Goal: Task Accomplishment & Management: Manage account settings

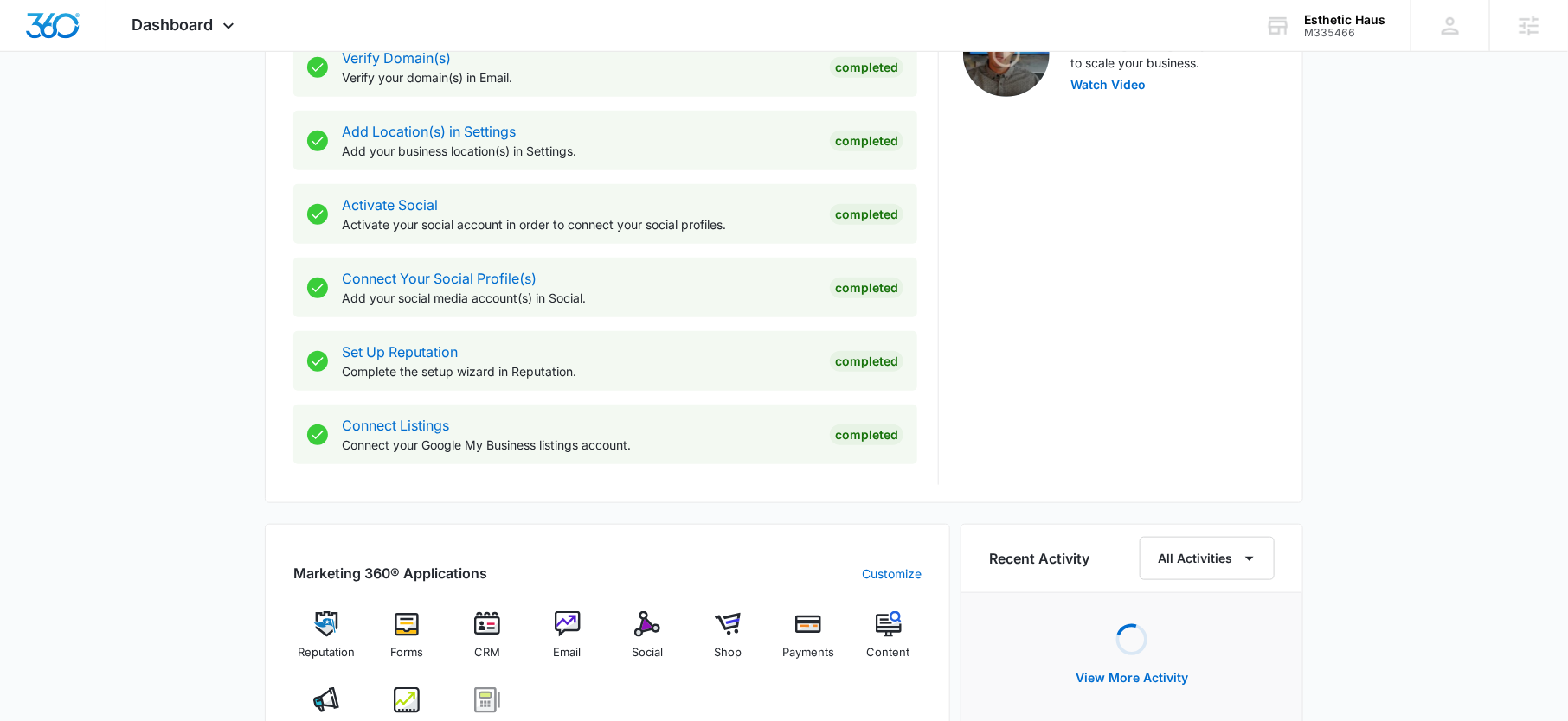
scroll to position [655, 0]
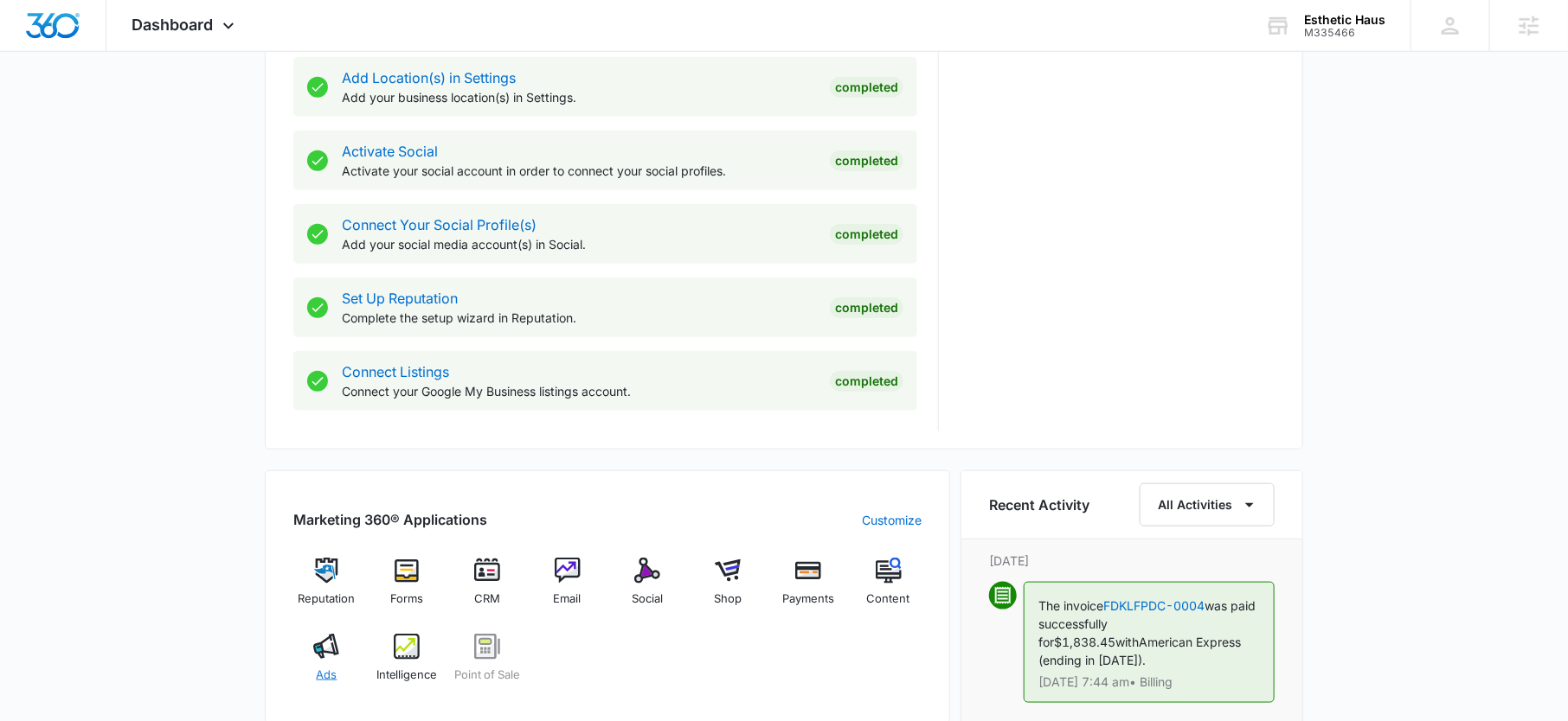
click at [323, 639] on img at bounding box center [326, 646] width 26 height 26
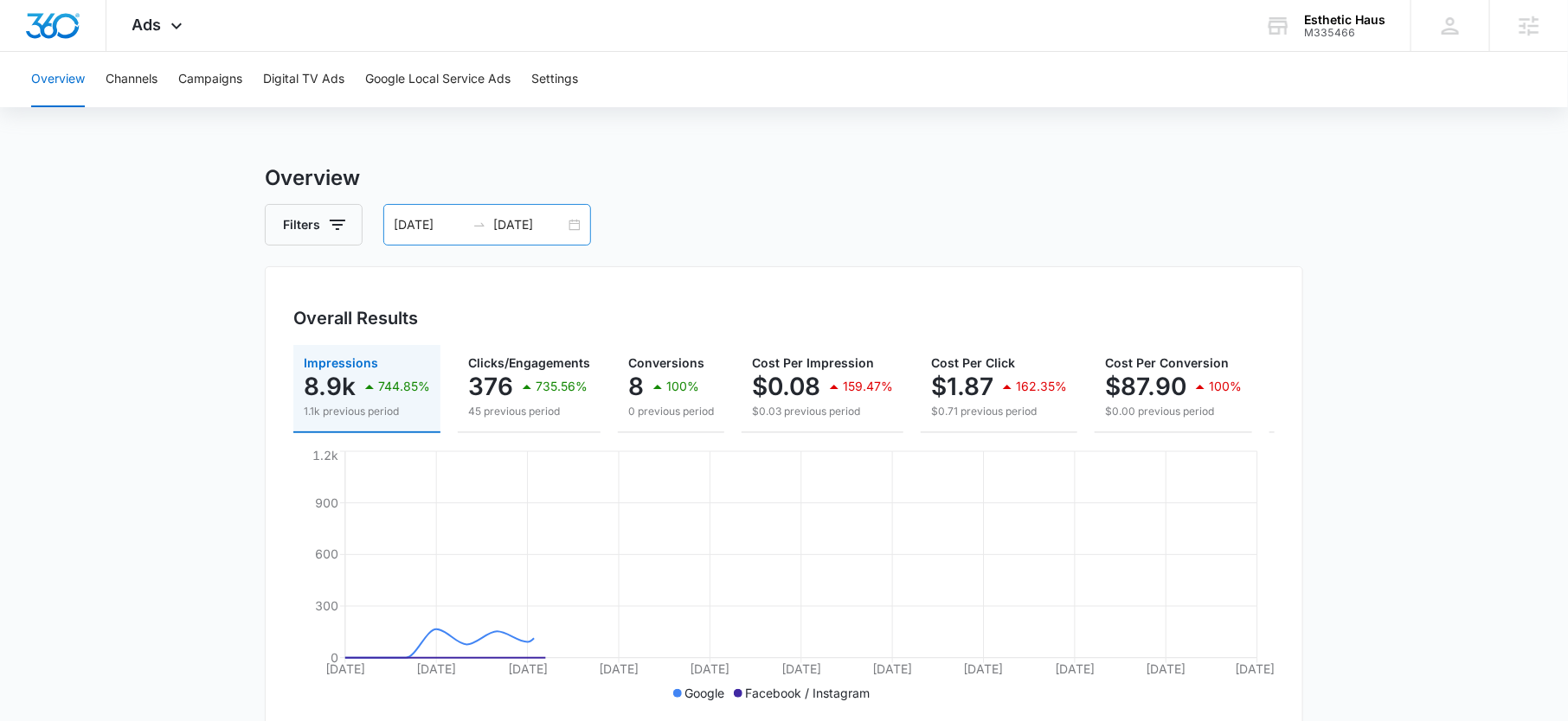
click at [530, 222] on input "10/12/2025" at bounding box center [530, 224] width 72 height 19
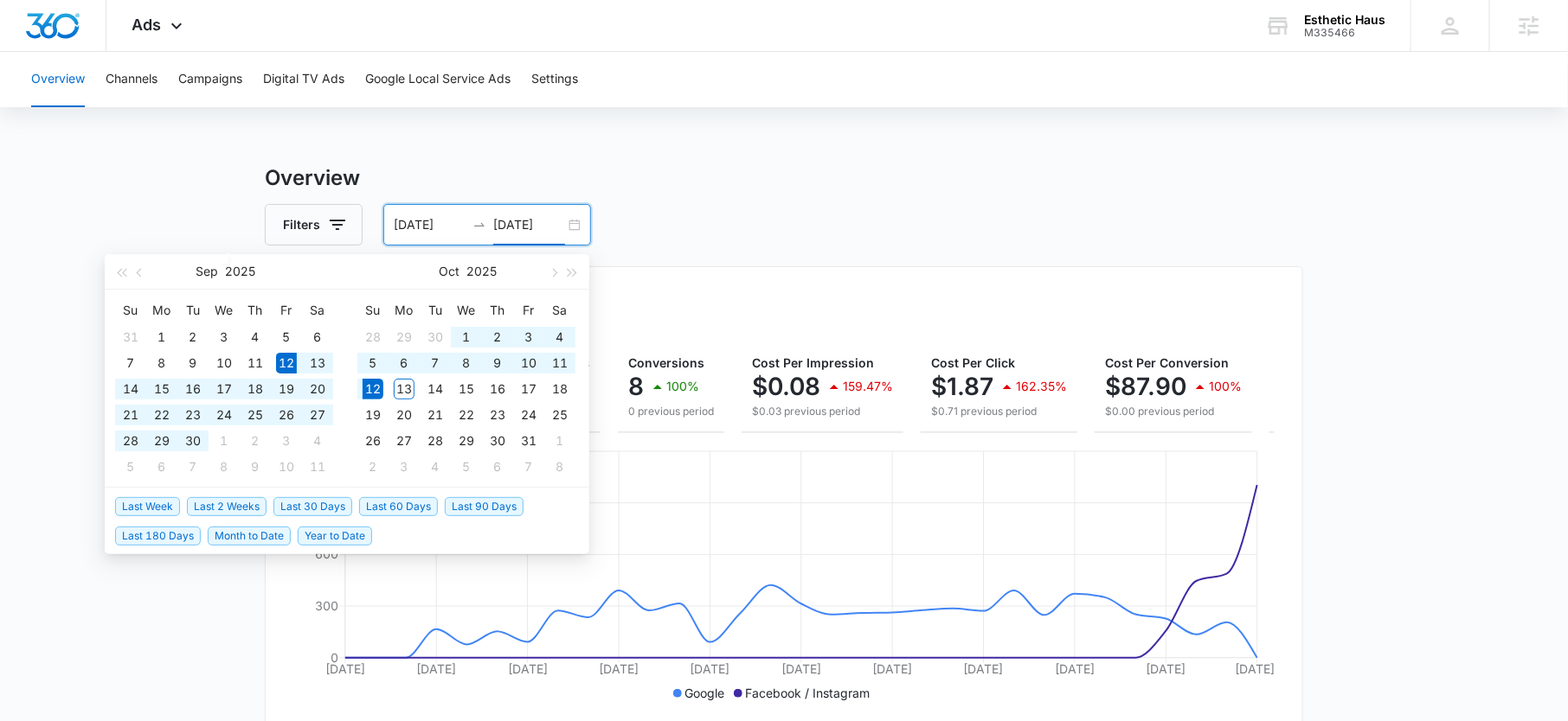
type input "10/12/2025"
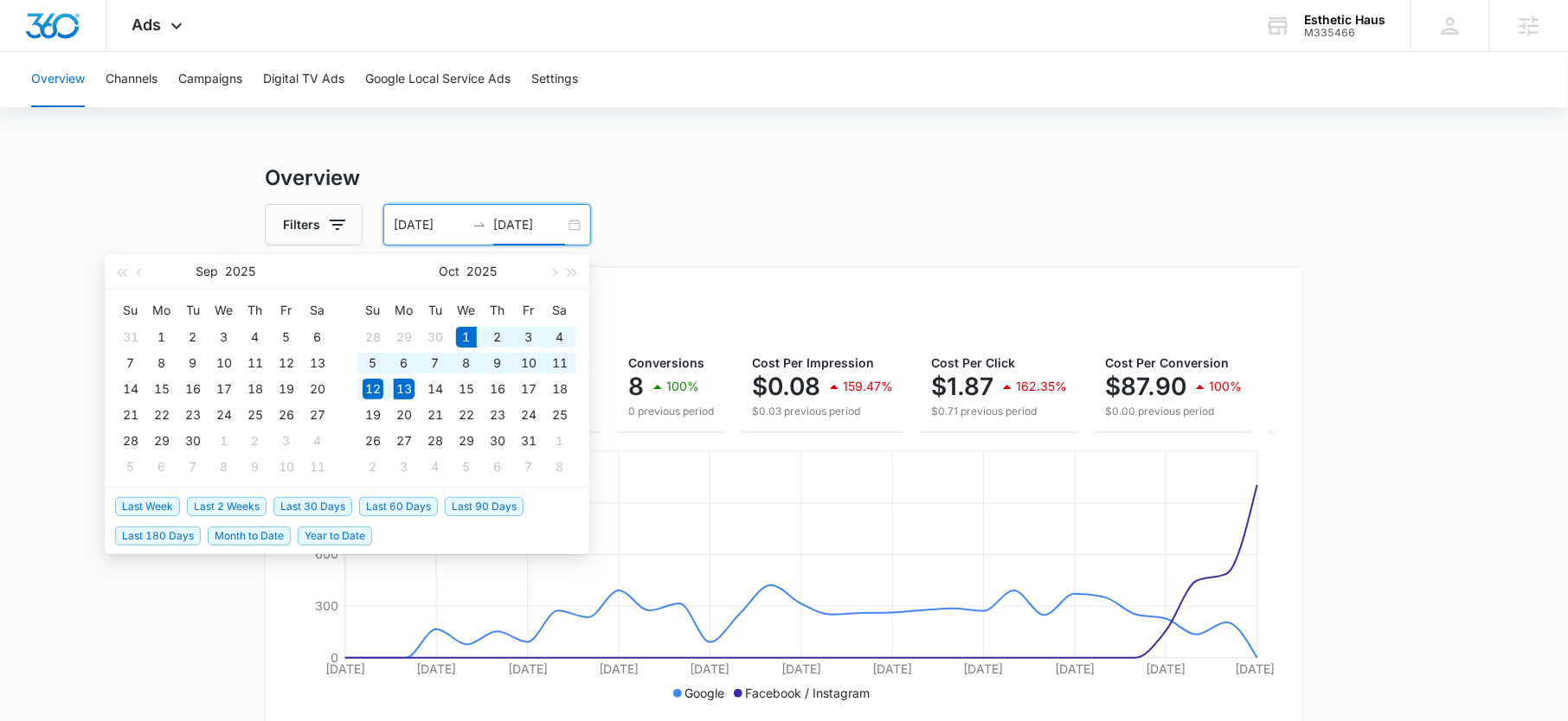
click at [250, 538] on span "Month to Date" at bounding box center [249, 536] width 83 height 19
type input "[DATE]"
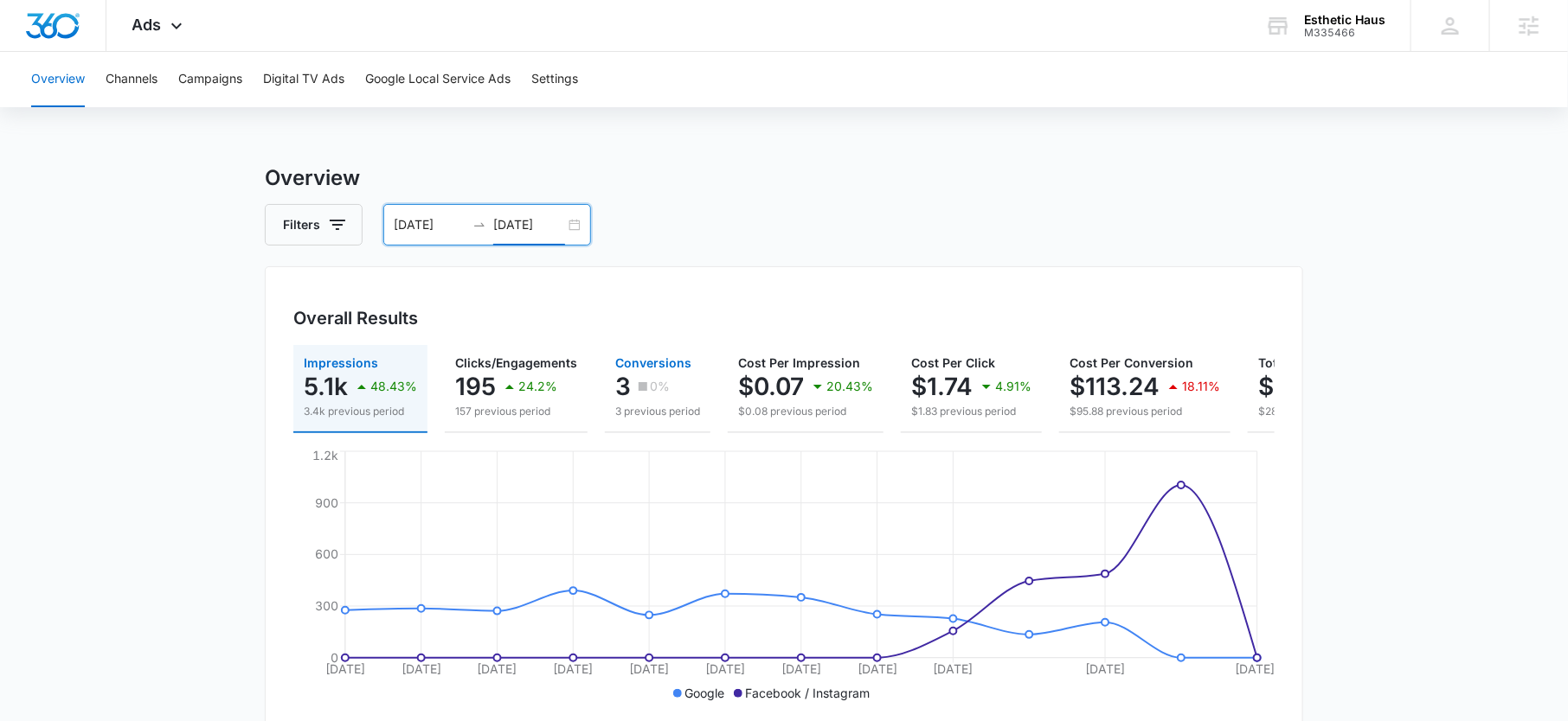
click at [641, 392] on icon "button" at bounding box center [642, 386] width 17 height 17
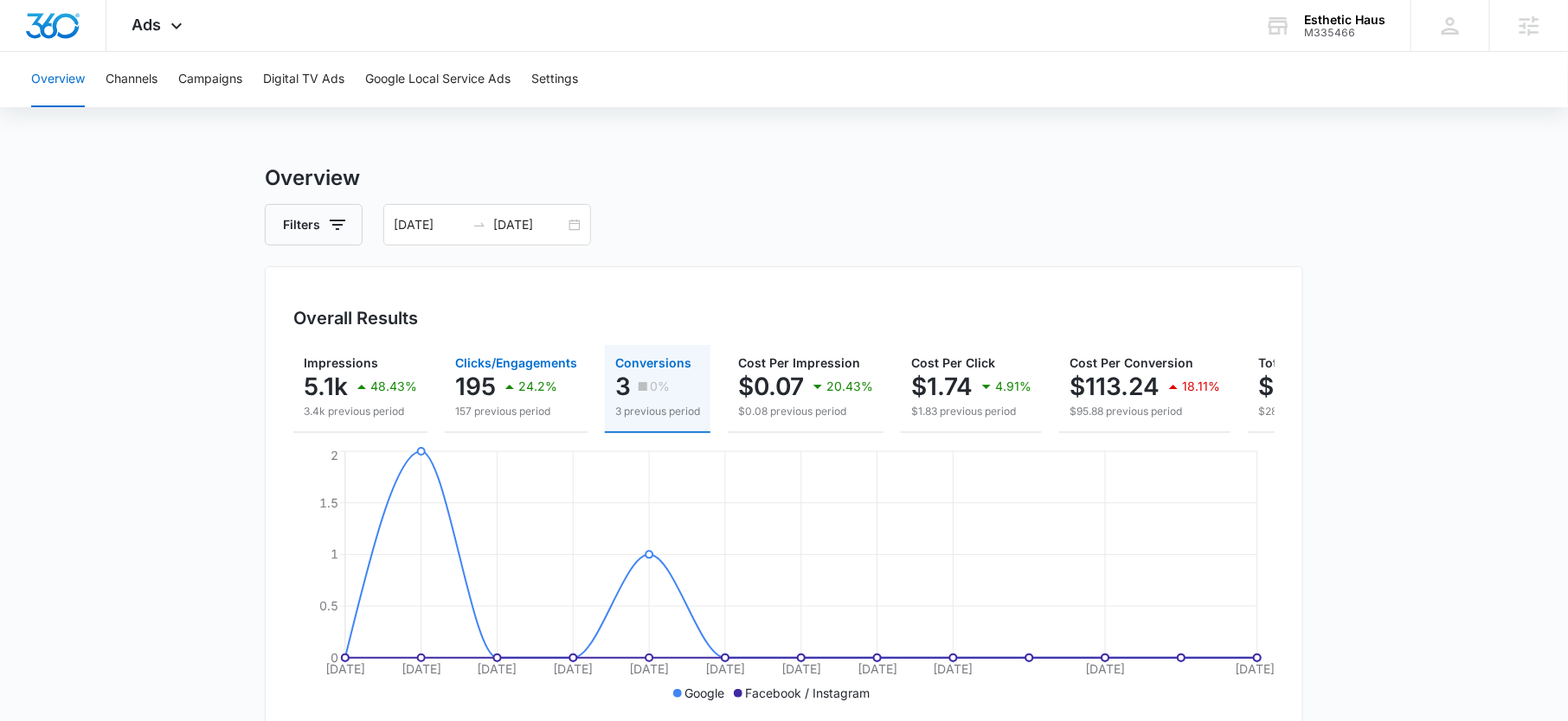
click at [494, 381] on div "195 24.2%" at bounding box center [515, 386] width 122 height 34
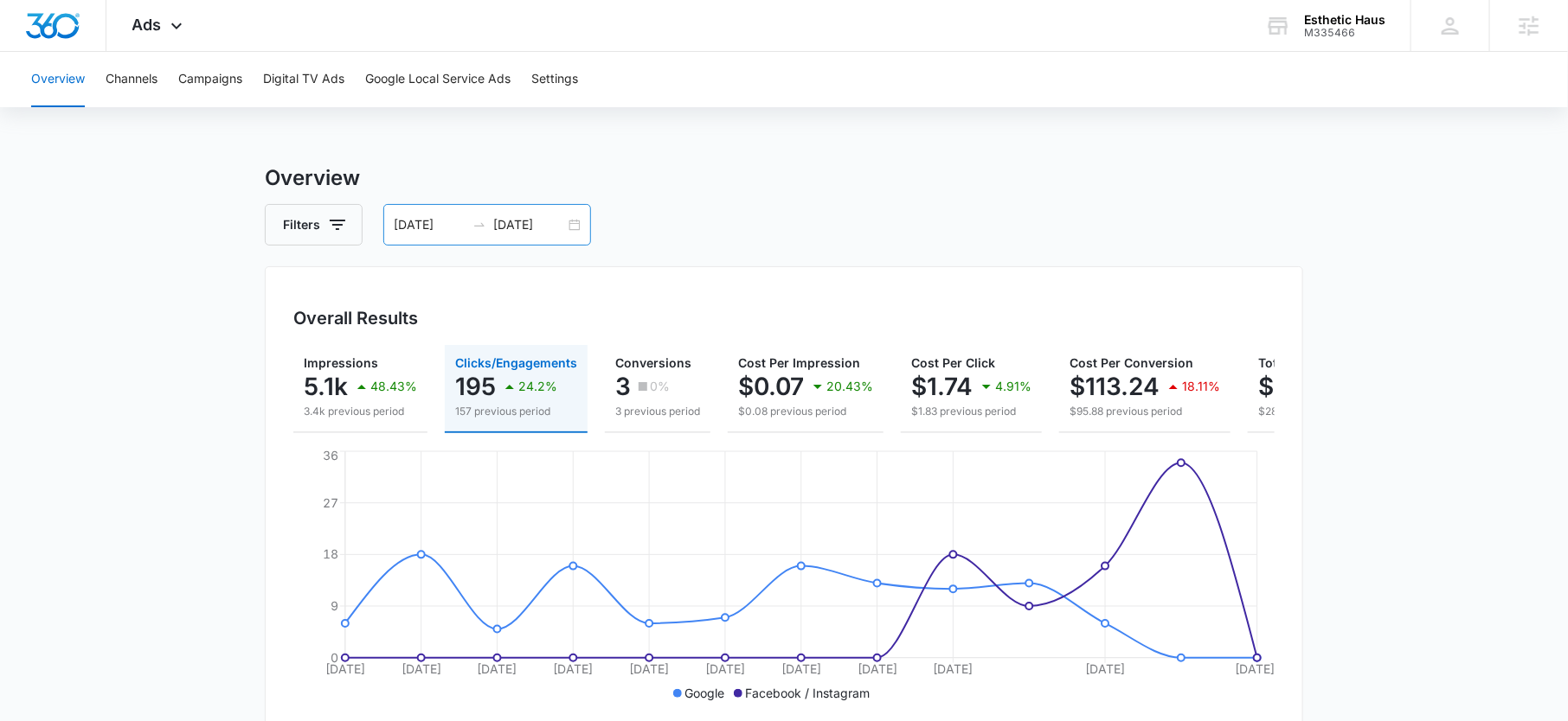
click at [542, 224] on input "[DATE]" at bounding box center [530, 224] width 72 height 19
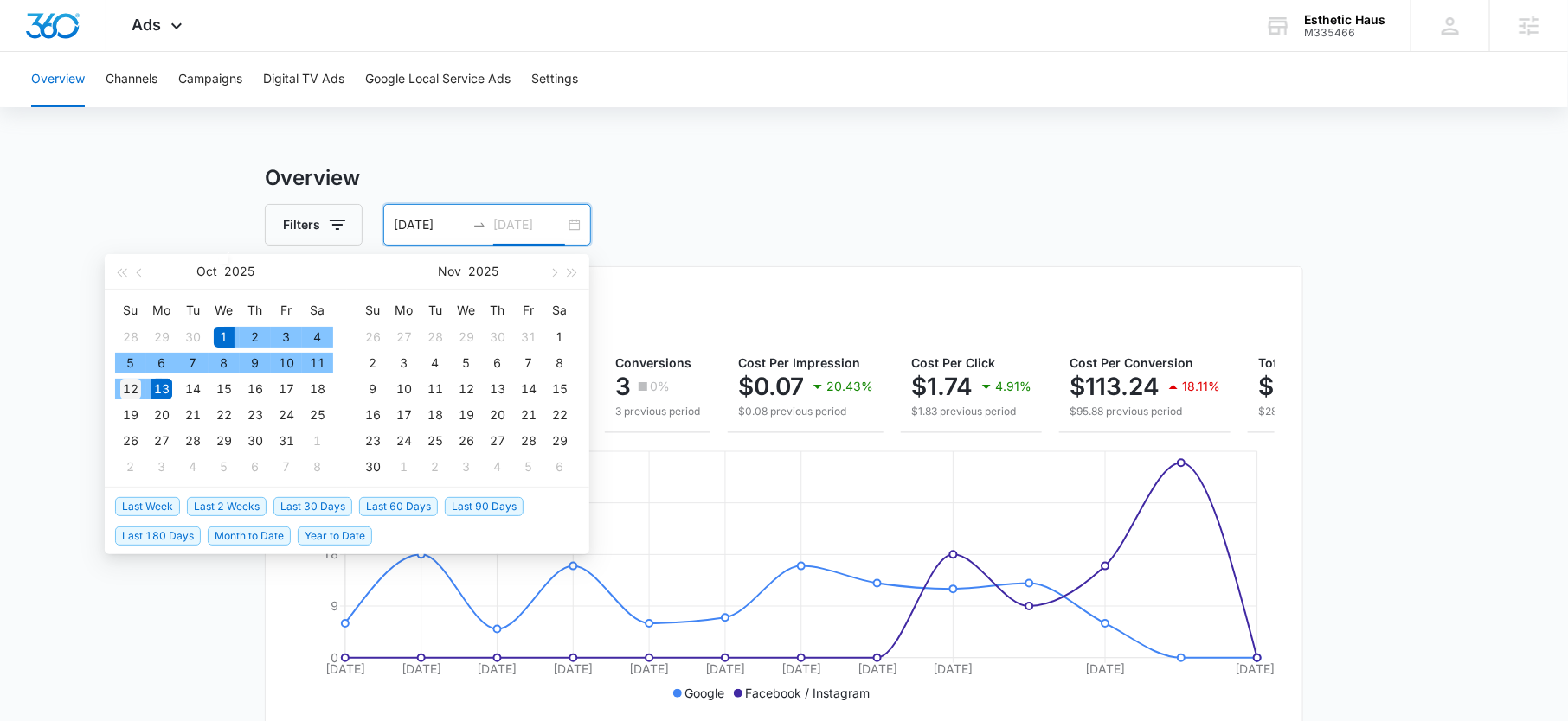
type input "[DATE]"
click at [133, 391] on div "12" at bounding box center [131, 389] width 21 height 21
type input "[DATE]"
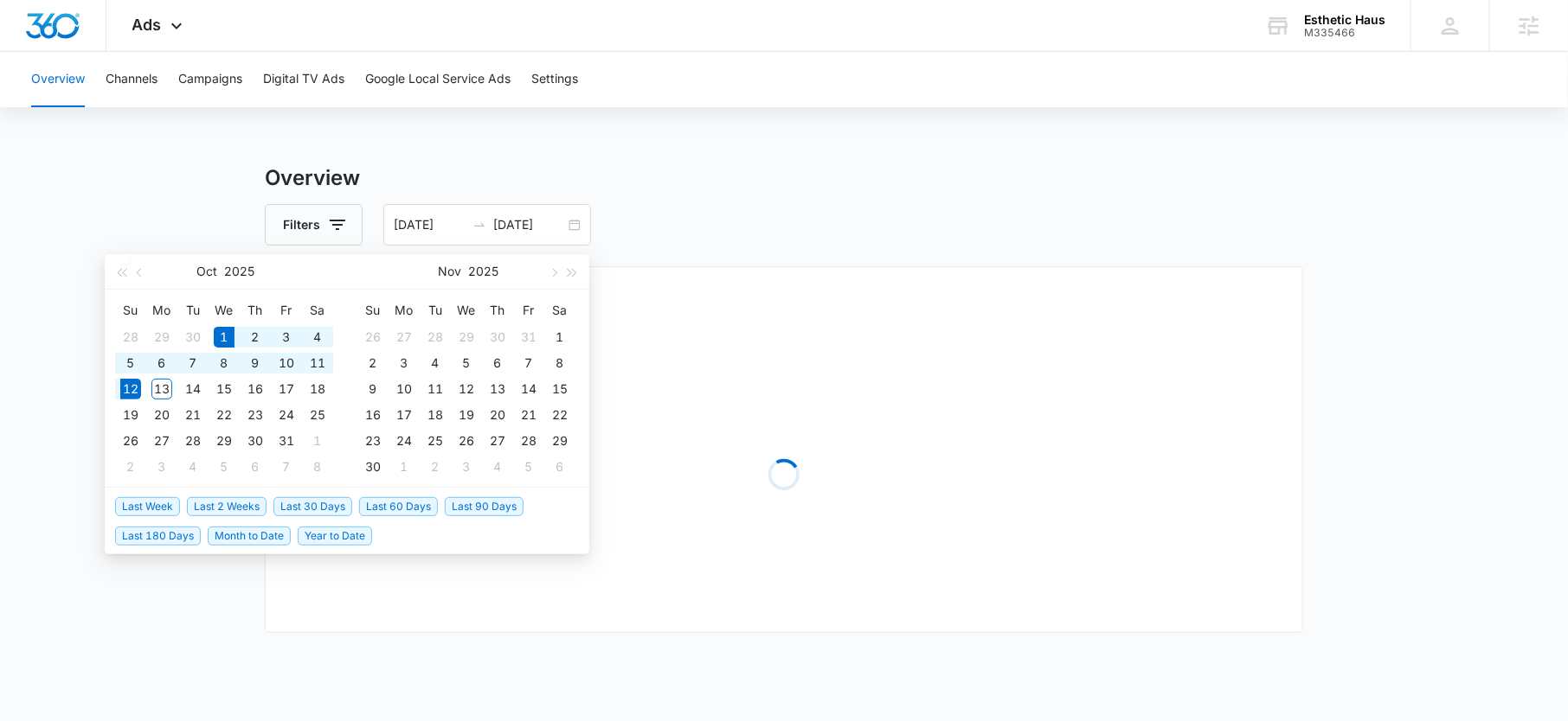
click at [732, 204] on div "Filters 10/01/2025 10/12/2025" at bounding box center [784, 225] width 1038 height 41
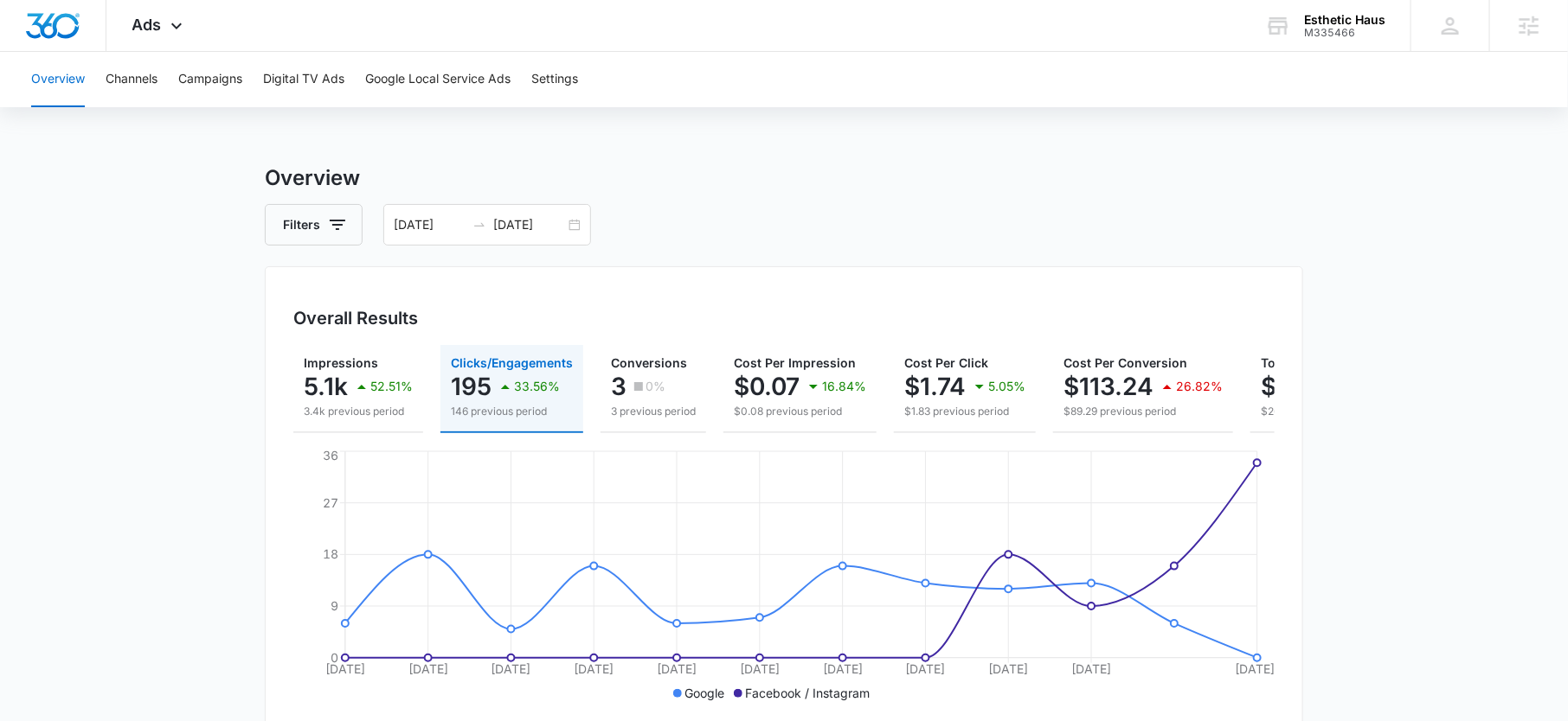
scroll to position [44, 0]
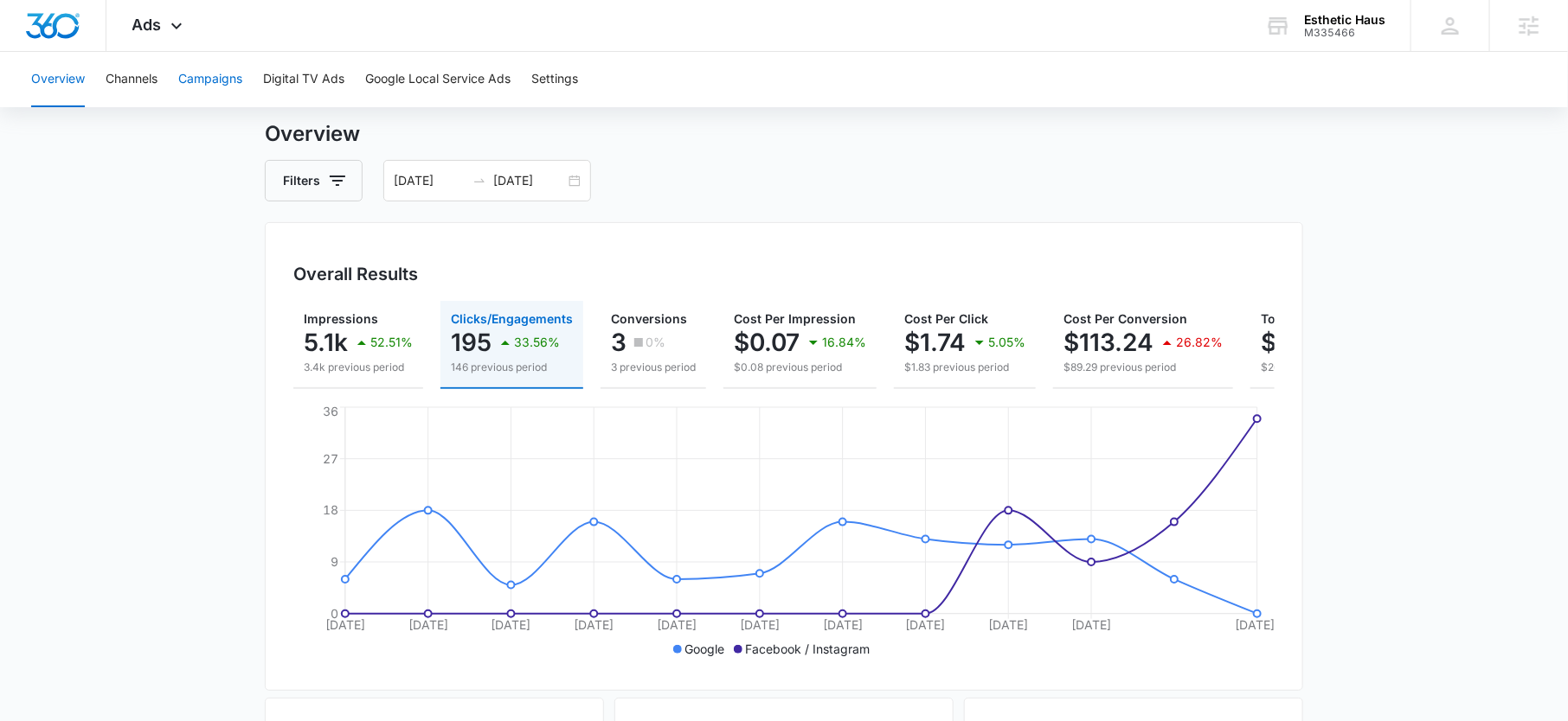
click at [222, 89] on button "Campaigns" at bounding box center [210, 80] width 64 height 56
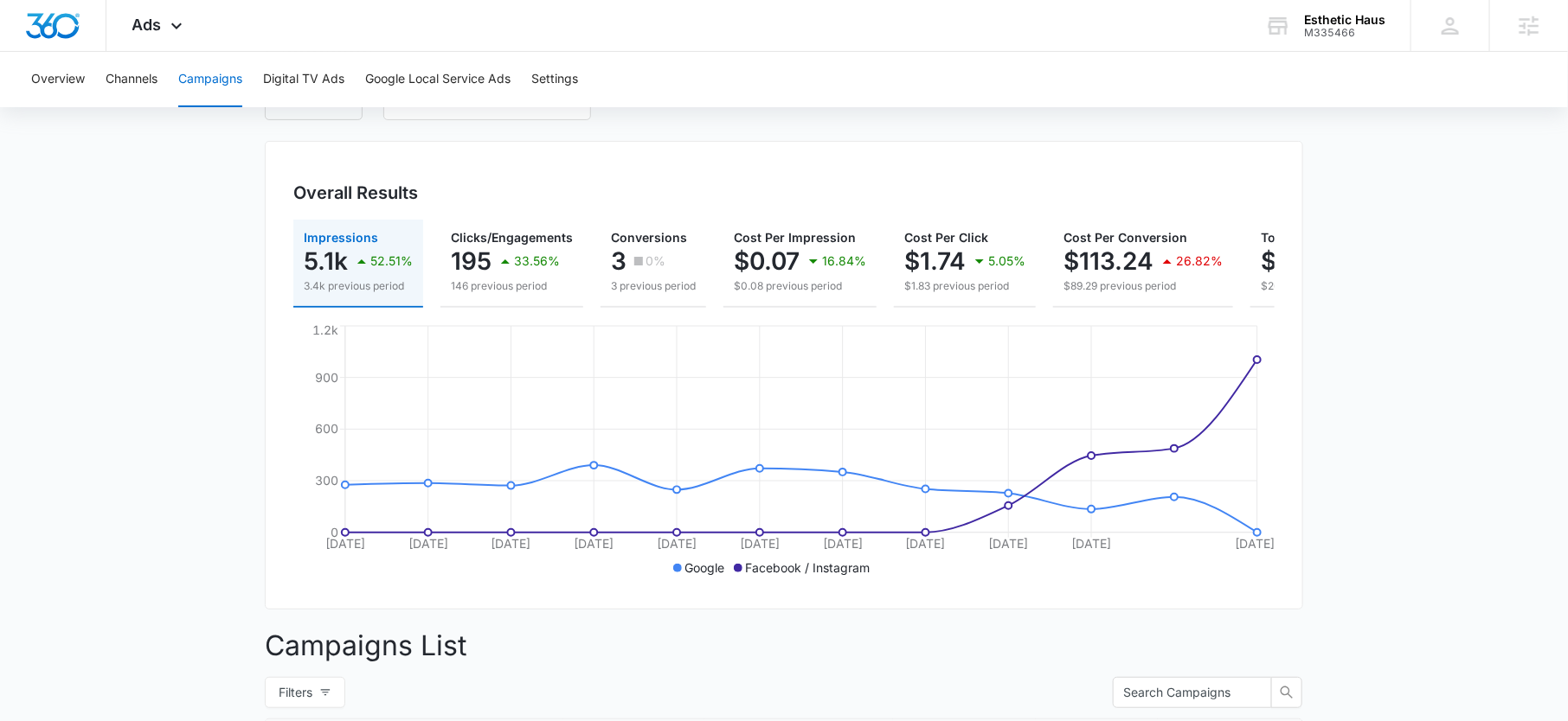
scroll to position [104, 0]
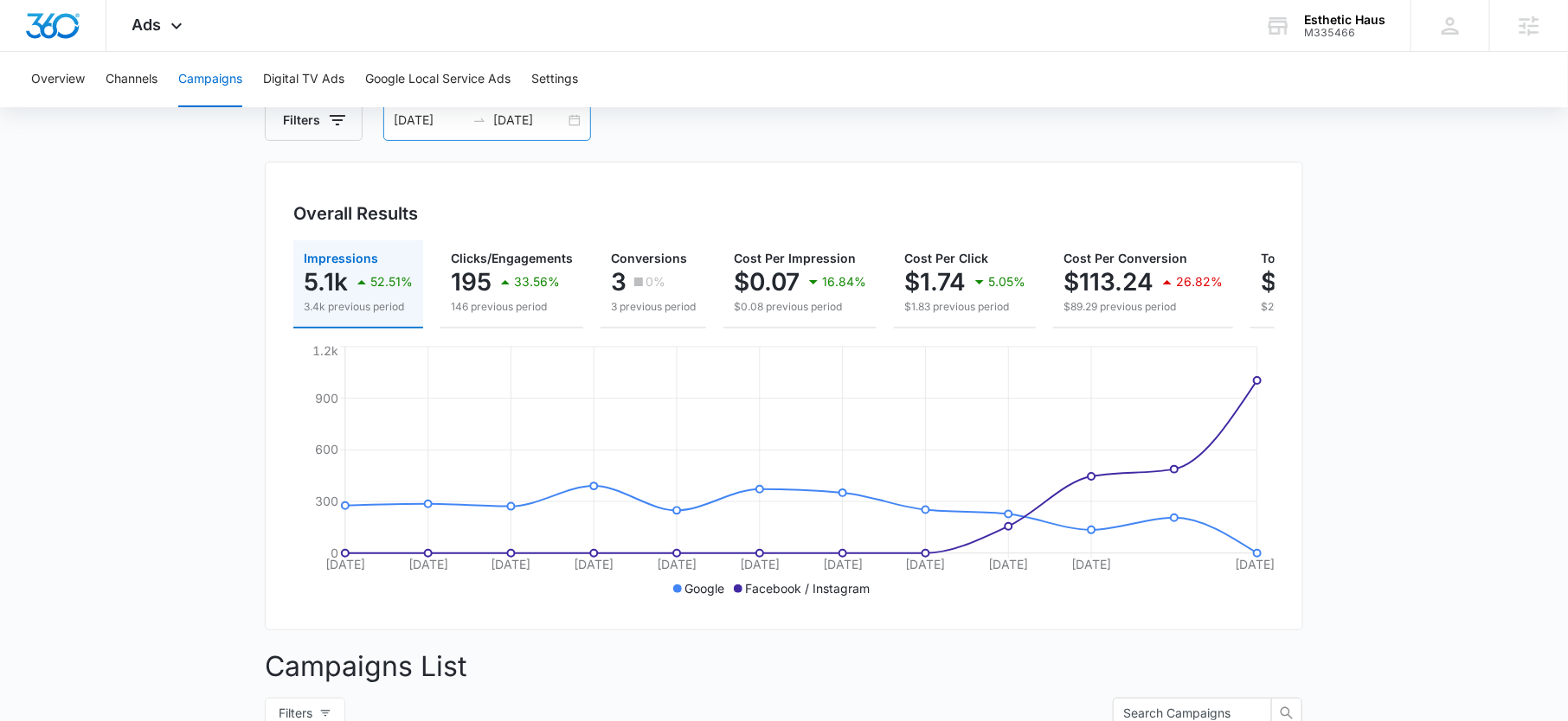
click at [530, 122] on input "[DATE]" at bounding box center [530, 120] width 72 height 19
type input "[DATE]"
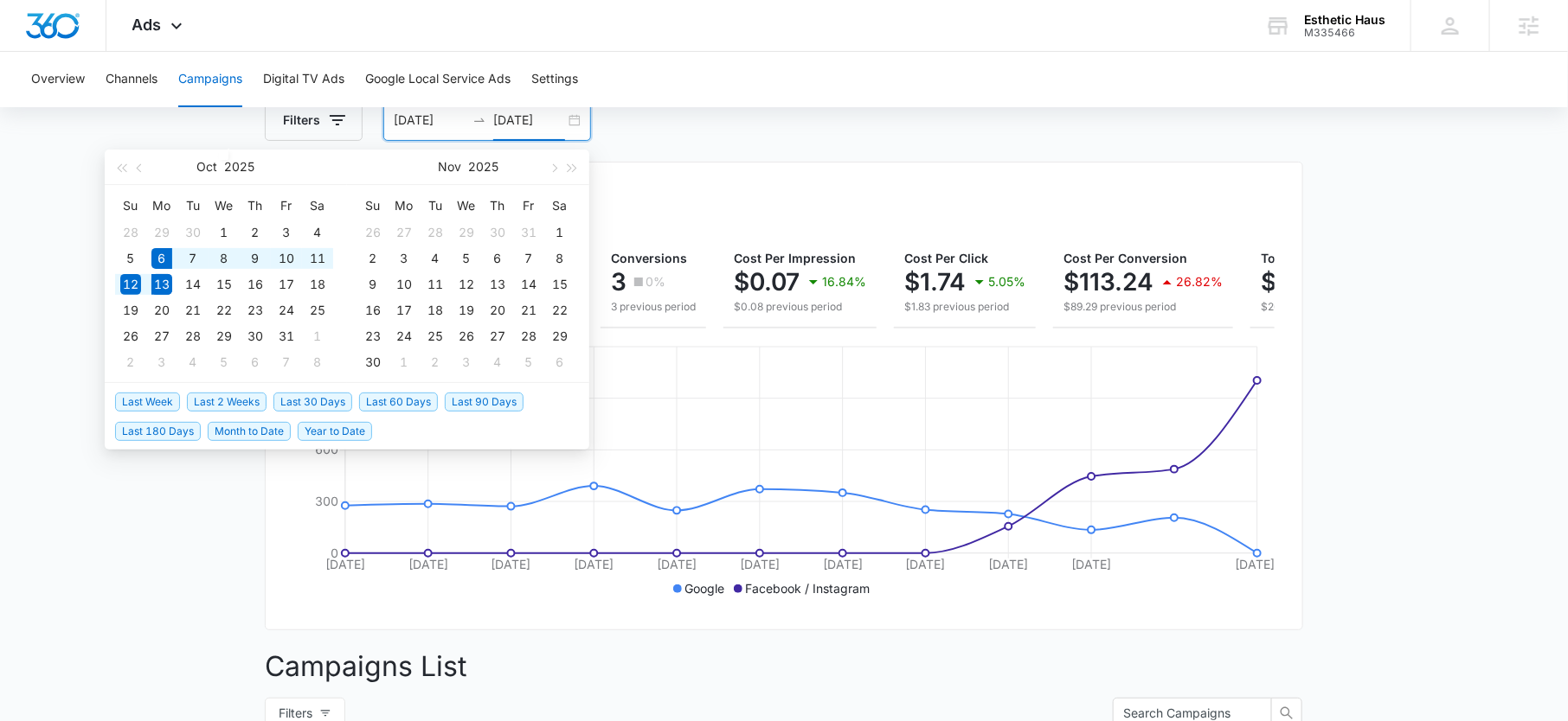
click at [163, 405] on span "Last Week" at bounding box center [148, 401] width 65 height 19
type input "[DATE]"
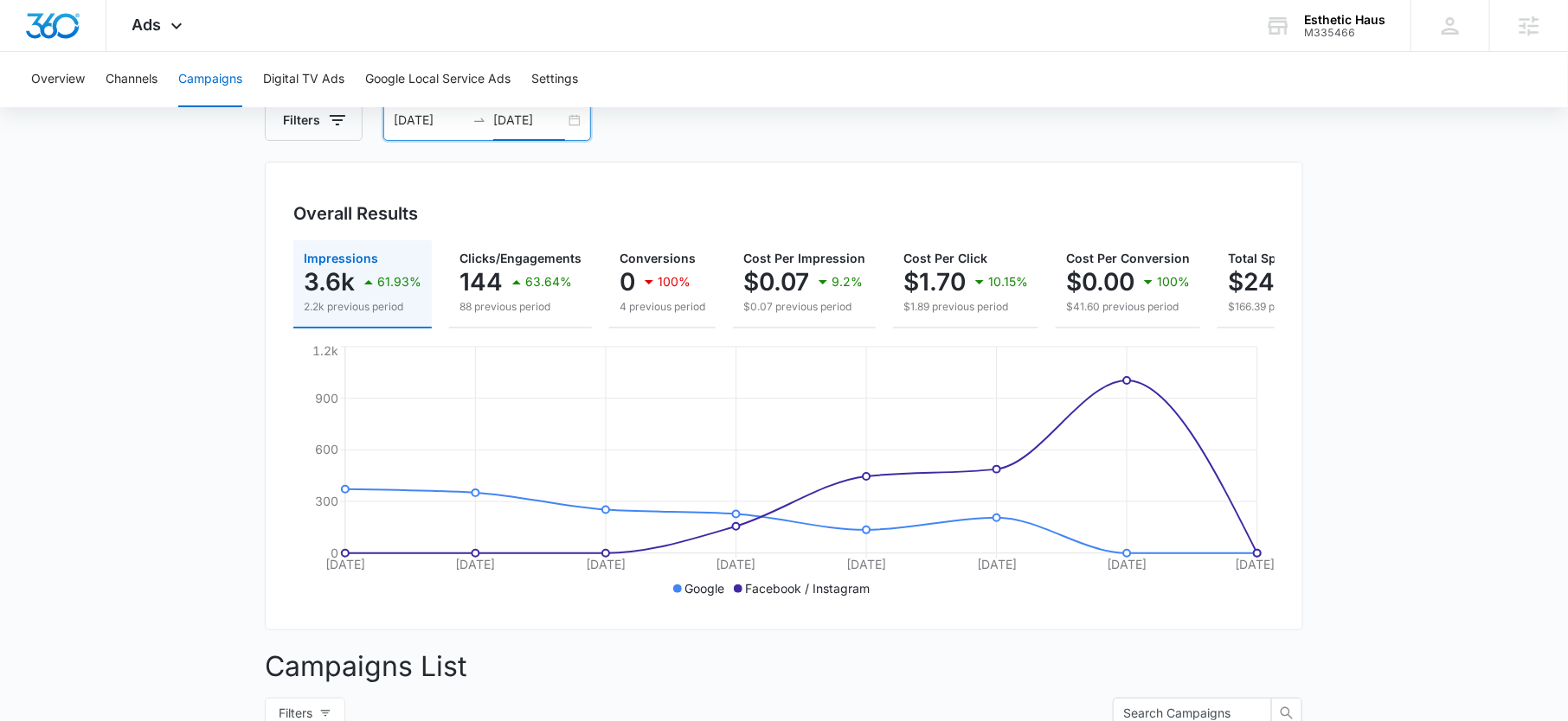
click at [432, 122] on input "[DATE]" at bounding box center [430, 120] width 72 height 19
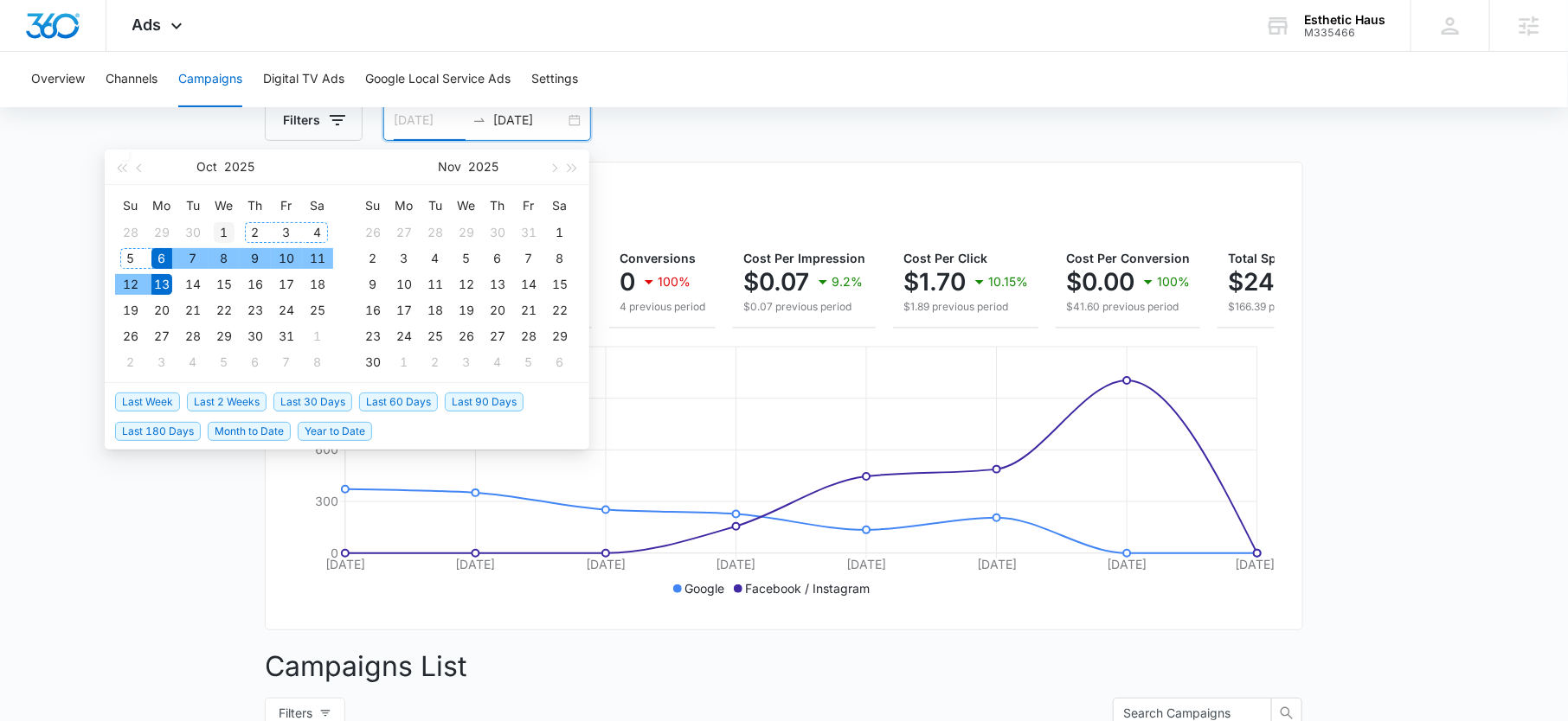
type input "[DATE]"
click at [225, 230] on div "1" at bounding box center [223, 232] width 21 height 21
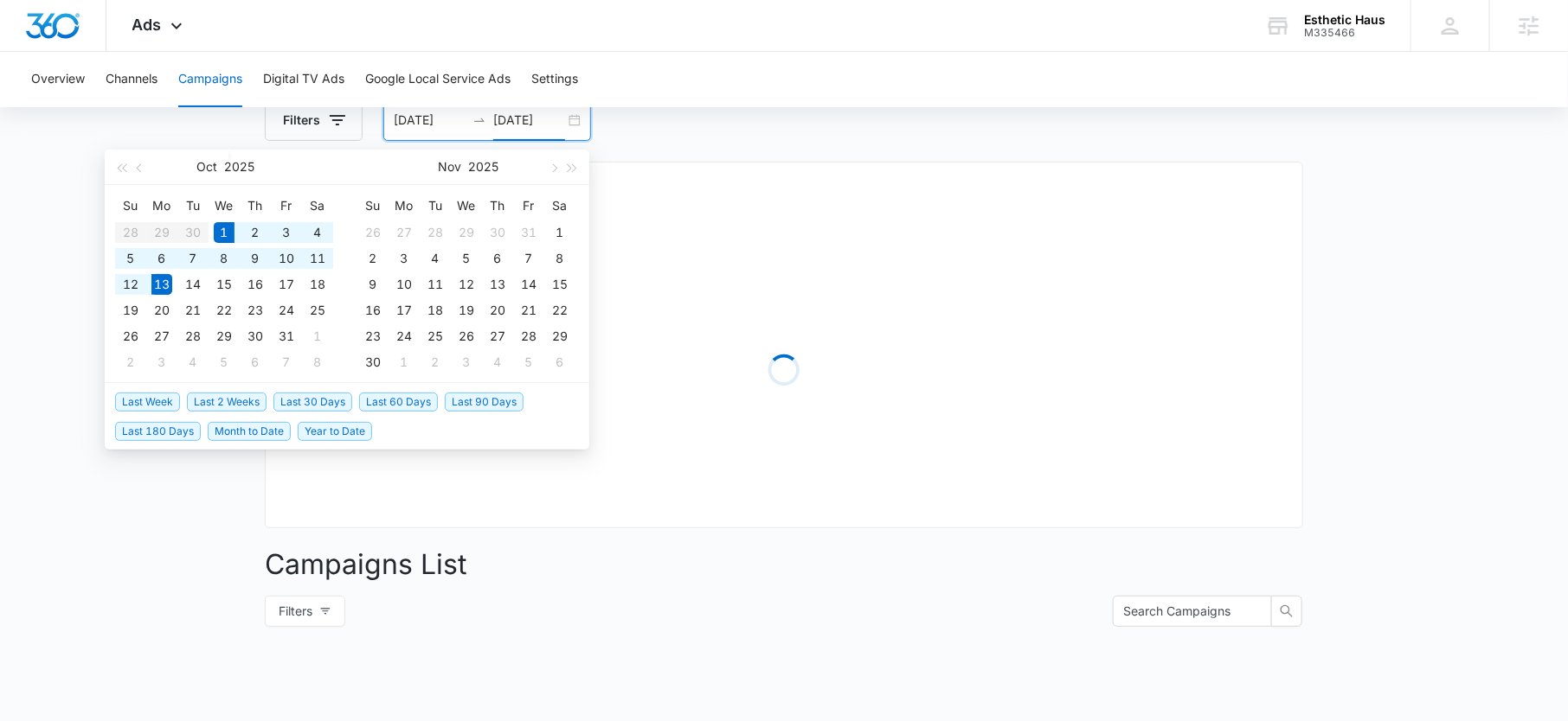
click at [74, 157] on main "Campaigns Filters 10/01/2025 10/13/2025 Overall Results Loading Campaigns List …" at bounding box center [784, 508] width 1568 height 901
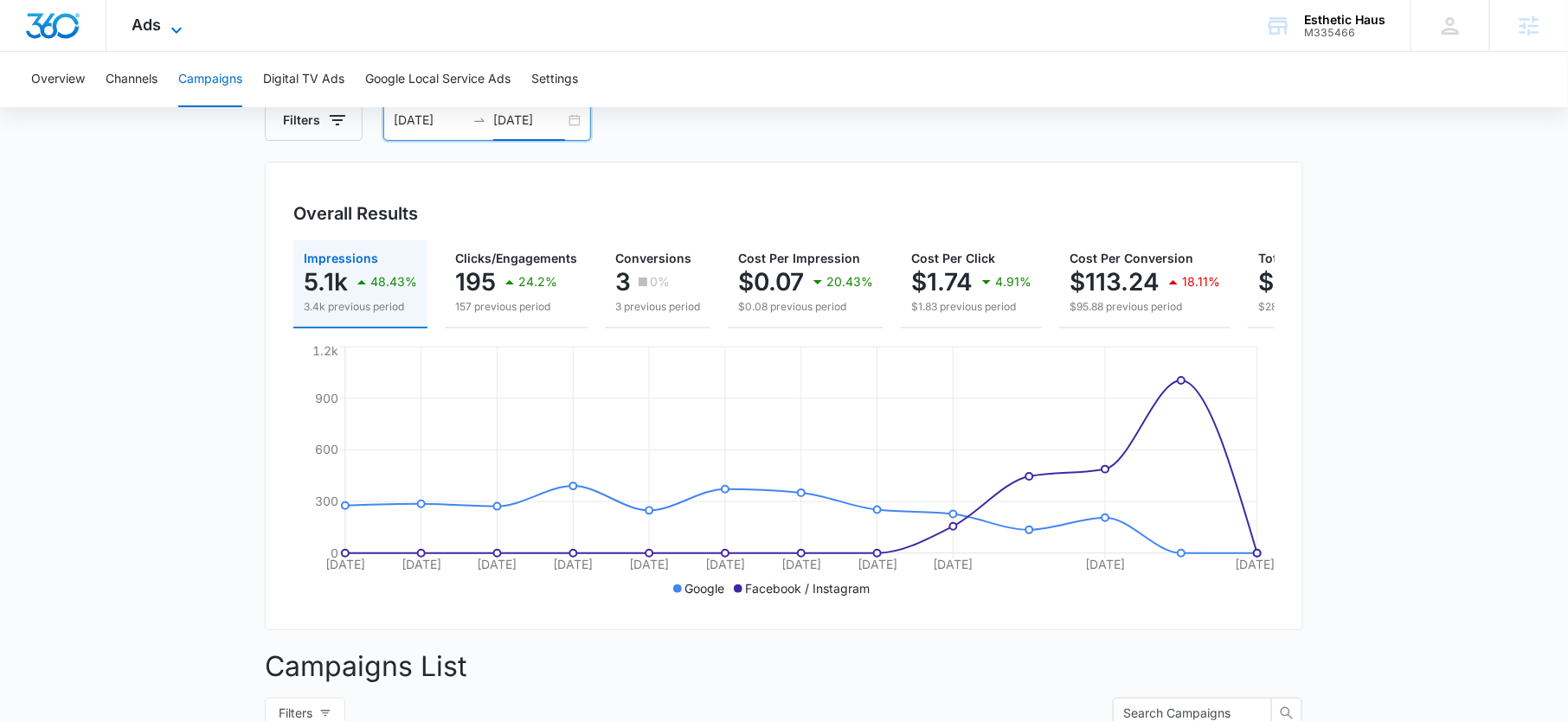
click at [147, 25] on span "Ads" at bounding box center [147, 24] width 30 height 18
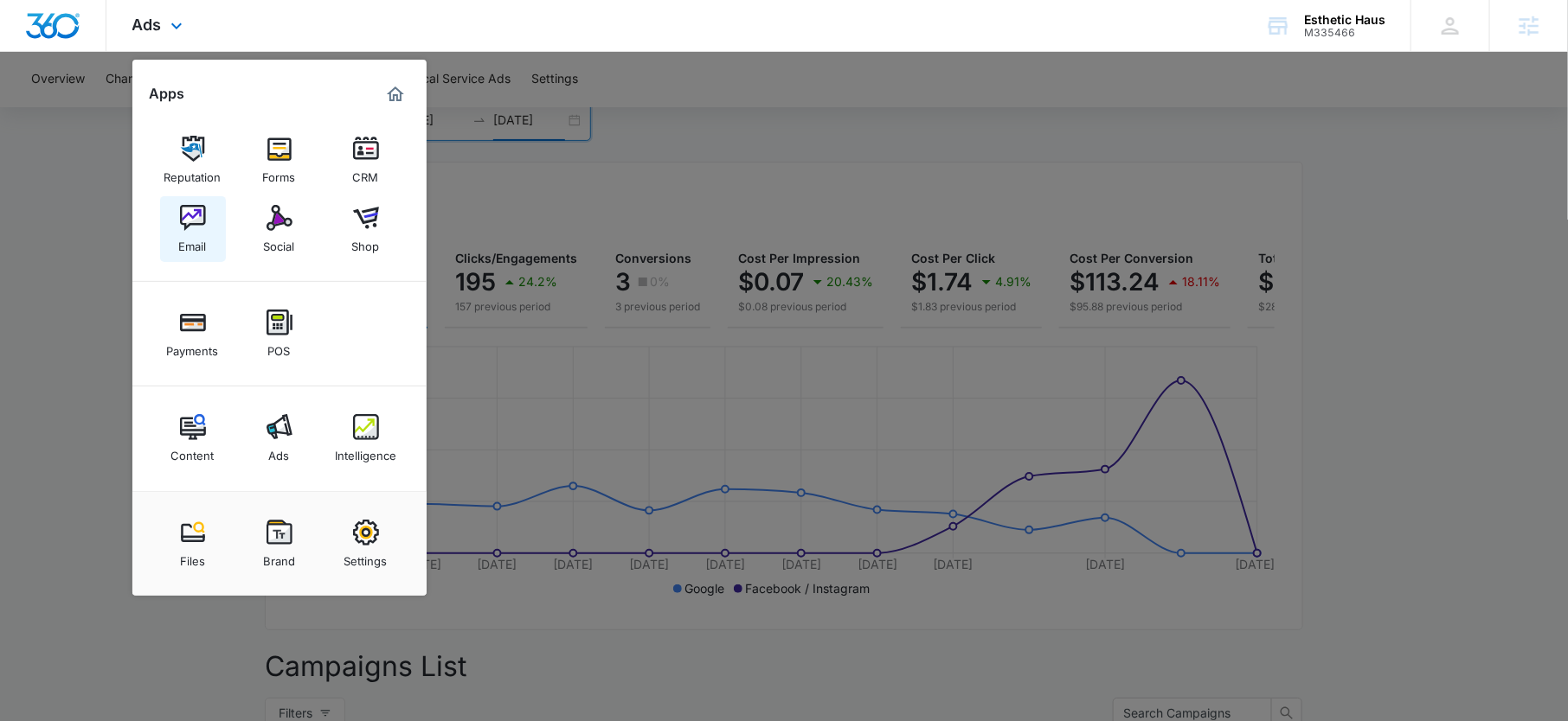
click at [189, 241] on div "Email" at bounding box center [193, 242] width 28 height 23
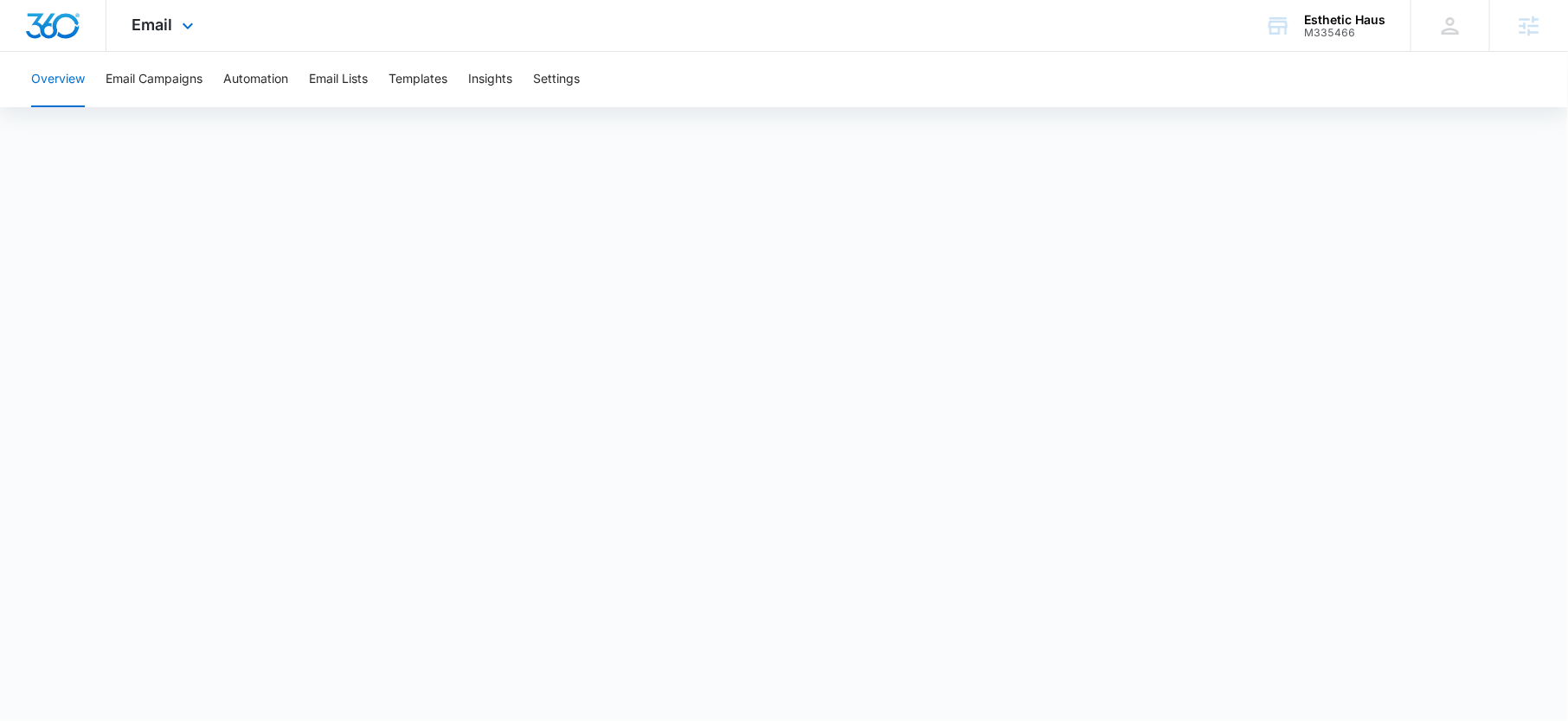
click at [173, 29] on div "Email Apps Reputation Forms CRM Email Social Shop Payments POS Content Ads Inte…" at bounding box center [165, 25] width 118 height 51
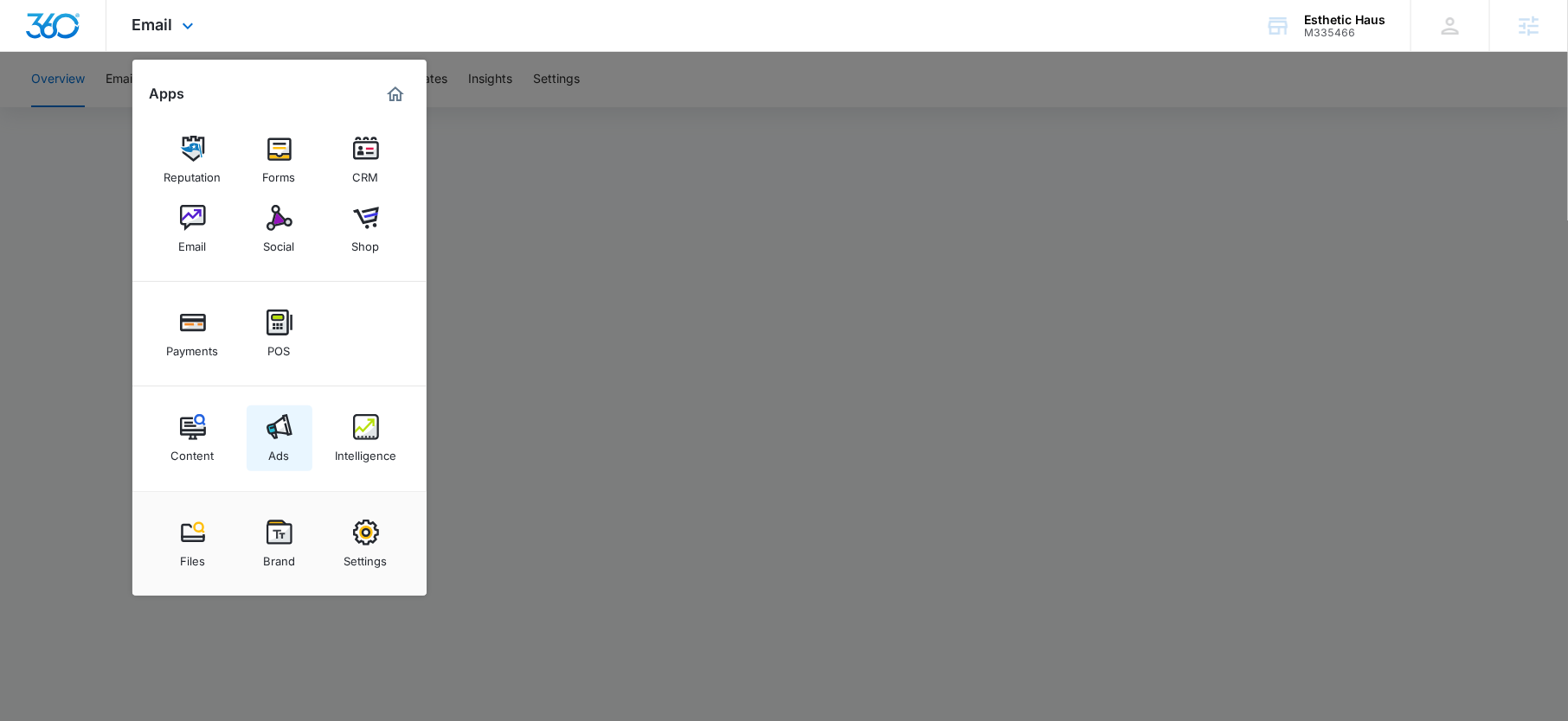
click at [287, 453] on div "Ads" at bounding box center [279, 451] width 21 height 23
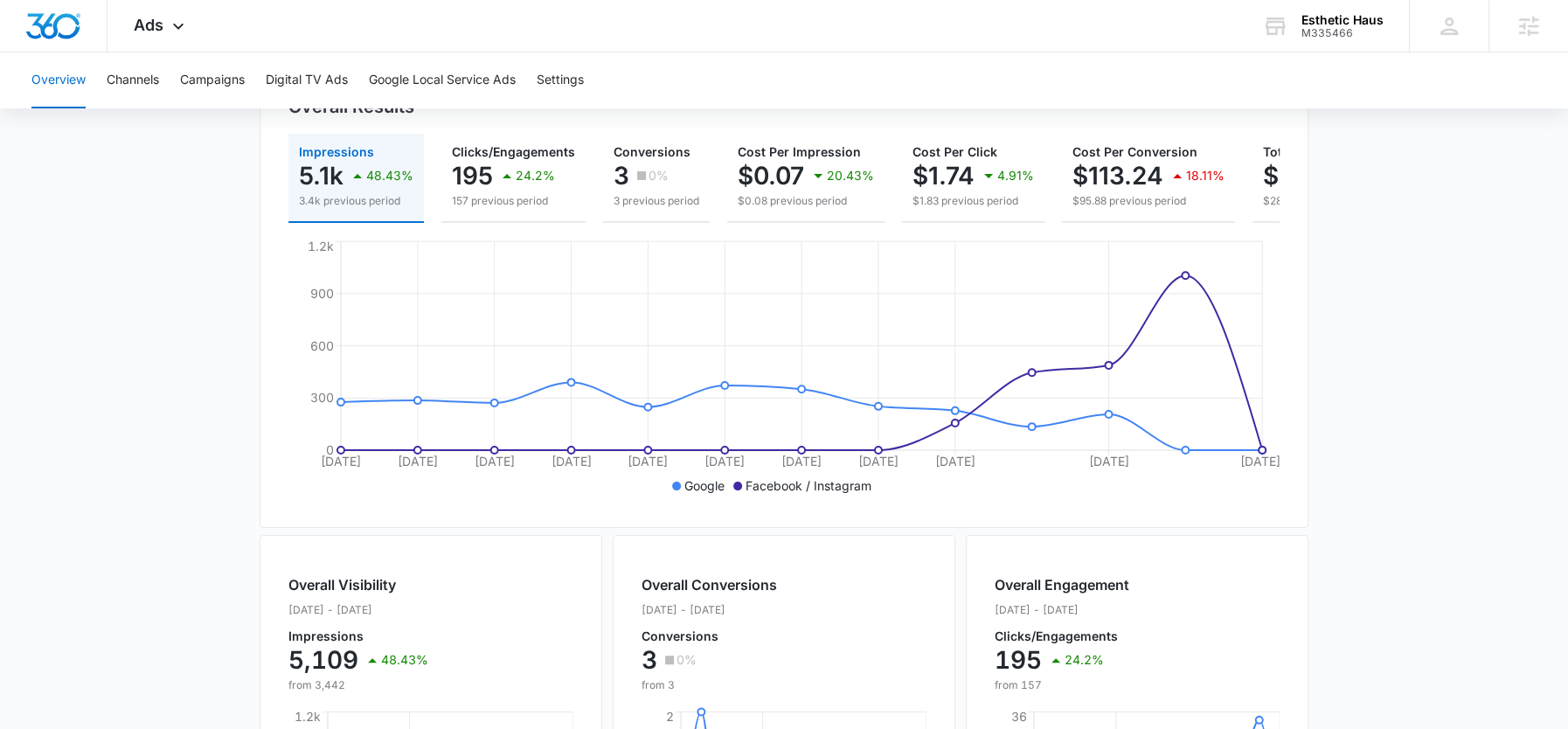
scroll to position [243, 0]
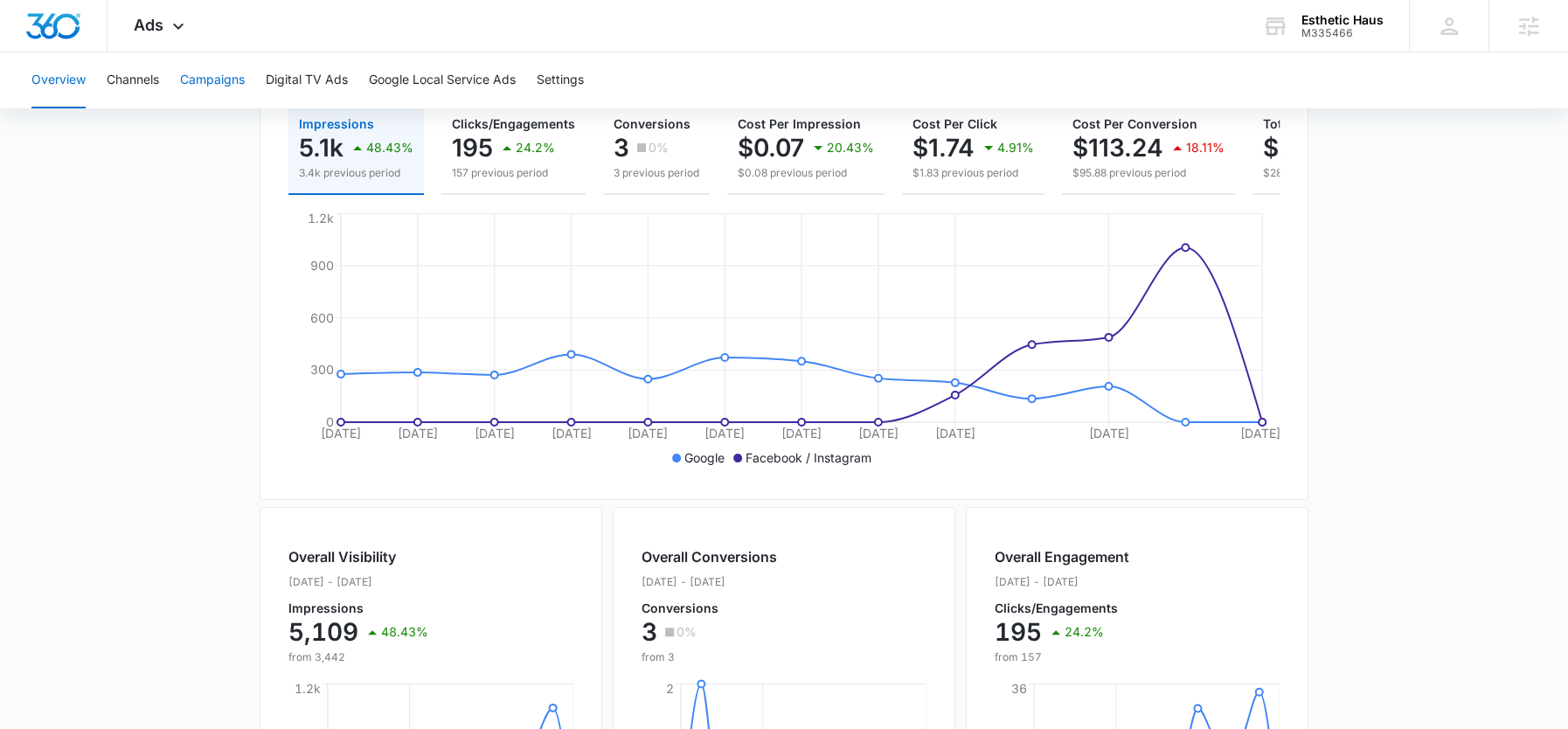
click at [207, 78] on button "Campaigns" at bounding box center [212, 81] width 65 height 56
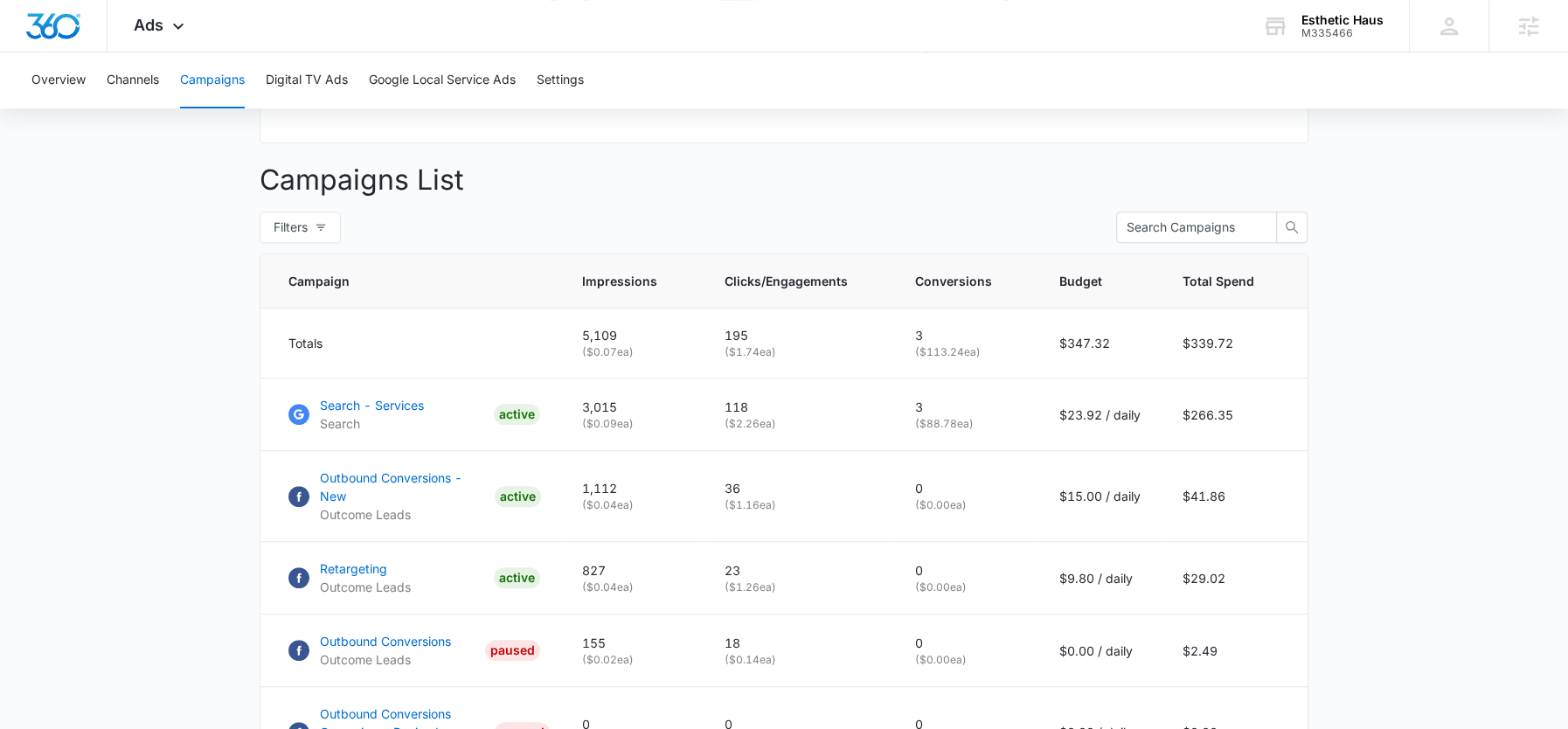
scroll to position [650, 0]
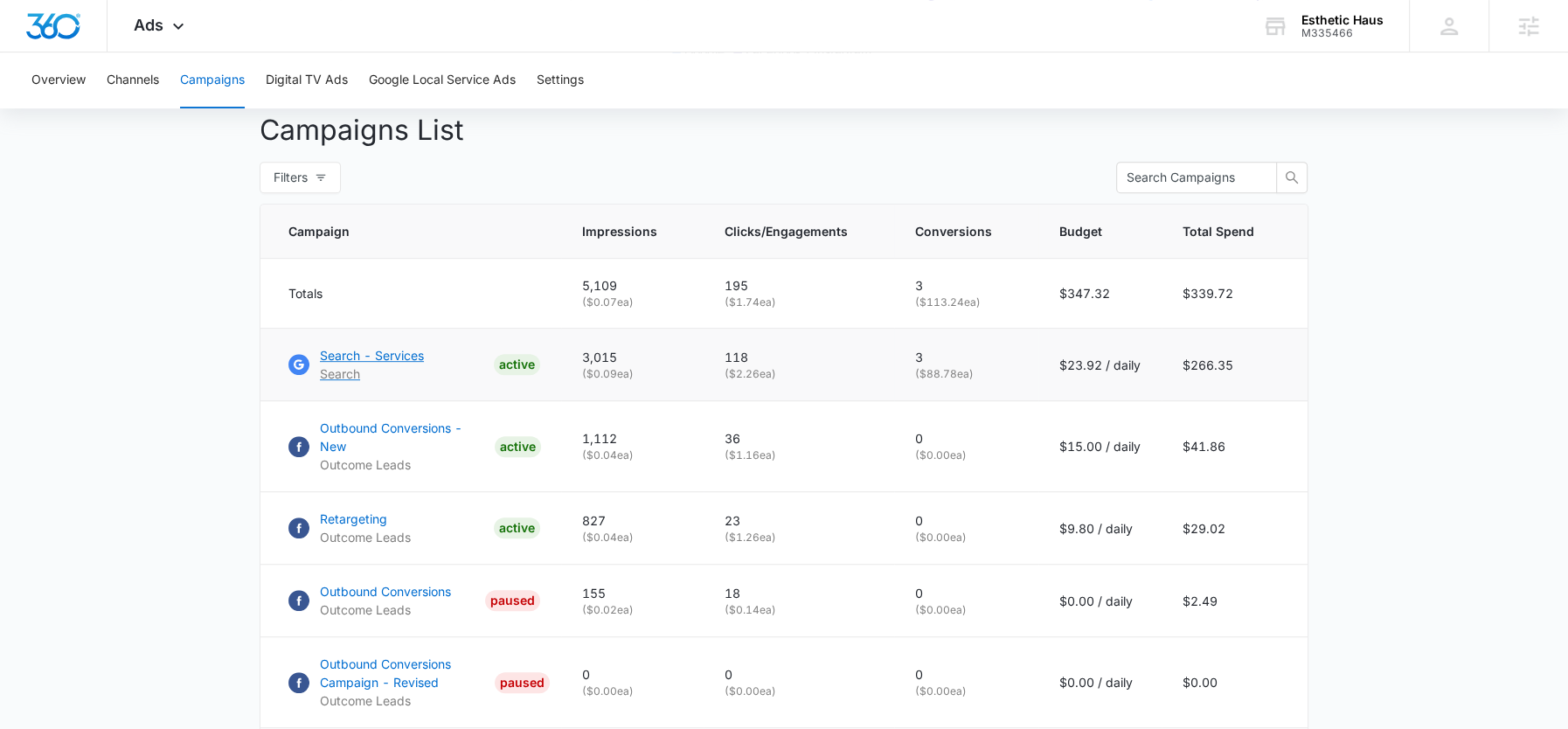
click at [388, 365] on p "Search - Services" at bounding box center [372, 356] width 104 height 18
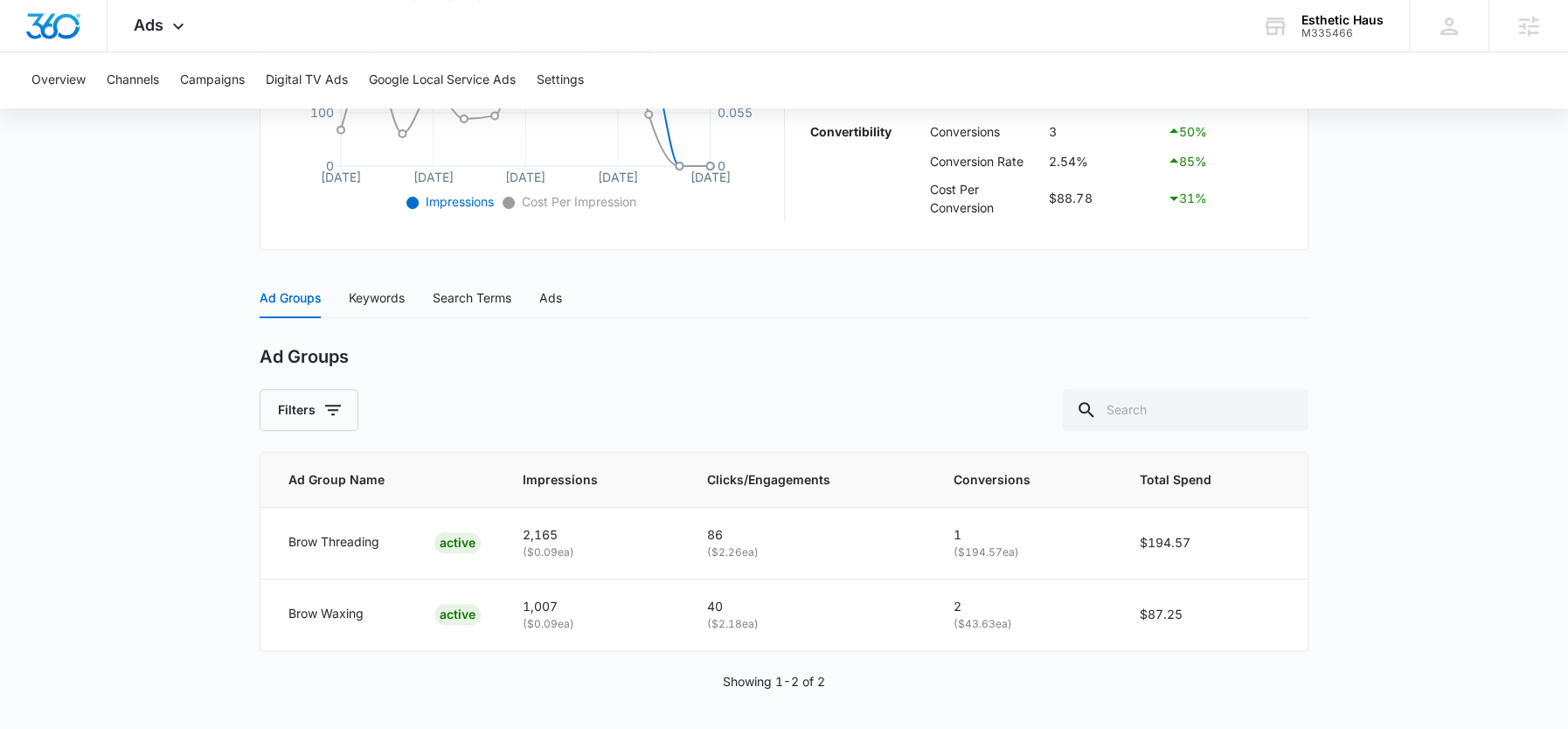
scroll to position [552, 0]
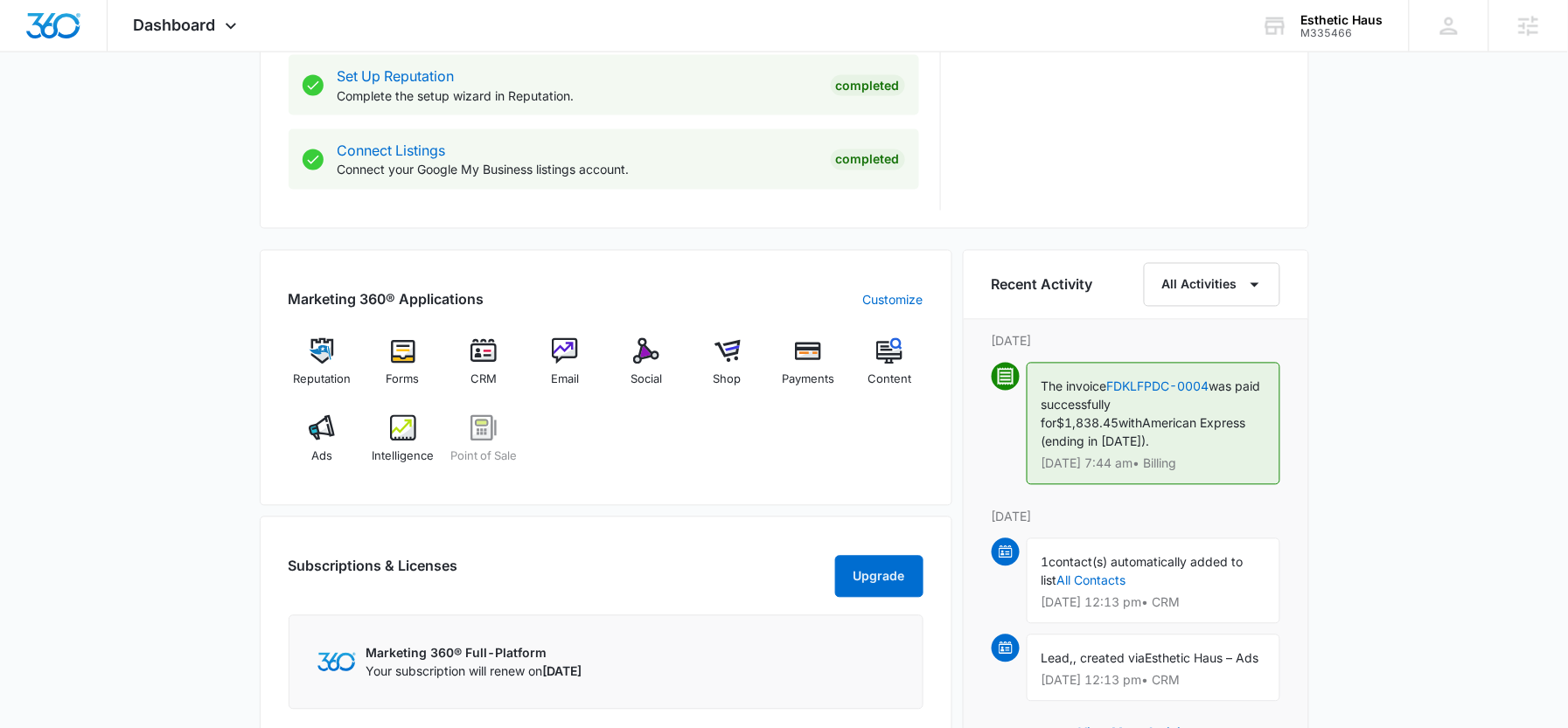
scroll to position [934, 0]
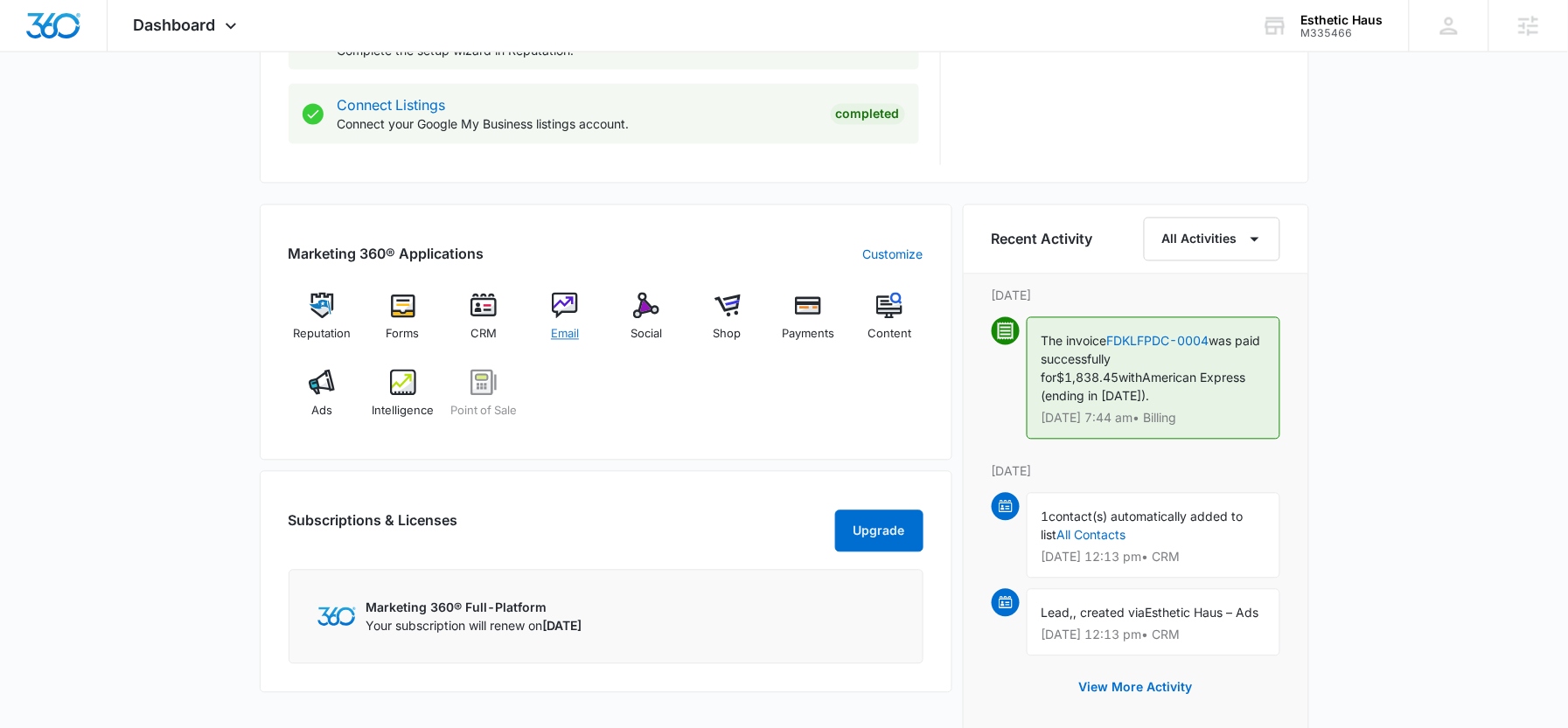
click at [542, 303] on div "Email" at bounding box center [565, 324] width 67 height 63
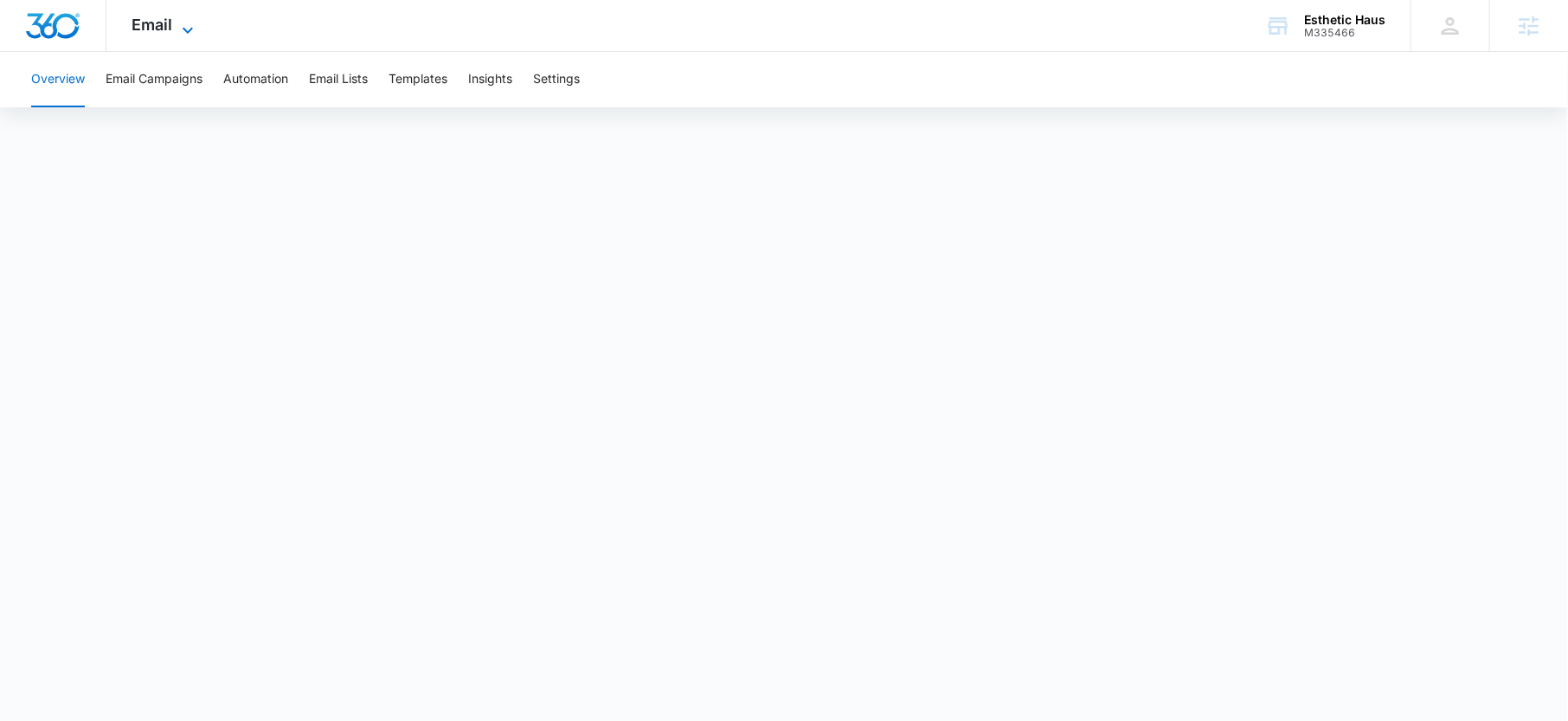
click at [153, 17] on span "Email" at bounding box center [152, 24] width 41 height 18
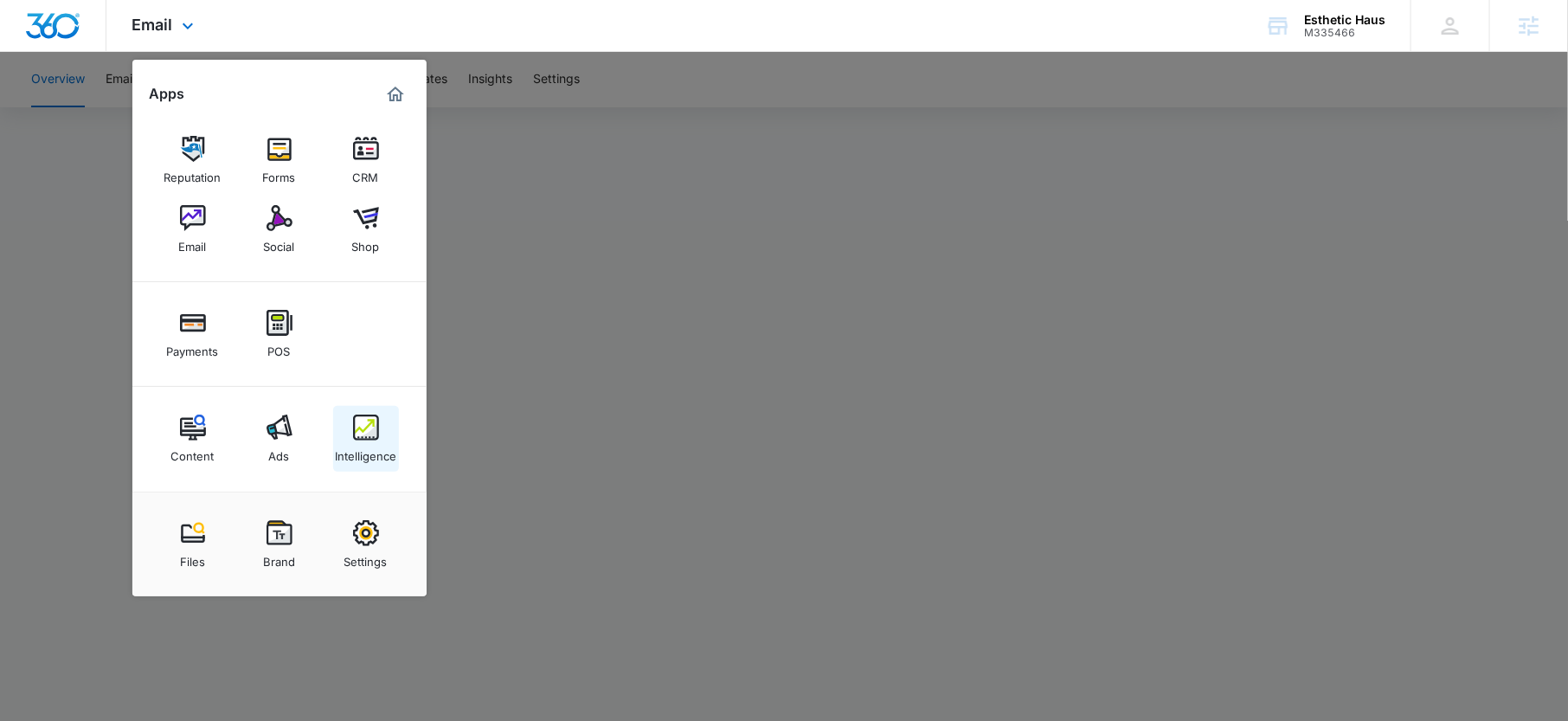
click at [367, 434] on img at bounding box center [366, 427] width 26 height 26
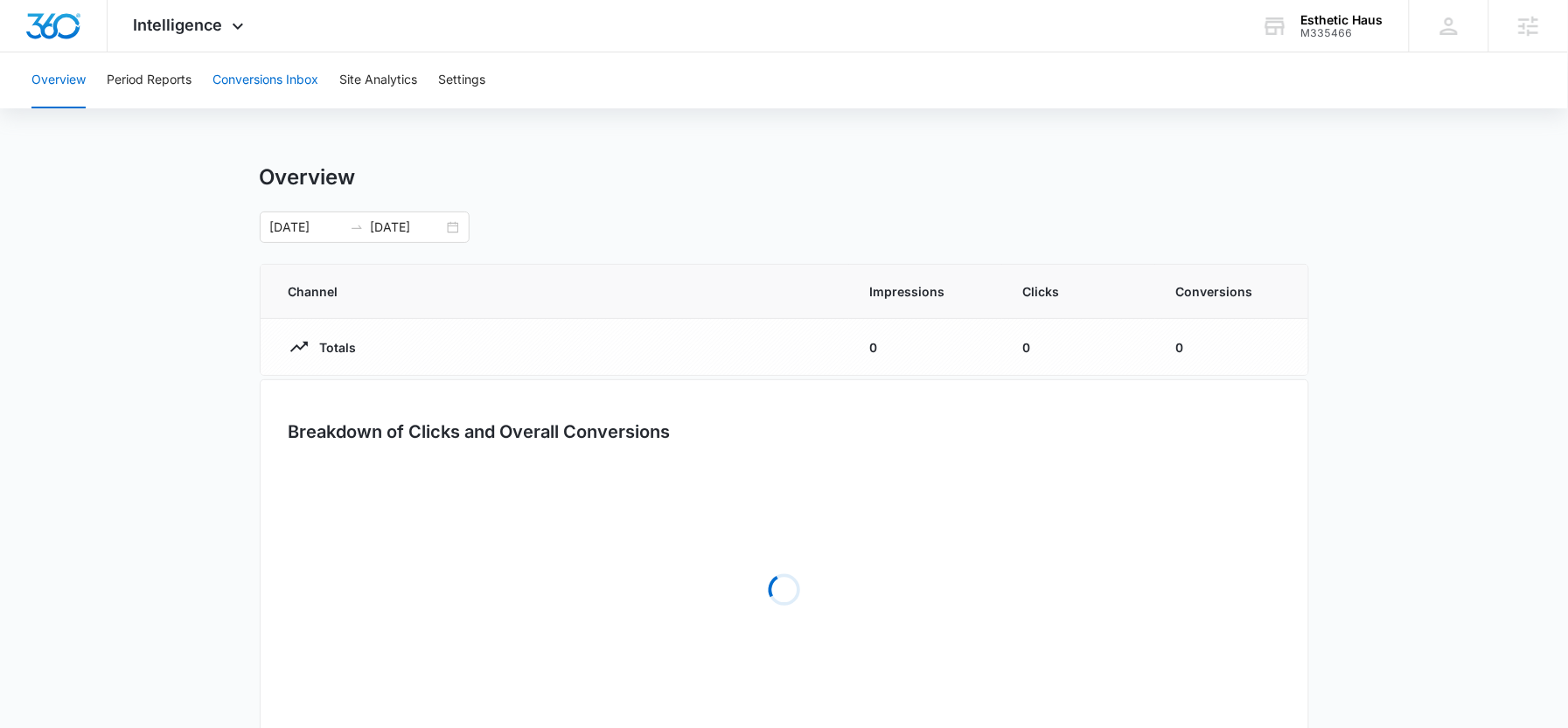
click at [240, 85] on button "Conversions Inbox" at bounding box center [266, 81] width 106 height 56
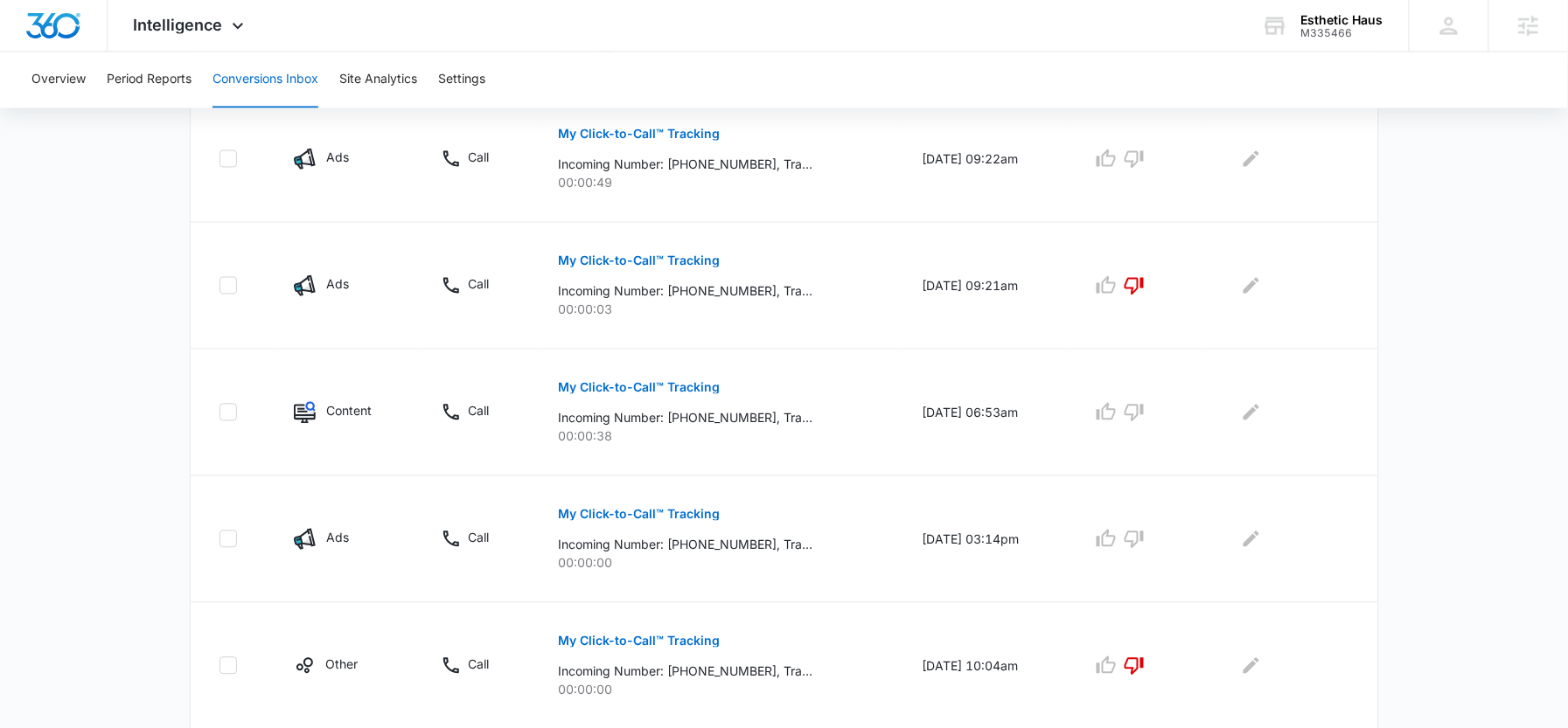
scroll to position [963, 0]
click at [1144, 533] on icon "button" at bounding box center [1134, 539] width 19 height 17
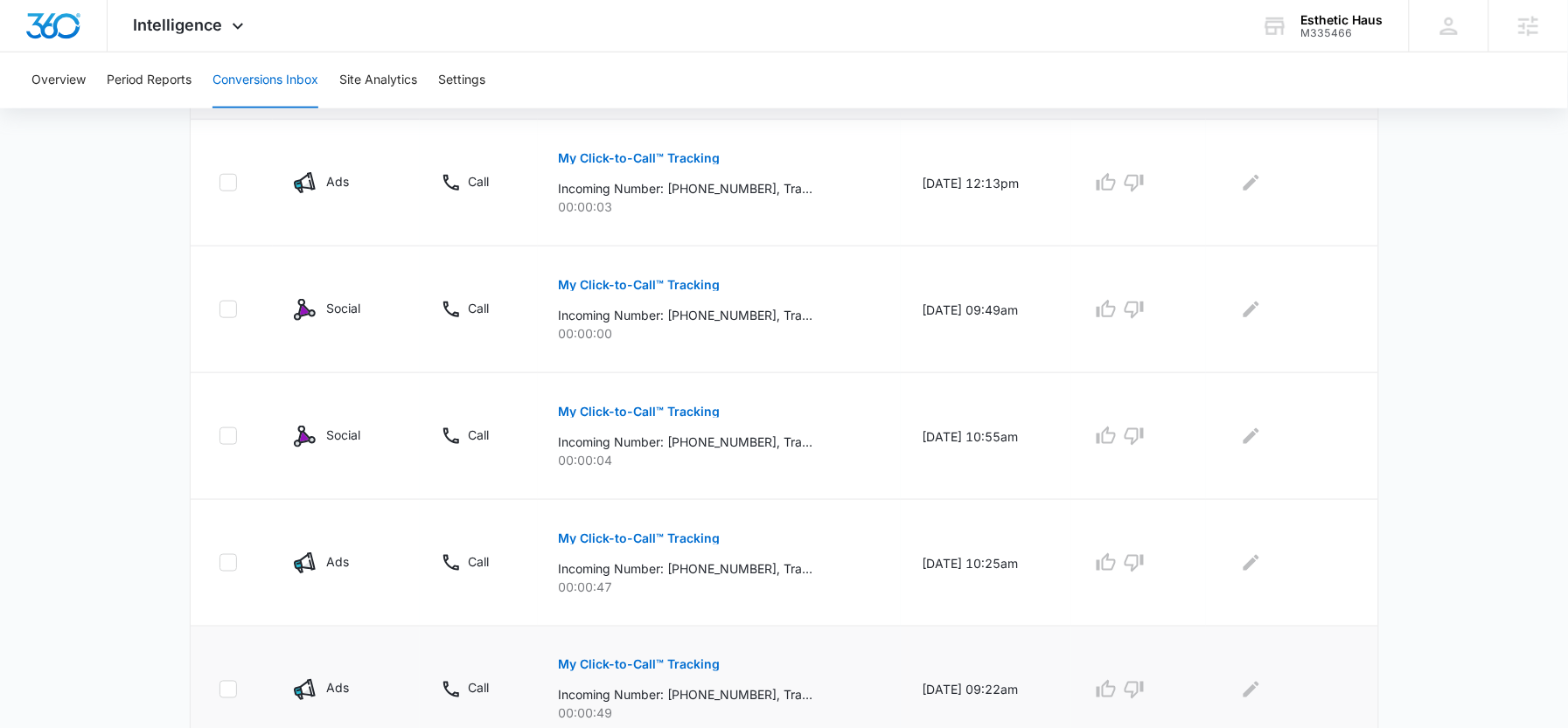
scroll to position [411, 0]
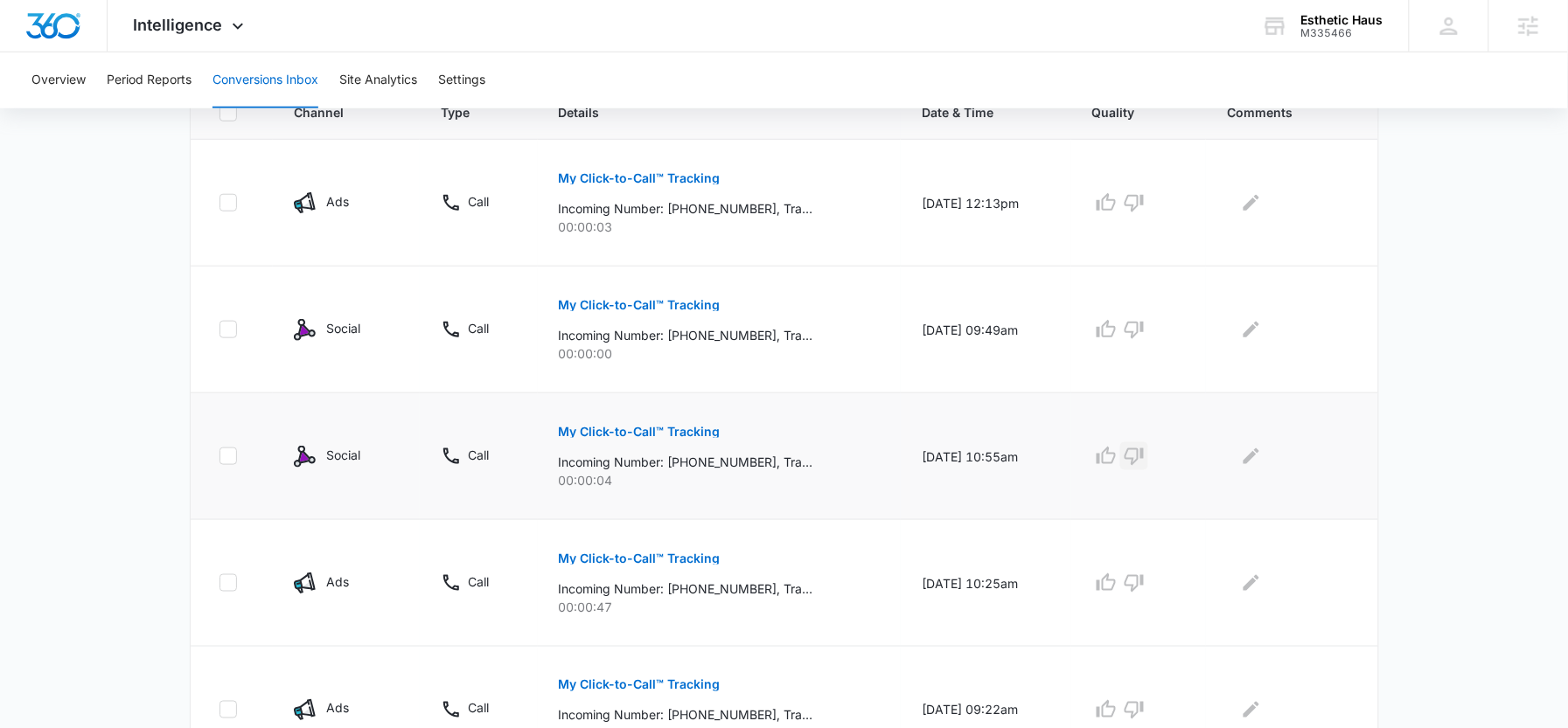
click at [1144, 461] on icon "button" at bounding box center [1134, 457] width 19 height 17
click at [1142, 333] on icon "button" at bounding box center [1134, 330] width 19 height 17
click at [1145, 196] on icon "button" at bounding box center [1134, 202] width 21 height 21
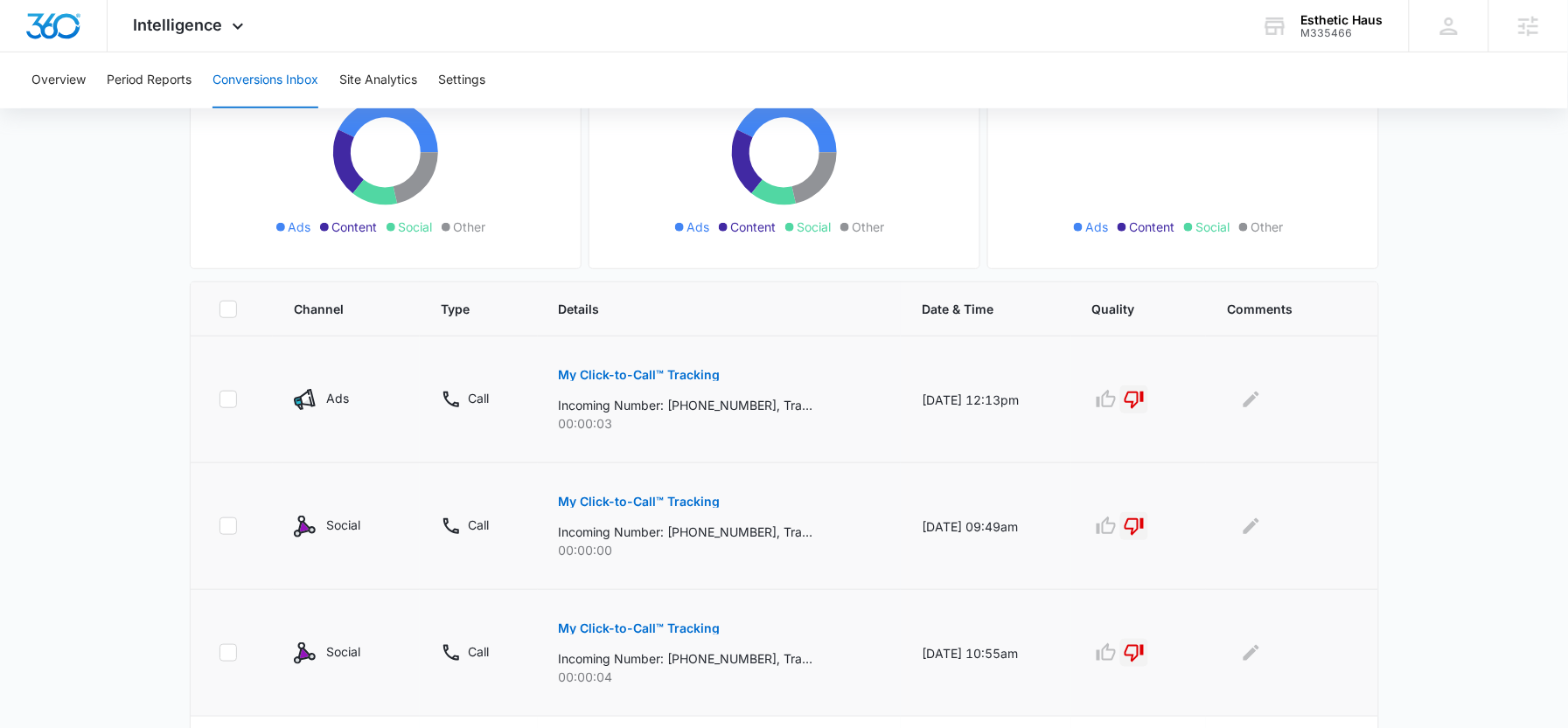
scroll to position [57, 0]
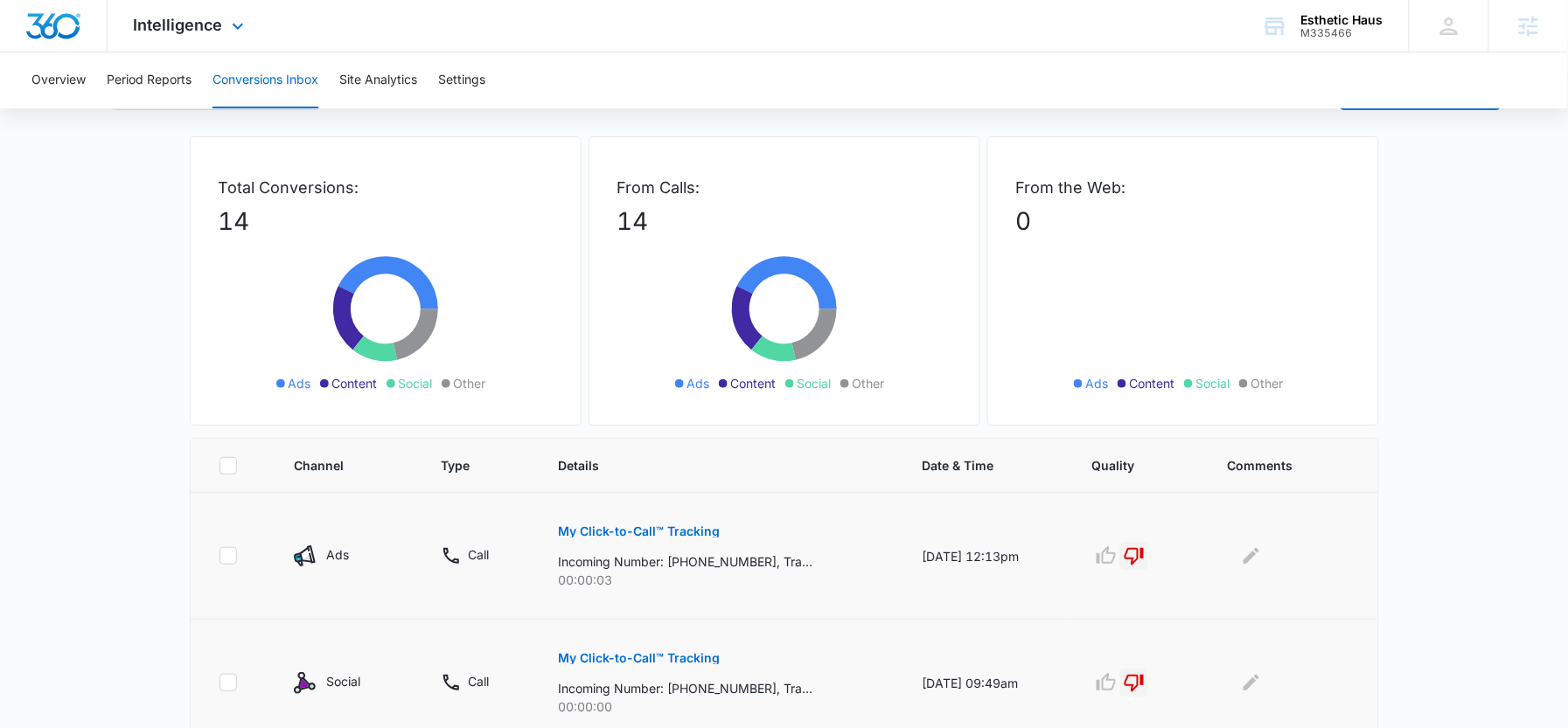
click at [172, 42] on div "Intelligence Apps Reputation Forms CRM Email Social Shop Payments POS Content A…" at bounding box center [191, 25] width 167 height 52
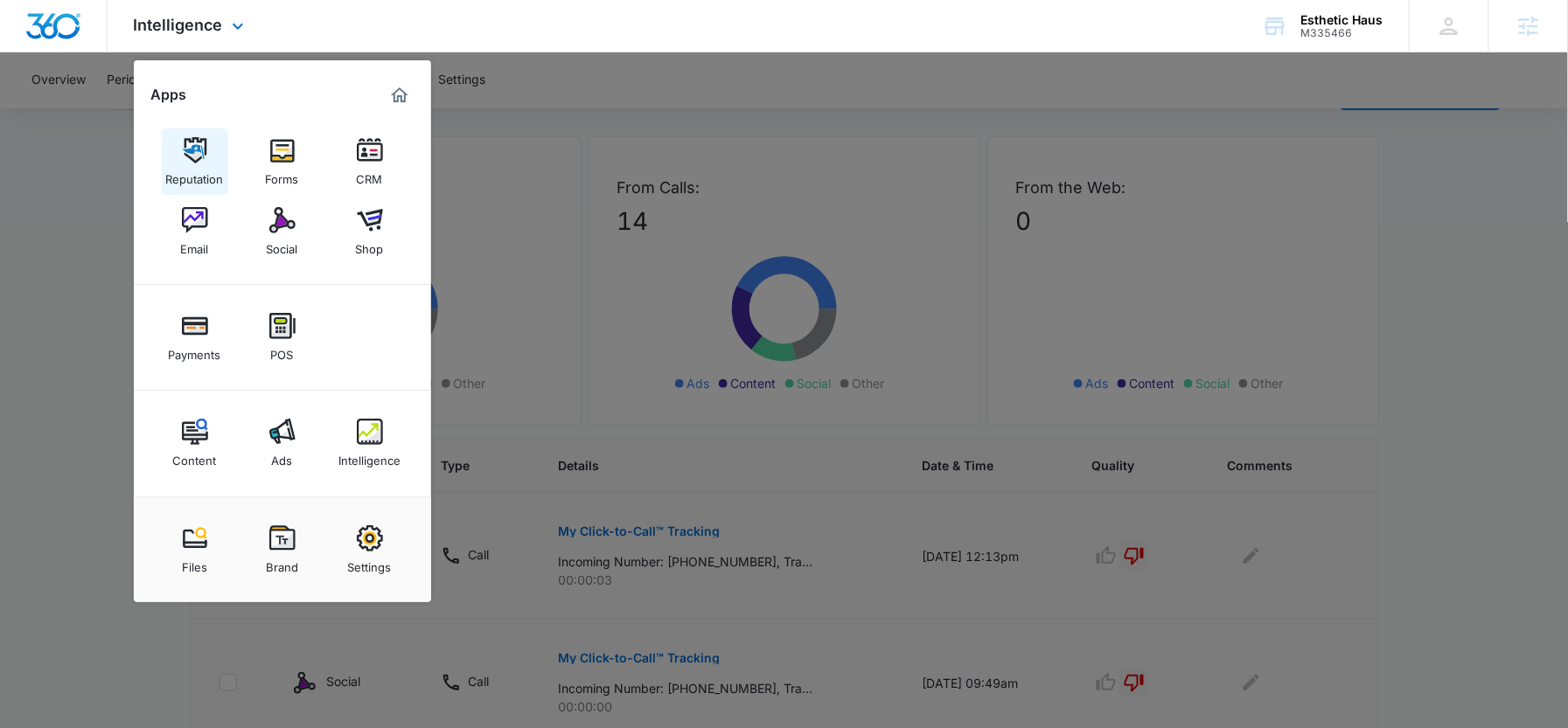
click at [196, 161] on img at bounding box center [195, 150] width 26 height 26
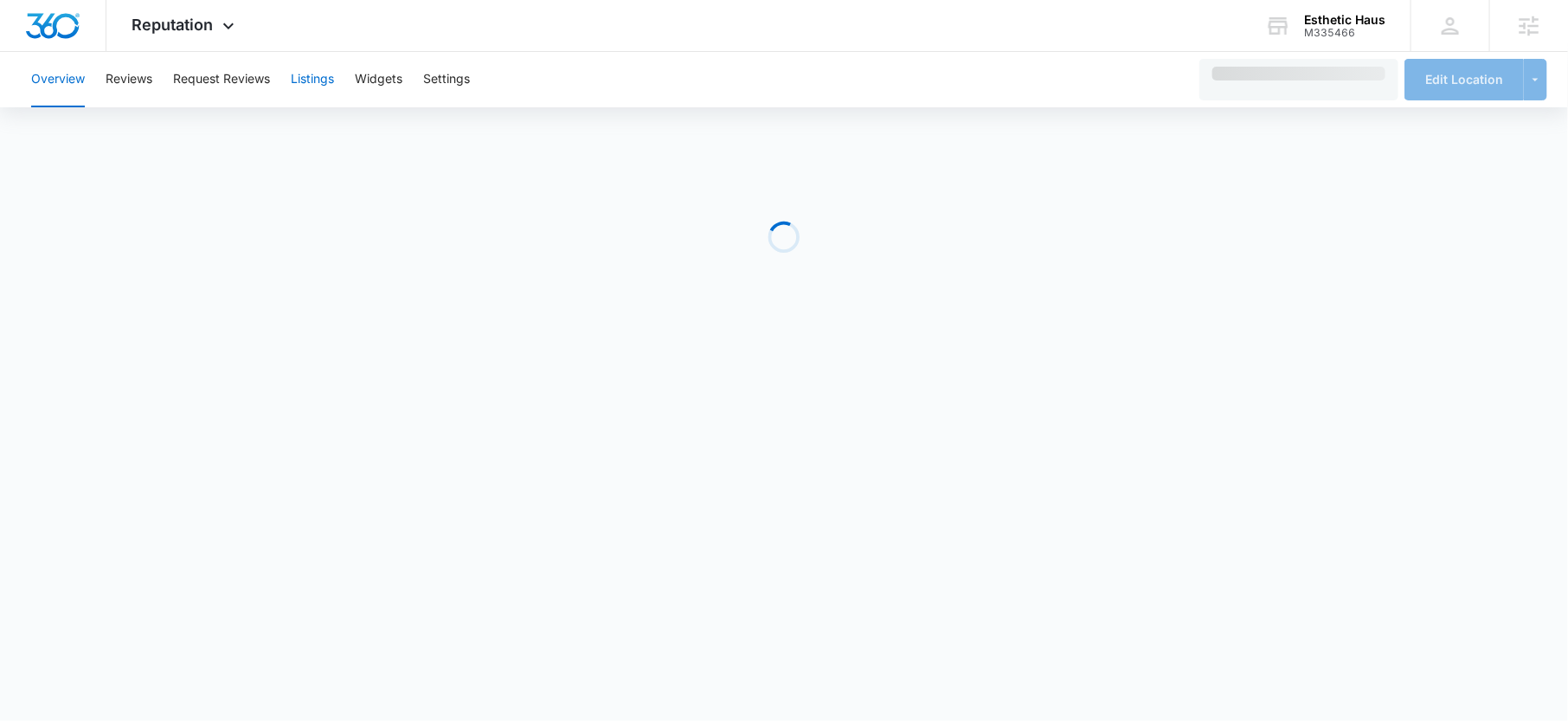
click at [313, 79] on button "Listings" at bounding box center [313, 80] width 43 height 56
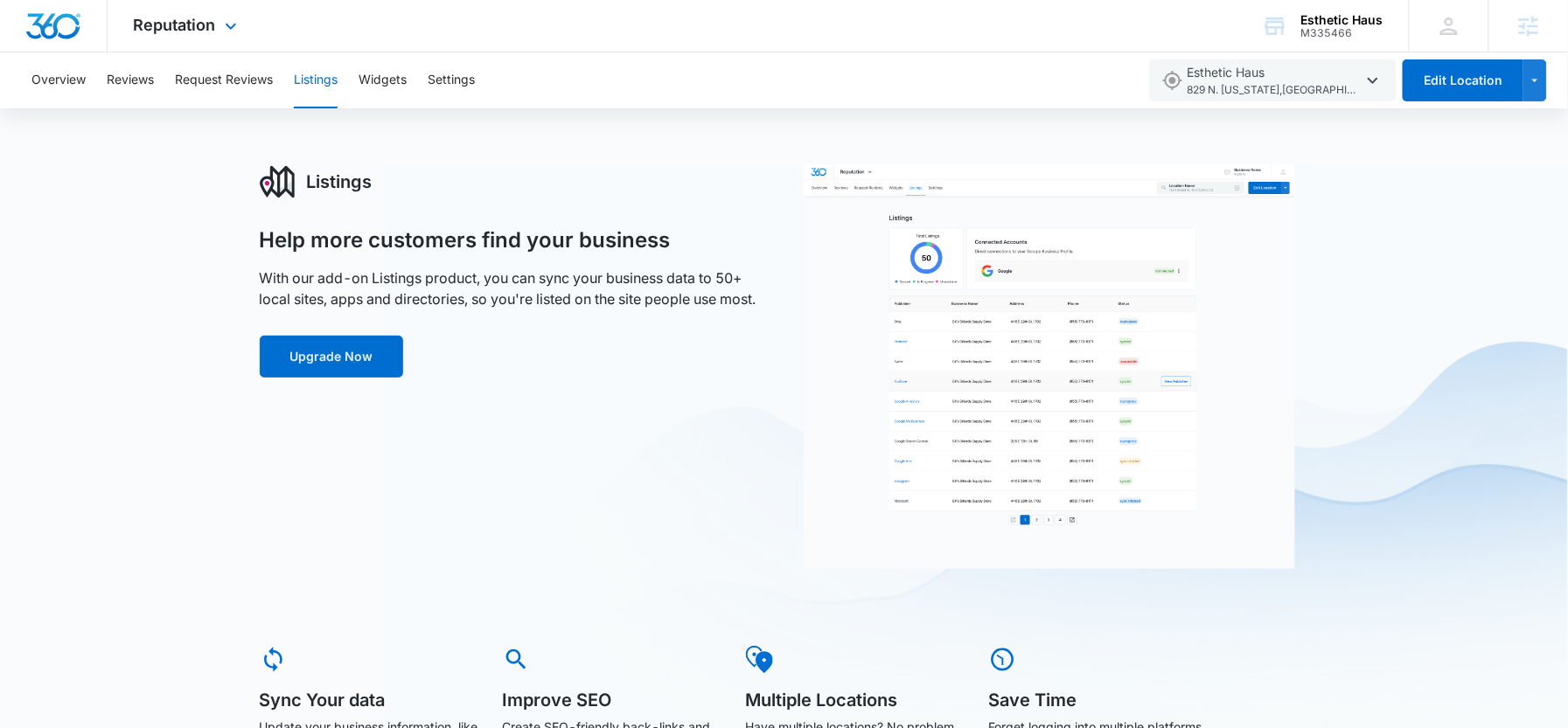
click at [217, 34] on div "Reputation Apps Reputation Forms CRM Email Social Shop Payments POS Content Ads…" at bounding box center [187, 25] width 160 height 52
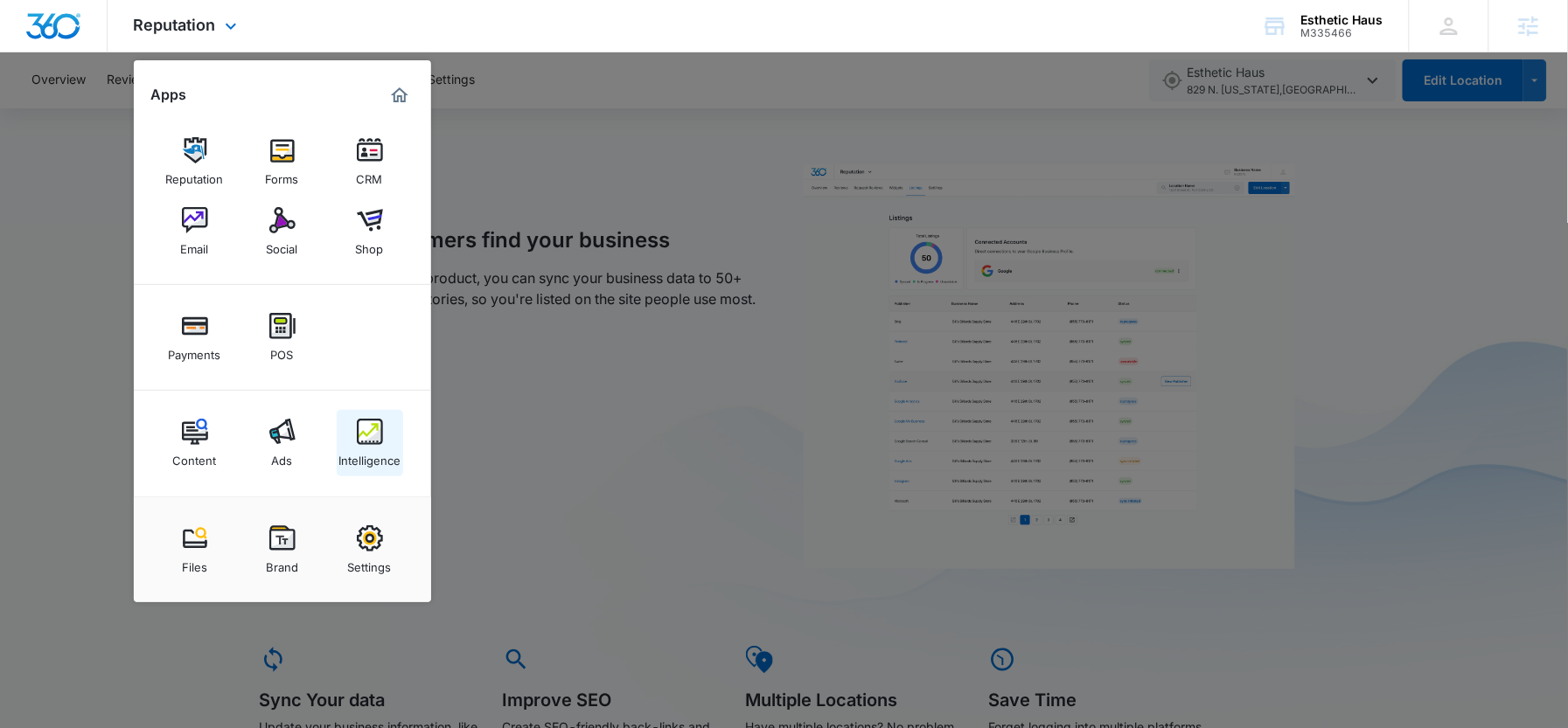
click at [377, 455] on div "Intelligence" at bounding box center [369, 456] width 62 height 23
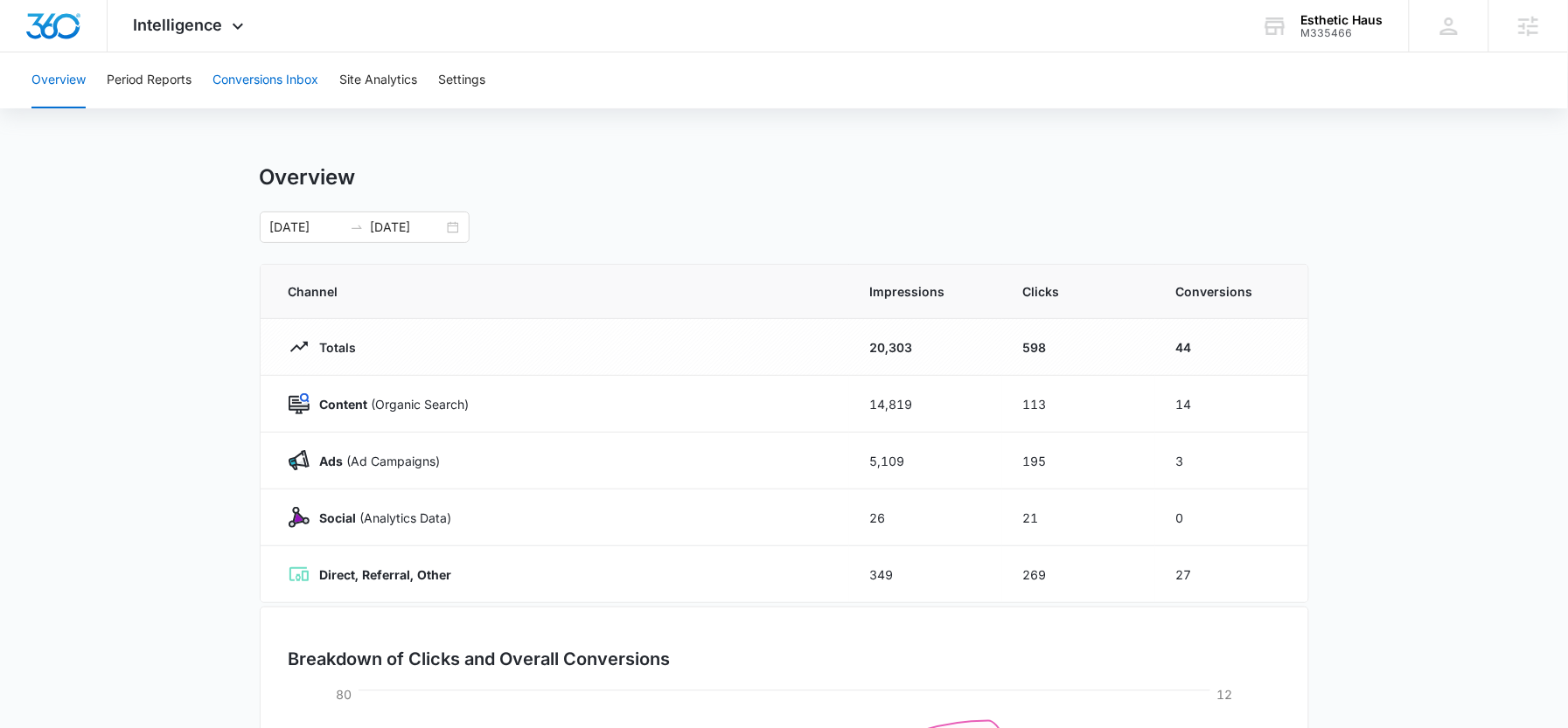
click at [249, 78] on button "Conversions Inbox" at bounding box center [266, 81] width 106 height 56
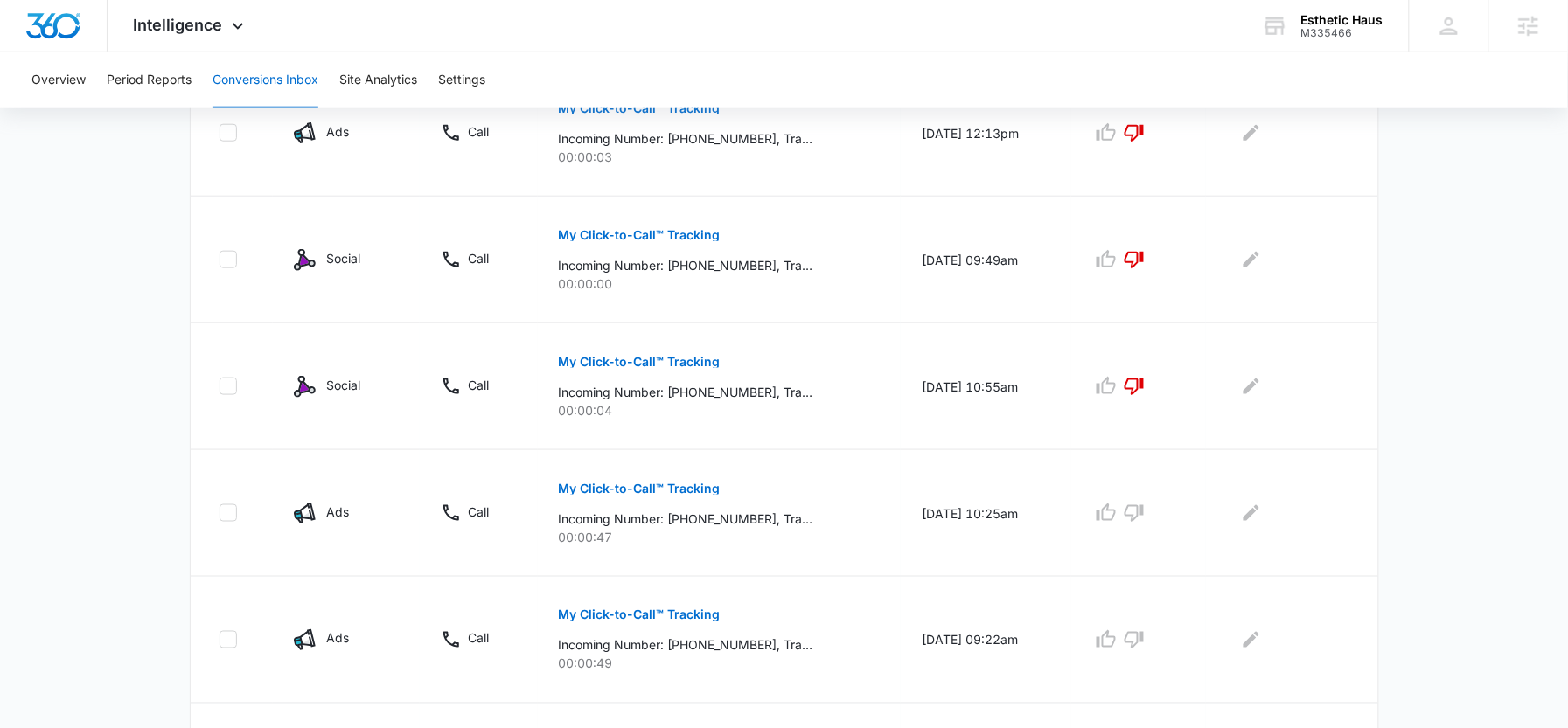
scroll to position [485, 0]
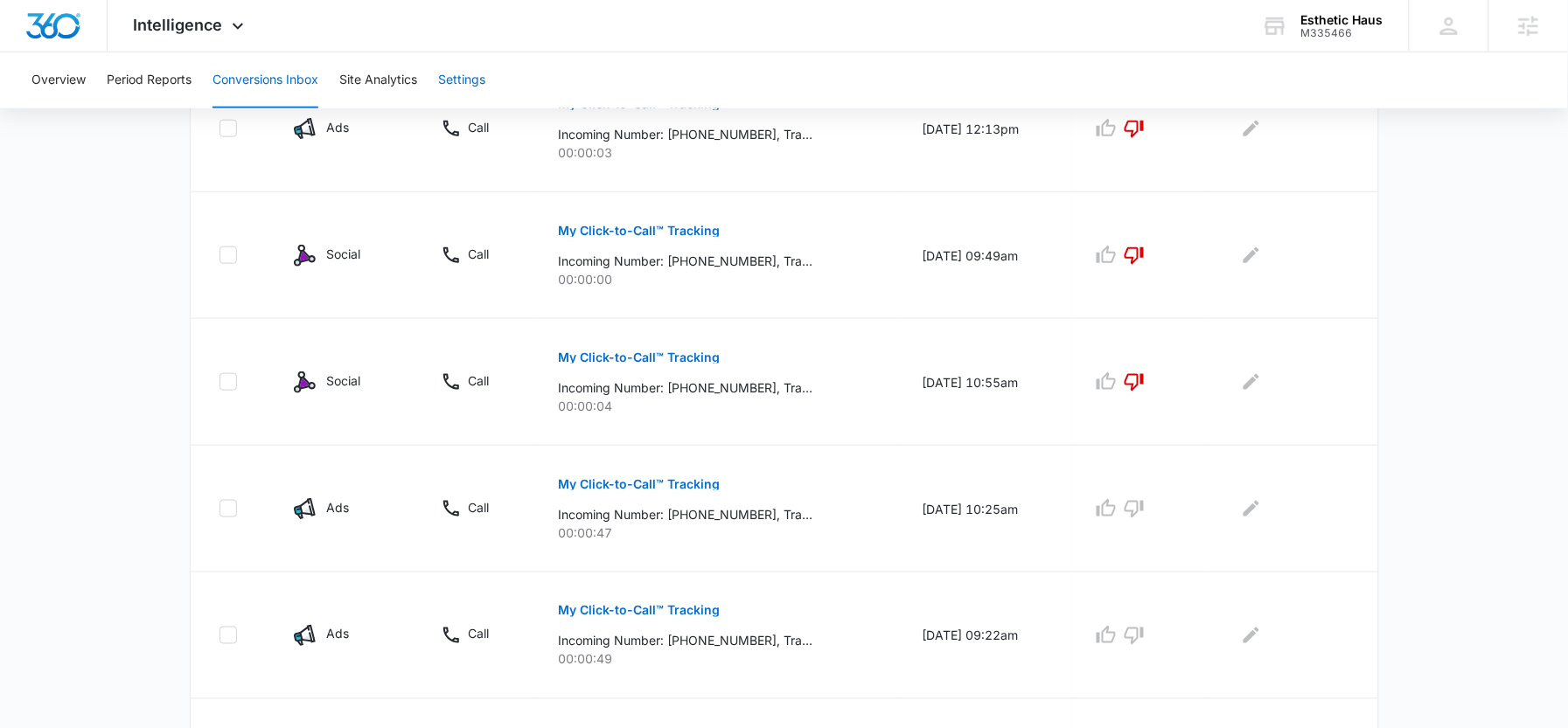
click at [470, 56] on button "Settings" at bounding box center [461, 81] width 47 height 56
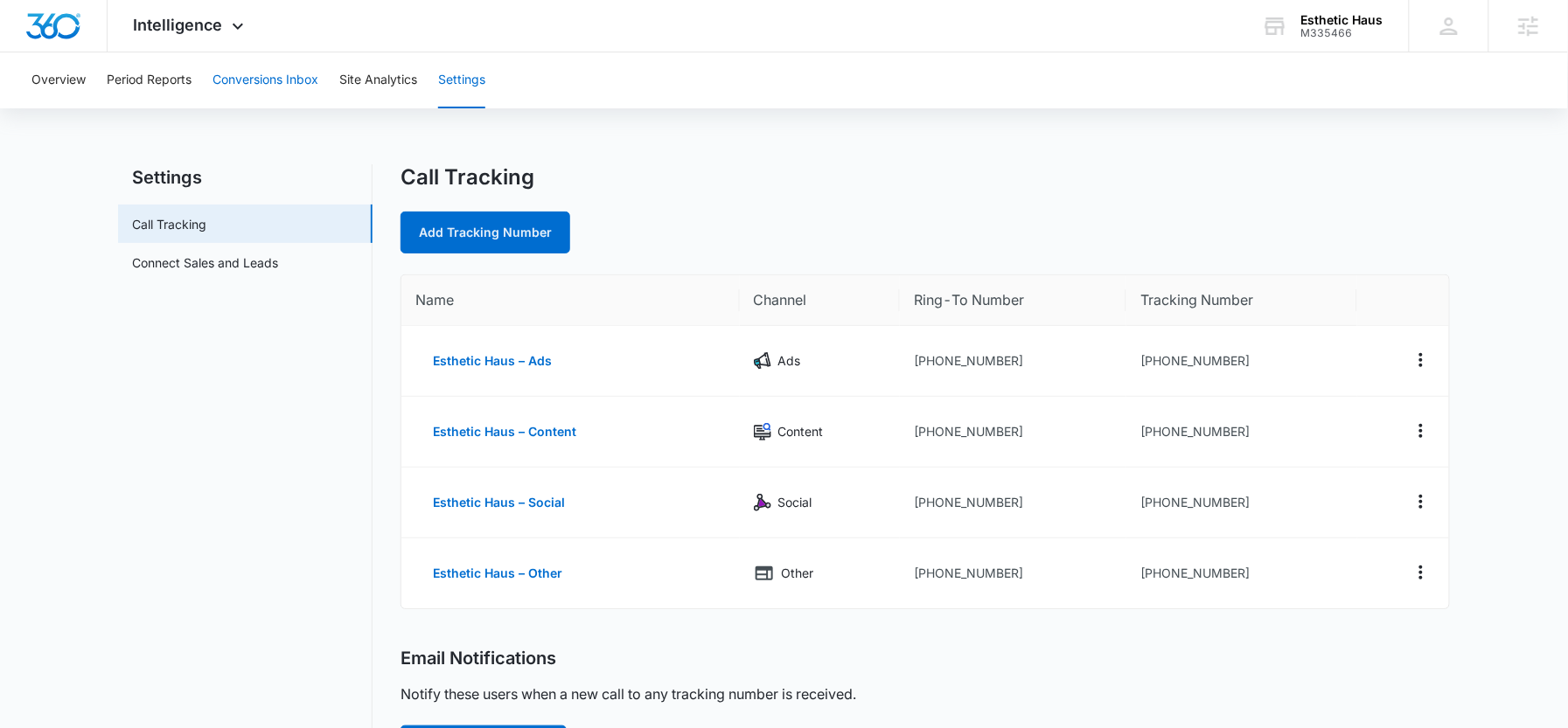
click at [231, 83] on button "Conversions Inbox" at bounding box center [266, 81] width 106 height 56
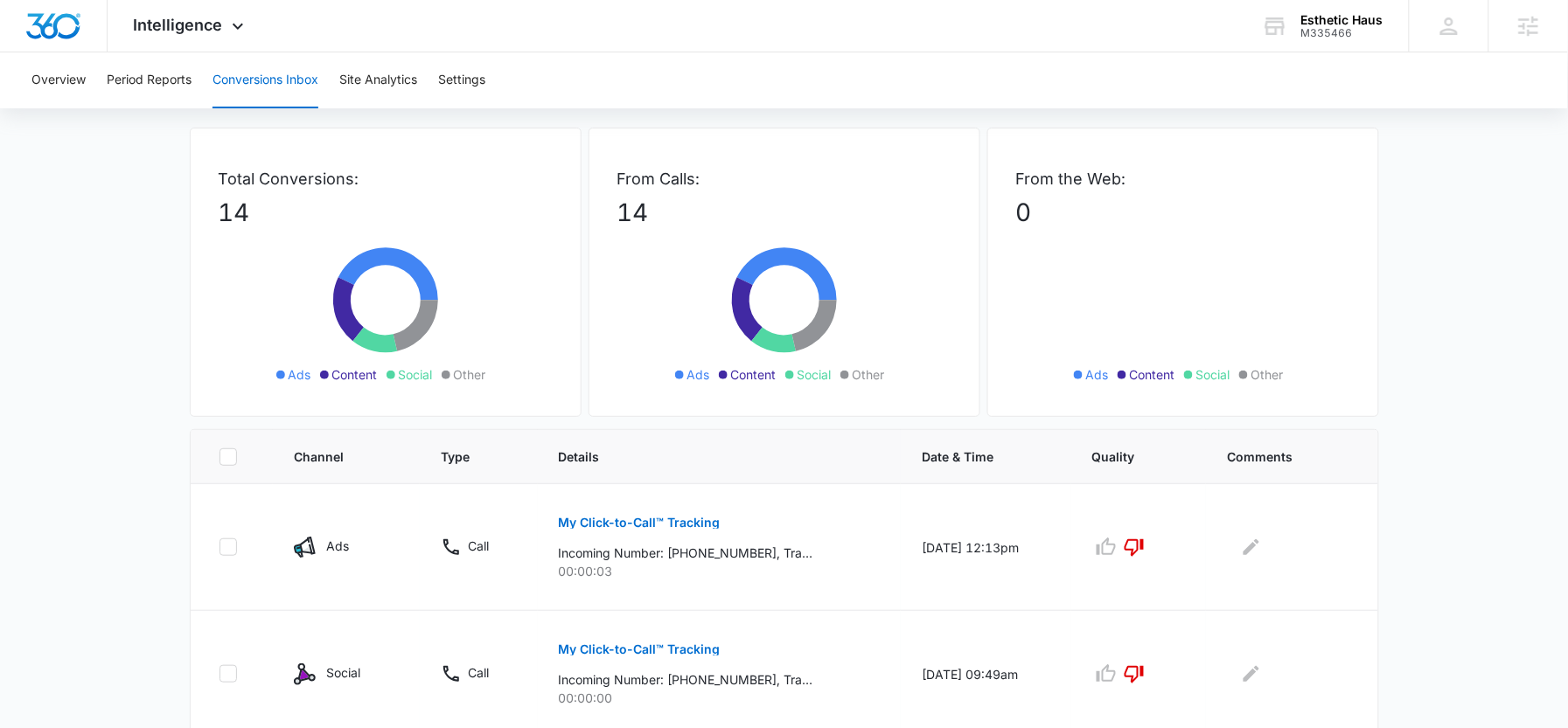
scroll to position [80, 0]
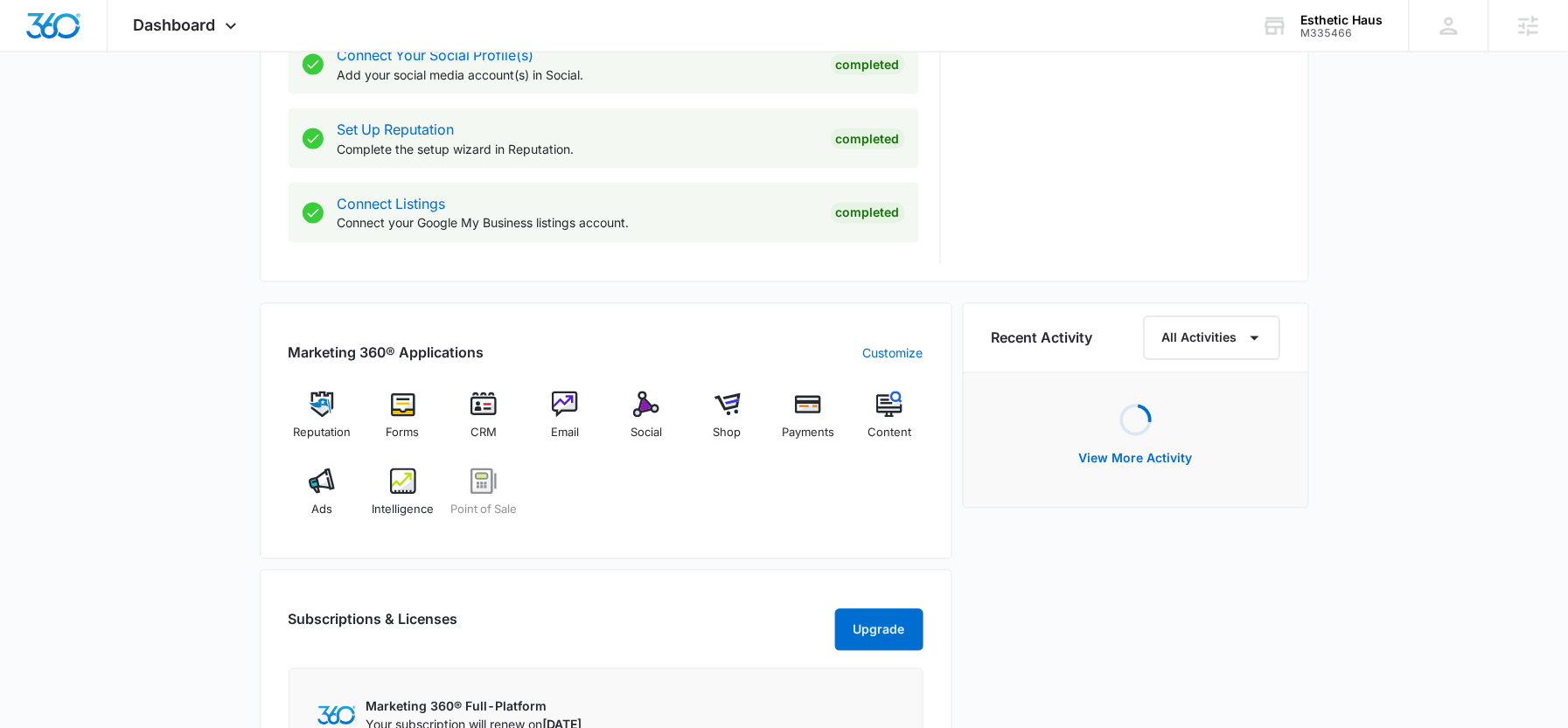
scroll to position [1006, 0]
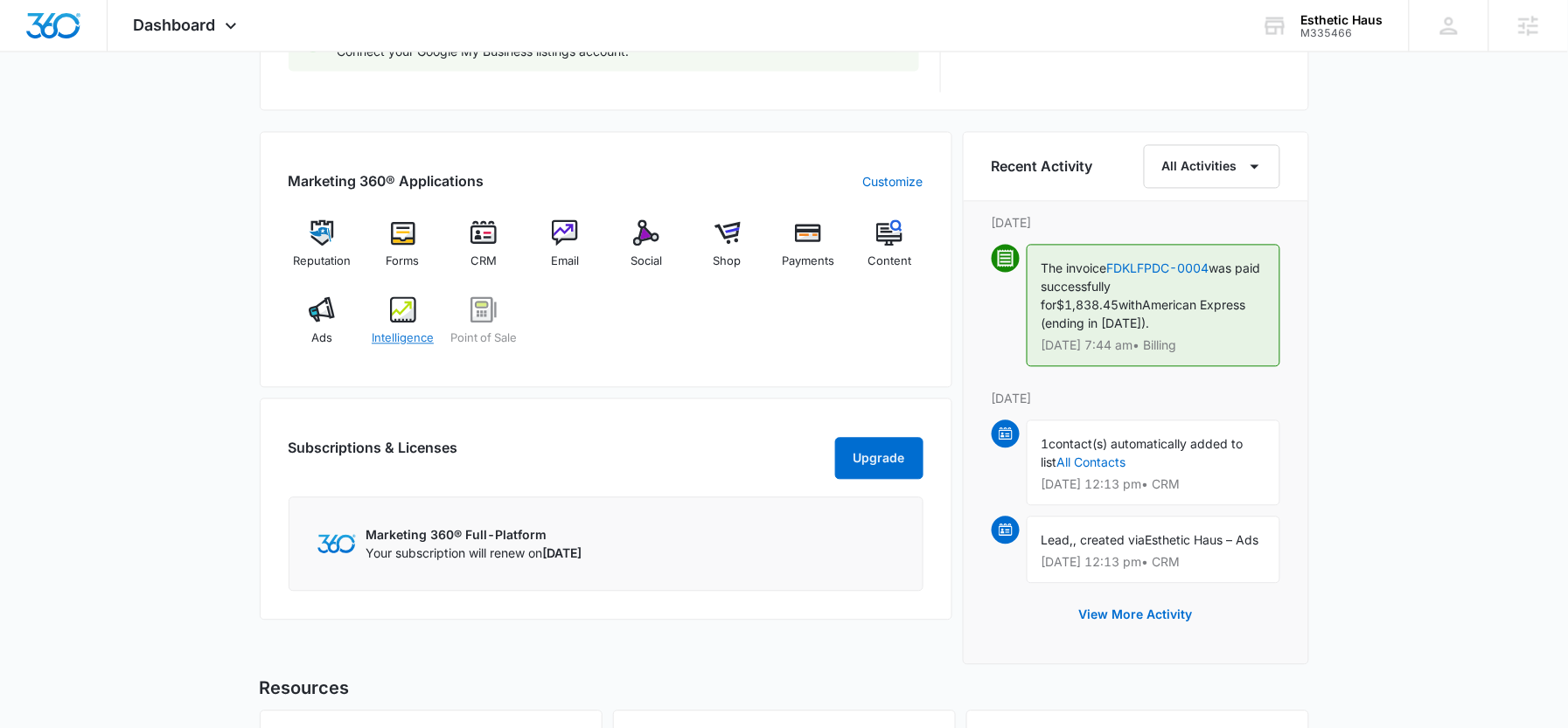
click at [422, 308] on div "Intelligence" at bounding box center [403, 329] width 67 height 63
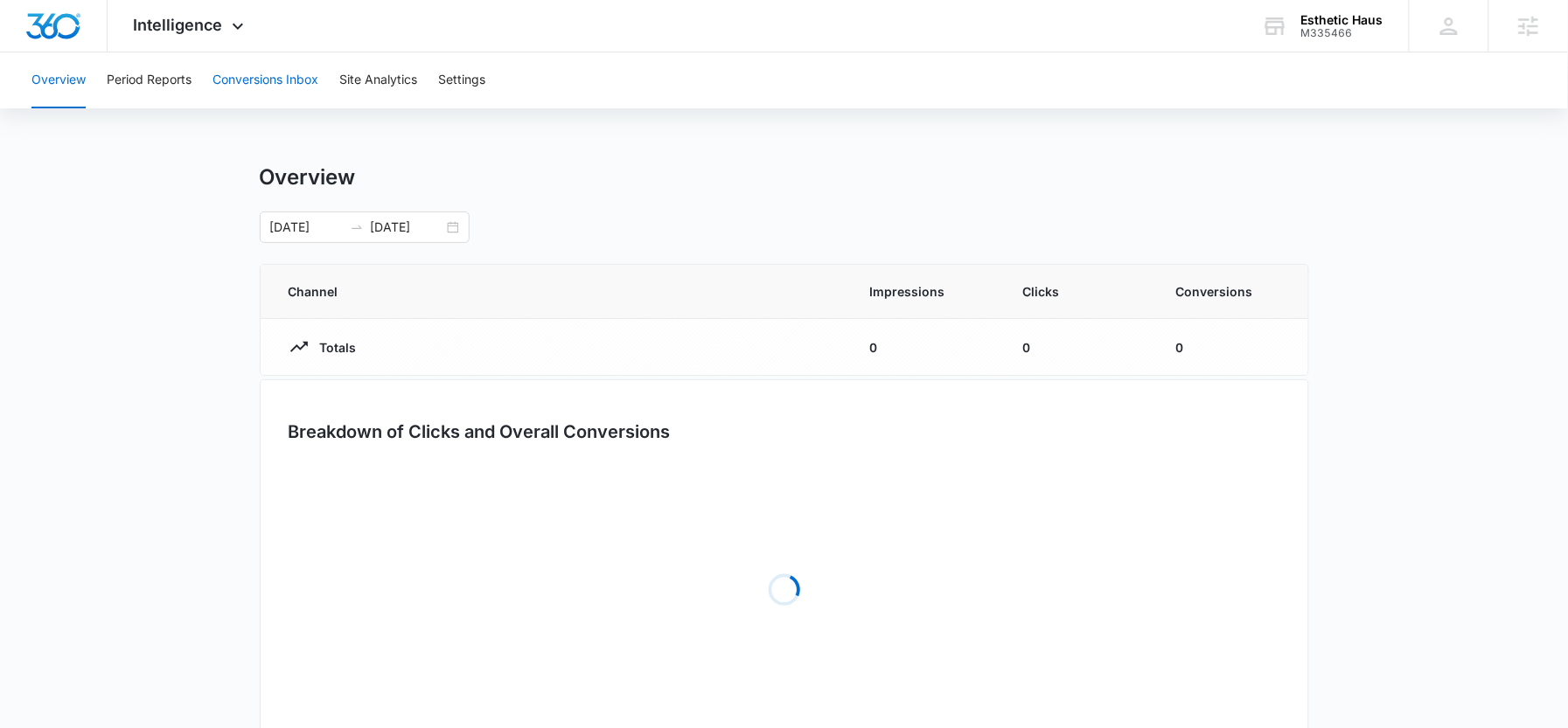
click at [253, 86] on button "Conversions Inbox" at bounding box center [266, 81] width 106 height 56
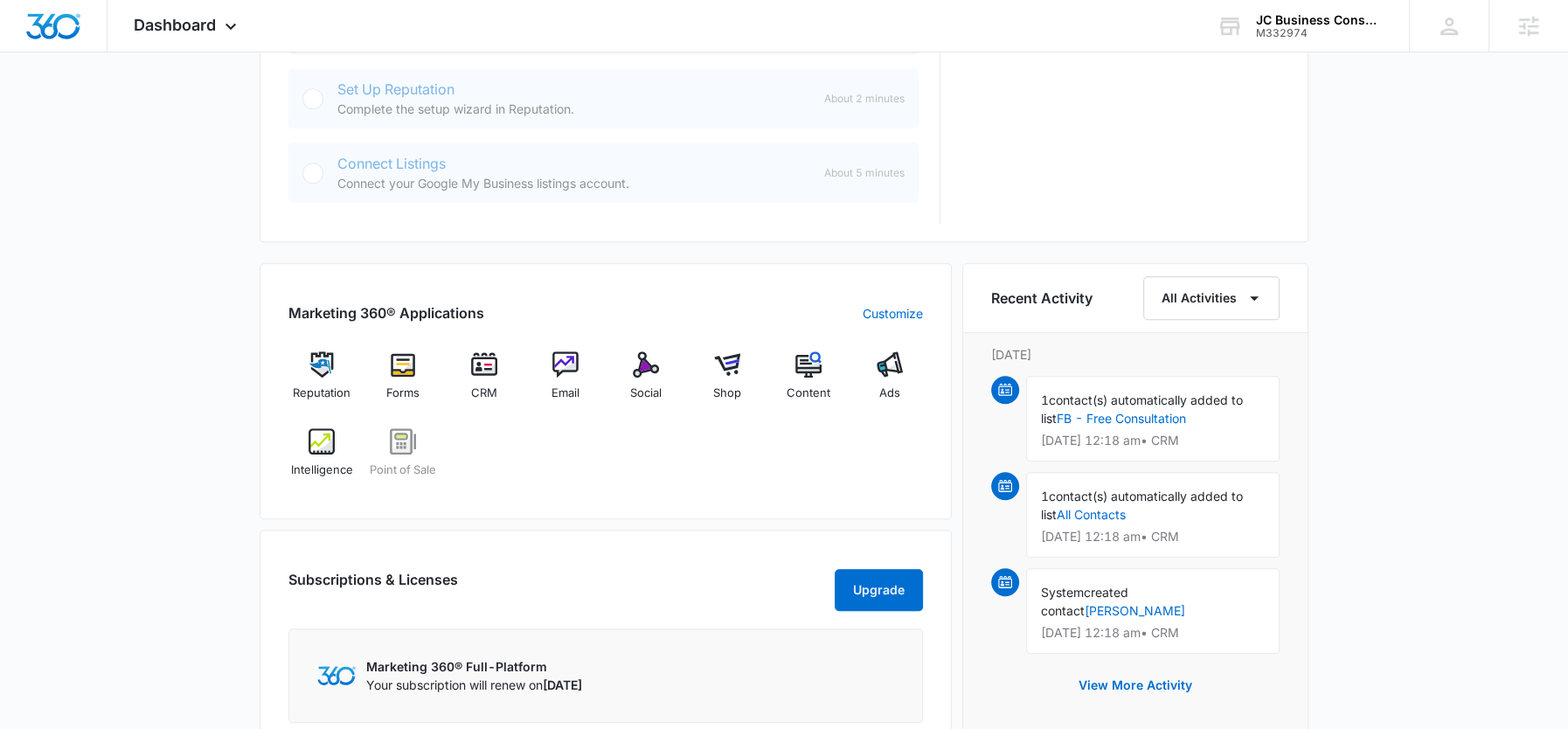
scroll to position [915, 0]
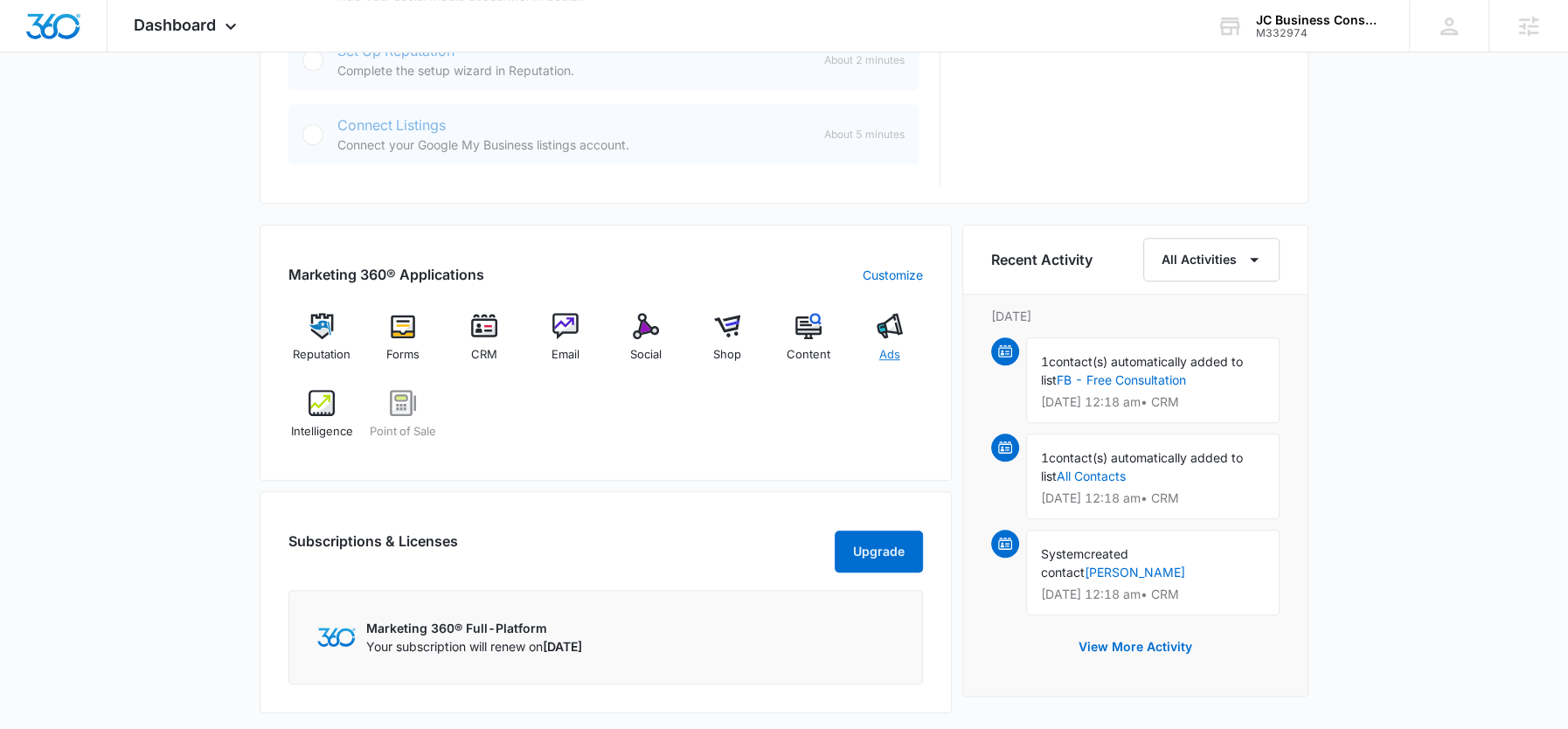
click at [886, 328] on img at bounding box center [890, 326] width 26 height 26
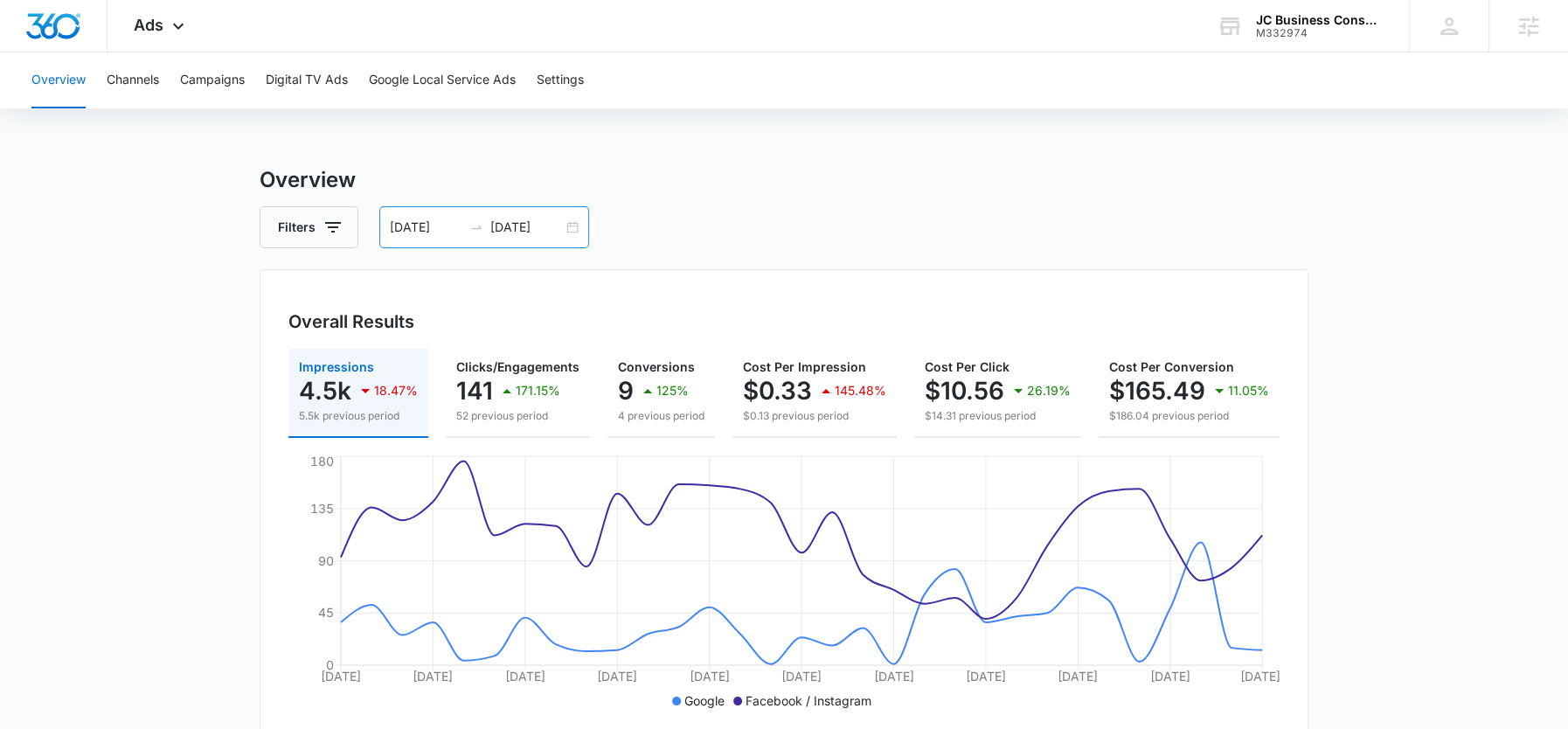
click at [521, 220] on input "[DATE]" at bounding box center [527, 227] width 73 height 19
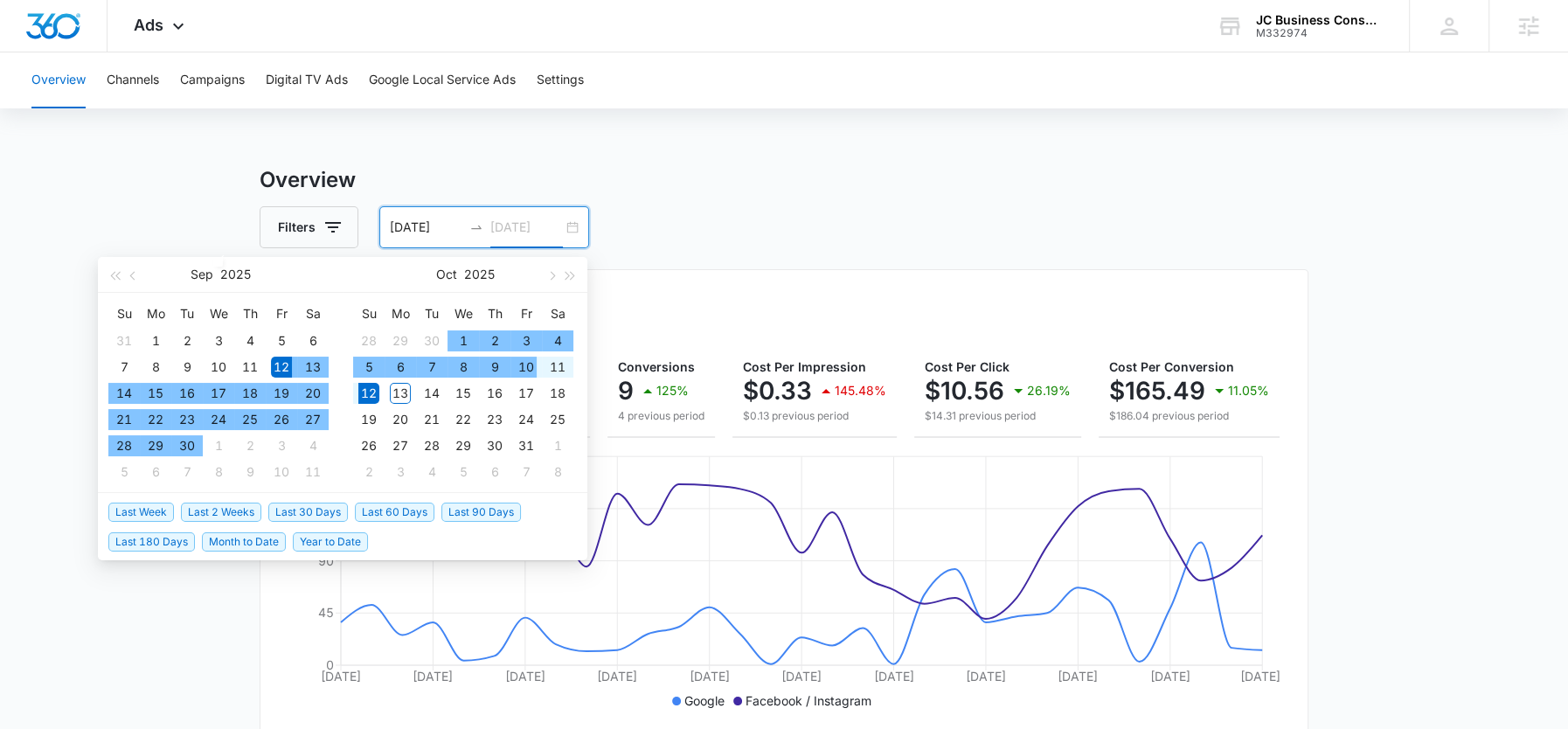
type input "[DATE]"
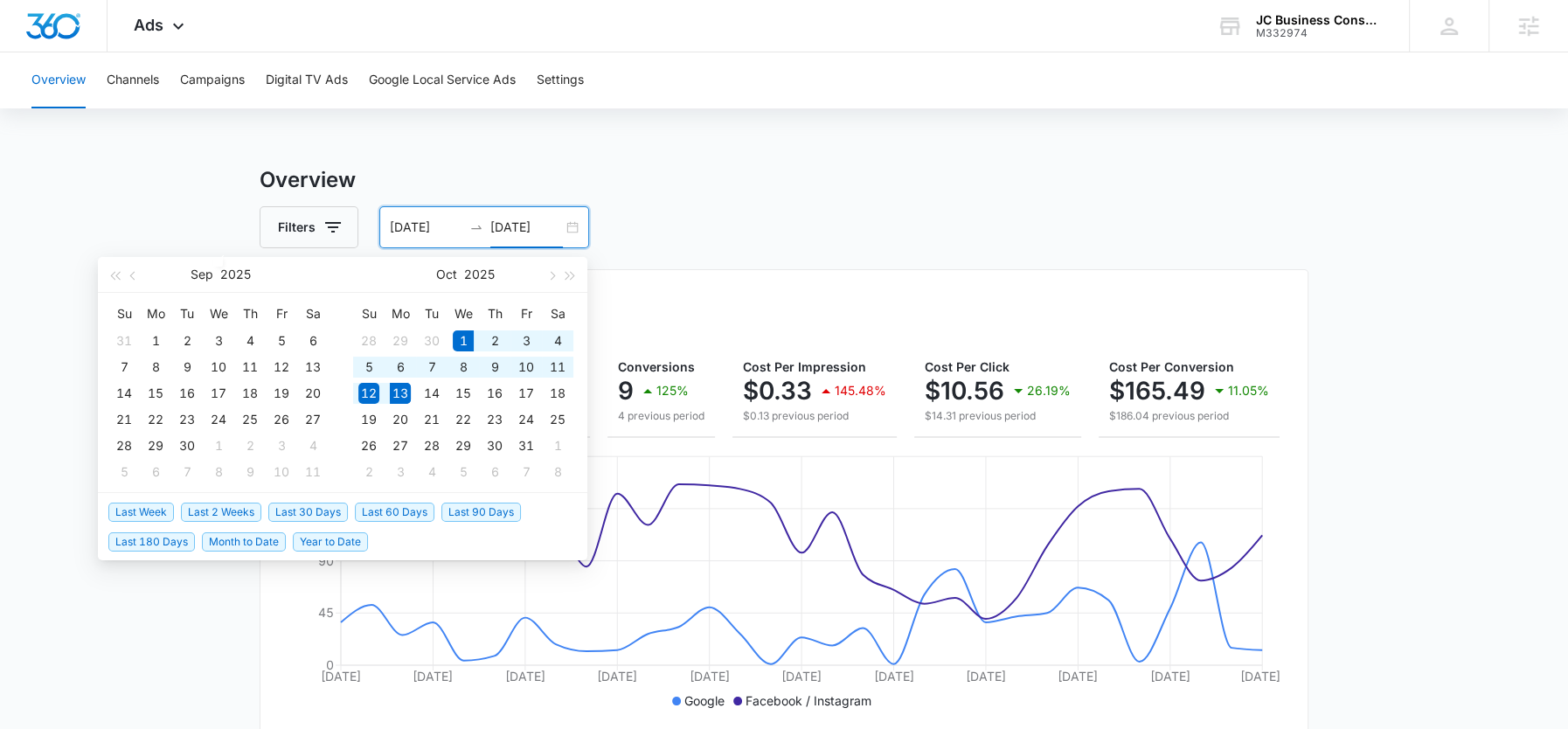
click at [239, 538] on span "Month to Date" at bounding box center [244, 542] width 84 height 19
type input "[DATE]"
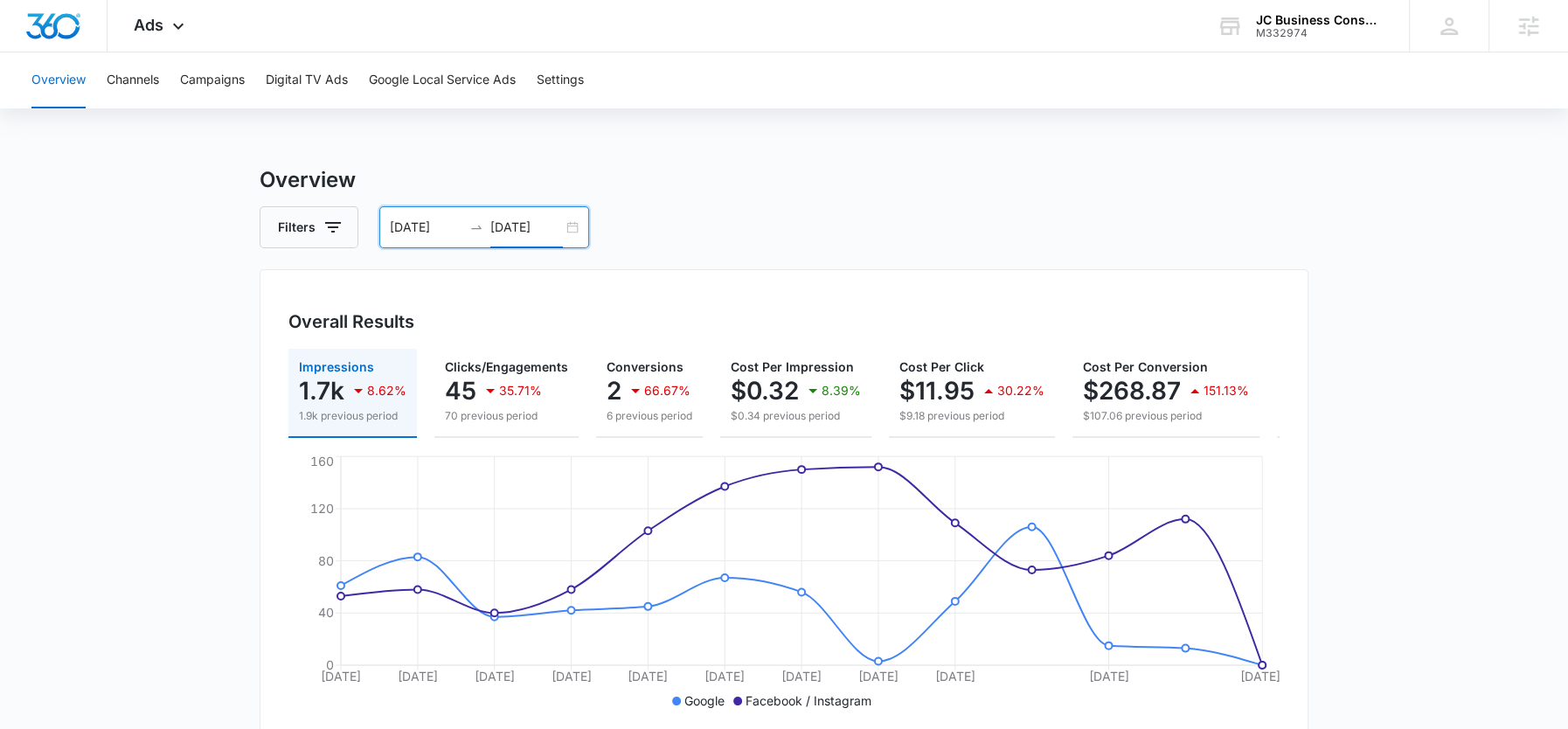
click at [537, 238] on div "10/01/2025 10/13/2025" at bounding box center [484, 228] width 210 height 42
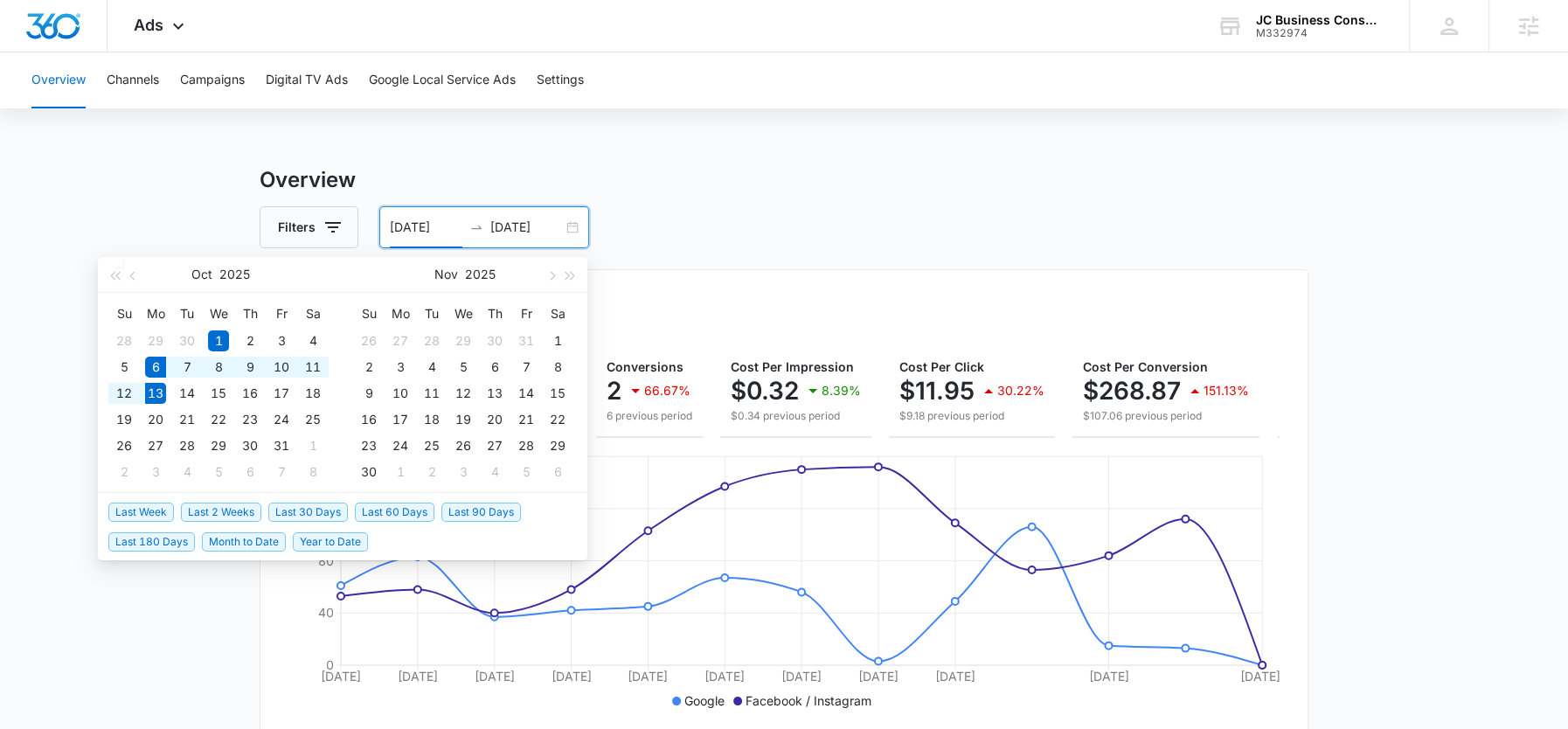
click at [142, 516] on span "Last Week" at bounding box center [141, 512] width 65 height 19
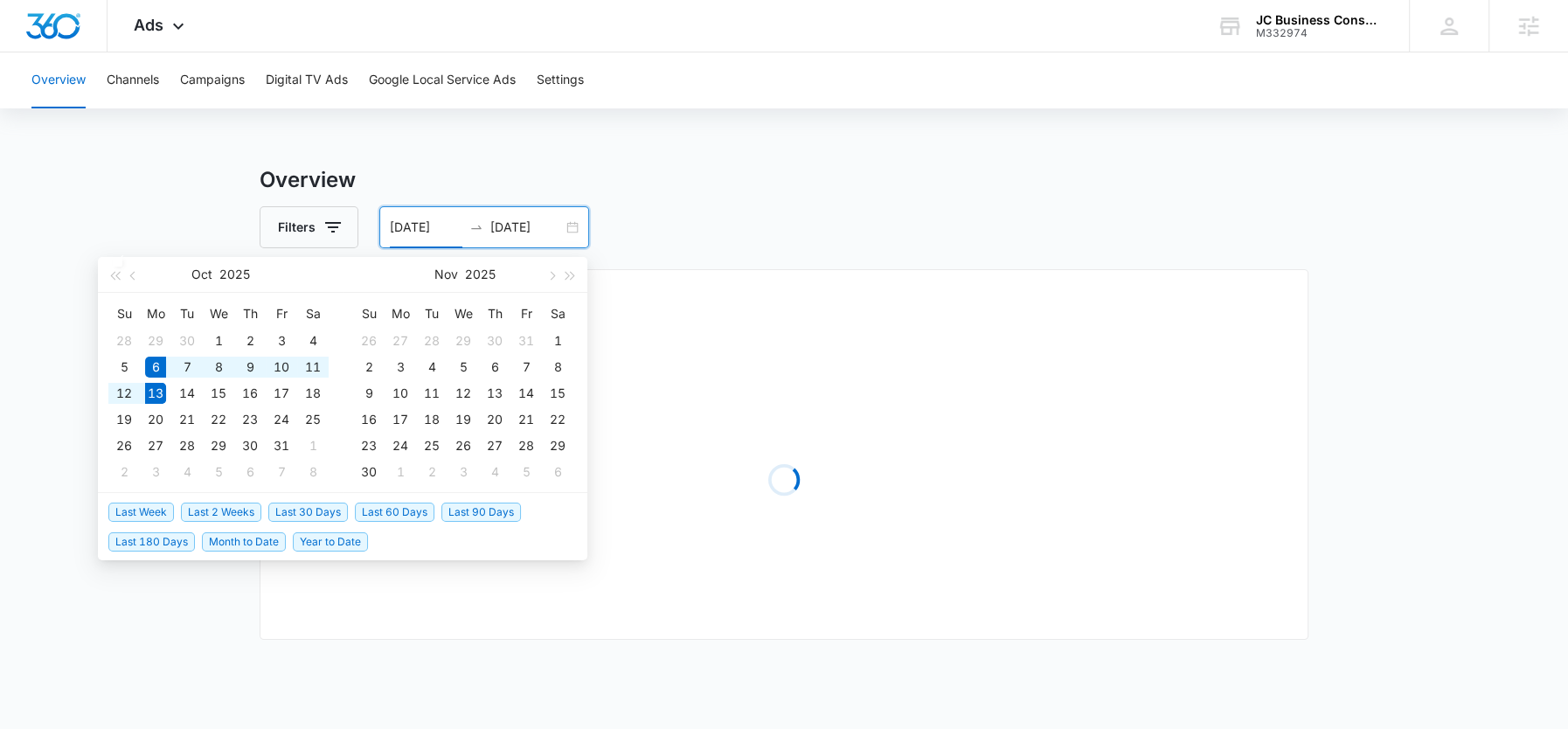
type input "10/06/2025"
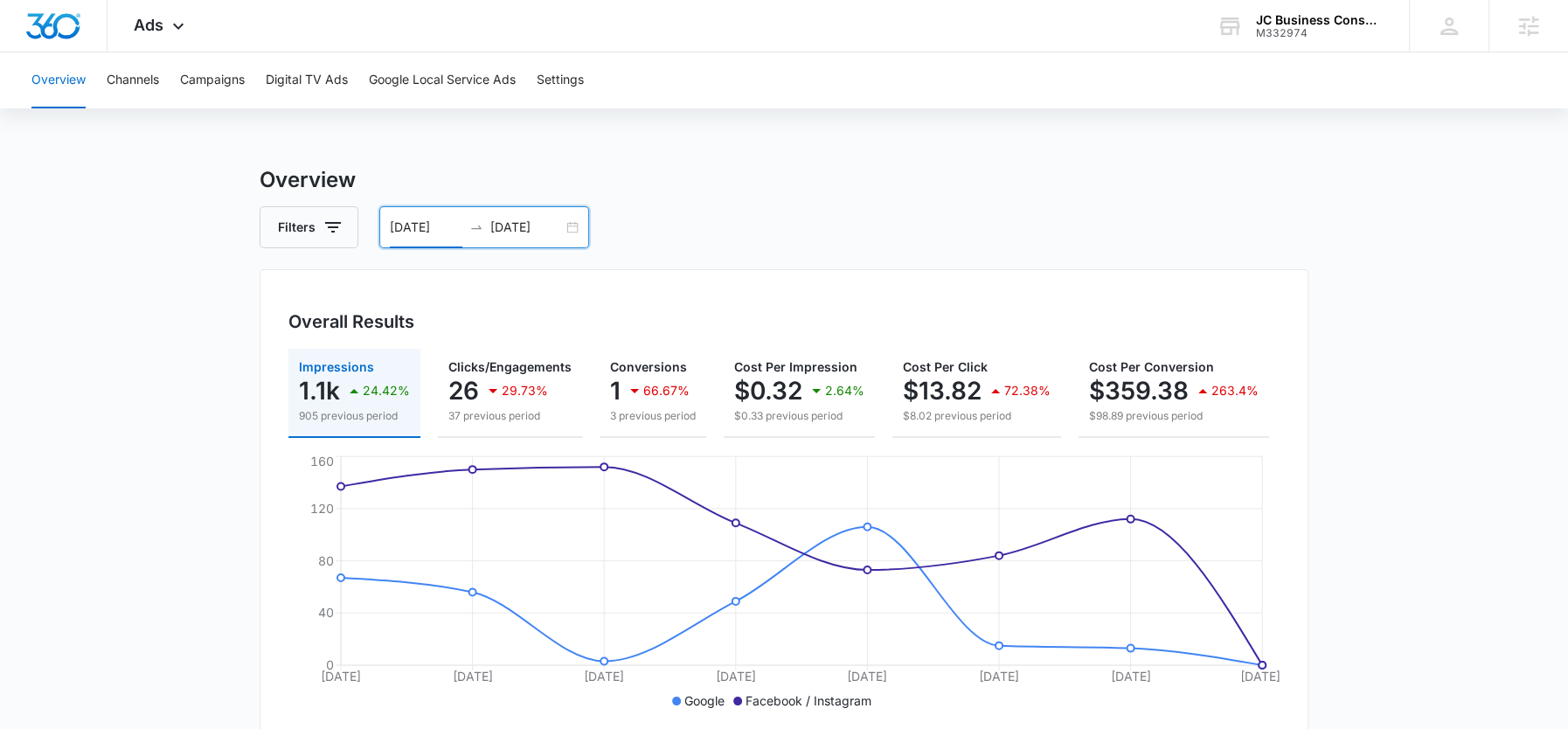
click at [509, 226] on input "[DATE]" at bounding box center [527, 227] width 73 height 19
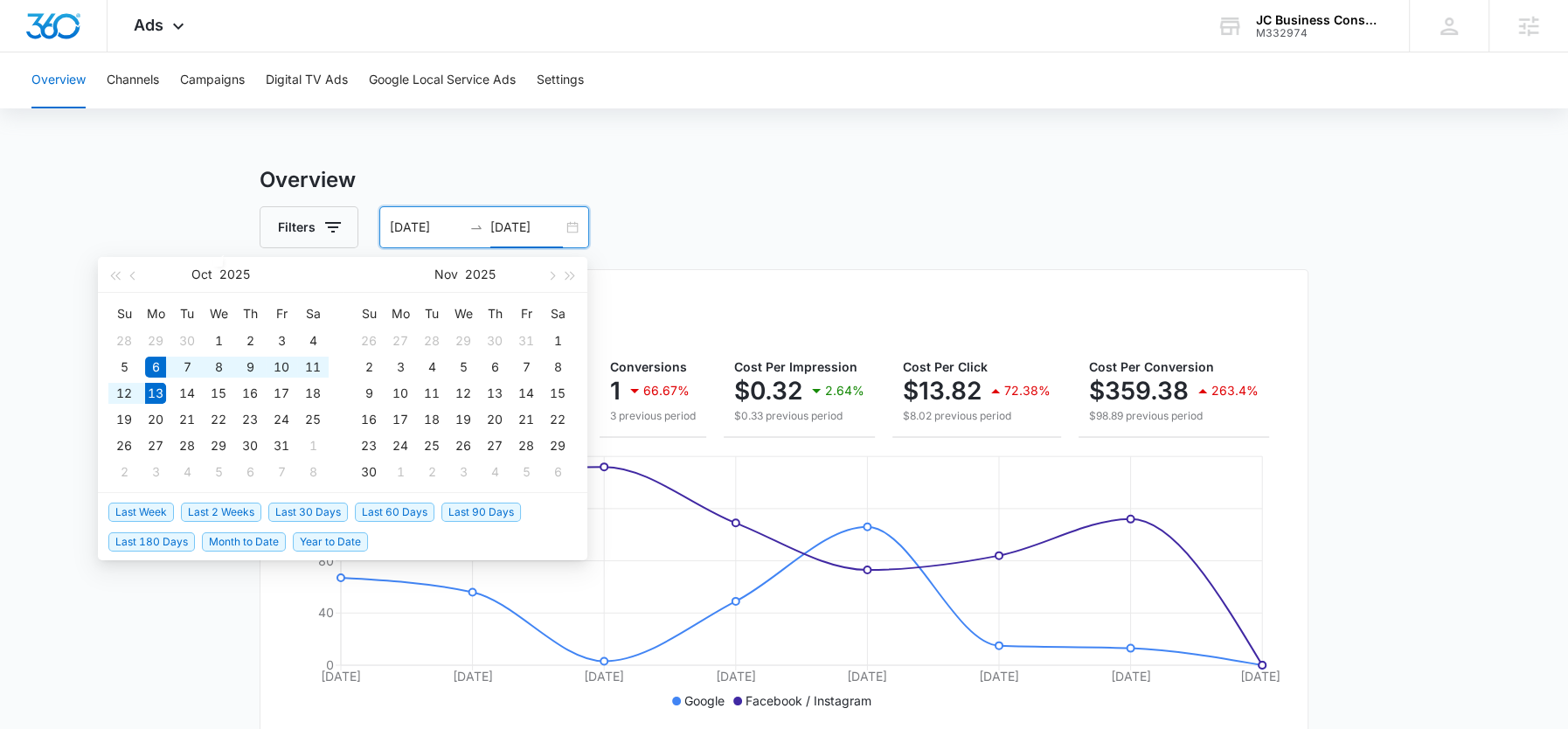
click at [777, 221] on div "Filters 10/06/2025 10/13/2025" at bounding box center [783, 228] width 1049 height 42
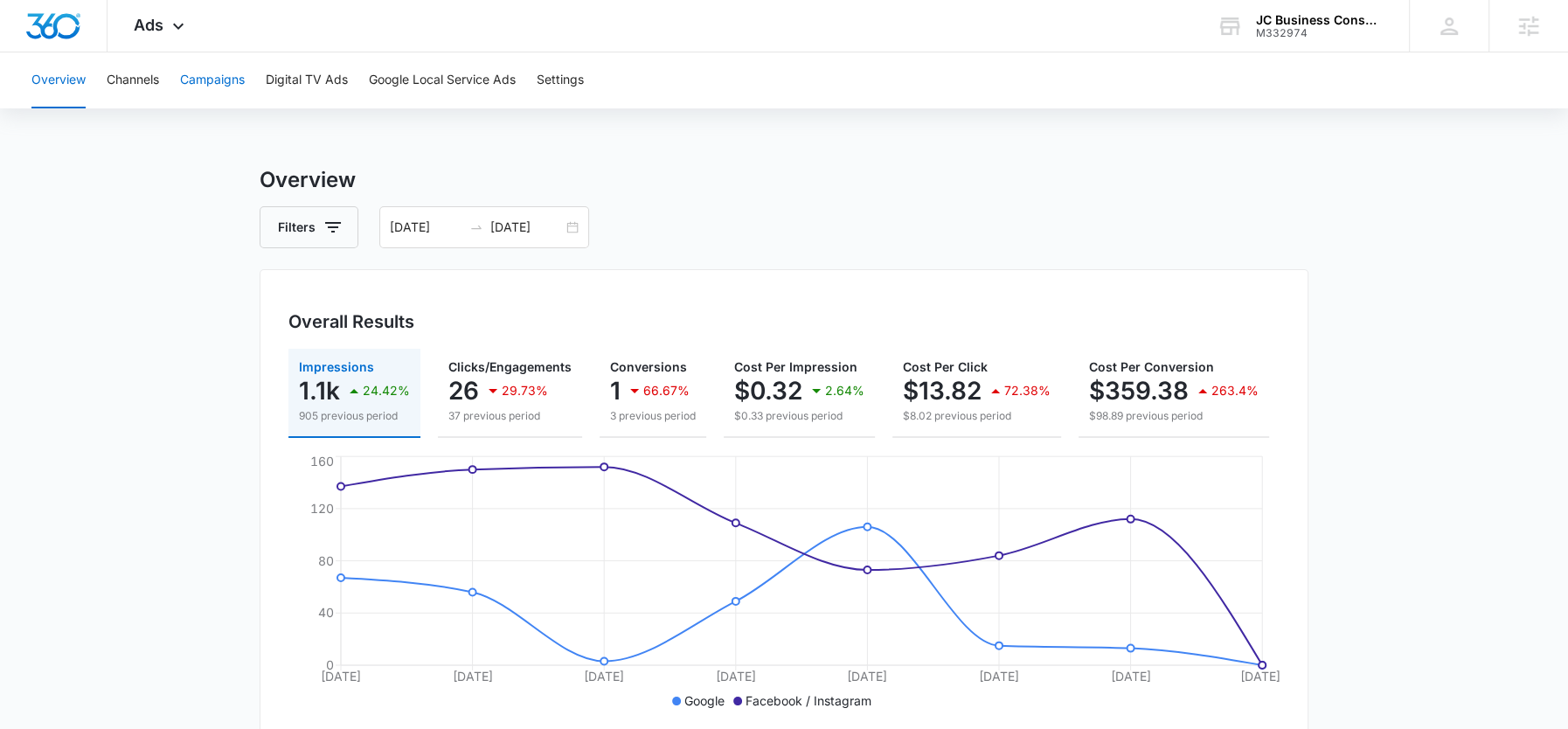
click at [209, 78] on button "Campaigns" at bounding box center [212, 81] width 65 height 56
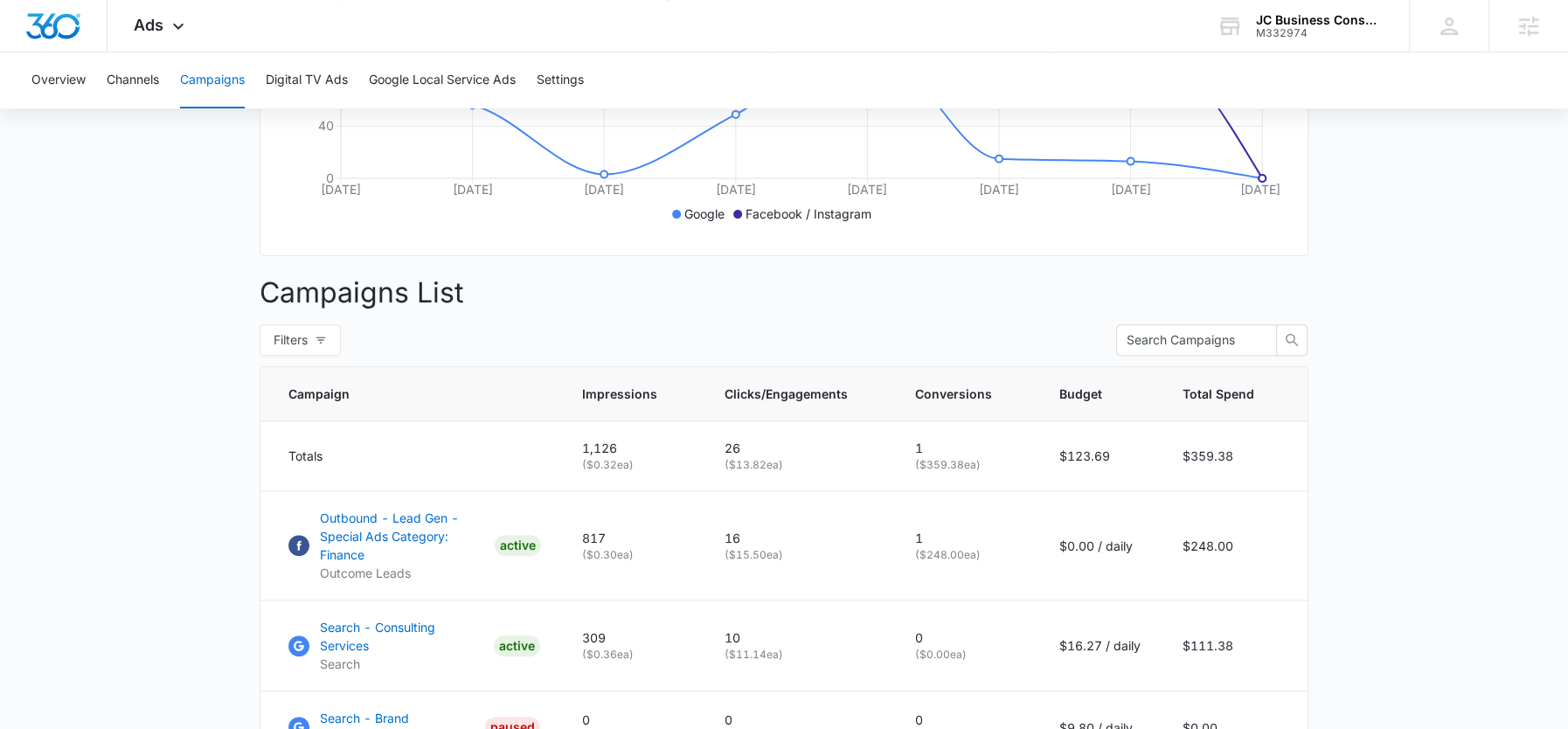
scroll to position [491, 0]
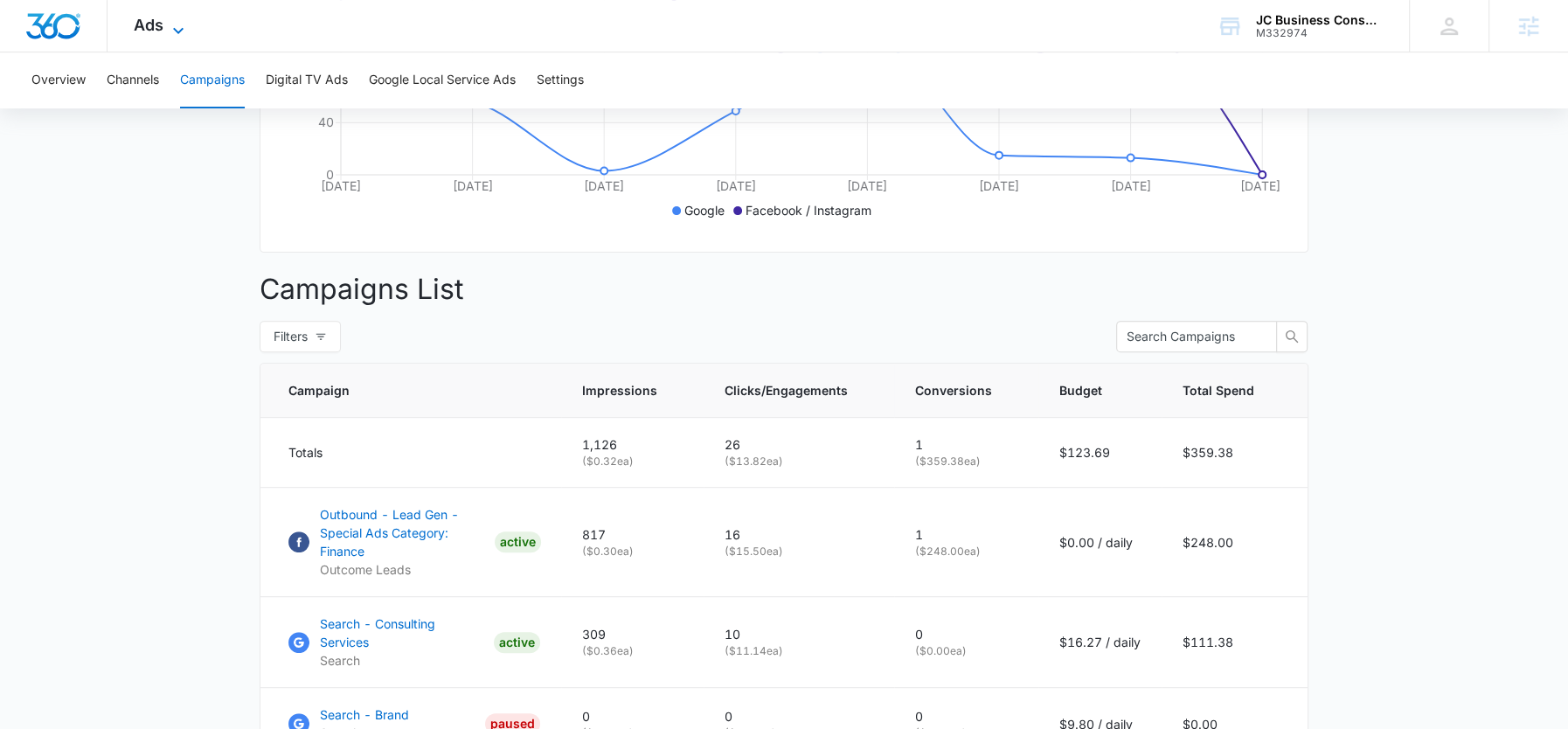
click at [156, 32] on span "Ads" at bounding box center [148, 25] width 30 height 18
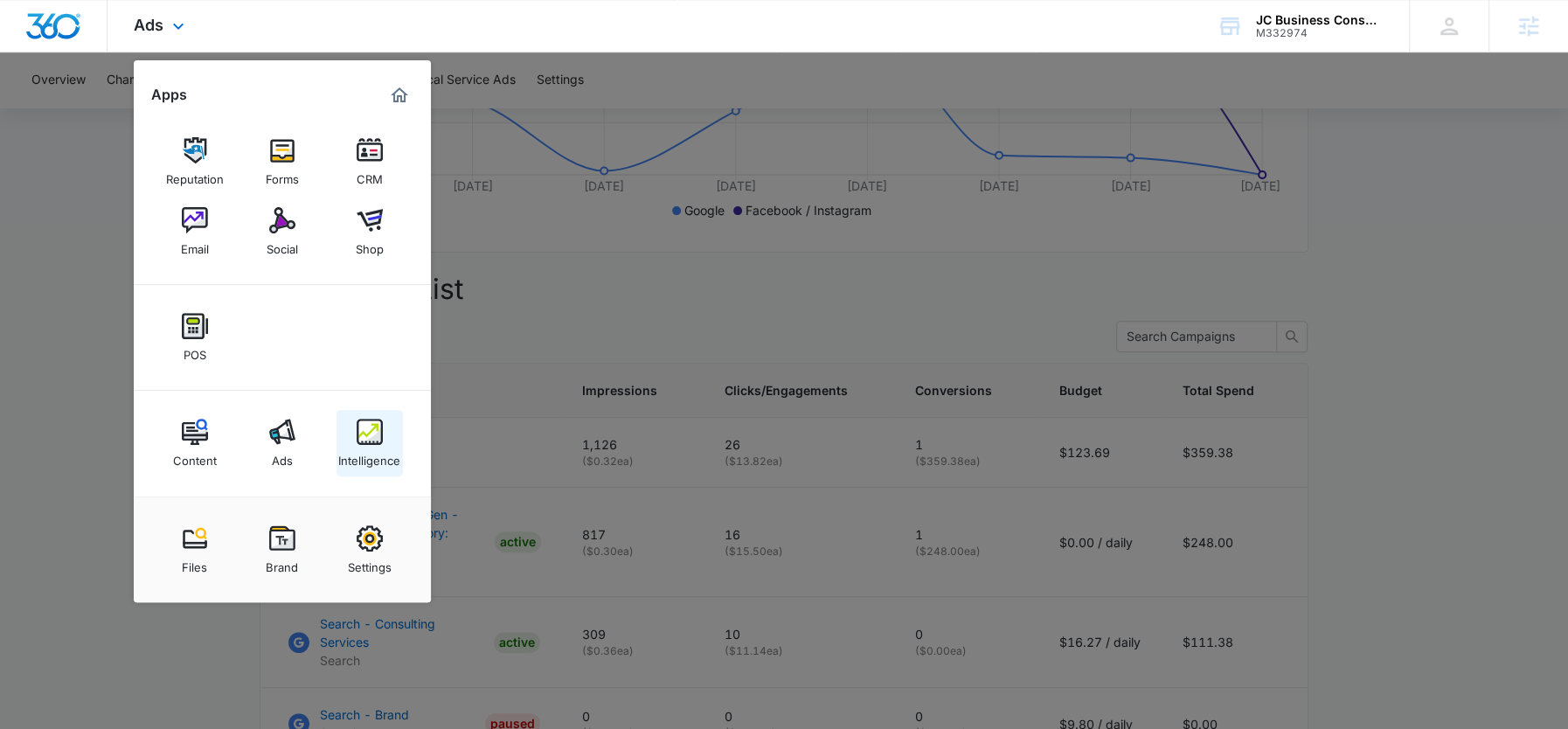
click at [383, 453] on div "Intelligence" at bounding box center [369, 456] width 62 height 23
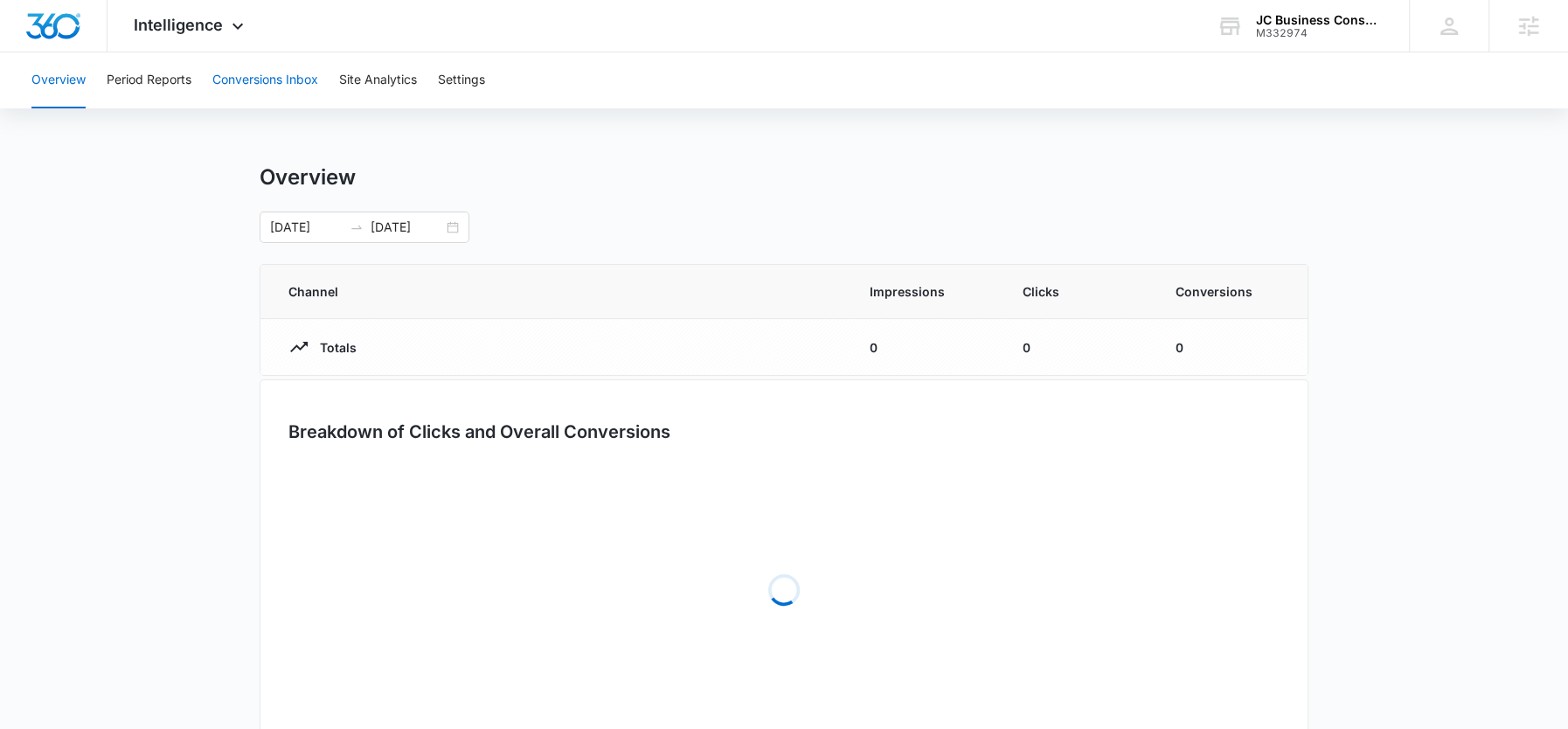
click at [262, 92] on button "Conversions Inbox" at bounding box center [266, 81] width 106 height 56
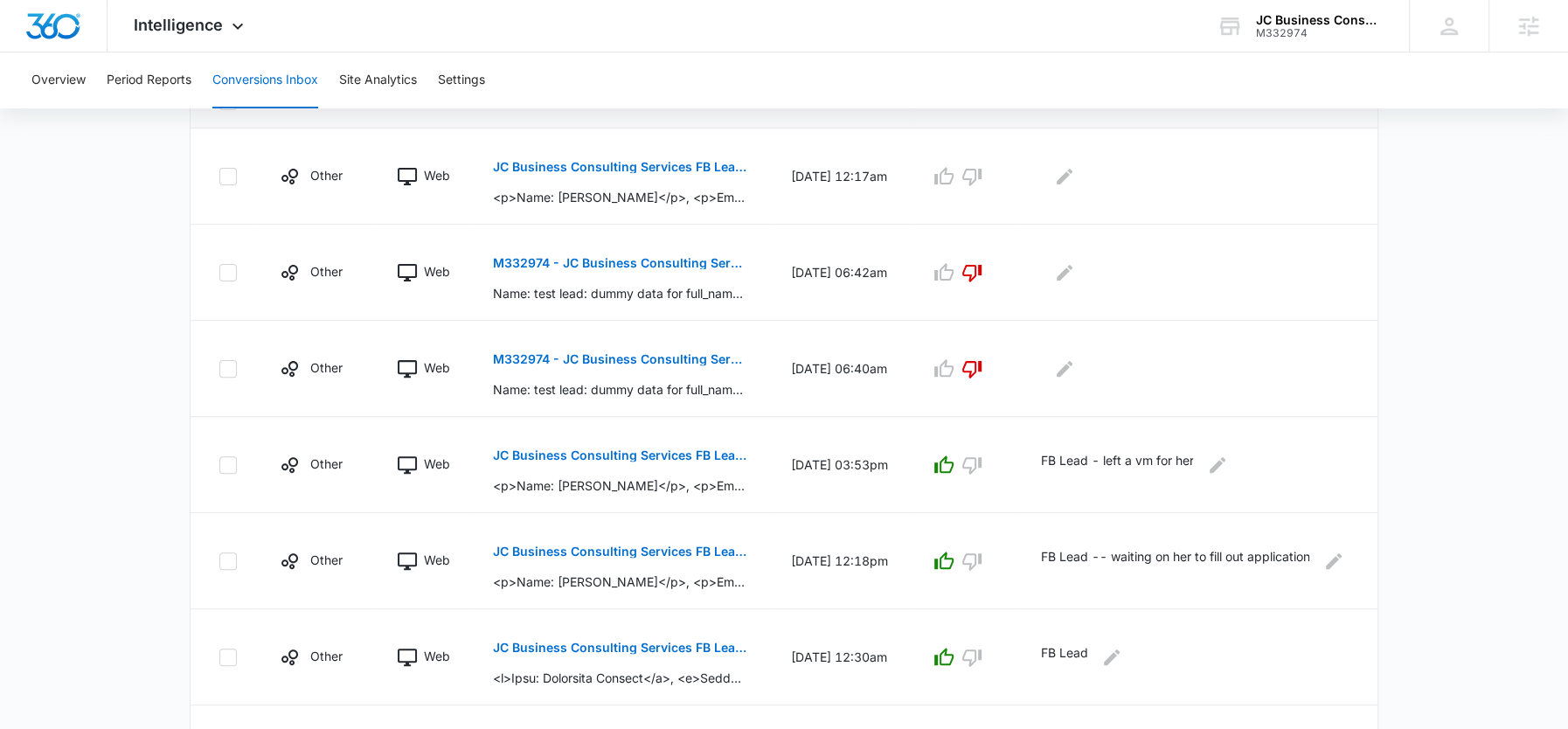
scroll to position [391, 0]
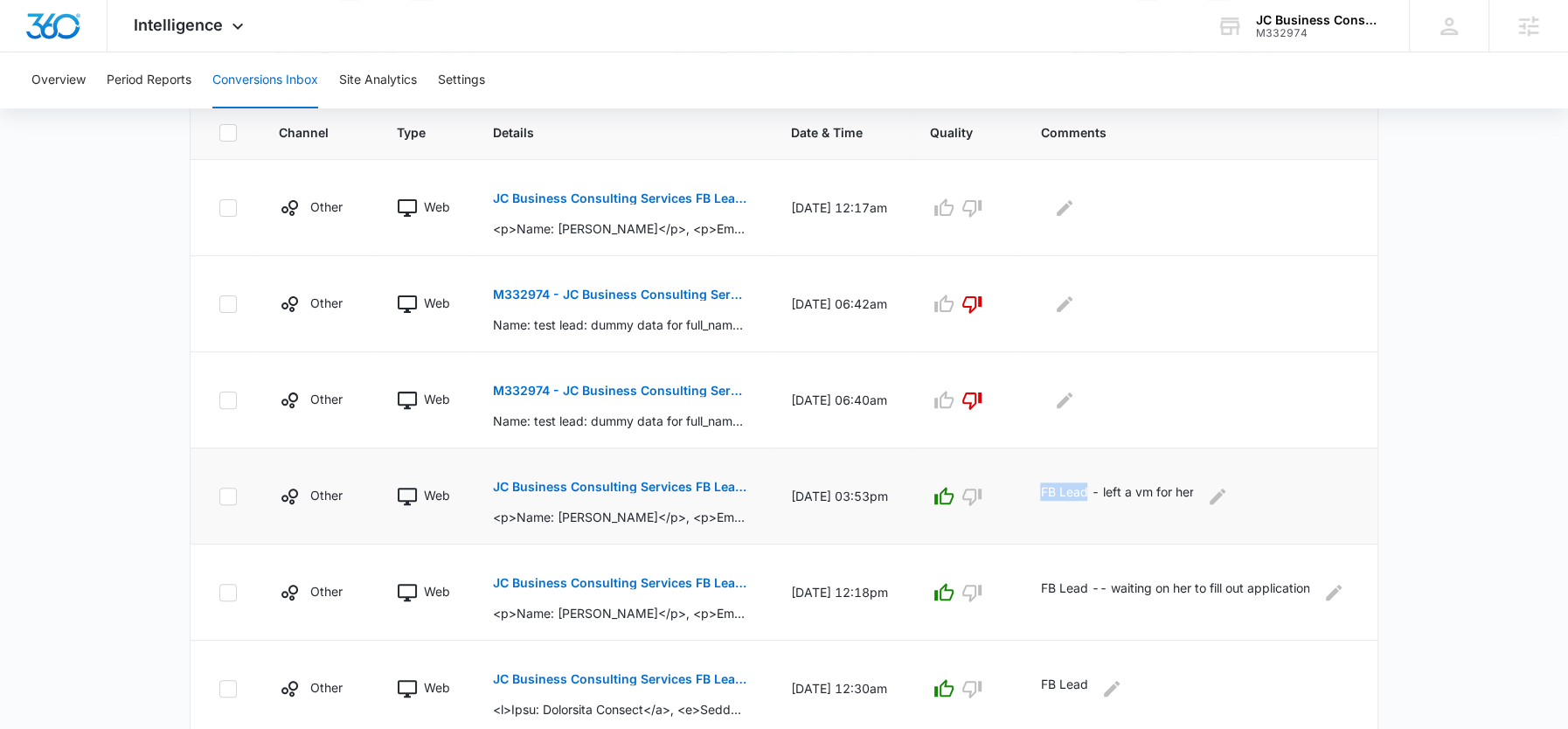
drag, startPoint x: 1056, startPoint y: 490, endPoint x: 1107, endPoint y: 492, distance: 51.0
click at [1107, 492] on td "FB Lead - left a vm for her" at bounding box center [1198, 497] width 358 height 96
copy p "FB Lead"
click at [954, 197] on icon "button" at bounding box center [943, 208] width 21 height 21
click at [1105, 213] on div at bounding box center [1195, 208] width 309 height 28
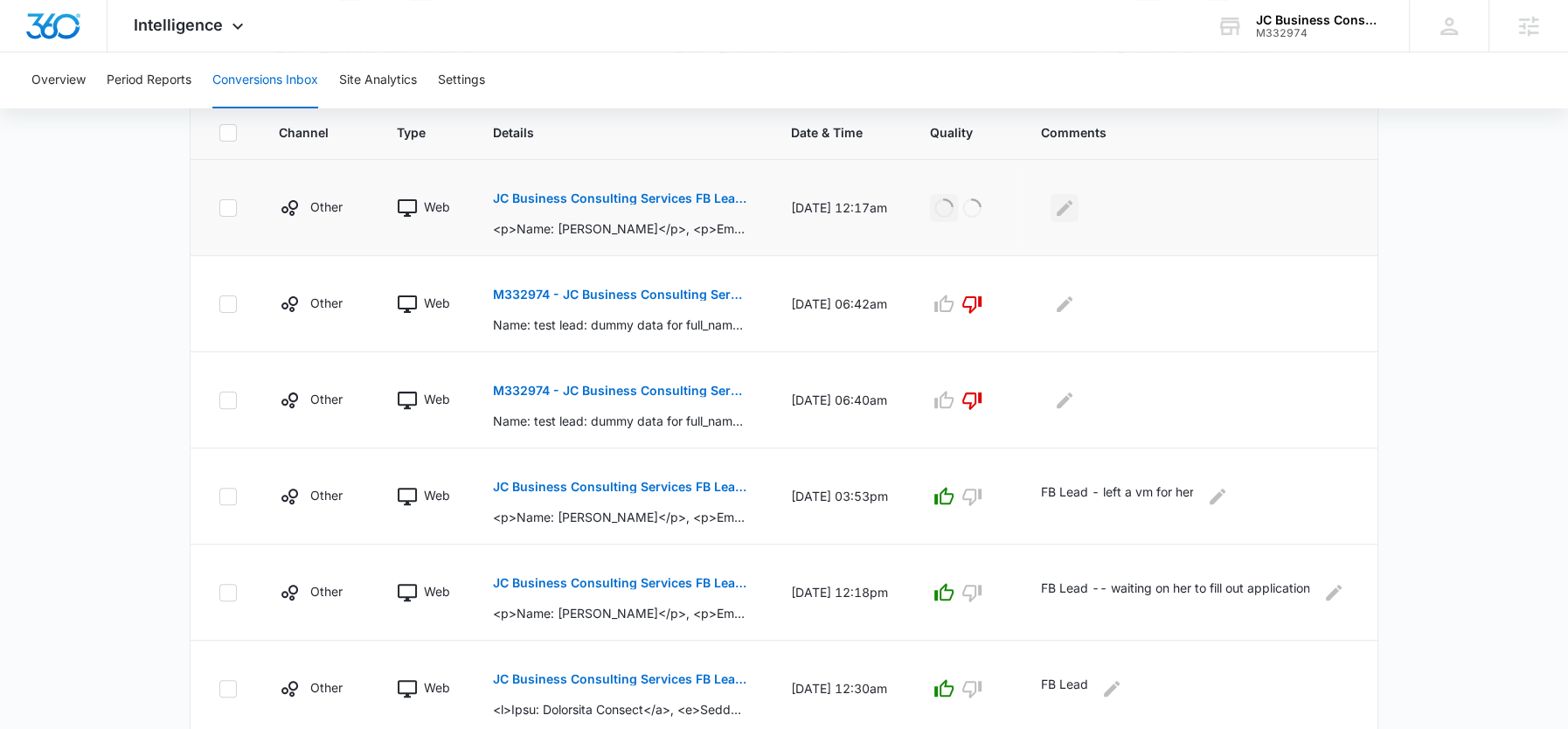
click at [1072, 202] on icon "Edit Comments" at bounding box center [1064, 207] width 15 height 15
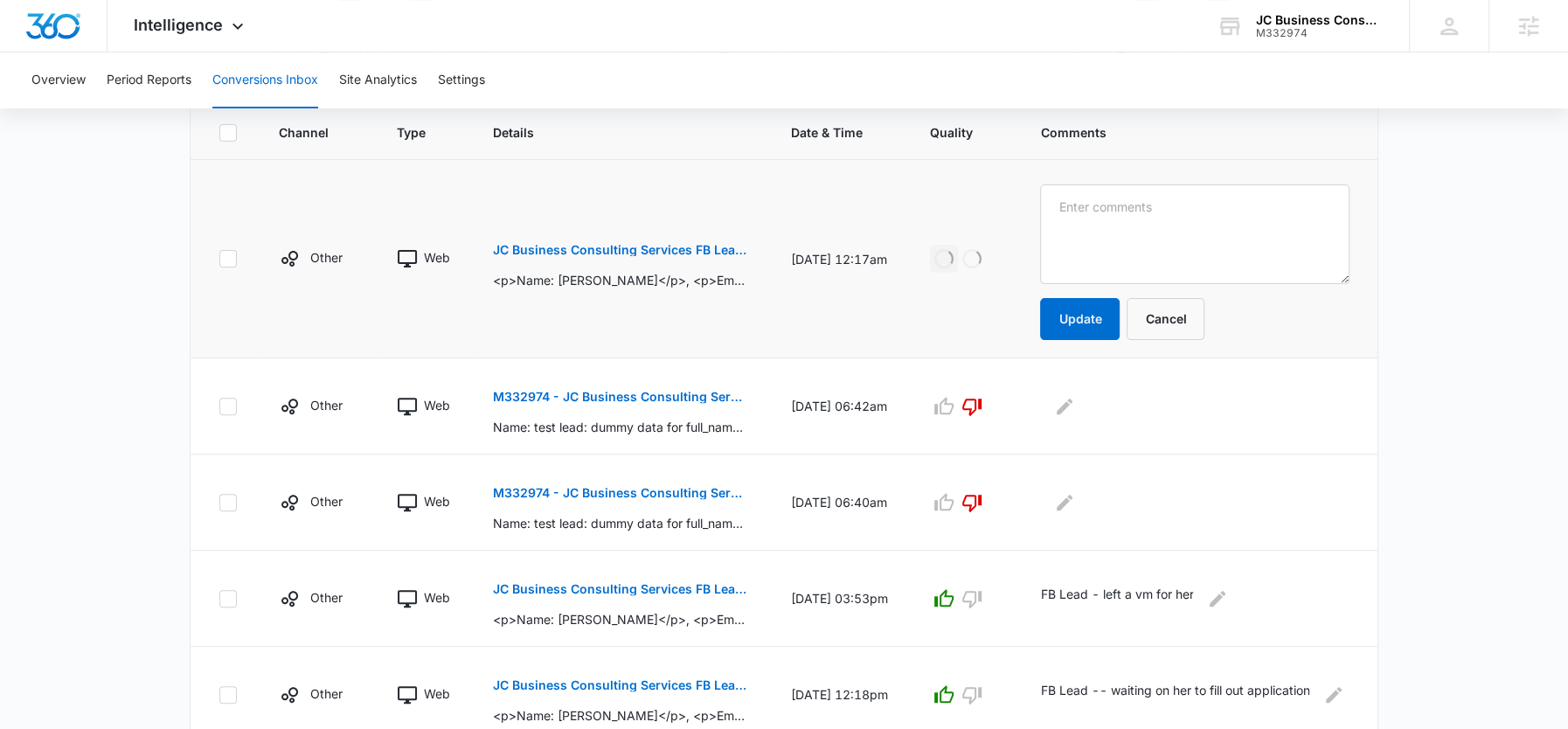
click at [1092, 202] on textarea at bounding box center [1195, 235] width 309 height 100
type textarea "FB Lead"
click at [1093, 317] on button "Update" at bounding box center [1080, 319] width 79 height 42
drag, startPoint x: 556, startPoint y: 276, endPoint x: 621, endPoint y: 278, distance: 65.0
click at [621, 278] on p "<p>Name: Teela Kelley</p>, <p>Email: monarchbutterflythe@gmail.com</p>, <p>Phon…" at bounding box center [620, 280] width 255 height 18
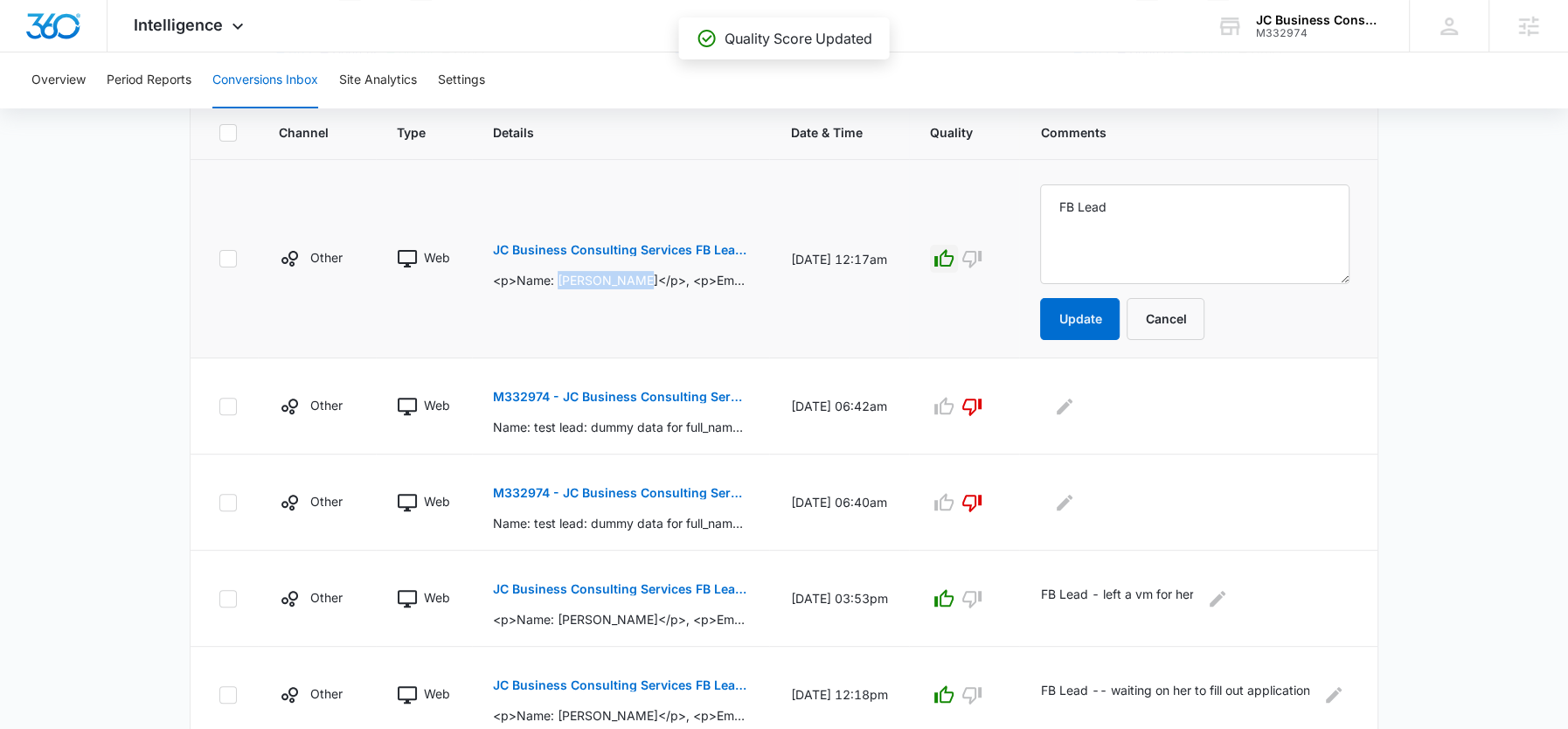
copy p "Teela Kelley"
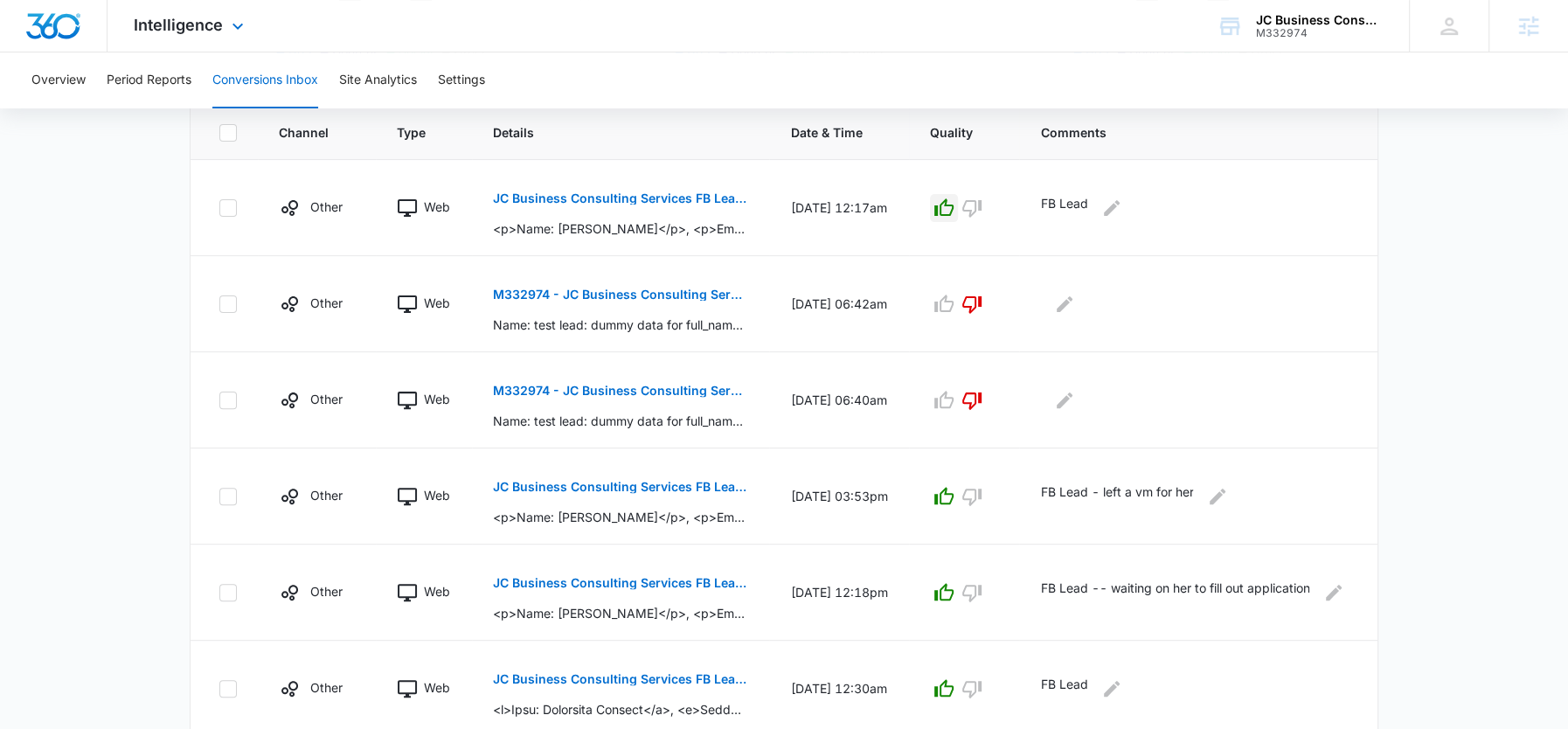
click at [199, 38] on div "Intelligence Apps Reputation Forms CRM Email Social Shop POS Content Ads Intell…" at bounding box center [191, 25] width 167 height 52
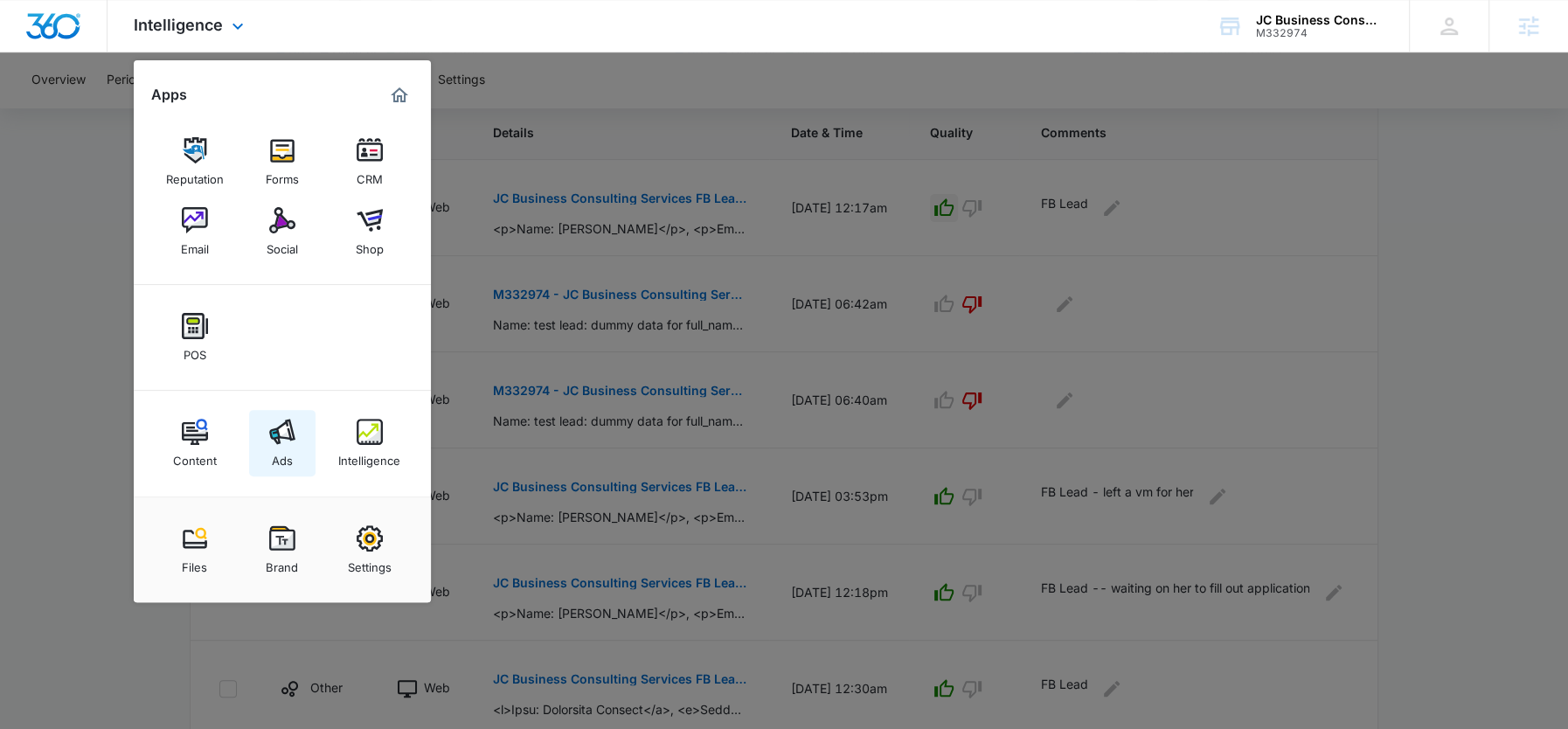
click at [272, 445] on div "Ads" at bounding box center [282, 456] width 21 height 23
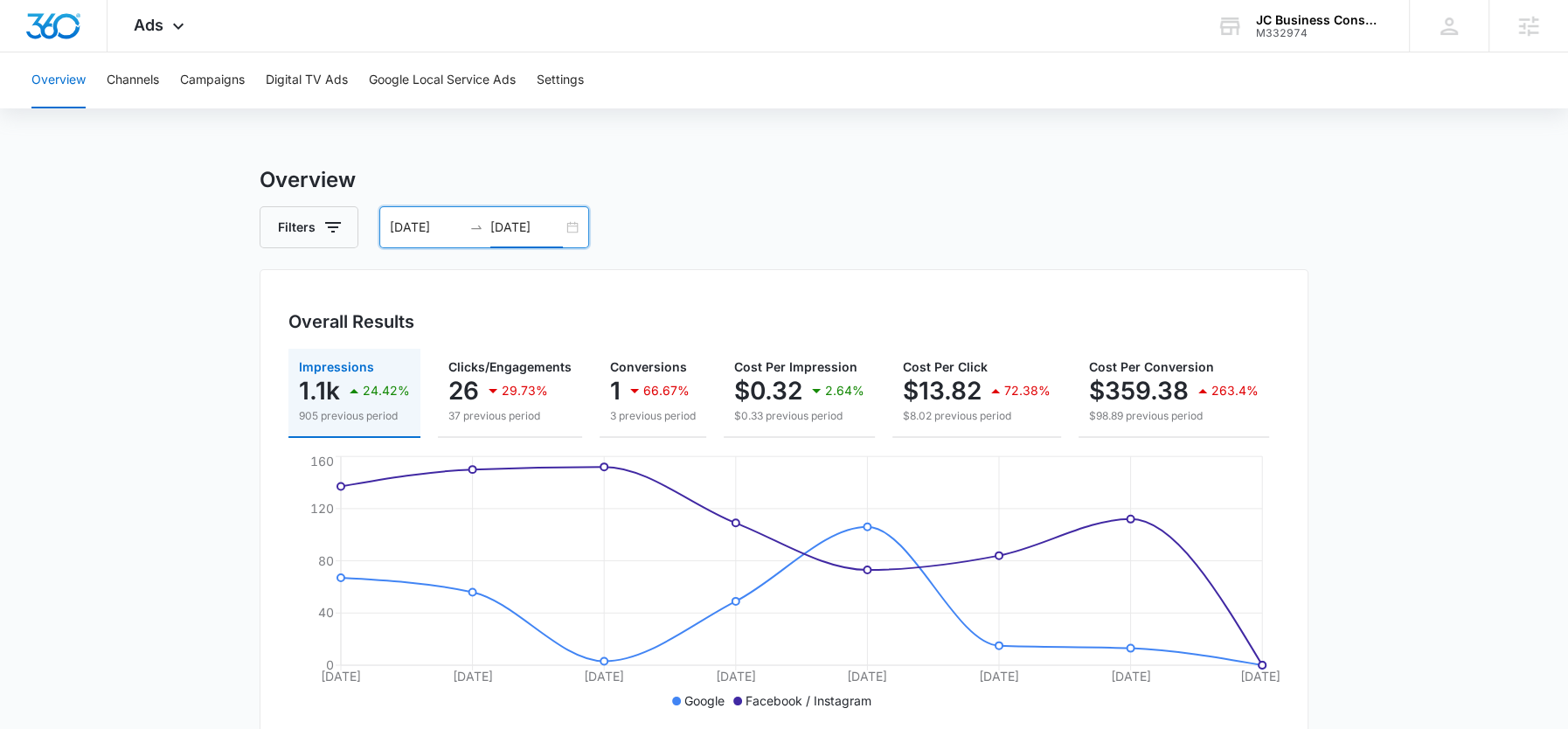
click at [504, 226] on input "10/13/2025" at bounding box center [527, 227] width 73 height 19
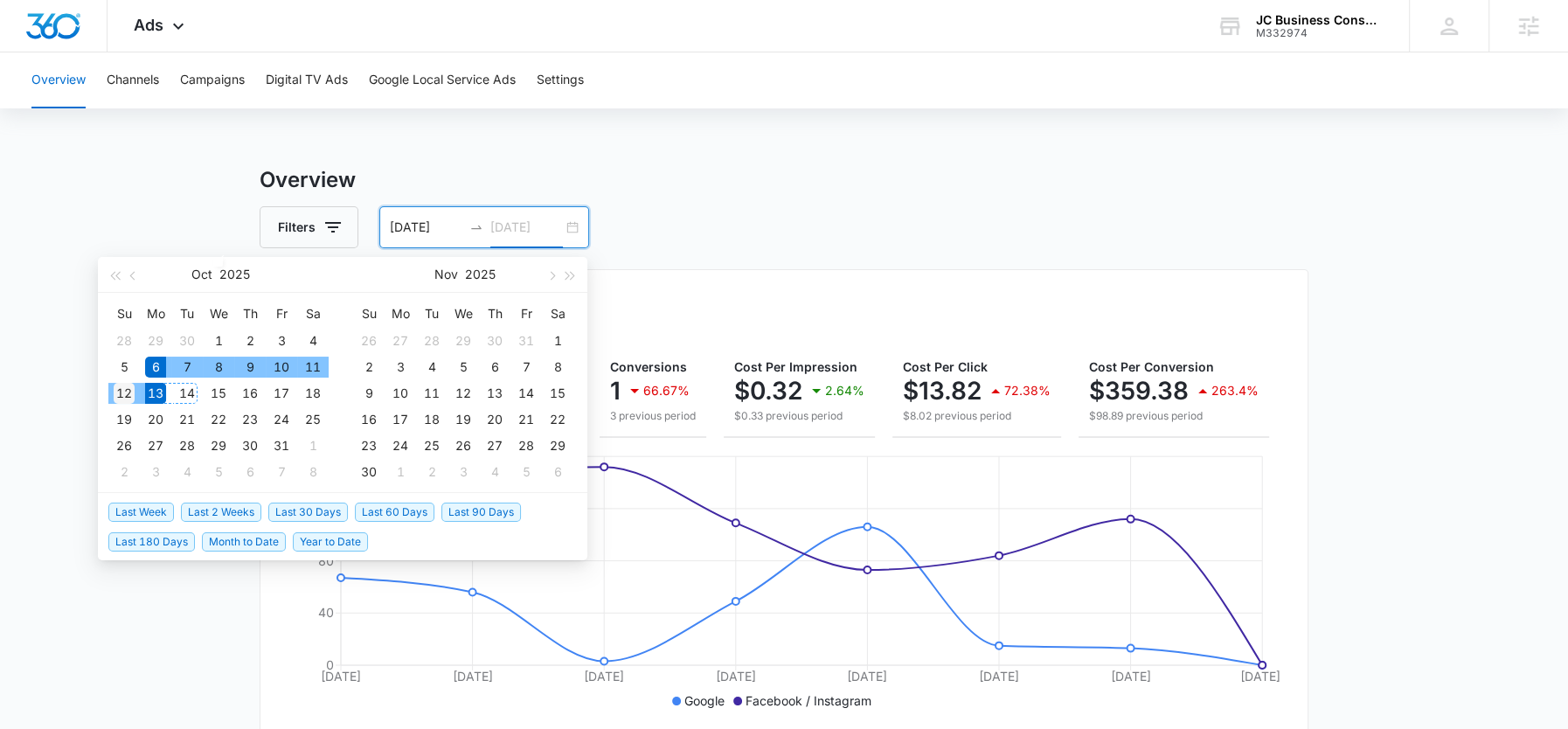
type input "10/12/2025"
click at [126, 397] on div "12" at bounding box center [124, 393] width 21 height 21
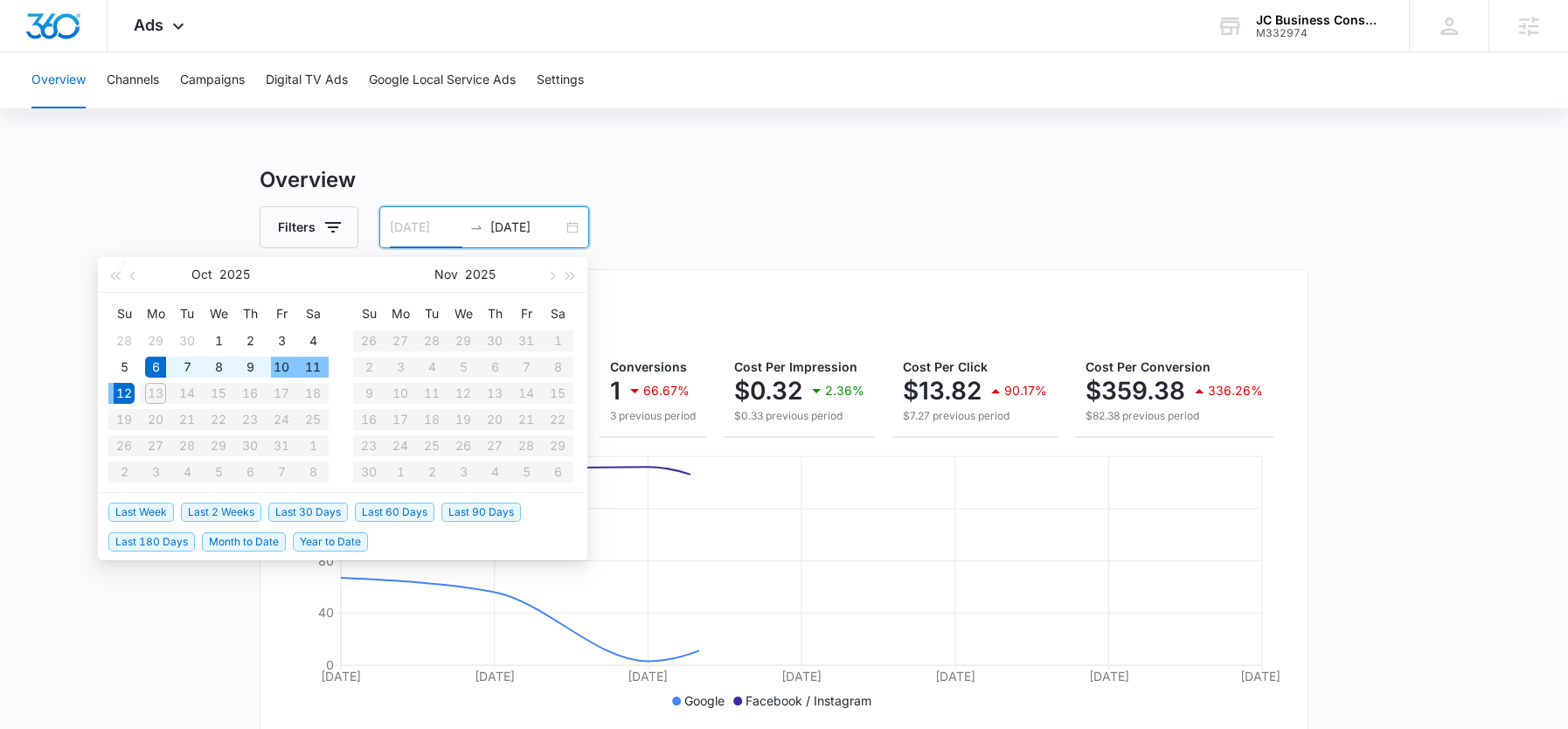
type input "10/06/2025"
click at [705, 227] on div "Filters 10/06/2025 10/12/2025" at bounding box center [783, 228] width 1049 height 42
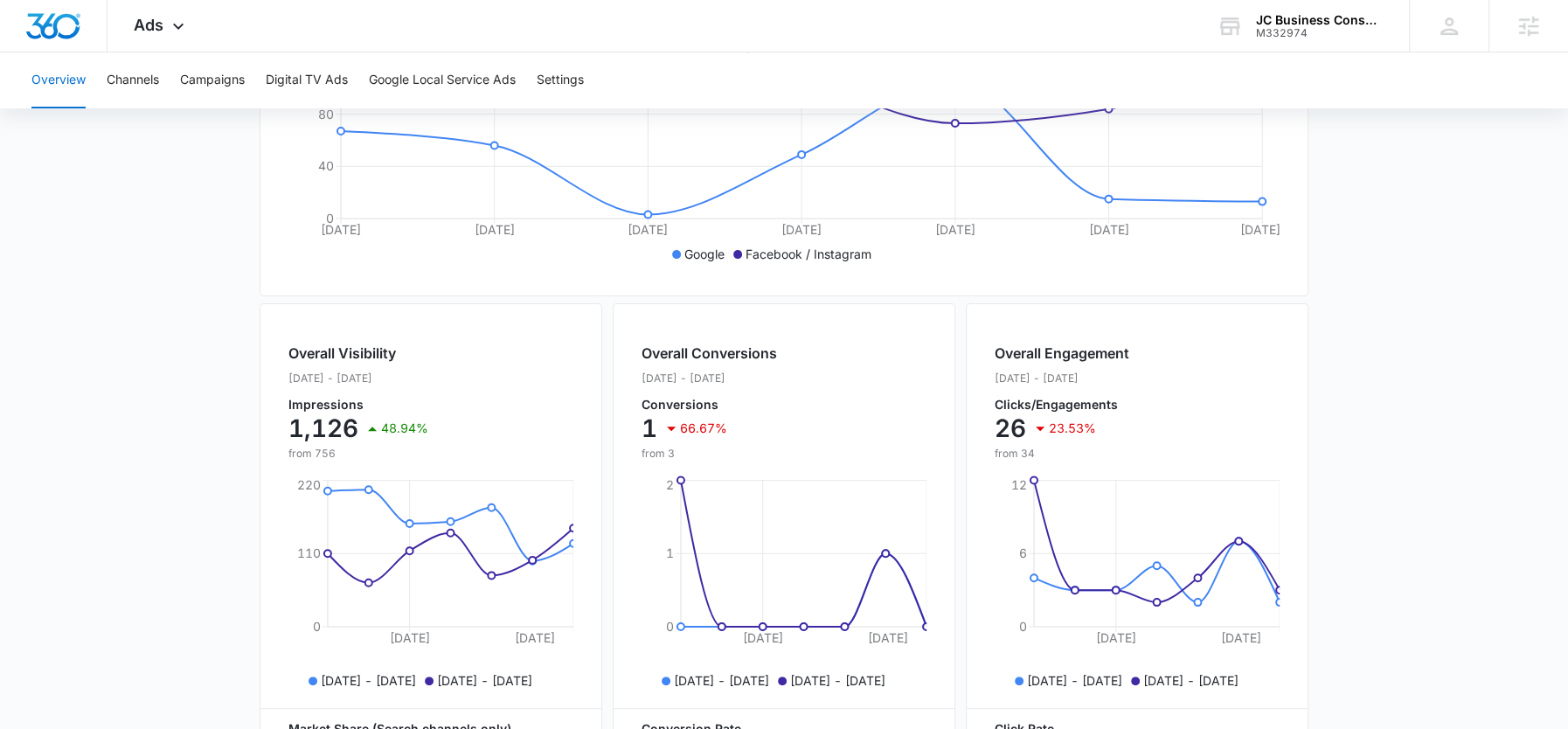
scroll to position [393, 0]
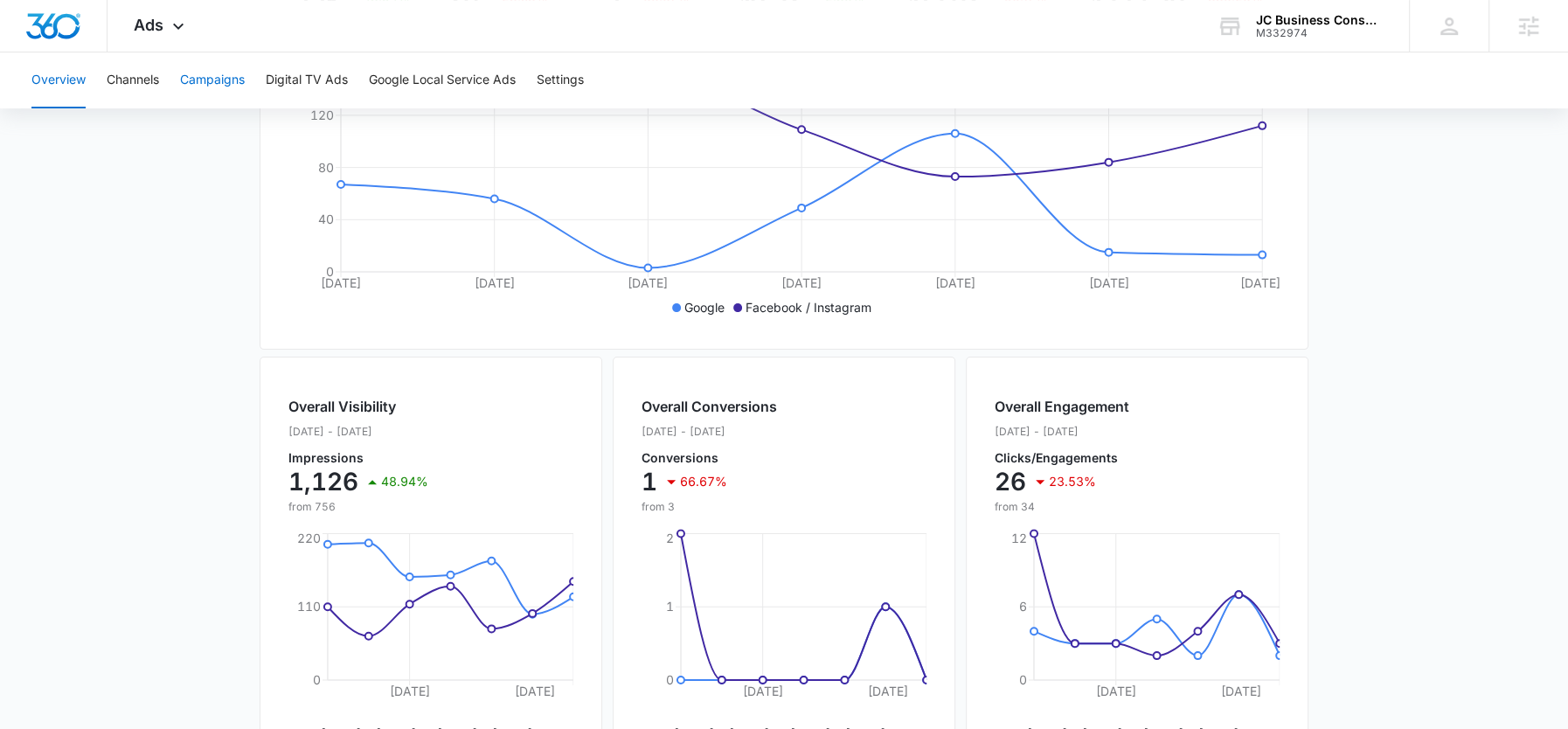
click at [213, 84] on button "Campaigns" at bounding box center [212, 81] width 65 height 56
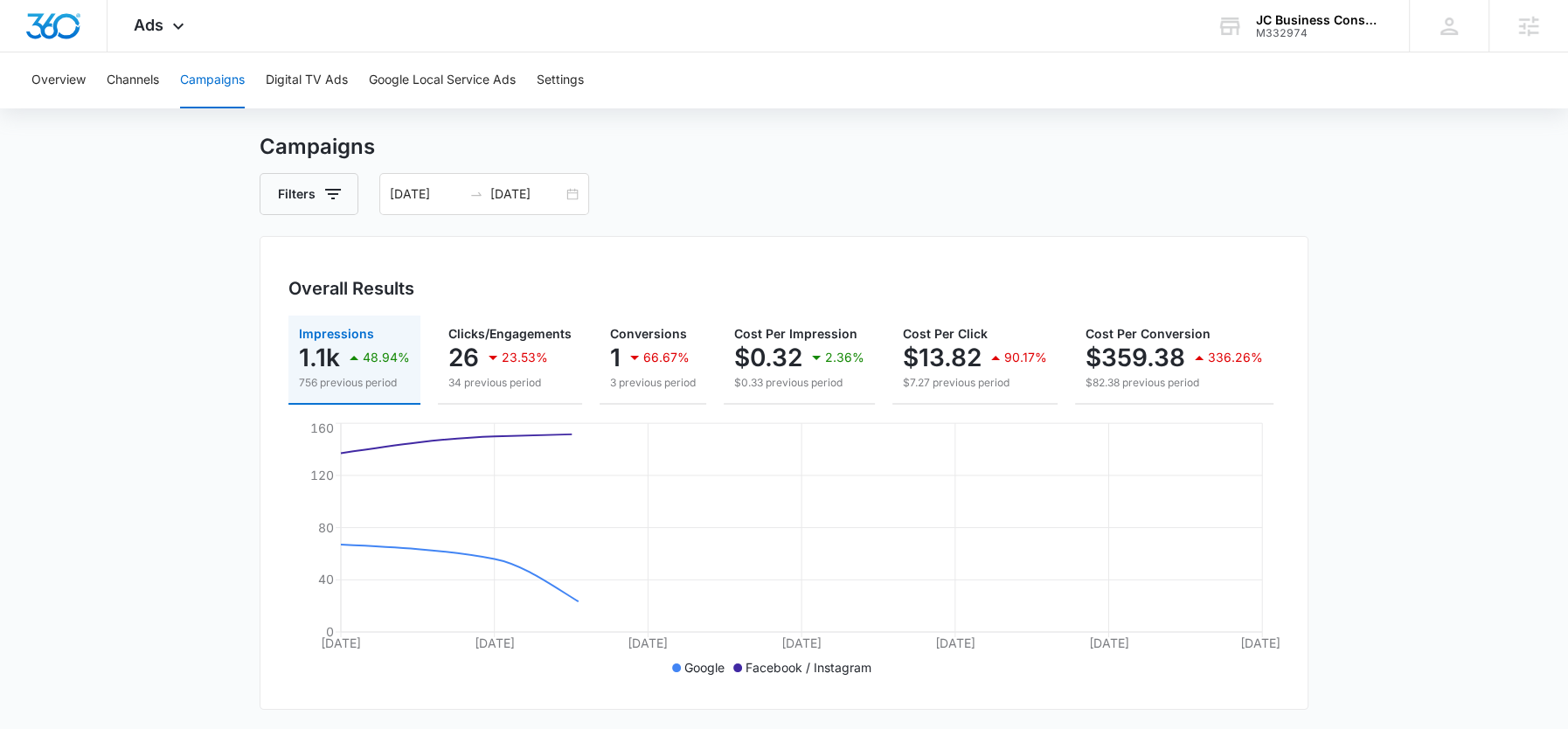
scroll to position [36, 0]
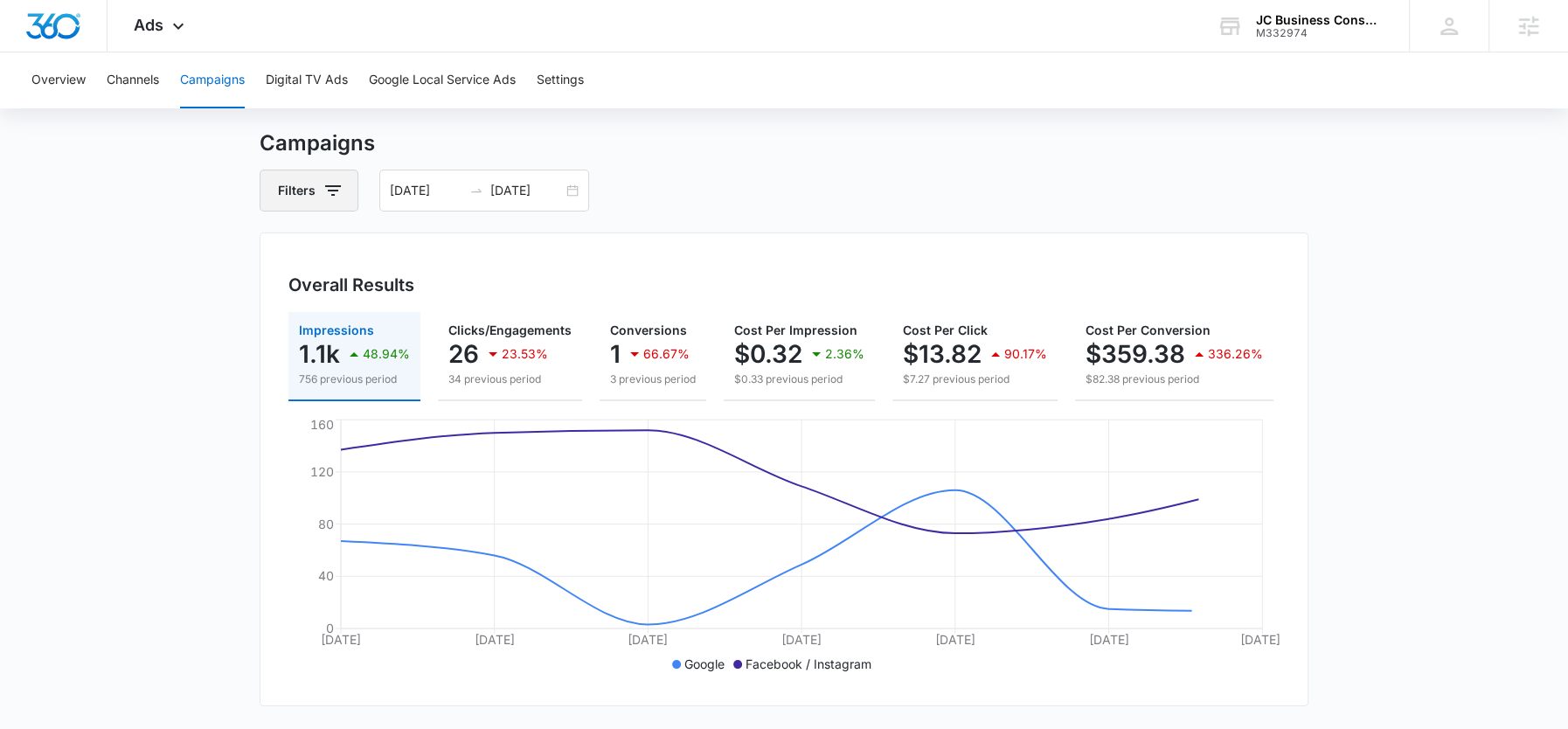
click at [332, 197] on icon "button" at bounding box center [333, 190] width 21 height 21
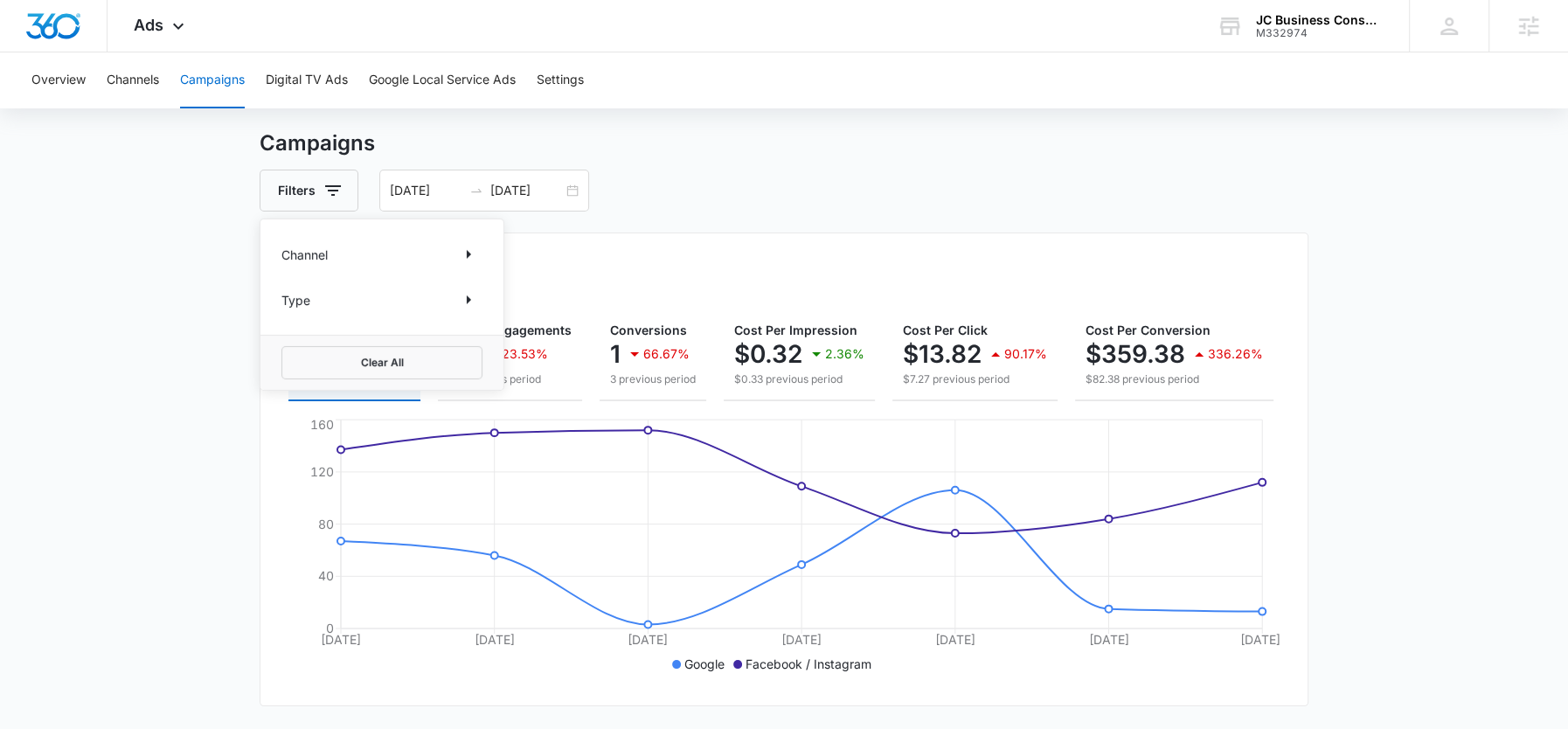
click at [298, 256] on p "Channel" at bounding box center [304, 254] width 46 height 18
click at [471, 253] on icon "Show Channel filters" at bounding box center [468, 254] width 21 height 21
click at [306, 338] on label "Facebook / Instagram" at bounding box center [381, 341] width 201 height 18
click at [282, 341] on input "Facebook / Instagram" at bounding box center [281, 341] width 1 height 1
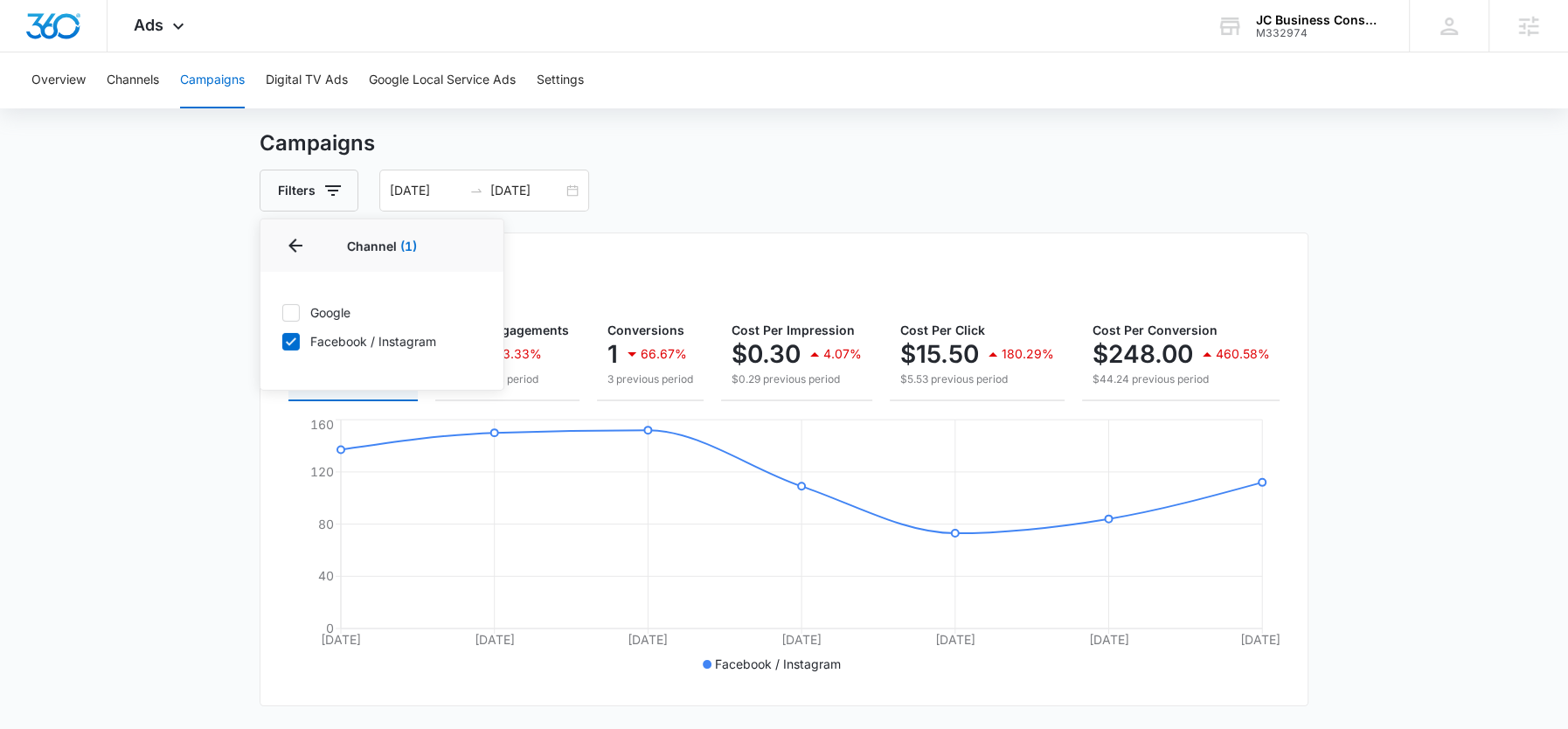
click at [287, 339] on icon at bounding box center [290, 340] width 15 height 15
click at [282, 341] on input "Facebook / Instagram" at bounding box center [281, 341] width 1 height 1
checkbox input "false"
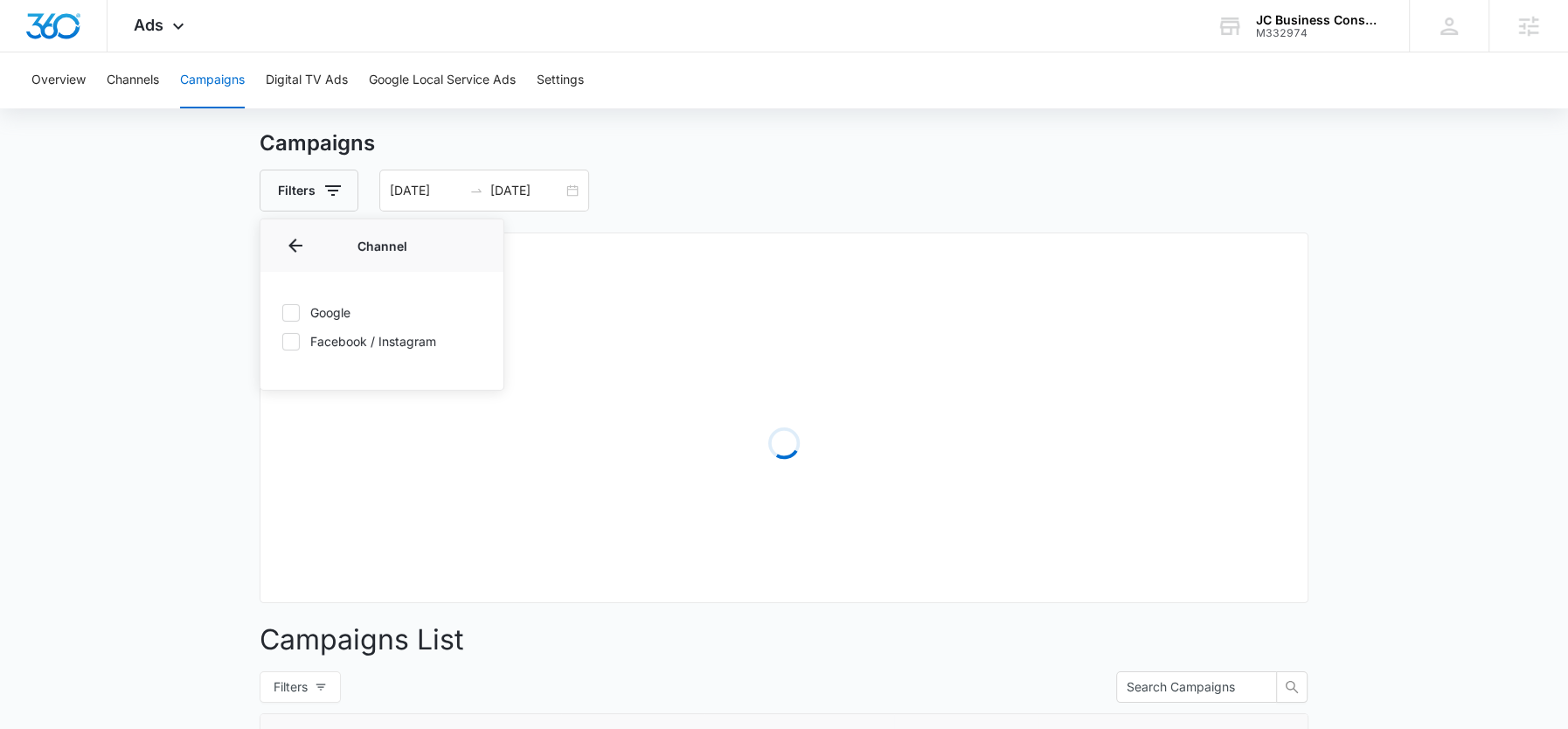
click at [286, 309] on icon at bounding box center [290, 311] width 15 height 15
click at [282, 312] on input "Google" at bounding box center [281, 312] width 1 height 1
checkbox input "true"
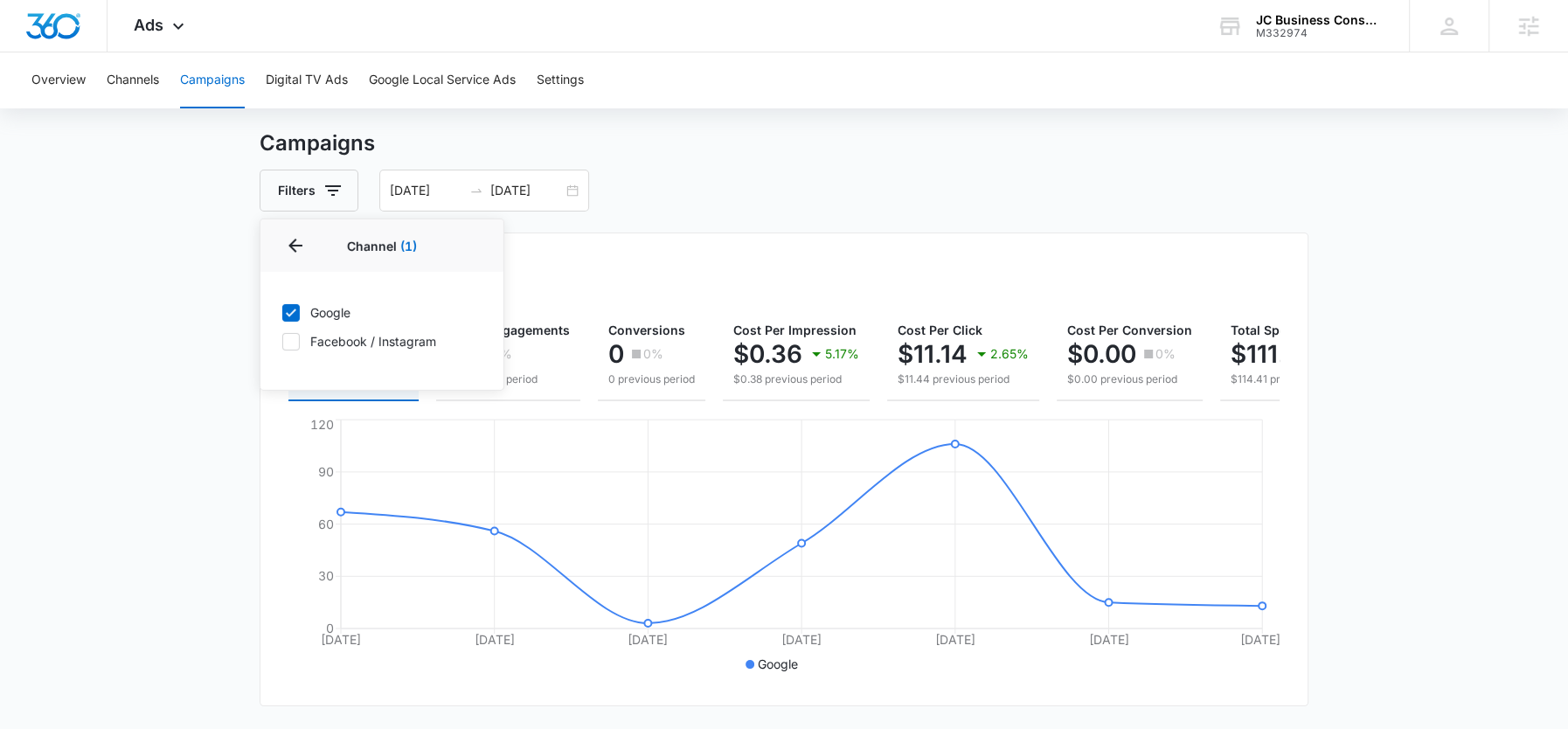
click at [286, 340] on icon at bounding box center [290, 340] width 15 height 15
click at [282, 341] on input "Facebook / Instagram" at bounding box center [281, 341] width 1 height 1
checkbox input "true"
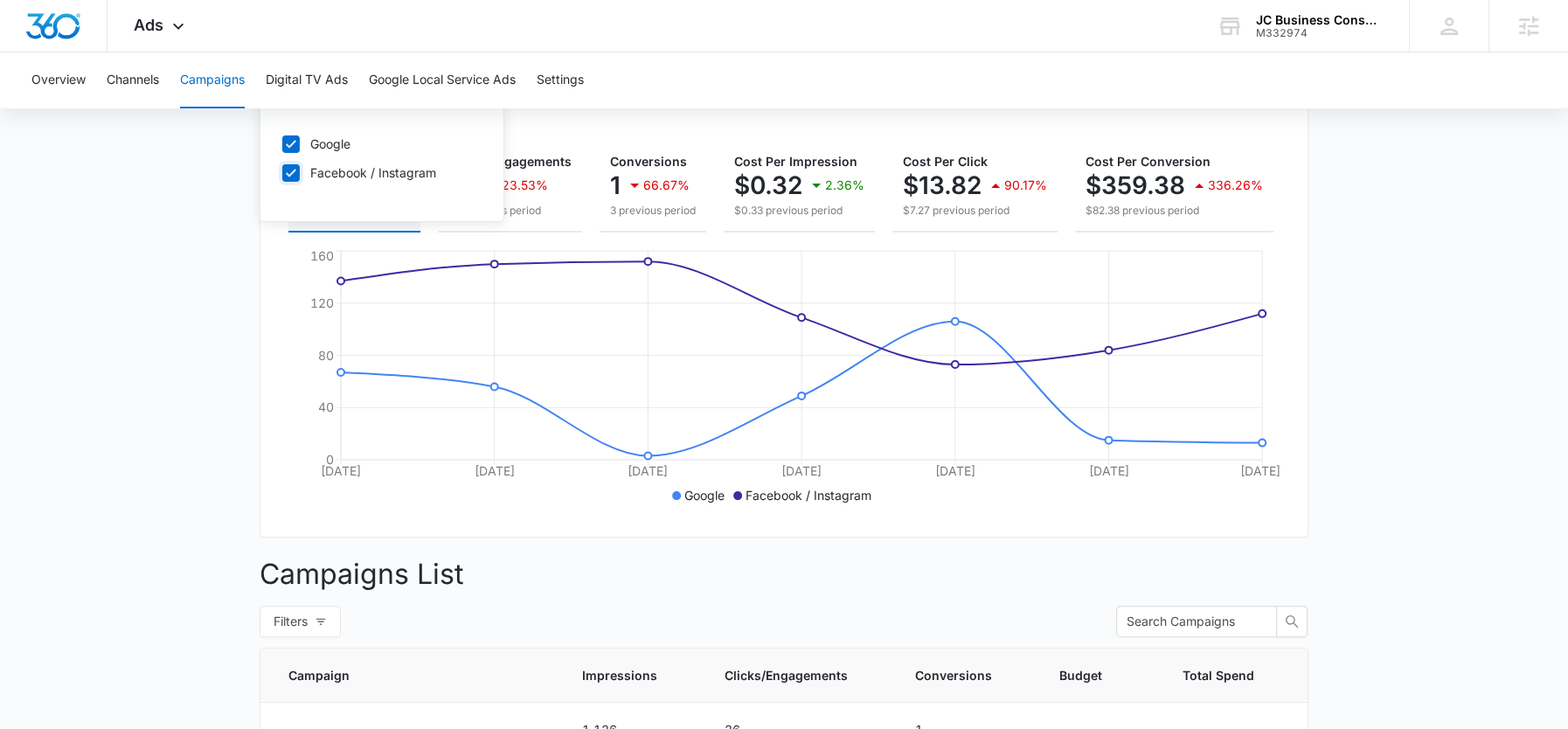
scroll to position [0, 0]
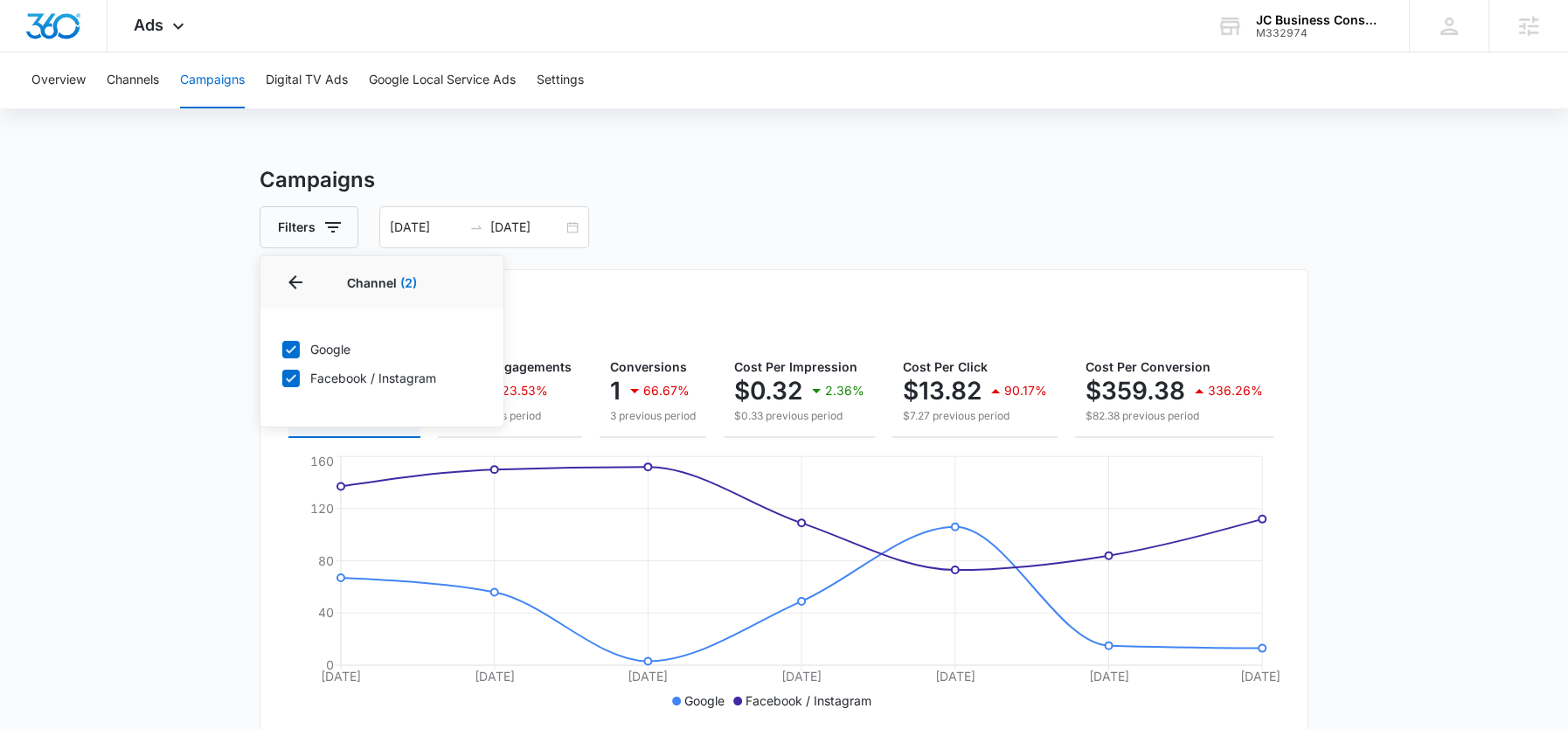
click at [259, 181] on h3 "Campaigns" at bounding box center [783, 180] width 1049 height 32
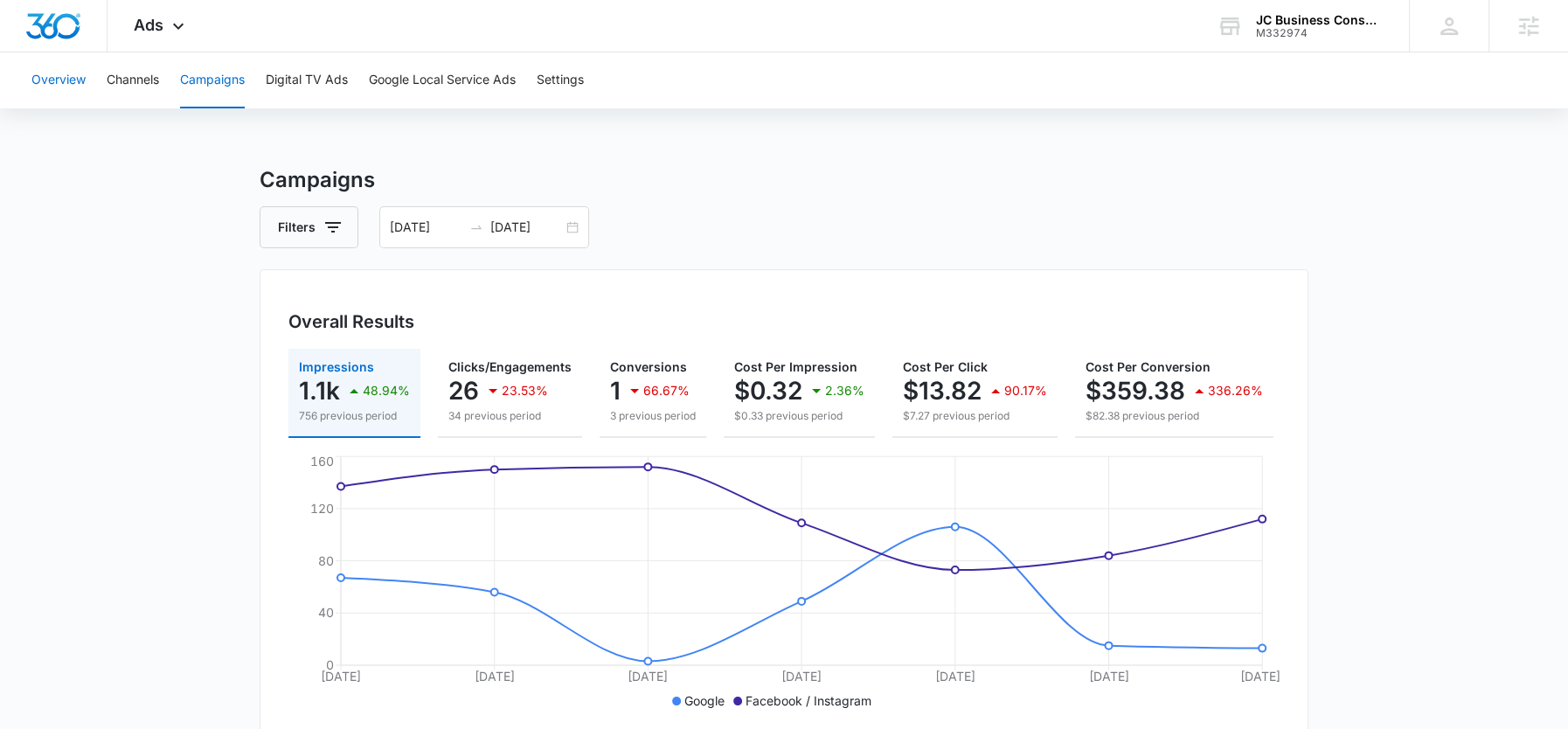
click at [50, 88] on button "Overview" at bounding box center [59, 81] width 55 height 56
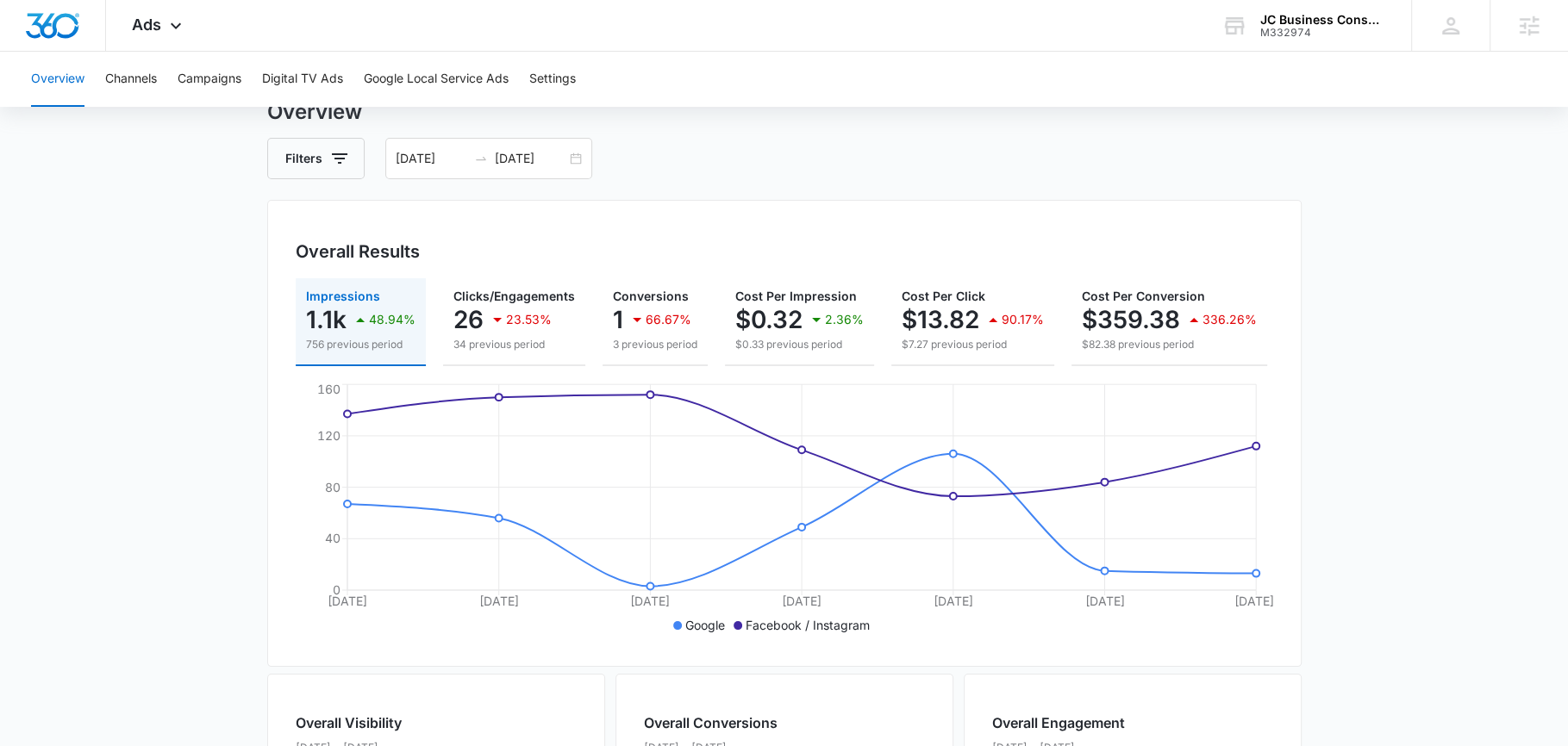
scroll to position [34, 0]
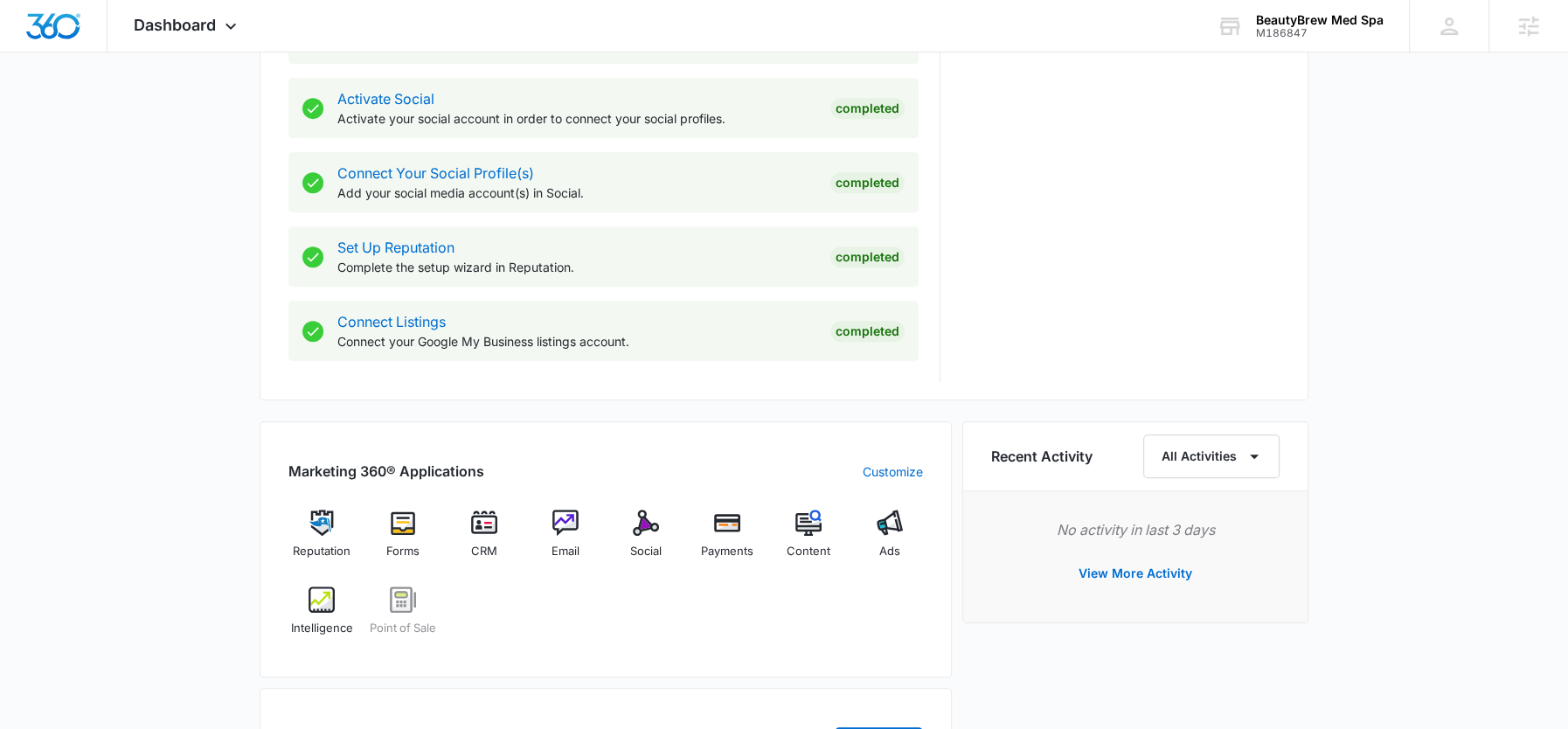
scroll to position [789, 0]
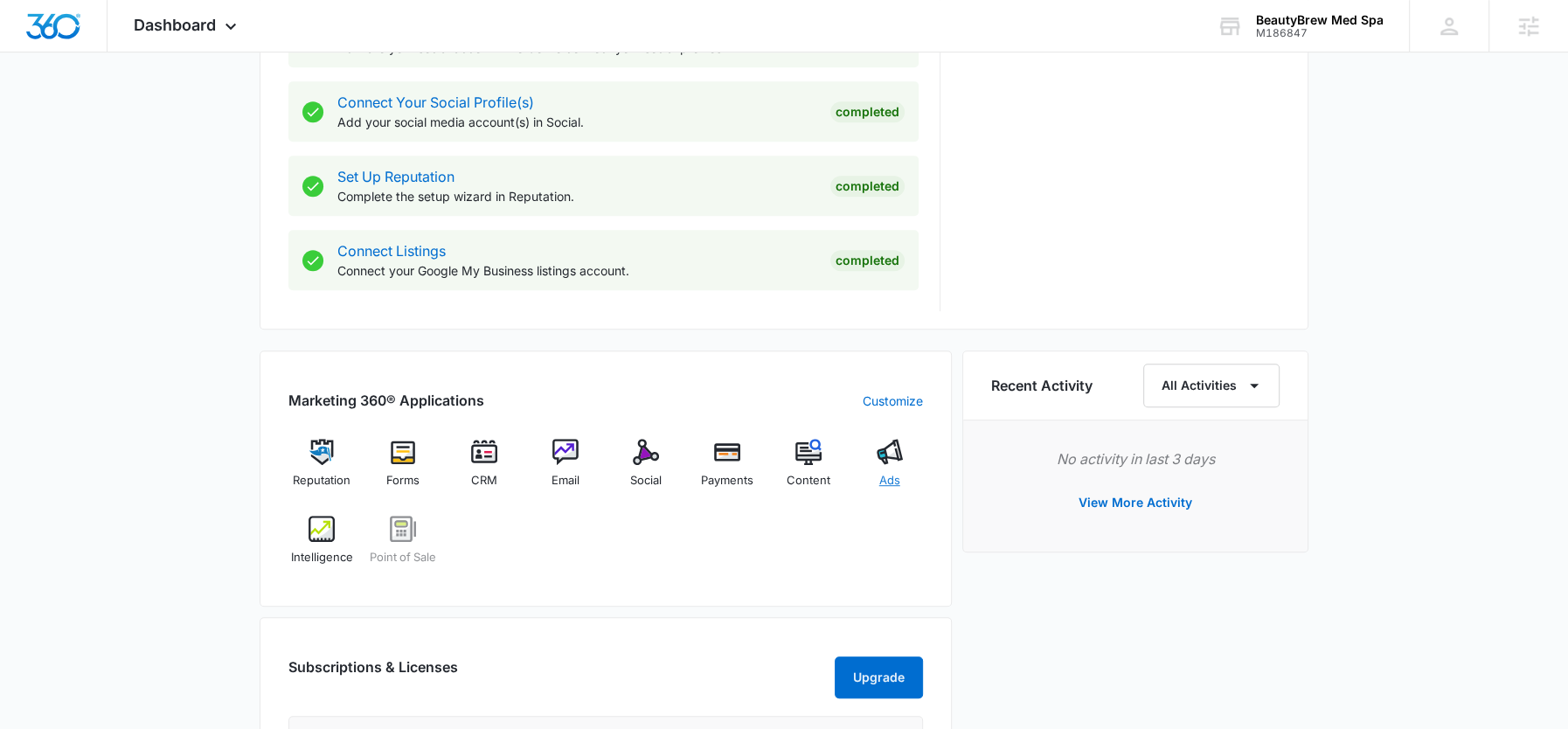
click at [870, 452] on div "Ads" at bounding box center [890, 470] width 67 height 63
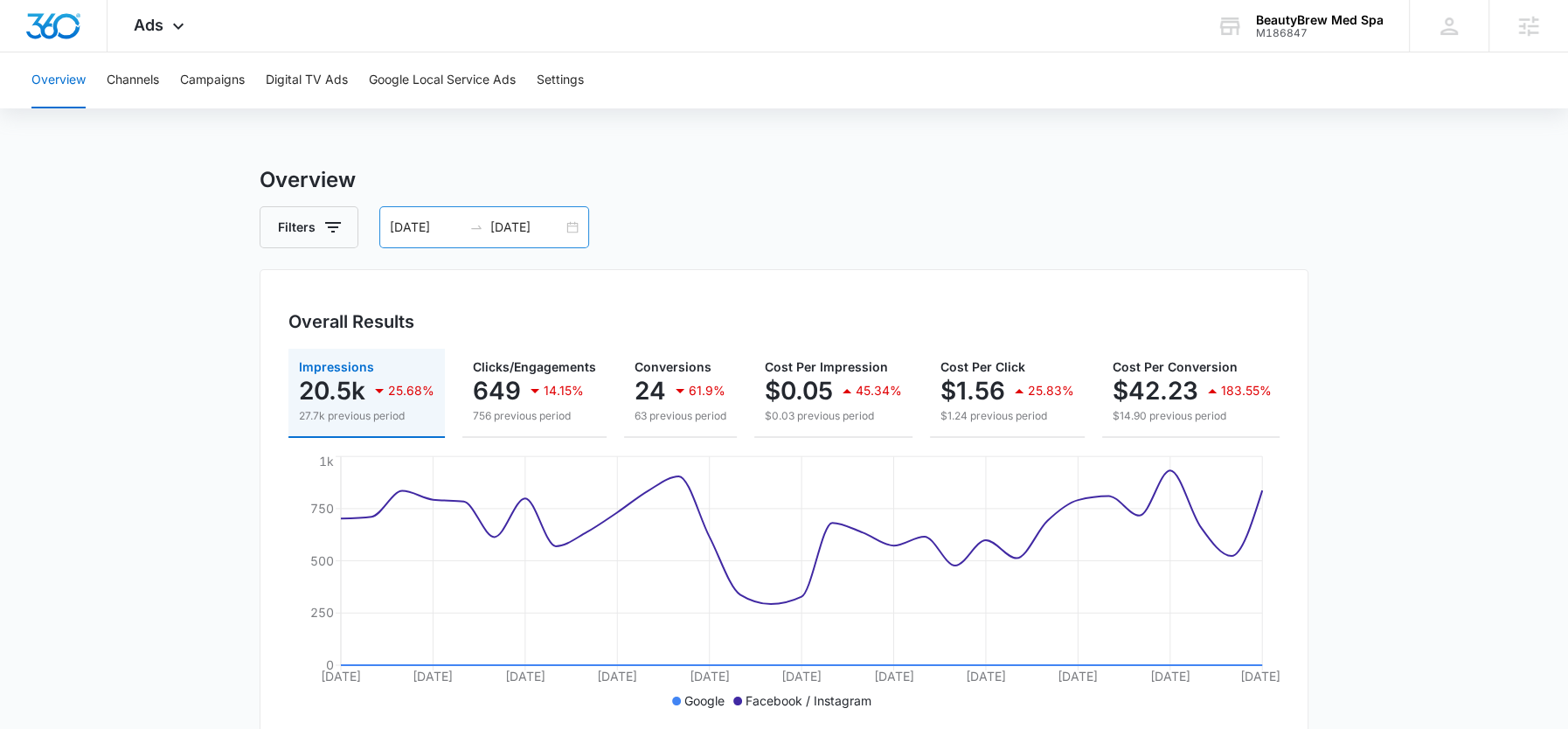
click at [523, 234] on input "[DATE]" at bounding box center [527, 227] width 73 height 19
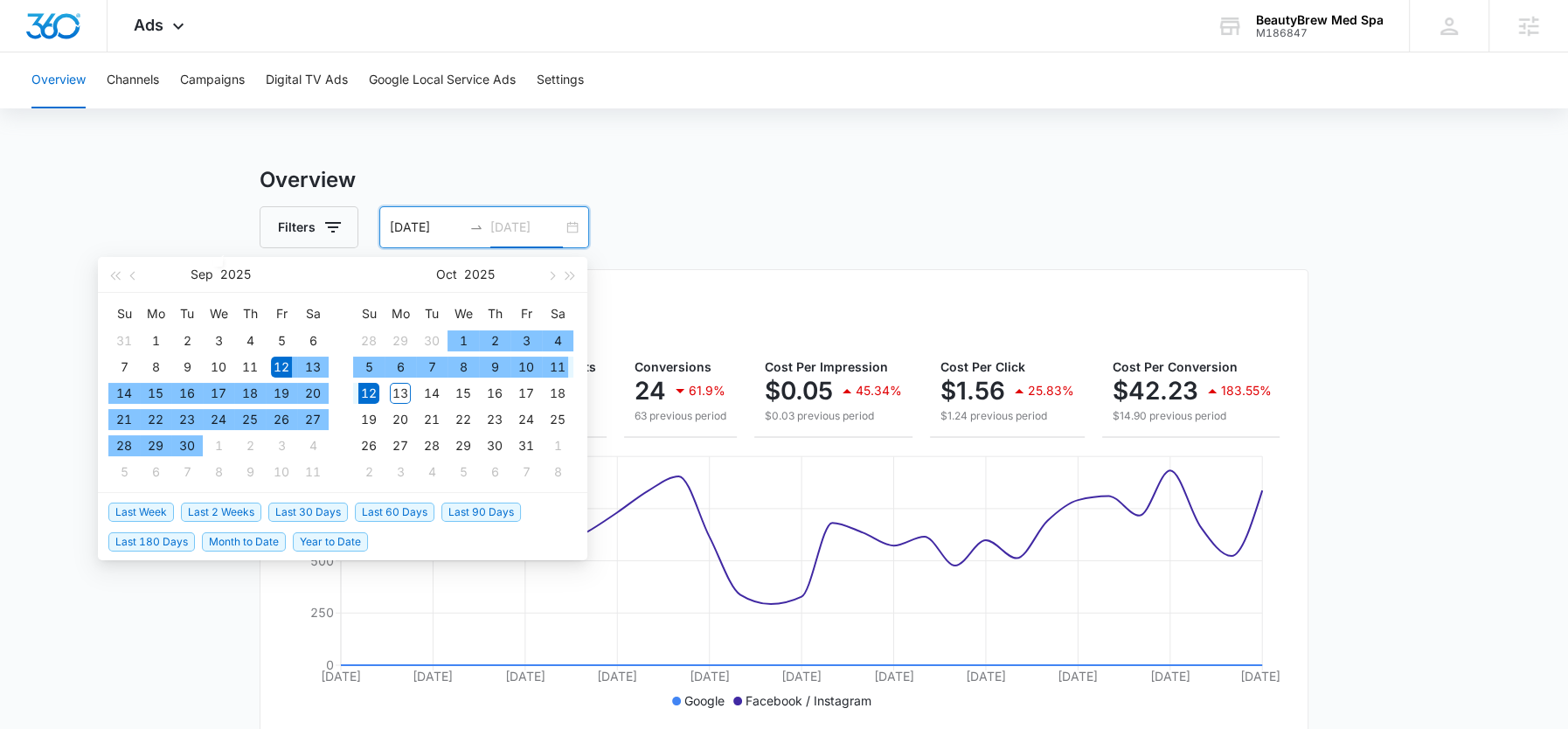
type input "[DATE]"
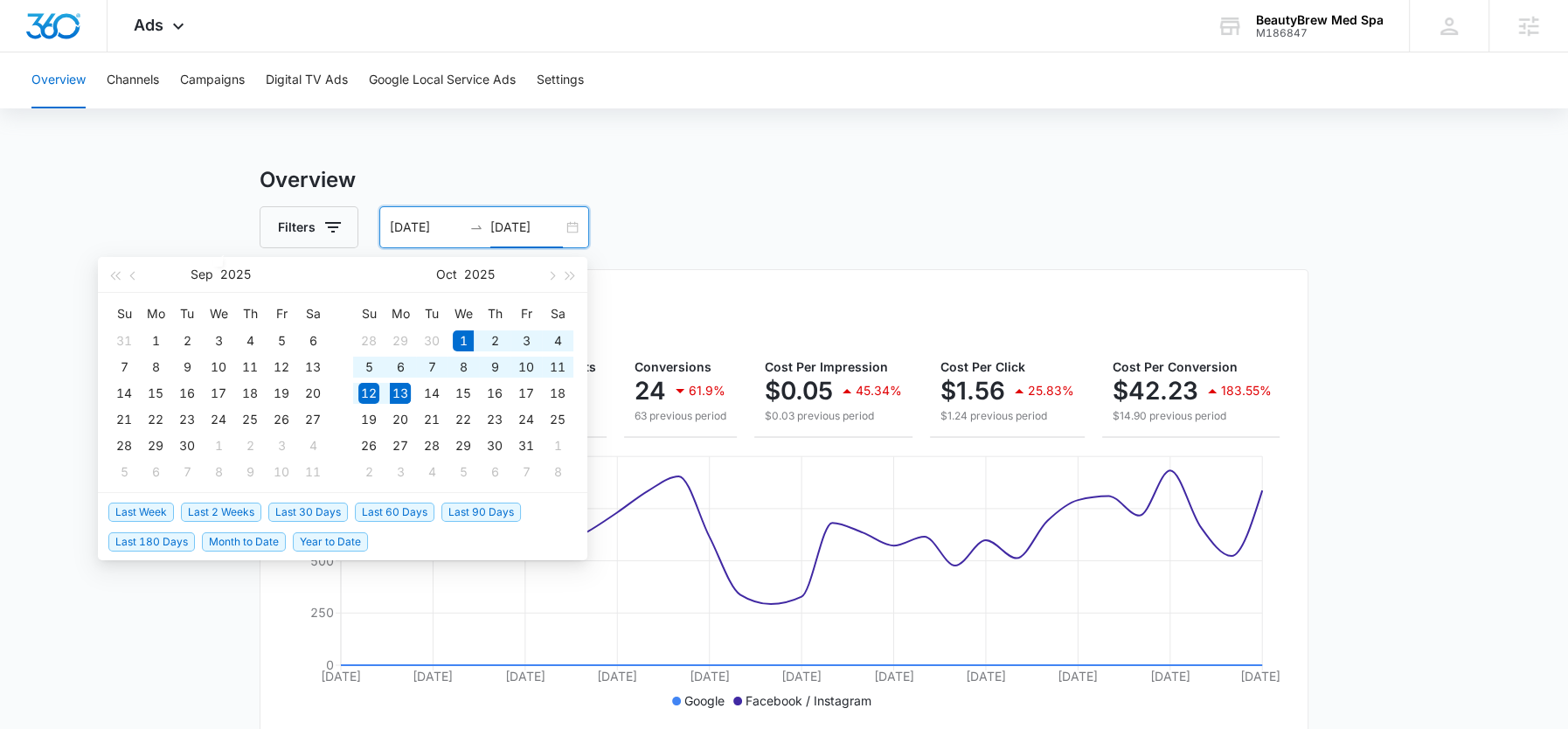
click at [238, 540] on span "Month to Date" at bounding box center [244, 542] width 84 height 19
type input "[DATE]"
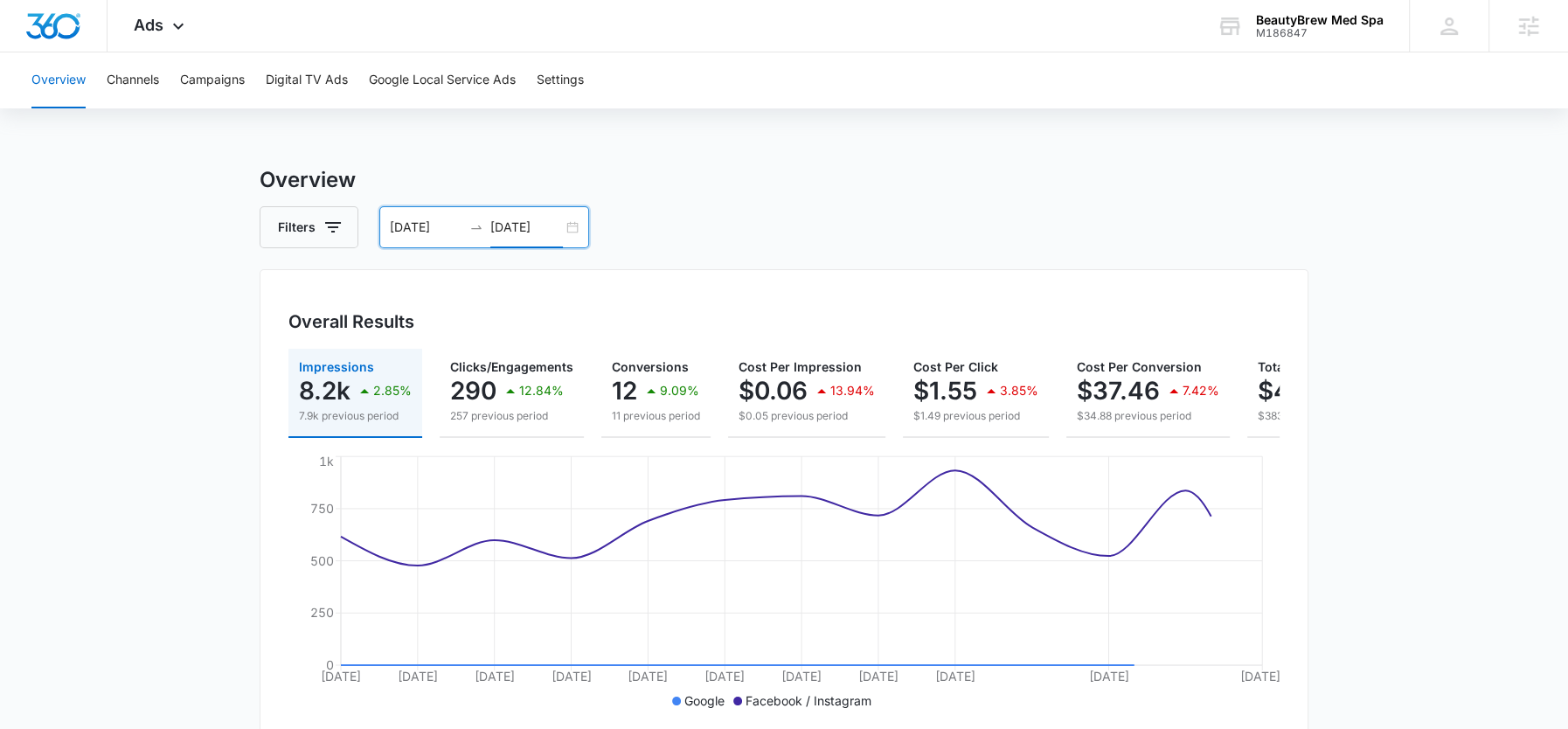
click at [510, 221] on input "[DATE]" at bounding box center [527, 227] width 73 height 19
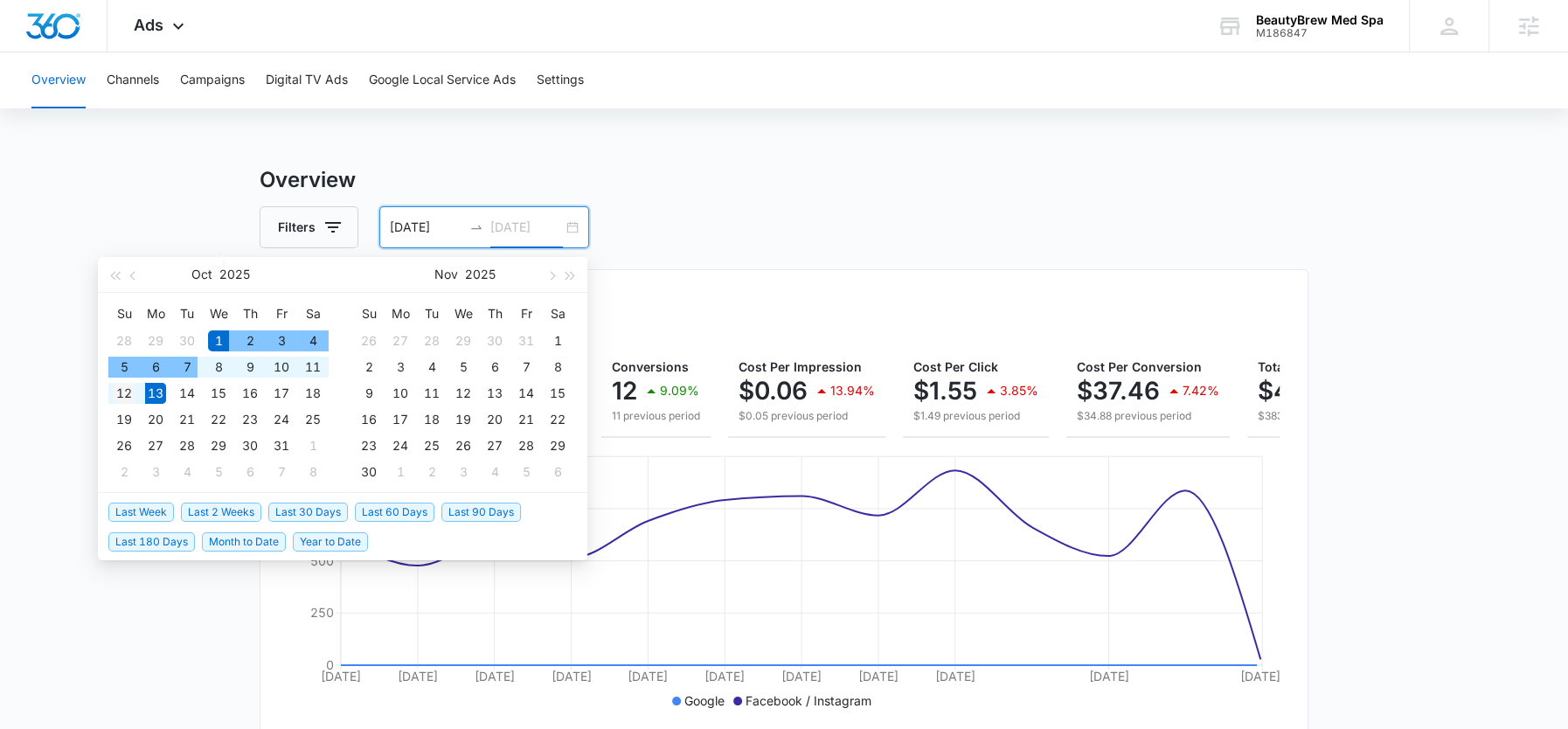
type input "[DATE]"
click at [127, 399] on div "12" at bounding box center [124, 393] width 21 height 21
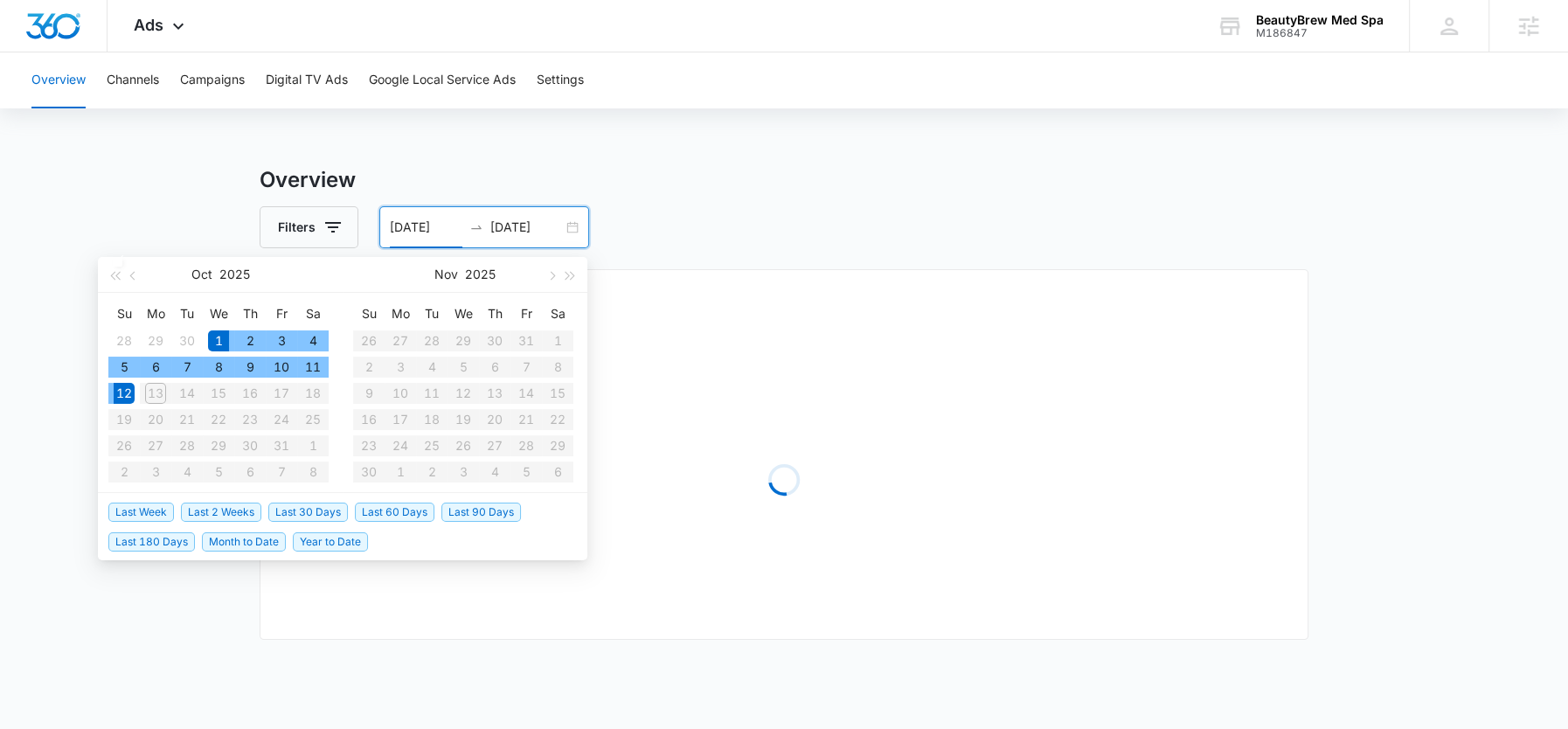
type input "[DATE]"
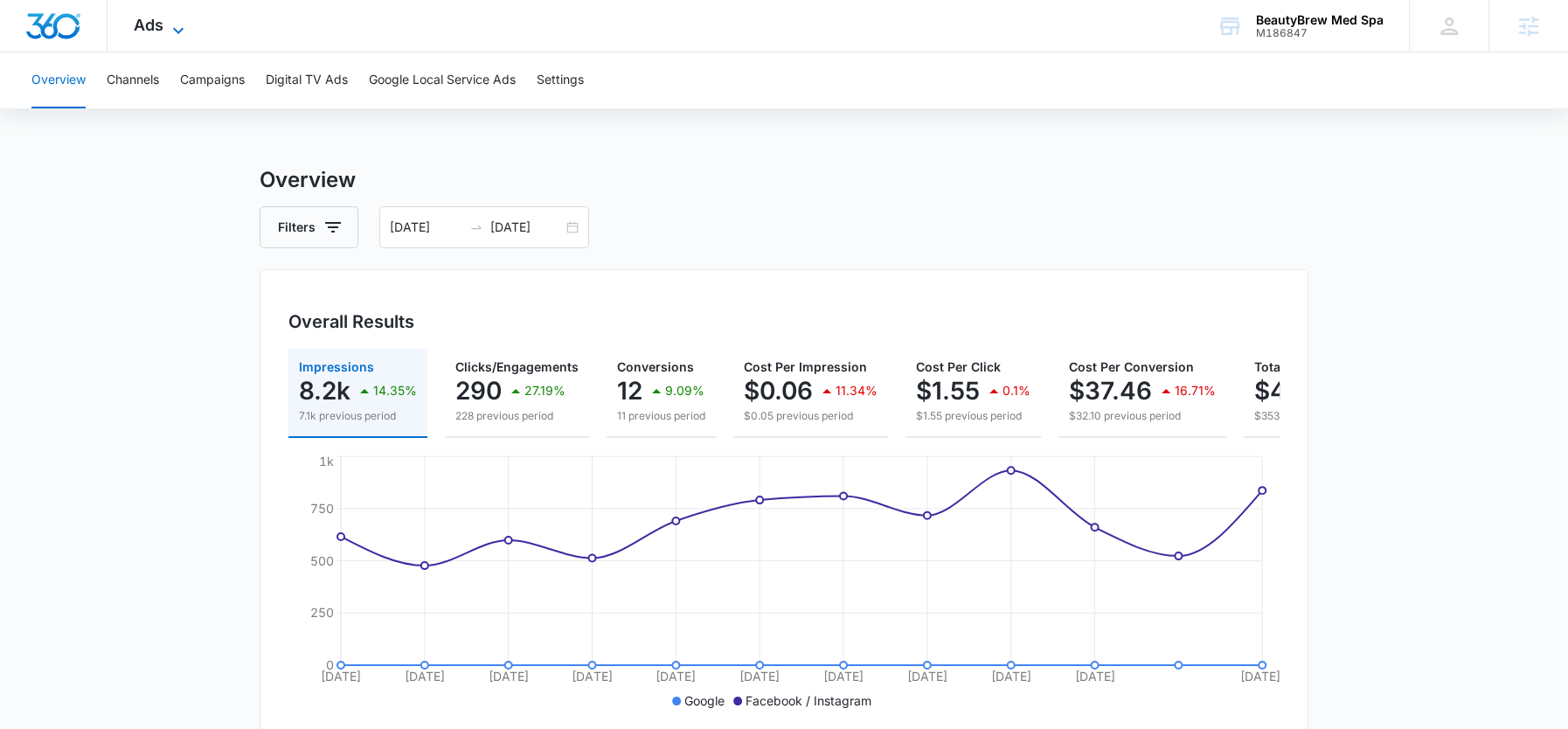
click at [144, 23] on span "Ads" at bounding box center [148, 25] width 30 height 18
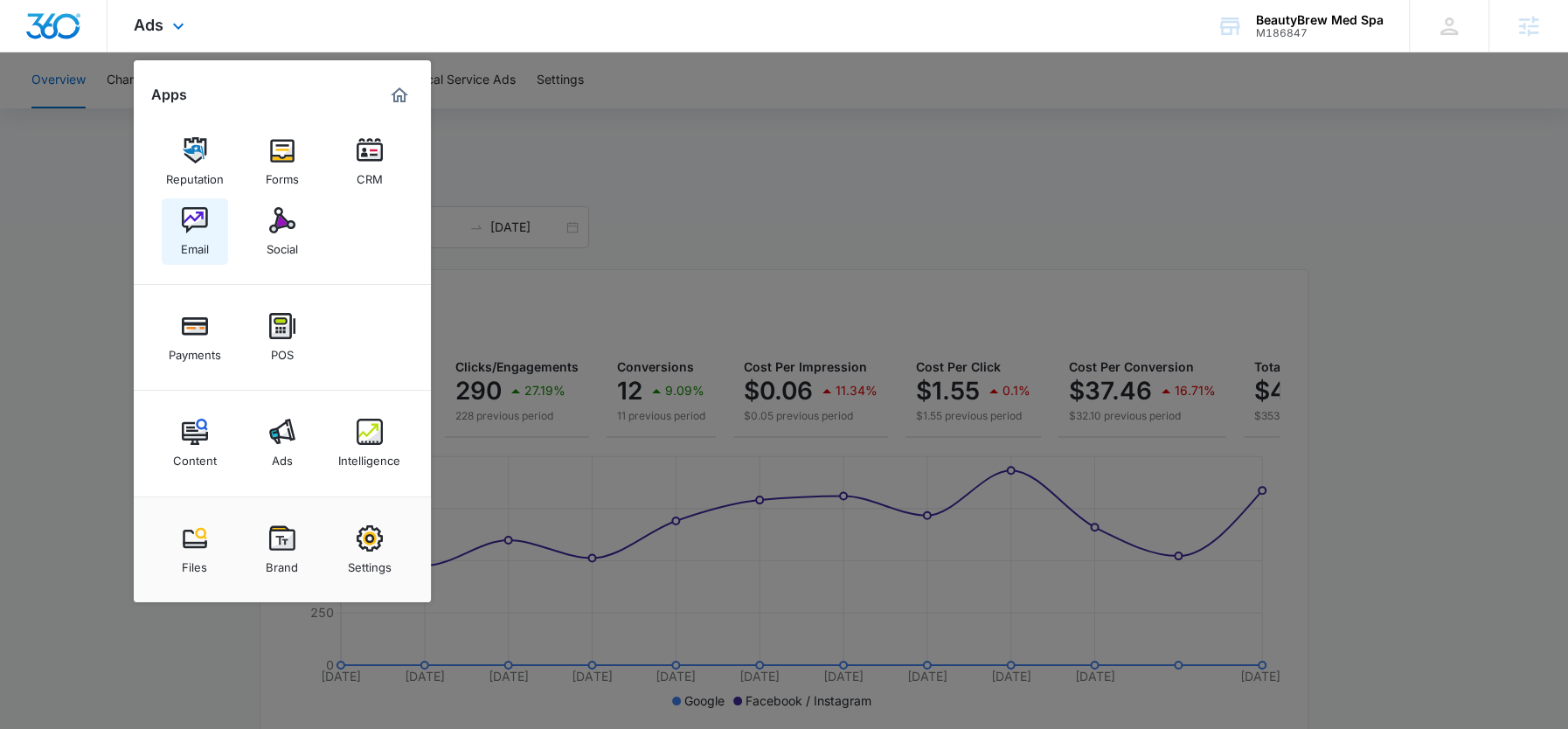
click at [202, 239] on div "Email" at bounding box center [195, 245] width 28 height 23
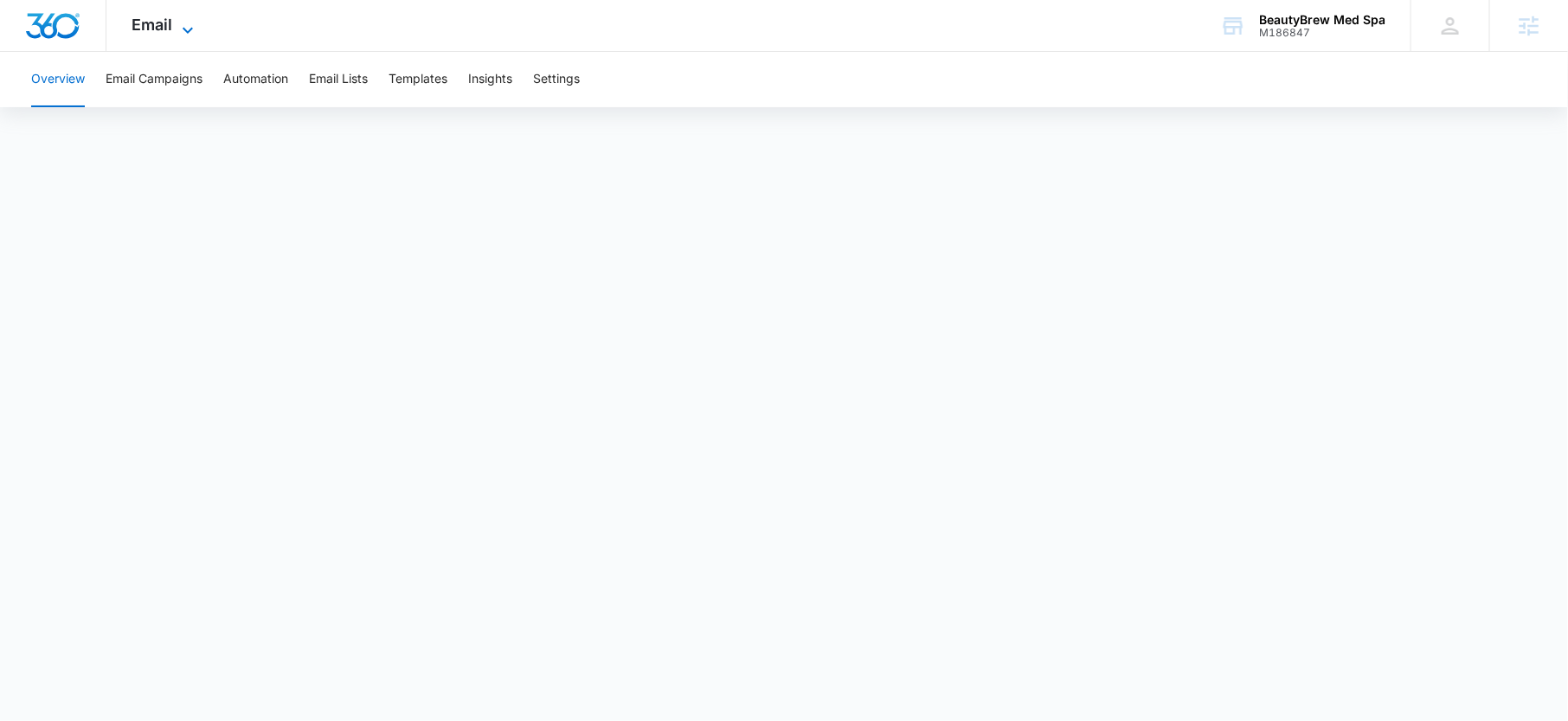
click at [170, 30] on span "Email" at bounding box center [152, 24] width 41 height 18
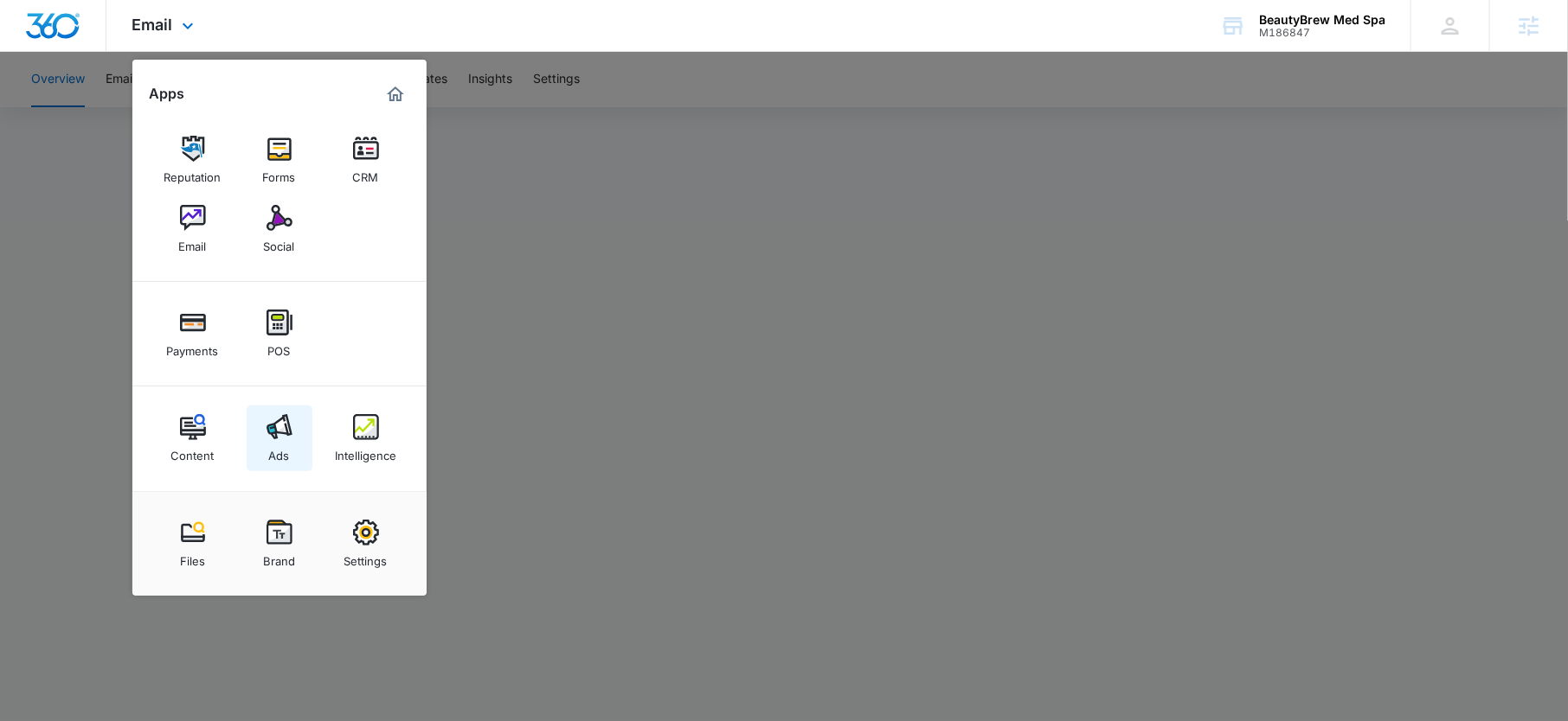
click at [266, 447] on link "Ads" at bounding box center [279, 438] width 66 height 66
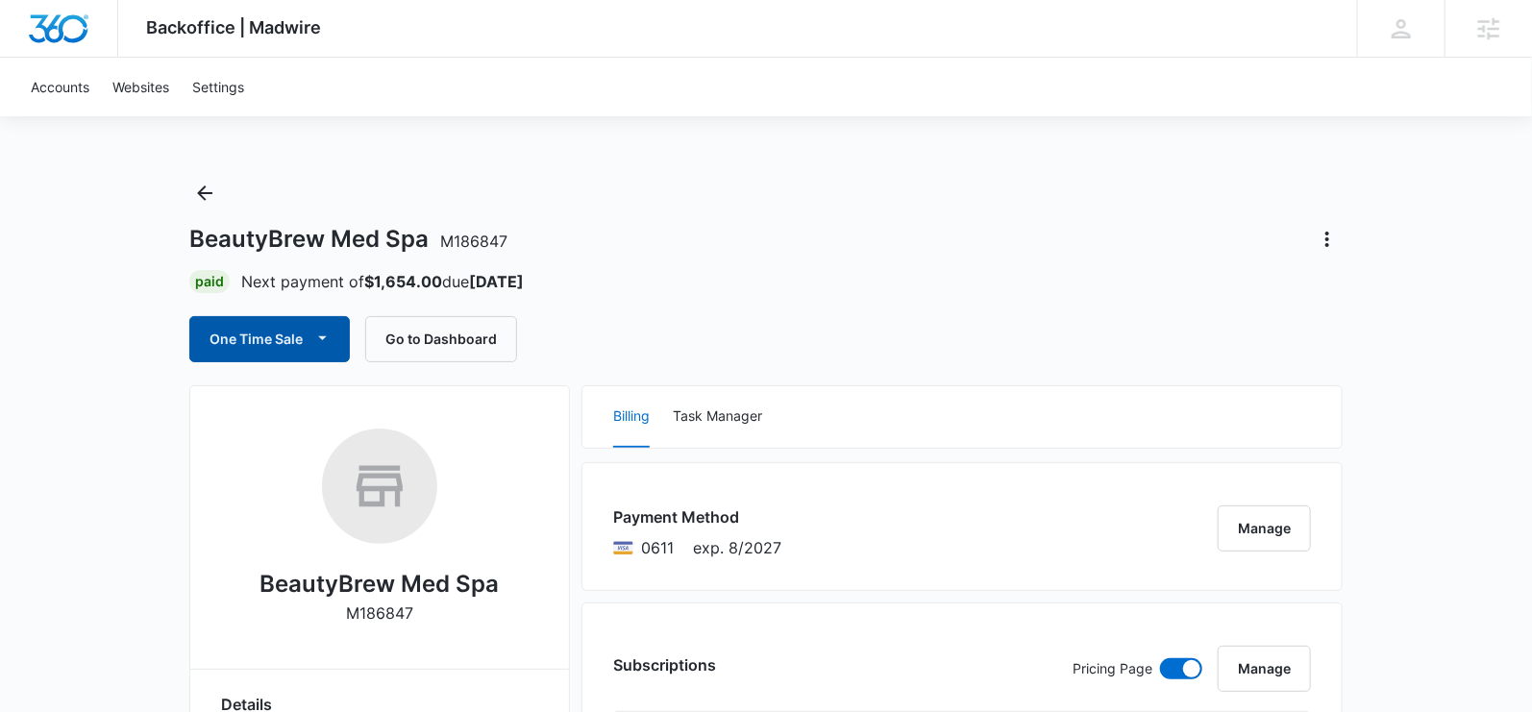
click at [286, 351] on button "One Time Sale" at bounding box center [269, 339] width 160 height 46
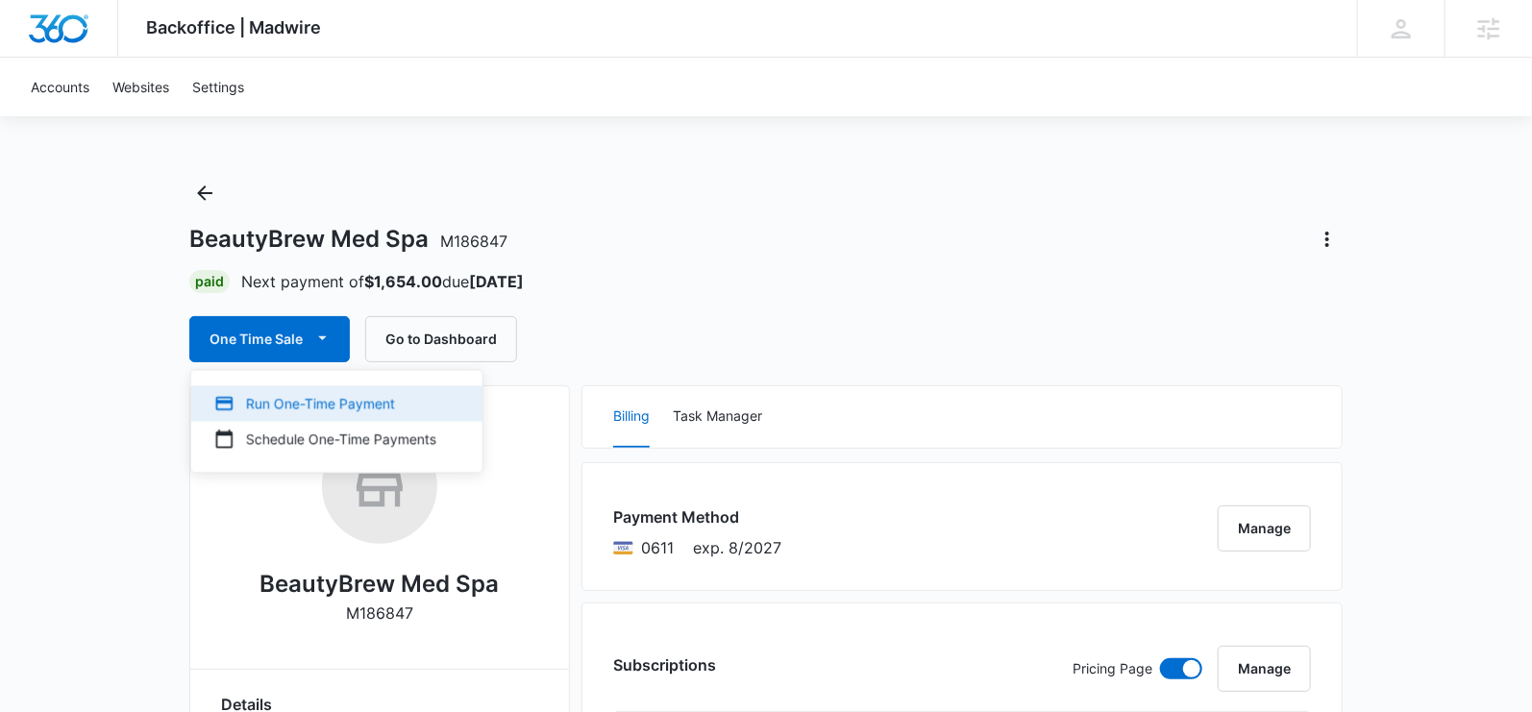
click at [303, 389] on button "Run One-Time Payment" at bounding box center [336, 403] width 291 height 36
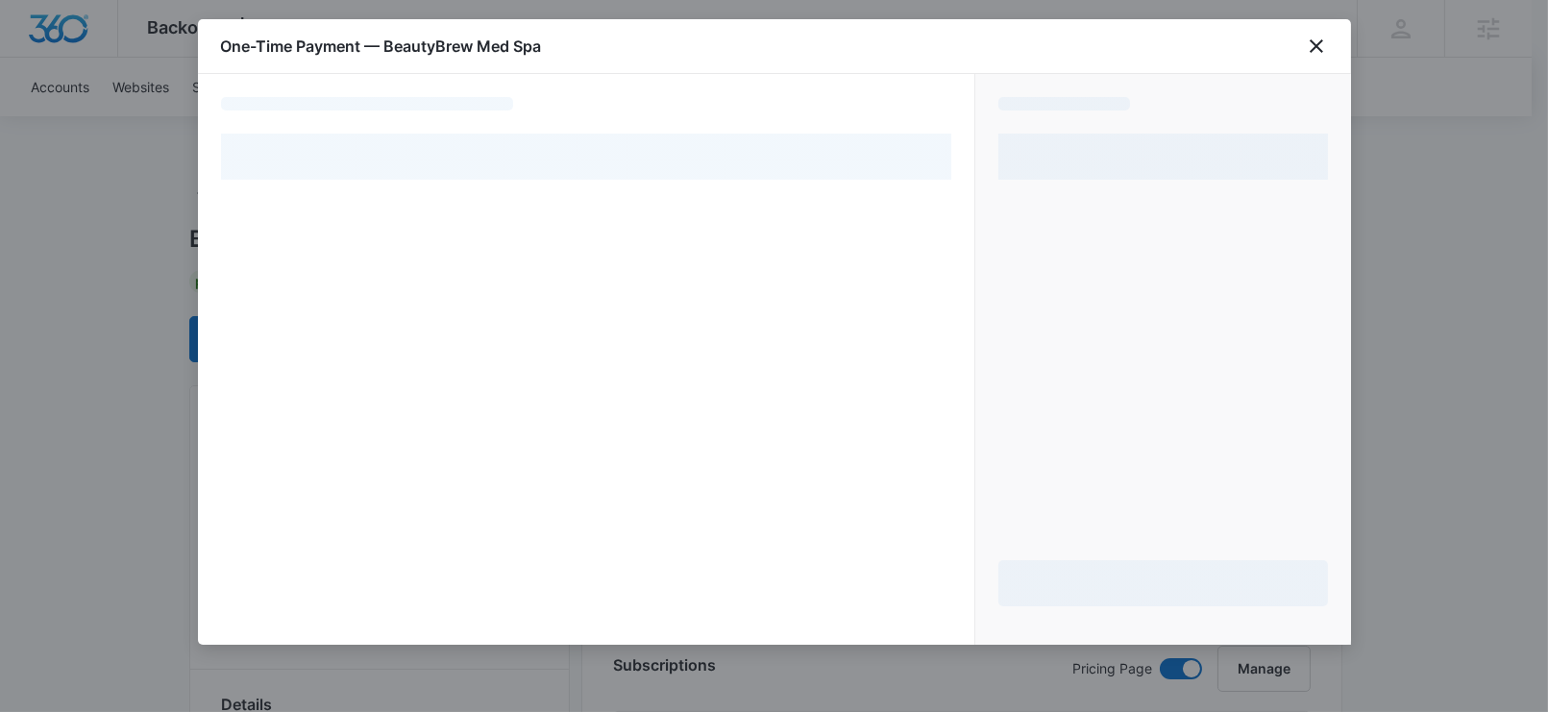
select select "pm_1PihNQA4n8RTgNjULLyF8imQ"
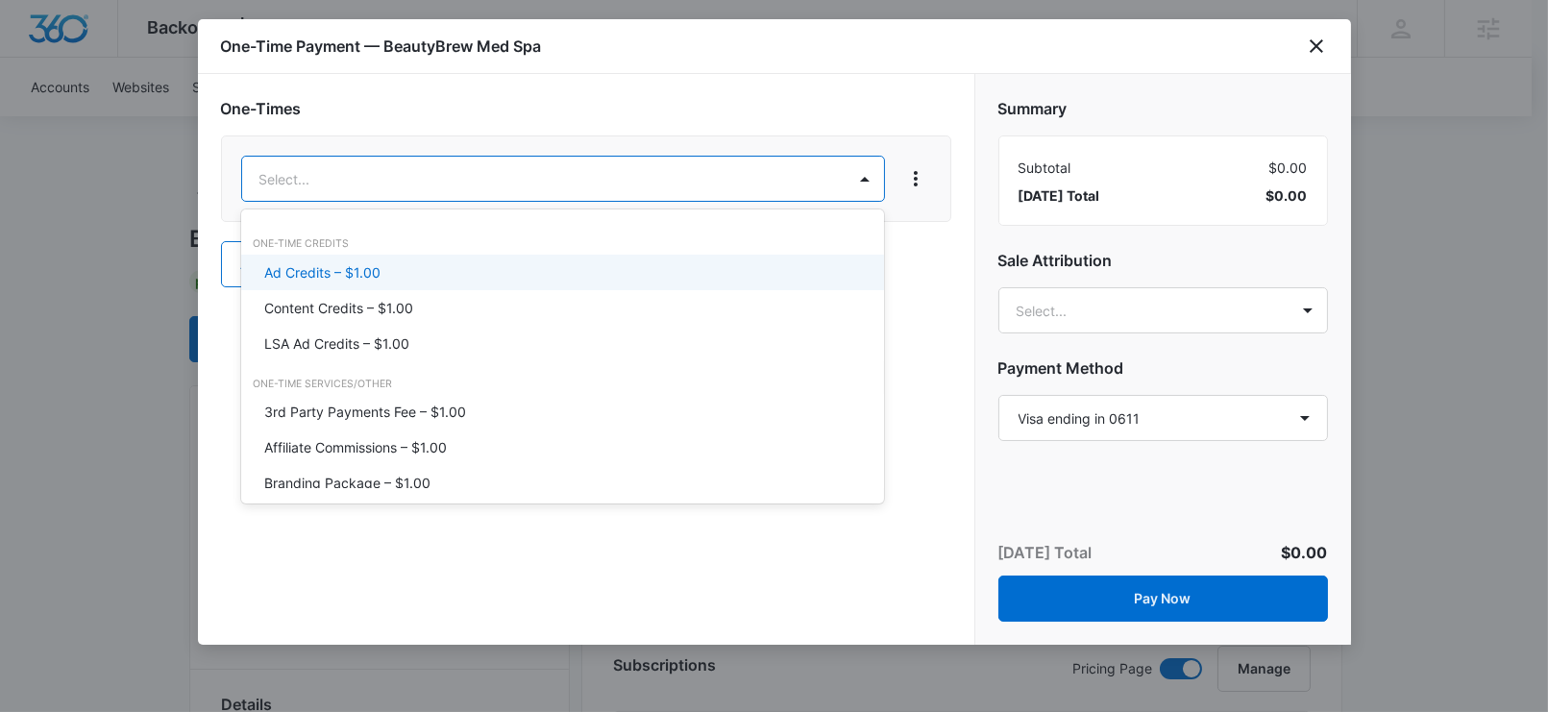
click at [367, 276] on p "Ad Credits – $1.00" at bounding box center [322, 272] width 116 height 20
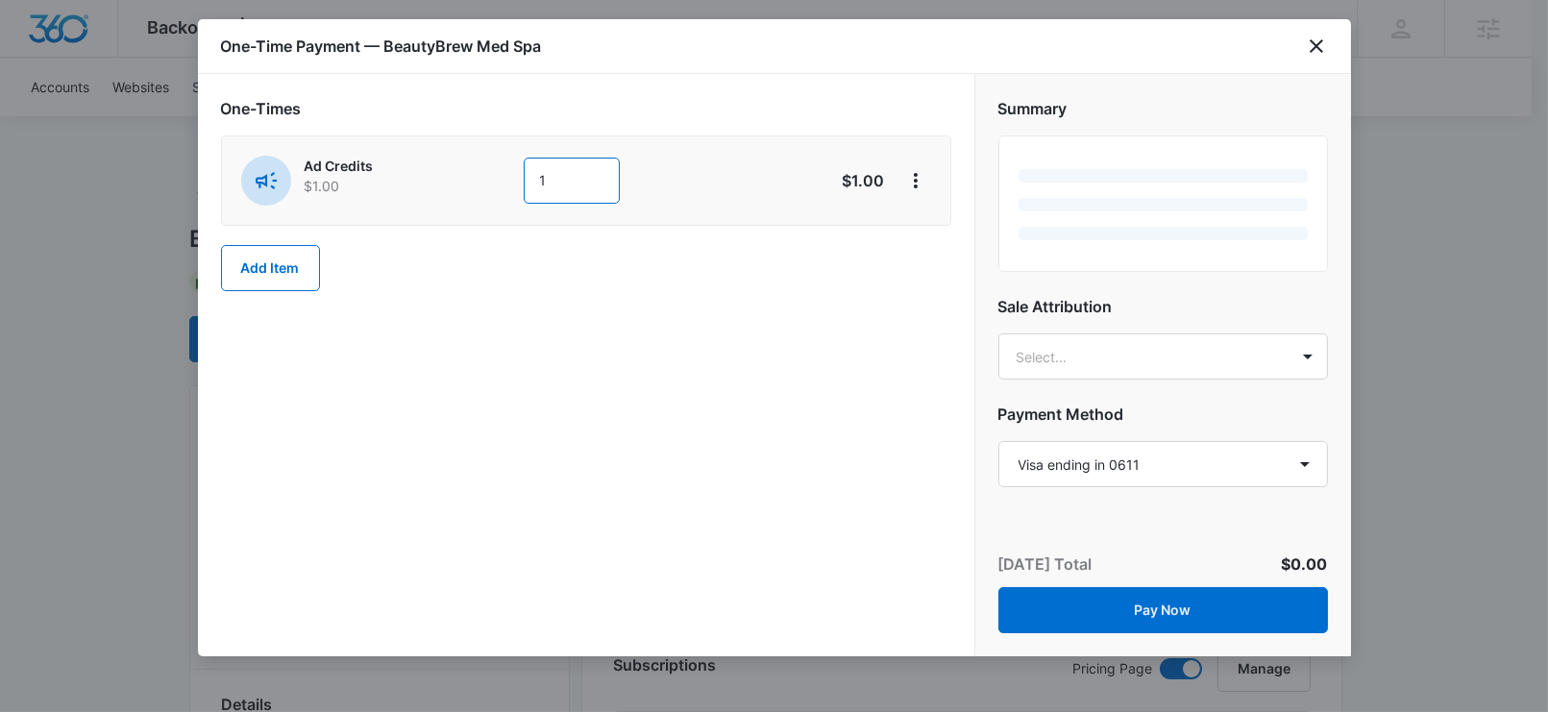
click at [558, 185] on input "1" at bounding box center [572, 181] width 96 height 46
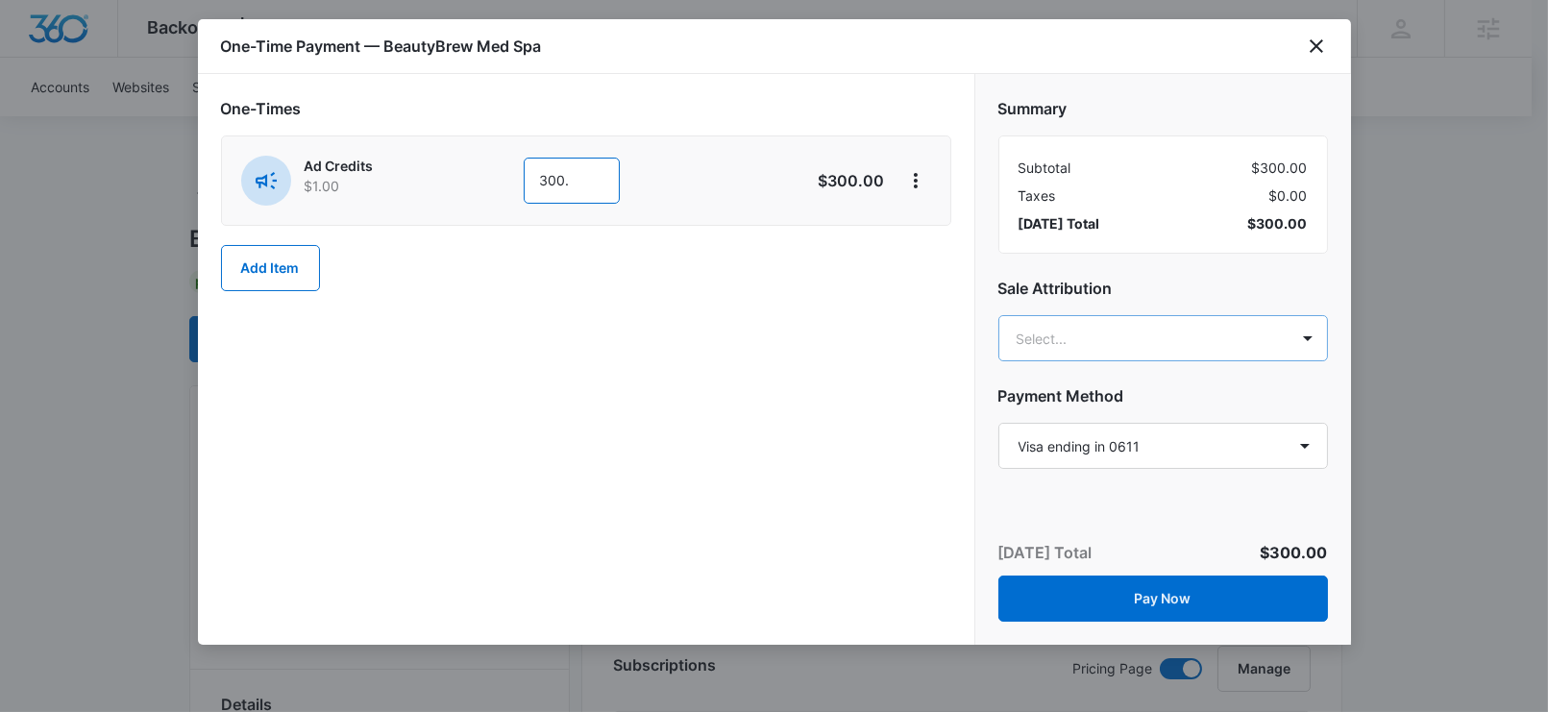
type input "300."
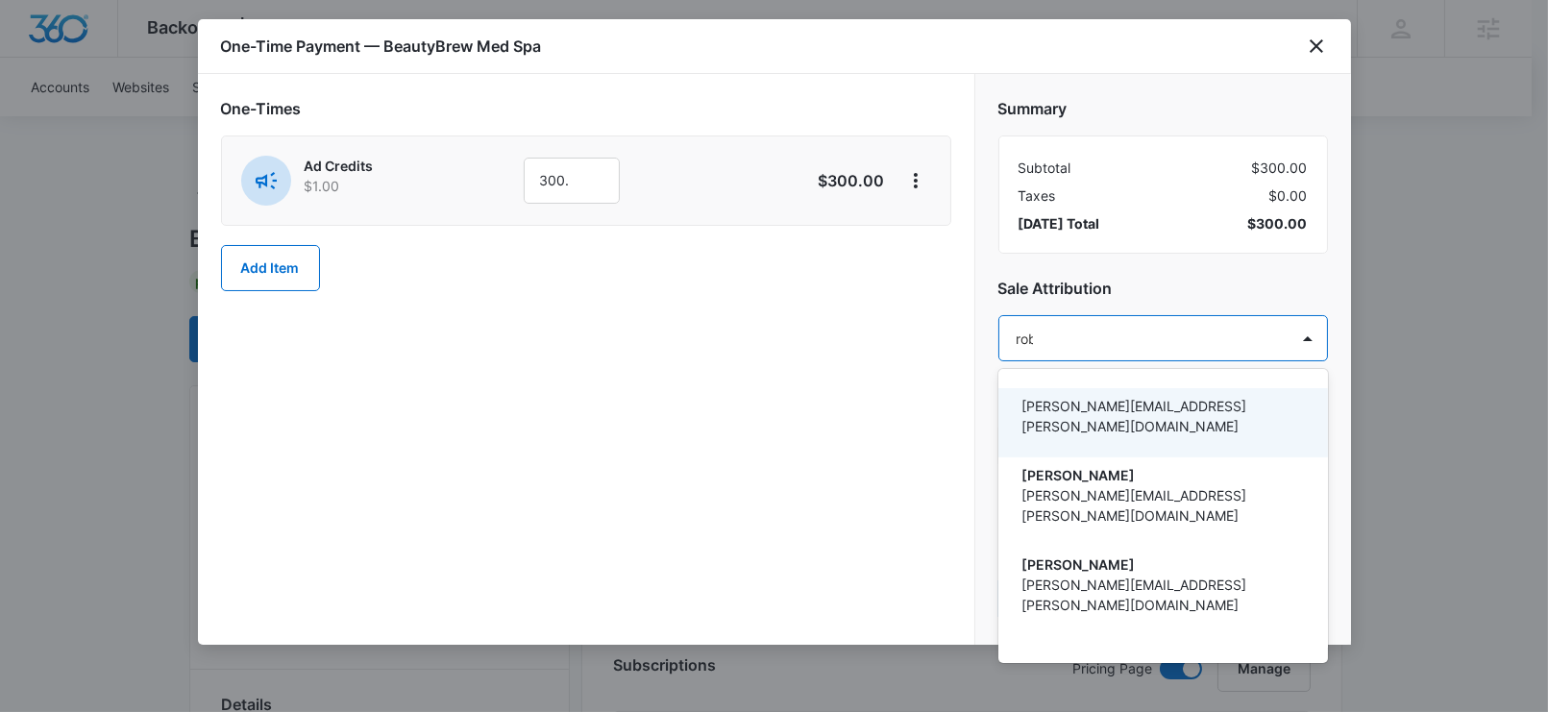
type input "robin"
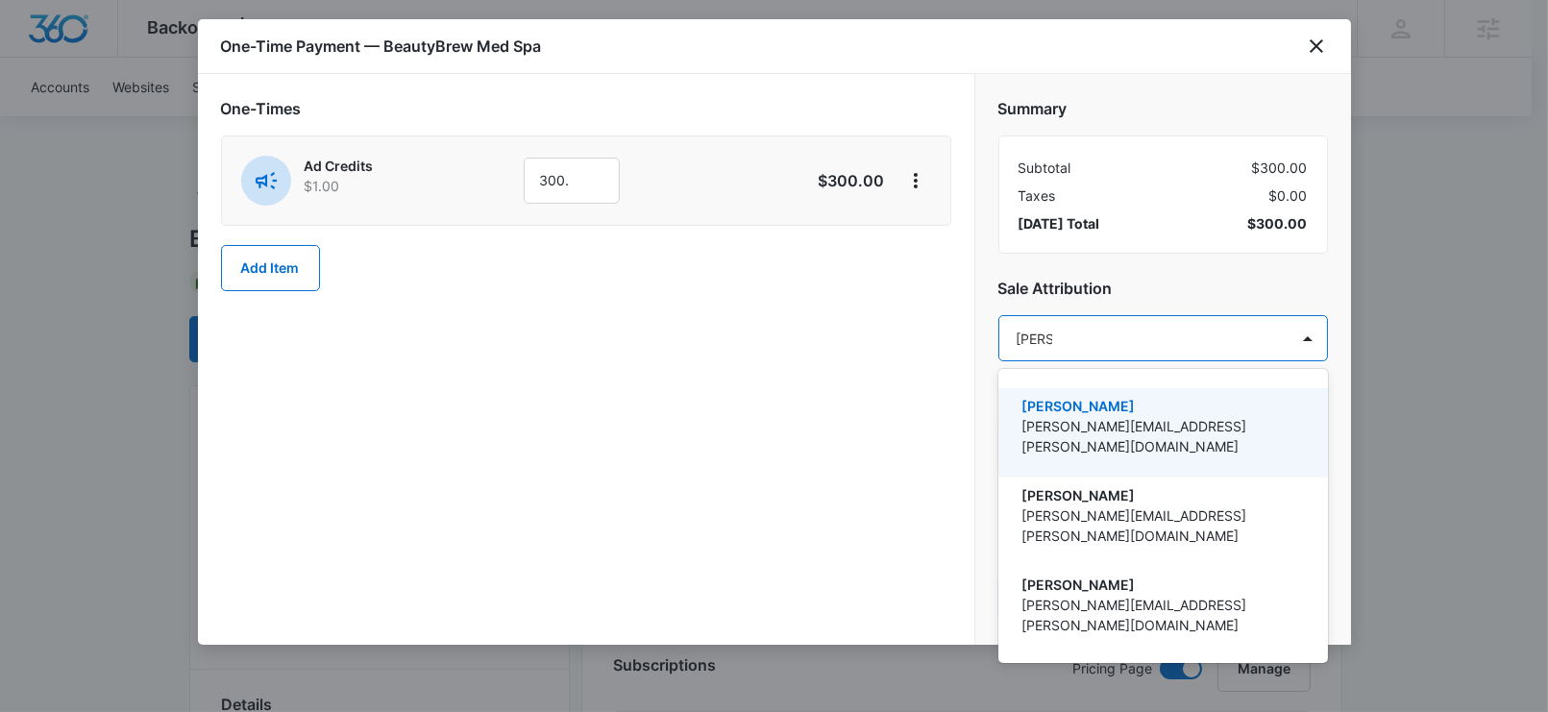
click at [1162, 405] on p "Robin Mills" at bounding box center [1161, 406] width 280 height 20
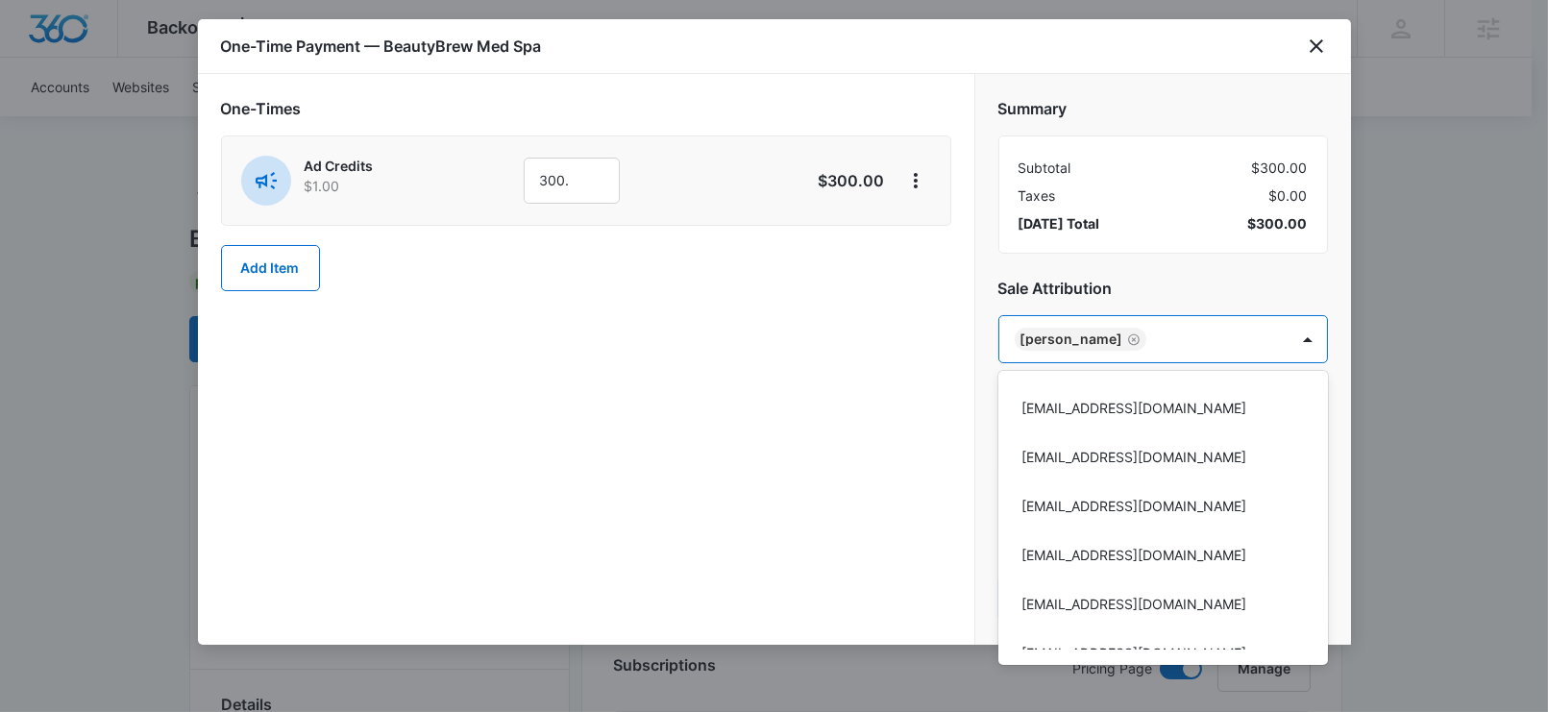
click at [1151, 238] on div at bounding box center [774, 356] width 1548 height 712
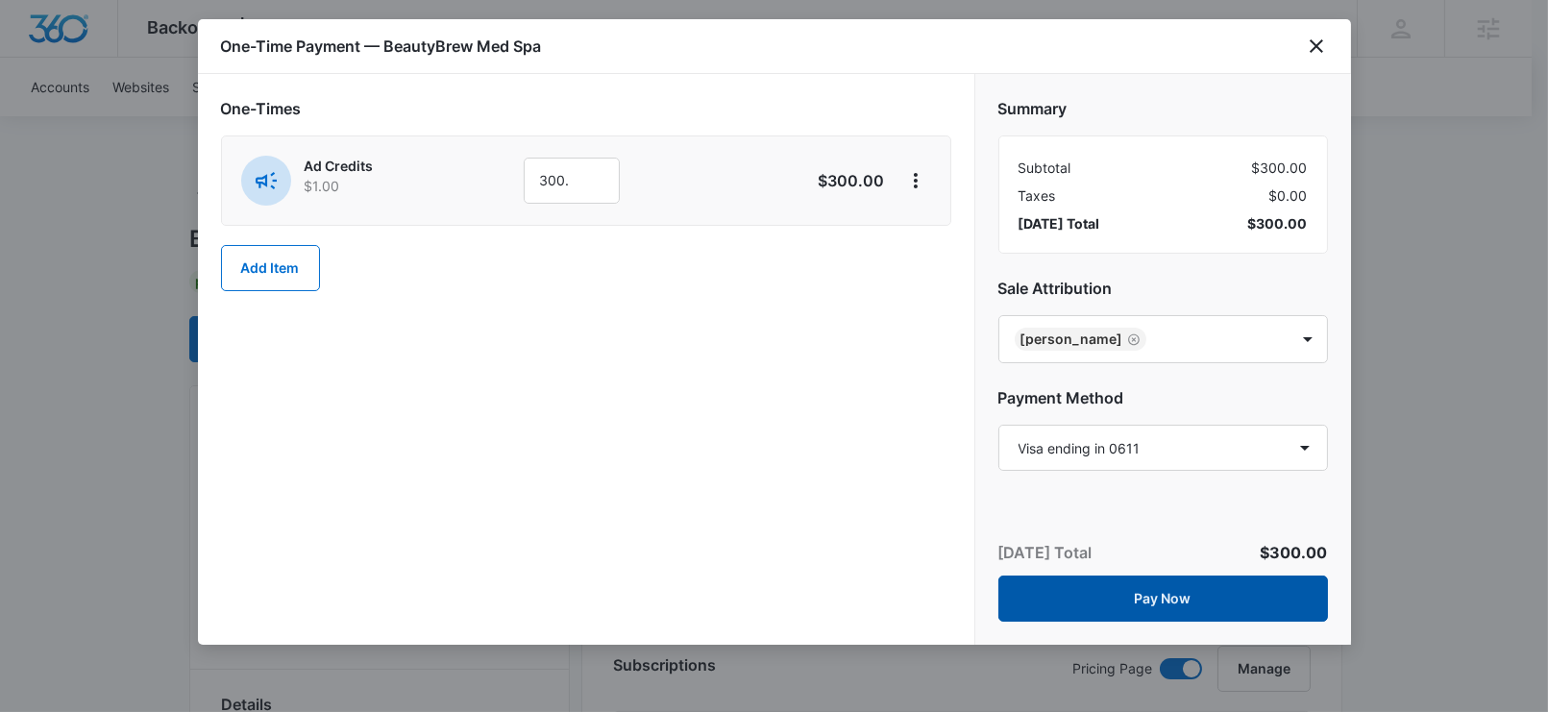
click at [1097, 595] on button "Pay Now" at bounding box center [1163, 599] width 330 height 46
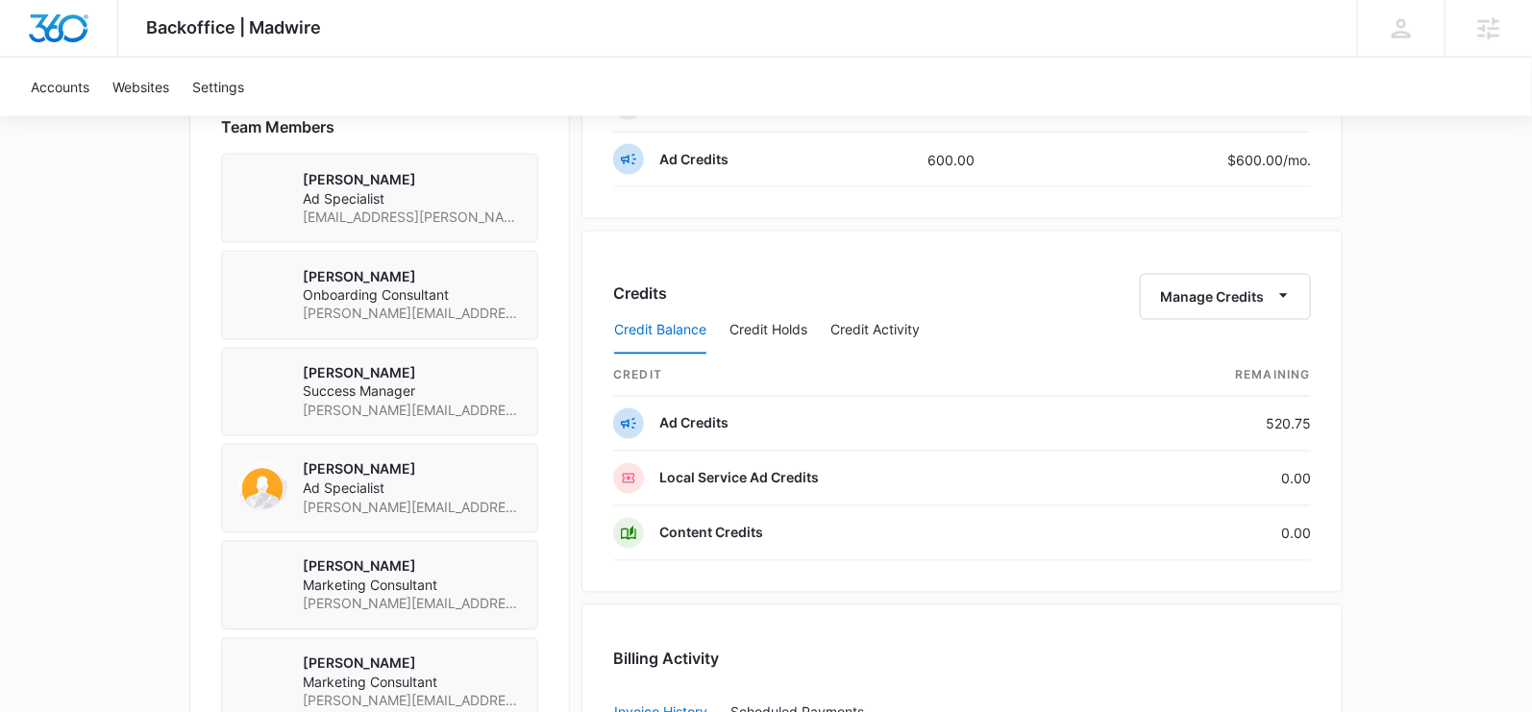
scroll to position [2129, 0]
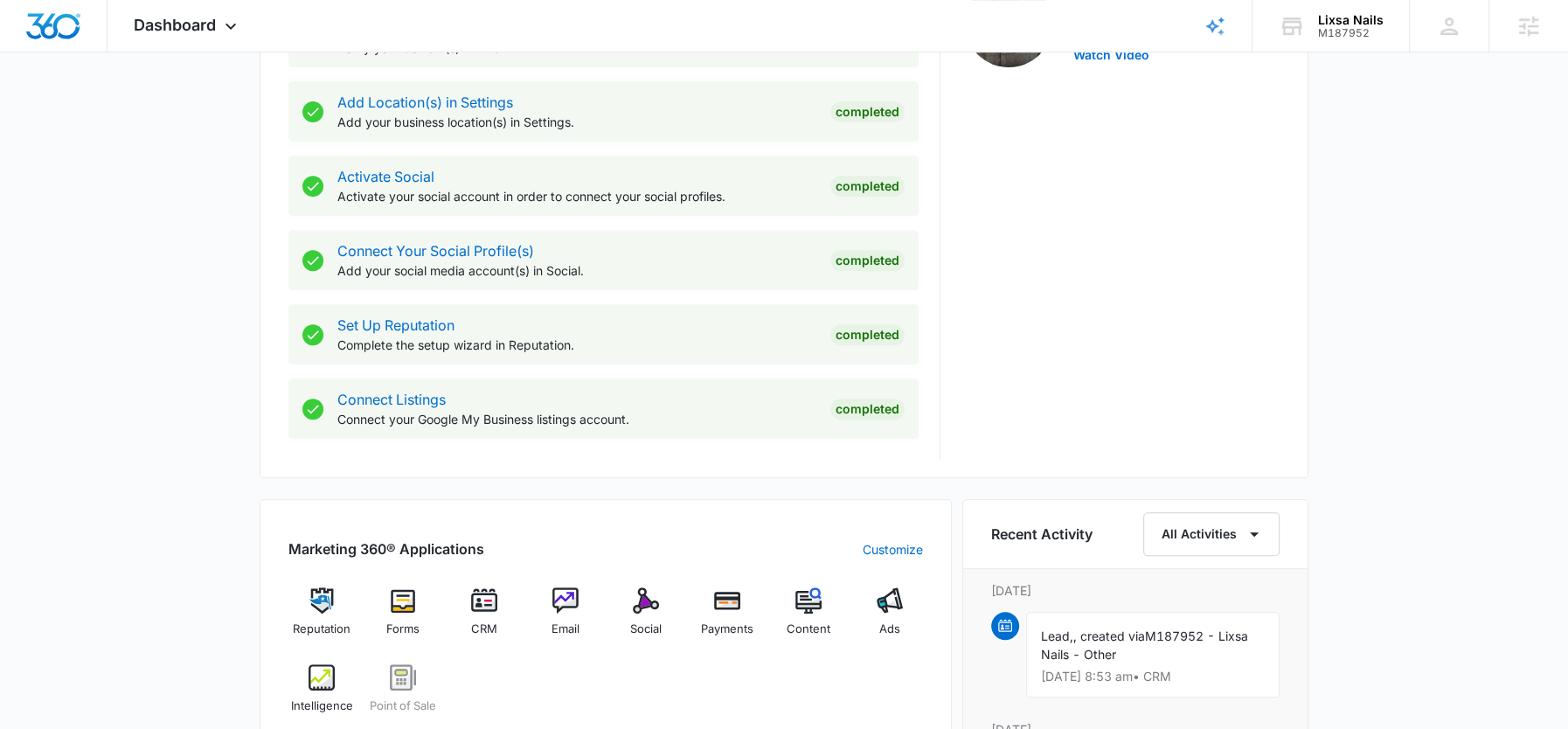
scroll to position [724, 0]
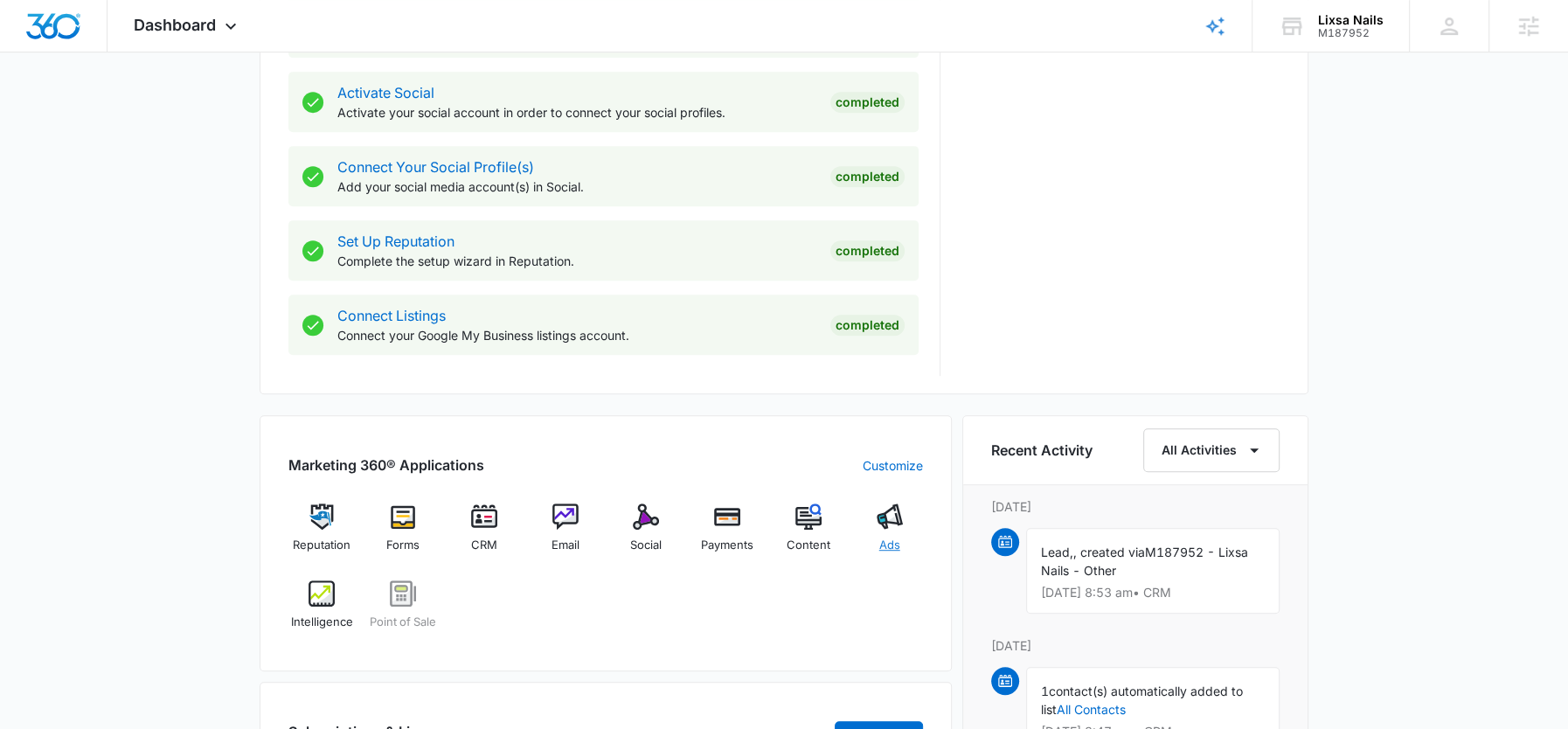
click at [882, 531] on div "Ads" at bounding box center [890, 535] width 67 height 63
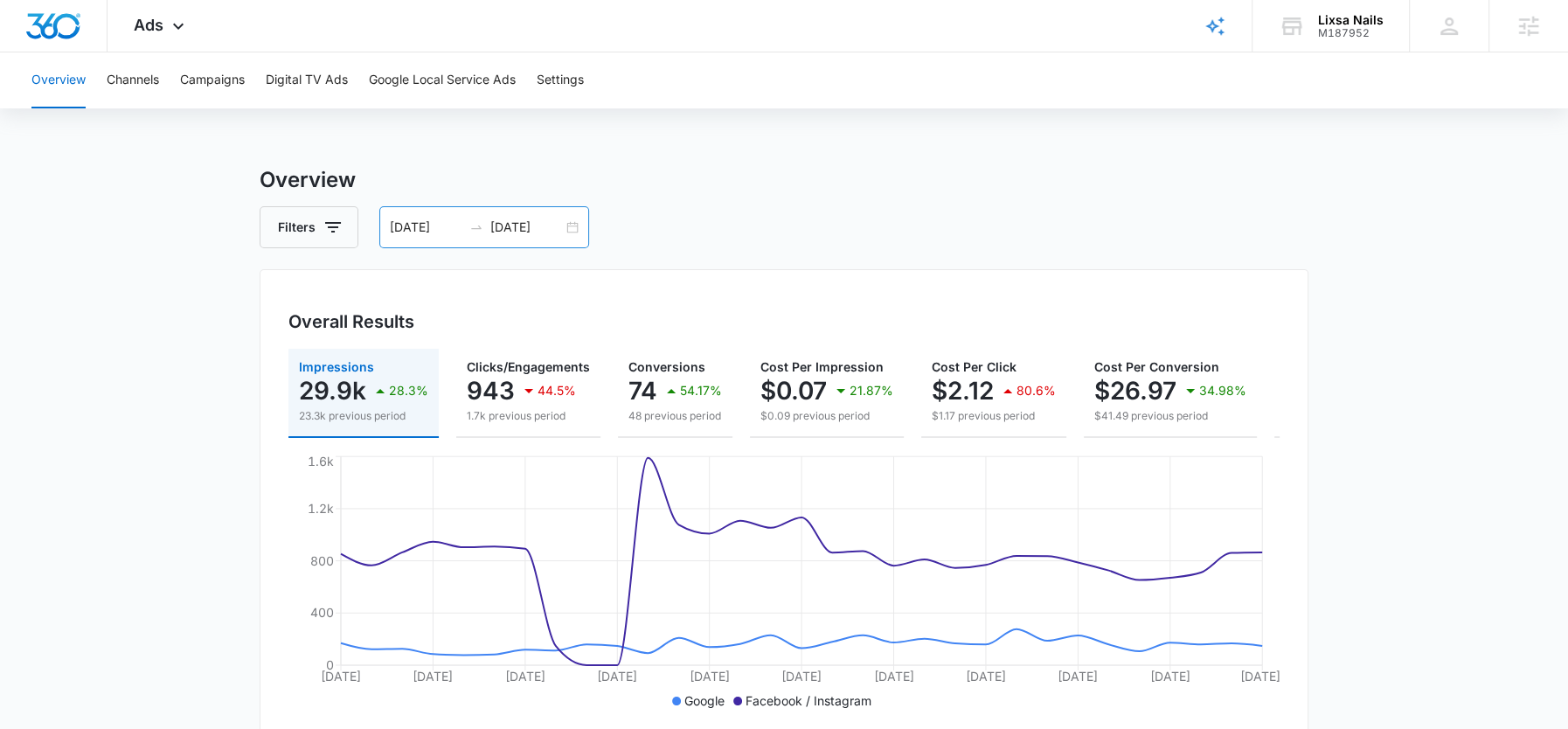
click at [518, 237] on div "09/12/2025 10/12/2025" at bounding box center [484, 228] width 210 height 42
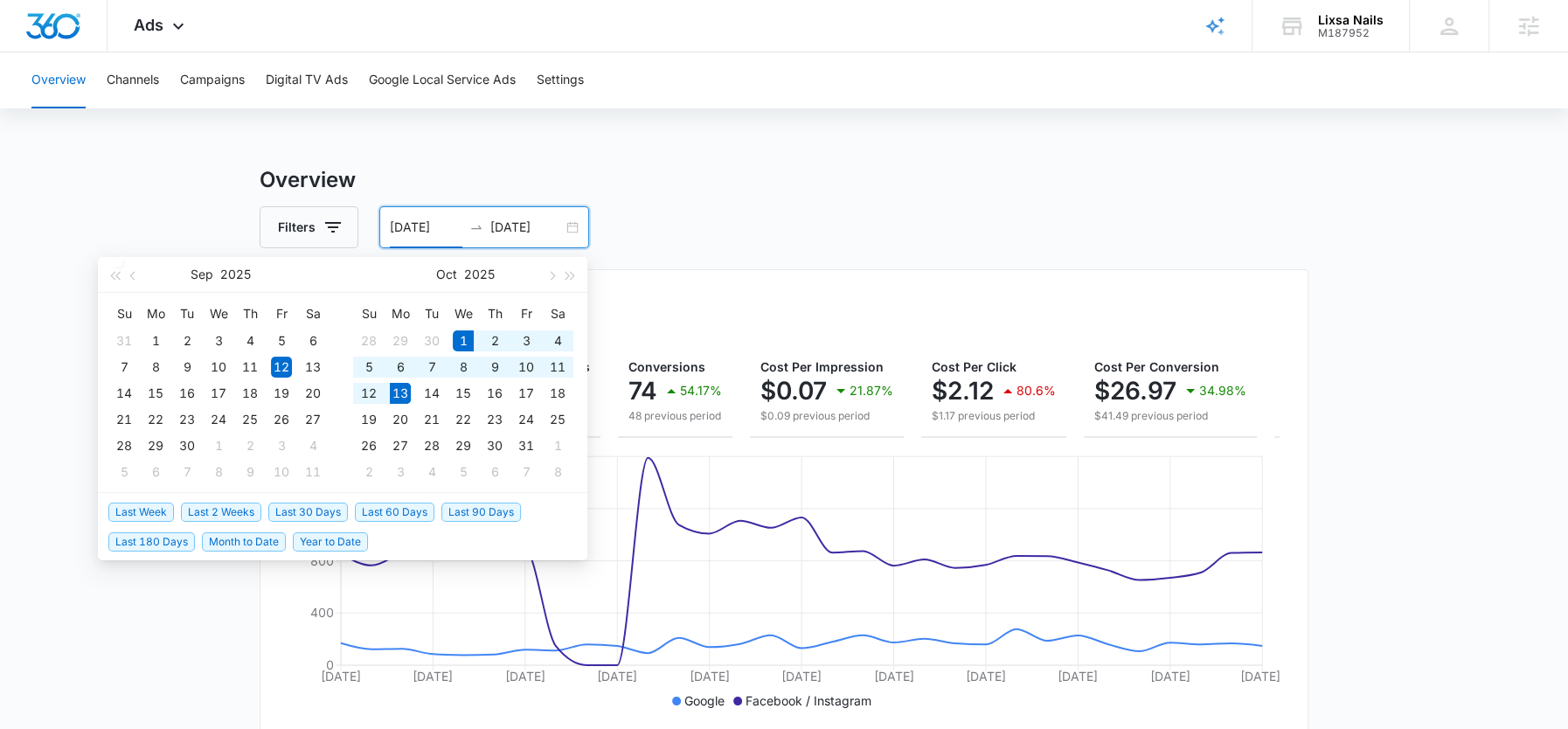
click at [255, 545] on span "Month to Date" at bounding box center [244, 542] width 84 height 19
type input "[DATE]"
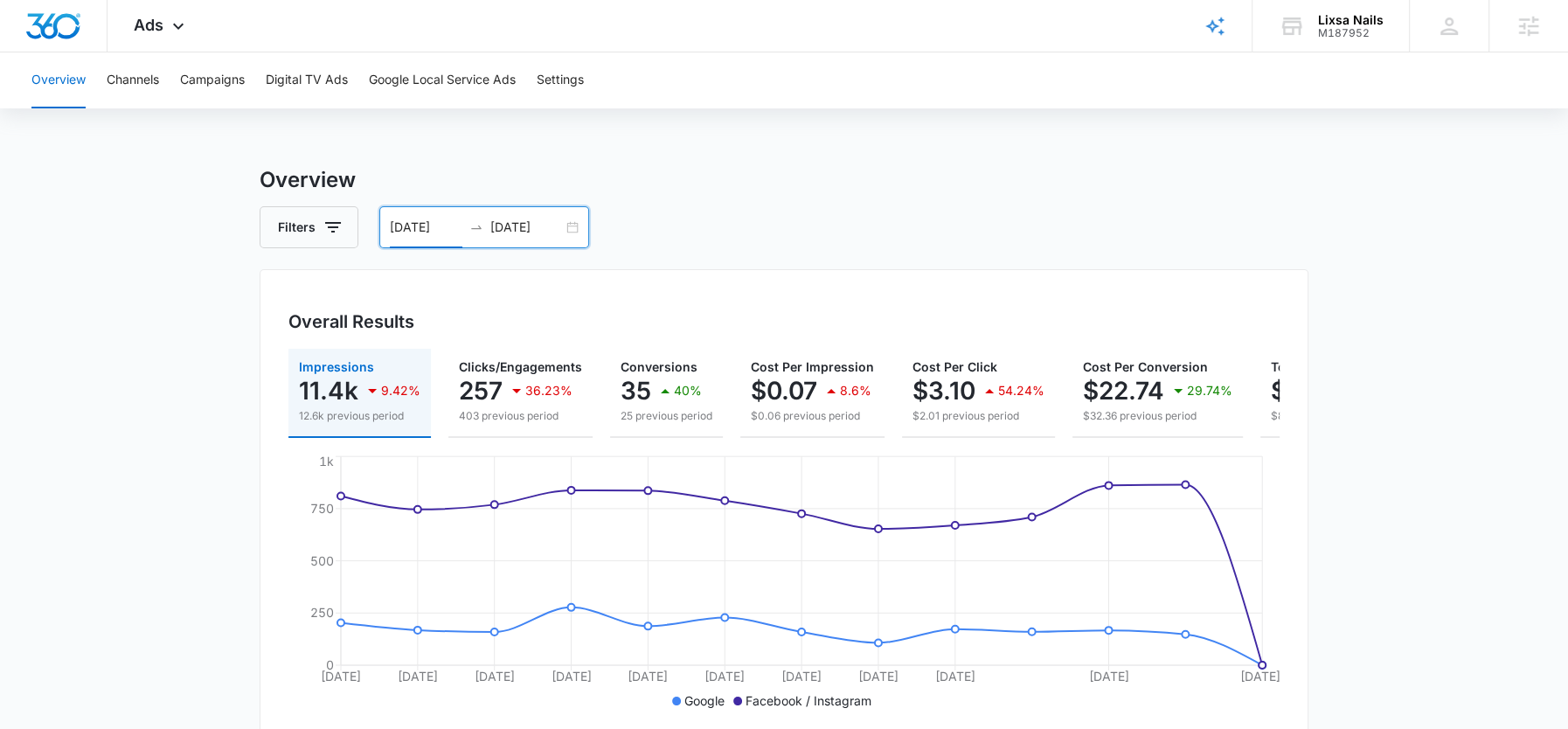
click at [529, 209] on div "10/01/2025 10/13/2025" at bounding box center [484, 228] width 210 height 42
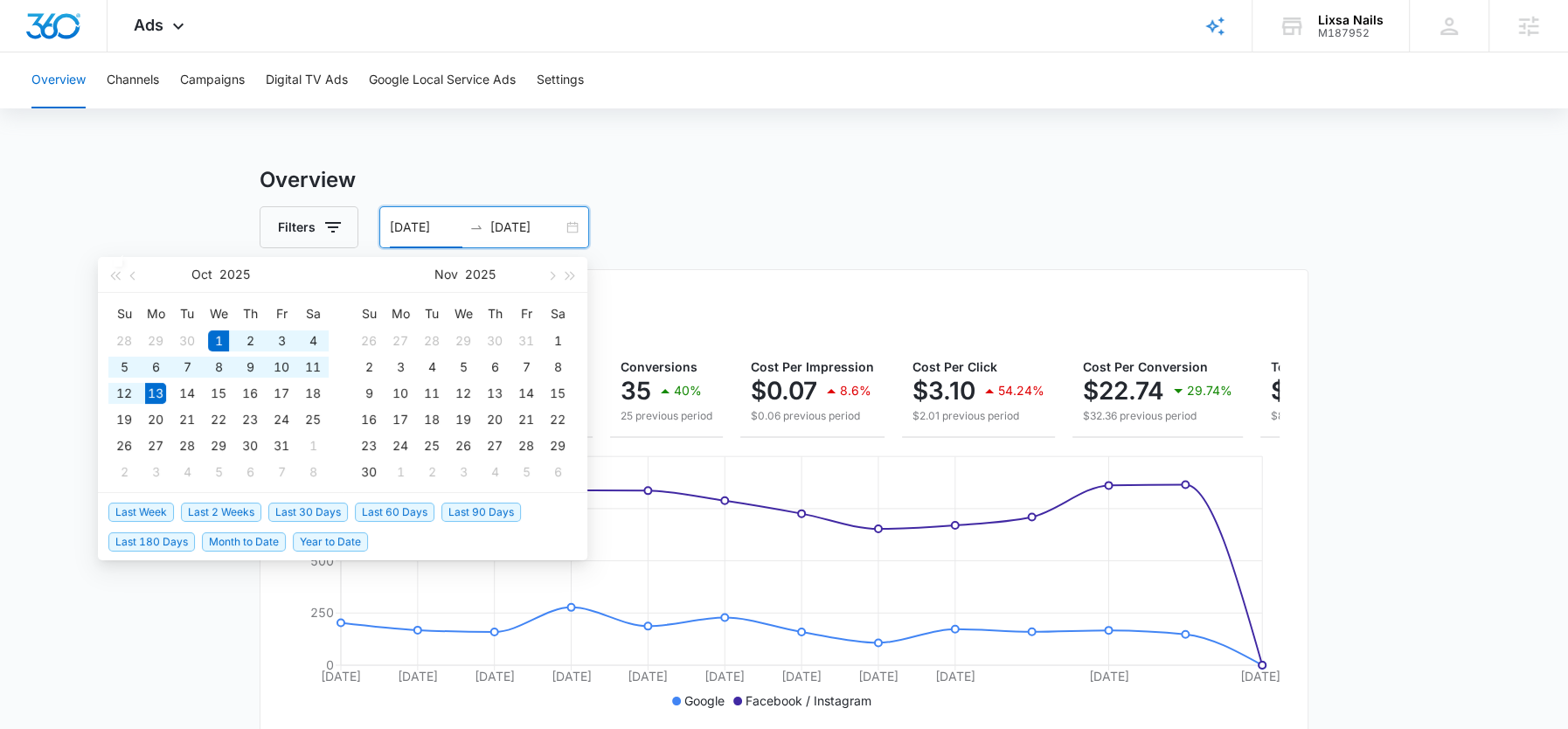
click at [526, 227] on input "10/13/2025" at bounding box center [527, 227] width 73 height 19
type input "10/12/2025"
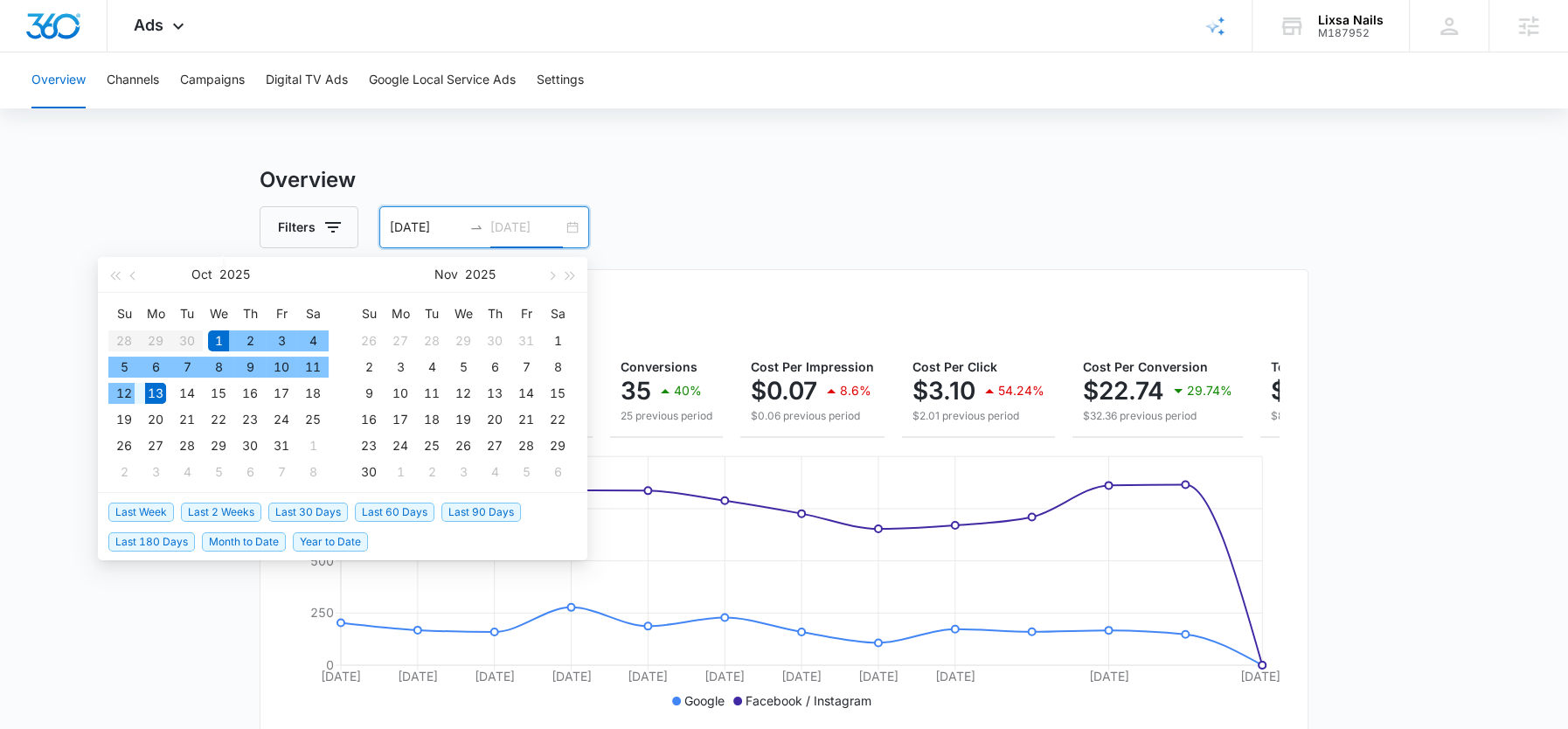
click at [124, 387] on div "12" at bounding box center [124, 393] width 21 height 21
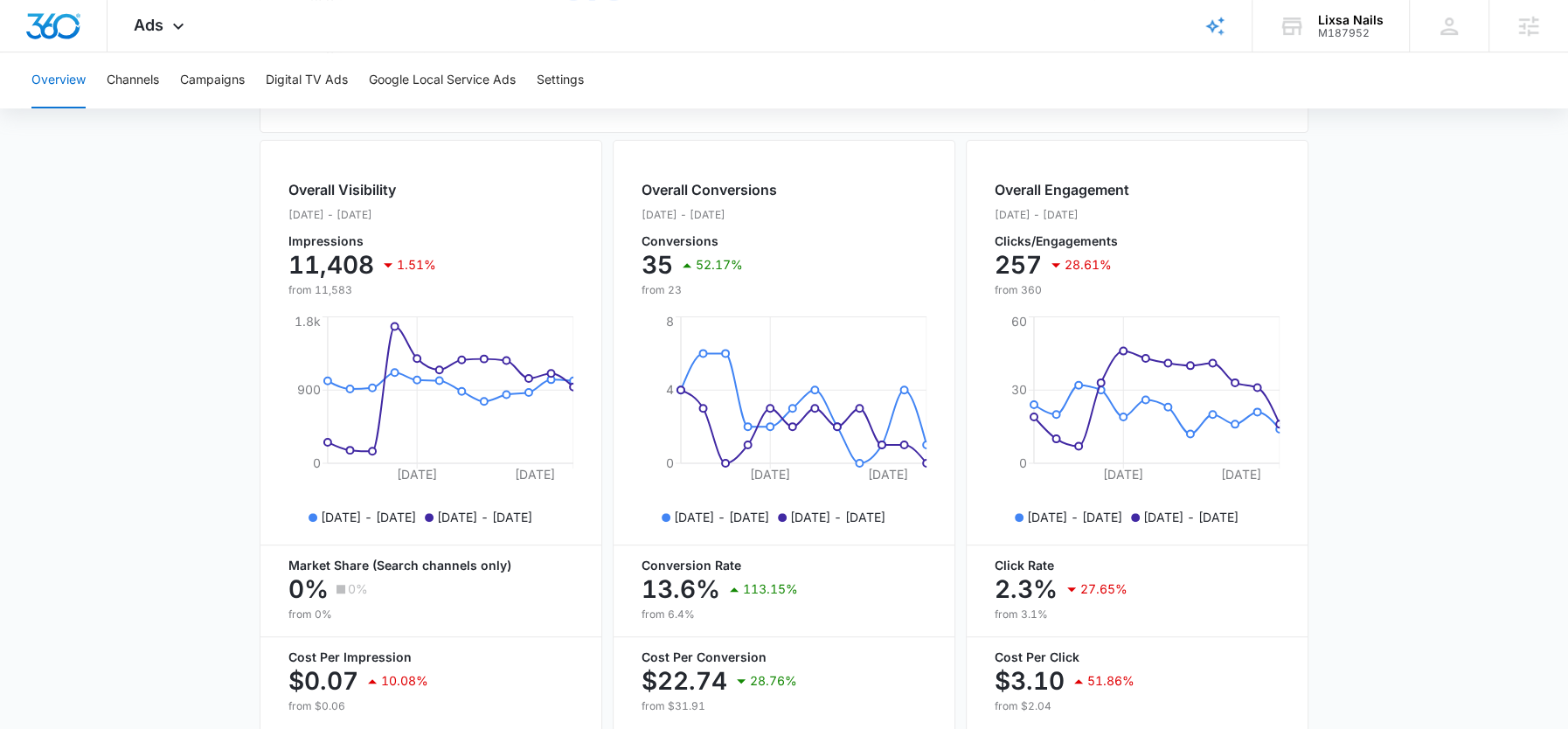
scroll to position [630, 0]
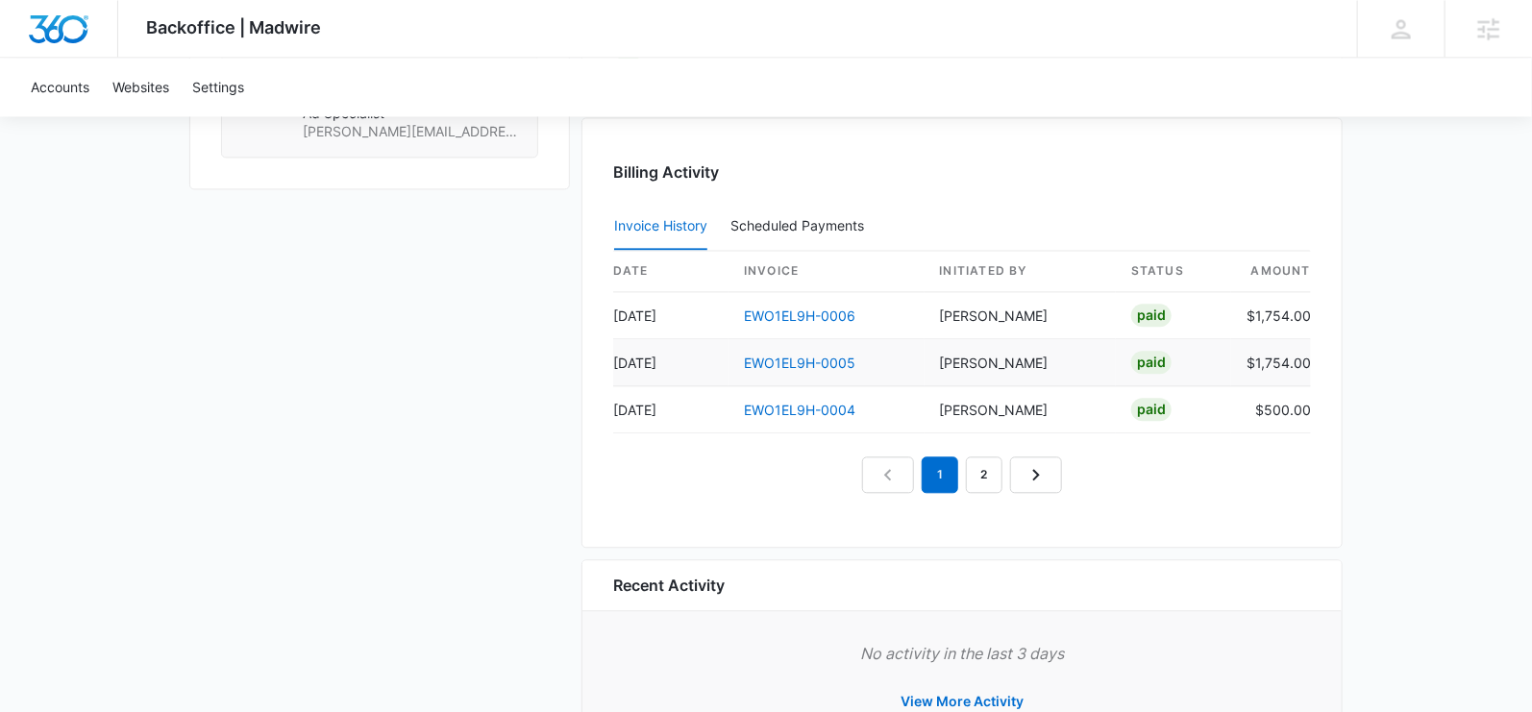
scroll to position [1875, 0]
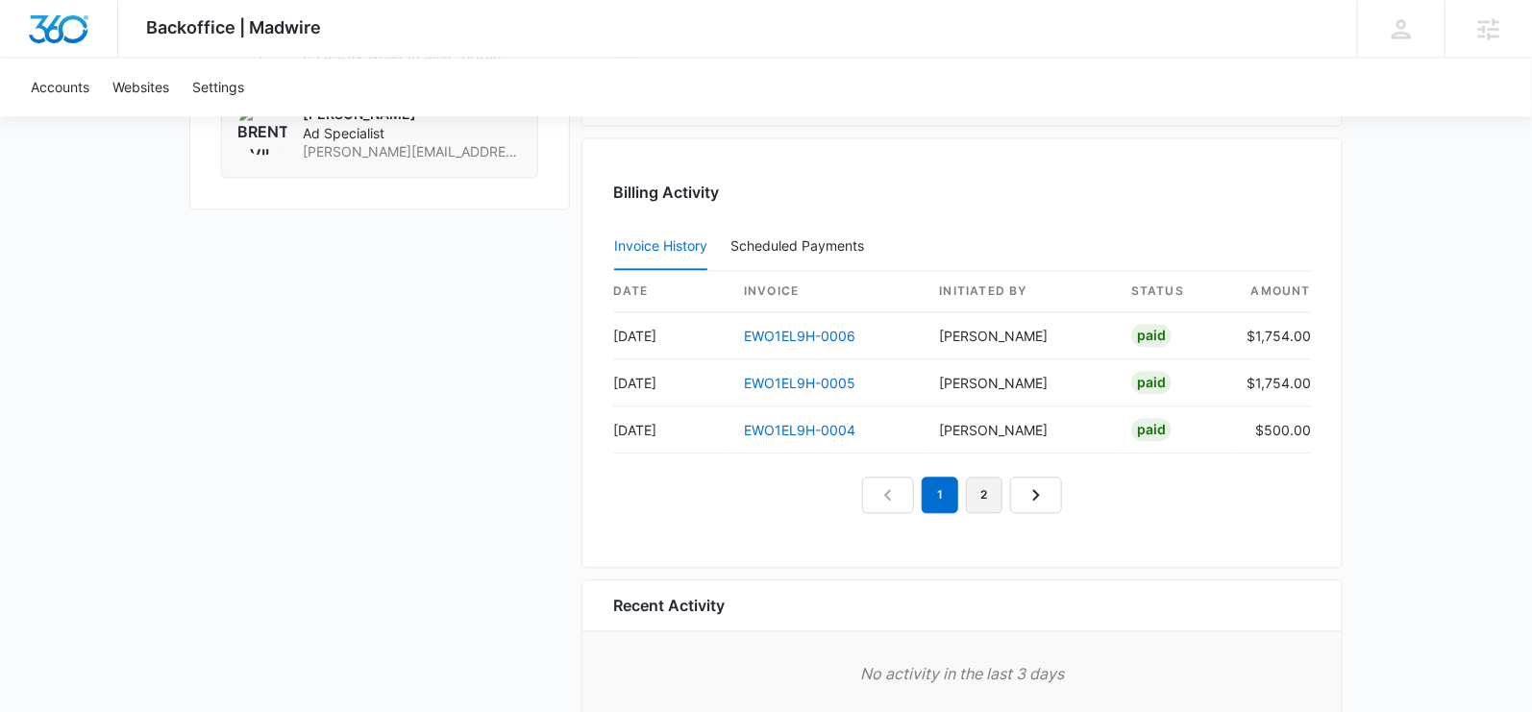
click at [982, 493] on link "2" at bounding box center [984, 495] width 37 height 37
click at [947, 492] on link "1" at bounding box center [940, 495] width 37 height 37
click at [932, 493] on em "1" at bounding box center [940, 495] width 37 height 37
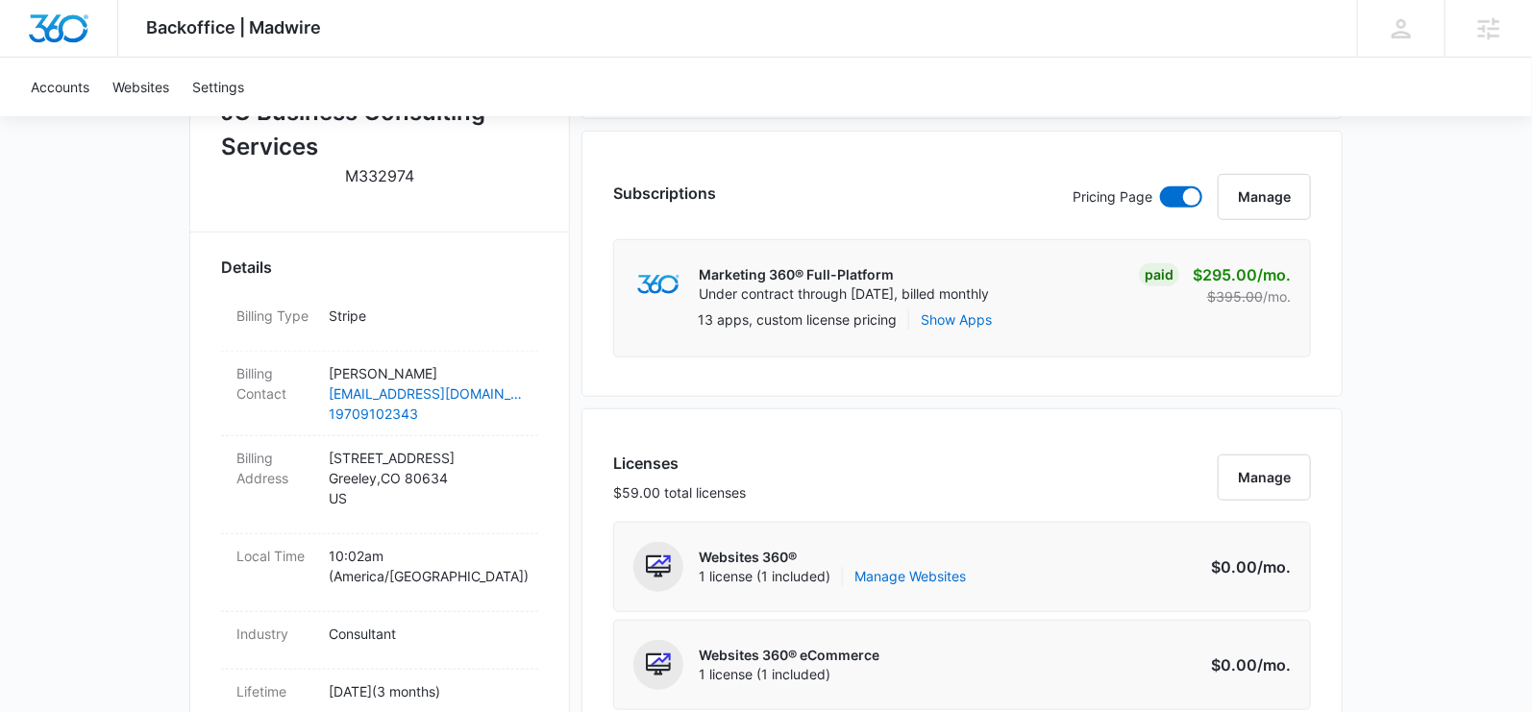
scroll to position [477, 0]
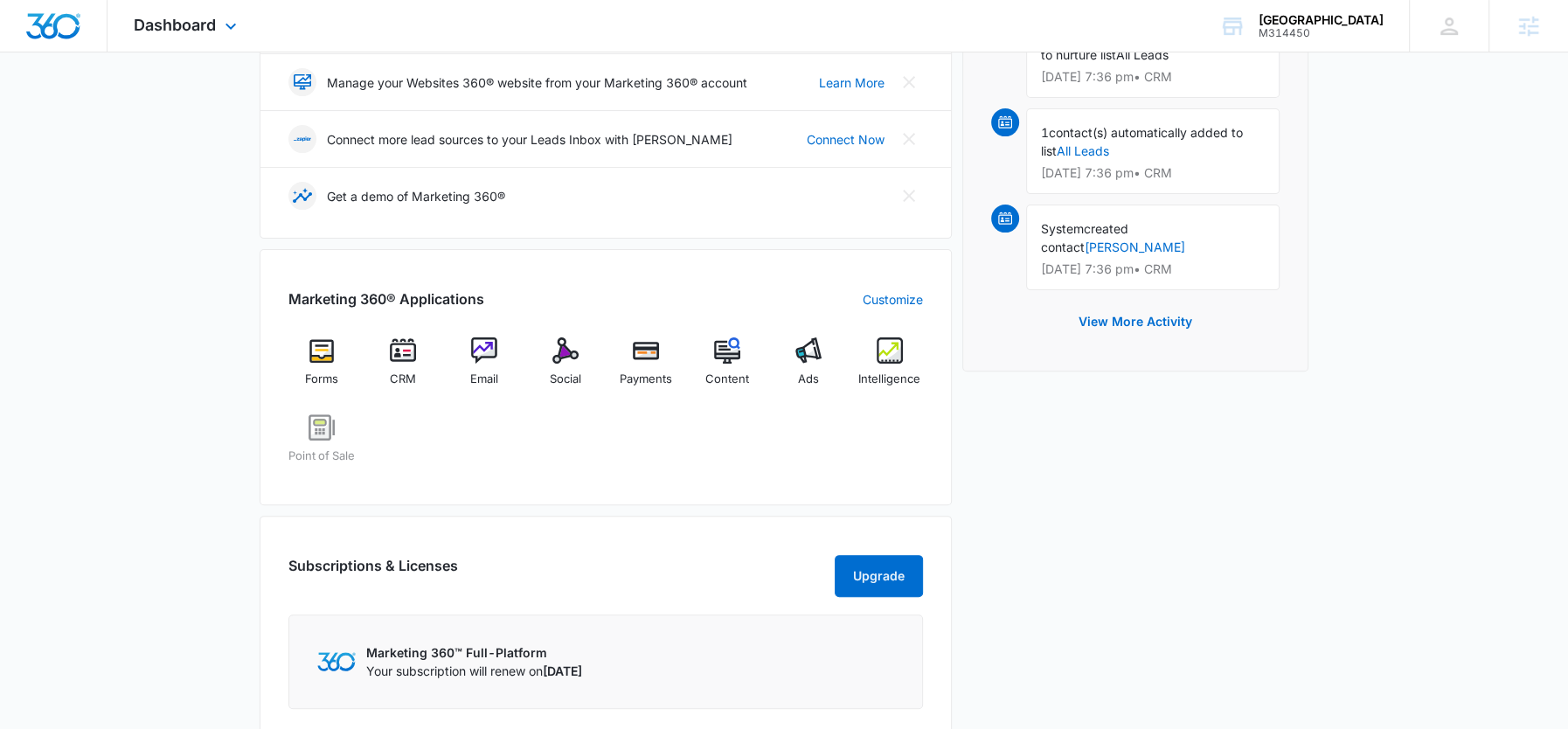
scroll to position [509, 0]
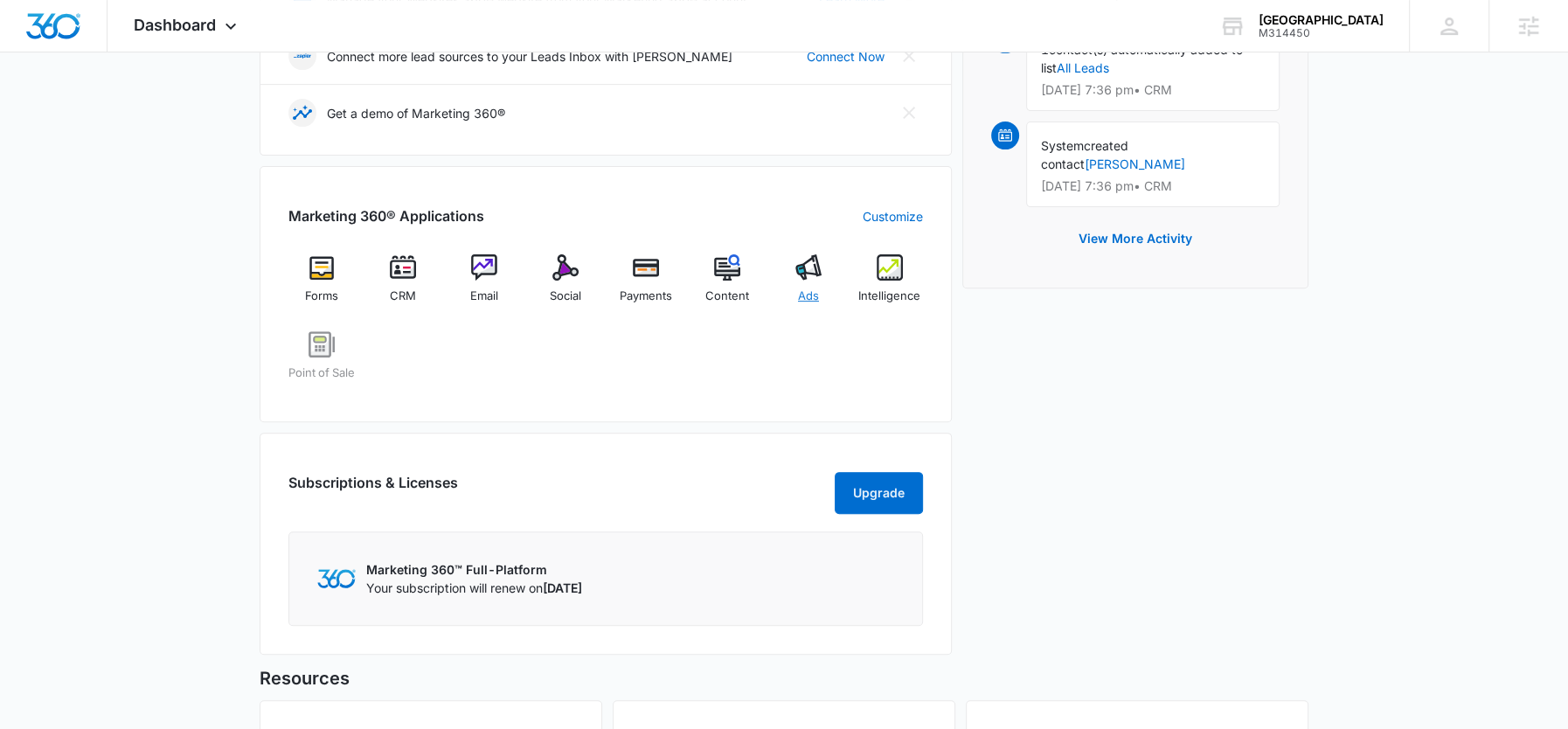
click at [806, 271] on img at bounding box center [808, 268] width 26 height 26
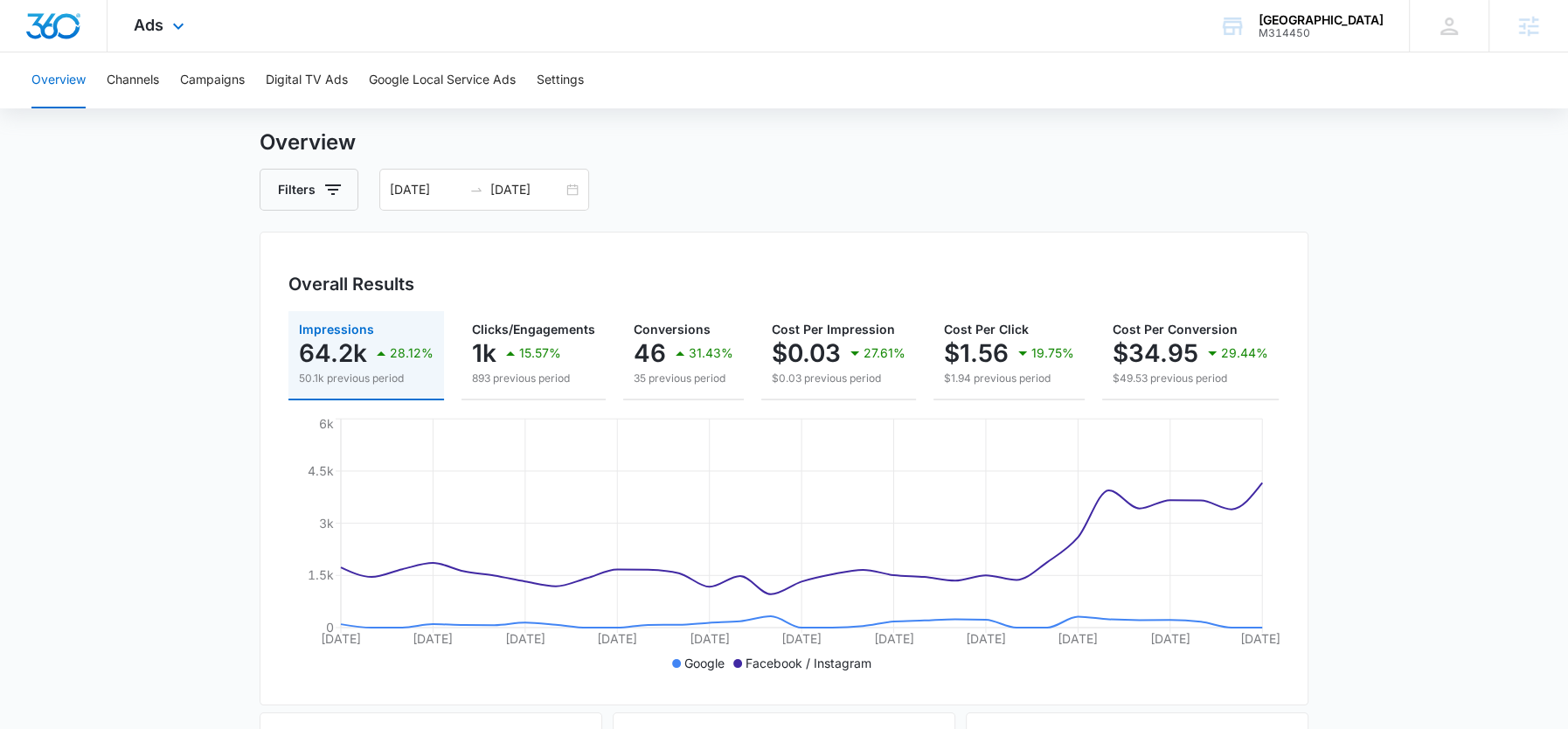
scroll to position [50, 0]
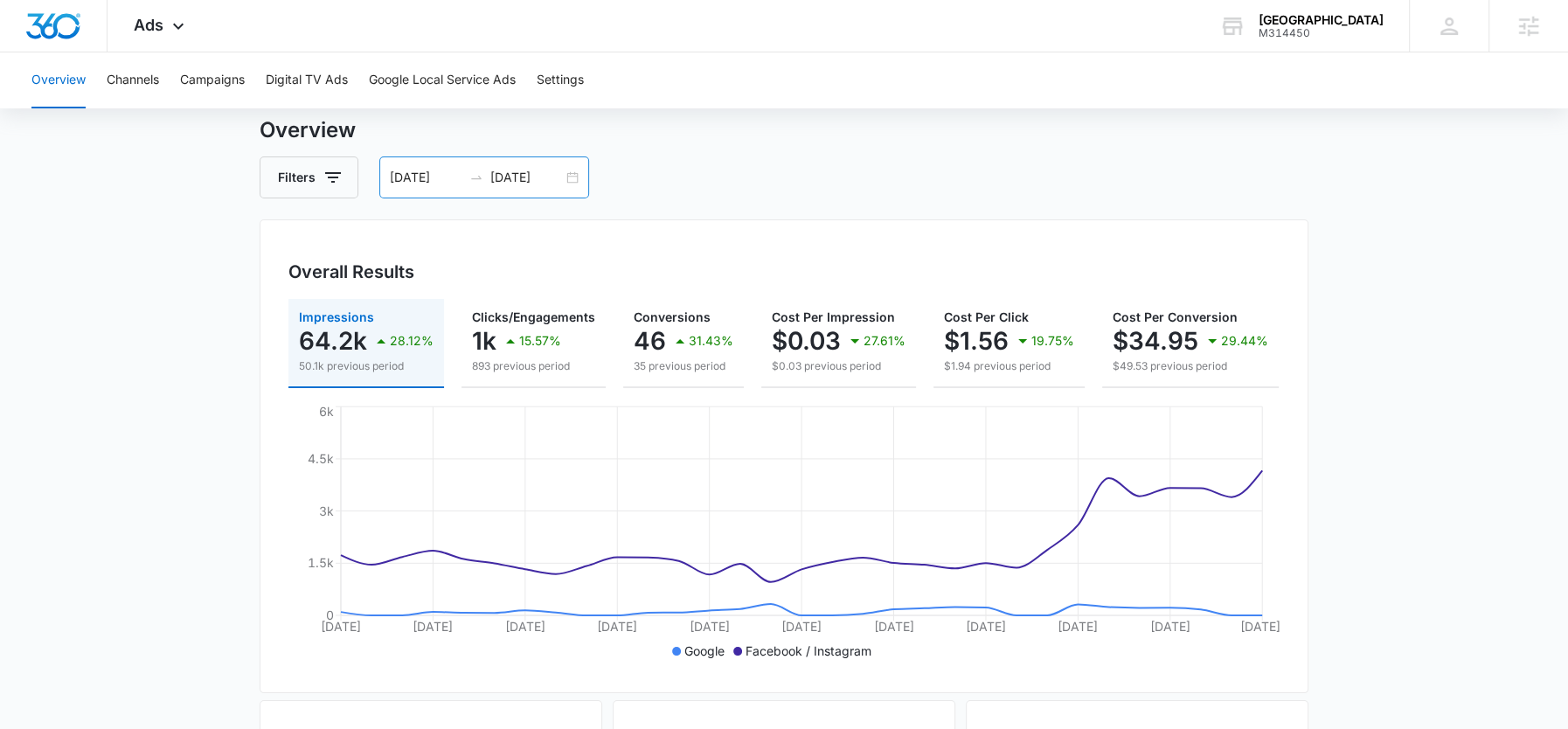
click at [528, 180] on input "10/12/2025" at bounding box center [527, 177] width 73 height 19
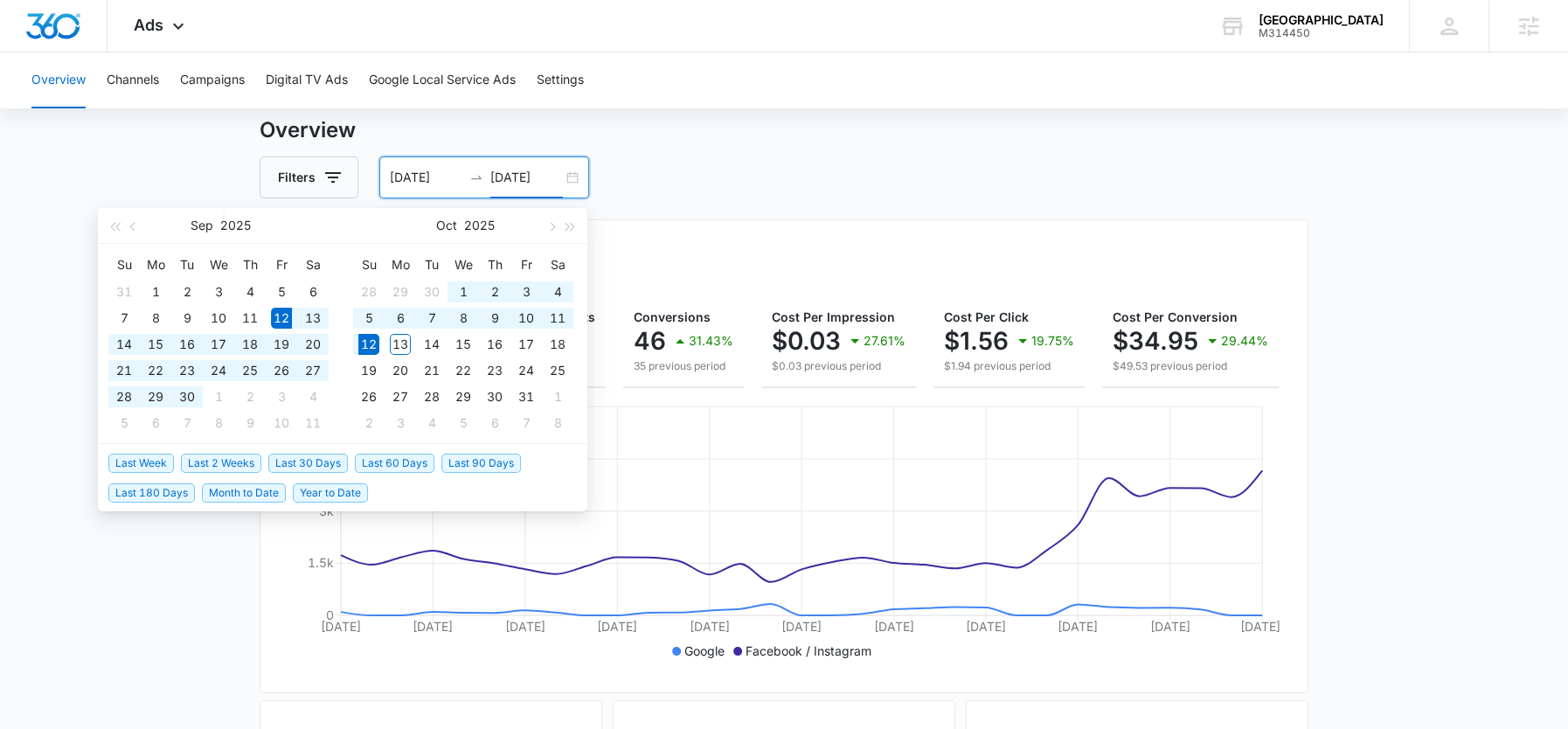
click at [759, 147] on div "Overview Filters 09/12/2025 10/12/2025 Overall Results Impressions 64.2k 28.12%…" at bounding box center [783, 743] width 1049 height 1256
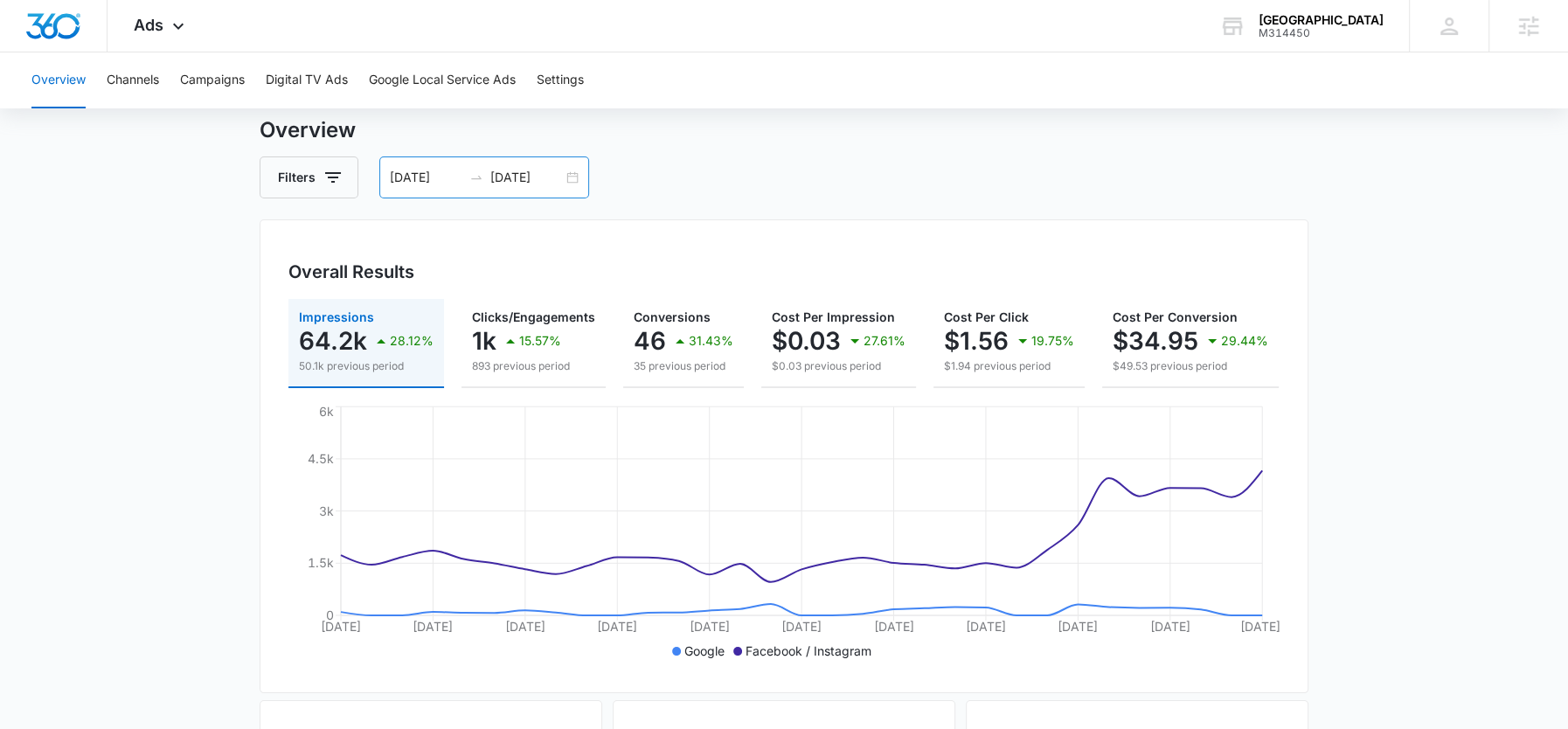
click at [542, 177] on input "10/12/2025" at bounding box center [527, 177] width 73 height 19
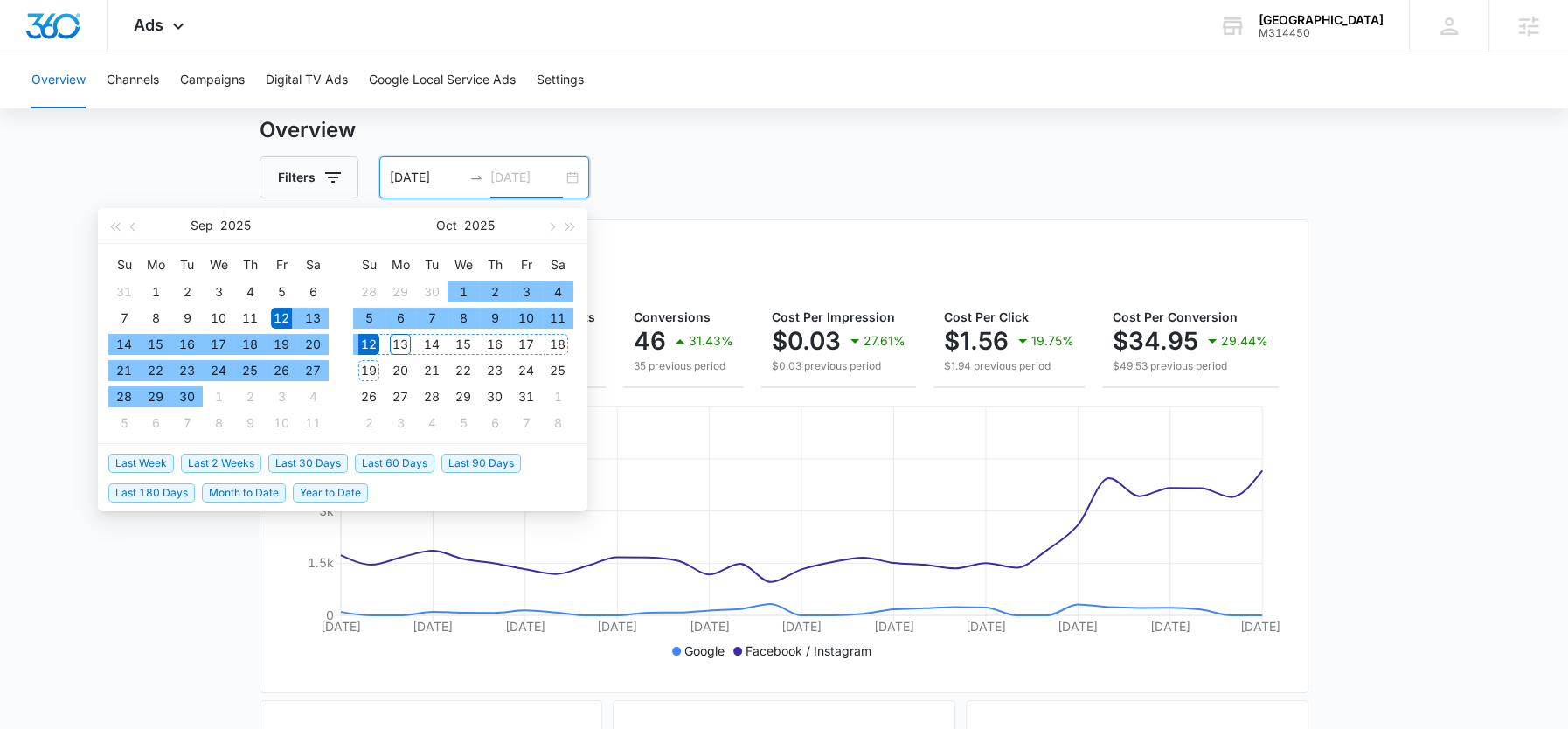
type input "10/12/2025"
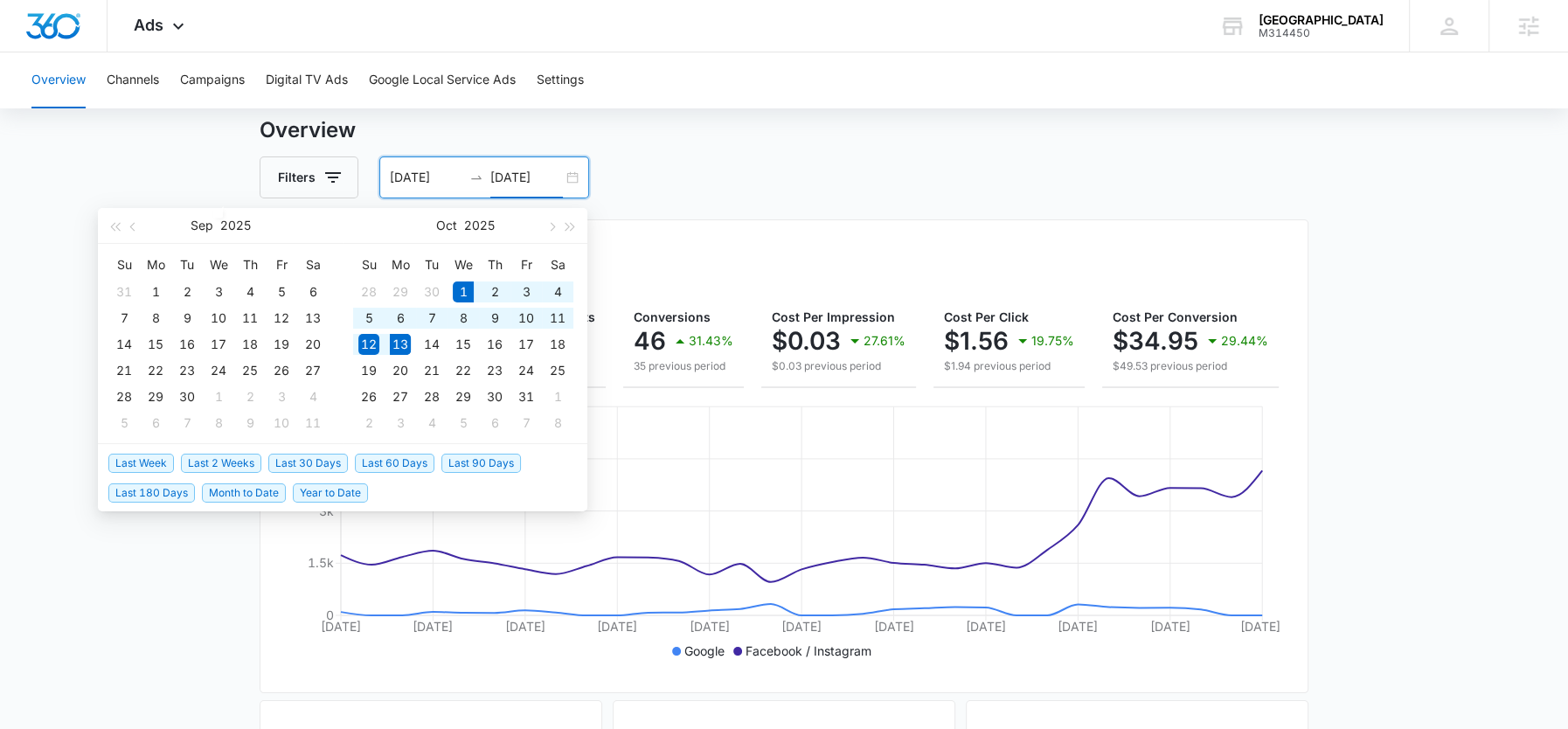
click at [247, 485] on span "Month to Date" at bounding box center [244, 492] width 84 height 19
type input "10/01/2025"
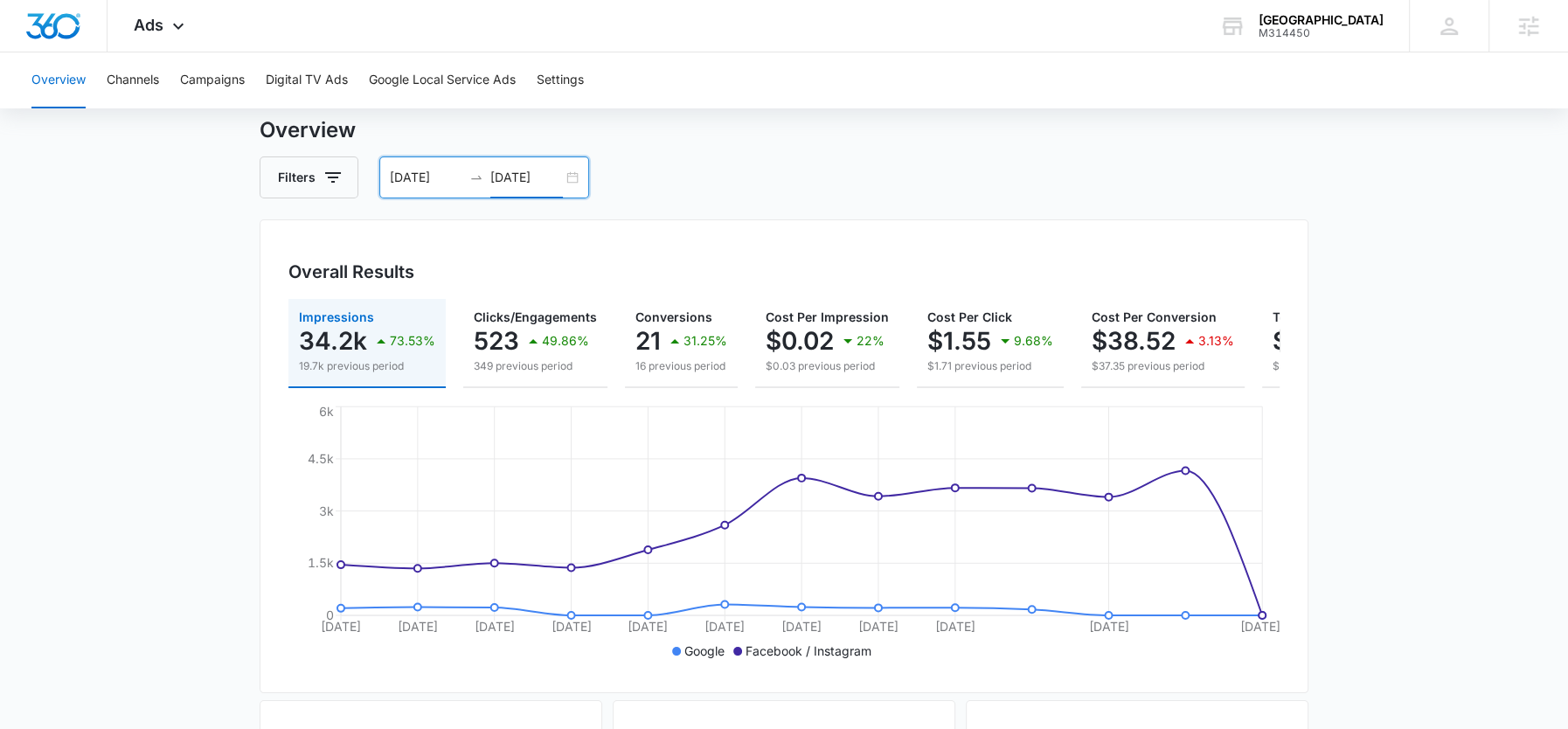
click at [526, 180] on input "10/13/2025" at bounding box center [527, 177] width 73 height 19
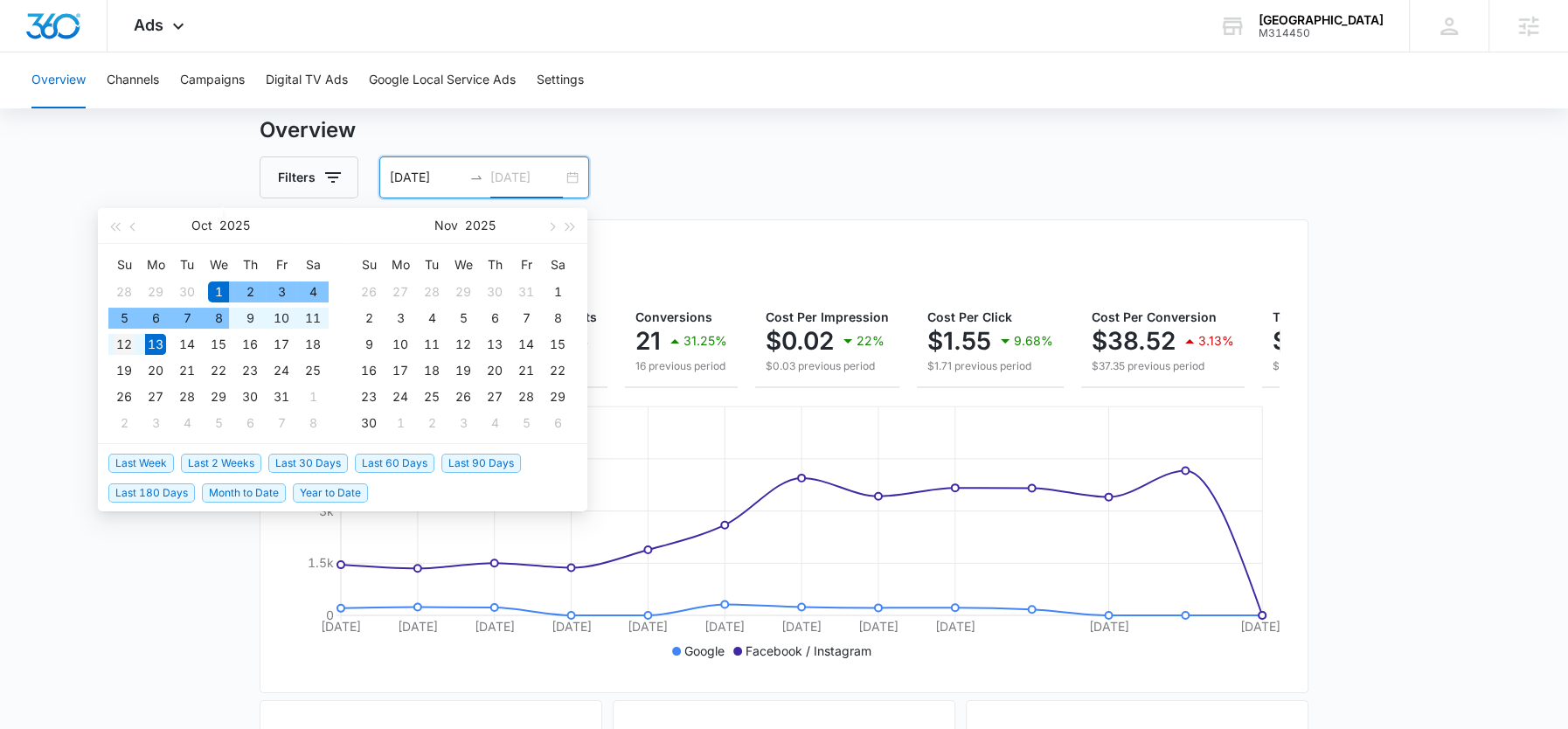
type input "10/12/2025"
click at [120, 348] on div "12" at bounding box center [124, 344] width 21 height 21
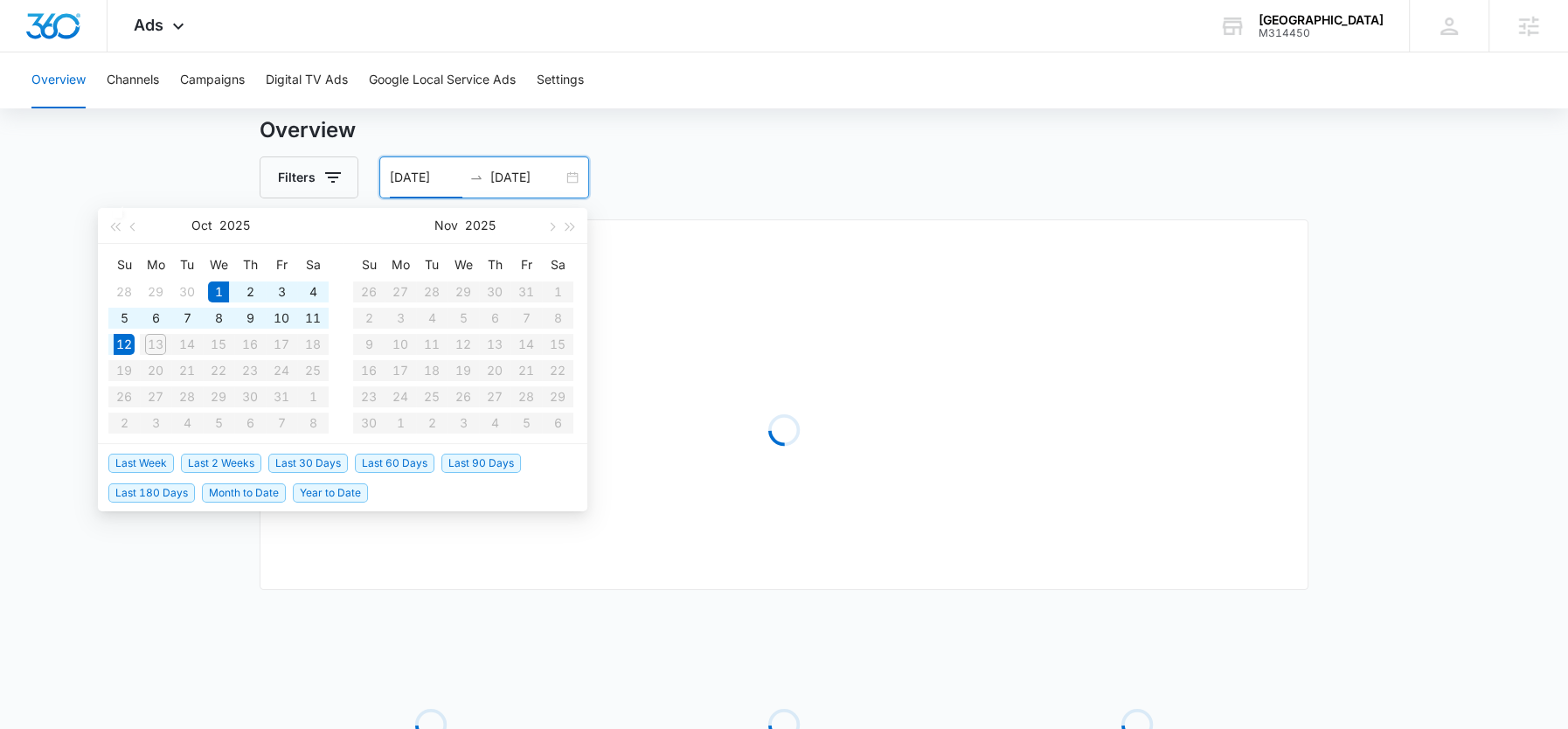
type input "10/01/2025"
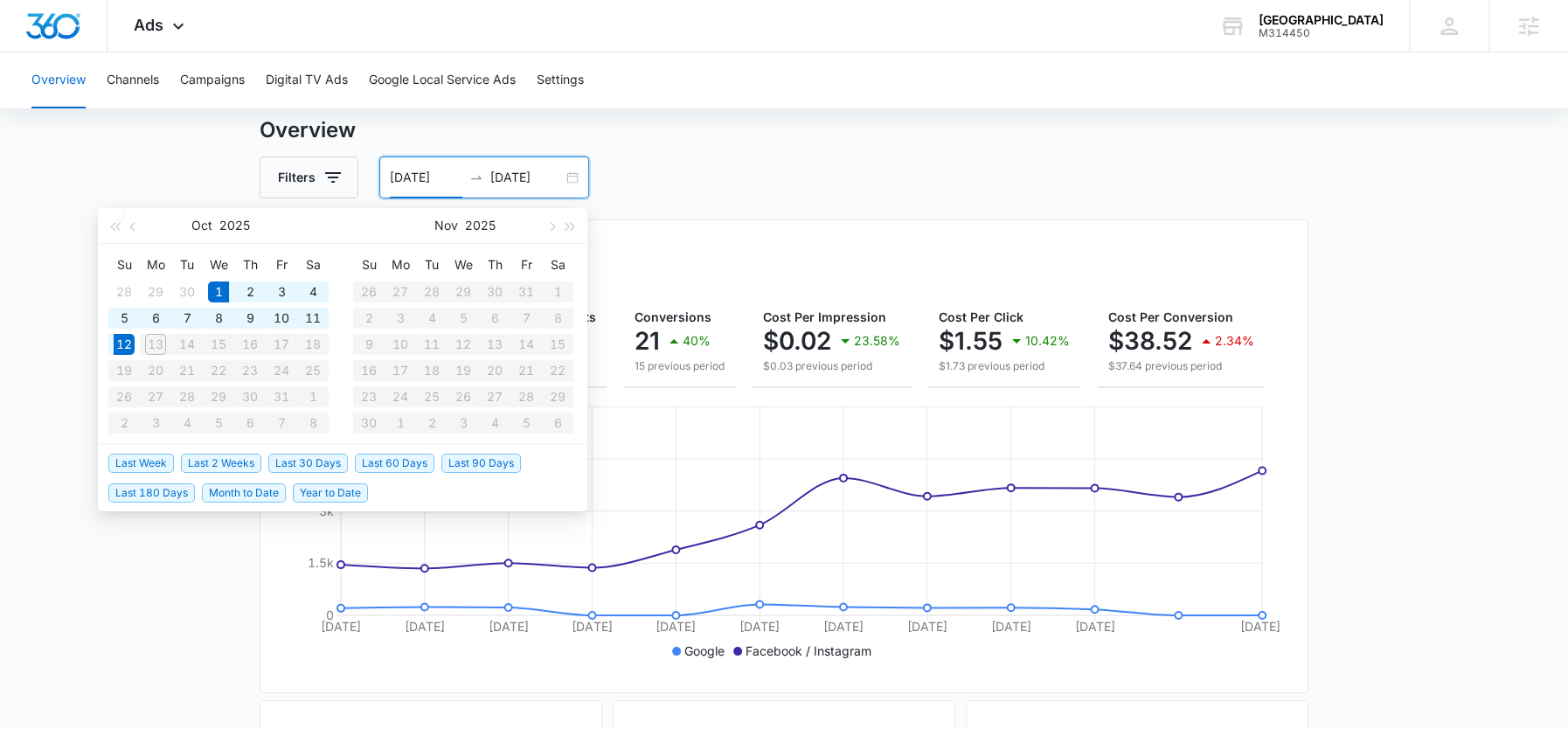
click at [713, 146] on h3 "Overview" at bounding box center [783, 130] width 1049 height 32
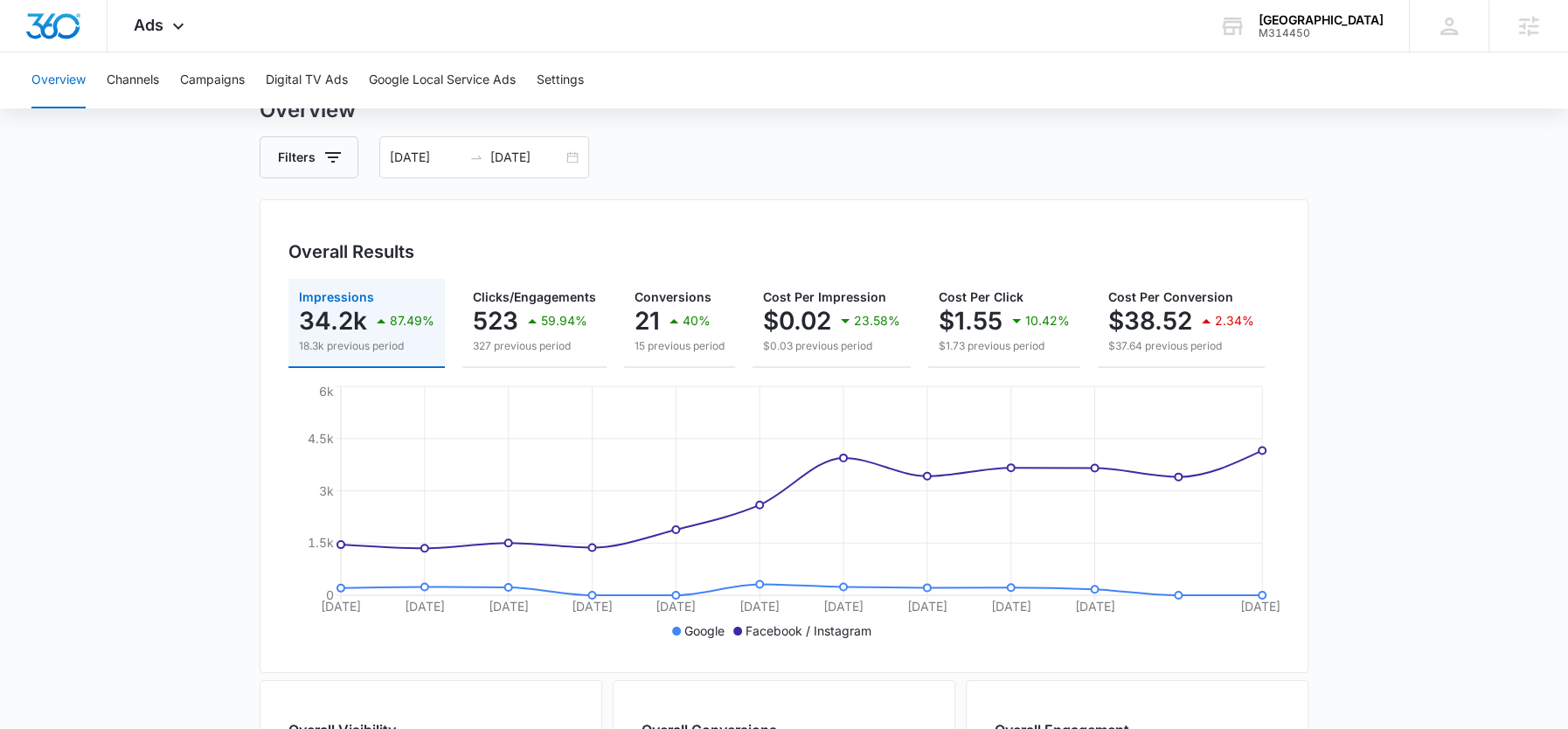
scroll to position [66, 0]
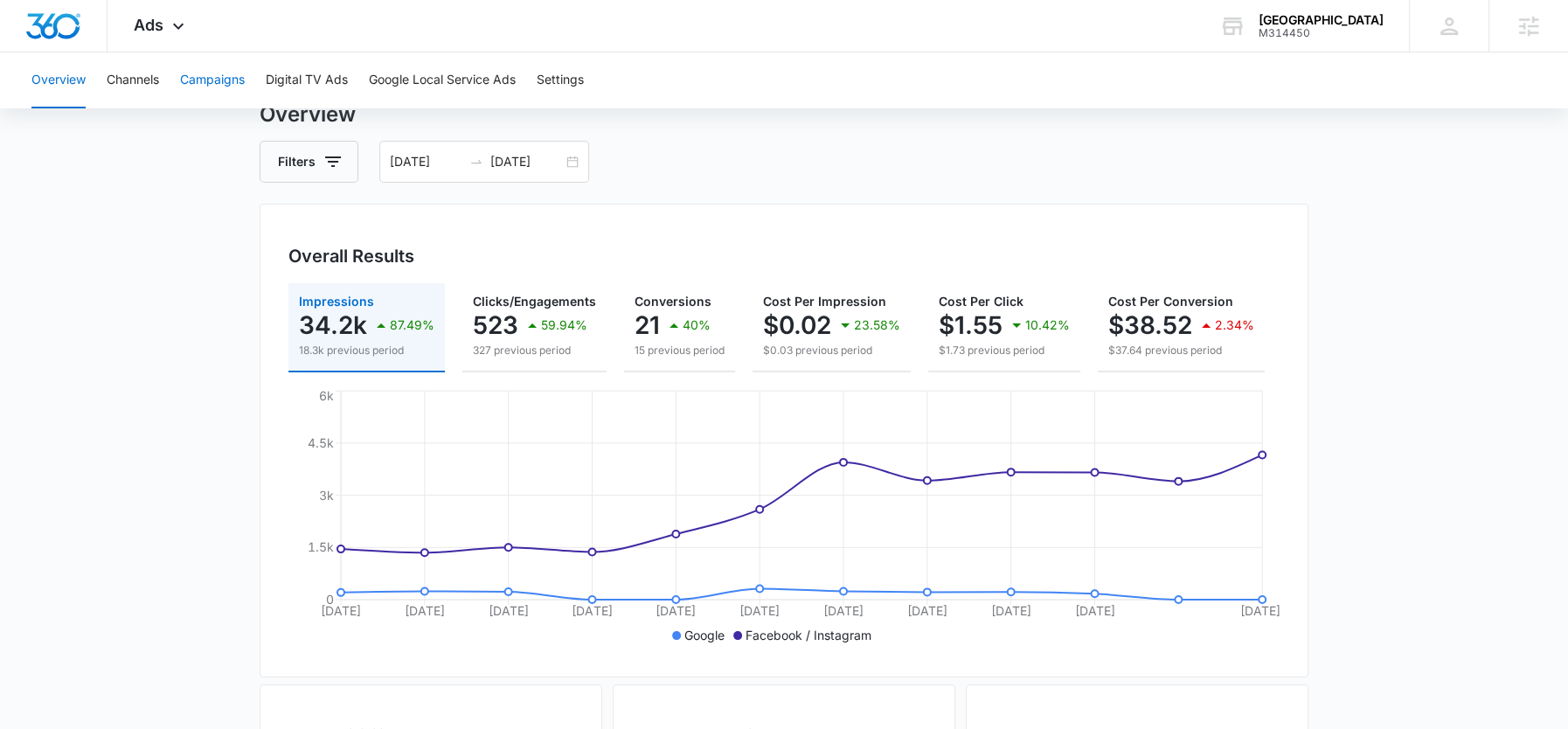
click at [202, 86] on button "Campaigns" at bounding box center [212, 81] width 65 height 56
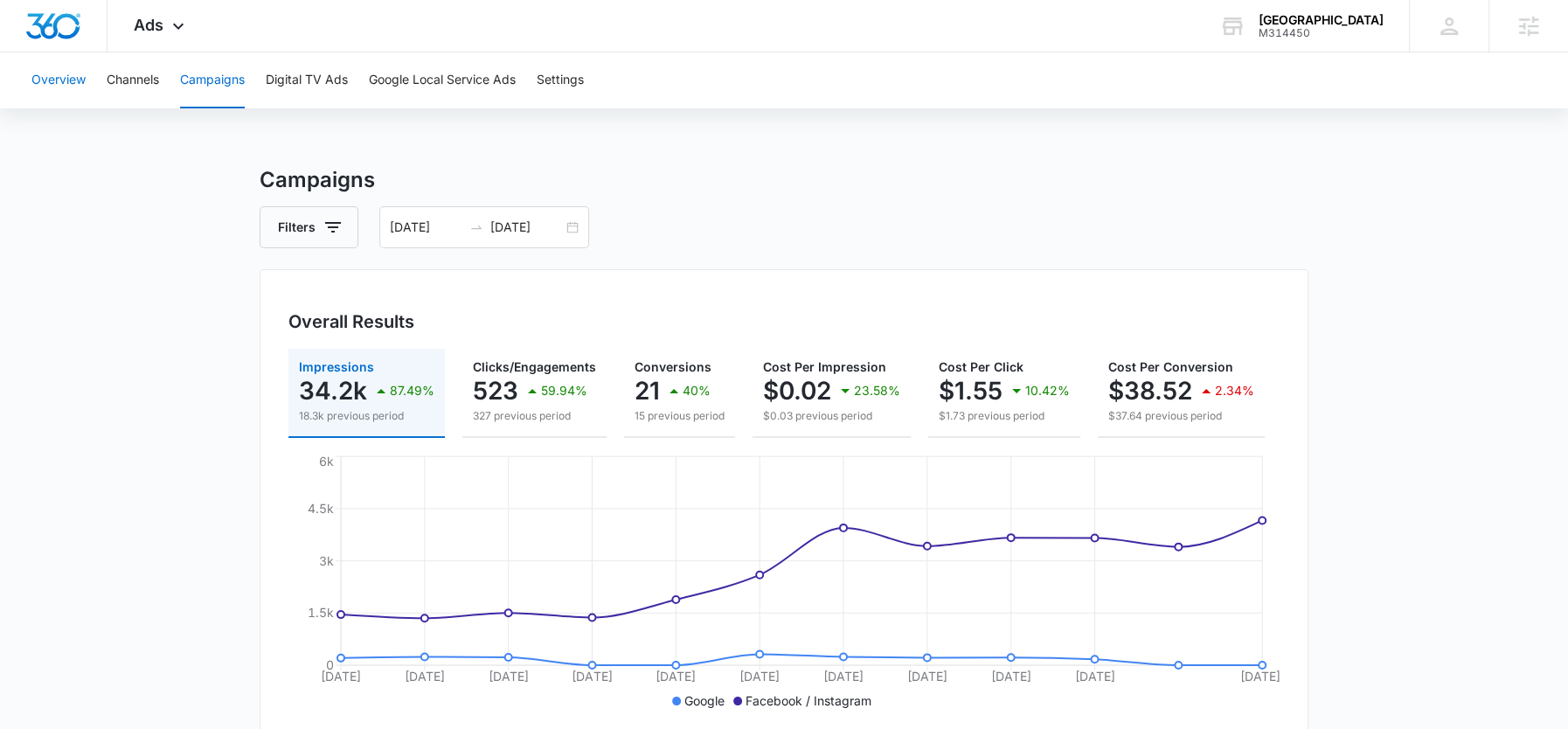
click at [61, 83] on button "Overview" at bounding box center [59, 81] width 55 height 56
click at [175, 35] on icon at bounding box center [178, 30] width 21 height 21
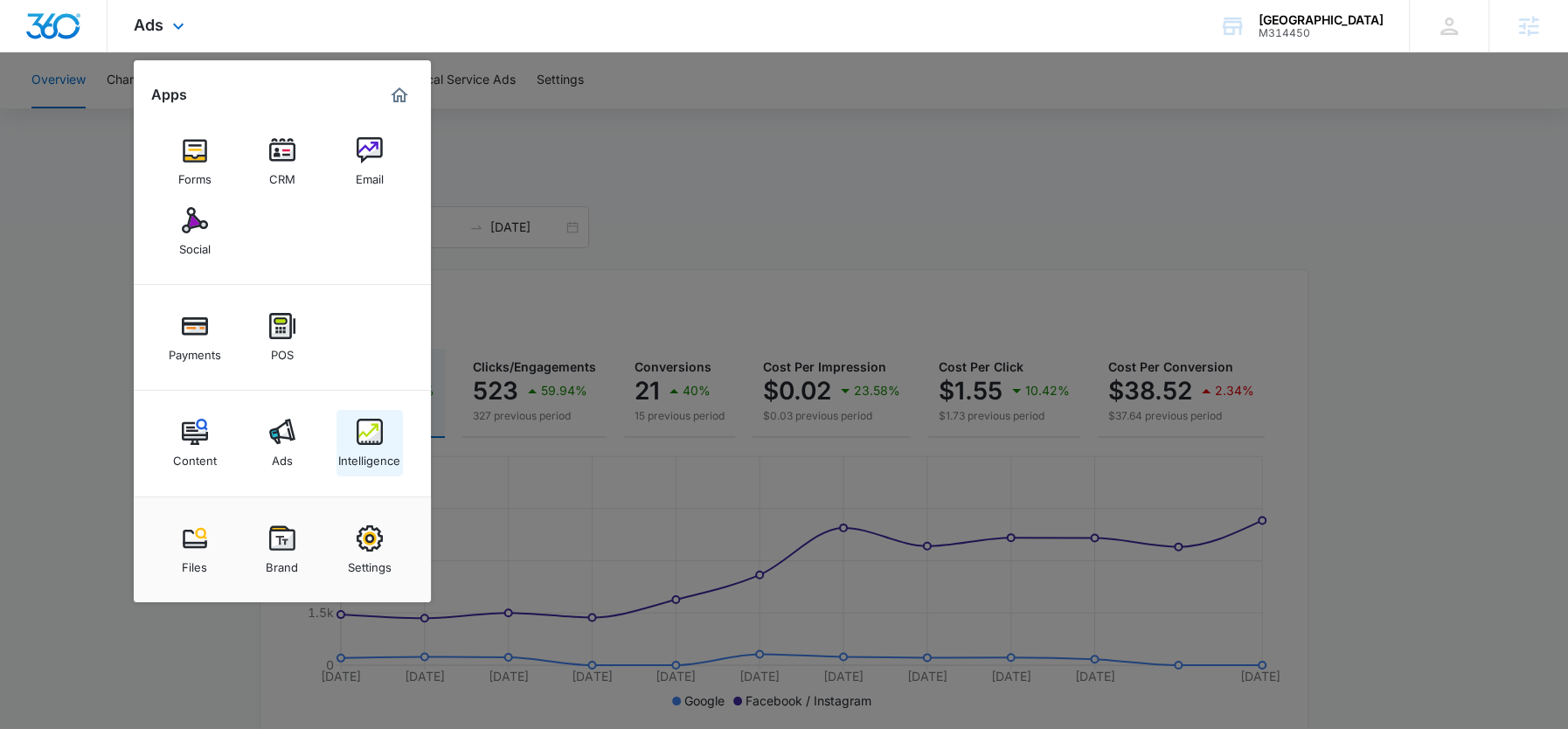
click at [380, 440] on img at bounding box center [369, 431] width 26 height 26
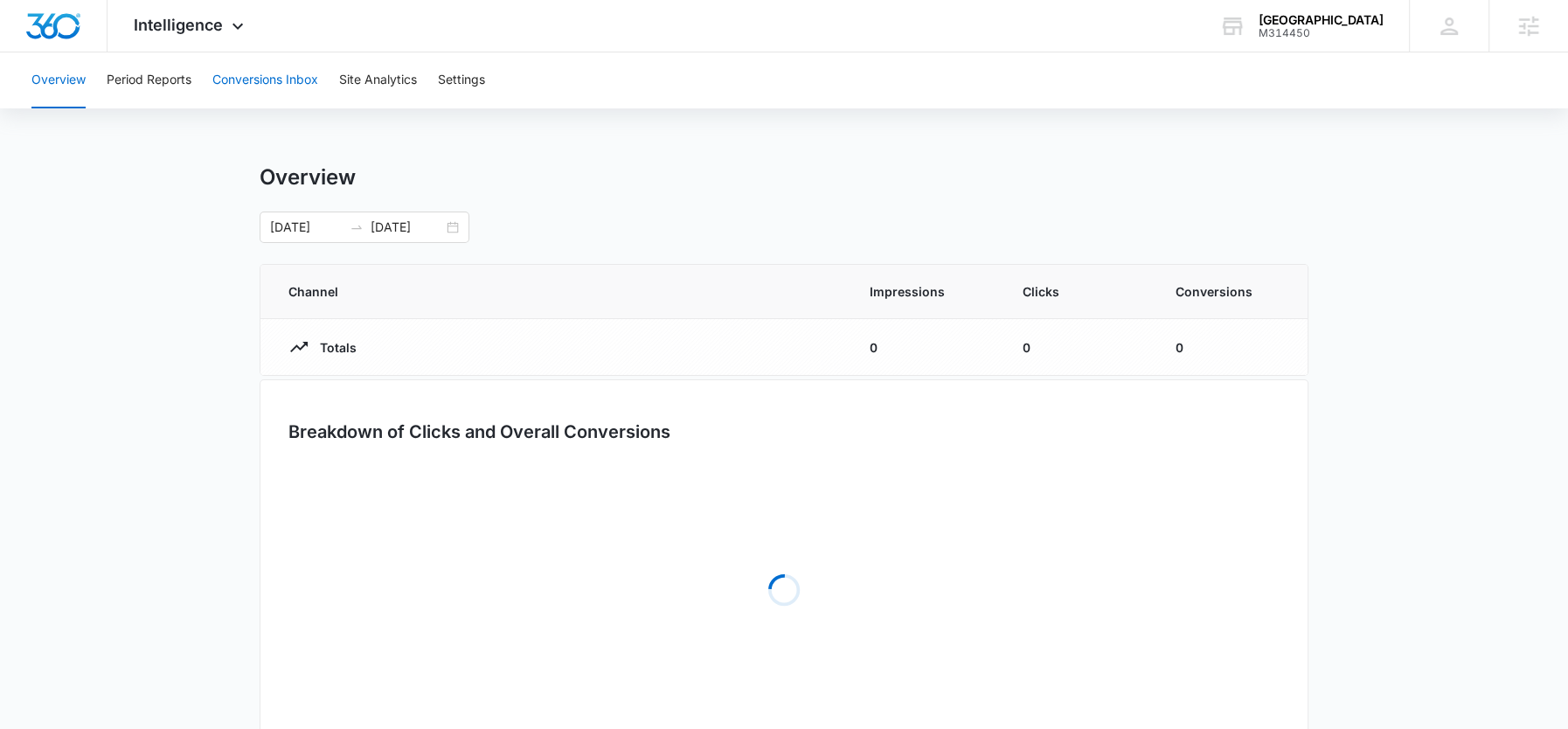
click at [246, 79] on button "Conversions Inbox" at bounding box center [266, 81] width 106 height 56
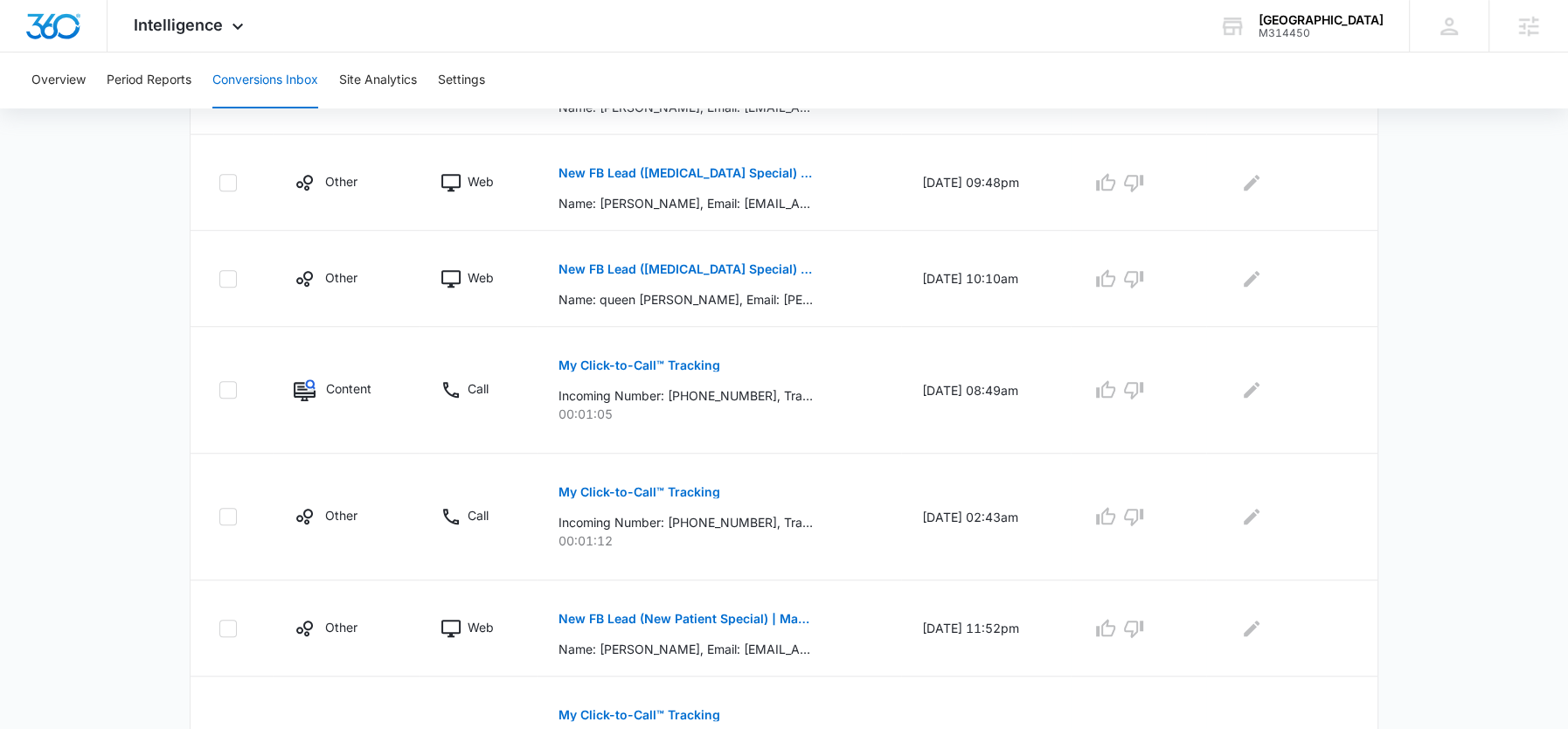
scroll to position [926, 0]
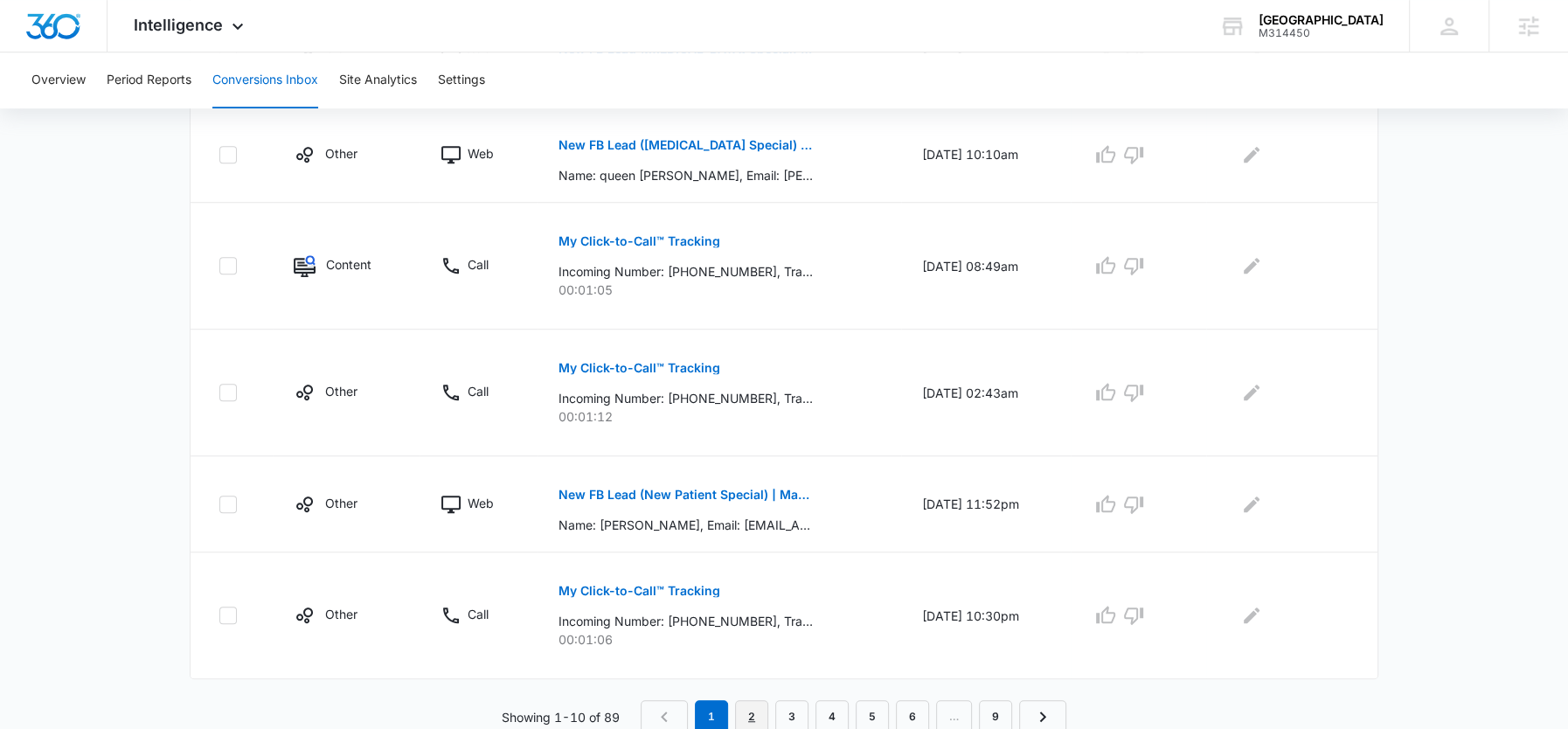
click at [749, 721] on link "2" at bounding box center [751, 717] width 34 height 34
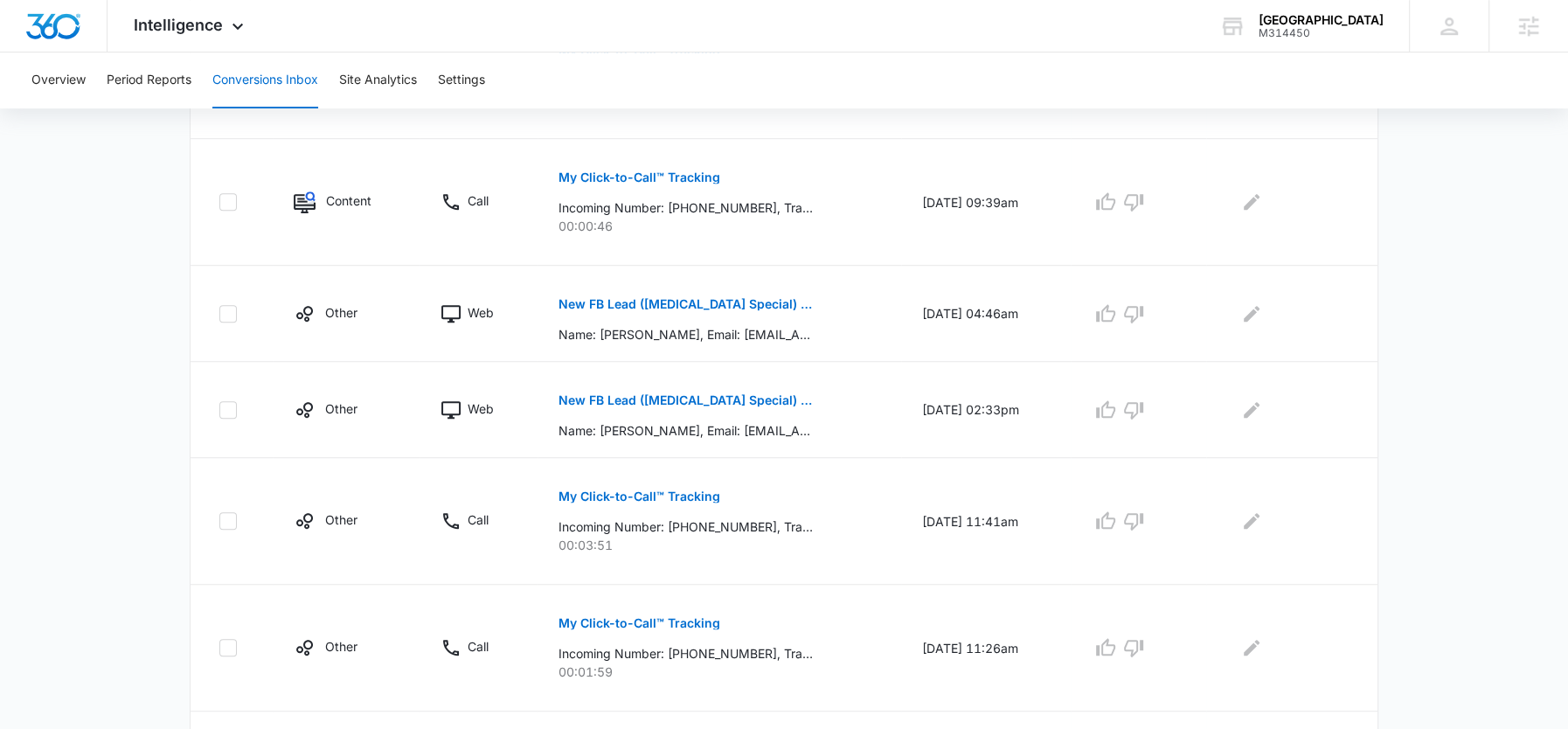
scroll to position [1048, 0]
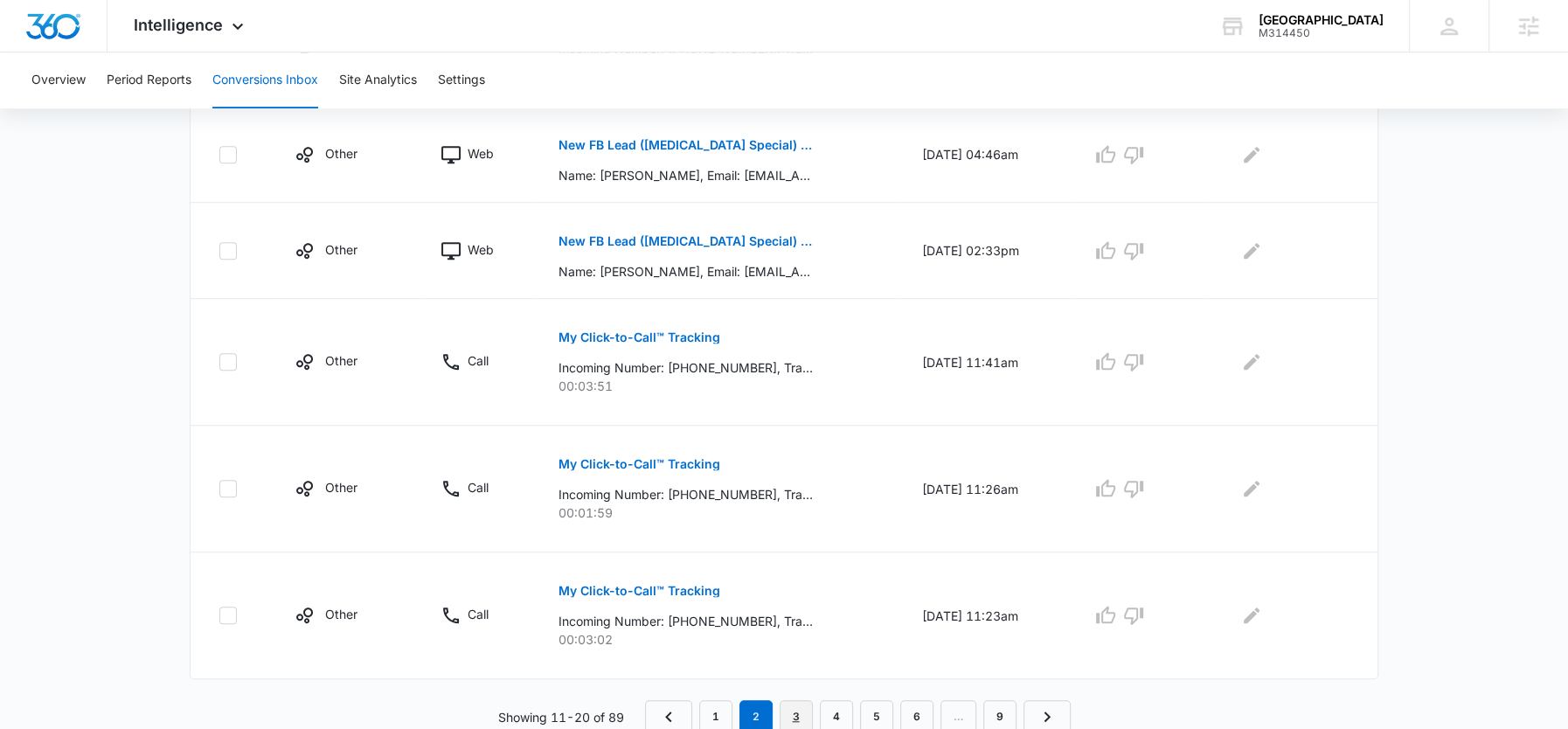
click at [787, 707] on link "3" at bounding box center [796, 717] width 34 height 34
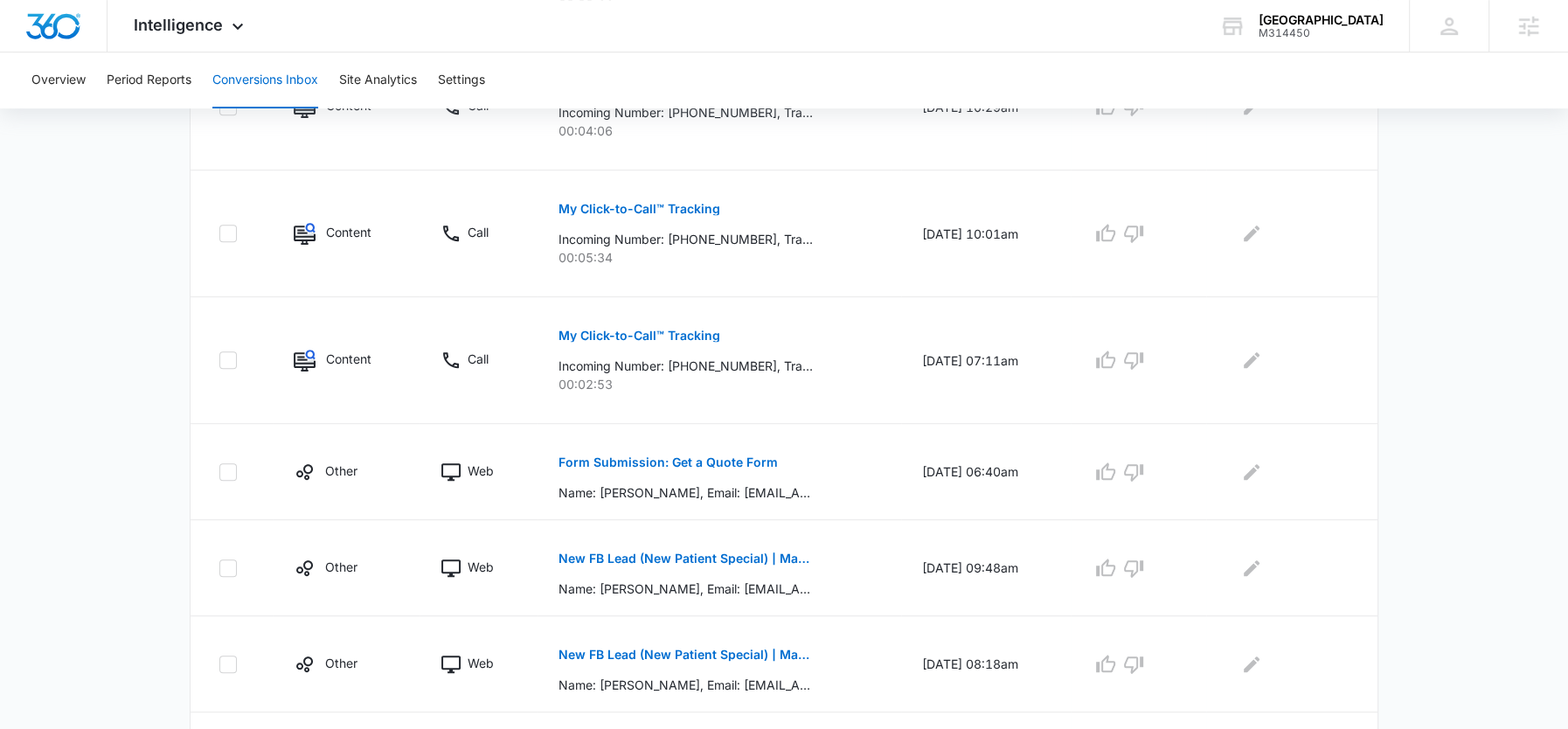
scroll to position [987, 0]
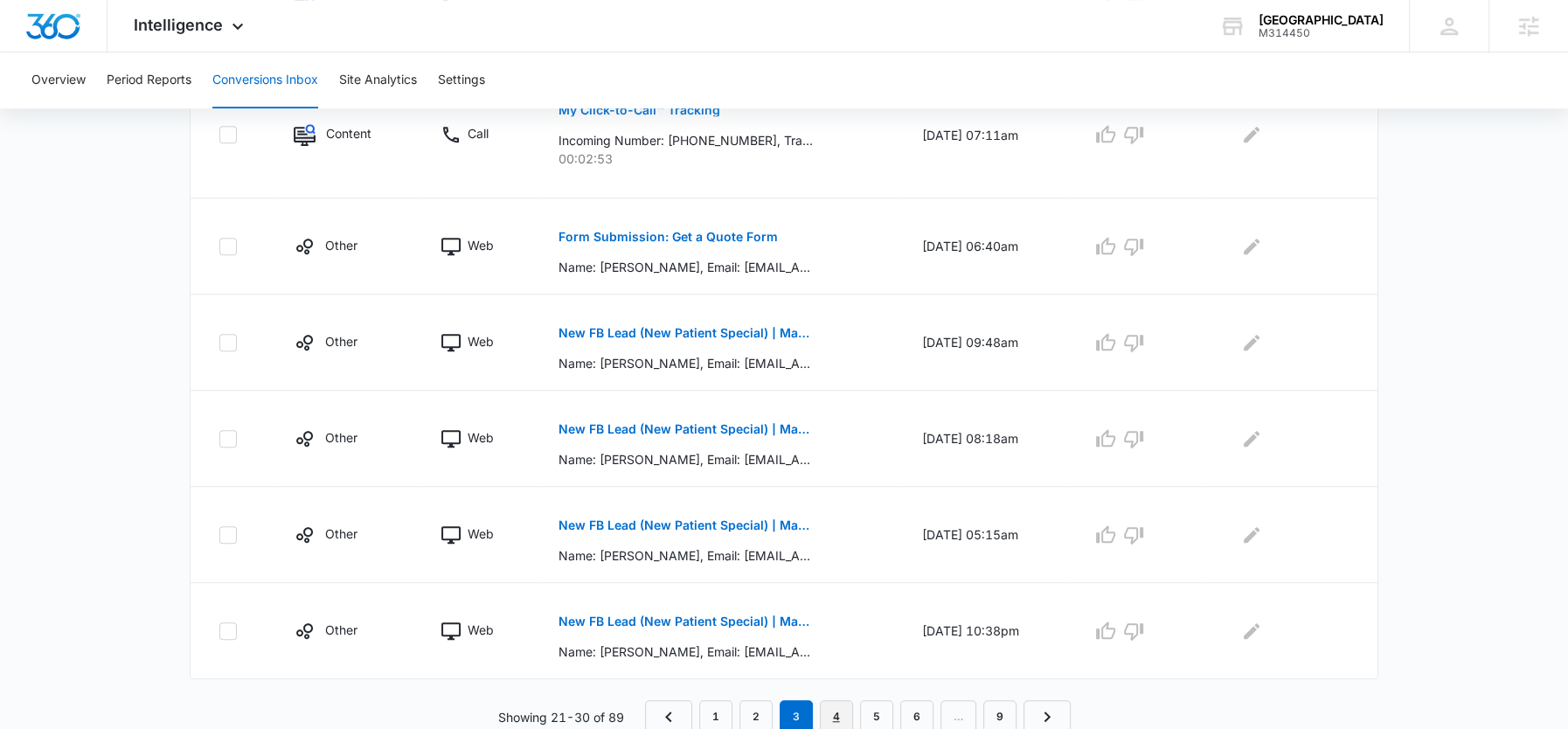
click at [830, 715] on link "4" at bounding box center [836, 717] width 34 height 34
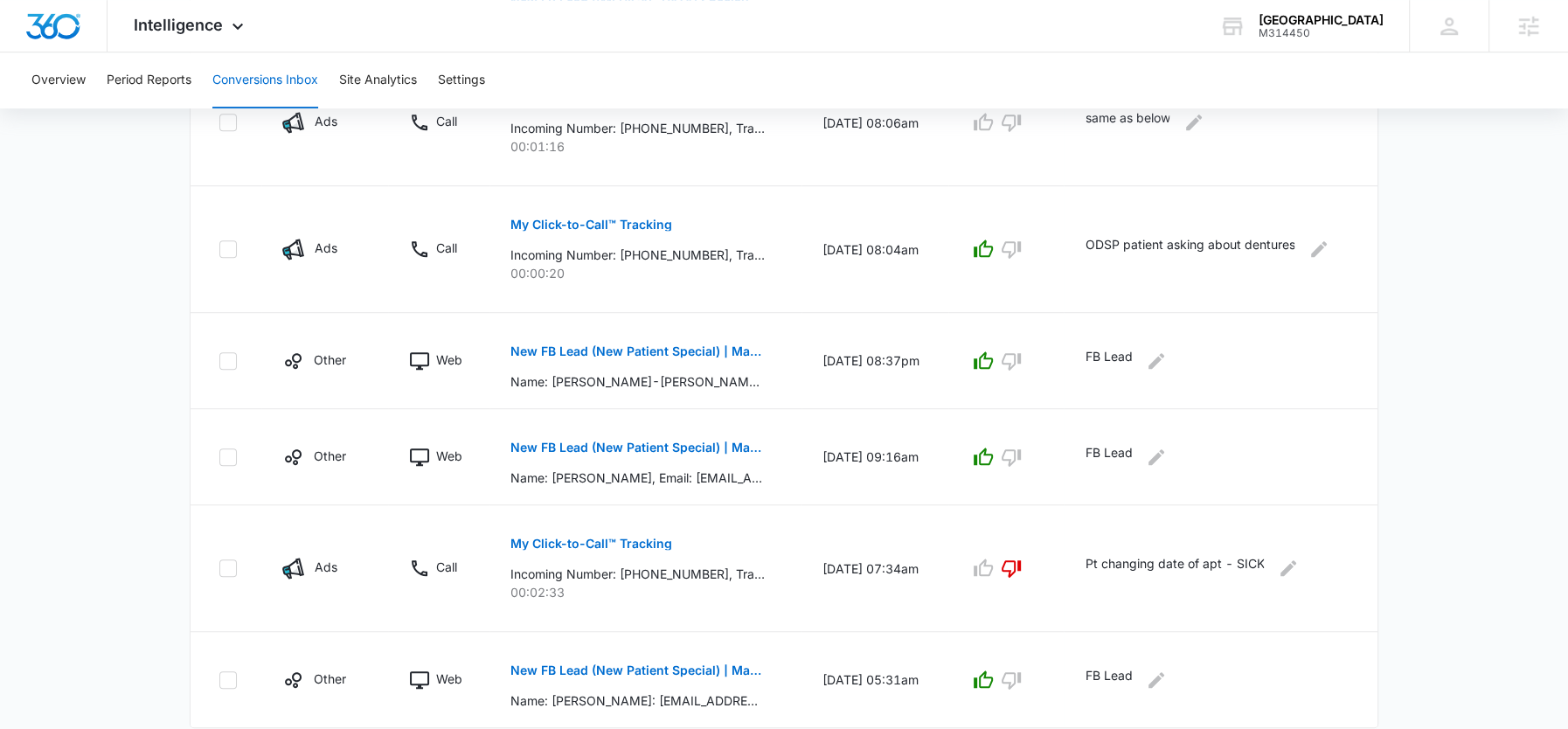
scroll to position [956, 0]
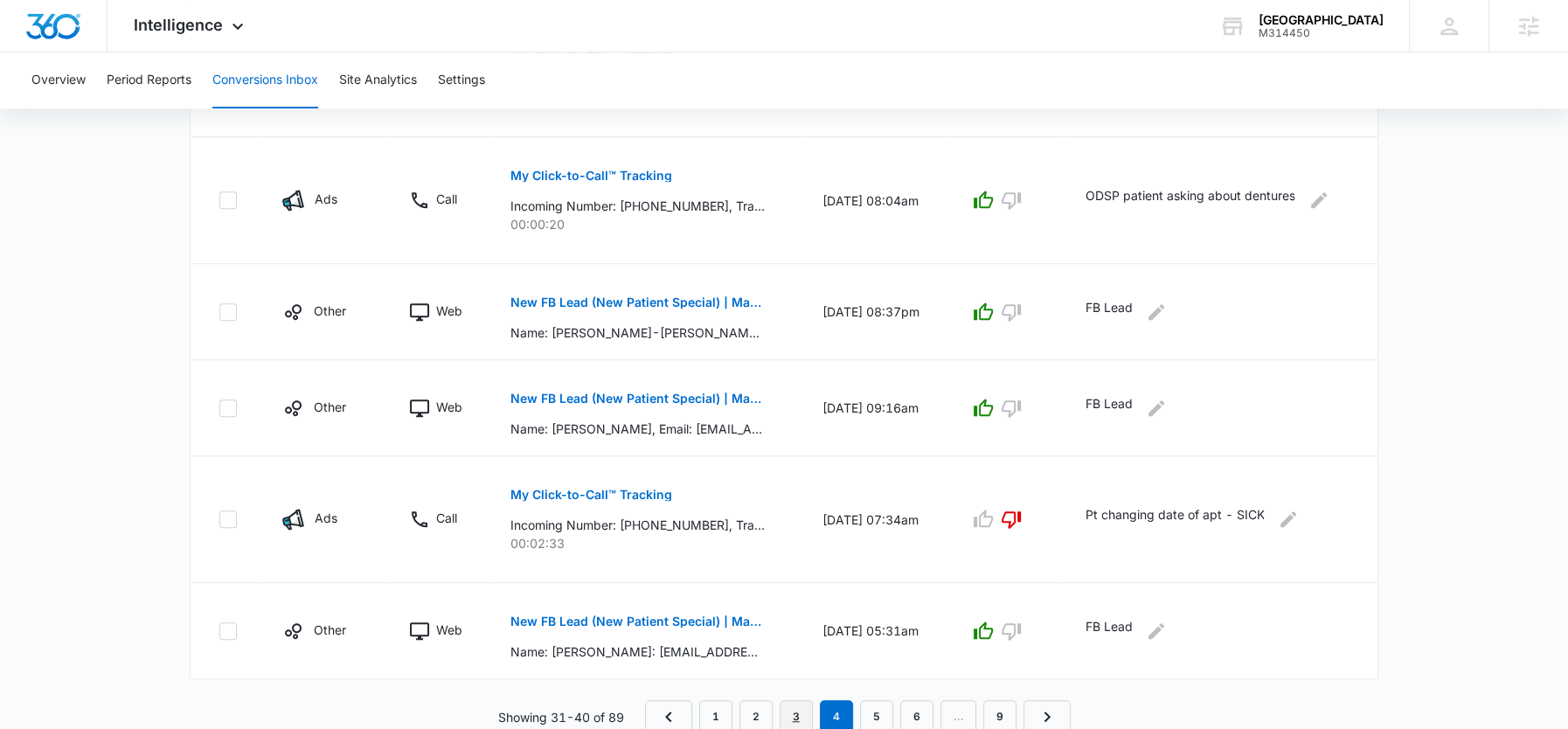
click at [791, 712] on link "3" at bounding box center [796, 717] width 34 height 34
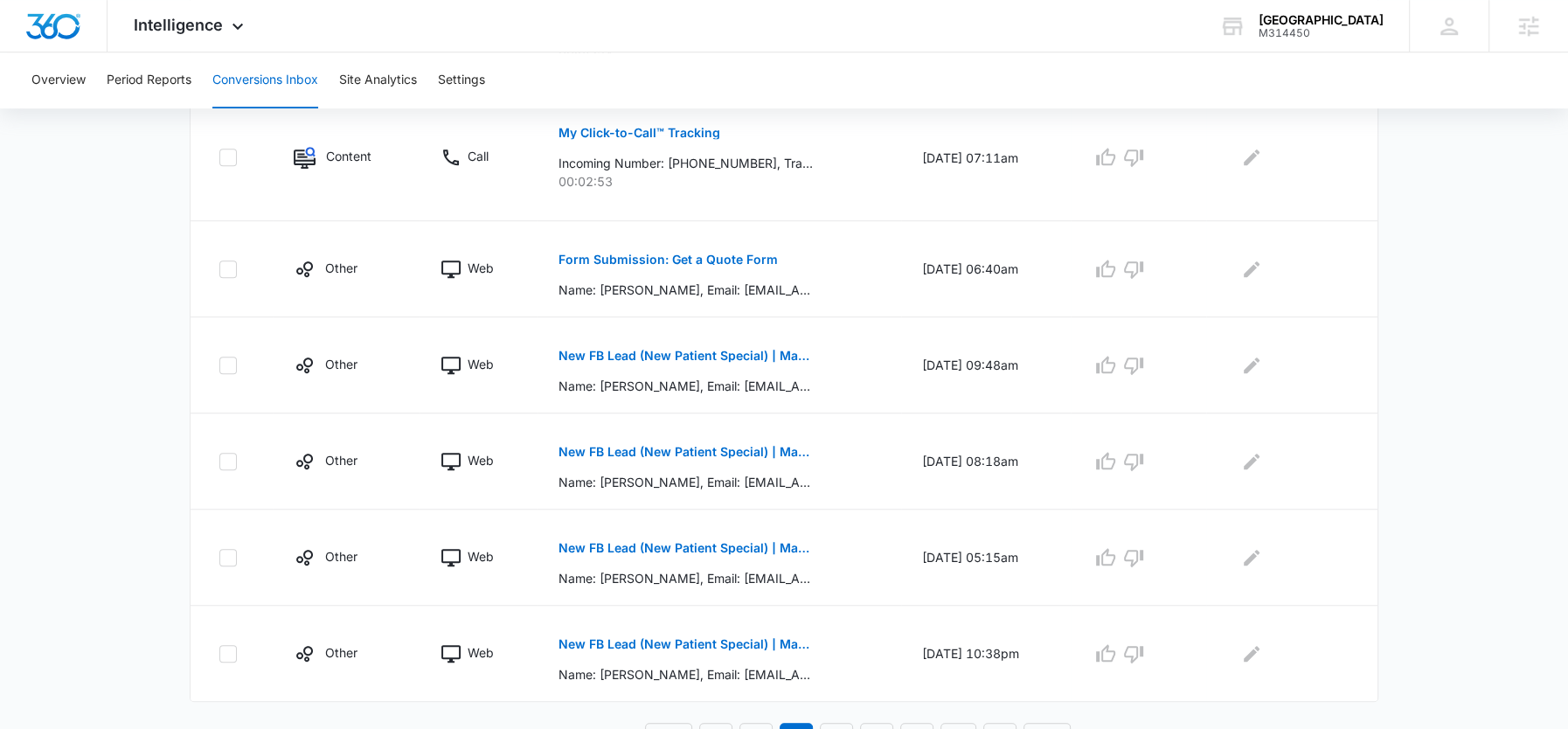
scroll to position [987, 0]
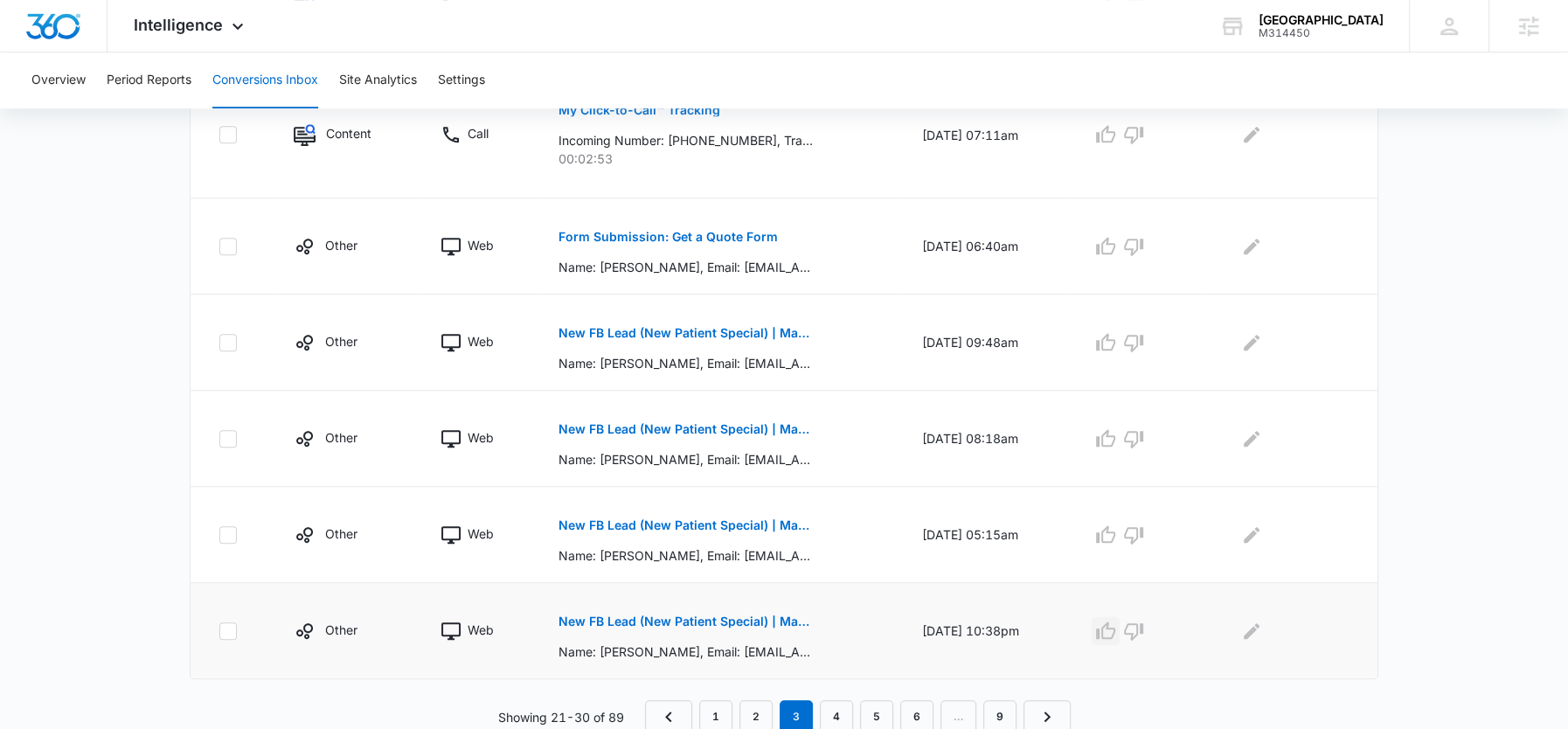
click at [1116, 626] on icon "button" at bounding box center [1105, 631] width 21 height 21
click at [1111, 531] on icon "button" at bounding box center [1105, 535] width 21 height 21
click at [1111, 430] on icon "button" at bounding box center [1105, 439] width 21 height 21
click at [1108, 339] on icon "button" at bounding box center [1105, 341] width 19 height 17
click at [1243, 636] on button "Edit Comments" at bounding box center [1251, 631] width 28 height 28
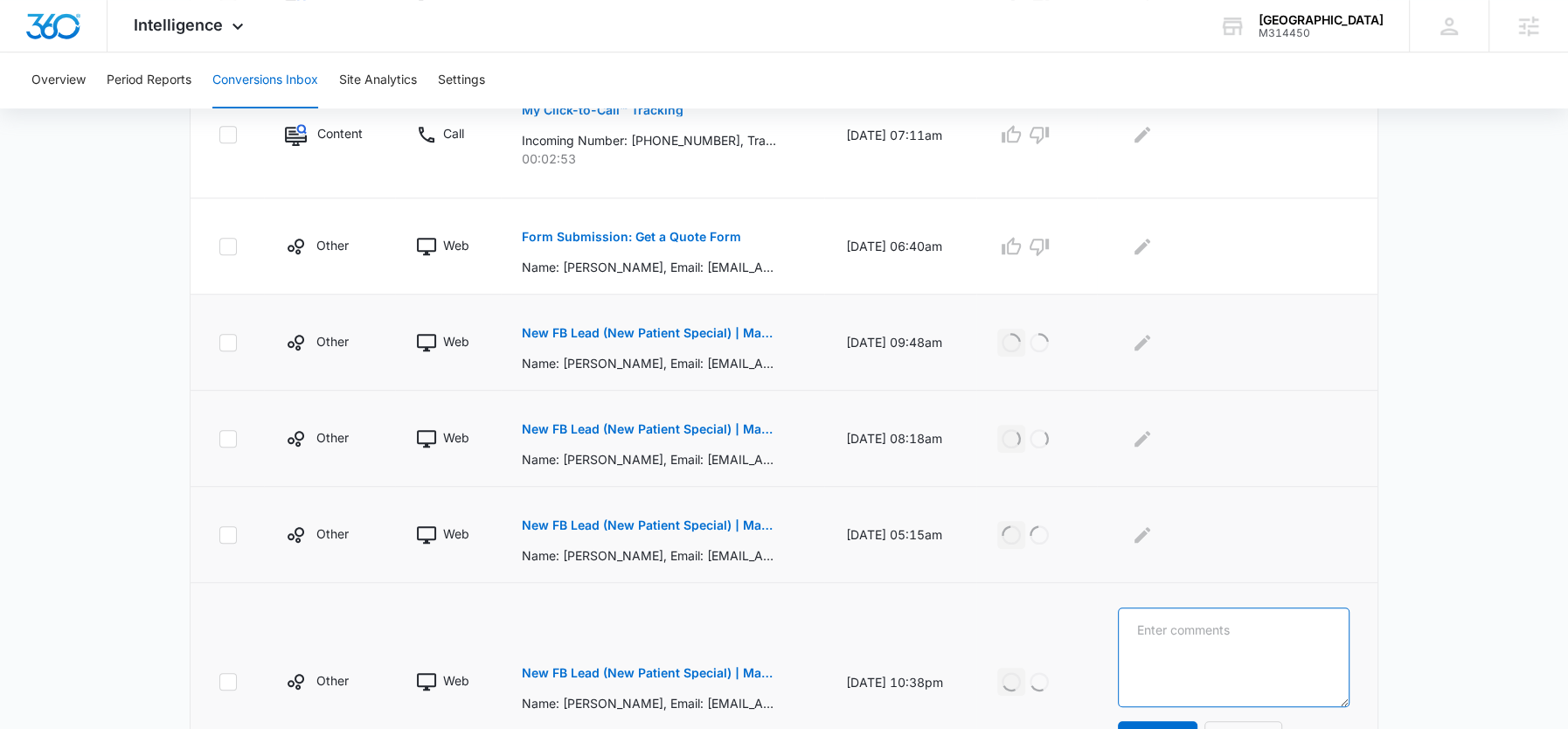
click at [1260, 634] on textarea at bounding box center [1233, 658] width 232 height 100
click at [1212, 632] on textarea "FB Lead" at bounding box center [1233, 658] width 232 height 100
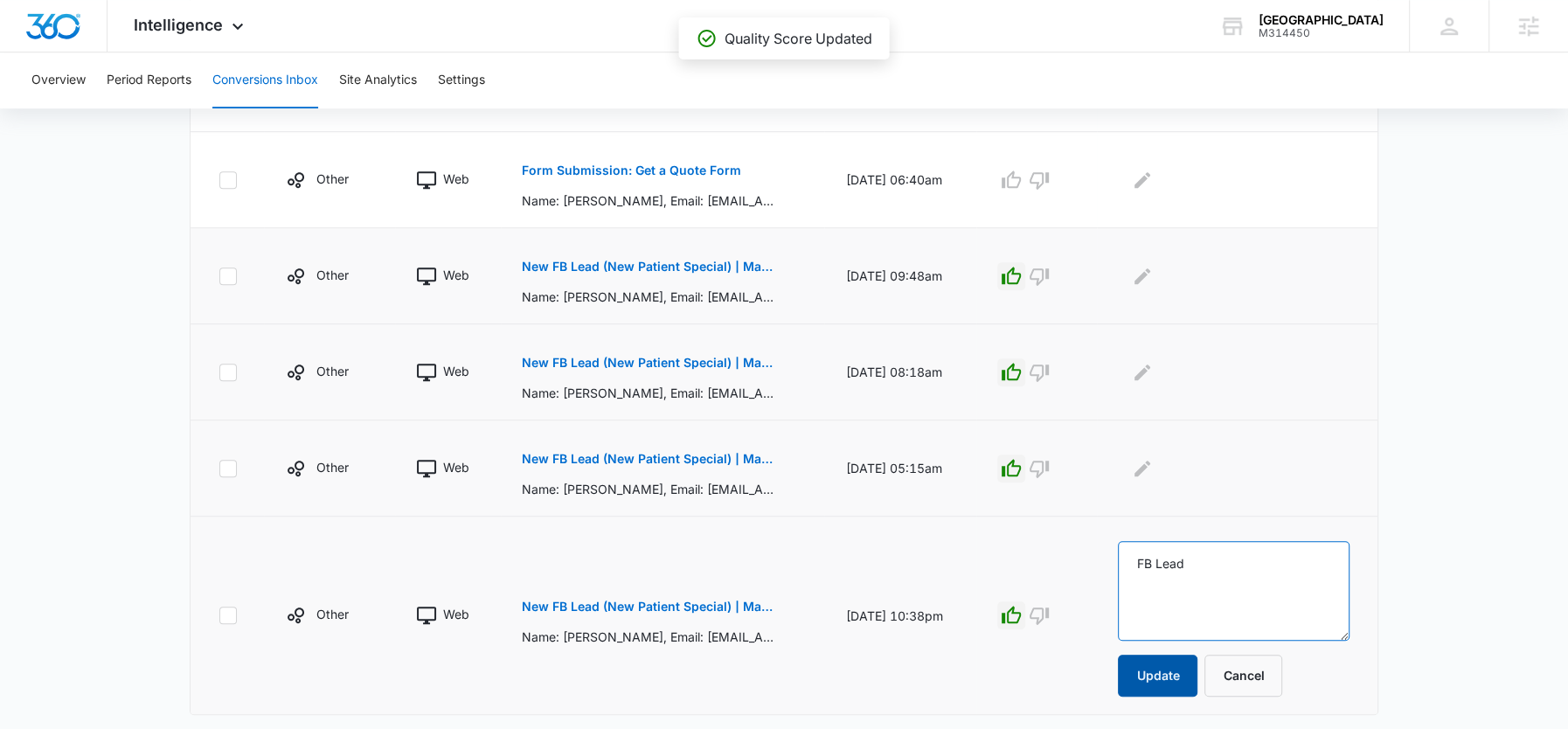
type textarea "FB Lead"
click at [1191, 690] on button "Update" at bounding box center [1157, 676] width 79 height 42
click at [1151, 460] on icon "Edit Comments" at bounding box center [1141, 467] width 15 height 15
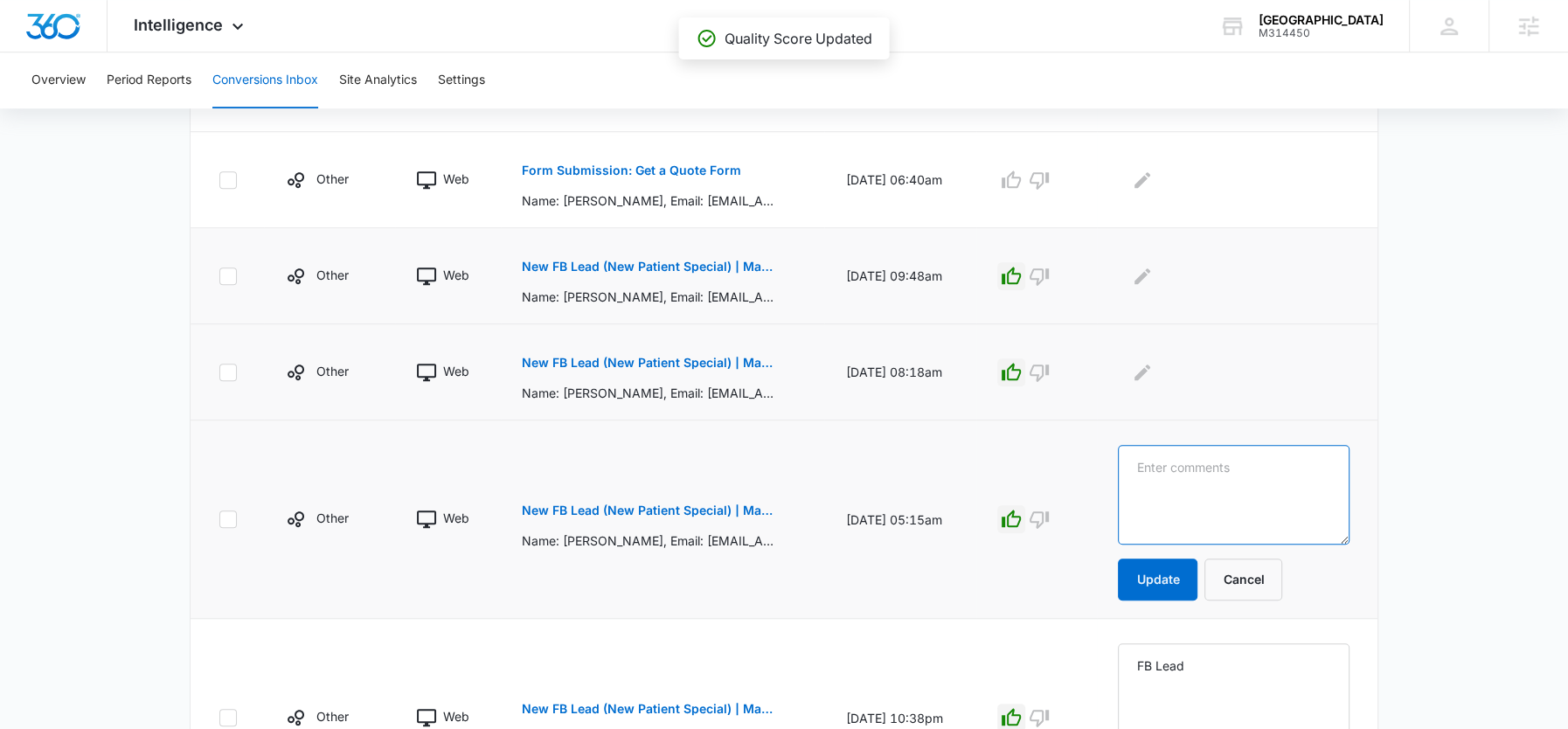
click at [1173, 460] on textarea at bounding box center [1233, 495] width 232 height 100
paste textarea "FB Lead"
type textarea "FB Lead"
click at [1174, 559] on button "Update" at bounding box center [1157, 580] width 79 height 42
click at [1162, 385] on td at bounding box center [1237, 373] width 280 height 96
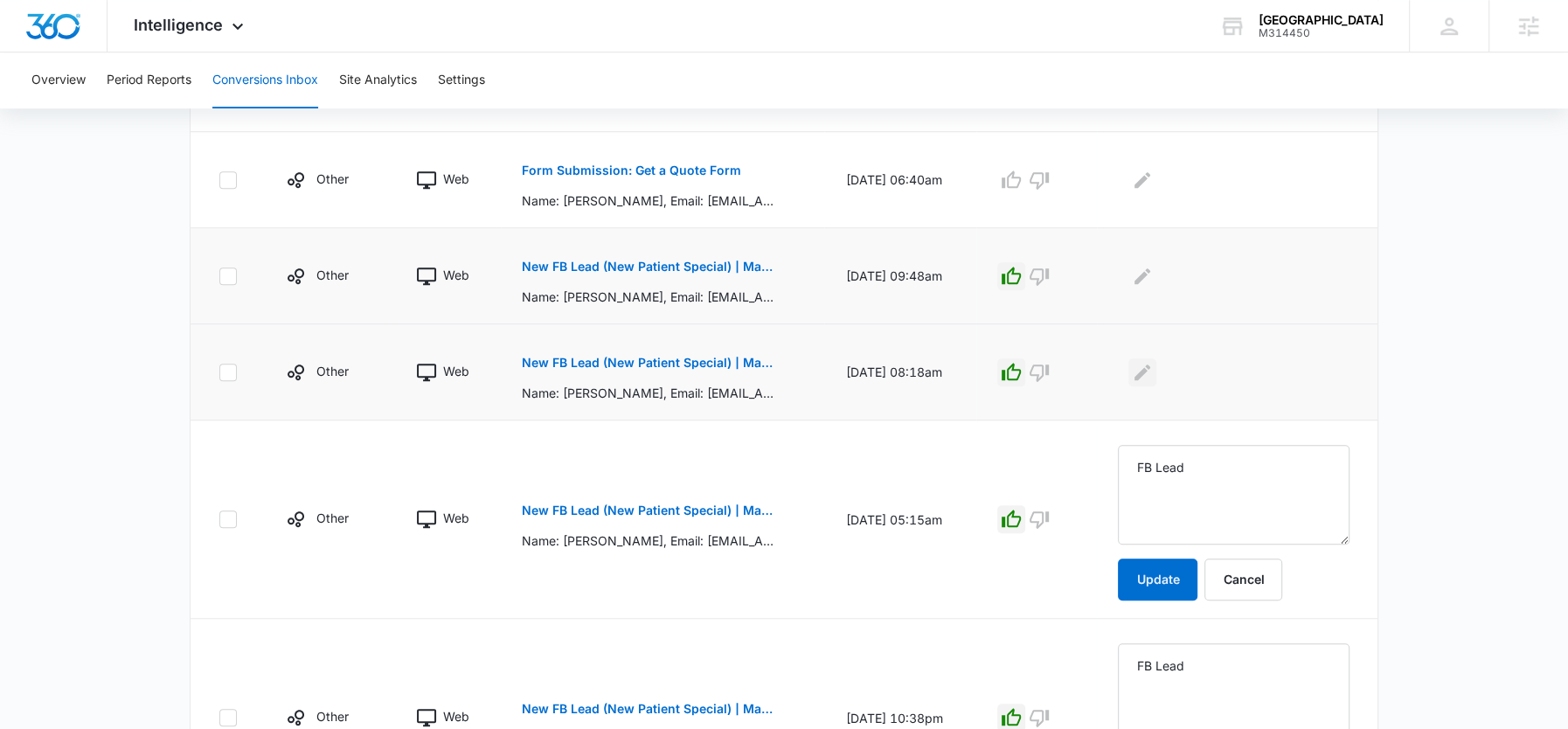
click at [1152, 372] on icon "Edit Comments" at bounding box center [1141, 372] width 21 height 21
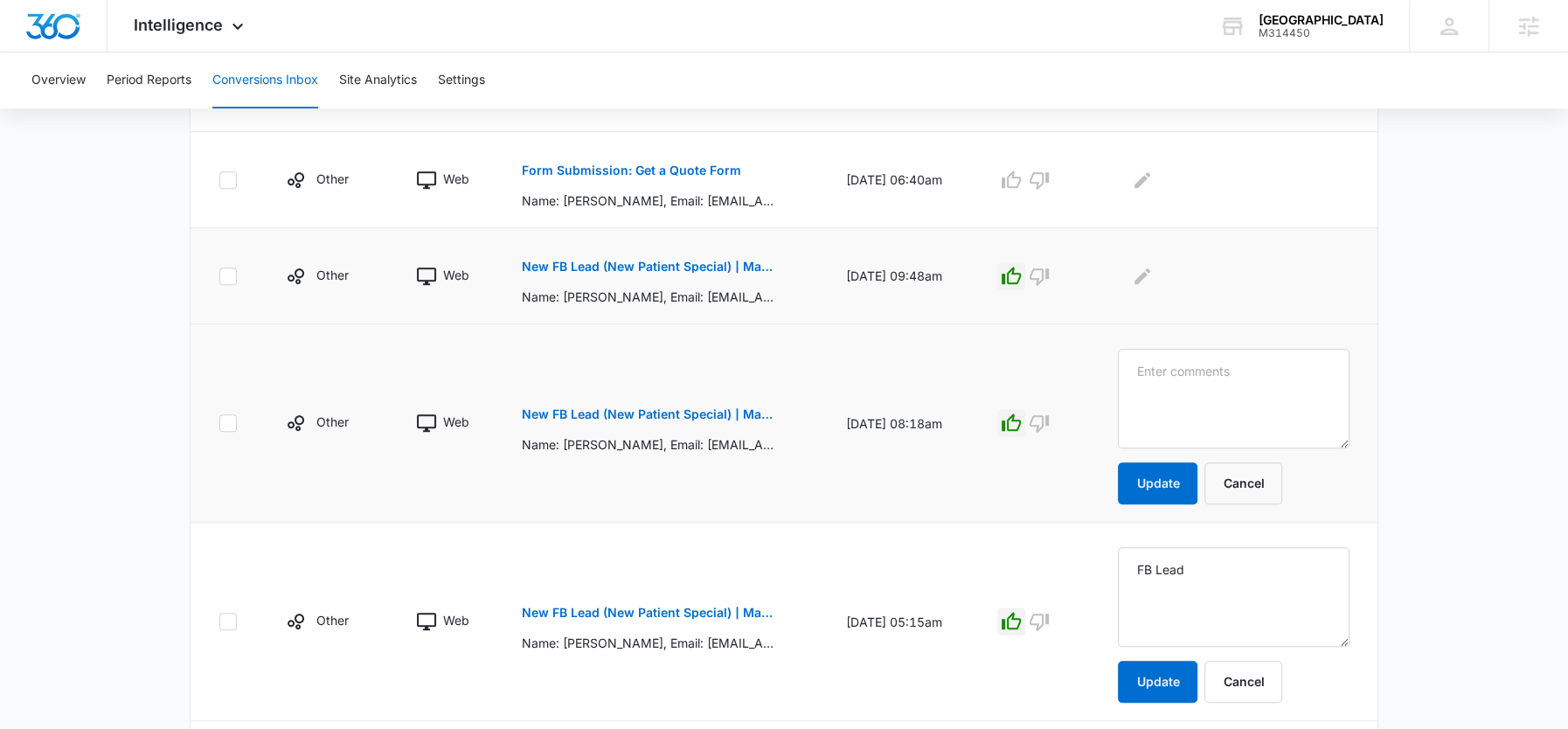
click at [1172, 382] on textarea at bounding box center [1233, 399] width 232 height 100
type textarea "FB Lead"
click at [1171, 482] on button "Update" at bounding box center [1157, 483] width 79 height 42
click at [1152, 280] on icon "Edit Comments" at bounding box center [1141, 276] width 21 height 21
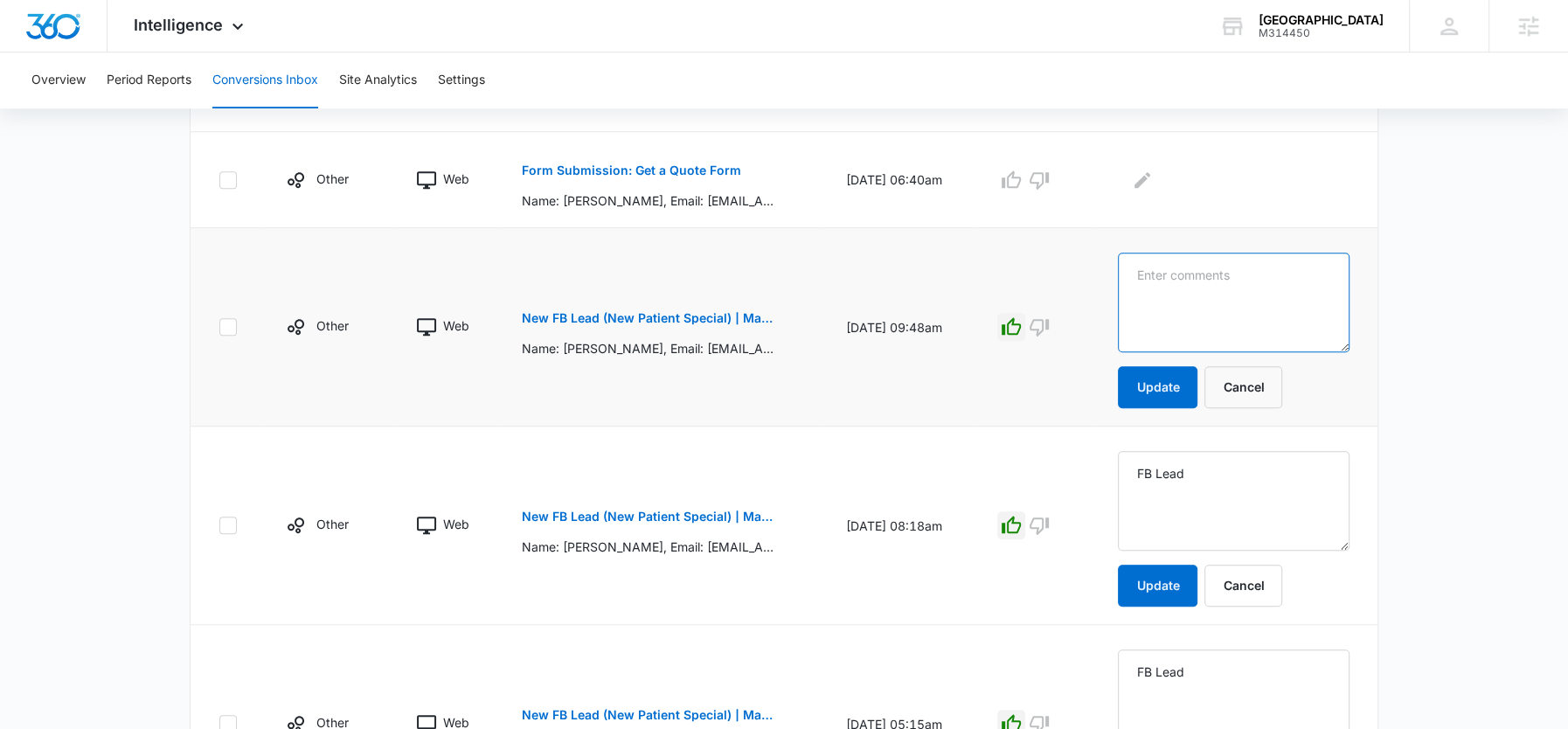
click at [1163, 280] on textarea at bounding box center [1233, 303] width 232 height 100
paste textarea "FB Lead"
type textarea "FB Lead"
click at [1174, 375] on button "Update" at bounding box center [1157, 388] width 79 height 42
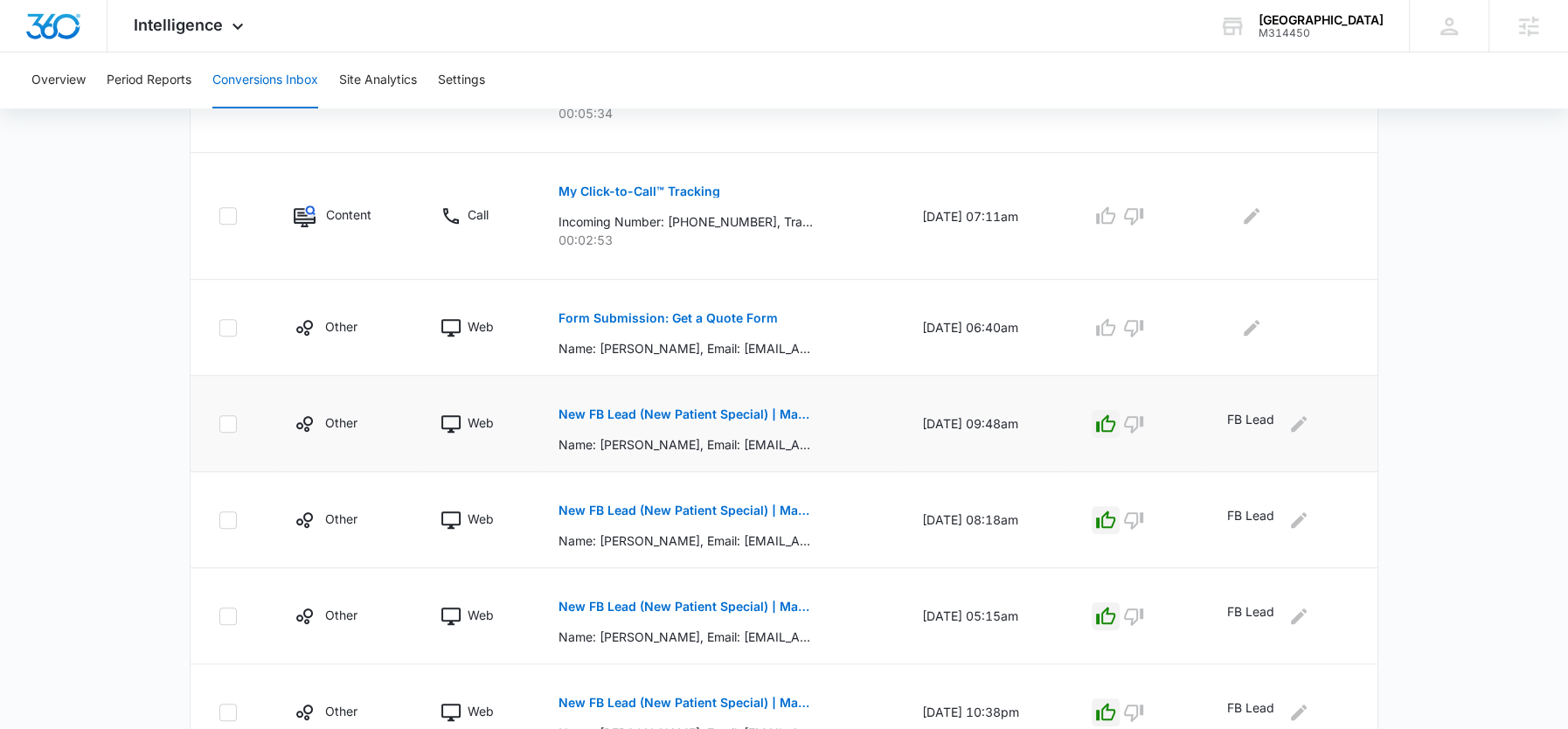
scroll to position [987, 0]
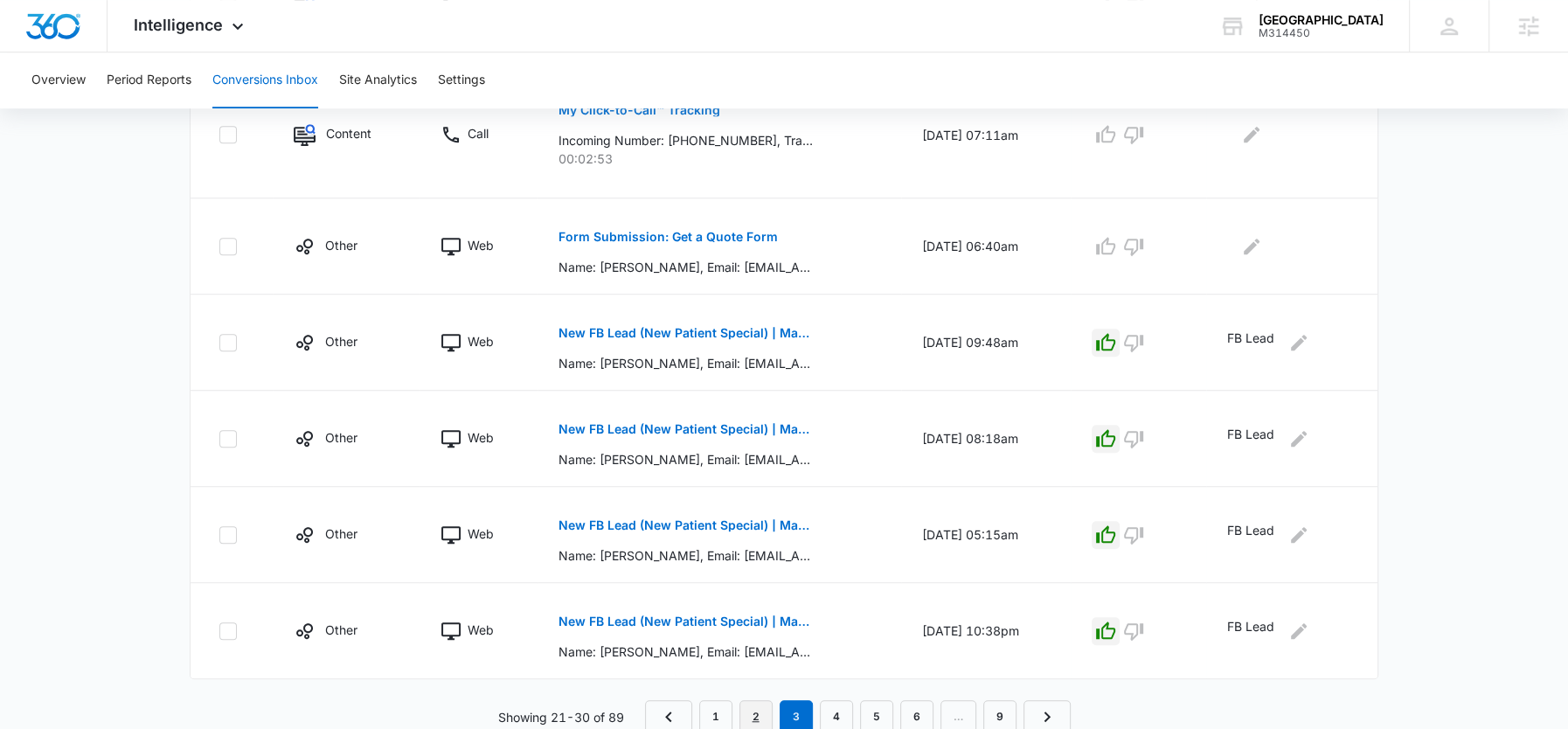
click at [749, 701] on link "2" at bounding box center [756, 717] width 34 height 34
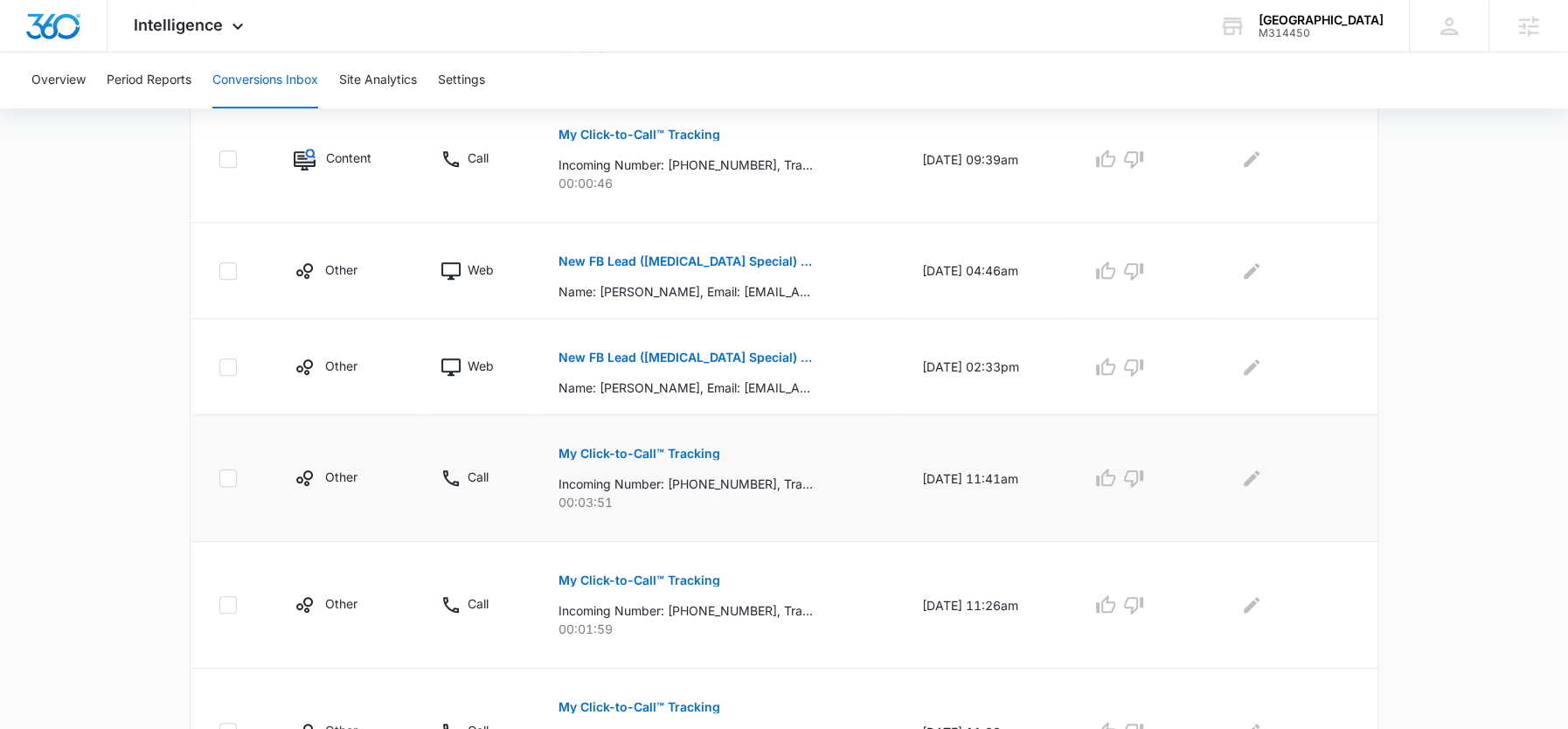
scroll to position [880, 0]
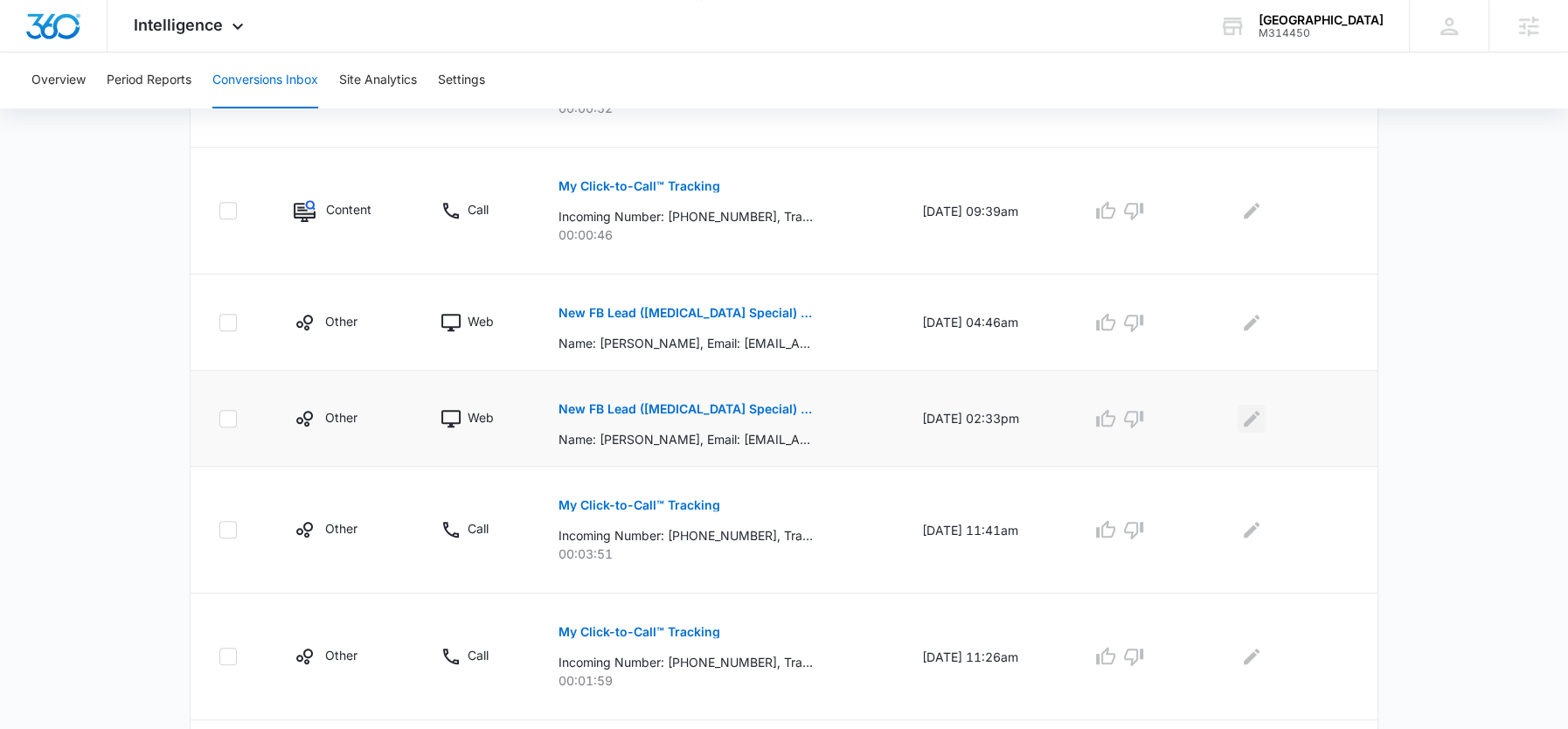
click at [1254, 411] on icon "Edit Comments" at bounding box center [1251, 419] width 21 height 21
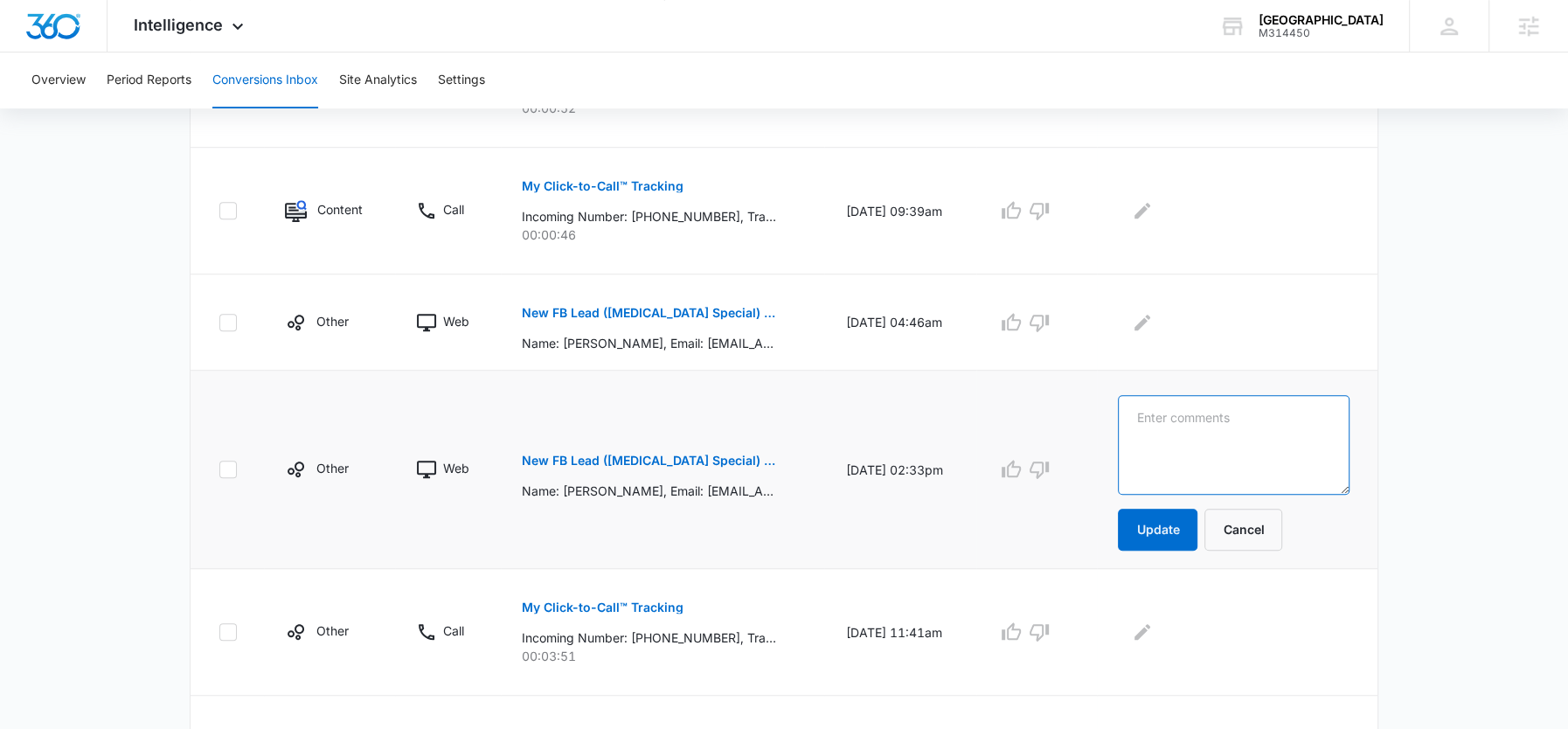
click at [1255, 411] on textarea at bounding box center [1233, 445] width 232 height 100
paste textarea "FB Lead"
type textarea "FB Lead"
click at [1171, 516] on button "Update" at bounding box center [1157, 530] width 79 height 42
click at [1021, 462] on icon "button" at bounding box center [1010, 470] width 21 height 21
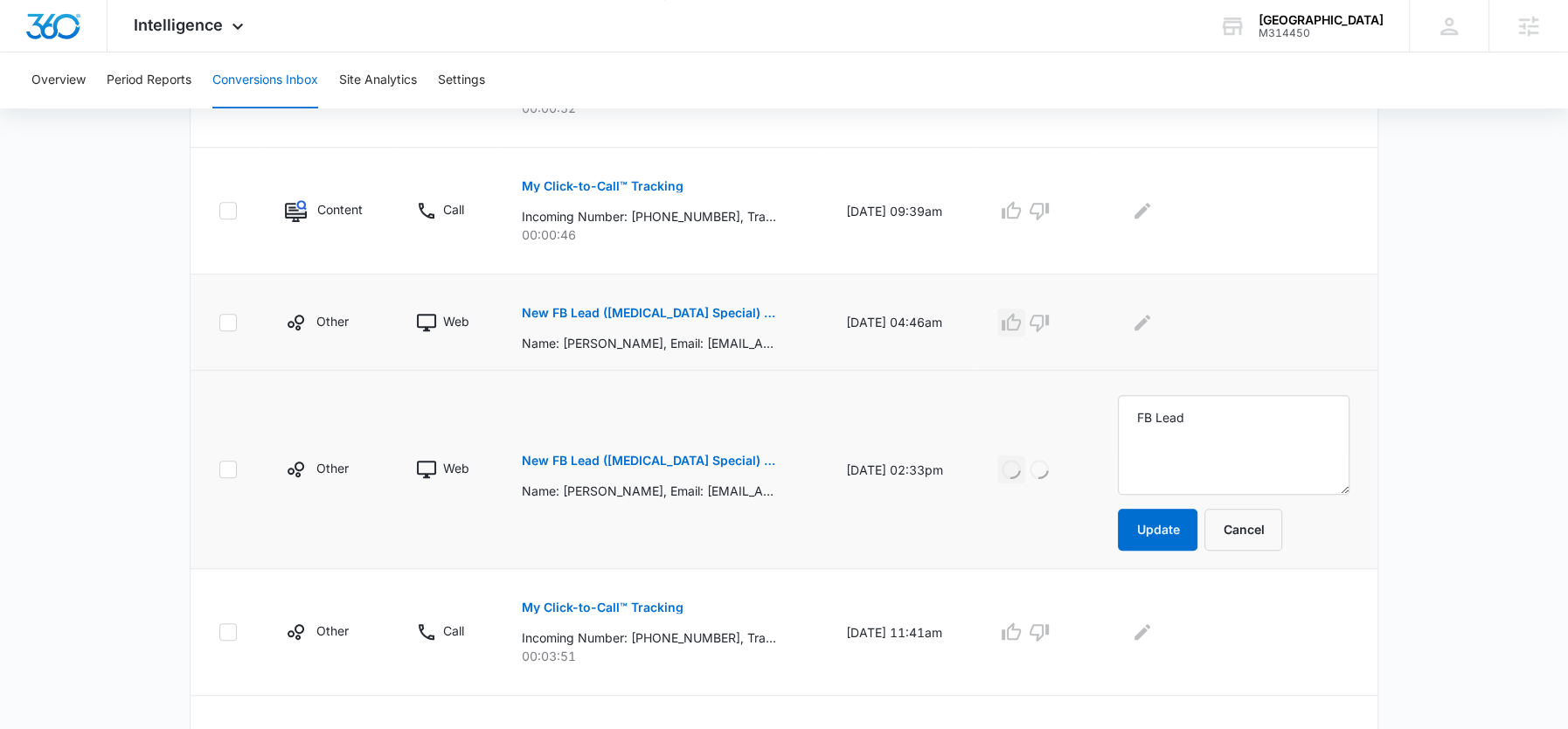
click at [1021, 324] on icon "button" at bounding box center [1010, 322] width 21 height 21
click at [1151, 318] on icon "Edit Comments" at bounding box center [1141, 321] width 15 height 15
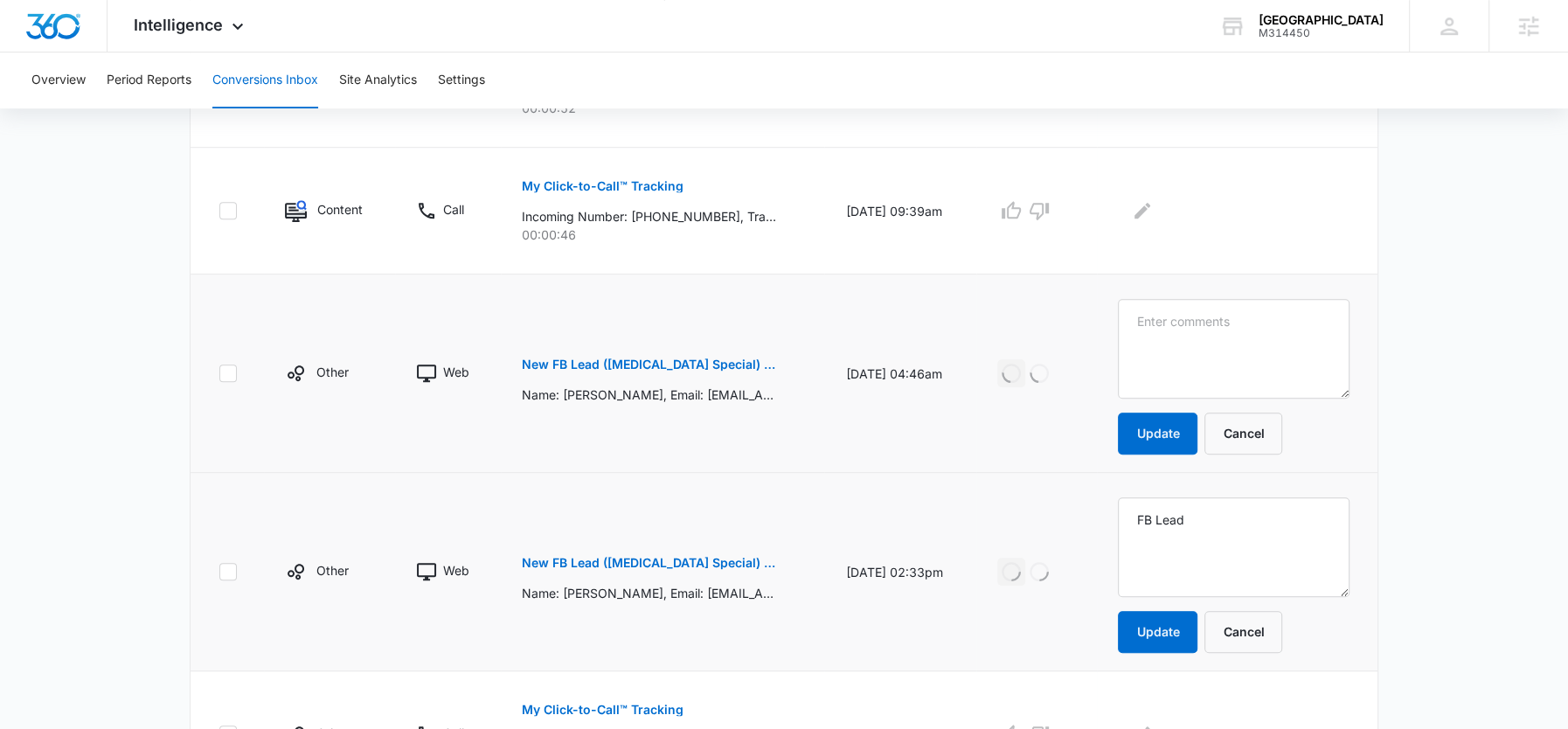
click at [1171, 318] on textarea at bounding box center [1233, 349] width 232 height 100
type textarea "FB Lead"
click at [1173, 413] on button "Update" at bounding box center [1157, 434] width 79 height 42
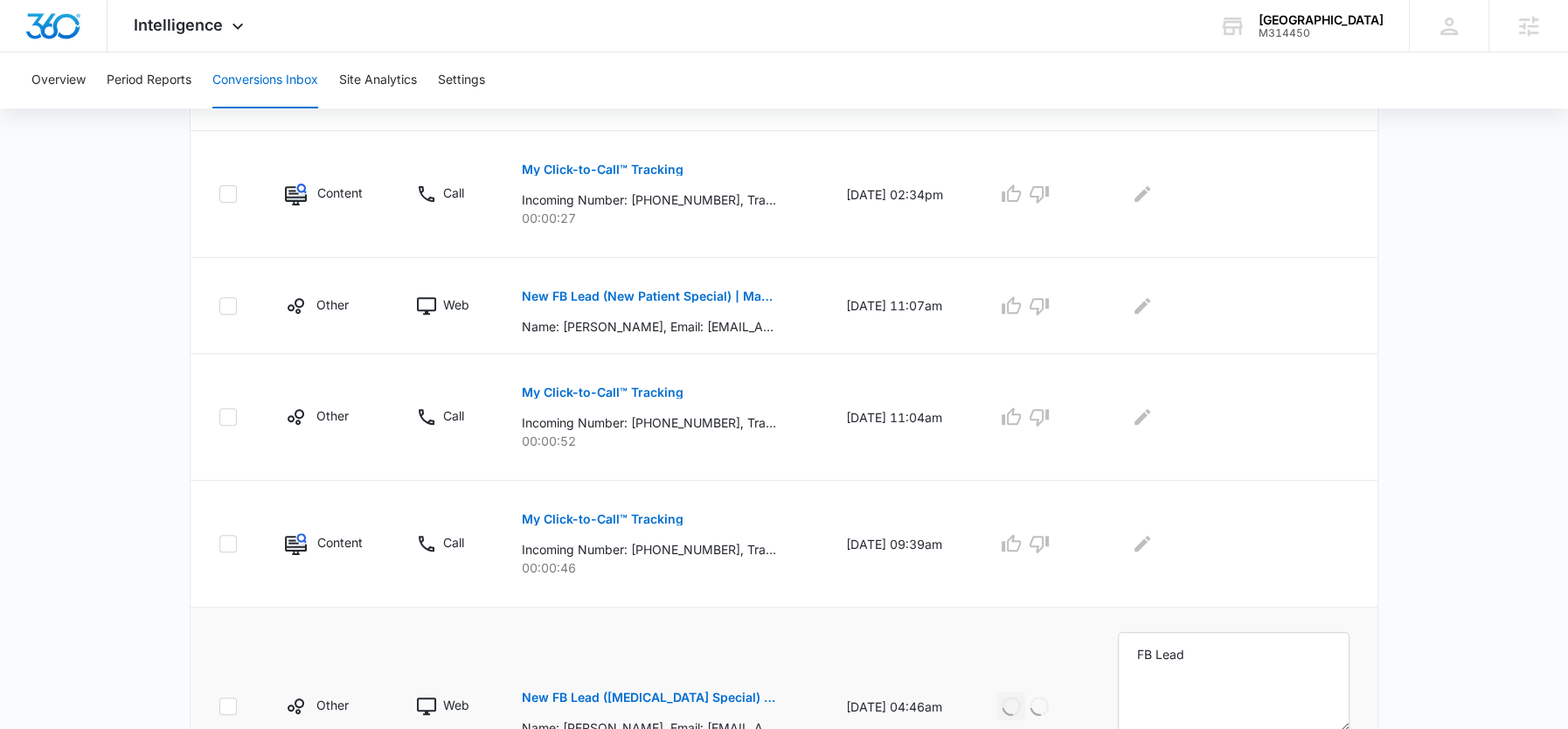
scroll to position [542, 0]
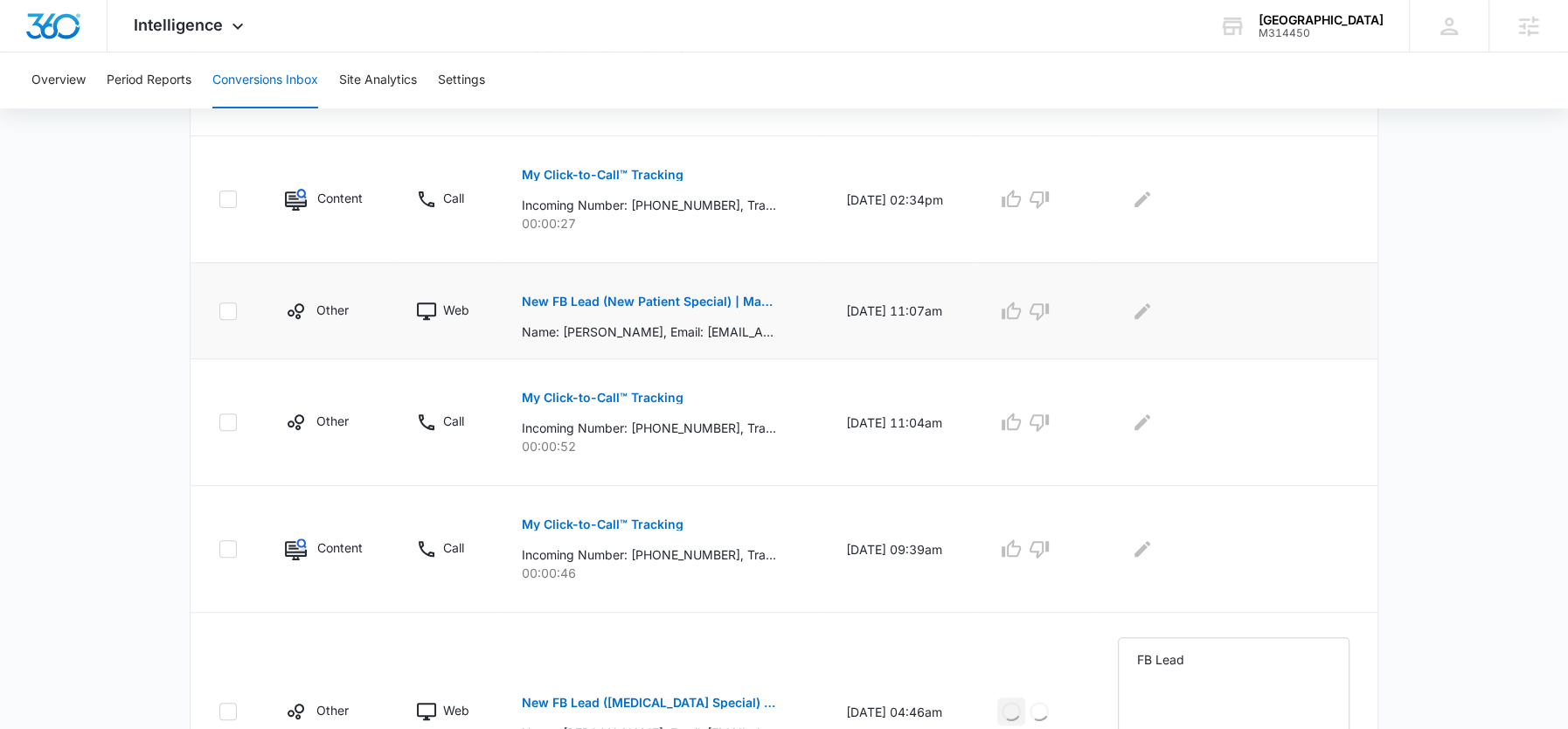
click at [1175, 293] on td at bounding box center [1237, 311] width 280 height 96
click at [1152, 312] on icon "Edit Comments" at bounding box center [1141, 311] width 21 height 21
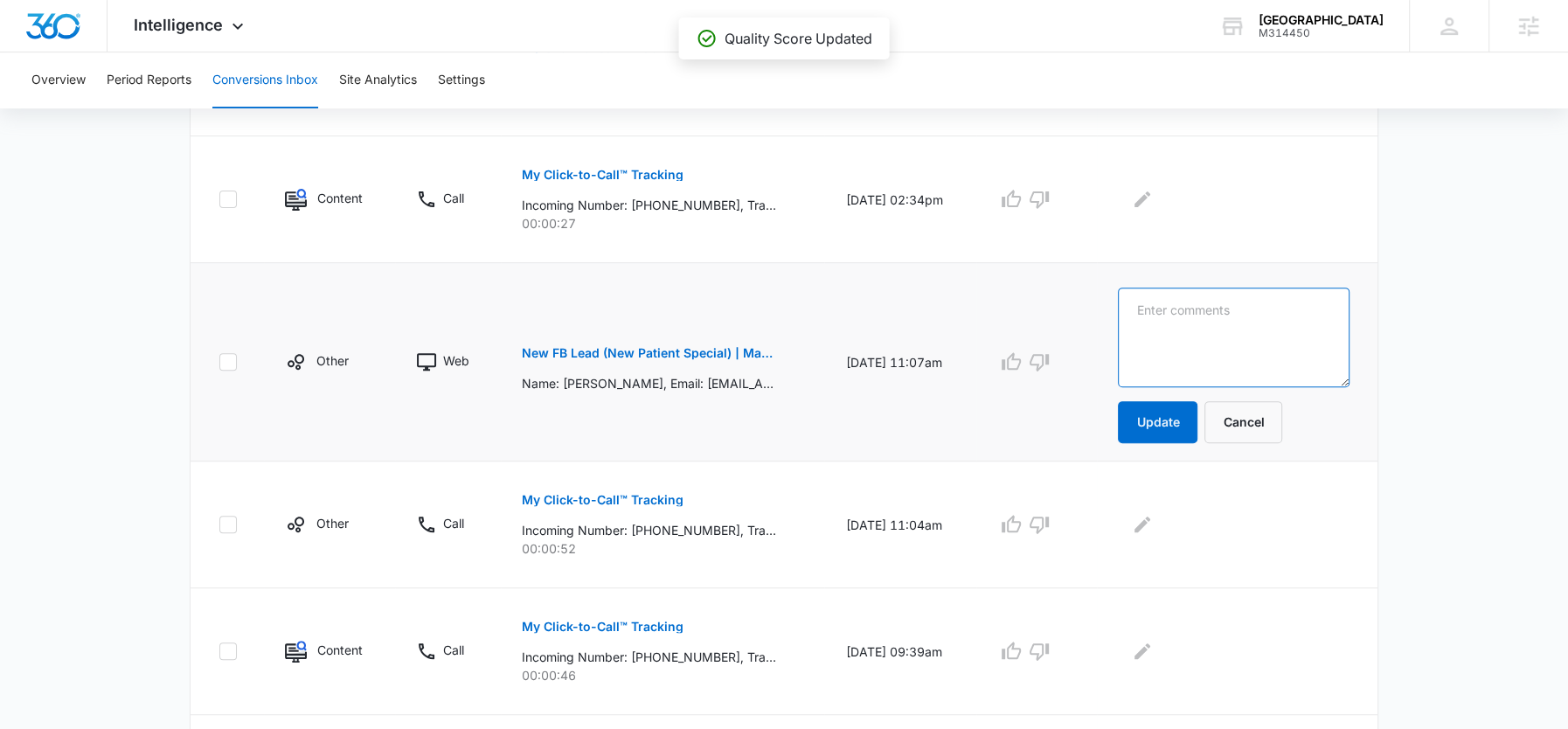
click at [1175, 312] on textarea at bounding box center [1233, 338] width 232 height 100
paste textarea "FB Lead"
type textarea "FB Lead"
click at [1175, 425] on button "Update" at bounding box center [1157, 422] width 79 height 42
click at [1021, 369] on icon "button" at bounding box center [1010, 361] width 21 height 21
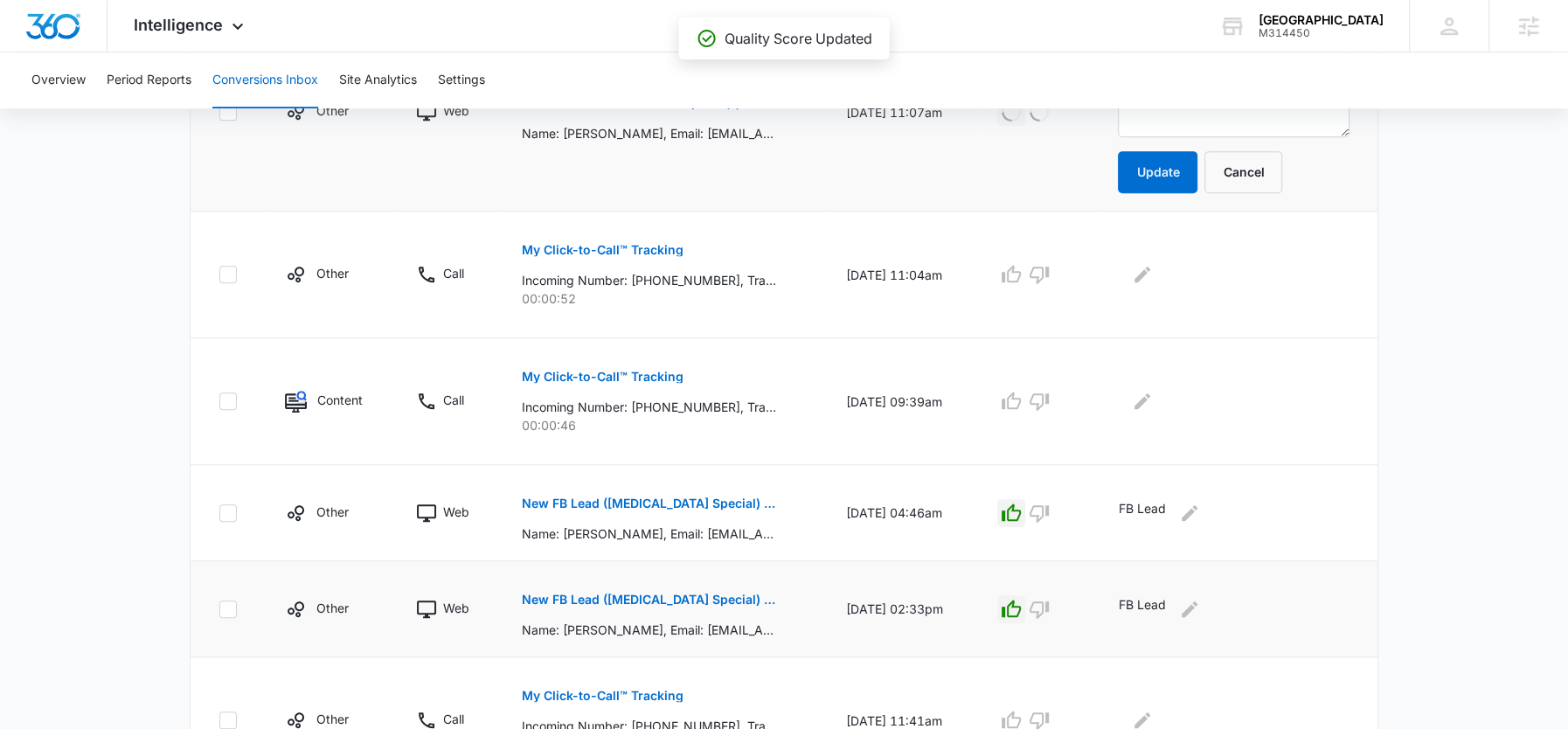
scroll to position [1149, 0]
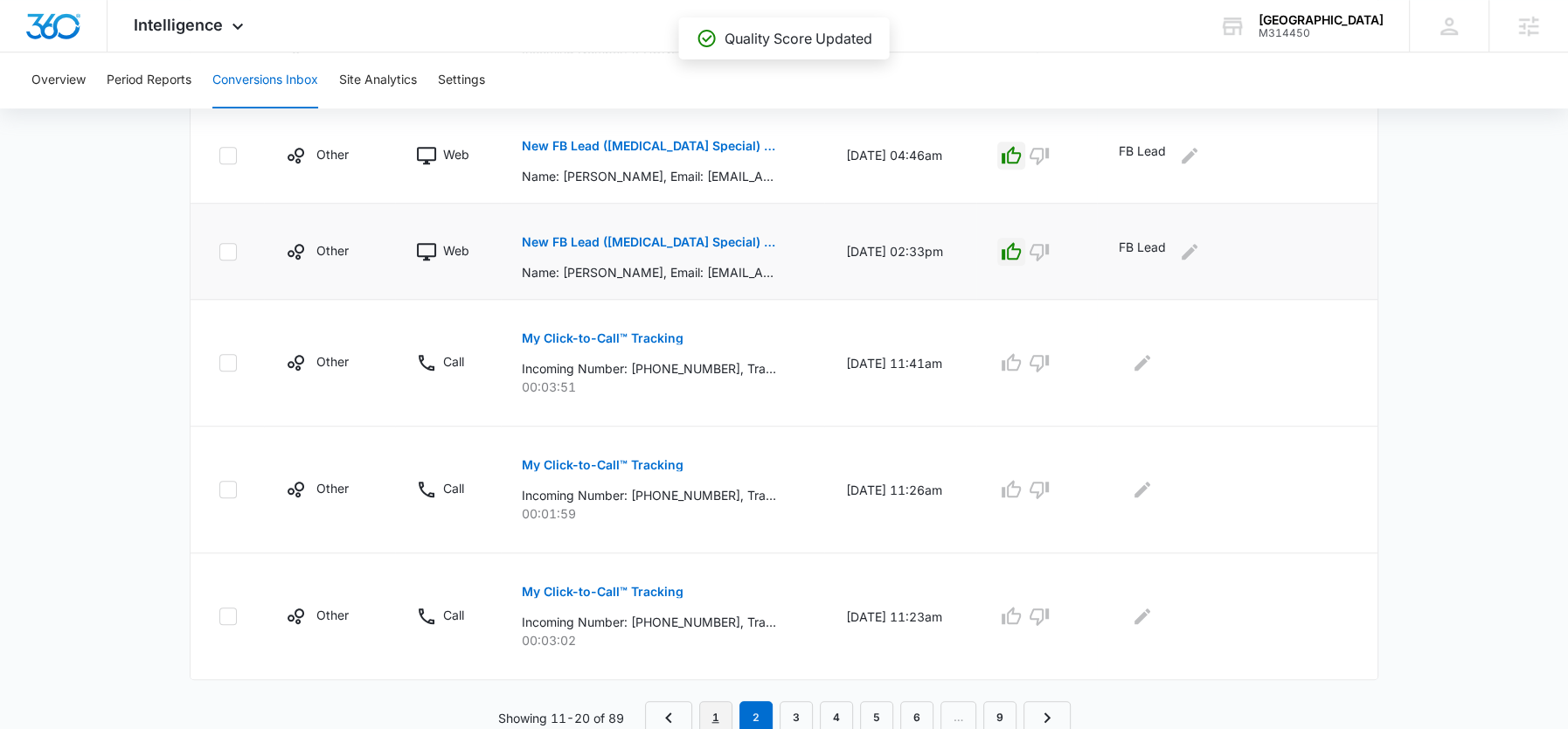
click at [722, 709] on link "1" at bounding box center [716, 718] width 34 height 34
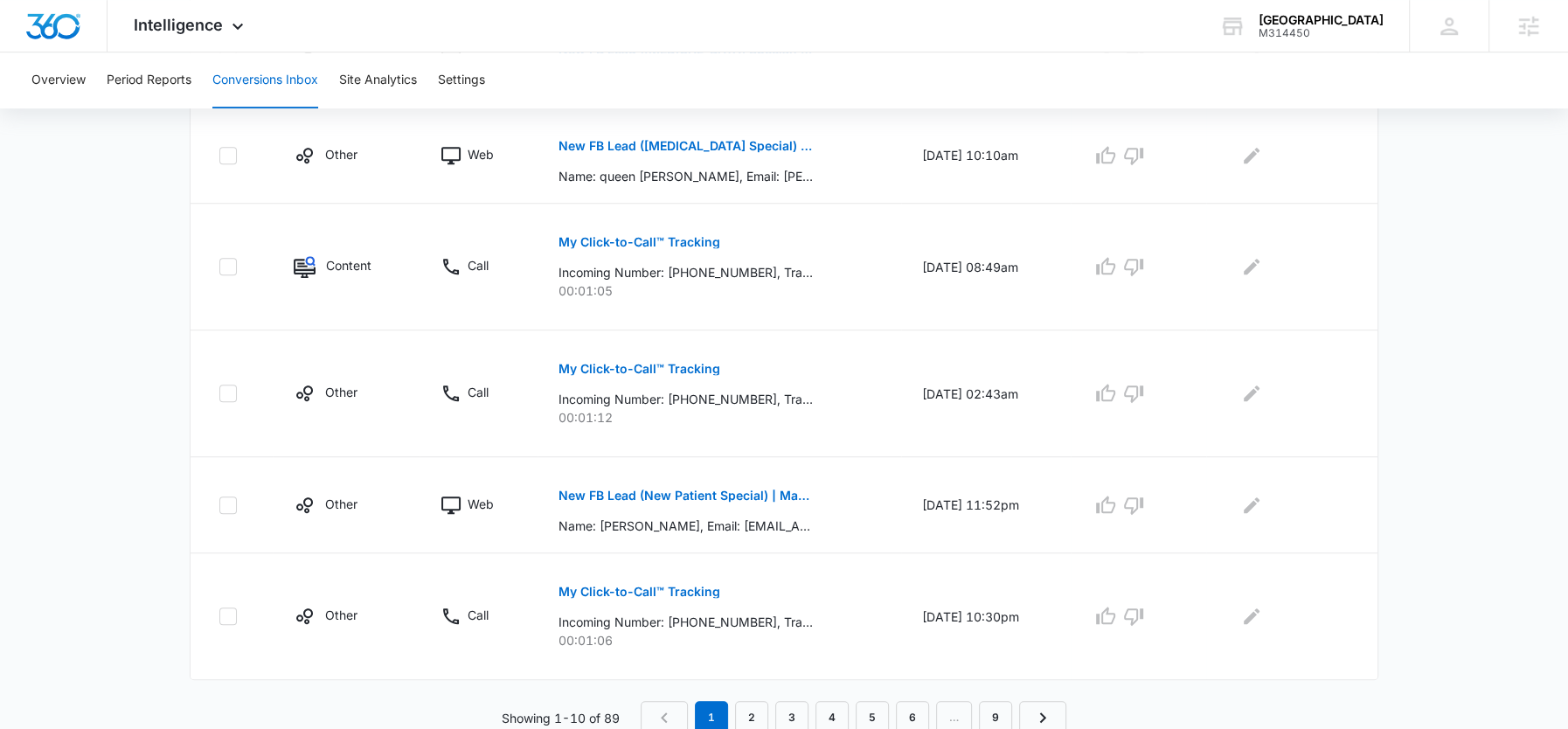
scroll to position [926, 0]
click at [1116, 498] on icon "button" at bounding box center [1105, 504] width 21 height 21
click at [1246, 497] on button "Edit Comments" at bounding box center [1251, 504] width 28 height 28
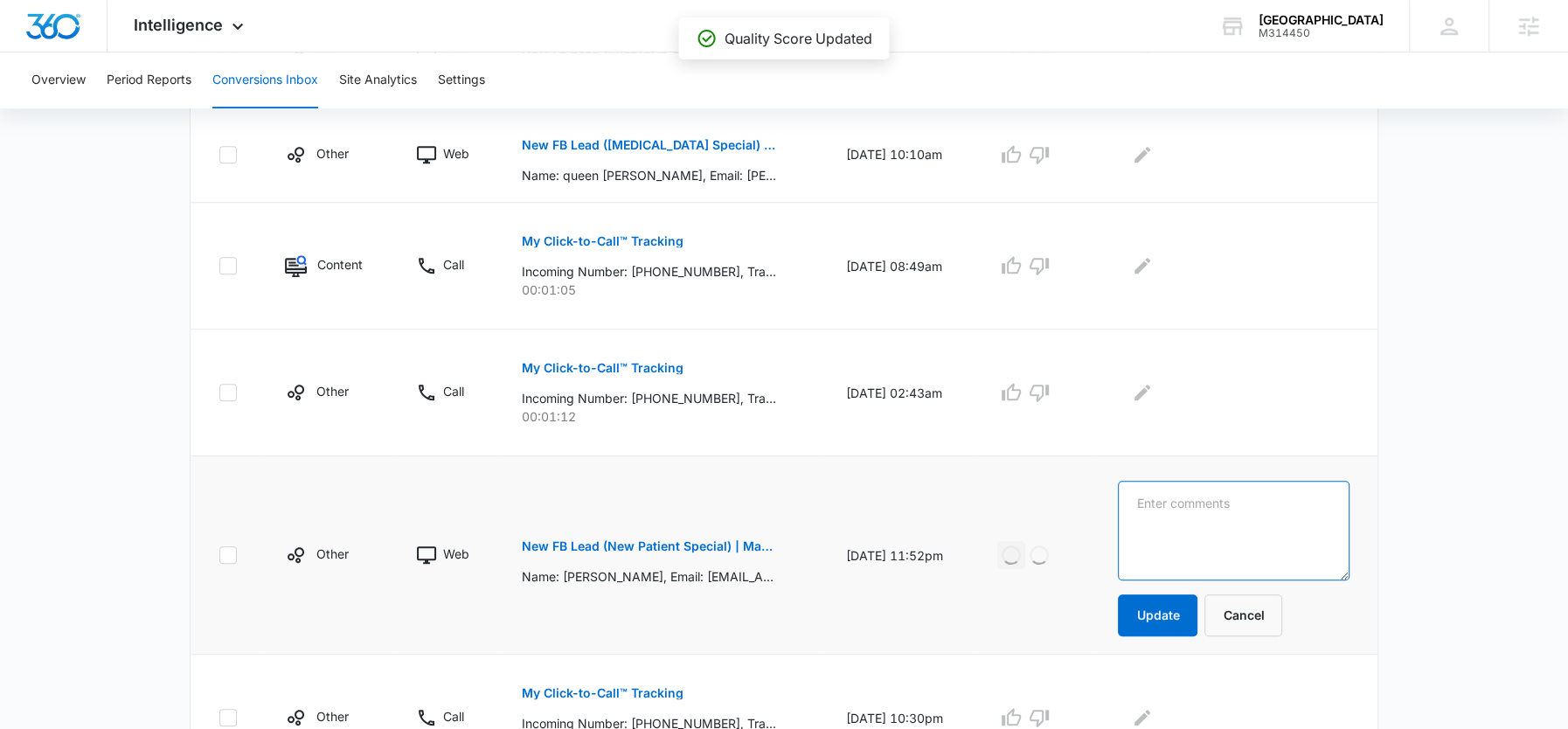
click at [1251, 497] on textarea at bounding box center [1233, 532] width 232 height 100
paste textarea "FB Lead"
type textarea "FB Lead"
click at [1171, 600] on button "Update" at bounding box center [1157, 615] width 79 height 42
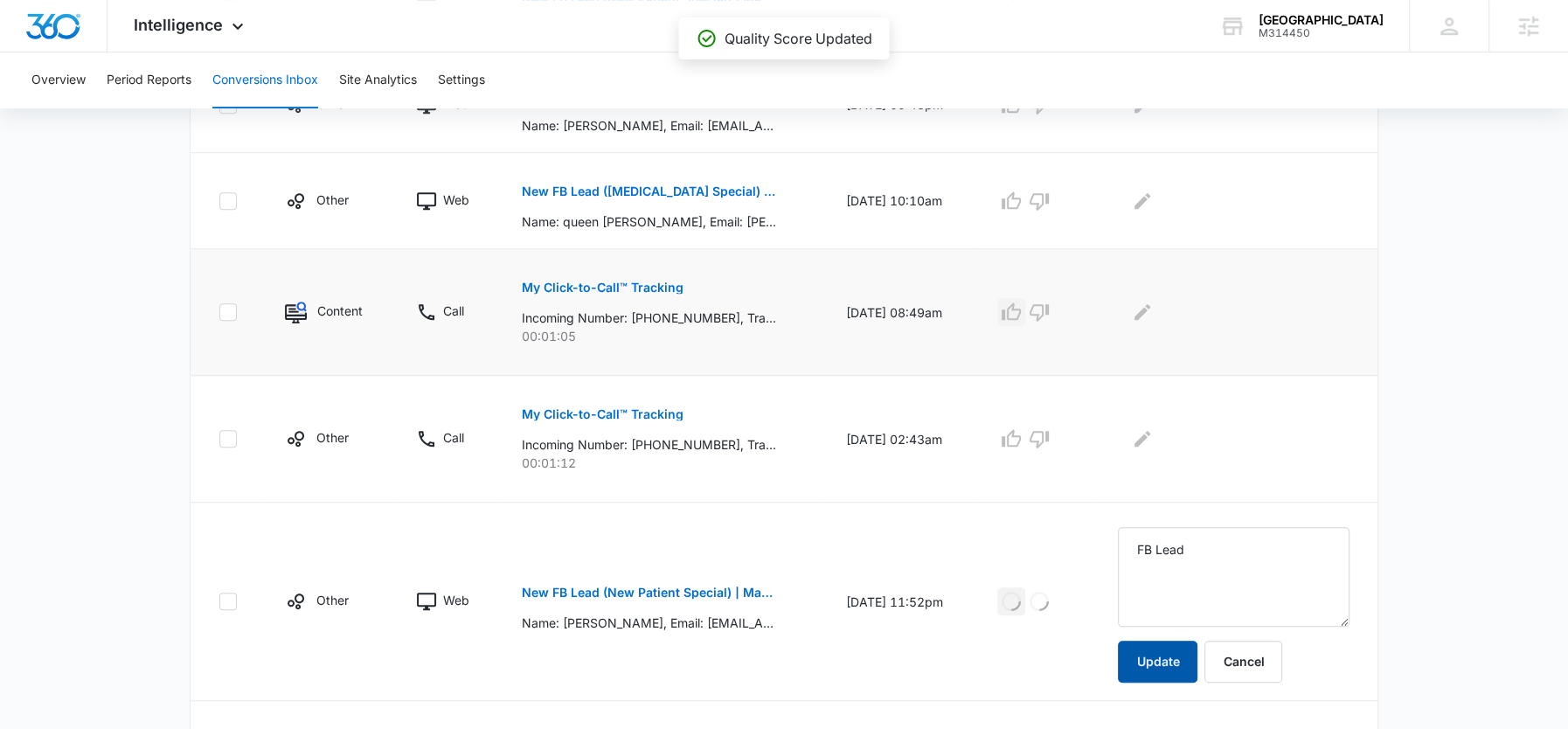
scroll to position [831, 0]
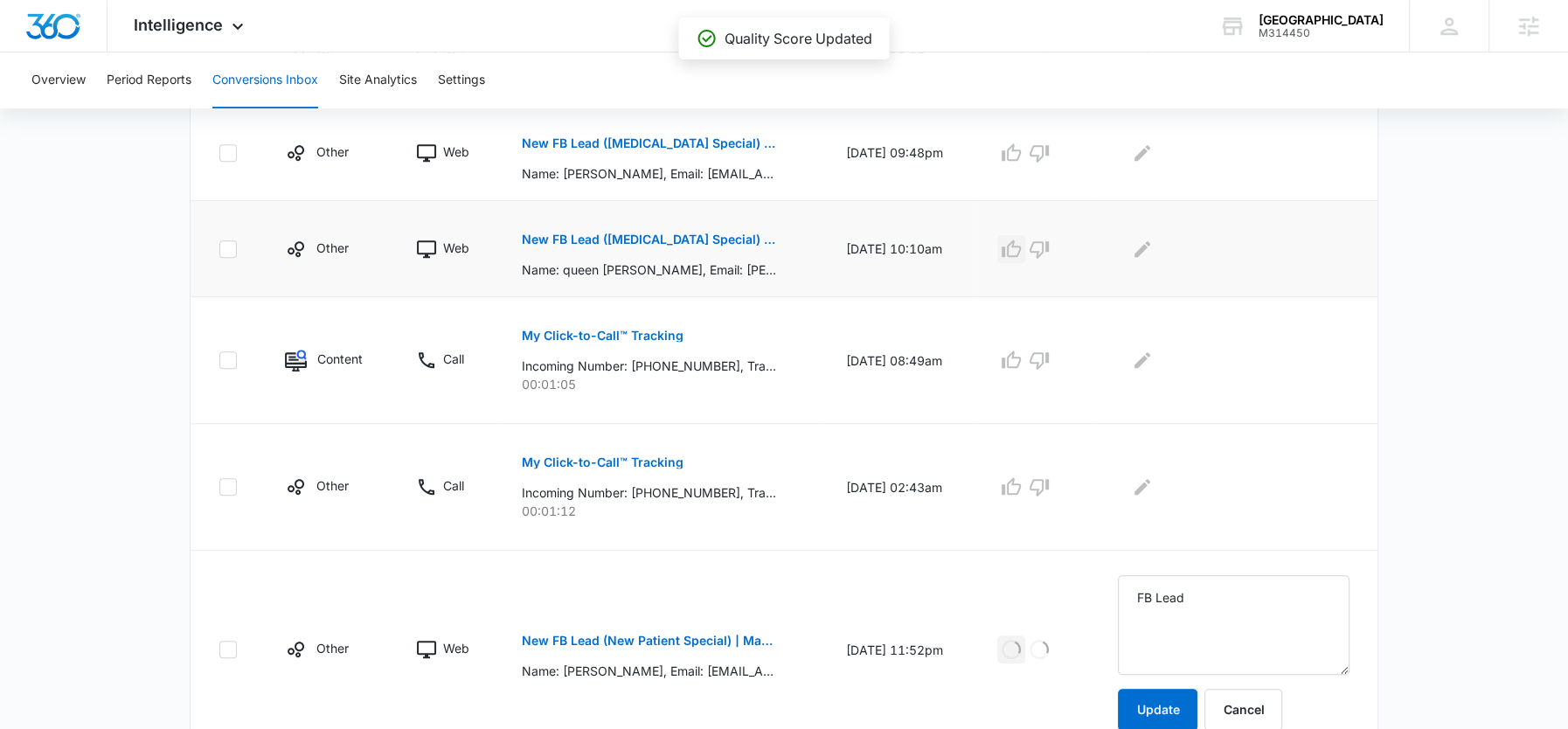
click at [1024, 247] on button "button" at bounding box center [1010, 248] width 28 height 28
click at [1152, 247] on icon "Edit Comments" at bounding box center [1141, 248] width 21 height 21
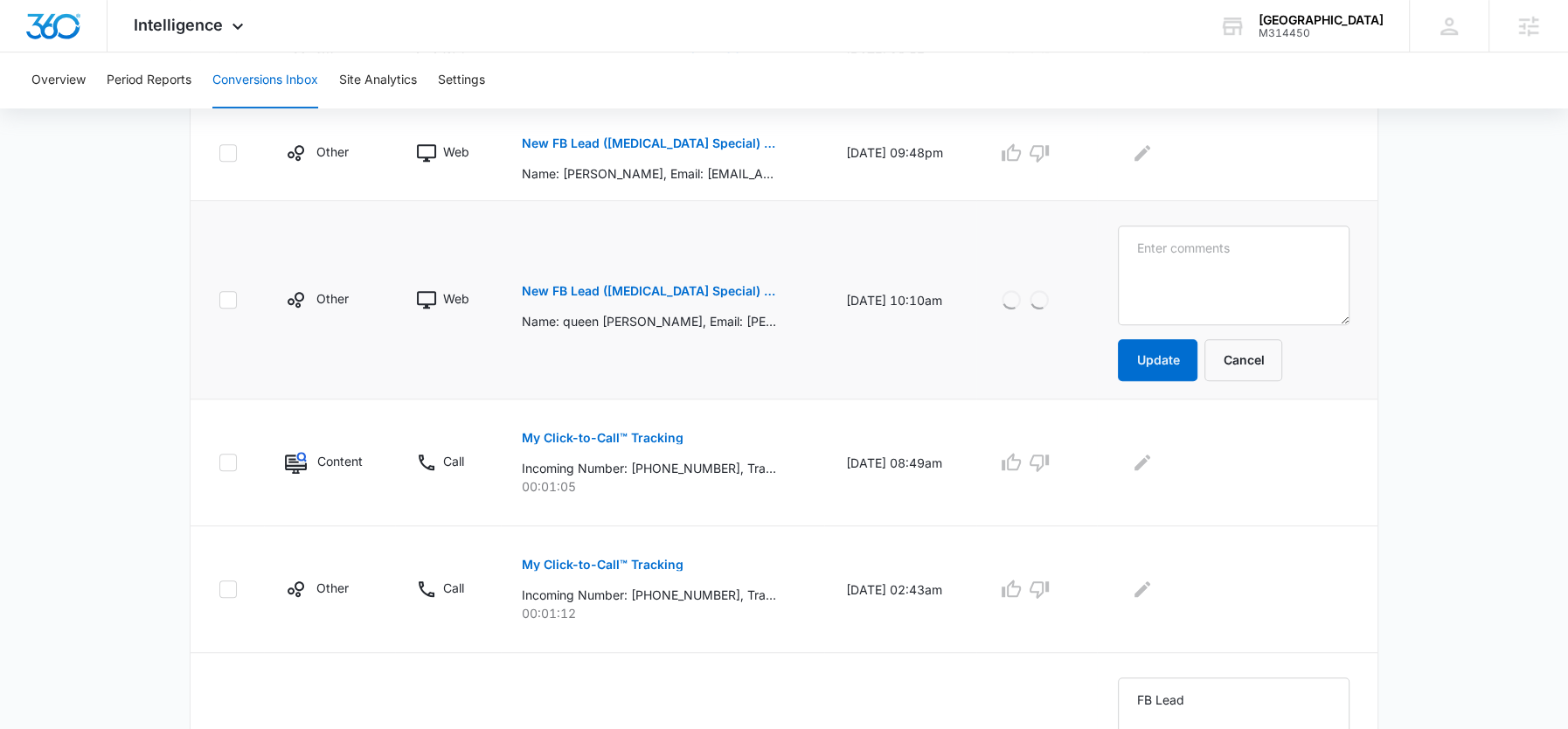
click at [1169, 247] on textarea at bounding box center [1233, 276] width 232 height 100
type textarea "FB Lead"
click at [1172, 348] on button "Update" at bounding box center [1157, 360] width 79 height 42
click at [1021, 157] on icon "button" at bounding box center [1010, 153] width 21 height 21
click at [1152, 148] on icon "Edit Comments" at bounding box center [1141, 153] width 21 height 21
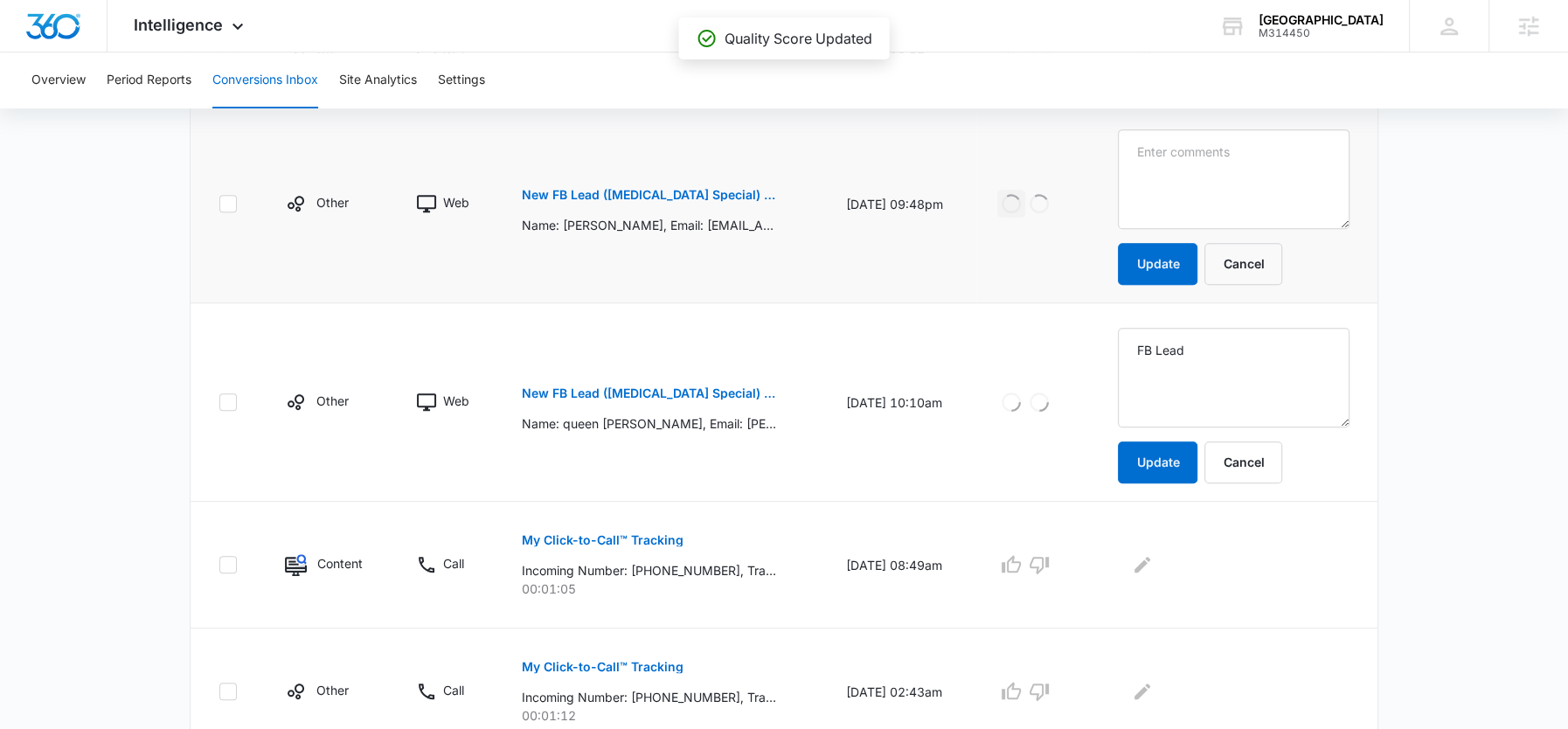
click at [1186, 152] on textarea at bounding box center [1233, 179] width 232 height 100
click at [1176, 254] on button "Update" at bounding box center [1157, 264] width 79 height 42
click at [1164, 149] on textarea "v" at bounding box center [1233, 179] width 232 height 100
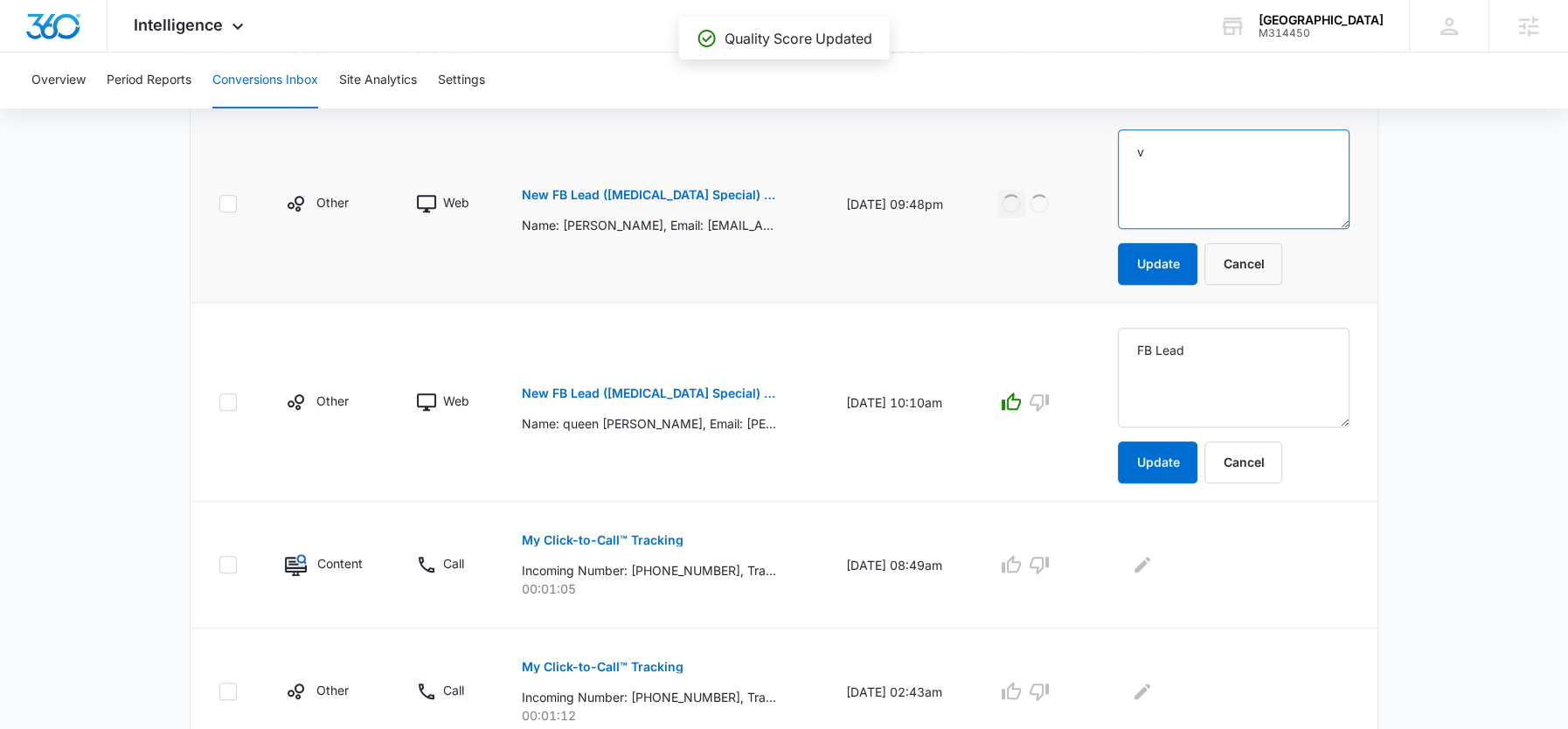
paste textarea "FB Lead"
type textarea "FB Lead"
click at [1168, 255] on button "Update" at bounding box center [1157, 264] width 79 height 42
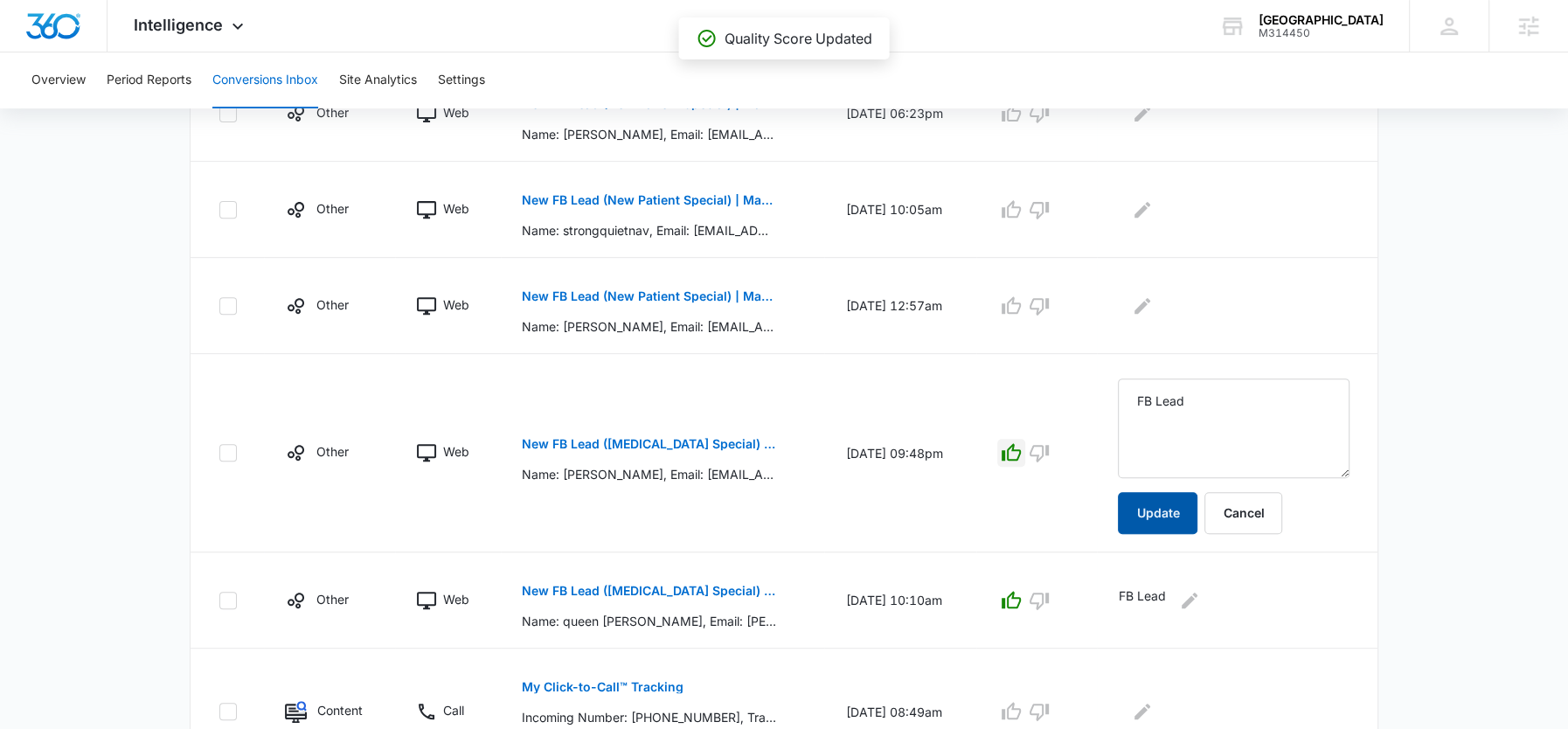
scroll to position [565, 0]
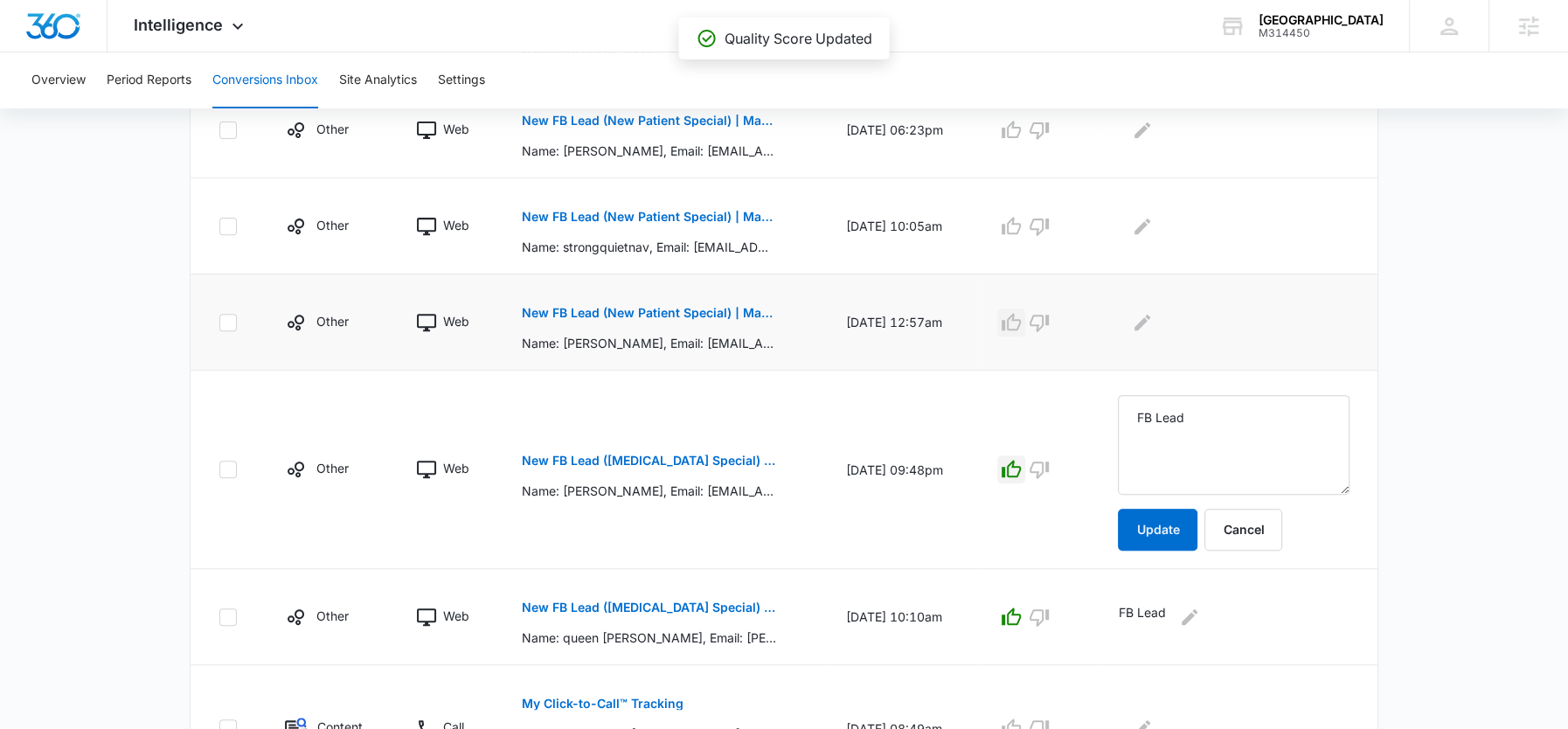
click at [1020, 321] on icon "button" at bounding box center [1010, 321] width 19 height 17
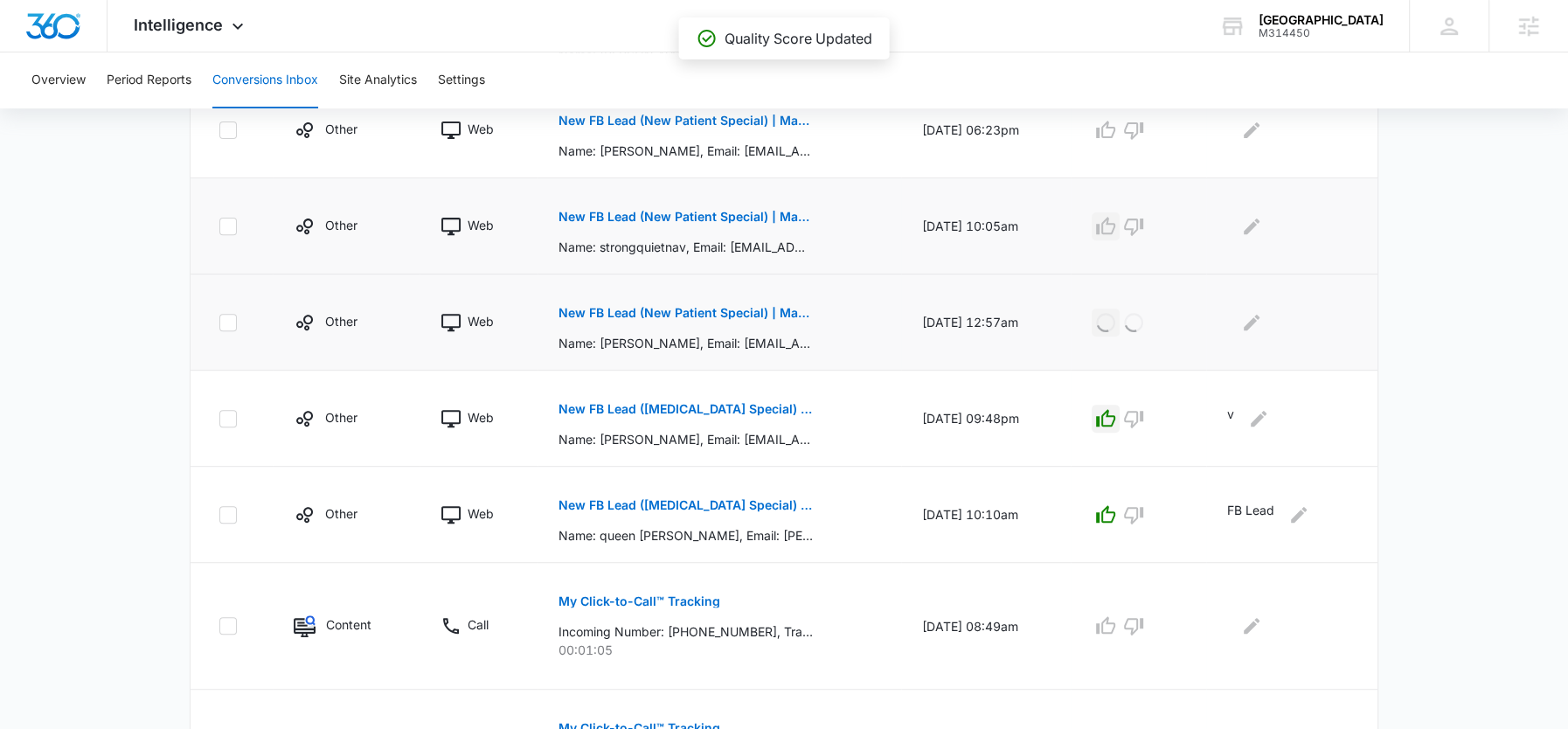
click at [1107, 222] on icon "button" at bounding box center [1105, 226] width 21 height 21
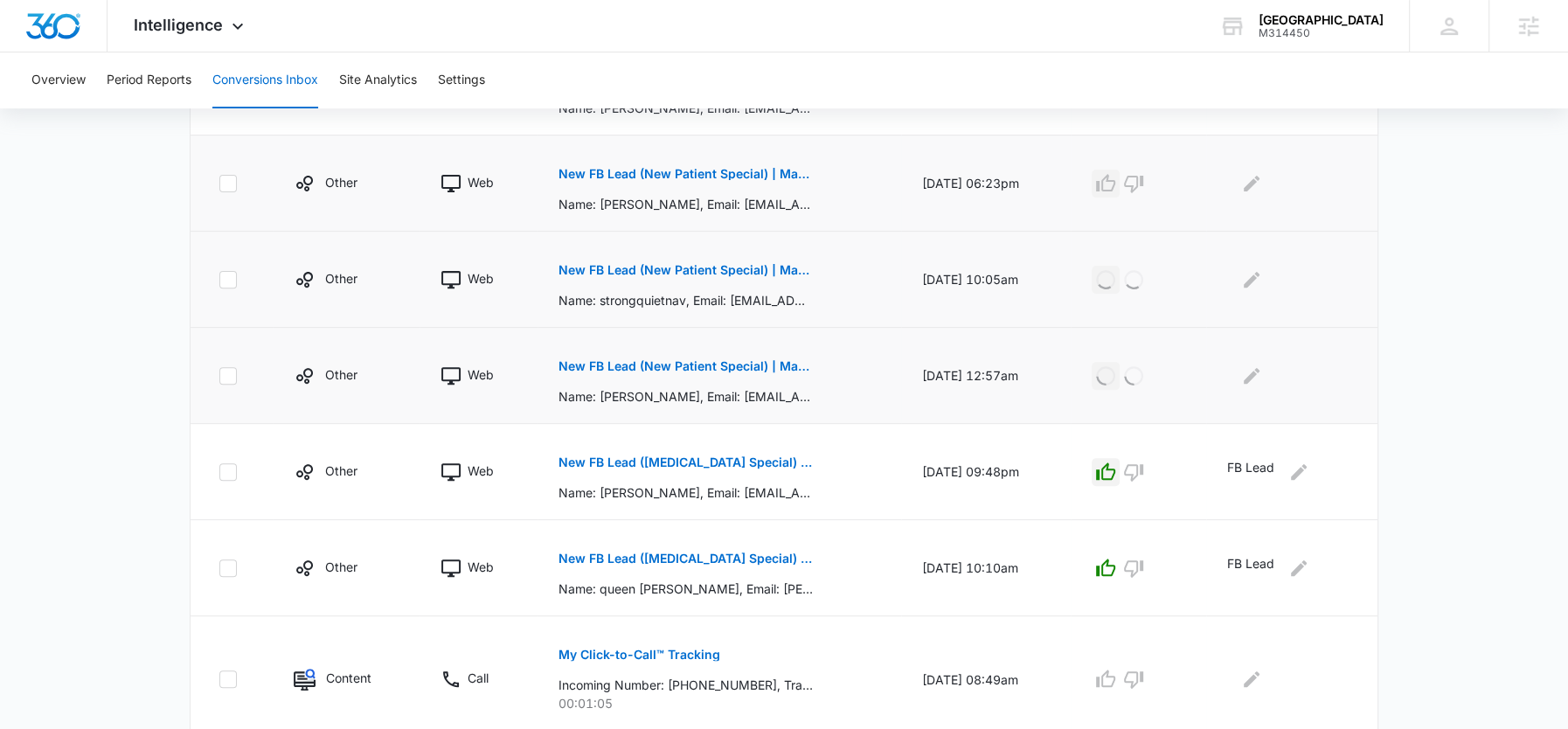
click at [1116, 186] on icon "button" at bounding box center [1105, 183] width 21 height 21
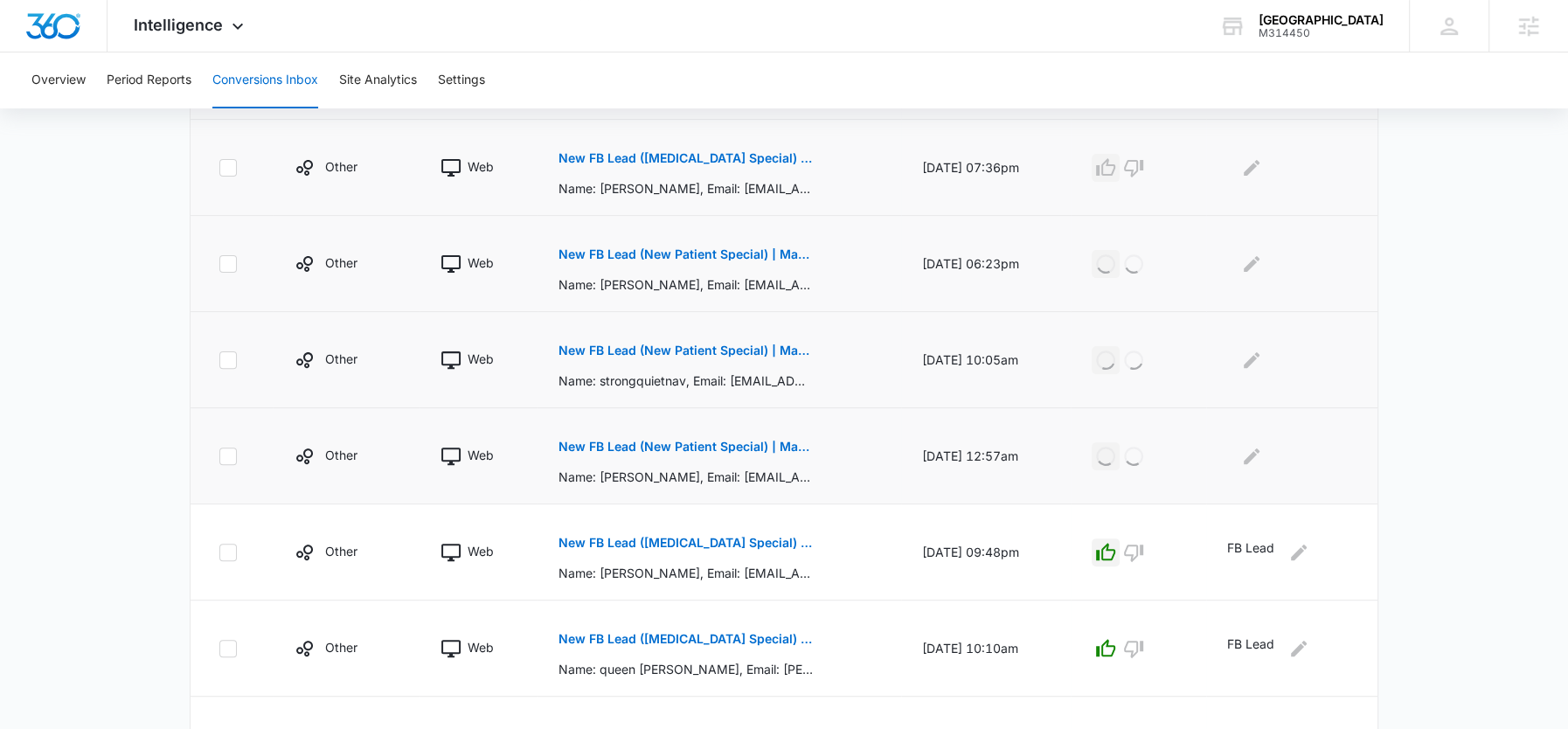
click at [1115, 173] on icon "button" at bounding box center [1105, 167] width 19 height 17
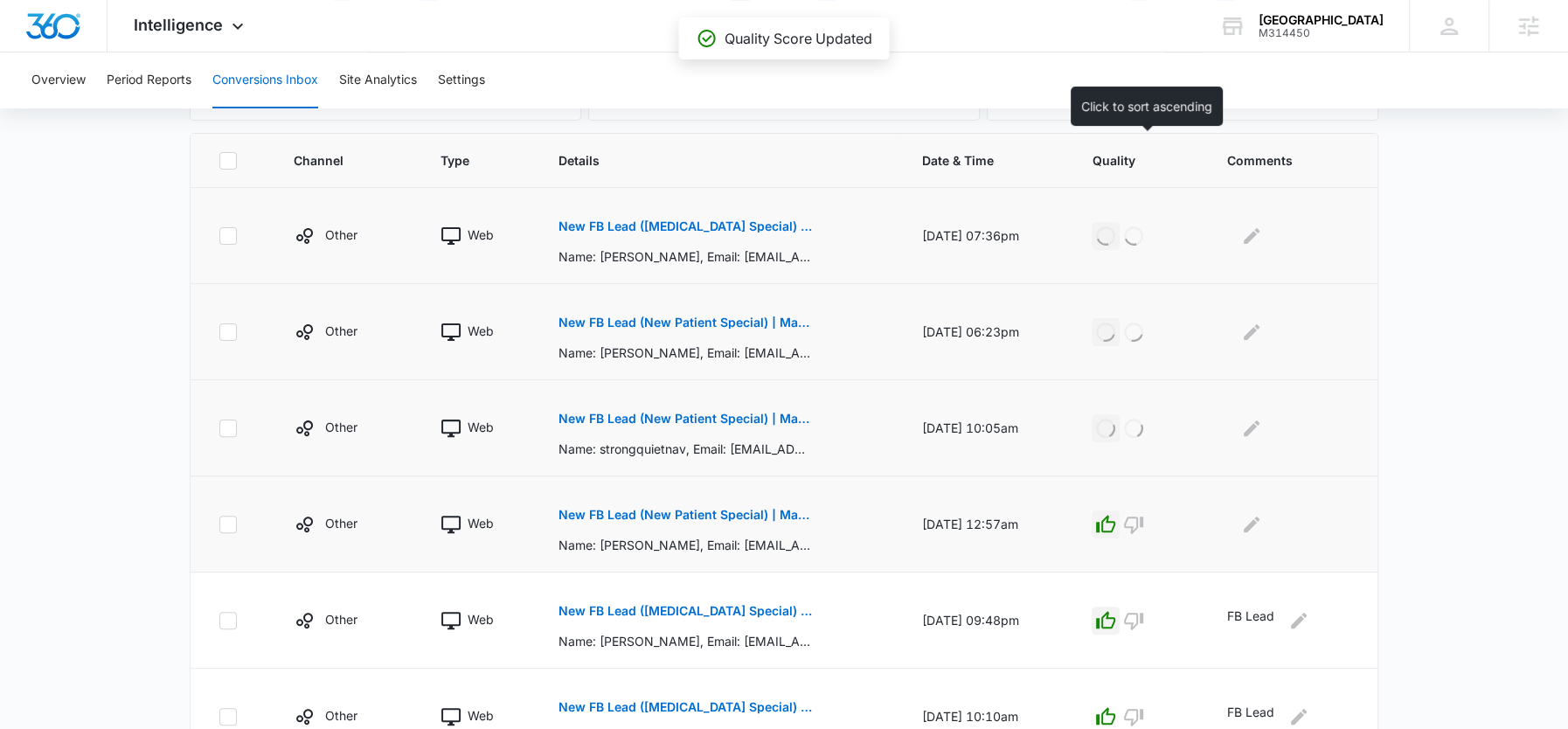
scroll to position [342, 0]
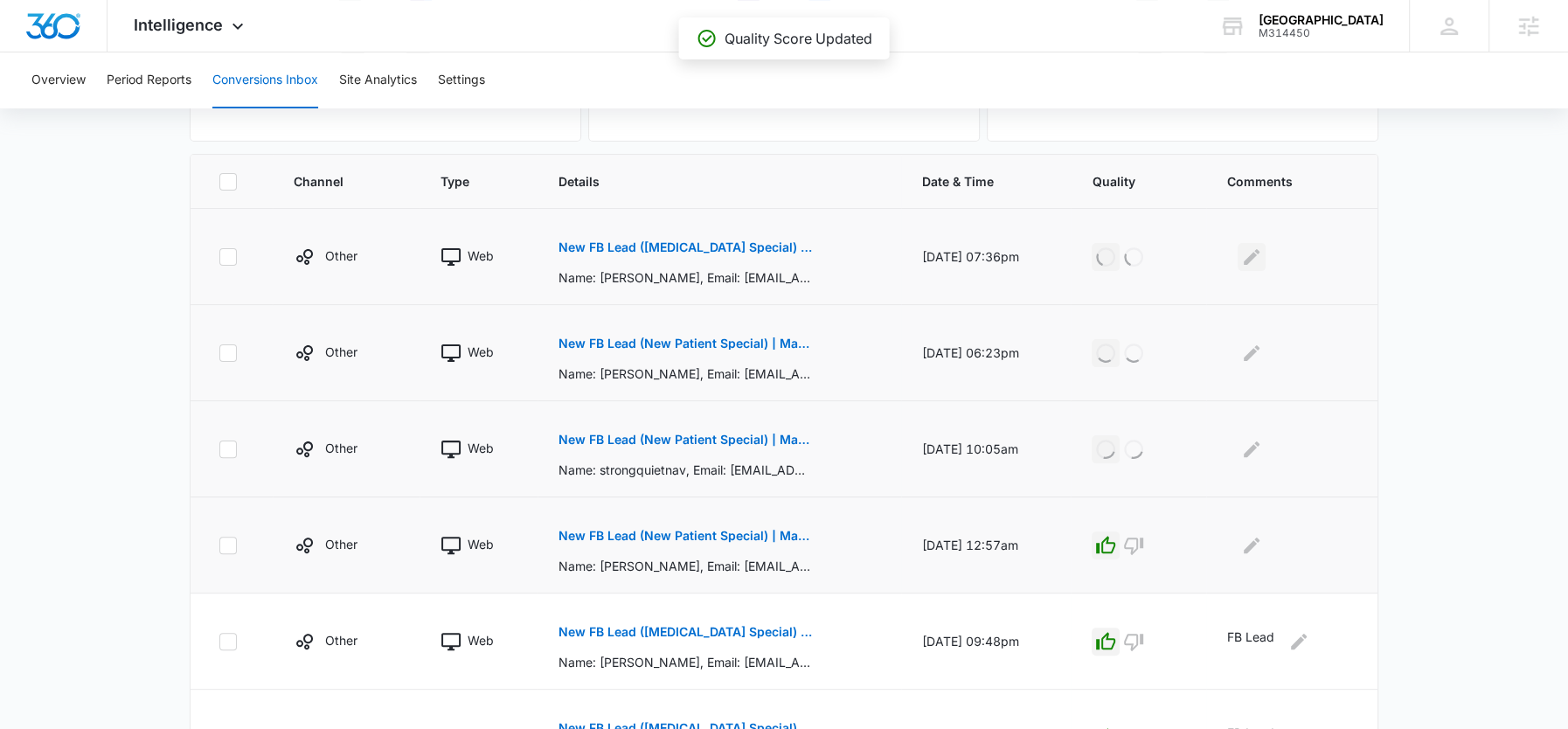
click at [1260, 249] on icon "Edit Comments" at bounding box center [1251, 256] width 15 height 15
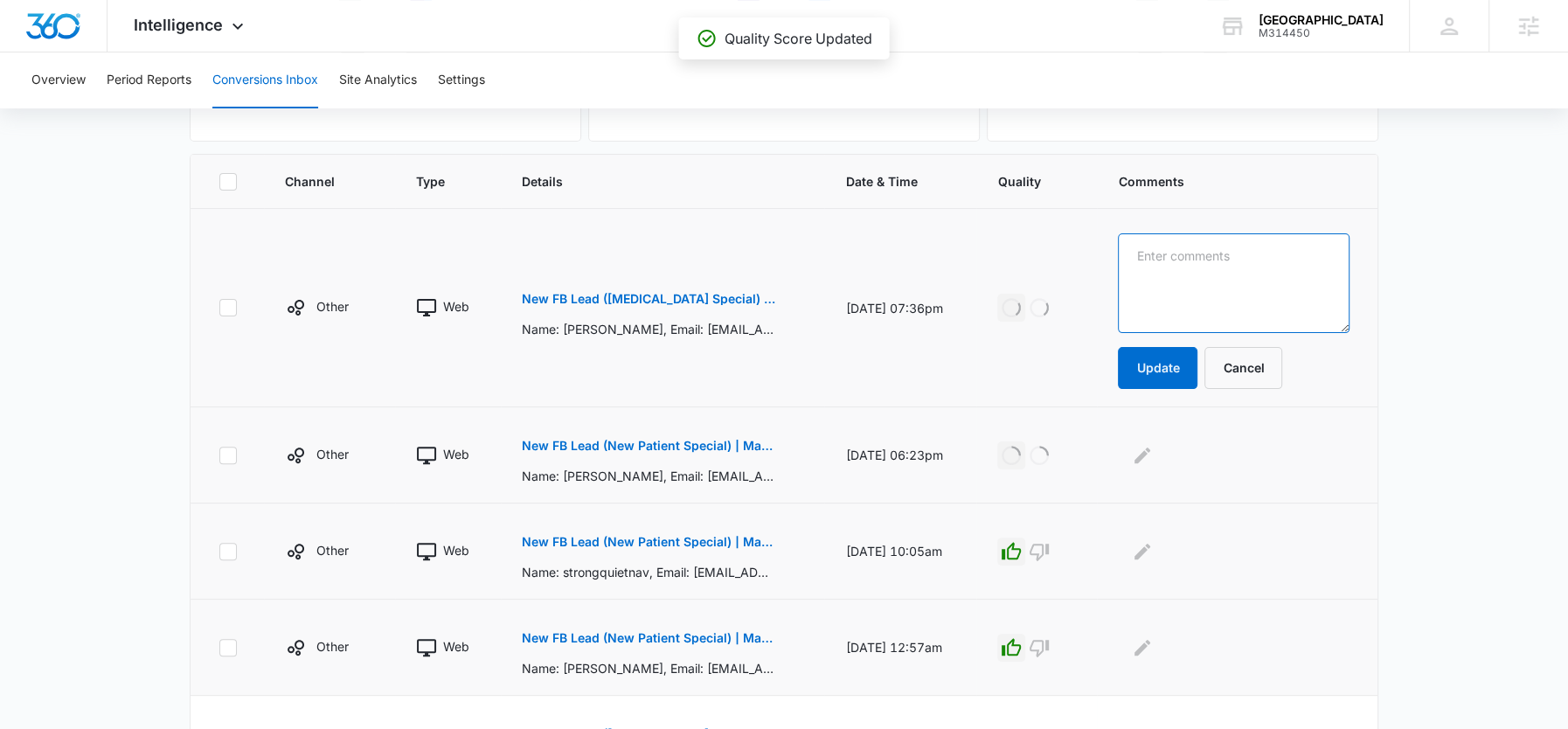
click at [1269, 258] on textarea at bounding box center [1233, 284] width 232 height 100
paste textarea "FB Lead"
type textarea "FB Lead"
click at [1190, 354] on button "Update" at bounding box center [1157, 368] width 79 height 42
click at [1156, 463] on button "Edit Comments" at bounding box center [1142, 455] width 28 height 28
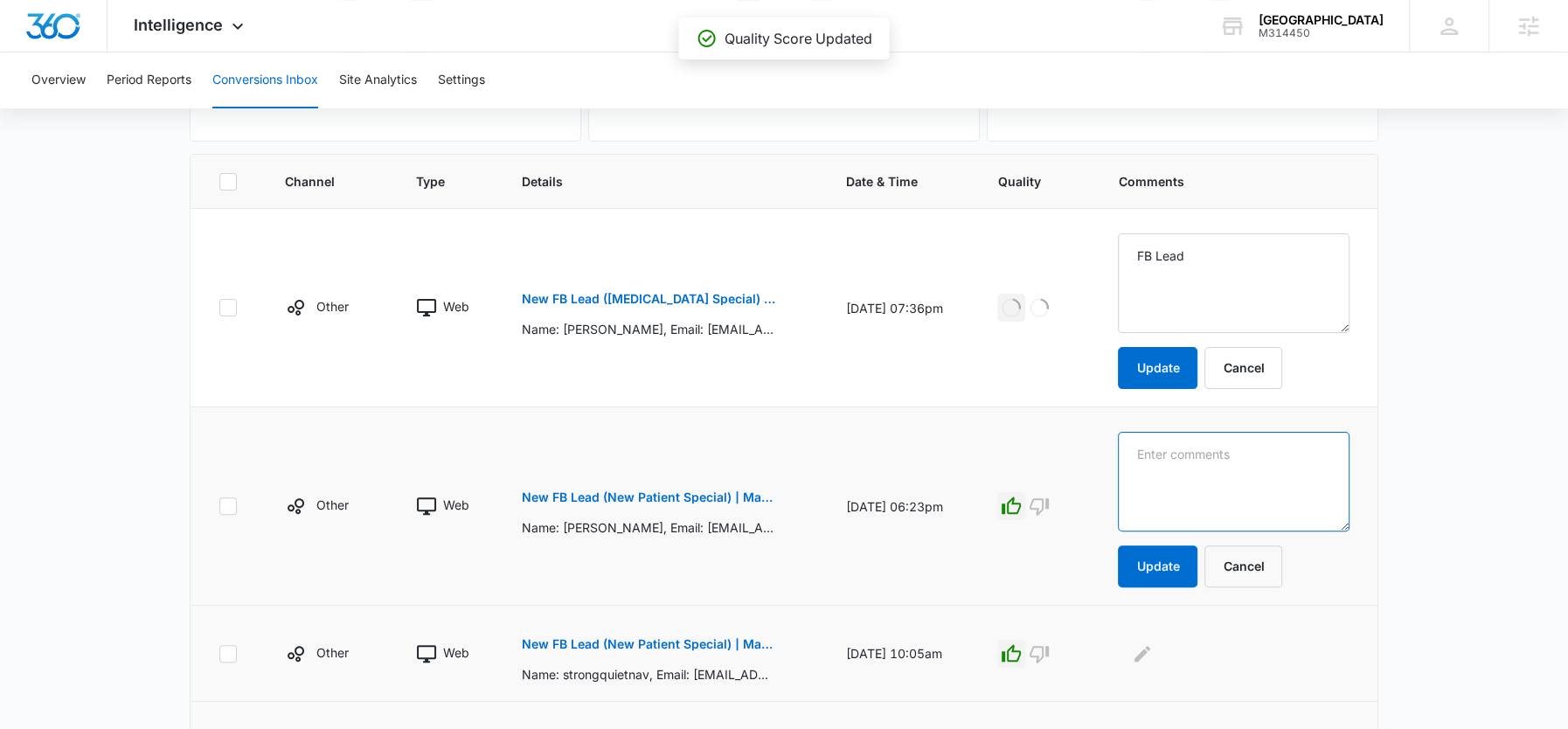
drag, startPoint x: 1169, startPoint y: 463, endPoint x: 1187, endPoint y: 473, distance: 20.6
click at [1187, 473] on textarea at bounding box center [1233, 482] width 232 height 100
paste textarea "FB Lead"
type textarea "FB Lead"
click at [1181, 552] on button "Update" at bounding box center [1157, 567] width 79 height 42
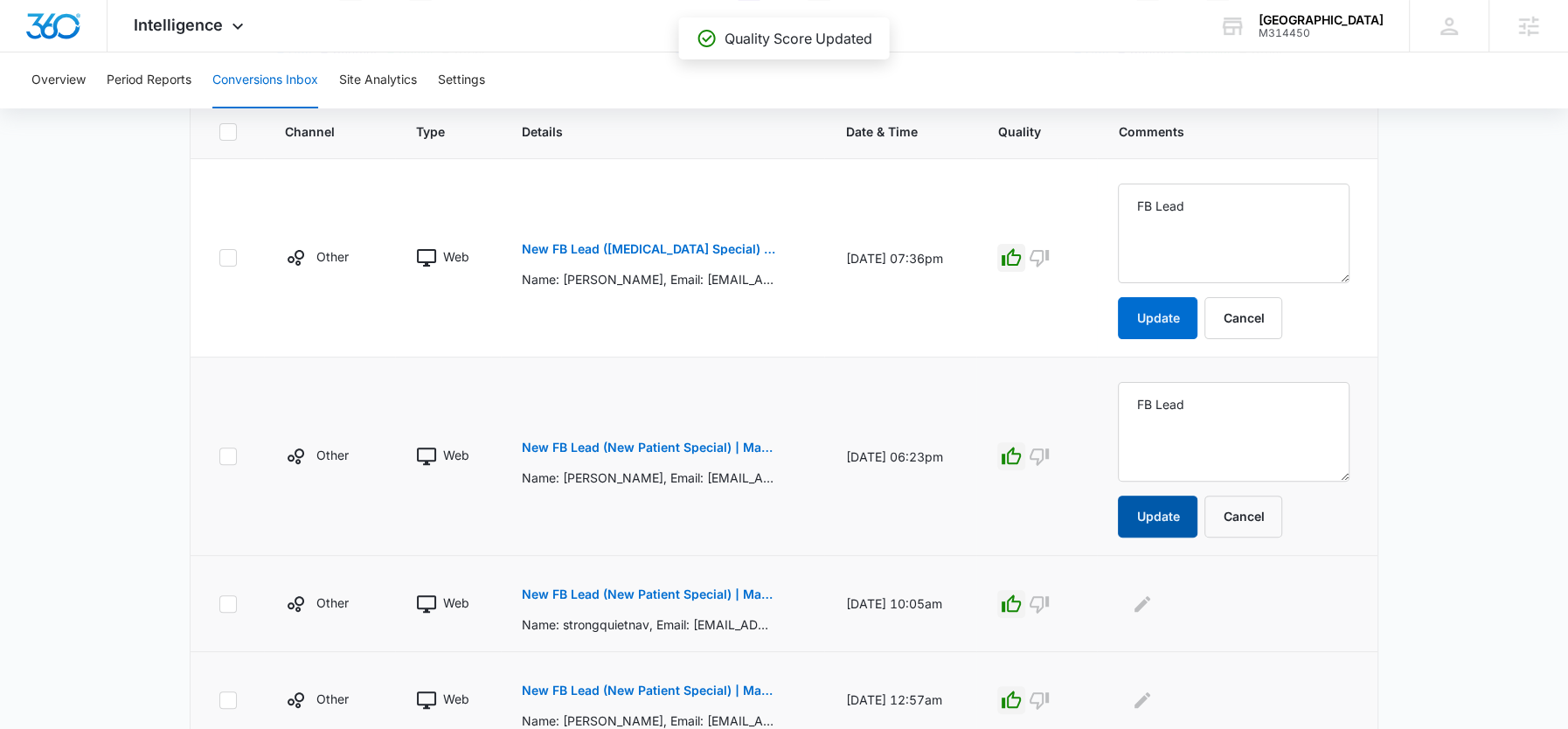
scroll to position [455, 0]
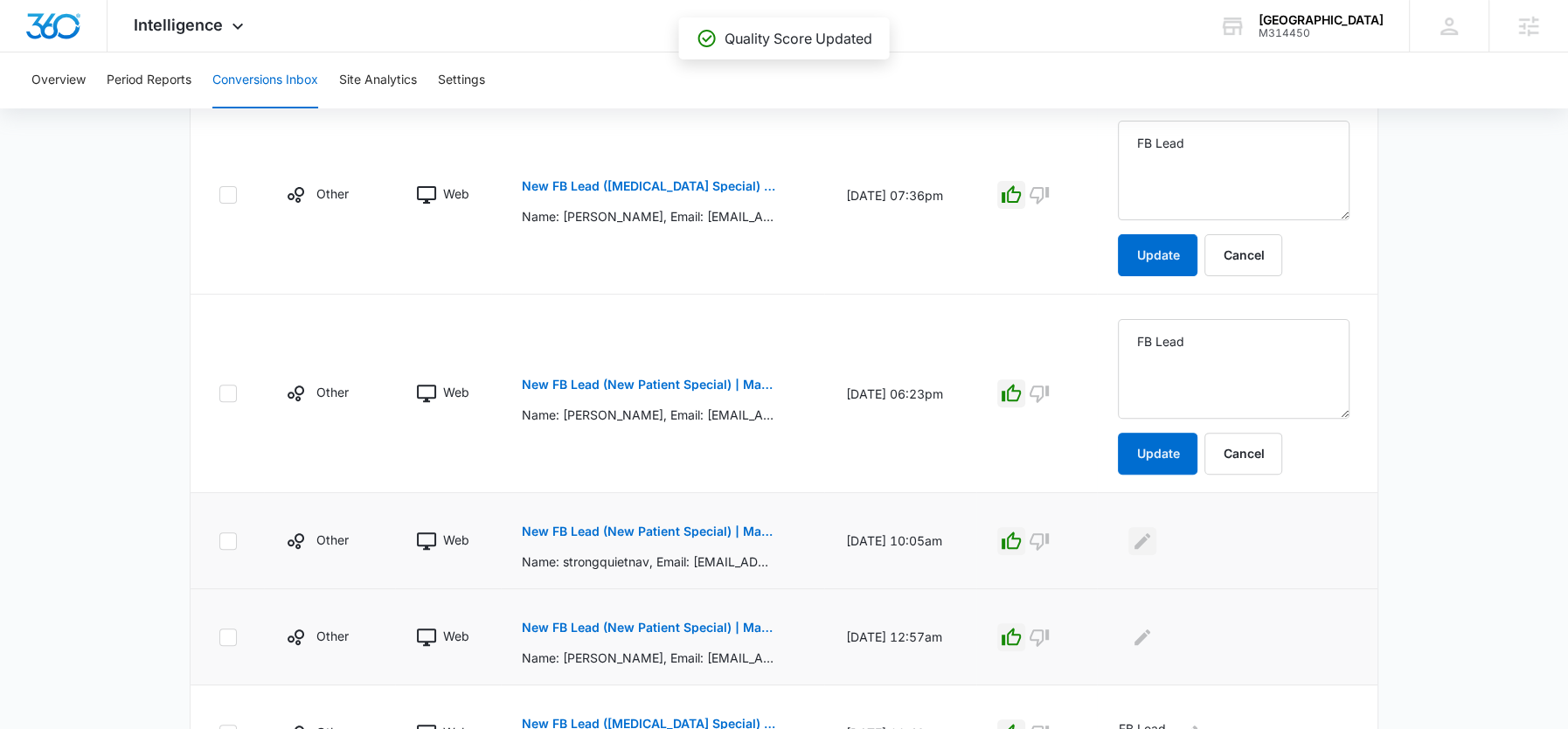
click at [1151, 534] on icon "Edit Comments" at bounding box center [1141, 540] width 15 height 15
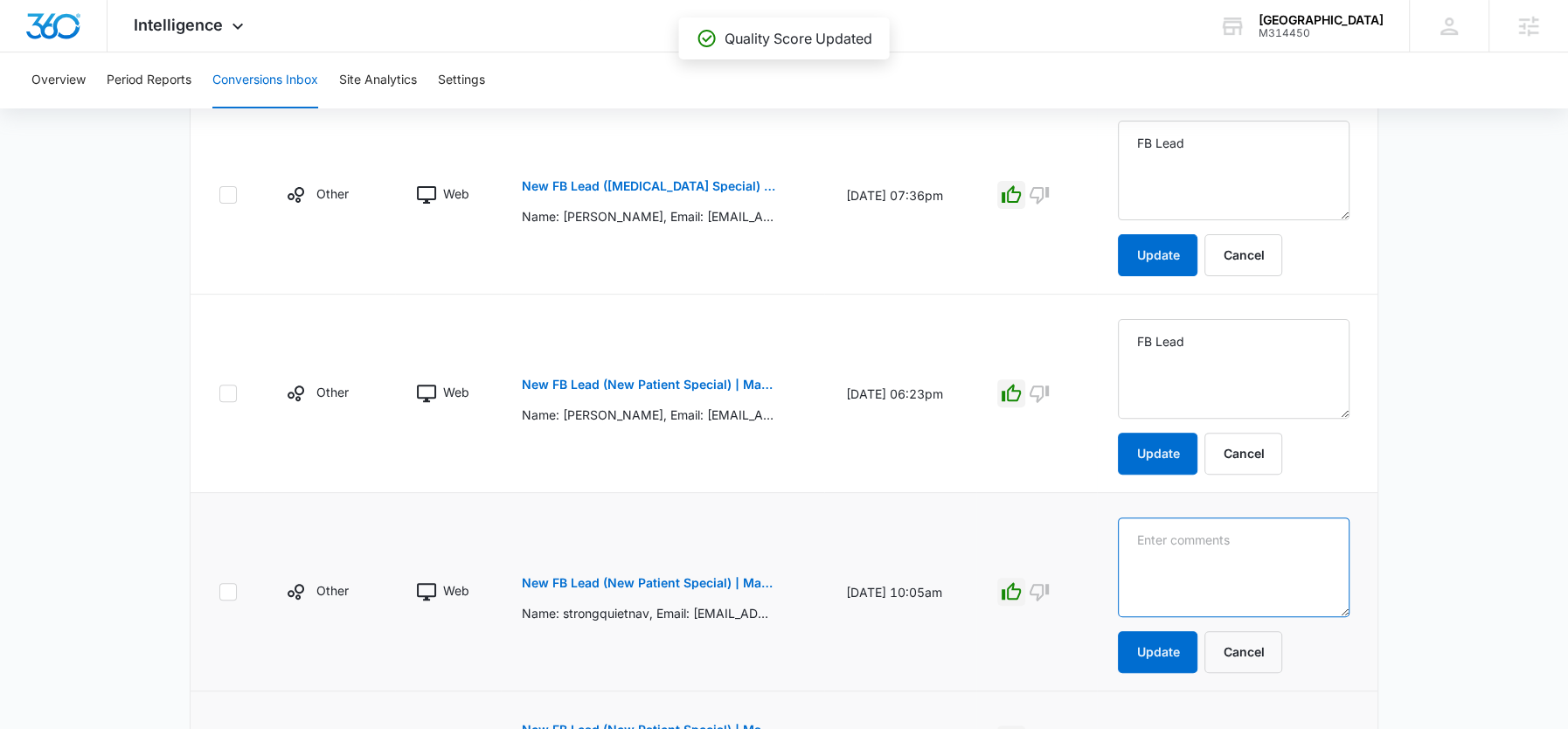
click at [1177, 542] on textarea at bounding box center [1233, 568] width 232 height 100
paste textarea "FB Lead"
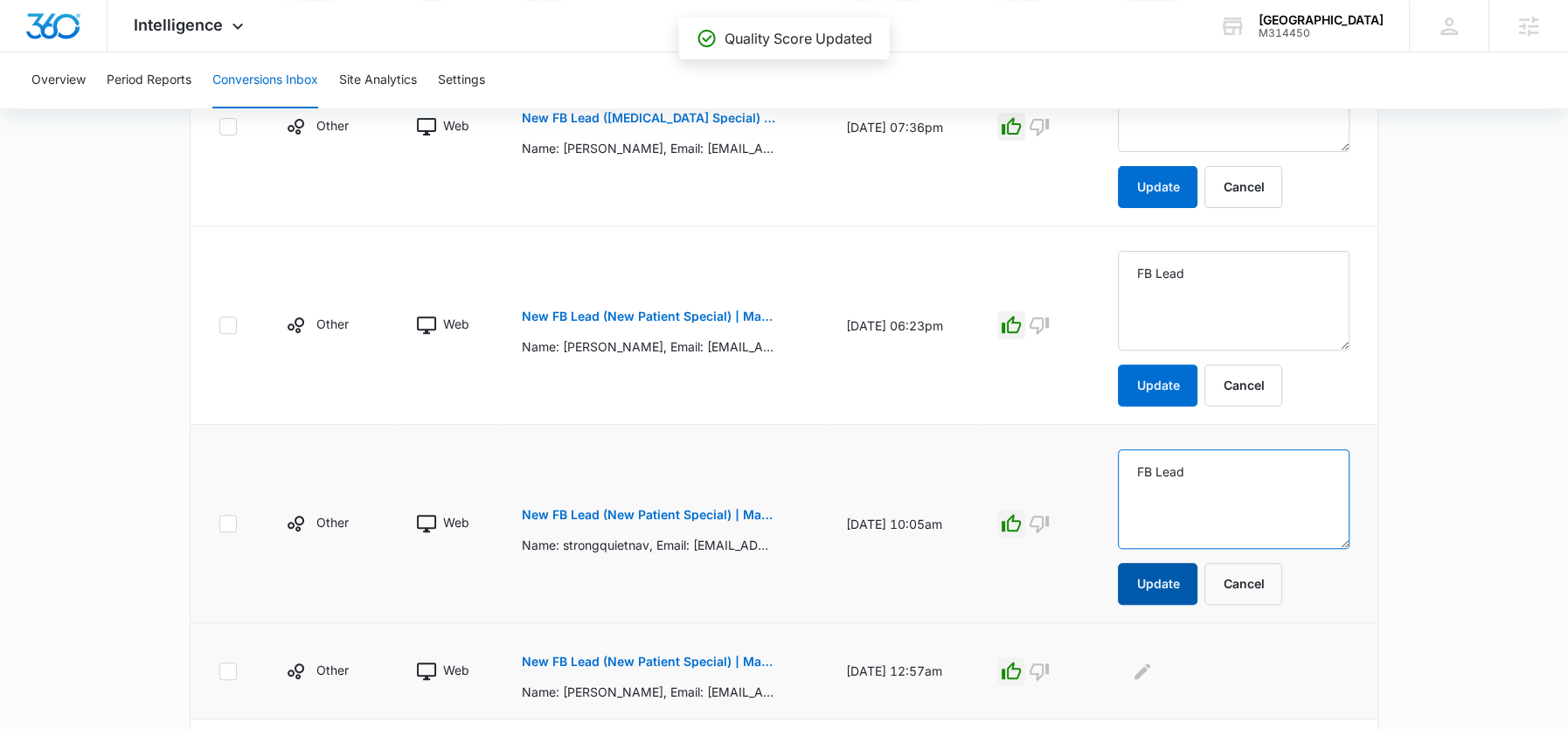
type textarea "FB Lead"
click at [1183, 578] on button "Update" at bounding box center [1157, 584] width 79 height 42
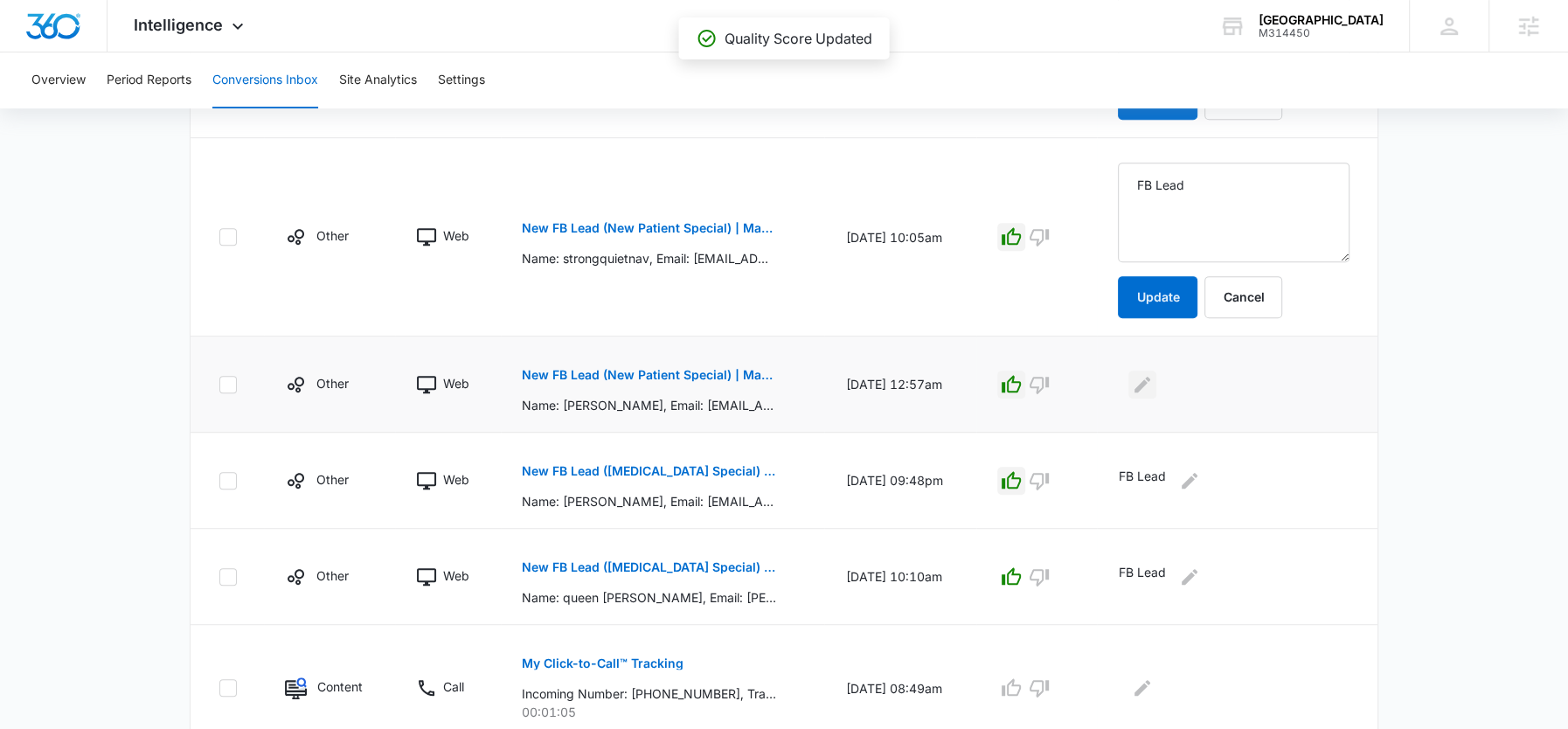
click at [1152, 390] on icon "Edit Comments" at bounding box center [1141, 384] width 21 height 21
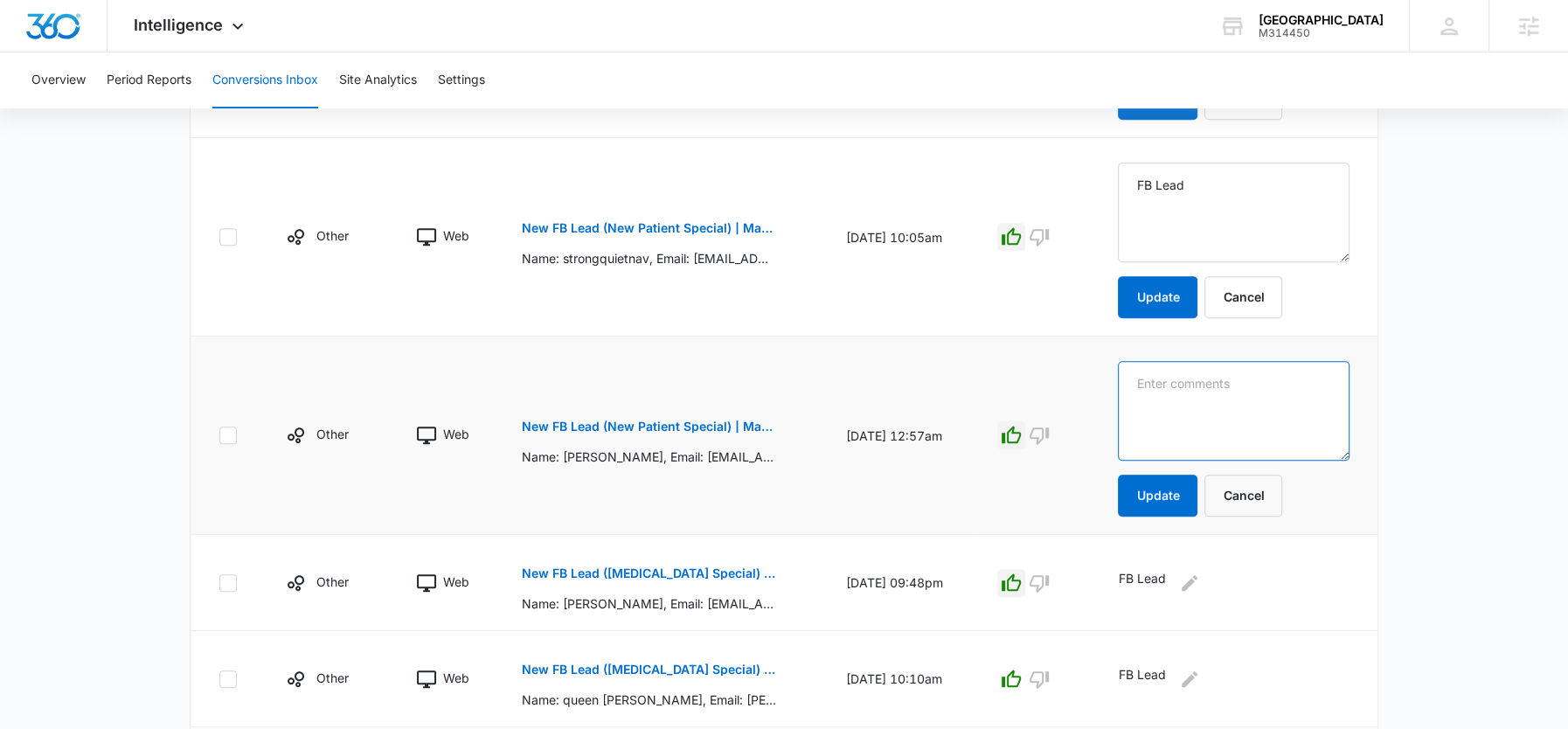
scroll to position [657, 0]
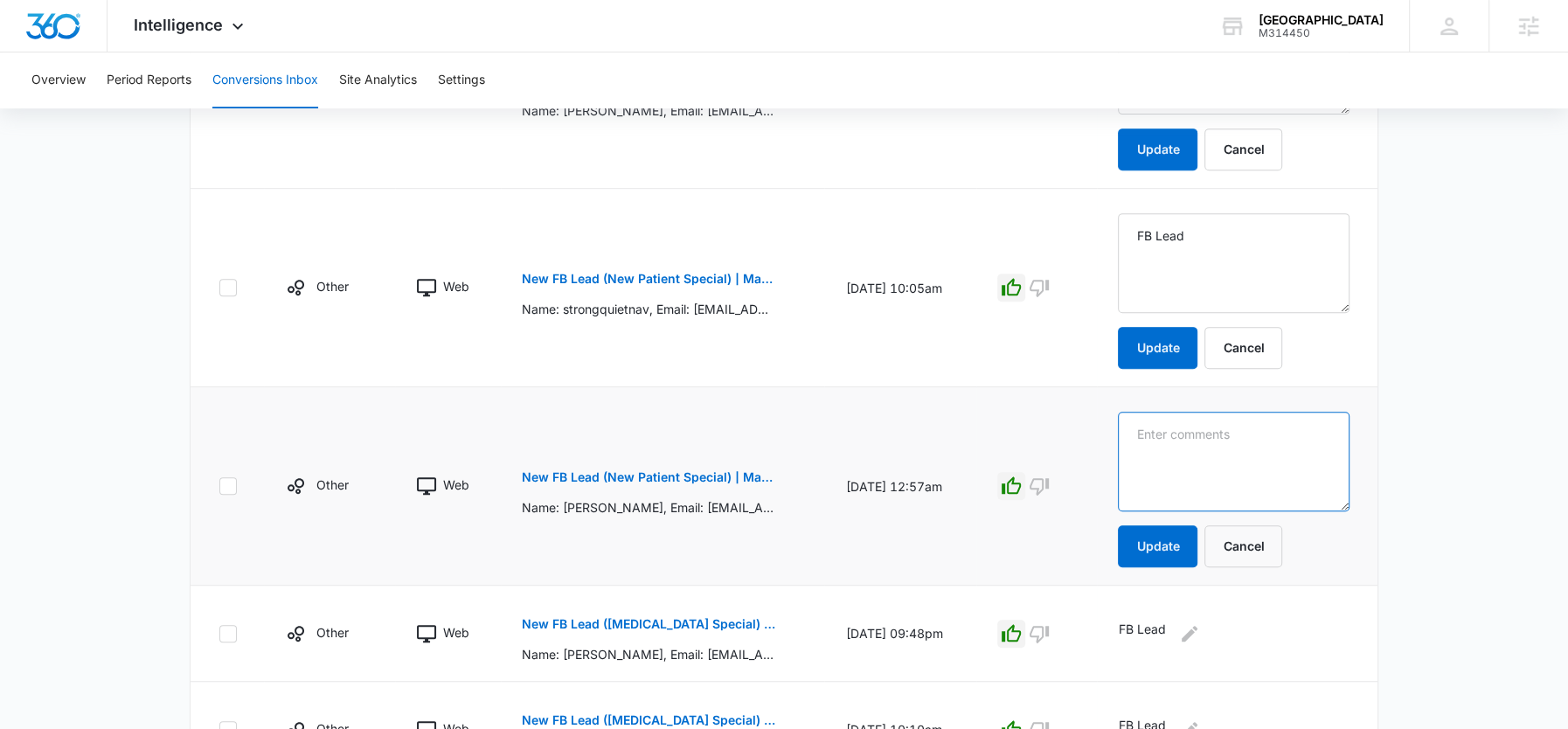
click at [1170, 412] on textarea at bounding box center [1233, 462] width 232 height 100
paste textarea "FB Lead"
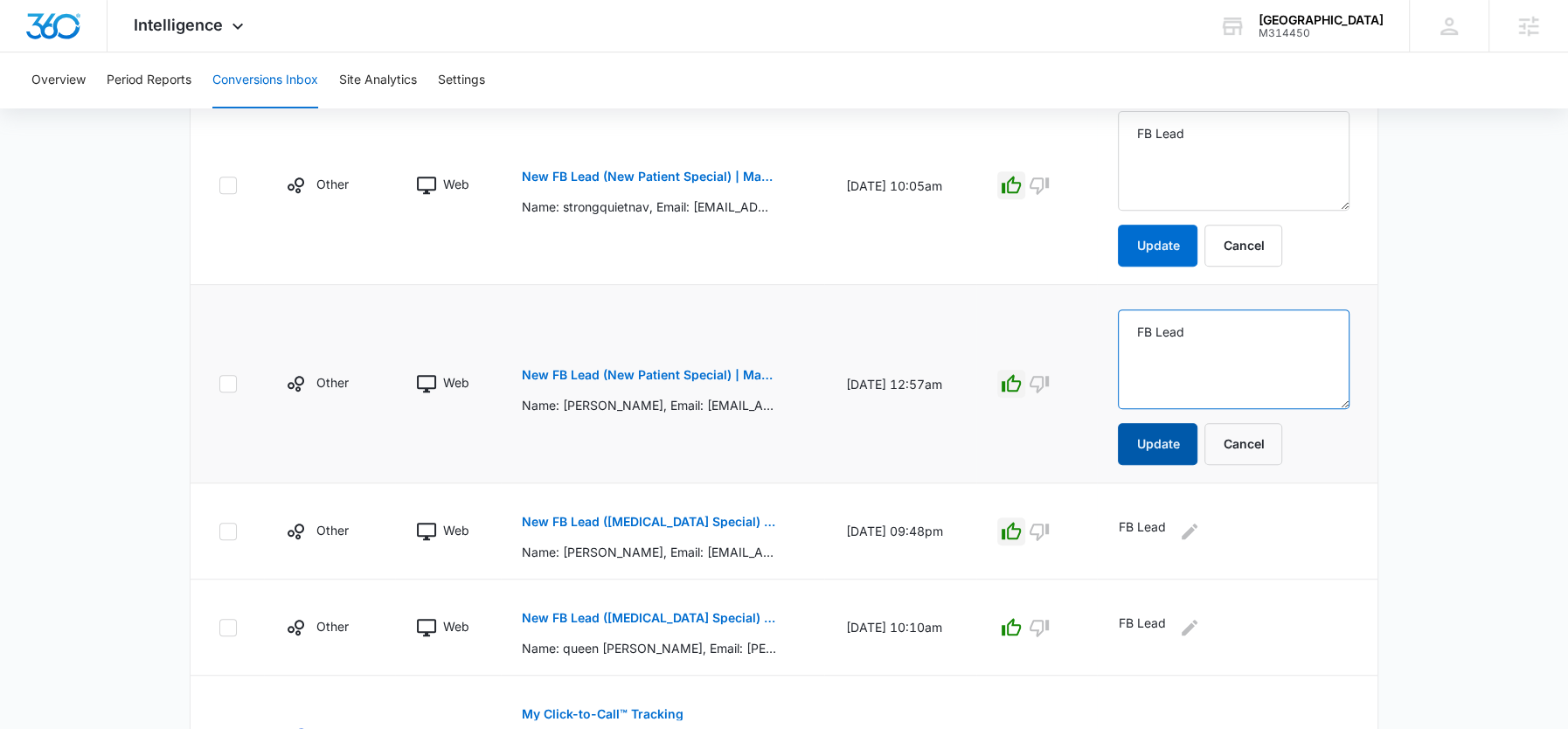
type textarea "FB Lead"
click at [1170, 435] on button "Update" at bounding box center [1157, 444] width 79 height 42
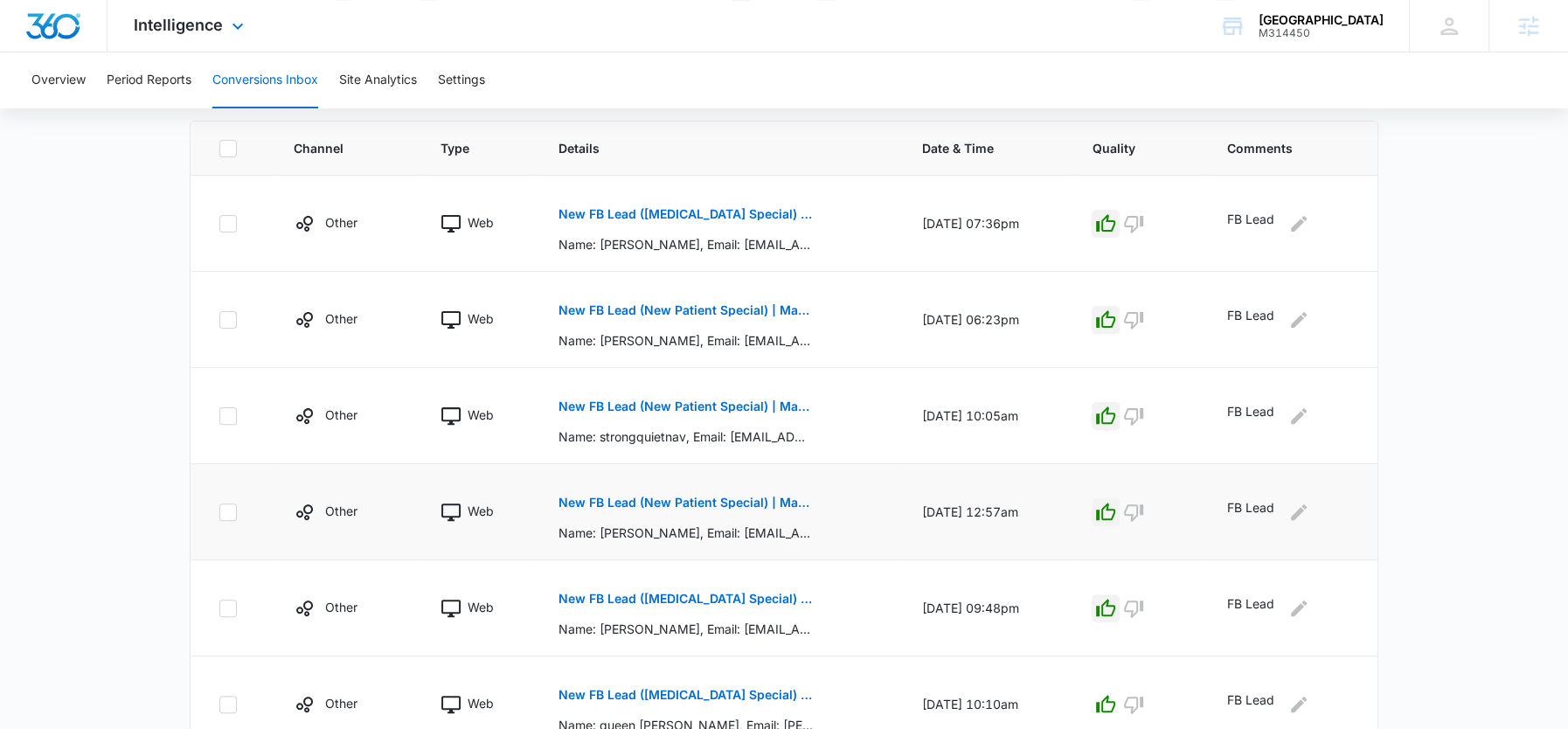
scroll to position [926, 0]
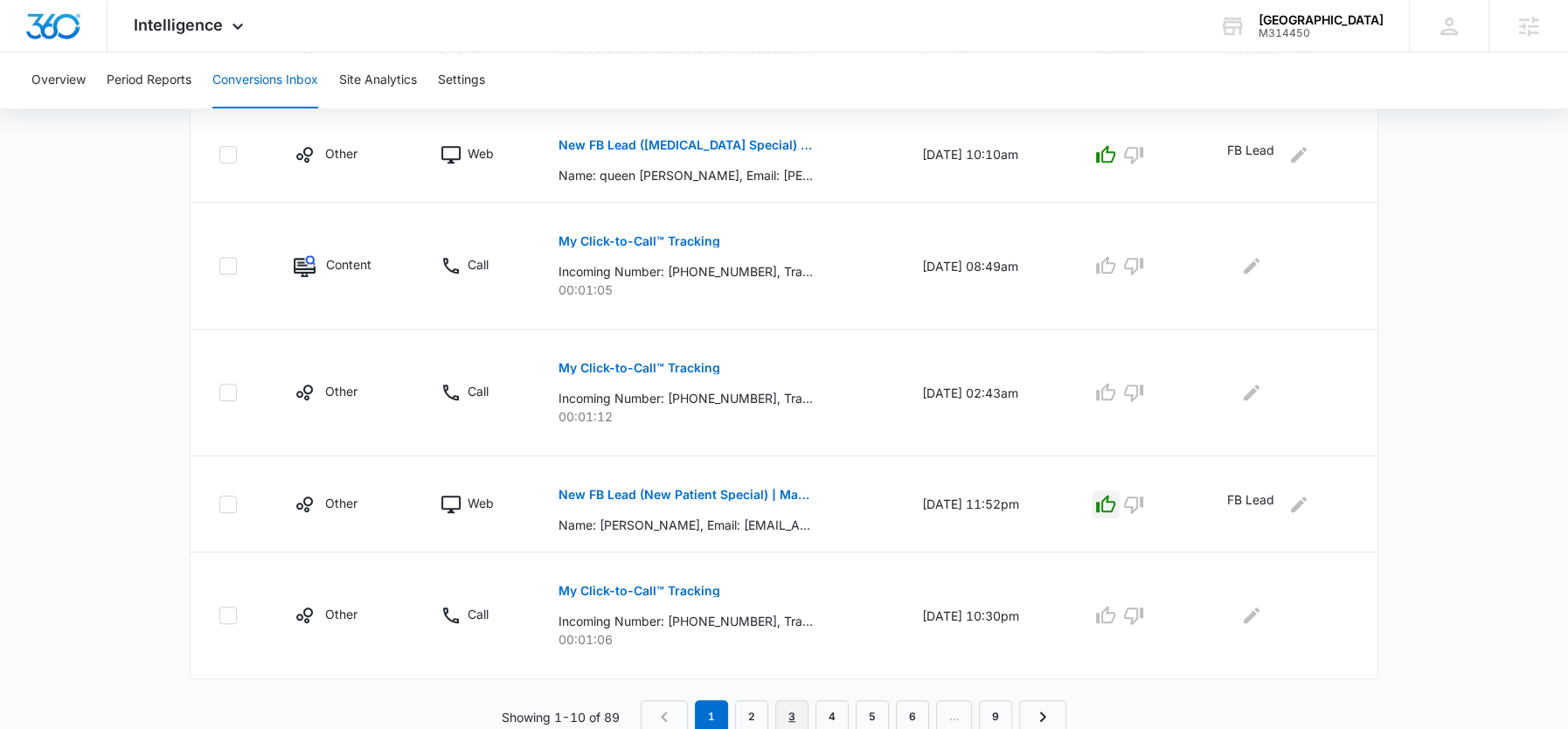
click at [790, 706] on link "3" at bounding box center [791, 717] width 34 height 34
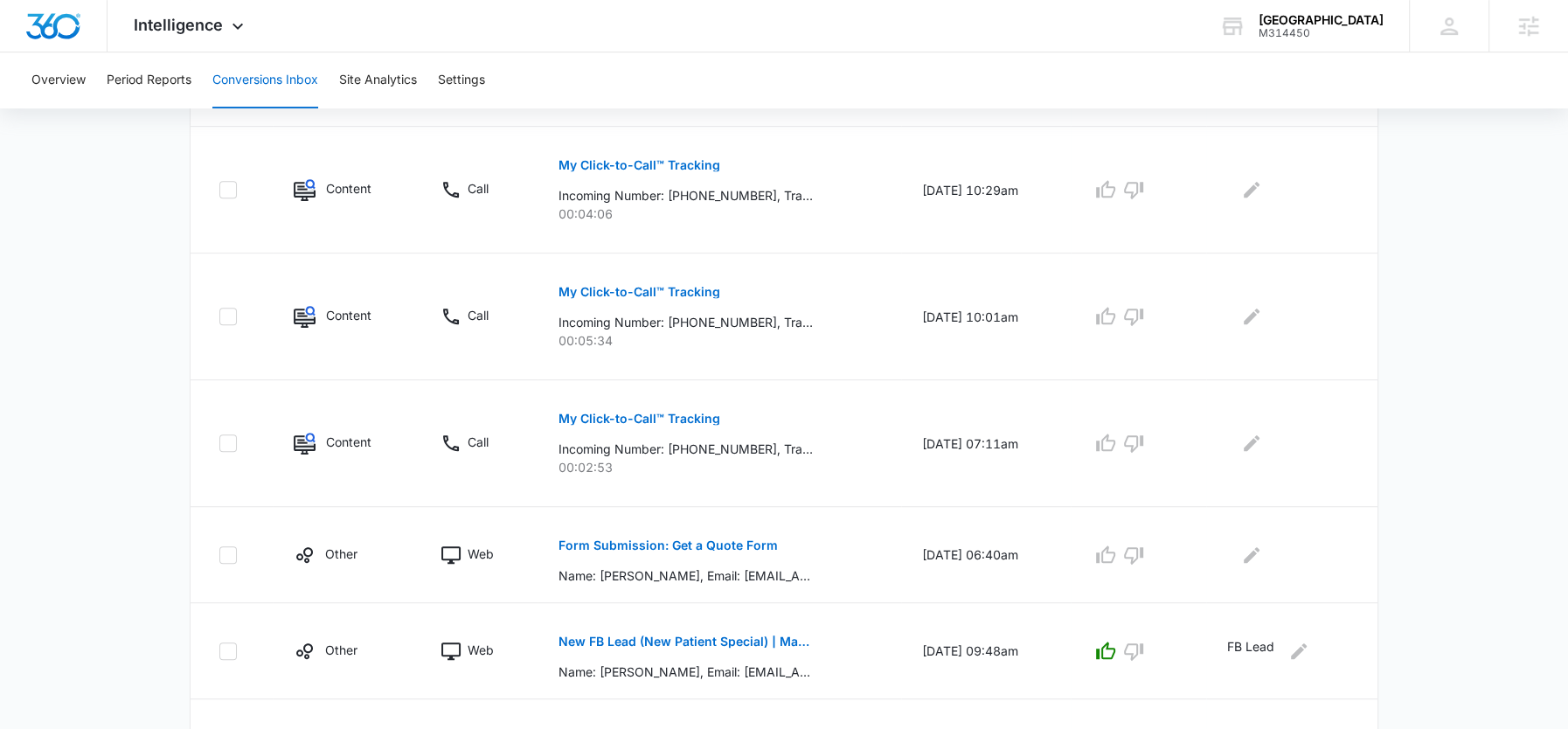
scroll to position [674, 0]
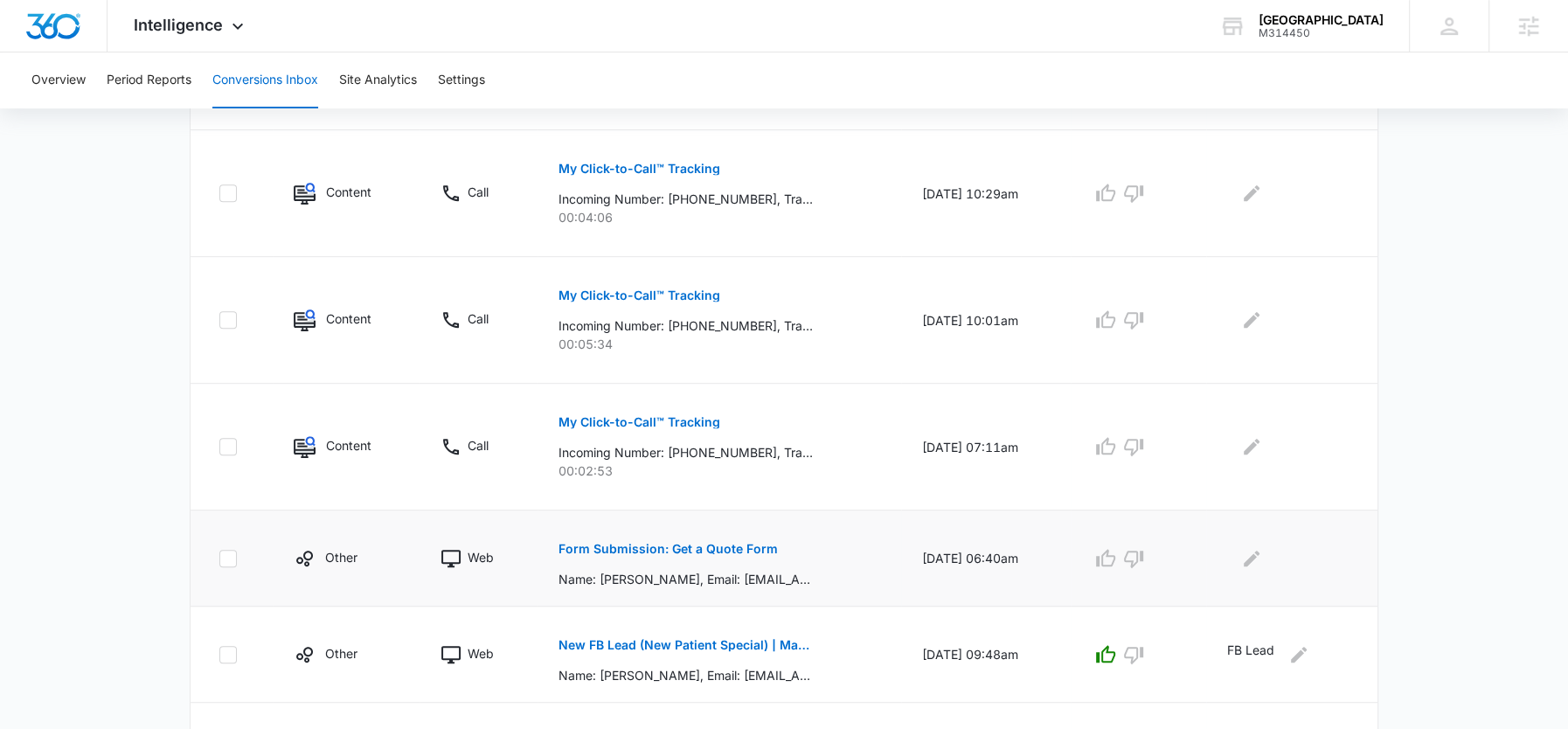
click at [739, 547] on p "Form Submission: Get a Quote Form" at bounding box center [668, 549] width 219 height 12
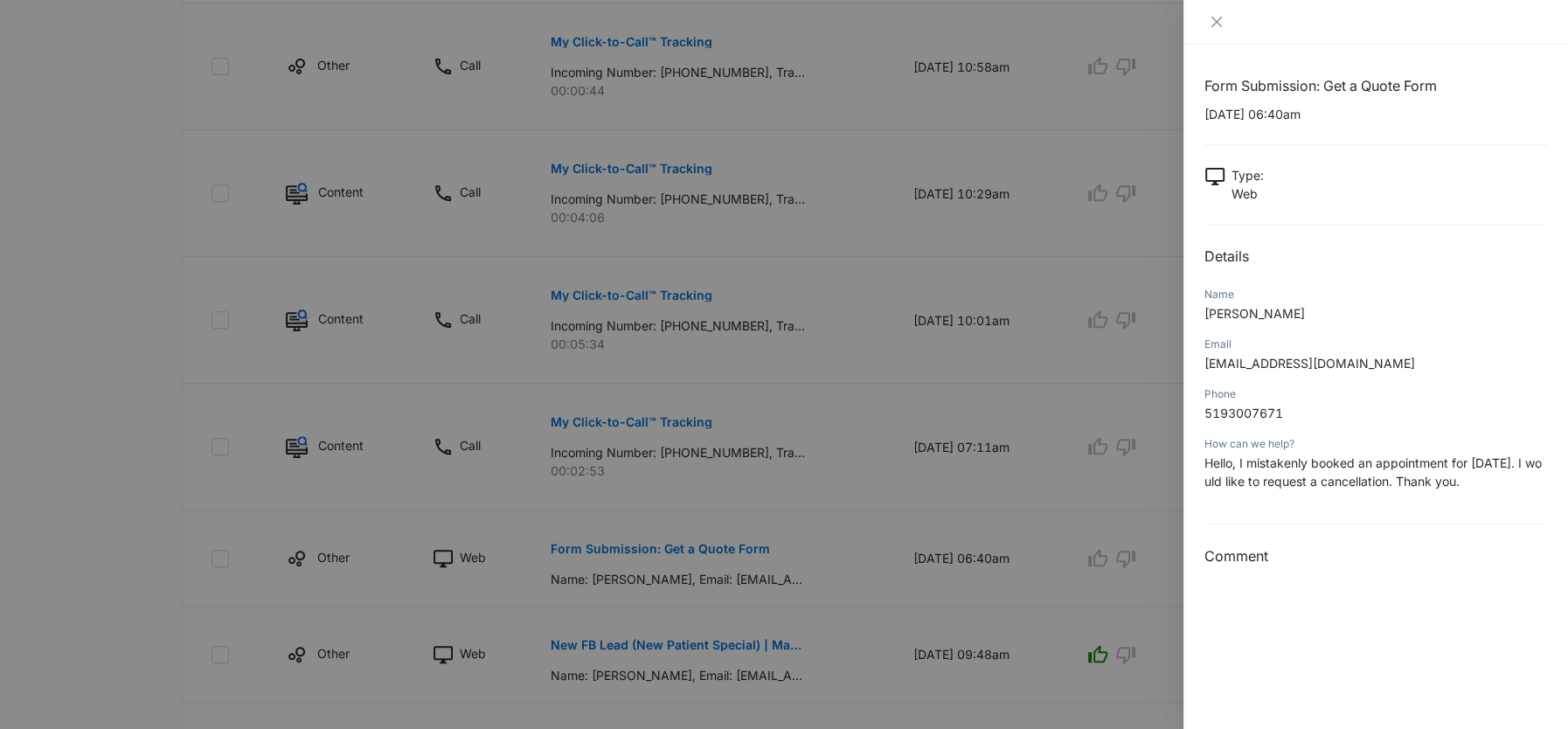
click at [1361, 479] on span "Hello, I mistakenly booked an appointment for October 22. I would like to reque…" at bounding box center [1372, 472] width 337 height 34
copy span "Hello, I mistakenly booked an appointment for October 22. I would like to reque…"
click at [1131, 498] on div at bounding box center [784, 364] width 1568 height 729
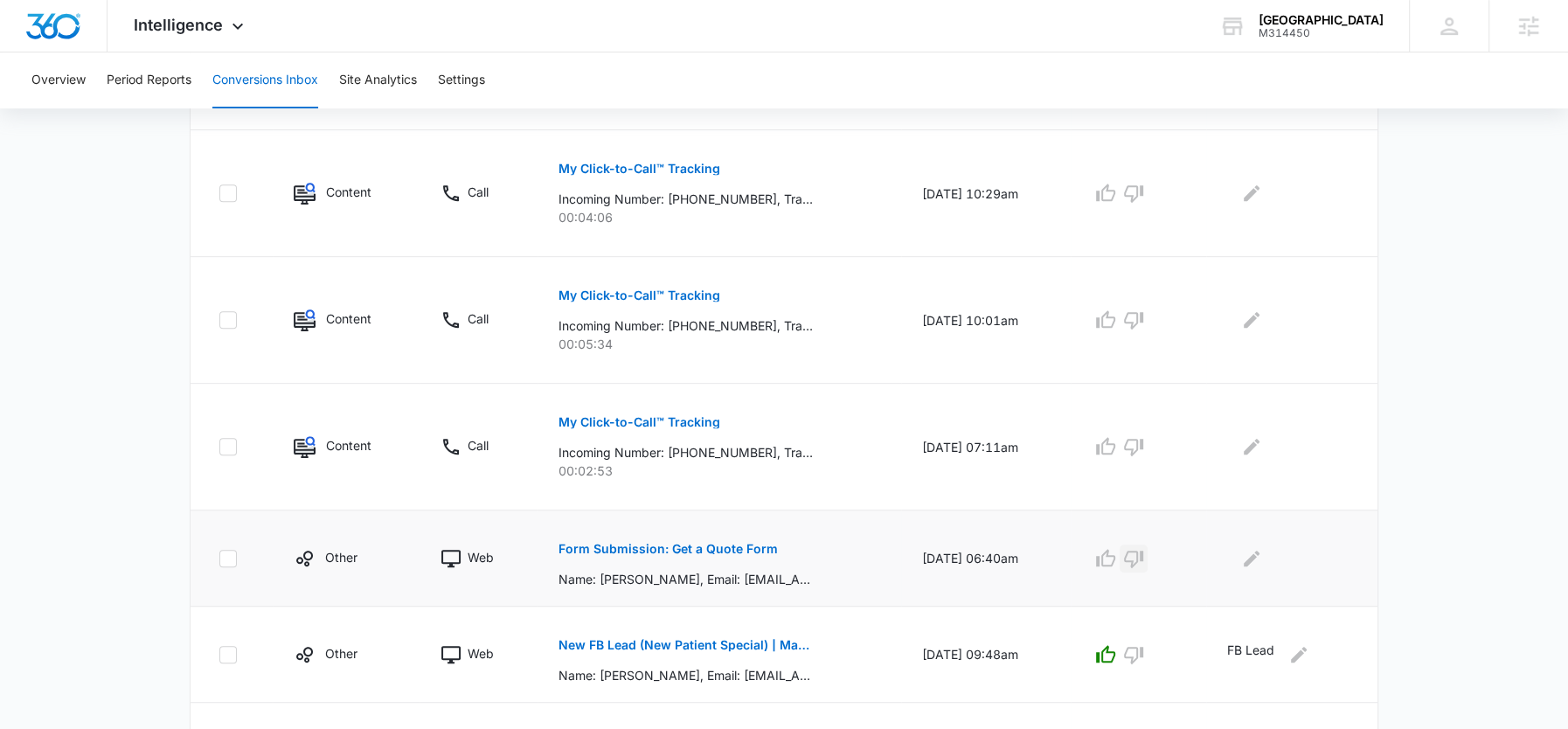
click at [1134, 552] on icon "button" at bounding box center [1133, 559] width 21 height 21
click at [1259, 549] on icon "Edit Comments" at bounding box center [1251, 559] width 21 height 21
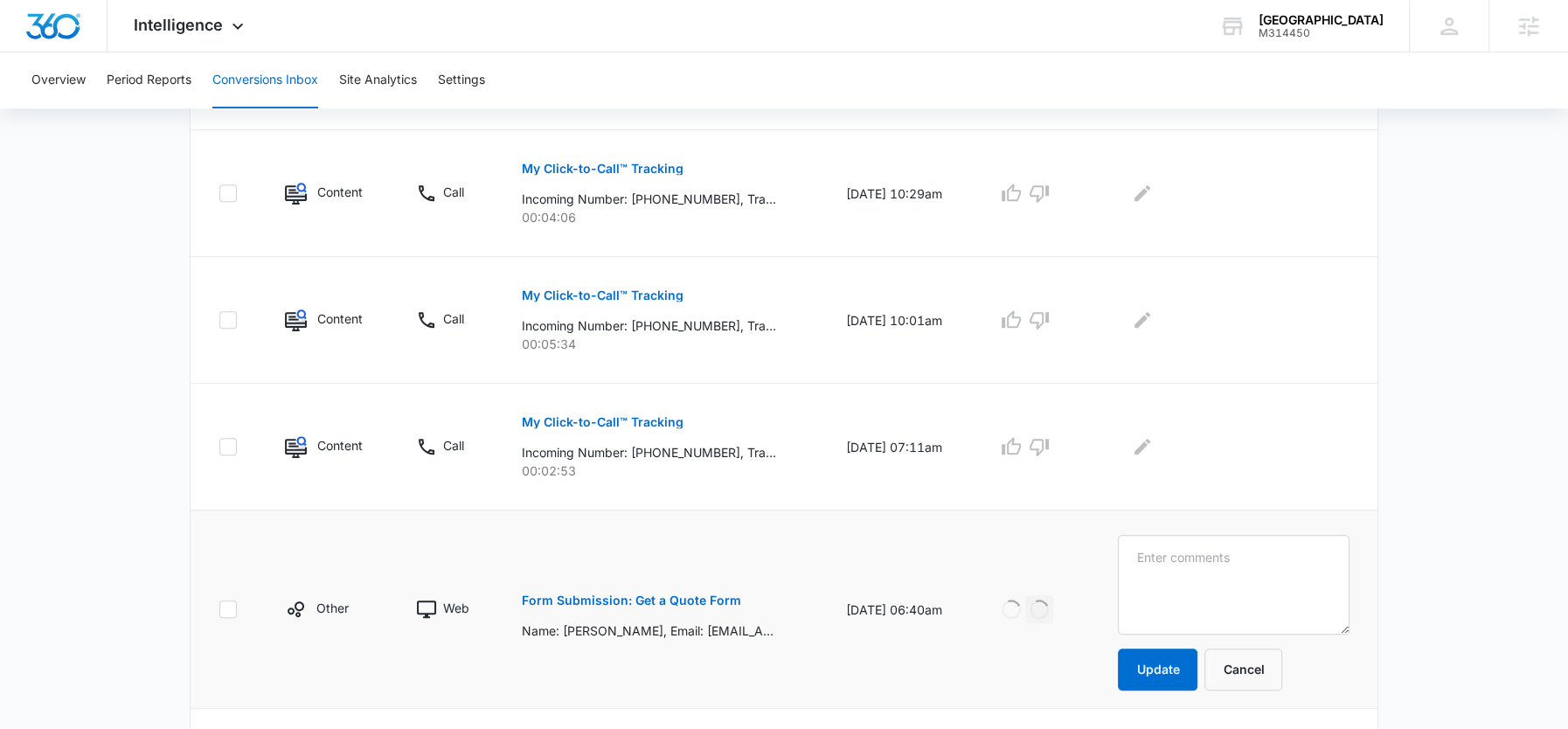
click at [1259, 546] on textarea at bounding box center [1233, 585] width 232 height 100
type textarea "Hello, I mistakenly booked an appointment for October 22. I would like to reque…"
click at [1169, 655] on button "Update" at bounding box center [1157, 670] width 79 height 42
click at [669, 448] on p "Incoming Number: +12262601947, Tracking Number: +18337597801, Ring To: +1226946…" at bounding box center [649, 452] width 255 height 18
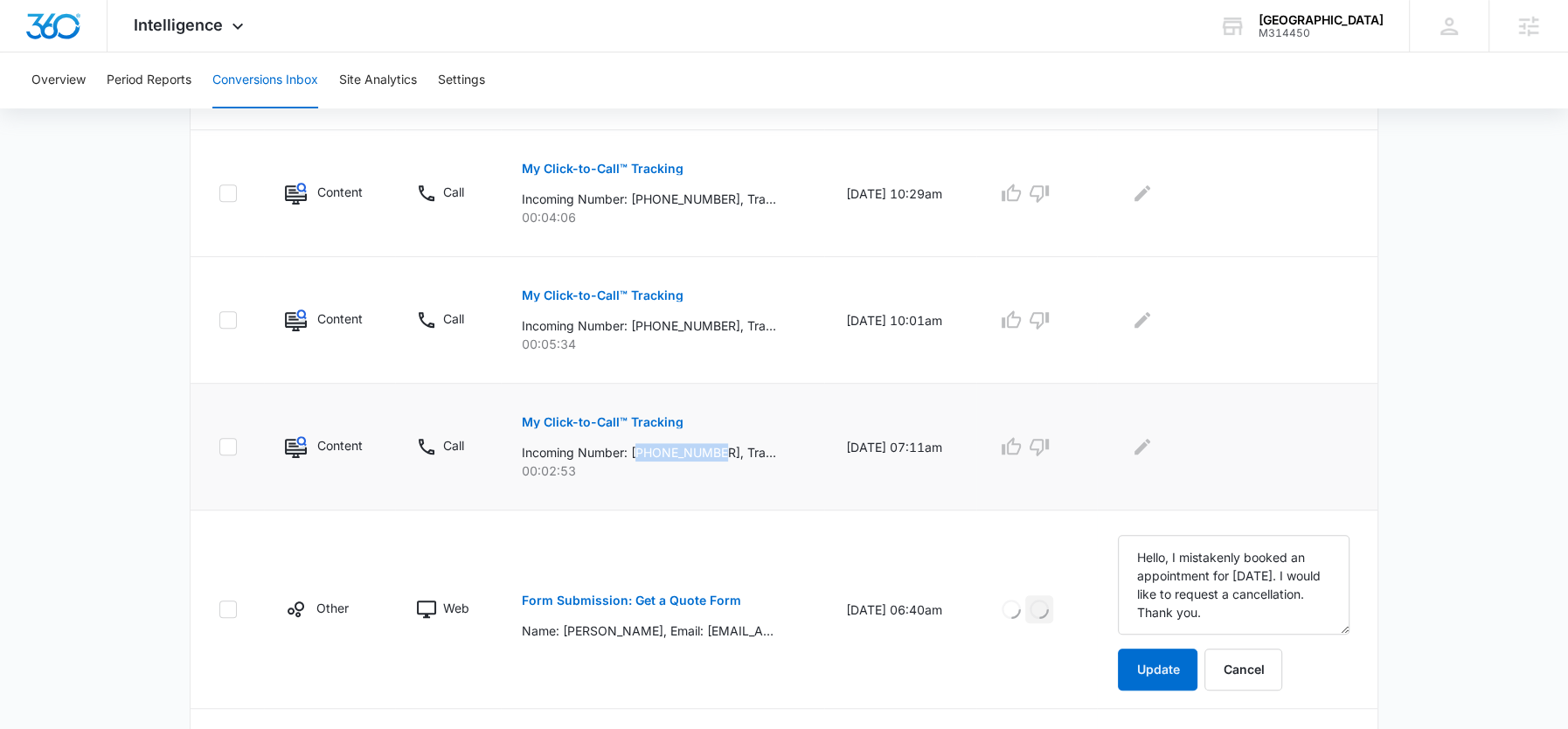
click at [669, 448] on p "Incoming Number: +12262601947, Tracking Number: +18337597801, Ring To: +1226946…" at bounding box center [649, 452] width 255 height 18
copy p "12262601947"
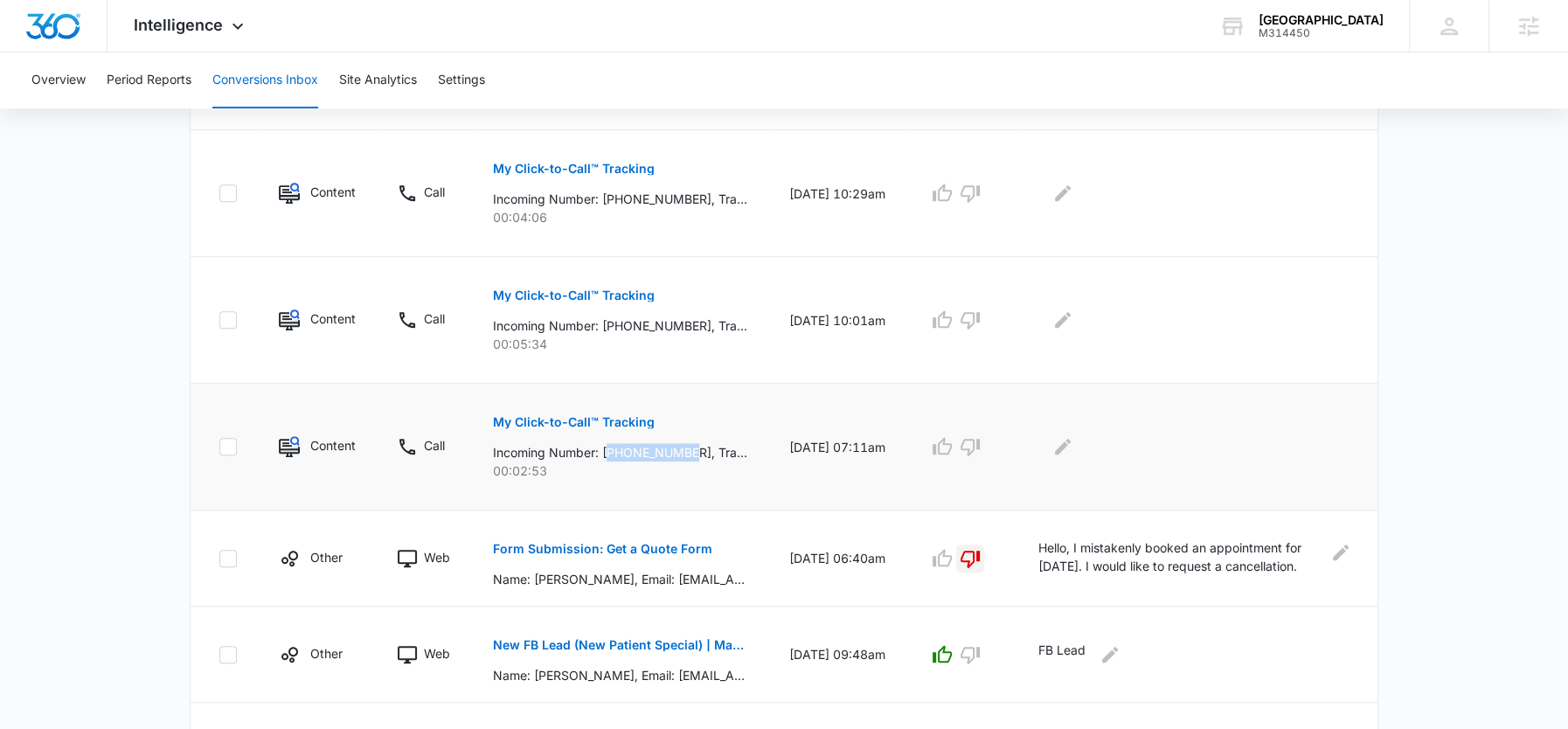
click at [603, 416] on p "My Click-to-Call™ Tracking" at bounding box center [574, 421] width 162 height 12
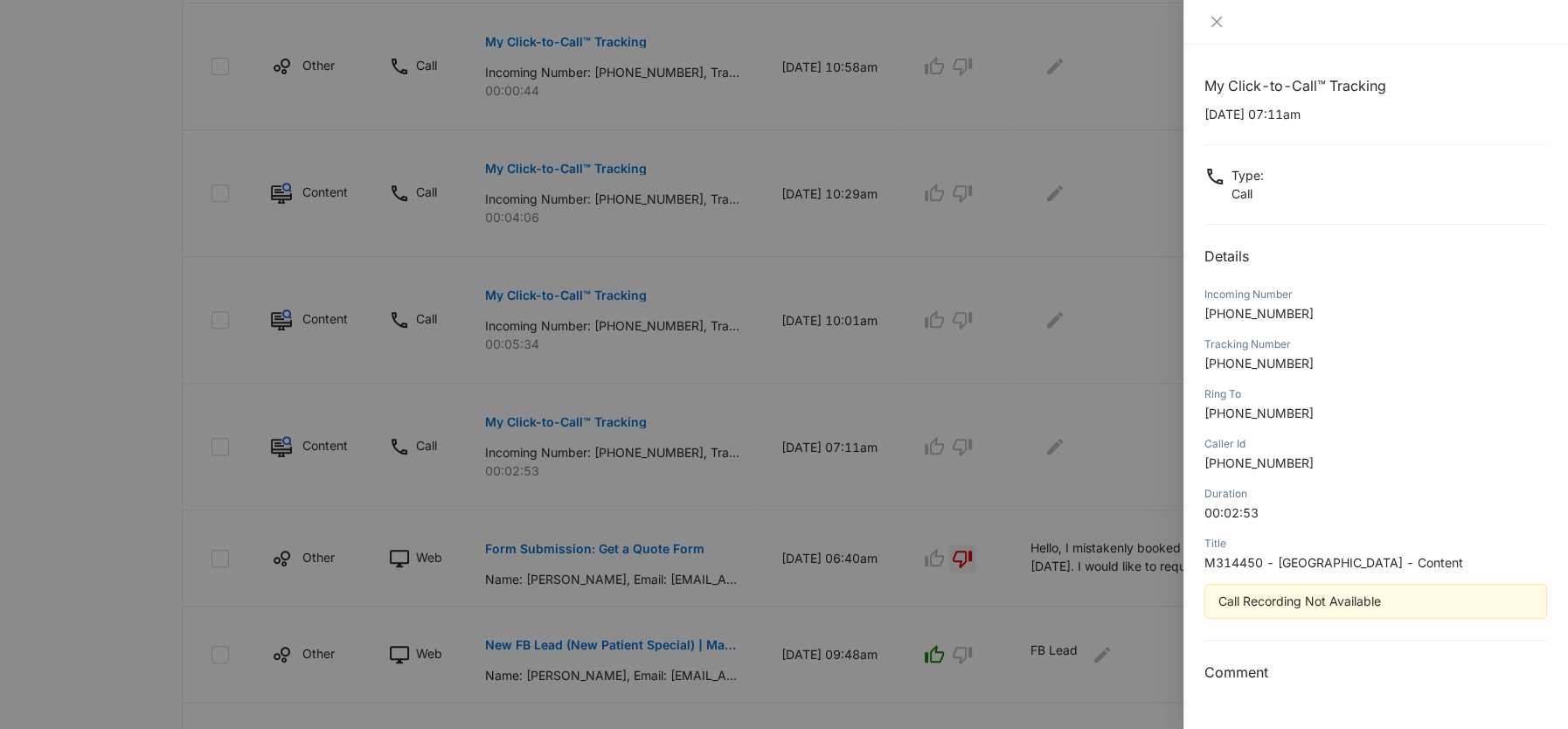
click at [921, 394] on div at bounding box center [784, 364] width 1568 height 729
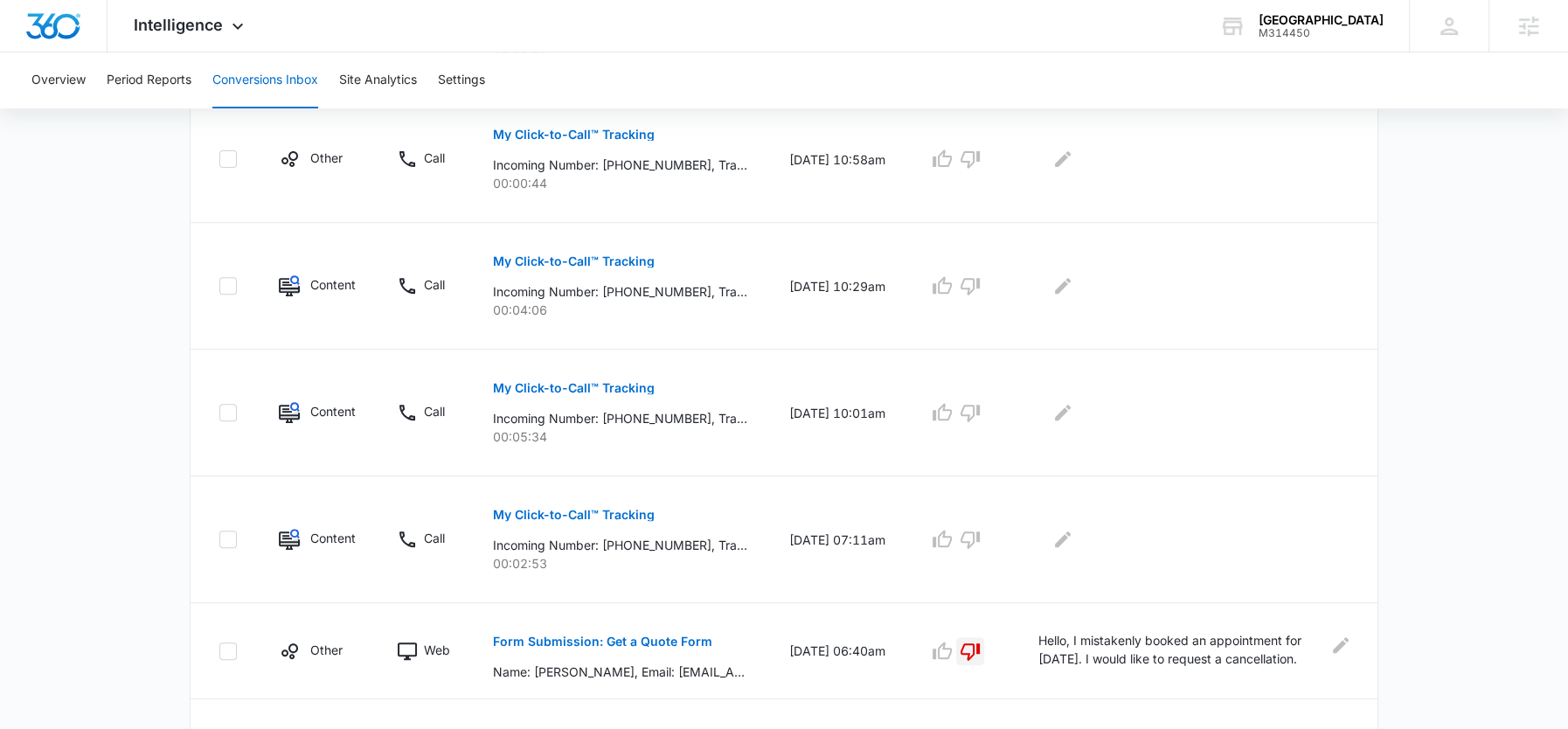
scroll to position [581, 0]
click at [652, 294] on p "Incoming Number: +15195643891, Tracking Number: +18337597801, Ring To: +1226946…" at bounding box center [620, 292] width 255 height 18
copy p "15195643891"
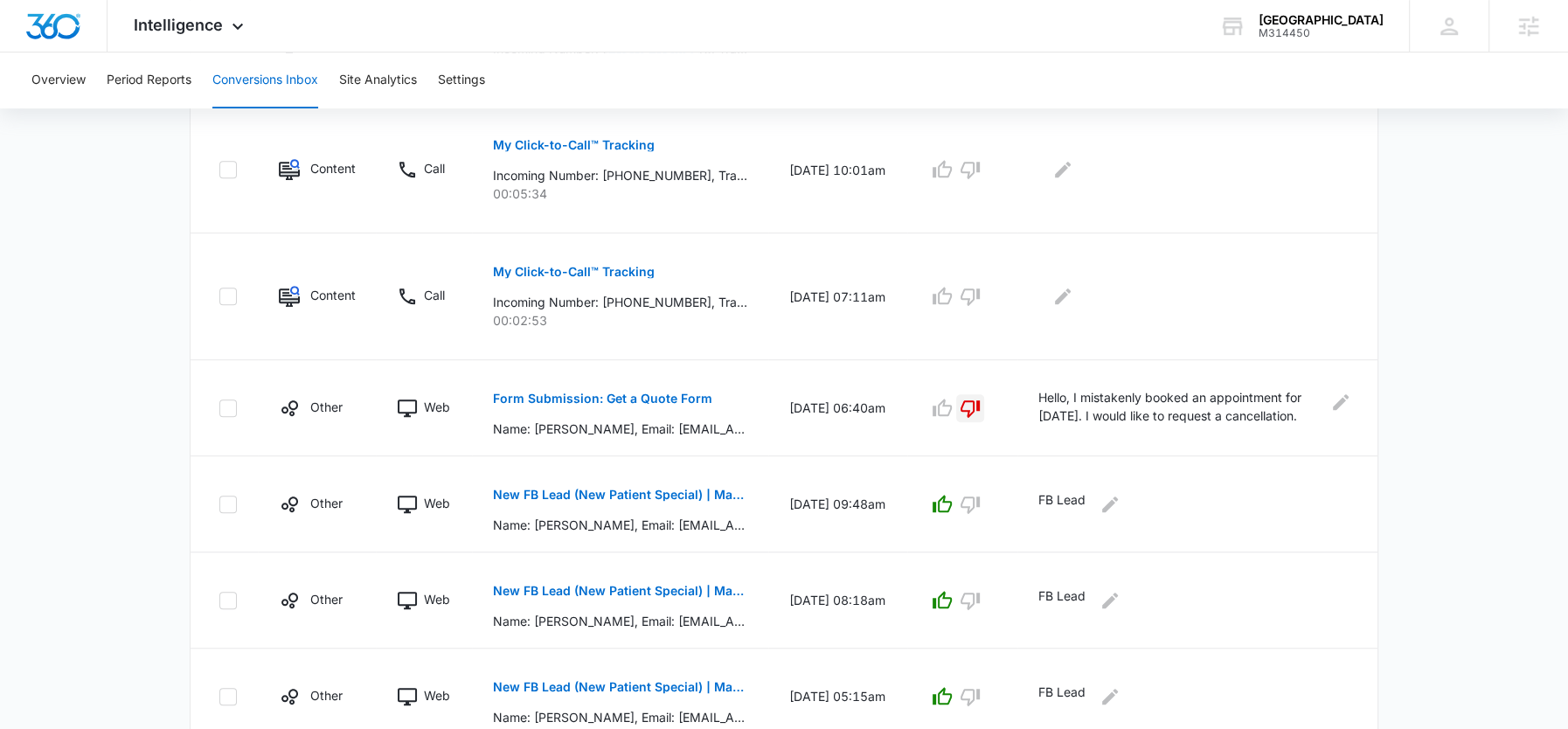
scroll to position [987, 0]
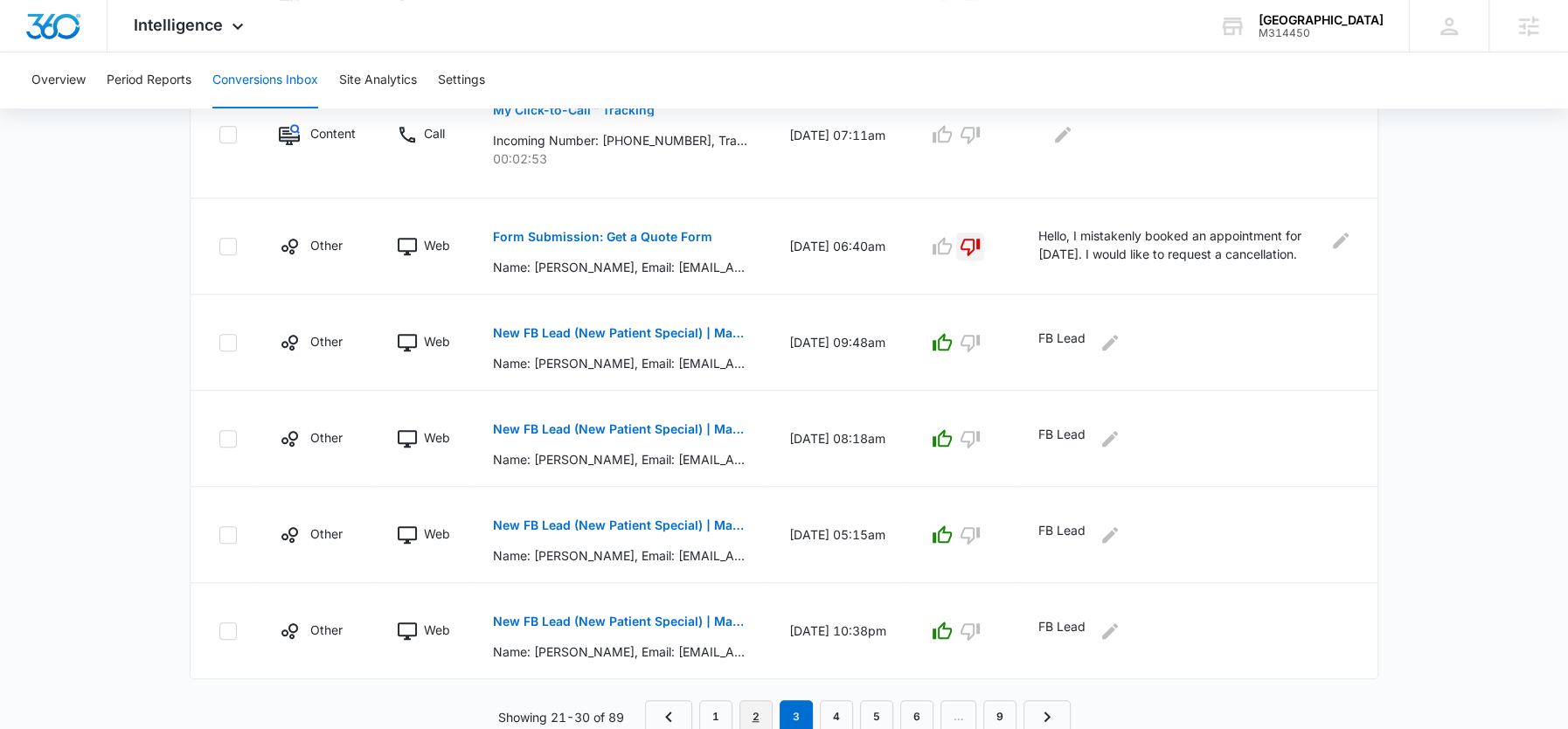
click at [764, 704] on link "2" at bounding box center [756, 717] width 34 height 34
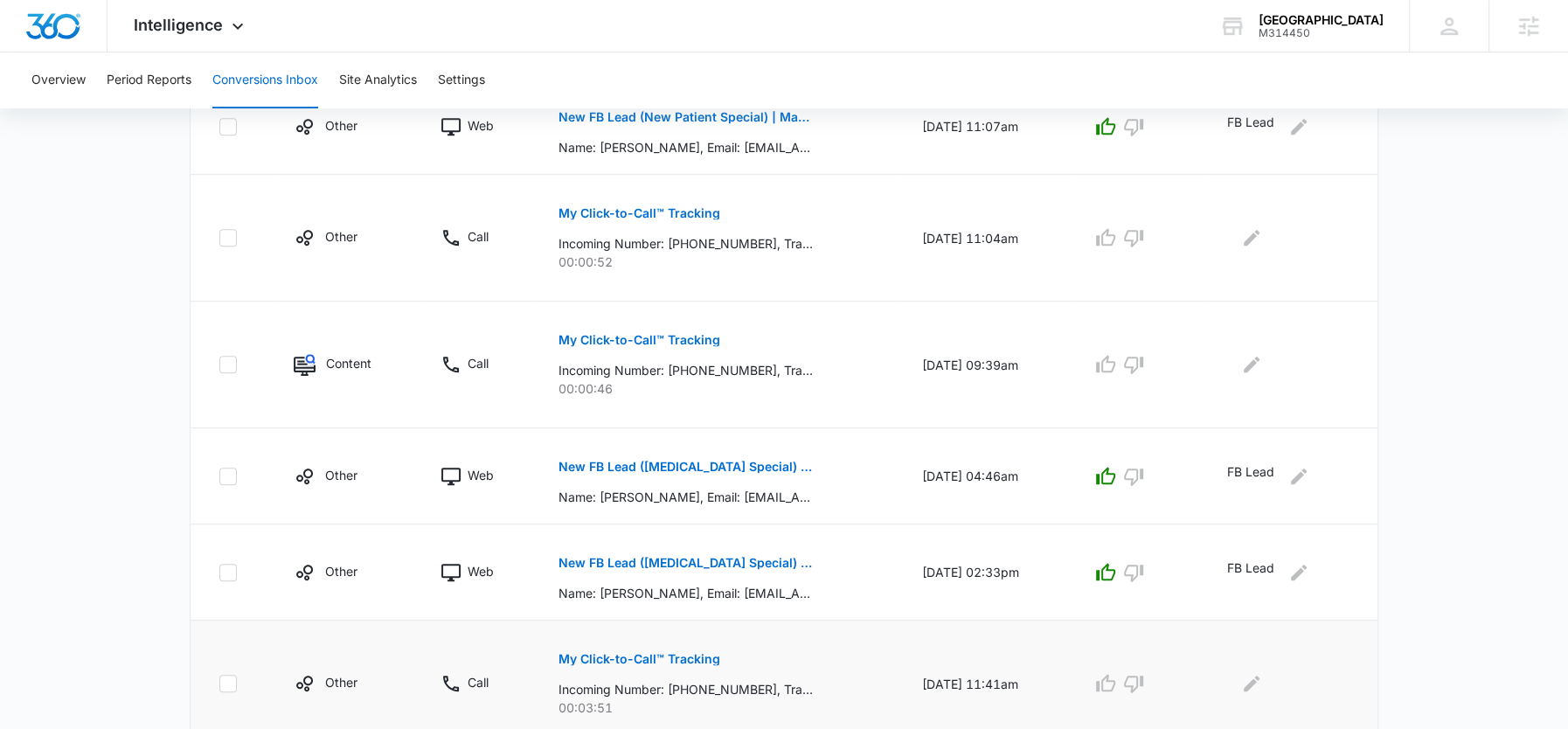
scroll to position [703, 0]
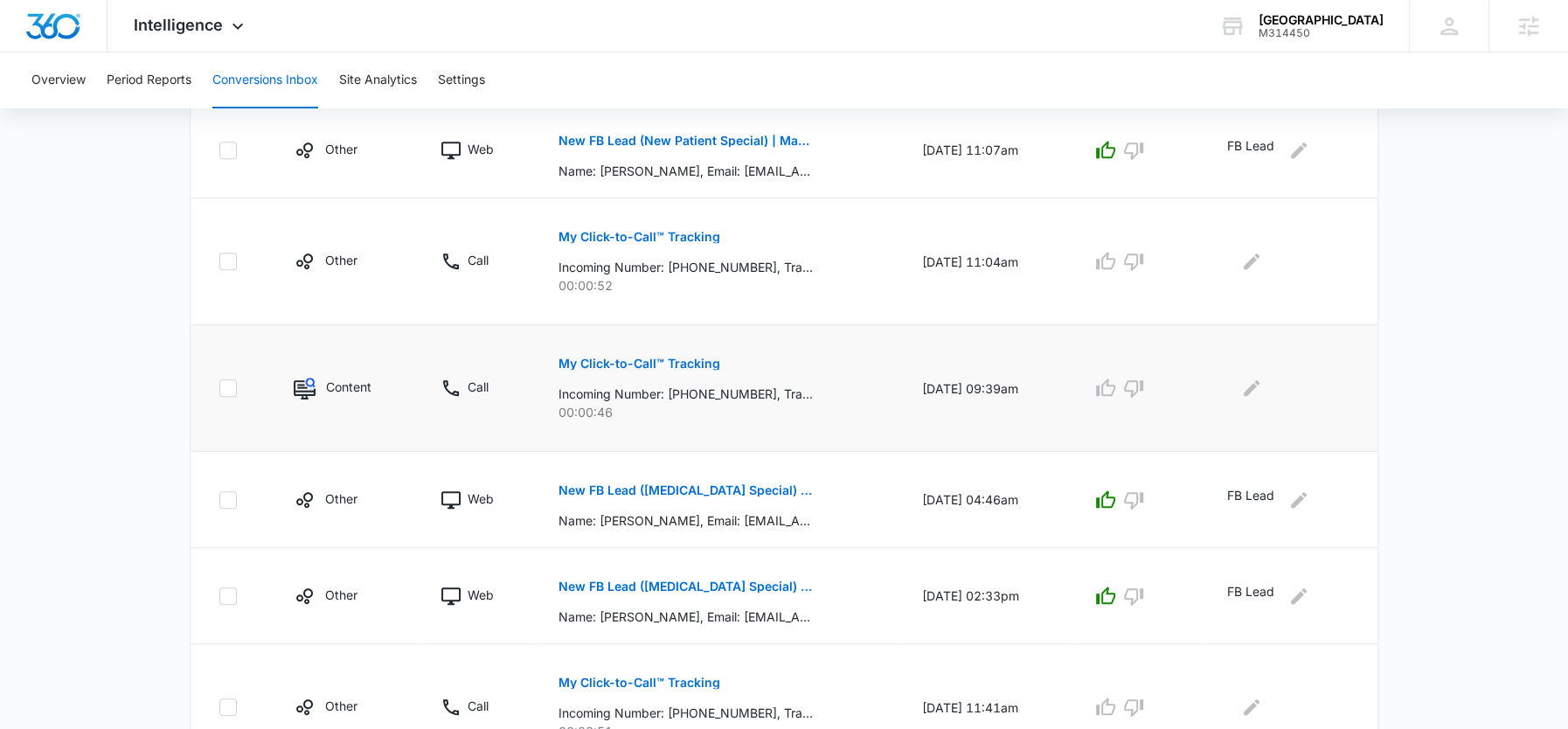
click at [697, 393] on p "Incoming Number: +15197356063, Tracking Number: +18337597801, Ring To: +1226946…" at bounding box center [686, 394] width 255 height 18
click at [1260, 380] on icon "Edit Comments" at bounding box center [1251, 388] width 15 height 15
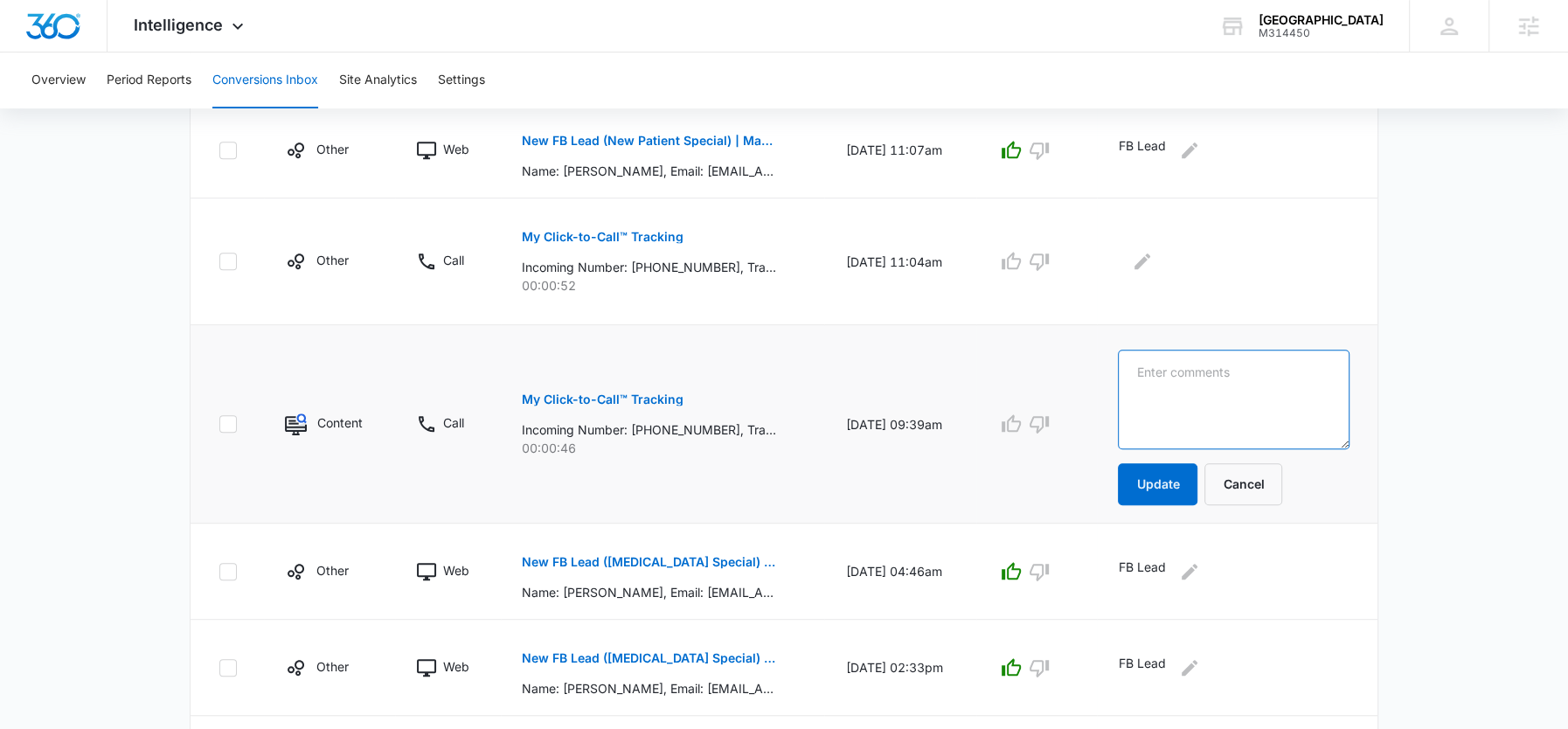
click at [1257, 379] on textarea at bounding box center [1233, 400] width 232 height 100
type textarea "no note"
click at [1198, 470] on button "Update" at bounding box center [1157, 484] width 79 height 42
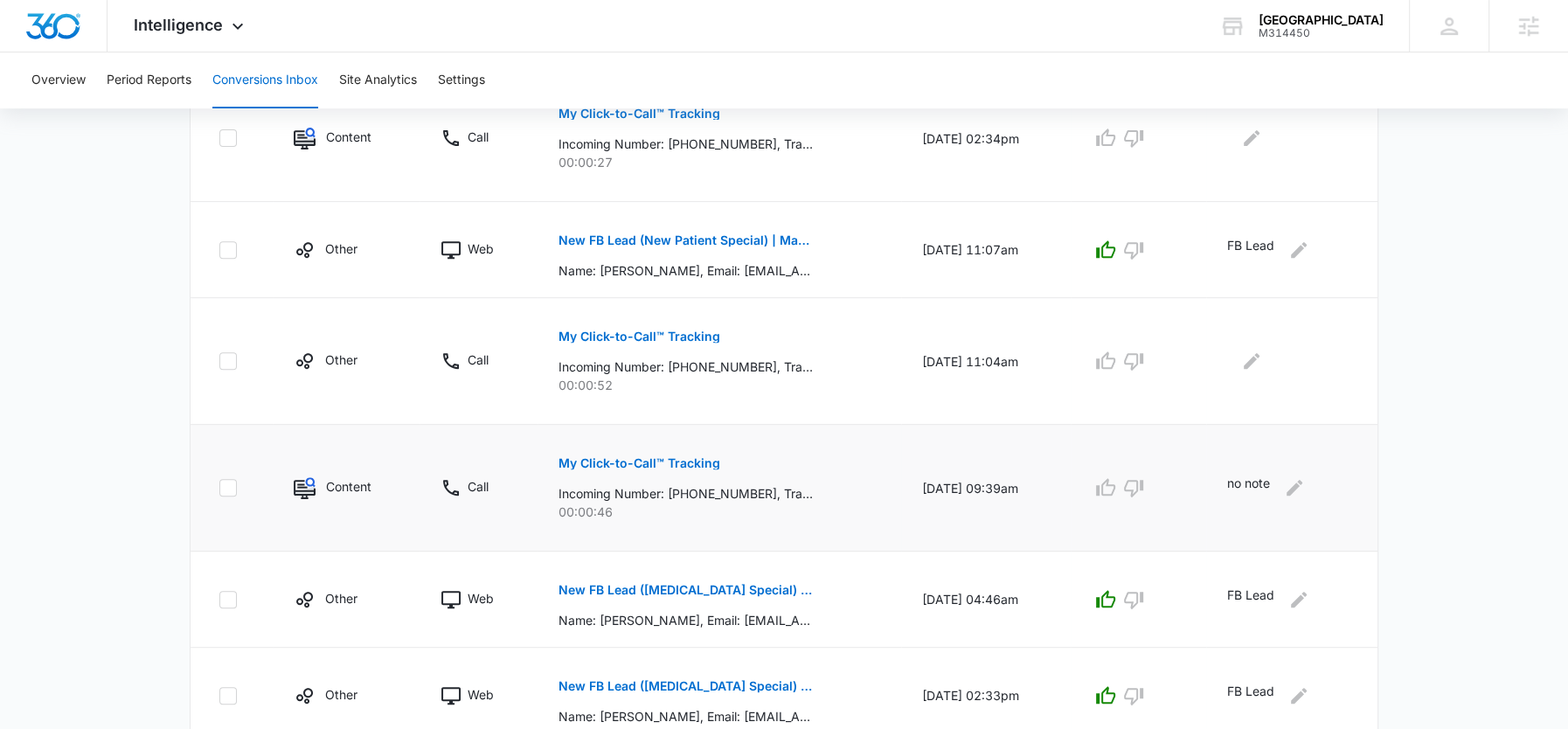
scroll to position [587, 0]
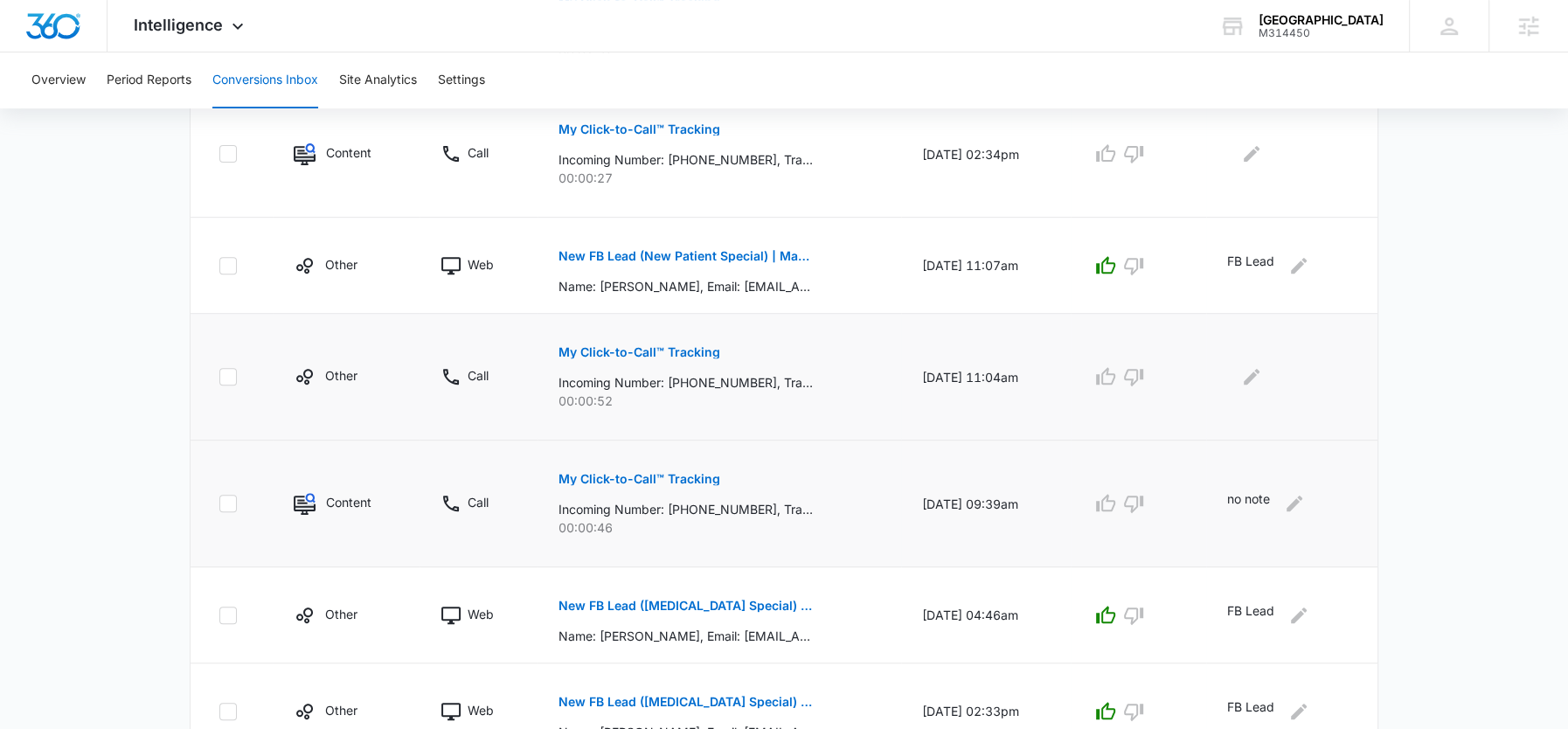
click at [708, 384] on p "Incoming Number: +15197356065, Tracking Number: +18337597804, Ring To: +1226946…" at bounding box center [686, 382] width 255 height 18
click at [1256, 367] on icon "Edit Comments" at bounding box center [1251, 377] width 21 height 21
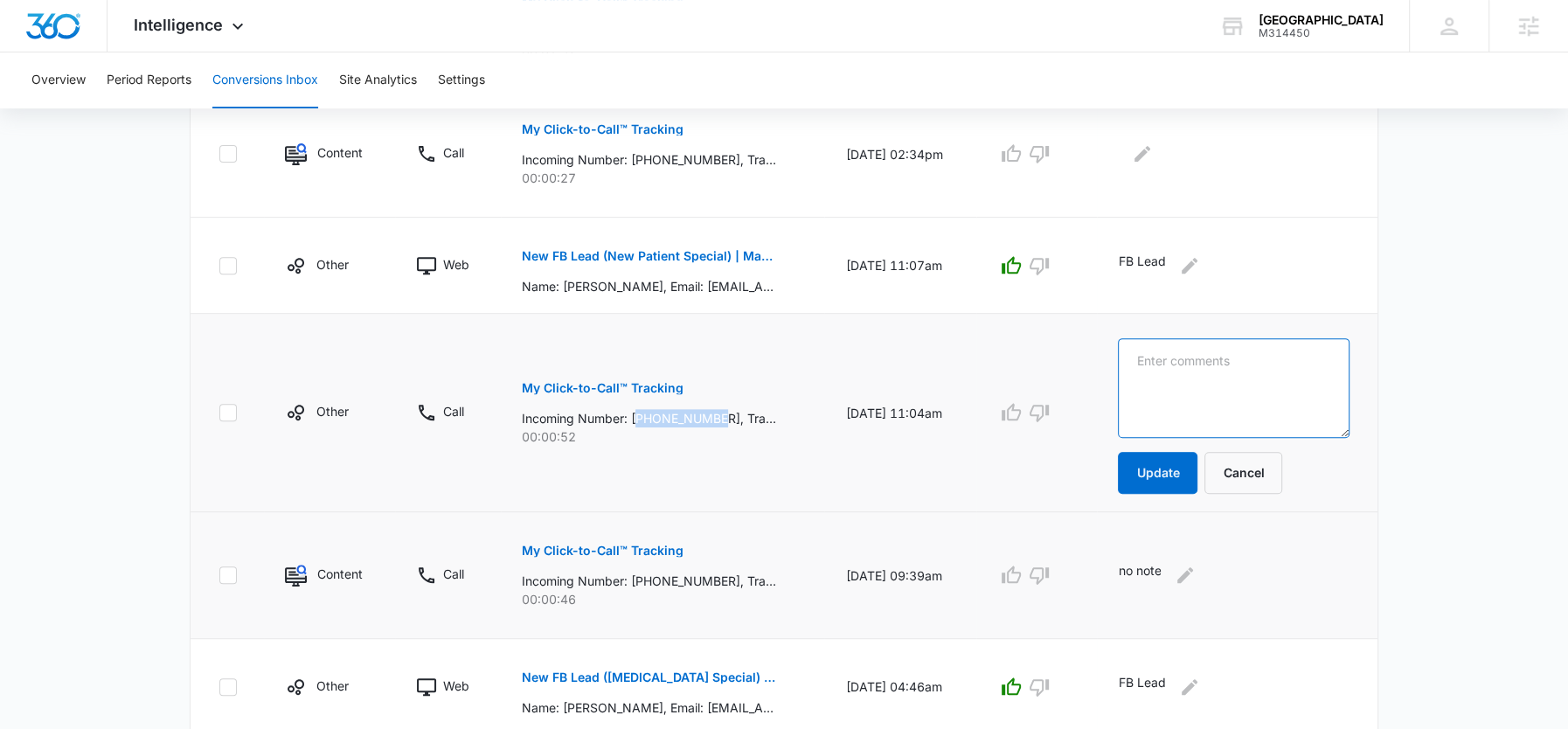
click at [1256, 367] on textarea at bounding box center [1233, 389] width 232 height 100
paste textarea "v"
click at [1186, 398] on textarea at bounding box center [1233, 389] width 232 height 100
type textarea "v"
paste textarea "Dental office requesting ror"
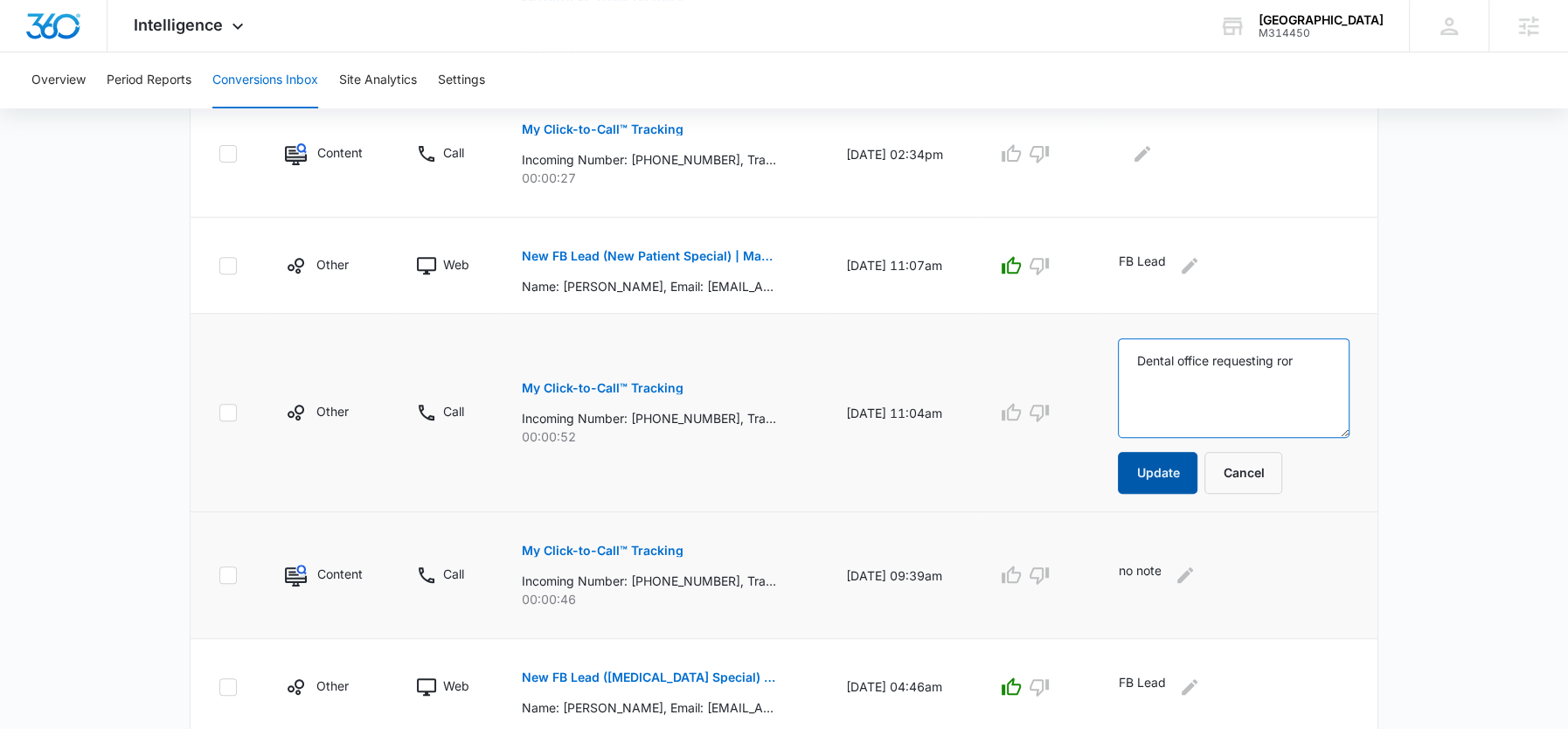
type textarea "Dental office requesting ror"
click at [1198, 473] on button "Update" at bounding box center [1157, 473] width 79 height 42
click at [1053, 410] on button "button" at bounding box center [1039, 412] width 28 height 28
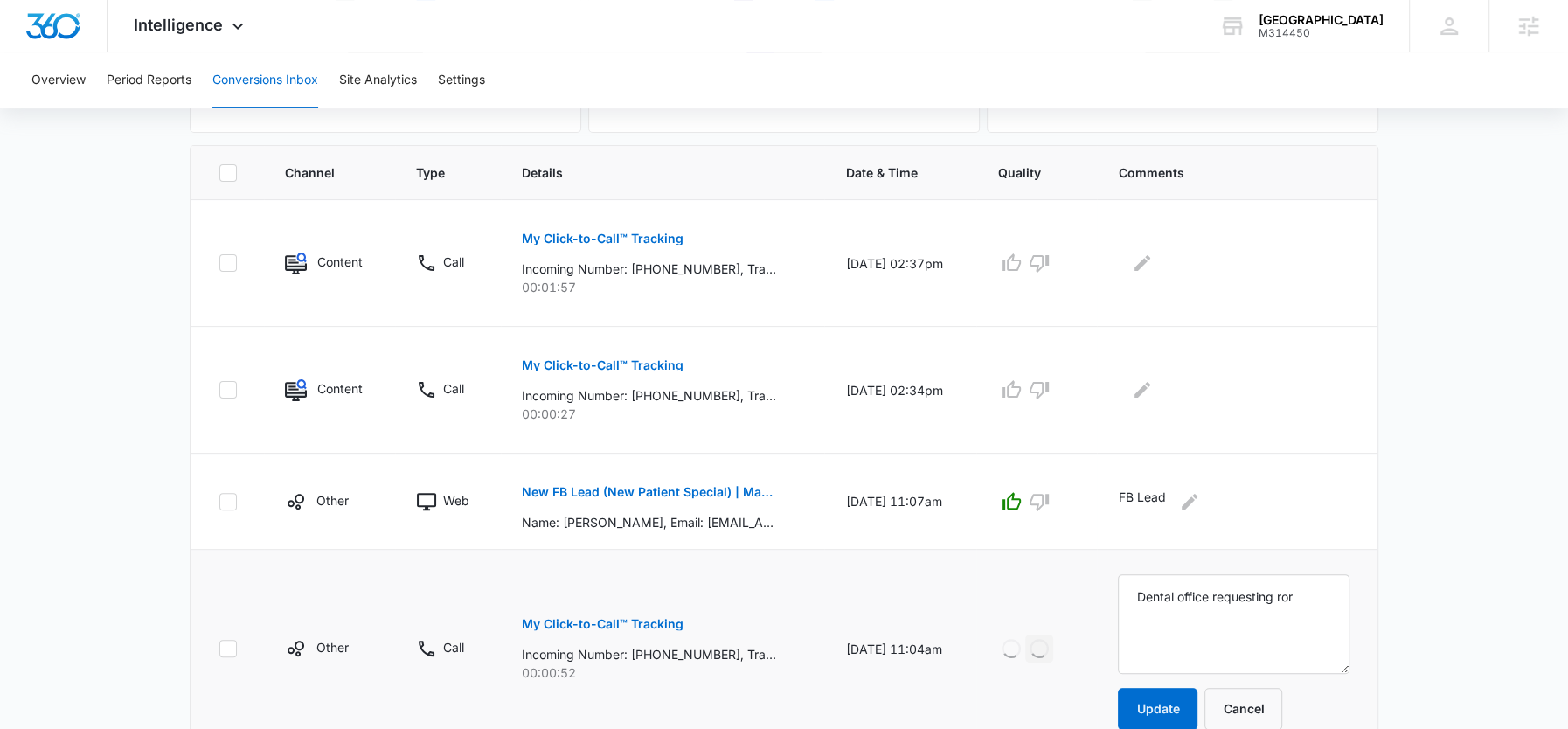
scroll to position [299, 0]
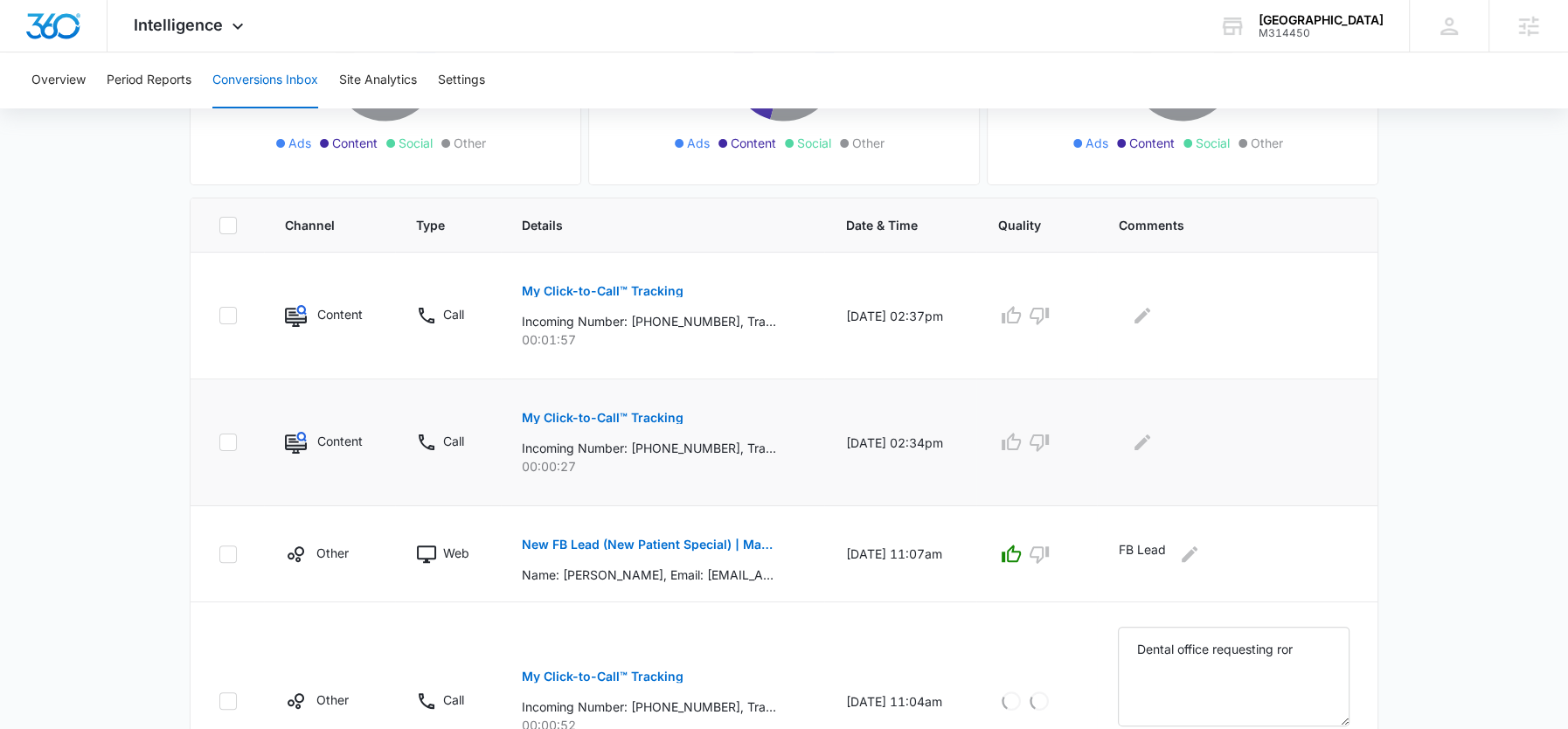
click at [673, 446] on p "Incoming Number: +12267591305, Tracking Number: +18337597801, Ring To: +1226946…" at bounding box center [649, 448] width 255 height 18
click at [703, 444] on p "Incoming Number: +12267591305, Tracking Number: +18337597801, Ring To: +1226946…" at bounding box center [649, 448] width 255 height 18
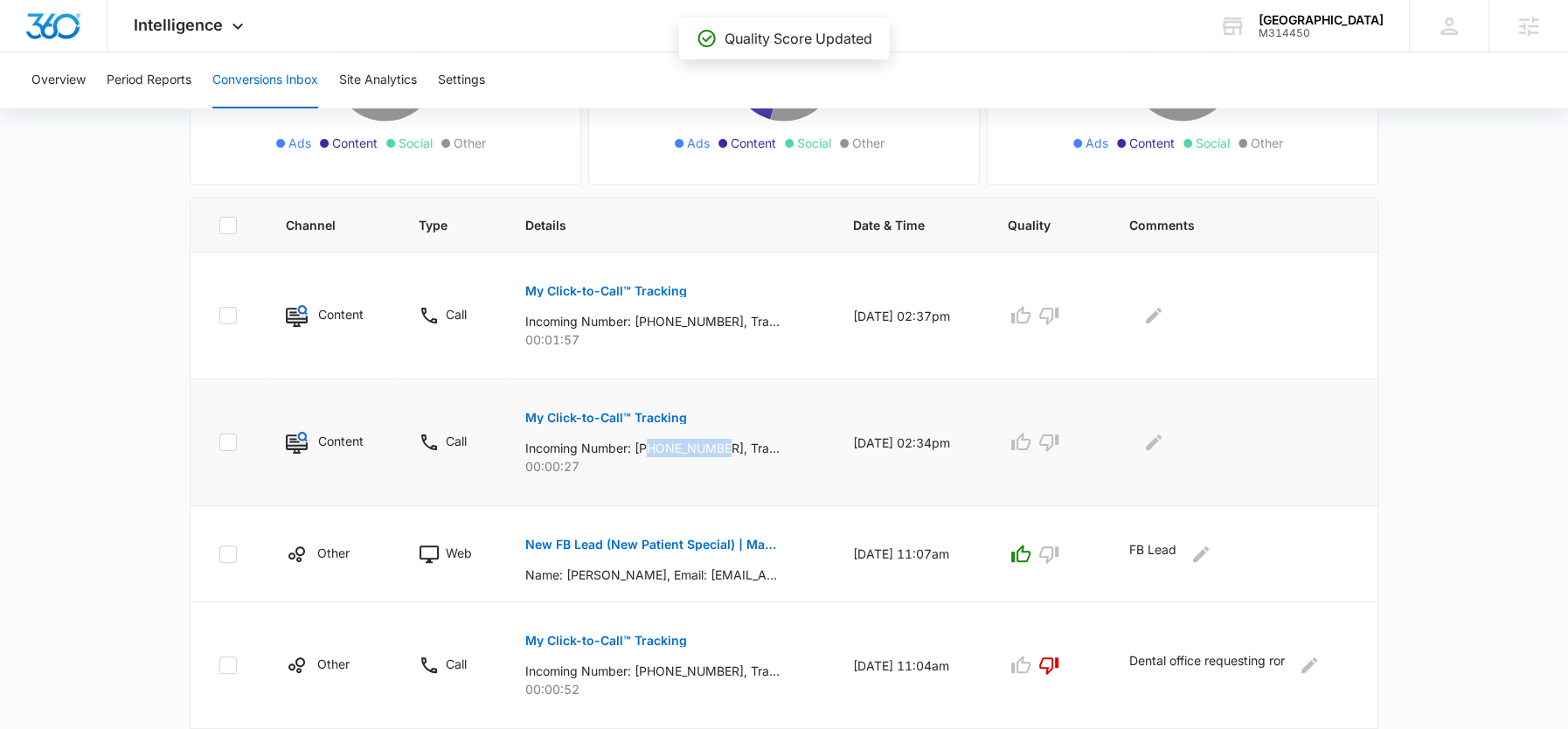
drag, startPoint x: 721, startPoint y: 448, endPoint x: 640, endPoint y: 449, distance: 81.0
click at [640, 449] on p "Incoming Number: +12267591305, Tracking Number: +18337597801, Ring To: +1226946…" at bounding box center [653, 448] width 255 height 18
copy p "2267591305"
click at [1159, 446] on icon "Edit Comments" at bounding box center [1153, 442] width 21 height 21
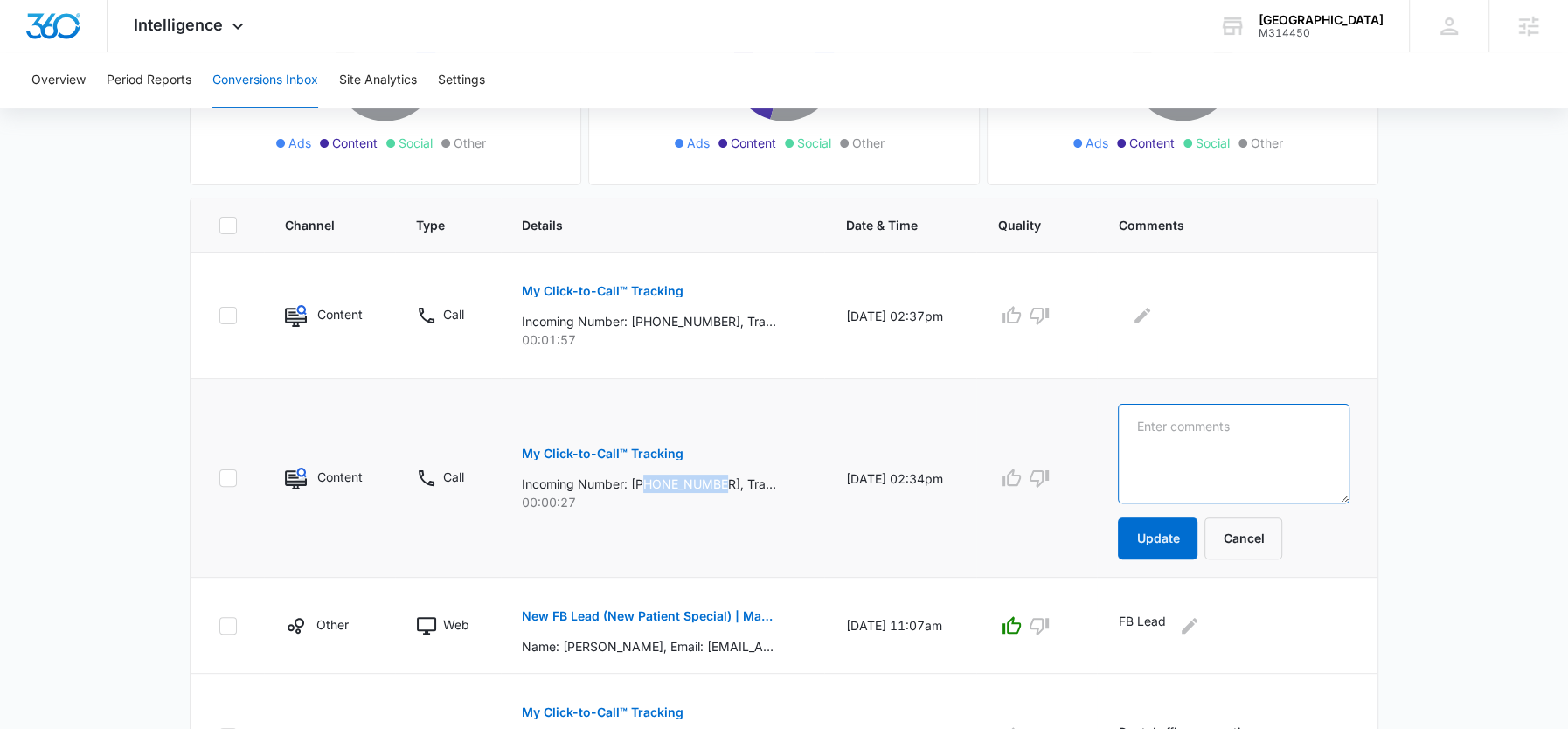
click at [1159, 446] on textarea at bounding box center [1233, 454] width 232 height 100
click at [1181, 446] on textarea at bounding box center [1233, 454] width 232 height 100
paste textarea "Current patient booking follow up"
type textarea "Current patient booking follow up"
click at [1161, 533] on button "Update" at bounding box center [1157, 539] width 79 height 42
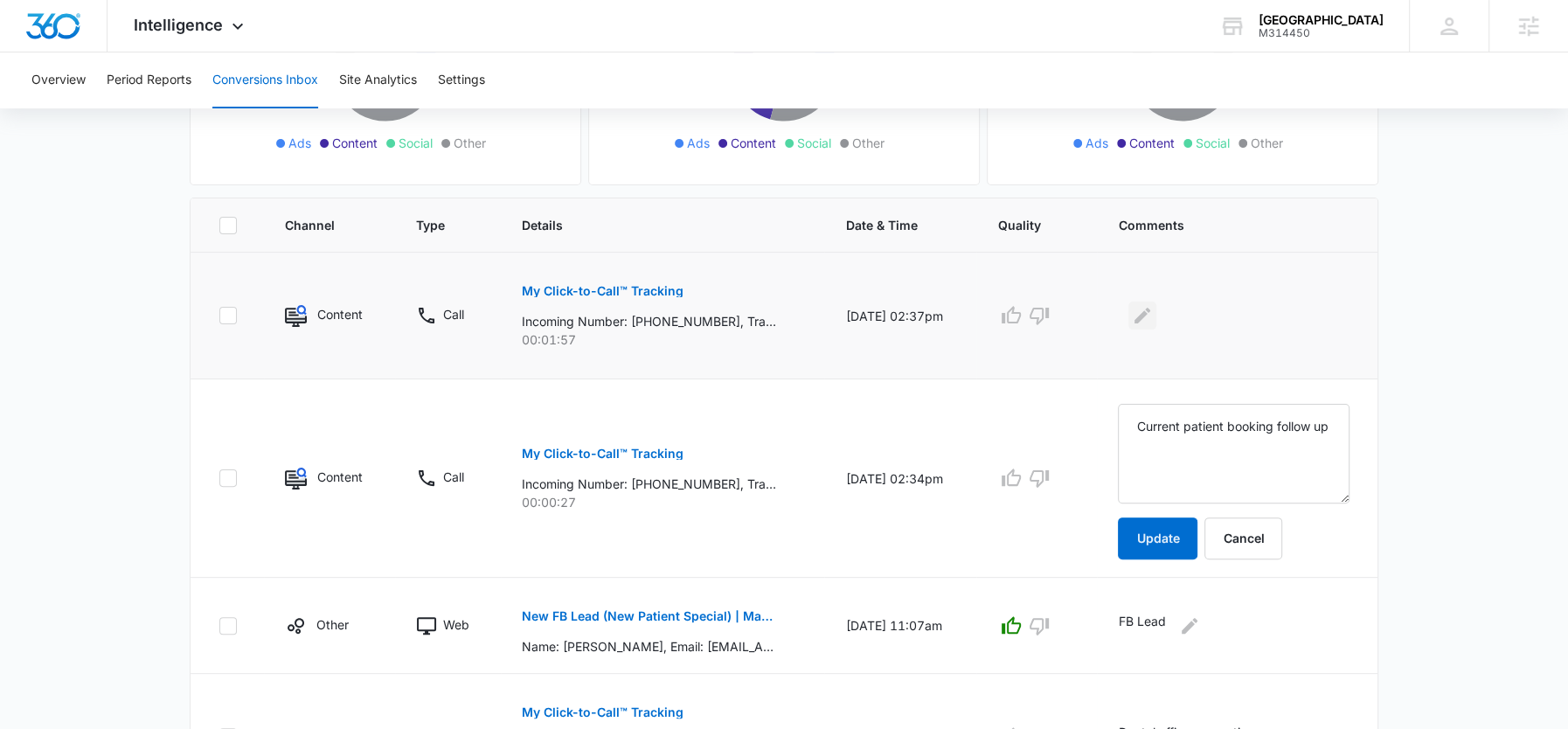
click at [1151, 313] on icon "Edit Comments" at bounding box center [1141, 315] width 15 height 15
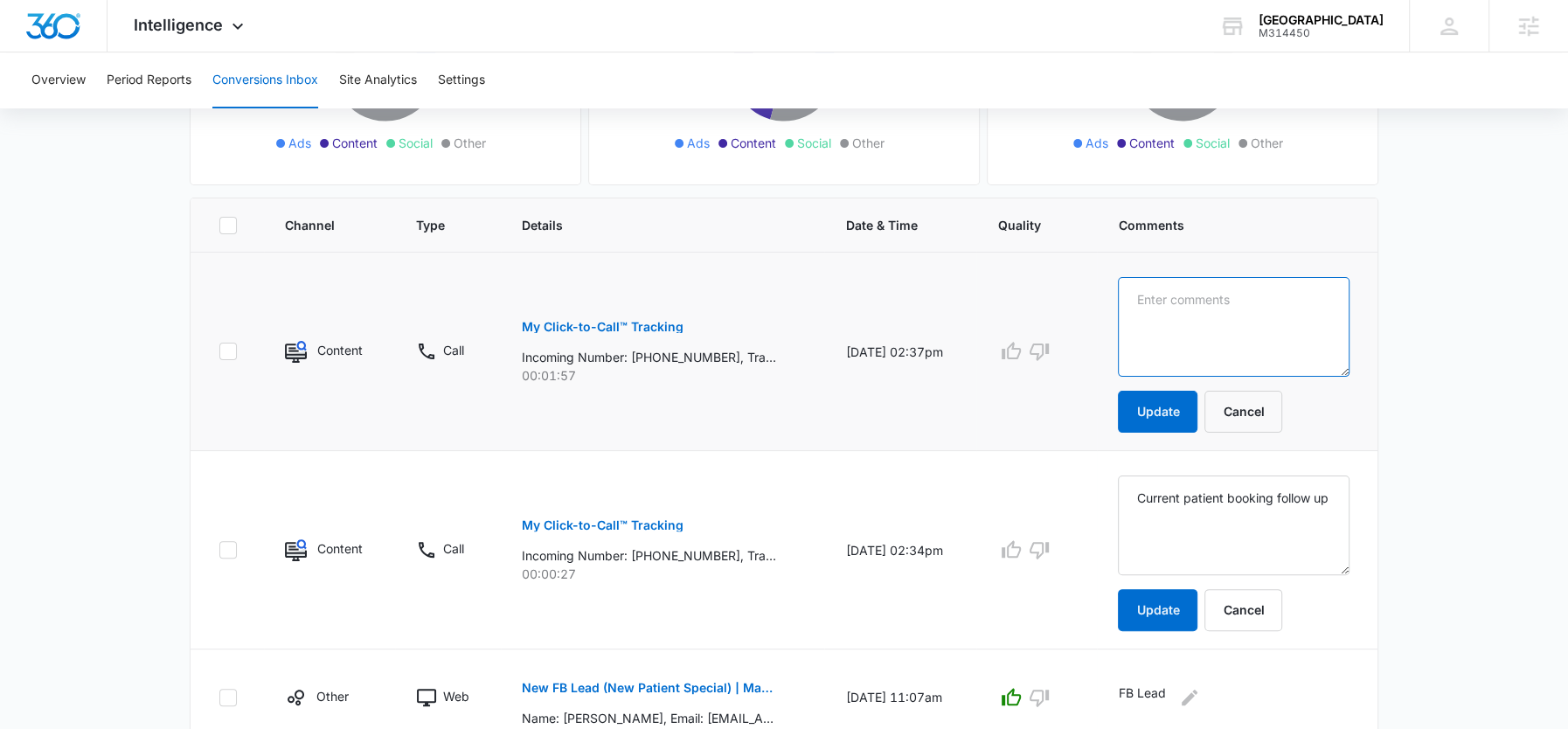
click at [1158, 313] on textarea at bounding box center [1233, 328] width 232 height 100
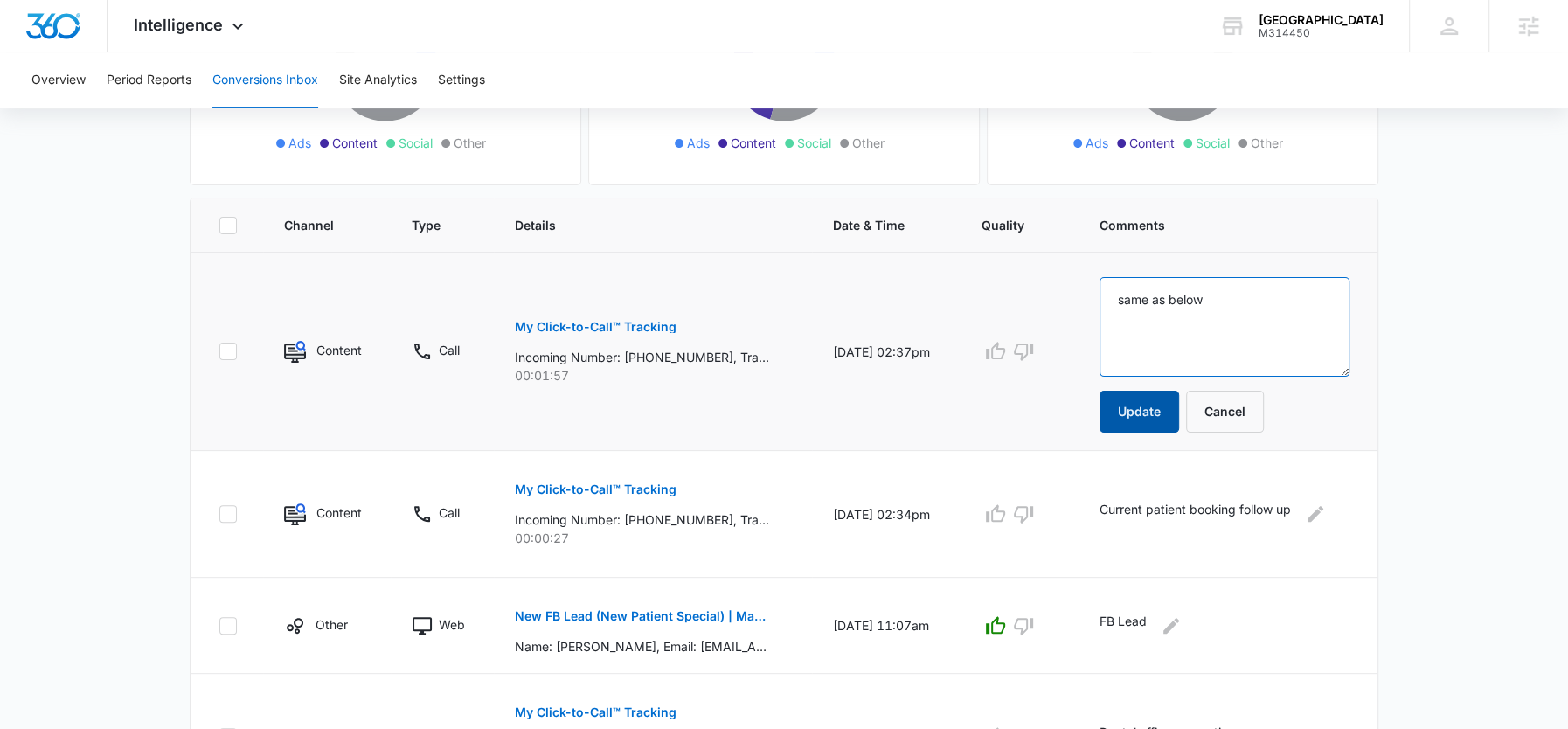
type textarea "same as below"
click at [1141, 420] on button "Update" at bounding box center [1139, 412] width 79 height 42
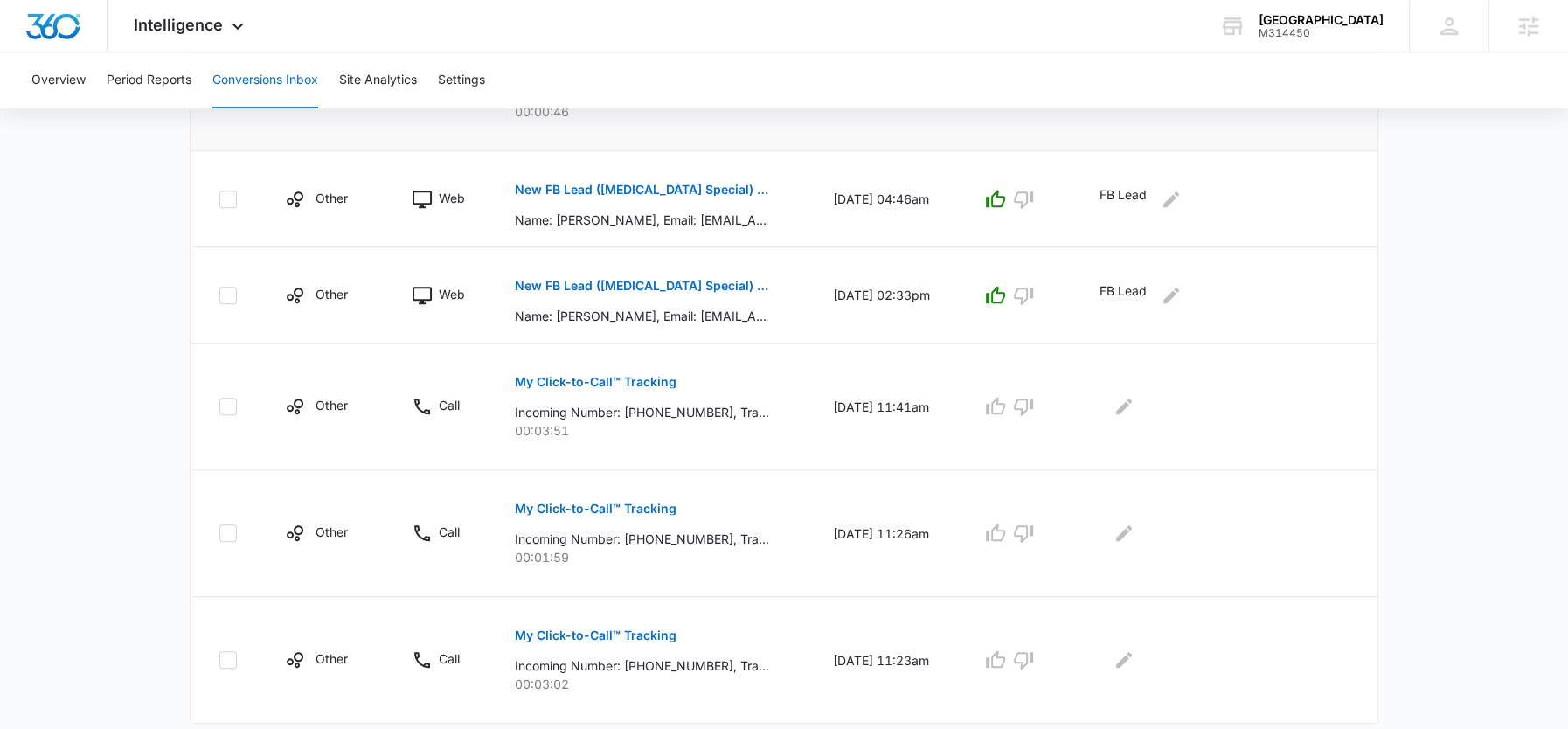
scroll to position [1119, 0]
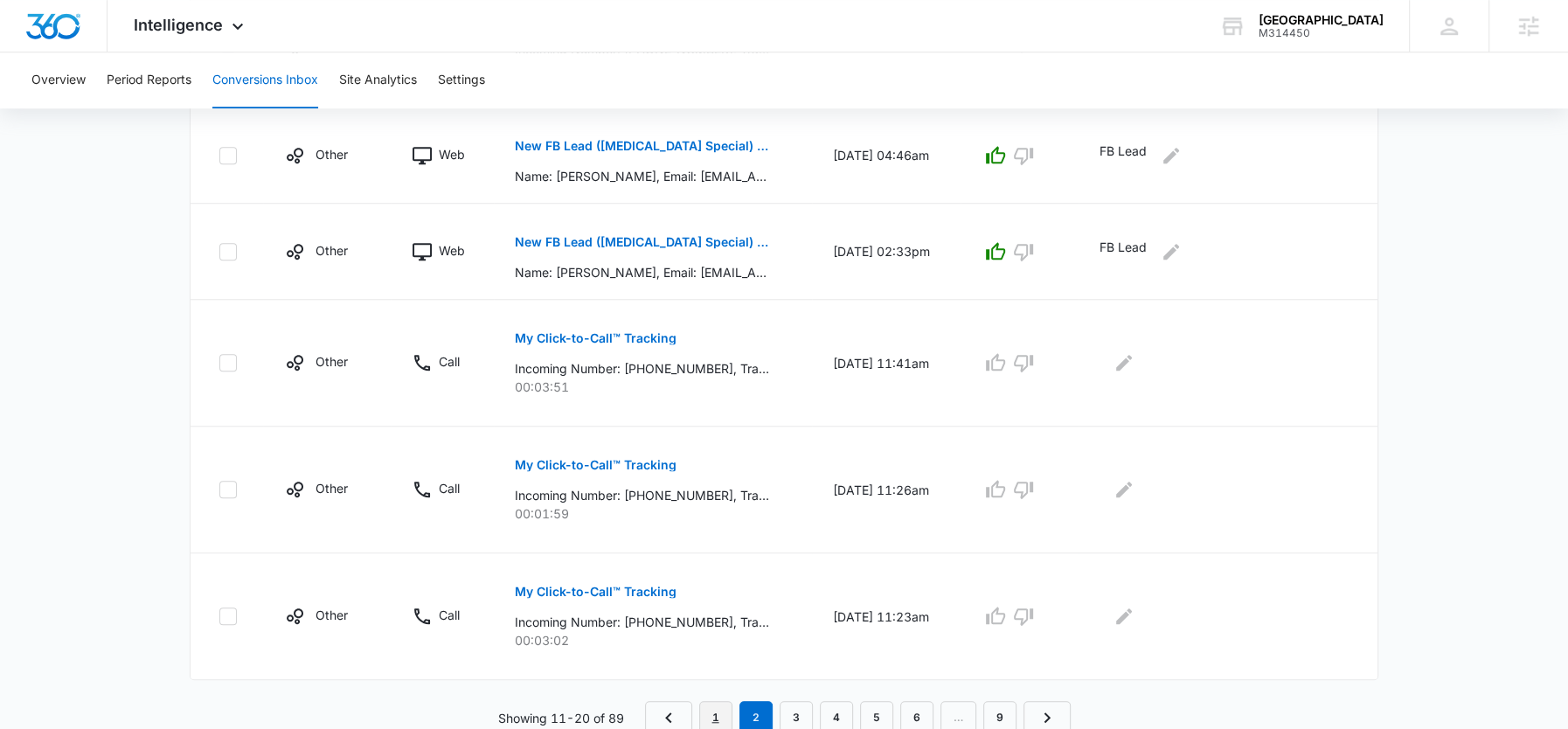
click at [710, 710] on link "1" at bounding box center [716, 718] width 34 height 34
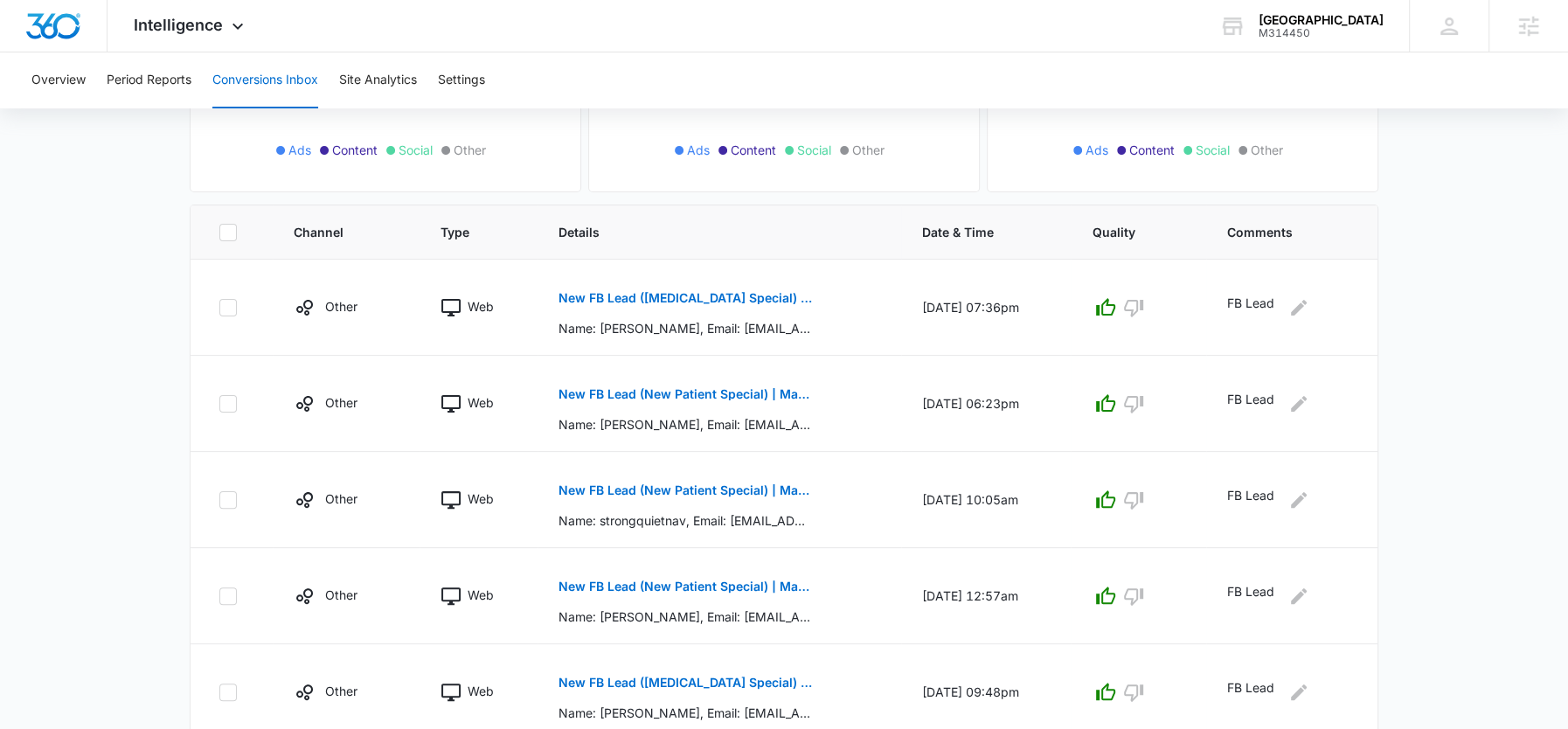
scroll to position [926, 0]
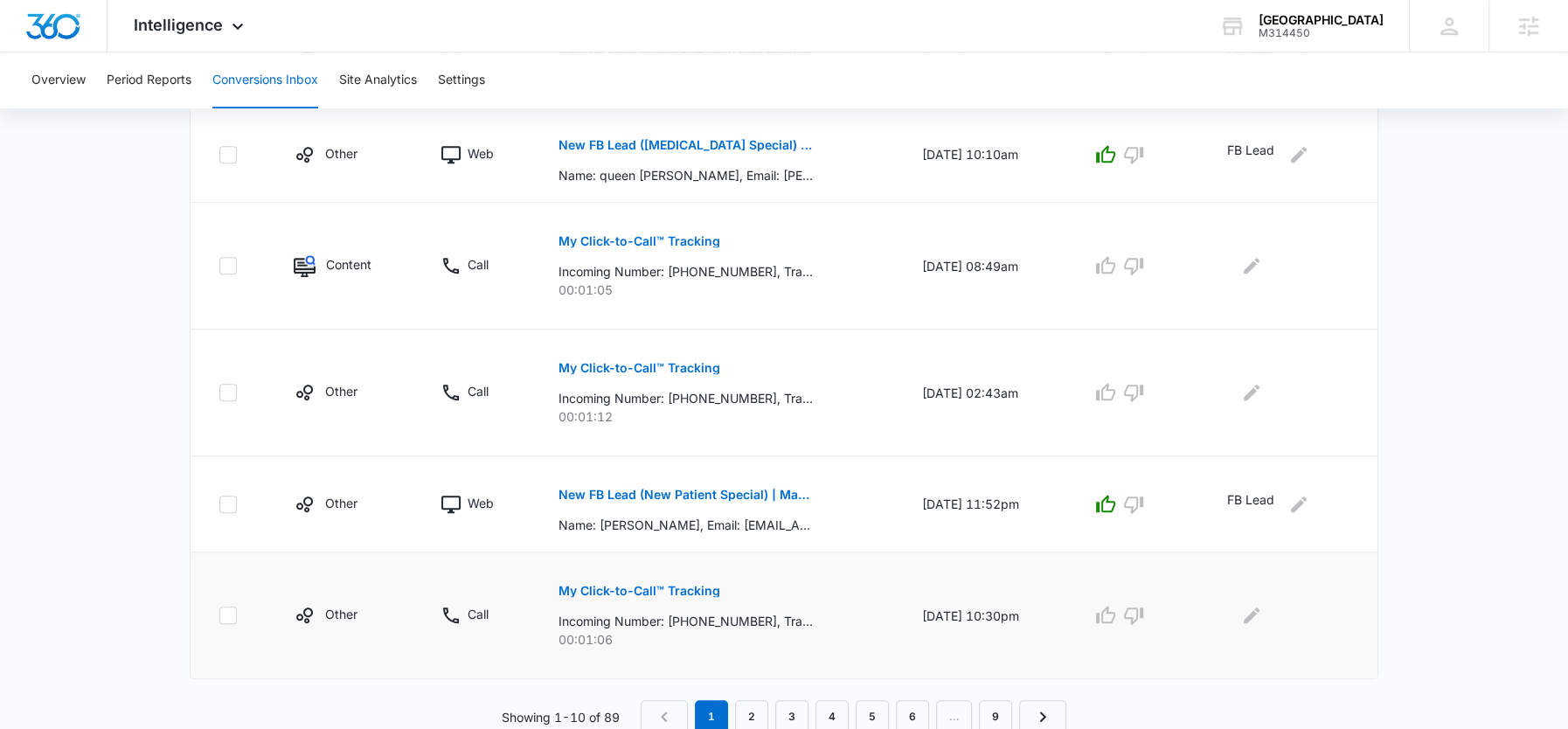
click at [722, 613] on p "Incoming Number: +16478283460, Tracking Number: +18337597804, Ring To: +1226946…" at bounding box center [686, 622] width 255 height 18
click at [742, 621] on p "Incoming Number: +16478283460, Tracking Number: +18337597804, Ring To: +1226946…" at bounding box center [686, 622] width 255 height 18
drag, startPoint x: 751, startPoint y: 614, endPoint x: 678, endPoint y: 614, distance: 73.0
click at [678, 614] on p "Incoming Number: +16478283460, Tracking Number: +18337597804, Ring To: +1226946…" at bounding box center [686, 622] width 255 height 18
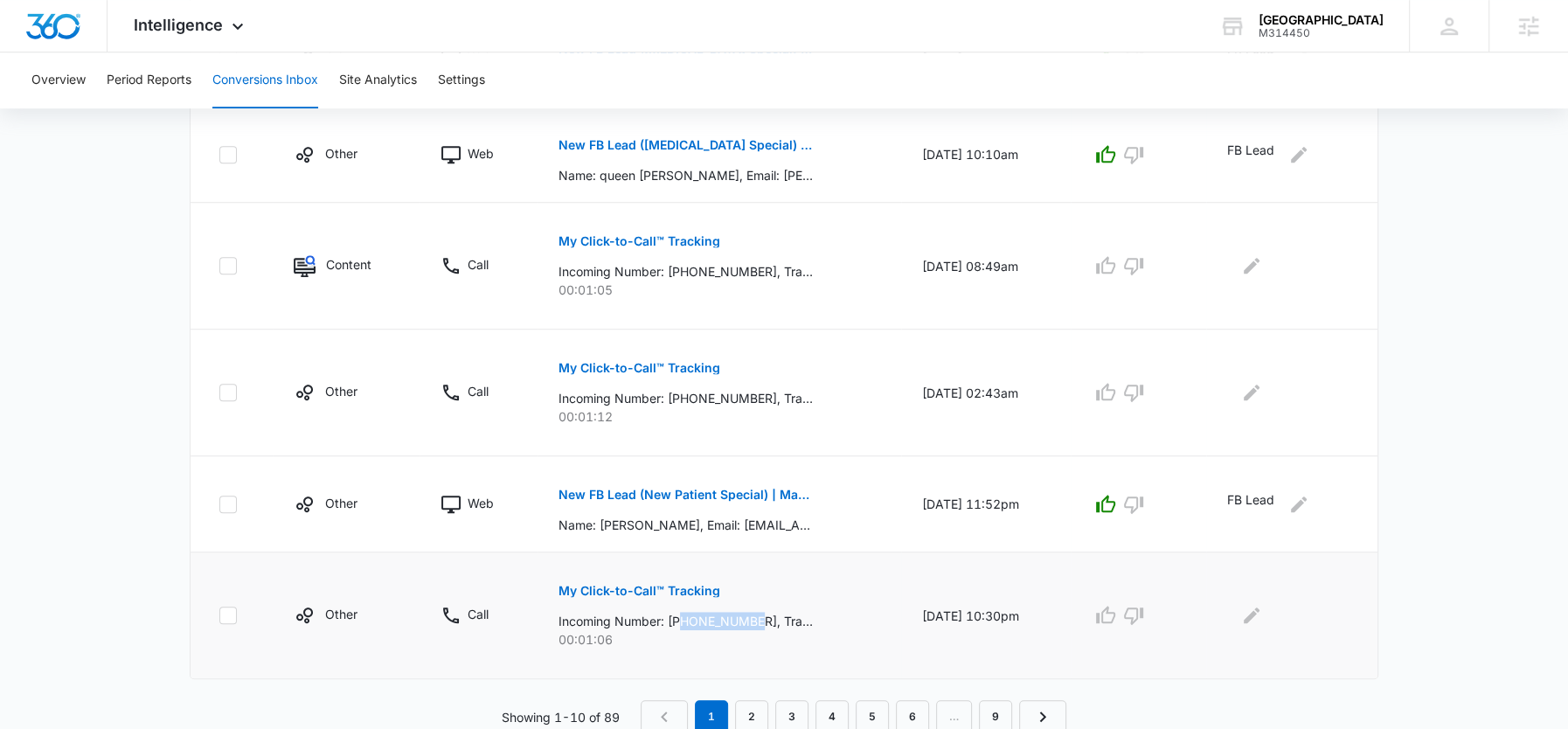
copy p "6478283460"
click at [1260, 612] on icon "Edit Comments" at bounding box center [1251, 615] width 15 height 15
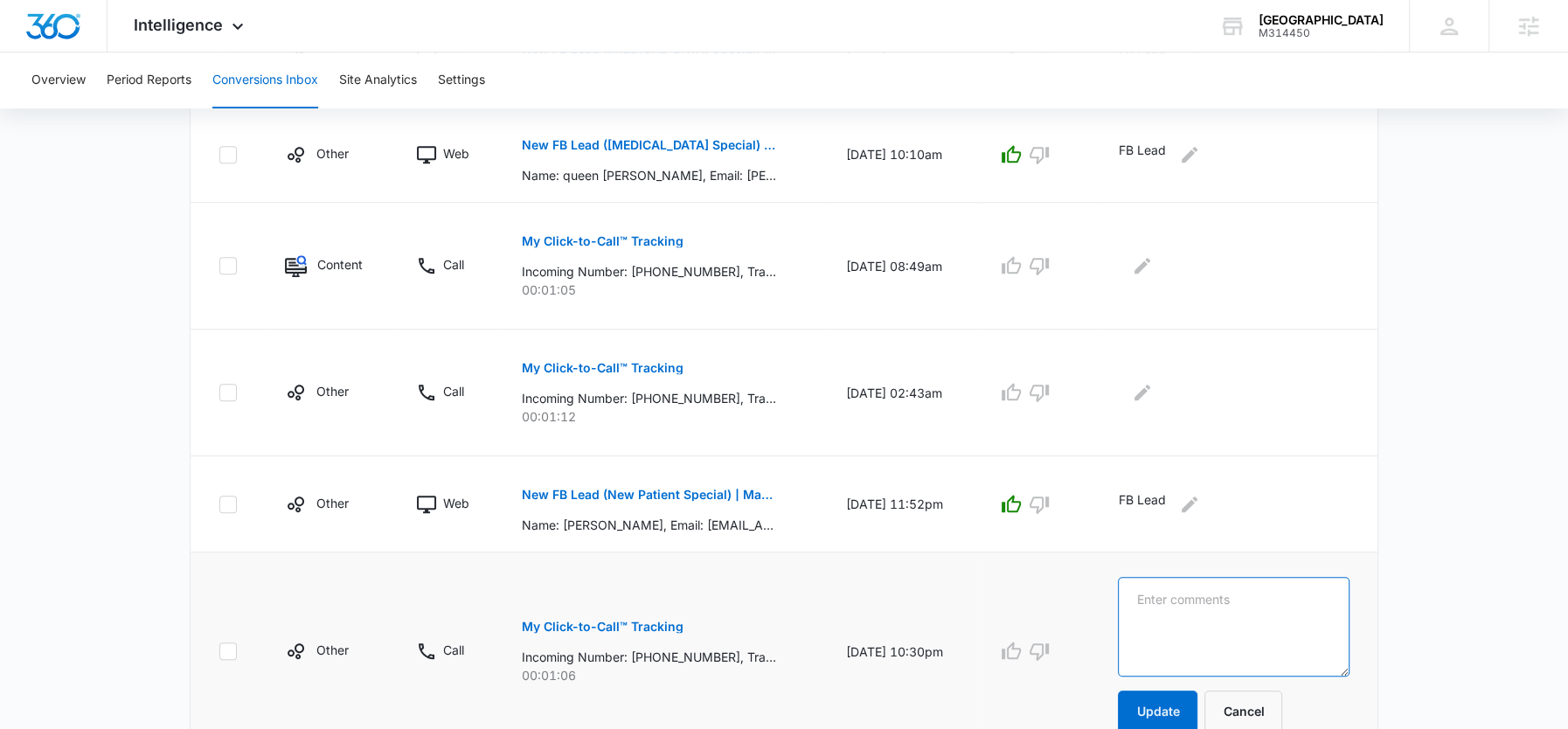
click at [1268, 617] on textarea at bounding box center [1233, 627] width 232 height 100
type textarea "no note"
click at [1194, 708] on button "Update" at bounding box center [1157, 712] width 79 height 42
click at [684, 395] on p "Incoming Number: +16478283460, Tracking Number: +18337597804, Ring To: +1226946…" at bounding box center [649, 399] width 255 height 18
drag, startPoint x: 726, startPoint y: 393, endPoint x: 635, endPoint y: 397, distance: 91.1
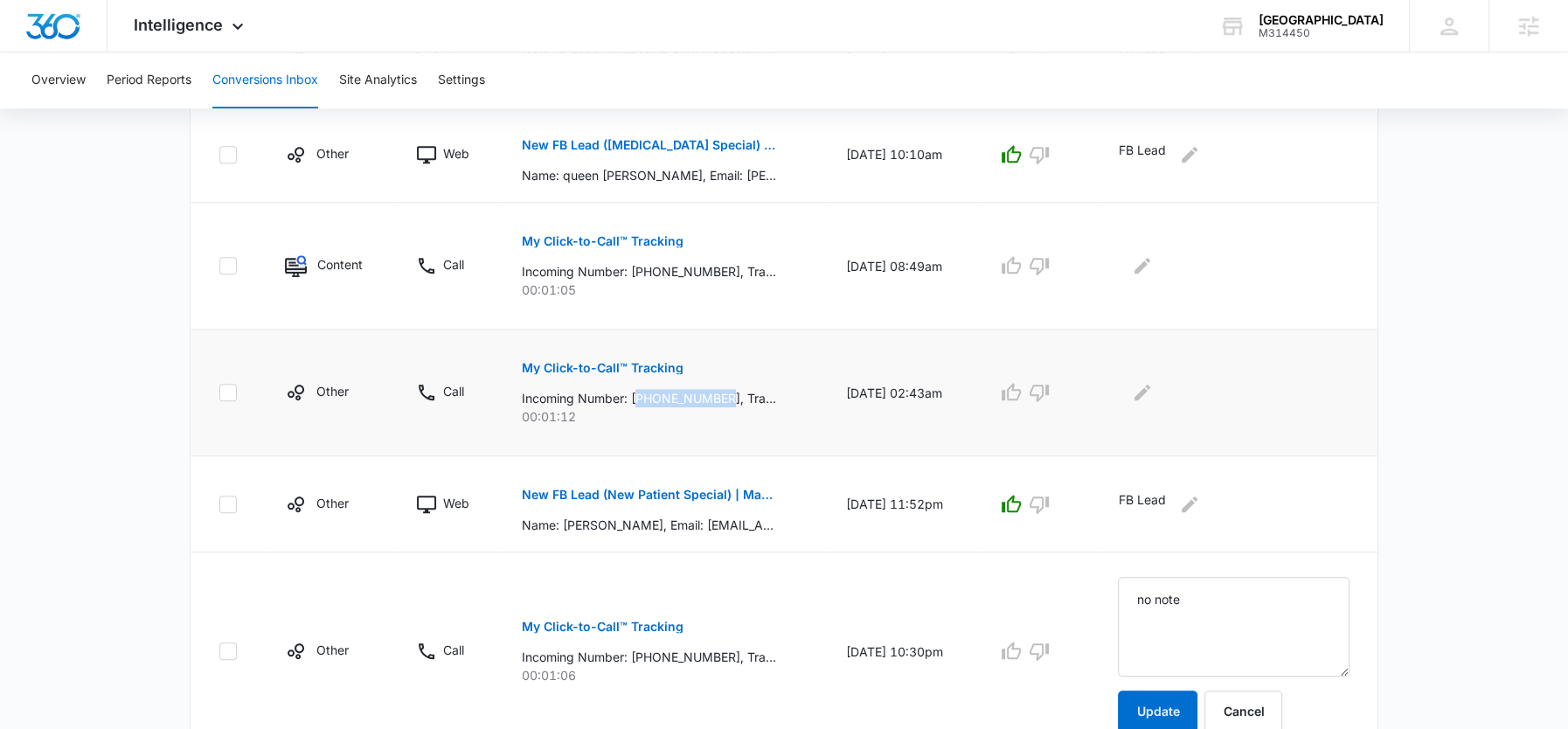
click at [635, 397] on p "Incoming Number: +16478283460, Tracking Number: +18337597804, Ring To: +1226946…" at bounding box center [649, 399] width 255 height 18
click at [658, 397] on p "Incoming Number: +16478283460, Tracking Number: +18337597804, Ring To: +1226946…" at bounding box center [649, 399] width 255 height 18
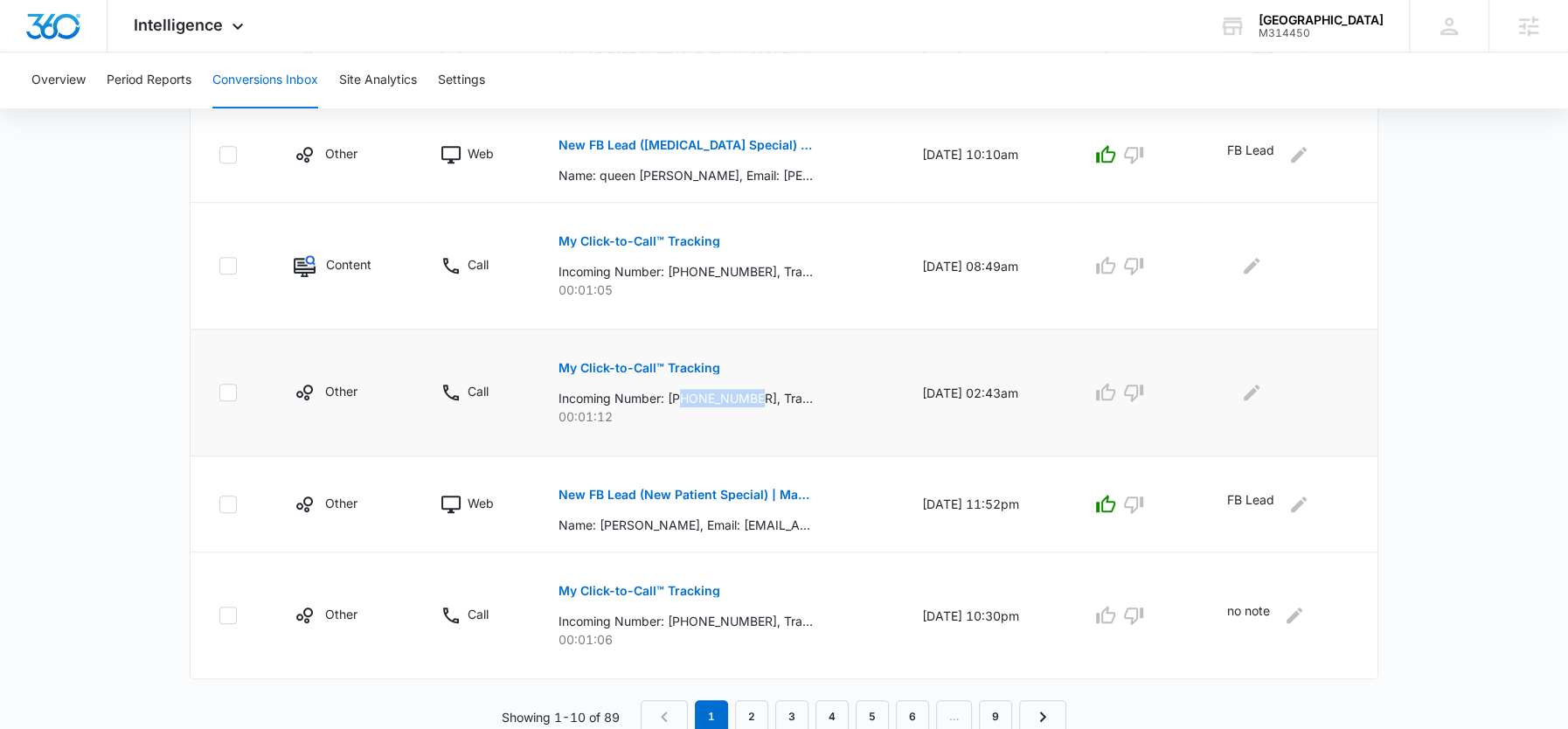
drag, startPoint x: 753, startPoint y: 393, endPoint x: 674, endPoint y: 394, distance: 79.0
click at [674, 394] on p "Incoming Number: +16478283460, Tracking Number: +18337597804, Ring To: +1226946…" at bounding box center [686, 399] width 255 height 18
copy p "6478283460"
click at [1242, 602] on p "no note" at bounding box center [1248, 615] width 43 height 28
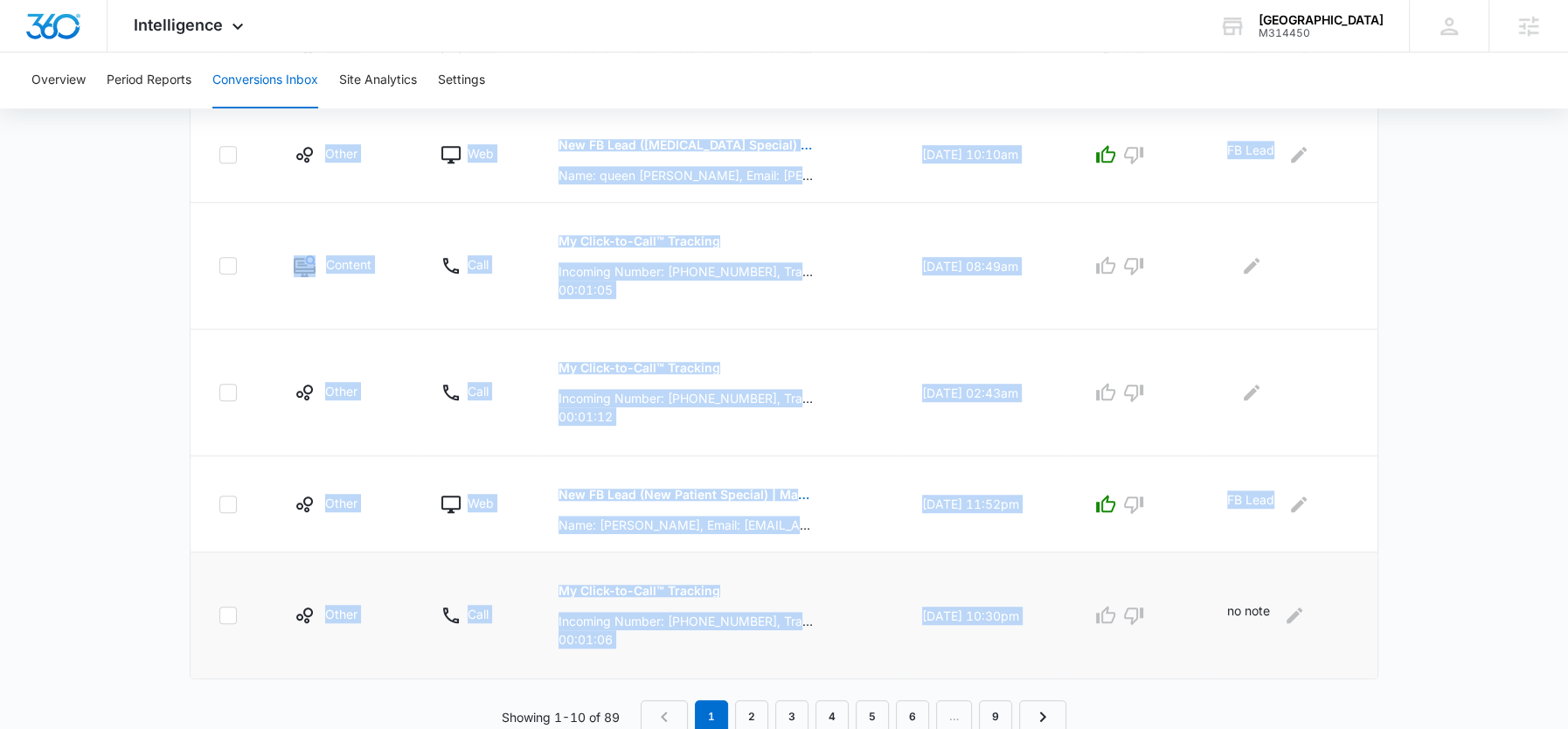
click at [1242, 602] on p "no note" at bounding box center [1248, 615] width 43 height 28
copy table "Channel Type Details Date & Time Quality Comments Other Web New FB Lead (Invisa…"
click at [1262, 387] on icon "Edit Comments" at bounding box center [1251, 392] width 21 height 21
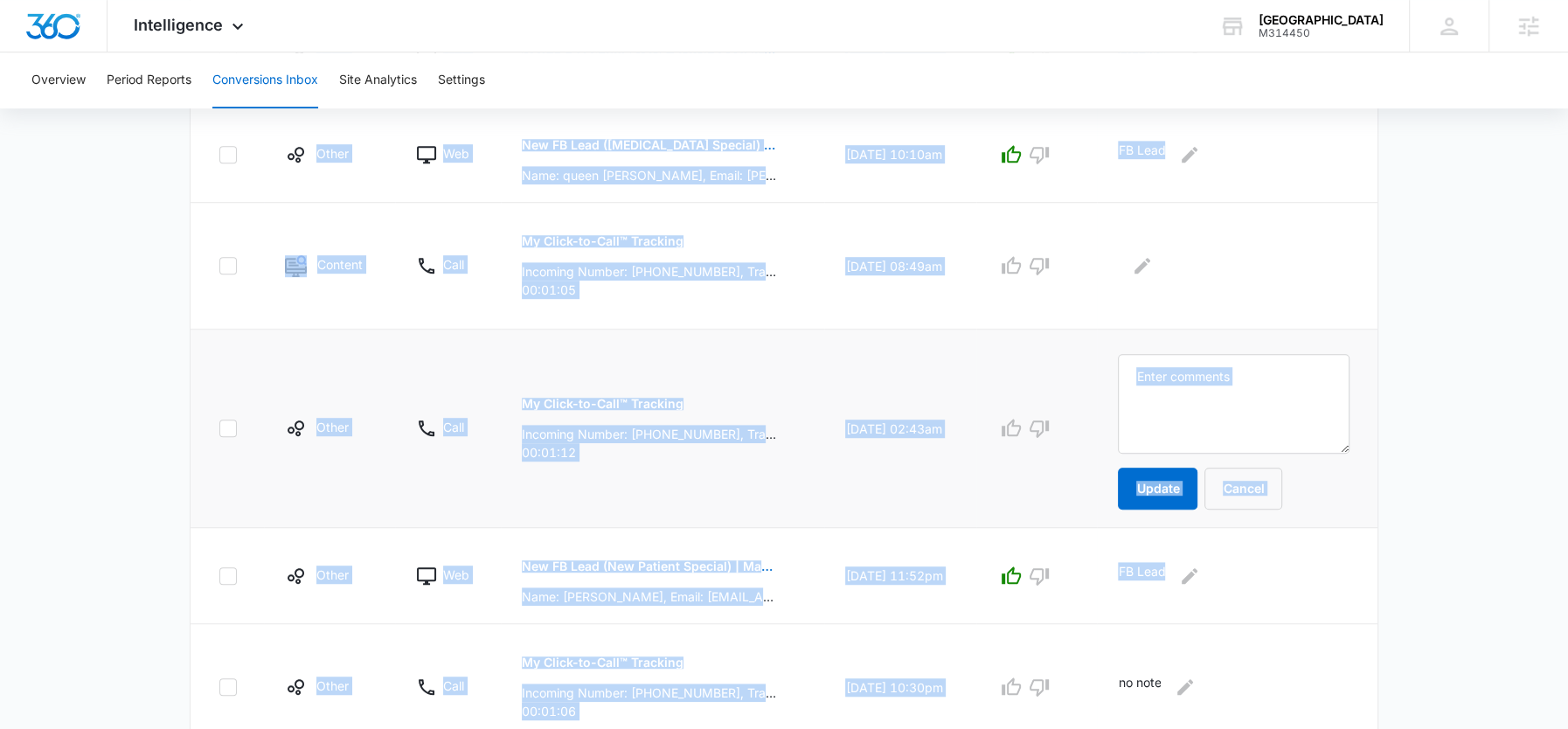
click at [1264, 387] on textarea at bounding box center [1233, 404] width 232 height 100
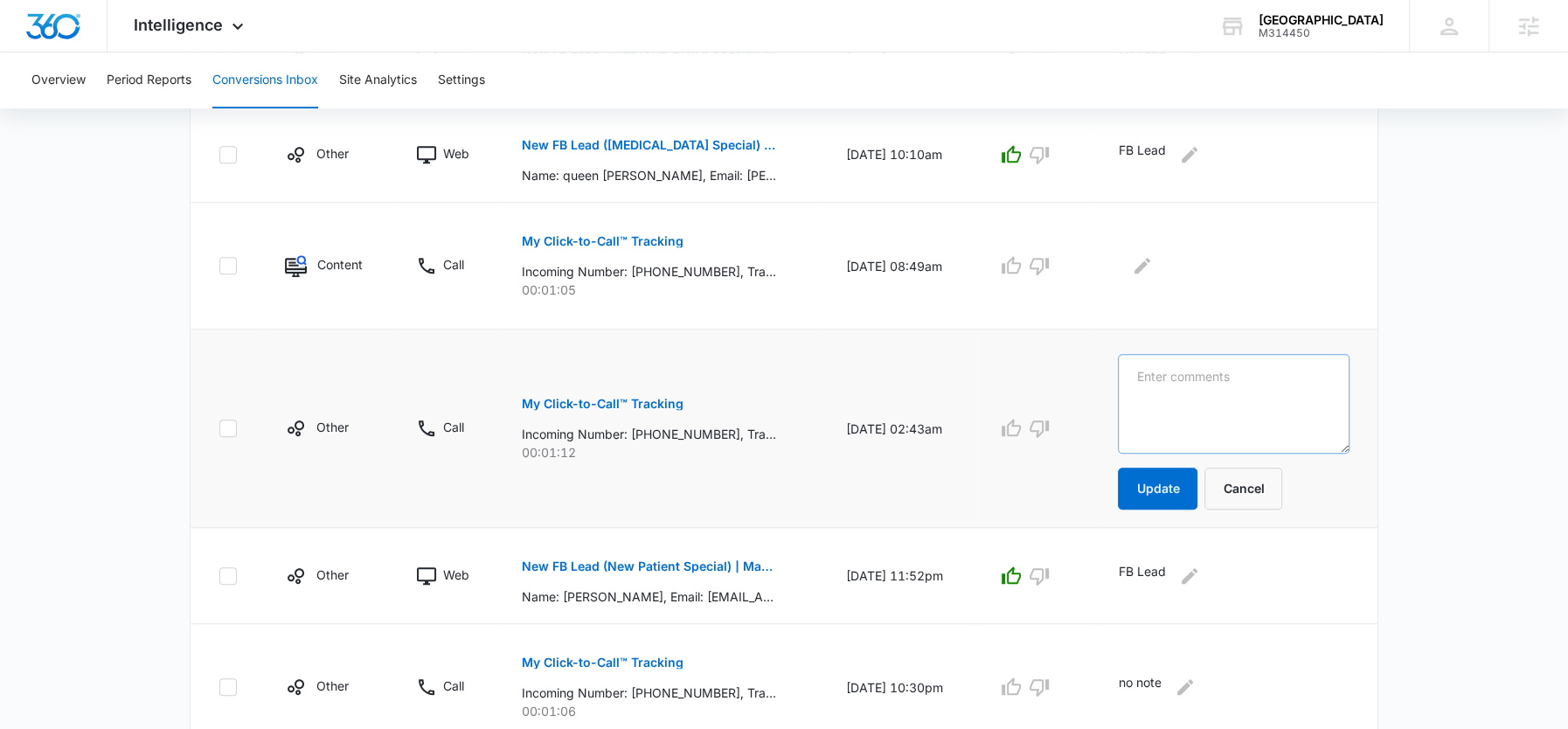
click at [1237, 385] on textarea at bounding box center [1233, 404] width 232 height 100
type textarea "no note"
click at [1170, 486] on button "Update" at bounding box center [1157, 489] width 79 height 42
click at [1152, 270] on icon "Edit Comments" at bounding box center [1141, 266] width 21 height 21
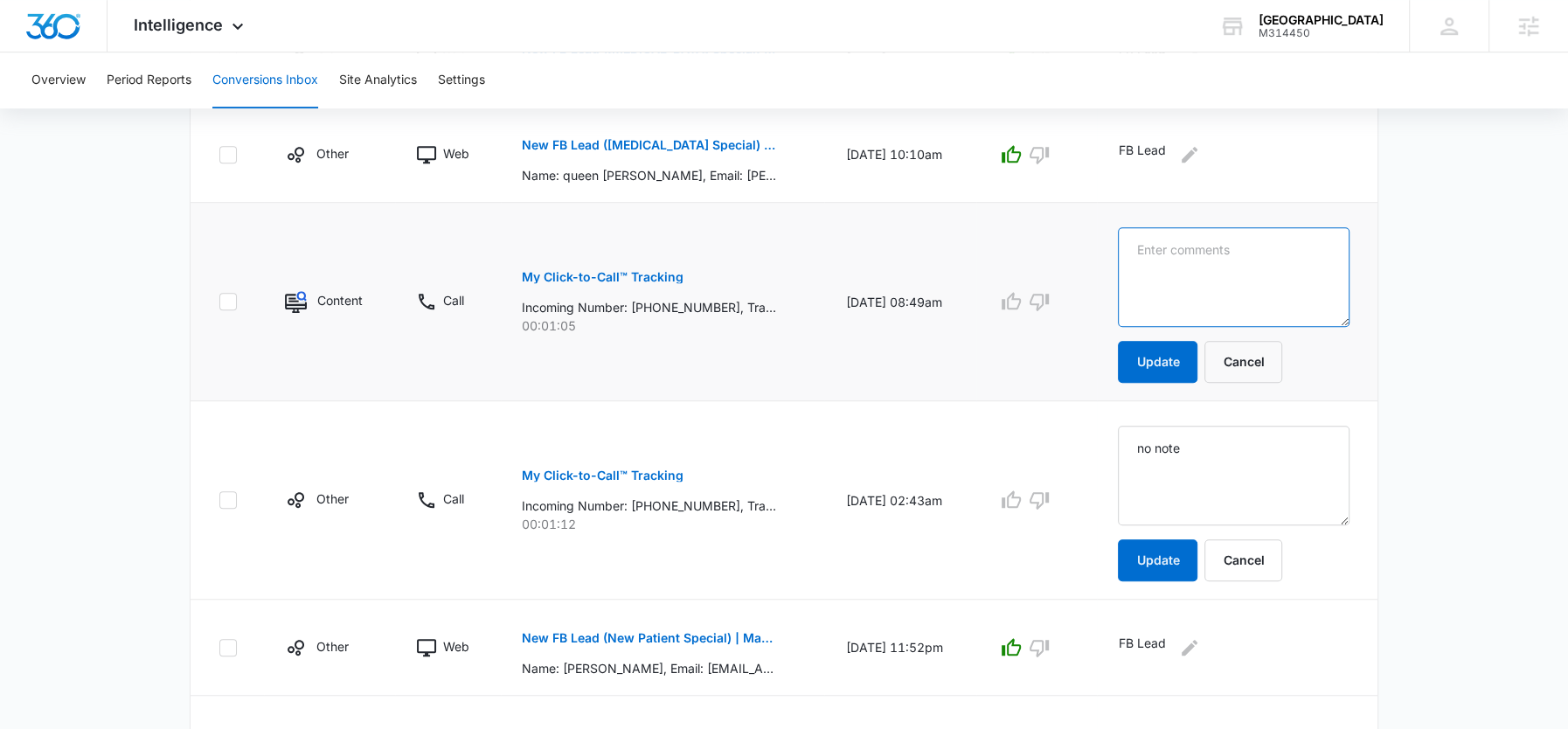
click at [1175, 269] on textarea at bounding box center [1233, 278] width 232 height 100
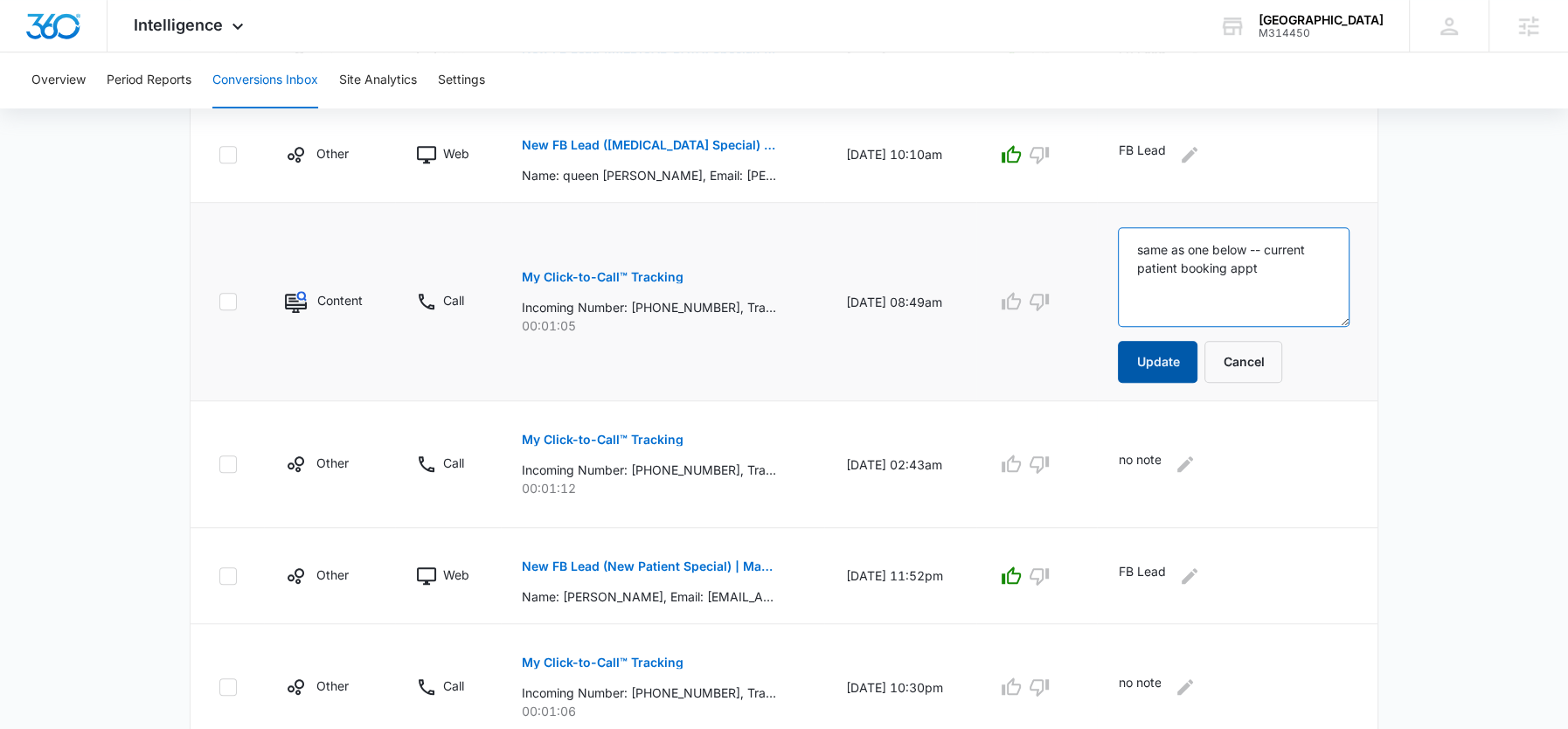
type textarea "same as one below -- current patient booking appt"
click at [1170, 359] on button "Update" at bounding box center [1157, 362] width 79 height 42
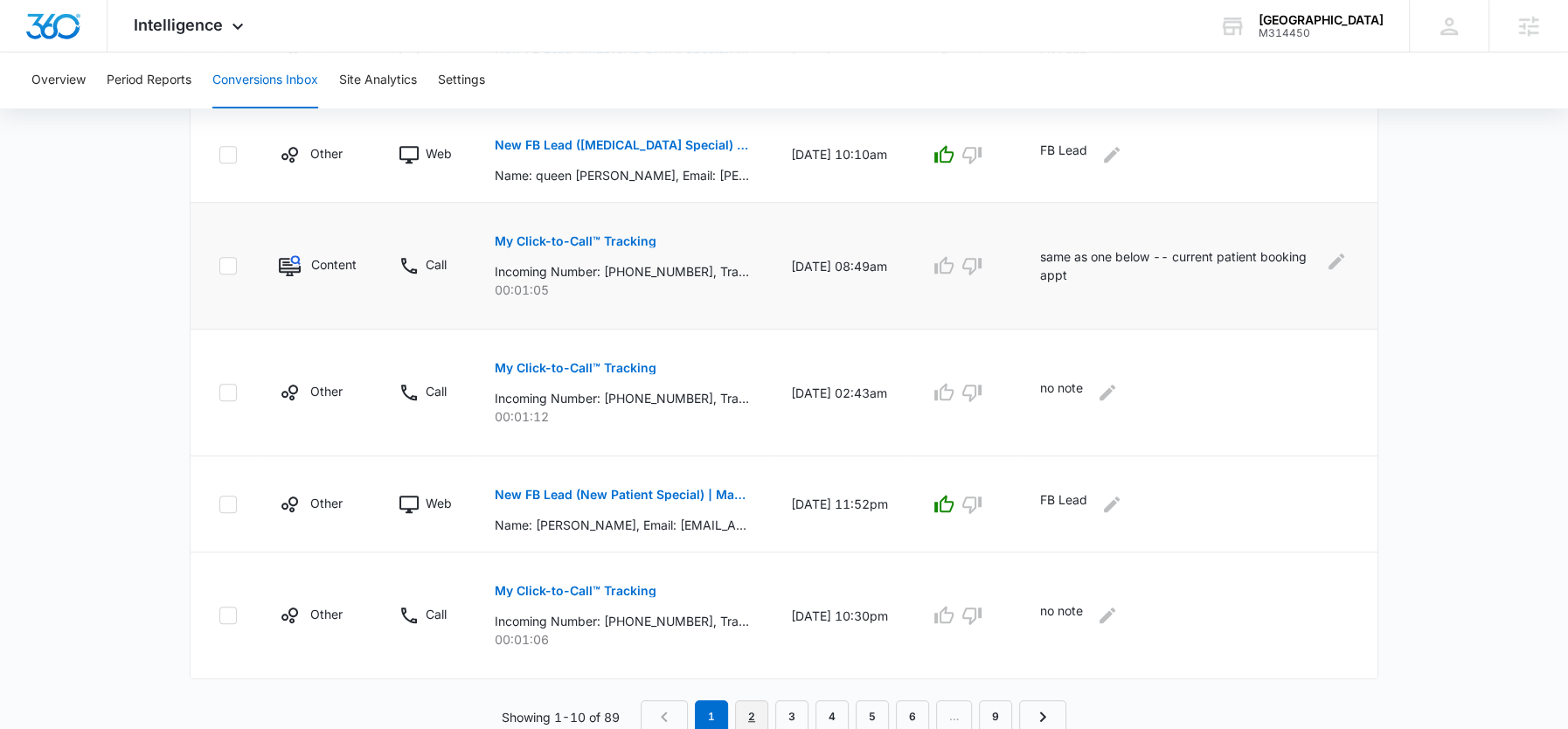
click at [749, 704] on link "2" at bounding box center [751, 717] width 34 height 34
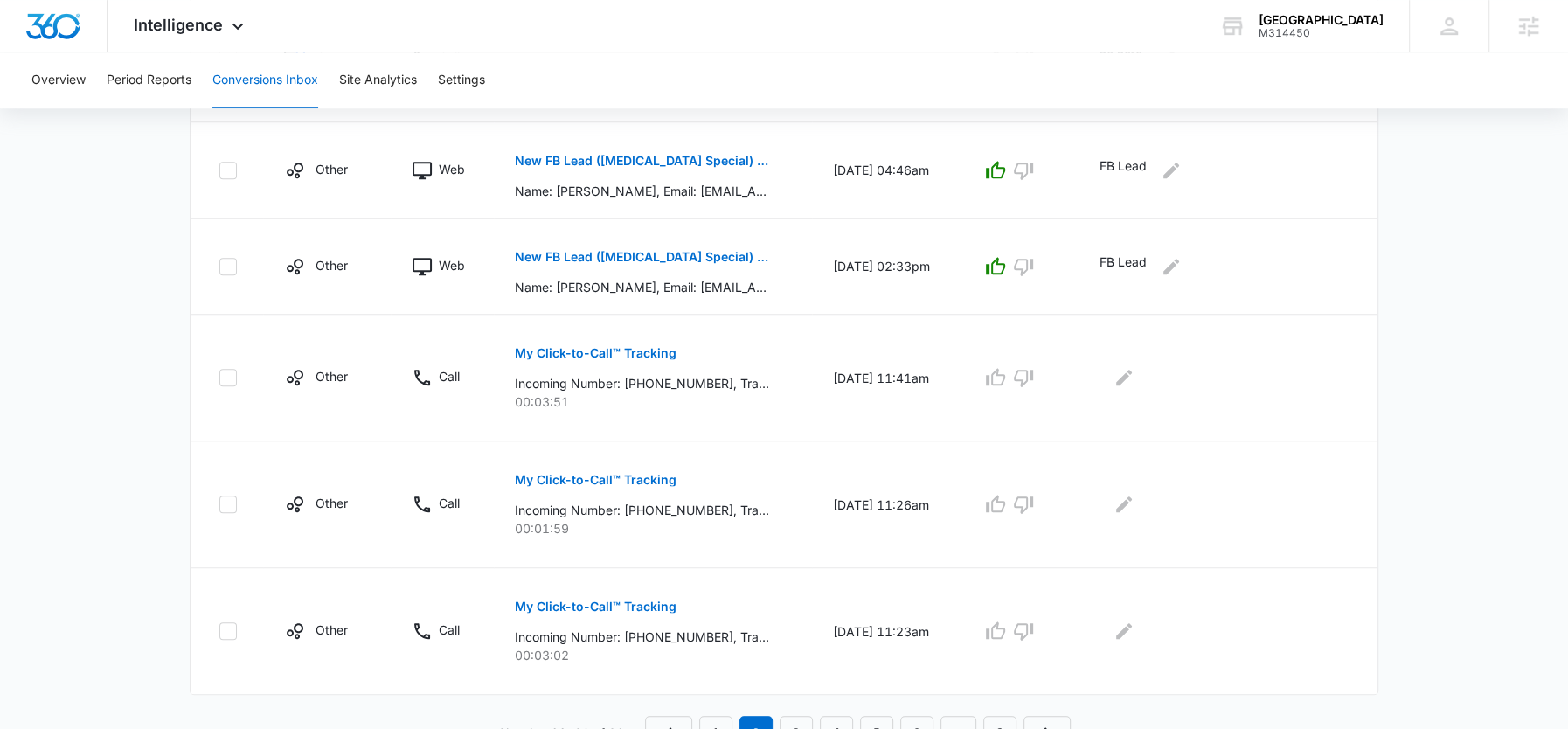
scroll to position [1048, 0]
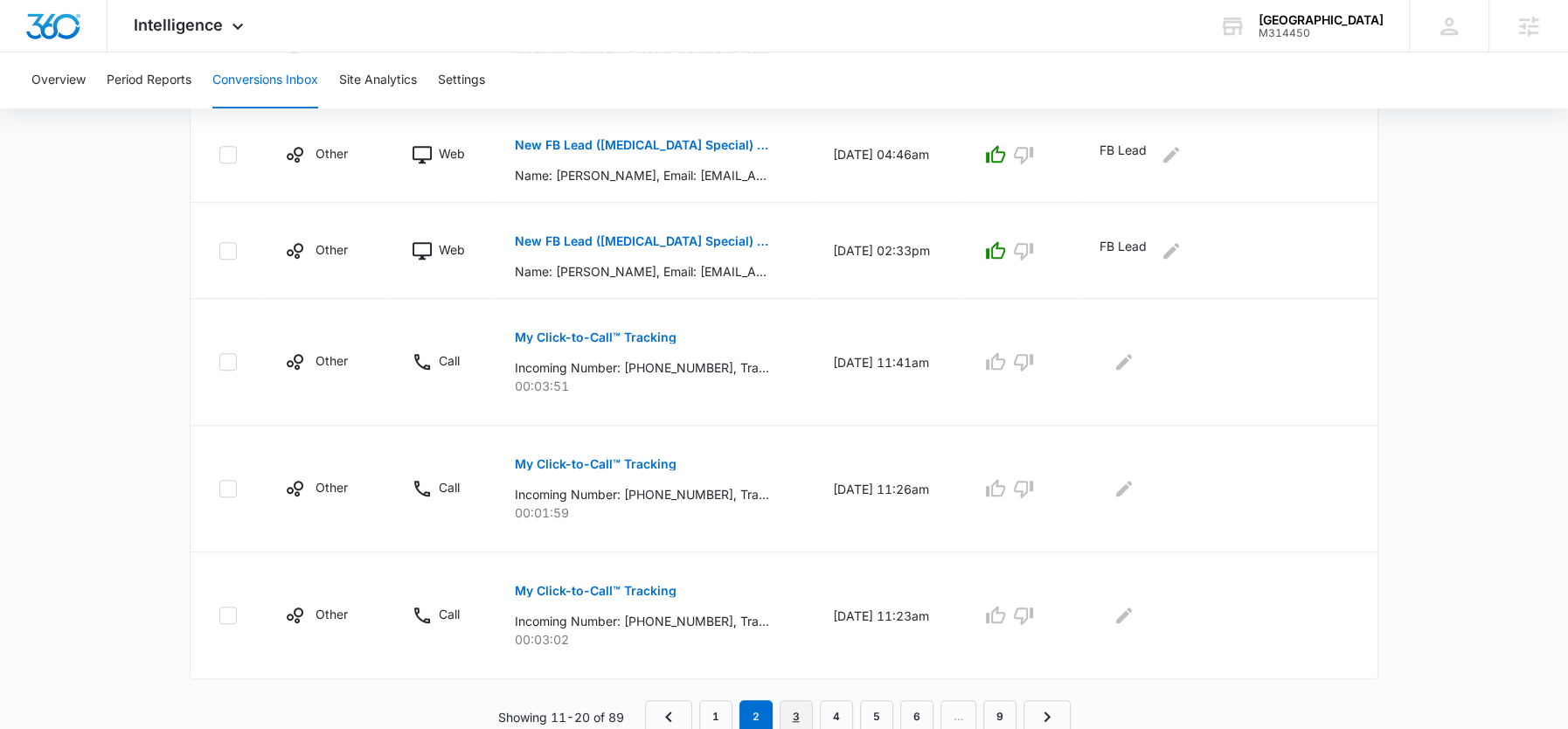
click at [791, 711] on link "3" at bounding box center [796, 717] width 34 height 34
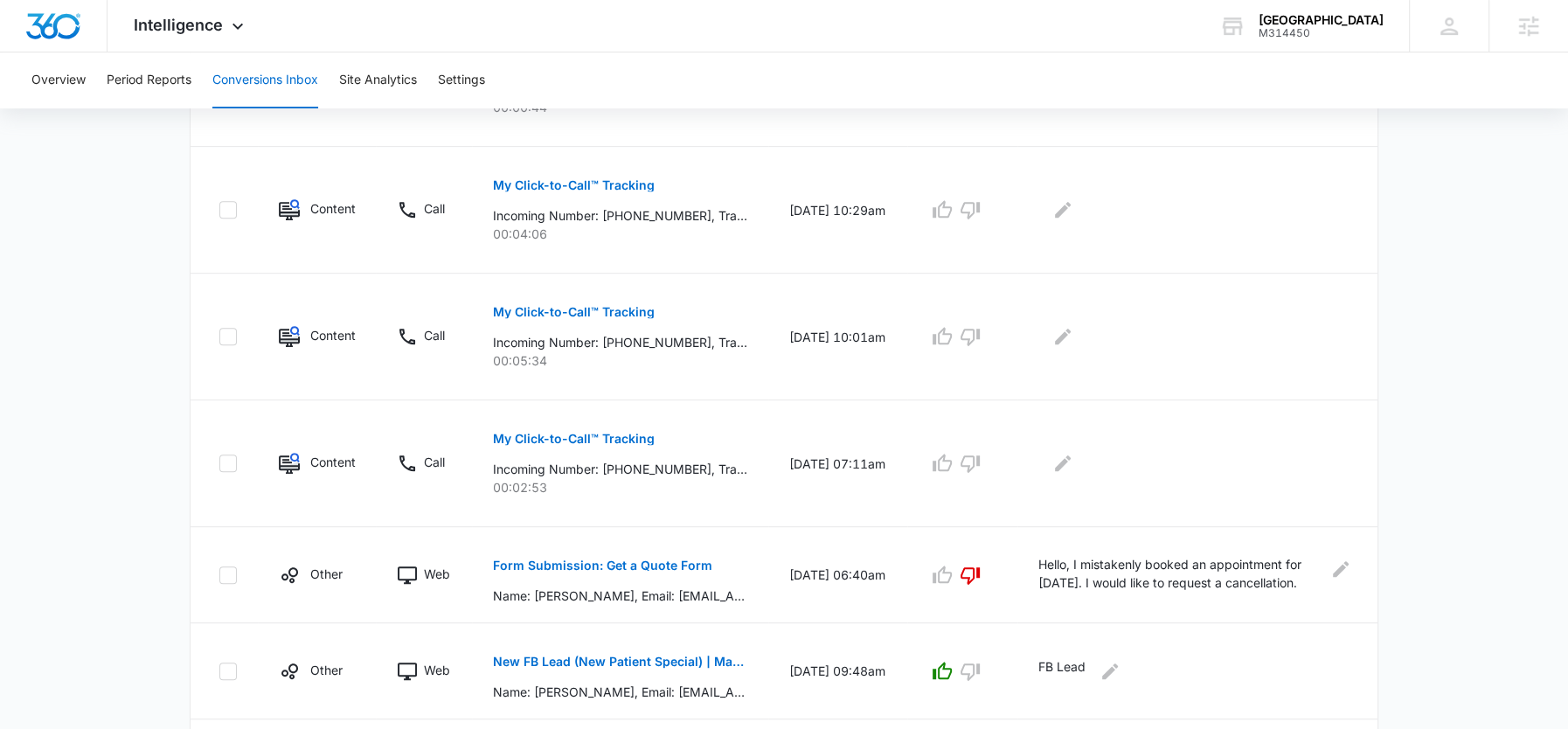
scroll to position [661, 0]
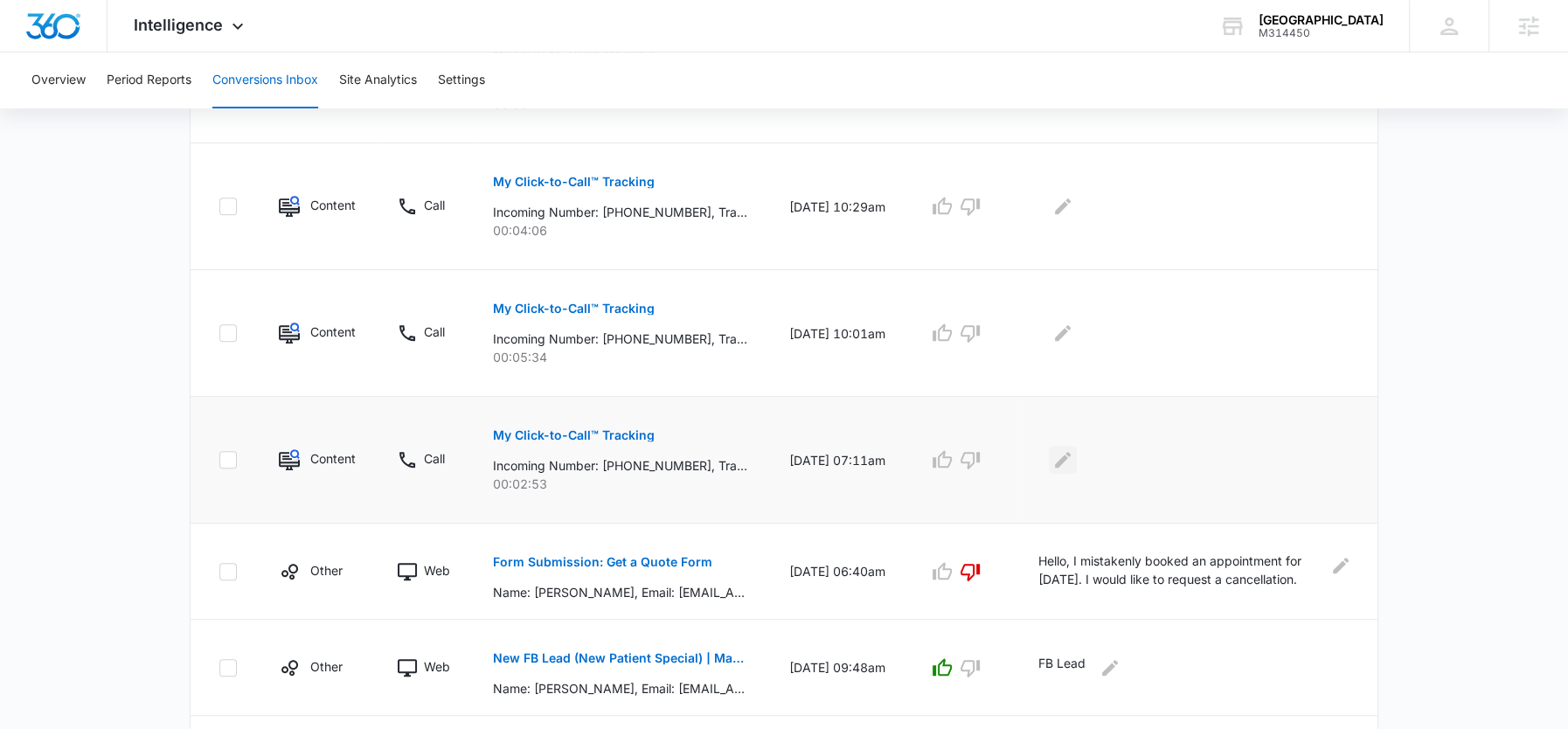
click at [1063, 459] on icon "Edit Comments" at bounding box center [1062, 460] width 21 height 21
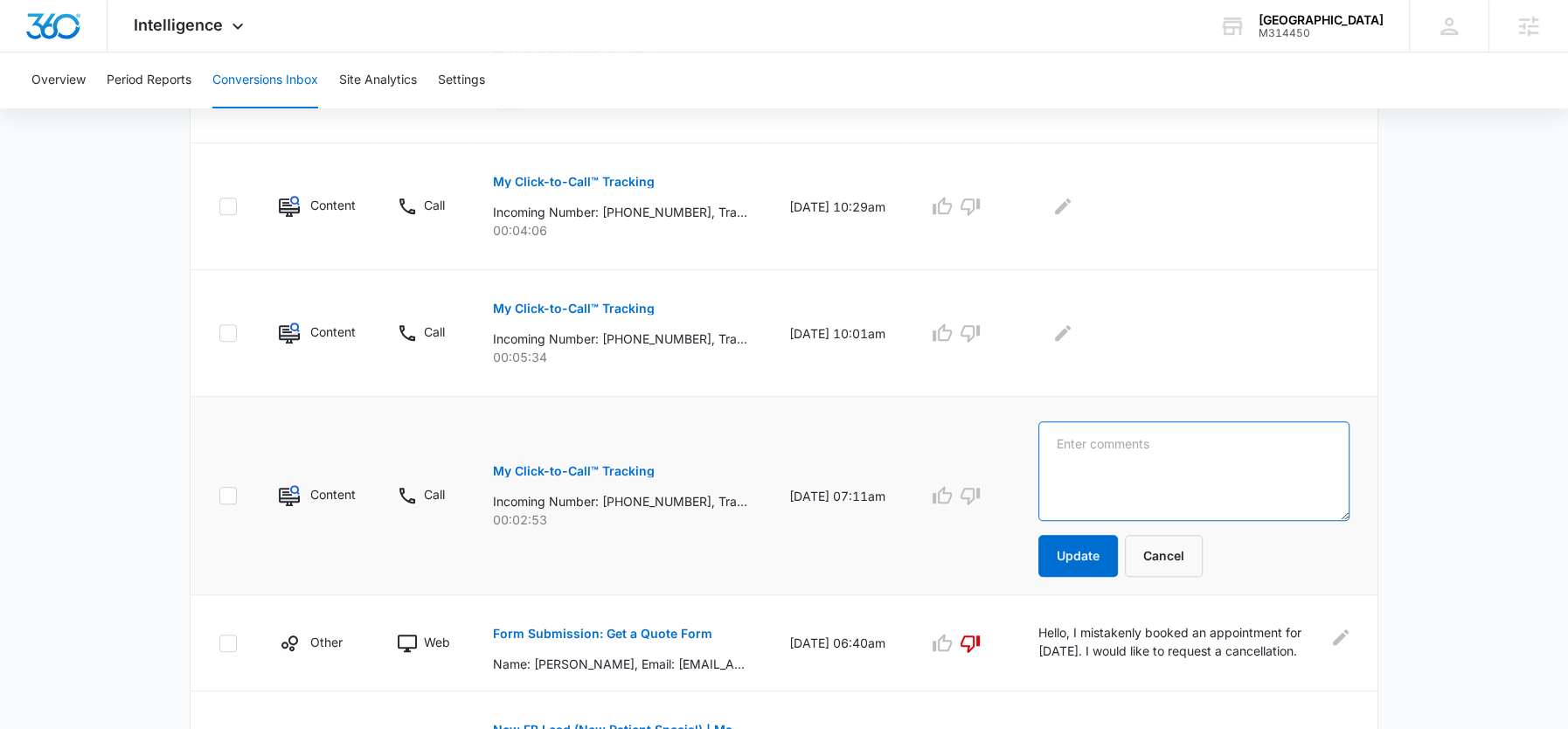
click at [1087, 461] on textarea at bounding box center [1194, 471] width 311 height 100
paste textarea "Current patient asking questions about CDCP"
type textarea "Current patient asking questions about CDCP"
click at [1072, 542] on button "Update" at bounding box center [1078, 556] width 79 height 42
click at [974, 491] on icon "button" at bounding box center [970, 495] width 21 height 21
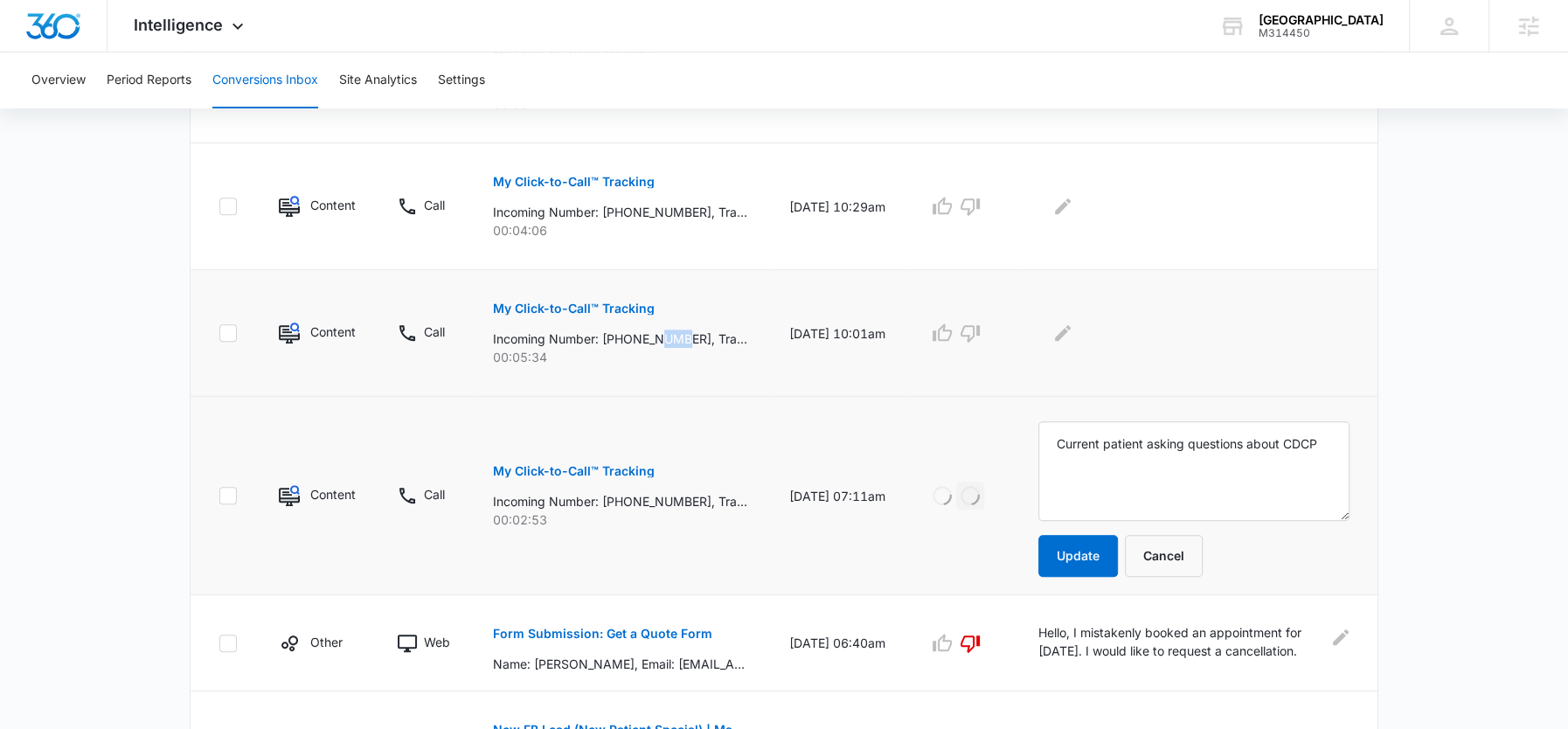
drag, startPoint x: 692, startPoint y: 333, endPoint x: 658, endPoint y: 333, distance: 34.0
click at [658, 333] on p "Incoming Number: +12267530811, Tracking Number: +18337597801, Ring To: +1226946…" at bounding box center [620, 339] width 255 height 18
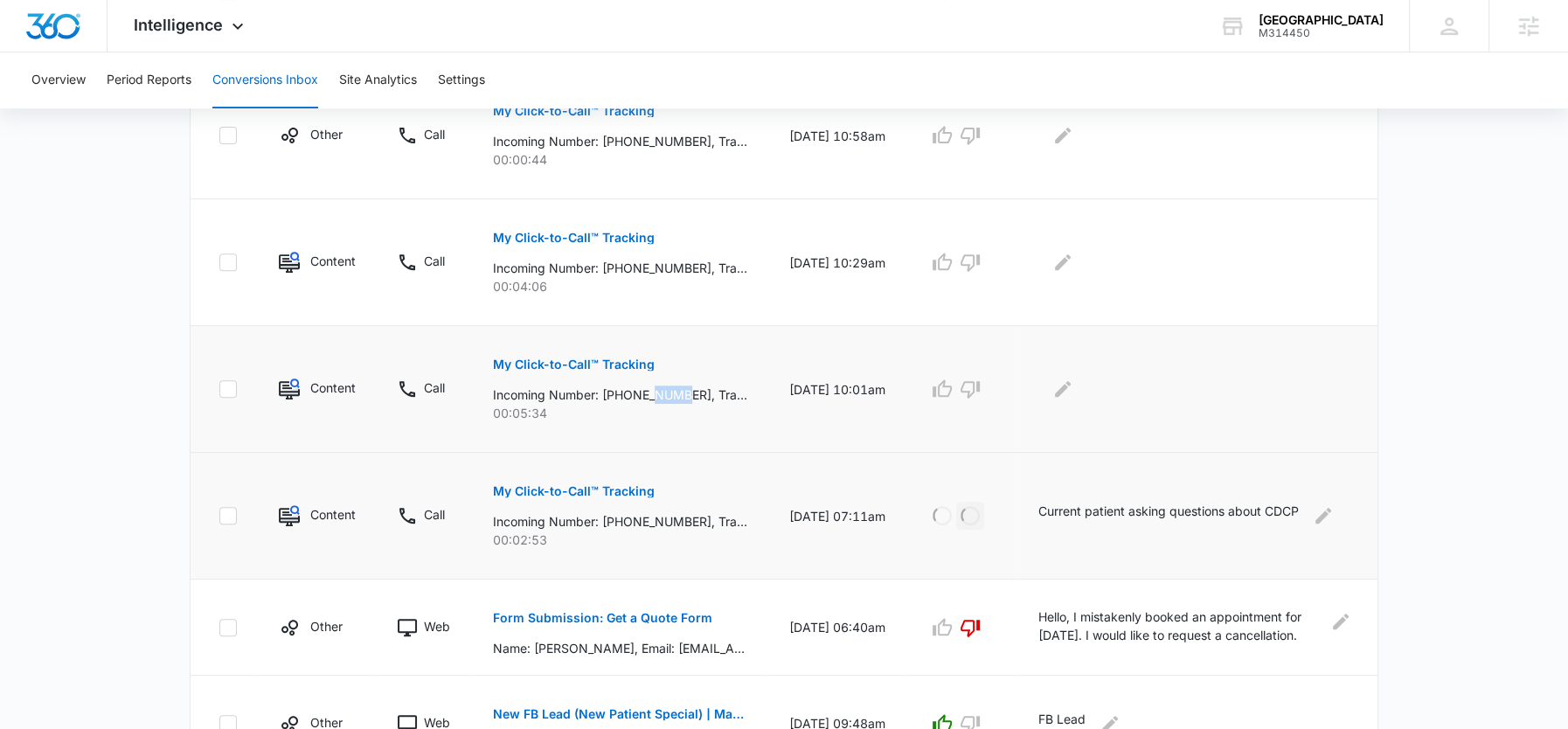
scroll to position [603, 0]
click at [951, 389] on icon "button" at bounding box center [941, 390] width 21 height 21
click at [1070, 392] on icon "Edit Comments" at bounding box center [1062, 390] width 15 height 15
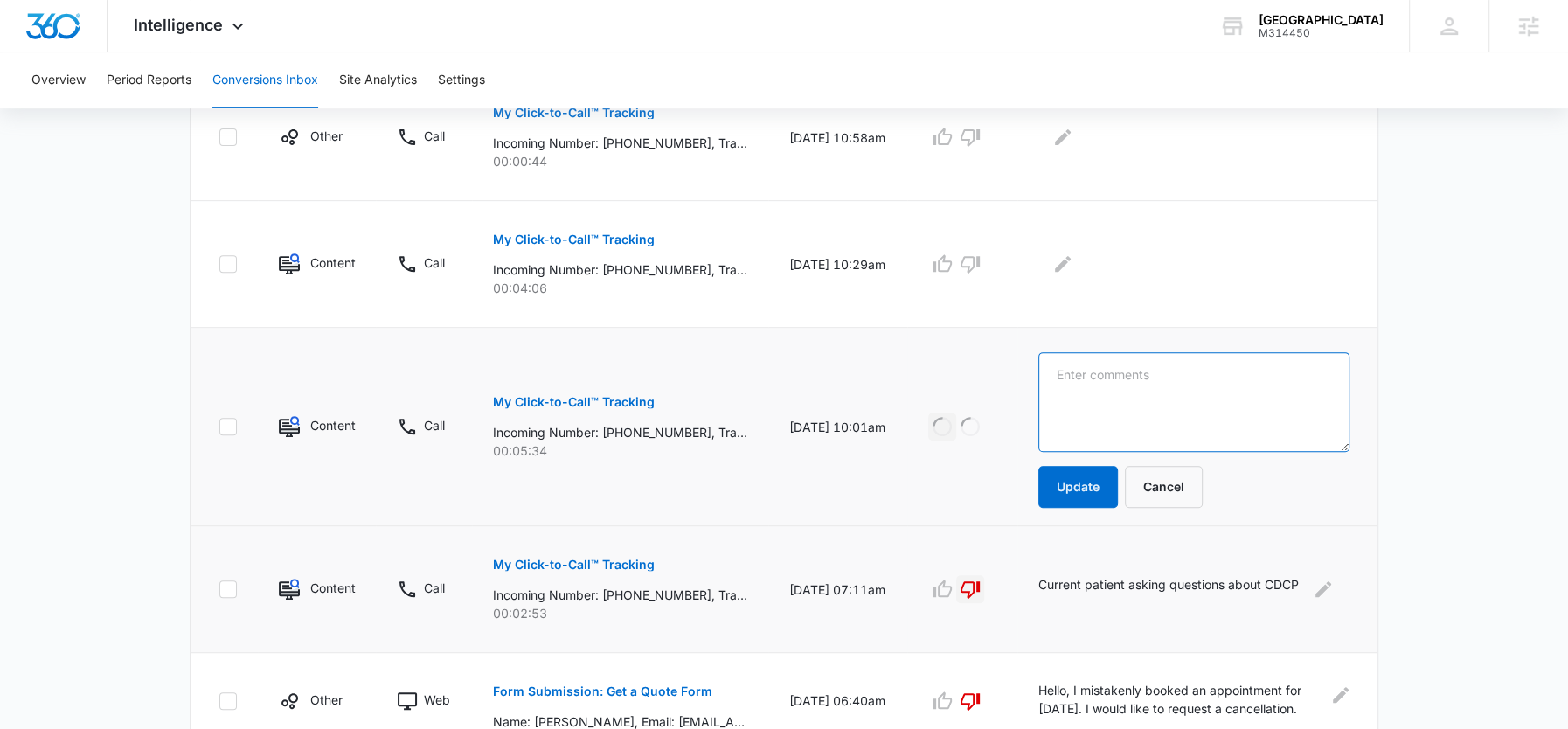
click at [1104, 393] on textarea at bounding box center [1194, 402] width 311 height 100
paste textarea "Booked two NPE packages"
type textarea "Booked two NPE packages"
click at [1071, 479] on button "Update" at bounding box center [1078, 487] width 79 height 42
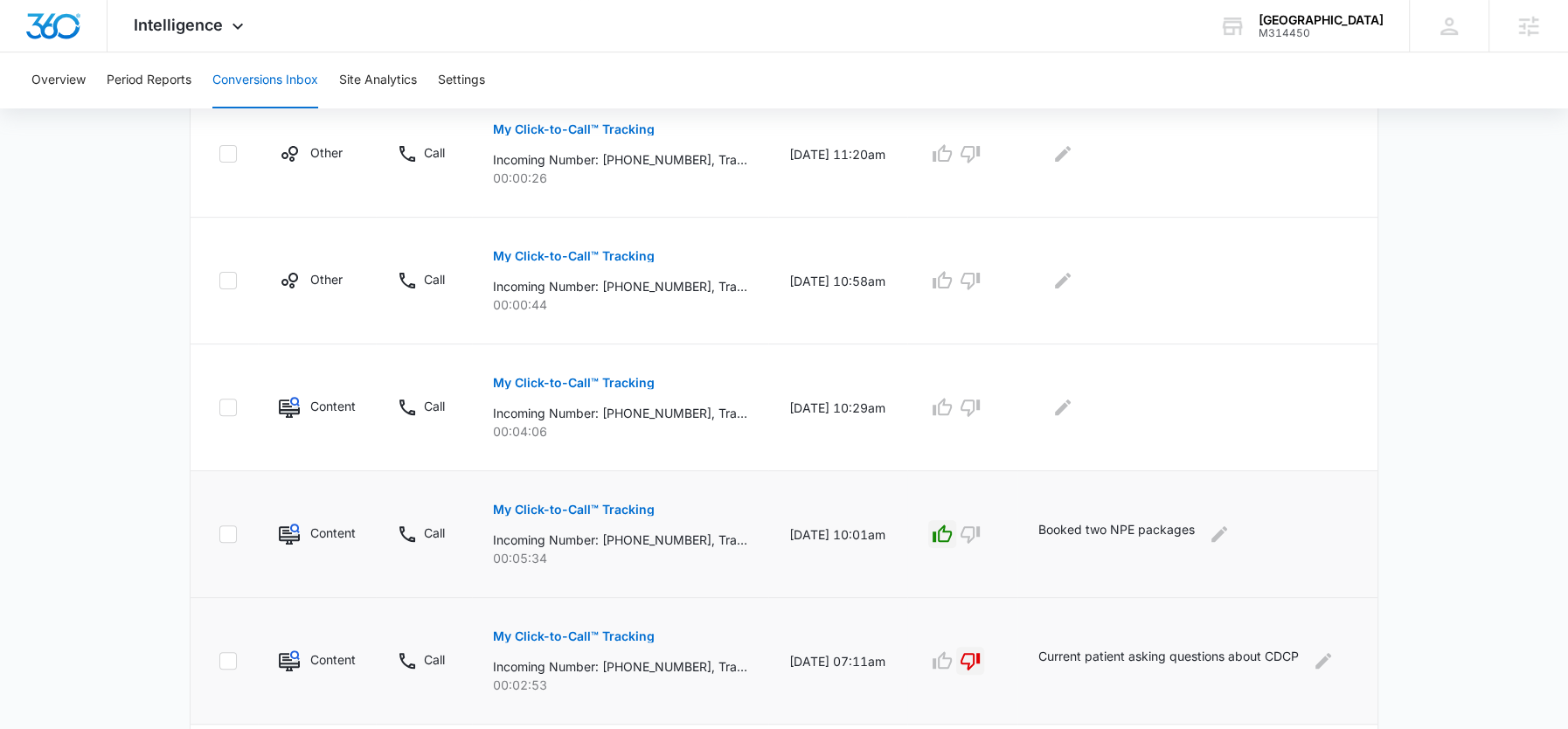
scroll to position [460, 0]
click at [952, 280] on icon "button" at bounding box center [941, 281] width 21 height 21
click at [1067, 284] on icon "Edit Comments" at bounding box center [1062, 281] width 15 height 15
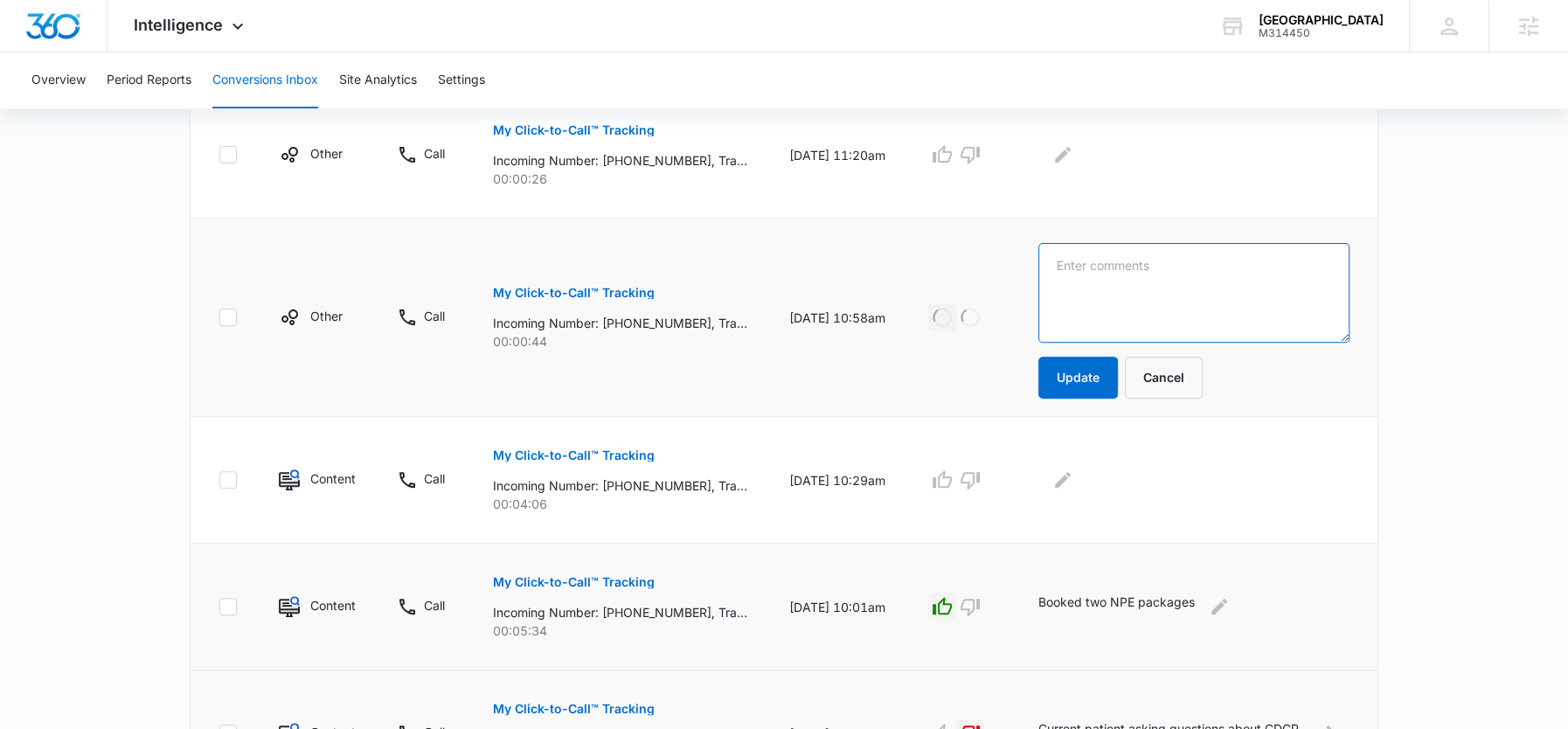
click at [1076, 284] on textarea at bounding box center [1194, 293] width 311 height 100
paste textarea "NP booking NPE package"
type textarea "NP booking NPE package"
click at [1073, 362] on button "Update" at bounding box center [1078, 378] width 79 height 42
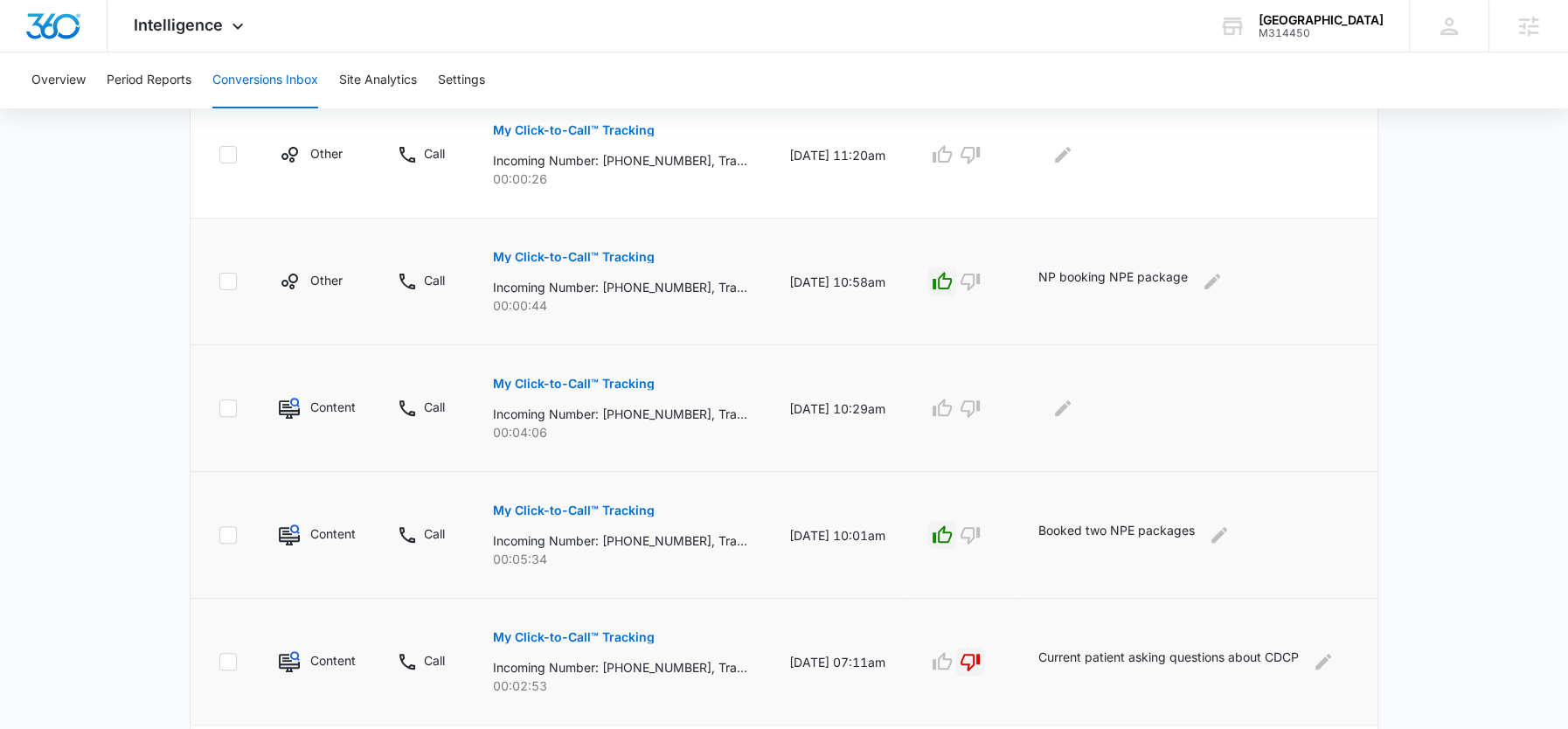
click at [654, 412] on p "Incoming Number: +15195643891, Tracking Number: +18337597801, Ring To: +1226946…" at bounding box center [620, 414] width 255 height 18
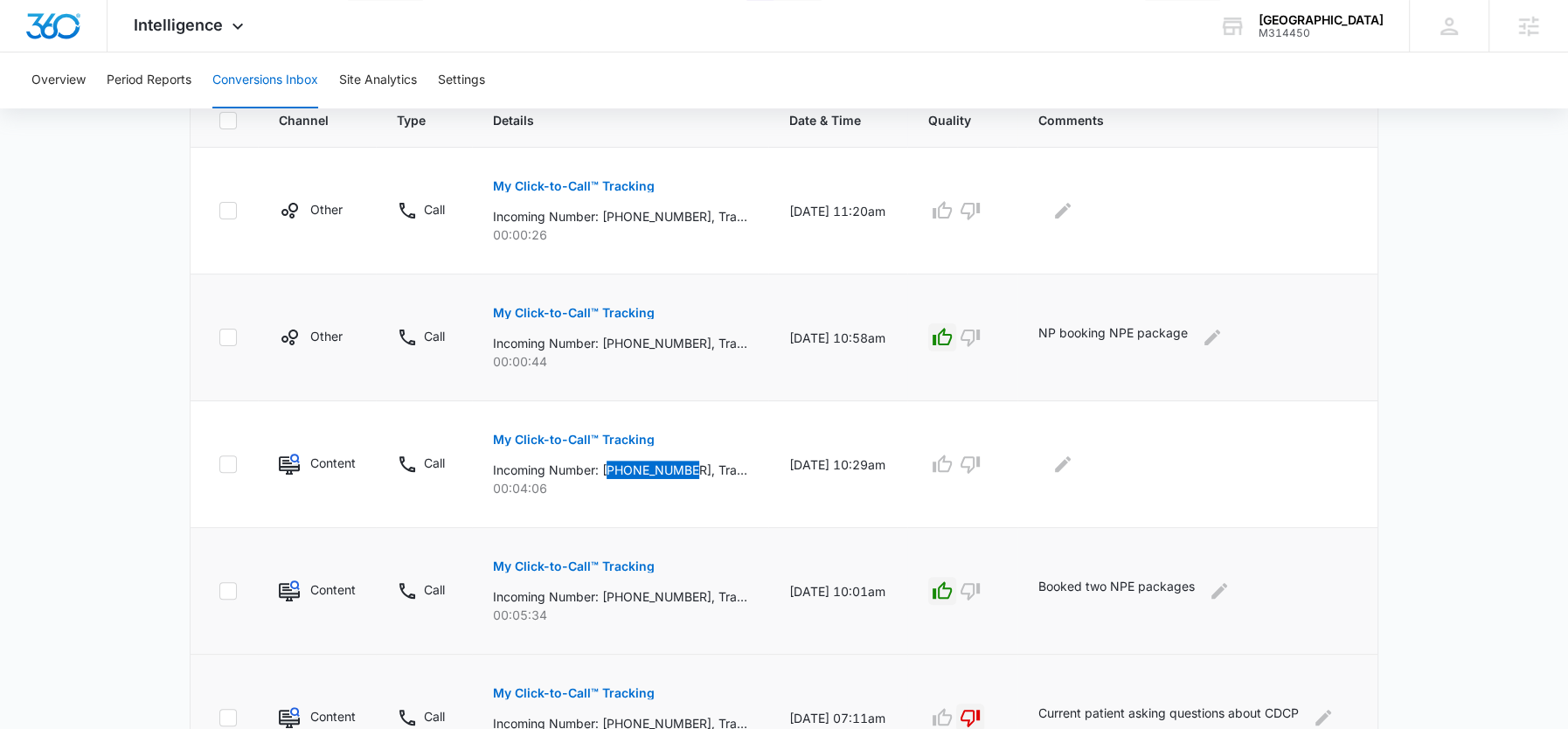
scroll to position [414, 0]
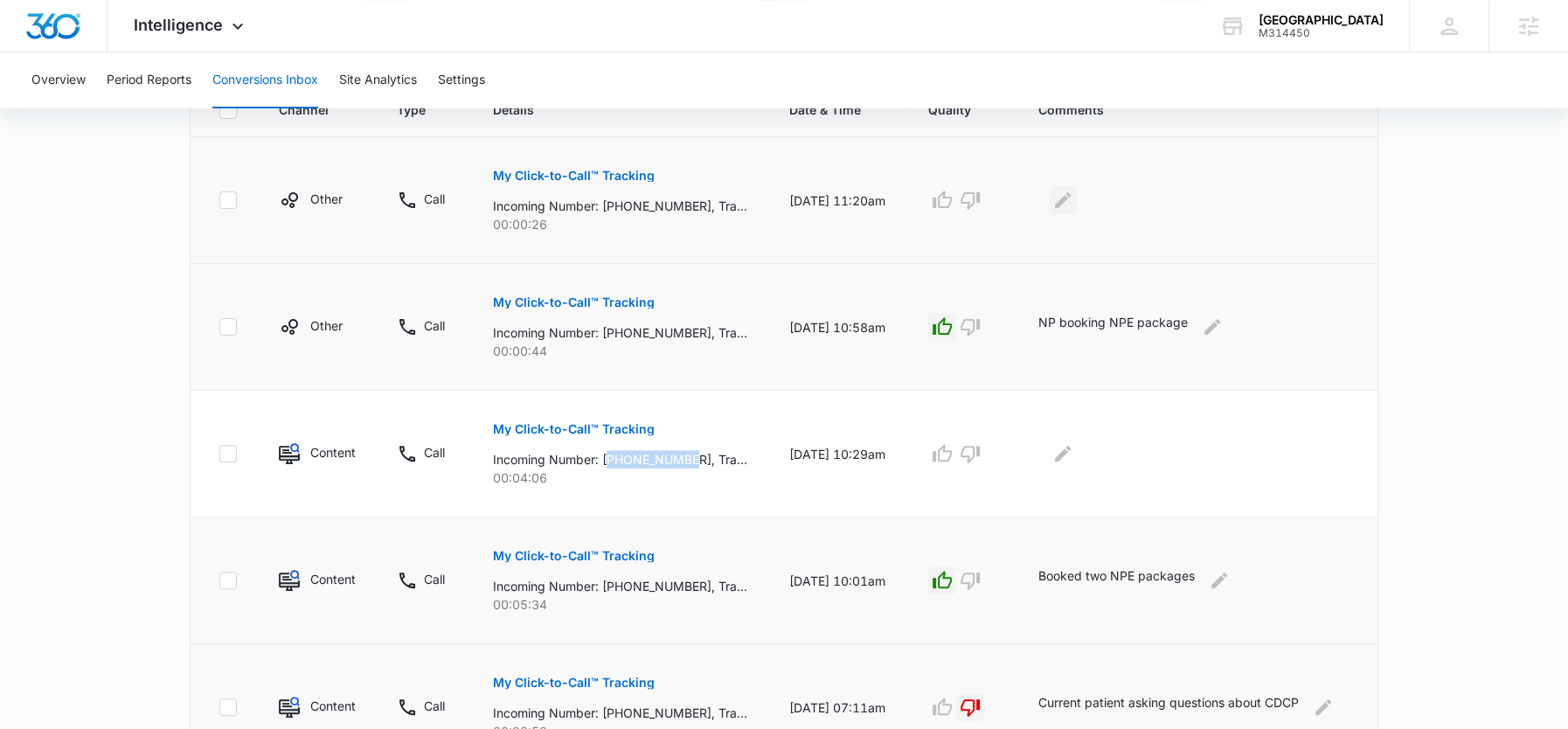
click at [1066, 203] on icon "Edit Comments" at bounding box center [1062, 199] width 15 height 15
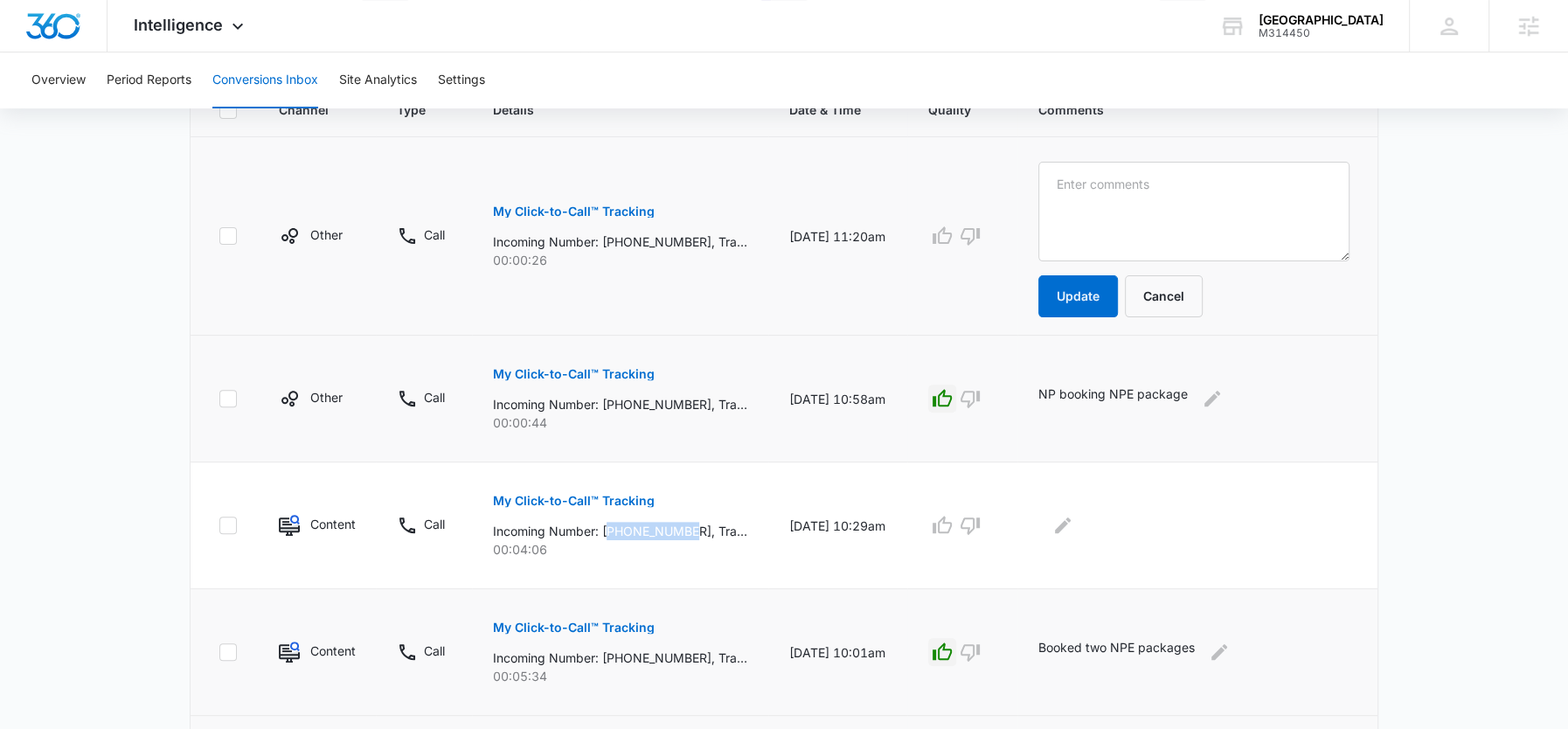
click at [1066, 203] on textarea at bounding box center [1194, 212] width 311 height 100
click at [1076, 197] on textarea at bounding box center [1194, 212] width 311 height 100
type textarea "same as below"
click at [1101, 314] on td "same as below Update Cancel" at bounding box center [1198, 237] width 360 height 198
click at [1069, 300] on button "Update" at bounding box center [1078, 297] width 79 height 42
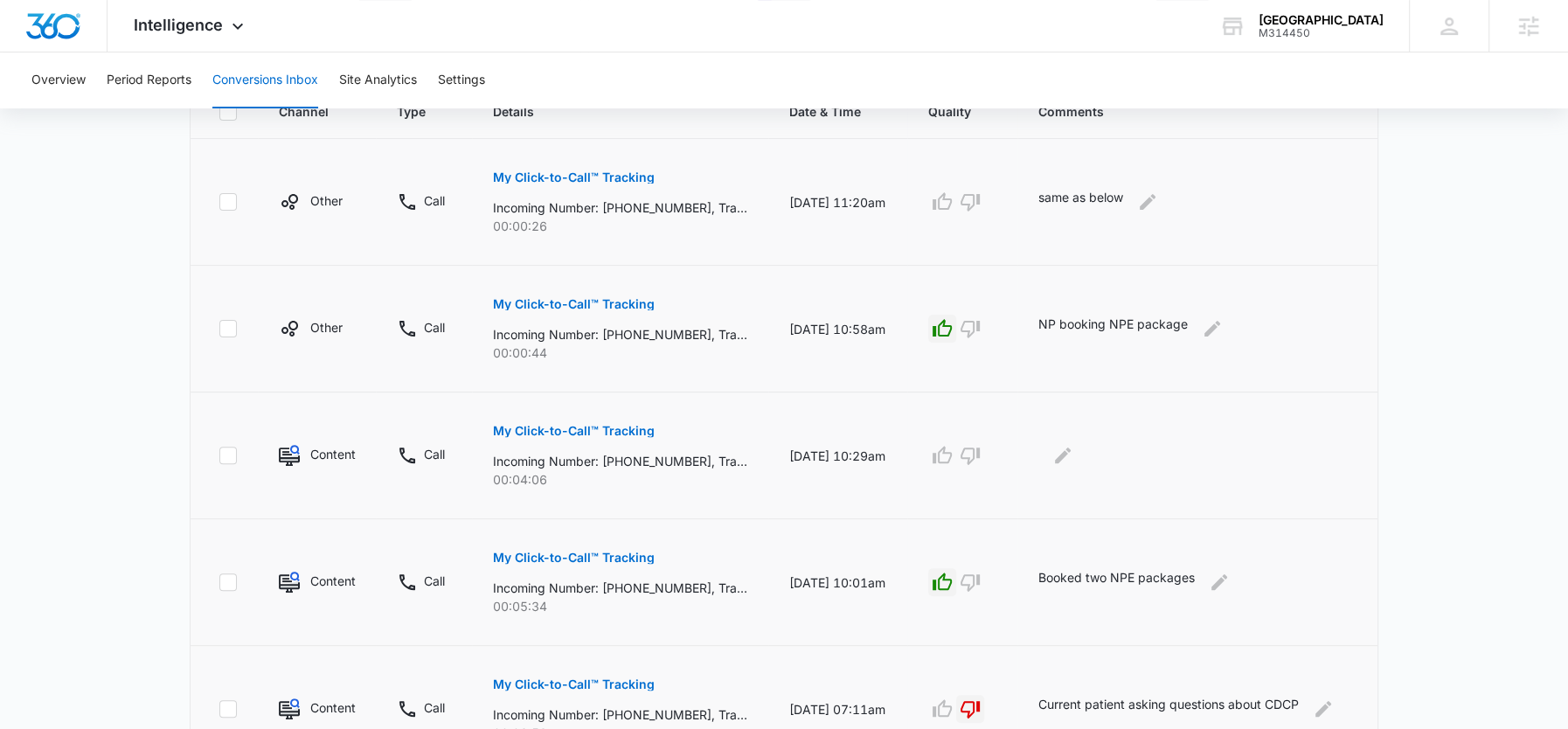
scroll to position [413, 0]
click at [662, 455] on p "Incoming Number: +15195643891, Tracking Number: +18337597801, Ring To: +1226946…" at bounding box center [620, 461] width 255 height 18
copy p "15195643891"
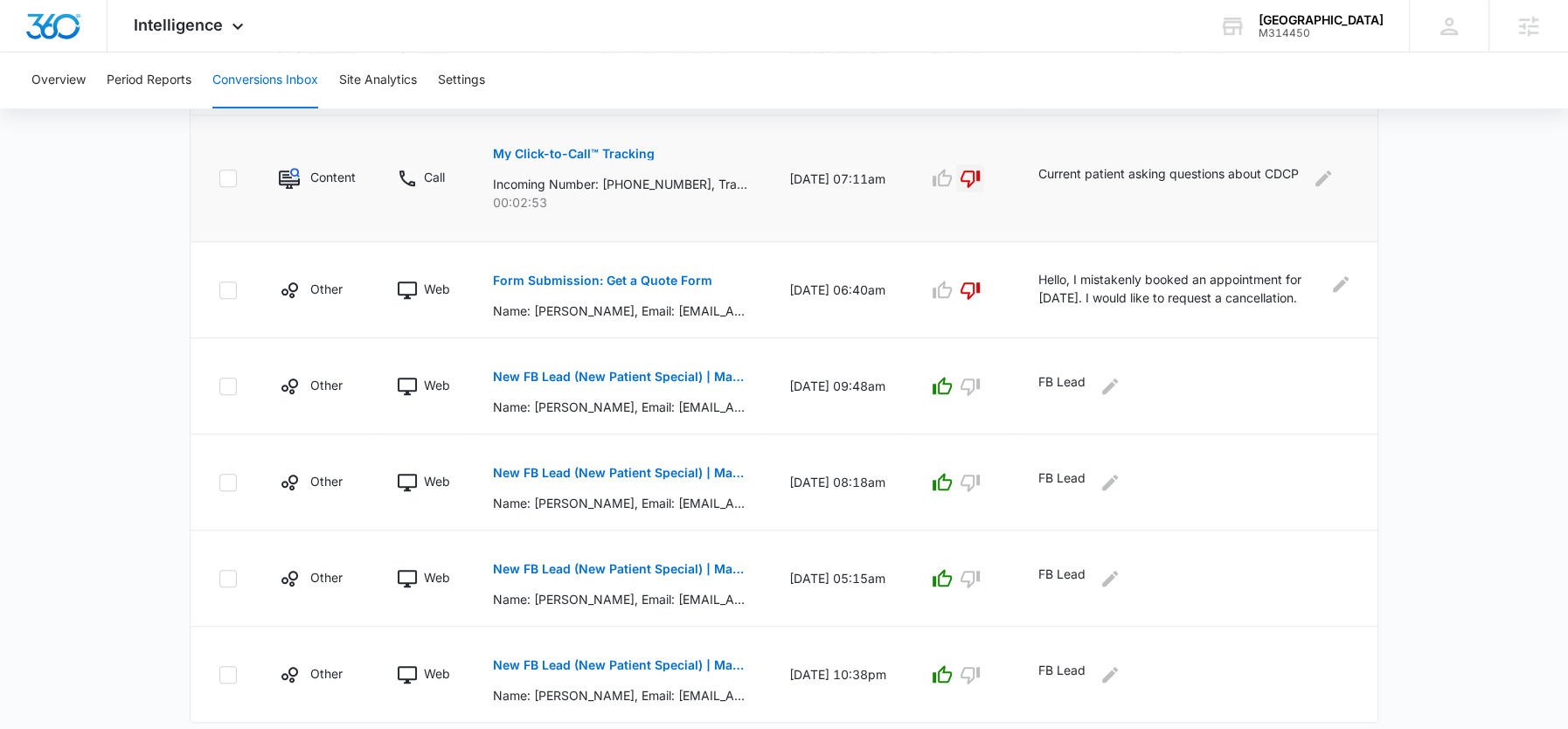
scroll to position [987, 0]
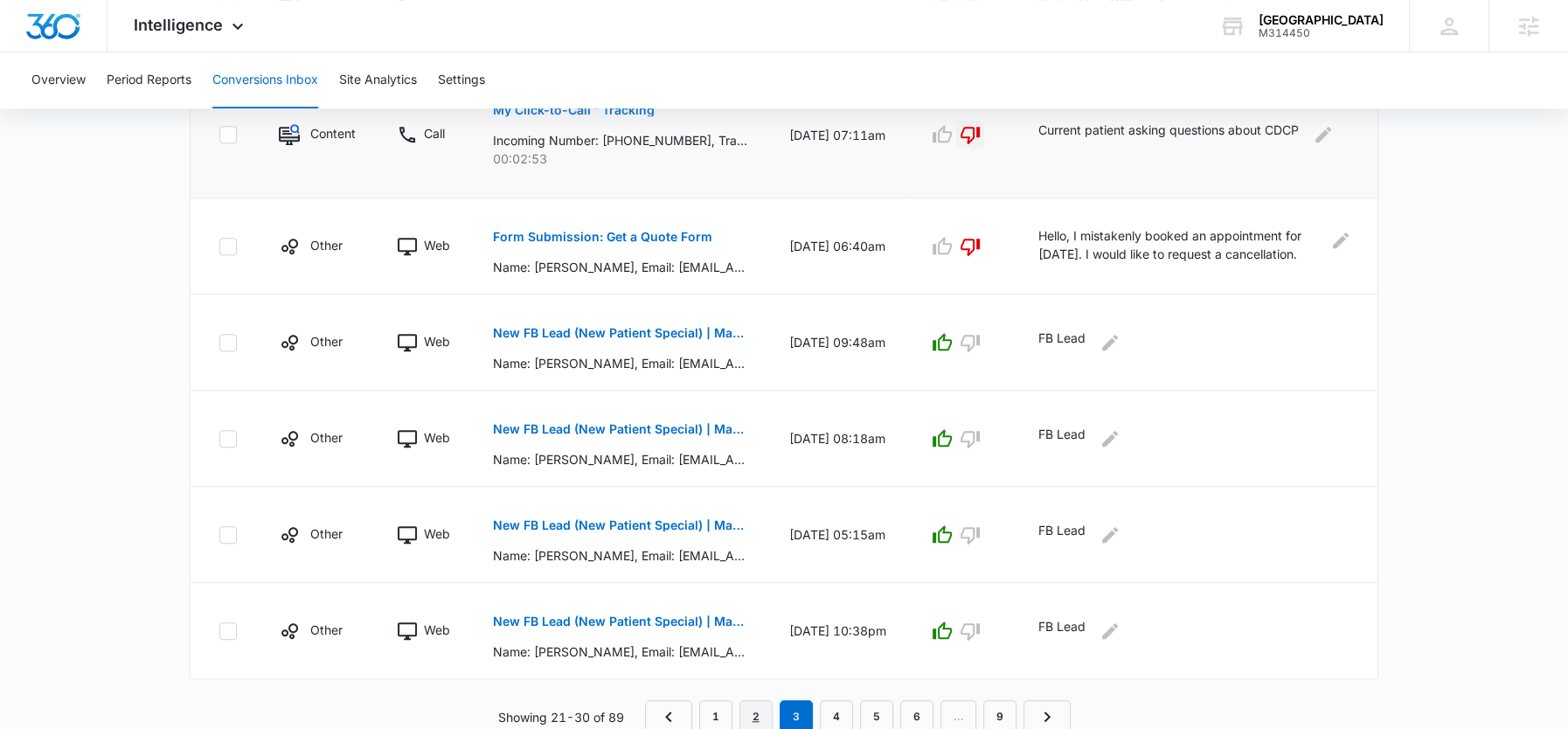
click at [757, 711] on link "2" at bounding box center [756, 717] width 34 height 34
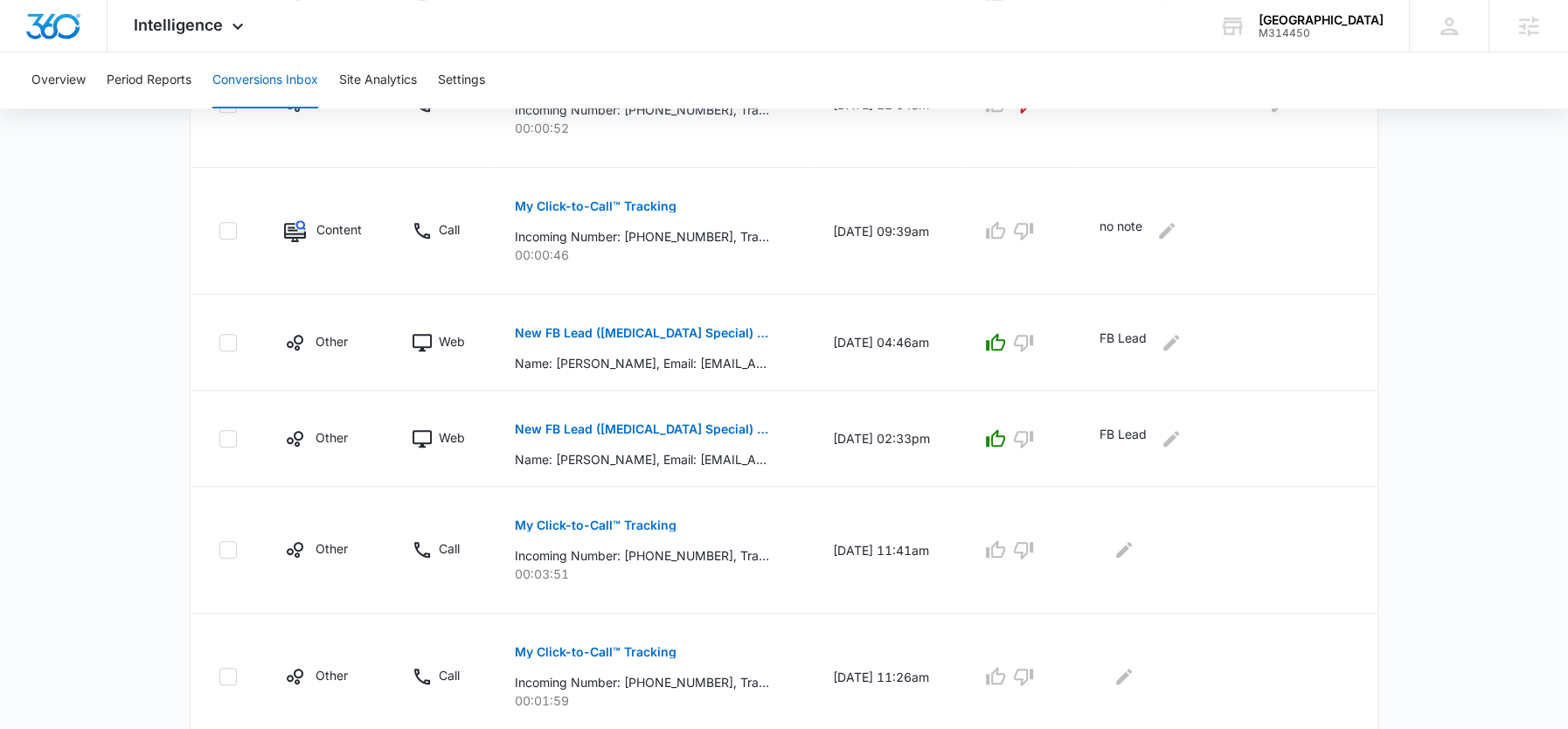
scroll to position [1048, 0]
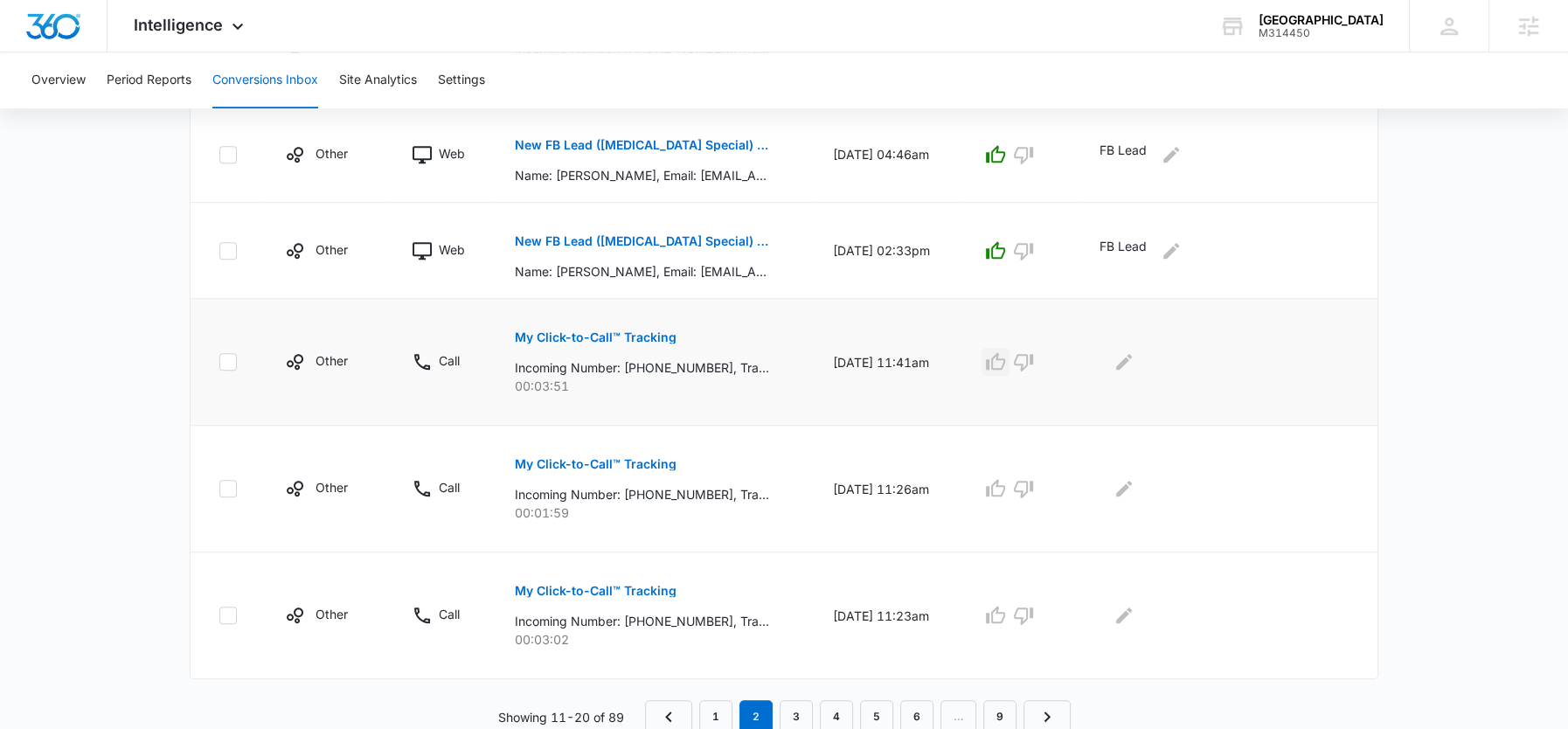
click at [996, 353] on icon "button" at bounding box center [995, 361] width 21 height 21
click at [1131, 359] on icon "Edit Comments" at bounding box center [1123, 361] width 15 height 15
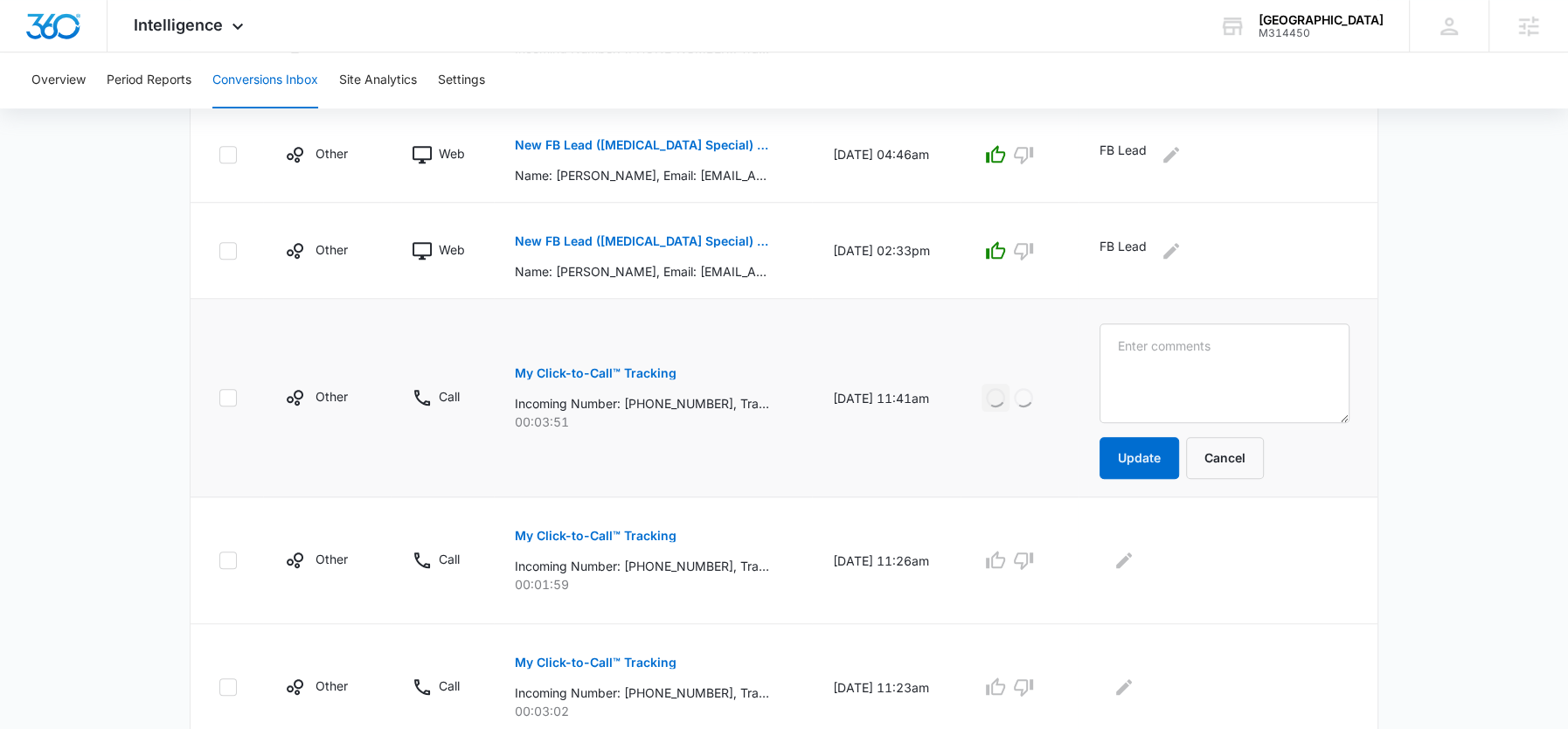
click at [1131, 359] on textarea at bounding box center [1224, 374] width 250 height 100
type textarea "NP booking boyfriend NPE package"
click at [1135, 445] on button "Update" at bounding box center [1139, 458] width 79 height 42
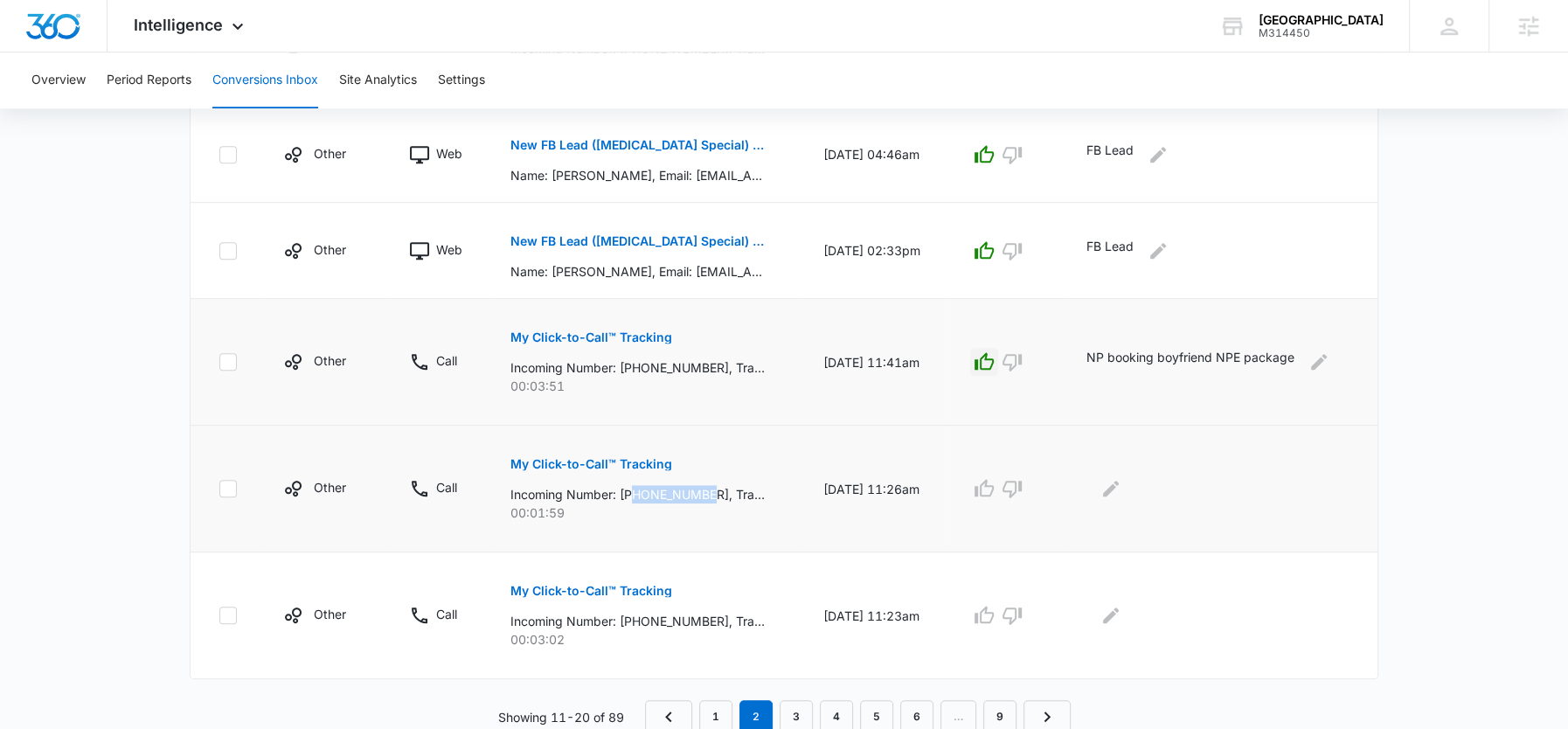
drag, startPoint x: 708, startPoint y: 490, endPoint x: 629, endPoint y: 490, distance: 79.0
click at [629, 490] on p "Incoming Number: +12262463419, Tracking Number: +18337597804, Ring To: +1226946…" at bounding box center [638, 494] width 255 height 18
copy p "2262463419"
click at [1120, 615] on icon "Edit Comments" at bounding box center [1111, 615] width 21 height 21
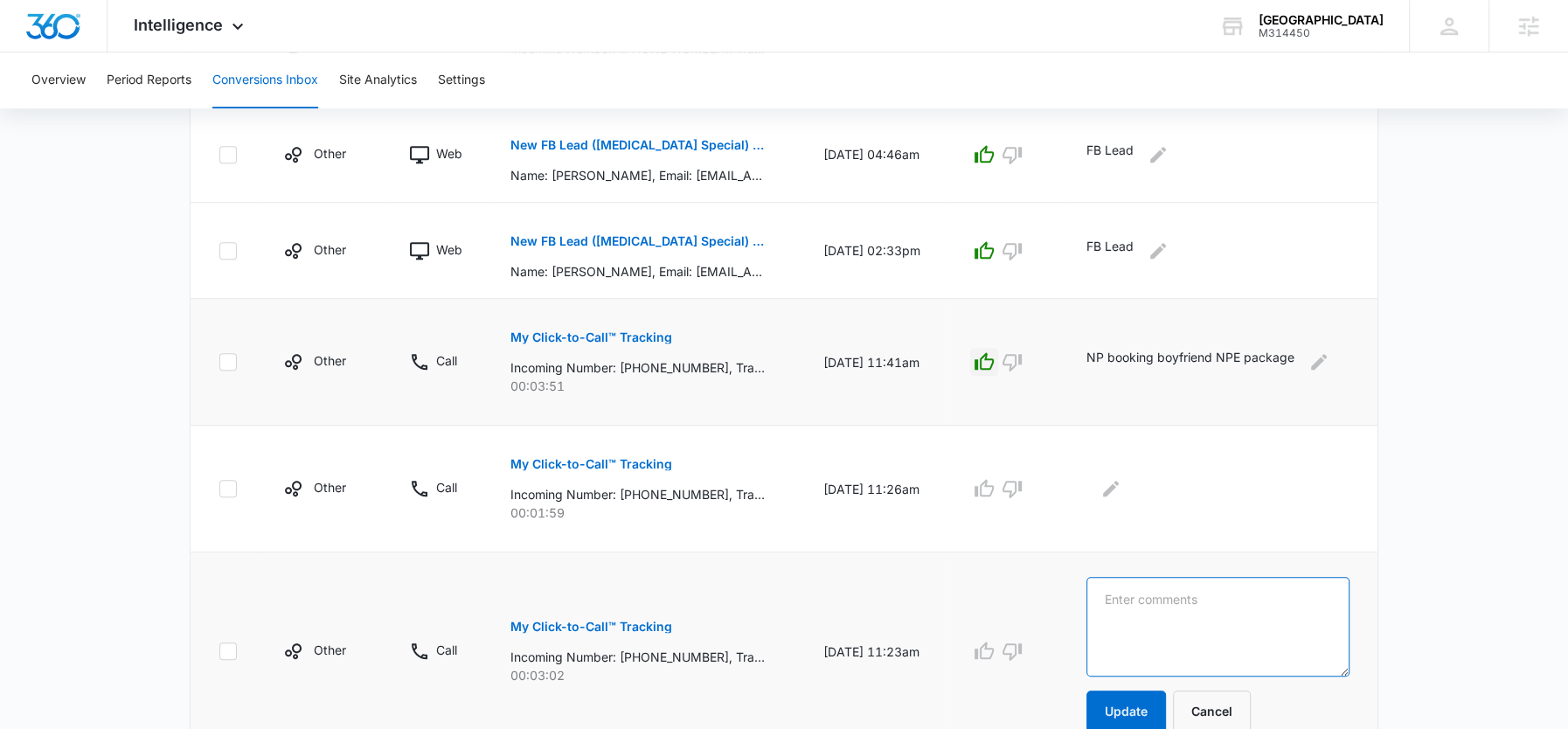
click at [1163, 615] on textarea at bounding box center [1217, 627] width 263 height 100
click at [1195, 601] on textarea "previous patient calling in" at bounding box center [1217, 627] width 263 height 100
click at [1134, 594] on textarea "previous patient calling in" at bounding box center [1217, 627] width 263 height 100
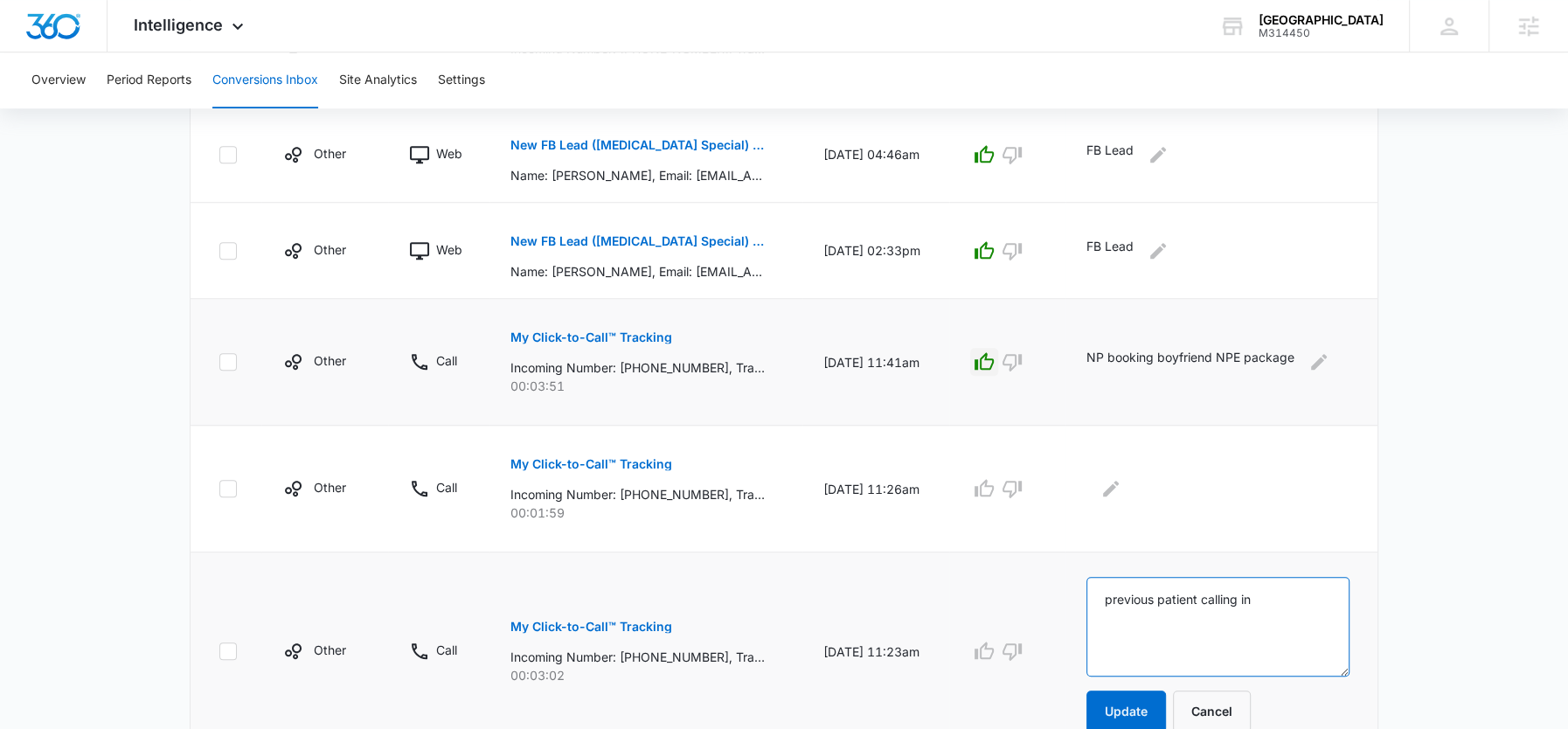
click at [1134, 594] on textarea "previous patient calling in" at bounding box center [1217, 627] width 263 height 100
click at [1149, 581] on textarea "current patient calling in" at bounding box center [1217, 627] width 263 height 100
type textarea "current patient calling in"
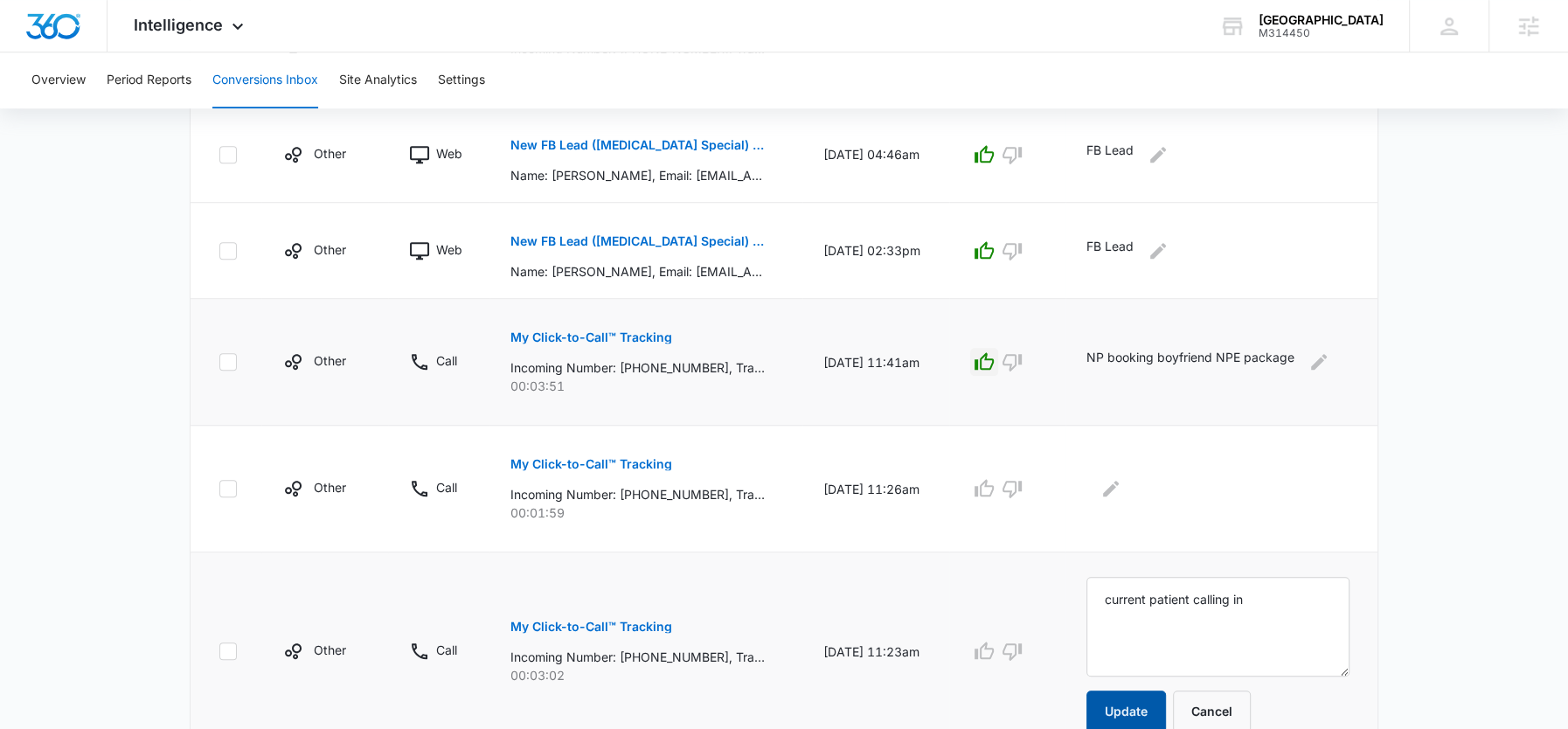
click at [1122, 708] on button "Update" at bounding box center [1125, 712] width 79 height 42
click at [1118, 495] on button "Edit Comments" at bounding box center [1111, 489] width 28 height 28
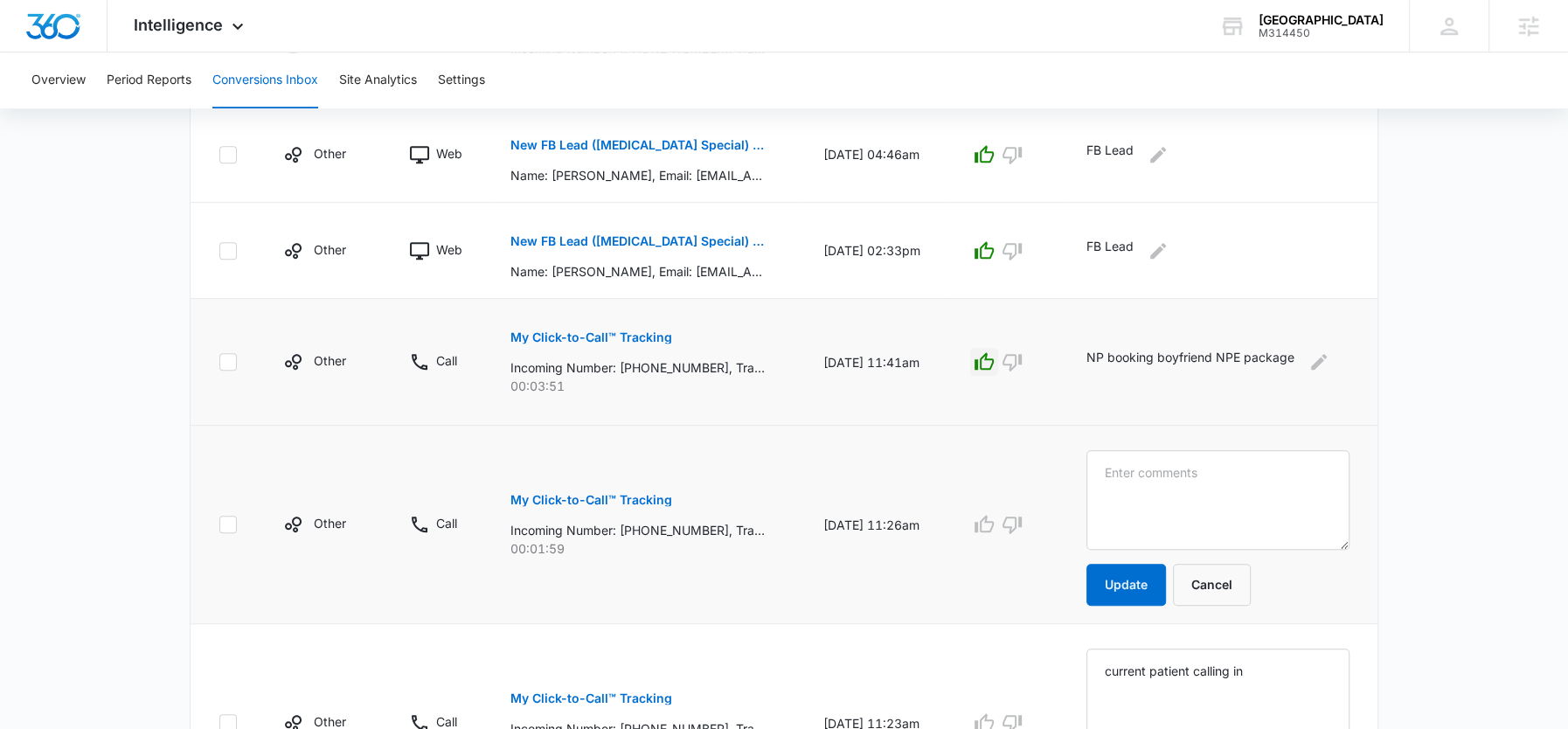
click at [1126, 494] on textarea at bounding box center [1217, 501] width 263 height 100
type textarea "current patient calling in"
click at [1126, 581] on button "Update" at bounding box center [1125, 585] width 79 height 42
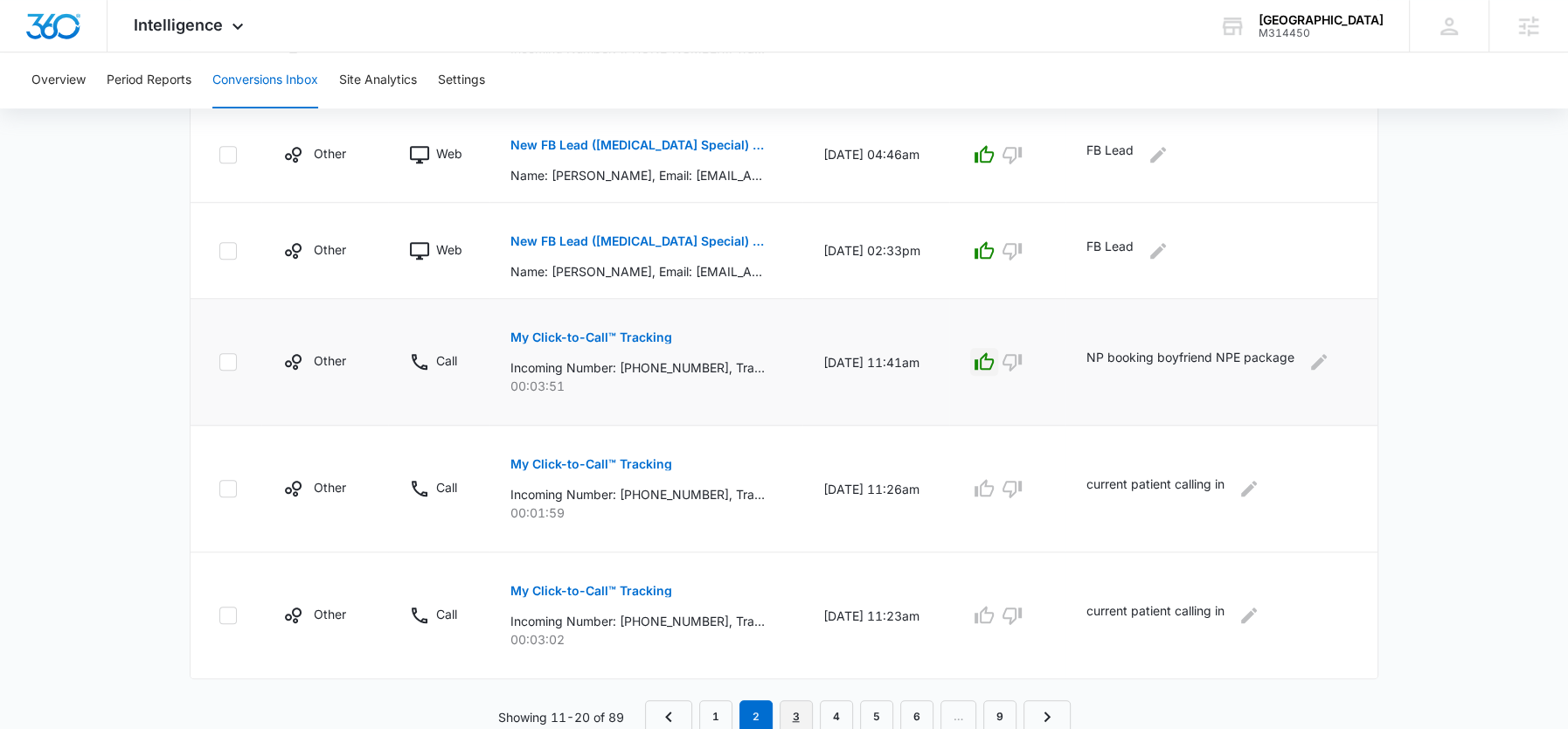
click at [797, 705] on link "3" at bounding box center [796, 717] width 34 height 34
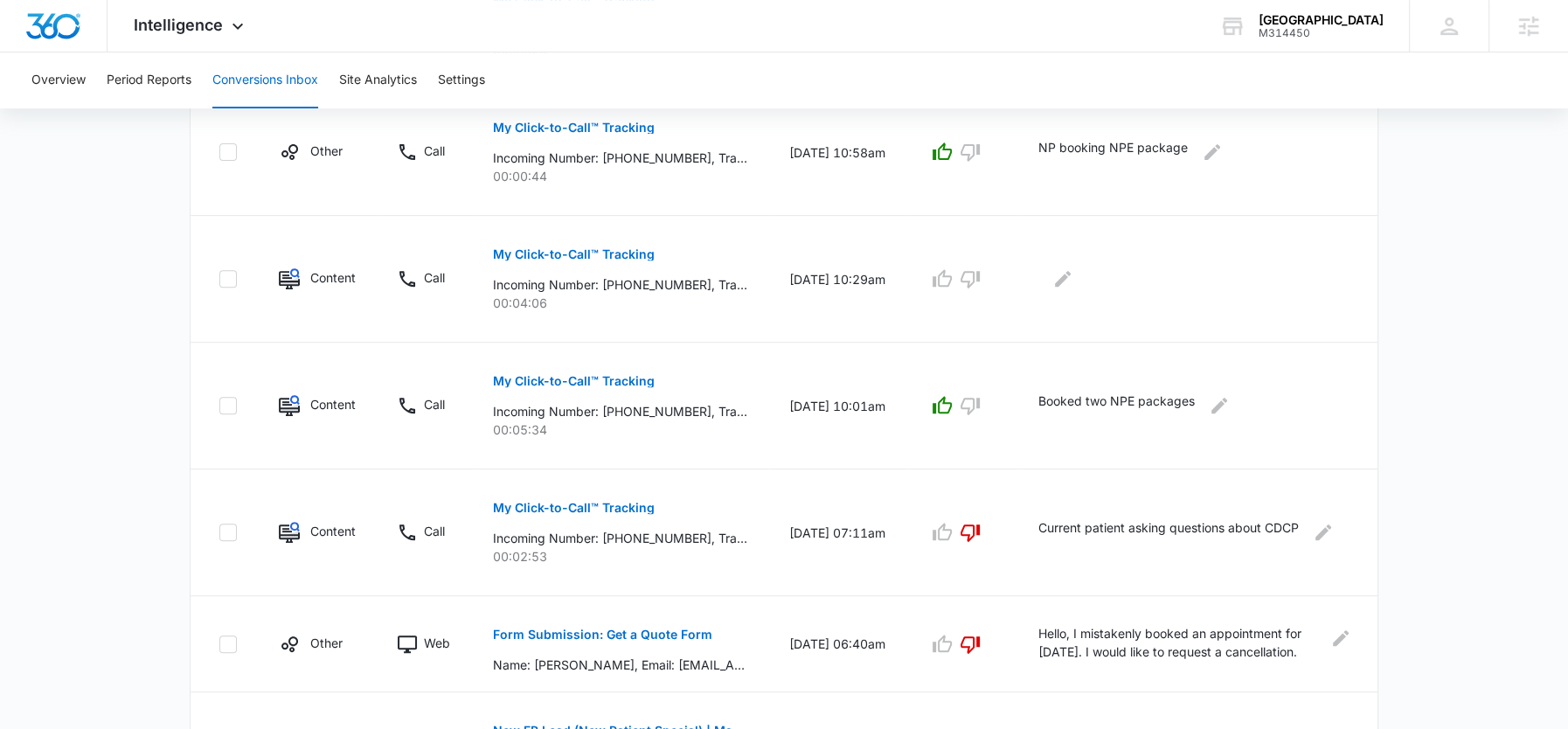
scroll to position [621, 0]
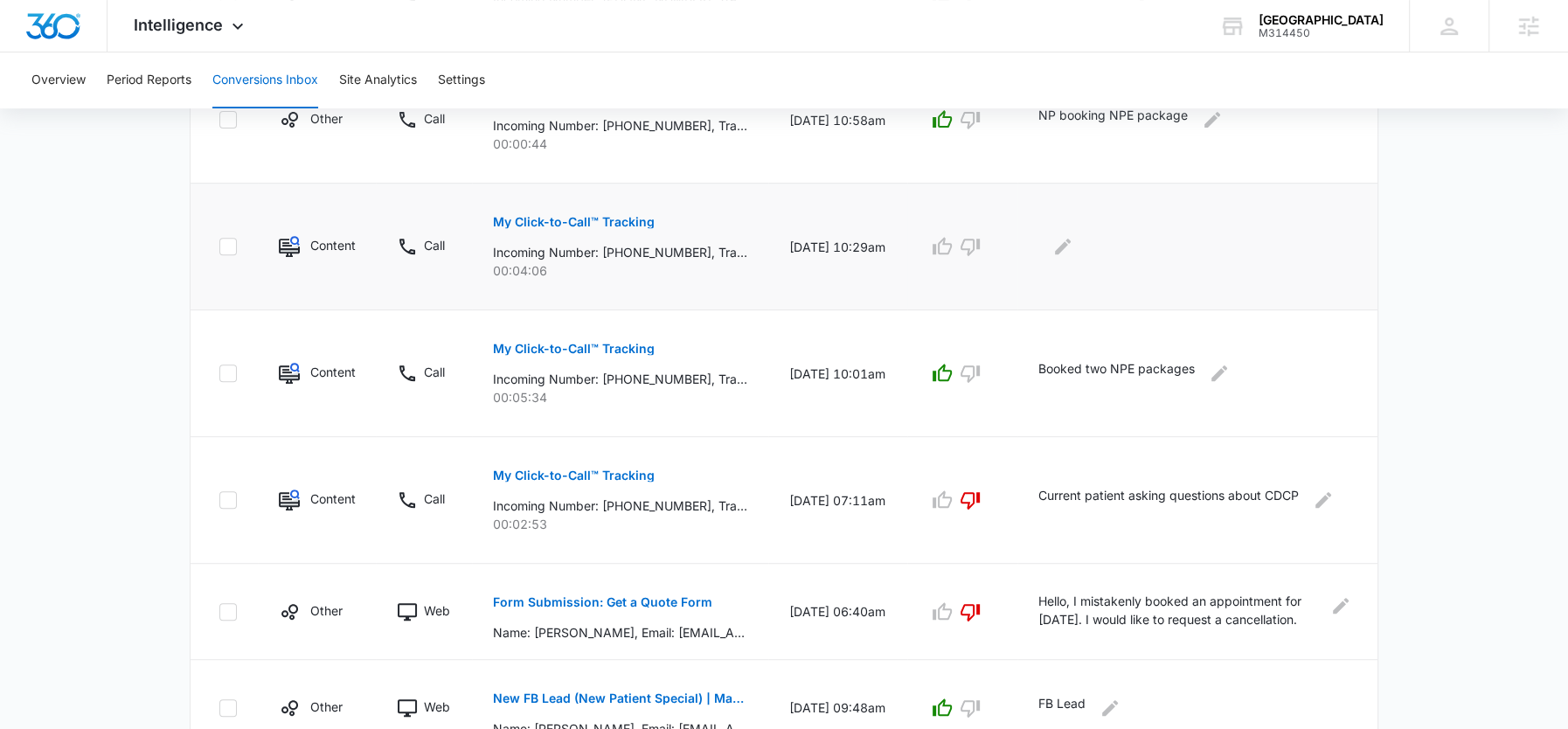
click at [667, 252] on p "Incoming Number: +15195643891, Tracking Number: +18337597801, Ring To: +1226946…" at bounding box center [620, 252] width 255 height 18
copy p "15195643891"
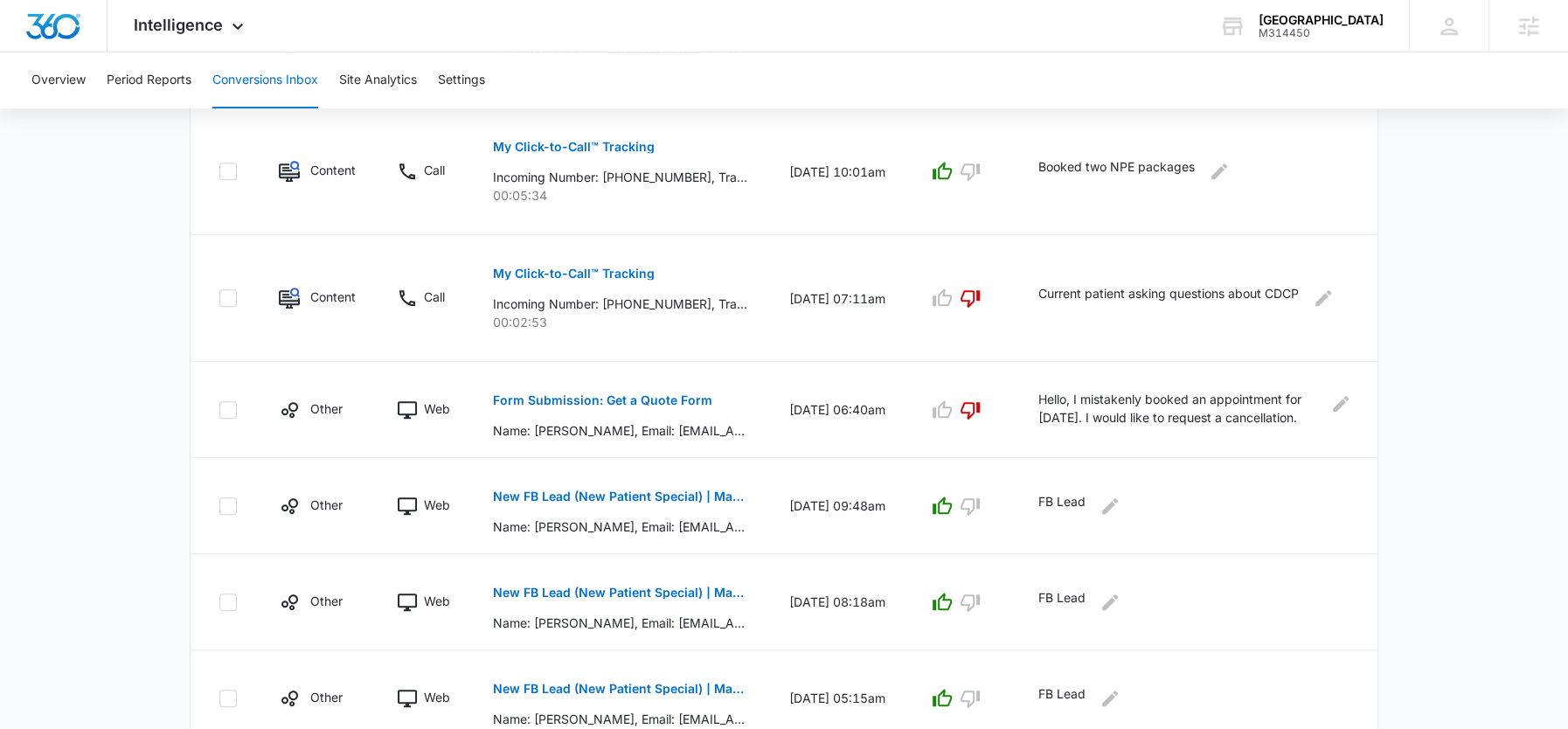
scroll to position [987, 0]
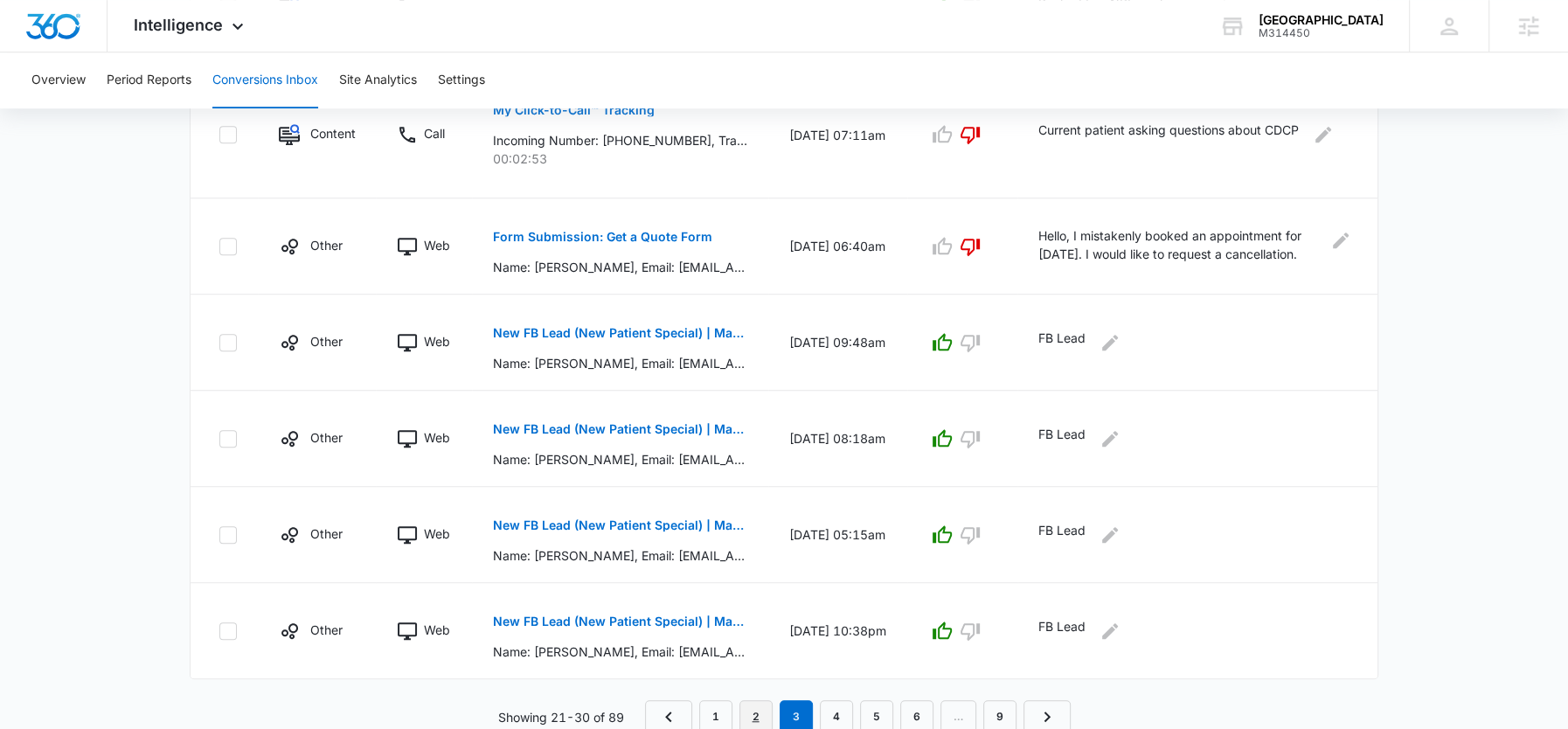
click at [749, 712] on link "2" at bounding box center [756, 717] width 34 height 34
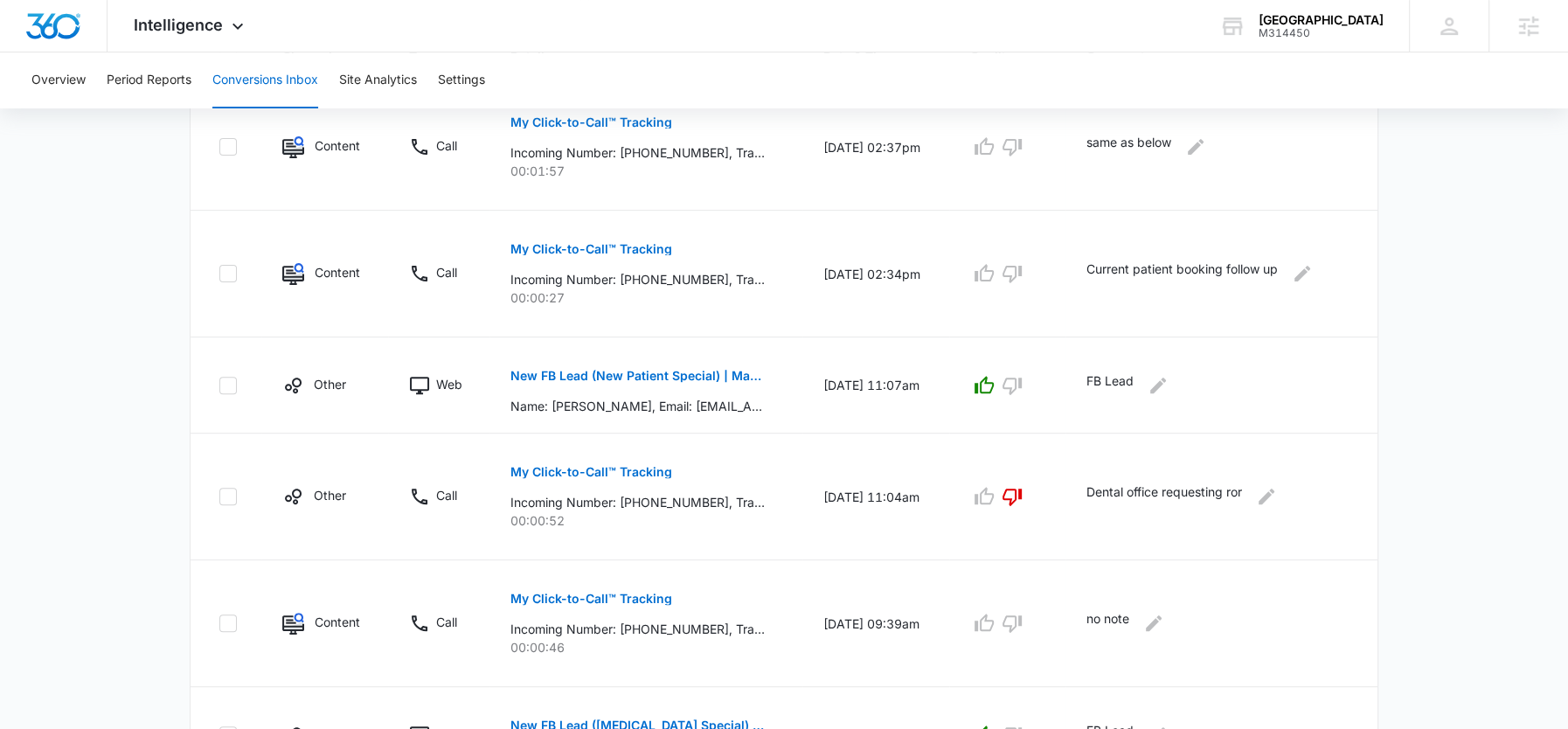
scroll to position [1048, 0]
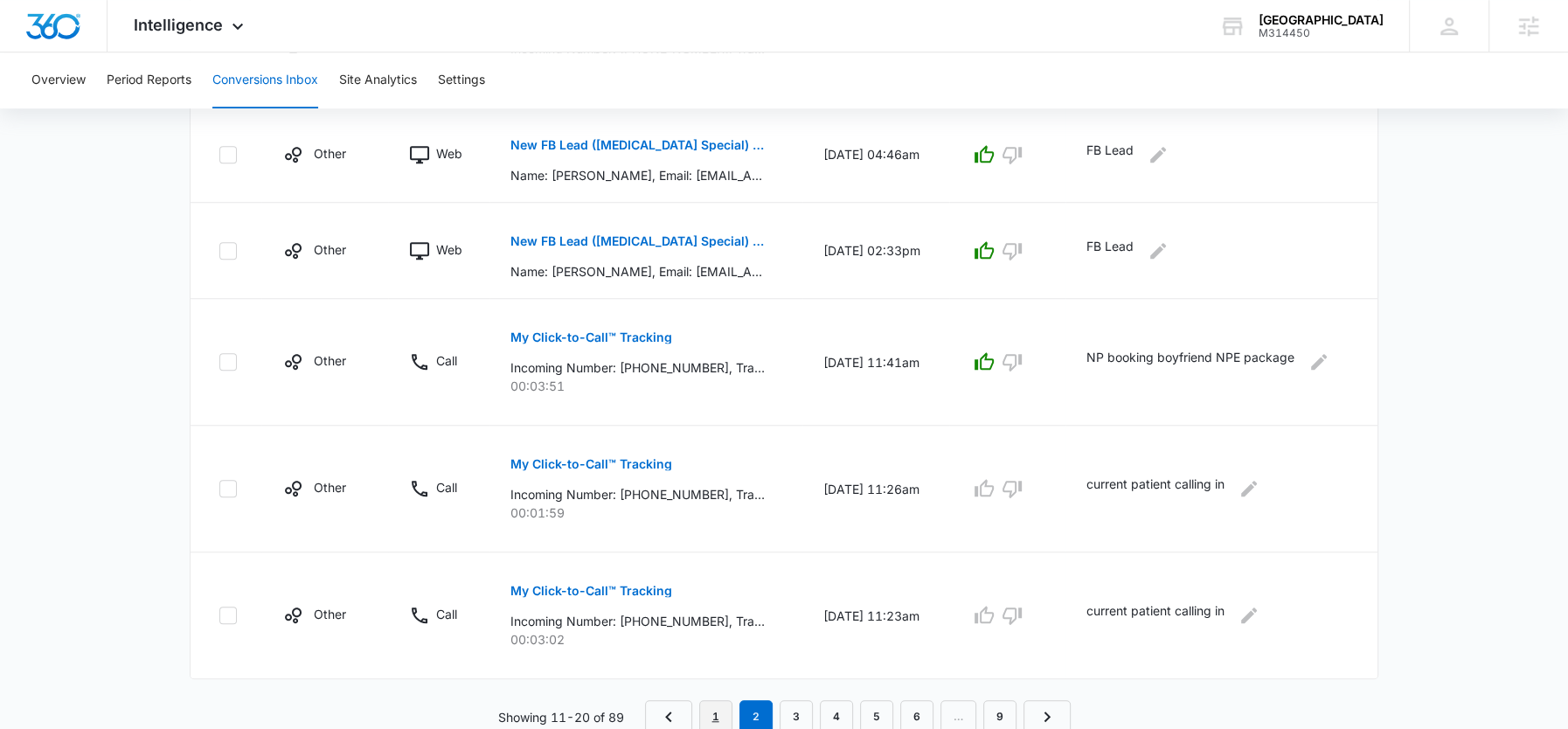
click at [703, 711] on link "1" at bounding box center [716, 717] width 34 height 34
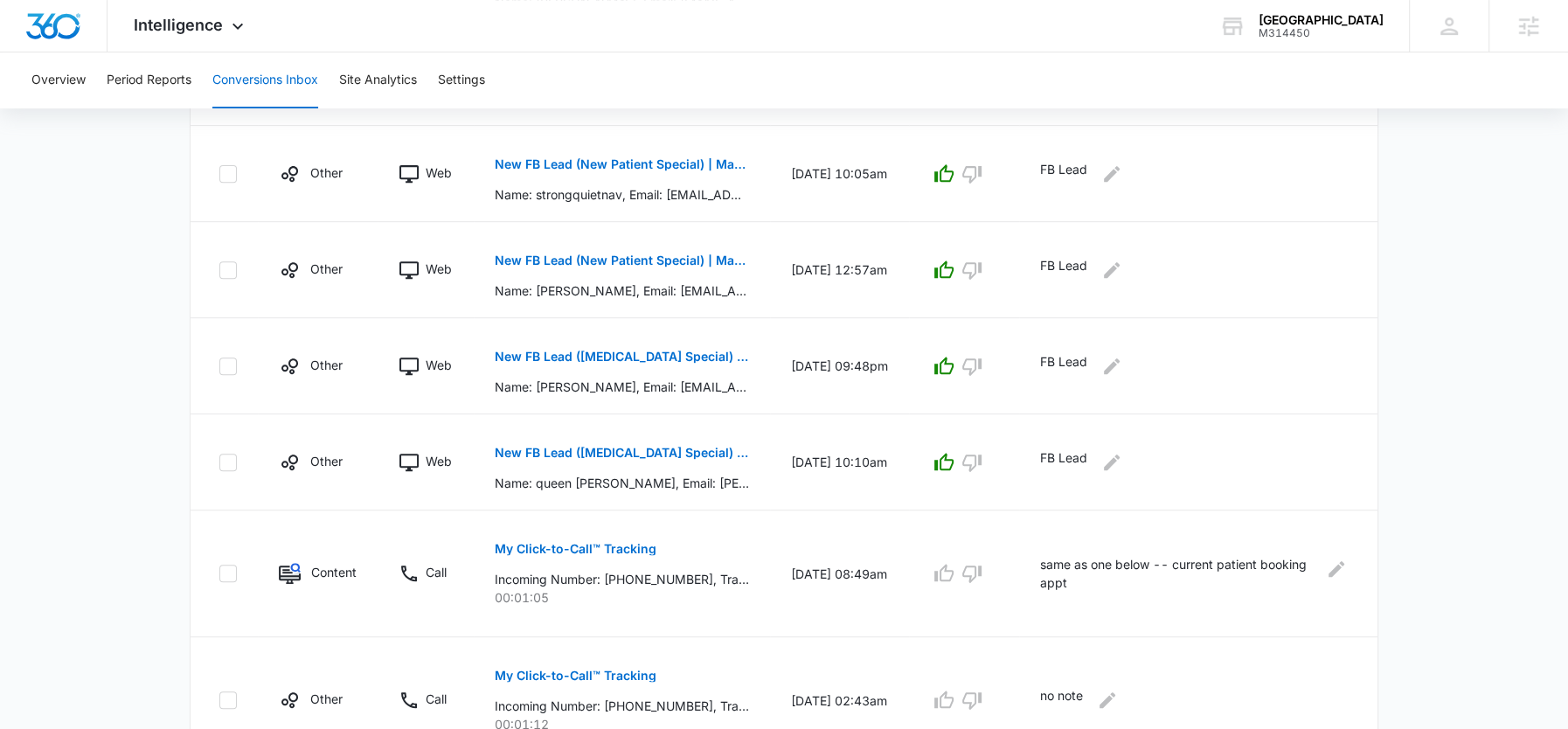
scroll to position [926, 0]
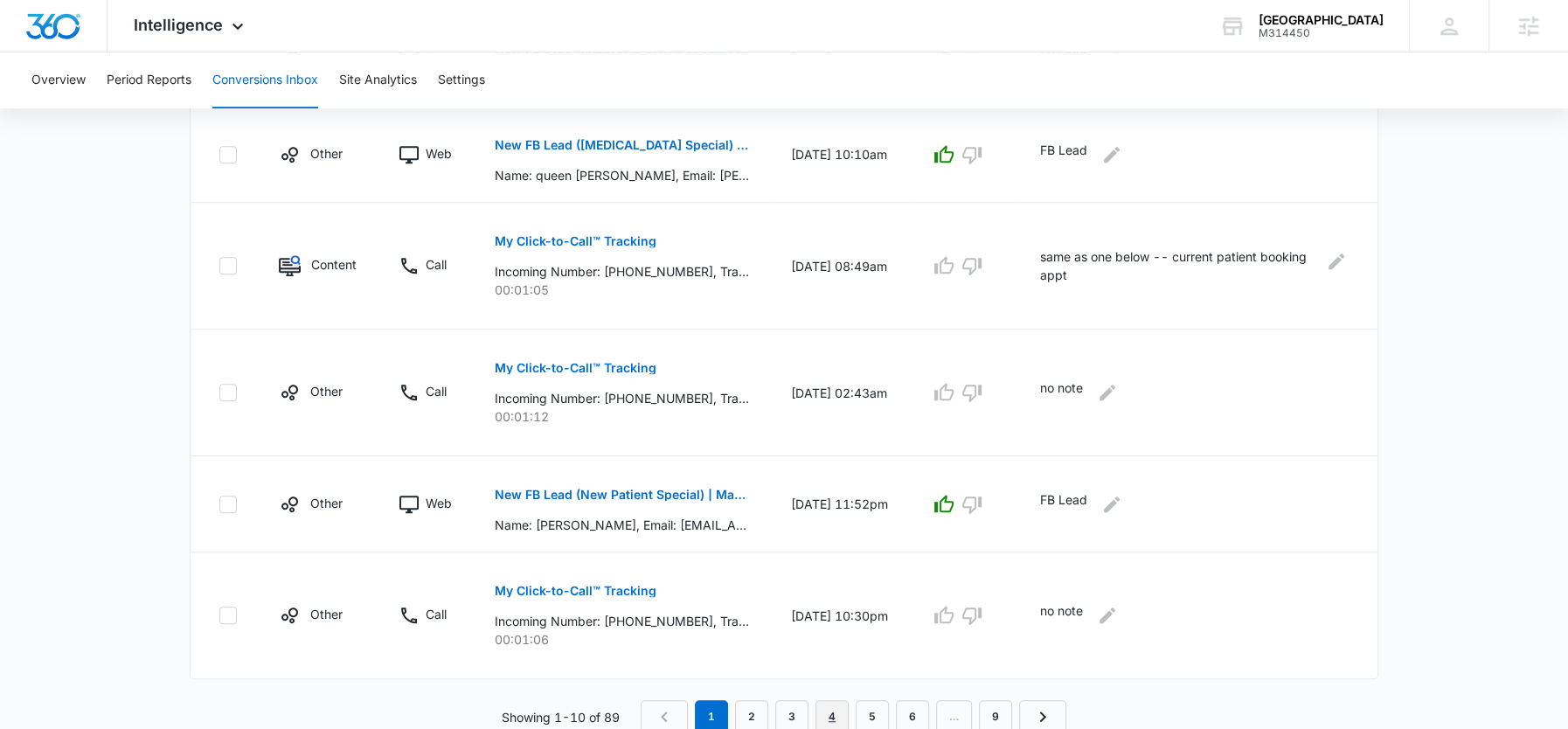
click at [836, 717] on link "4" at bounding box center [832, 717] width 34 height 34
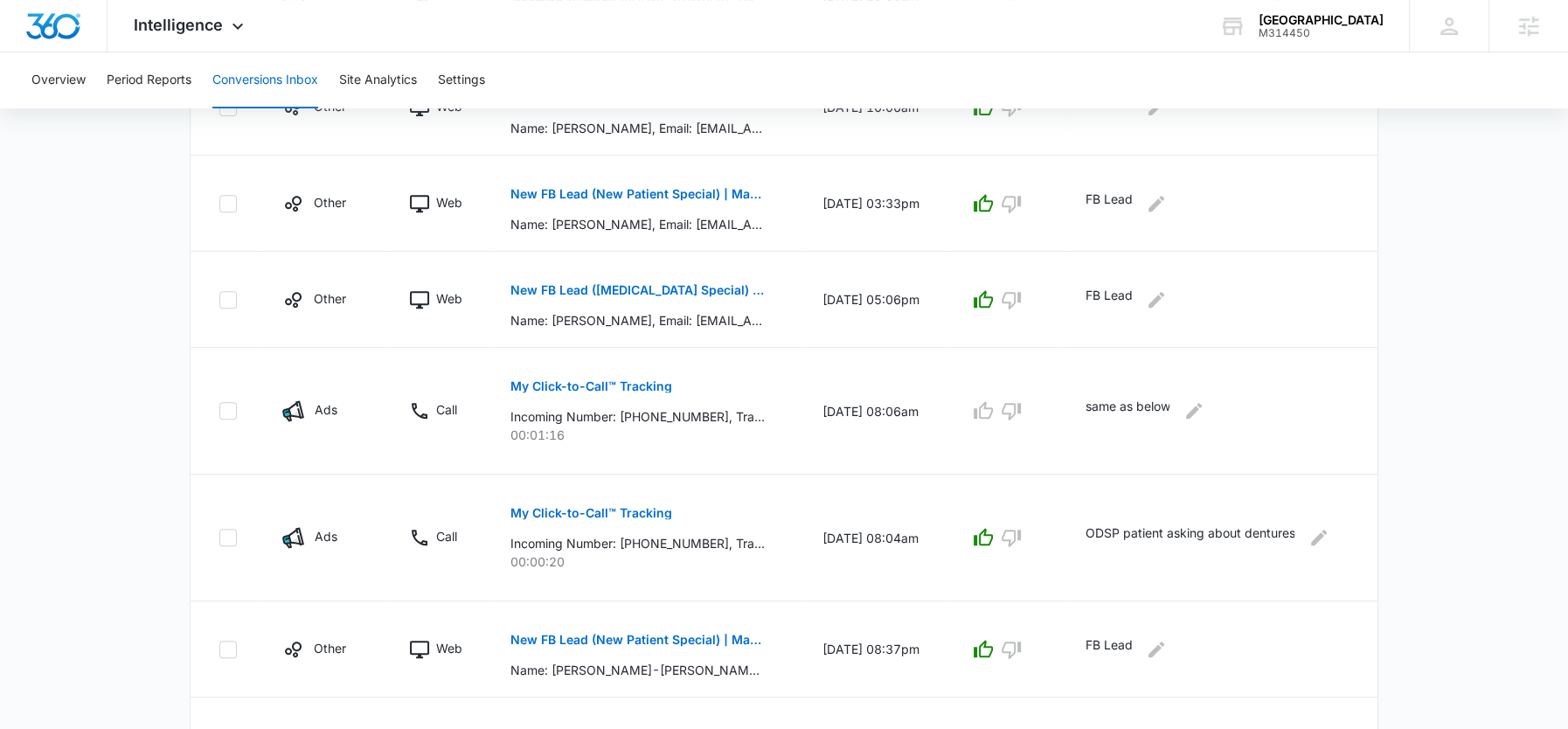
scroll to position [956, 0]
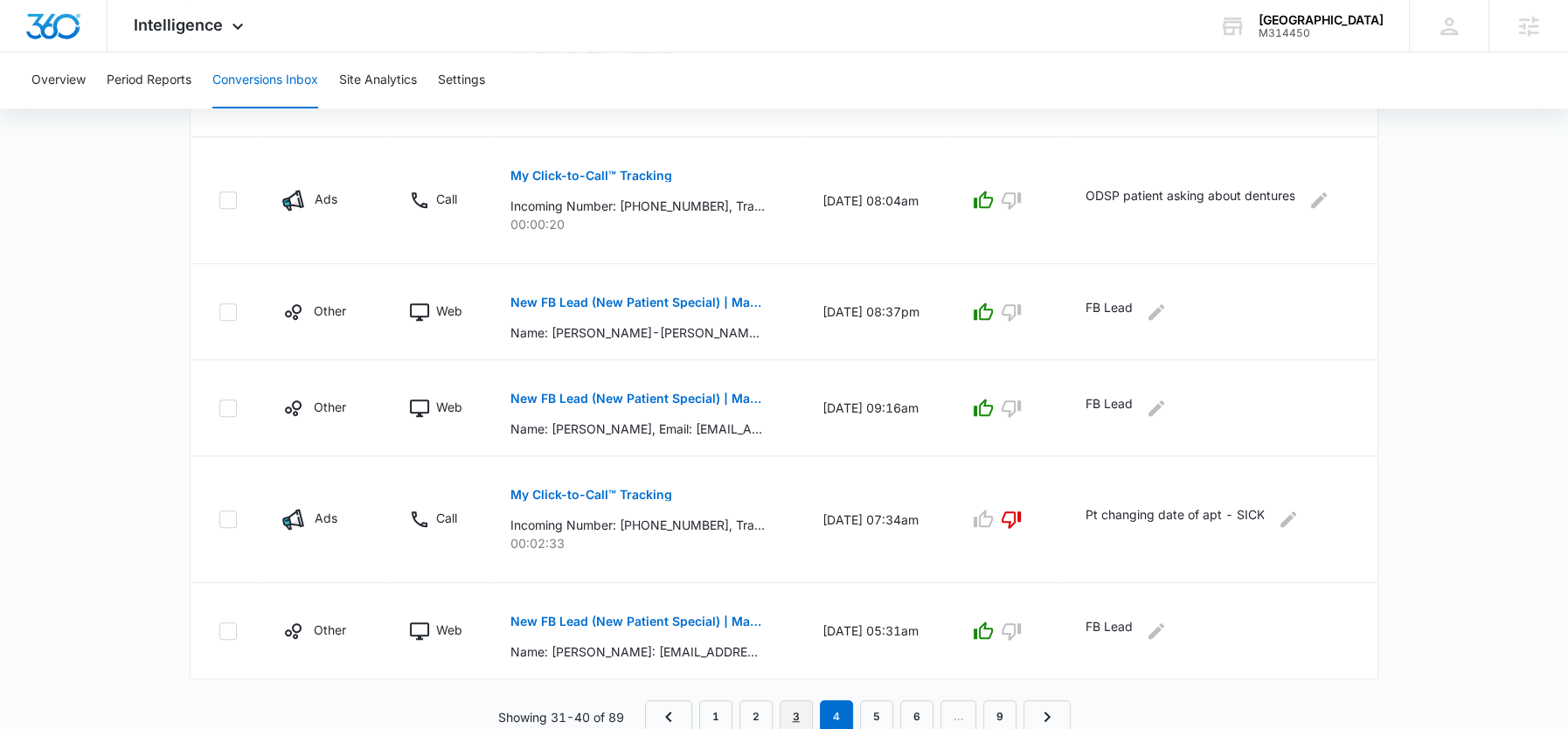
click at [806, 704] on link "3" at bounding box center [796, 717] width 34 height 34
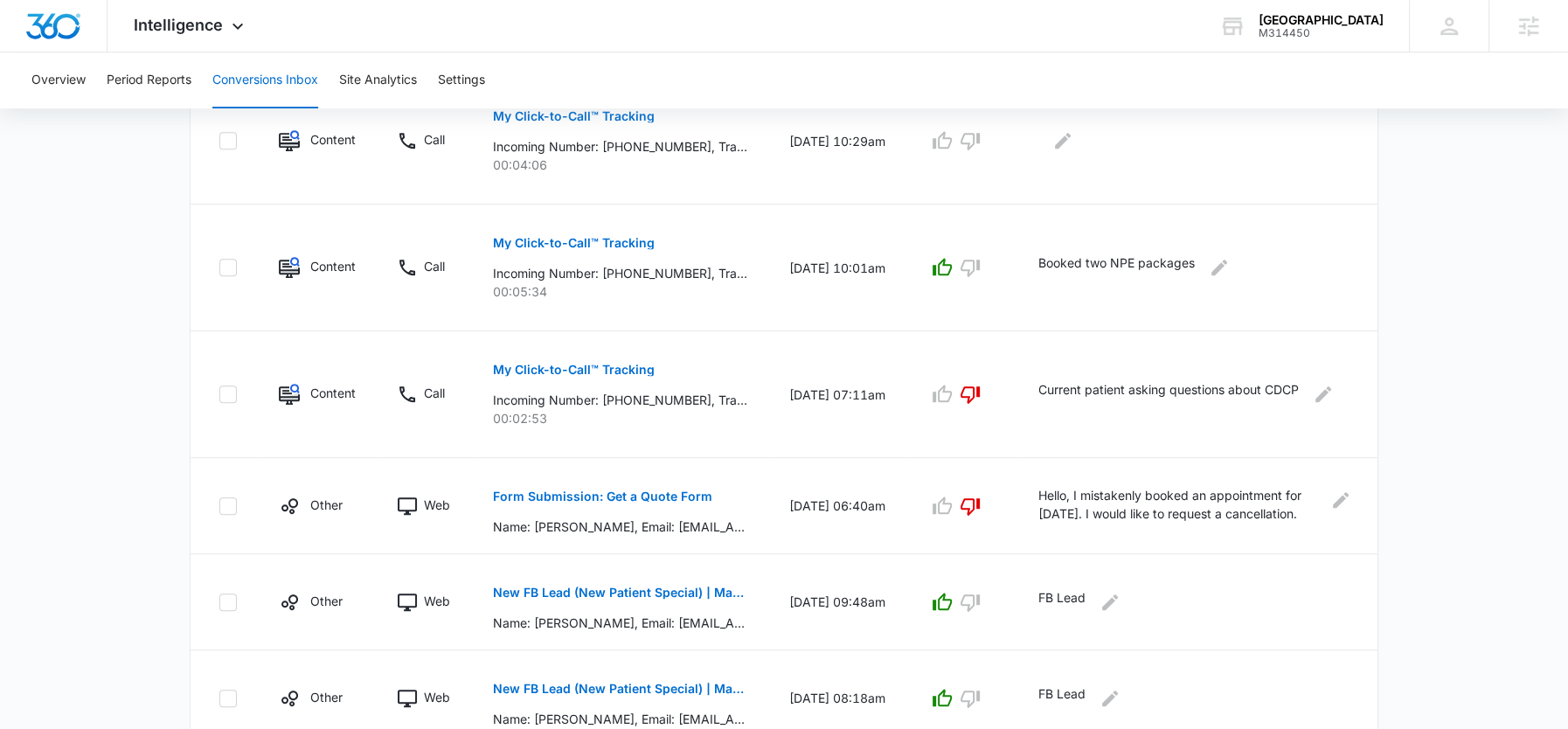
scroll to position [987, 0]
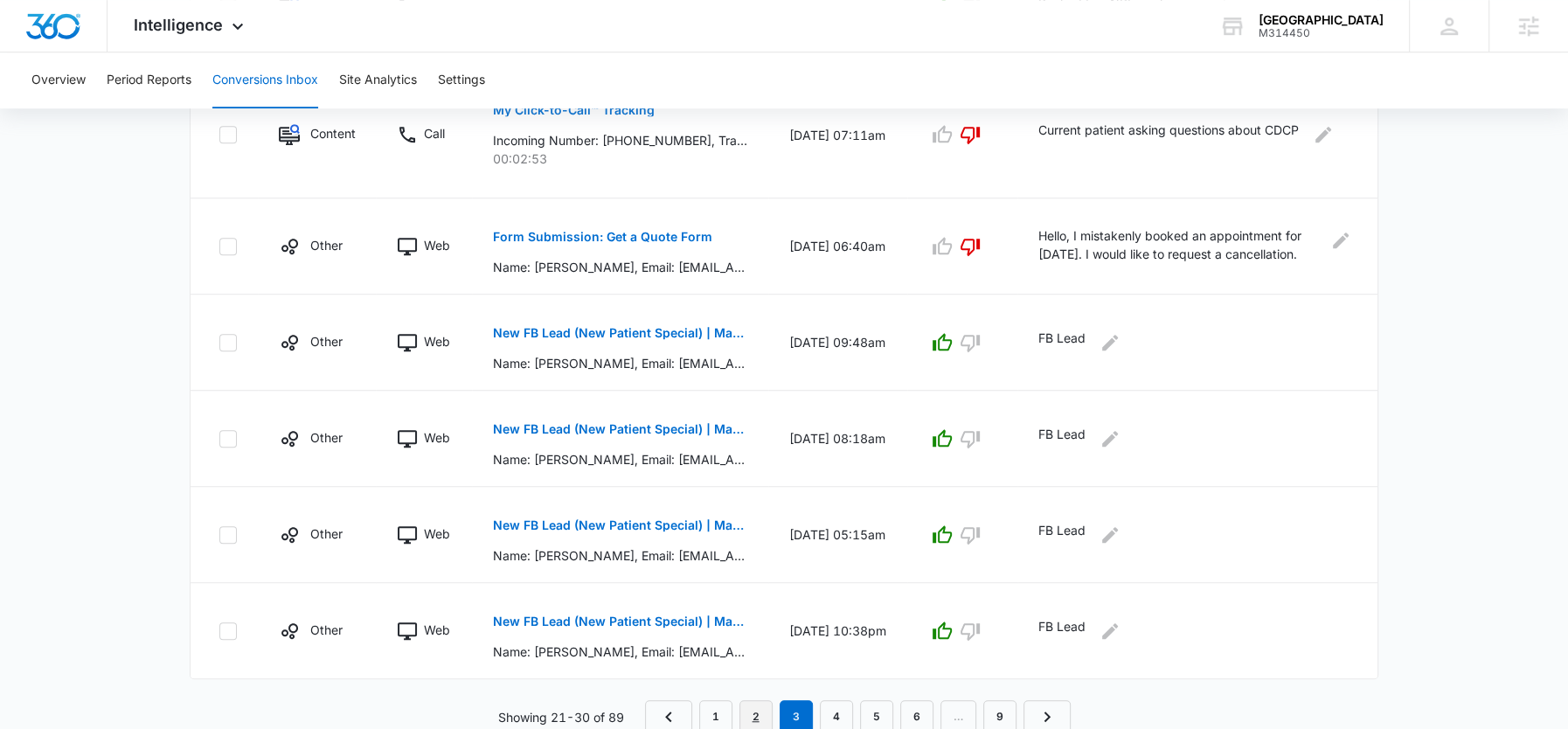
click at [765, 701] on link "2" at bounding box center [756, 717] width 34 height 34
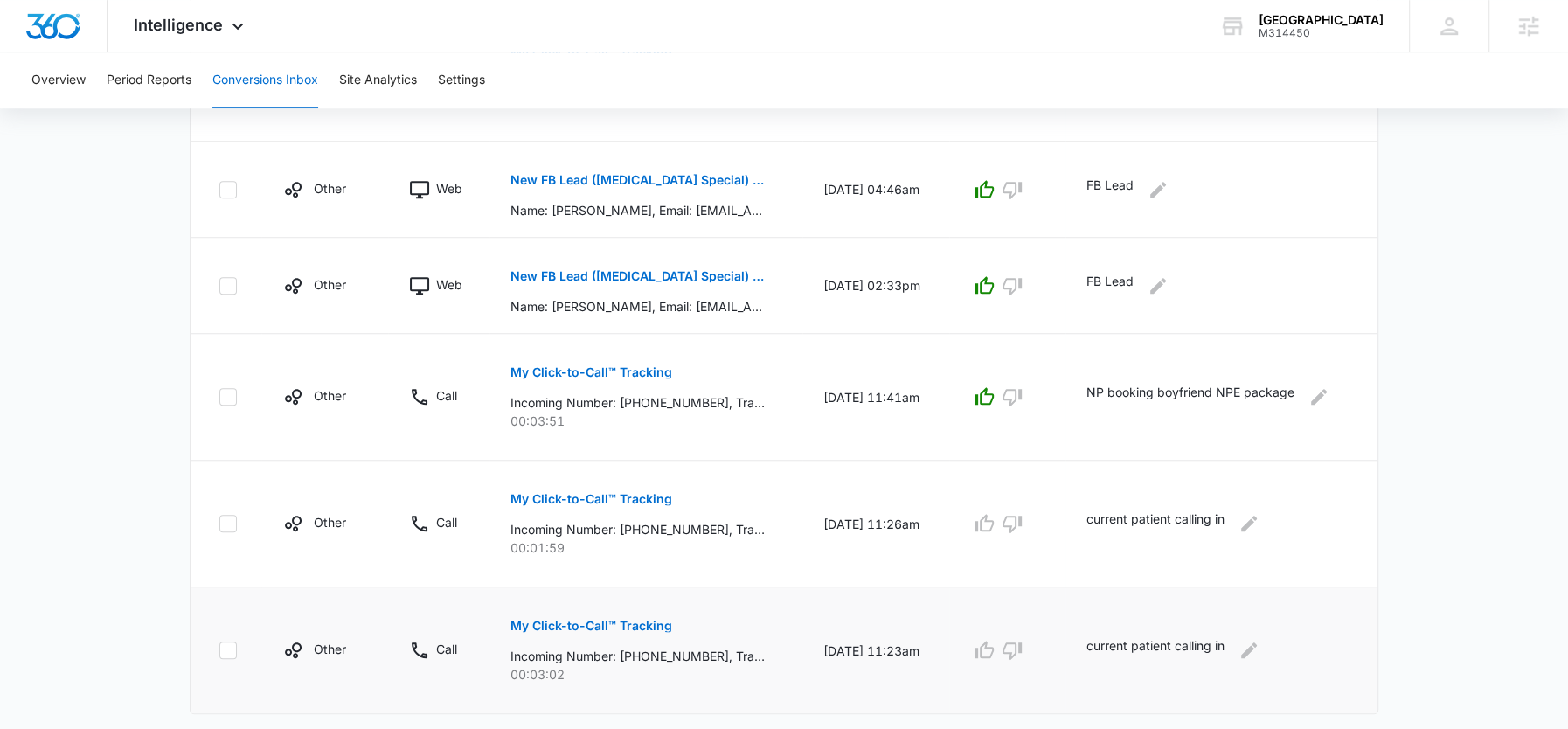
scroll to position [1048, 0]
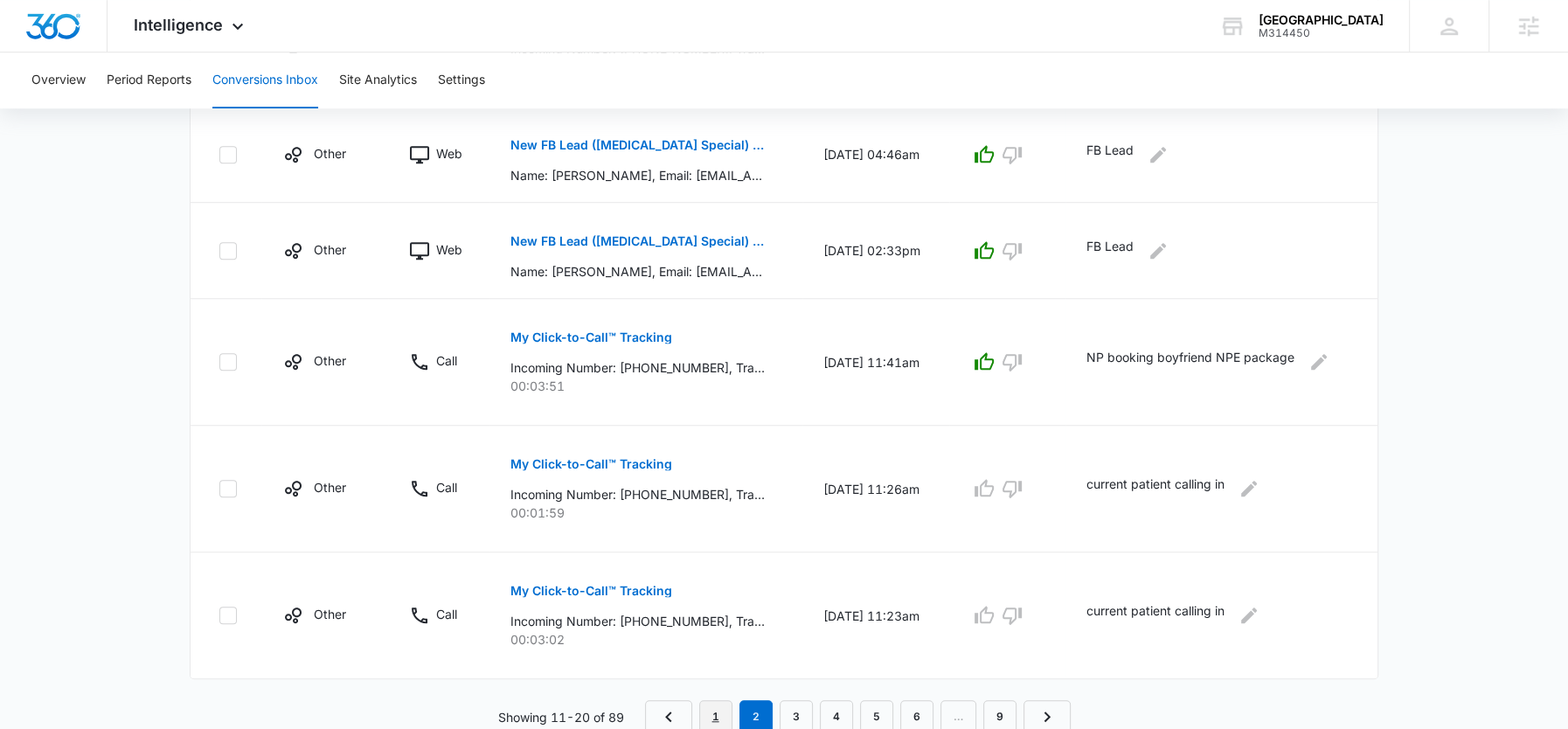
click at [709, 703] on link "1" at bounding box center [716, 717] width 34 height 34
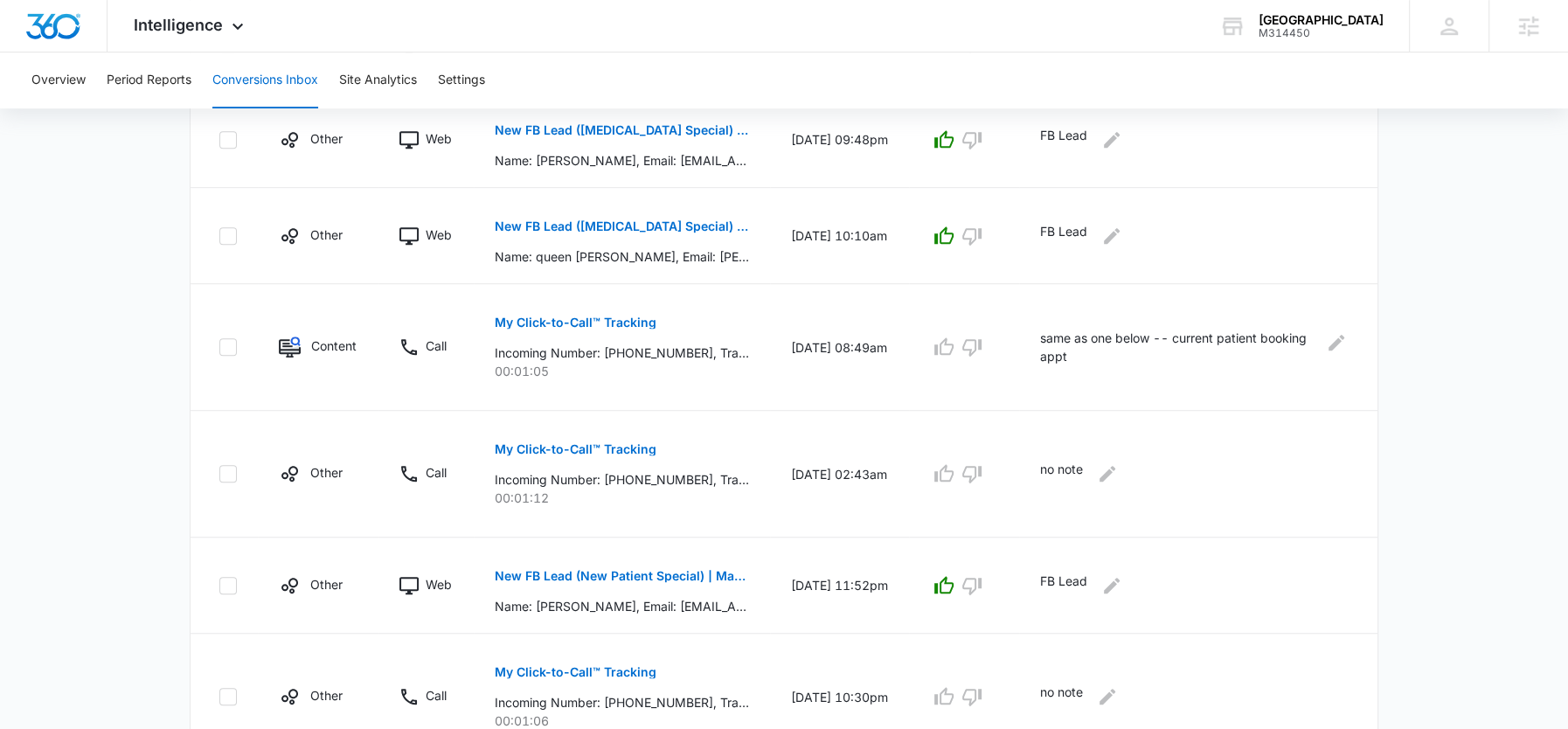
scroll to position [926, 0]
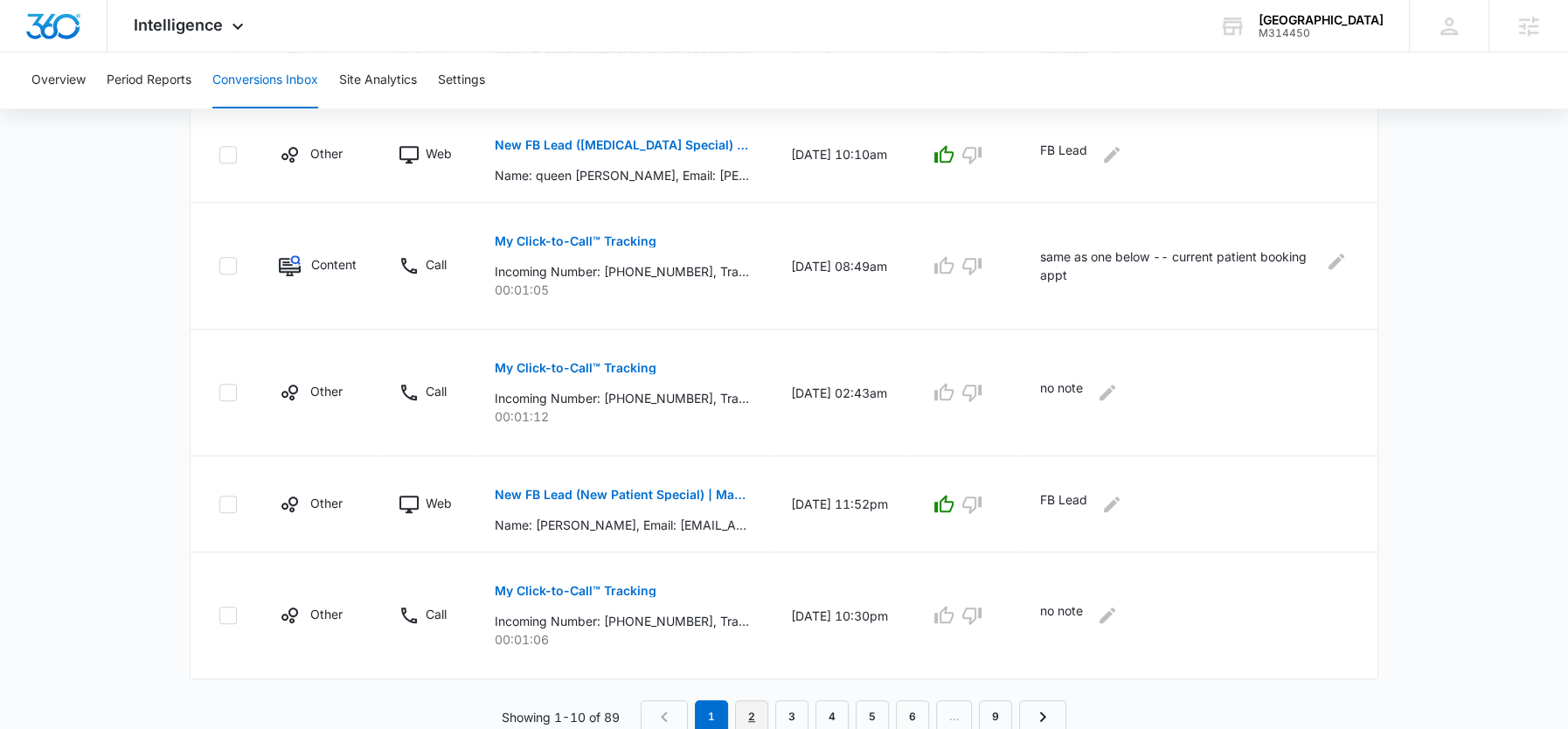
click at [751, 707] on link "2" at bounding box center [751, 717] width 34 height 34
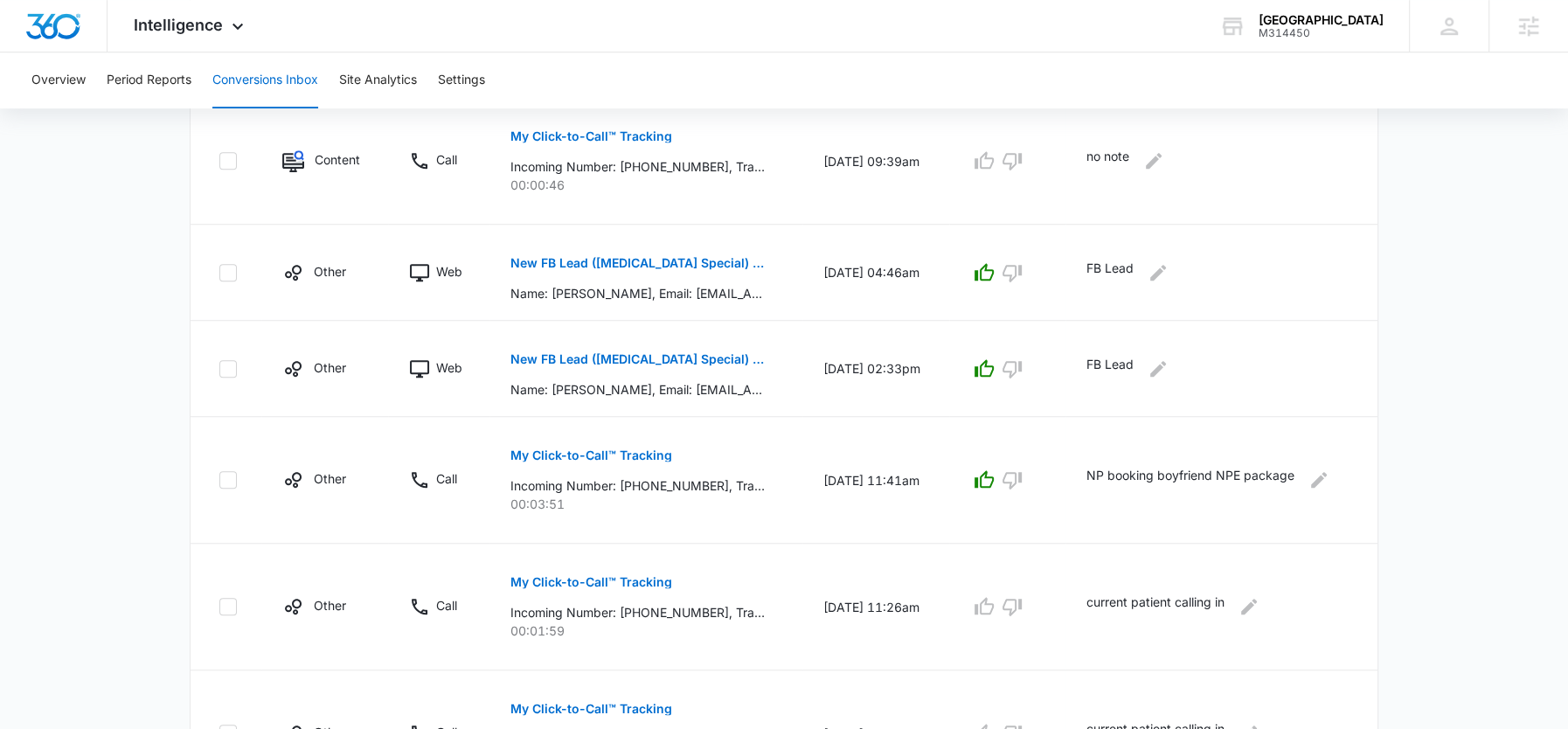
scroll to position [1048, 0]
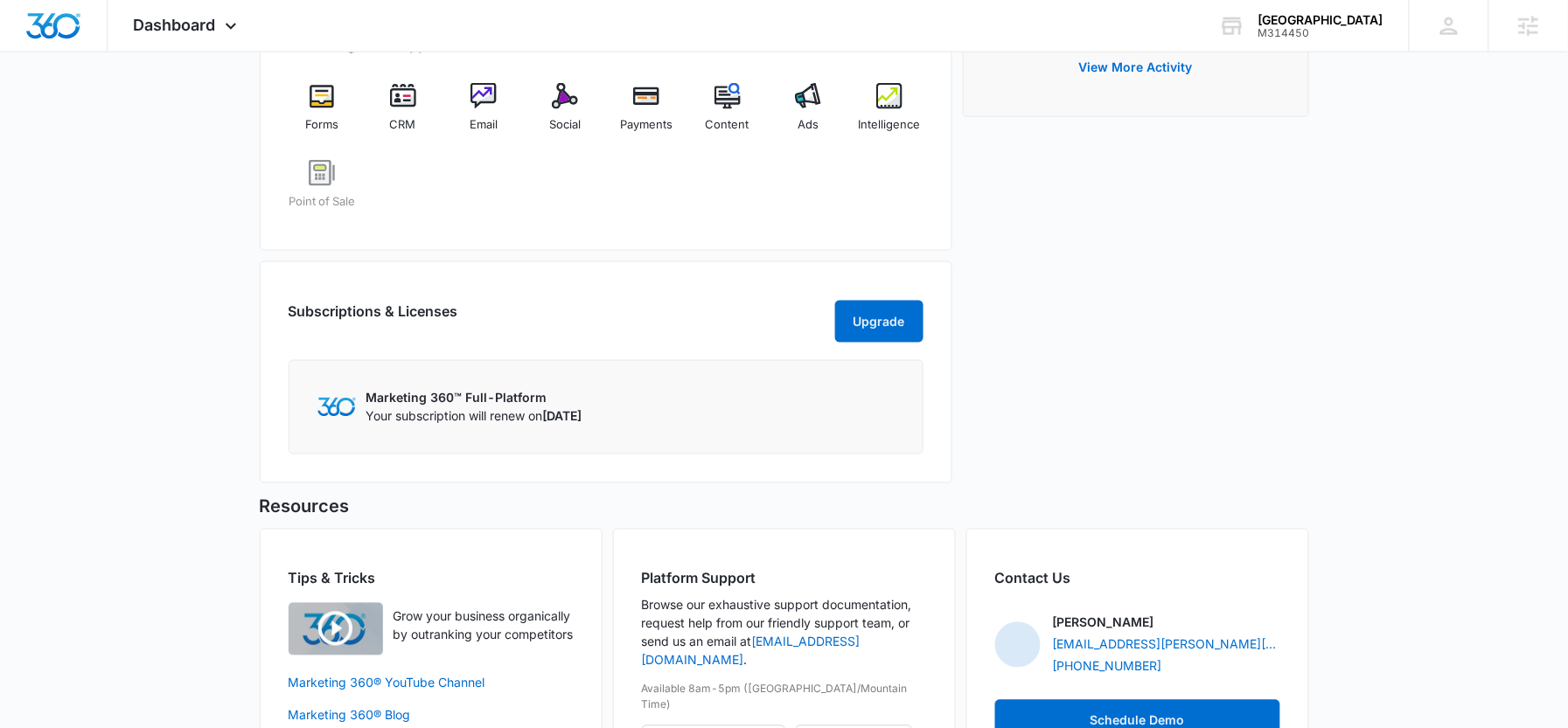
scroll to position [682, 0]
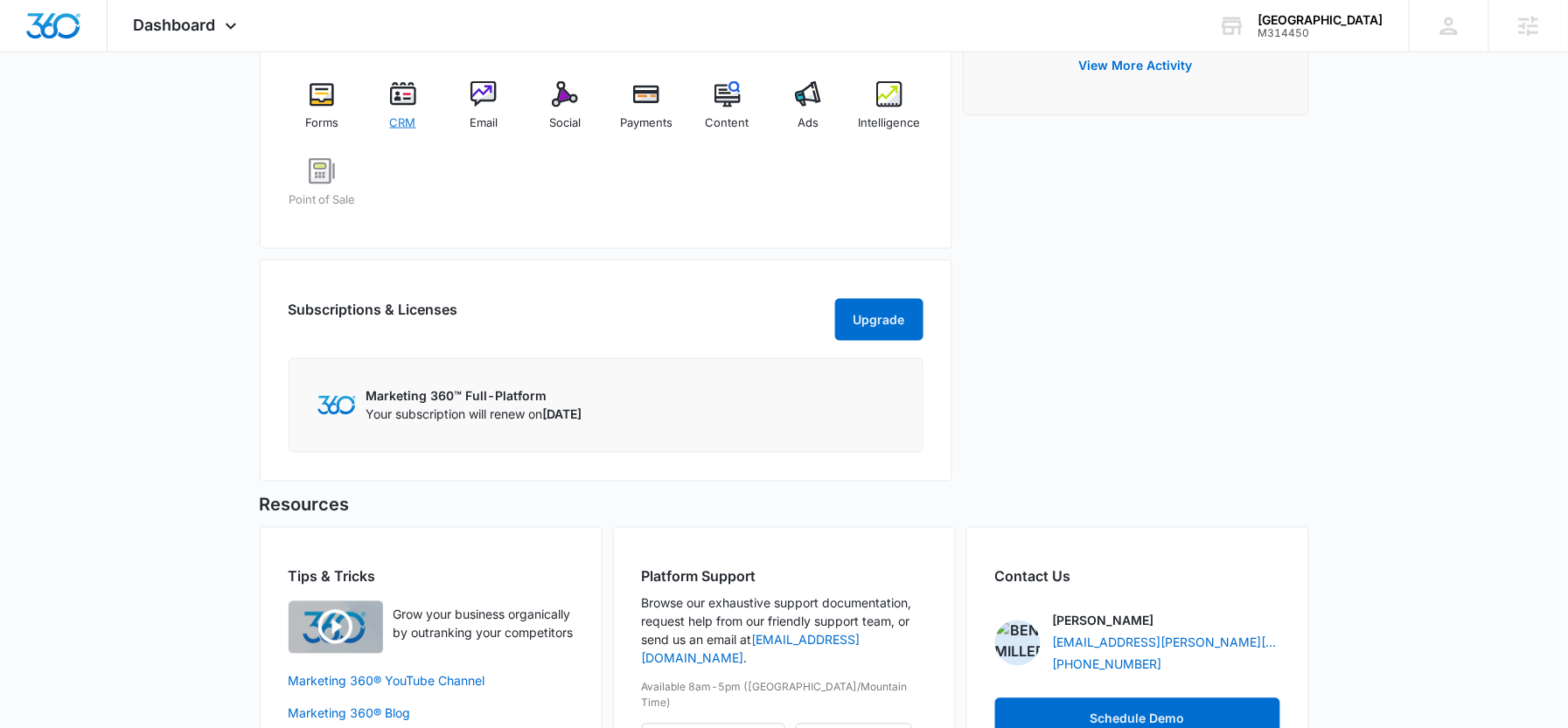
click at [409, 116] on span "CRM" at bounding box center [403, 123] width 26 height 17
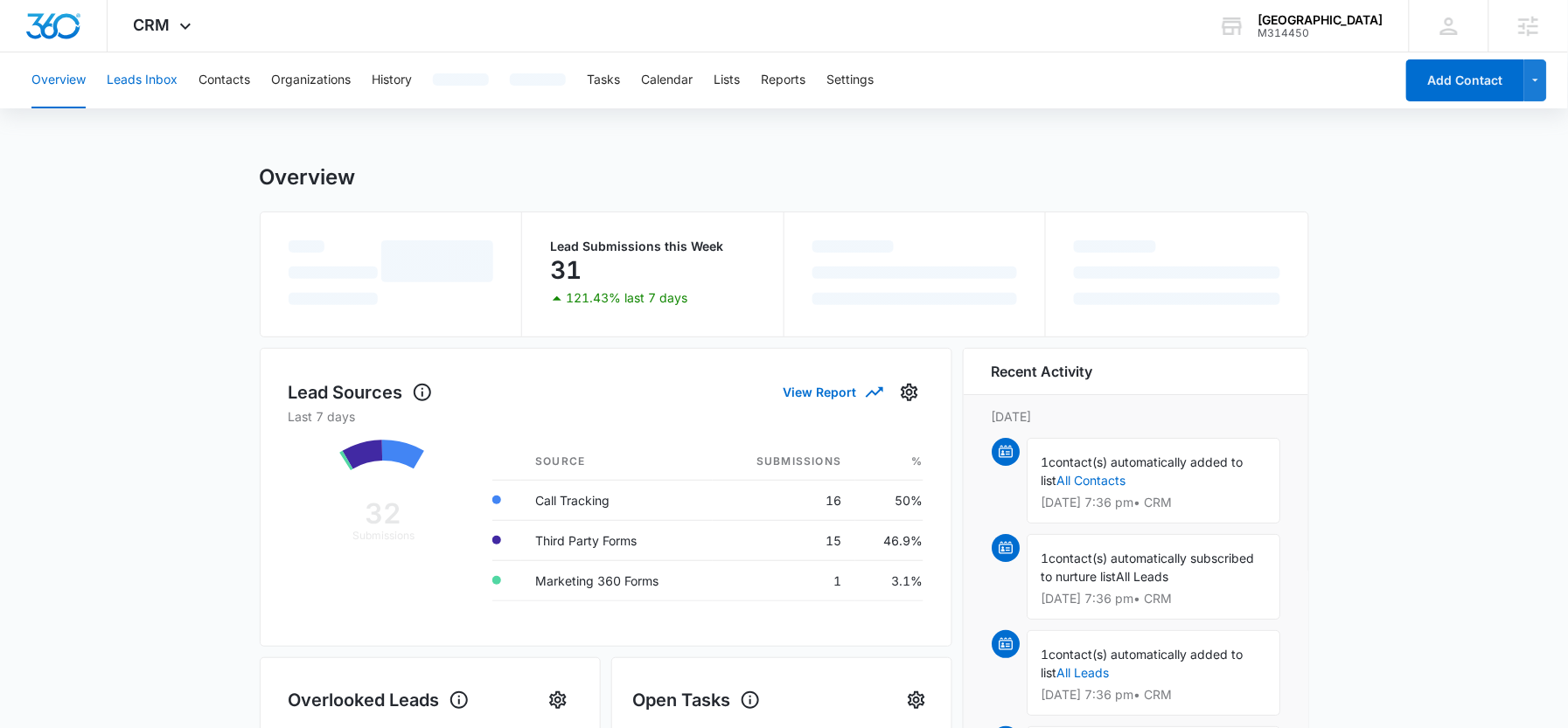
click at [150, 89] on button "Leads Inbox" at bounding box center [142, 81] width 71 height 56
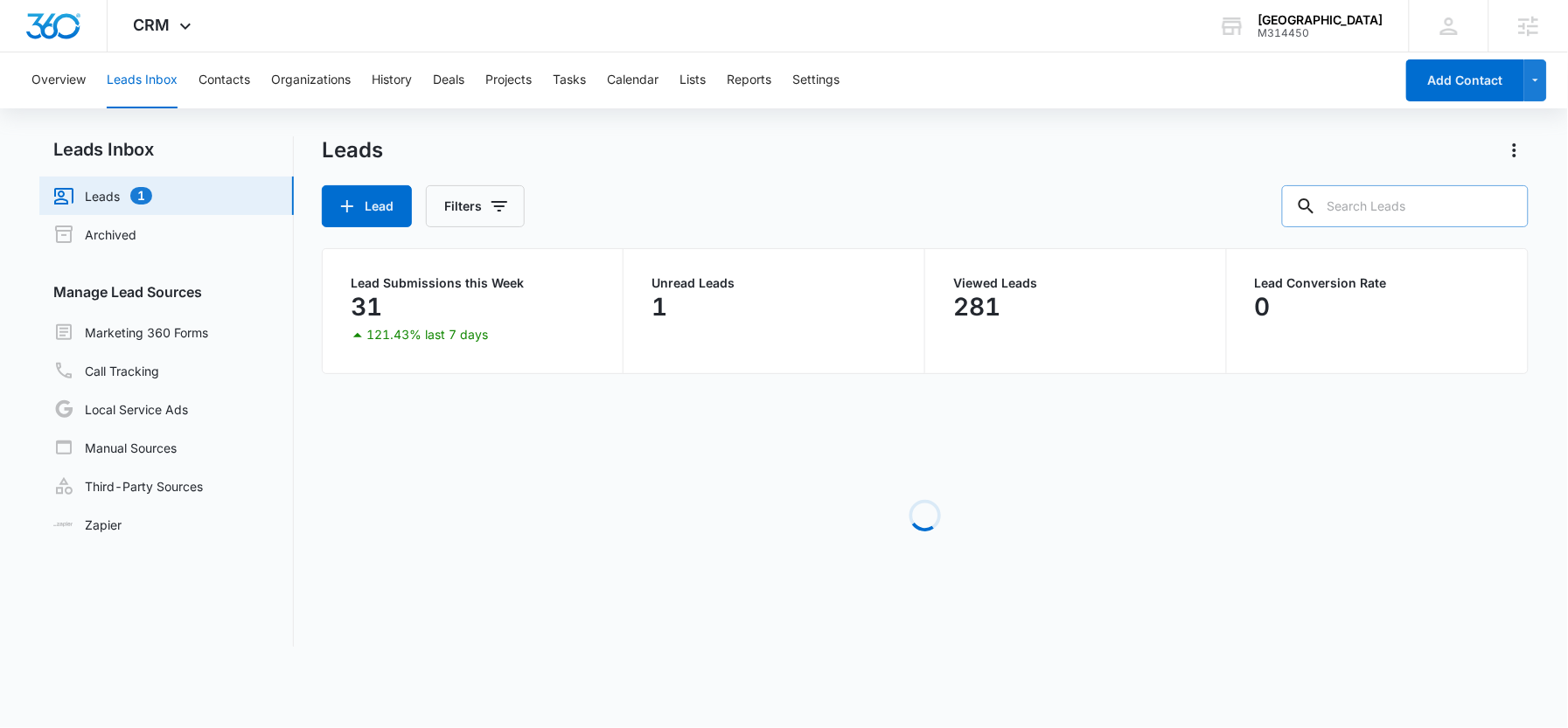
click at [1421, 219] on input "text" at bounding box center [1405, 207] width 247 height 42
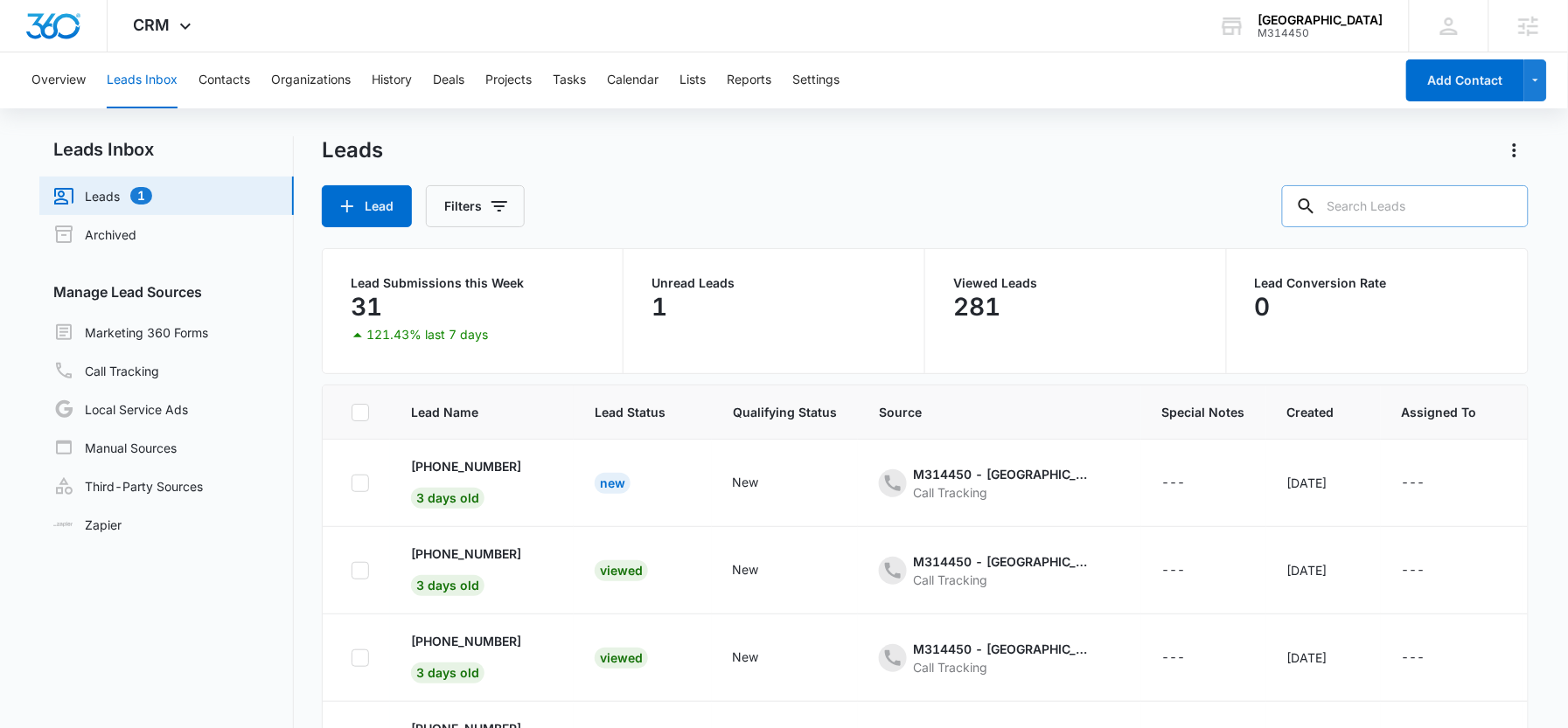
paste input "12262601947"
click at [1343, 204] on input "12262601947" at bounding box center [1392, 207] width 273 height 42
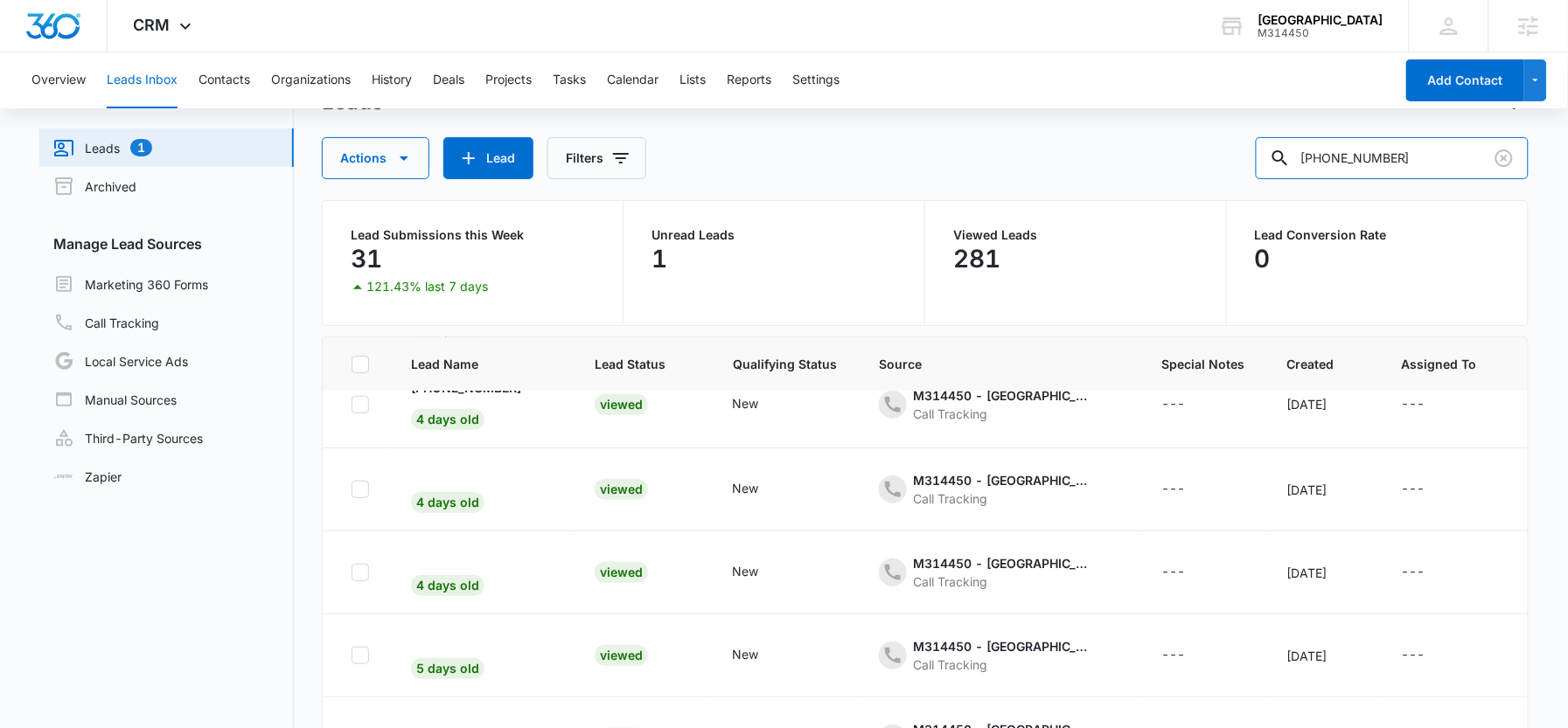
scroll to position [335, 0]
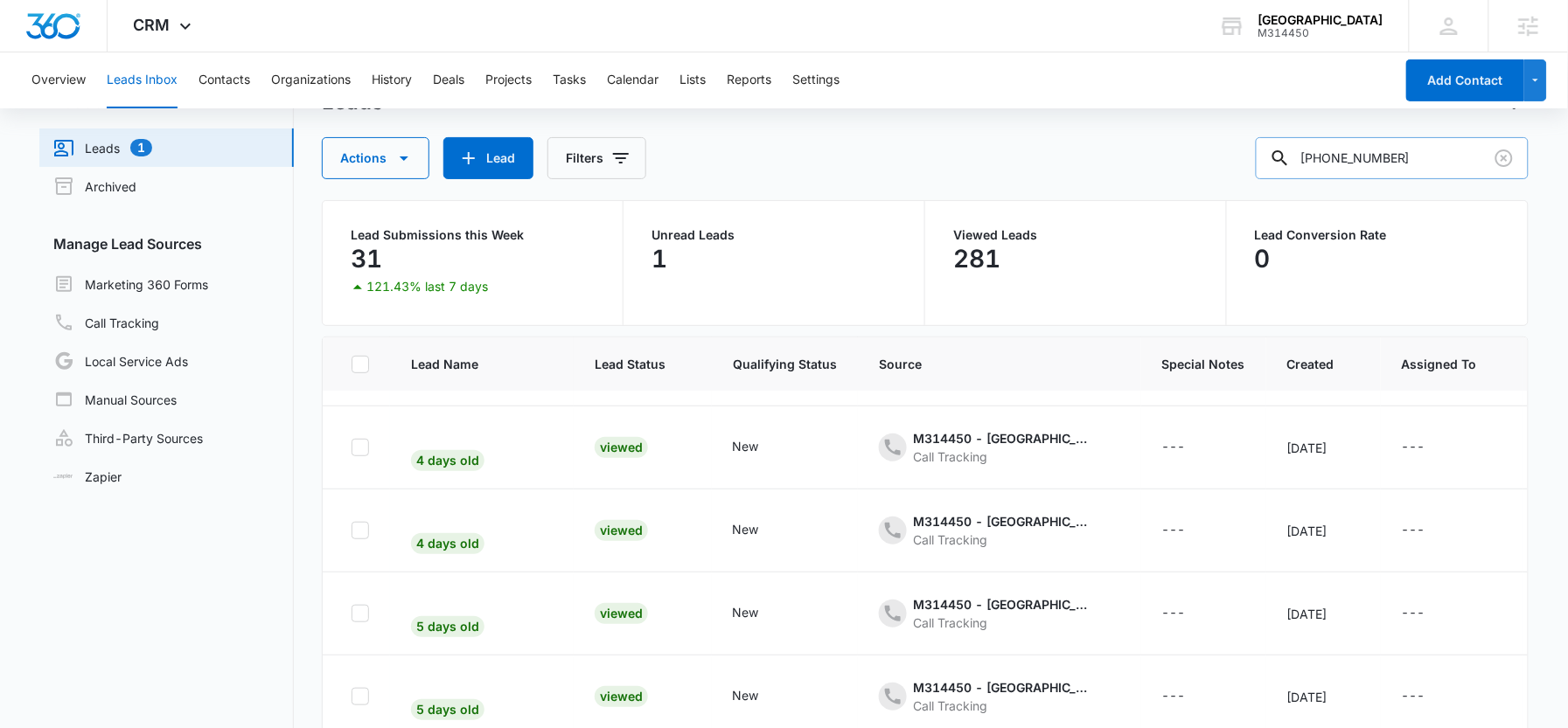
click at [1411, 147] on input "226-260-1947" at bounding box center [1392, 158] width 273 height 42
click at [1411, 162] on input "226-260-1947" at bounding box center [1392, 158] width 273 height 42
drag, startPoint x: 1461, startPoint y: 154, endPoint x: 1400, endPoint y: 155, distance: 61.0
click at [1400, 155] on input "226-260-1947" at bounding box center [1392, 158] width 273 height 42
type input "226-260-"
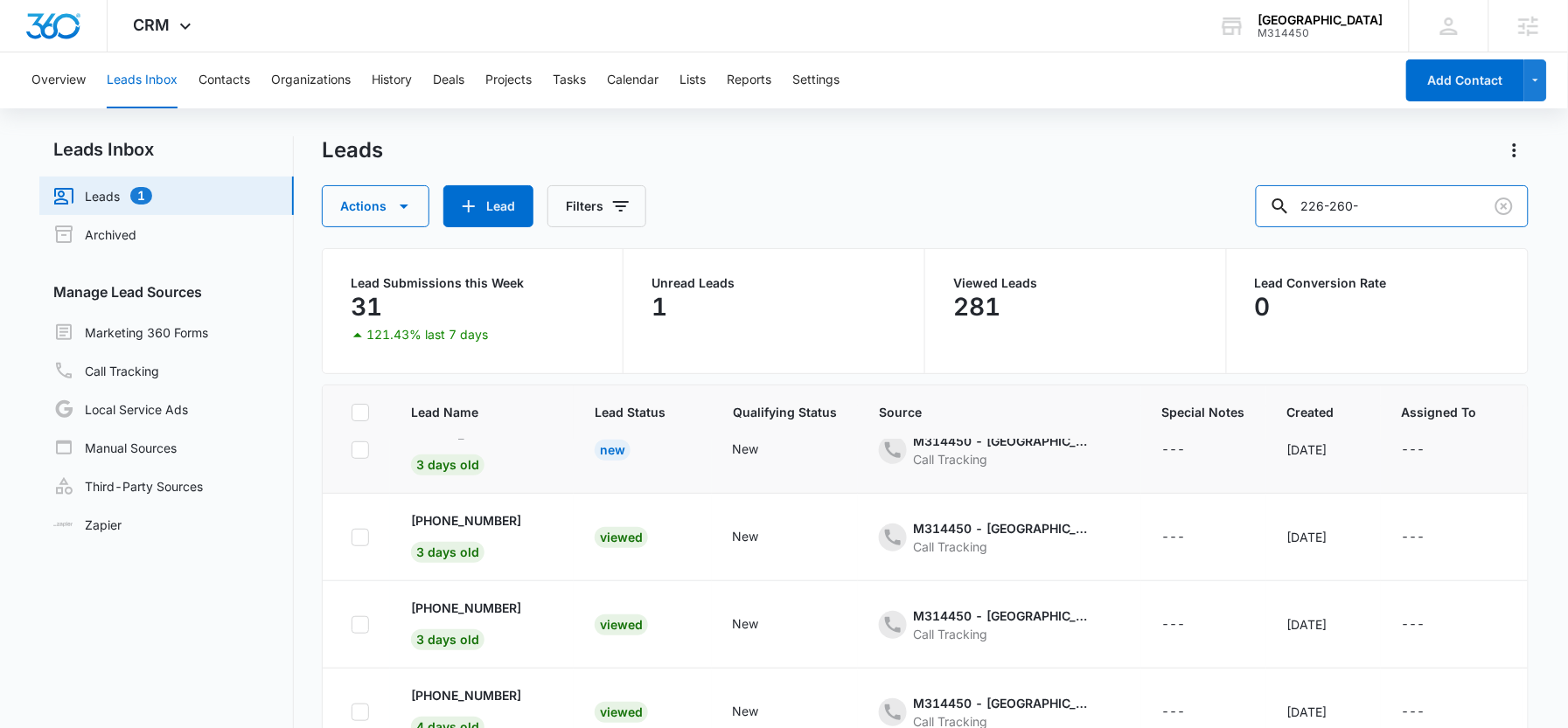
scroll to position [0, 0]
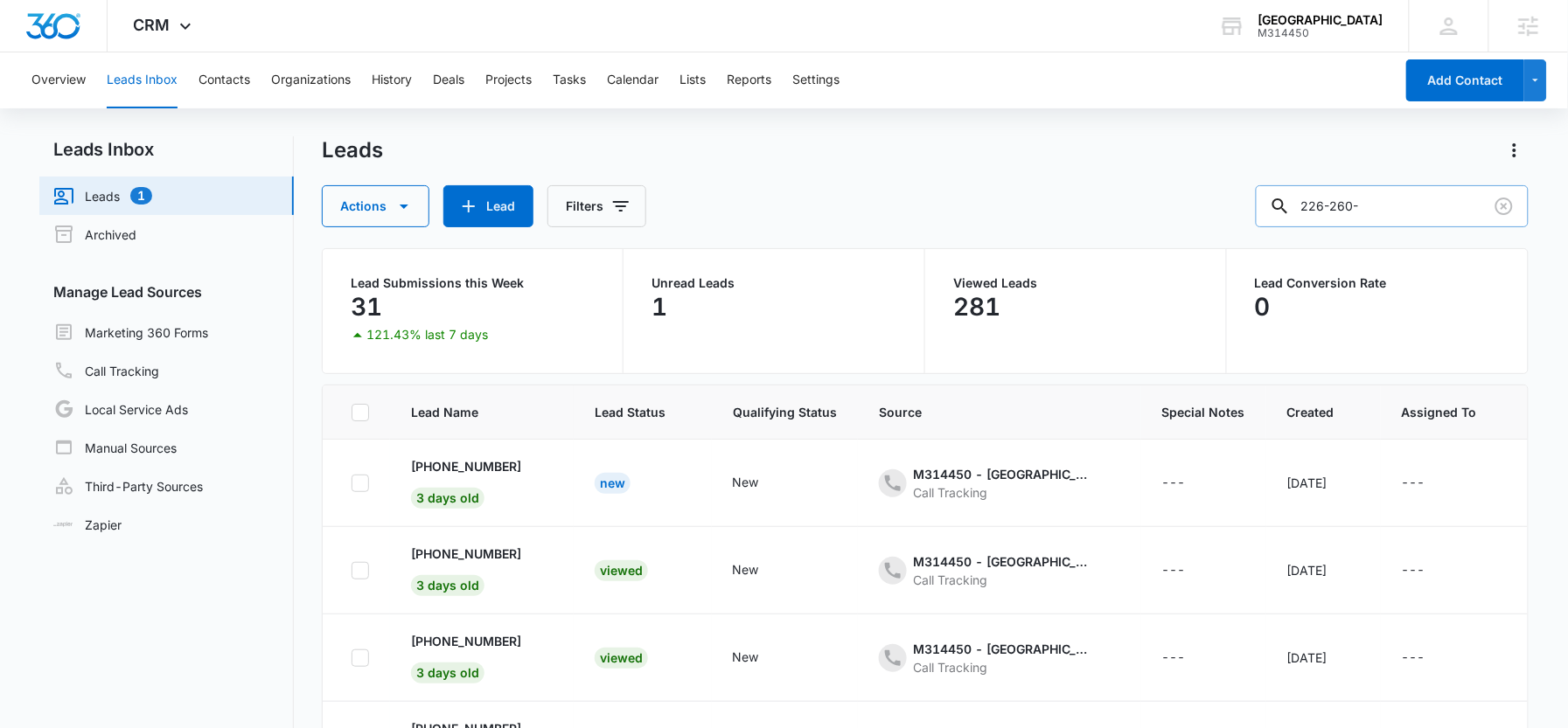
click at [1394, 214] on input "226-260-" at bounding box center [1392, 207] width 273 height 42
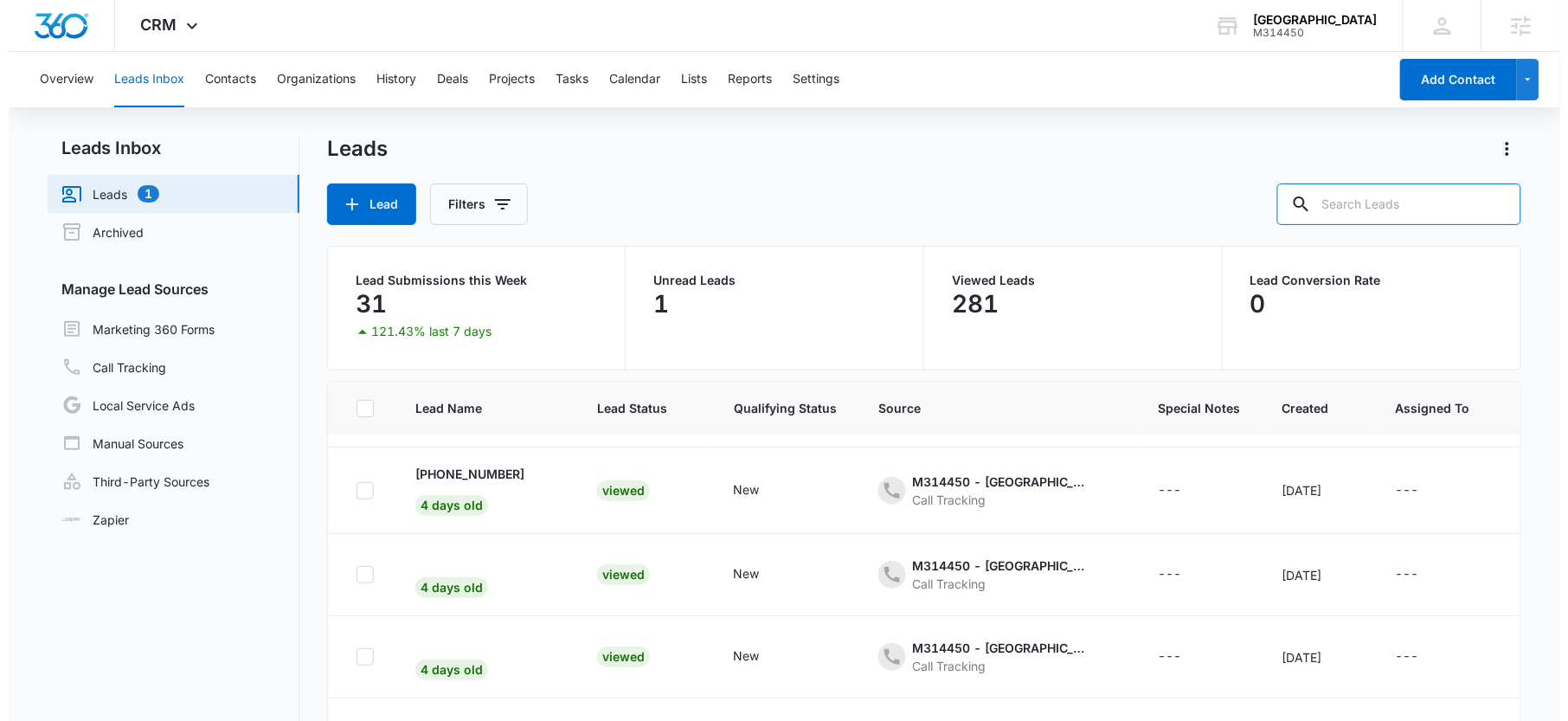
scroll to position [255, 0]
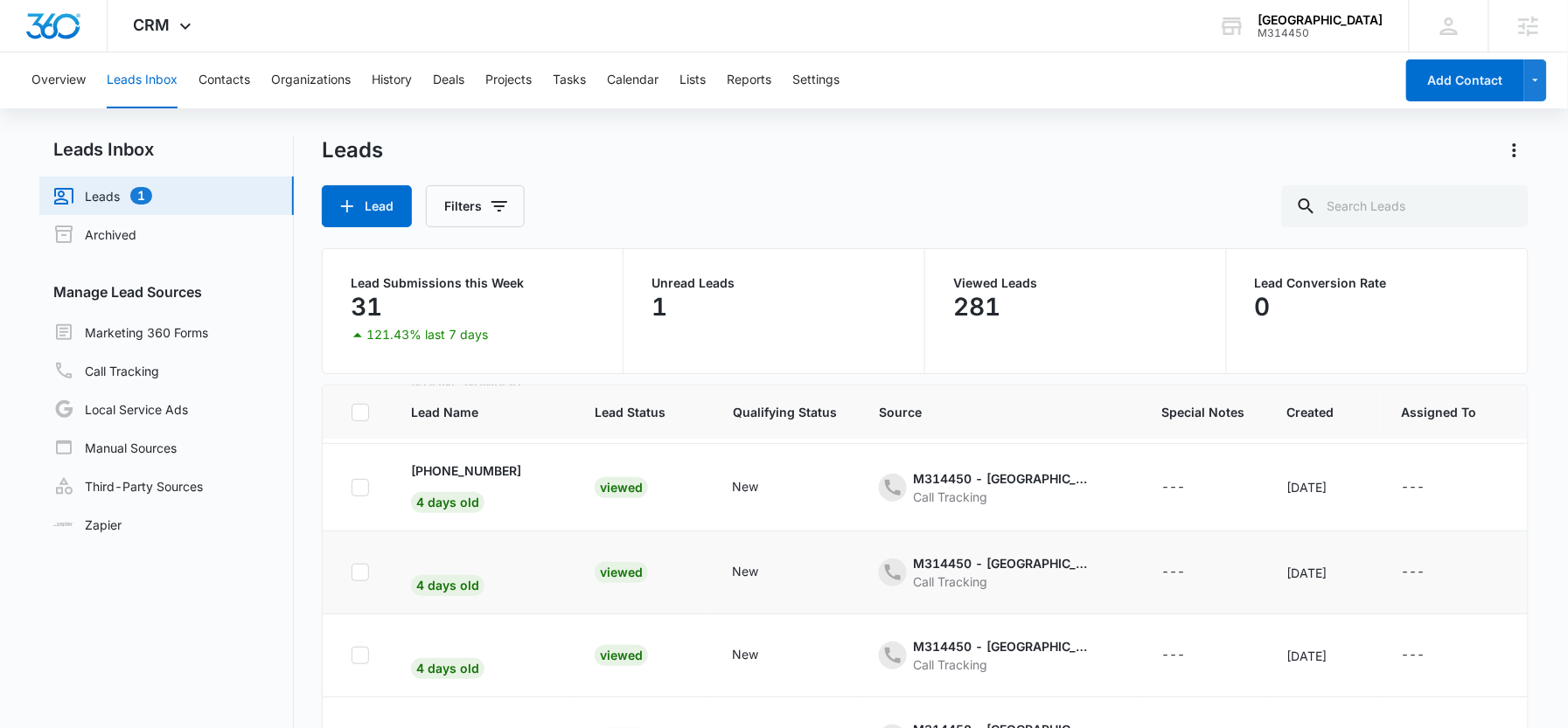
click at [460, 560] on span "4 days old" at bounding box center [463, 558] width 105 height 15
click at [499, 572] on icon "- - Select to Edit Field" at bounding box center [505, 573] width 21 height 21
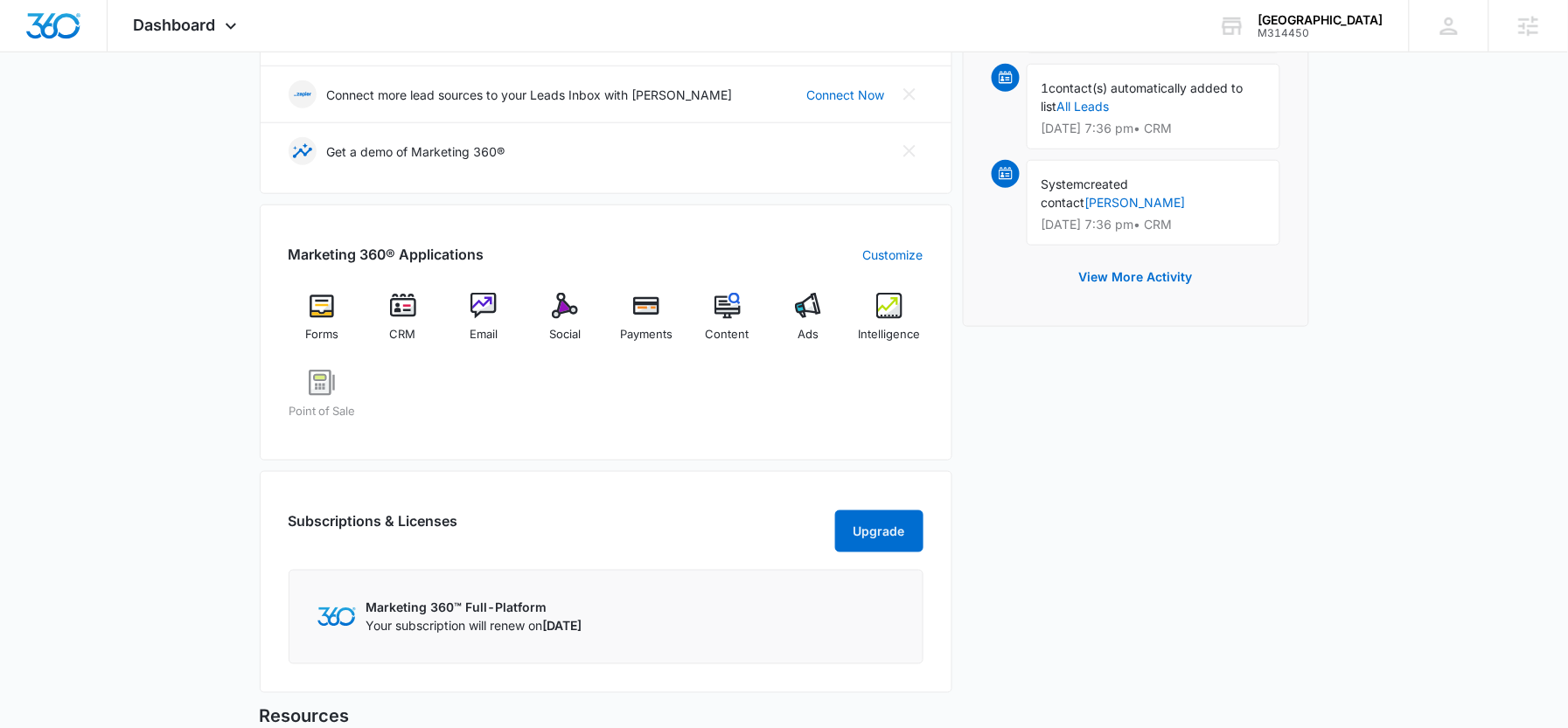
scroll to position [496, 0]
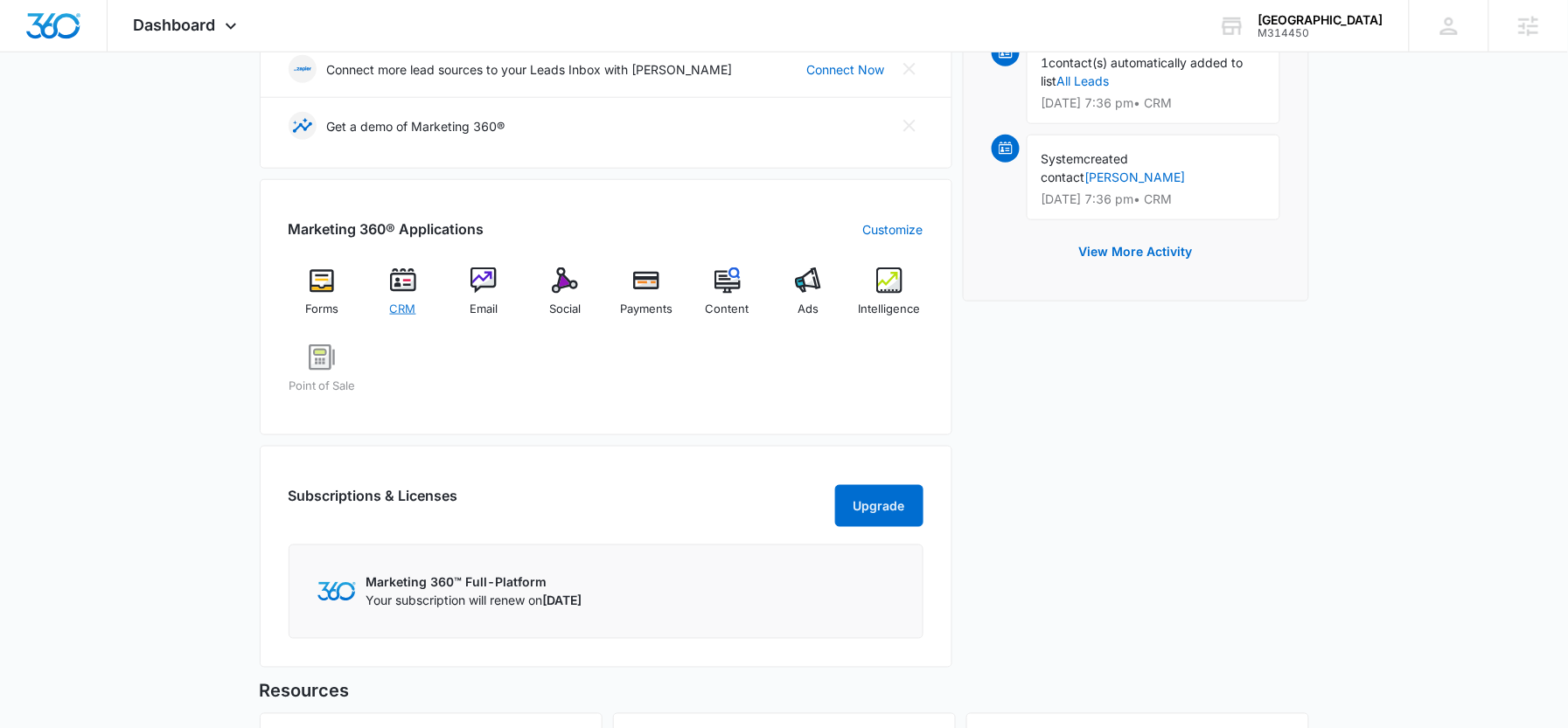
click at [412, 299] on div "CRM" at bounding box center [403, 298] width 67 height 62
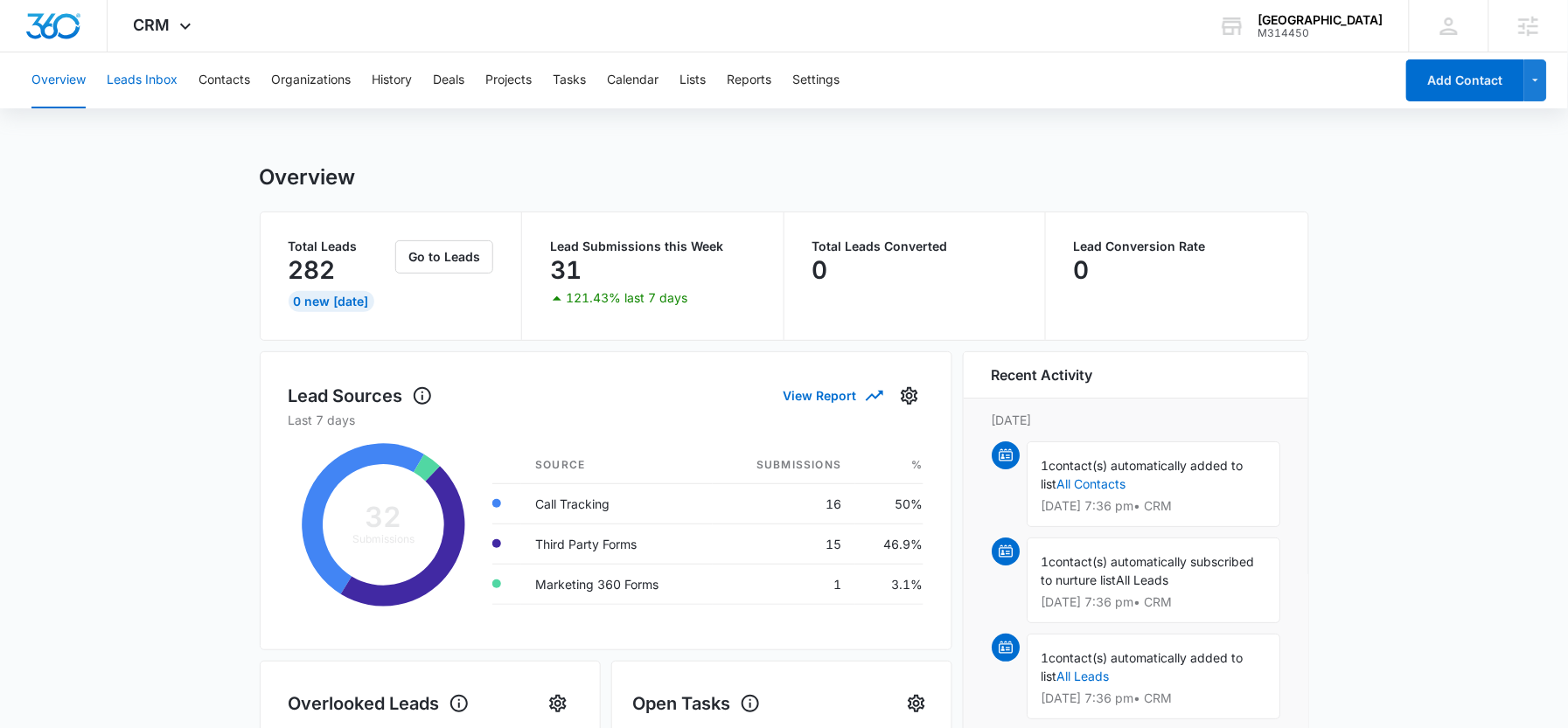
click at [162, 83] on button "Leads Inbox" at bounding box center [142, 81] width 71 height 56
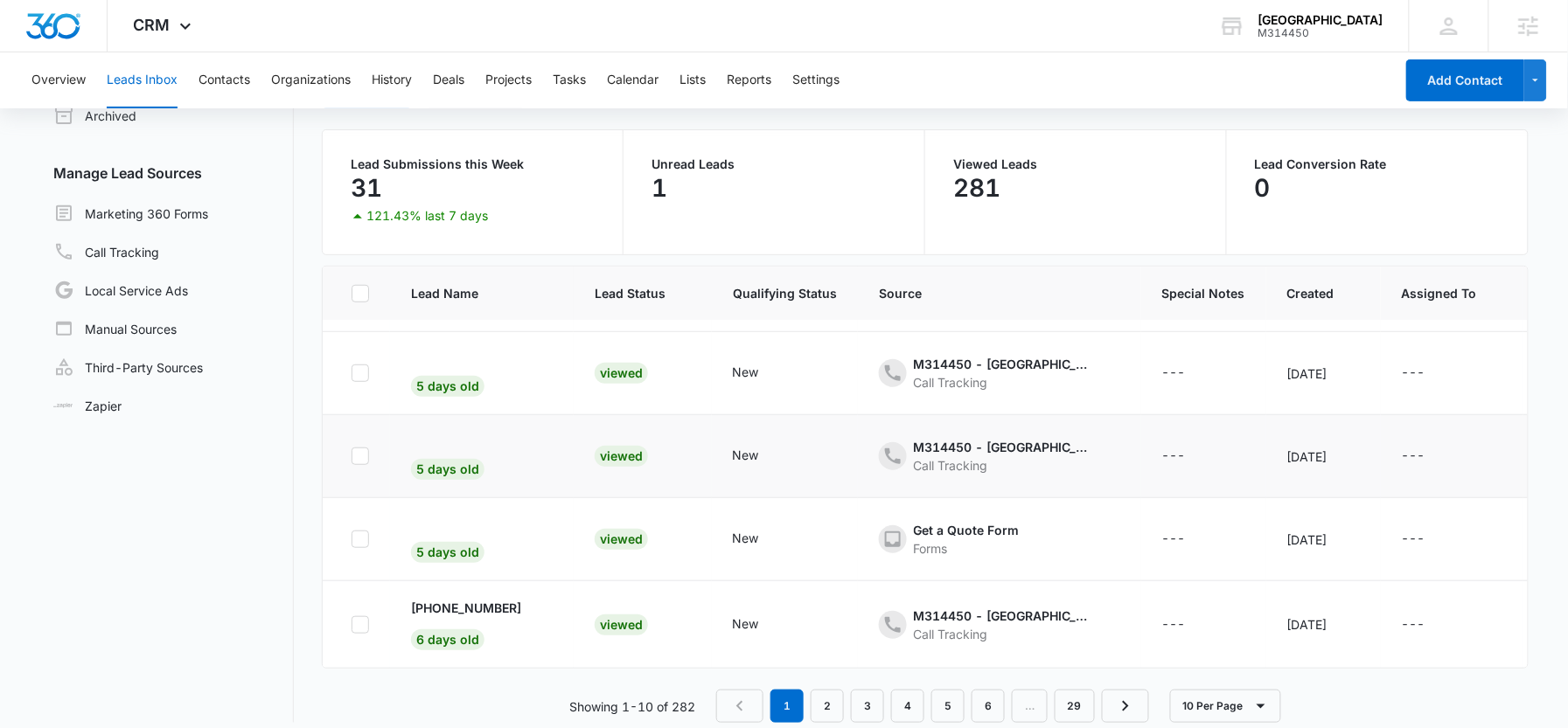
scroll to position [124, 0]
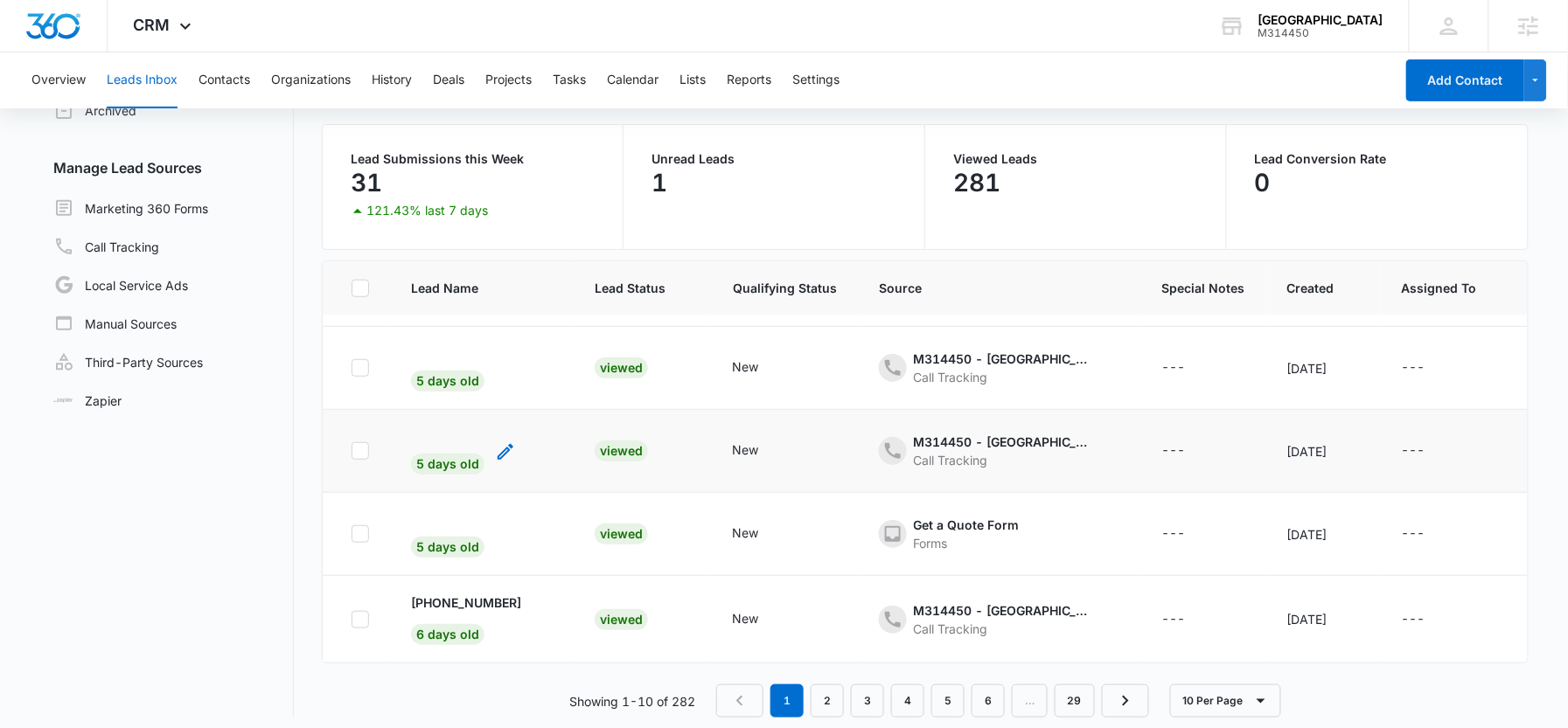
click at [476, 441] on div "5 days old" at bounding box center [448, 458] width 74 height 34
click at [449, 441] on div "5 days old" at bounding box center [448, 458] width 74 height 34
click at [420, 441] on div "5 days old" at bounding box center [448, 458] width 74 height 34
click at [573, 440] on td "Viewed" at bounding box center [642, 451] width 138 height 83
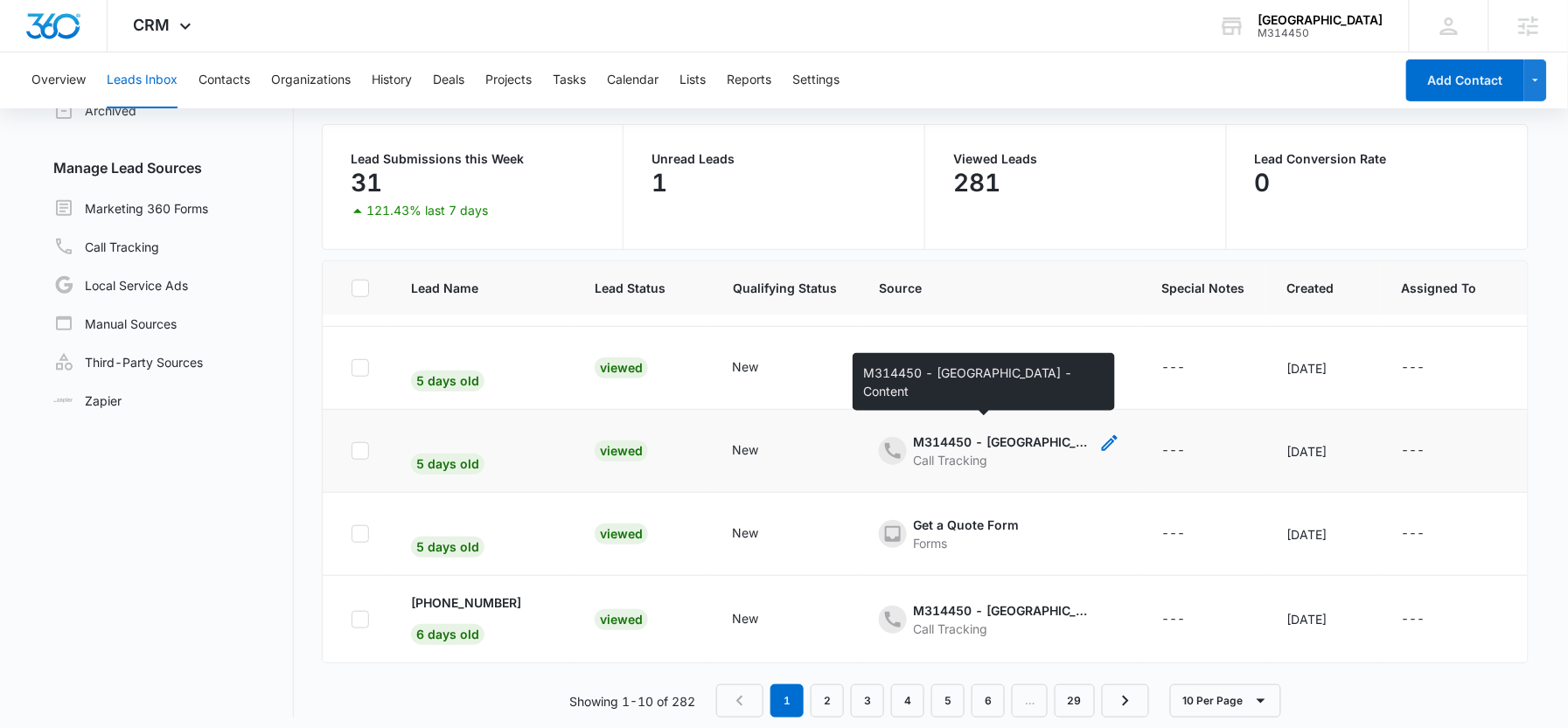
click at [956, 433] on div "M314450 - [GEOGRAPHIC_DATA] - Content" at bounding box center [1001, 442] width 175 height 18
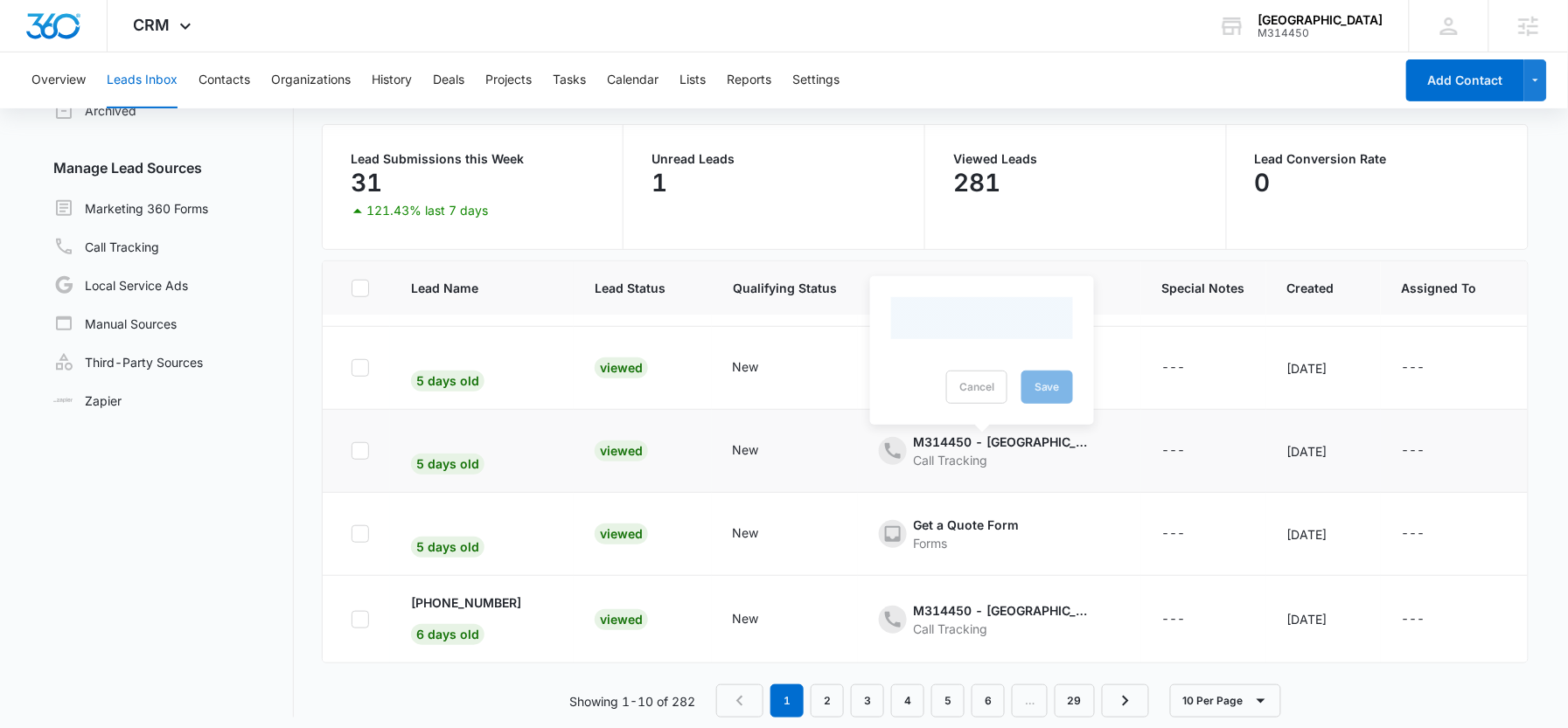
click at [775, 440] on div "New" at bounding box center [784, 450] width 104 height 21
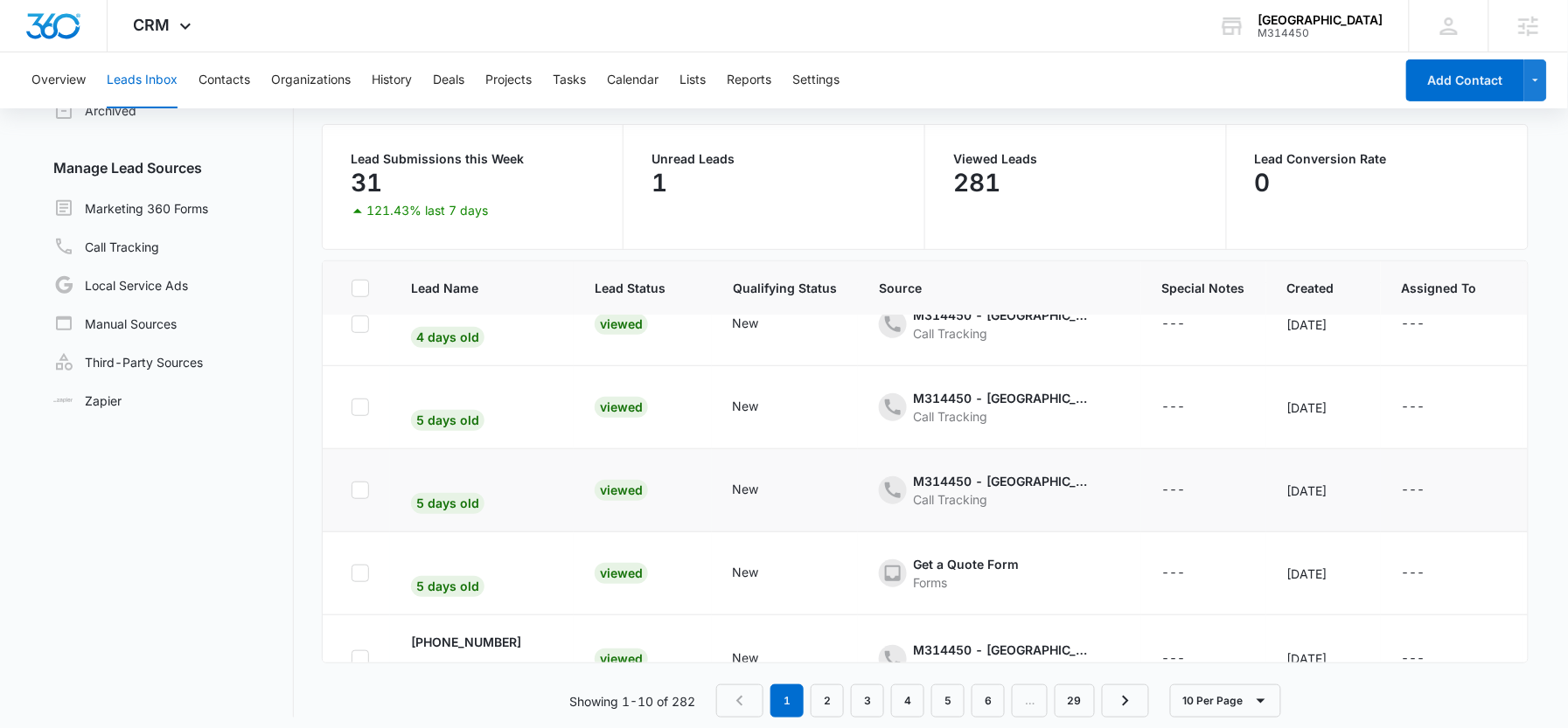
click at [354, 489] on icon at bounding box center [359, 490] width 15 height 15
click at [351, 490] on input "checkbox" at bounding box center [350, 490] width 1 height 1
click at [354, 489] on icon at bounding box center [359, 490] width 15 height 15
click at [351, 490] on input "checkbox" at bounding box center [350, 490] width 1 height 1
checkbox input "false"
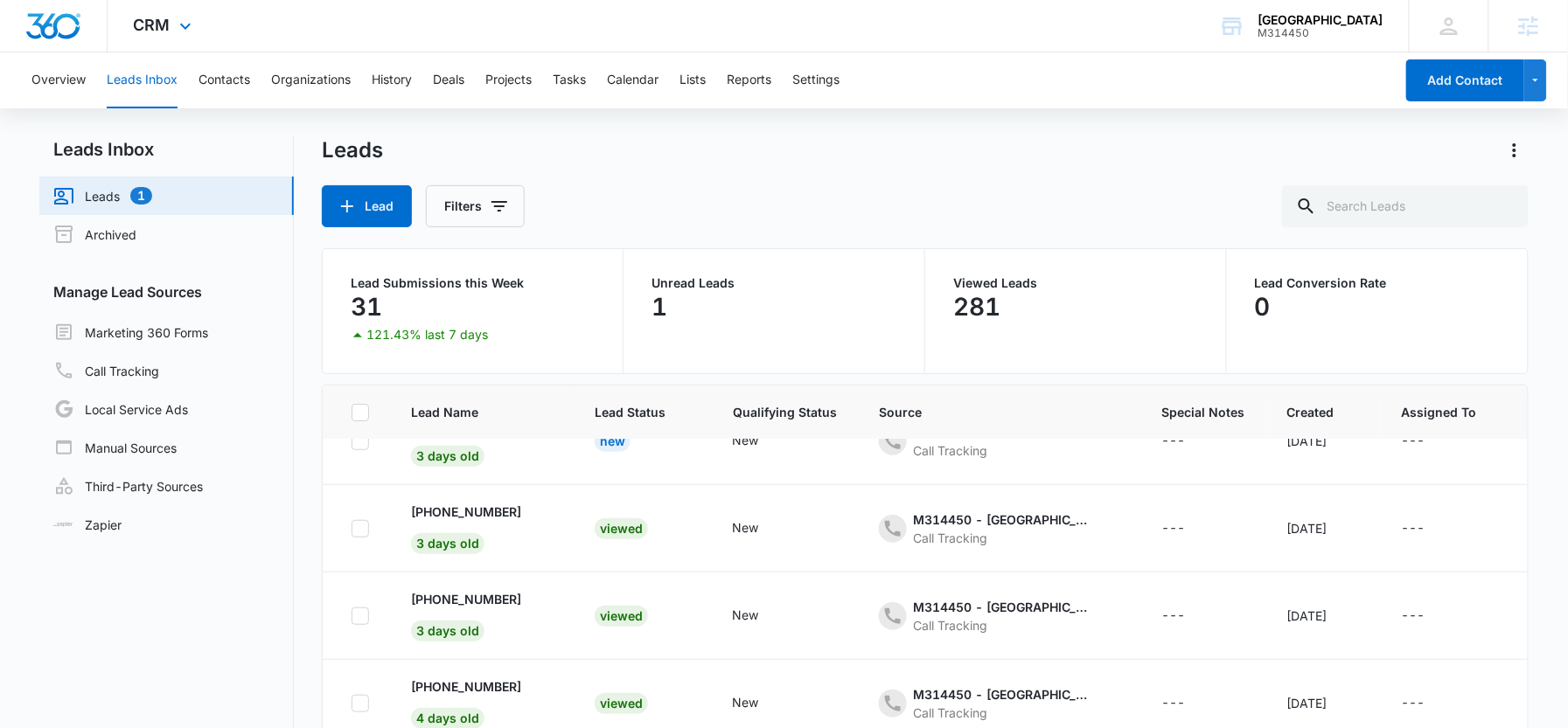
scroll to position [37, 0]
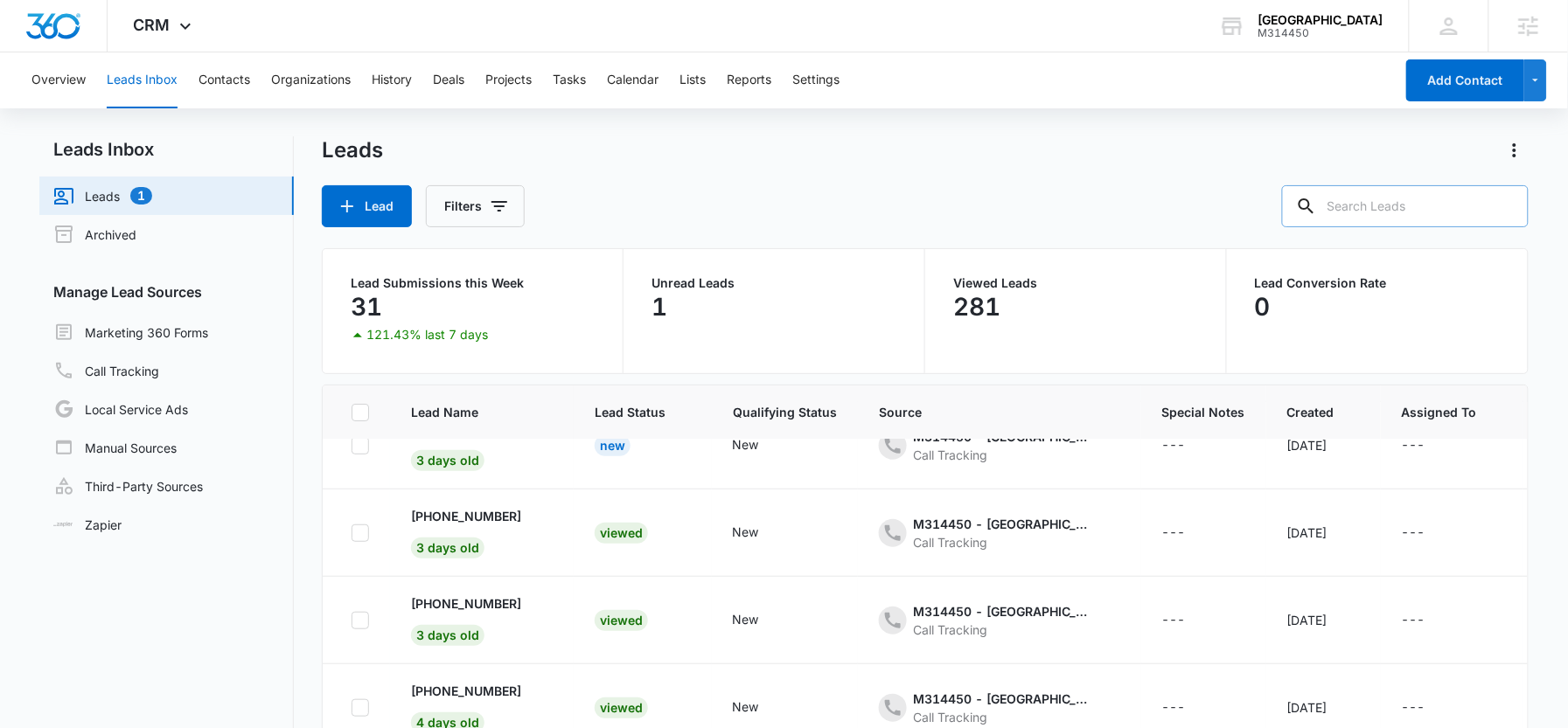
click at [1431, 224] on input "text" at bounding box center [1405, 207] width 247 height 42
type input "226-626"
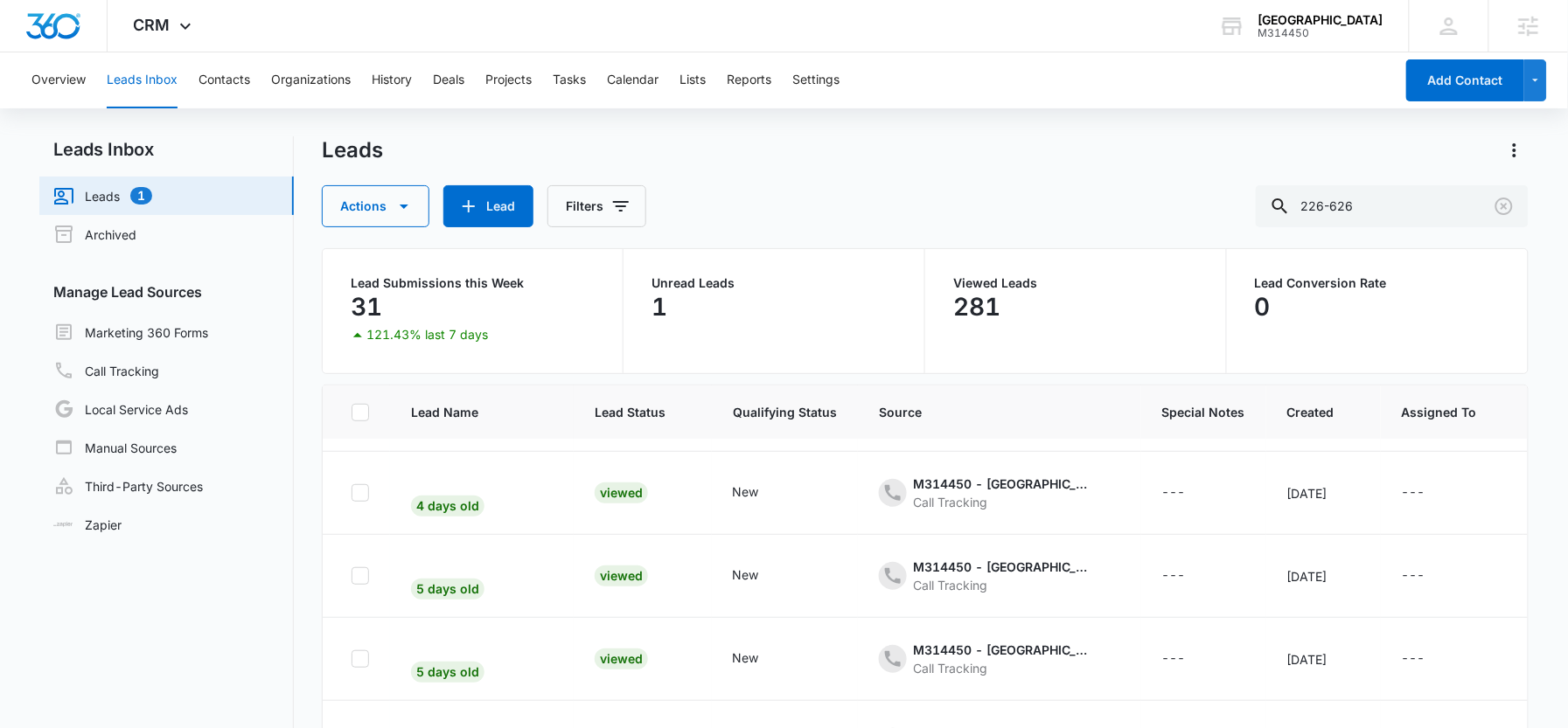
scroll to position [518, 0]
click at [454, 566] on div "5 days old" at bounding box center [448, 582] width 74 height 34
click at [449, 718] on p "+12267246926" at bounding box center [466, 727] width 110 height 18
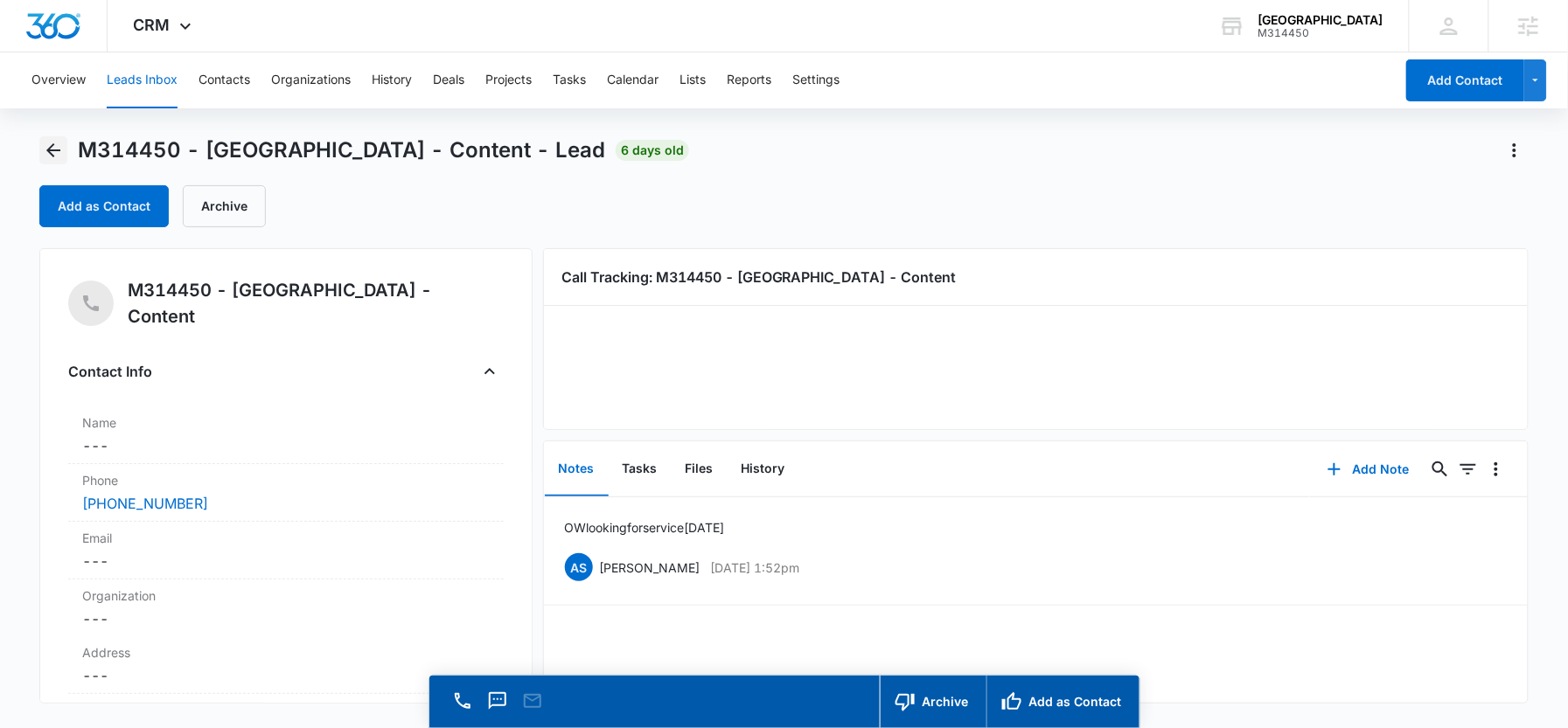
click at [47, 149] on icon "Back" at bounding box center [53, 150] width 14 height 14
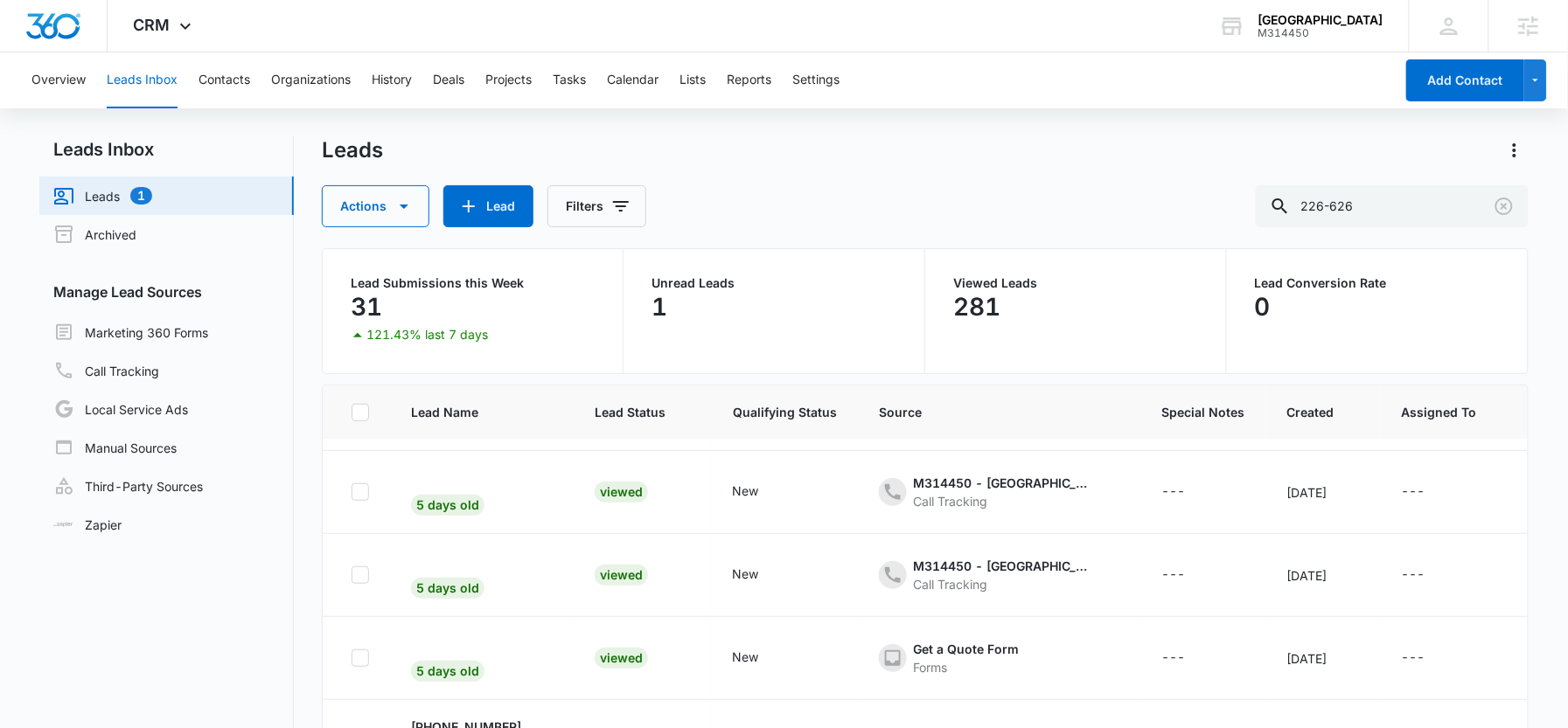
scroll to position [35, 0]
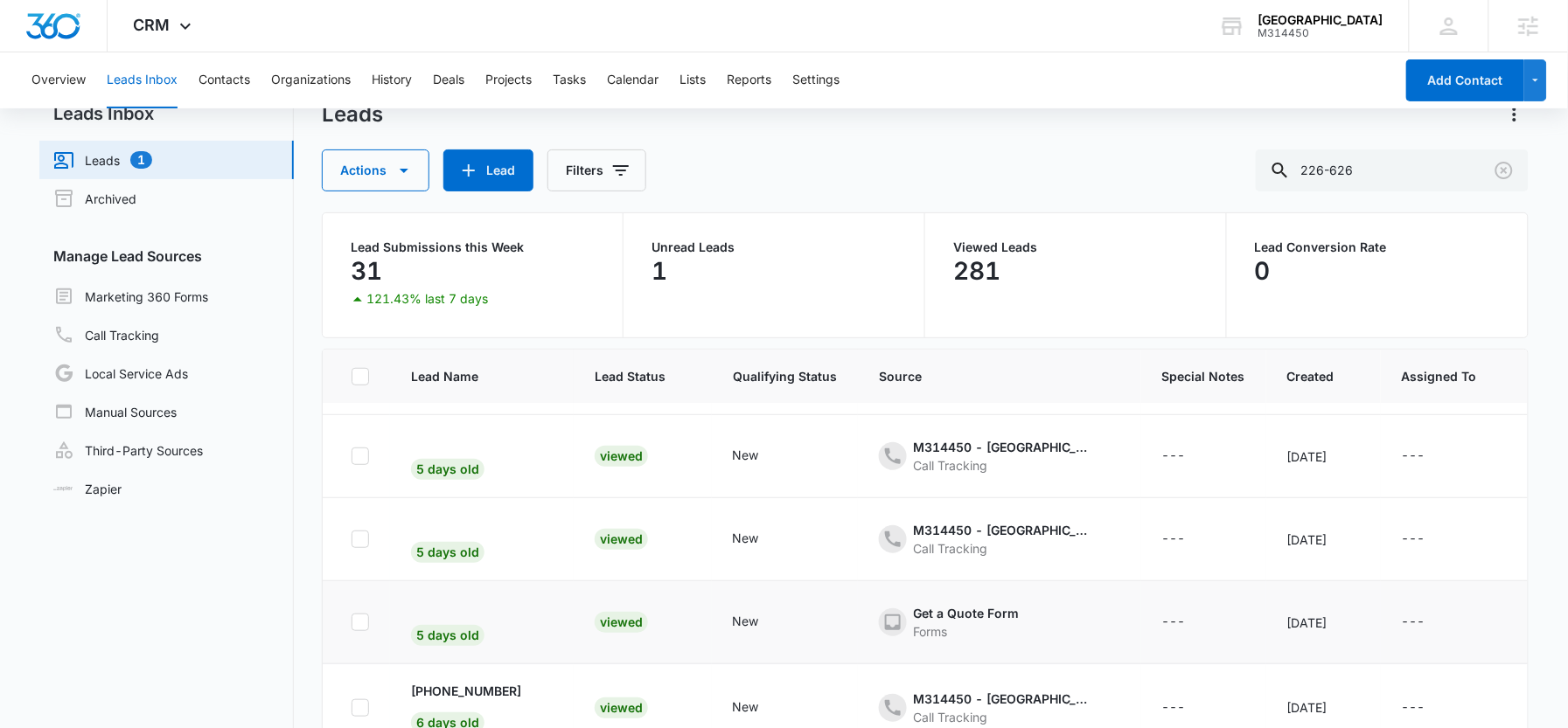
click at [454, 601] on span "5 days old" at bounding box center [463, 608] width 105 height 15
click at [459, 613] on div "5 days old" at bounding box center [448, 630] width 74 height 34
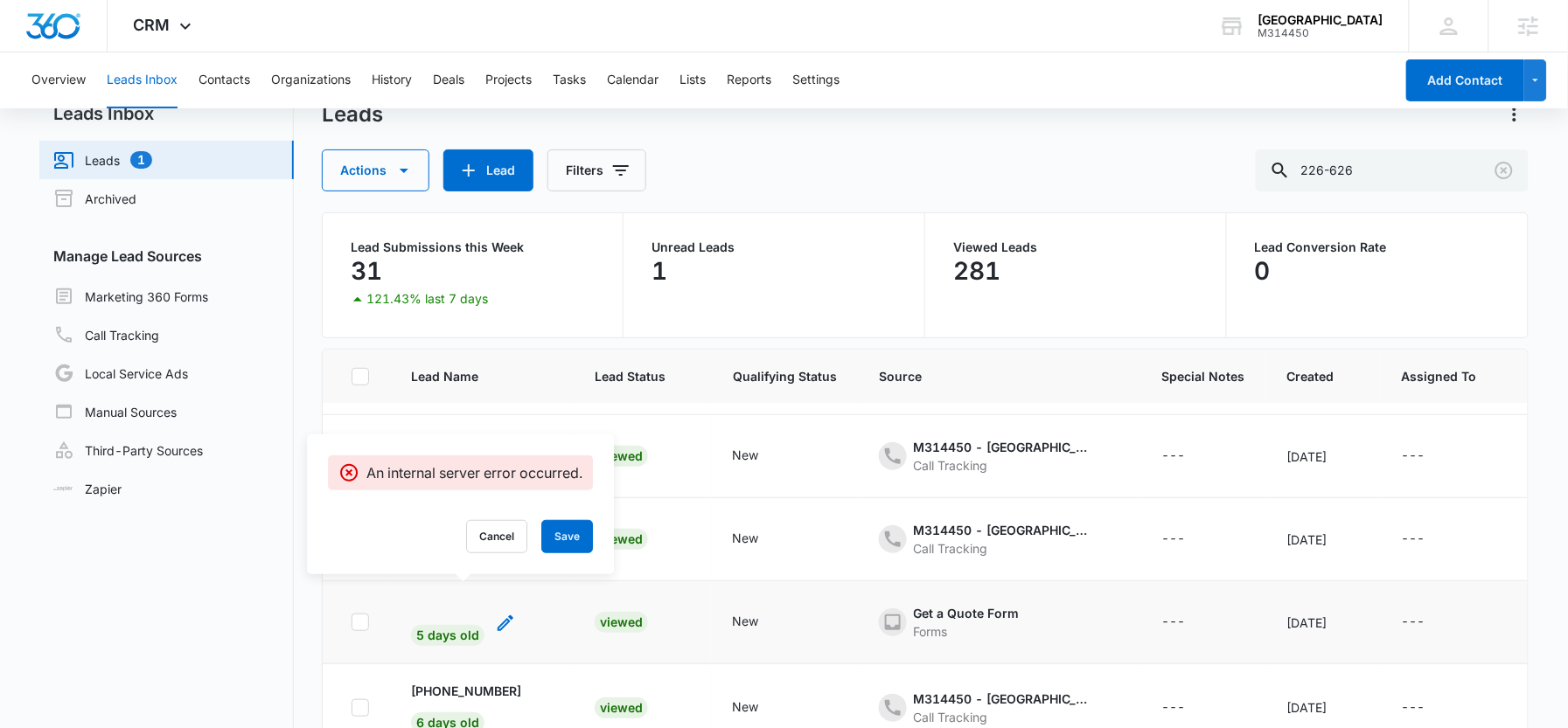
click at [510, 613] on icon "- - Select to Edit Field" at bounding box center [505, 623] width 21 height 21
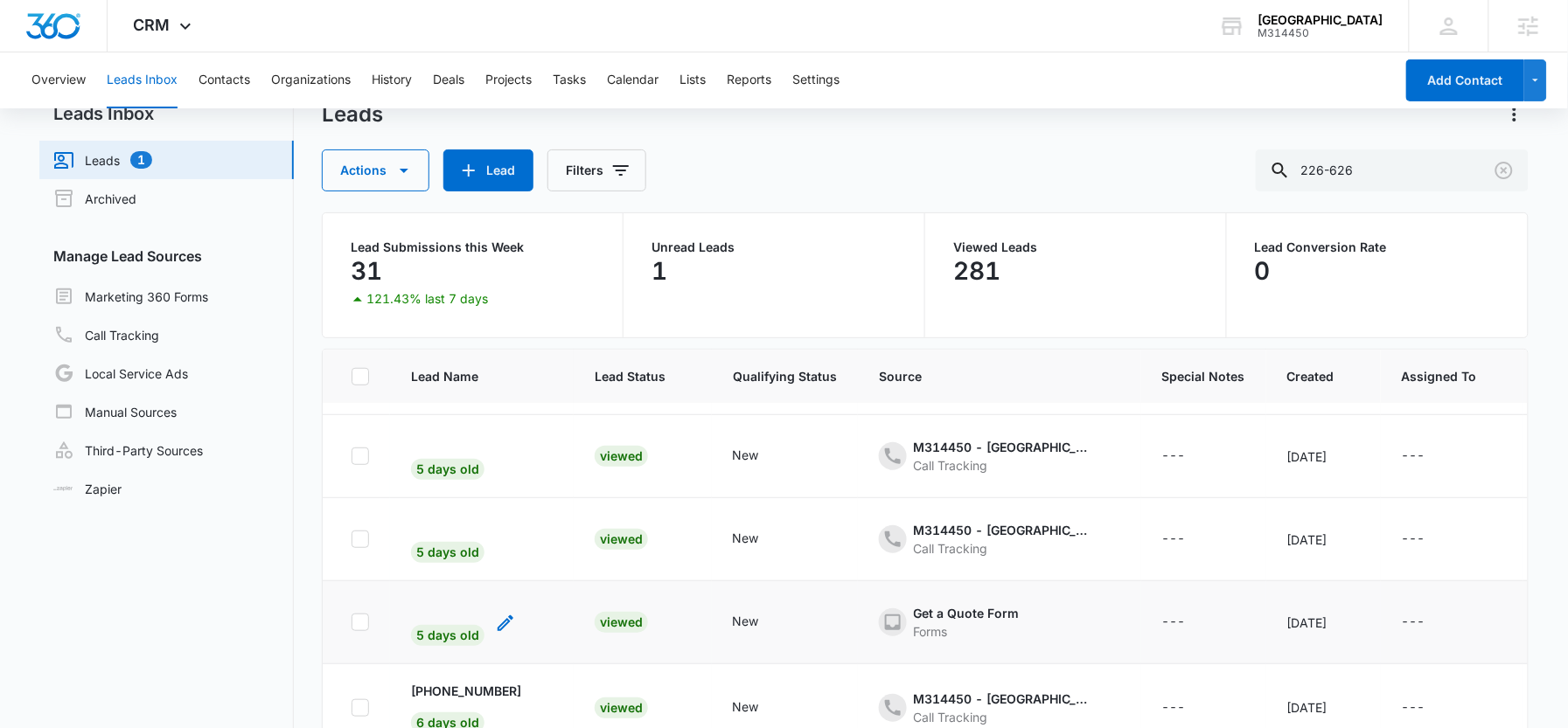
click at [510, 613] on icon "- - Select to Edit Field" at bounding box center [505, 623] width 21 height 21
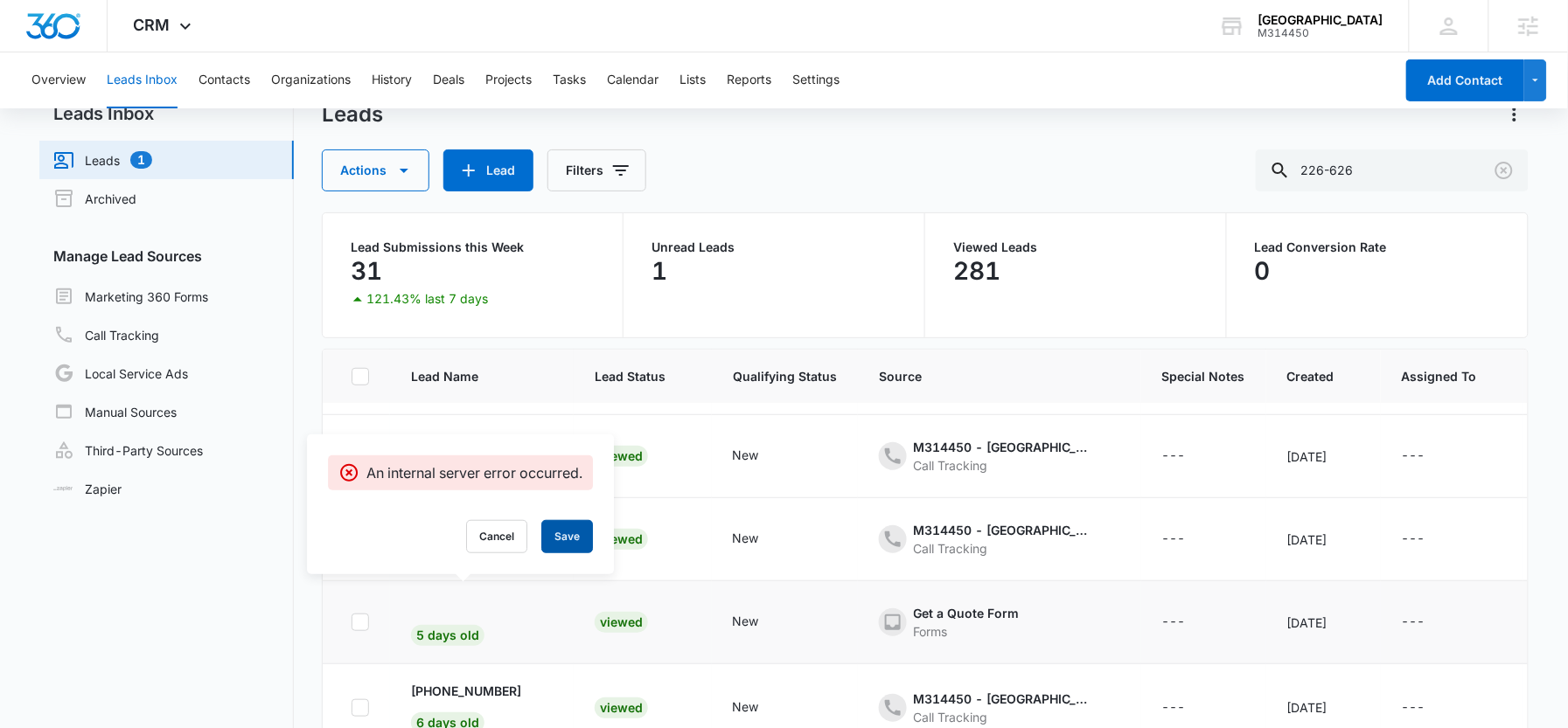
click at [571, 539] on button "Save" at bounding box center [567, 537] width 52 height 34
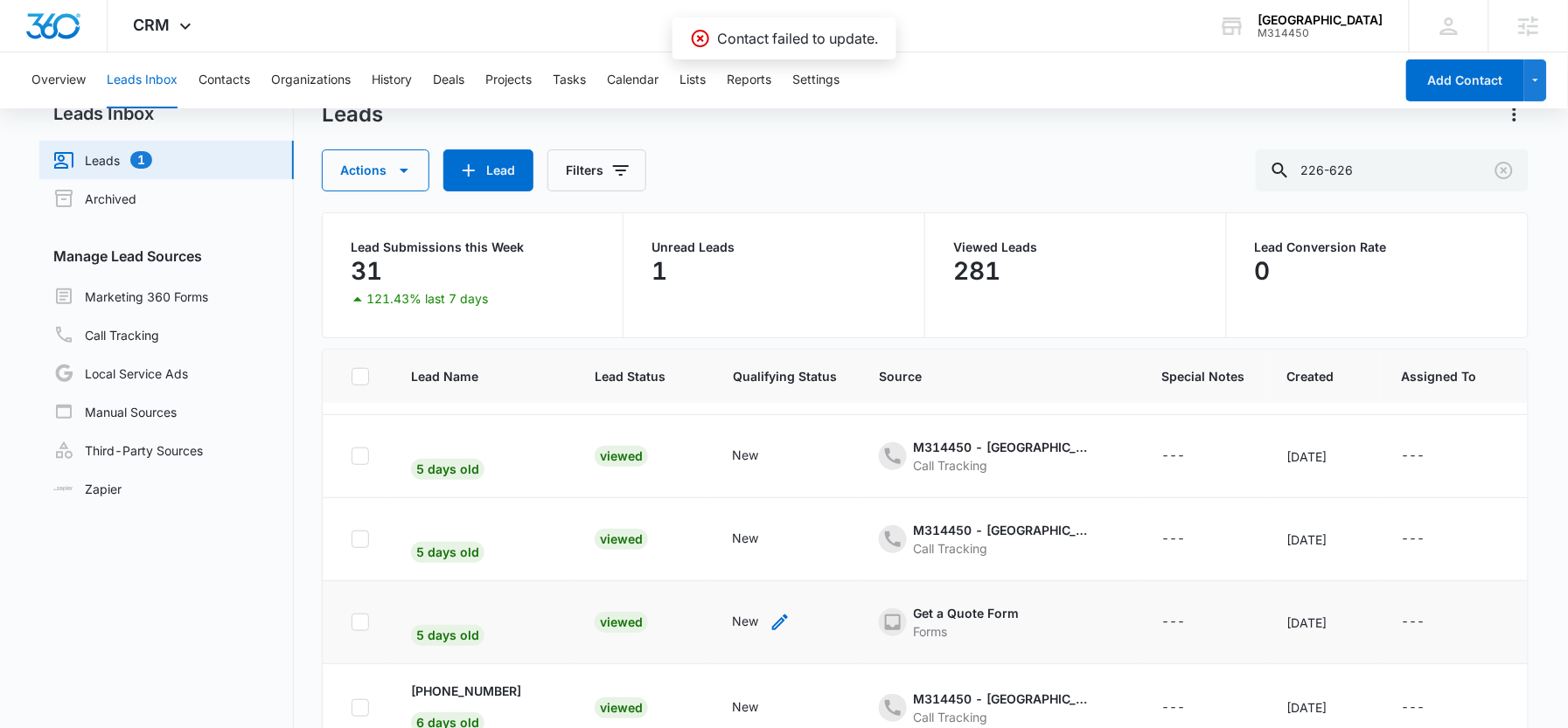
click at [773, 615] on icon "- - Select to Edit Field" at bounding box center [780, 622] width 15 height 15
click at [914, 604] on div "Get a Quote Form" at bounding box center [966, 613] width 106 height 18
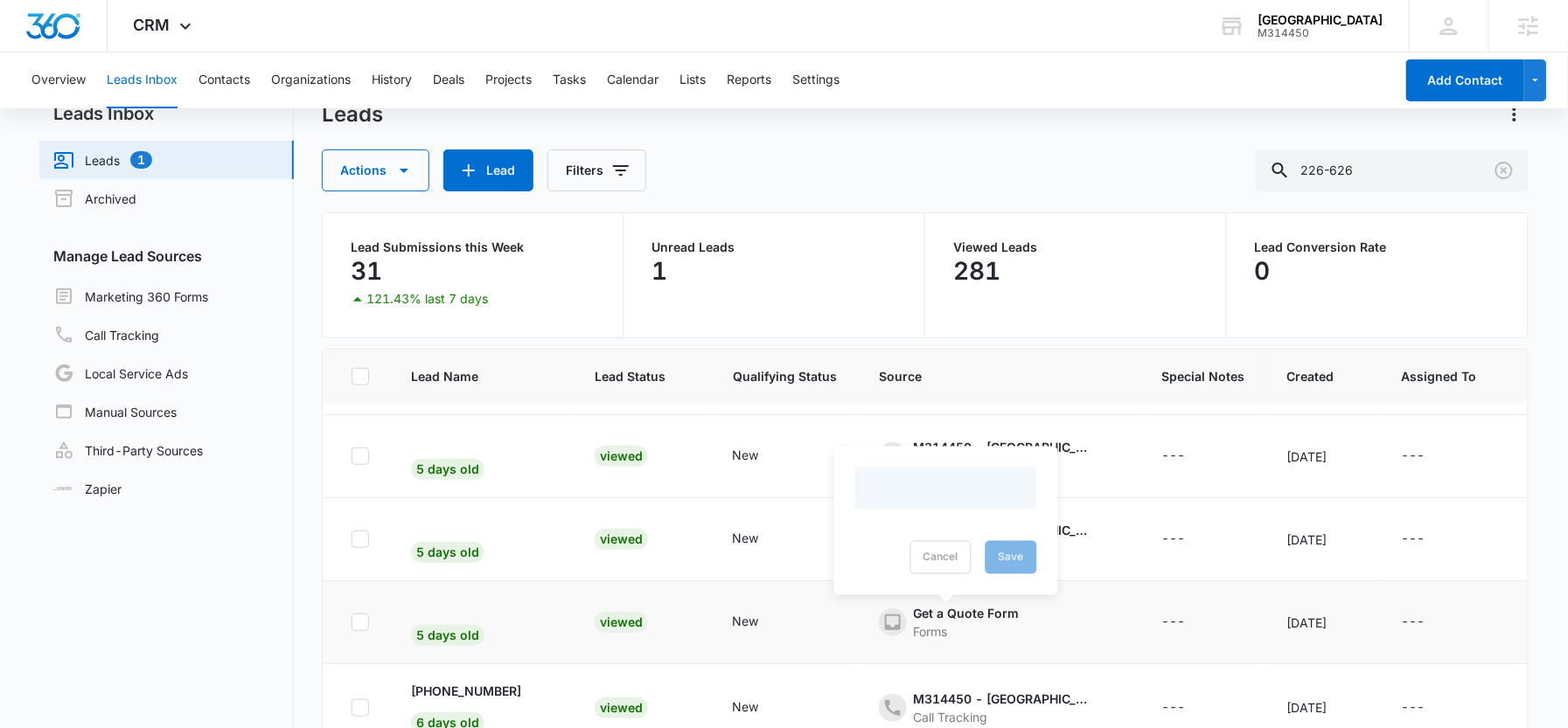
click at [669, 581] on td "Viewed" at bounding box center [642, 622] width 138 height 83
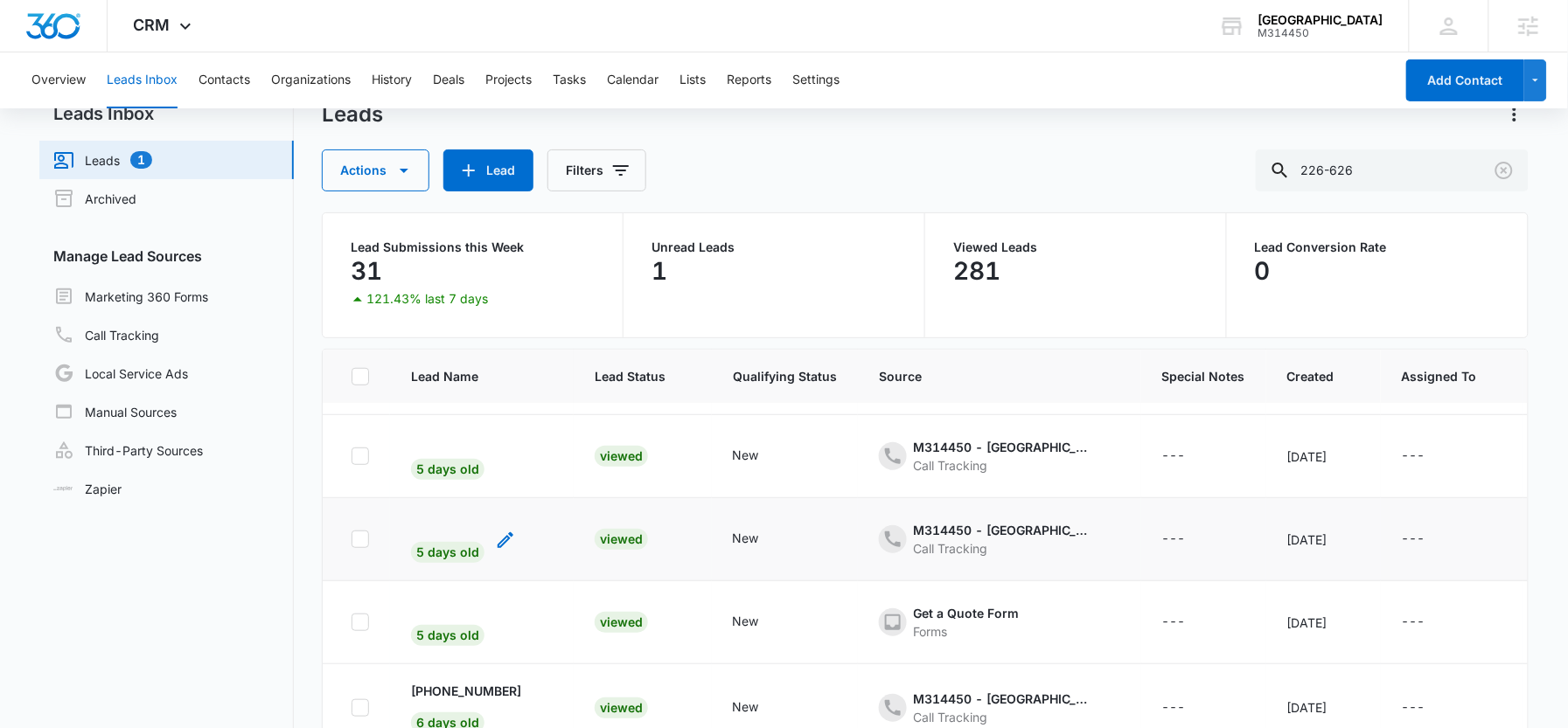
click at [454, 530] on div "5 days old" at bounding box center [448, 546] width 74 height 34
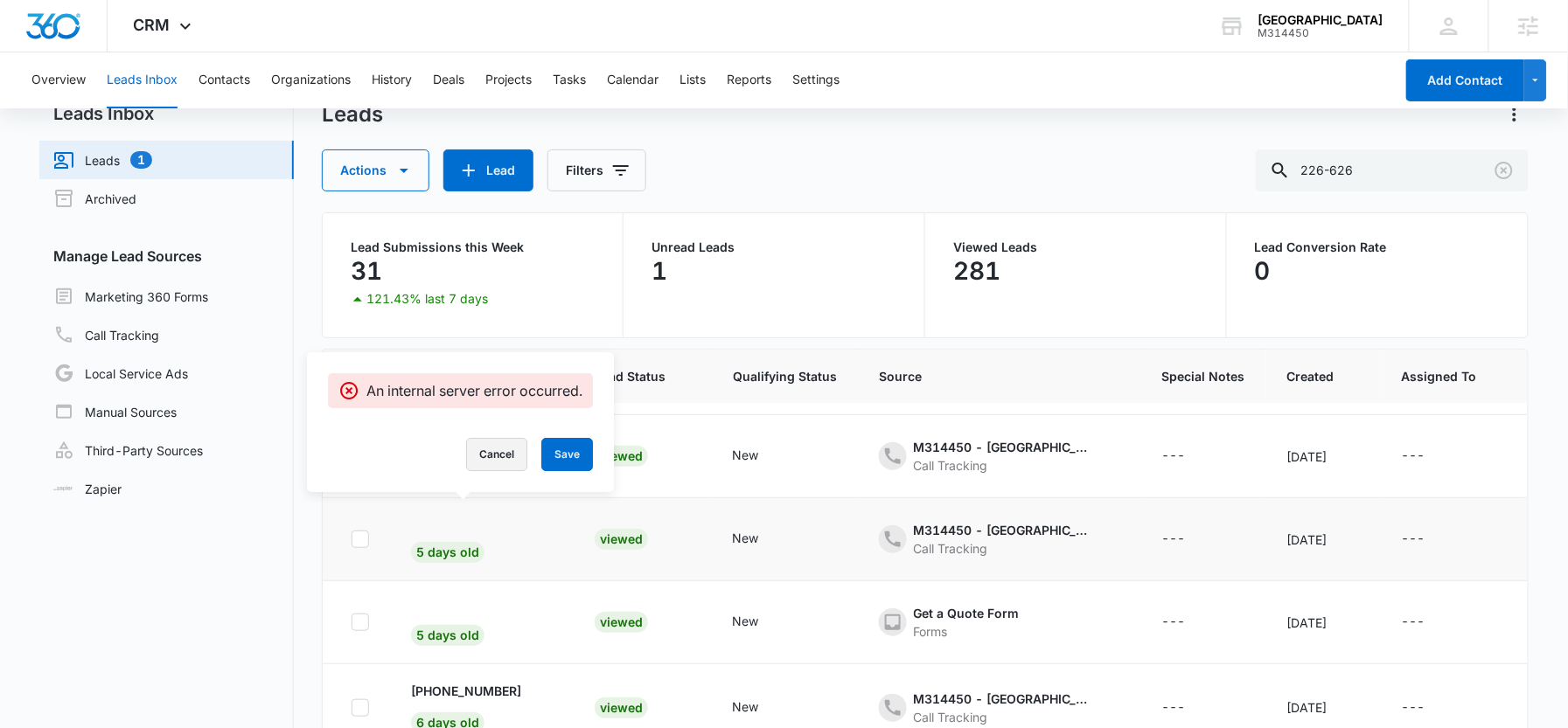
click at [513, 460] on button "Cancel" at bounding box center [496, 454] width 61 height 34
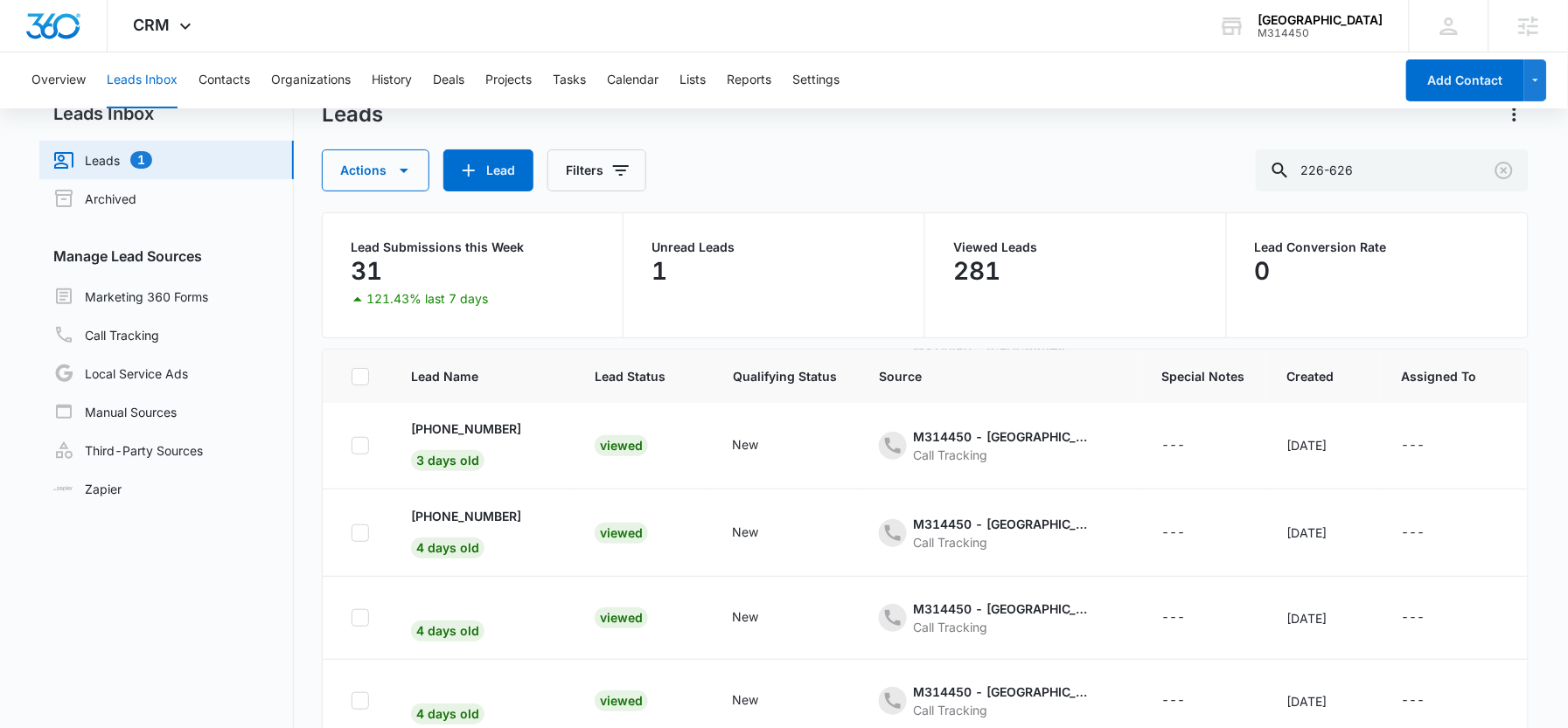
scroll to position [175, 0]
click at [486, 512] on p "+15197356063" at bounding box center [466, 518] width 110 height 18
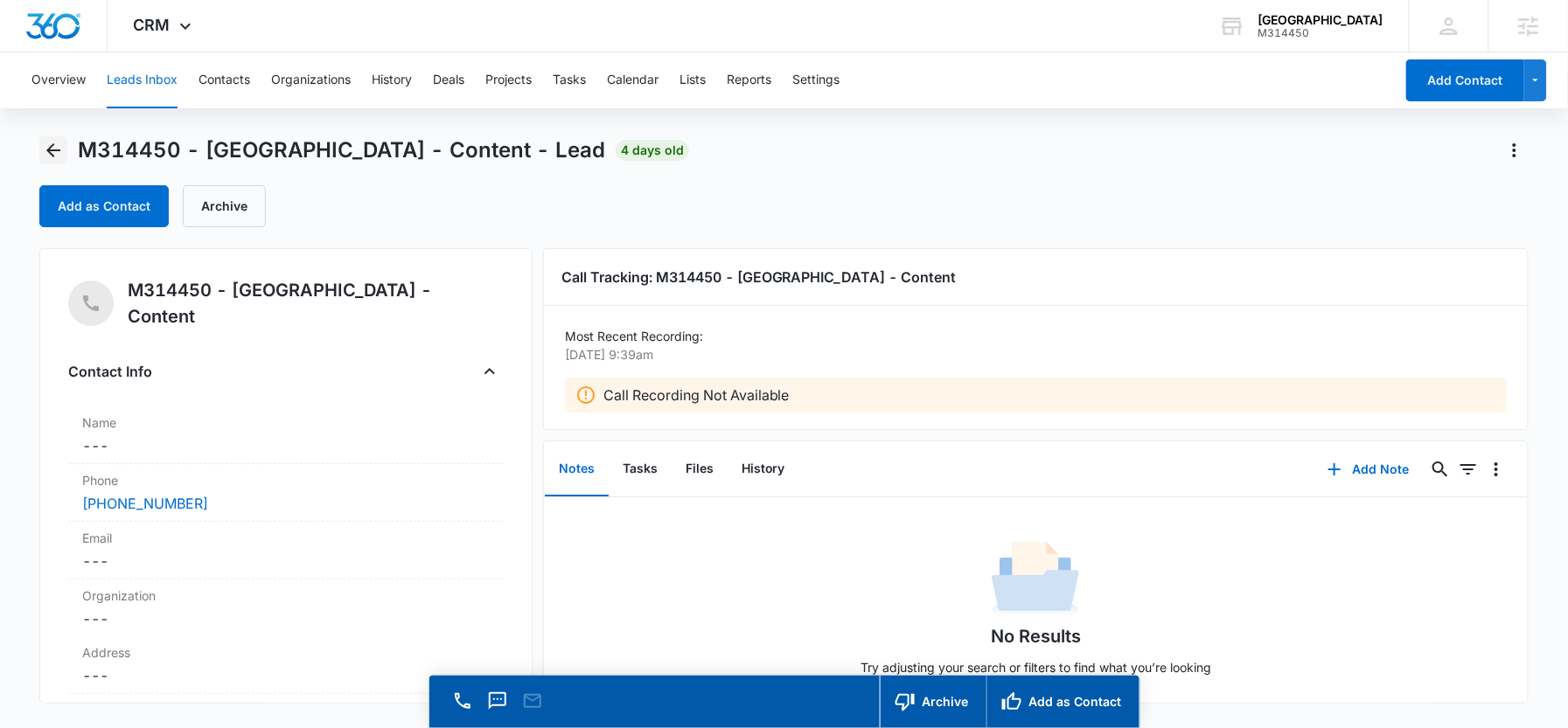
click at [59, 151] on icon "Back" at bounding box center [53, 150] width 21 height 21
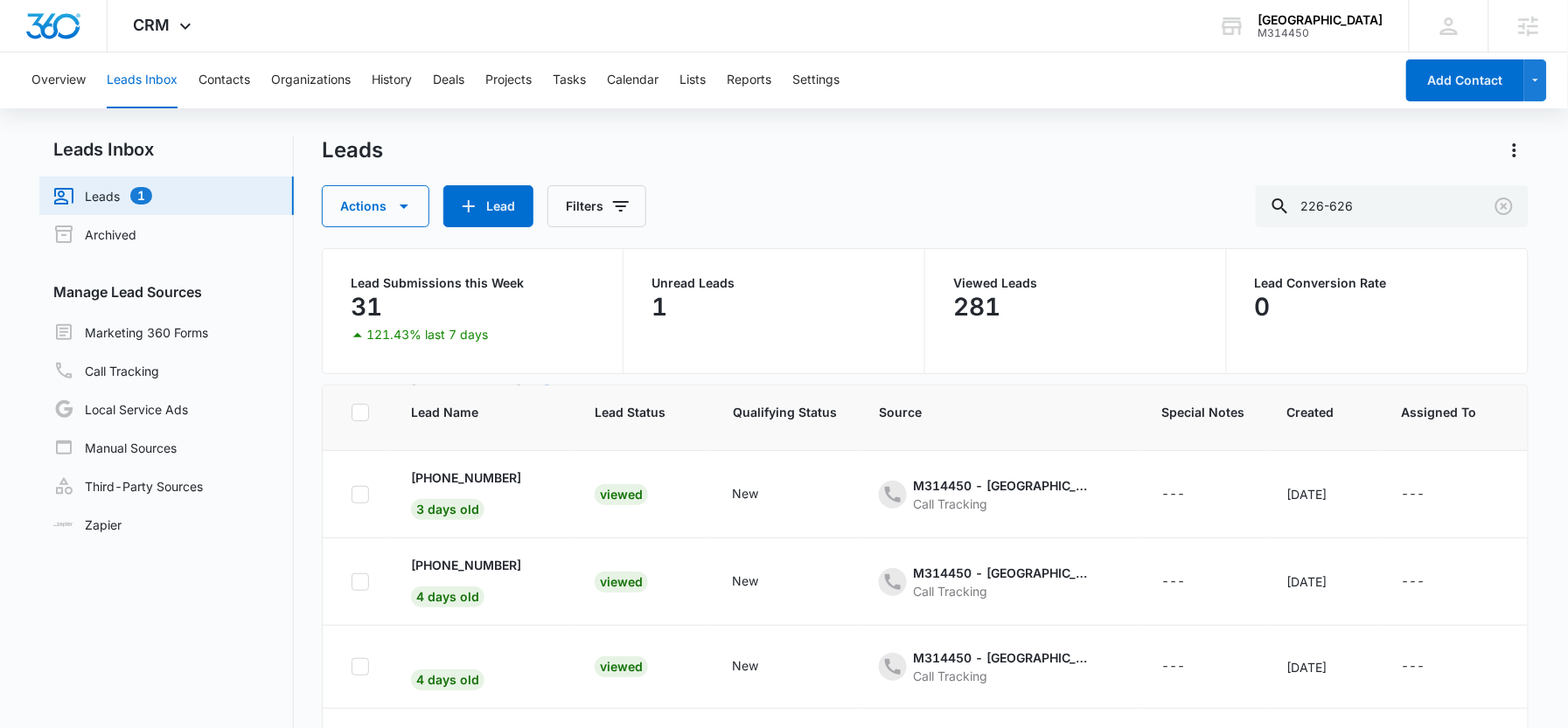
scroll to position [121, 0]
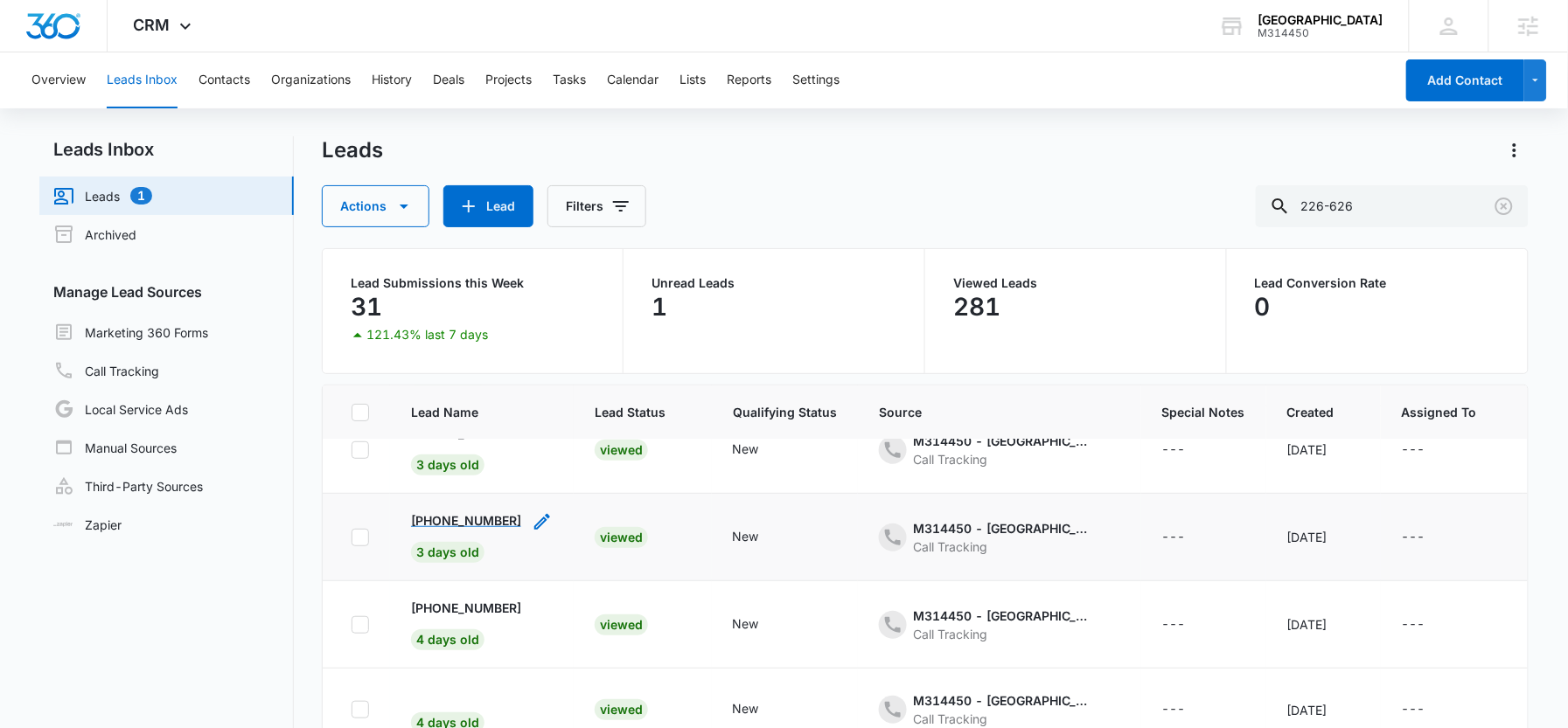
click at [470, 518] on p "+15197356065" at bounding box center [466, 521] width 110 height 18
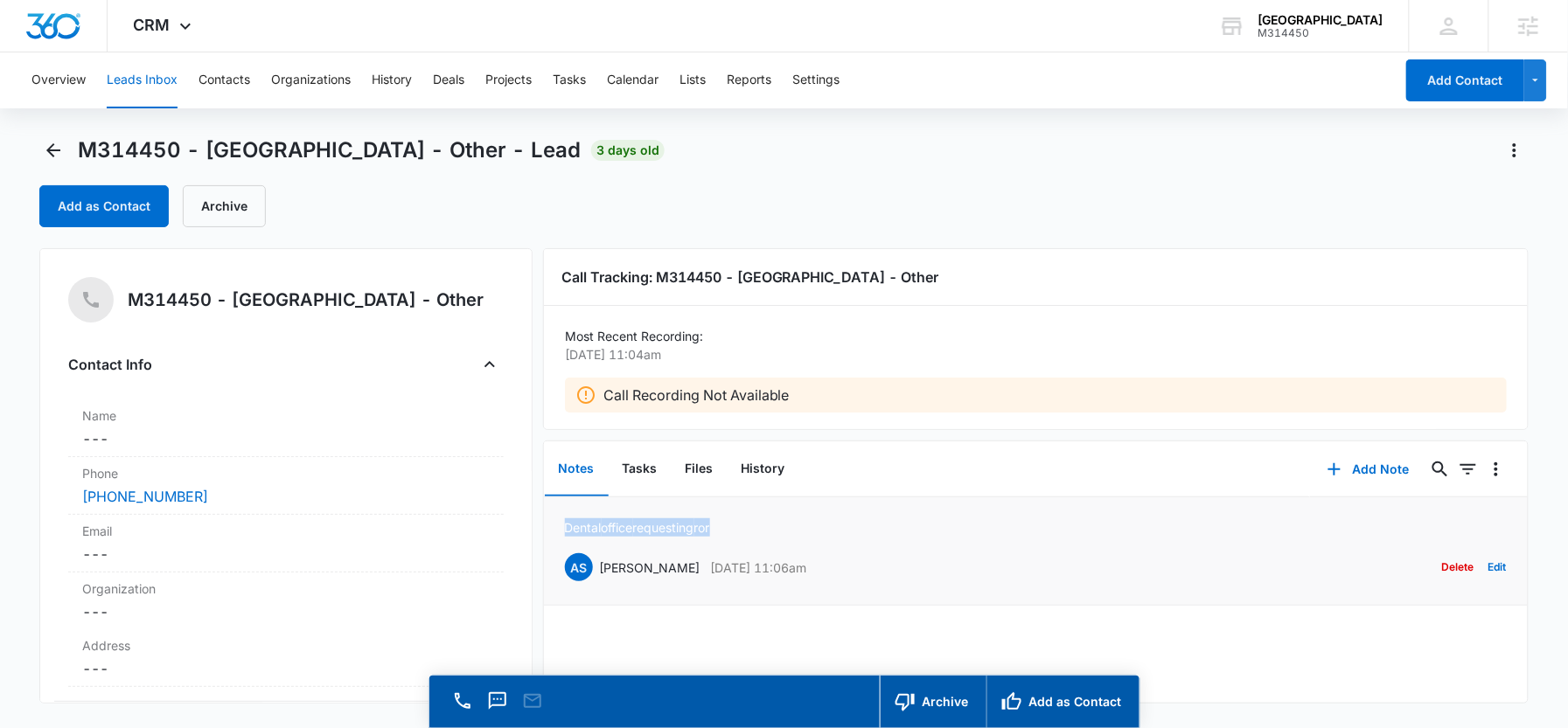
drag, startPoint x: 712, startPoint y: 527, endPoint x: 562, endPoint y: 532, distance: 150.1
click at [562, 532] on li "Dental office requesting ror AS Ange Stasio Oct 9, 2025 at 11:06am Delete Edit" at bounding box center [1037, 551] width 985 height 108
copy p "Dental office requesting ror"
click at [55, 148] on icon "Back" at bounding box center [53, 150] width 21 height 21
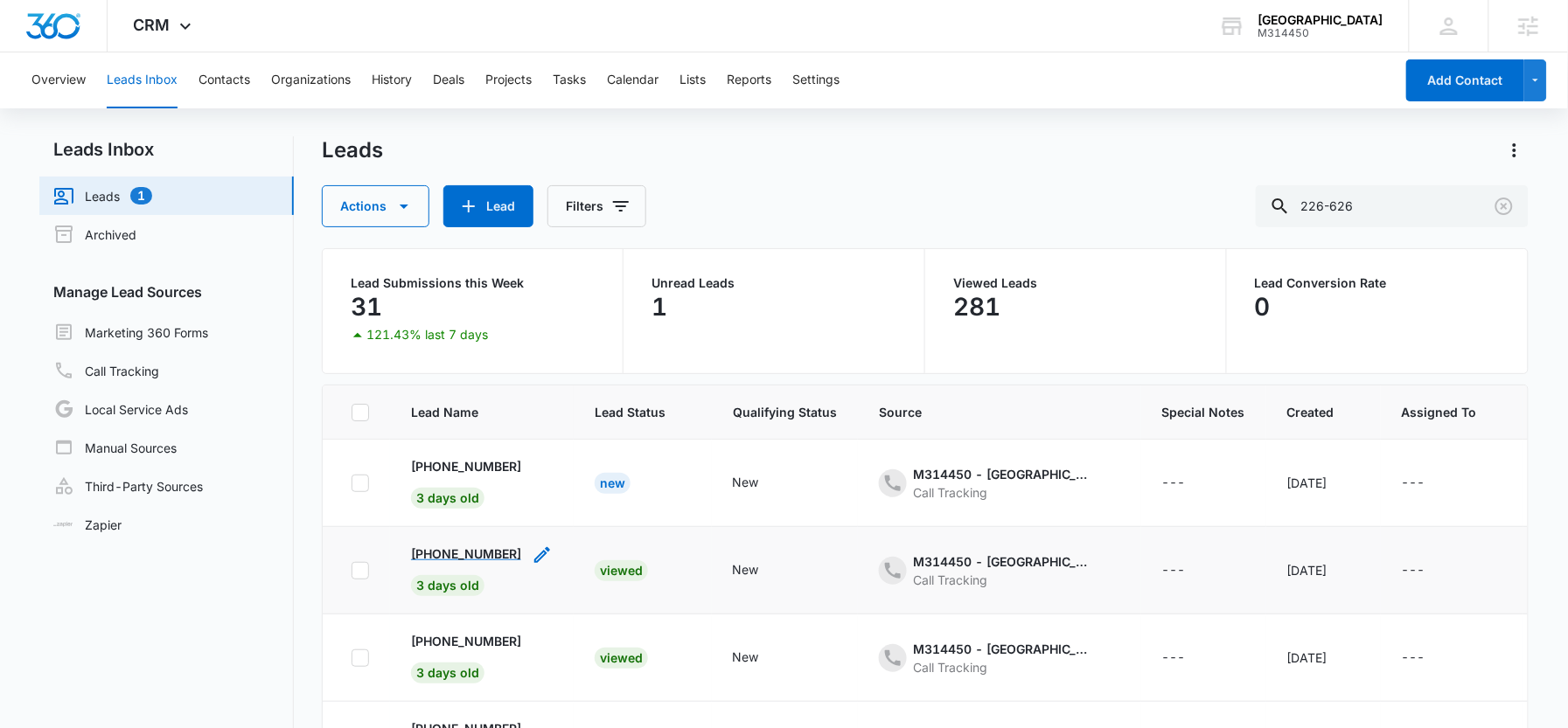
click at [490, 551] on p "+12267591305" at bounding box center [466, 554] width 110 height 18
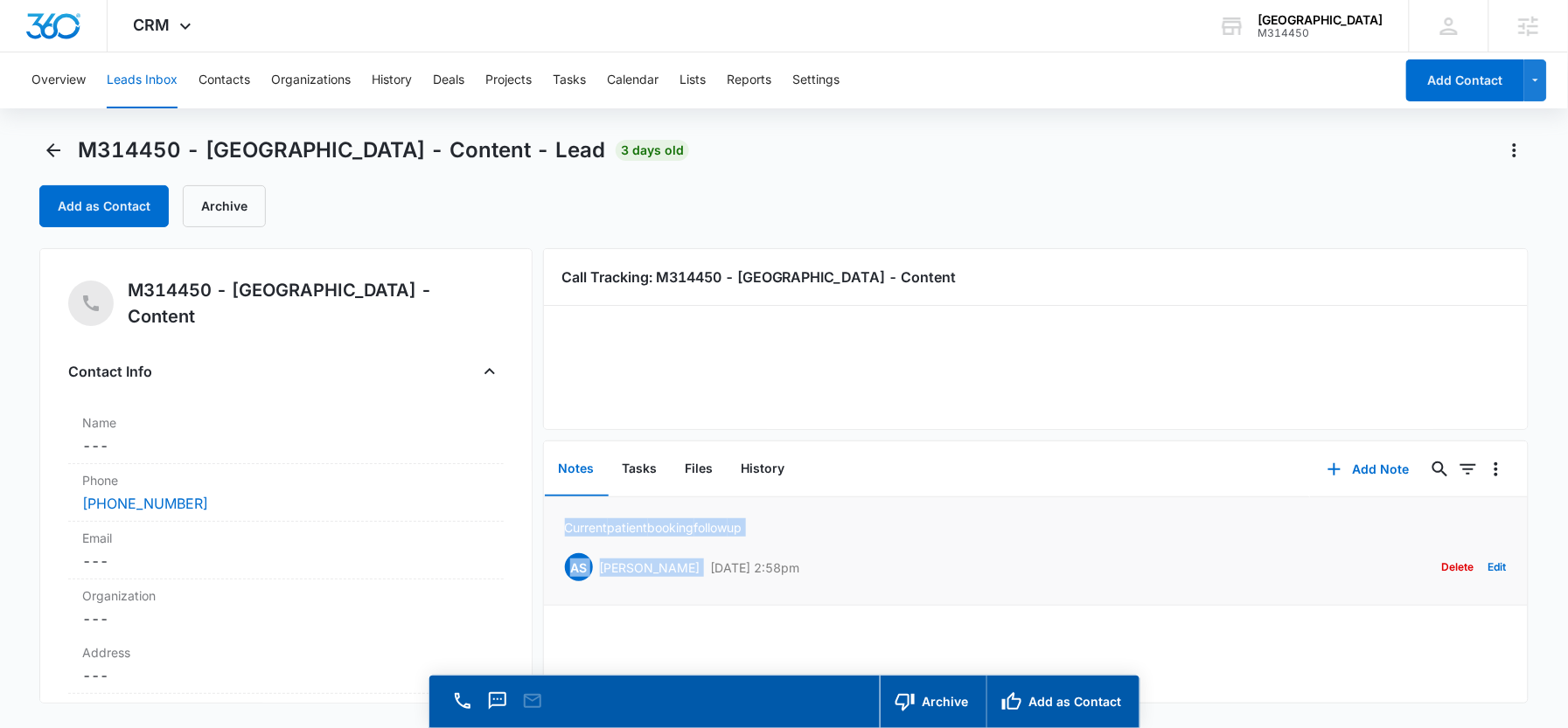
drag, startPoint x: 749, startPoint y: 530, endPoint x: 563, endPoint y: 530, distance: 186.0
click at [563, 530] on li "Current patient booking follow up AS Ange Stasio Oct 9, 2025 at 2:58pm Delete E…" at bounding box center [1037, 551] width 985 height 108
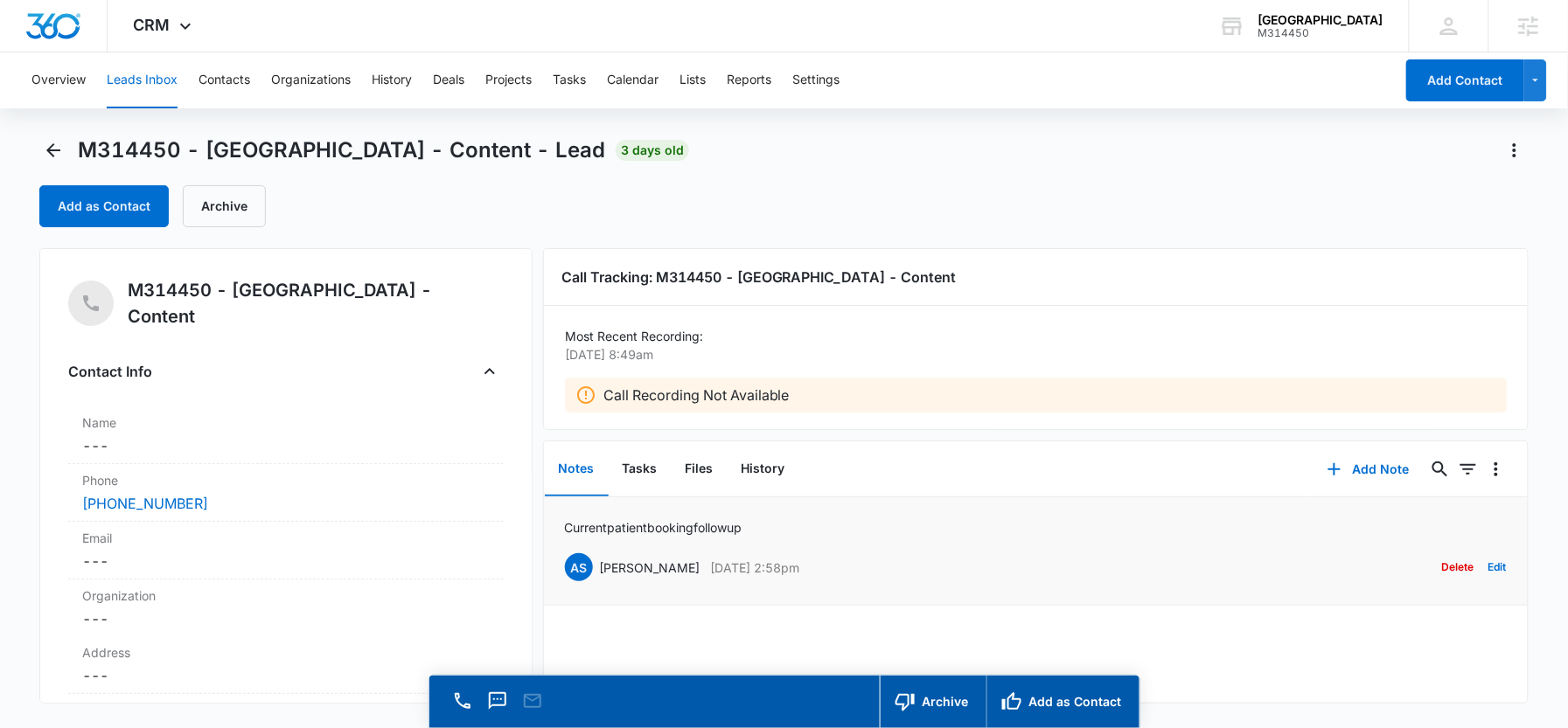
click at [578, 530] on p "Current patient booking follow up" at bounding box center [653, 528] width 177 height 18
copy p "Current patient booking follow up"
click at [54, 153] on icon "Back" at bounding box center [53, 150] width 21 height 21
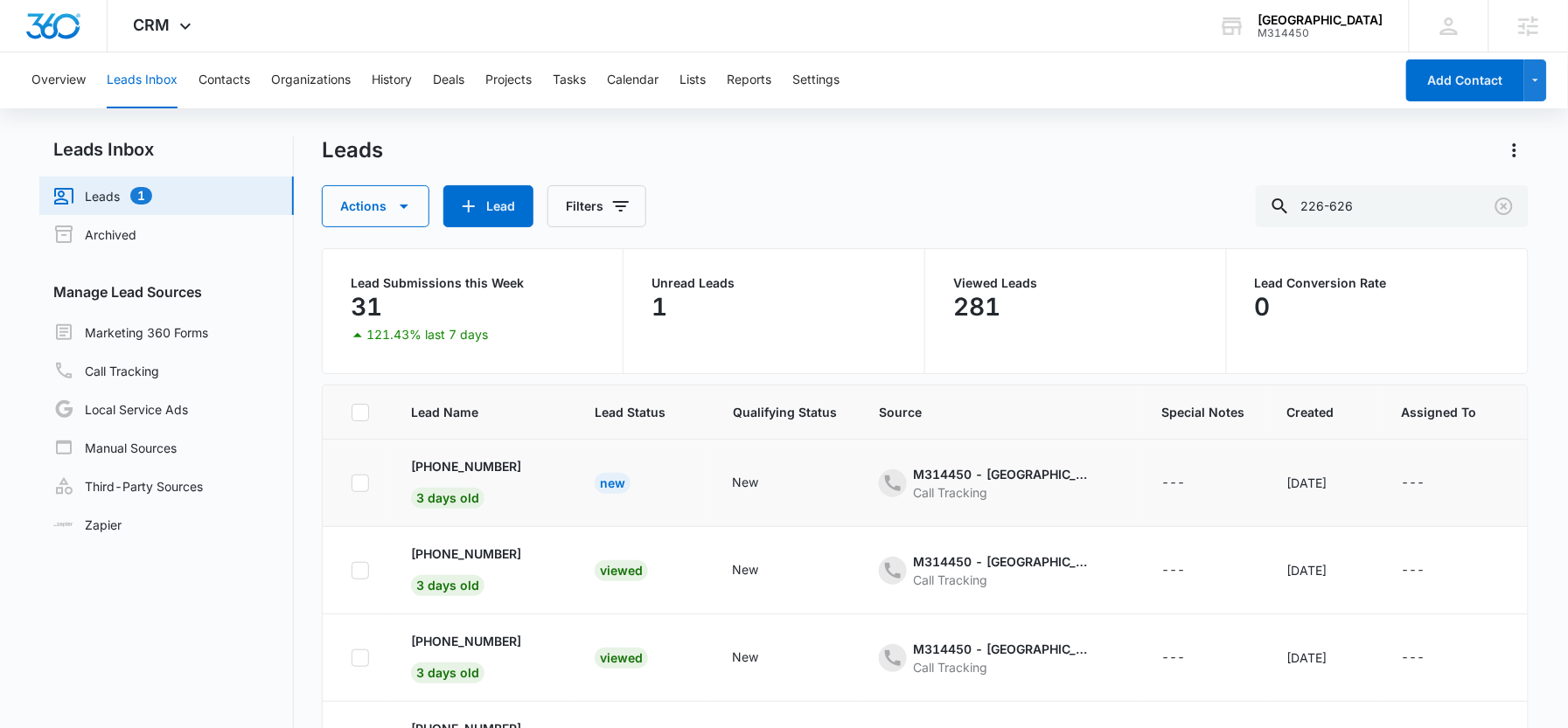
scroll to position [13, 0]
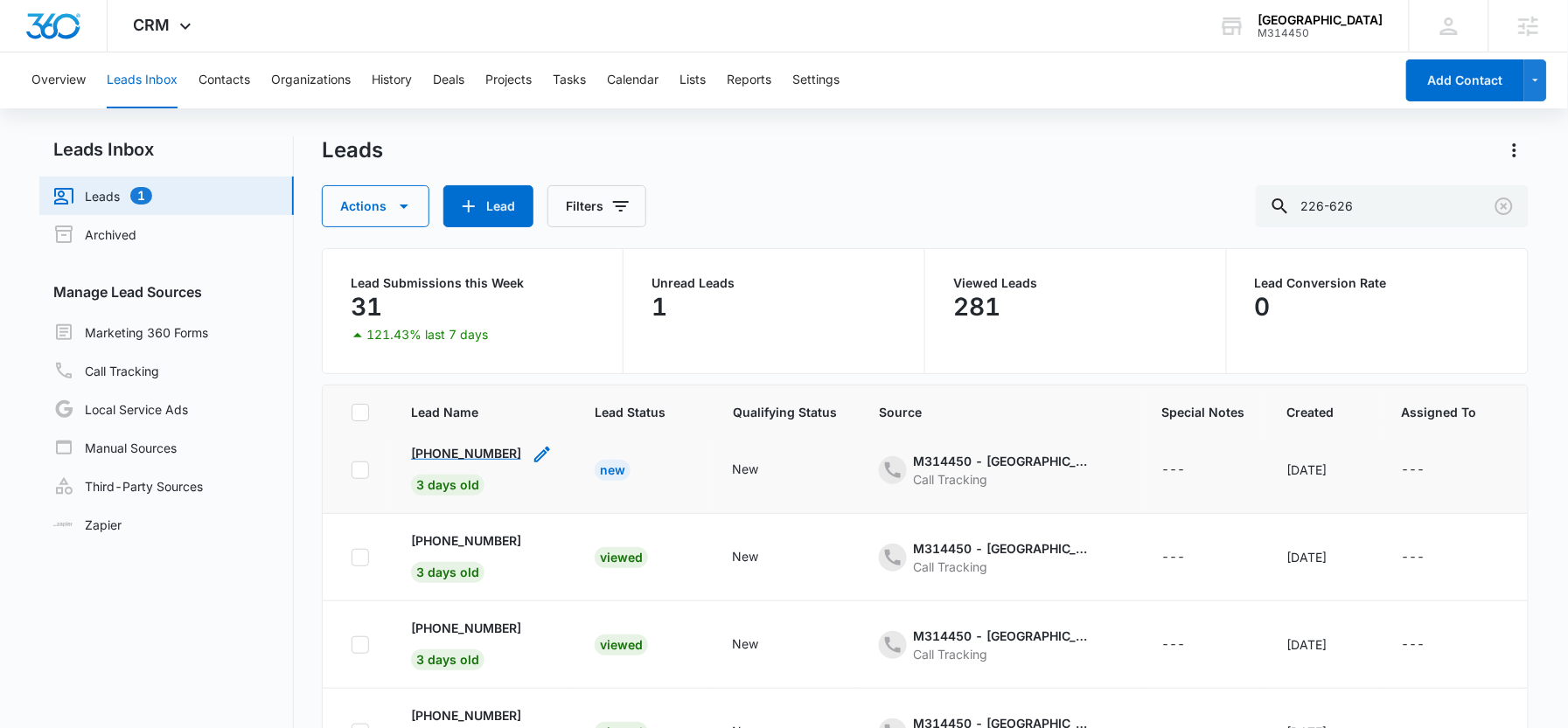
click at [484, 453] on p "+16478283460" at bounding box center [466, 453] width 110 height 18
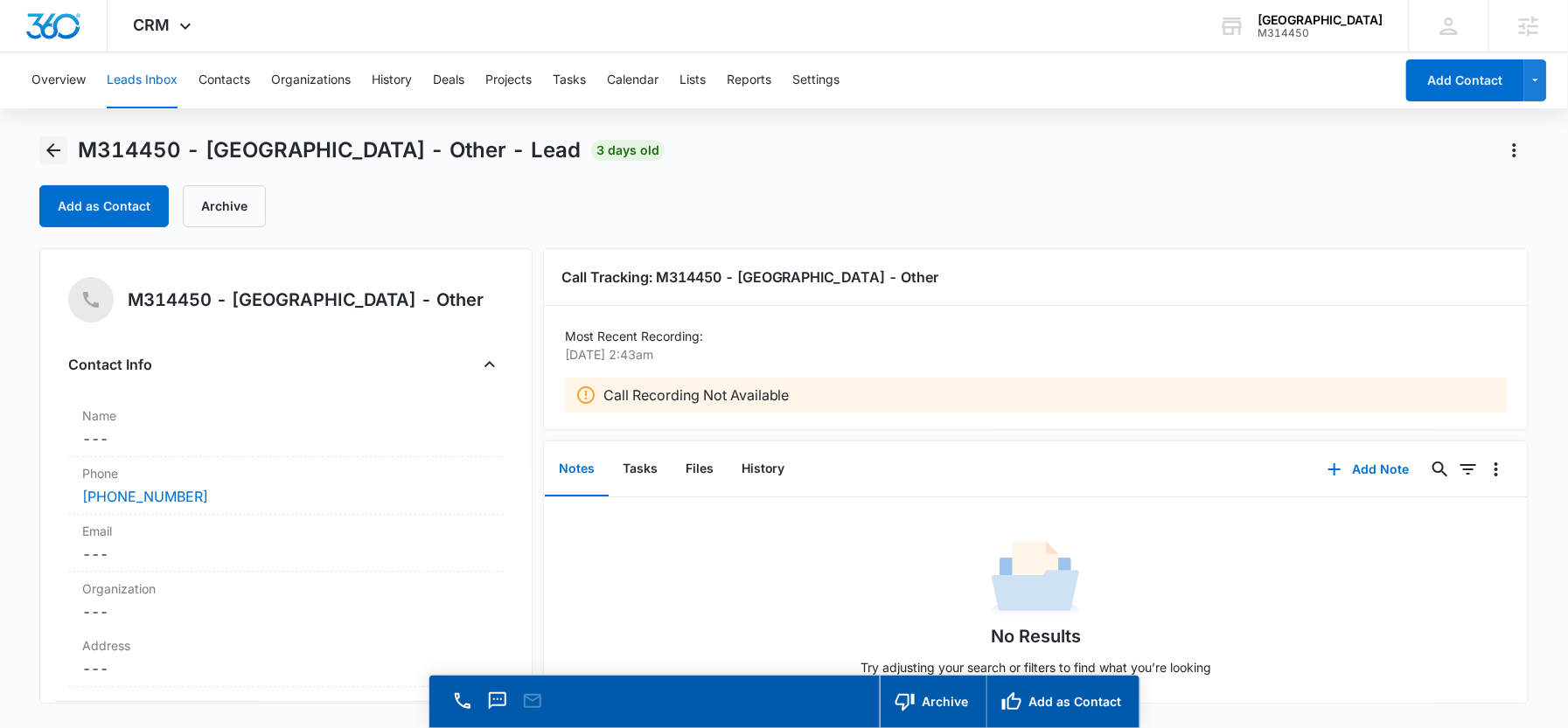
click at [51, 158] on icon "Back" at bounding box center [53, 150] width 21 height 21
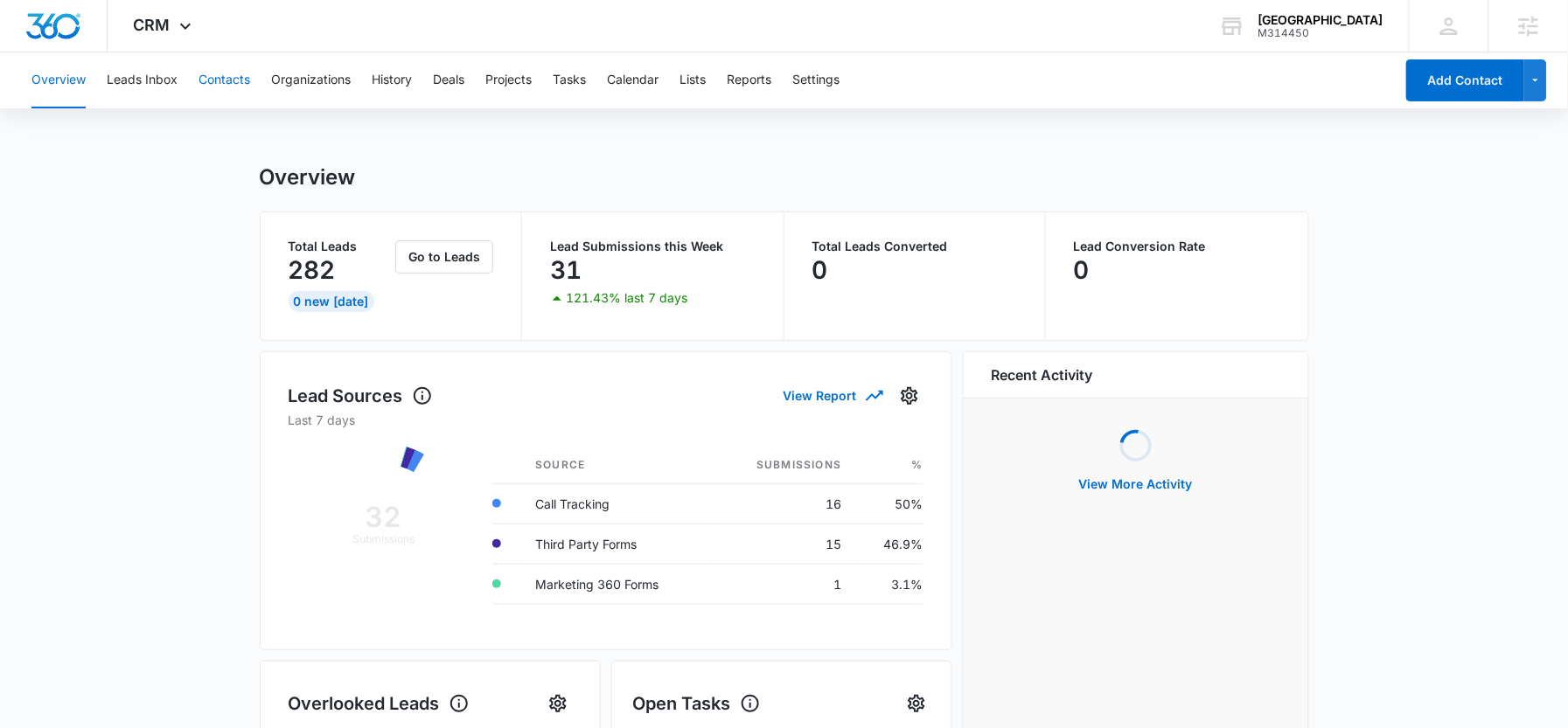
click at [218, 76] on button "Contacts" at bounding box center [224, 81] width 52 height 56
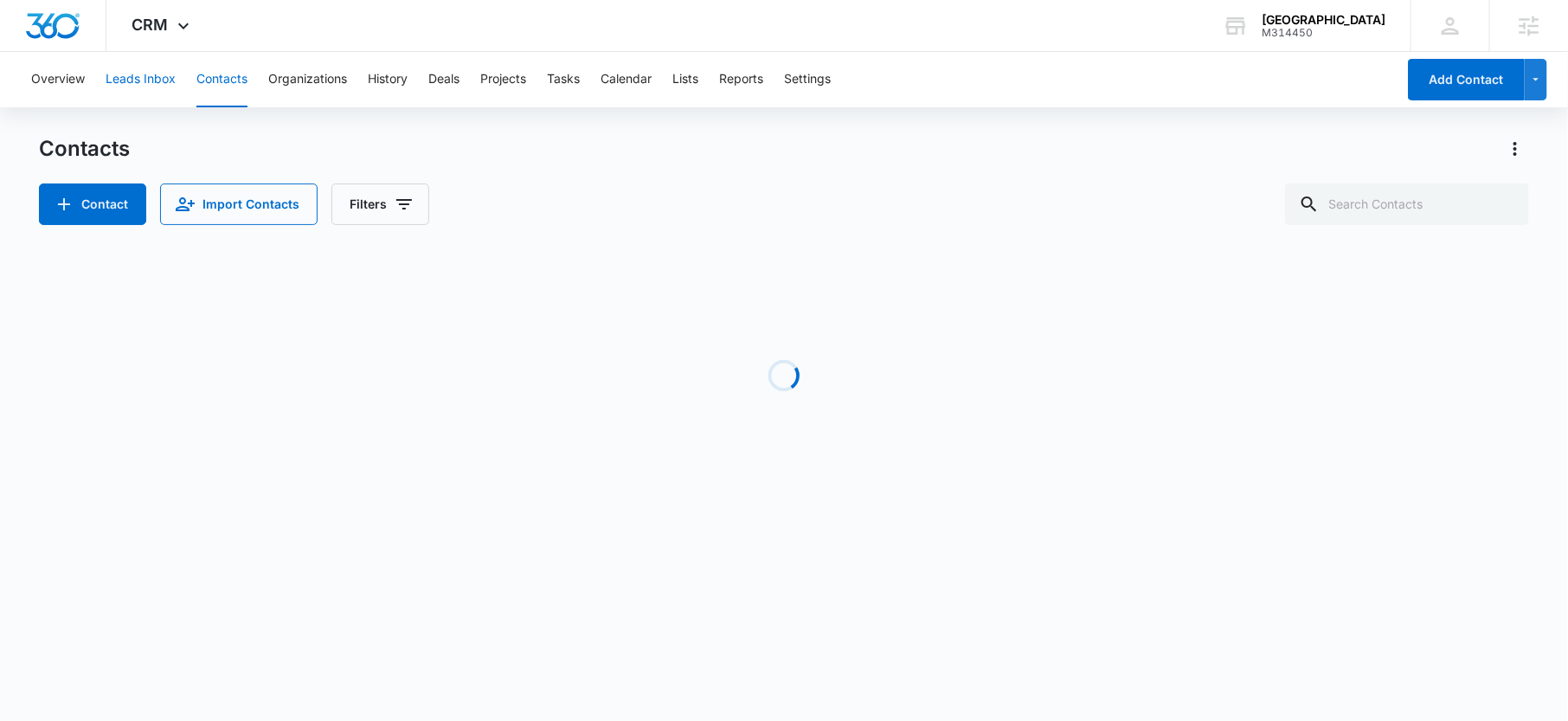
click at [138, 81] on button "Leads Inbox" at bounding box center [140, 80] width 70 height 56
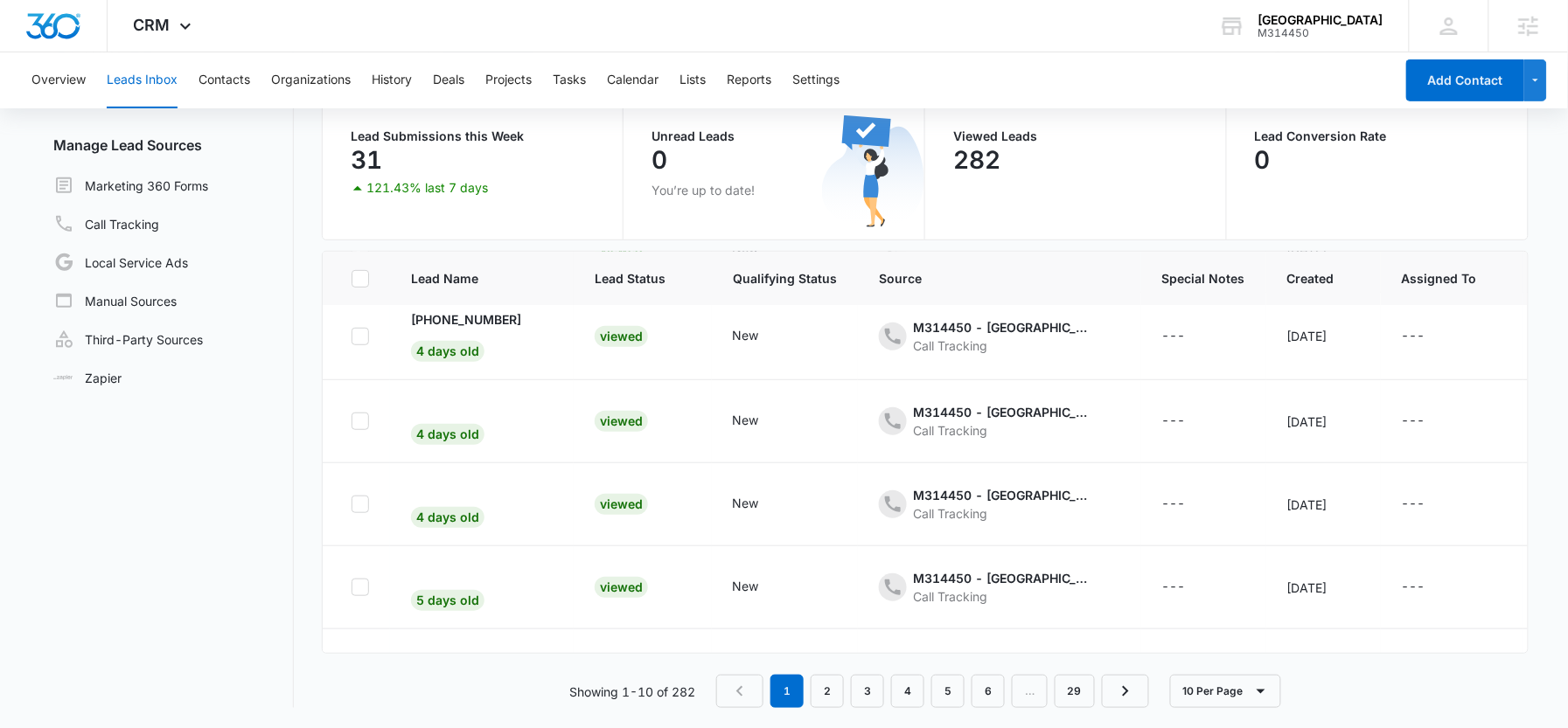
scroll to position [277, 0]
click at [461, 417] on div "4 days old" at bounding box center [448, 428] width 74 height 34
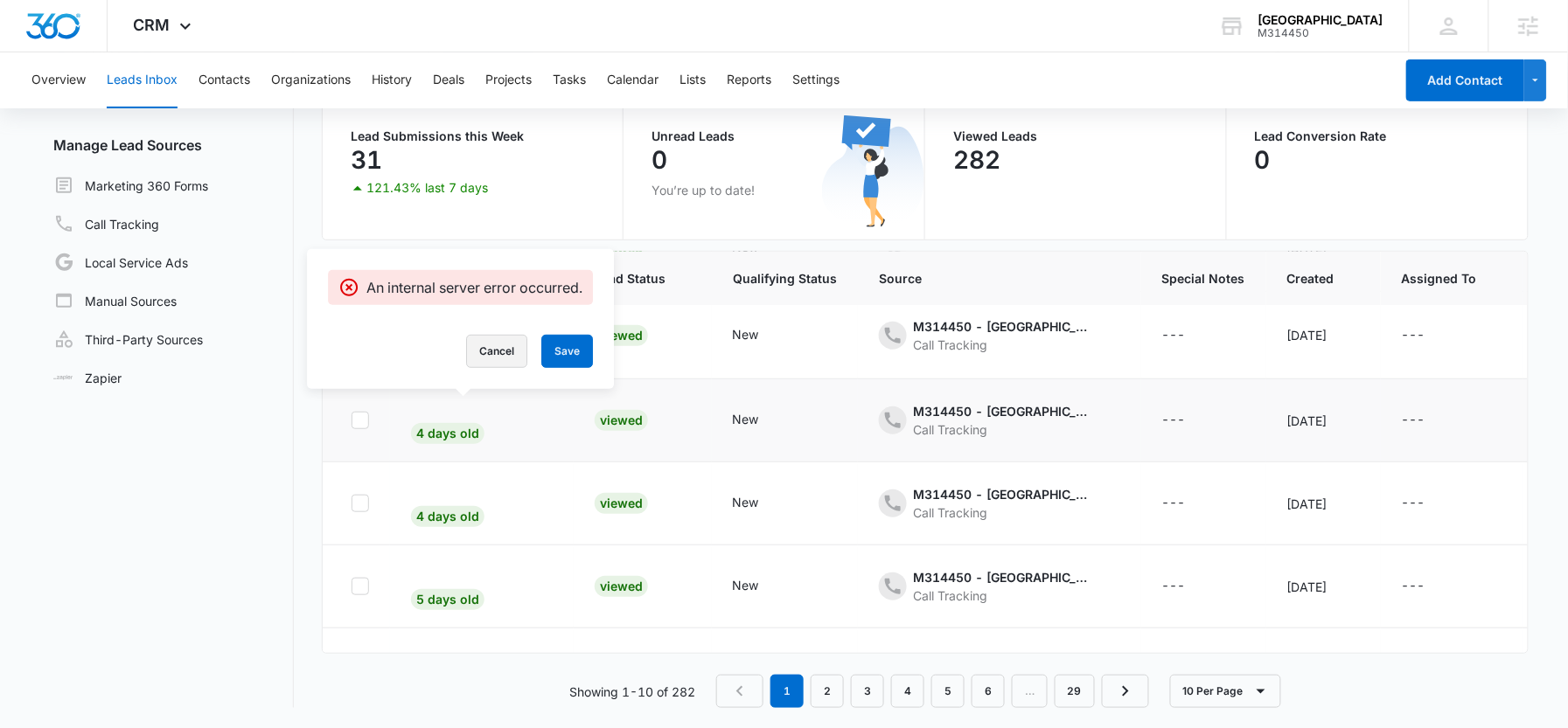
click at [485, 342] on button "Cancel" at bounding box center [496, 351] width 61 height 34
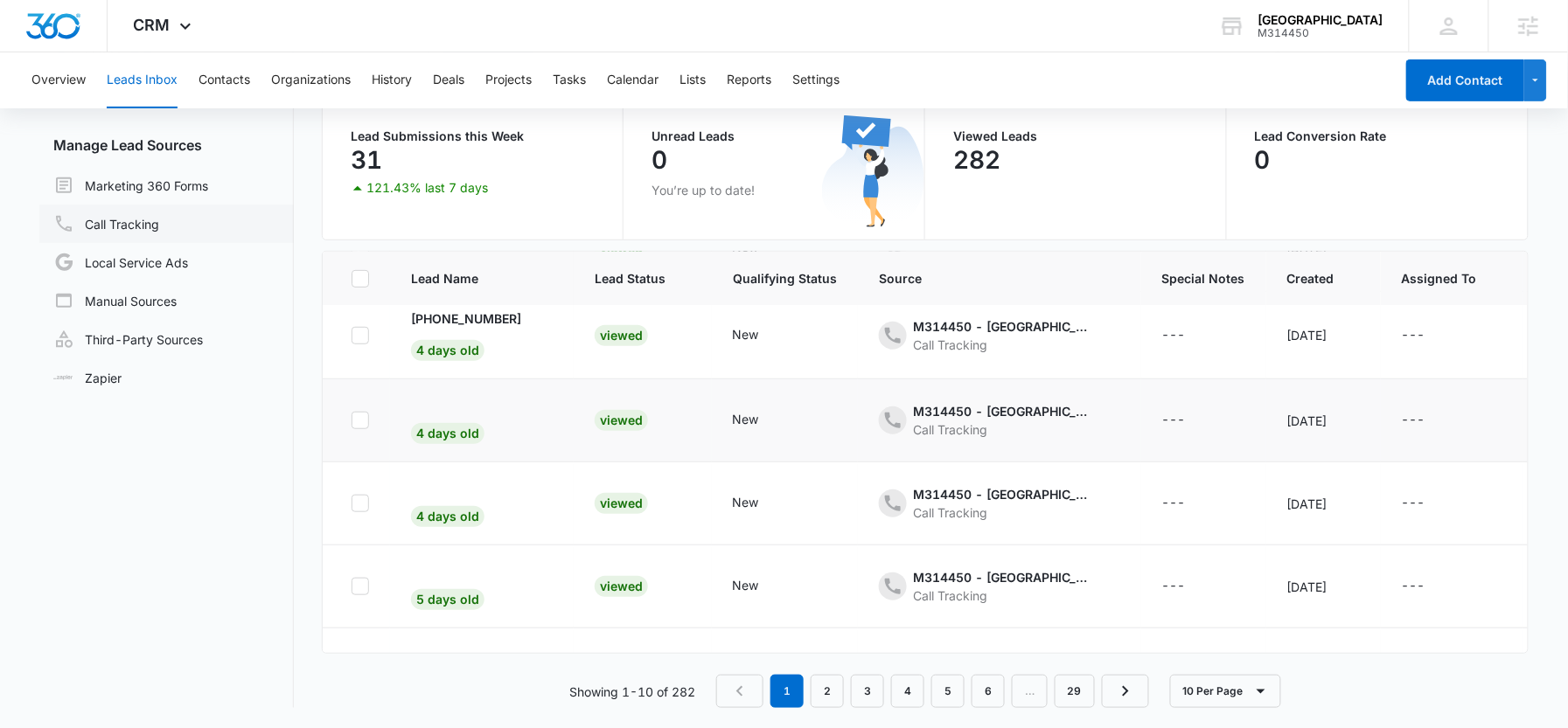
click at [134, 221] on link "Call Tracking" at bounding box center [106, 223] width 106 height 21
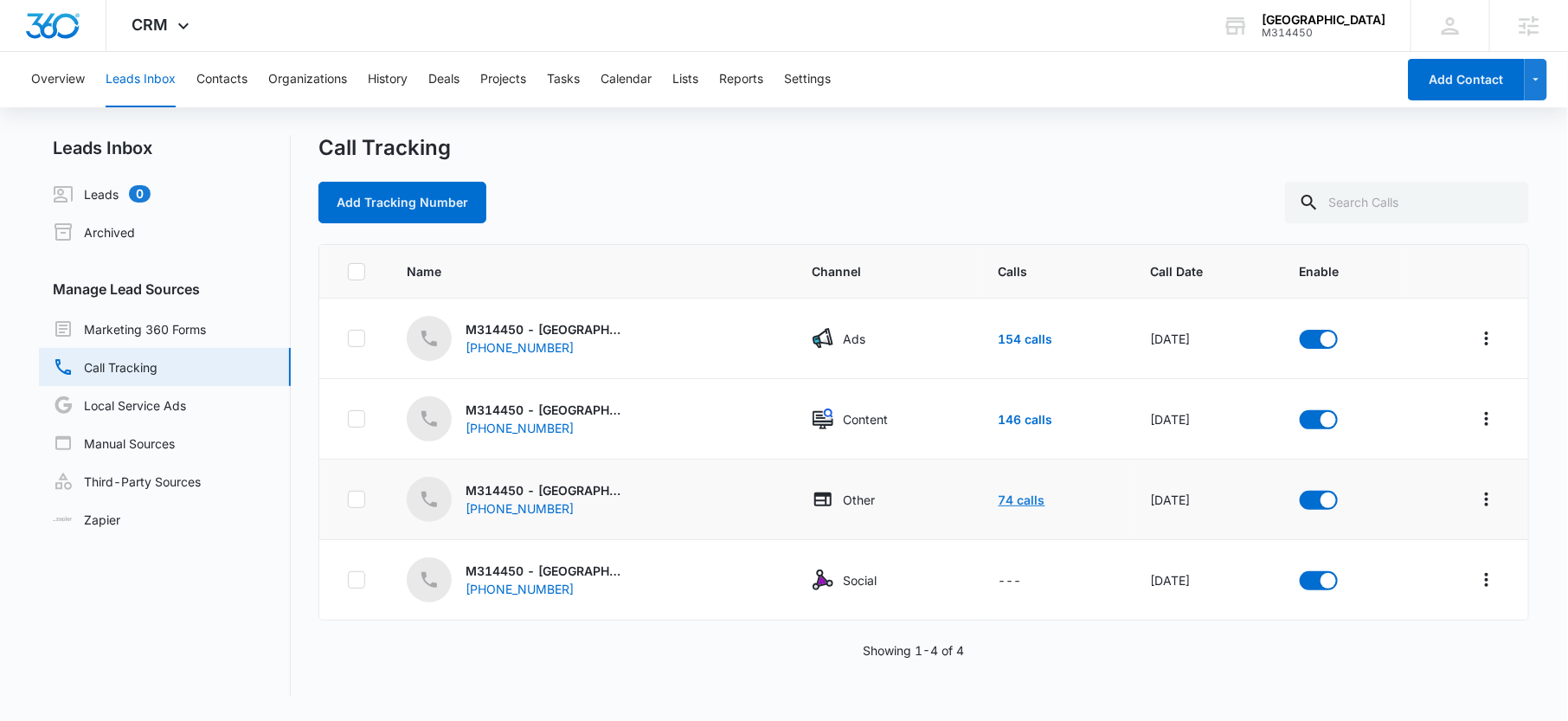
click at [1002, 507] on link "74 calls" at bounding box center [1022, 500] width 47 height 14
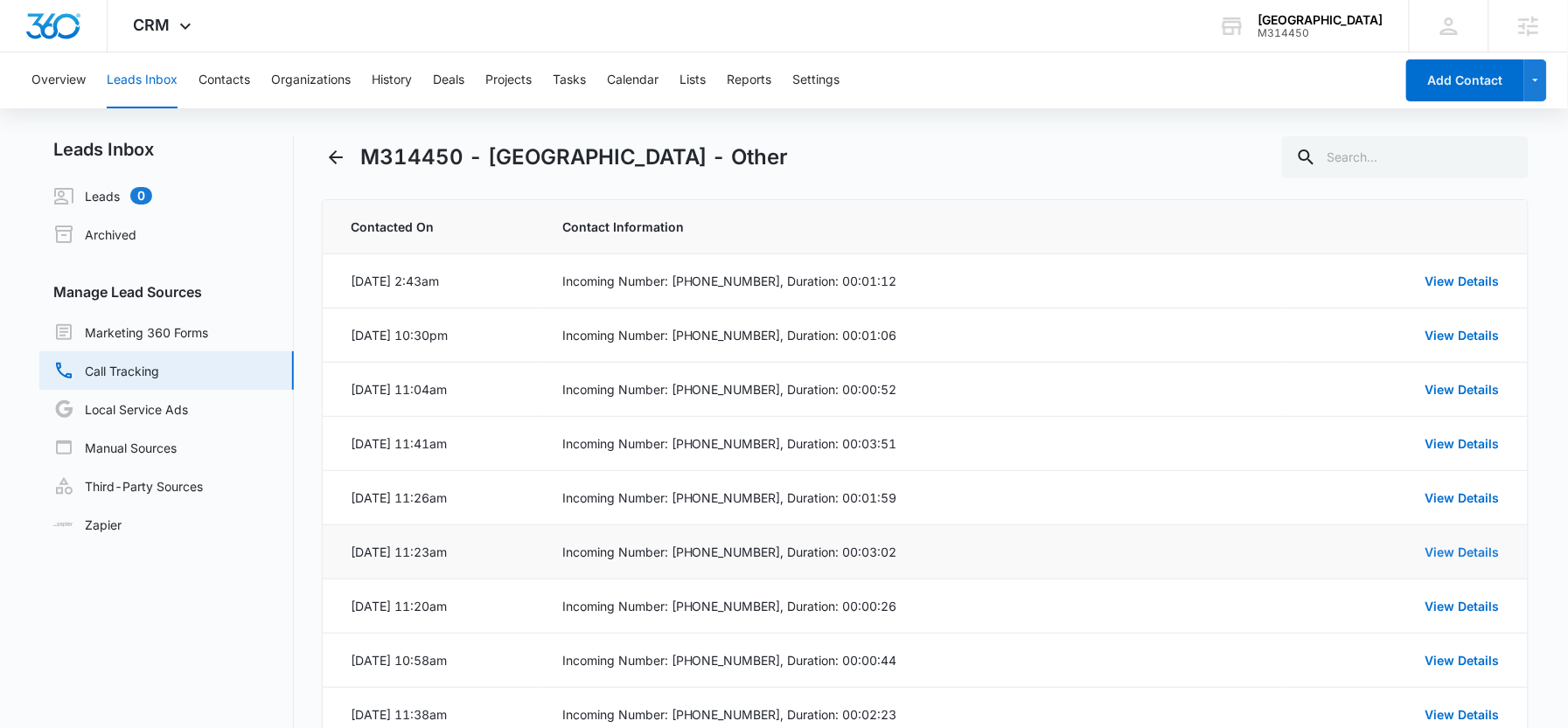
click at [1433, 557] on link "View Details" at bounding box center [1462, 552] width 75 height 15
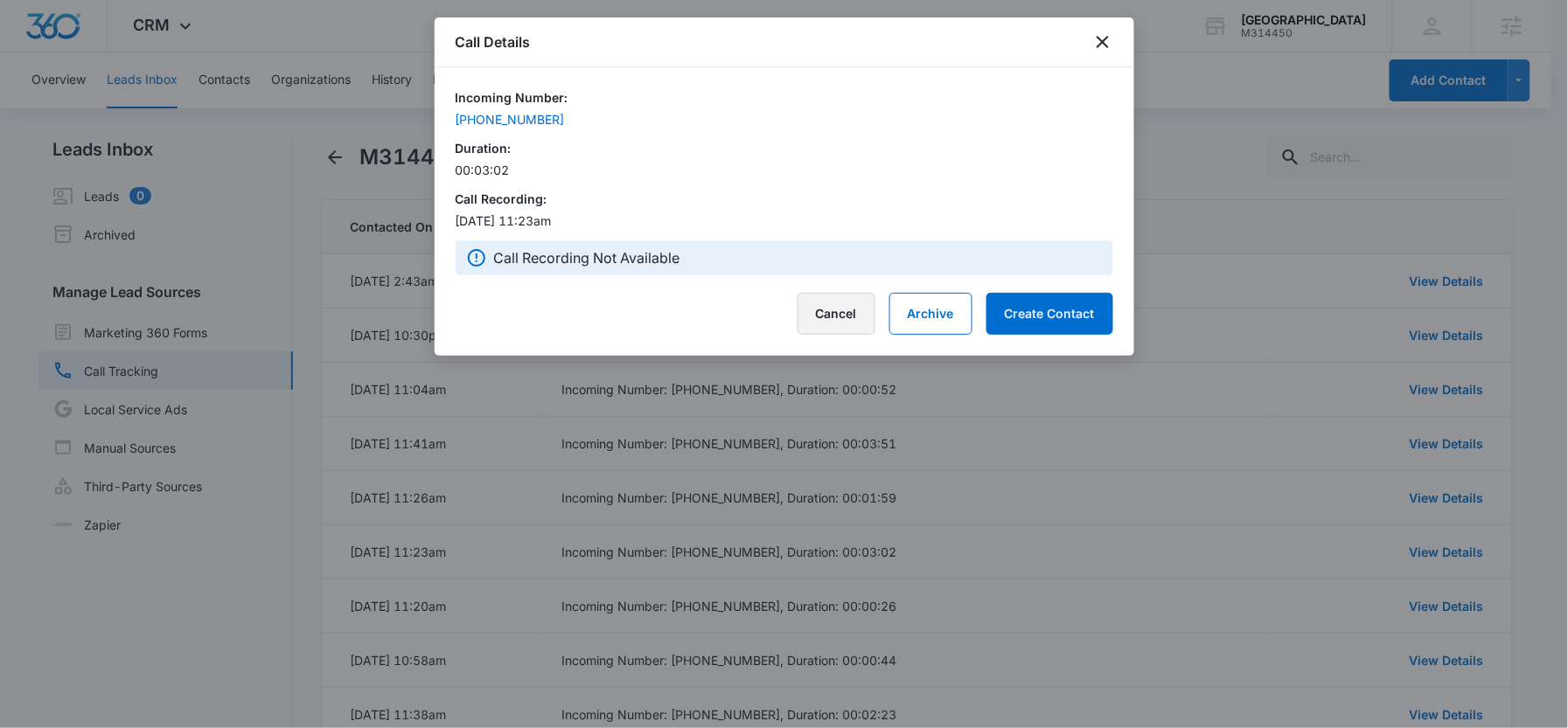
click at [845, 324] on button "Cancel" at bounding box center [836, 314] width 78 height 42
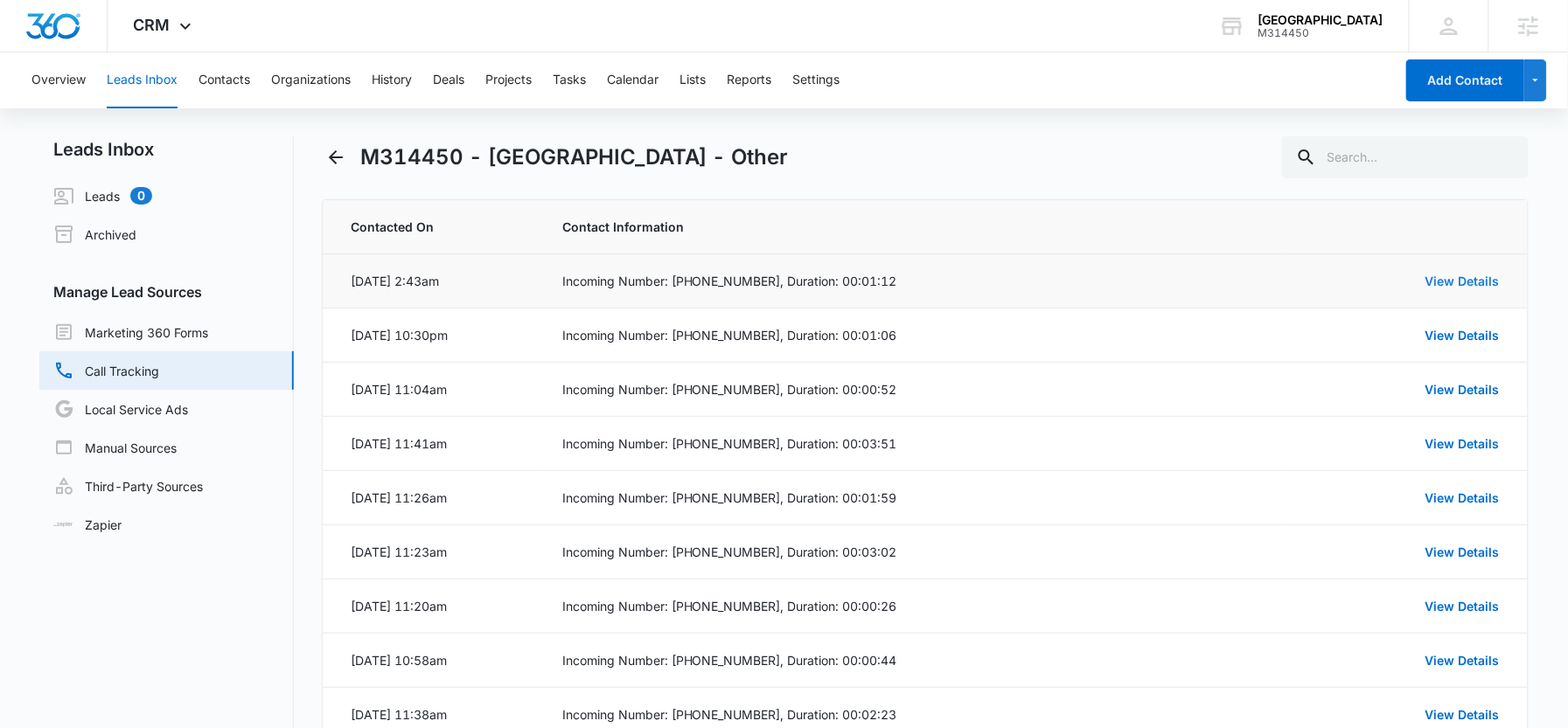
click at [1467, 286] on link "View Details" at bounding box center [1462, 281] width 75 height 15
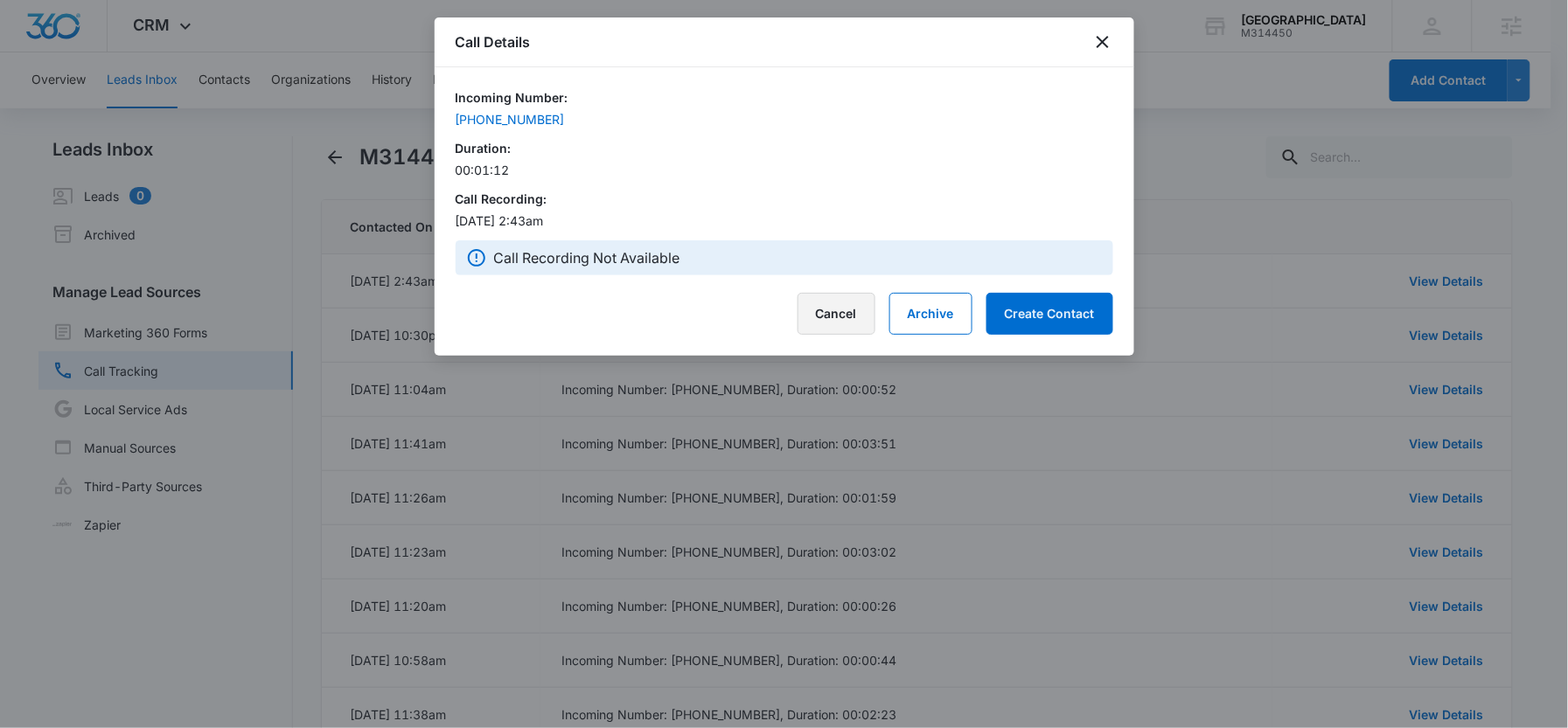
click at [842, 311] on button "Cancel" at bounding box center [836, 314] width 78 height 42
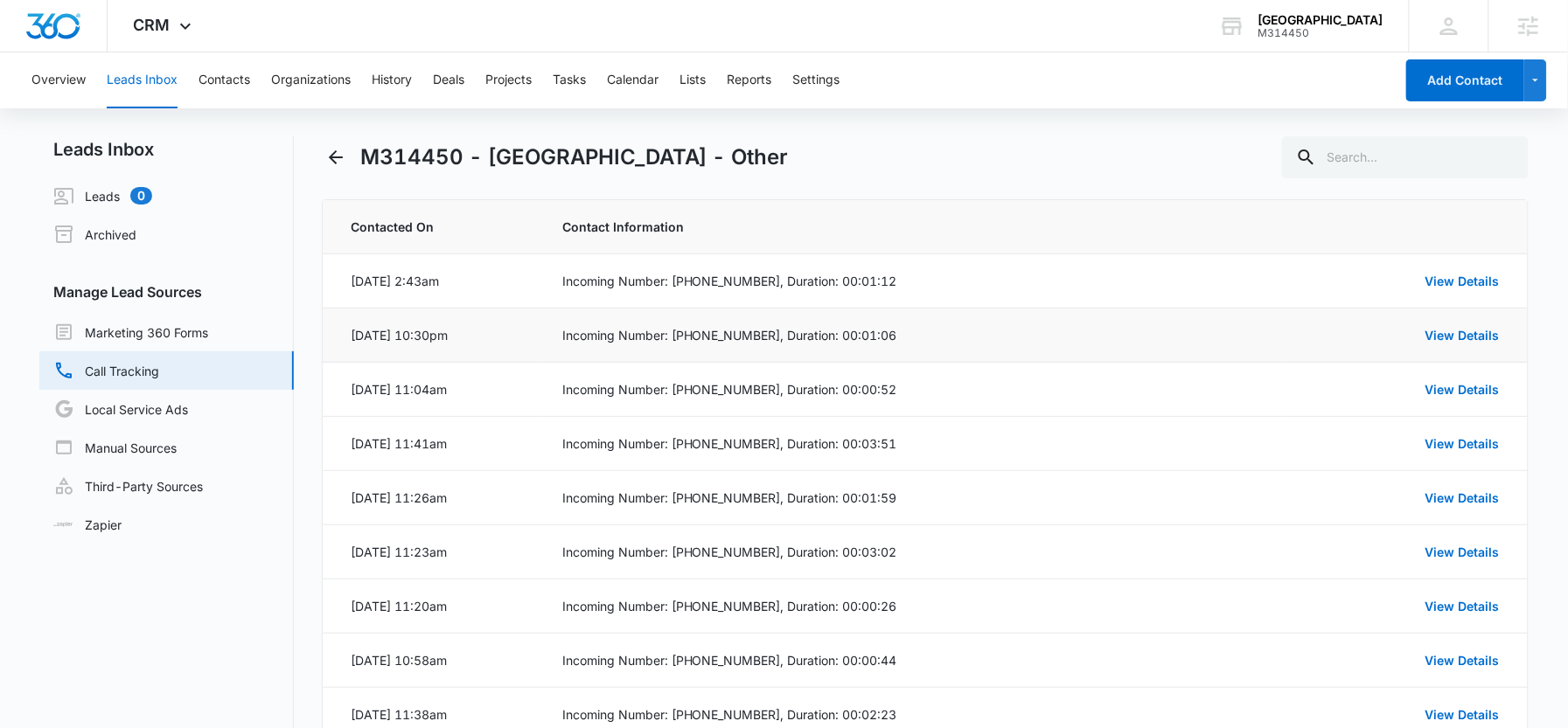
click at [1450, 349] on td "View Details" at bounding box center [1406, 336] width 243 height 55
click at [1449, 342] on link "View Details" at bounding box center [1462, 335] width 75 height 15
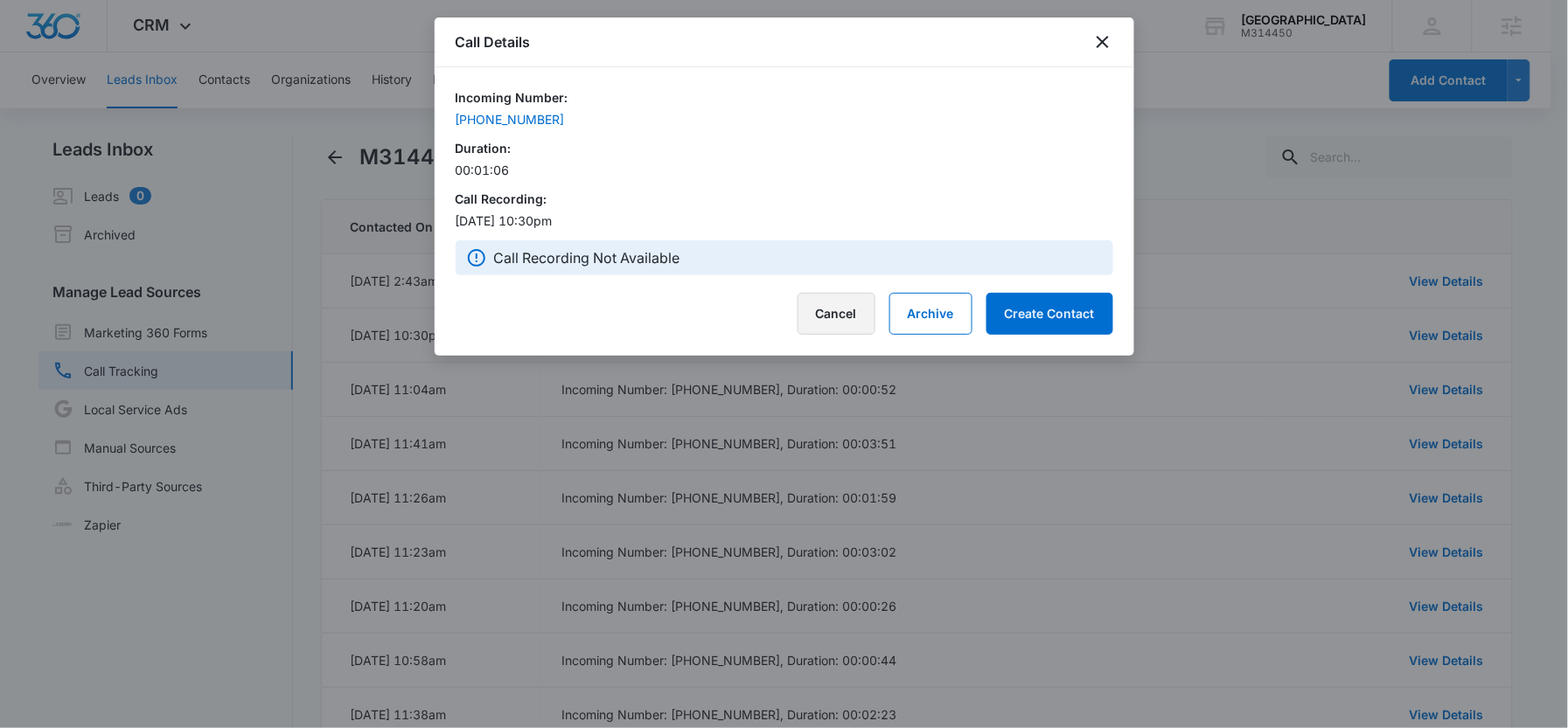
click at [838, 309] on button "Cancel" at bounding box center [836, 314] width 78 height 42
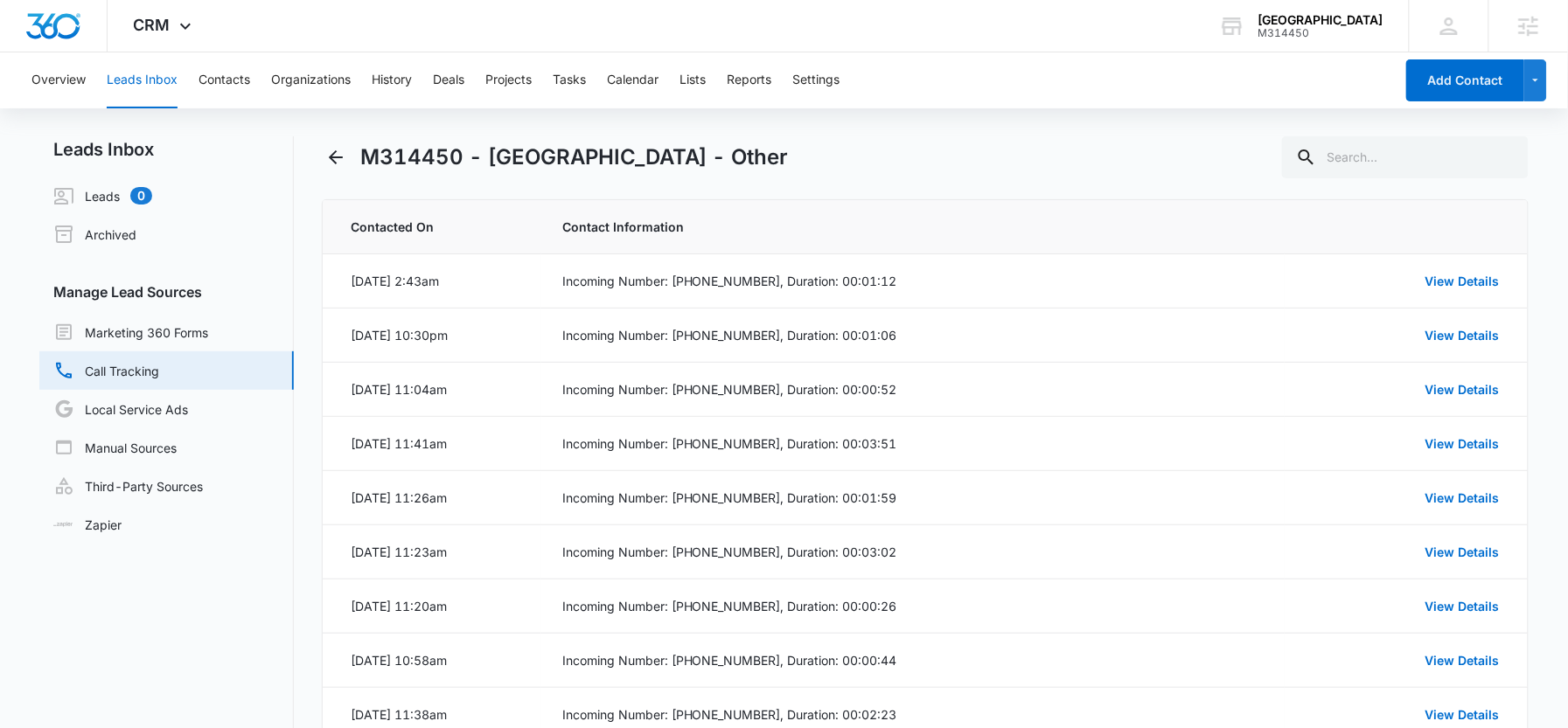
click at [157, 80] on button "Leads Inbox" at bounding box center [142, 81] width 71 height 56
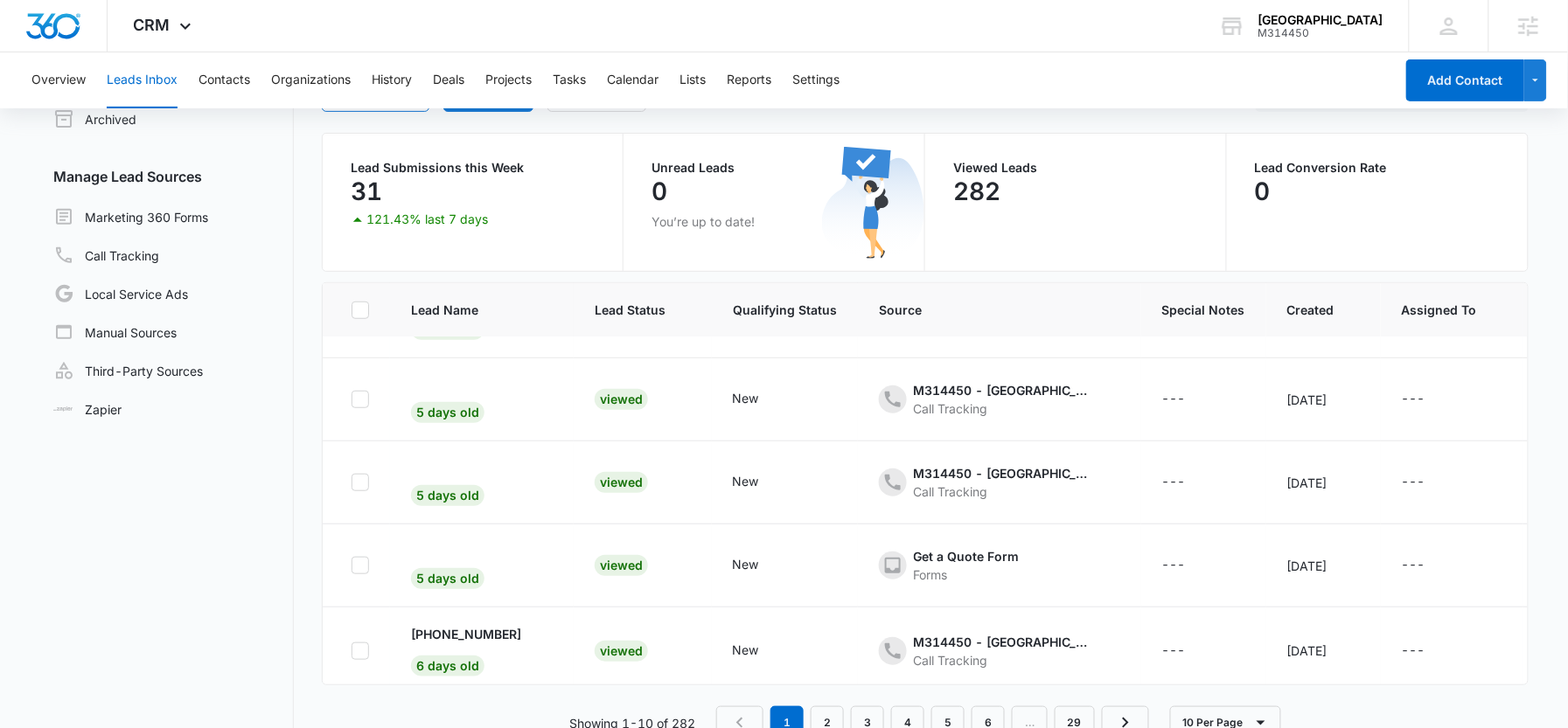
scroll to position [518, 0]
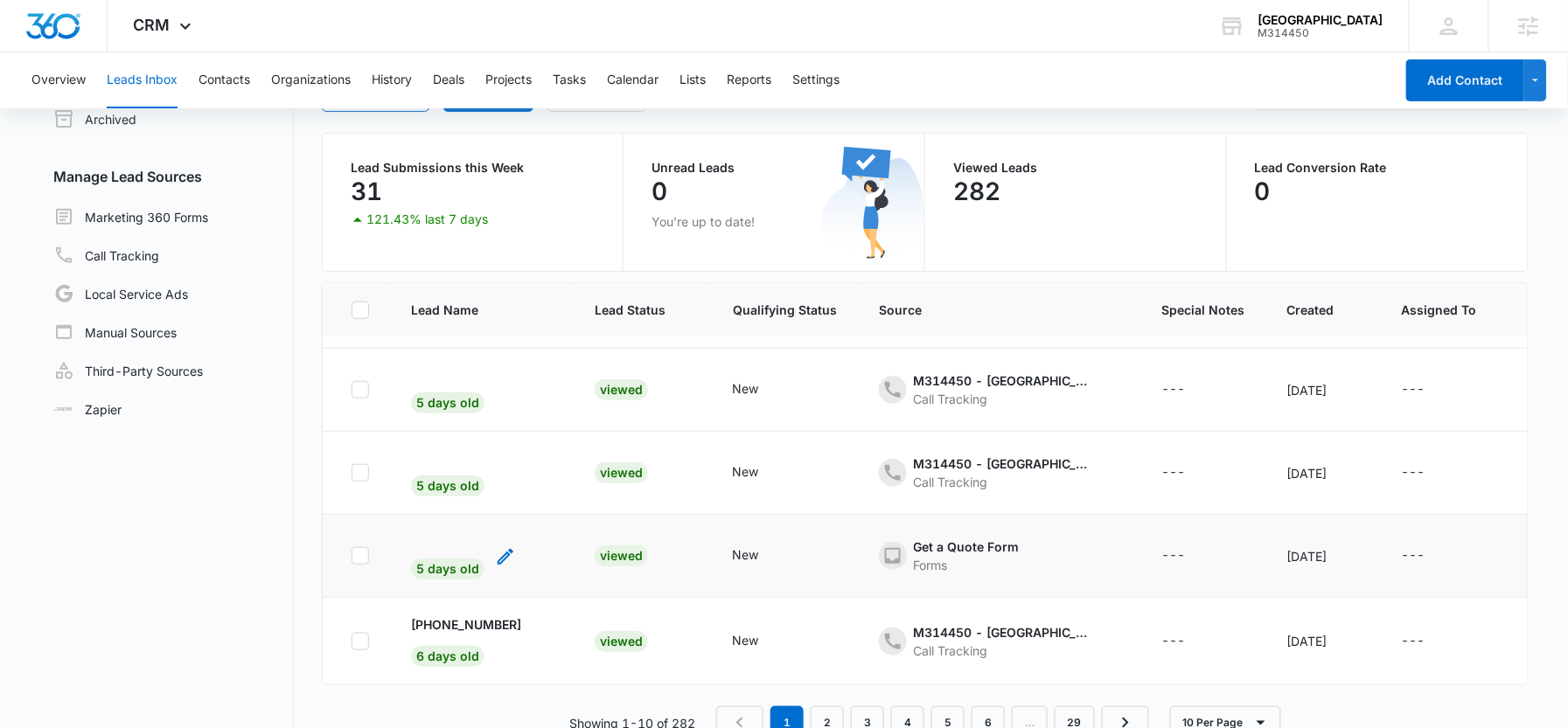
click at [480, 547] on div "5 days old" at bounding box center [448, 563] width 74 height 34
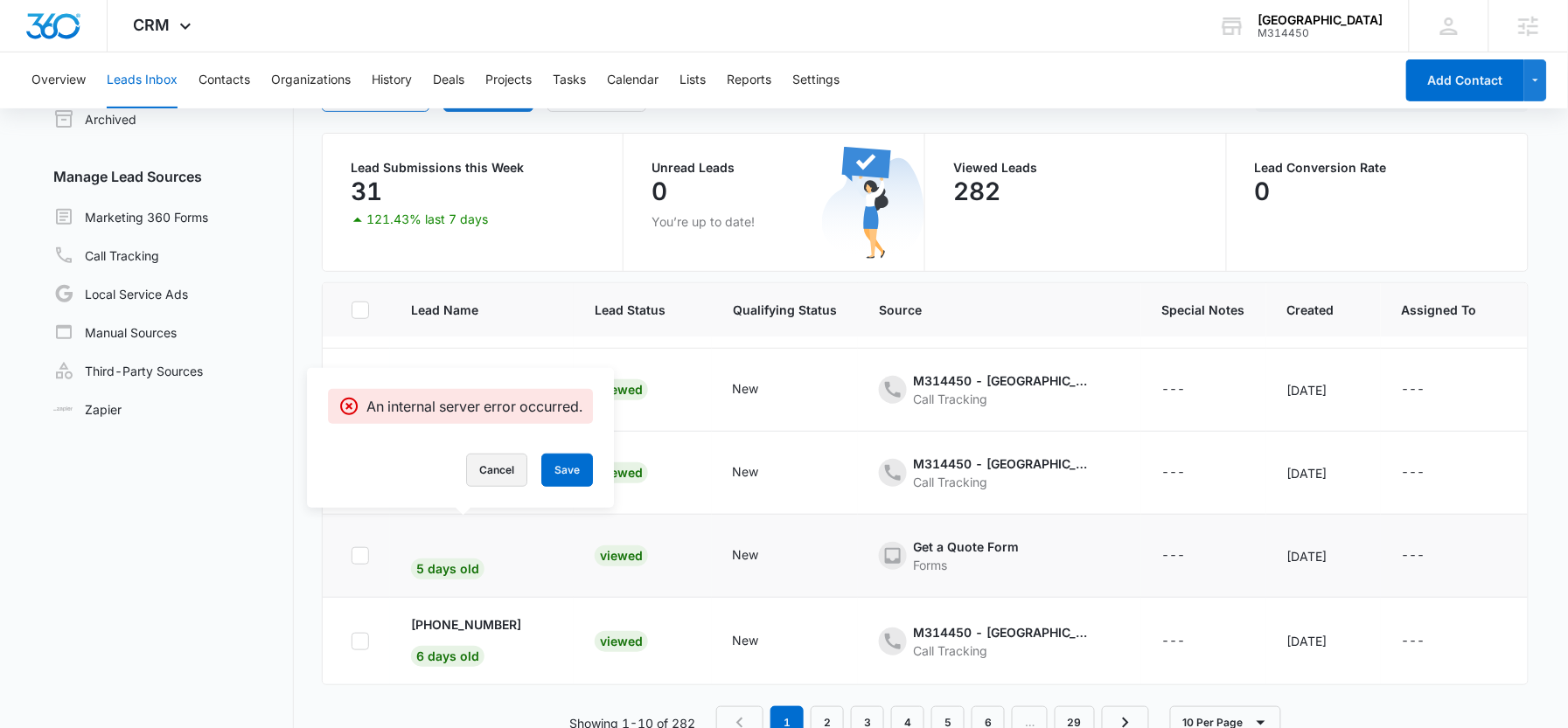
click at [499, 477] on button "Cancel" at bounding box center [496, 470] width 61 height 34
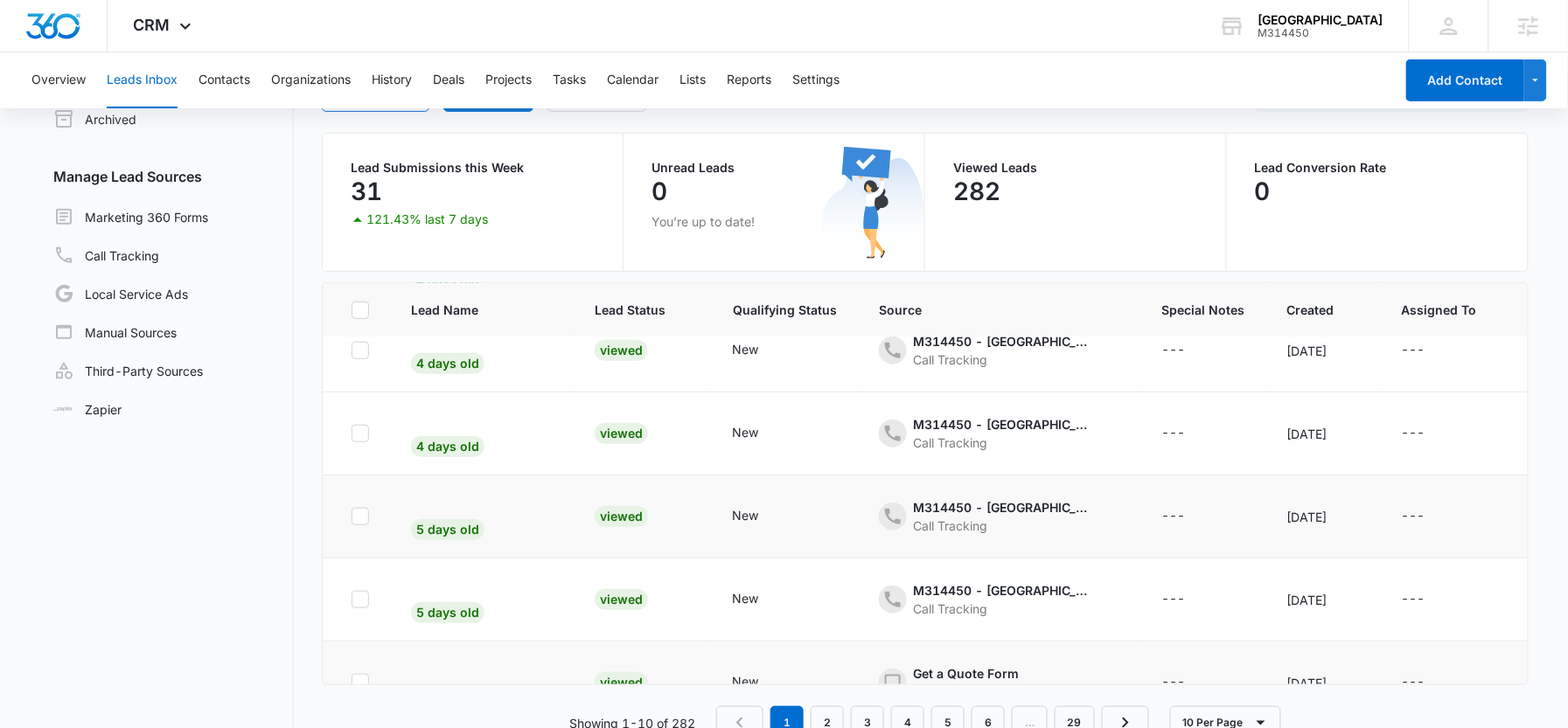
scroll to position [351, 0]
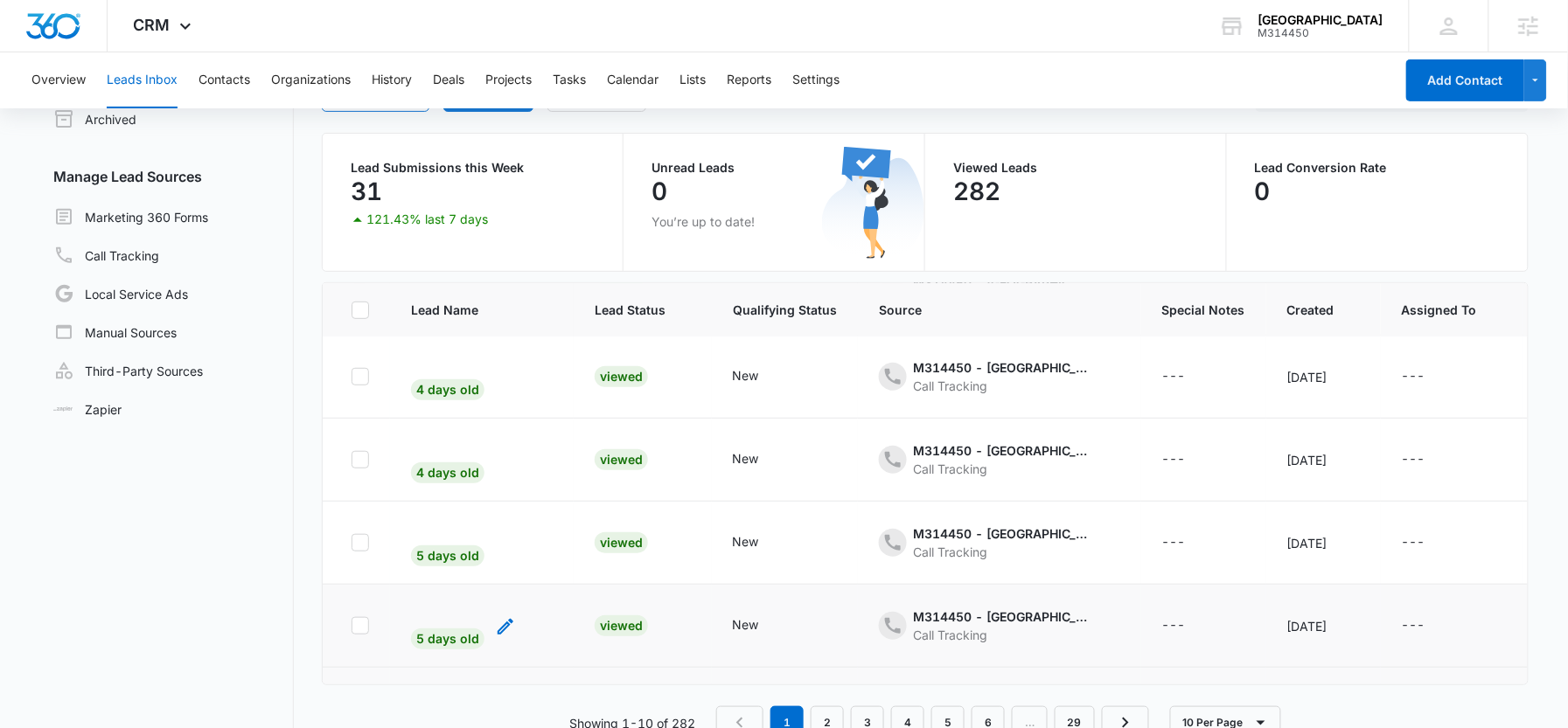
click at [453, 616] on div "5 days old" at bounding box center [448, 632] width 74 height 34
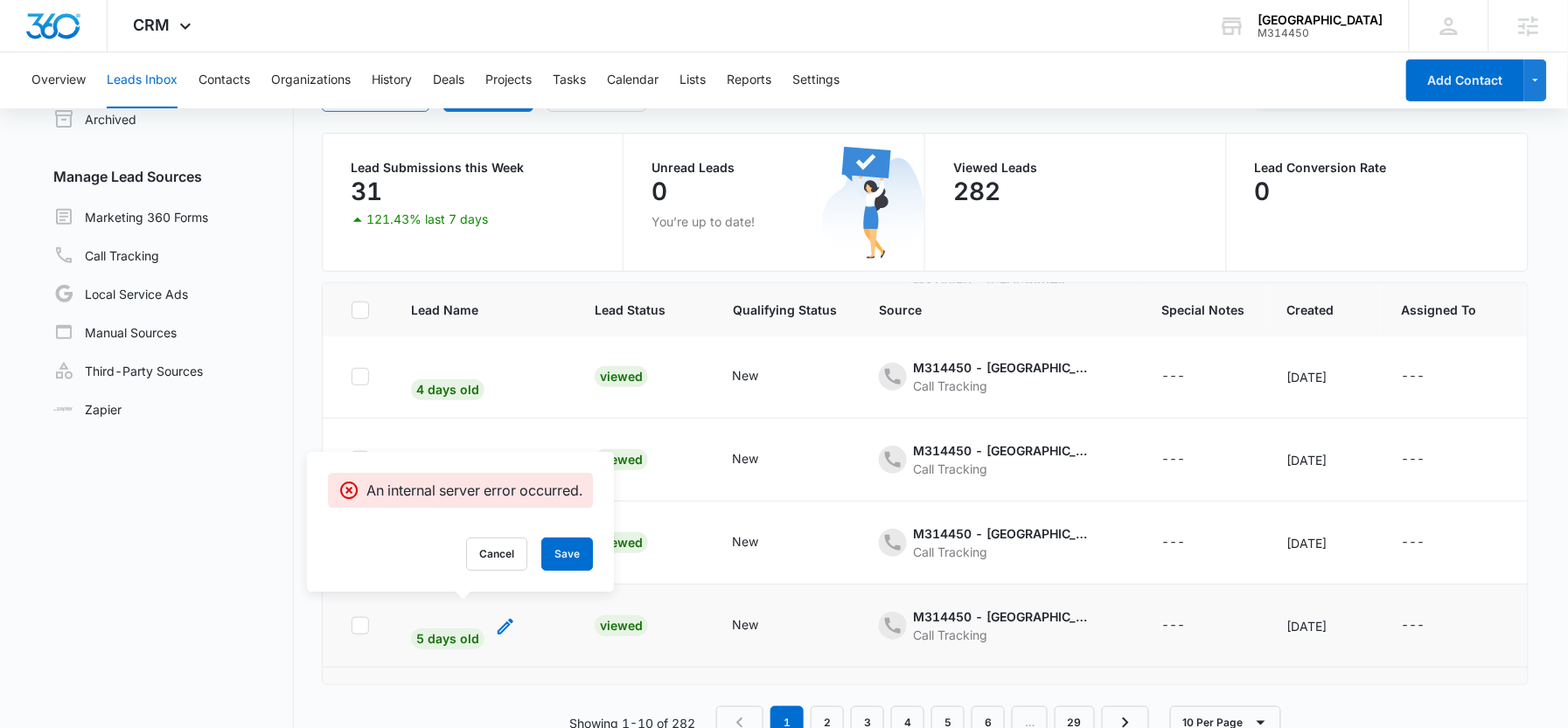
click at [453, 616] on div "5 days old" at bounding box center [448, 632] width 74 height 34
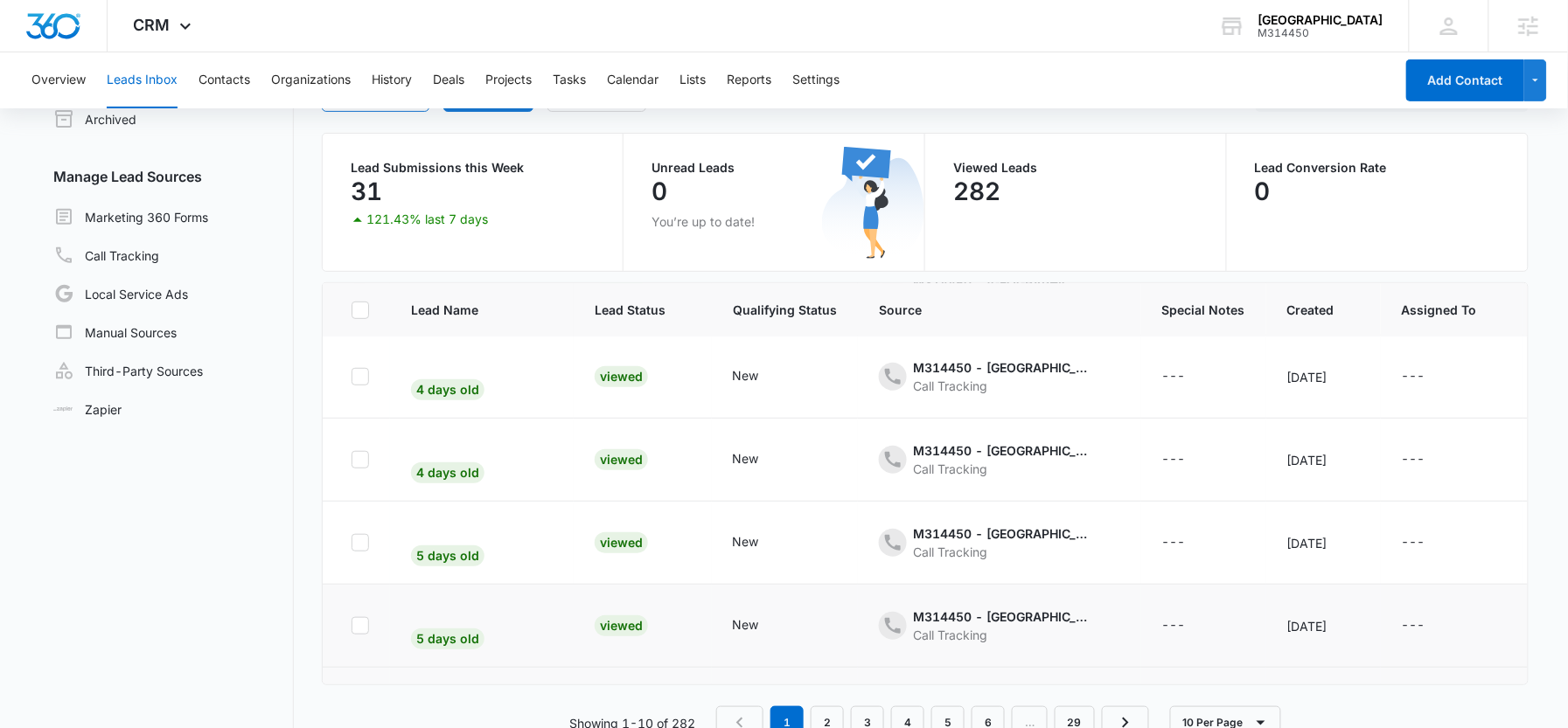
click at [666, 611] on td "Viewed" at bounding box center [642, 626] width 138 height 83
click at [733, 618] on div "New" at bounding box center [745, 625] width 26 height 18
click at [890, 621] on div "M314450 - Windsor Dental Centre - Content Call Tracking" at bounding box center [984, 626] width 210 height 36
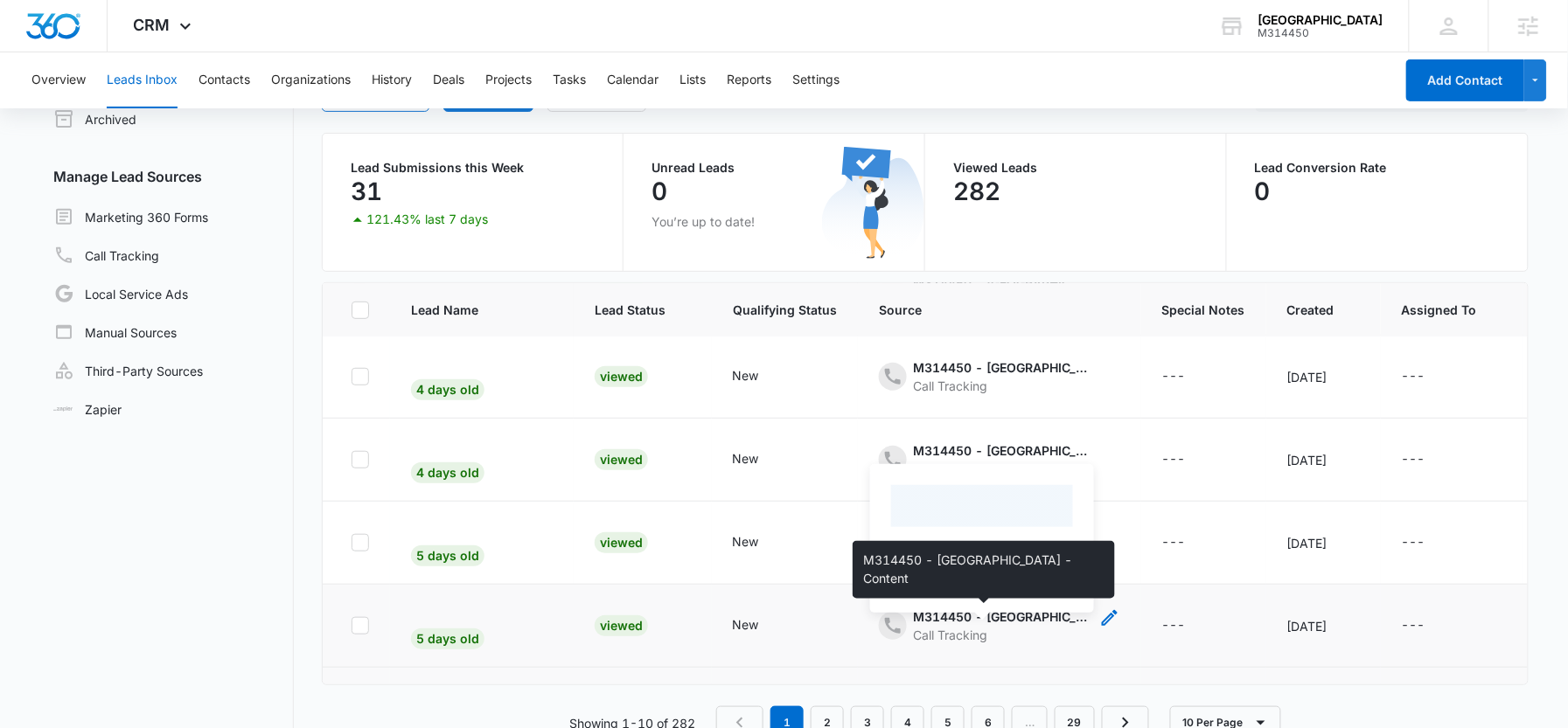
click at [917, 620] on div "M314450 - Windsor Dental Centre - Content" at bounding box center [1001, 617] width 175 height 18
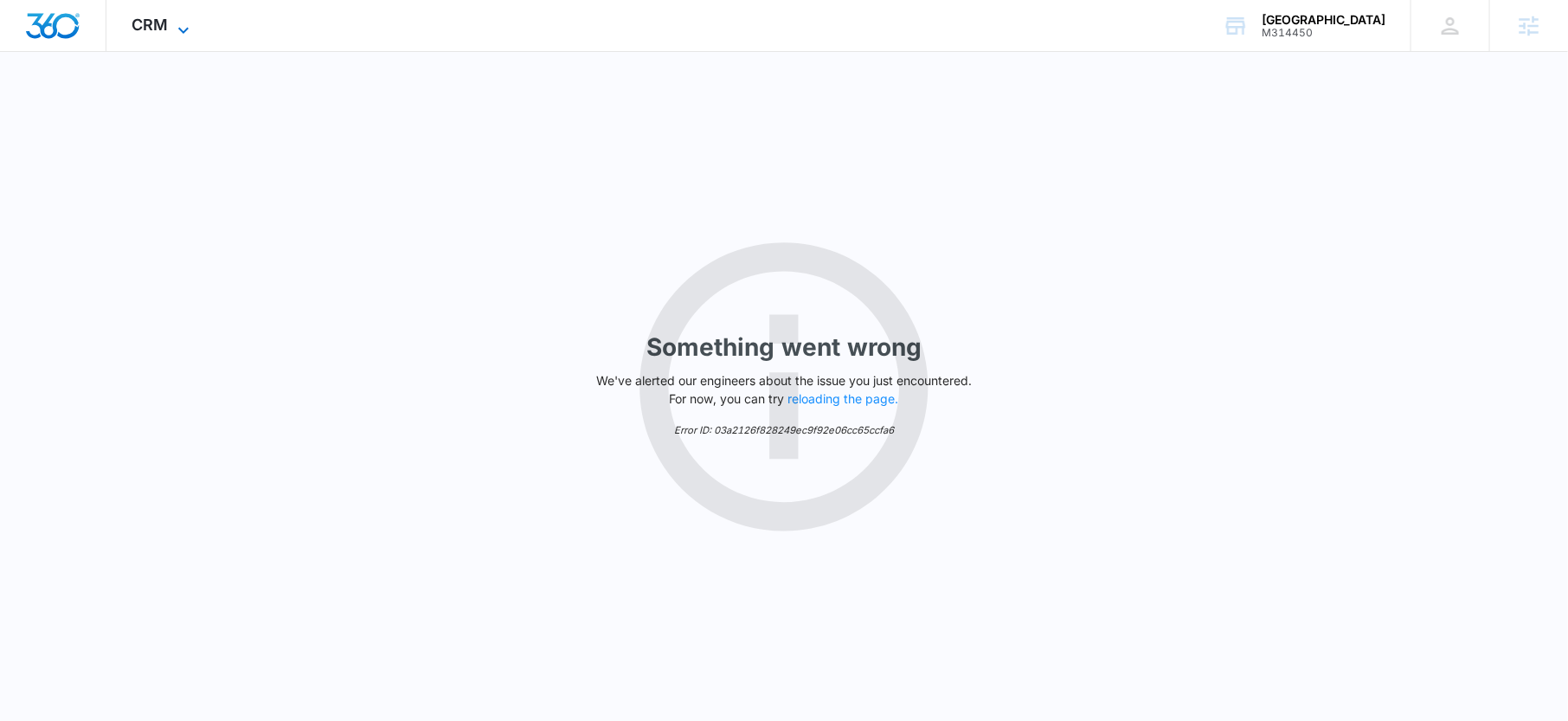
click at [175, 20] on icon at bounding box center [183, 30] width 21 height 21
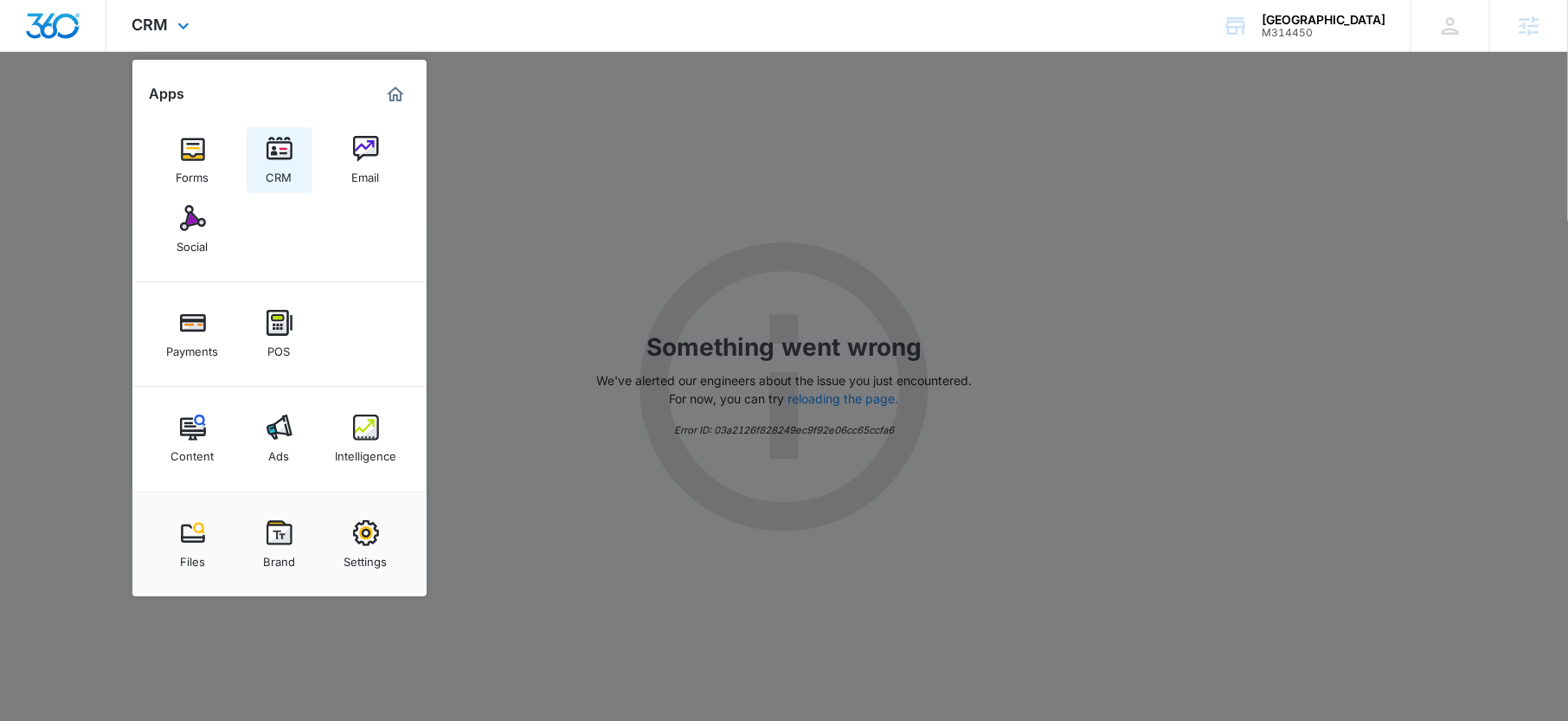
click at [275, 161] on img at bounding box center [279, 149] width 26 height 26
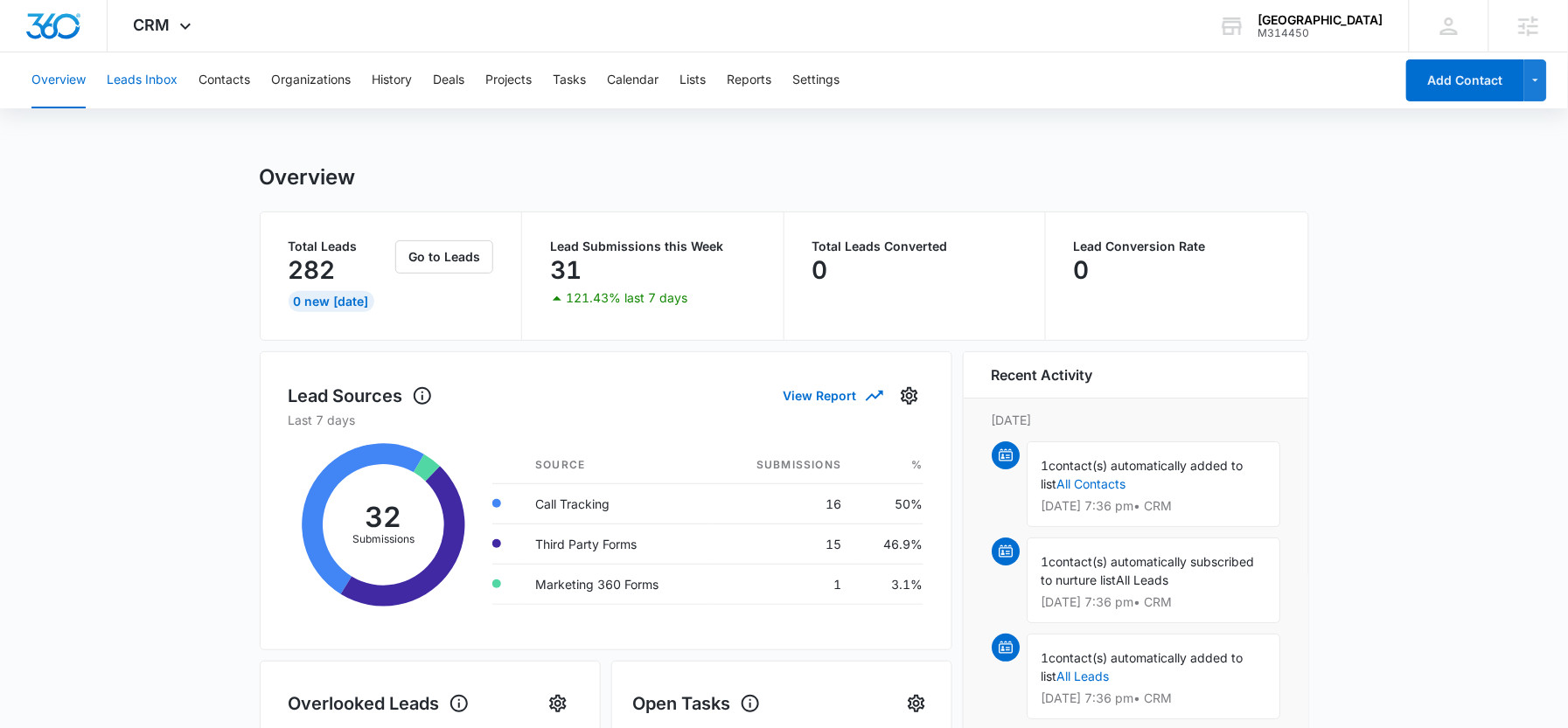
click at [153, 81] on button "Leads Inbox" at bounding box center [142, 81] width 71 height 56
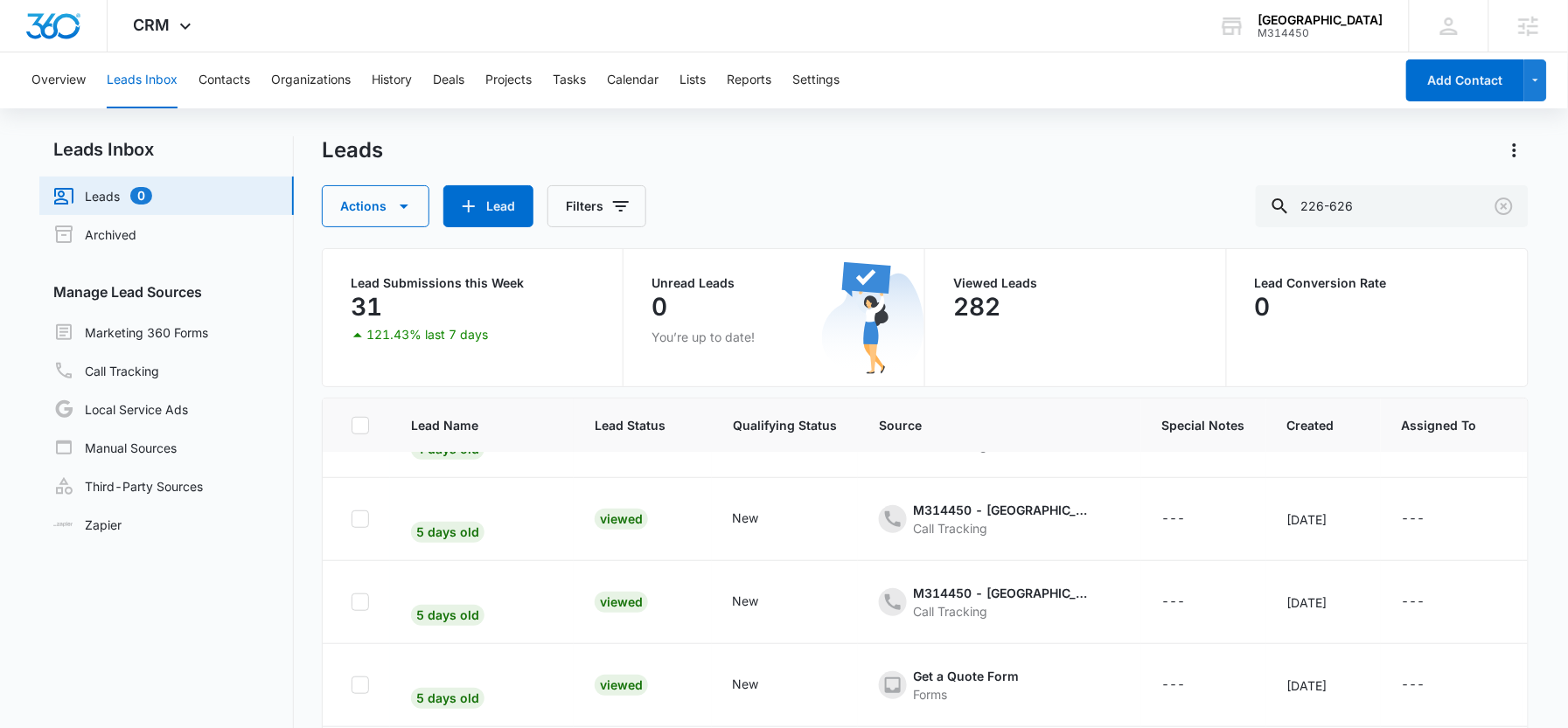
scroll to position [518, 0]
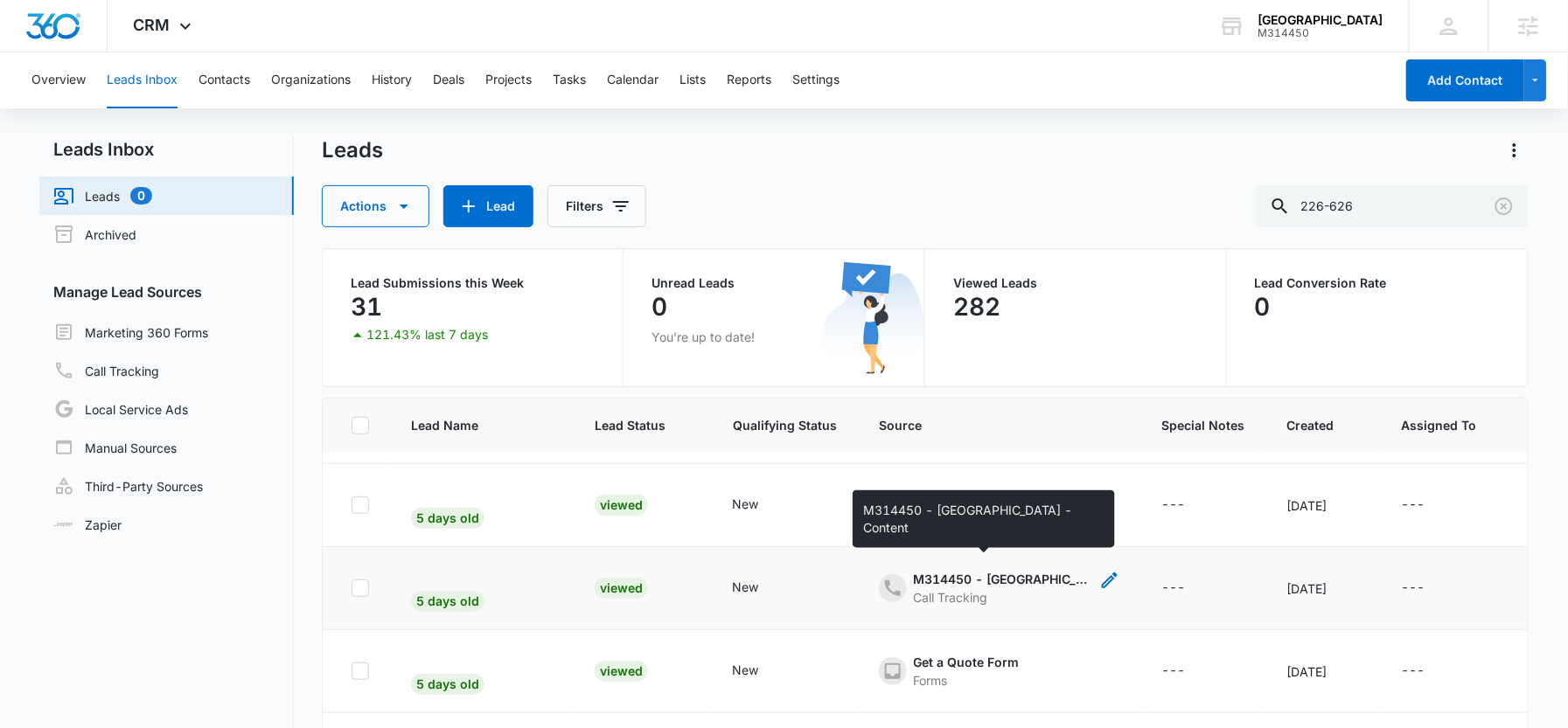
click at [988, 571] on div "M314450 - Windsor Dental Centre - Content" at bounding box center [1001, 580] width 175 height 18
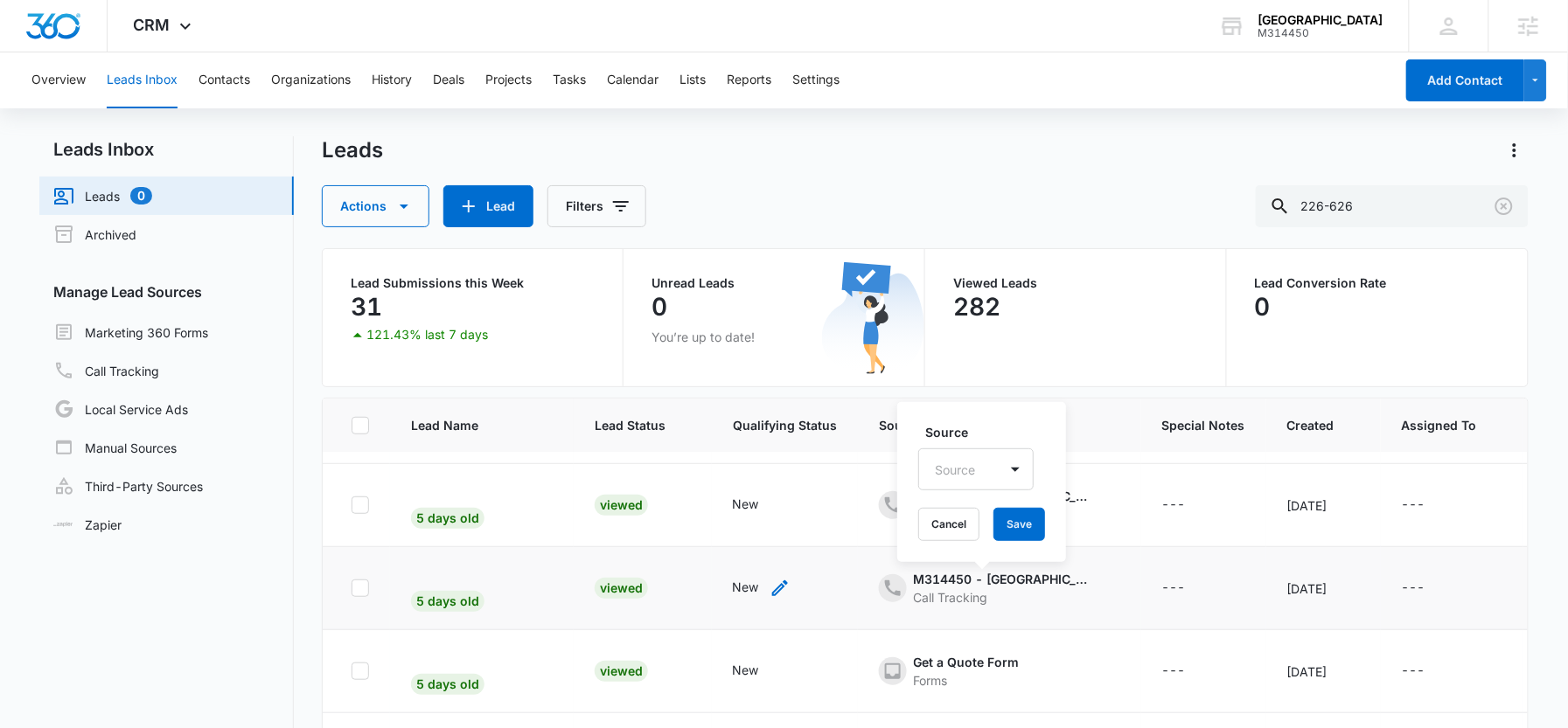
click at [733, 578] on div "New" at bounding box center [745, 587] width 26 height 18
click at [609, 578] on div "Viewed" at bounding box center [621, 588] width 54 height 21
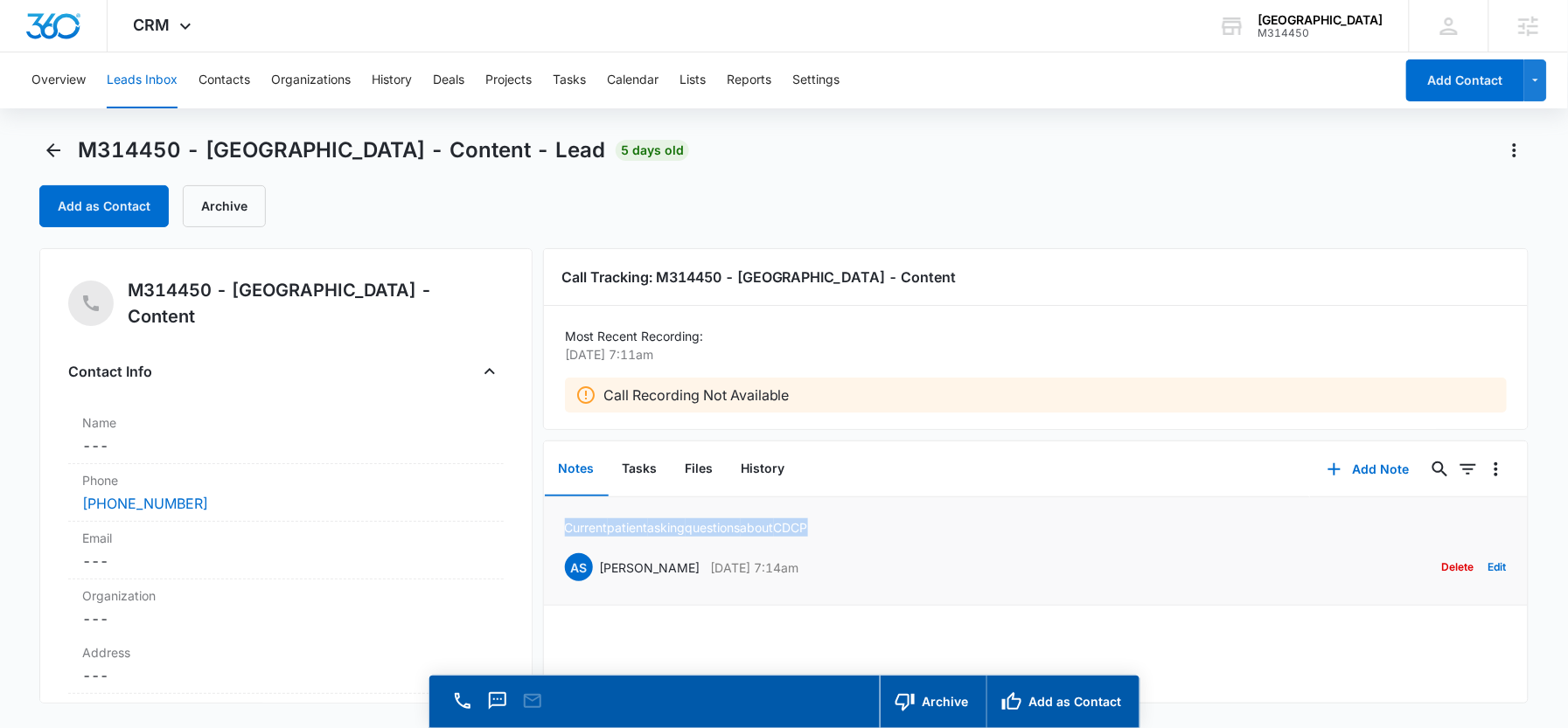
drag, startPoint x: 841, startPoint y: 525, endPoint x: 558, endPoint y: 527, distance: 283.0
click at [558, 527] on li "Current patient asking questions about CDCP AS Ange Stasio Oct 8, 2025 at 7:14a…" at bounding box center [1037, 551] width 985 height 108
click at [613, 523] on p "Current patient asking questions about CDCP" at bounding box center [686, 528] width 243 height 18
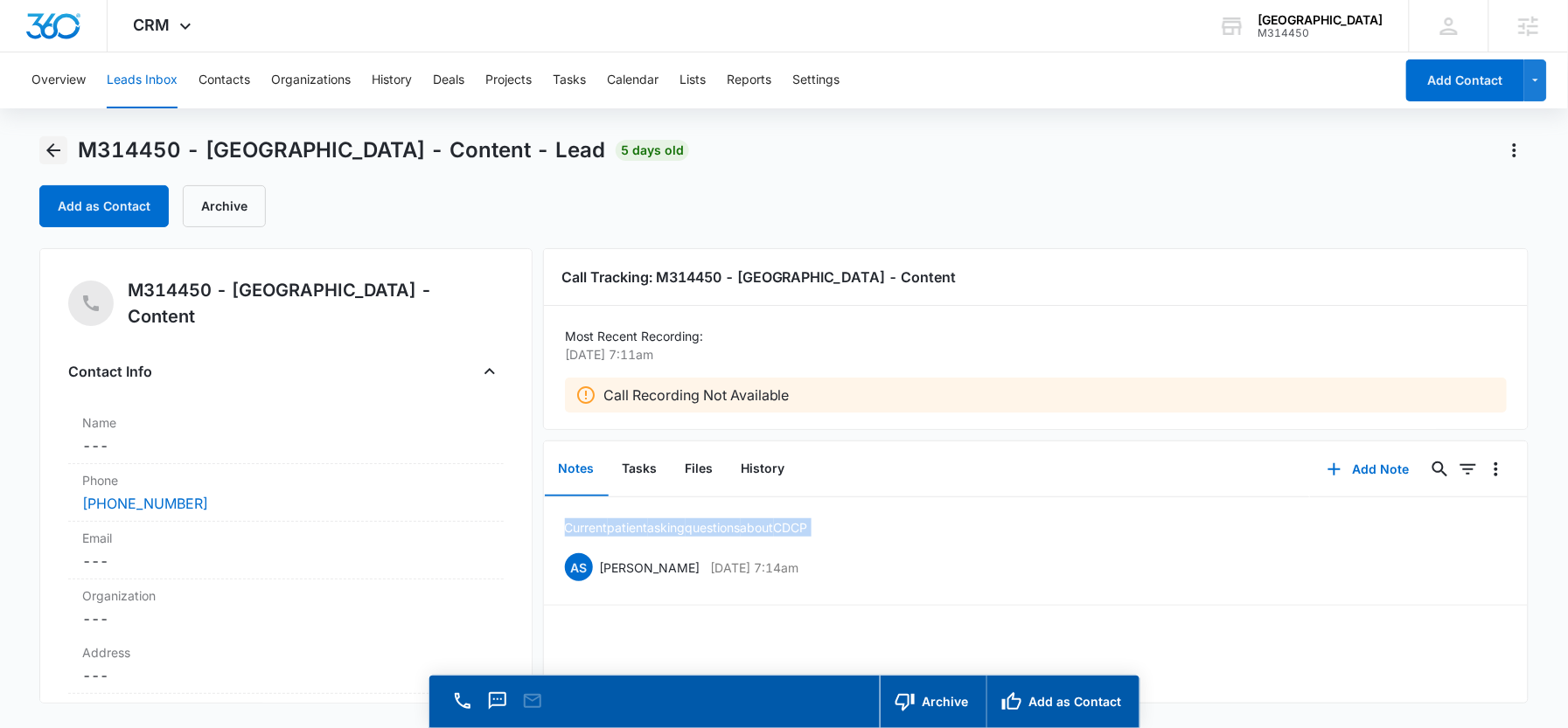
click at [47, 147] on icon "Back" at bounding box center [53, 150] width 21 height 21
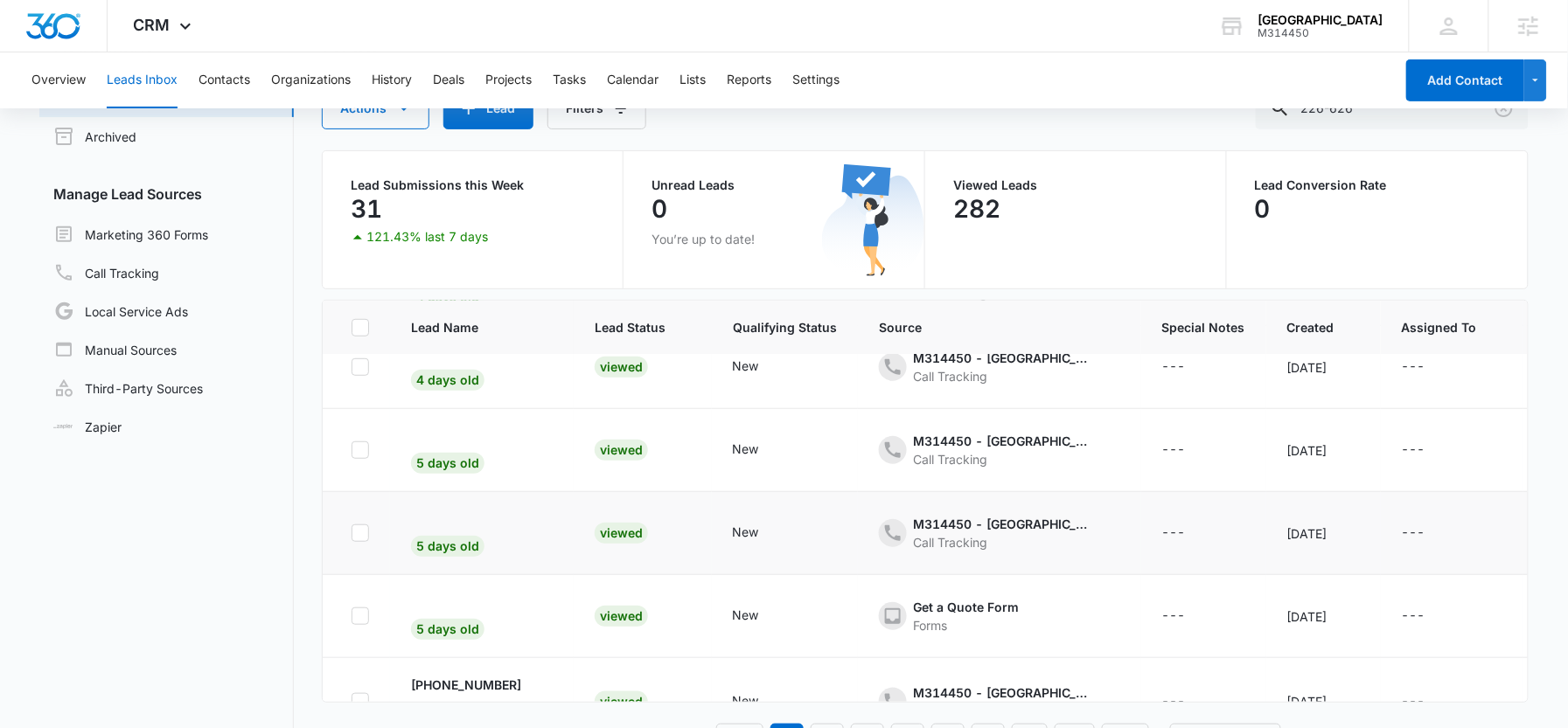
scroll to position [430, 0]
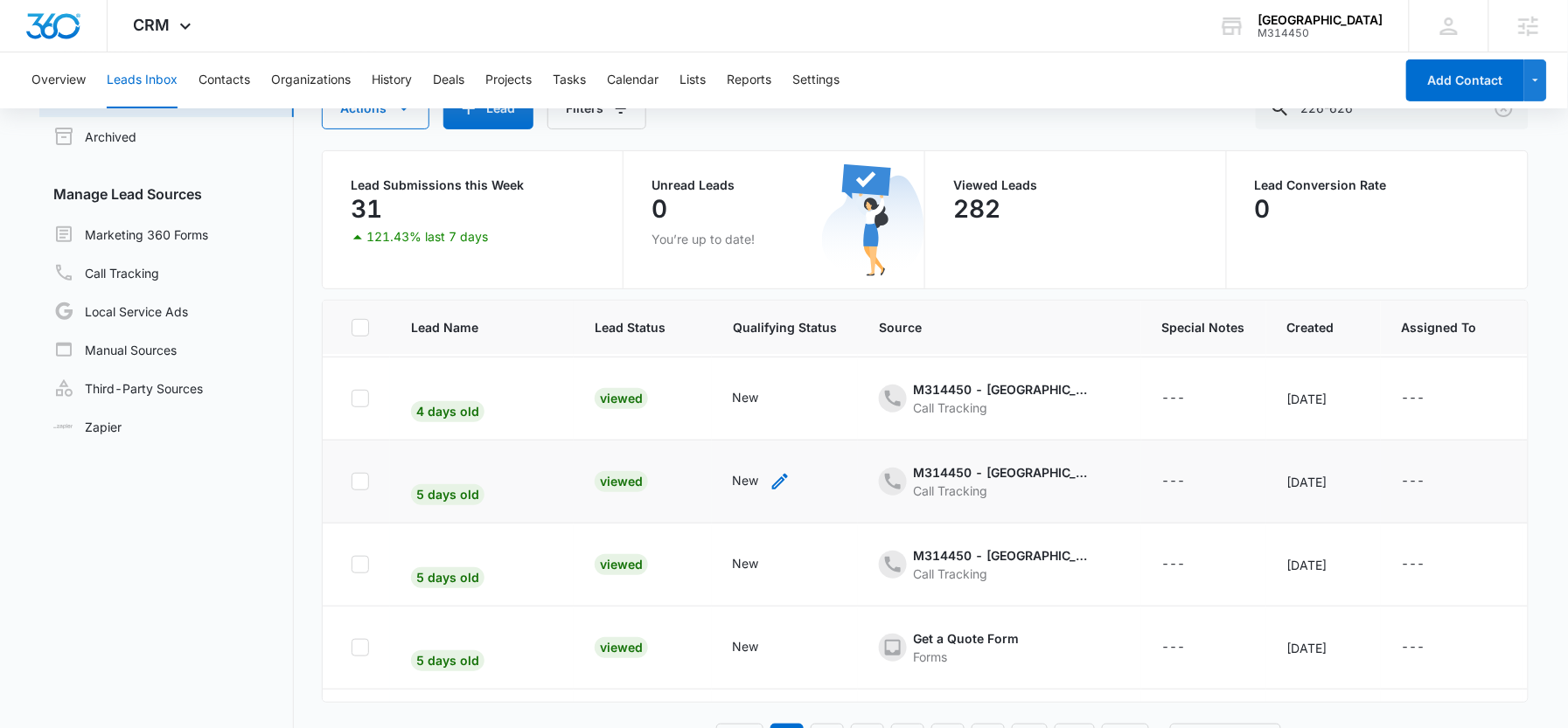
click at [733, 480] on div "New" at bounding box center [745, 480] width 26 height 18
click at [605, 471] on div "Viewed" at bounding box center [621, 481] width 54 height 21
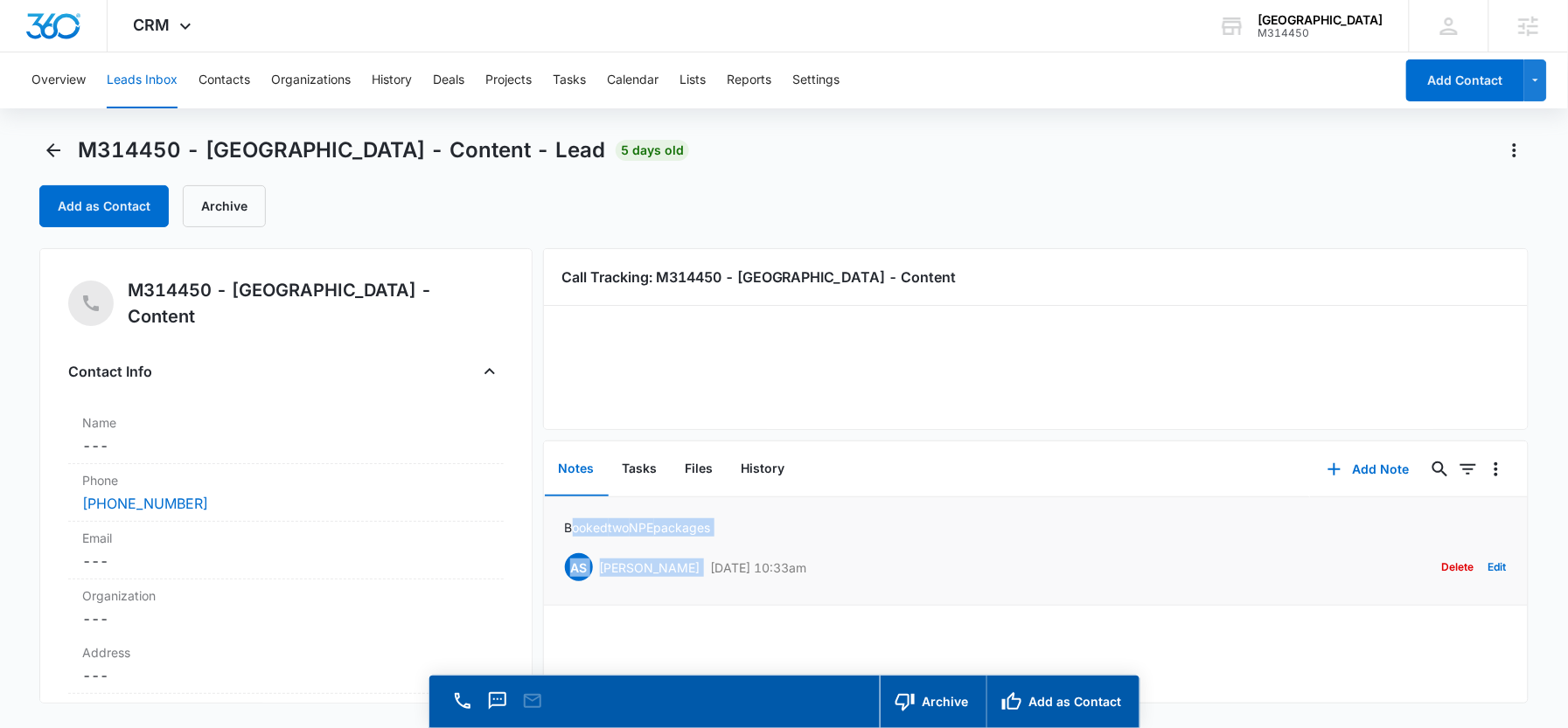
drag, startPoint x: 745, startPoint y: 529, endPoint x: 571, endPoint y: 529, distance: 174.0
click at [571, 530] on div "Booked two NPE packages AS Ange Stasio Oct 8, 2025 at 10:33am Delete Edit" at bounding box center [1037, 551] width 943 height 66
click at [571, 529] on p "Booked two NPE packages" at bounding box center [638, 528] width 146 height 18
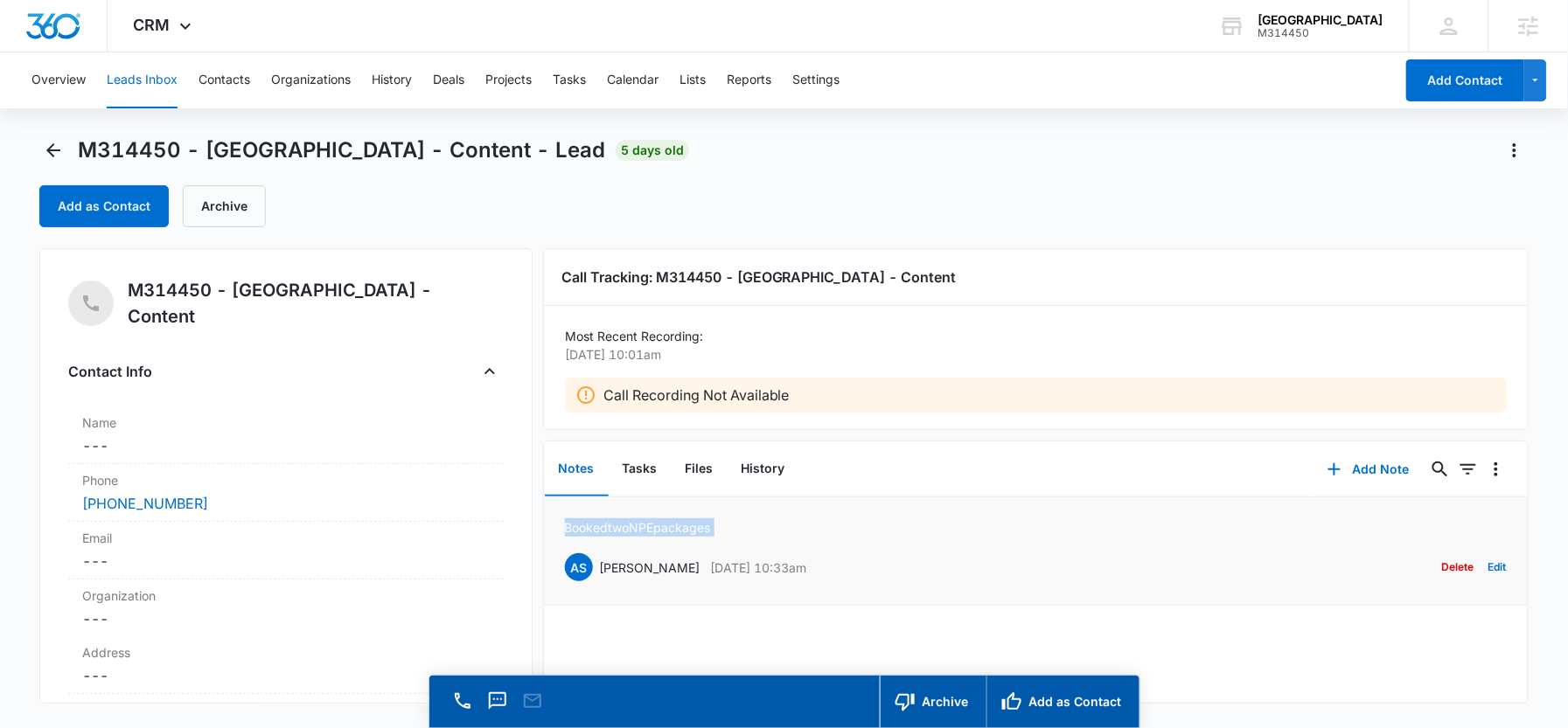
click at [571, 529] on p "Booked two NPE packages" at bounding box center [638, 528] width 146 height 18
click at [53, 149] on icon "Back" at bounding box center [53, 150] width 14 height 14
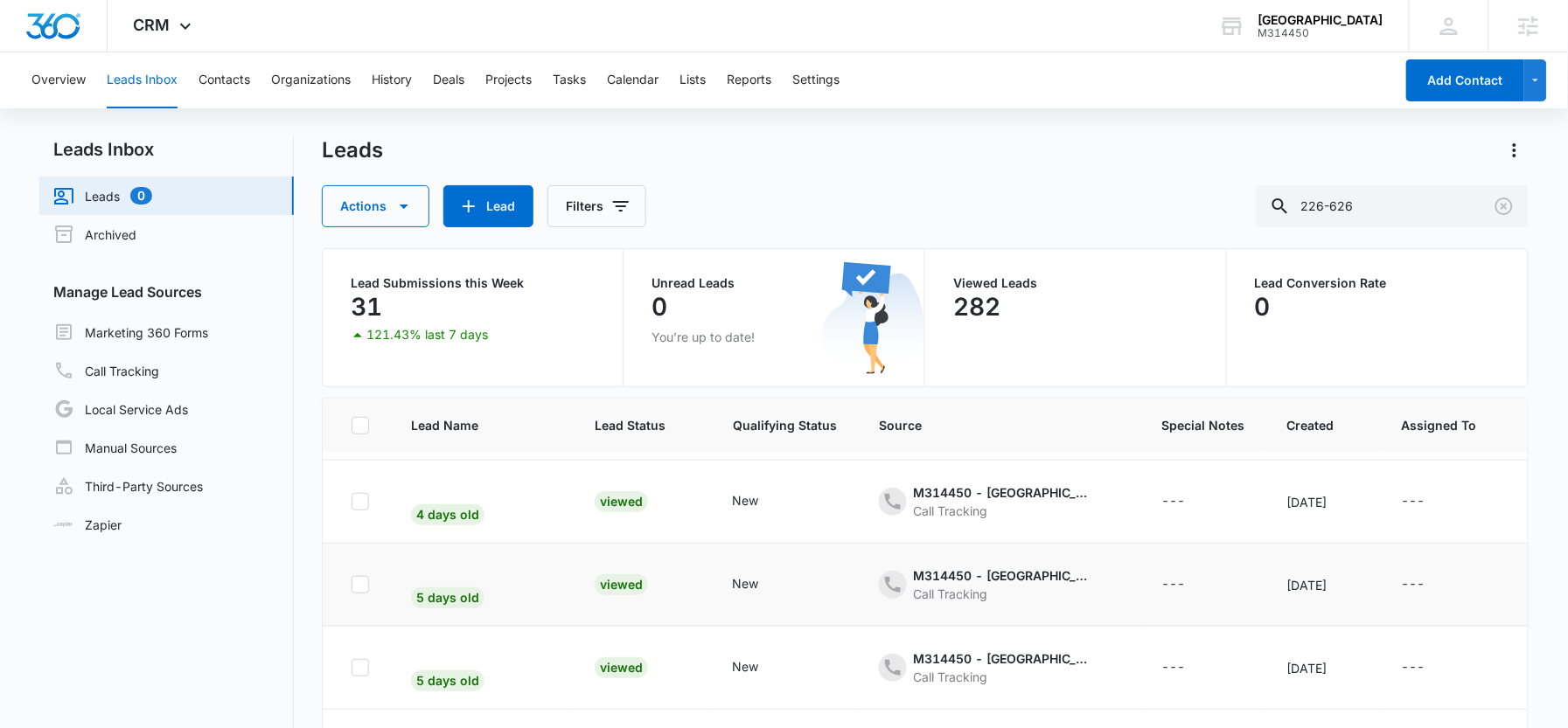
scroll to position [420, 0]
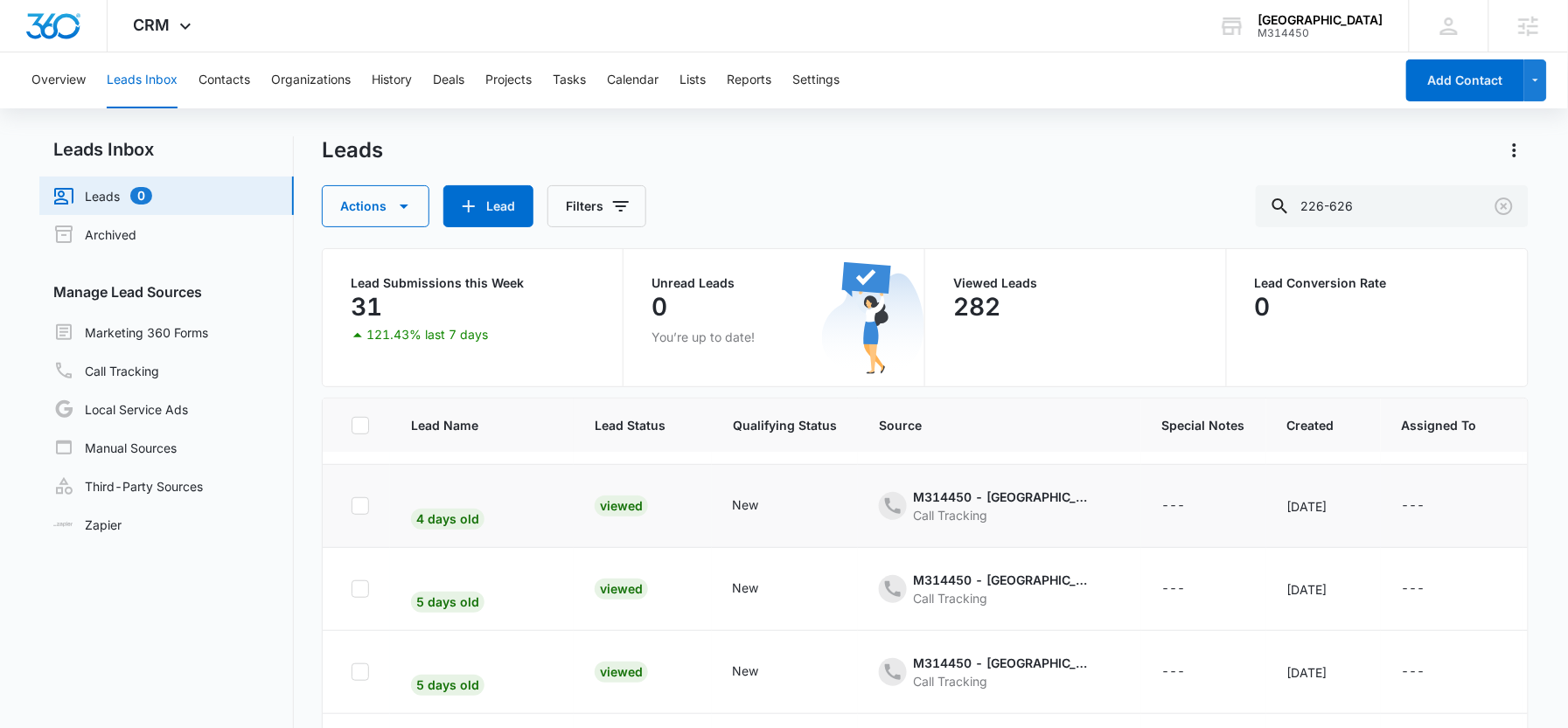
click at [611, 504] on div "Viewed" at bounding box center [621, 506] width 54 height 21
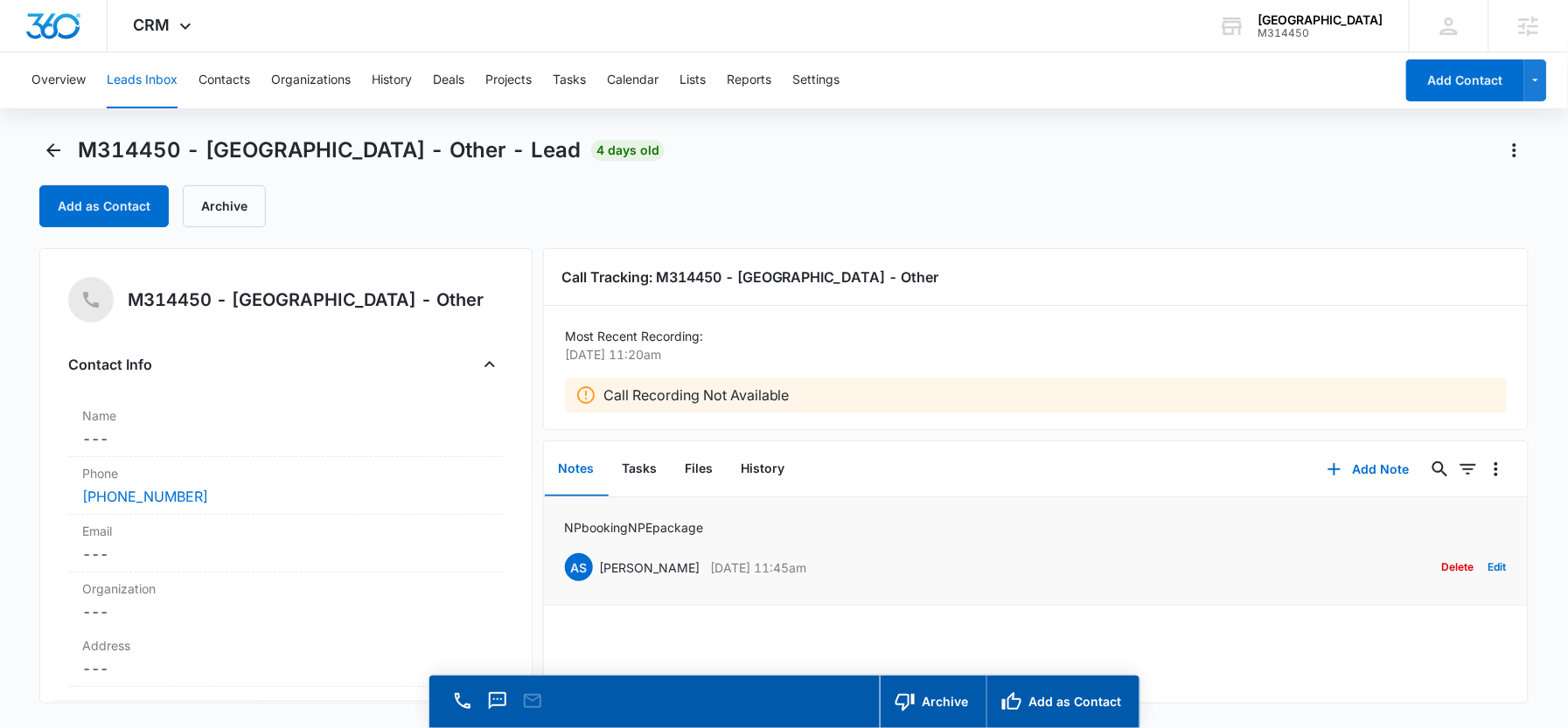
click at [650, 530] on p "NP booking NPE package" at bounding box center [634, 528] width 139 height 18
copy p "NP booking NPE package"
click at [54, 149] on icon "Back" at bounding box center [53, 150] width 14 height 14
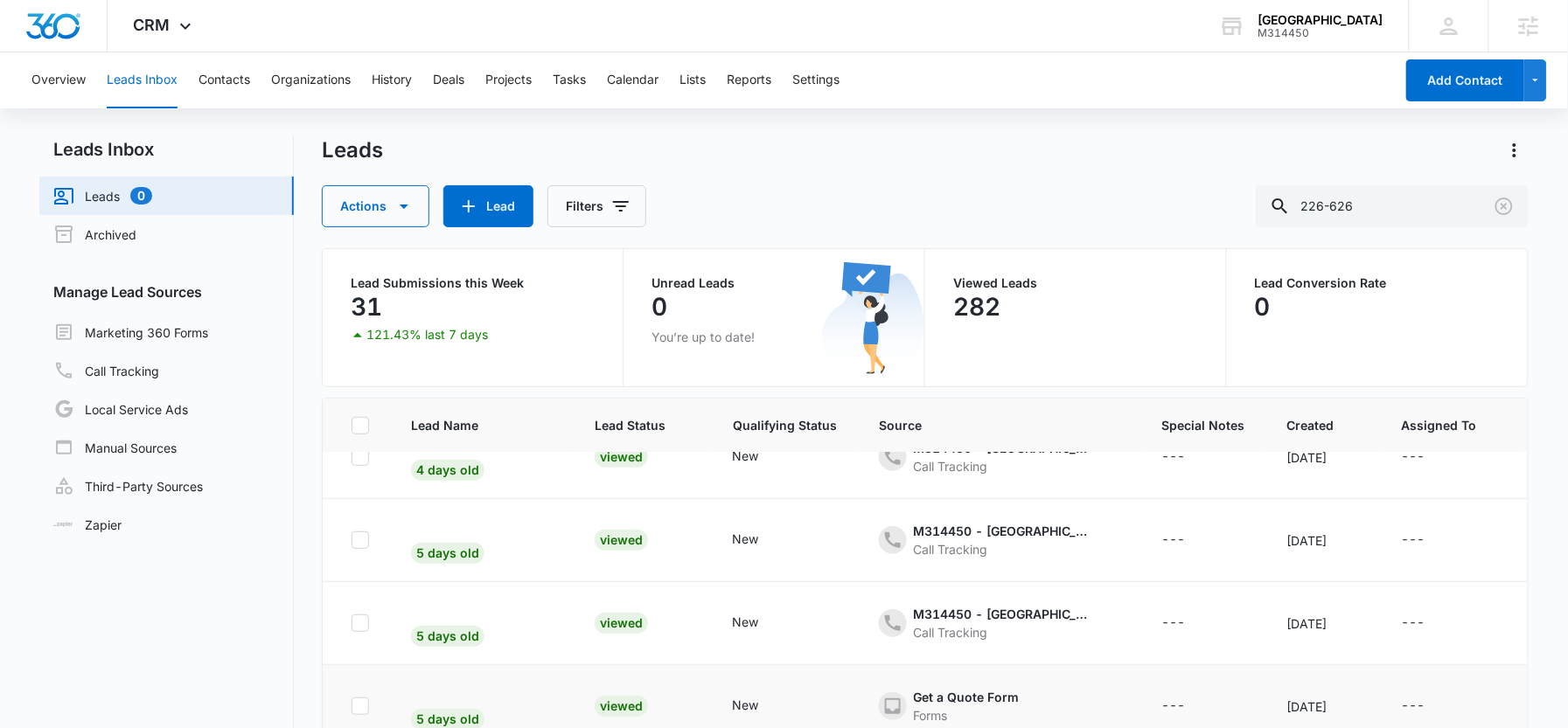
scroll to position [439, 0]
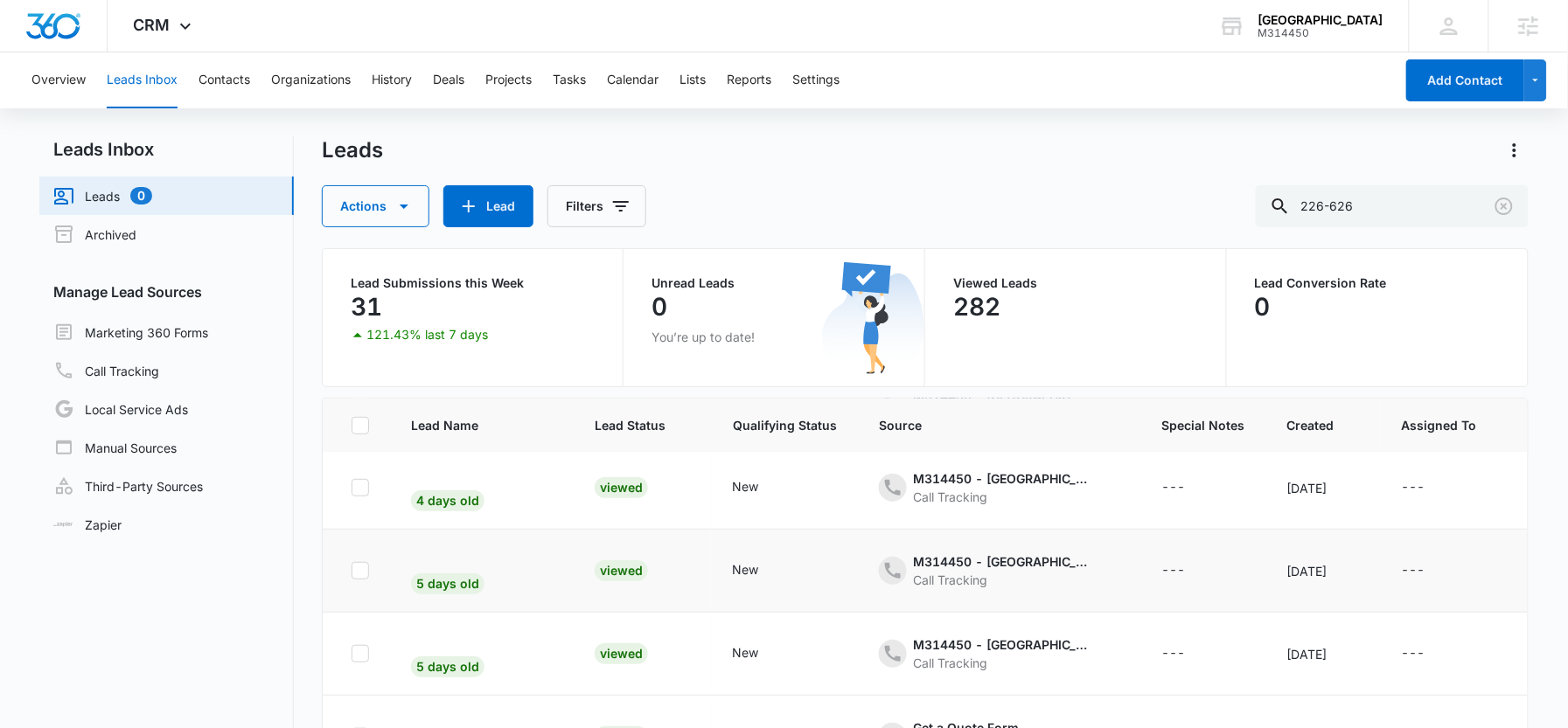
click at [618, 569] on div "Viewed" at bounding box center [621, 571] width 54 height 21
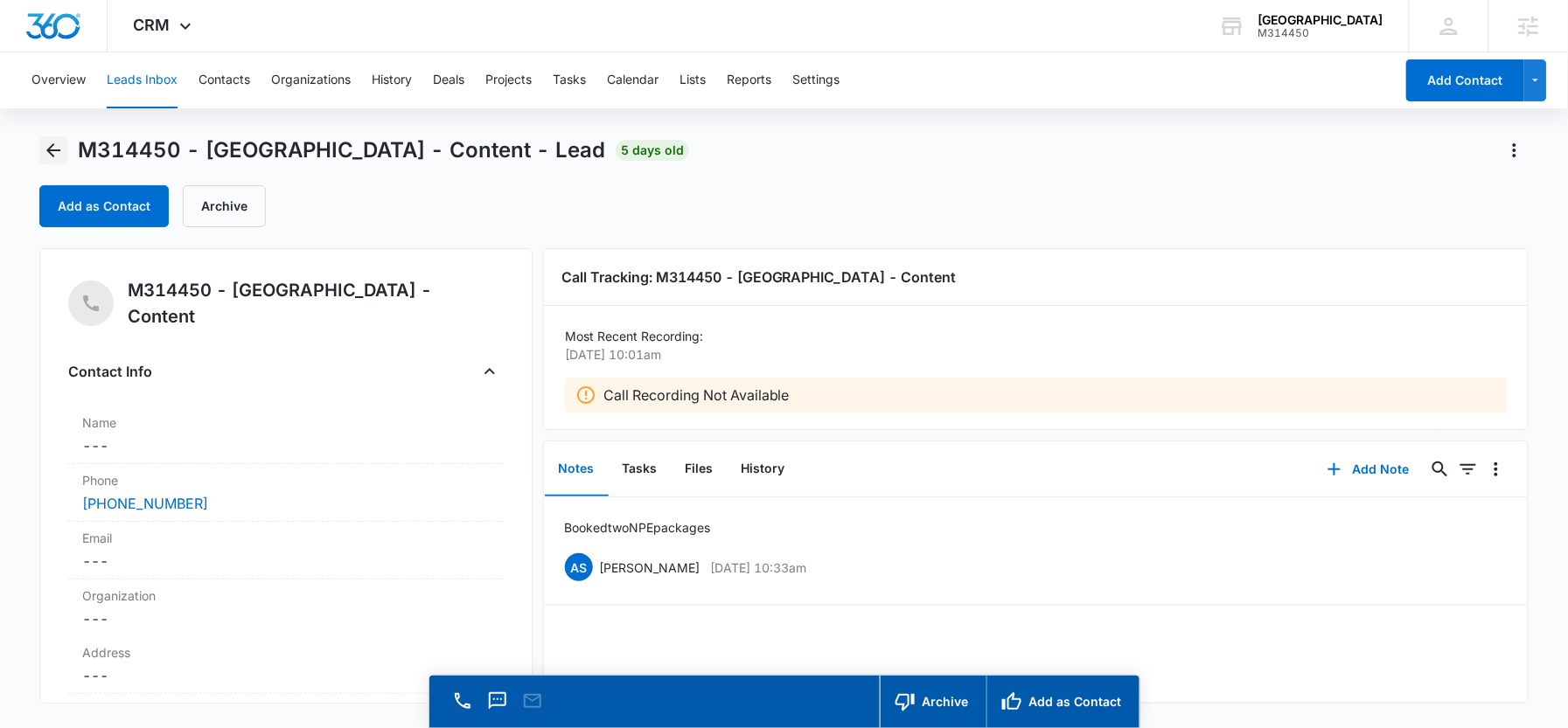
click at [43, 157] on icon "Back" at bounding box center [53, 150] width 21 height 21
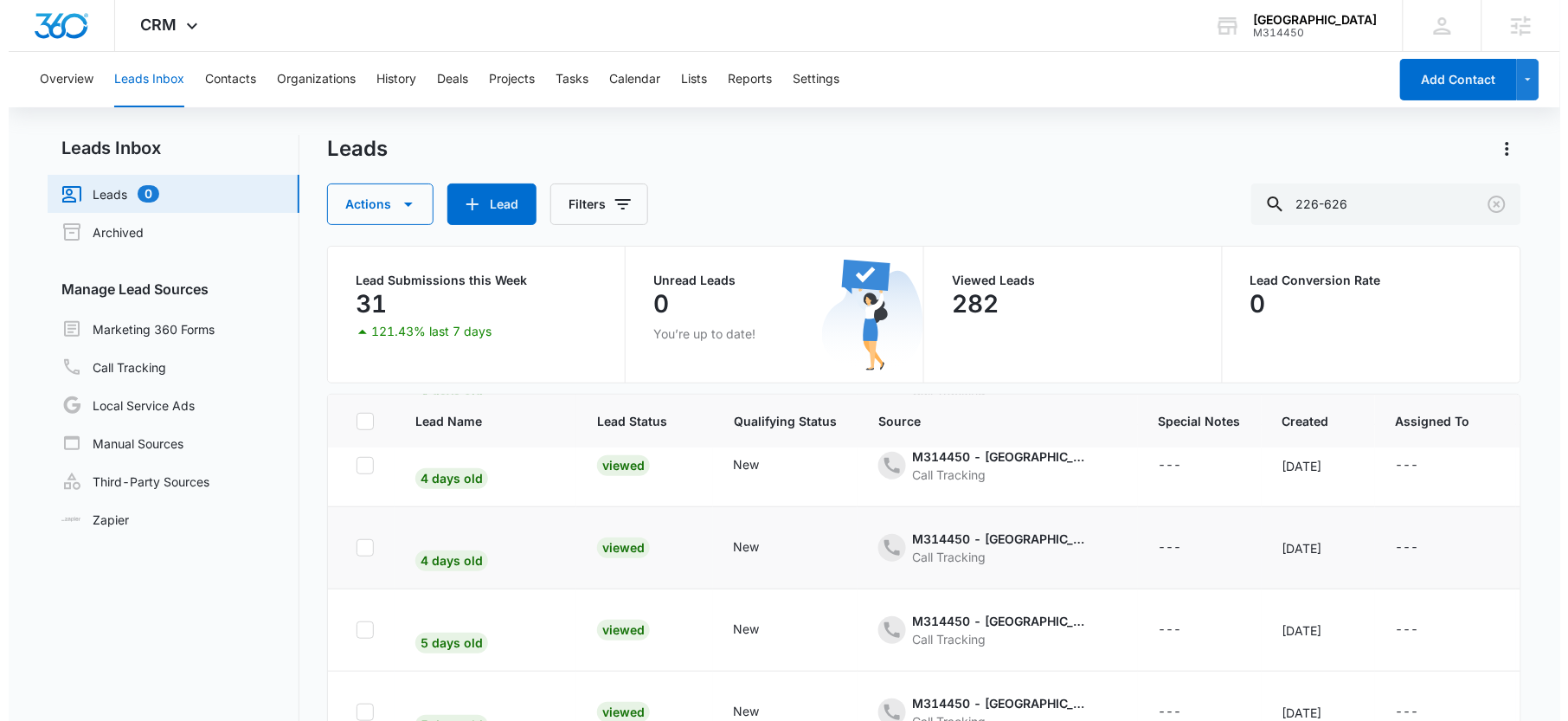
scroll to position [369, 0]
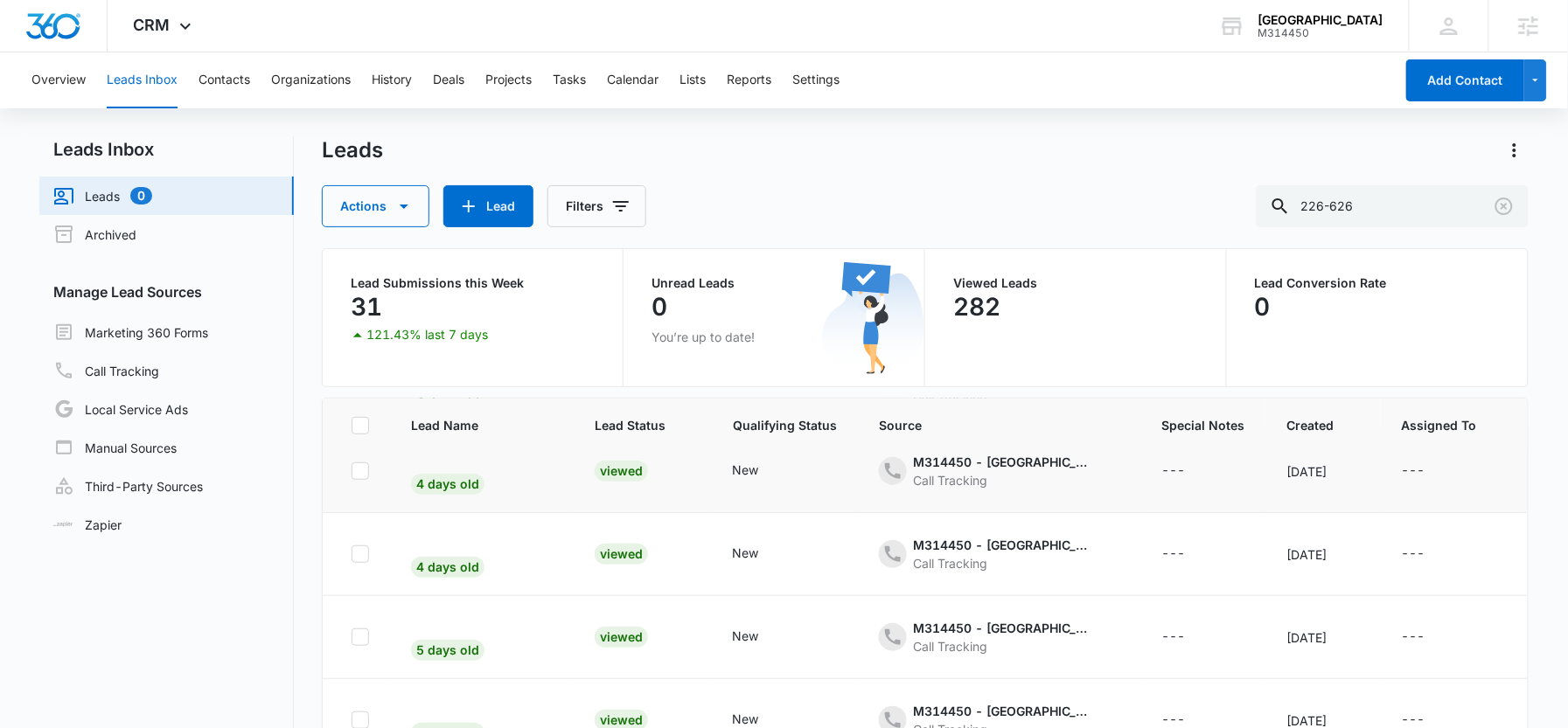
click at [611, 471] on div "Viewed" at bounding box center [621, 470] width 54 height 21
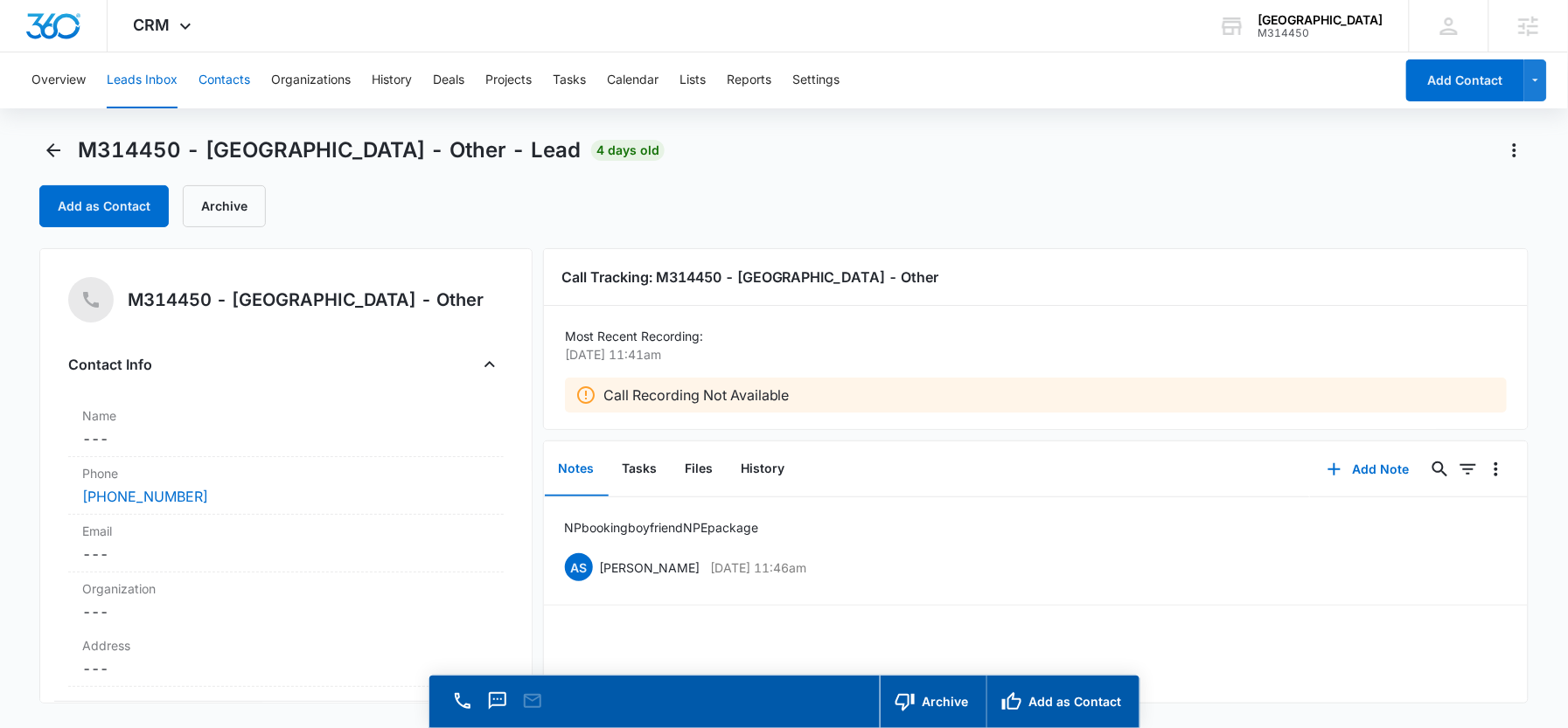
click at [226, 94] on button "Contacts" at bounding box center [224, 81] width 52 height 56
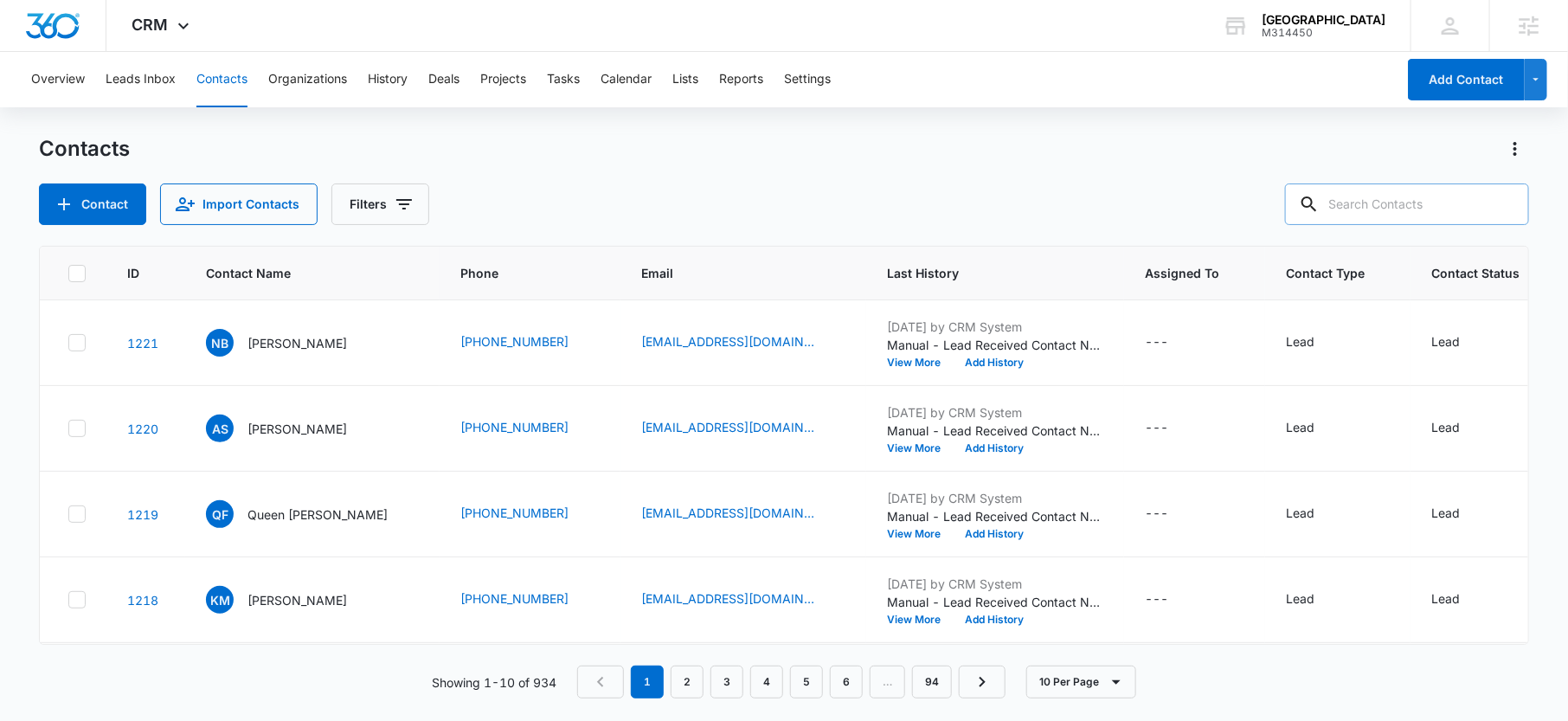
click at [1403, 205] on input "text" at bounding box center [1407, 205] width 244 height 41
paste input "15195643891"
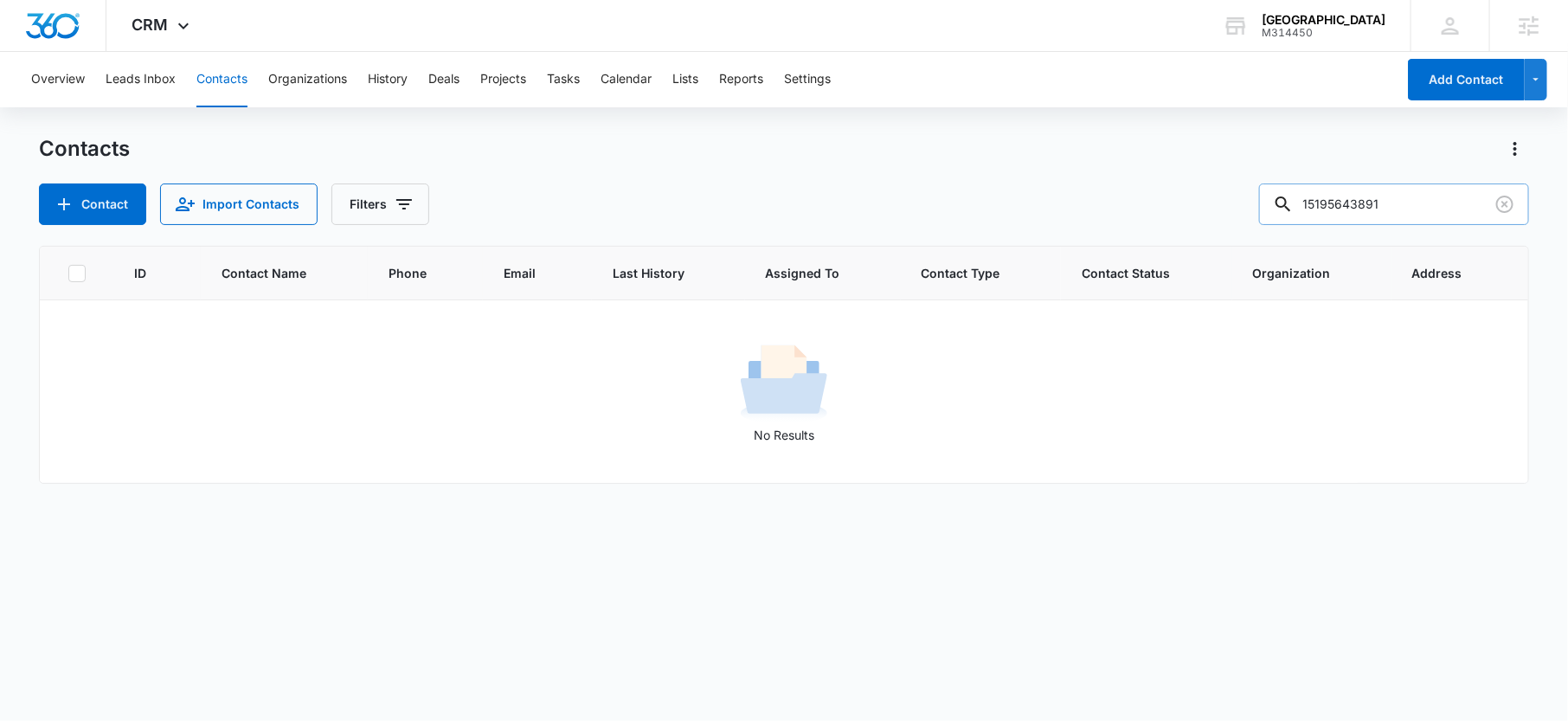
click at [1355, 208] on input "15195643891" at bounding box center [1394, 205] width 270 height 41
type input "519-564-3891"
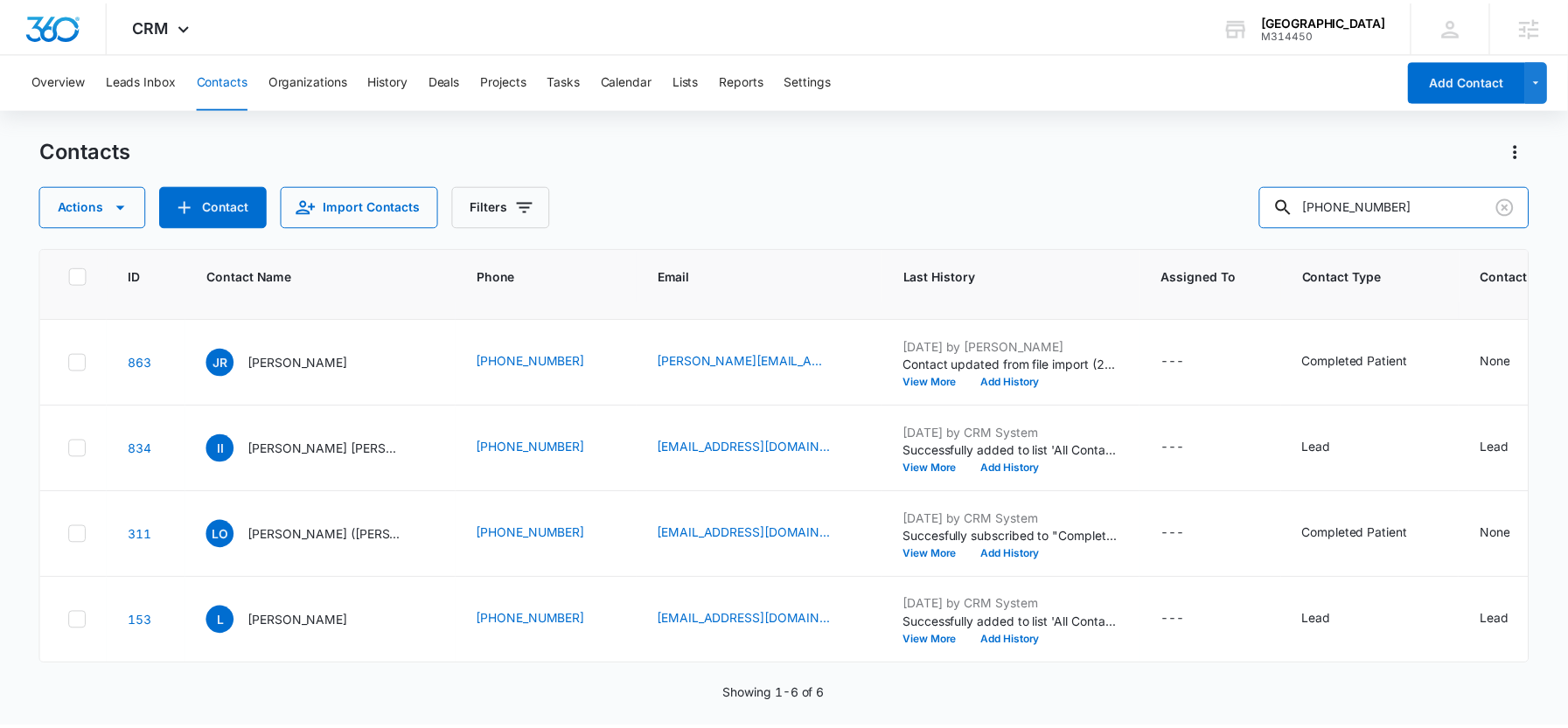
scroll to position [278, 0]
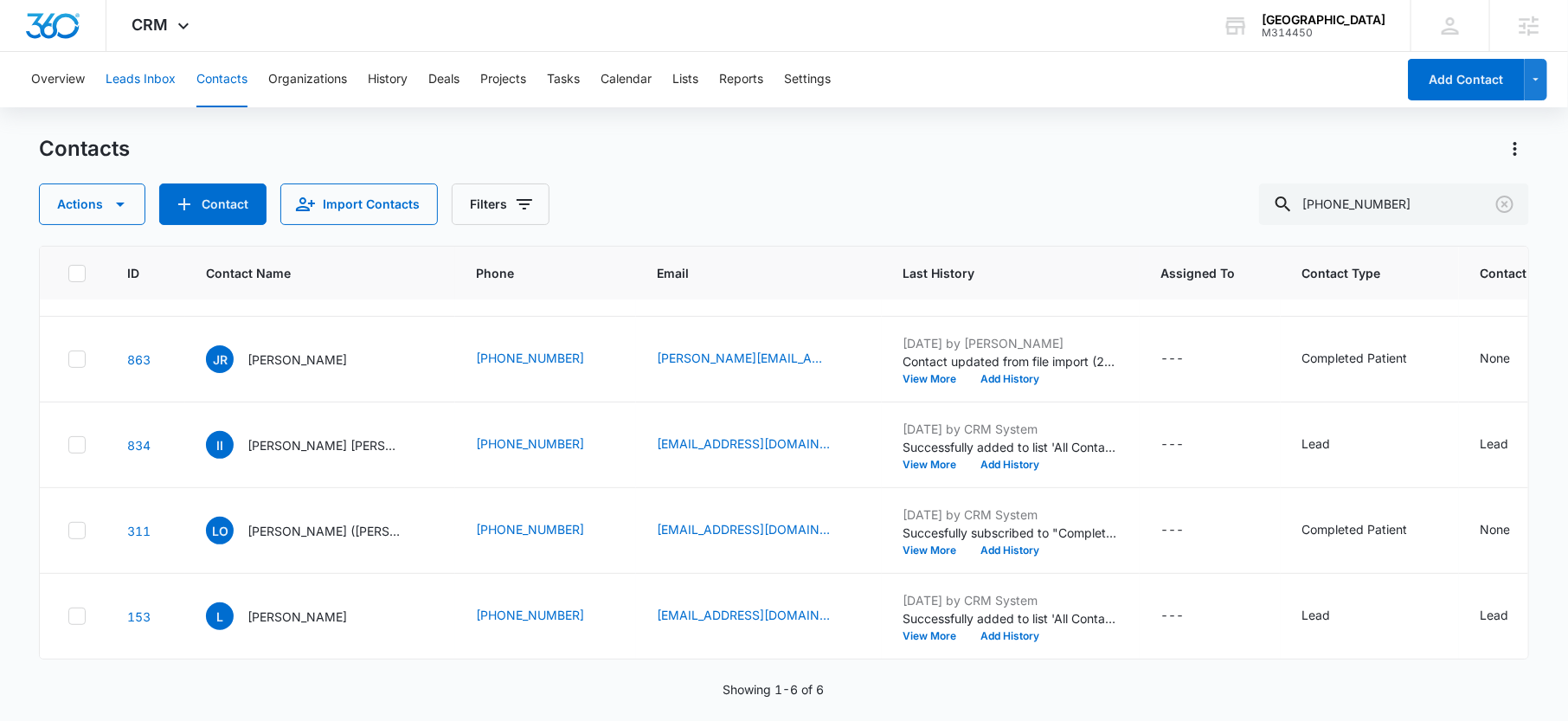
click at [156, 87] on button "Leads Inbox" at bounding box center [140, 80] width 70 height 56
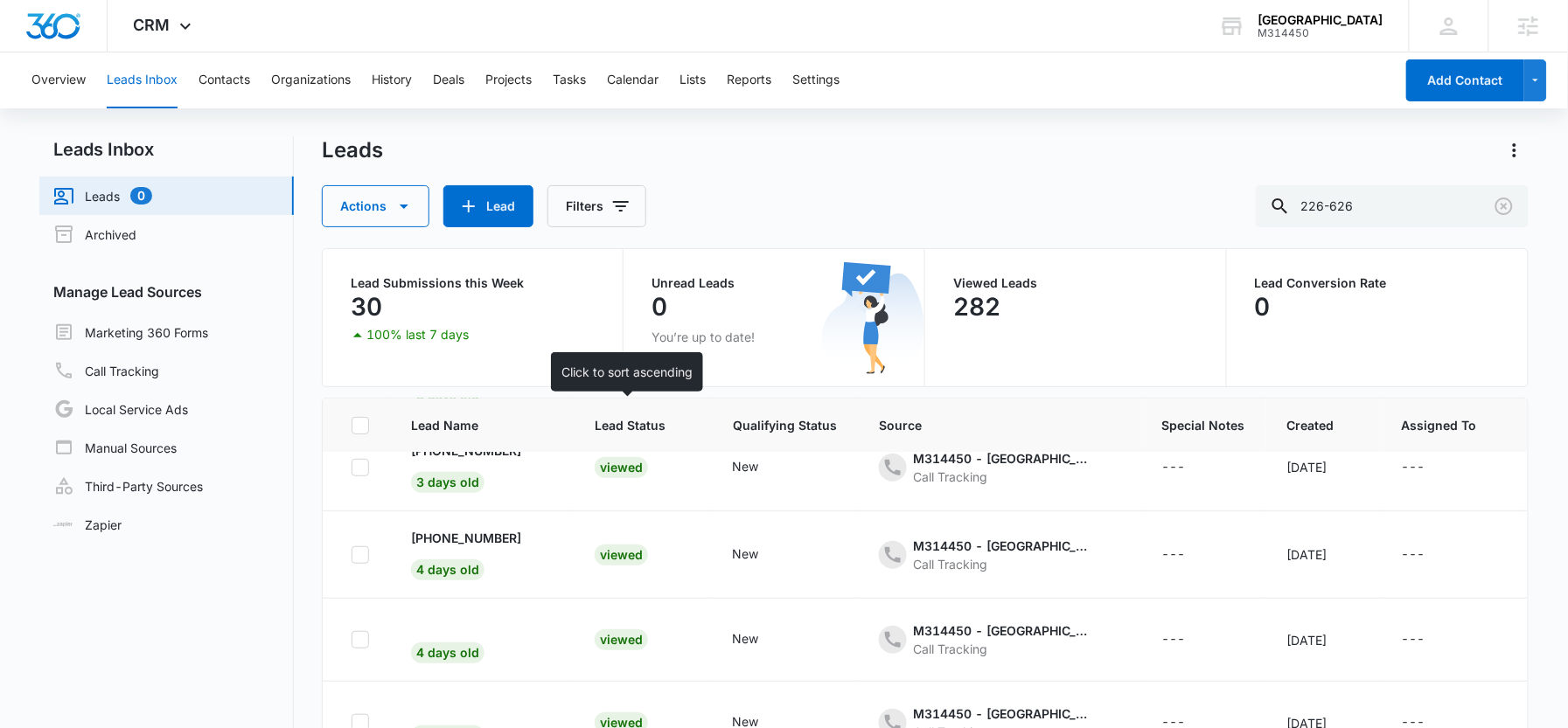
scroll to position [199, 0]
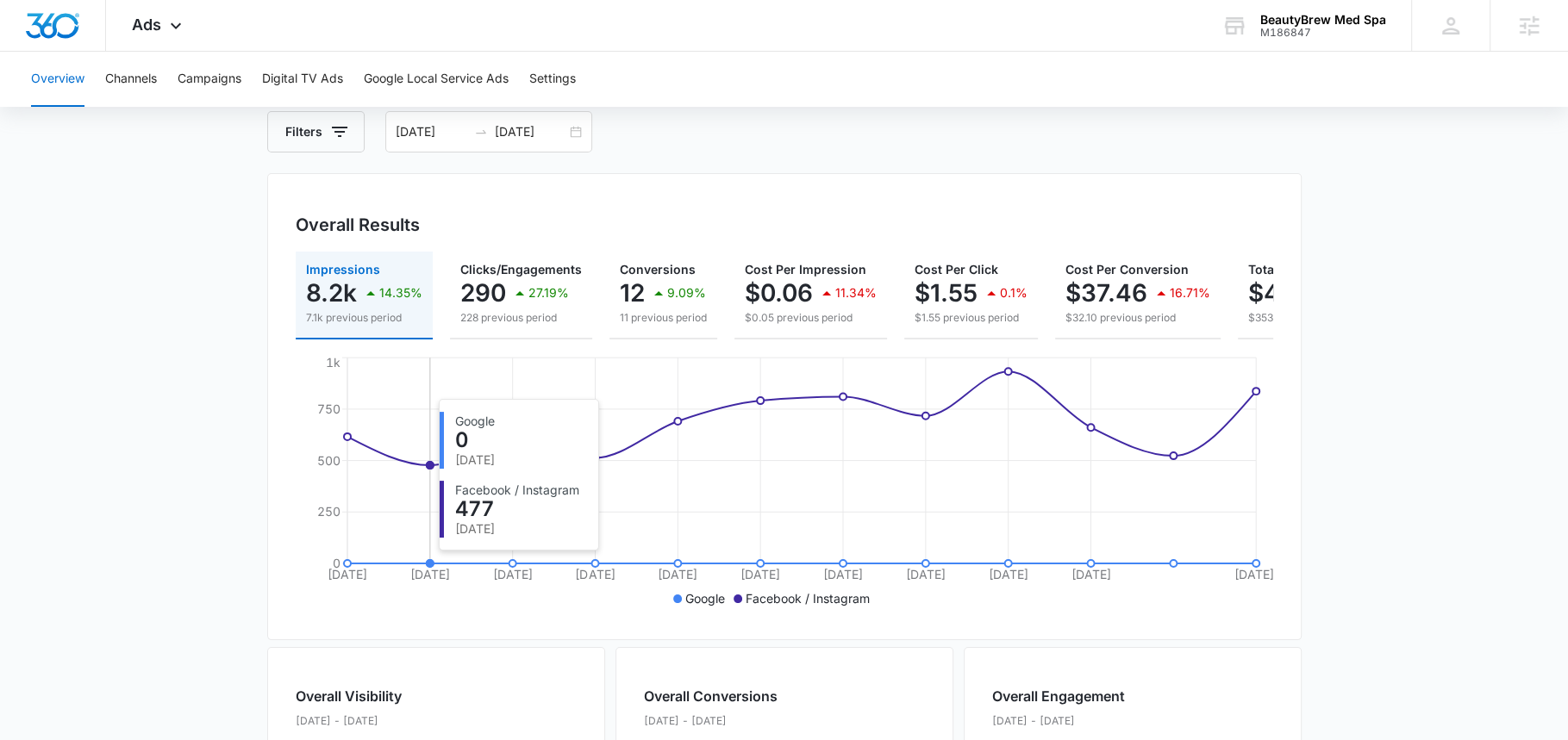
scroll to position [74, 0]
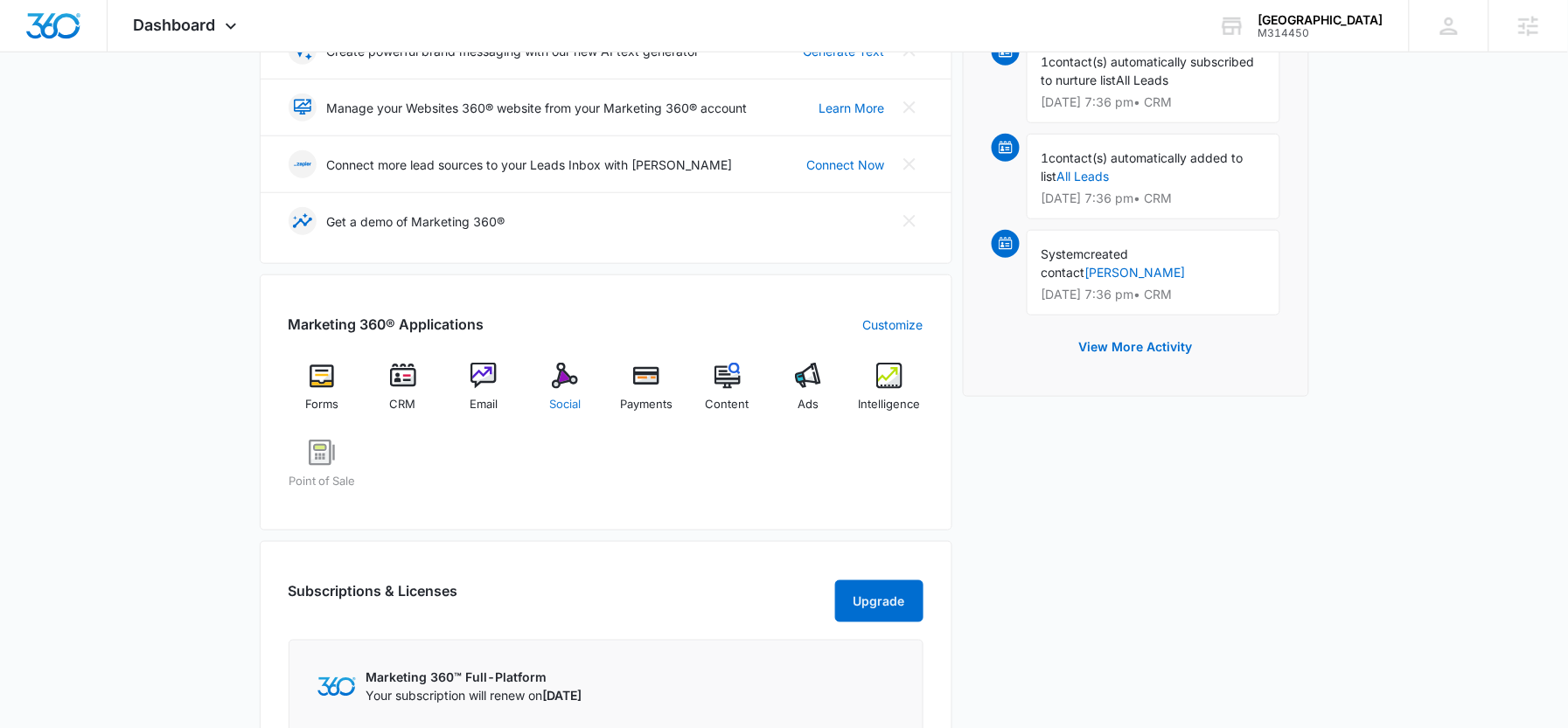
scroll to position [399, 0]
click at [418, 385] on div "CRM" at bounding box center [403, 396] width 67 height 62
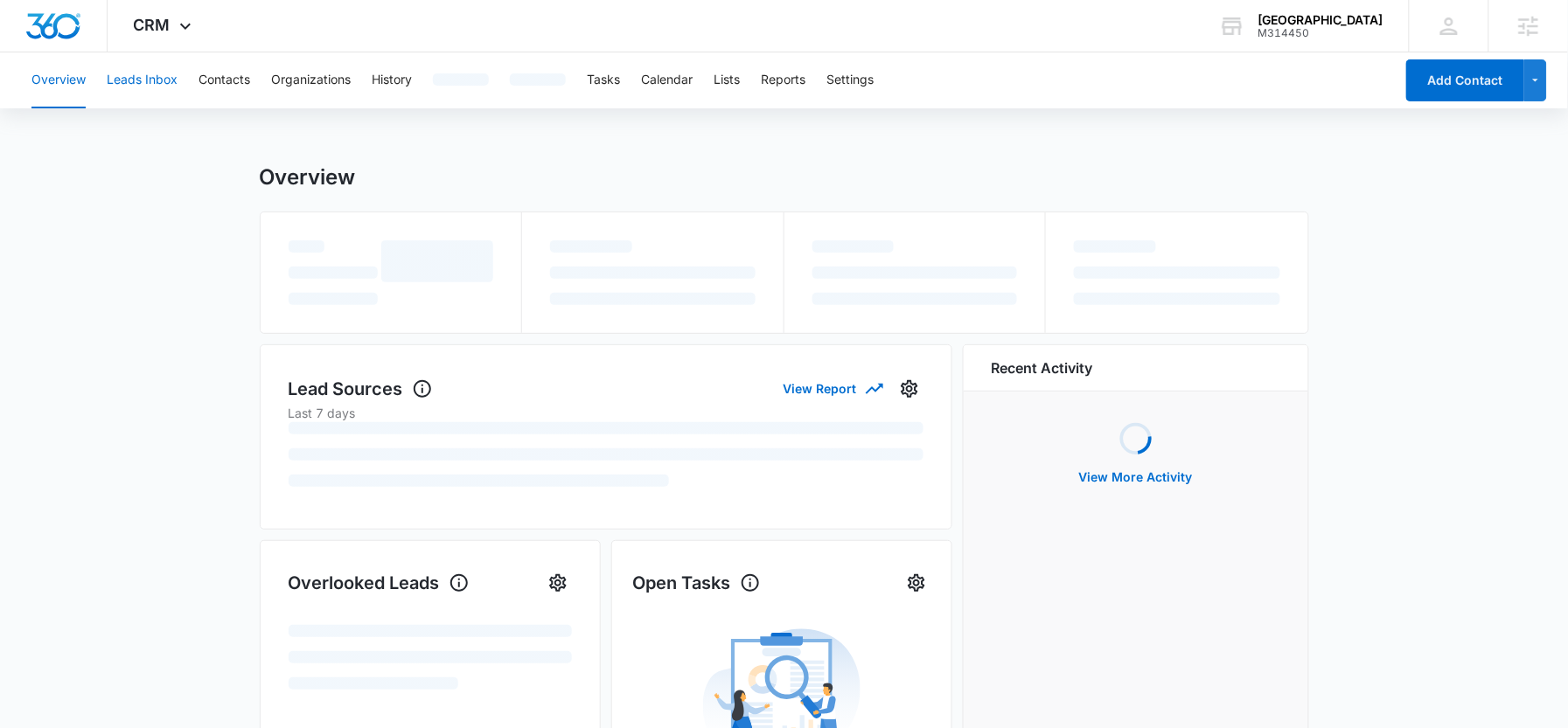
click at [160, 79] on button "Leads Inbox" at bounding box center [142, 81] width 71 height 56
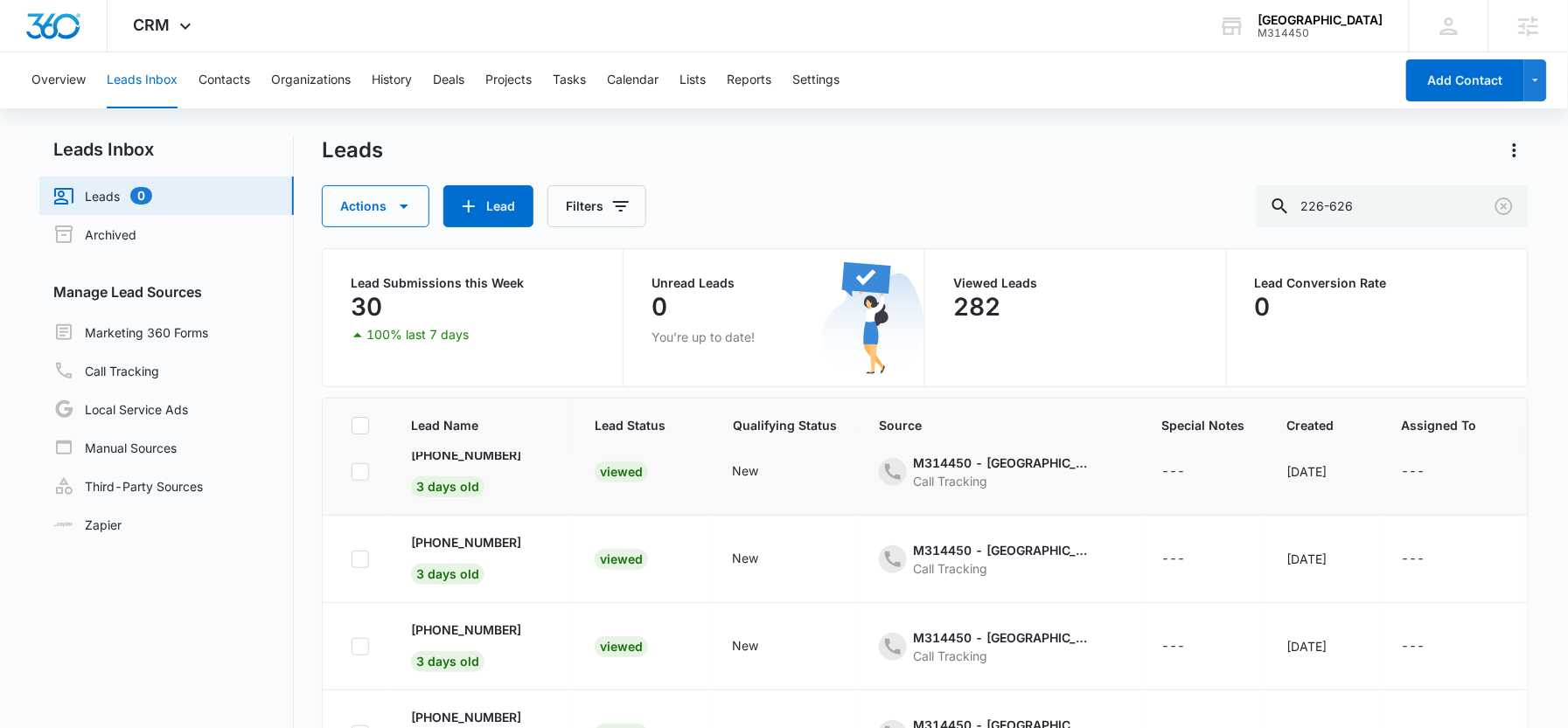
scroll to position [31, 0]
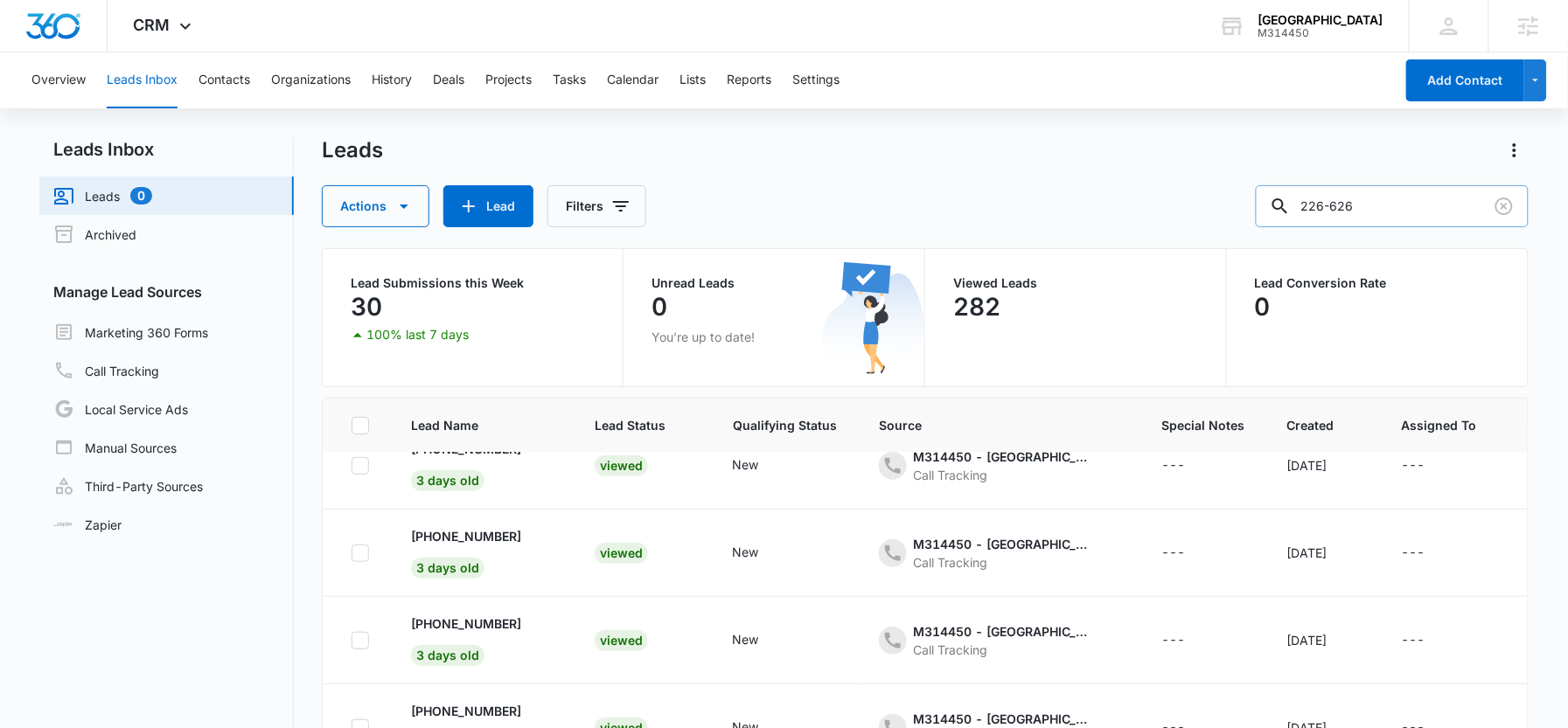
click at [1401, 226] on input "226-626" at bounding box center [1392, 207] width 273 height 42
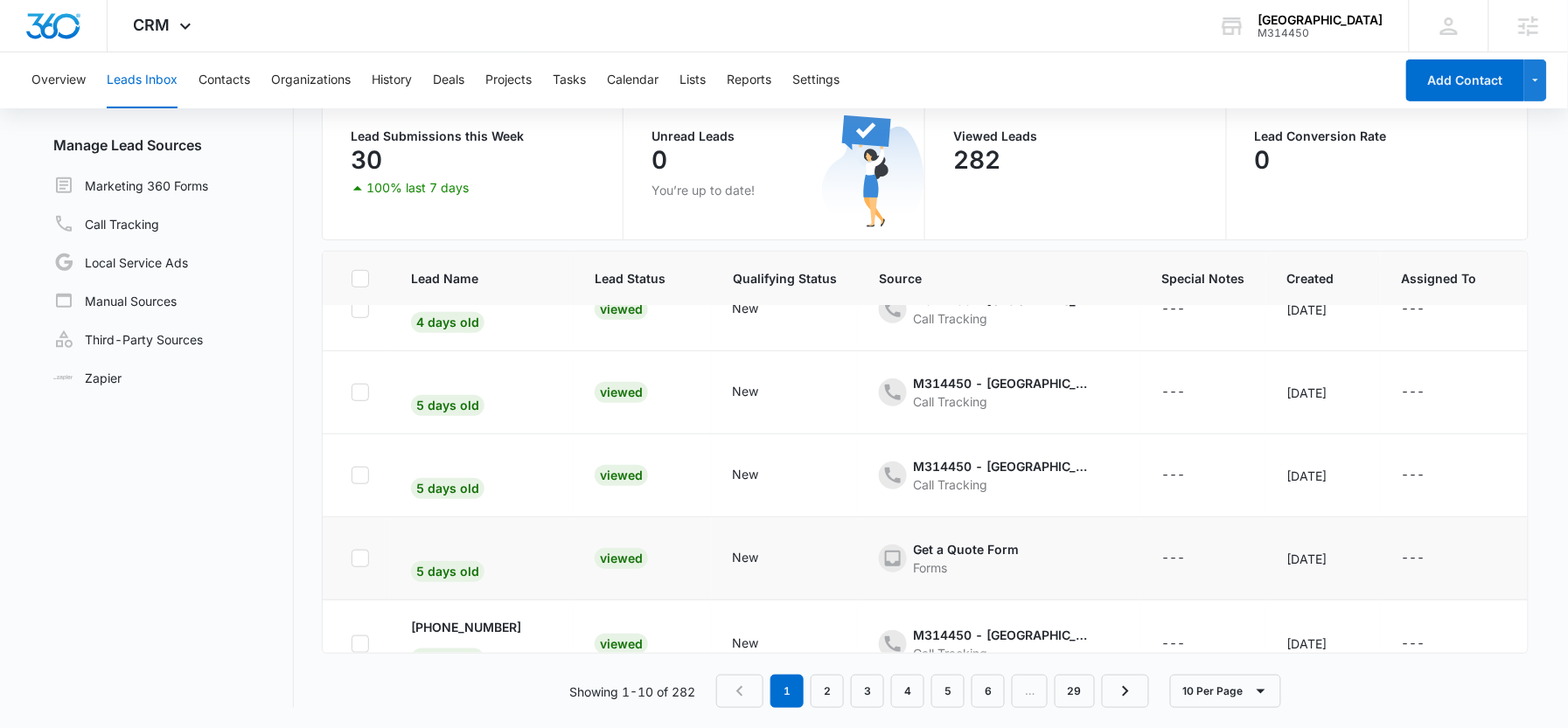
scroll to position [453, 0]
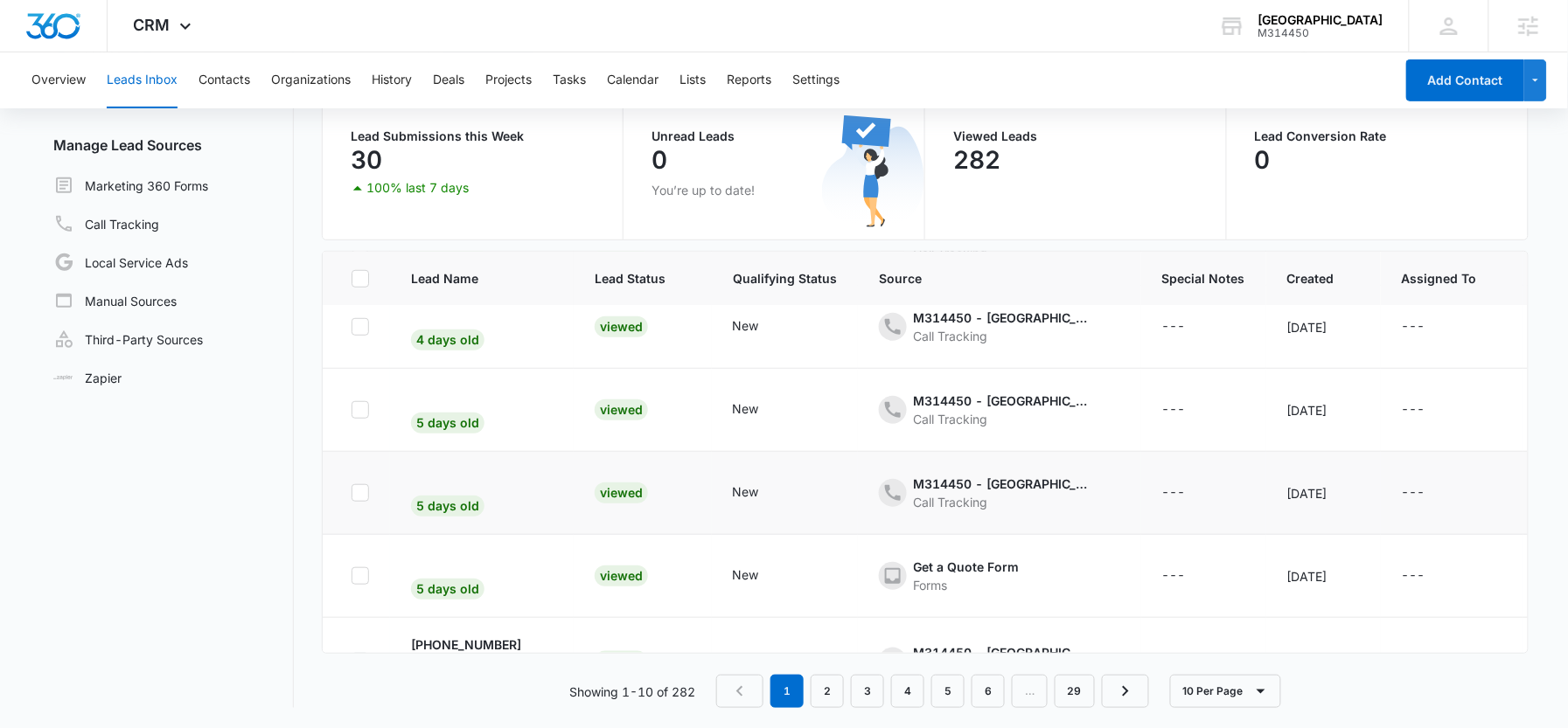
click at [614, 493] on div "Viewed" at bounding box center [621, 492] width 54 height 21
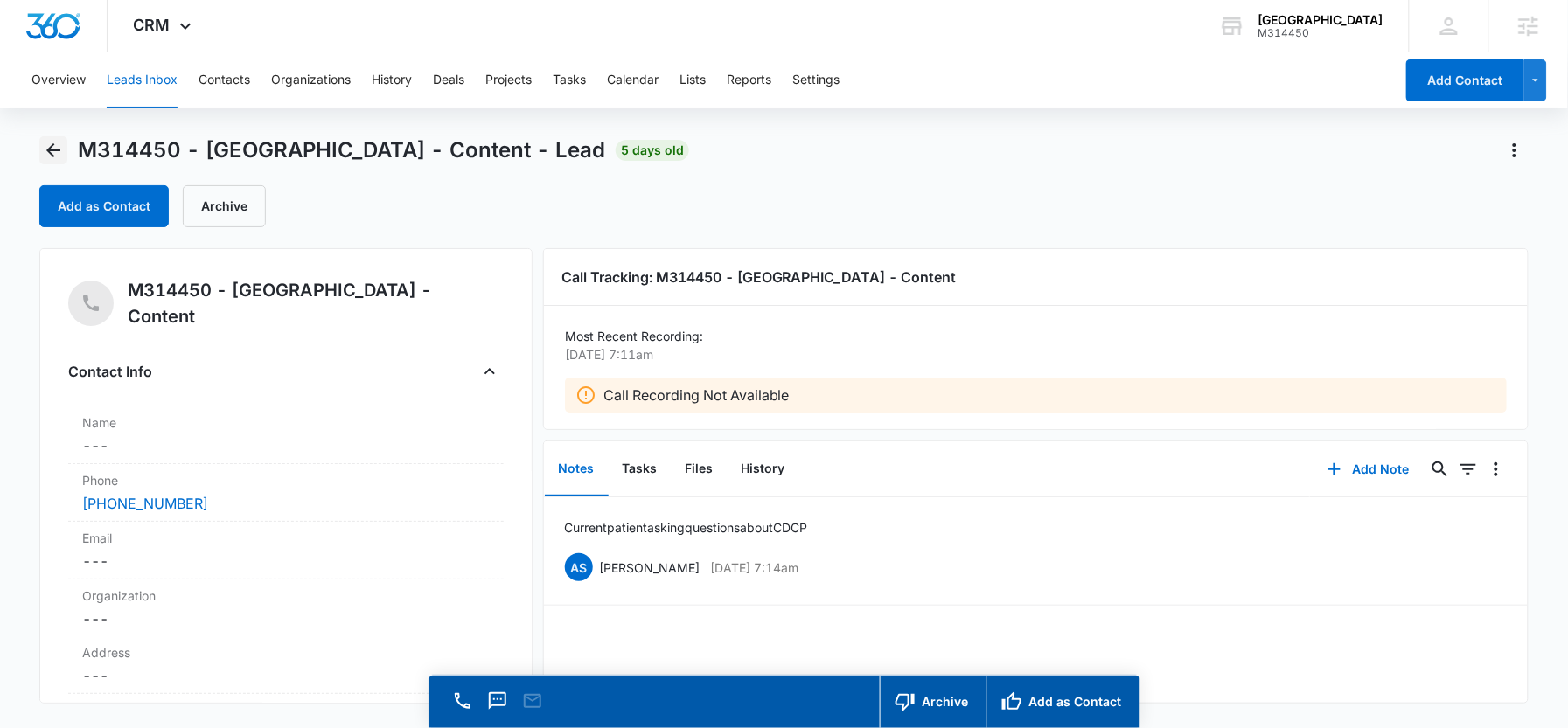
click at [55, 147] on icon "Back" at bounding box center [53, 150] width 21 height 21
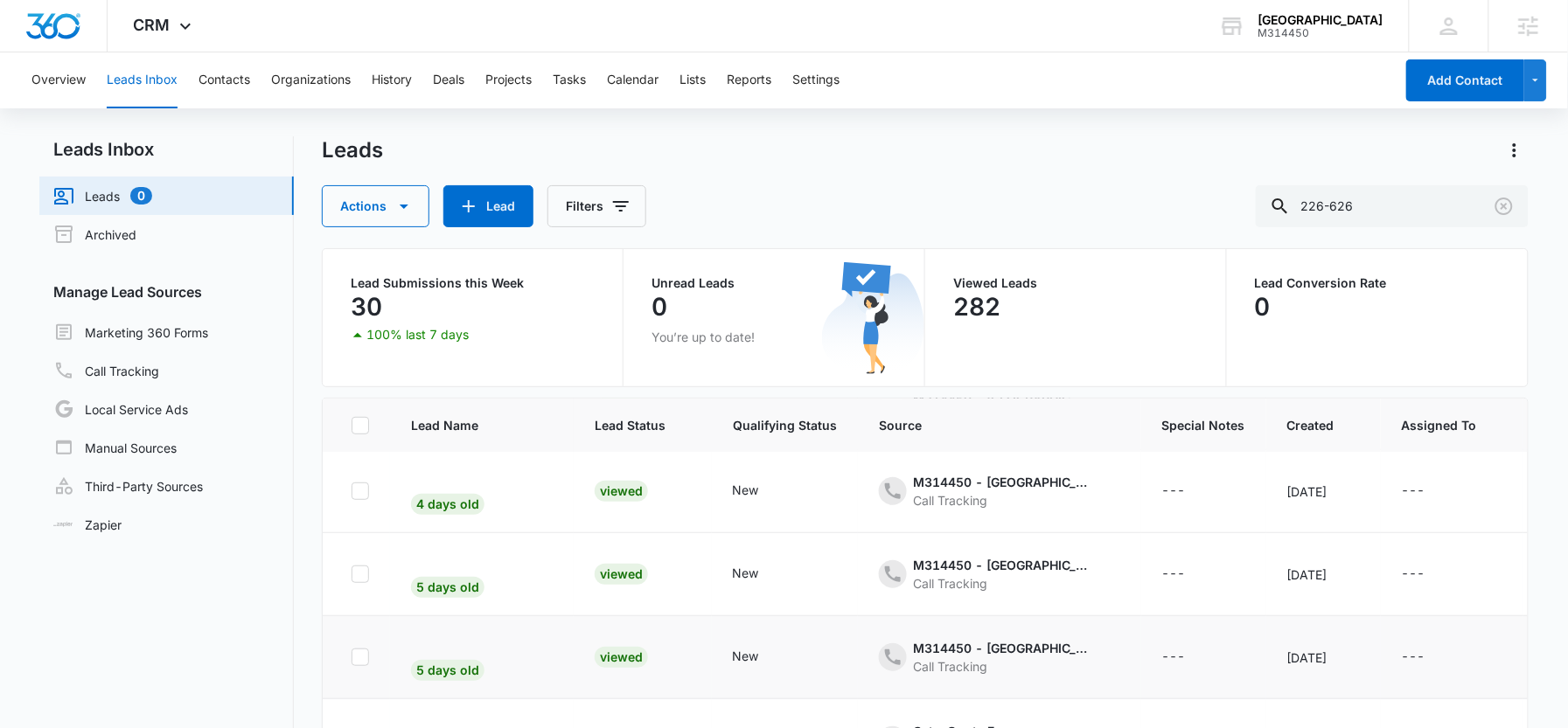
scroll to position [422, 0]
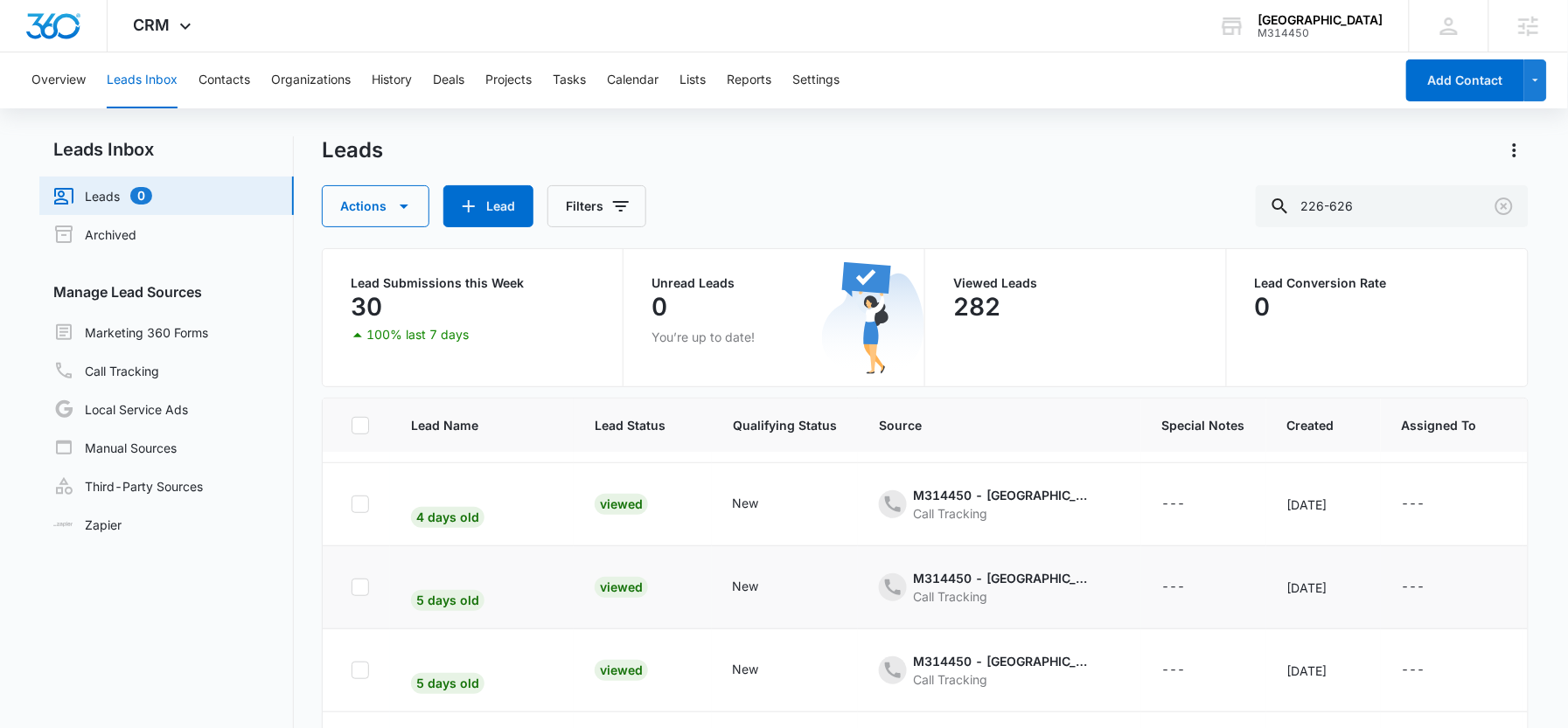
click at [602, 581] on div "Viewed" at bounding box center [621, 587] width 54 height 21
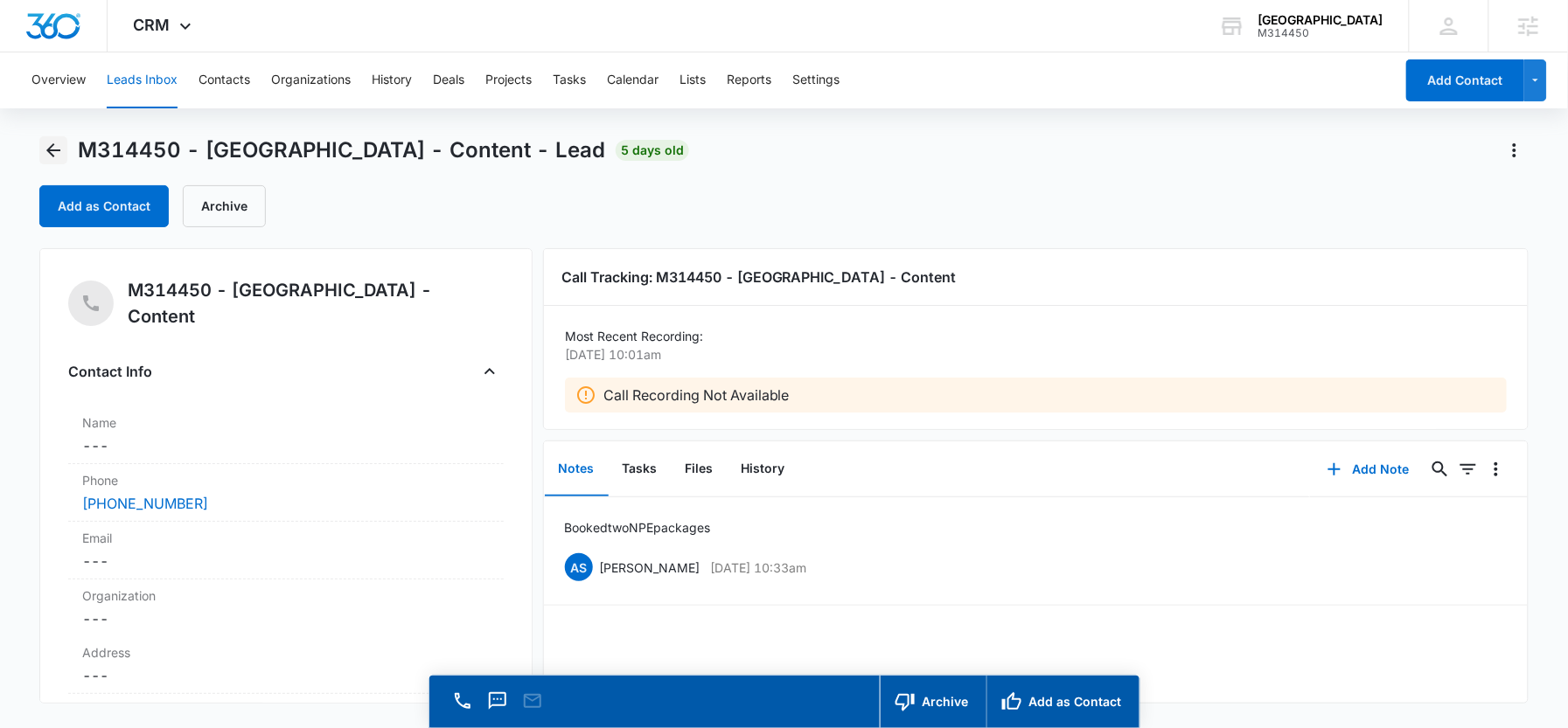
click at [49, 158] on icon "Back" at bounding box center [53, 150] width 21 height 21
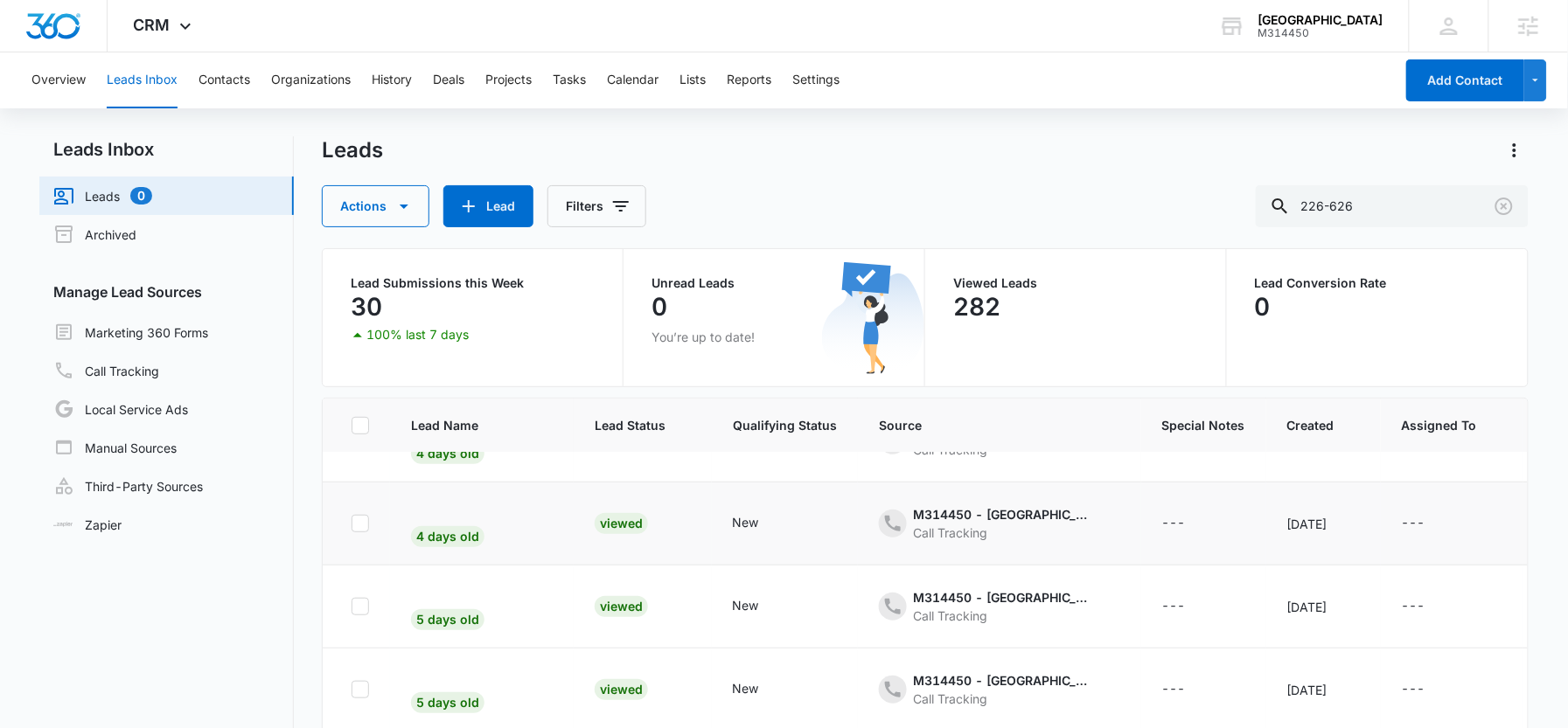
scroll to position [400, 0]
click at [612, 525] on div "Viewed" at bounding box center [621, 526] width 54 height 21
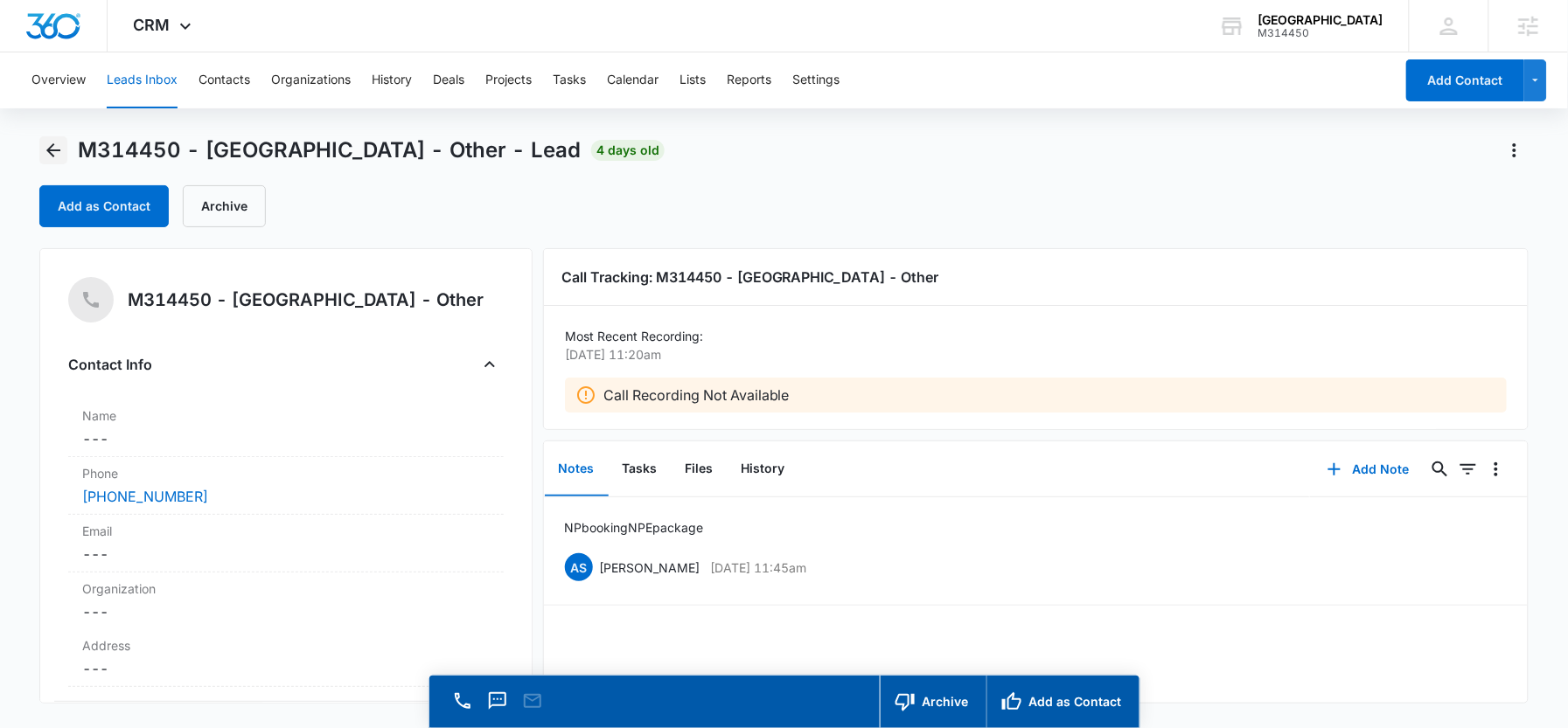
click at [41, 146] on button "Back" at bounding box center [53, 150] width 28 height 28
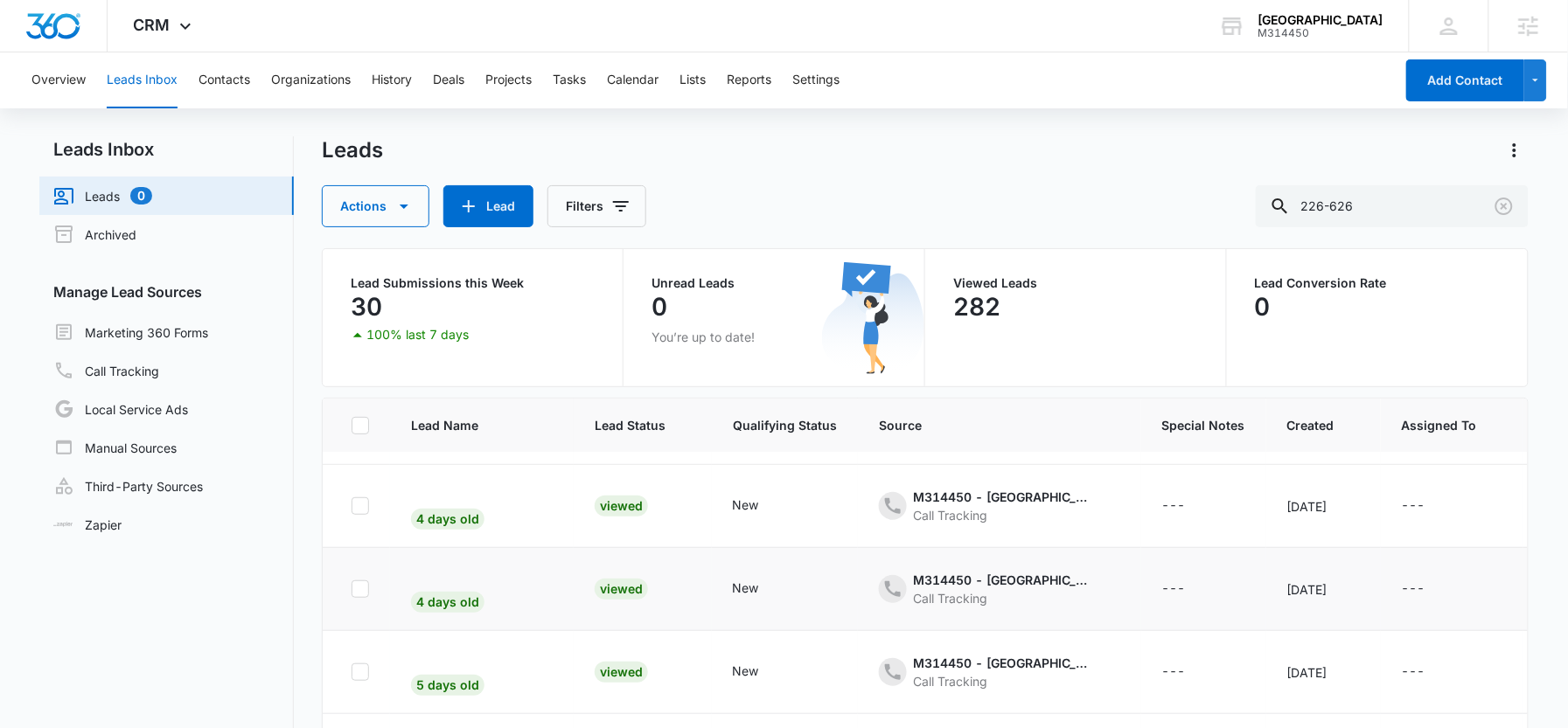
scroll to position [333, 0]
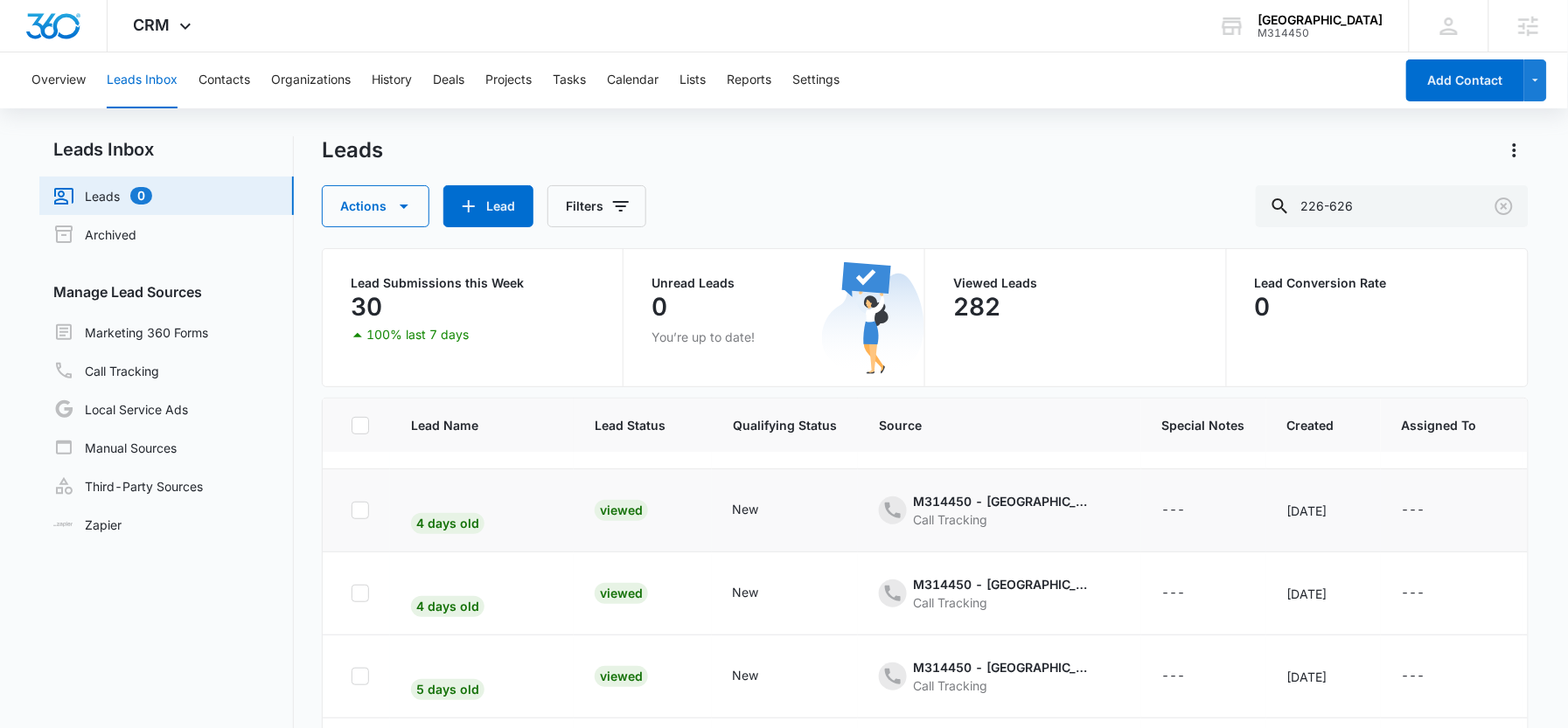
click at [602, 515] on div "Viewed" at bounding box center [621, 511] width 54 height 21
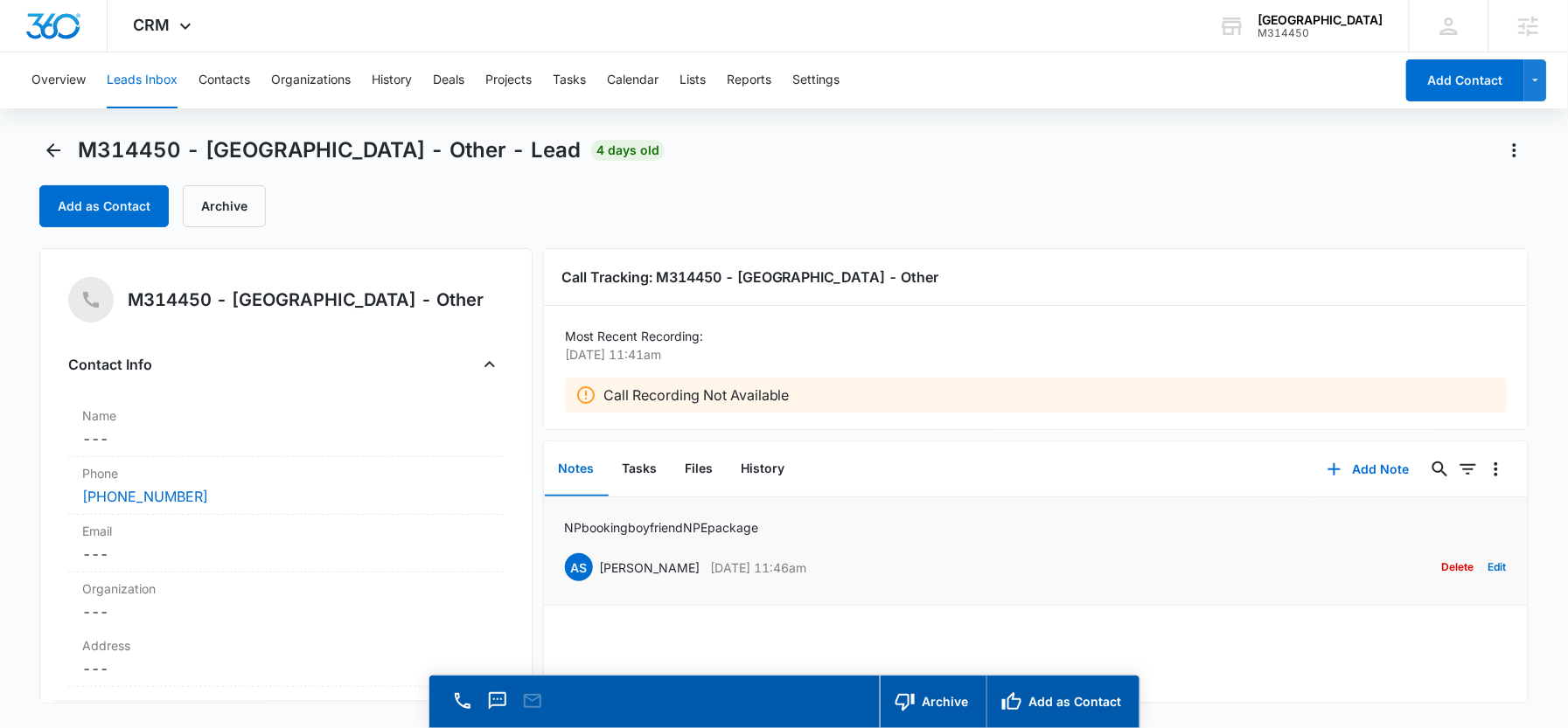
click at [717, 525] on p "NP booking boyfriend NPE package" at bounding box center [662, 528] width 194 height 18
click at [56, 151] on icon "Back" at bounding box center [53, 150] width 21 height 21
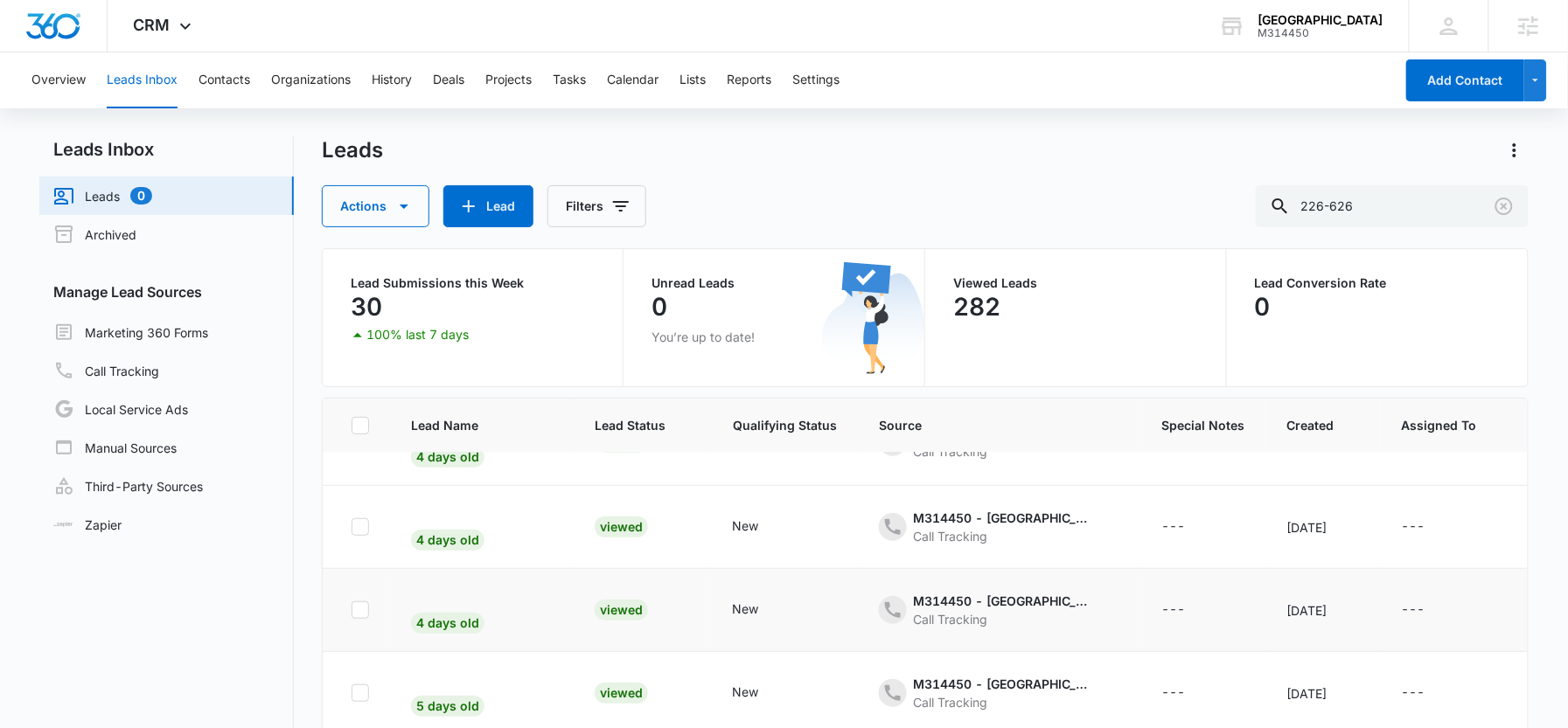
scroll to position [315, 0]
click at [613, 525] on div "Viewed" at bounding box center [621, 529] width 54 height 21
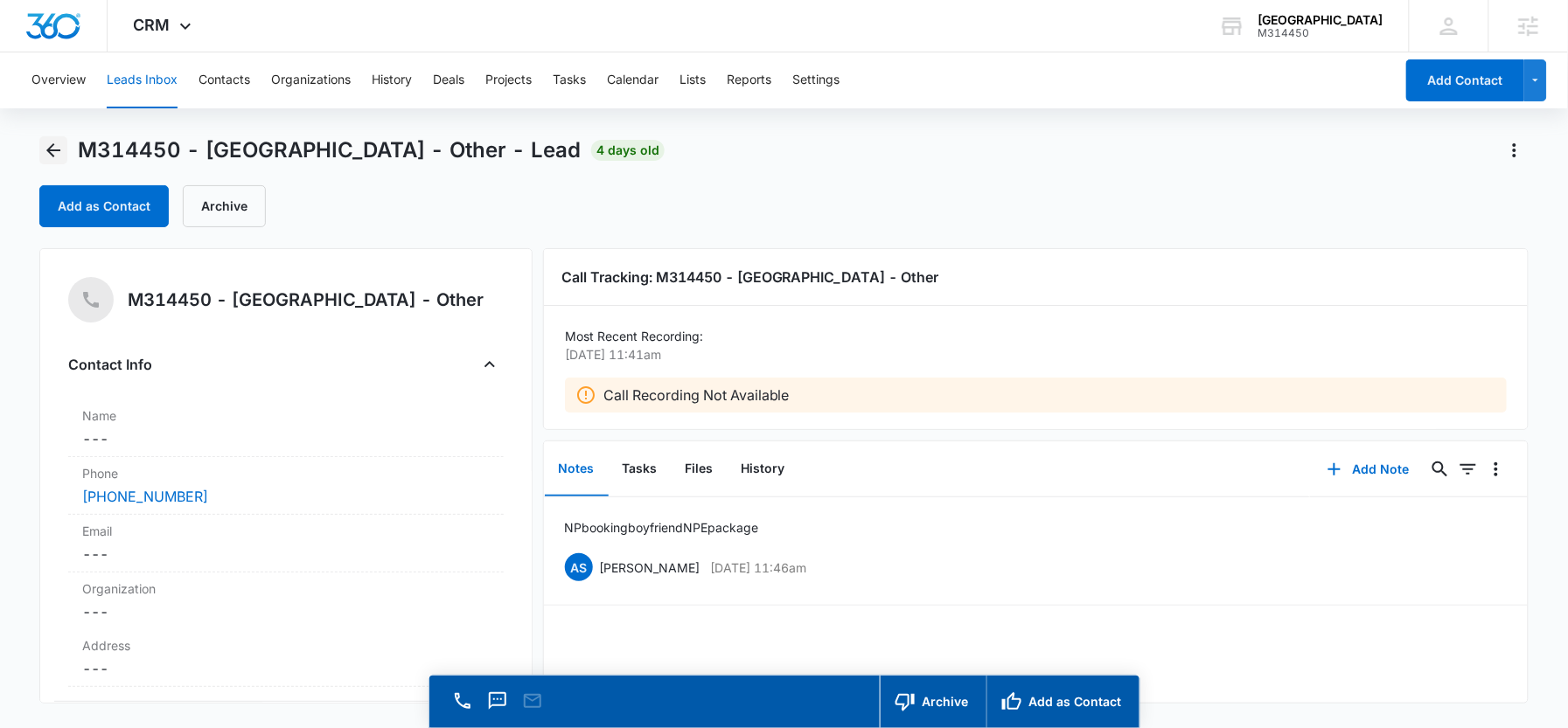
click at [56, 146] on icon "Back" at bounding box center [53, 150] width 21 height 21
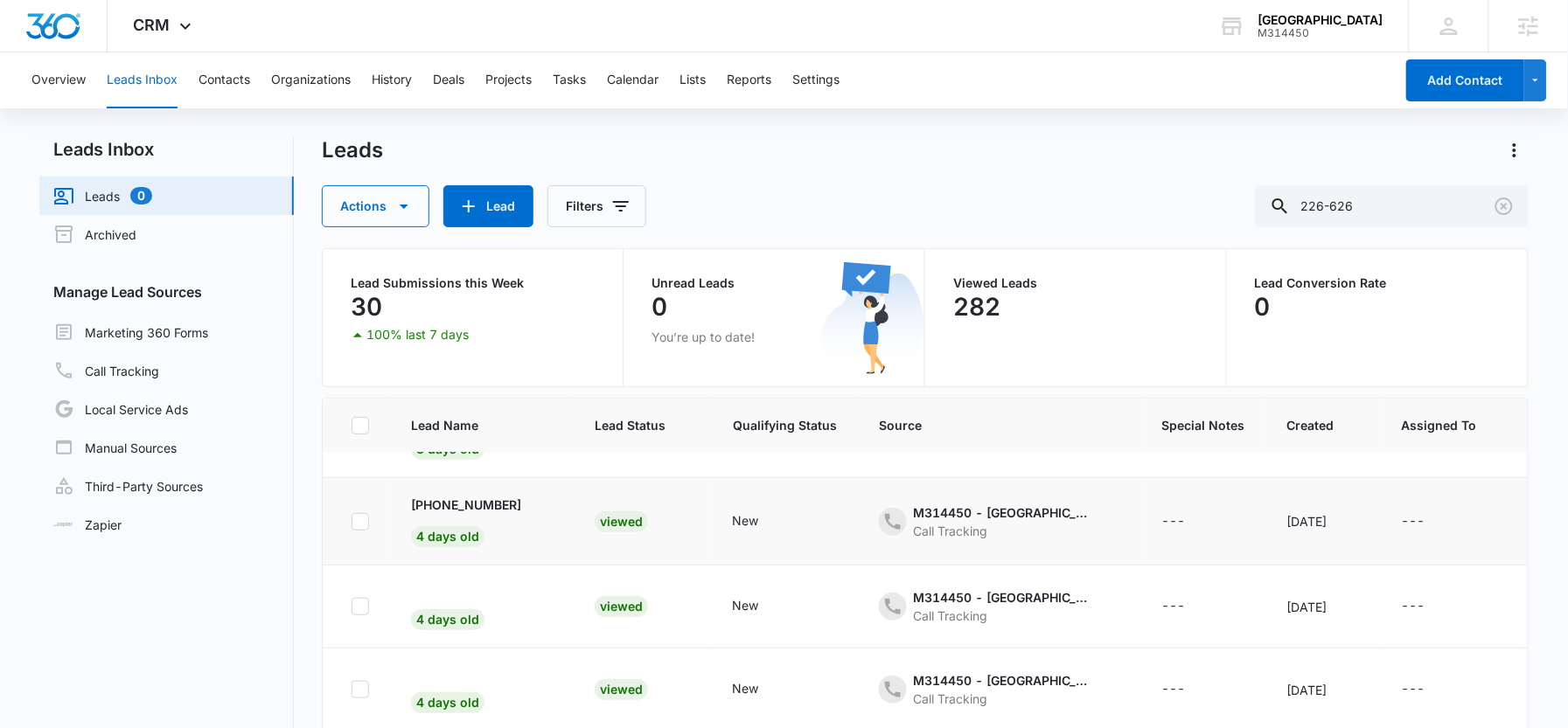
scroll to position [224, 0]
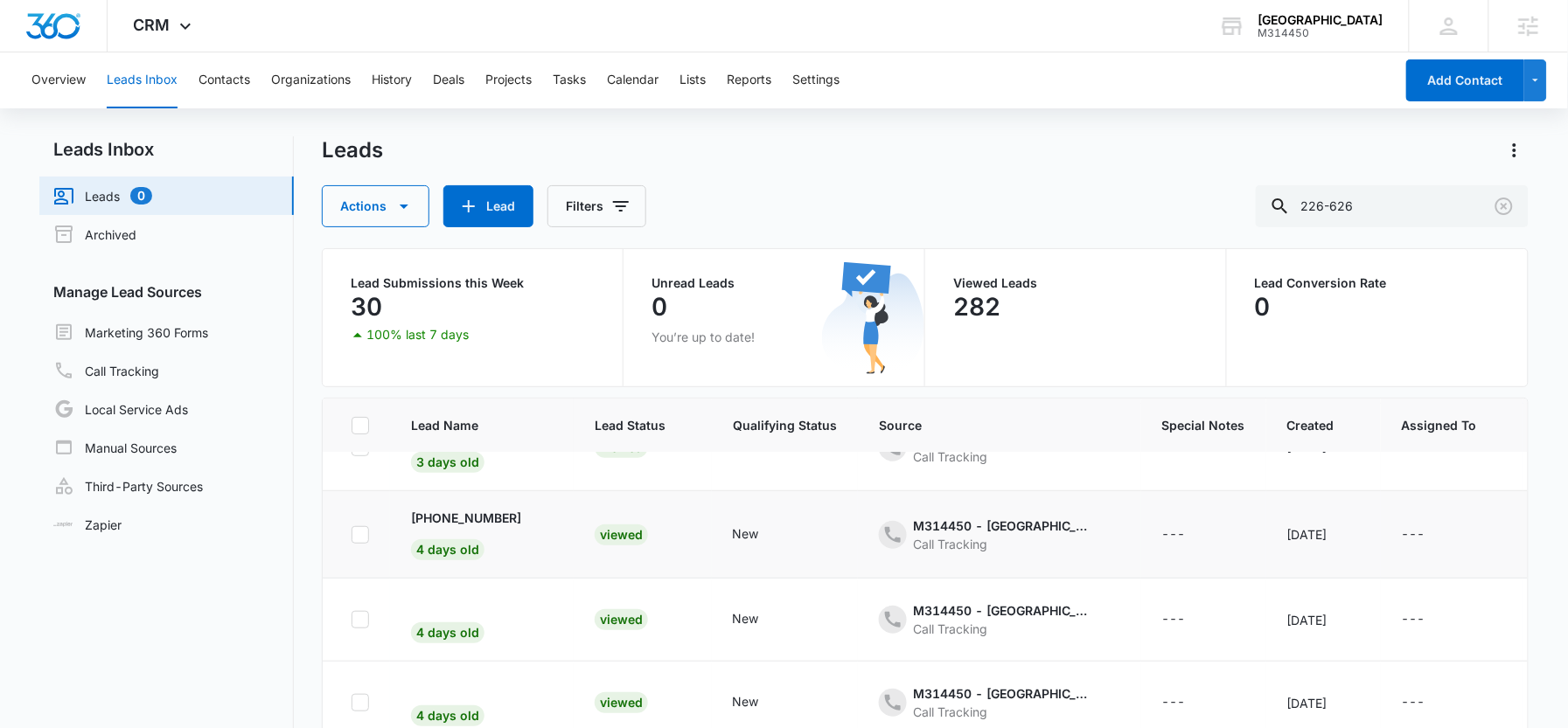
click at [605, 535] on div "Viewed" at bounding box center [621, 535] width 54 height 21
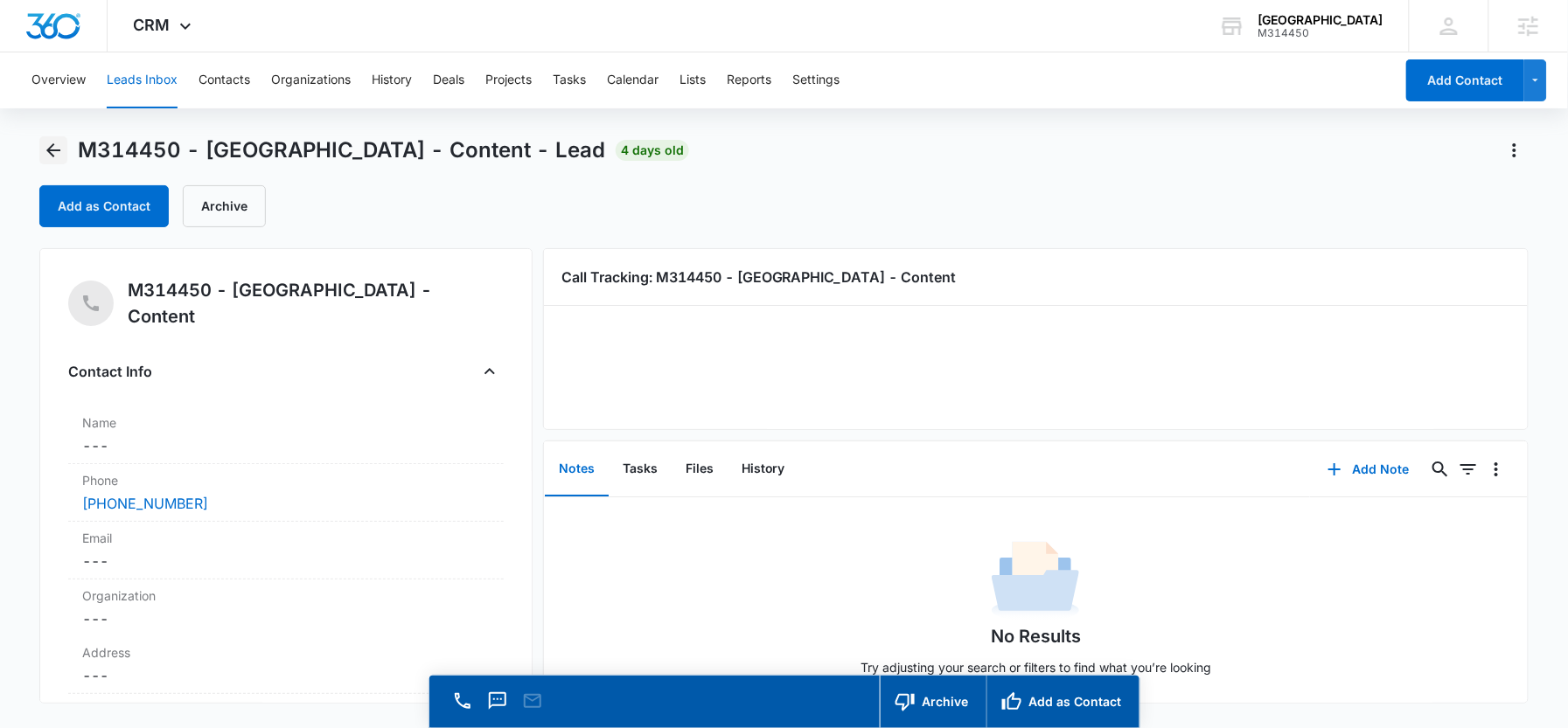
click at [56, 149] on icon "Back" at bounding box center [53, 150] width 14 height 14
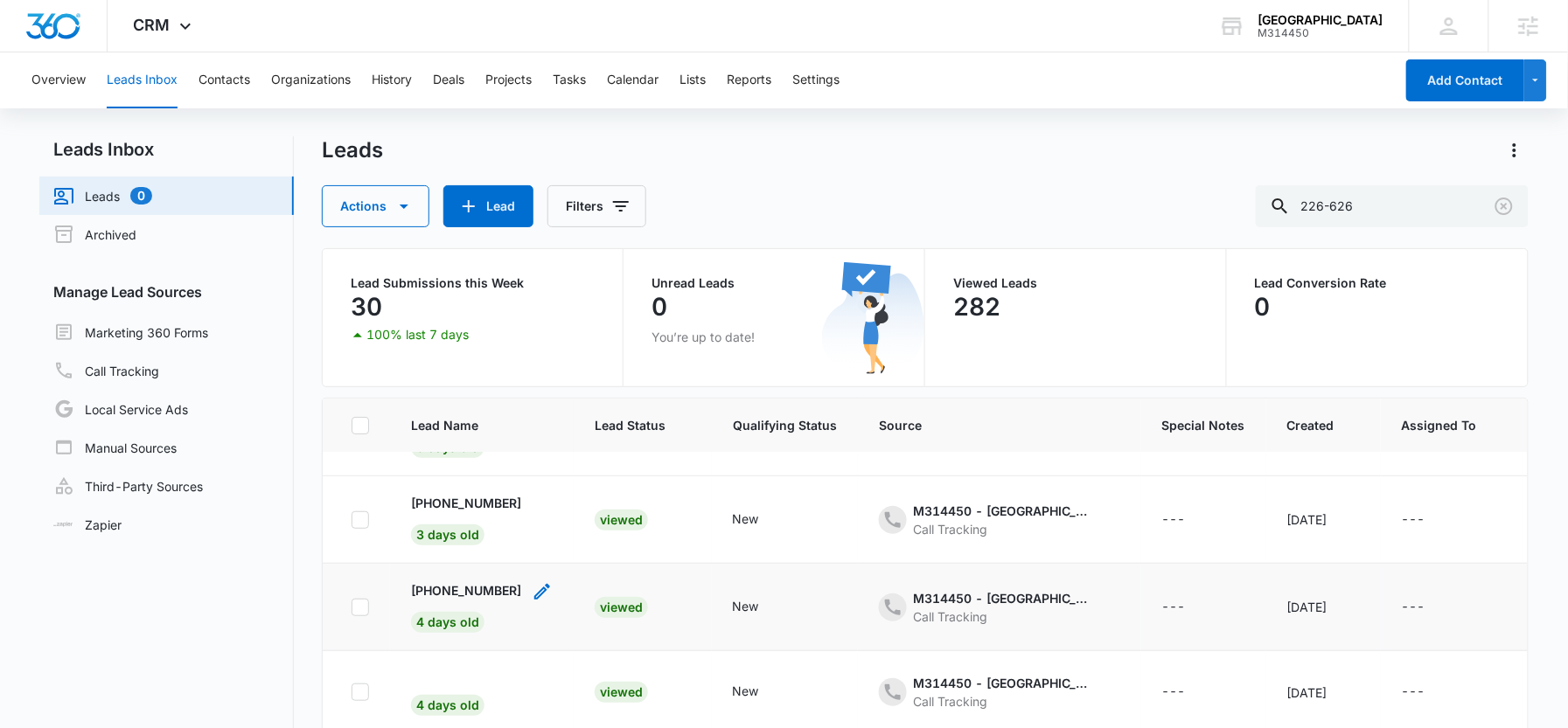
scroll to position [116, 0]
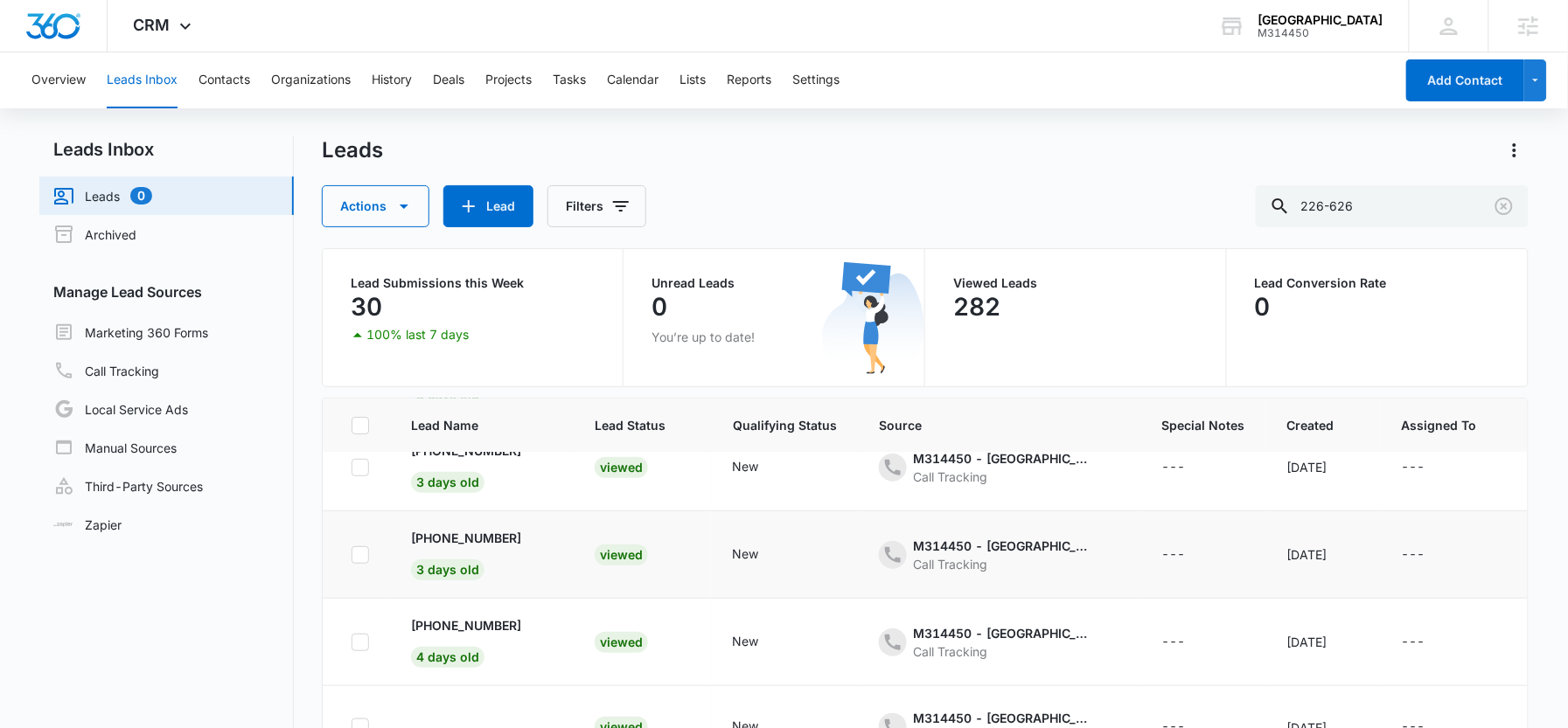
click at [624, 558] on div "Viewed" at bounding box center [621, 555] width 54 height 21
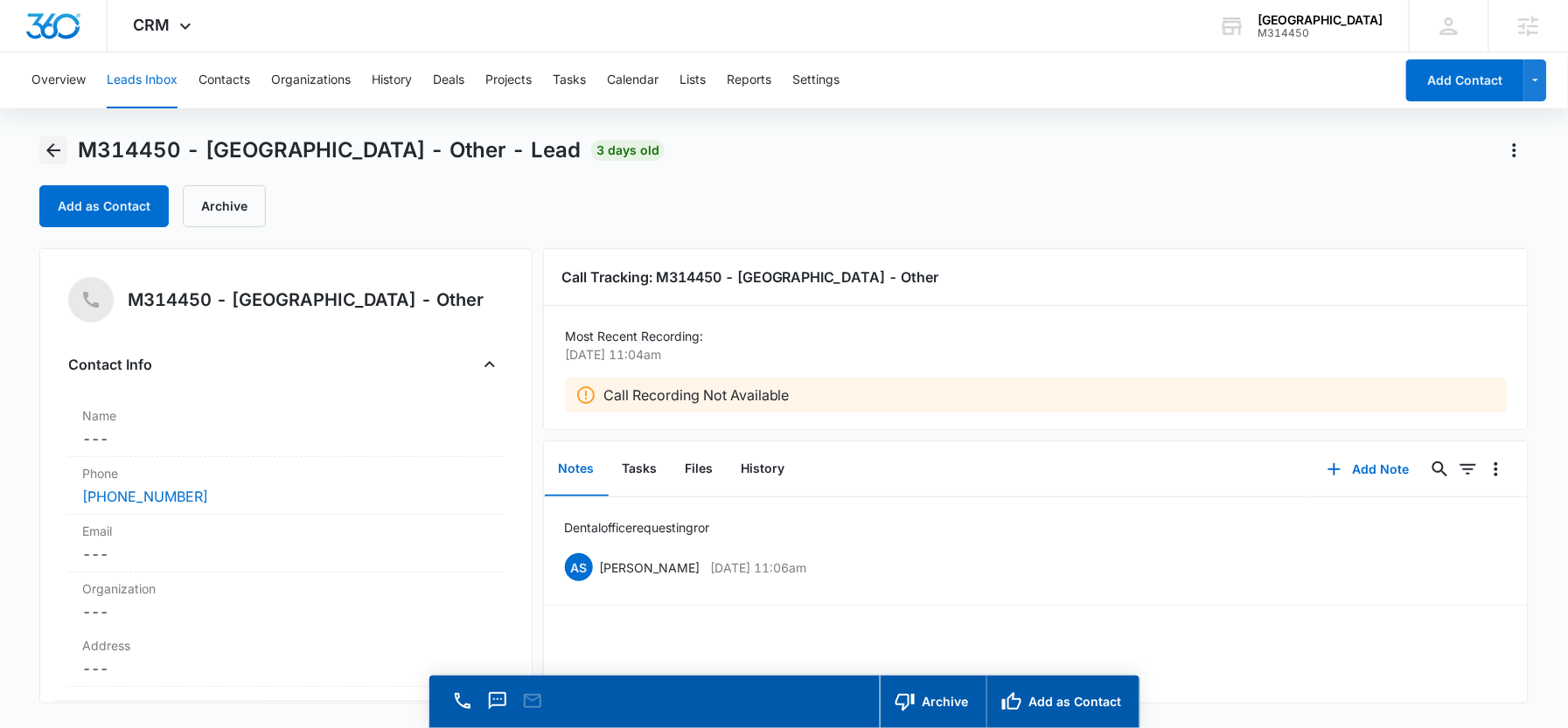
click at [58, 150] on icon "Back" at bounding box center [53, 150] width 14 height 14
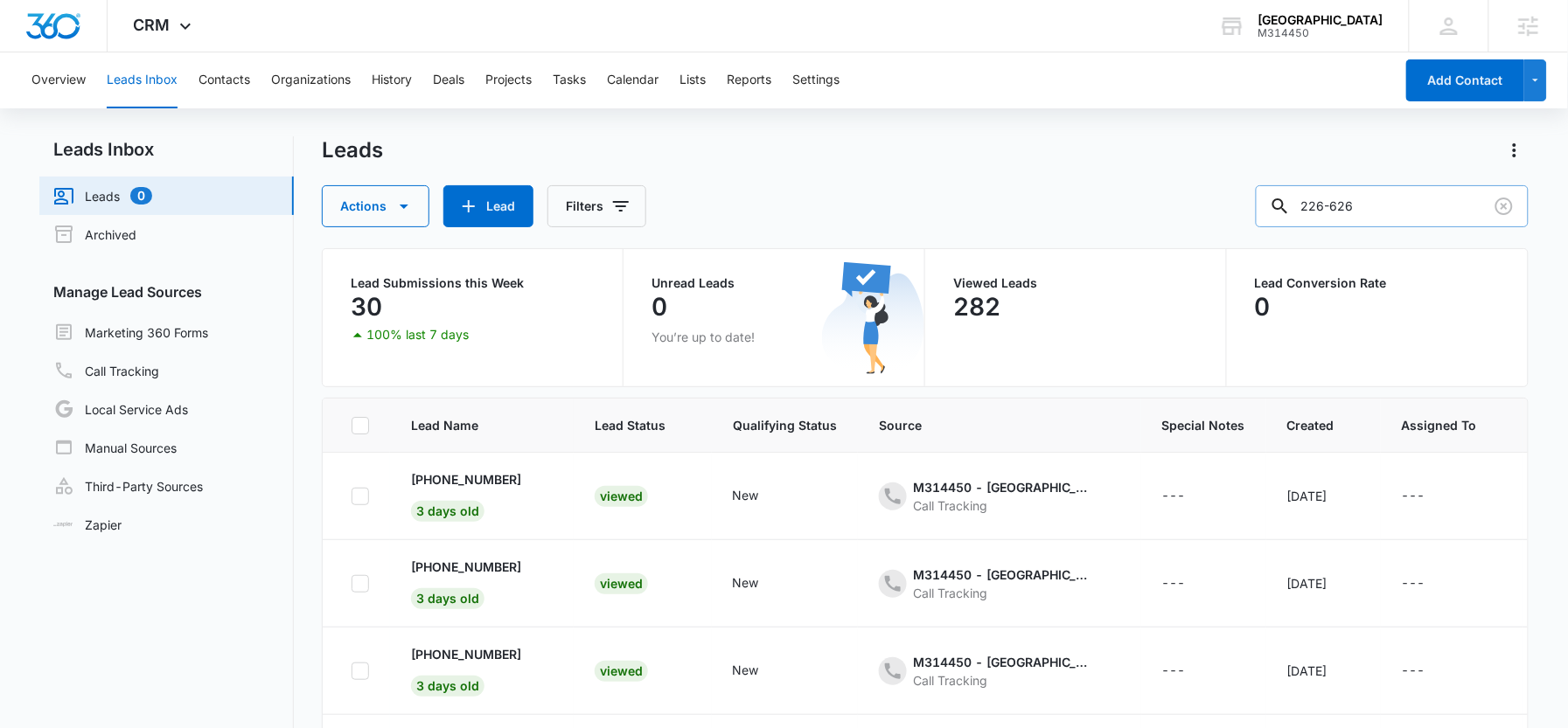
click at [1407, 213] on input "226-626" at bounding box center [1392, 207] width 273 height 42
type input "226-246"
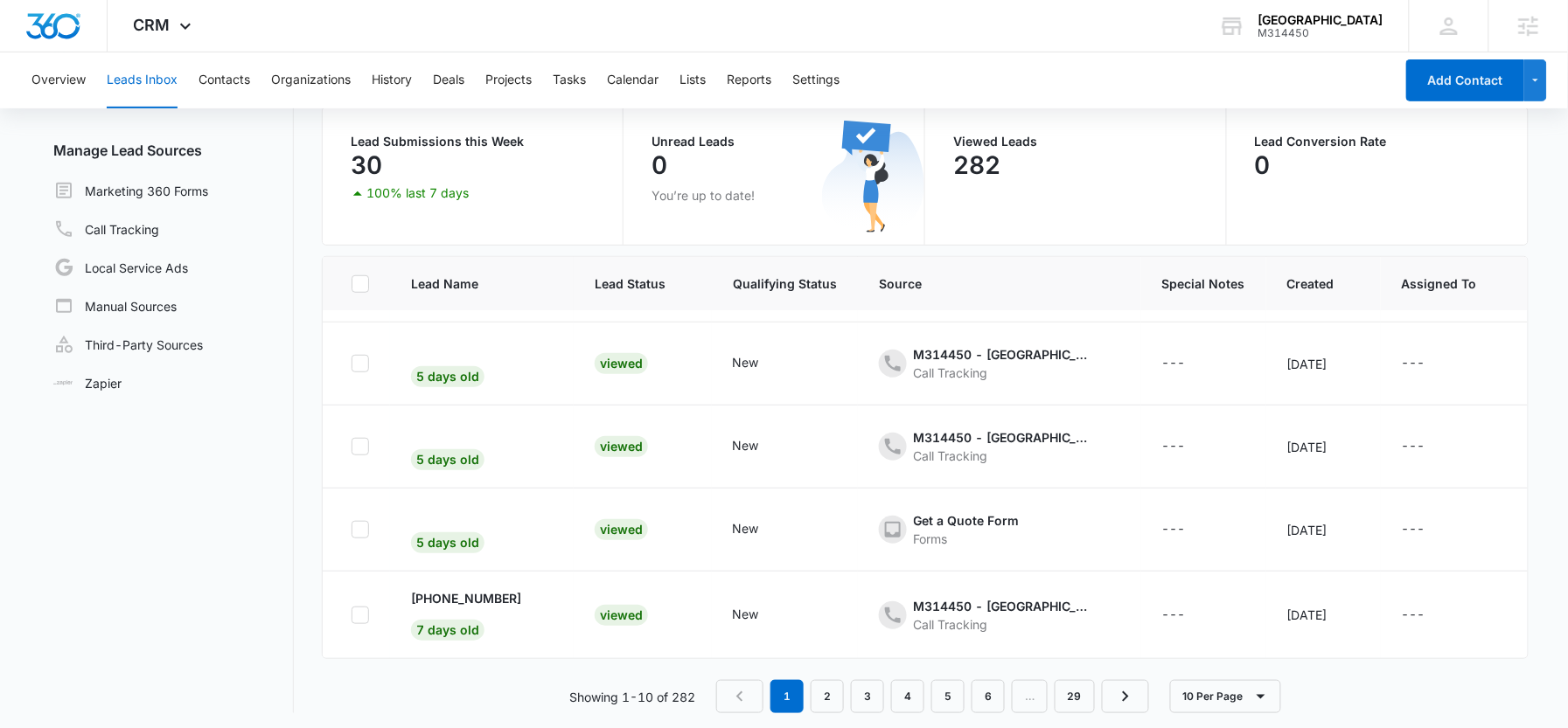
scroll to position [147, 0]
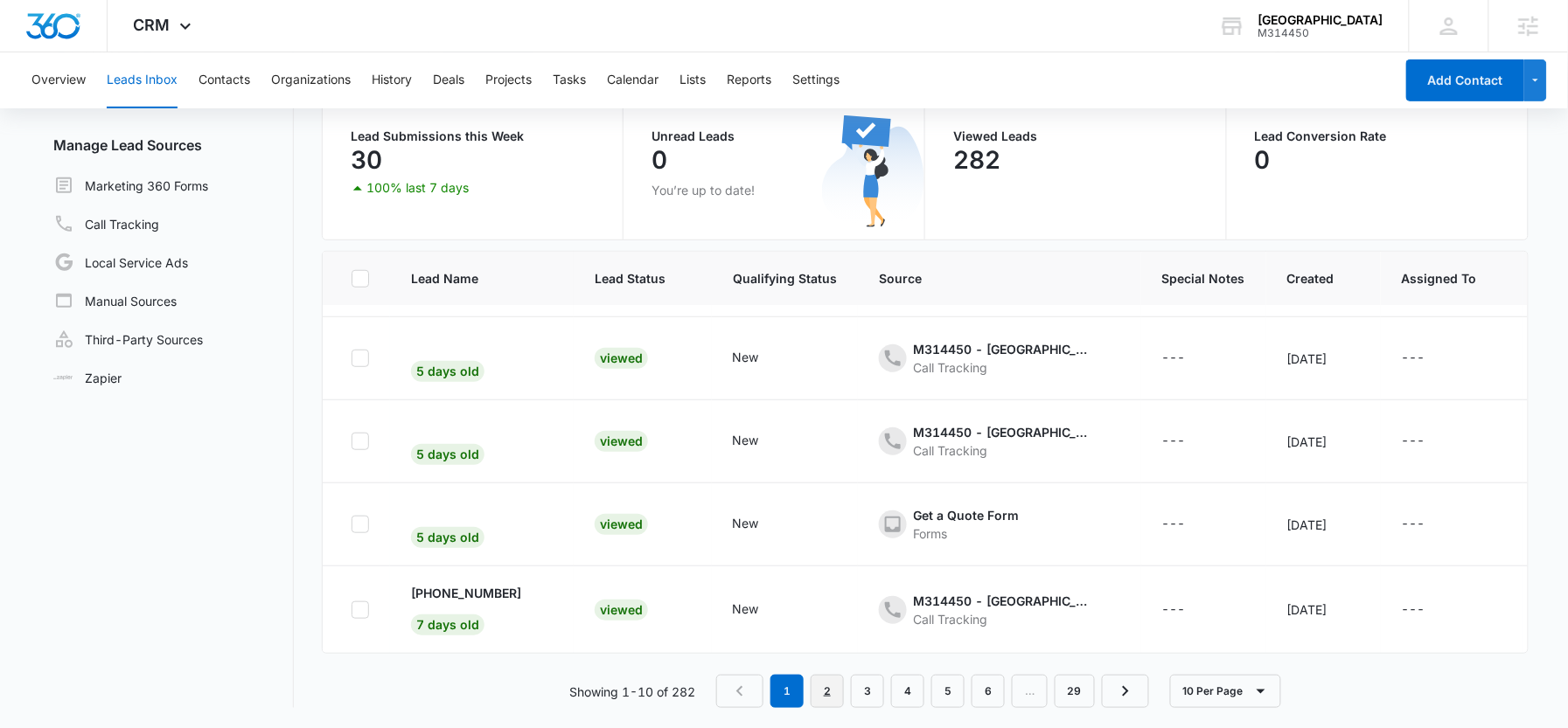
click at [837, 683] on link "2" at bounding box center [827, 692] width 34 height 34
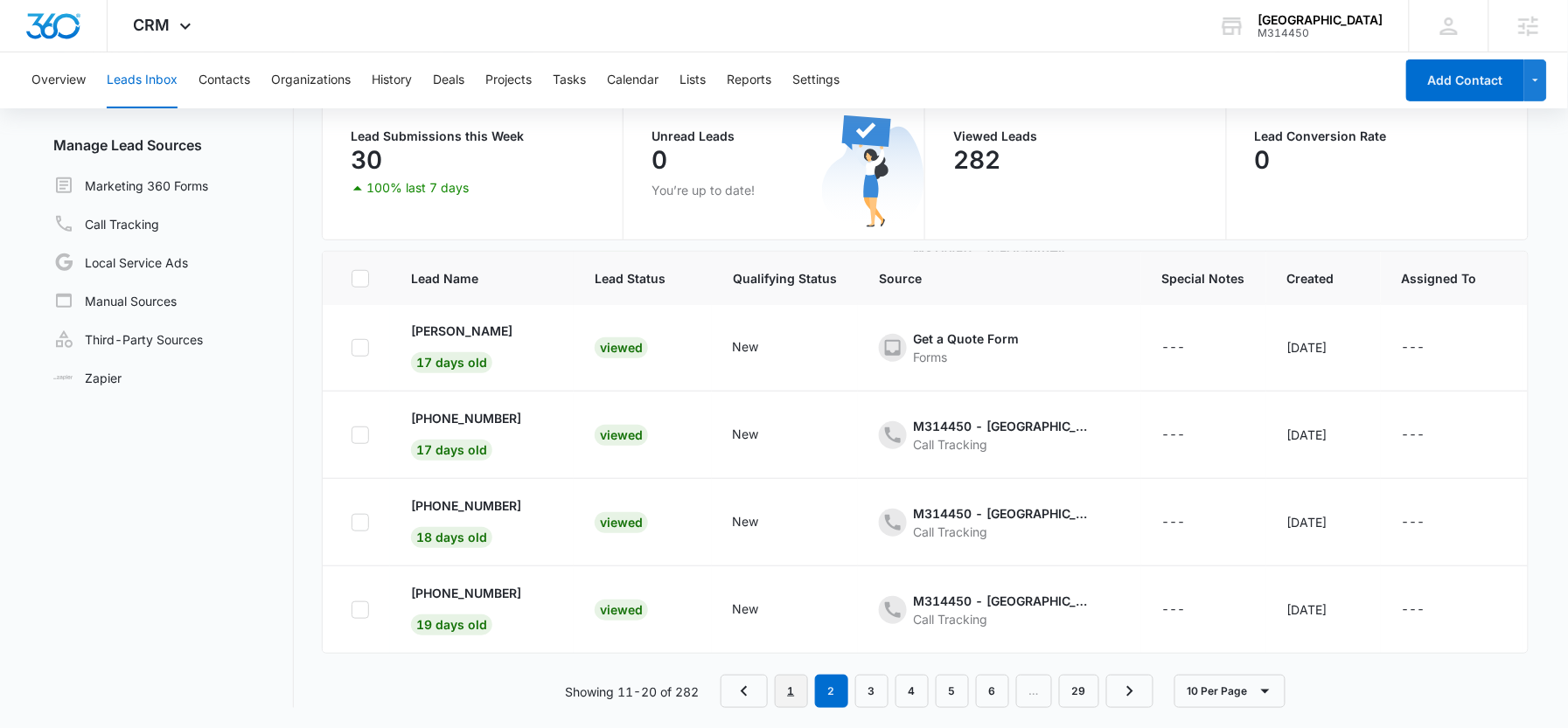
click at [794, 693] on link "1" at bounding box center [791, 692] width 34 height 34
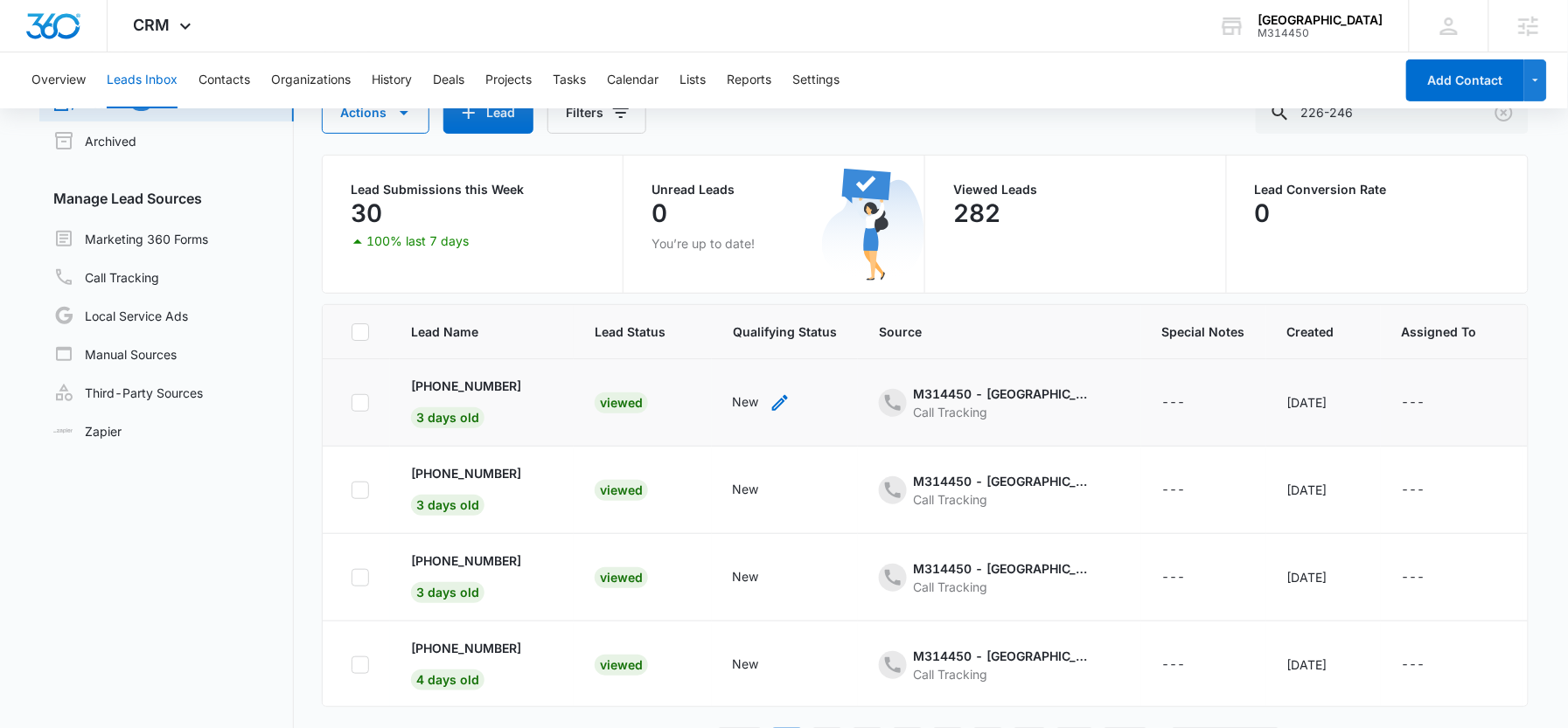
scroll to position [29, 0]
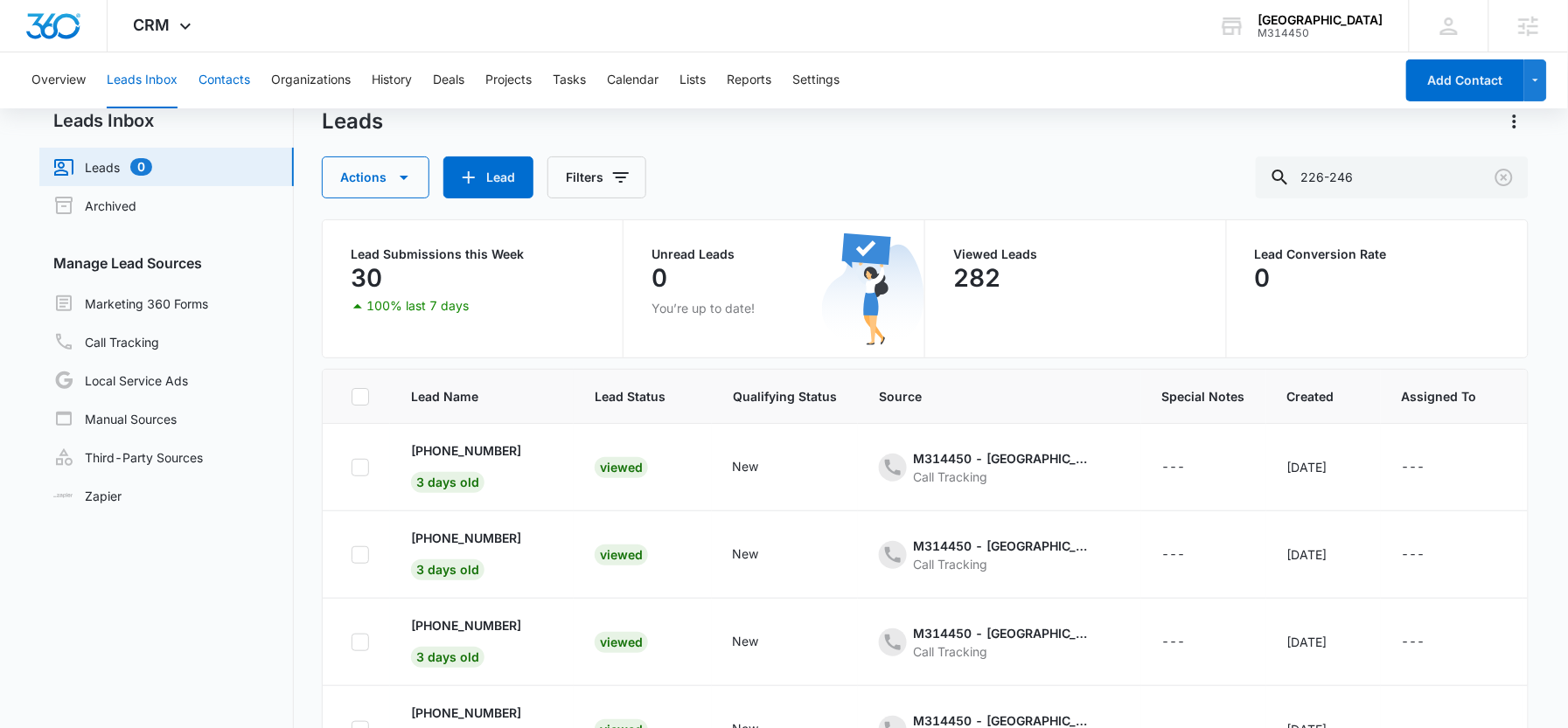
click at [221, 70] on button "Contacts" at bounding box center [224, 81] width 52 height 56
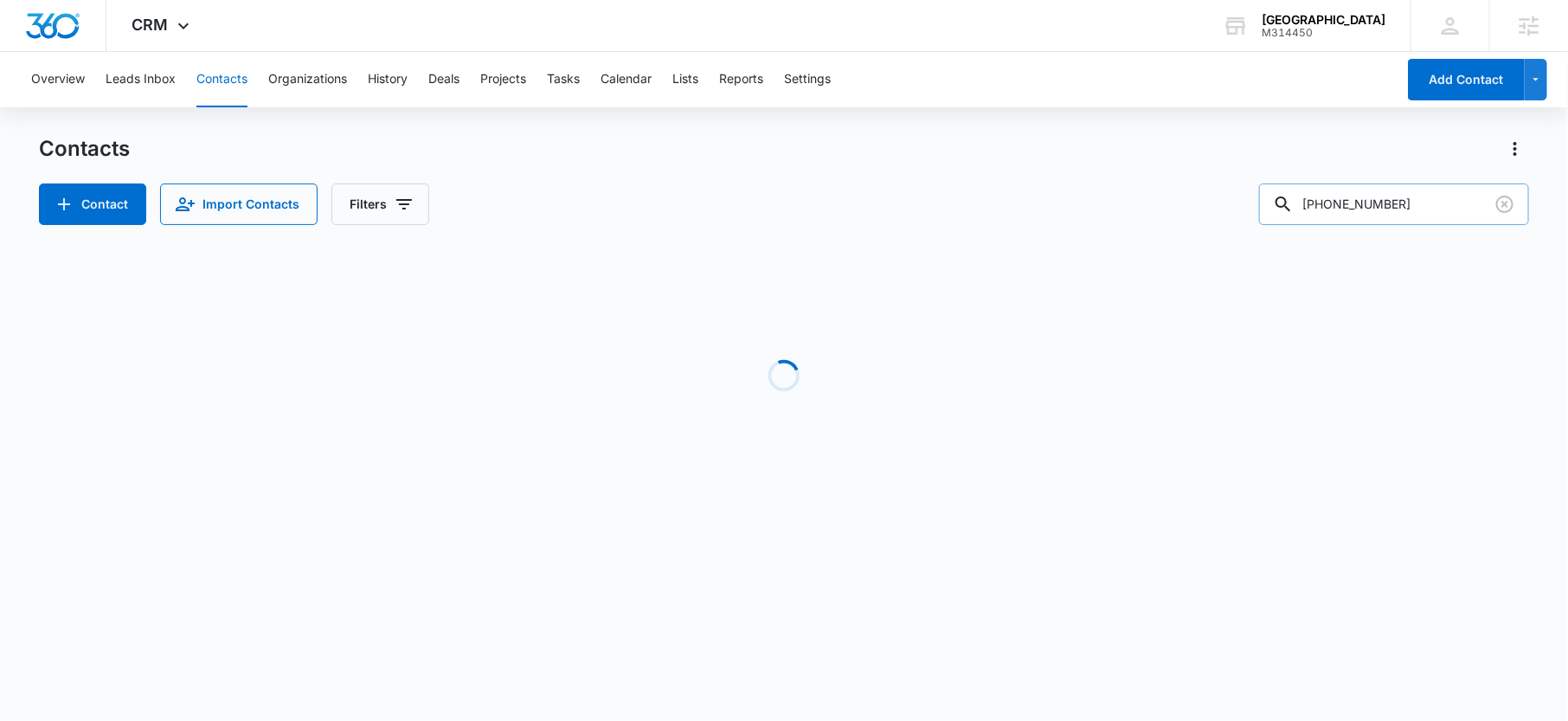
click at [1397, 207] on input "519-564-3891" at bounding box center [1394, 205] width 270 height 41
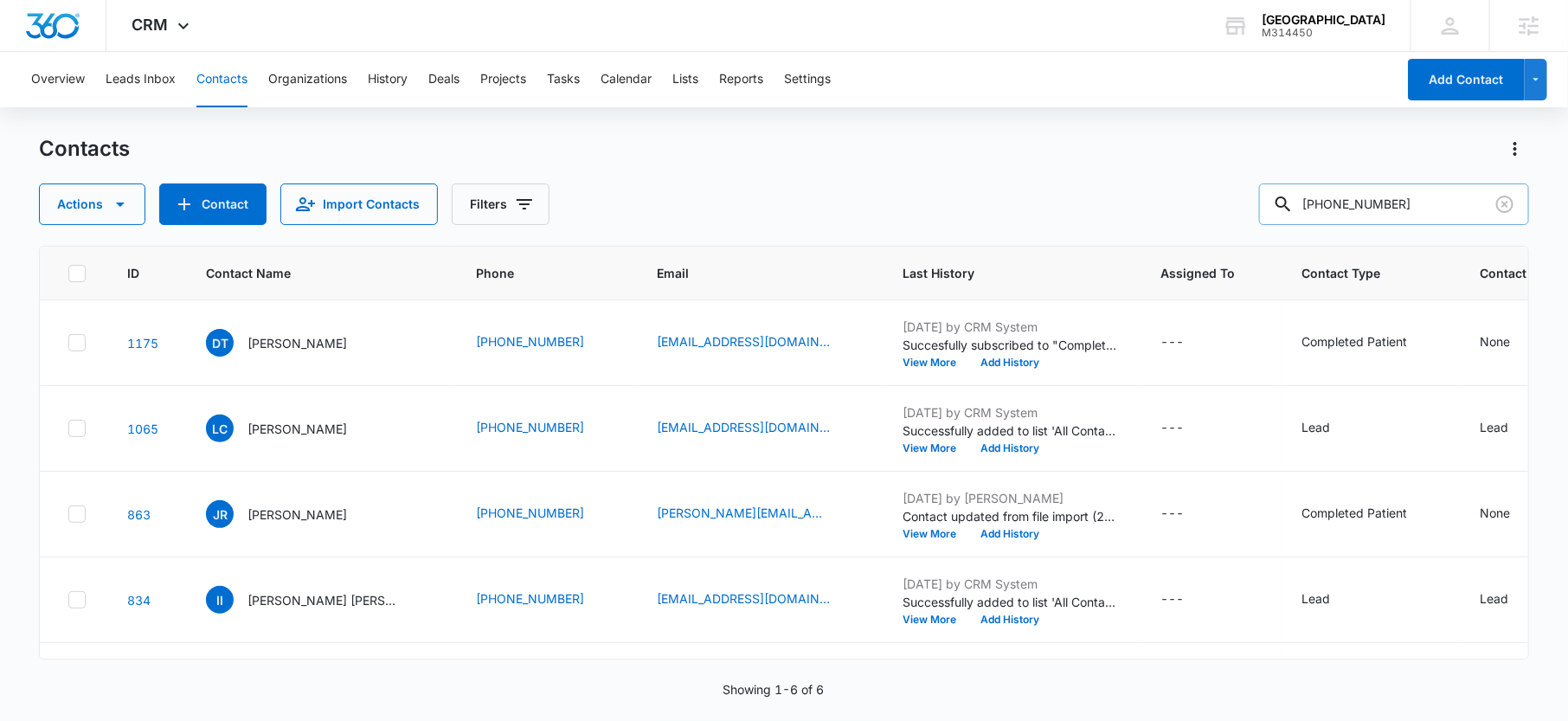
paste input "2262463419"
click at [1371, 204] on input "2262463419" at bounding box center [1394, 205] width 270 height 41
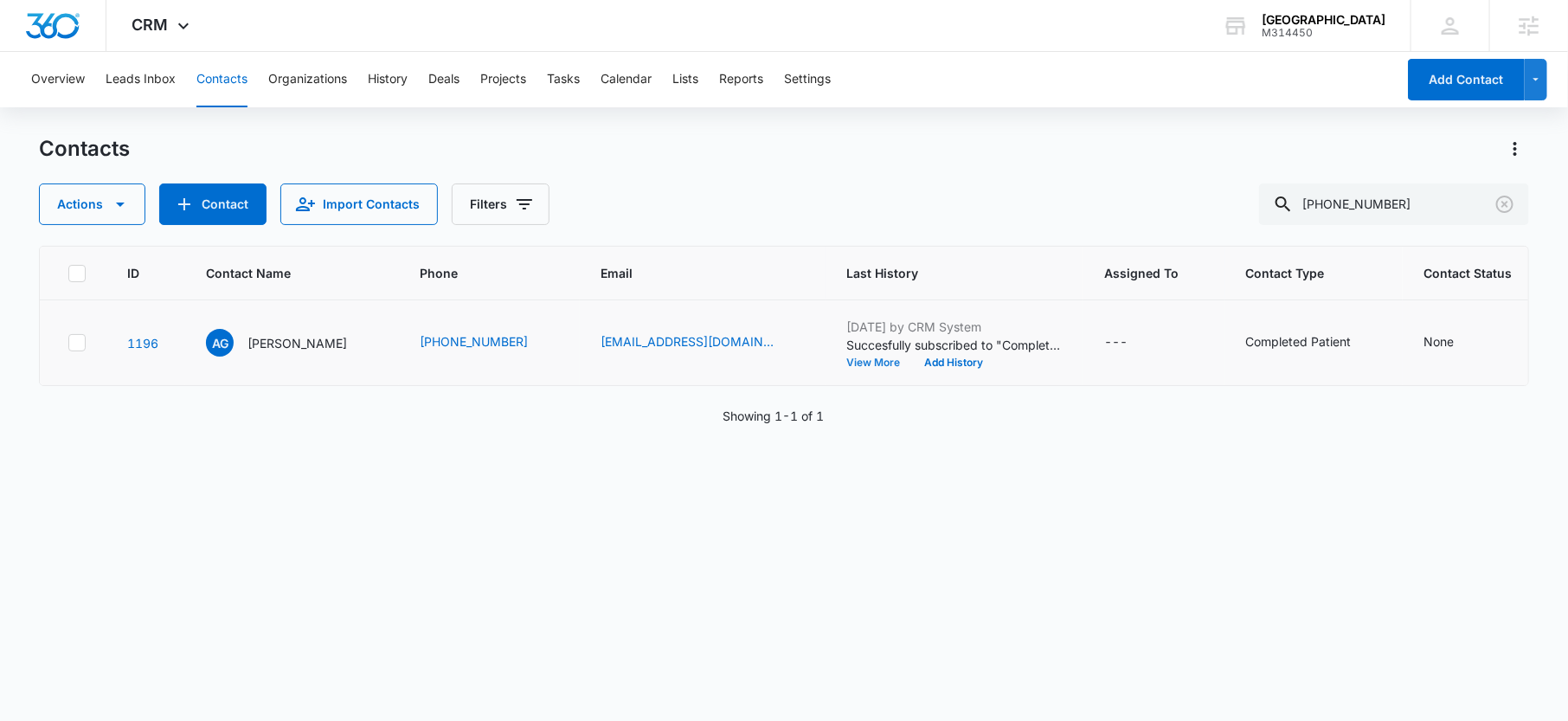
click at [847, 368] on button "View More" at bounding box center [879, 363] width 66 height 11
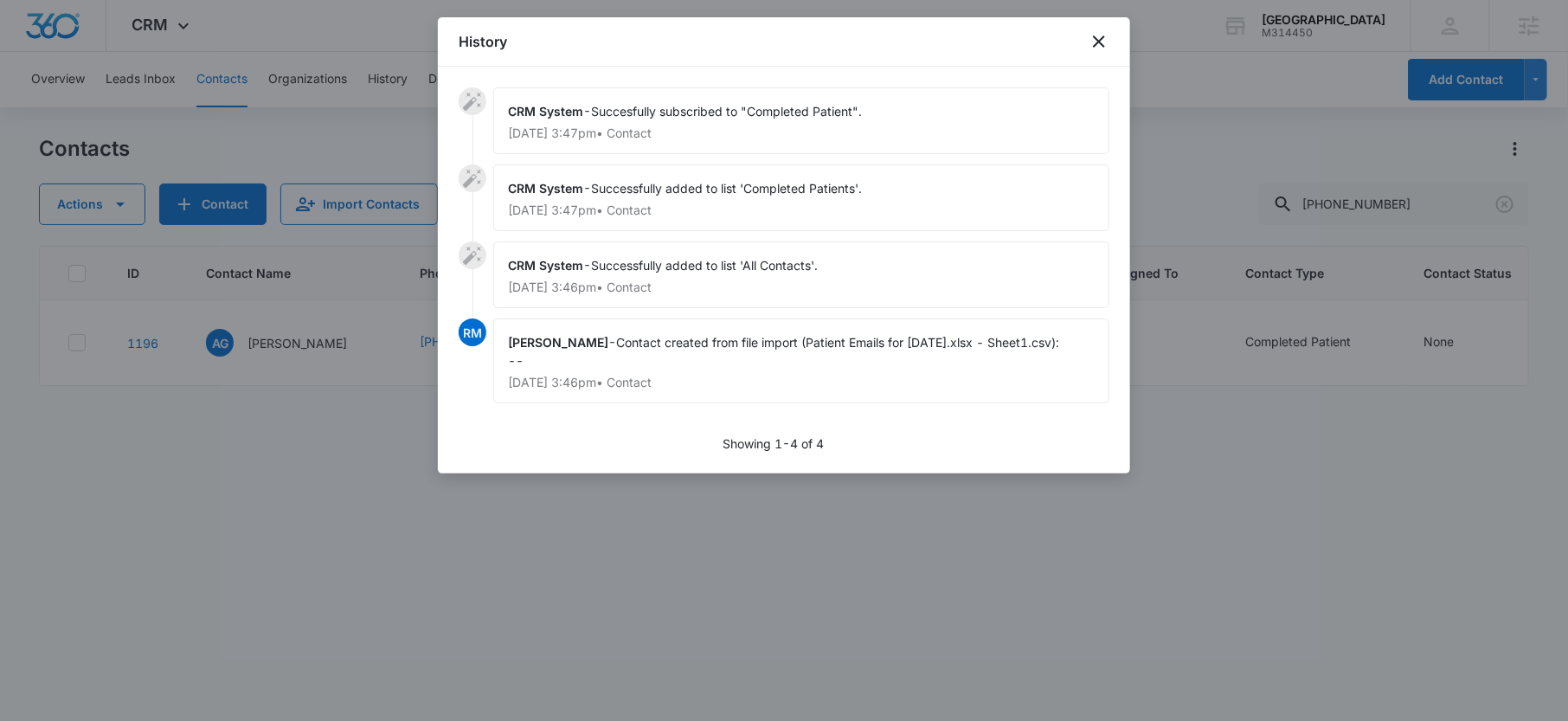
click at [1419, 215] on div at bounding box center [784, 360] width 1568 height 721
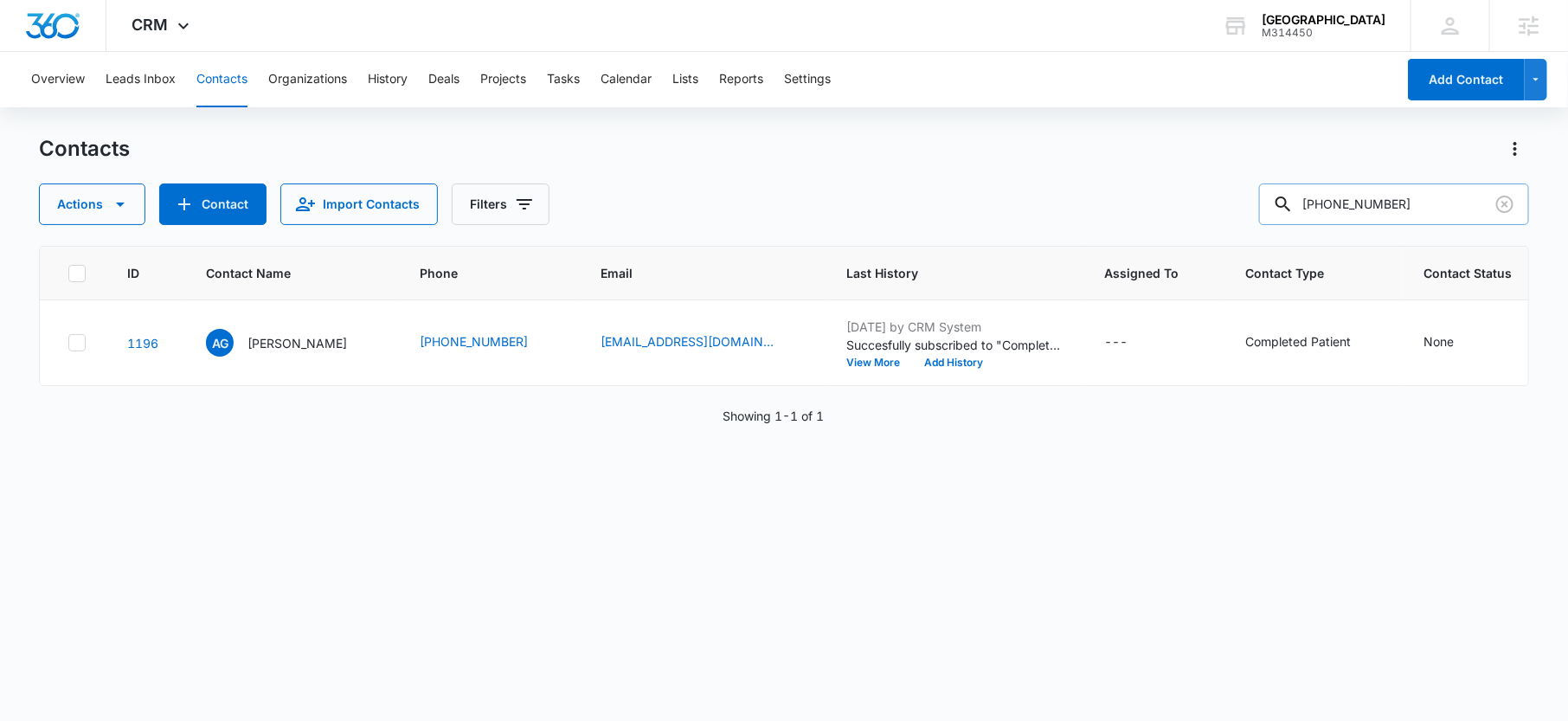
click at [1418, 209] on input "226-246-3419" at bounding box center [1394, 205] width 270 height 41
paste input "15195643891"
click at [1354, 202] on input "15195643891" at bounding box center [1394, 205] width 270 height 41
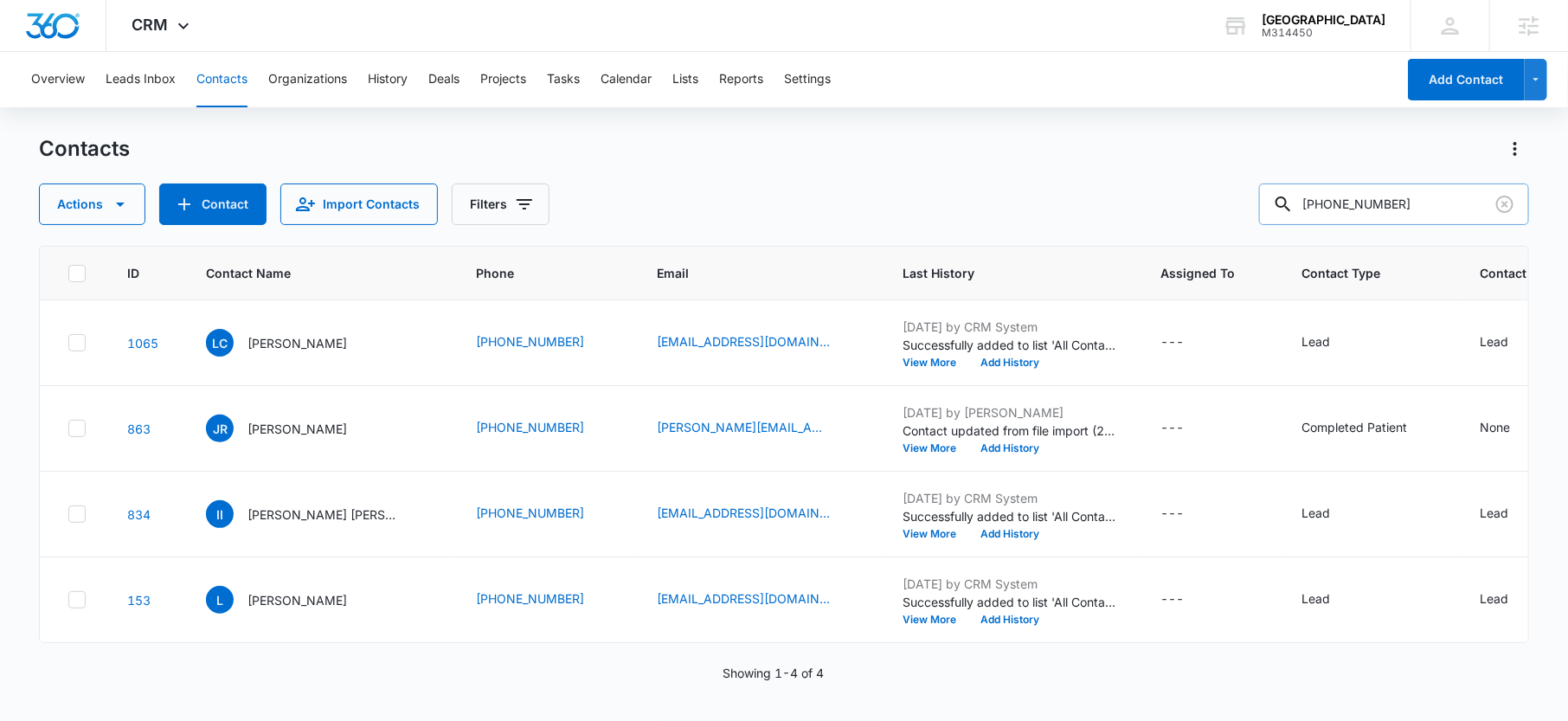
drag, startPoint x: 1358, startPoint y: 205, endPoint x: 1344, endPoint y: 204, distance: 14.0
click at [1344, 204] on input "1-519-564-3891" at bounding box center [1394, 205] width 270 height 41
type input "519-564-3891"
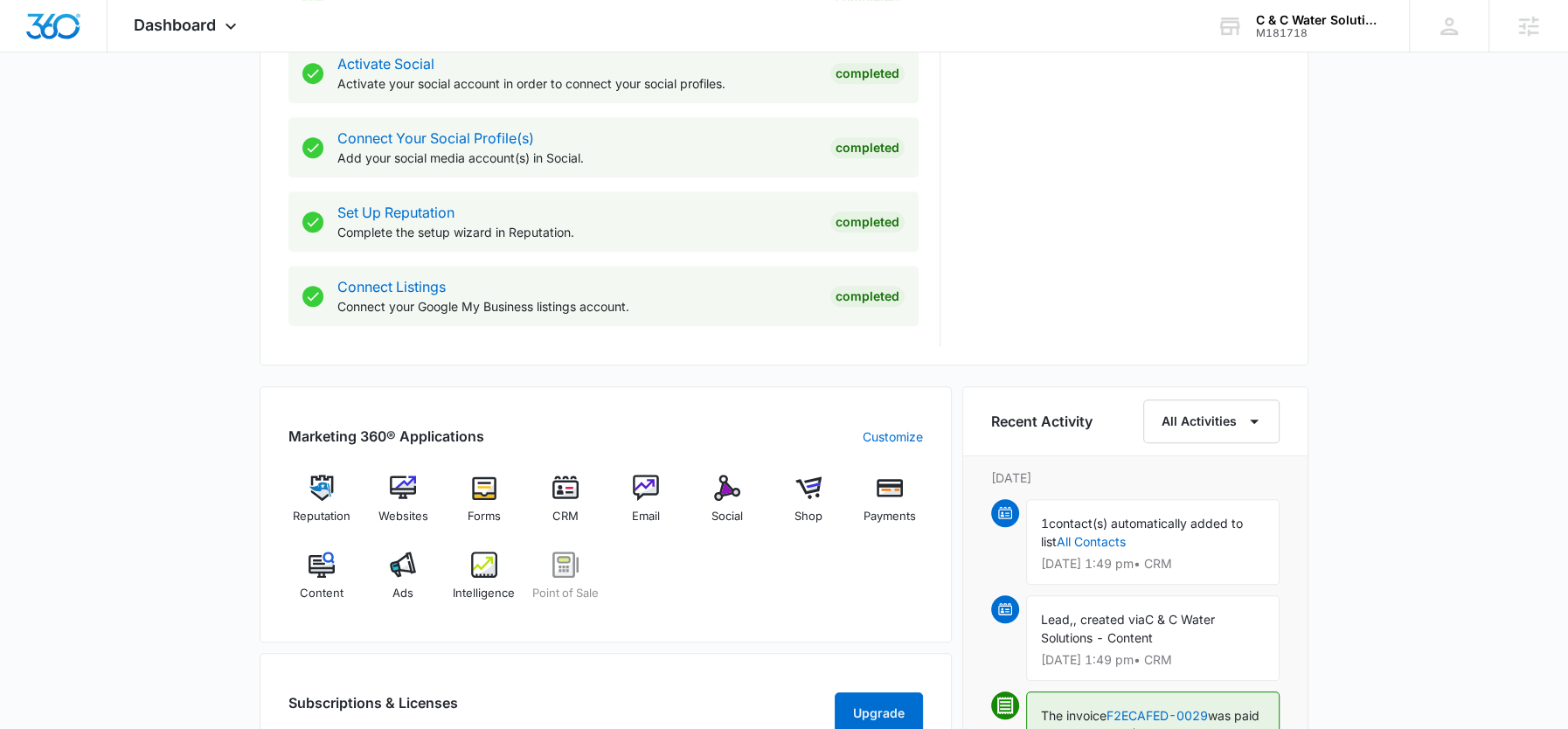
scroll to position [773, 0]
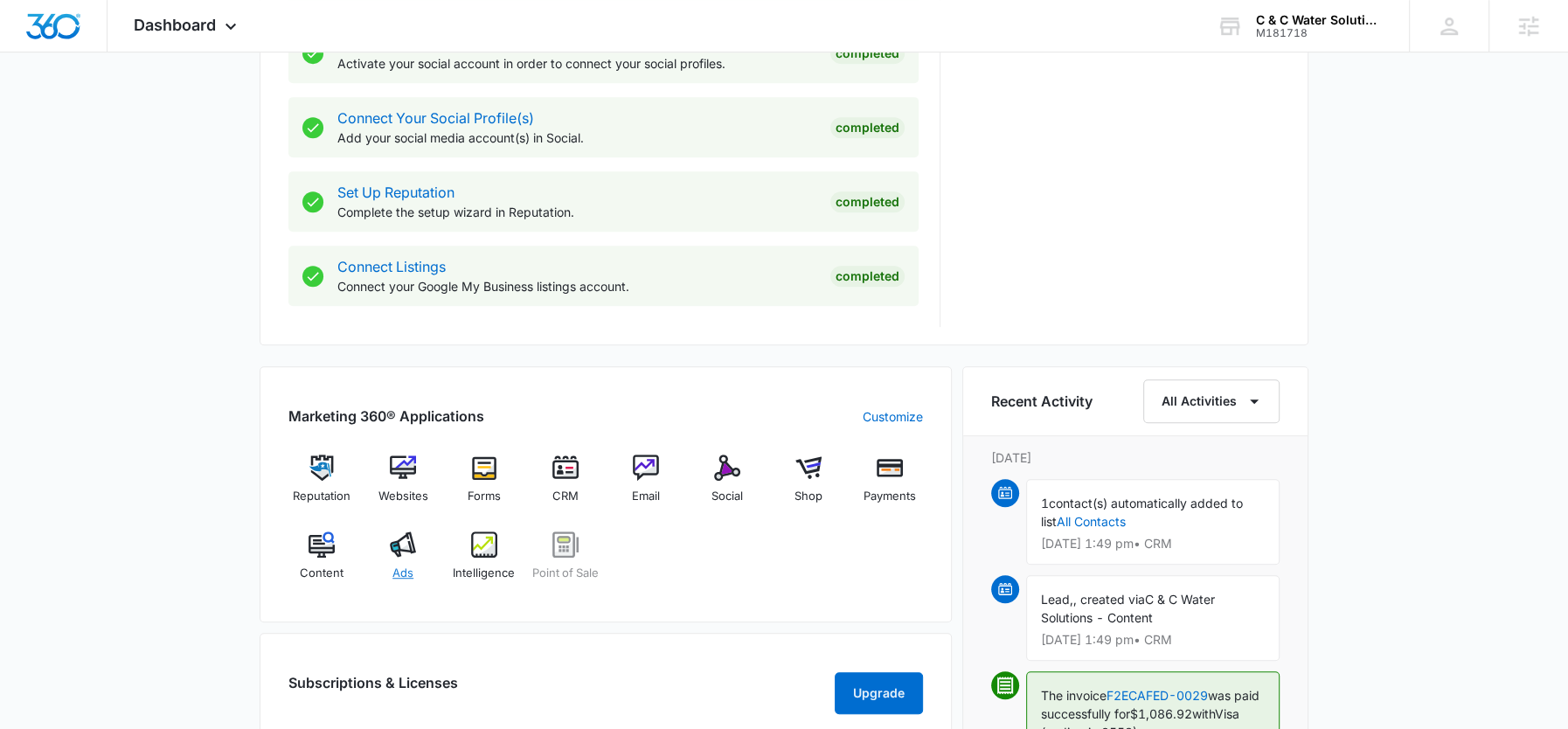
click at [414, 566] on div "Ads" at bounding box center [403, 562] width 67 height 63
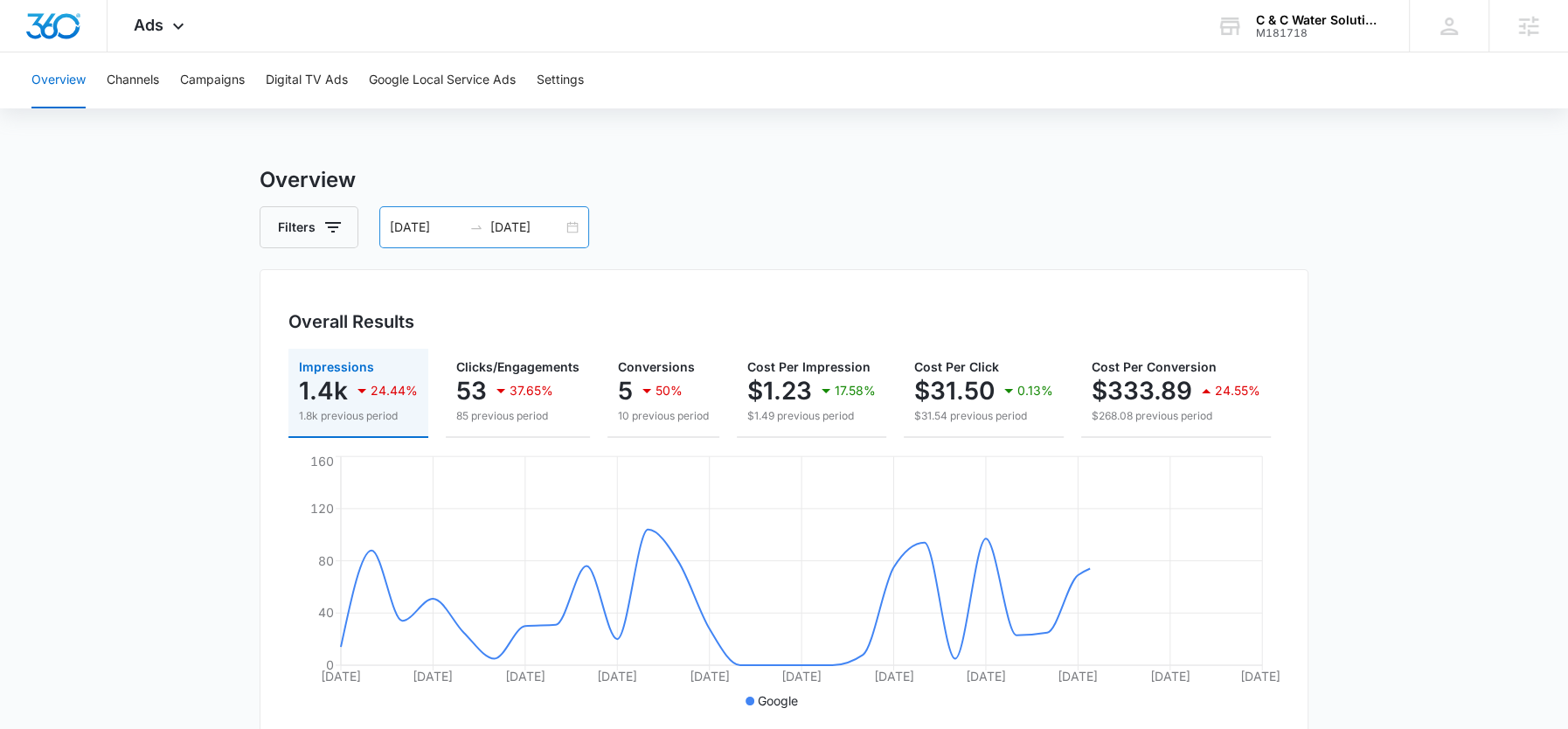
click at [528, 224] on input "[DATE]" at bounding box center [527, 227] width 73 height 19
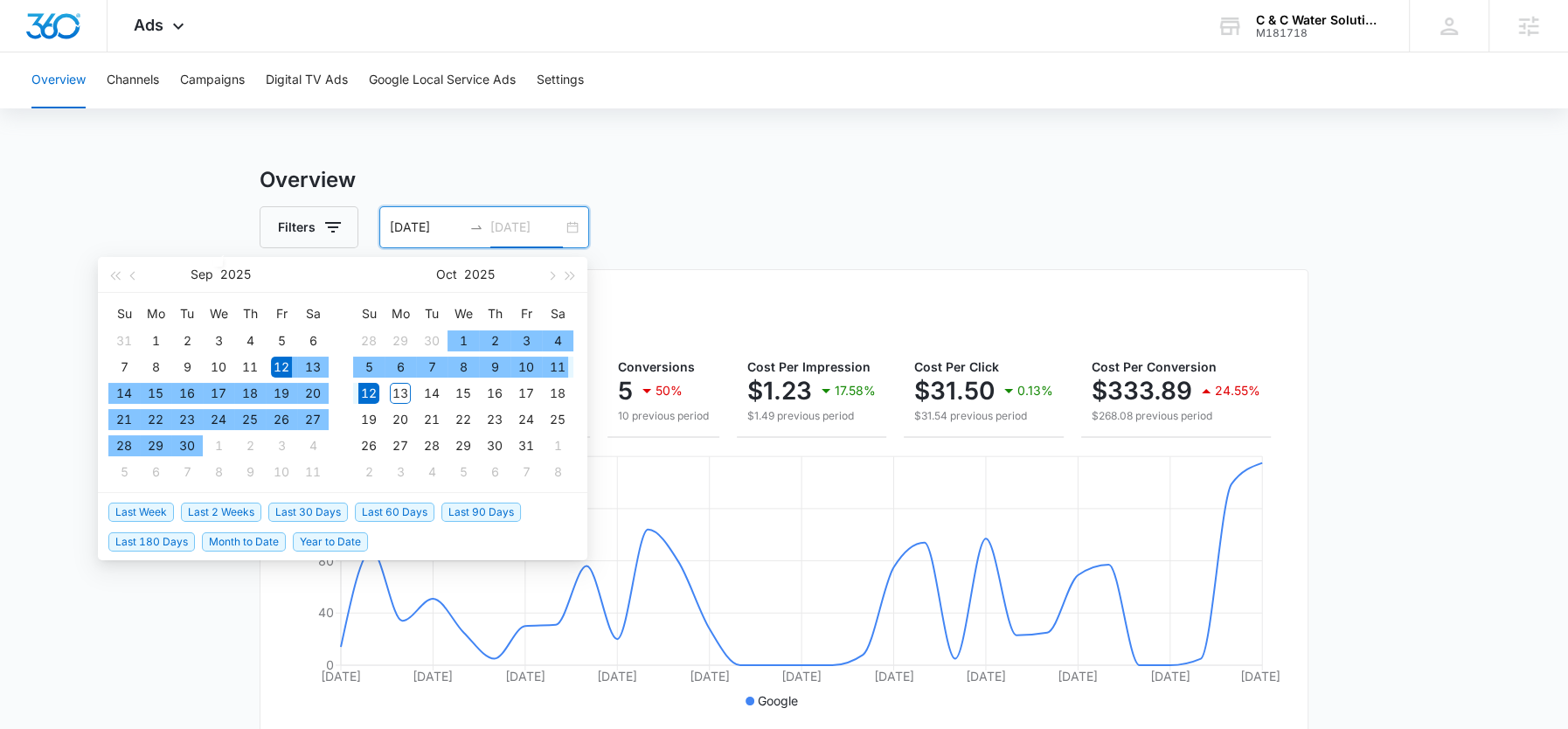
type input "[DATE]"
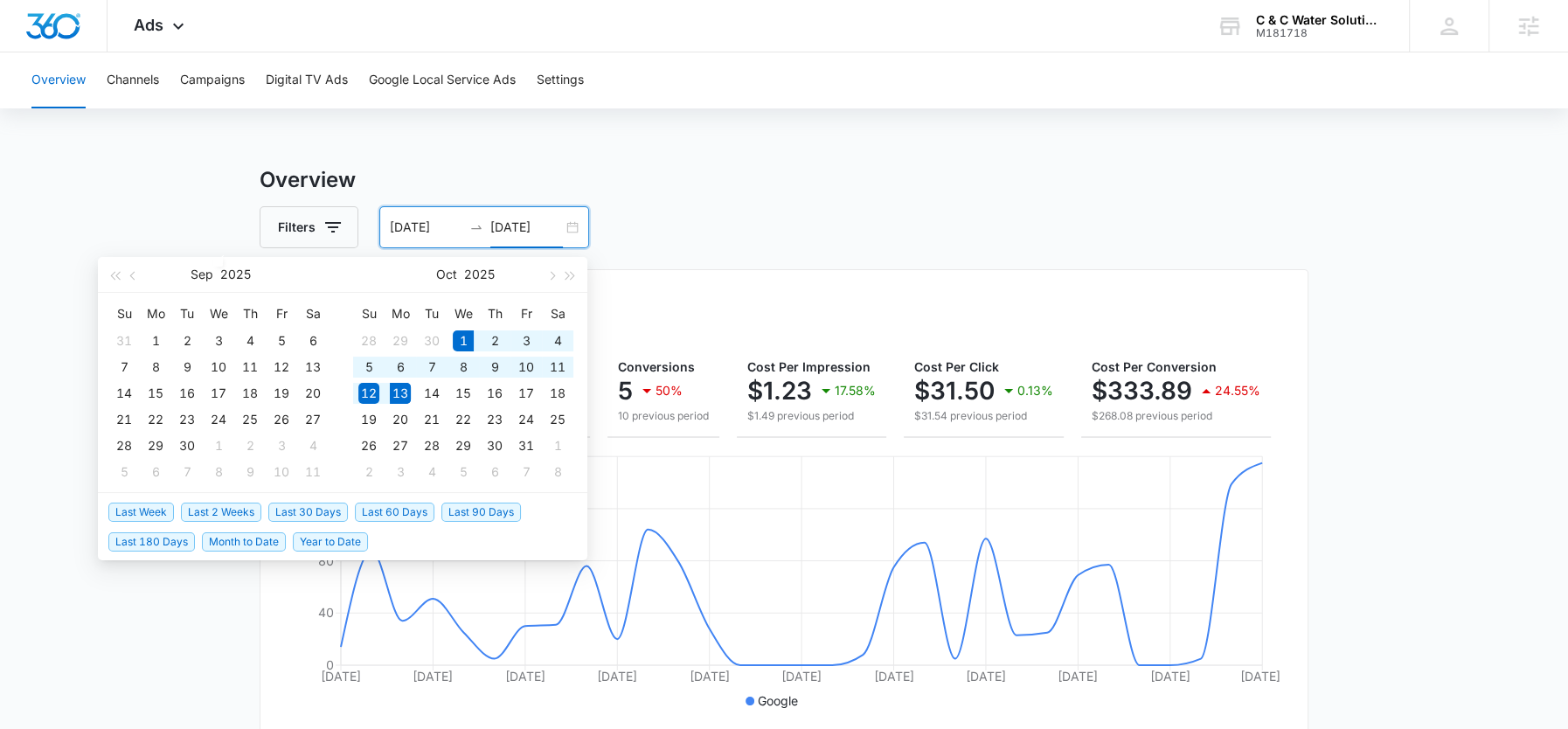
click at [226, 541] on span "Month to Date" at bounding box center [244, 542] width 84 height 19
type input "[DATE]"
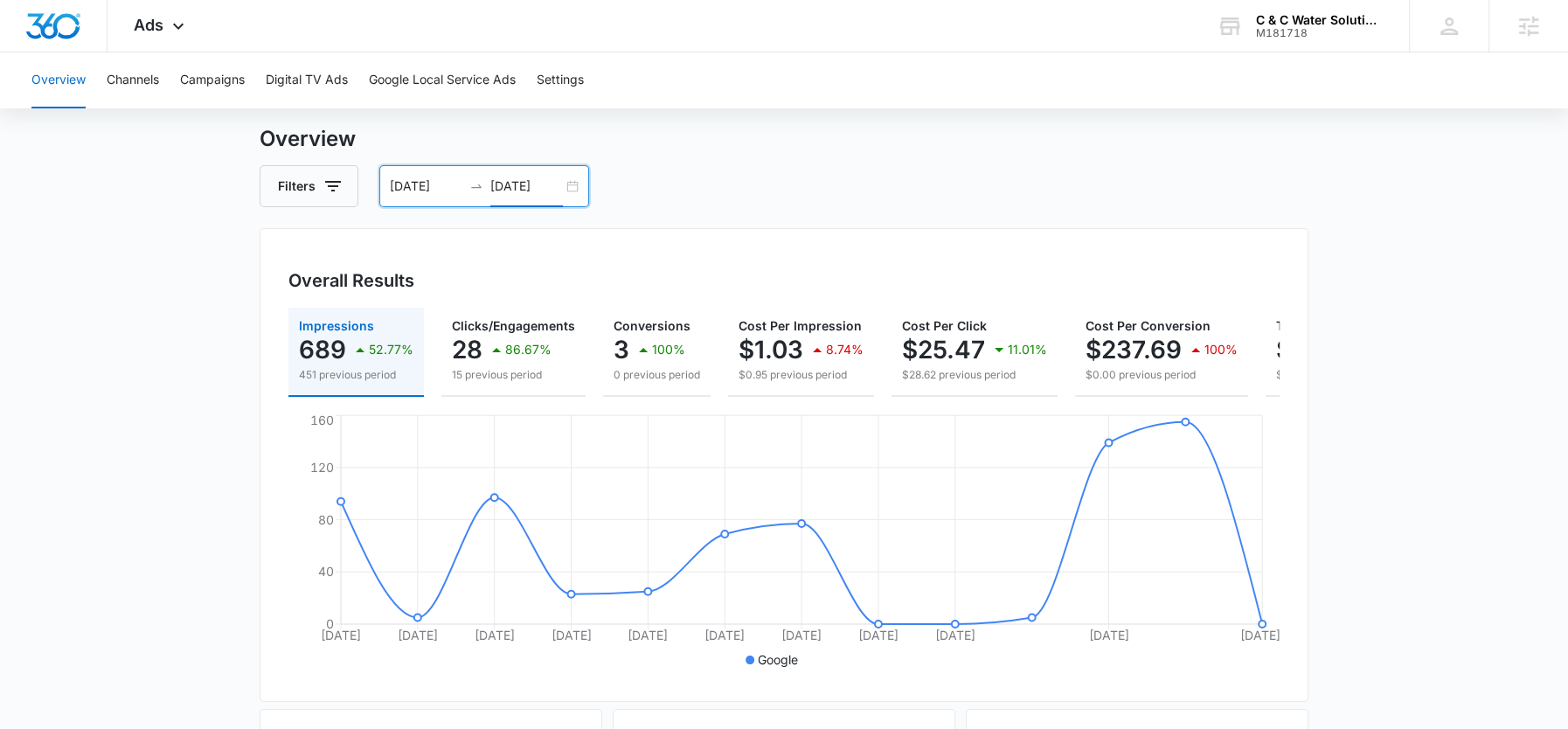
scroll to position [33, 0]
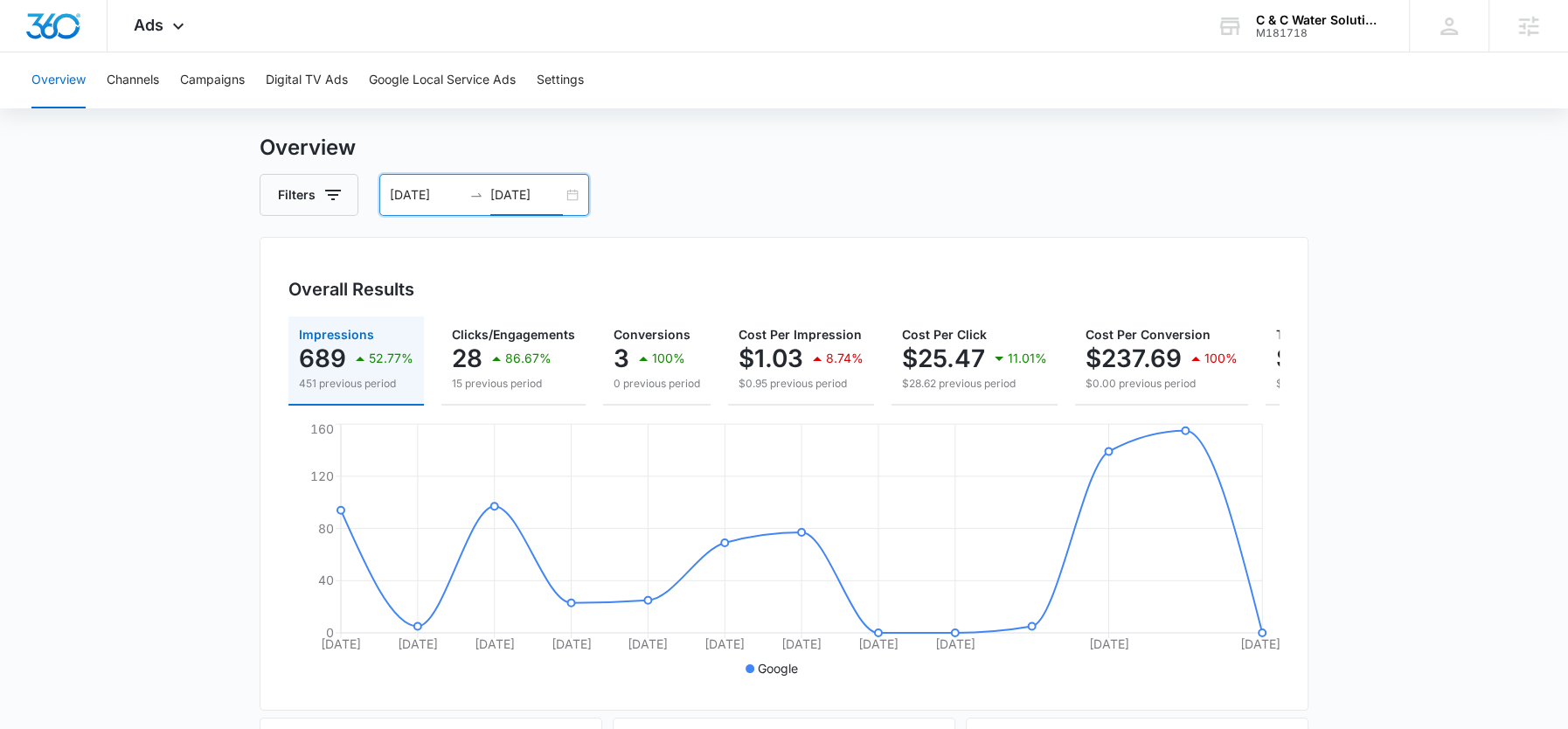
click at [517, 190] on input "[DATE]" at bounding box center [527, 195] width 73 height 19
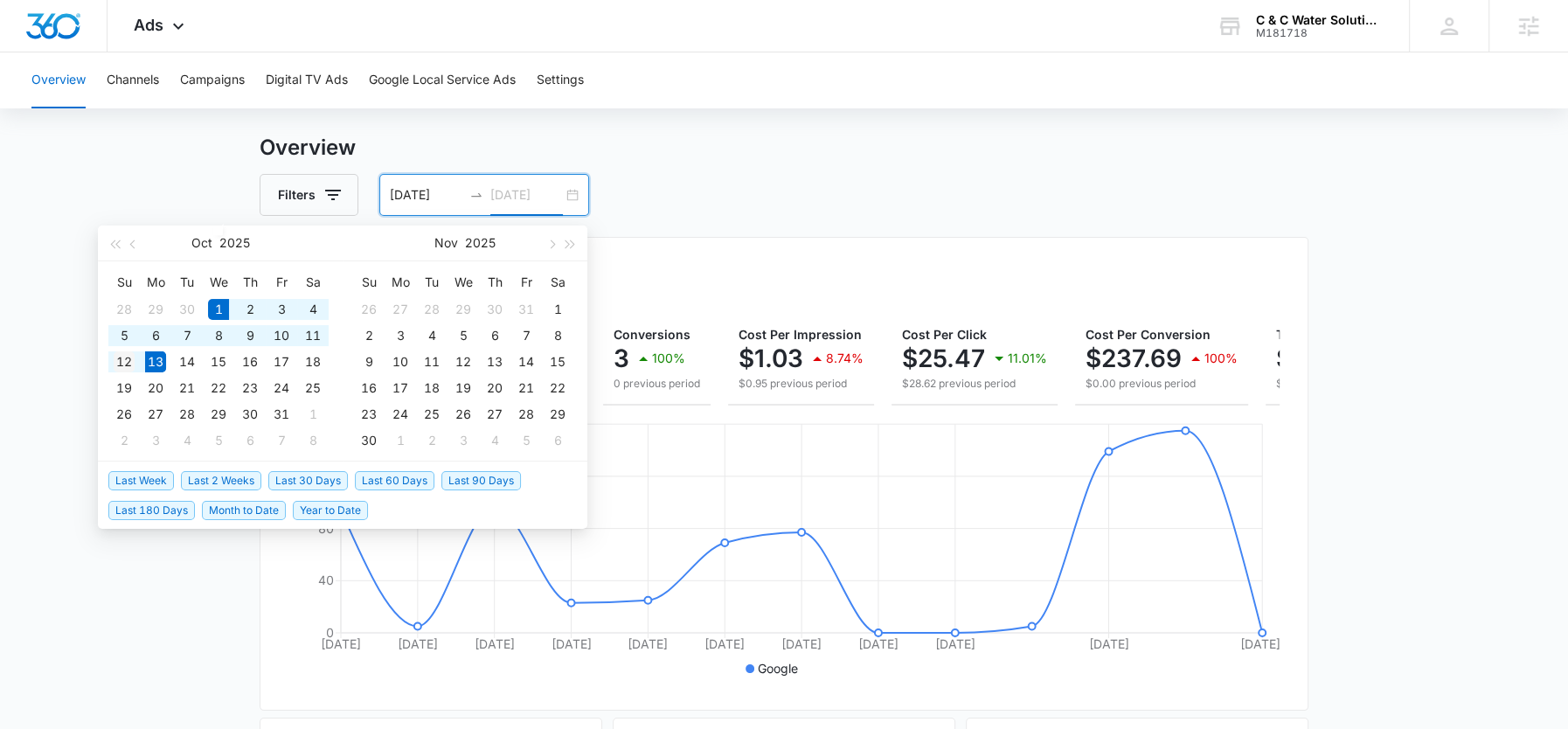
type input "[DATE]"
click at [129, 354] on div "12" at bounding box center [124, 361] width 21 height 21
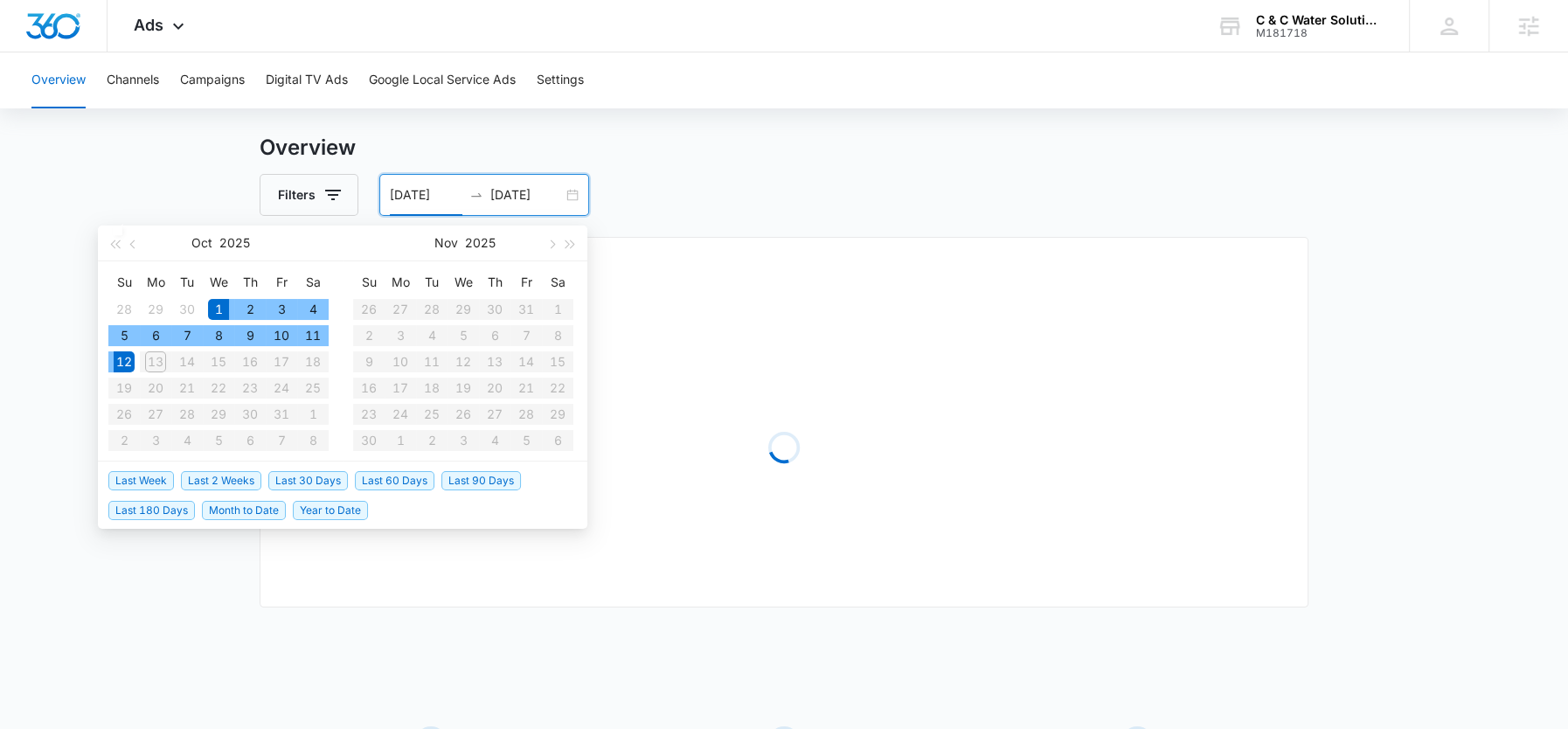
type input "[DATE]"
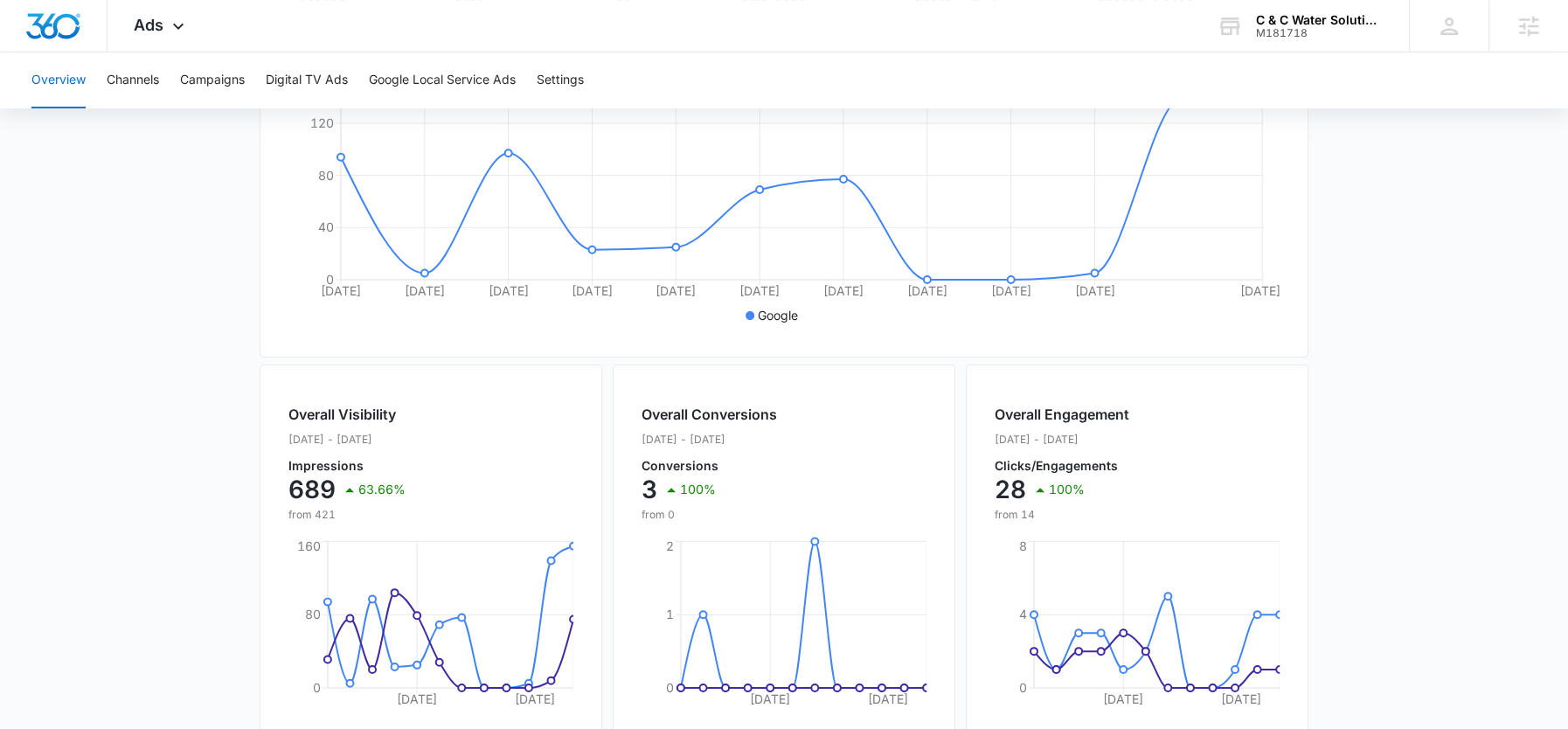
scroll to position [119, 0]
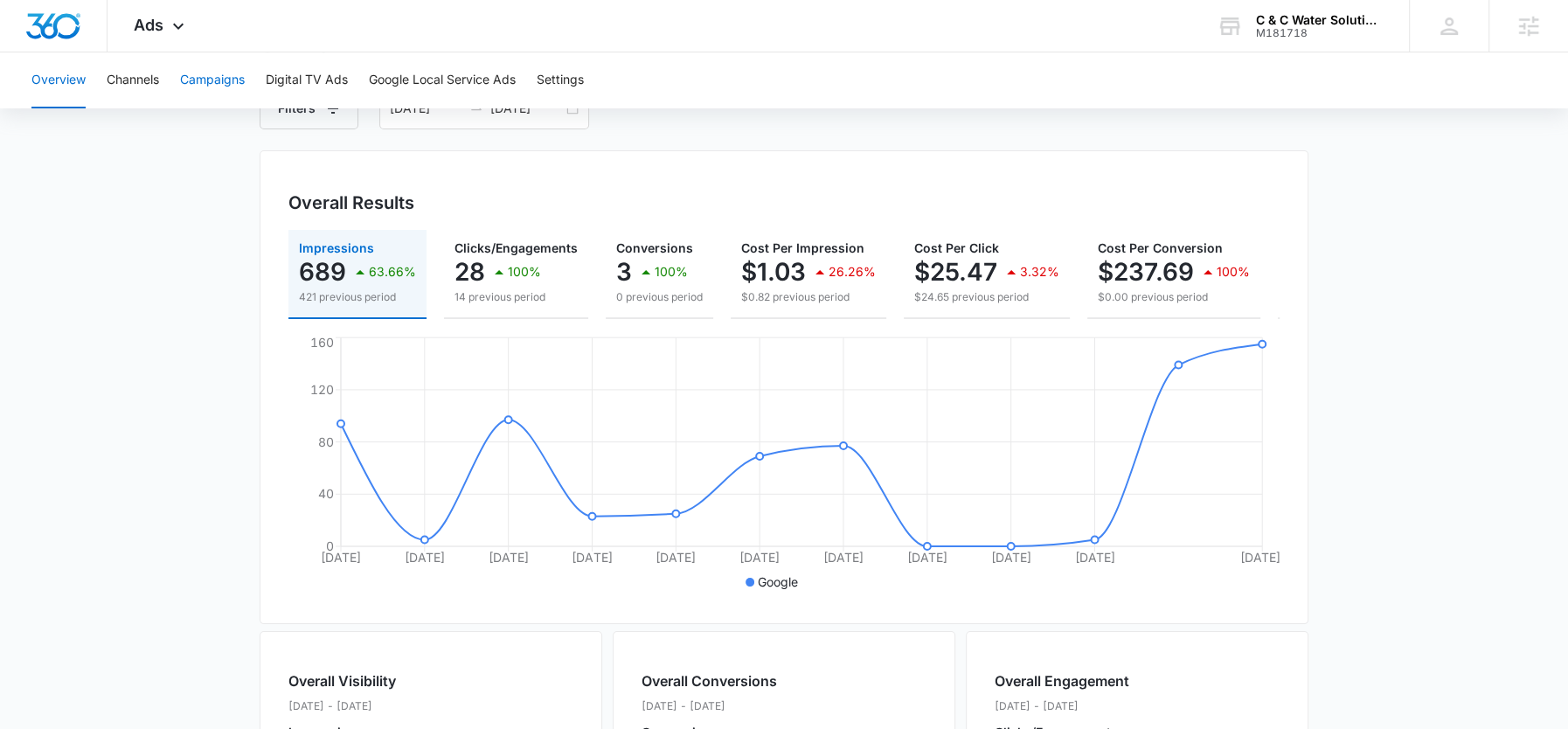
click at [232, 78] on button "Campaigns" at bounding box center [212, 81] width 65 height 56
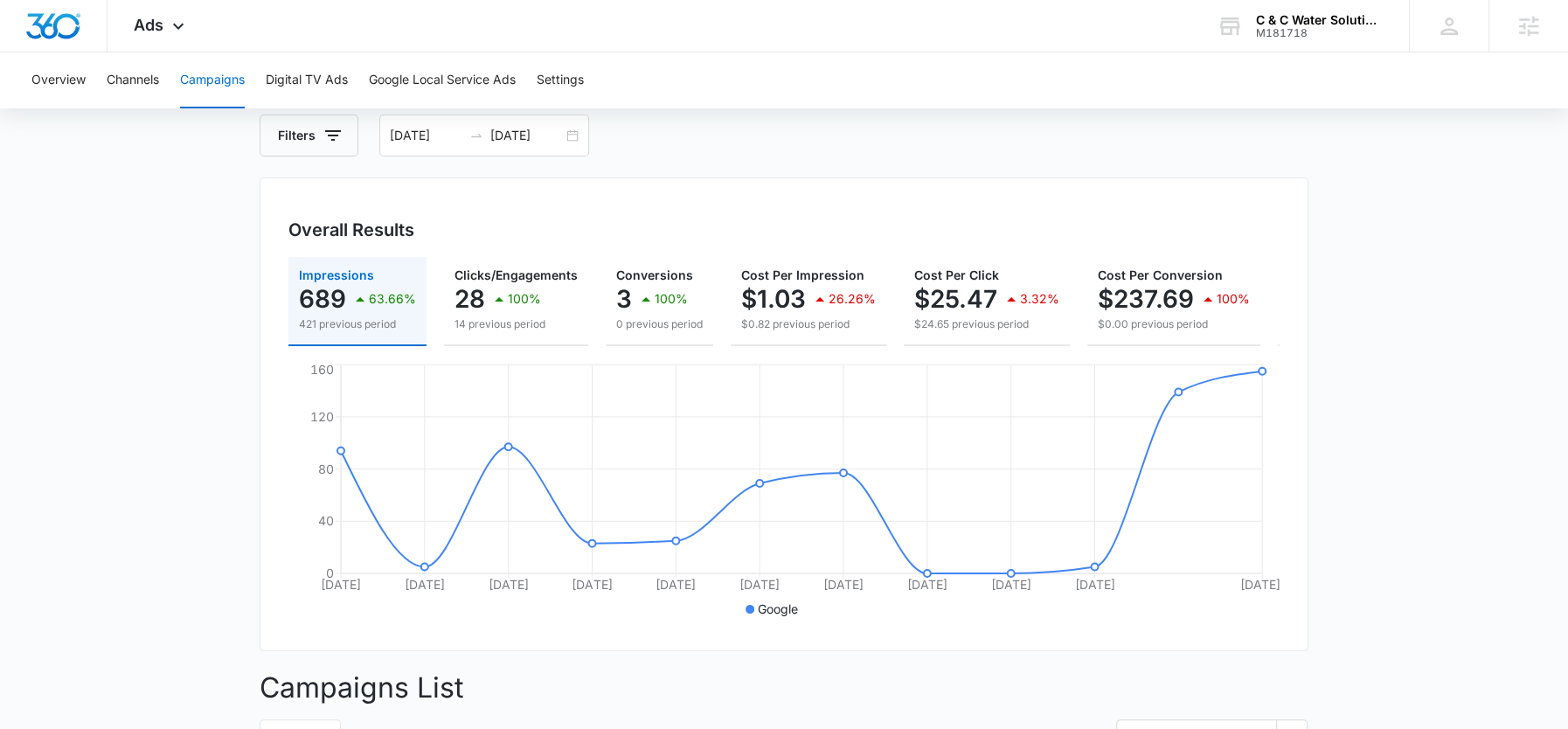
scroll to position [93, 0]
click at [169, 28] on icon at bounding box center [178, 30] width 21 height 21
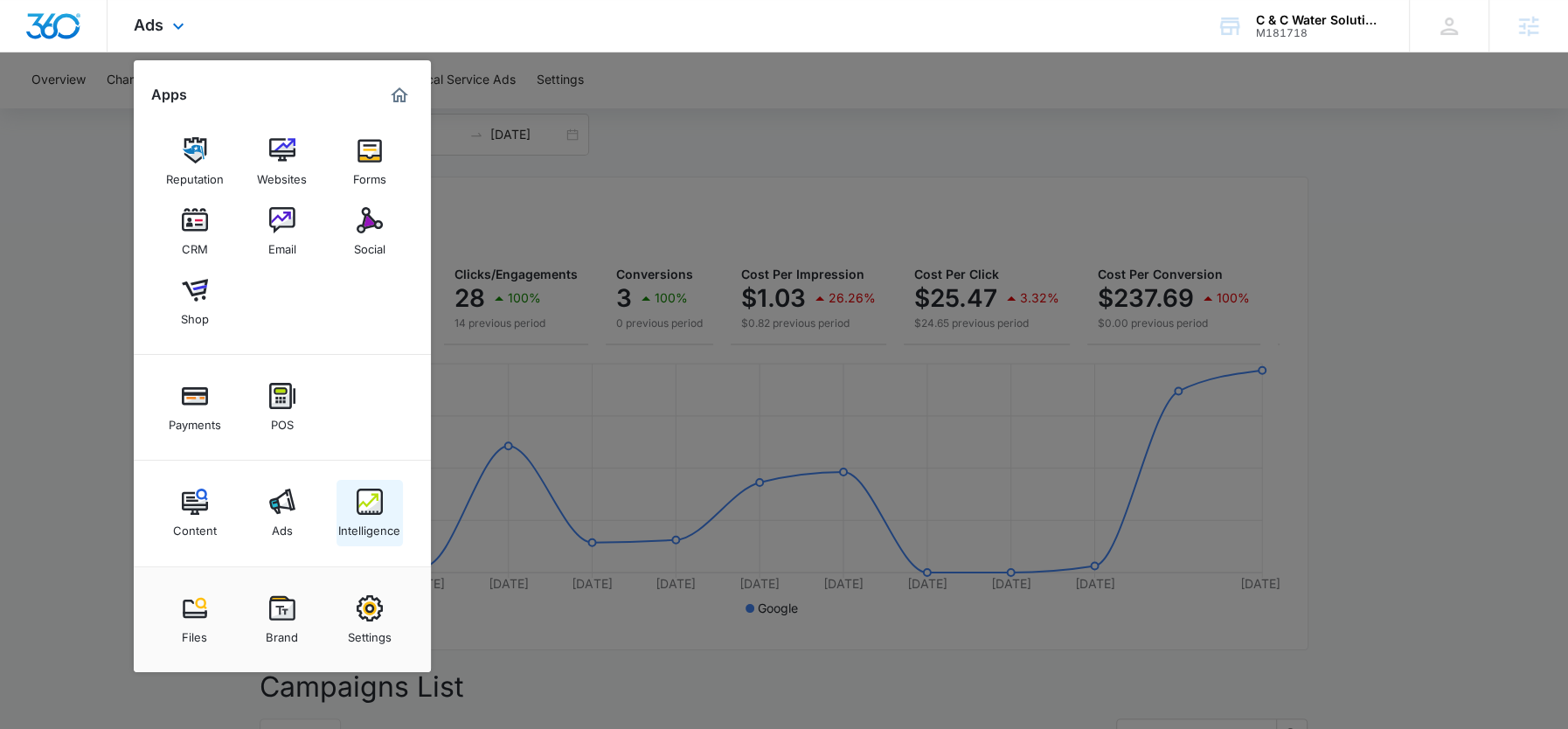
click at [384, 526] on div "Intelligence" at bounding box center [369, 526] width 62 height 23
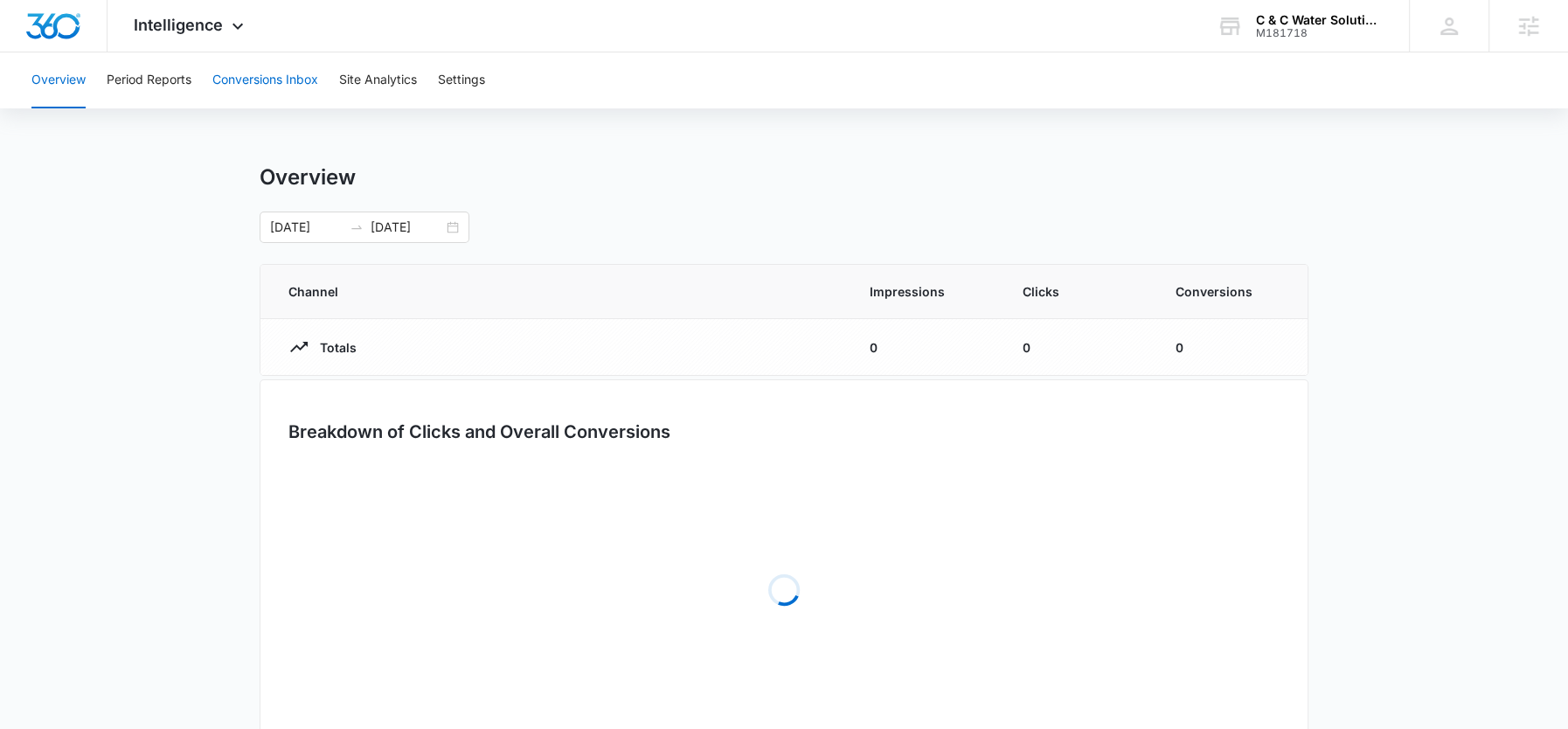
click at [266, 86] on button "Conversions Inbox" at bounding box center [266, 81] width 106 height 56
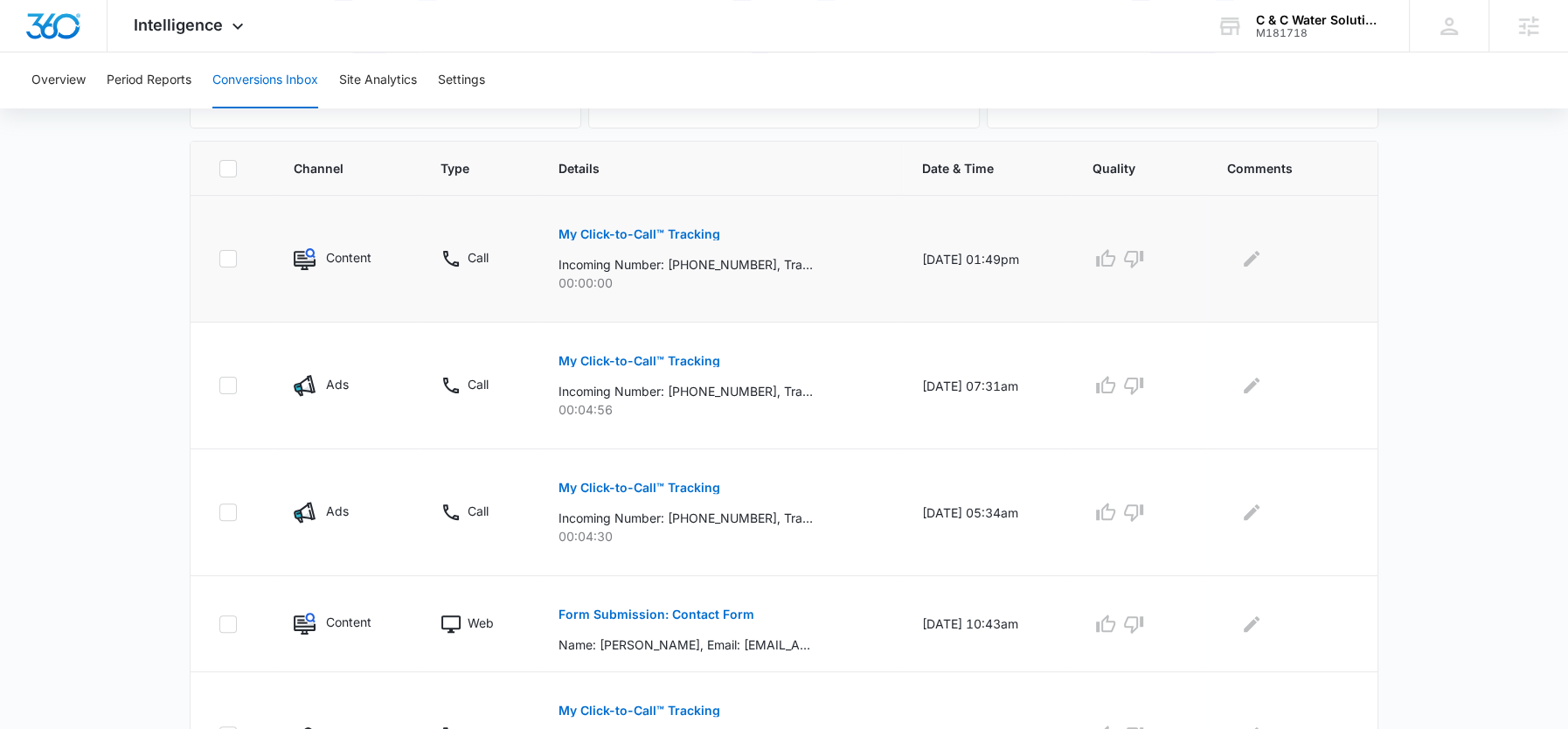
scroll to position [370, 0]
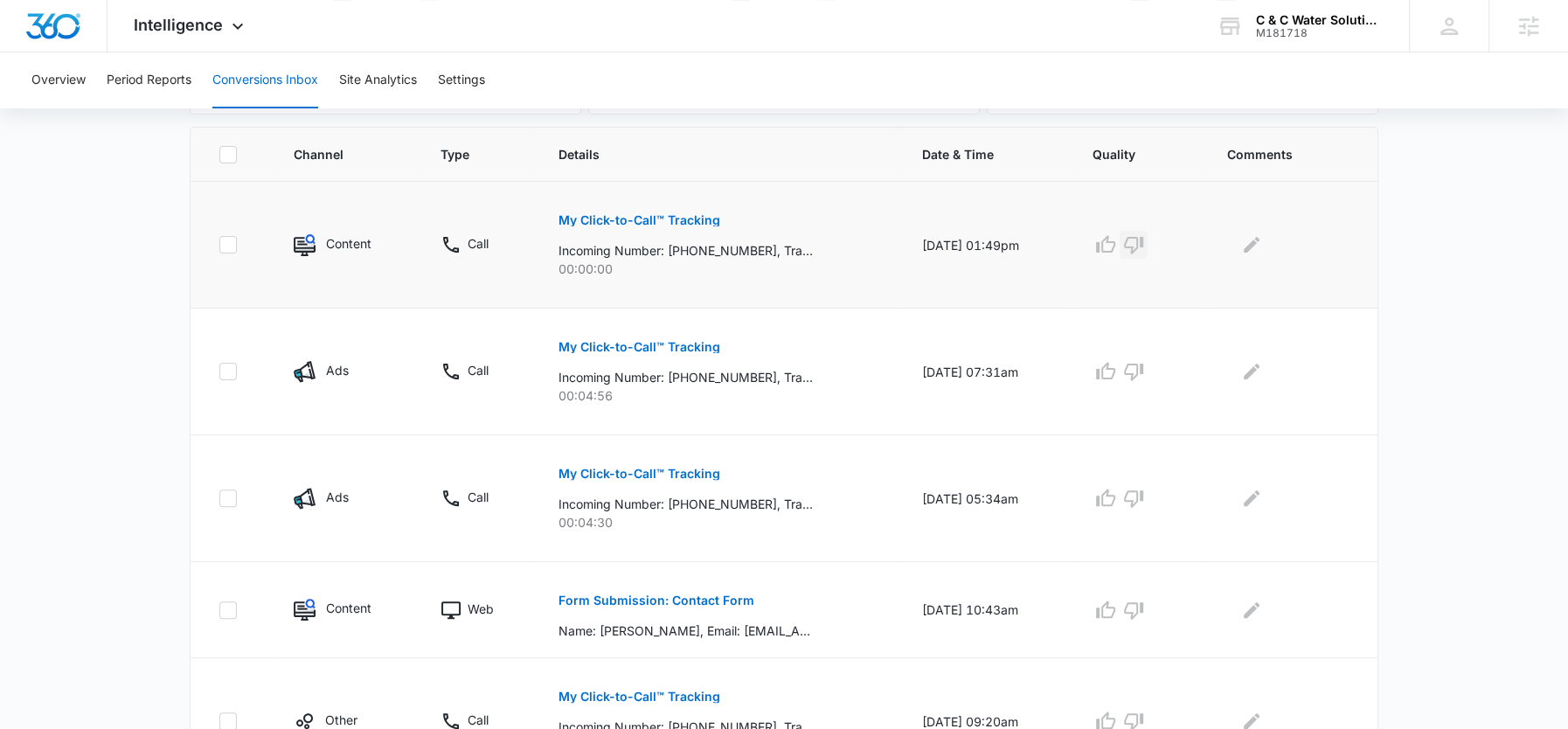
click at [1143, 239] on icon "button" at bounding box center [1133, 245] width 19 height 17
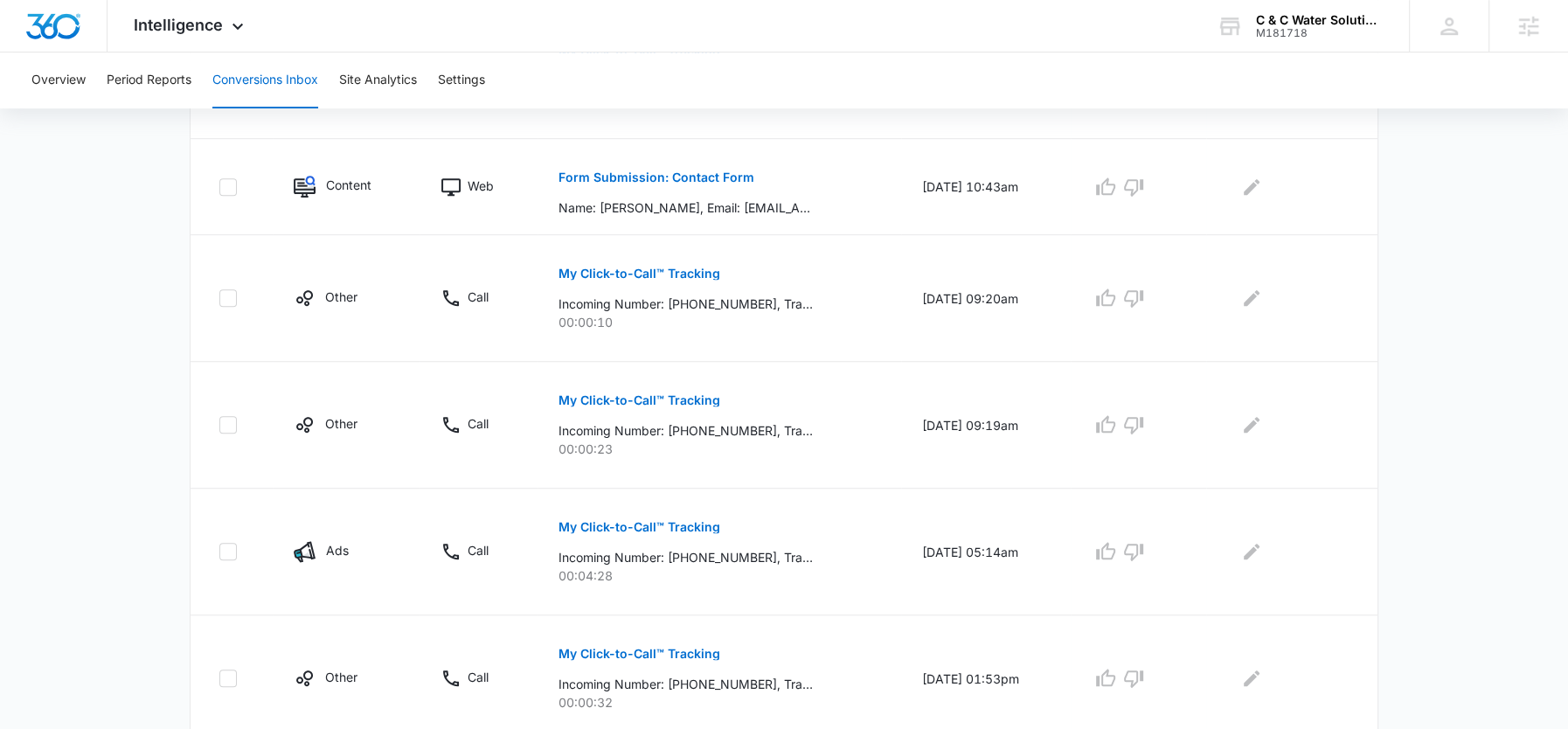
scroll to position [801, 0]
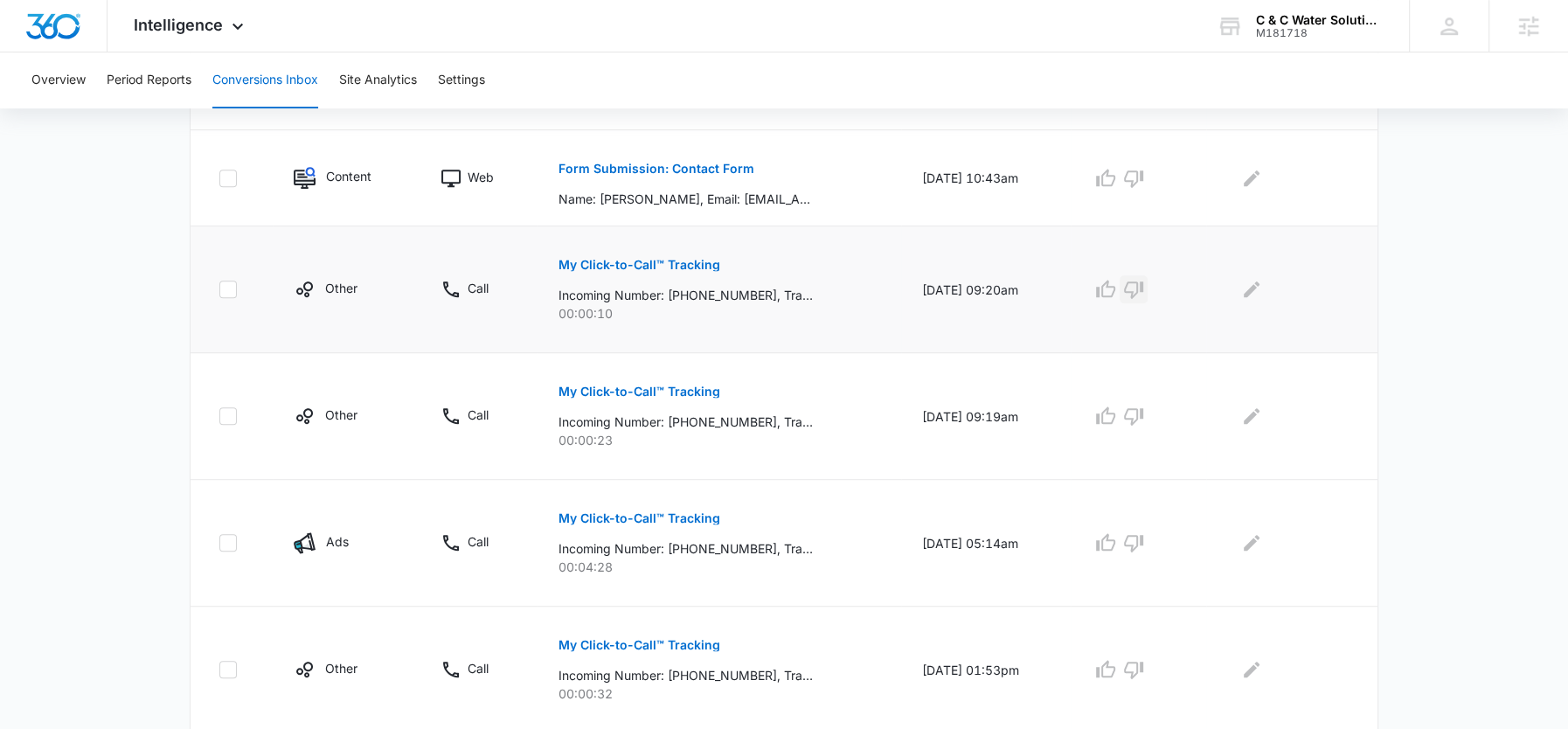
click at [1141, 287] on icon "button" at bounding box center [1133, 289] width 21 height 21
click at [1142, 415] on icon "button" at bounding box center [1133, 417] width 19 height 17
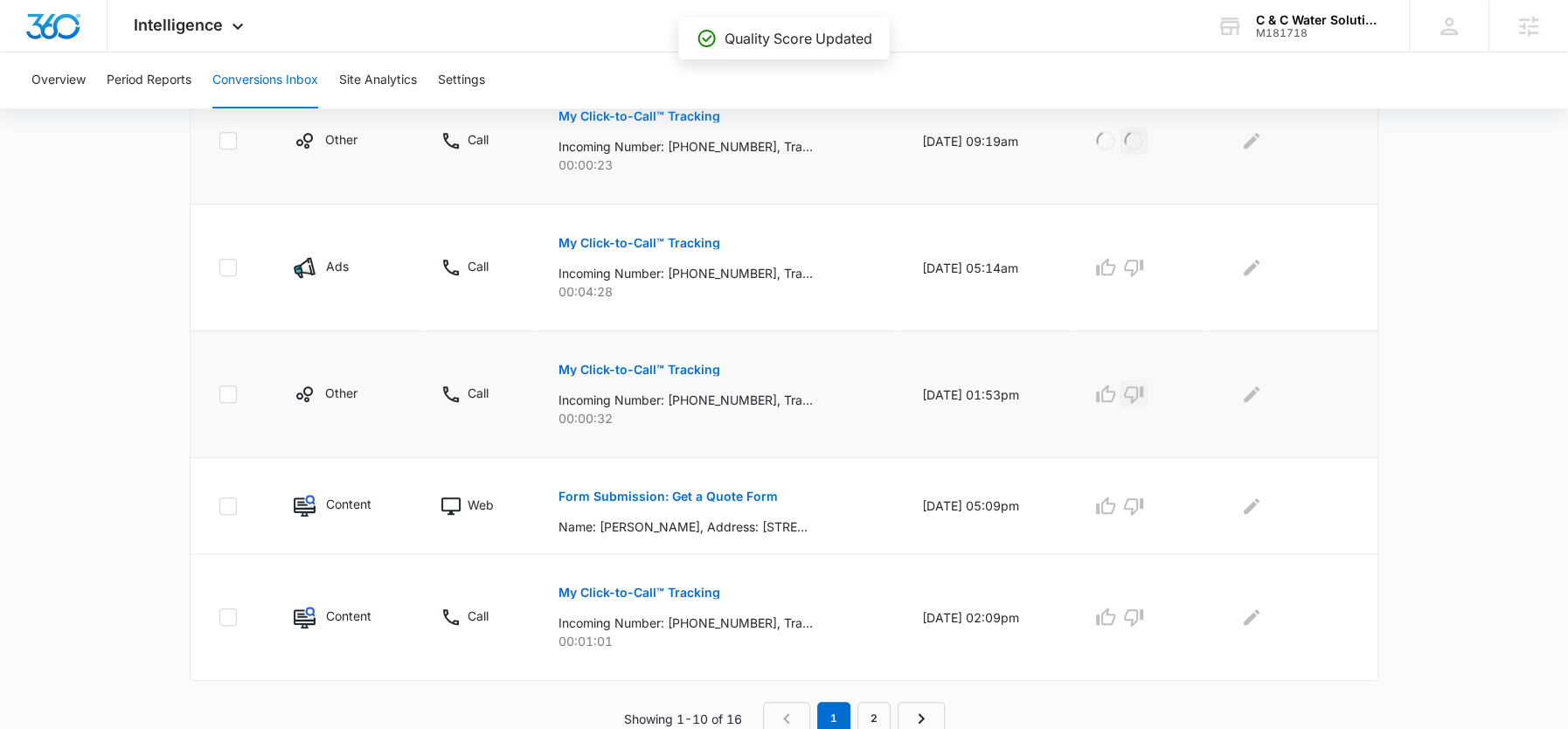
click at [1143, 389] on icon "button" at bounding box center [1133, 395] width 19 height 17
click at [876, 709] on link "2" at bounding box center [874, 717] width 34 height 34
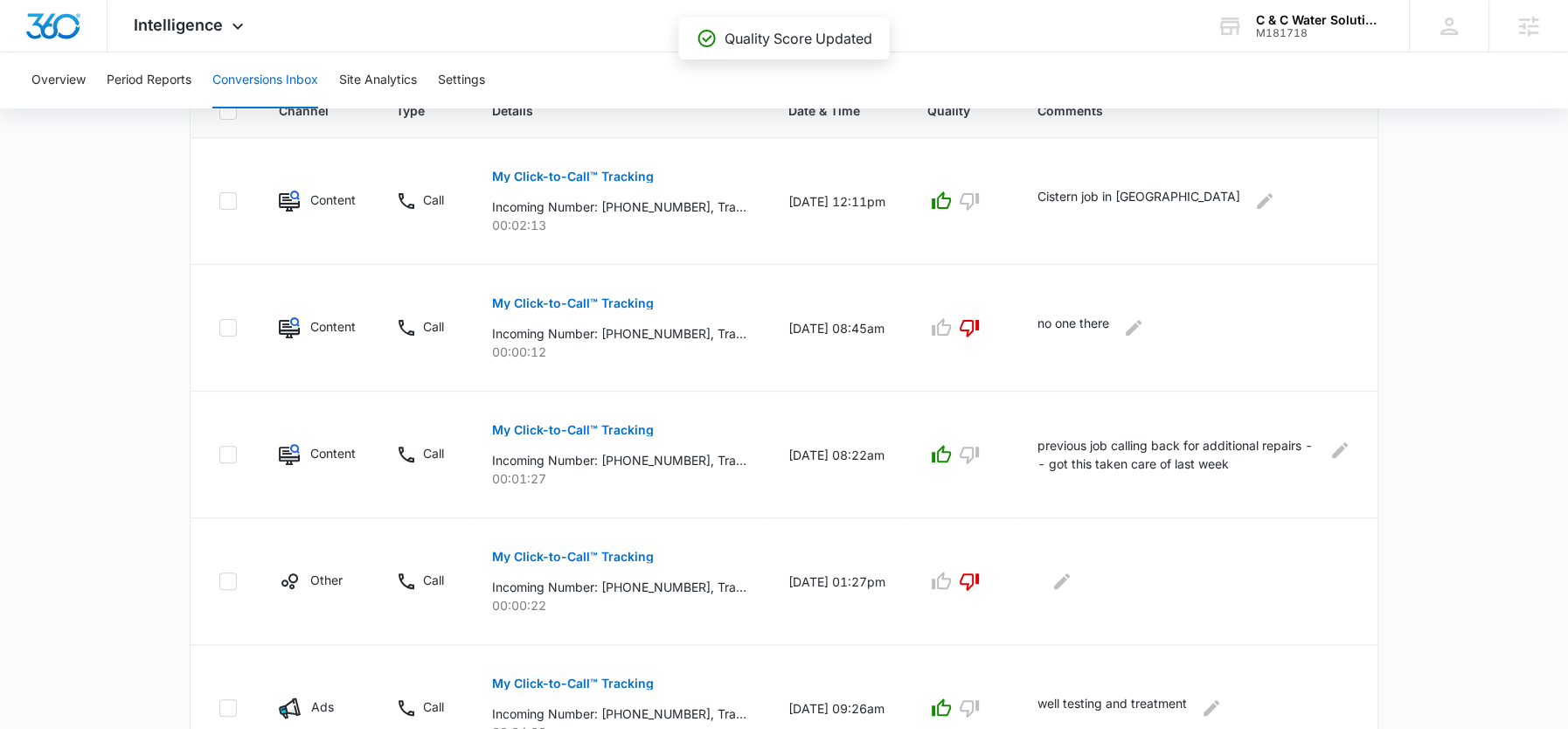
scroll to position [602, 0]
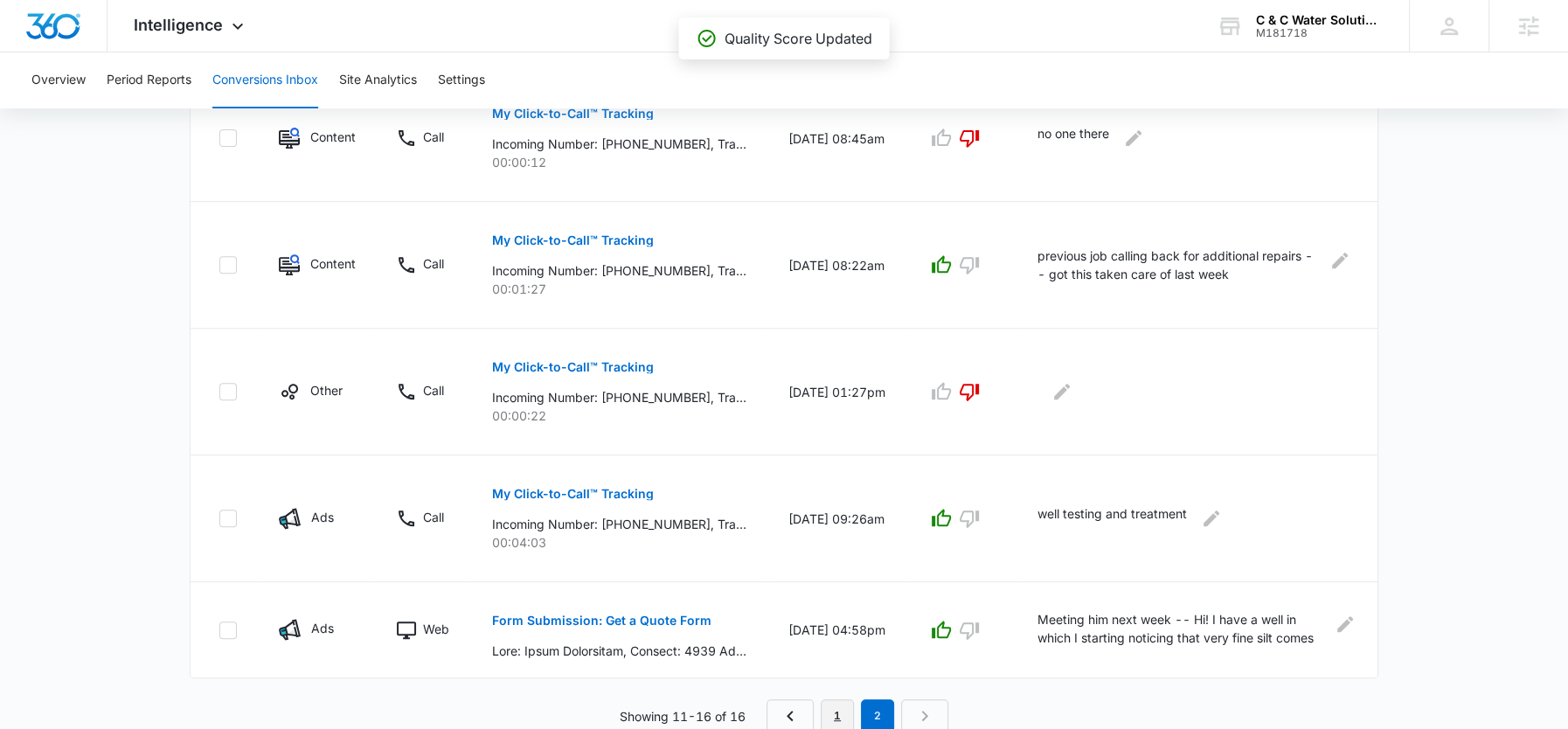
click at [836, 710] on link "1" at bounding box center [837, 716] width 34 height 34
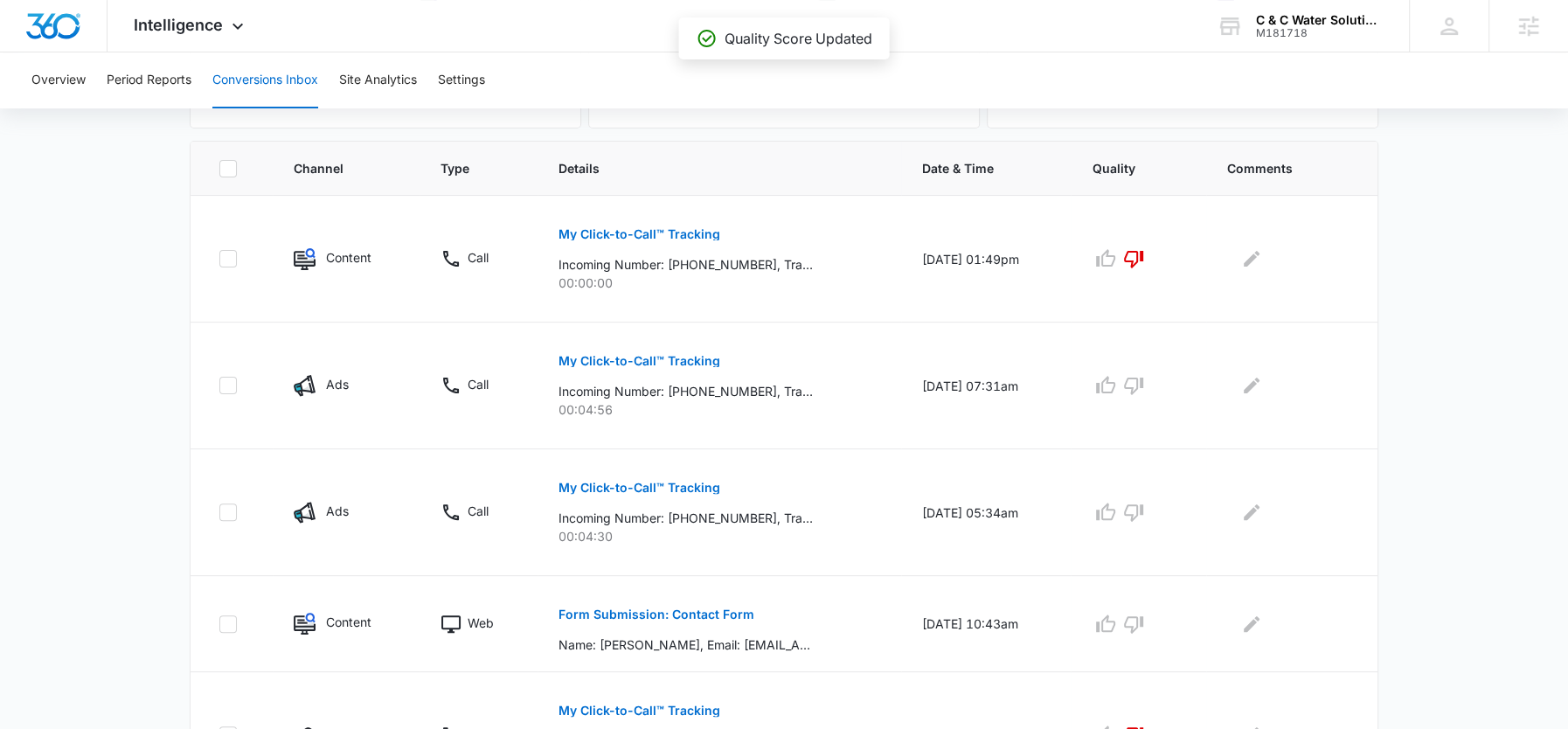
scroll to position [1078, 0]
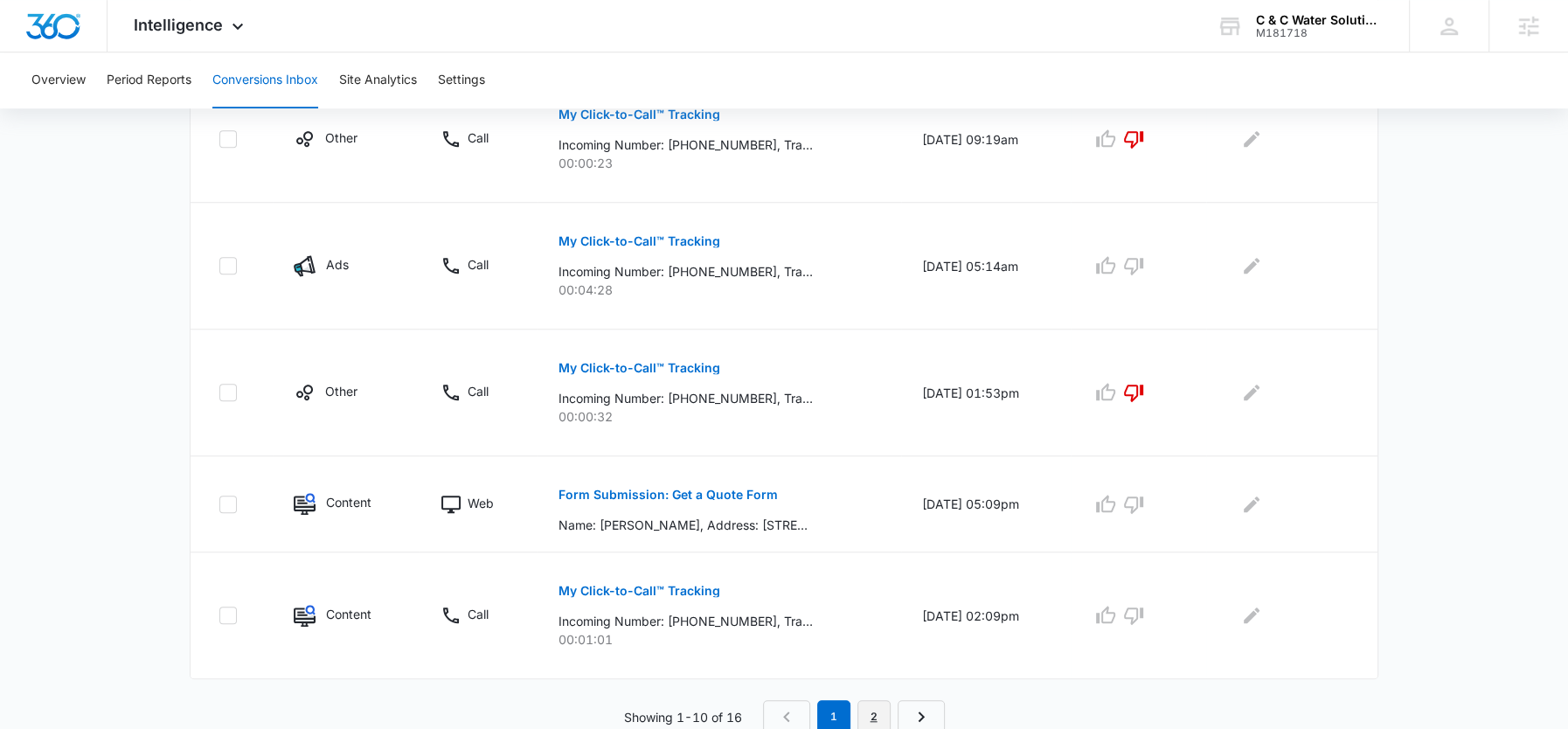
click at [860, 705] on link "2" at bounding box center [874, 717] width 34 height 34
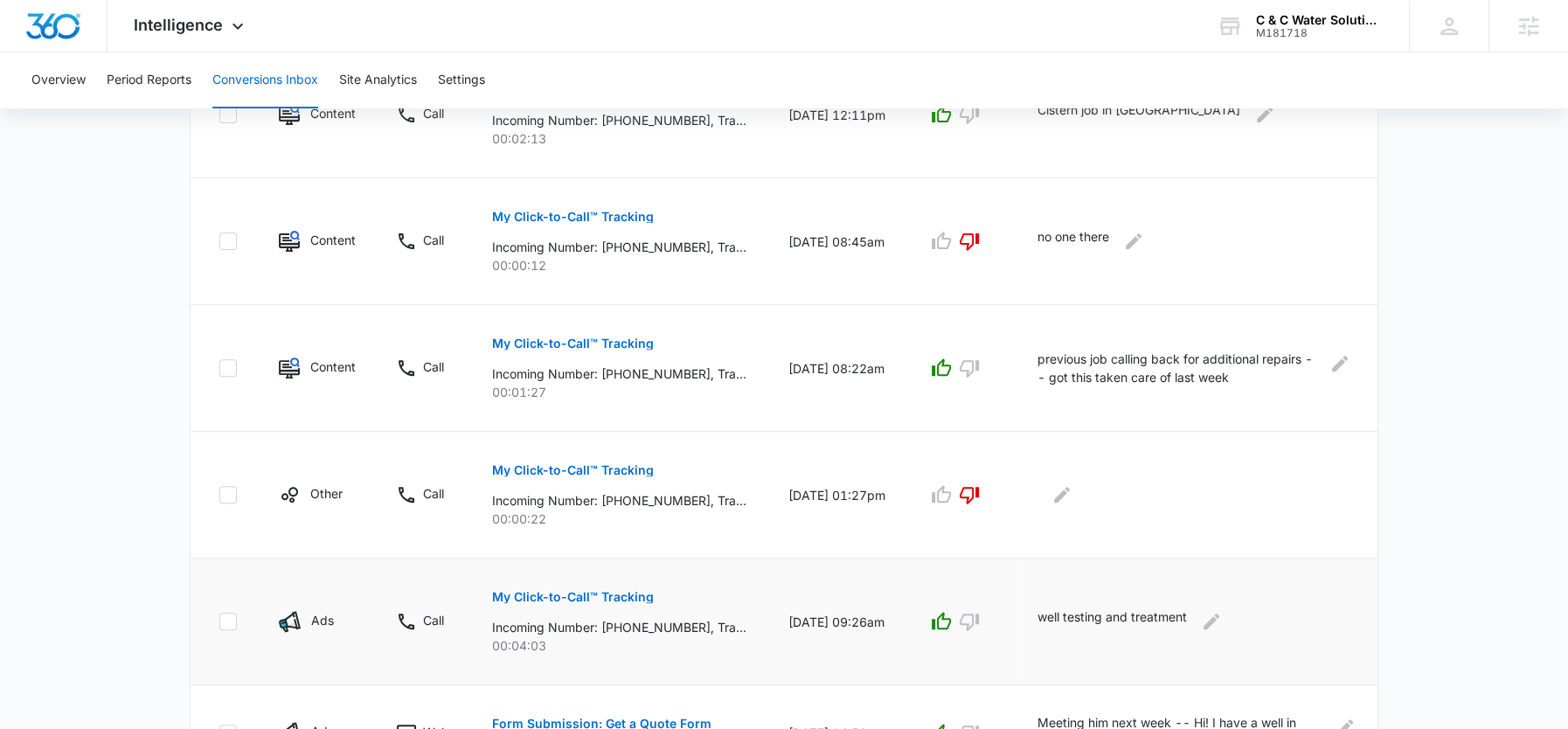
scroll to position [602, 0]
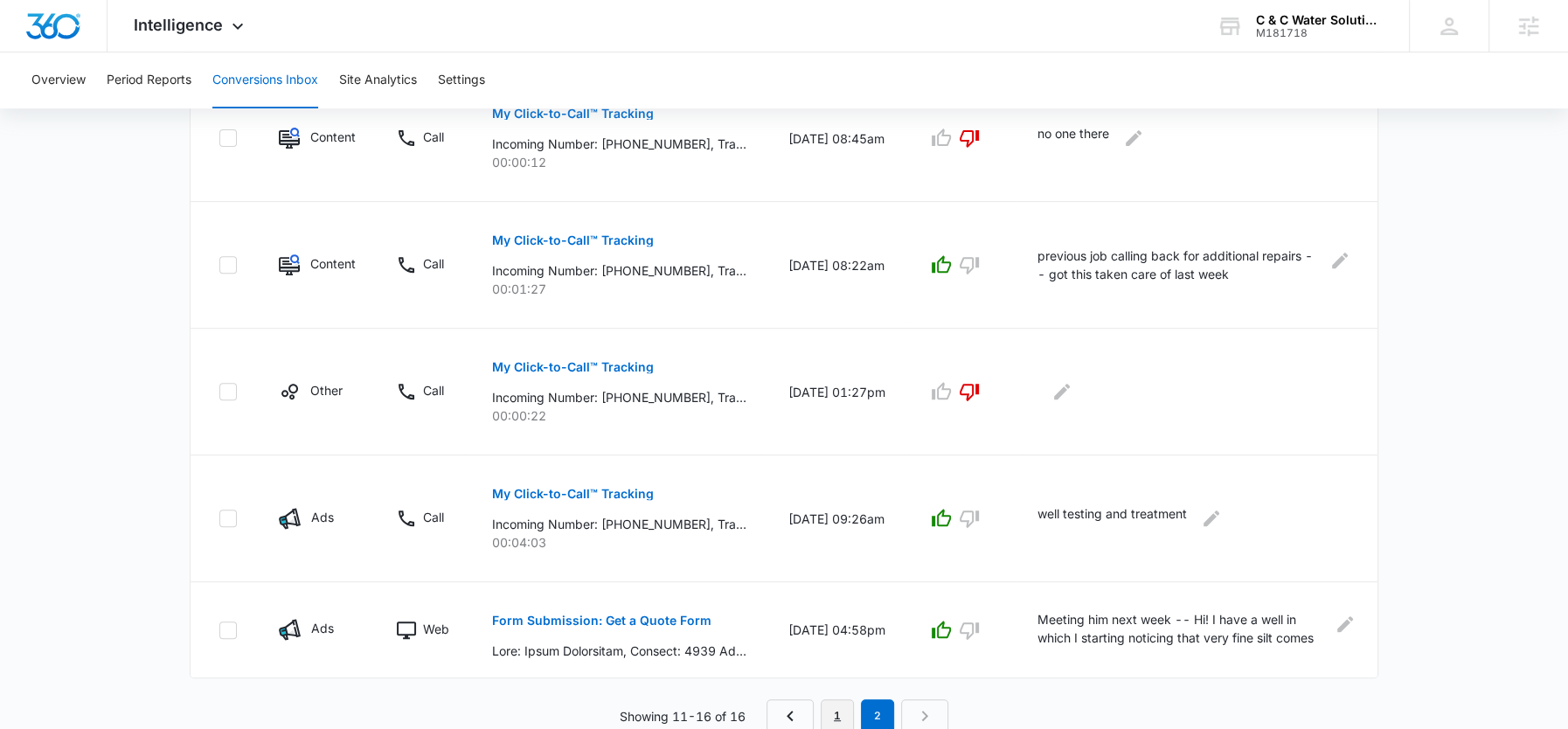
click at [842, 704] on link "1" at bounding box center [837, 716] width 34 height 34
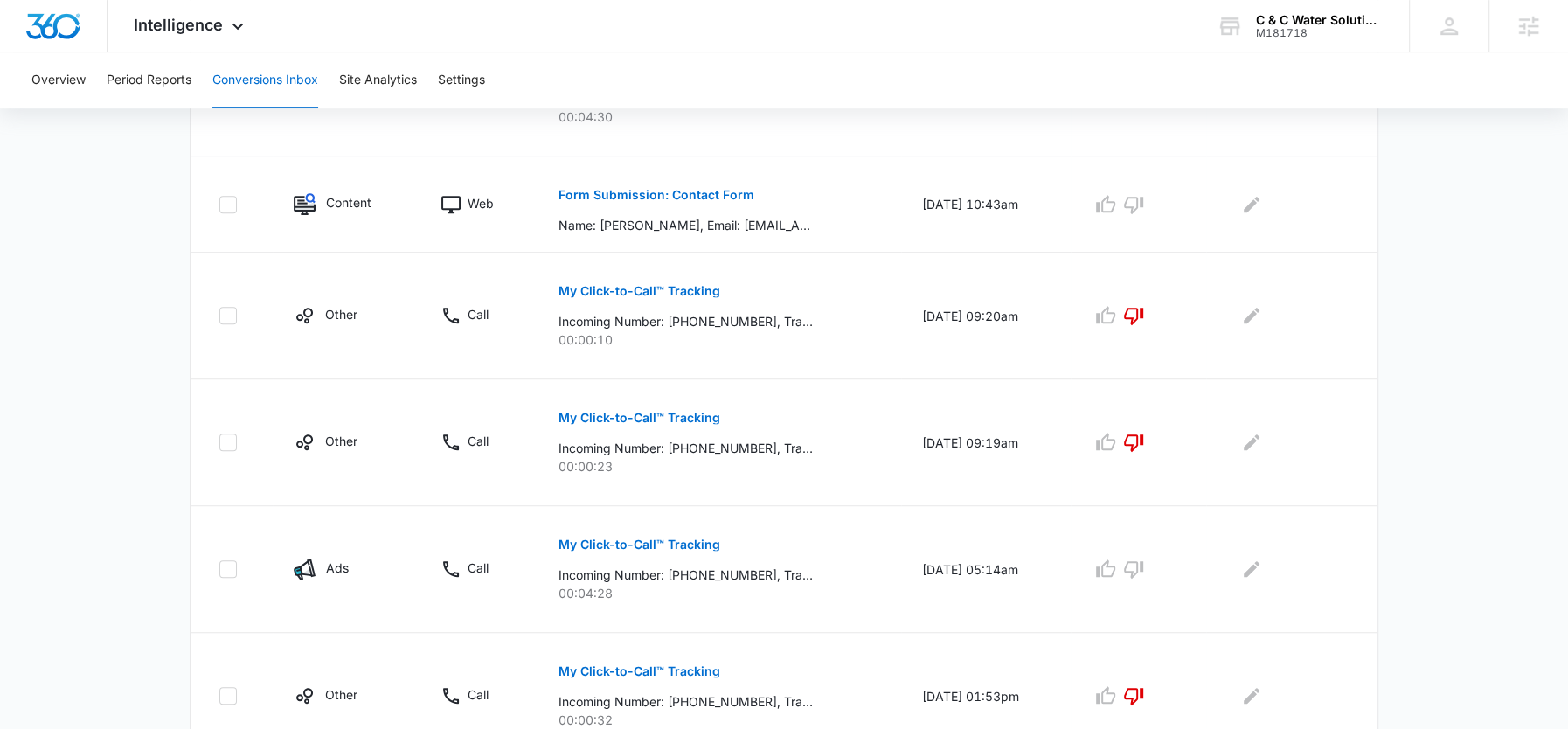
scroll to position [1078, 0]
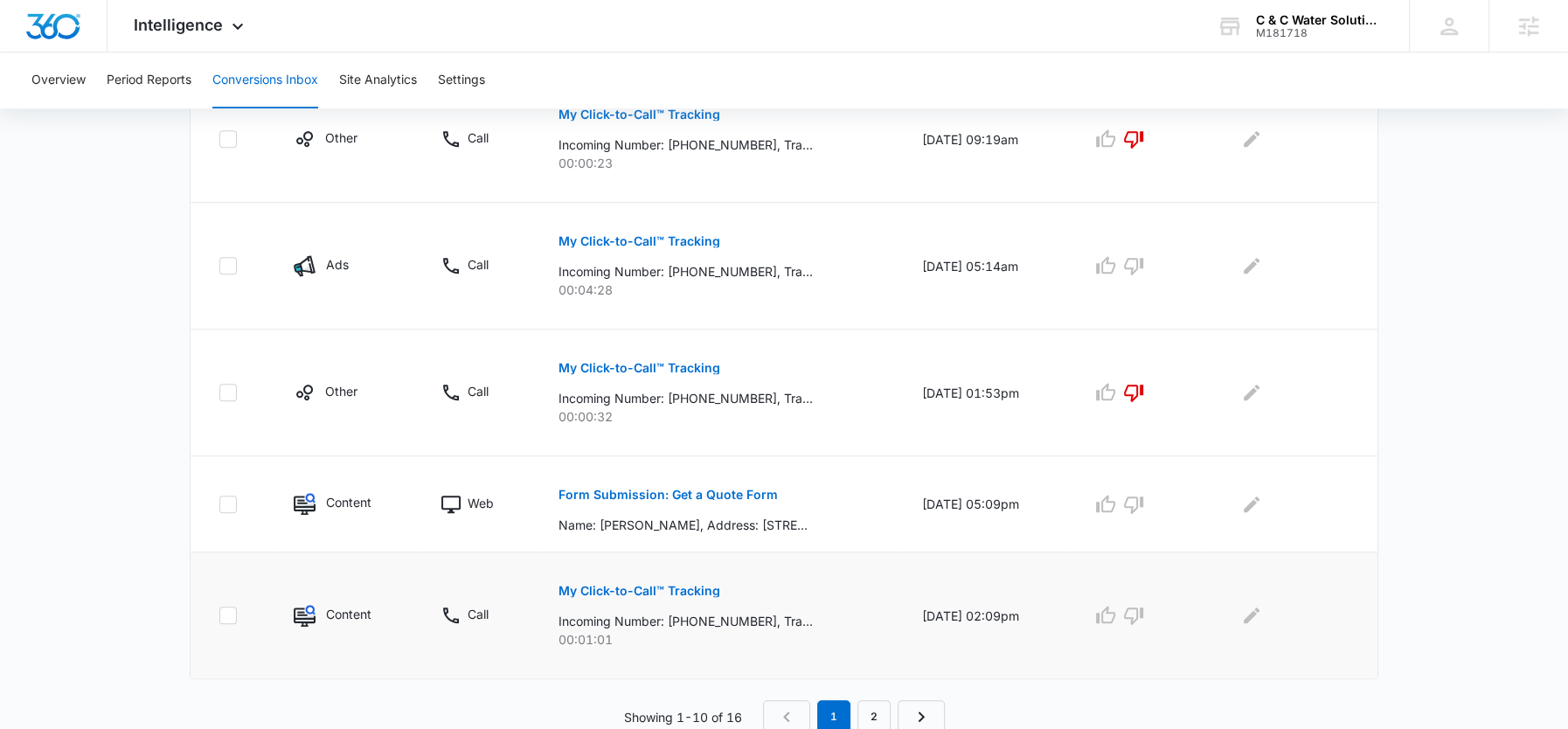
click at [683, 579] on button "My Click-to-Call™ Tracking" at bounding box center [639, 592] width 162 height 42
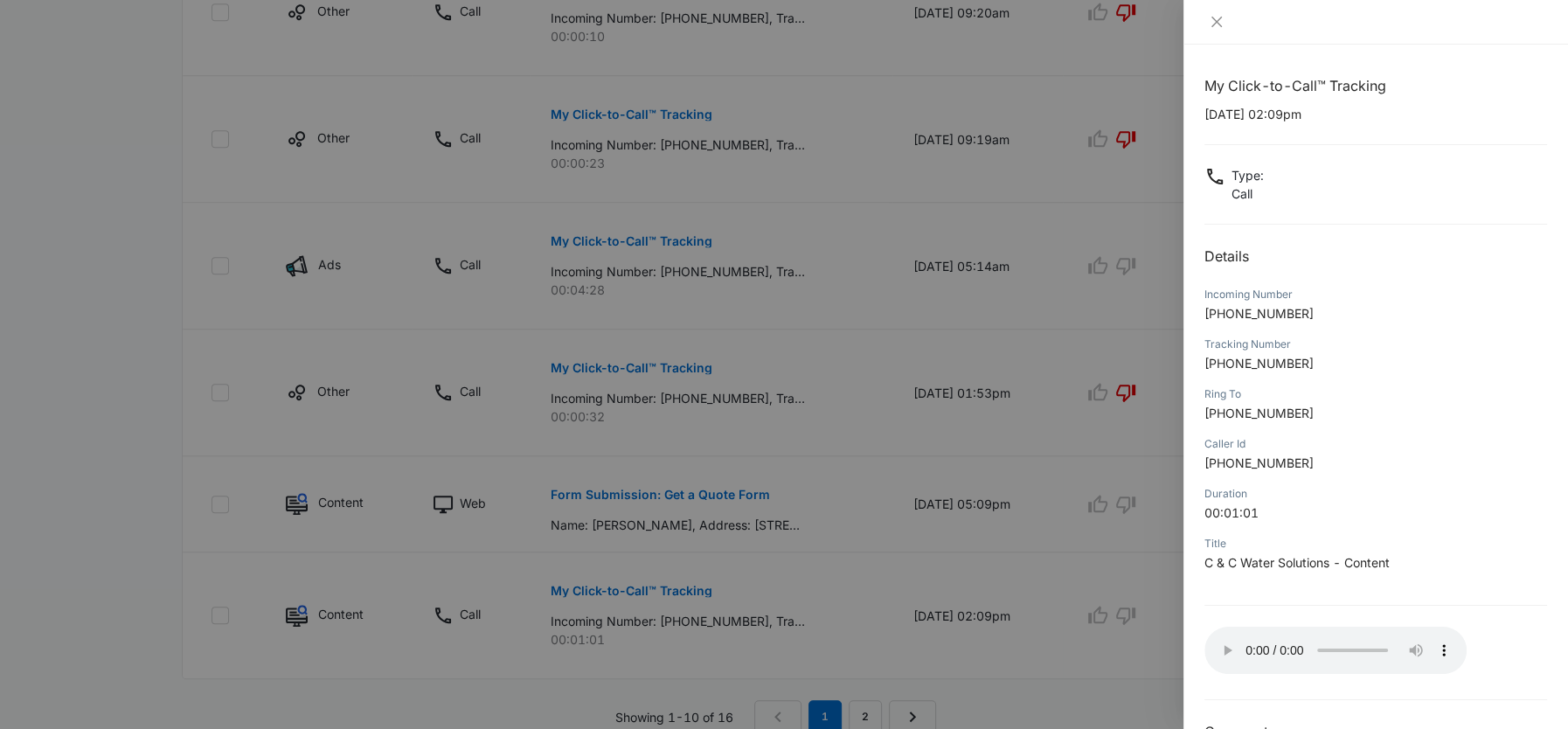
click at [977, 605] on div at bounding box center [784, 364] width 1568 height 729
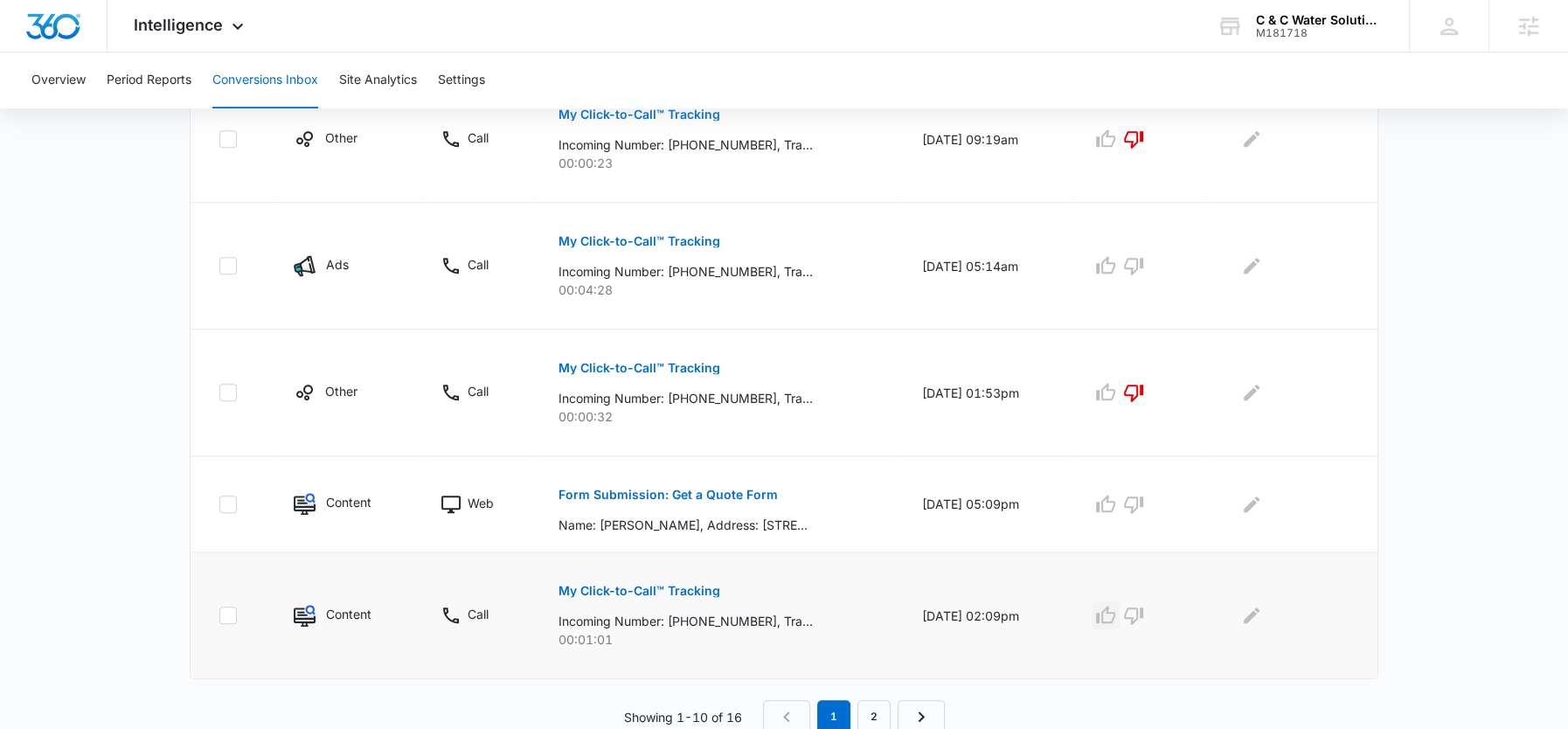
click at [1116, 611] on icon "button" at bounding box center [1105, 615] width 21 height 21
click at [1249, 616] on icon "Edit Comments" at bounding box center [1251, 615] width 21 height 21
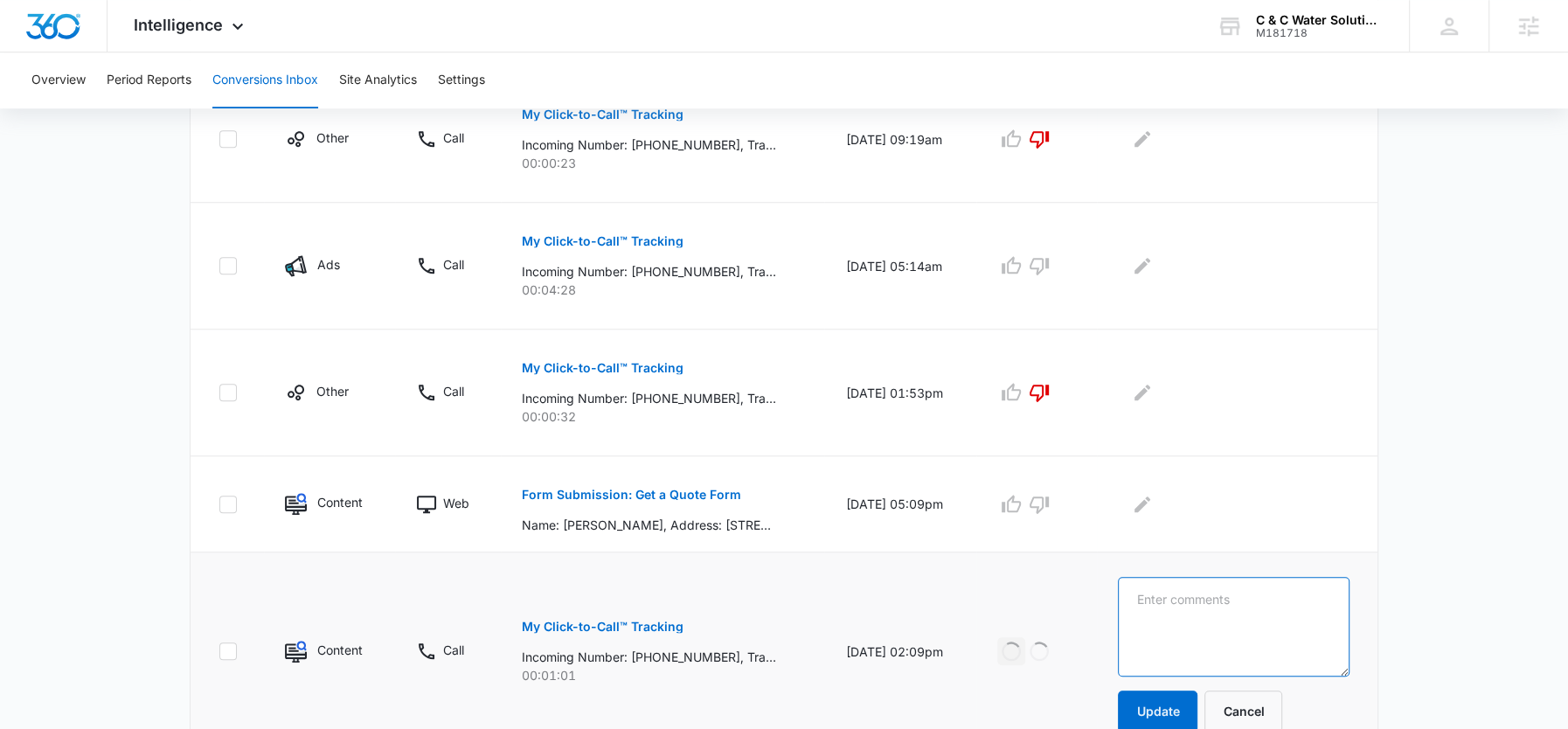
click at [1249, 616] on textarea at bounding box center [1233, 627] width 232 height 100
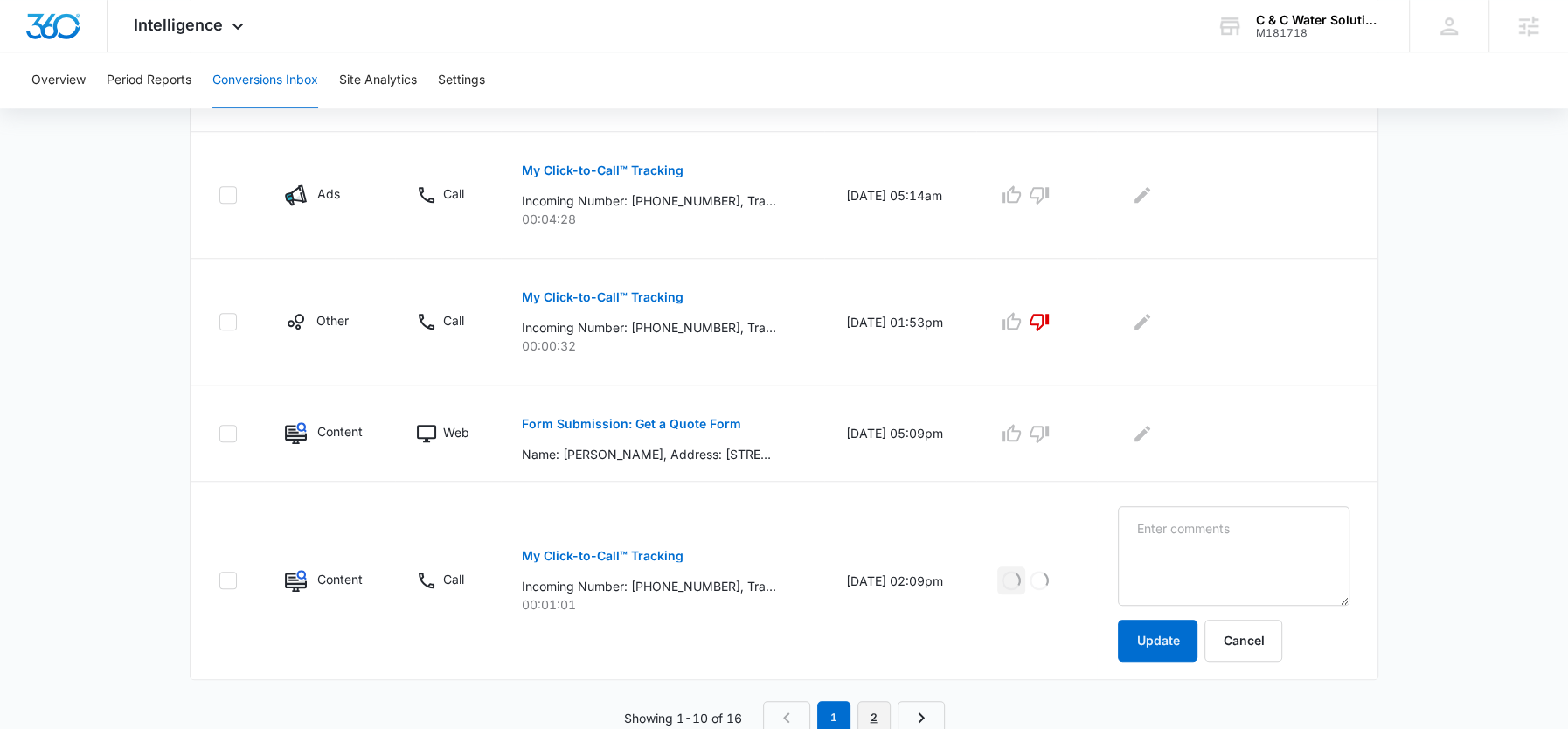
click at [869, 721] on link "2" at bounding box center [874, 718] width 34 height 34
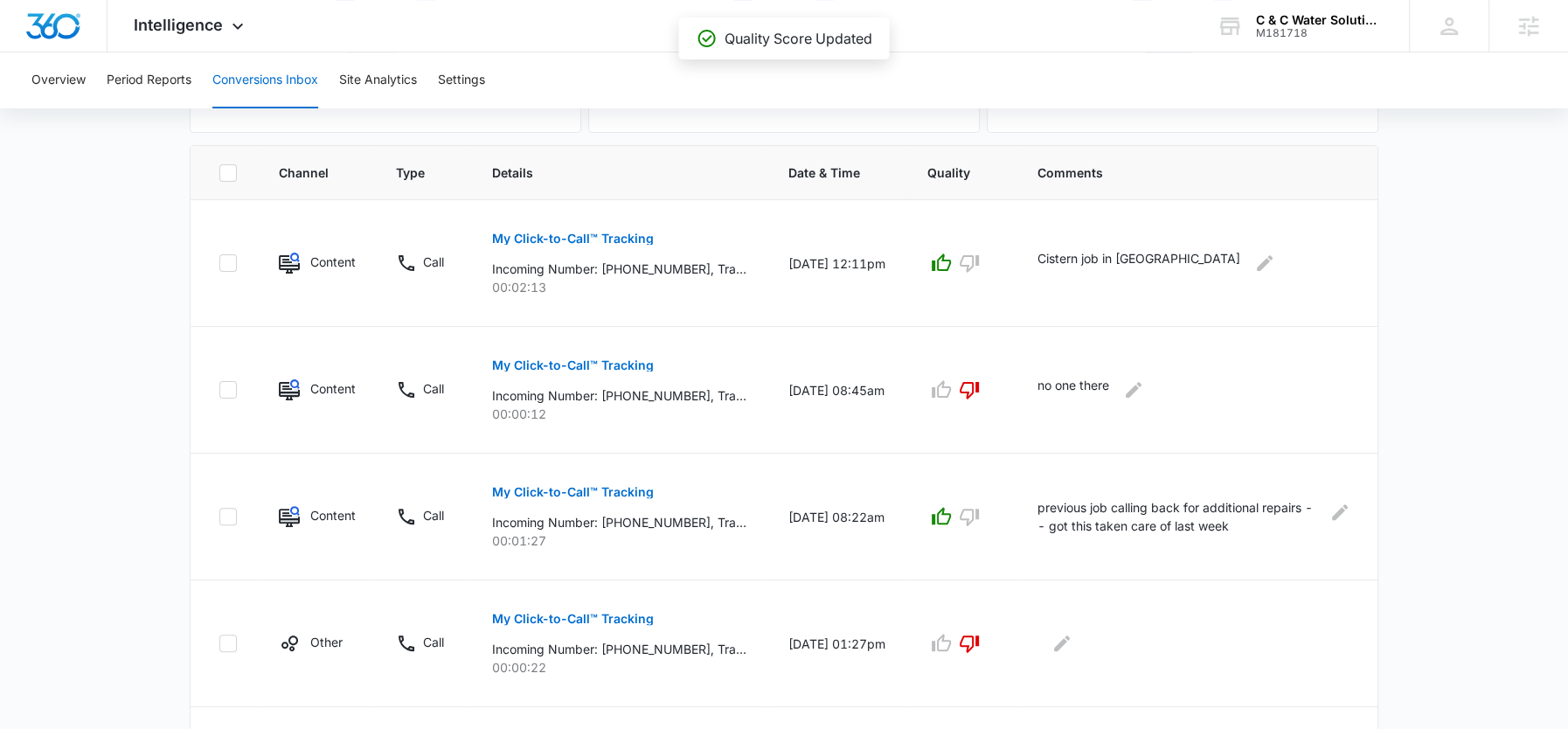
scroll to position [602, 0]
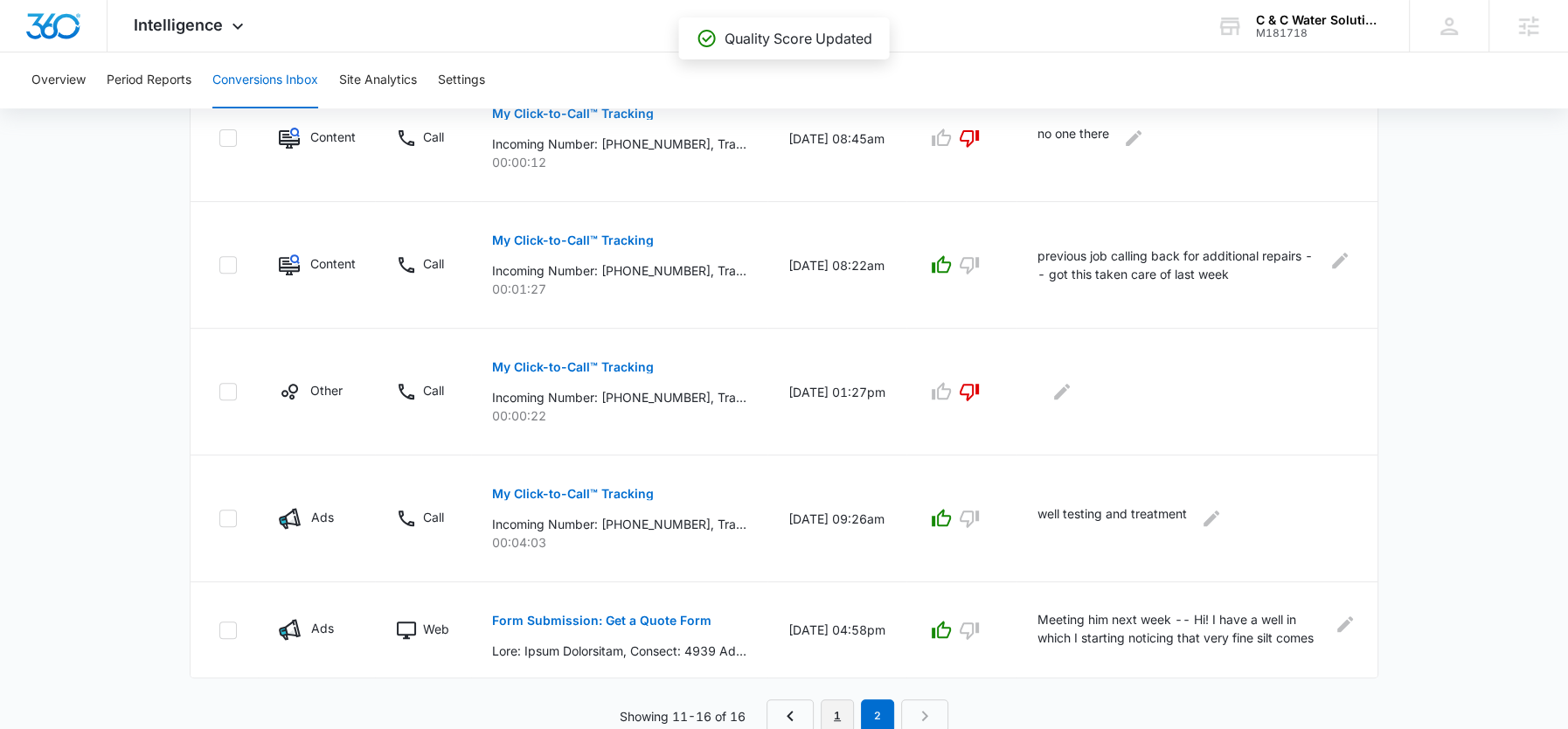
click at [841, 705] on link "1" at bounding box center [837, 716] width 34 height 34
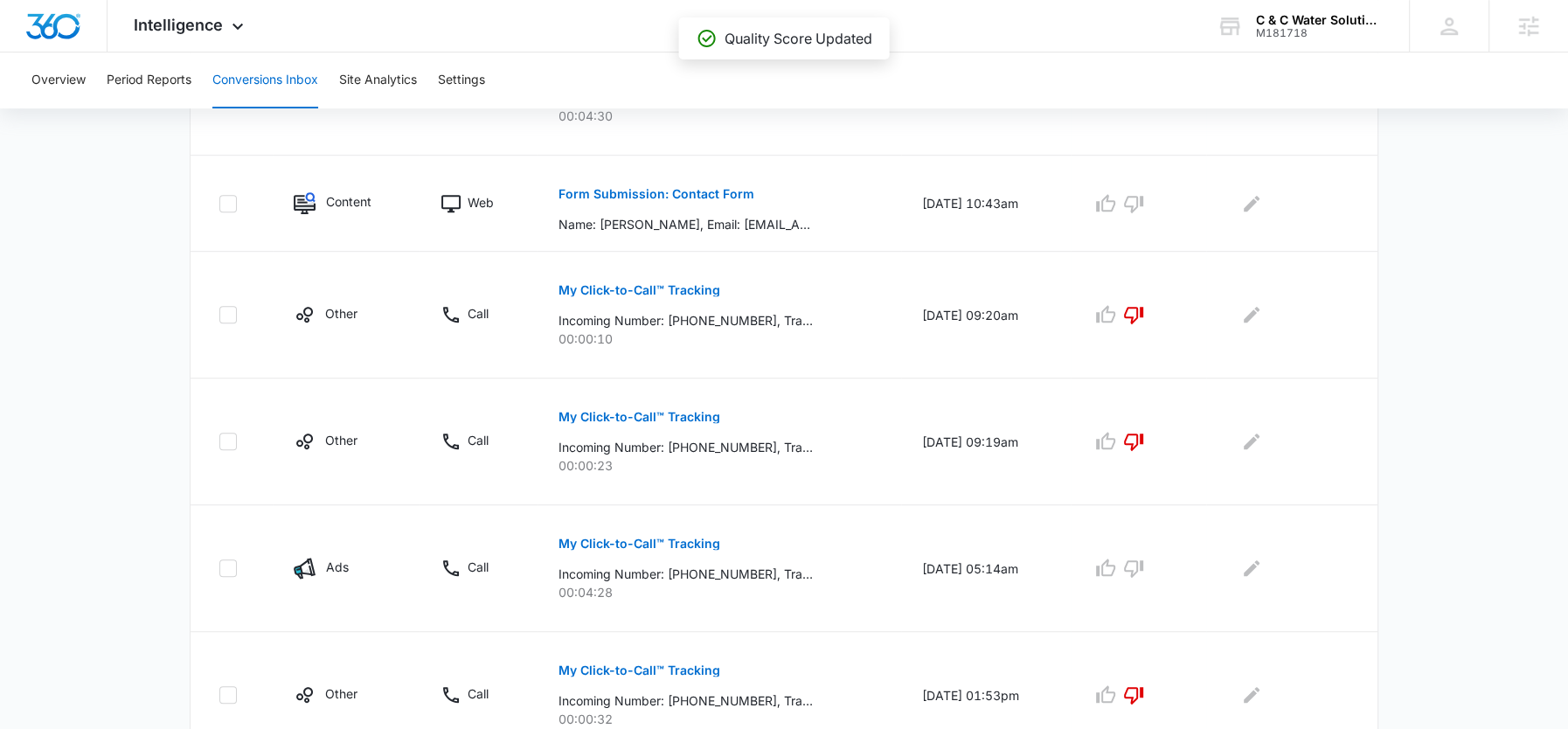
scroll to position [1078, 0]
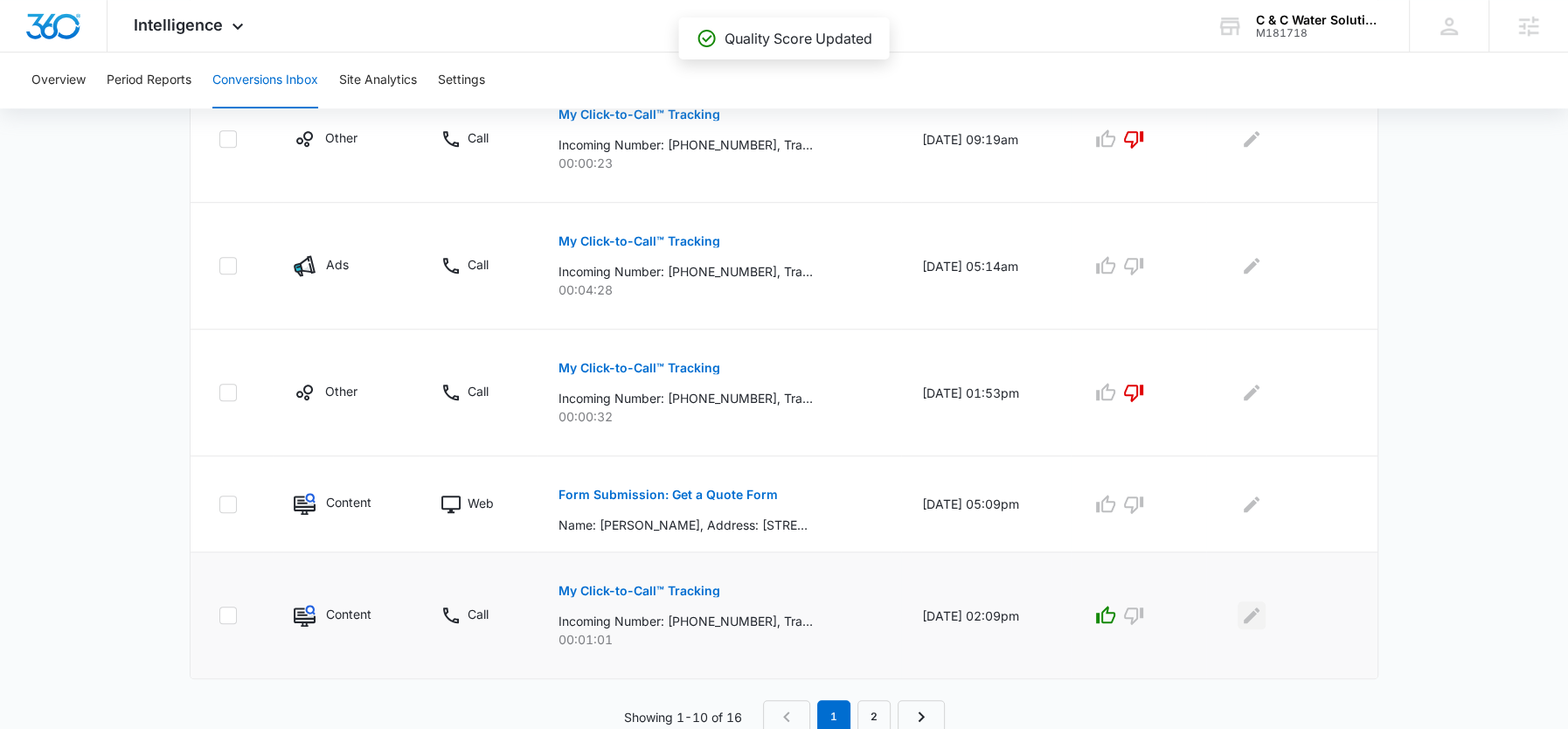
click at [1259, 615] on icon "Edit Comments" at bounding box center [1251, 615] width 21 height 21
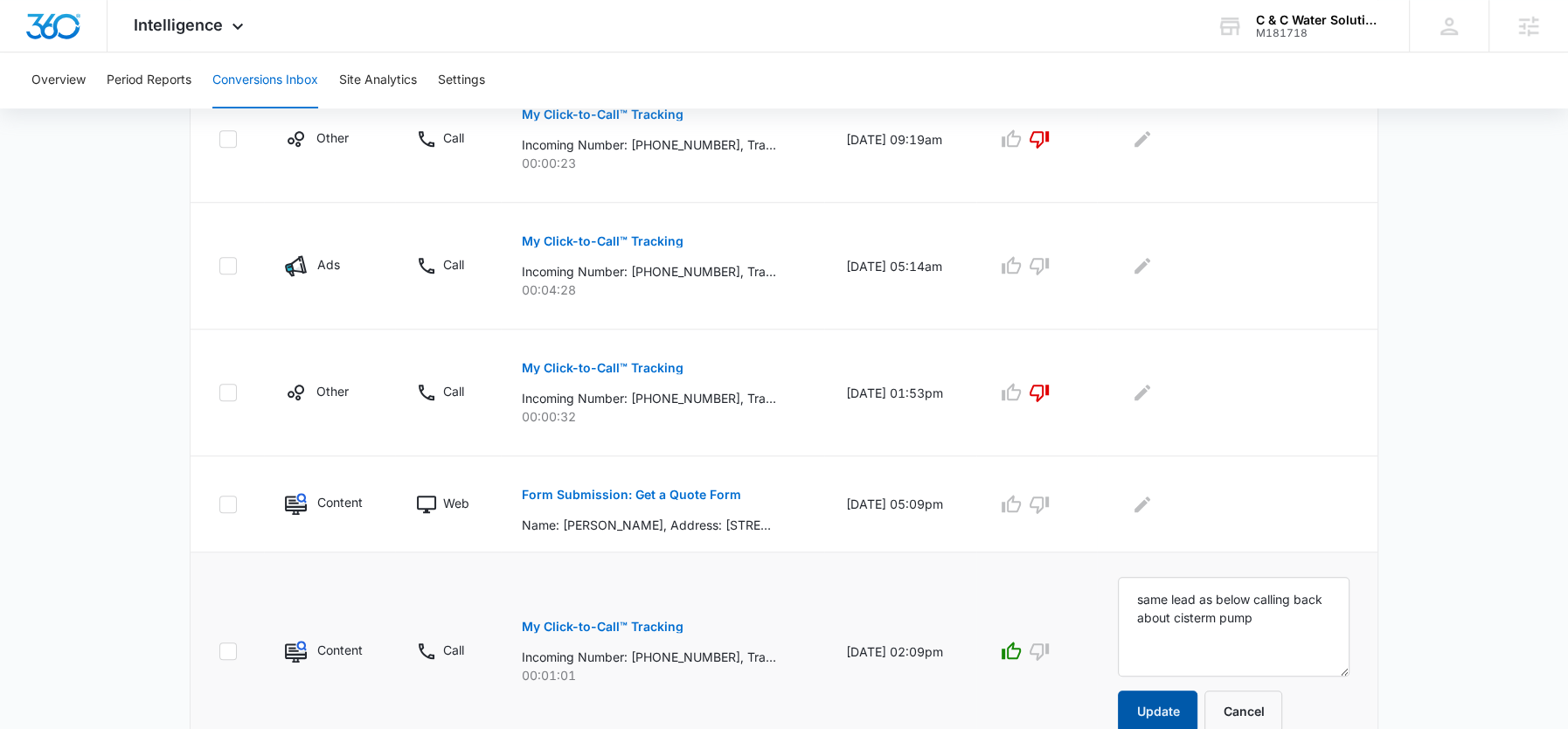
type textarea "same lead as below calling back about cisterm pump"
click at [1195, 699] on button "Update" at bounding box center [1157, 712] width 79 height 42
click at [1021, 645] on icon "button" at bounding box center [1010, 651] width 21 height 21
click at [683, 475] on button "Form Submission: Get a Quote Form" at bounding box center [631, 495] width 219 height 42
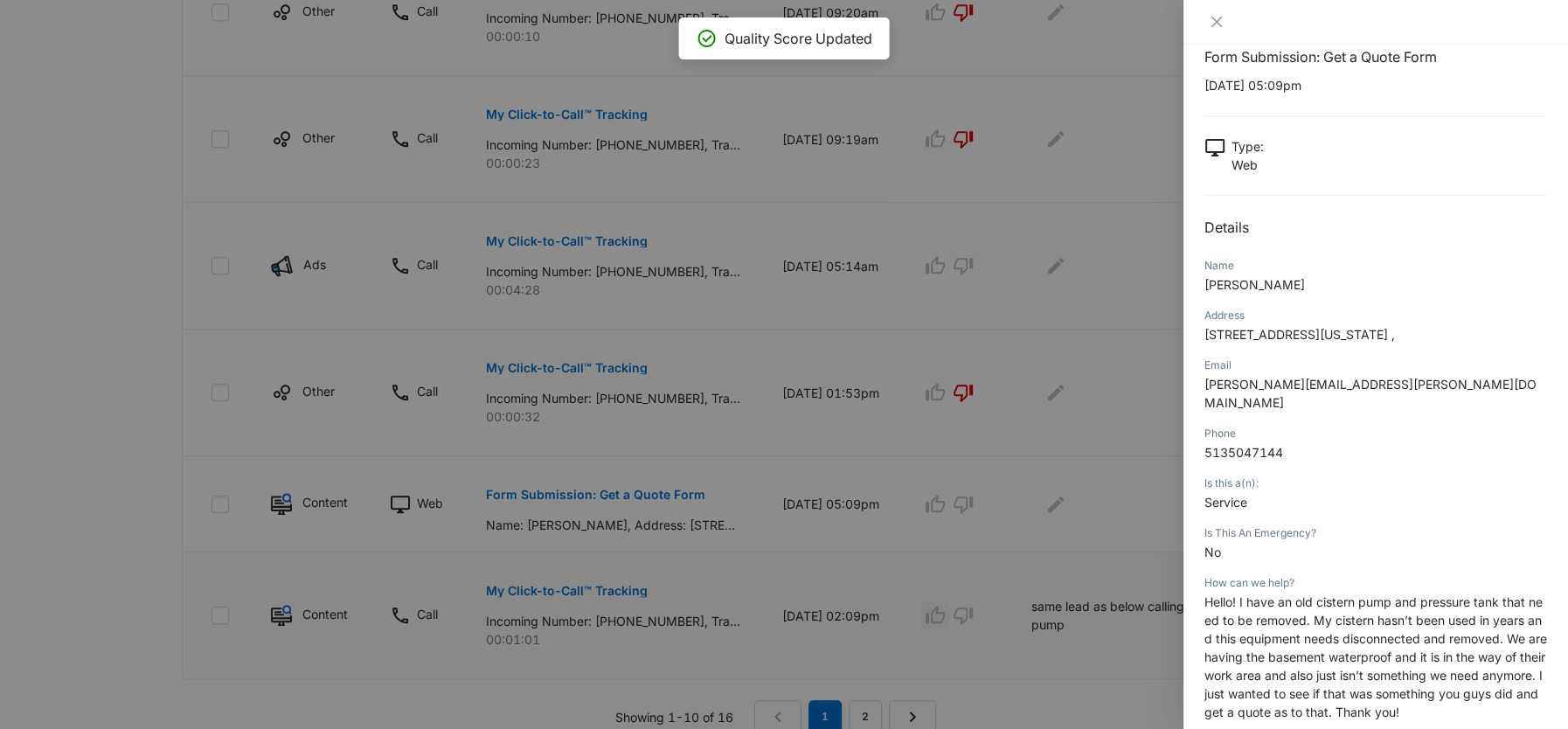
scroll to position [62, 0]
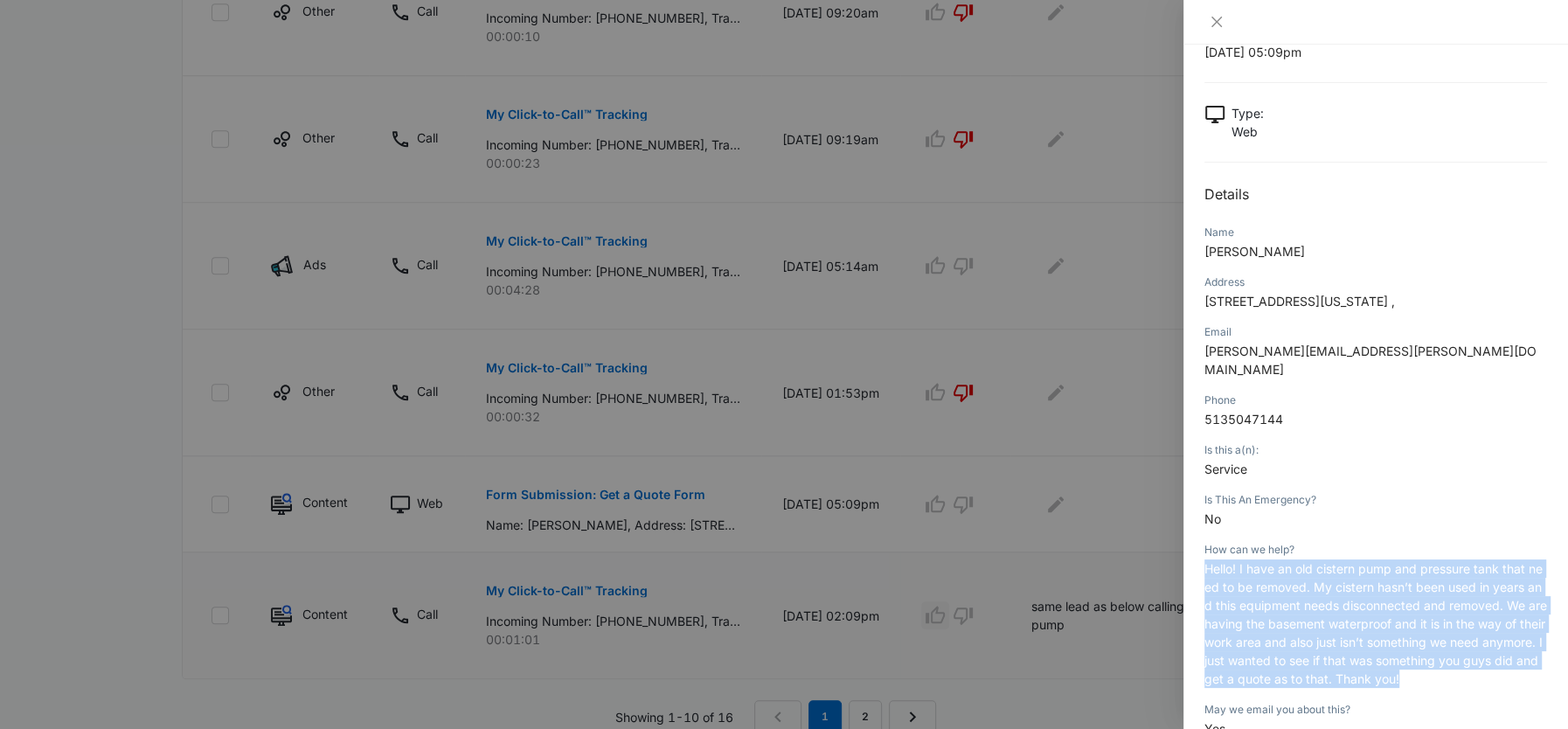
drag, startPoint x: 1202, startPoint y: 549, endPoint x: 1511, endPoint y: 672, distance: 332.6
click at [1511, 672] on div "Form Submission: Get a Quote Form [DATE] 05:09pm Type : Web Details Name [PERSO…" at bounding box center [1375, 387] width 385 height 684
copy span "Hello! I have an old cistern pump and pressure tank that need to be removed. My…"
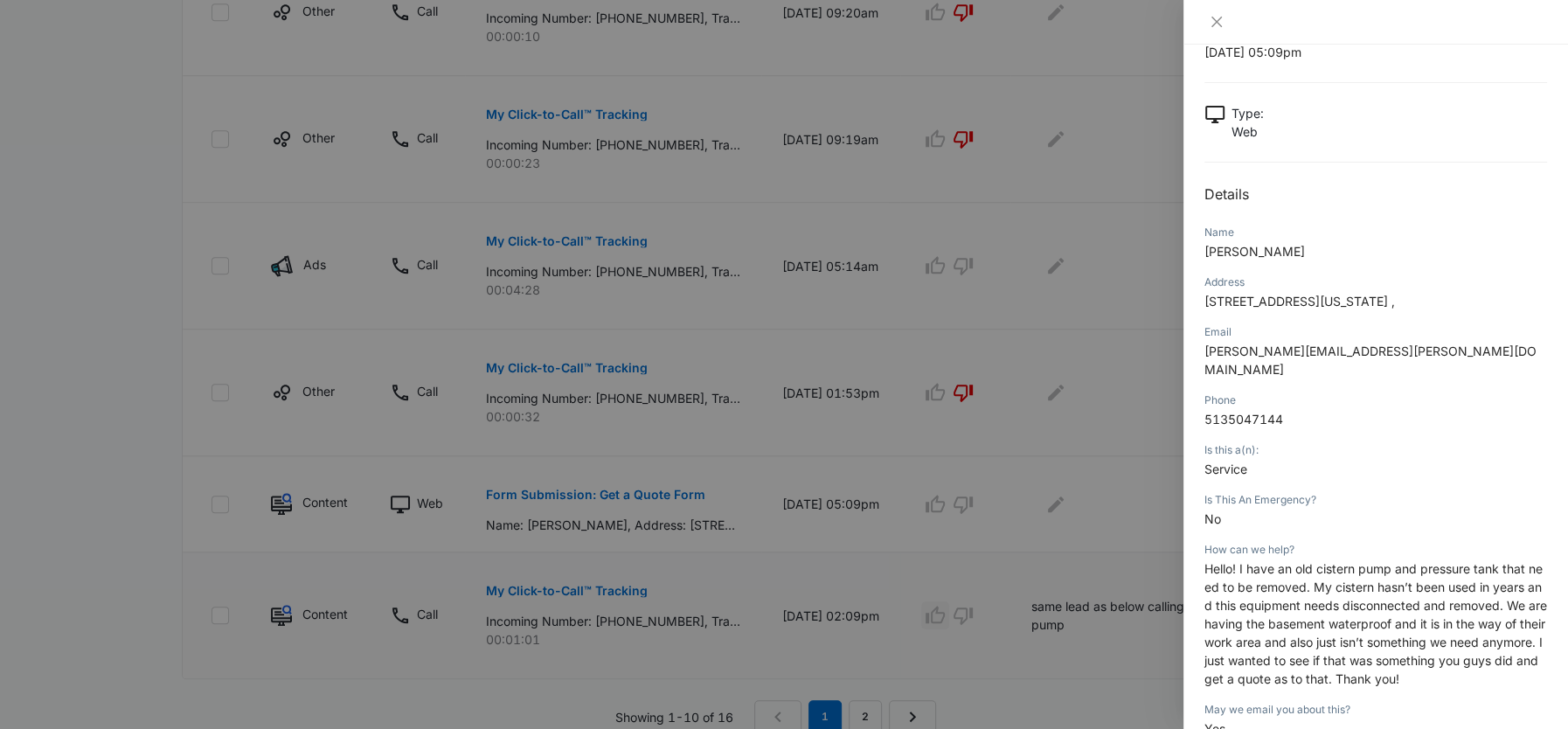
click at [1024, 561] on div at bounding box center [784, 364] width 1568 height 729
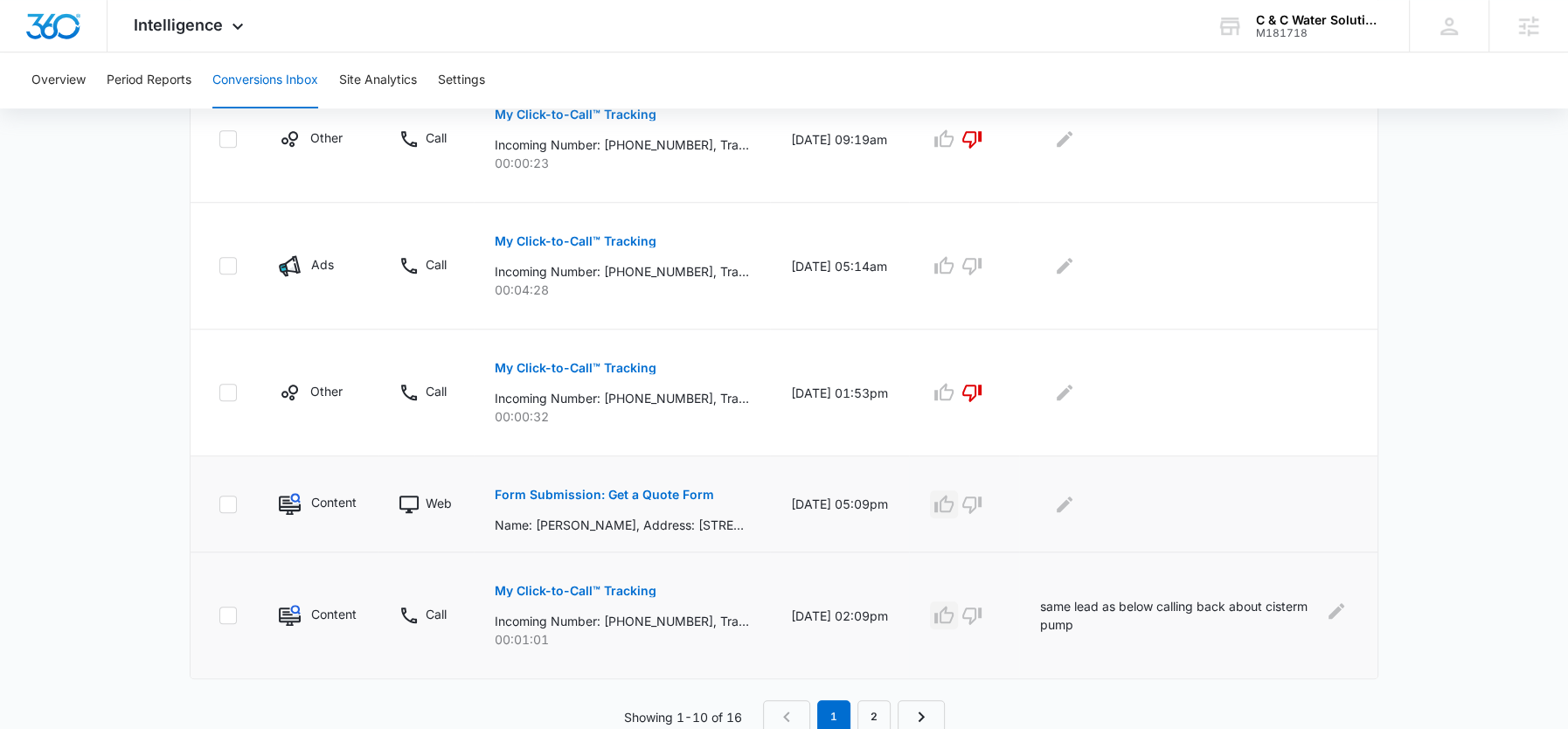
click at [953, 502] on icon "button" at bounding box center [943, 503] width 19 height 17
click at [1071, 501] on button "Edit Comments" at bounding box center [1064, 504] width 28 height 28
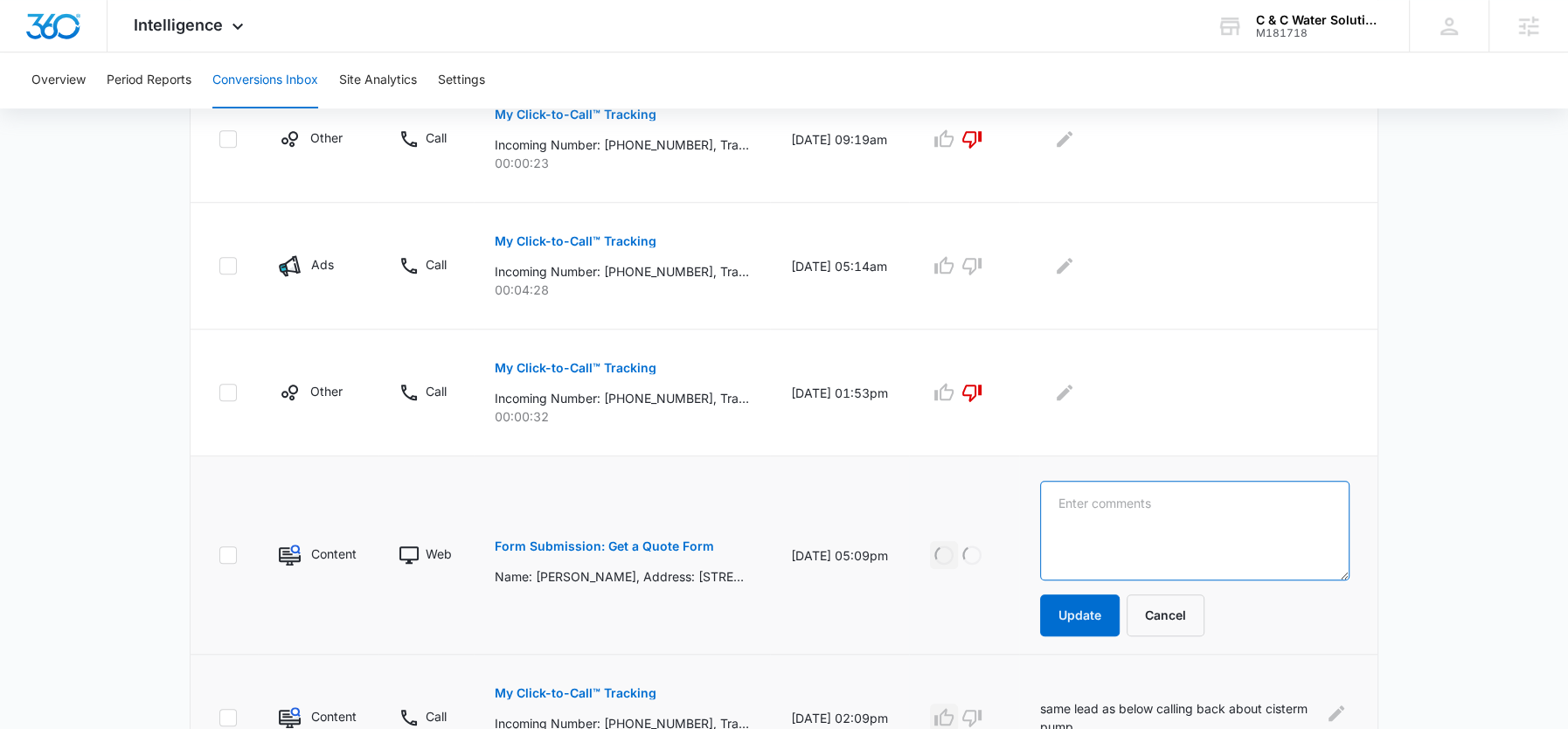
click at [1105, 501] on textarea at bounding box center [1195, 532] width 309 height 100
paste textarea "Hello! I have an old cistern pump and pressure tank that need to be removed. My…"
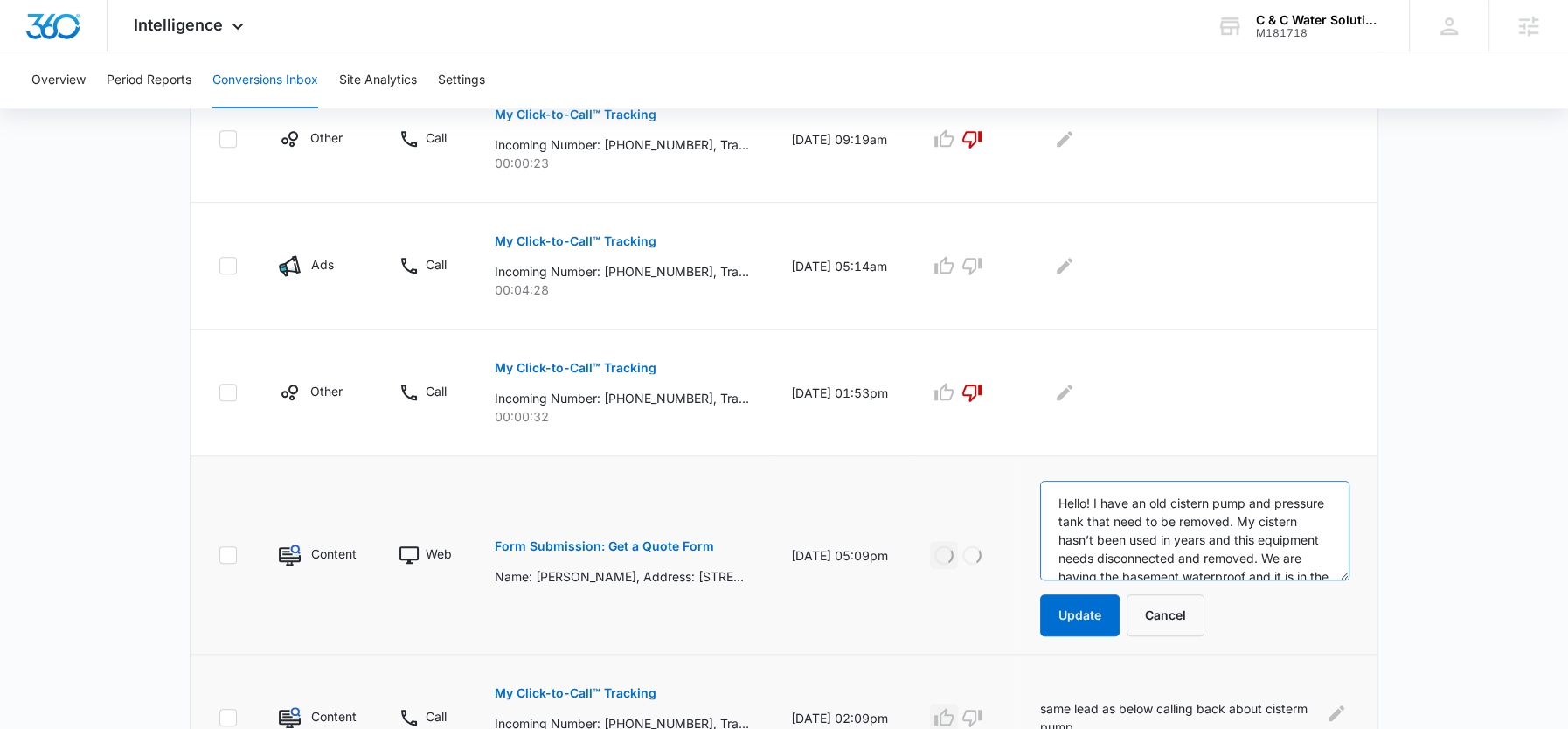
scroll to position [115, 0]
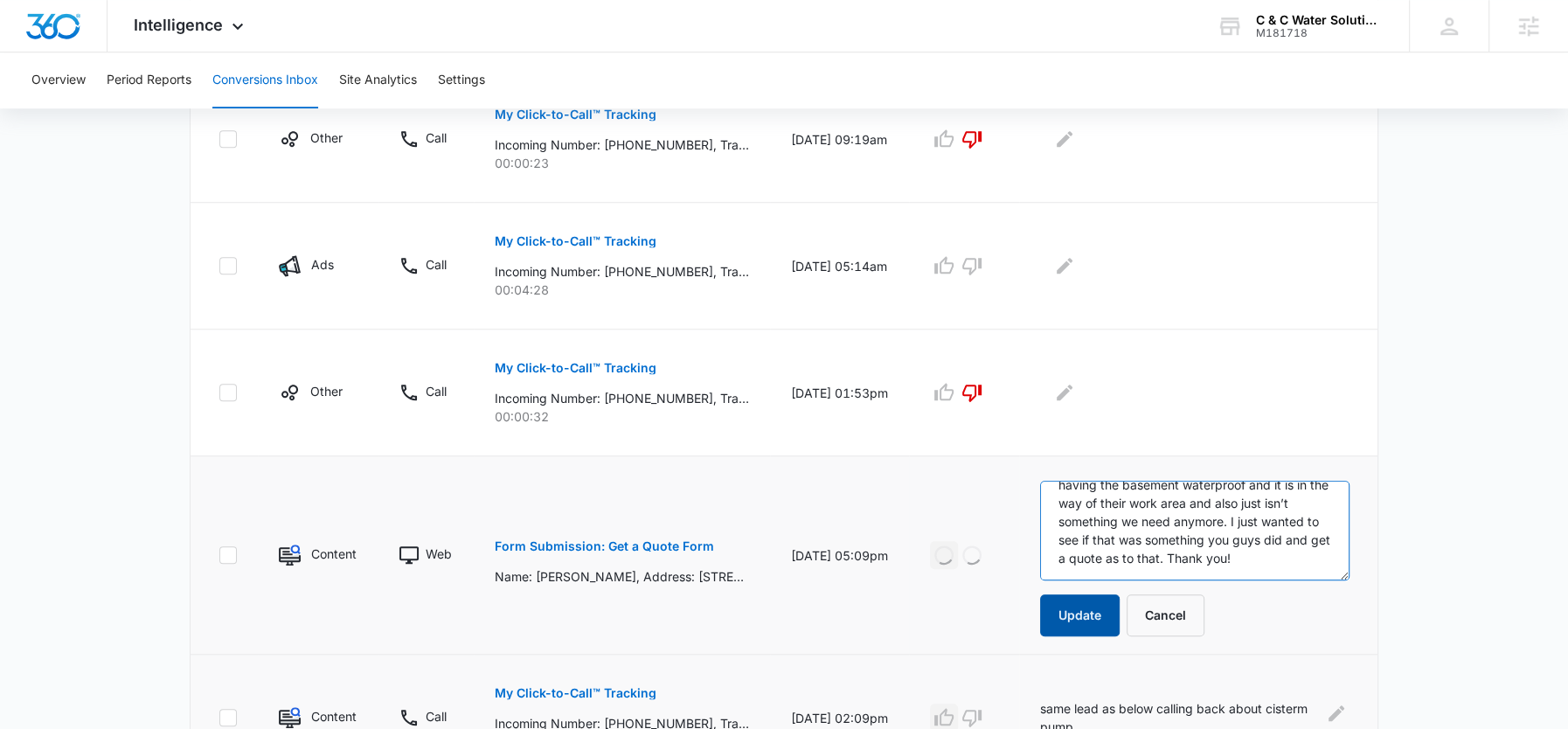
type textarea "Hello! I have an old cistern pump and pressure tank that need to be removed. My…"
click at [1097, 594] on button "Update" at bounding box center [1080, 615] width 79 height 42
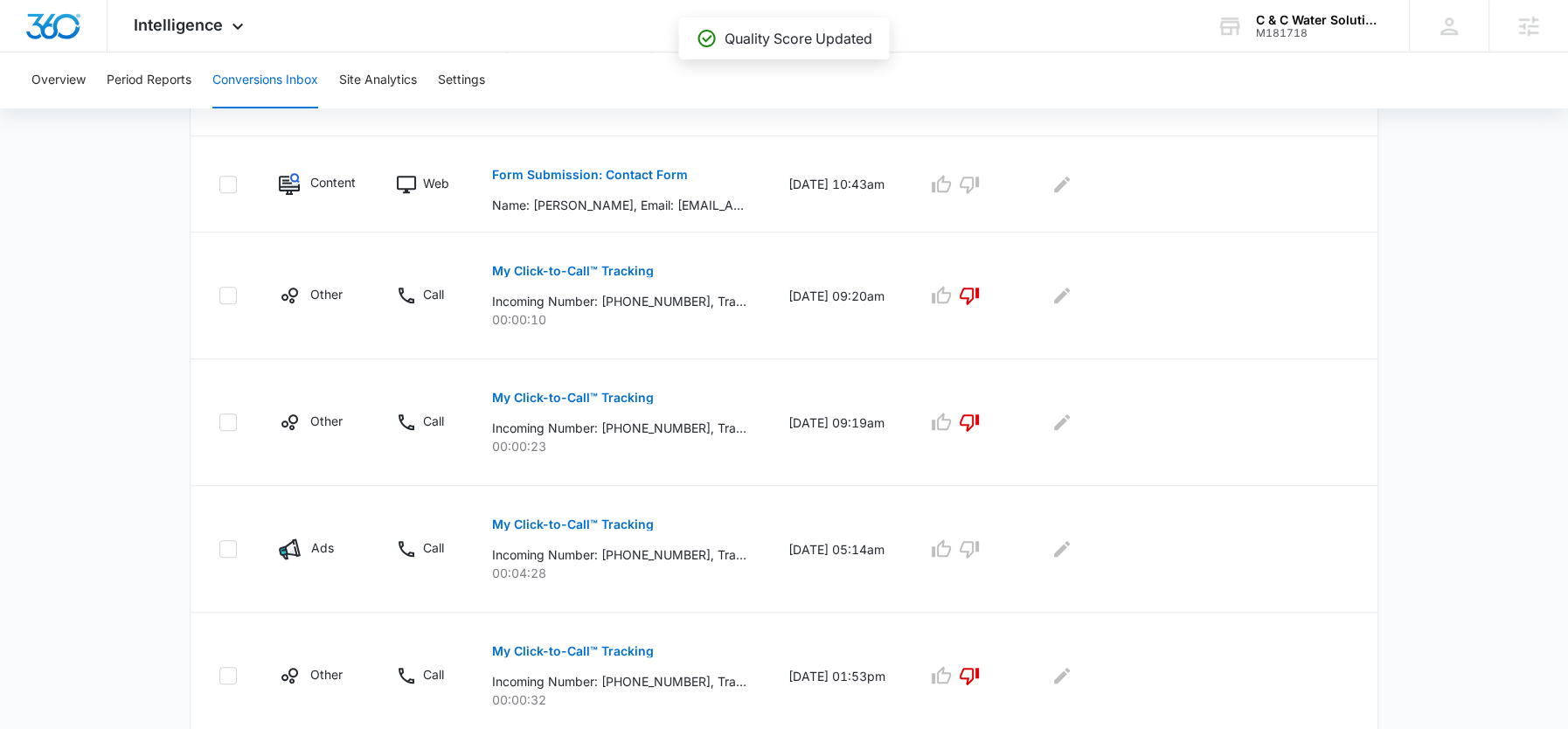
scroll to position [778, 0]
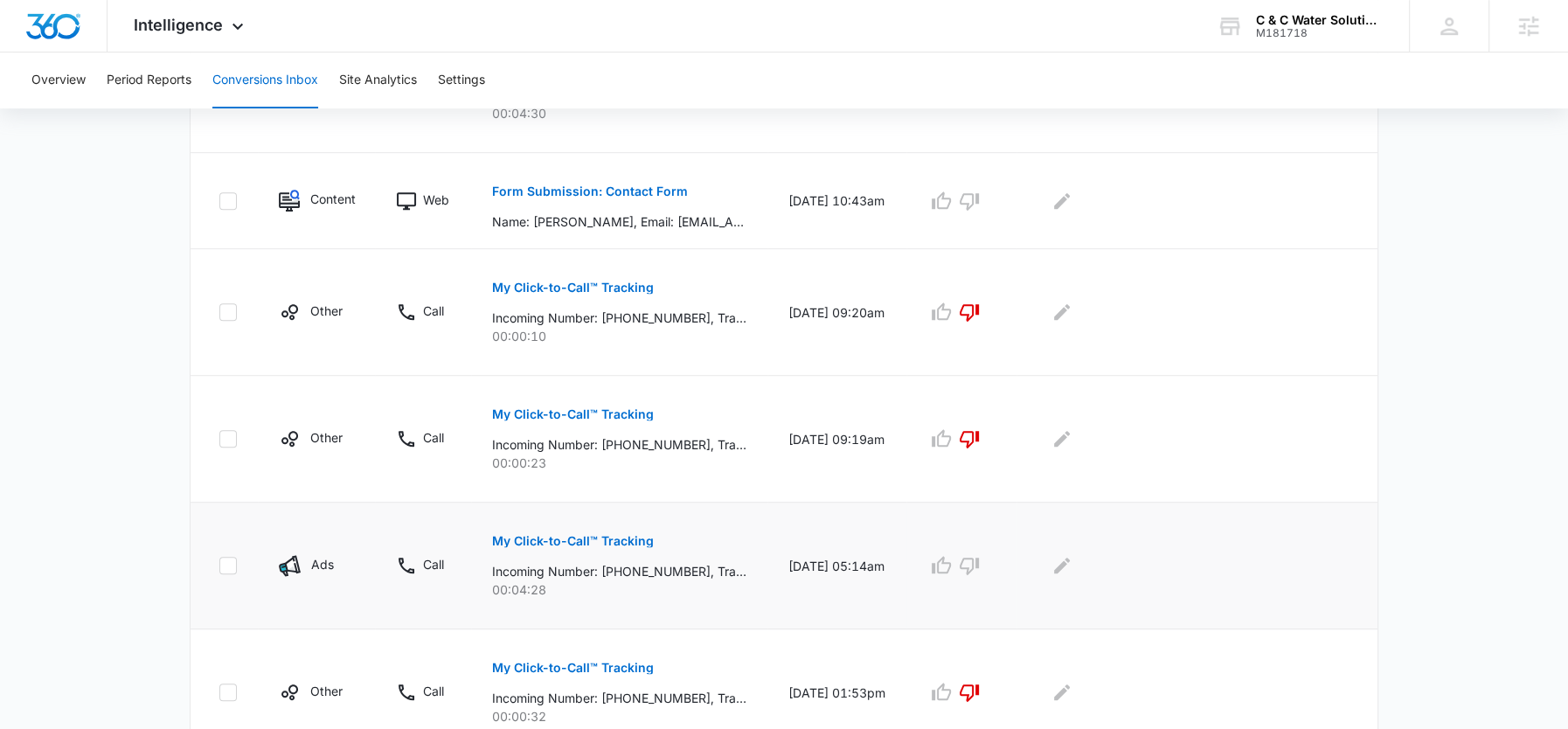
click at [576, 543] on p "My Click-to-Call™ Tracking" at bounding box center [573, 541] width 162 height 12
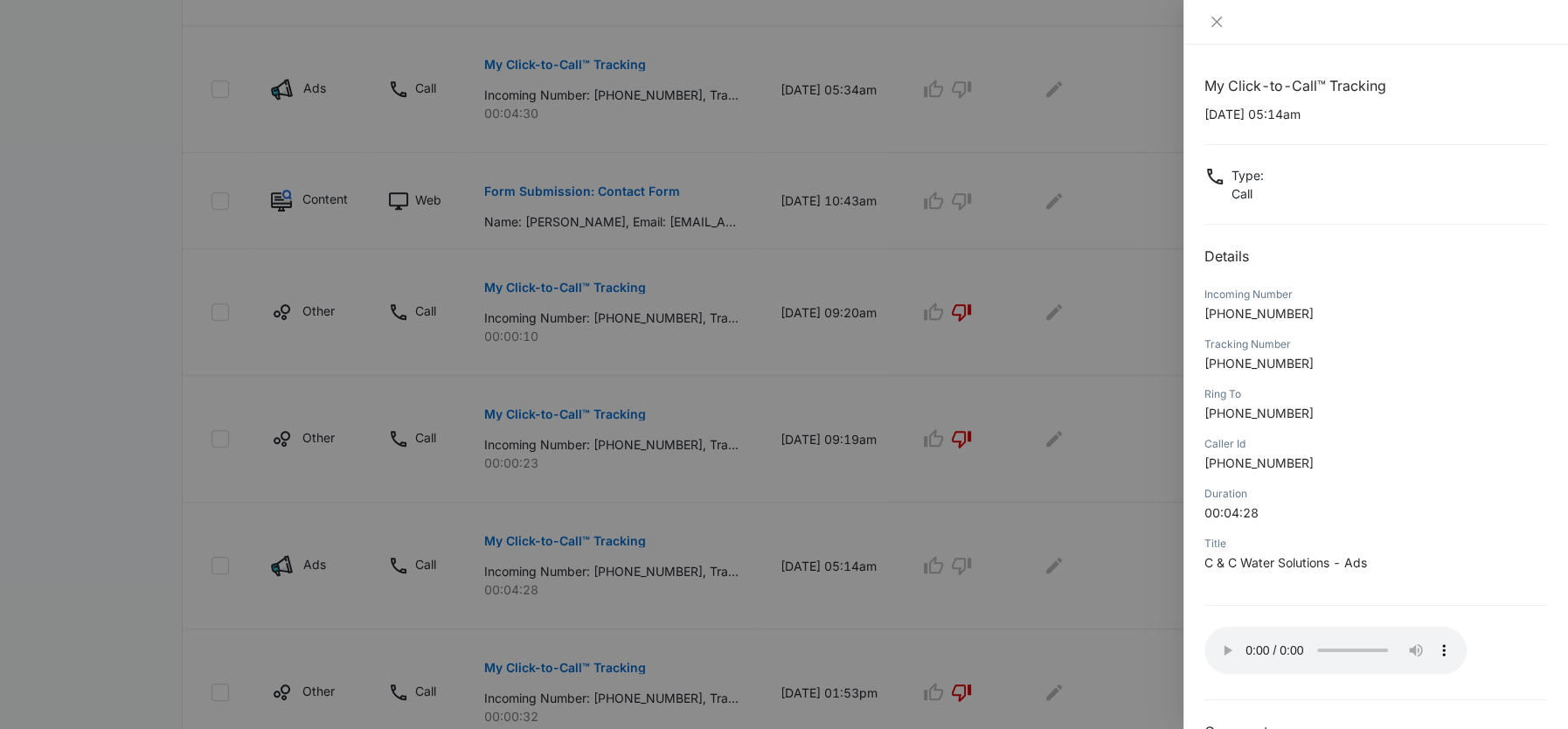
click at [930, 560] on div at bounding box center [784, 364] width 1568 height 729
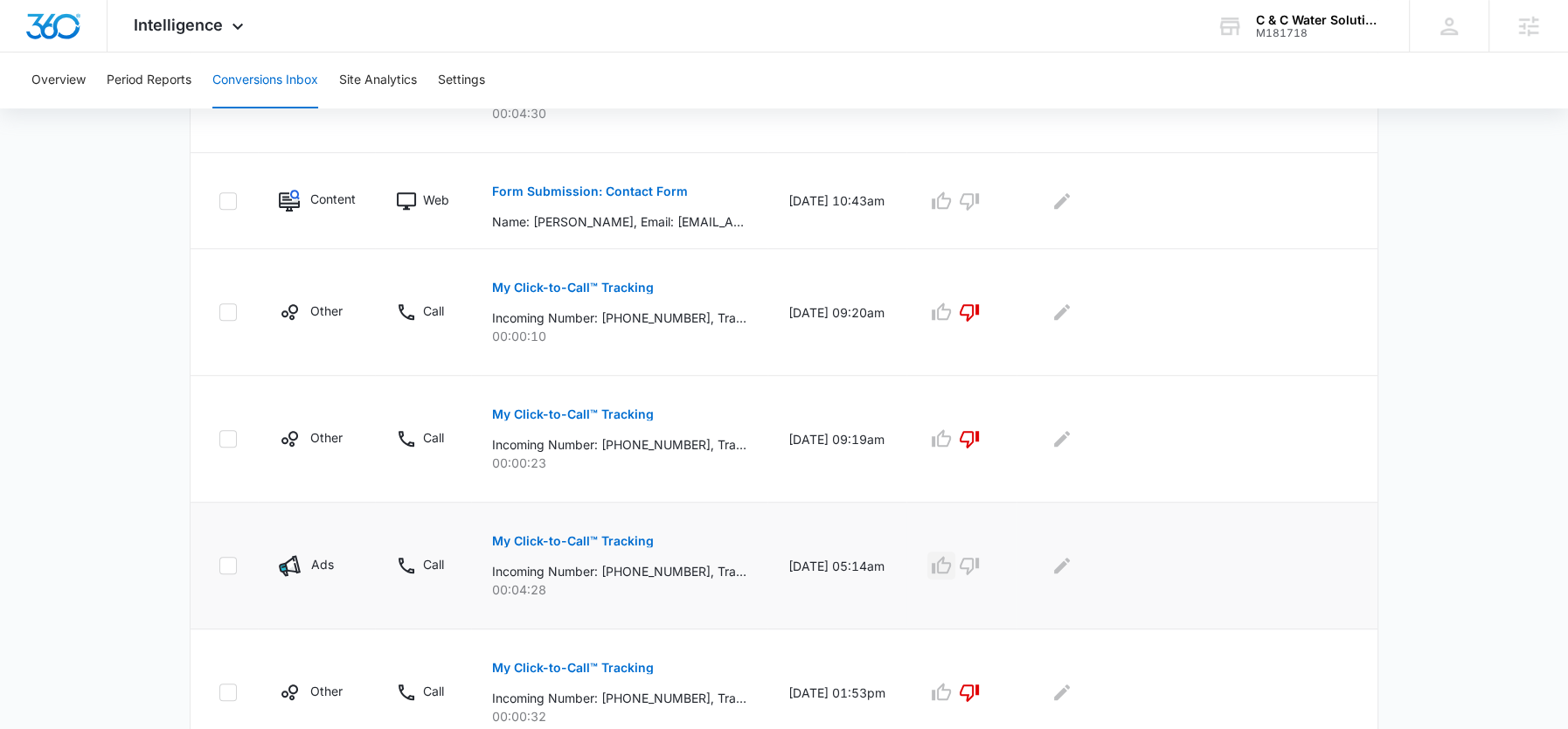
click at [932, 562] on icon "button" at bounding box center [940, 565] width 21 height 21
click at [1085, 562] on div at bounding box center [1193, 565] width 312 height 28
click at [1072, 562] on icon "Edit Comments" at bounding box center [1061, 565] width 21 height 21
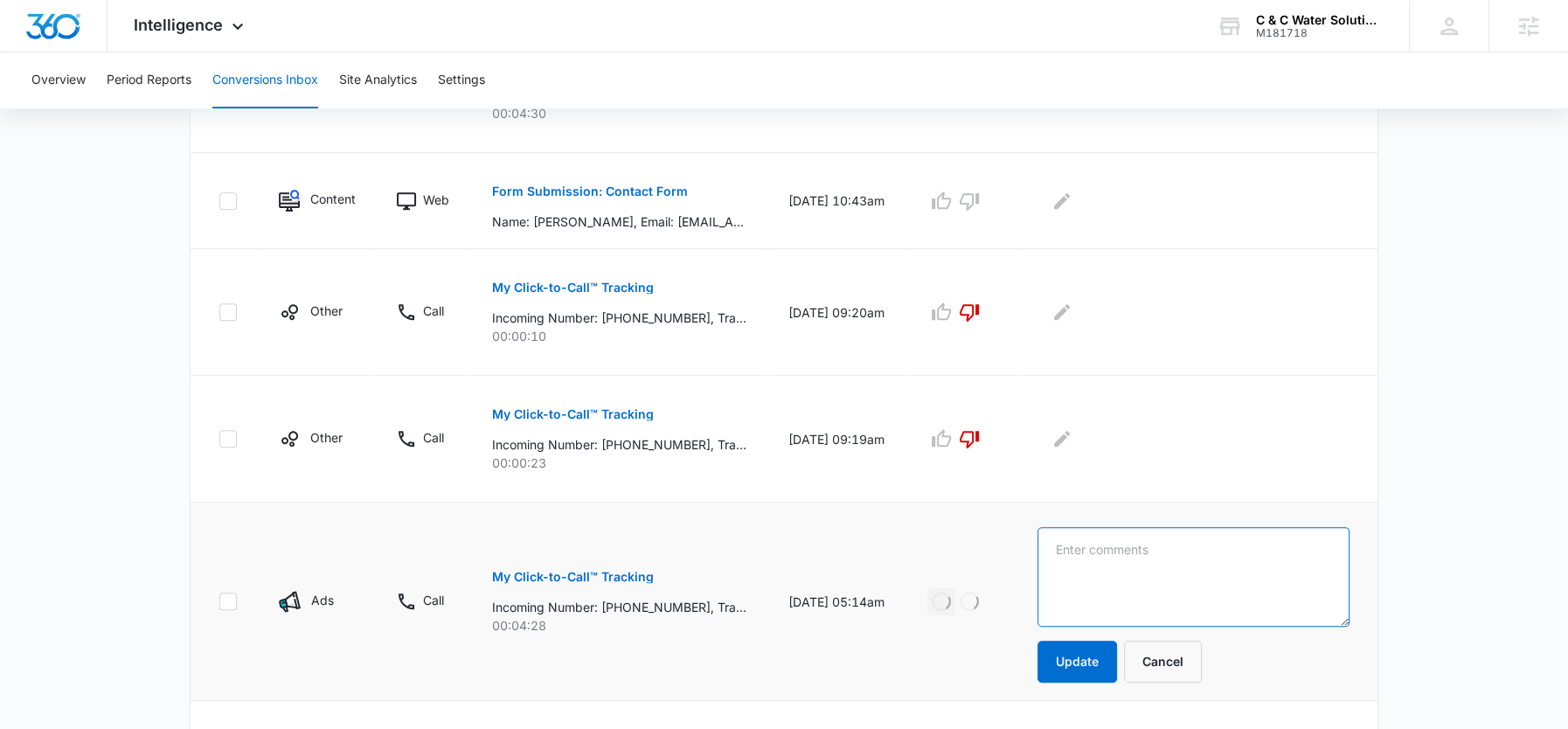
click at [1072, 562] on textarea at bounding box center [1193, 577] width 312 height 100
type textarea "[PERSON_NAME] - well pump lead [PERSON_NAME]"
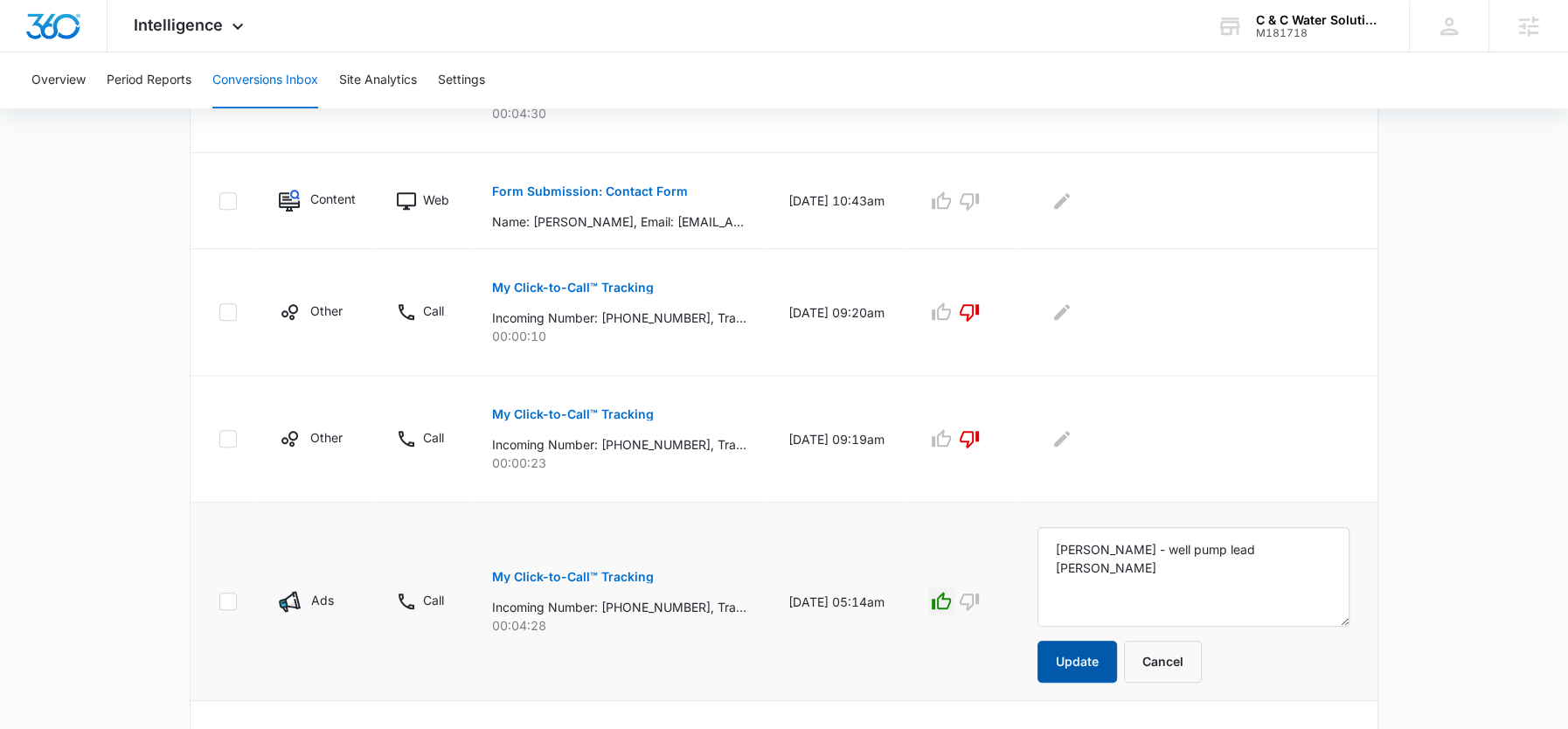
click at [1040, 675] on button "Update" at bounding box center [1077, 662] width 79 height 42
click at [1062, 649] on button "Update" at bounding box center [1077, 662] width 79 height 42
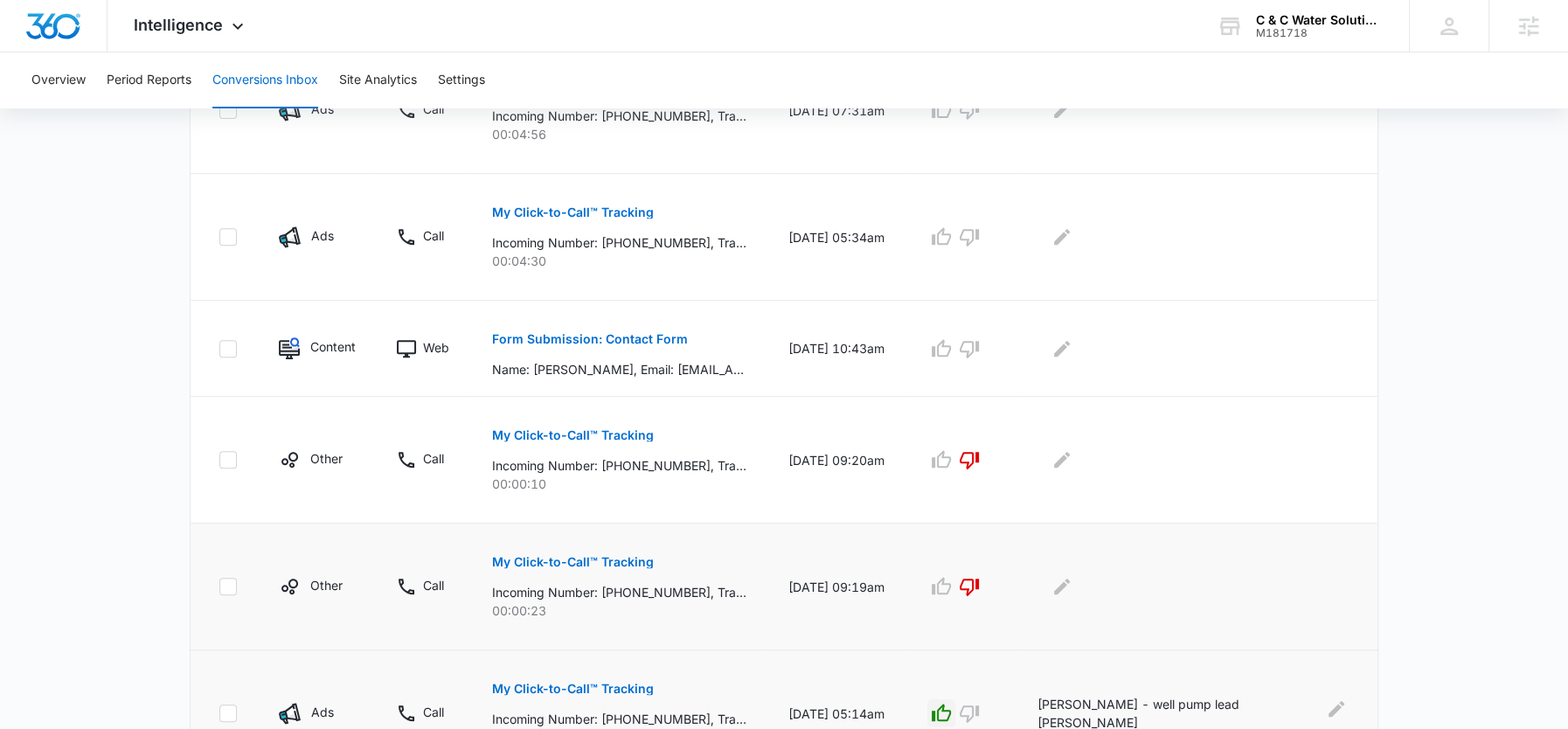
scroll to position [548, 0]
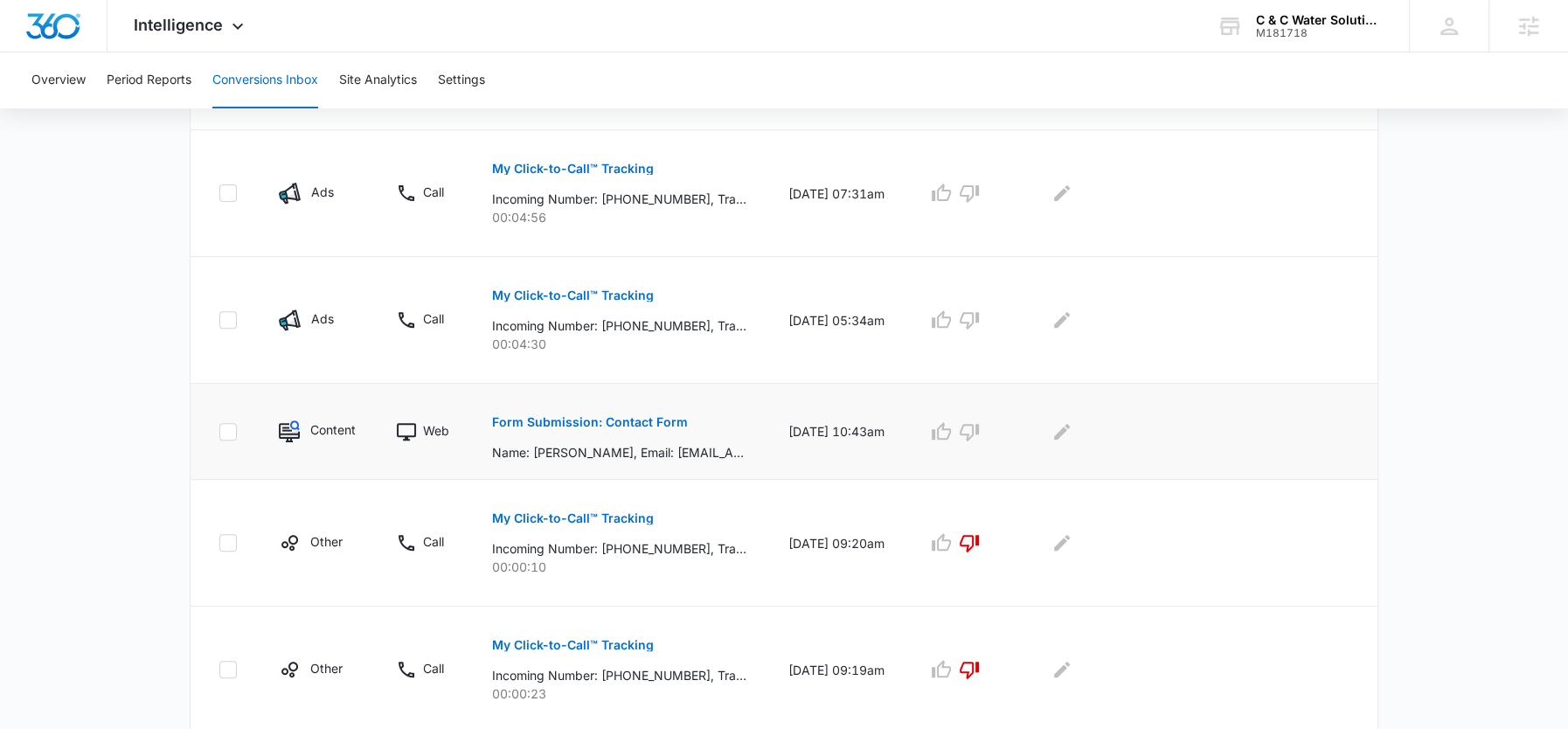
click at [623, 411] on button "Form Submission: Contact Form" at bounding box center [589, 422] width 196 height 42
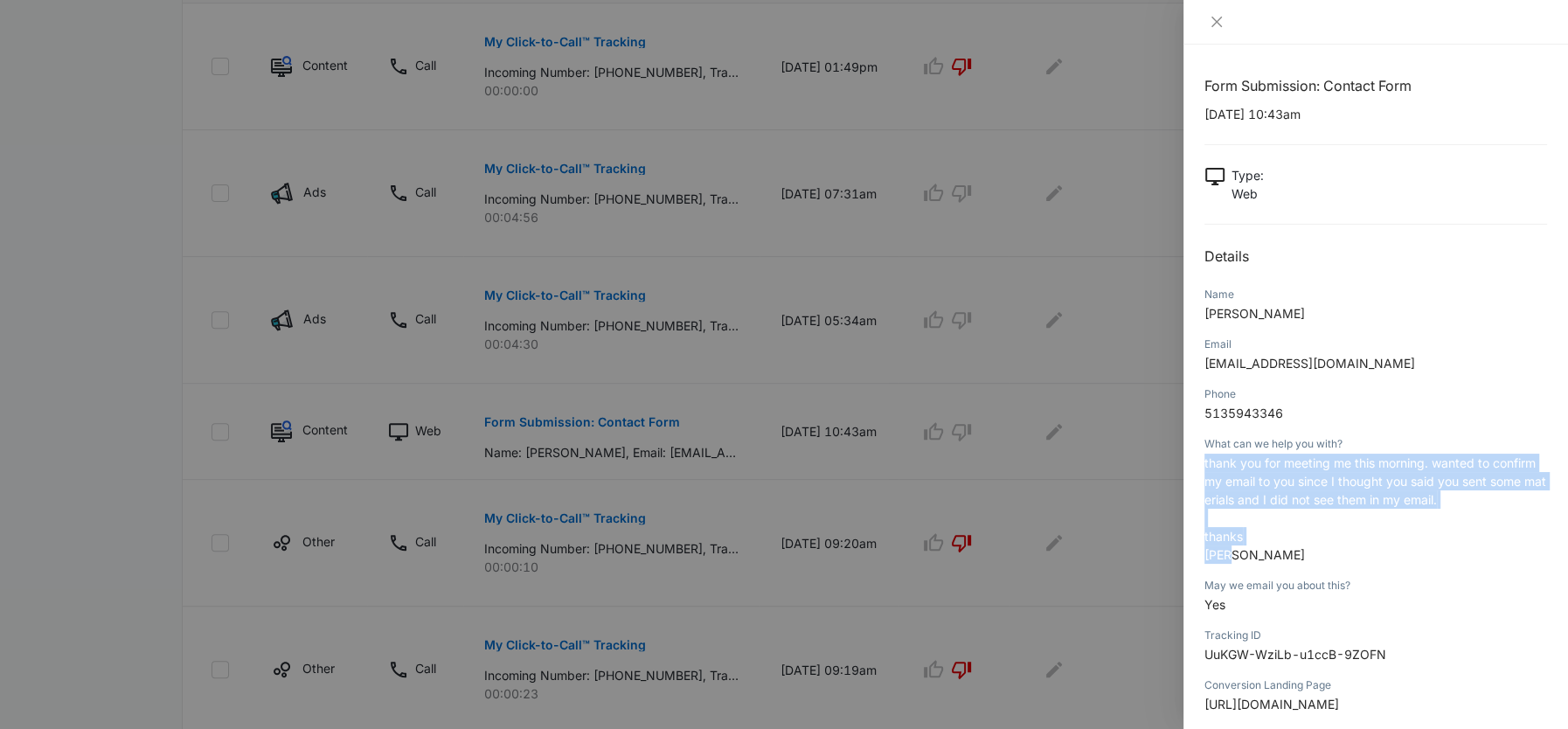
drag, startPoint x: 1234, startPoint y: 550, endPoint x: 1204, endPoint y: 464, distance: 91.1
click at [1204, 464] on p "thank you for meeting me this morning. wanted to confirm my email to you since …" at bounding box center [1375, 509] width 343 height 110
copy p "thank you for meeting me this morning. wanted to confirm my email to you since …"
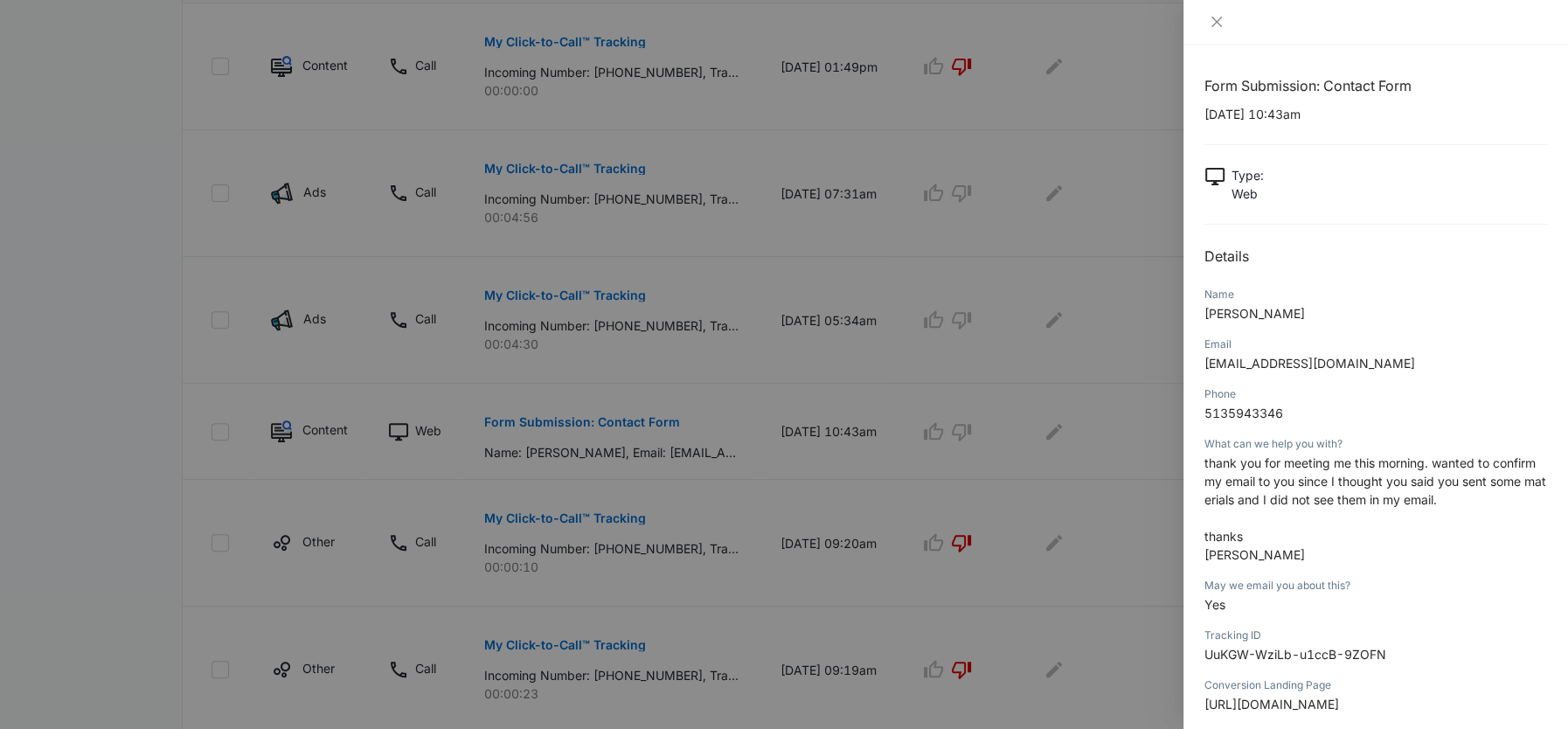
click at [979, 445] on div at bounding box center [784, 364] width 1568 height 729
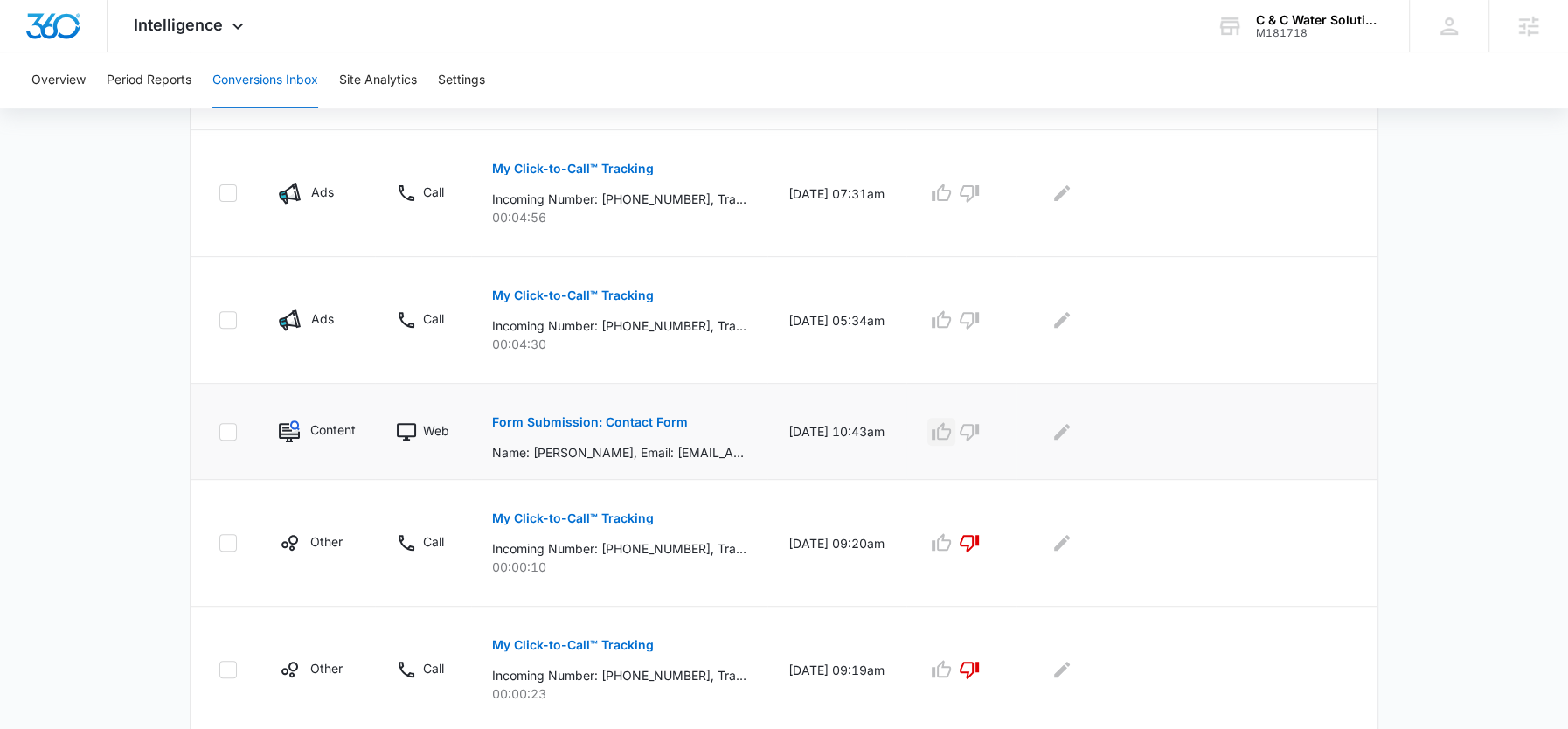
click at [935, 430] on icon "button" at bounding box center [940, 430] width 19 height 17
click at [1062, 431] on icon "Edit Comments" at bounding box center [1061, 431] width 21 height 21
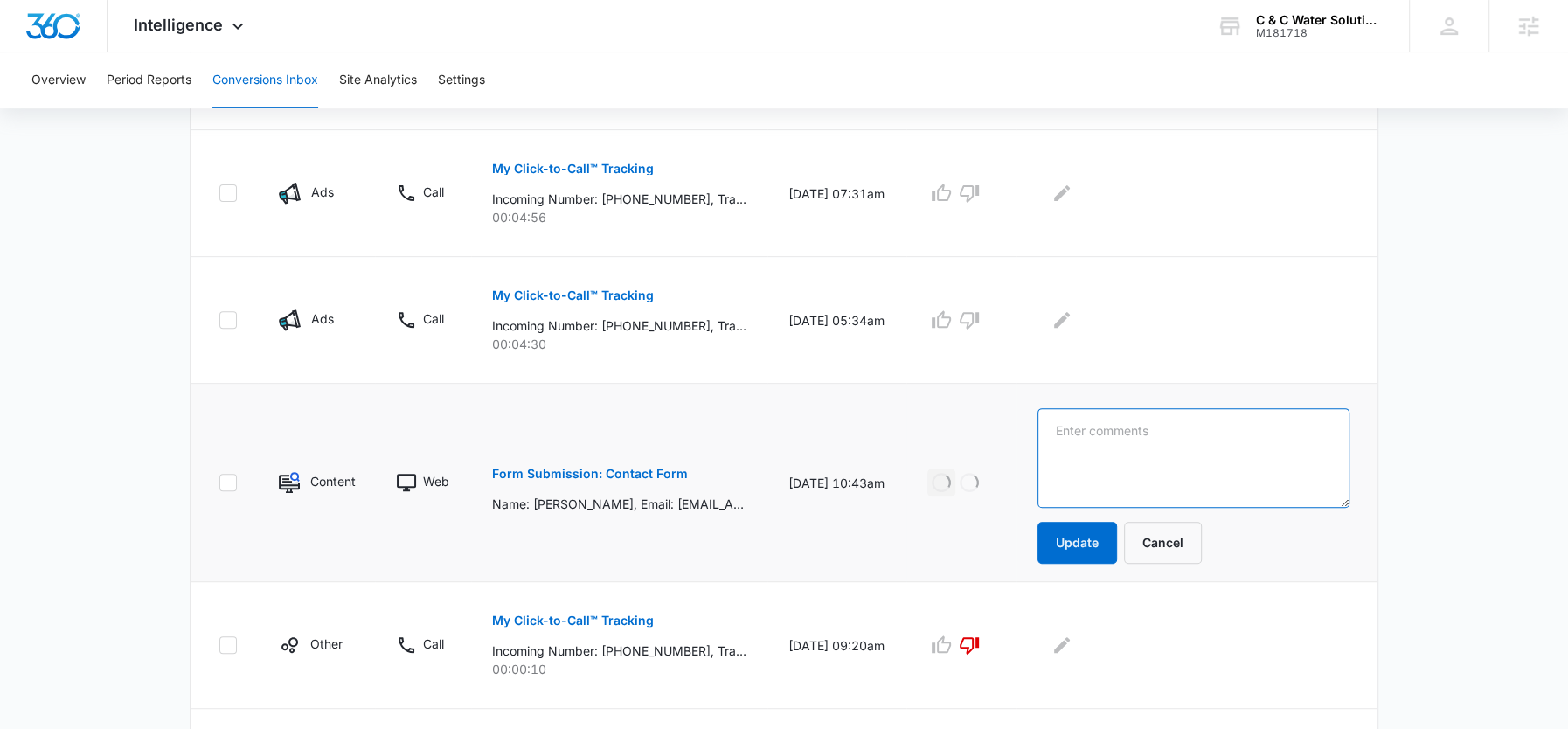
click at [1062, 431] on textarea at bounding box center [1193, 459] width 312 height 100
paste textarea "thank you for meeting me this morning. wanted to confirm my email to you since …"
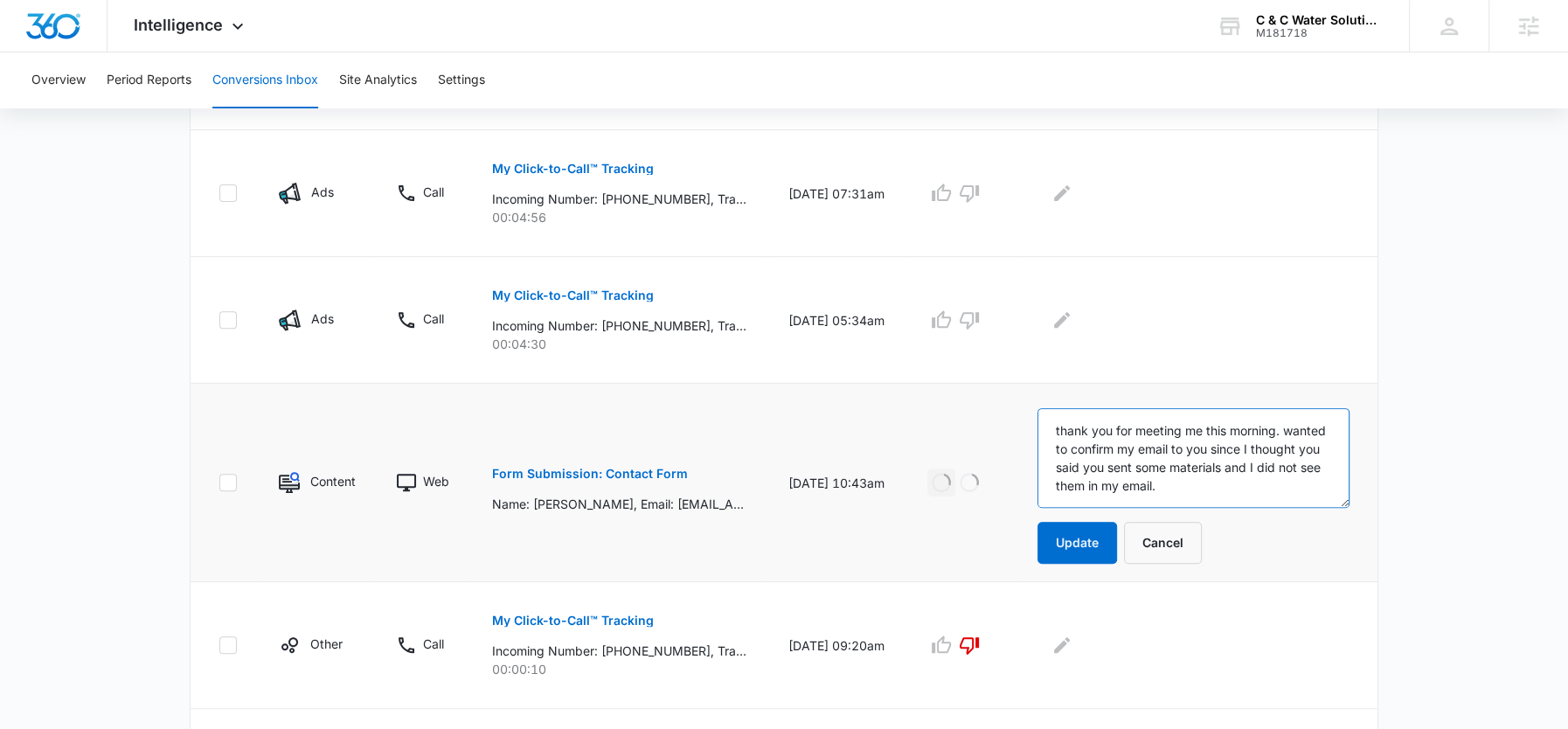
scroll to position [40, 0]
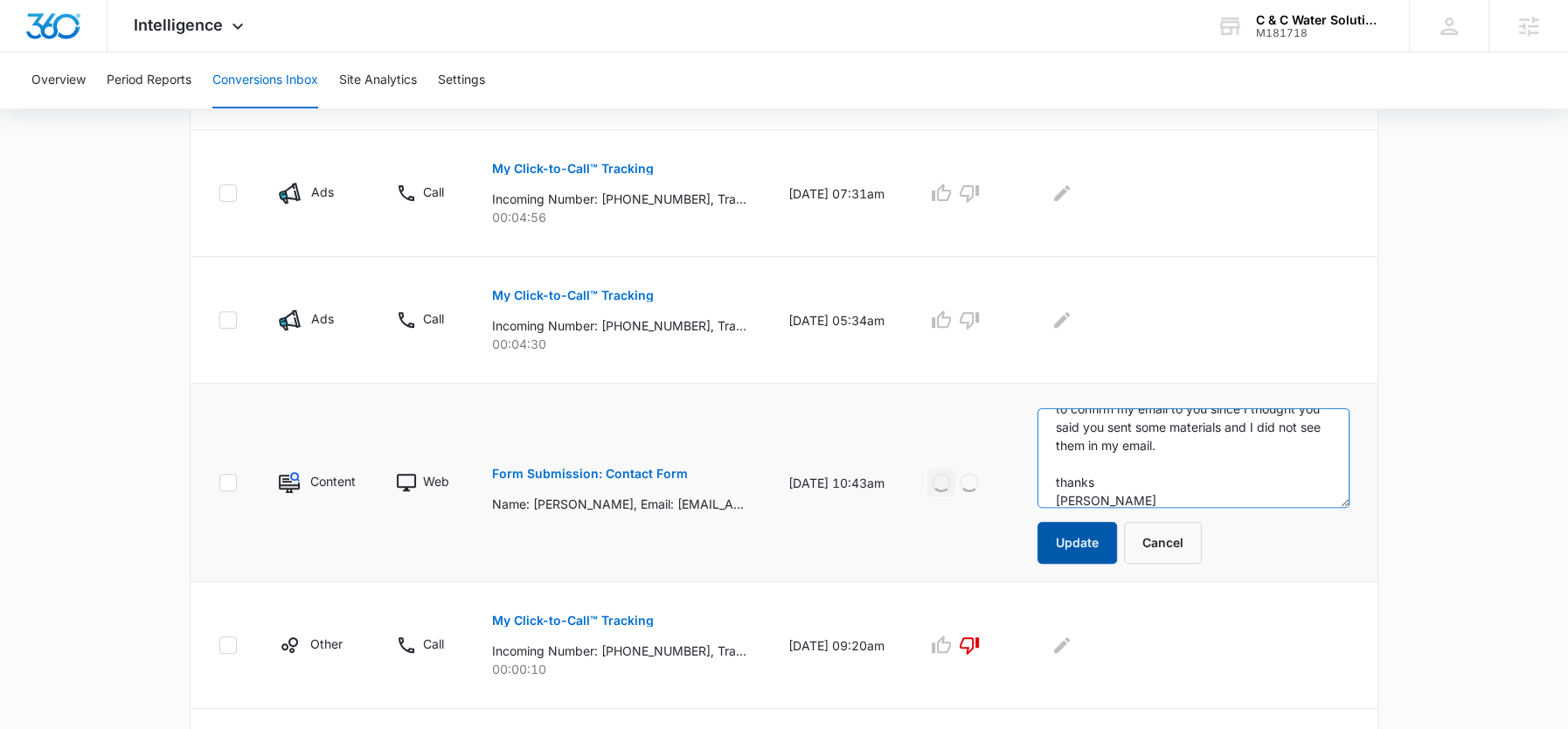
type textarea "thank you for meeting me this morning. wanted to confirm my email to you since …"
click at [1079, 550] on button "Update" at bounding box center [1077, 543] width 79 height 42
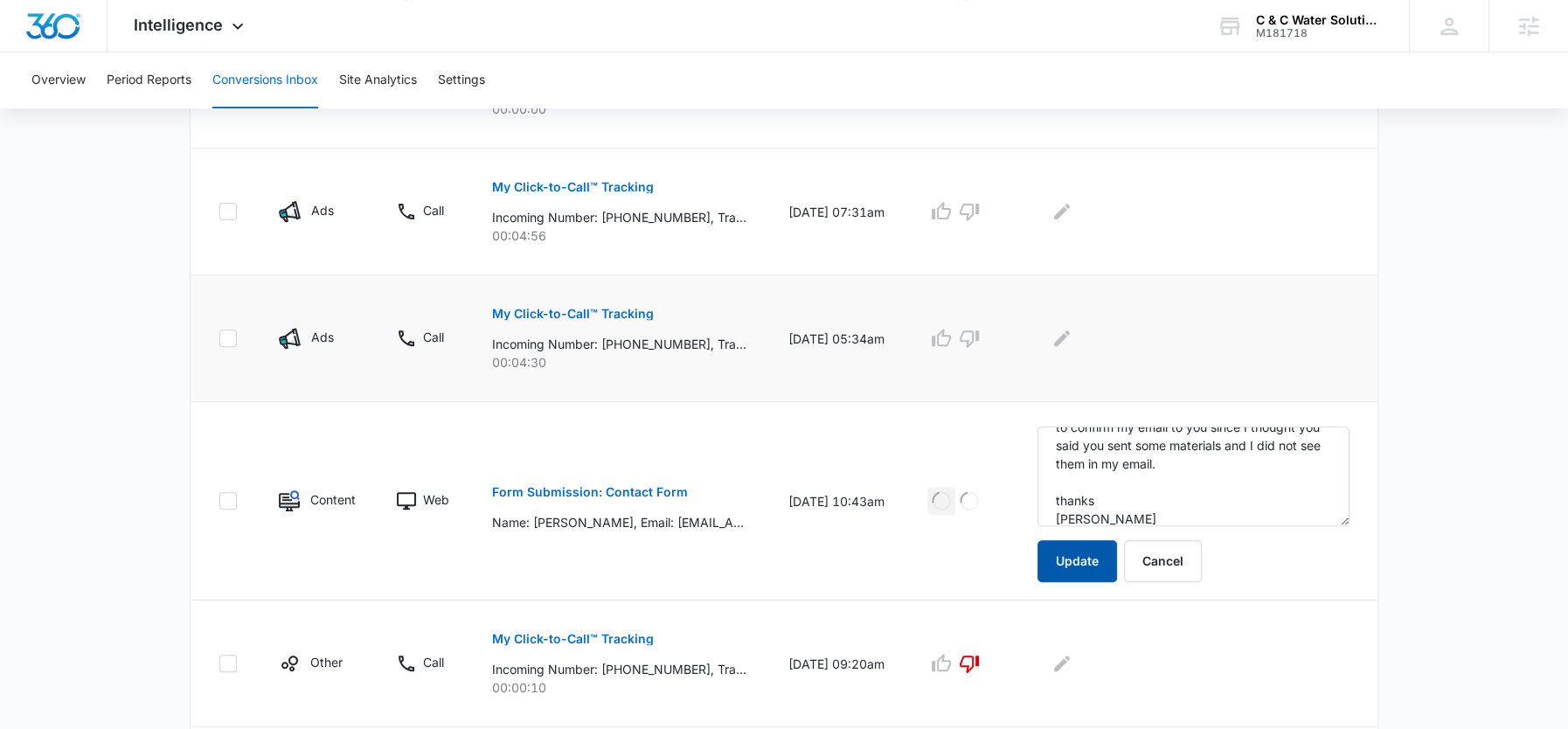
scroll to position [525, 0]
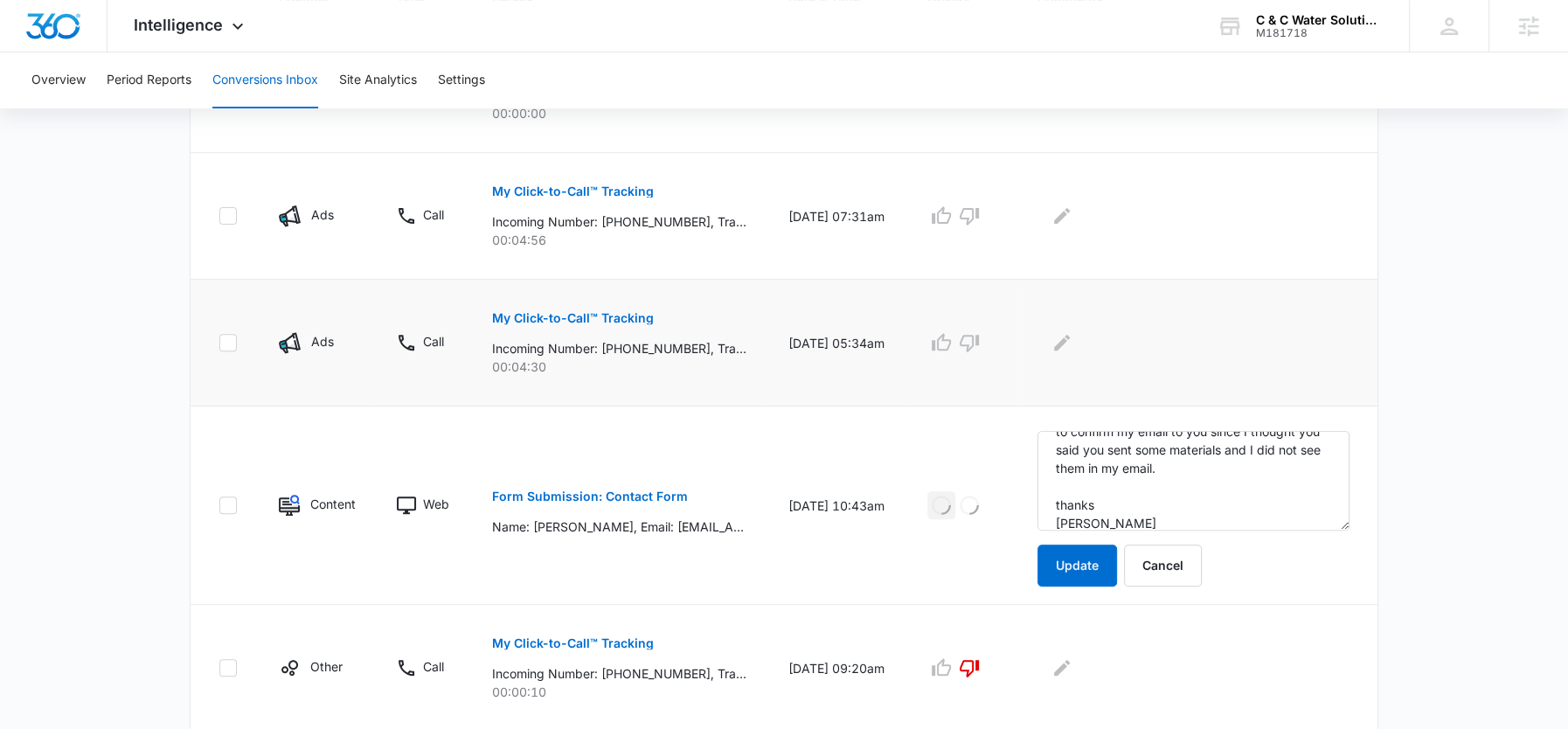
click at [590, 313] on p "My Click-to-Call™ Tracking" at bounding box center [573, 318] width 162 height 12
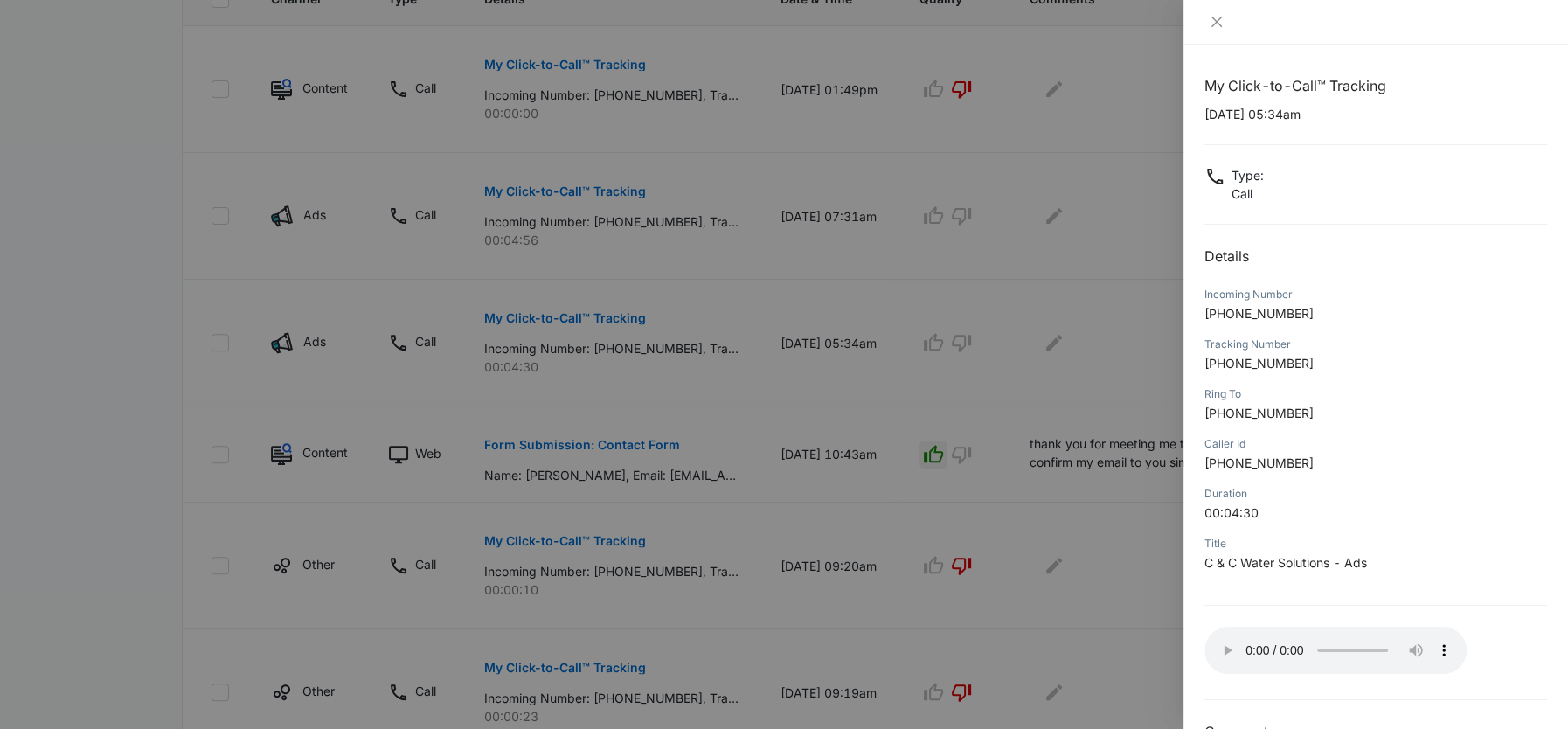
click at [933, 343] on div at bounding box center [784, 364] width 1568 height 729
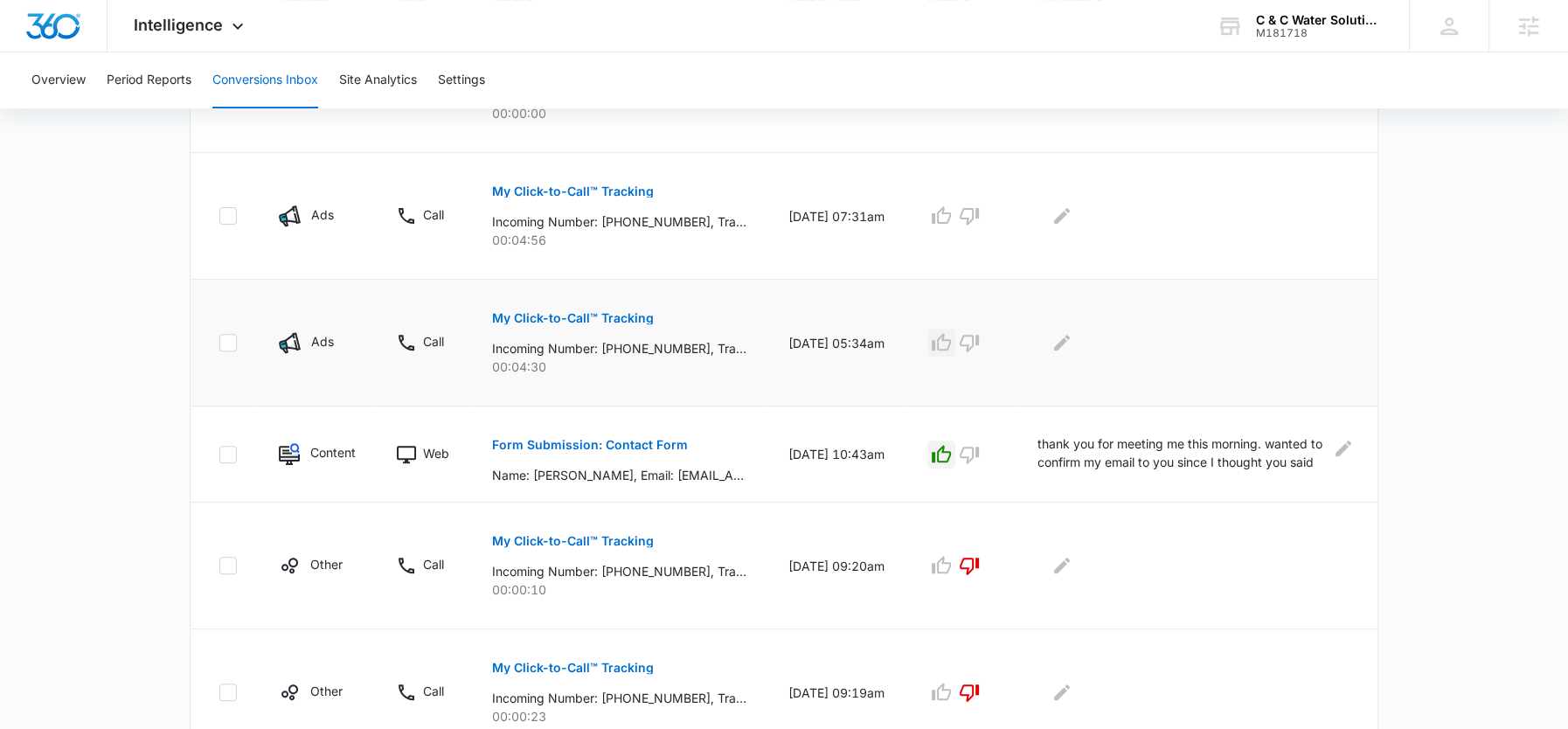
click at [935, 345] on icon "button" at bounding box center [940, 341] width 19 height 17
click at [1059, 335] on icon "Edit Comments" at bounding box center [1061, 342] width 21 height 21
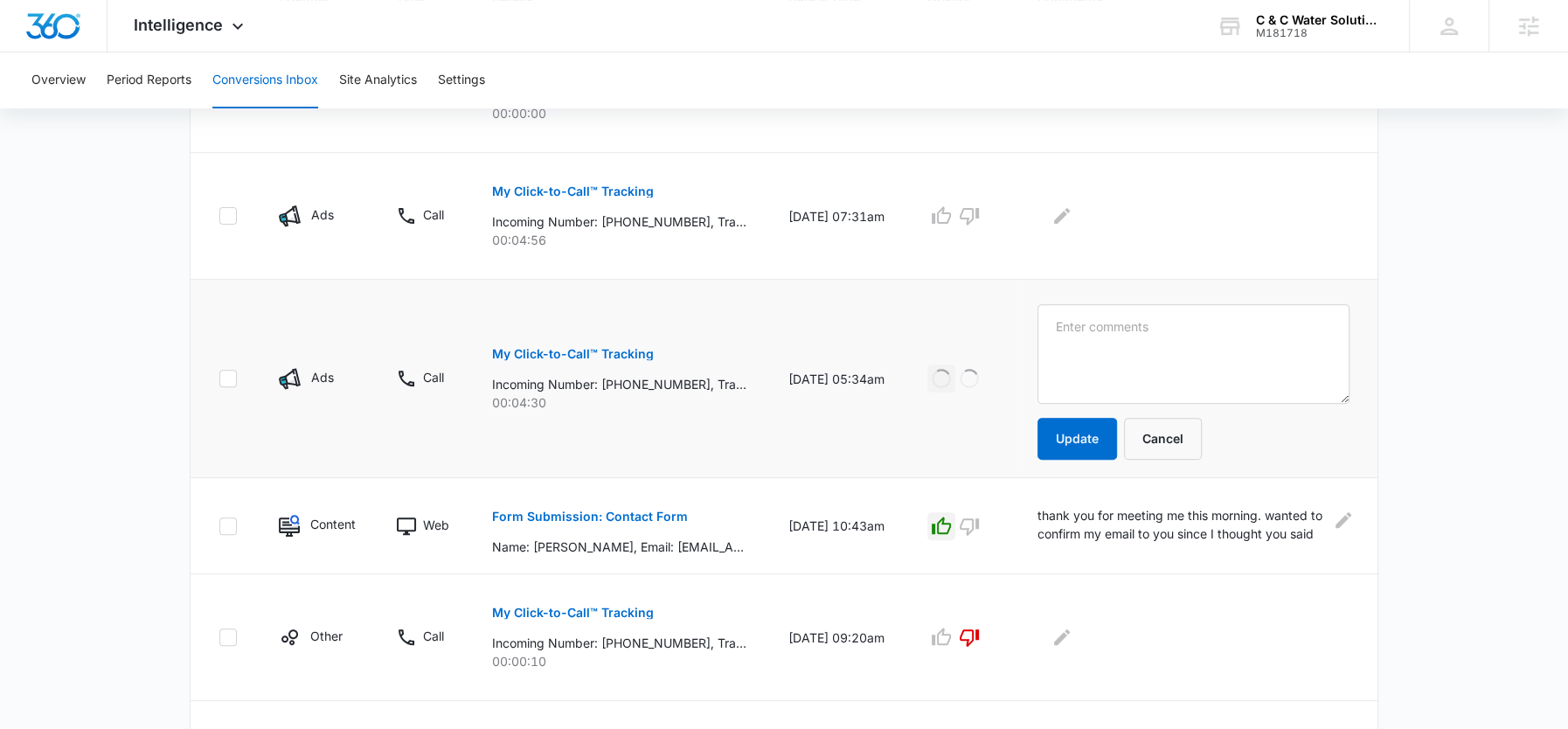
click at [1059, 335] on textarea at bounding box center [1193, 354] width 312 height 100
click at [1182, 329] on textarea "[PERSON_NAME] - well lead" at bounding box center [1193, 354] width 312 height 100
type textarea "[PERSON_NAME] - collapsed well lead"
click at [1075, 437] on button "Update" at bounding box center [1077, 439] width 79 height 42
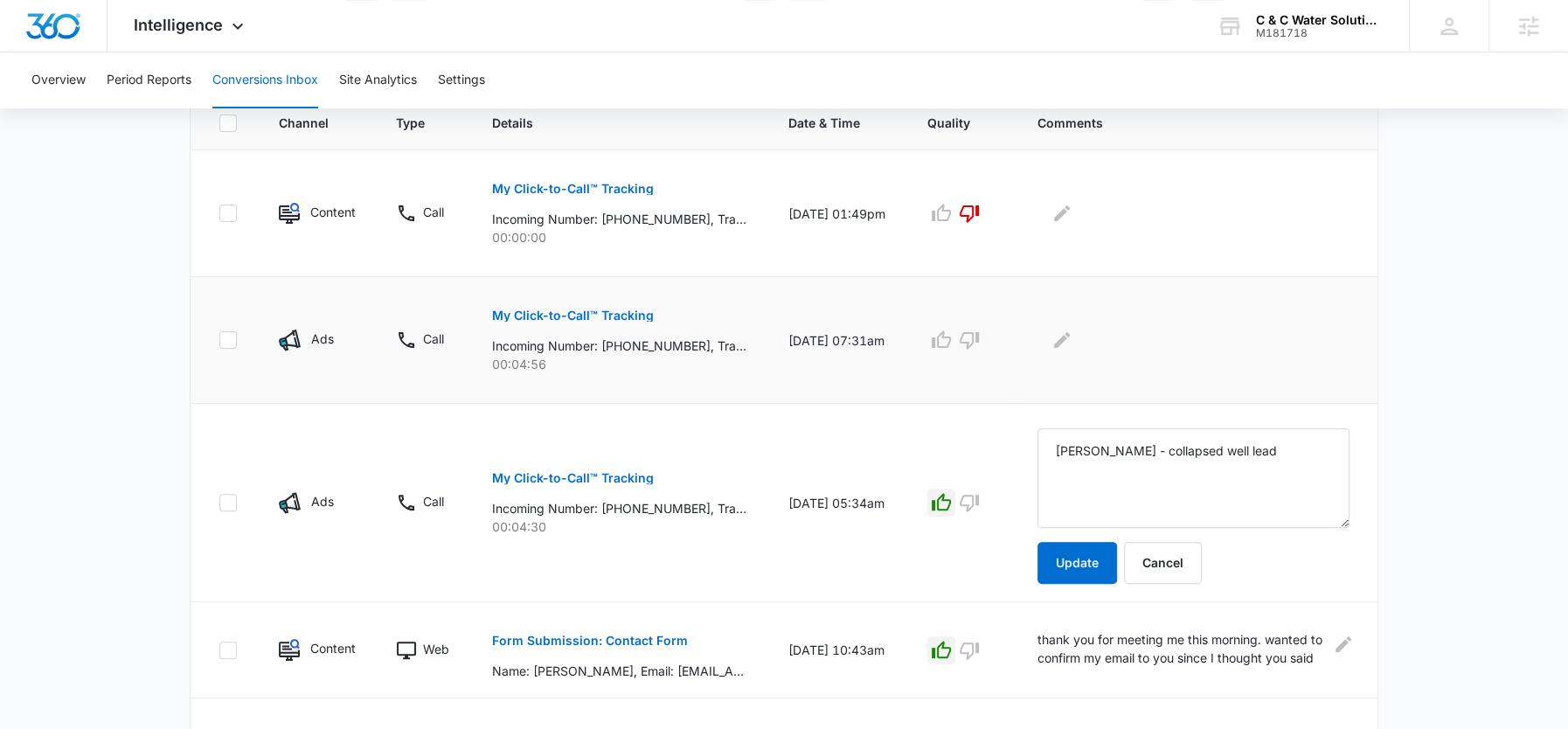
click at [618, 313] on p "My Click-to-Call™ Tracking" at bounding box center [573, 315] width 162 height 12
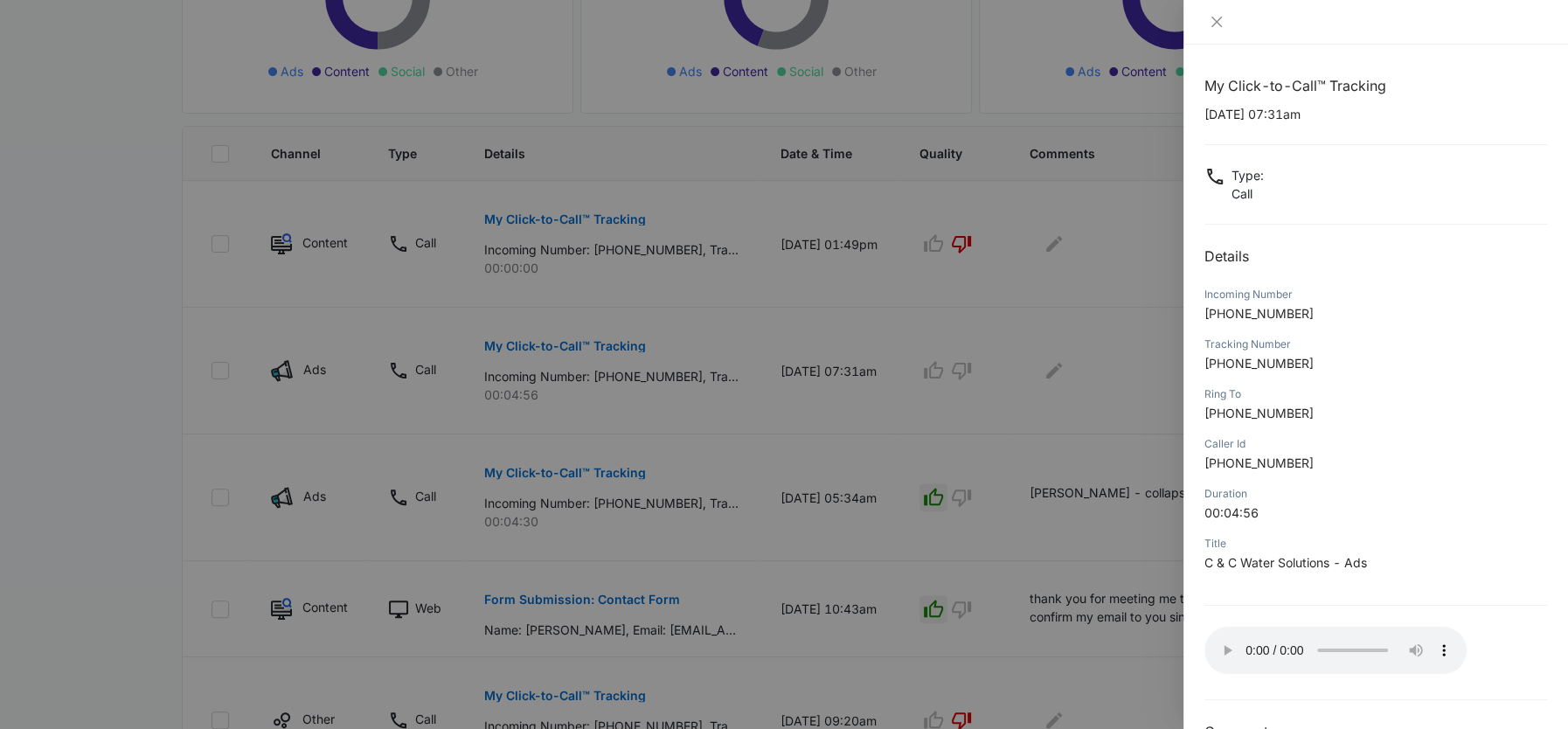
scroll to position [381, 0]
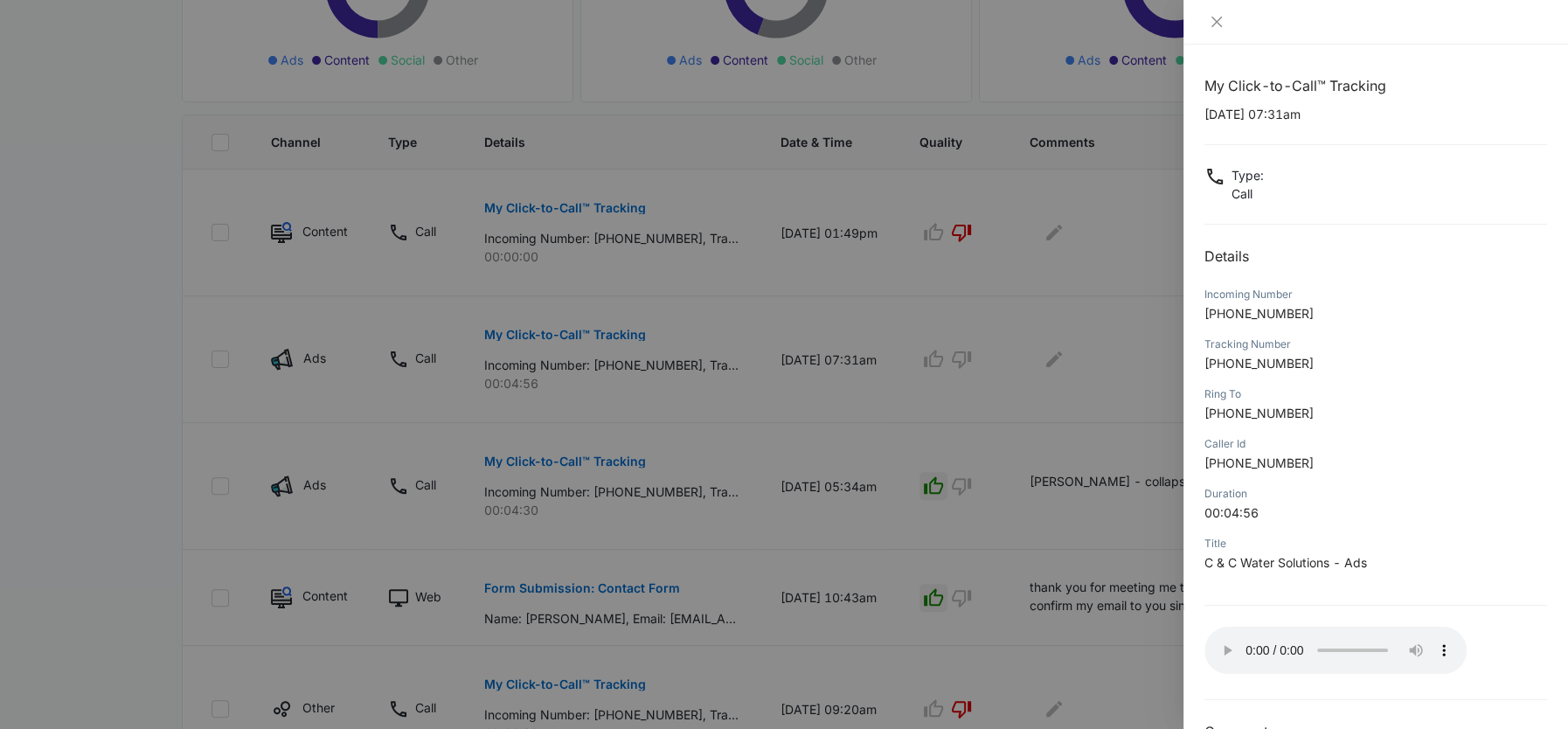
click at [921, 390] on div at bounding box center [784, 364] width 1568 height 729
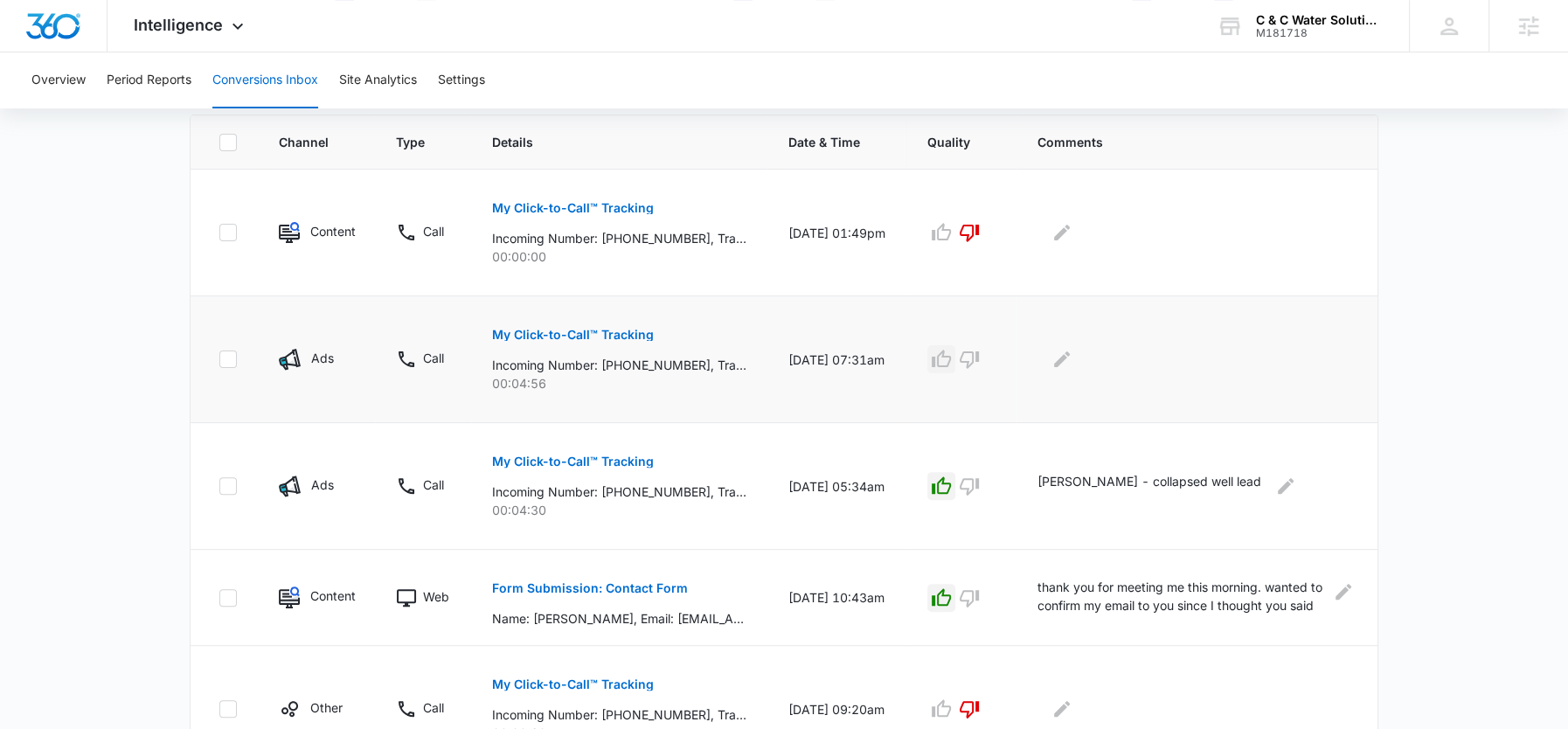
click at [934, 359] on icon "button" at bounding box center [940, 358] width 19 height 17
click at [1073, 358] on button "Edit Comments" at bounding box center [1061, 359] width 28 height 28
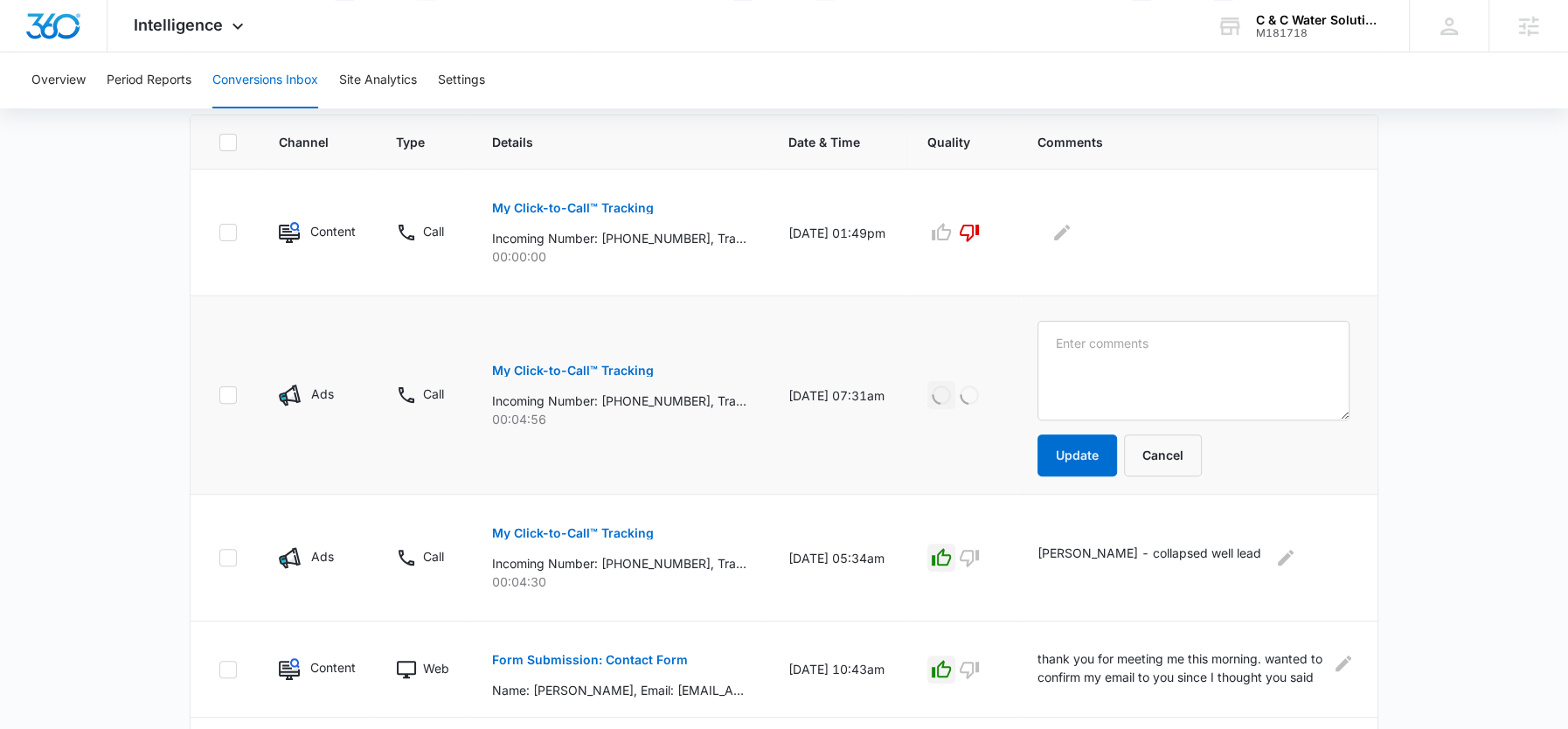
click at [1073, 358] on textarea at bounding box center [1193, 371] width 312 height 100
type textarea "man looking for hand pump parts"
click at [1058, 470] on button "Update" at bounding box center [1077, 456] width 79 height 42
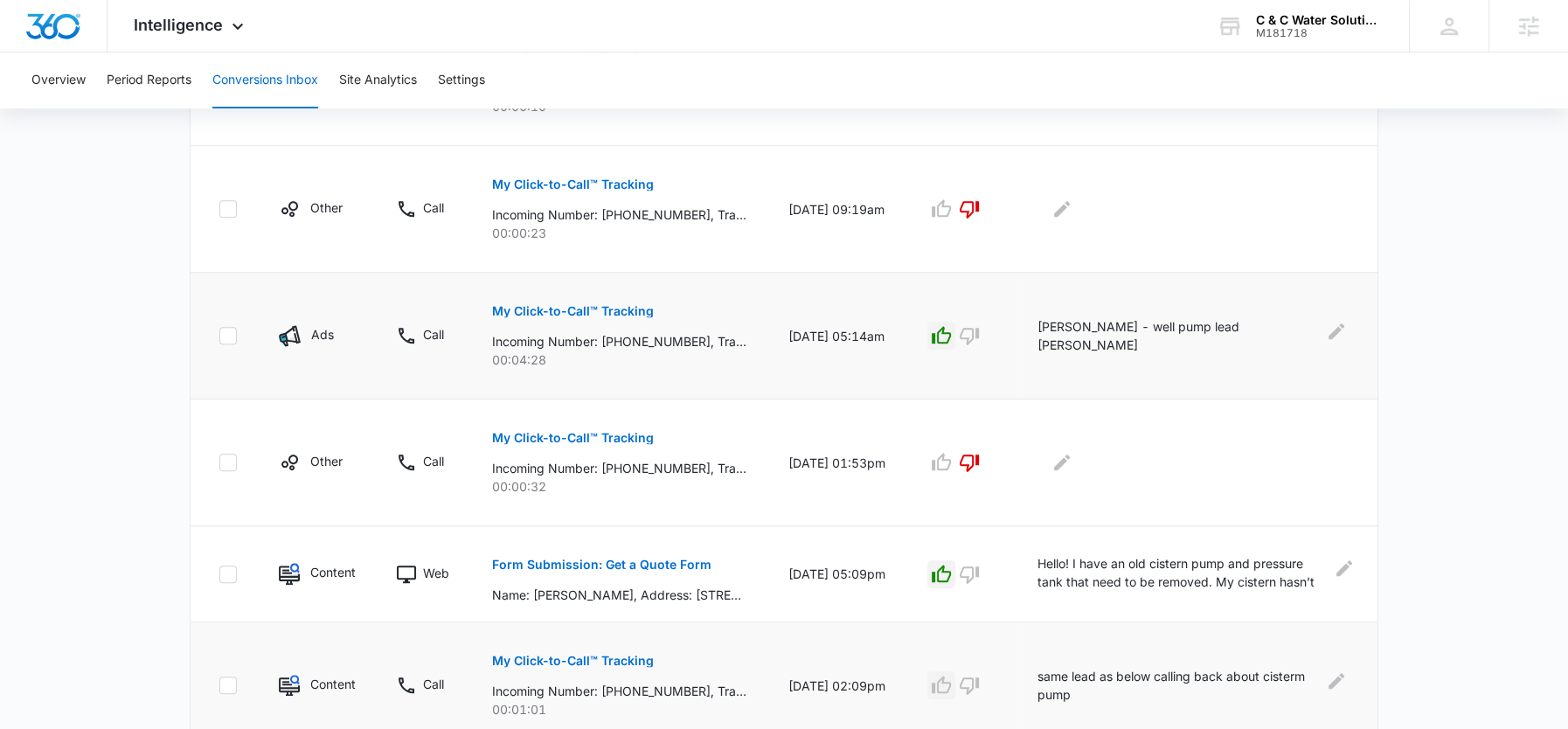
scroll to position [1078, 0]
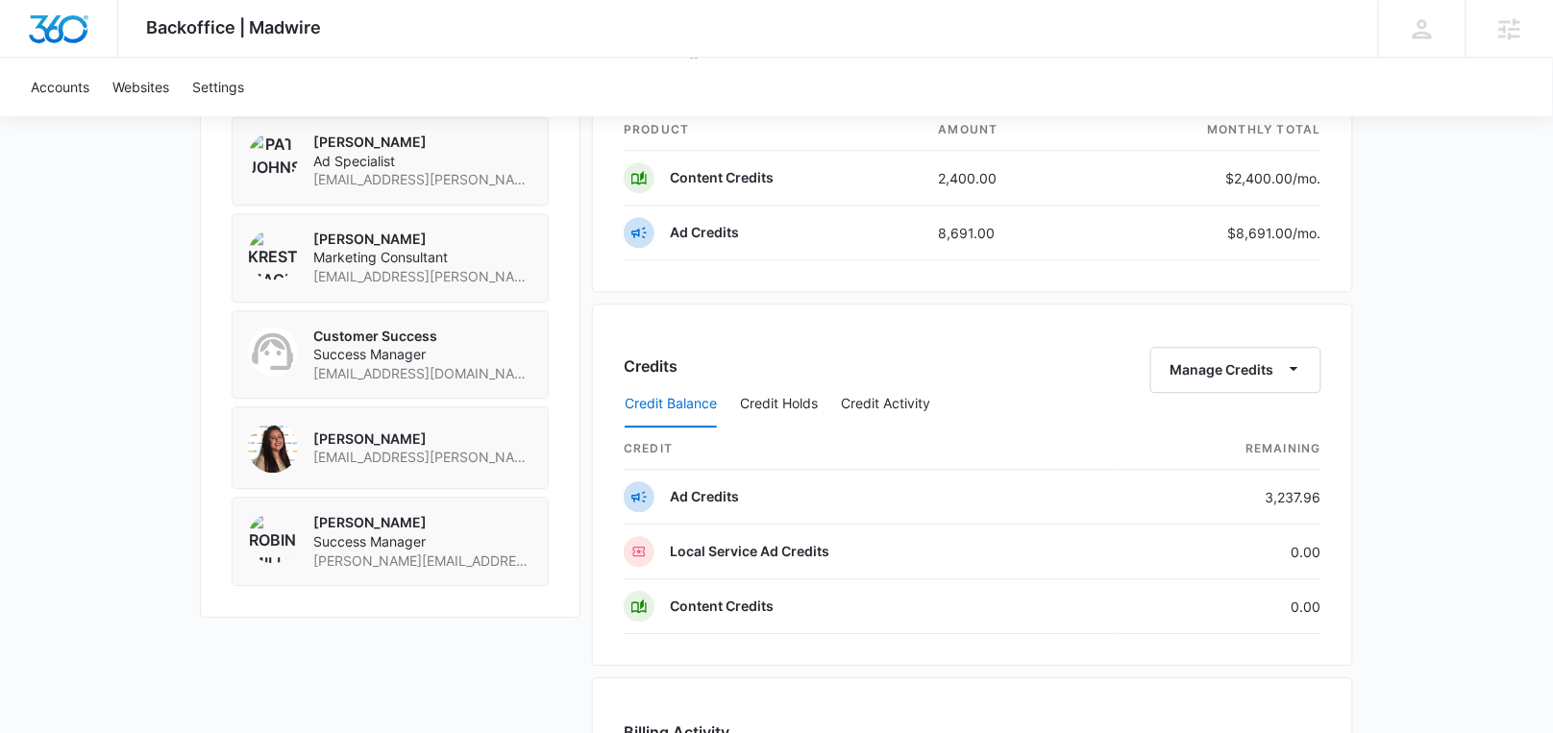
scroll to position [1476, 0]
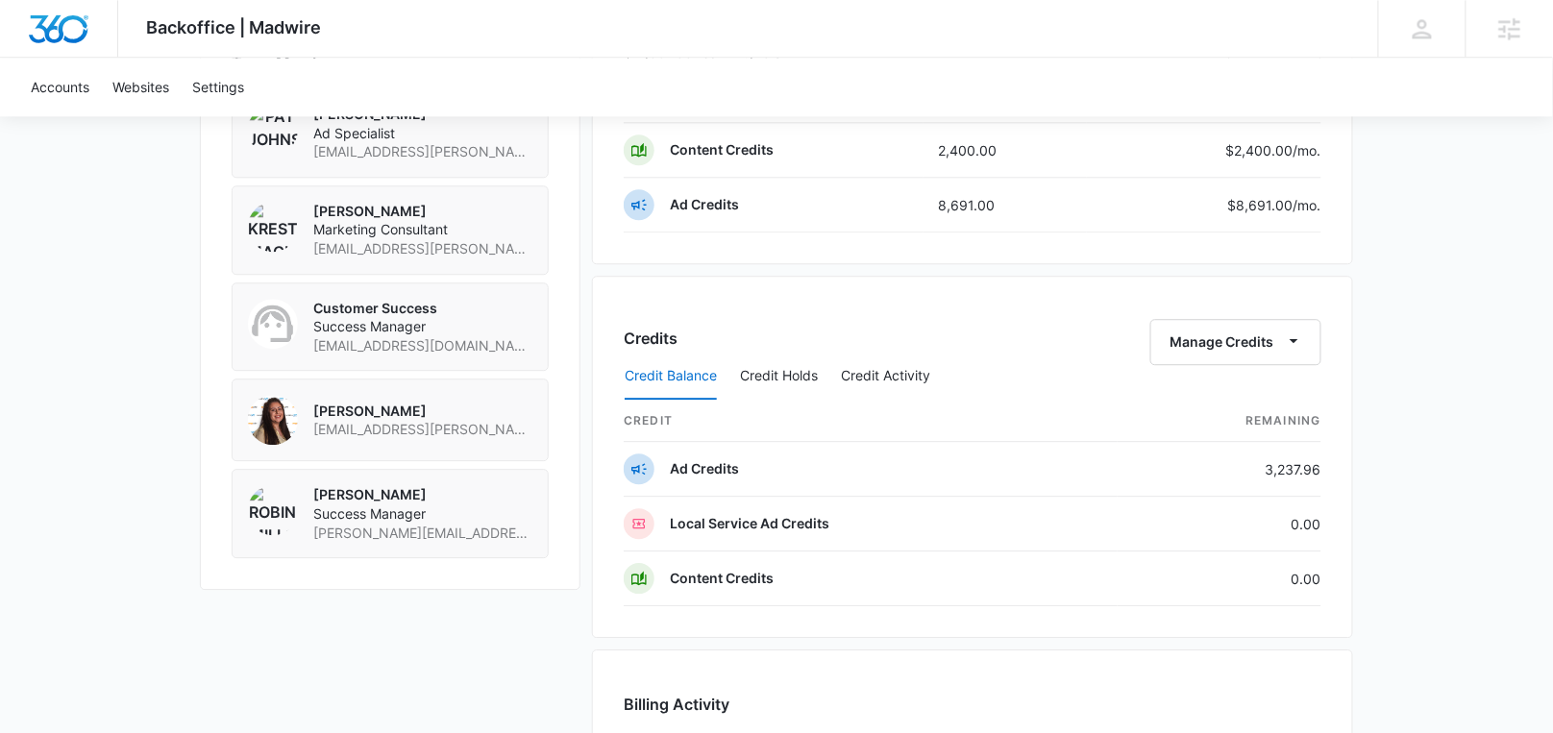
click at [1191, 353] on div "Credit Balance Credit Holds Credit Activity" at bounding box center [973, 377] width 698 height 48
click at [1220, 330] on button "Manage Credits" at bounding box center [1235, 342] width 171 height 46
click at [1198, 381] on button "Transfer Credits" at bounding box center [1238, 393] width 170 height 29
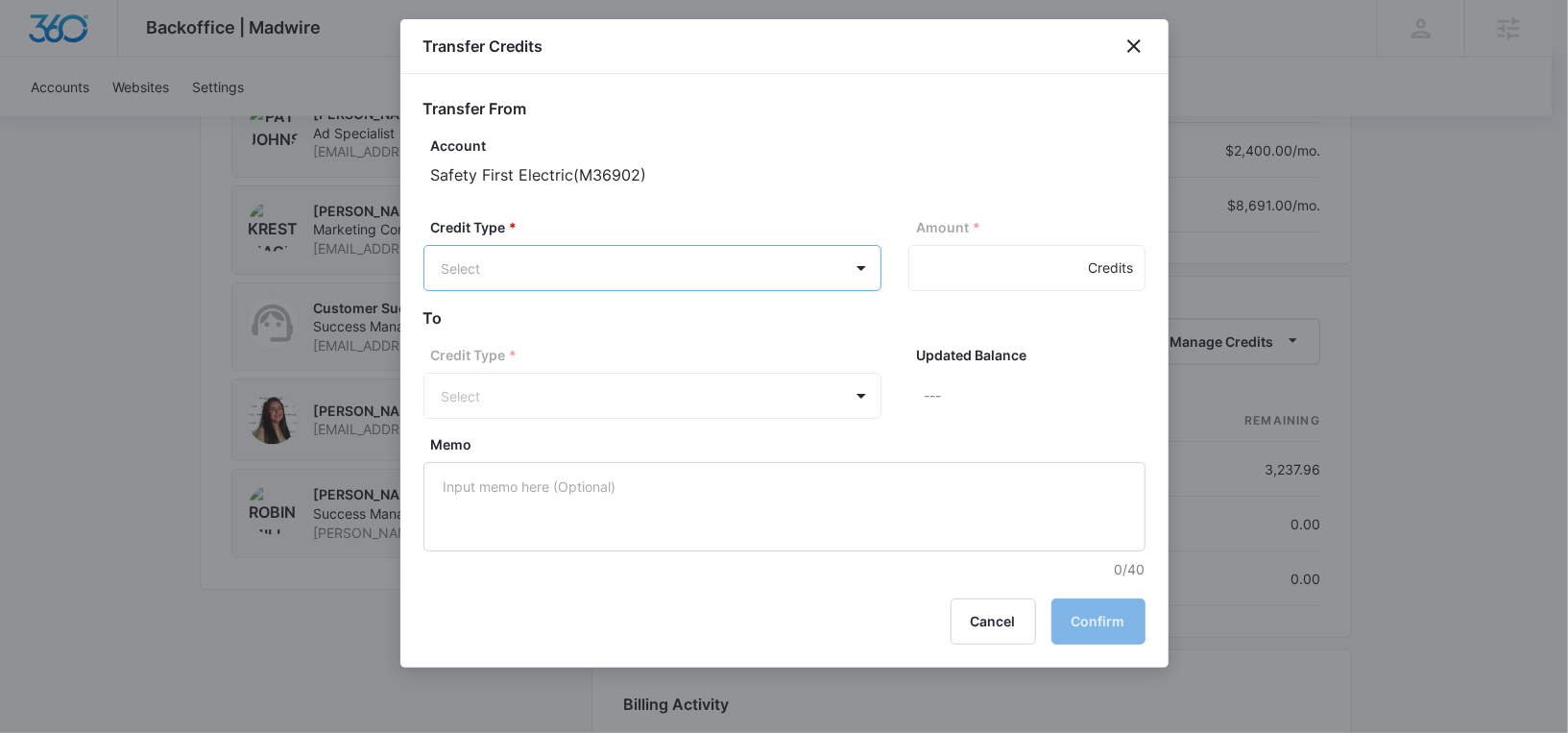
click at [581, 273] on body "Backoffice | Madwire Apps Settings RM [PERSON_NAME] [PERSON_NAME][EMAIL_ADDRESS…" at bounding box center [784, 10] width 1568 height 2972
click at [530, 338] on p "Ad Credits (3237.96 Credits)" at bounding box center [583, 341] width 181 height 20
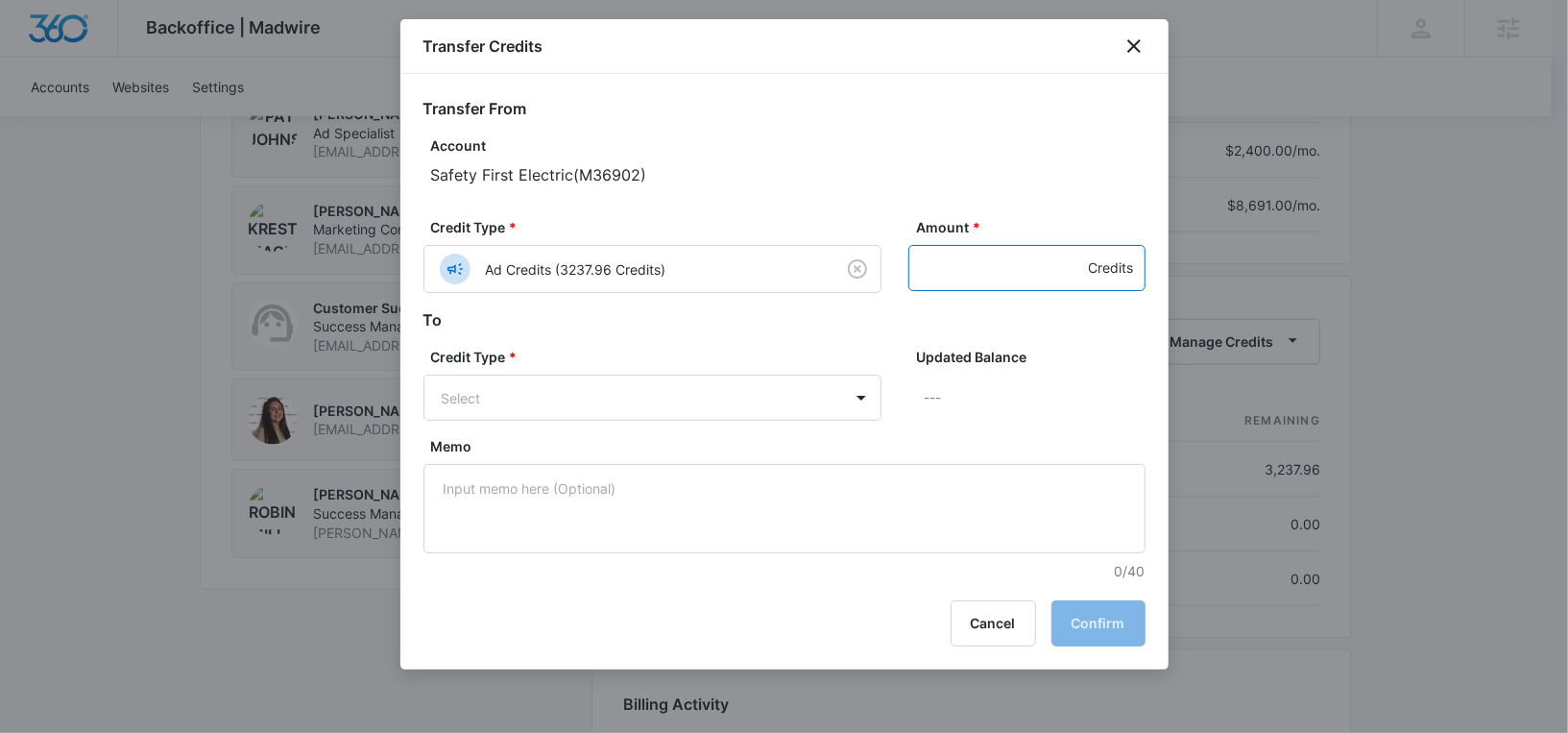
click at [934, 269] on input "Amount *" at bounding box center [1026, 268] width 237 height 46
type input "100"
click at [751, 384] on body "Backoffice | Madwire Apps Settings RM [PERSON_NAME] [PERSON_NAME][EMAIL_ADDRESS…" at bounding box center [784, 10] width 1568 height 2972
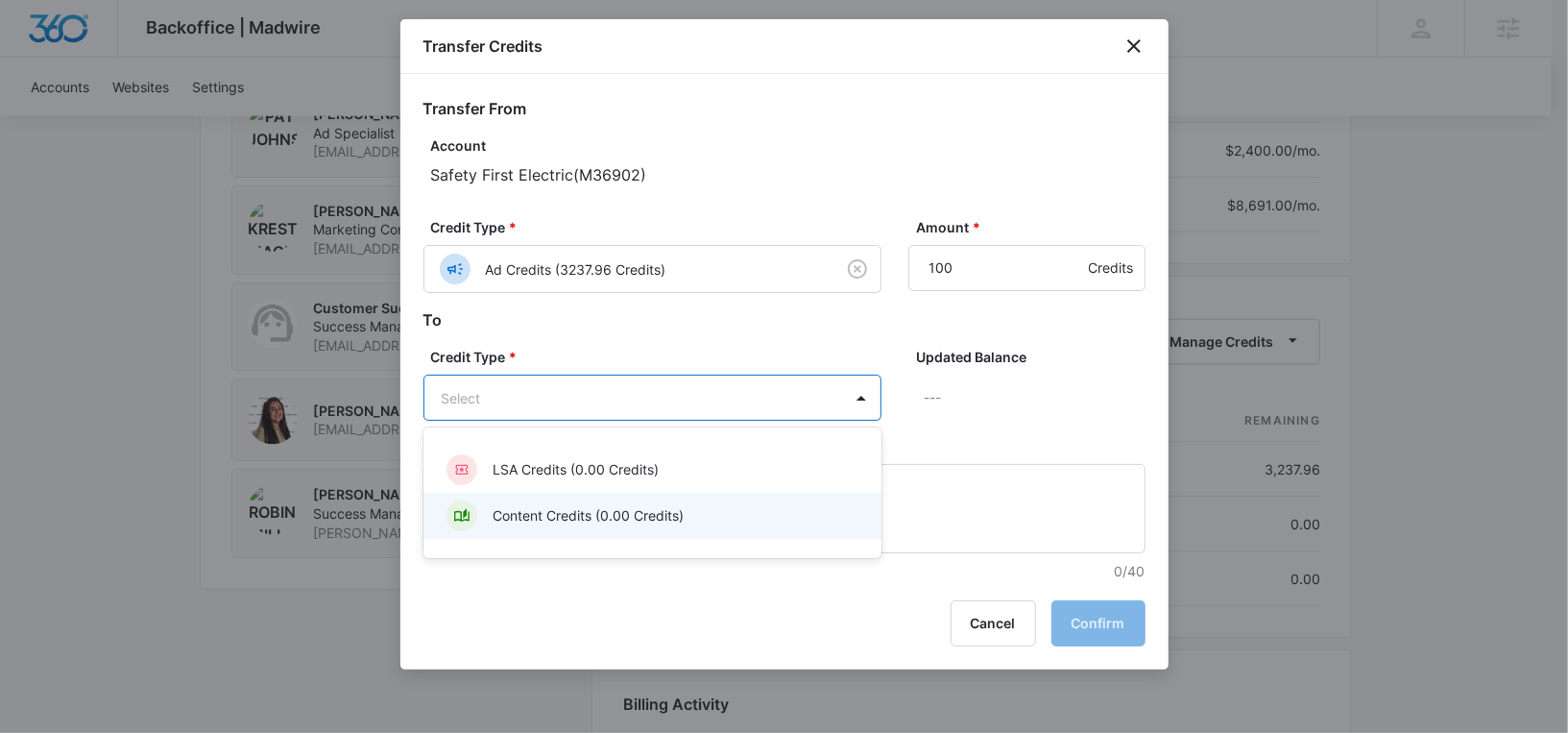
click at [603, 518] on p "Content Credits (0.00 Credits)" at bounding box center [588, 515] width 191 height 20
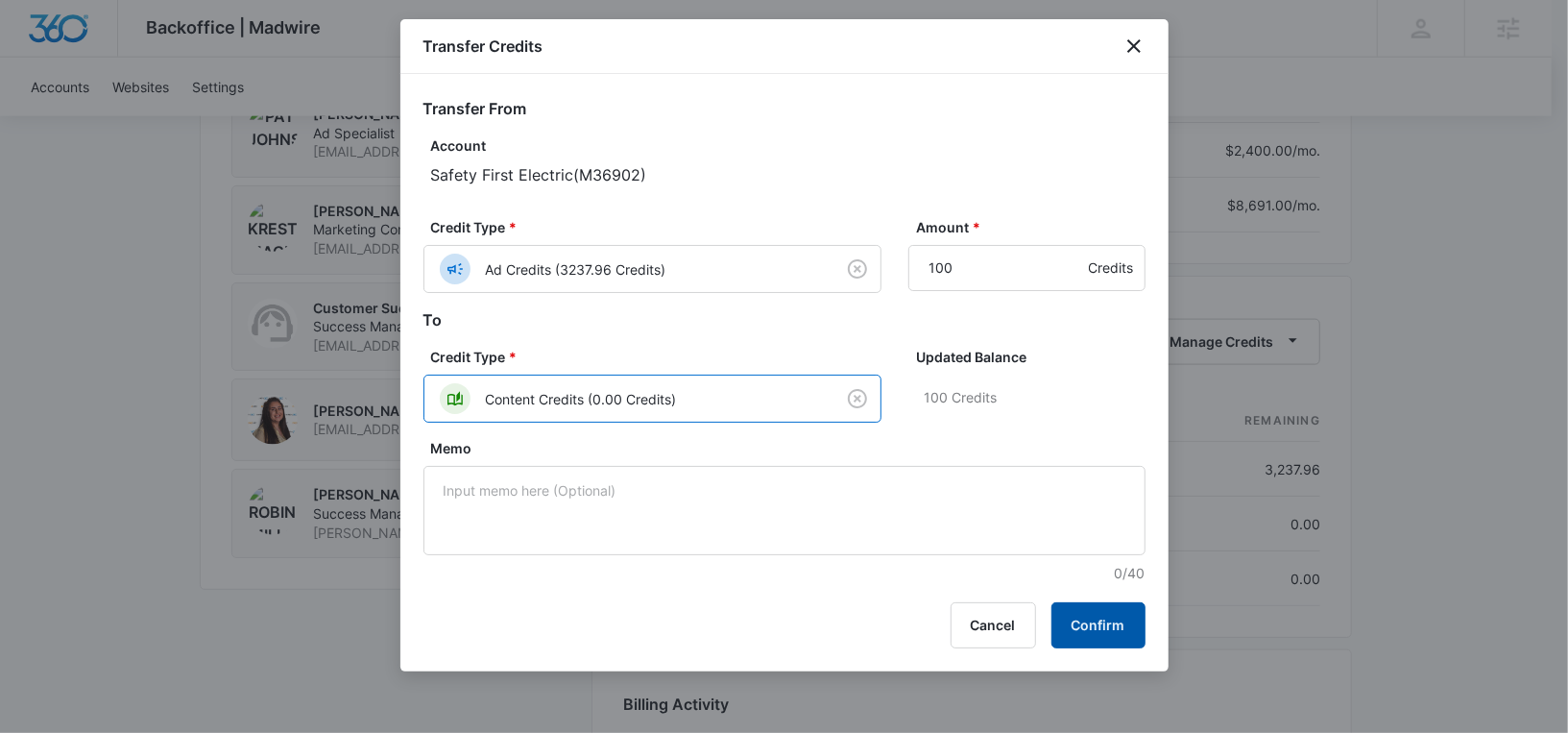
click at [1089, 628] on button "Confirm" at bounding box center [1098, 626] width 94 height 46
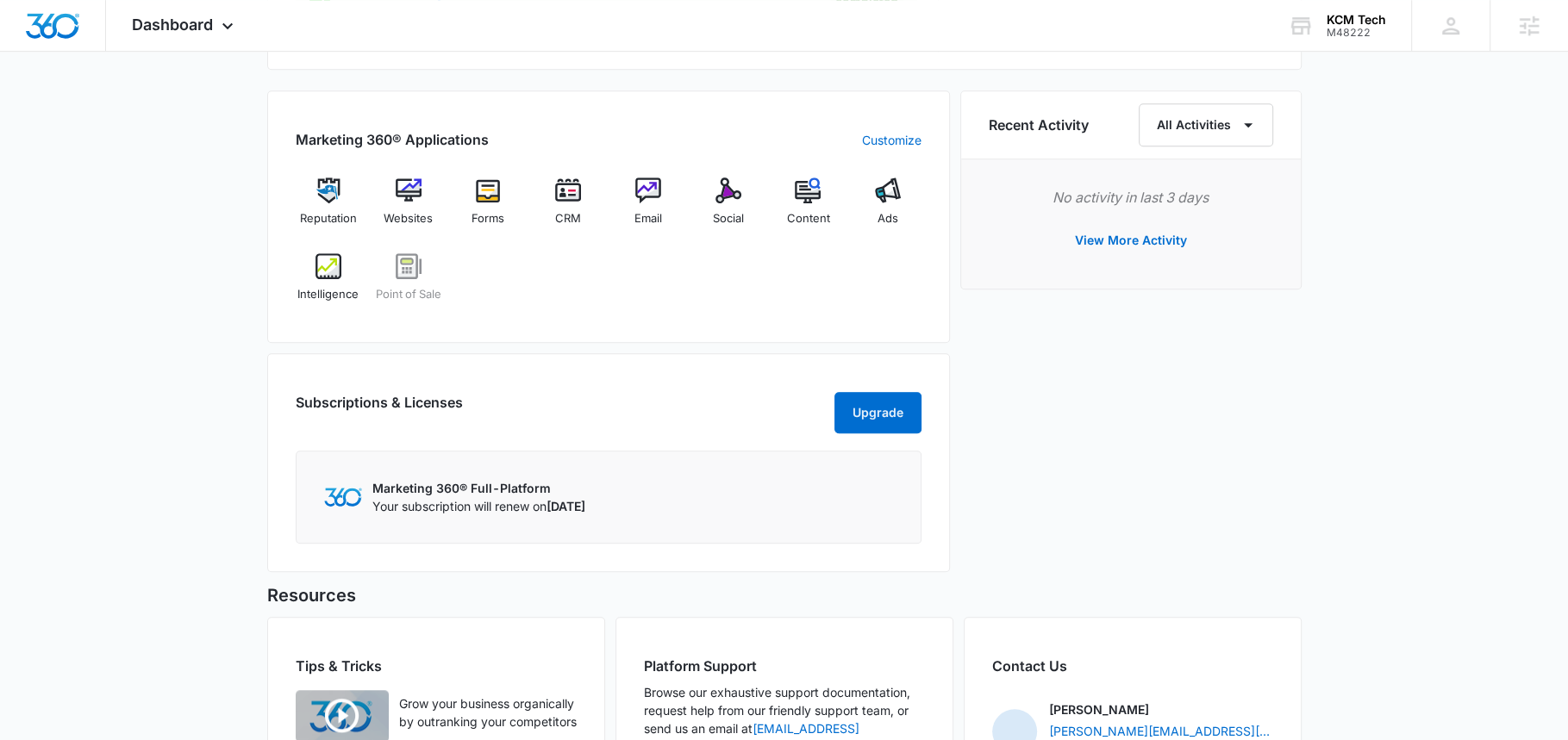
scroll to position [1065, 0]
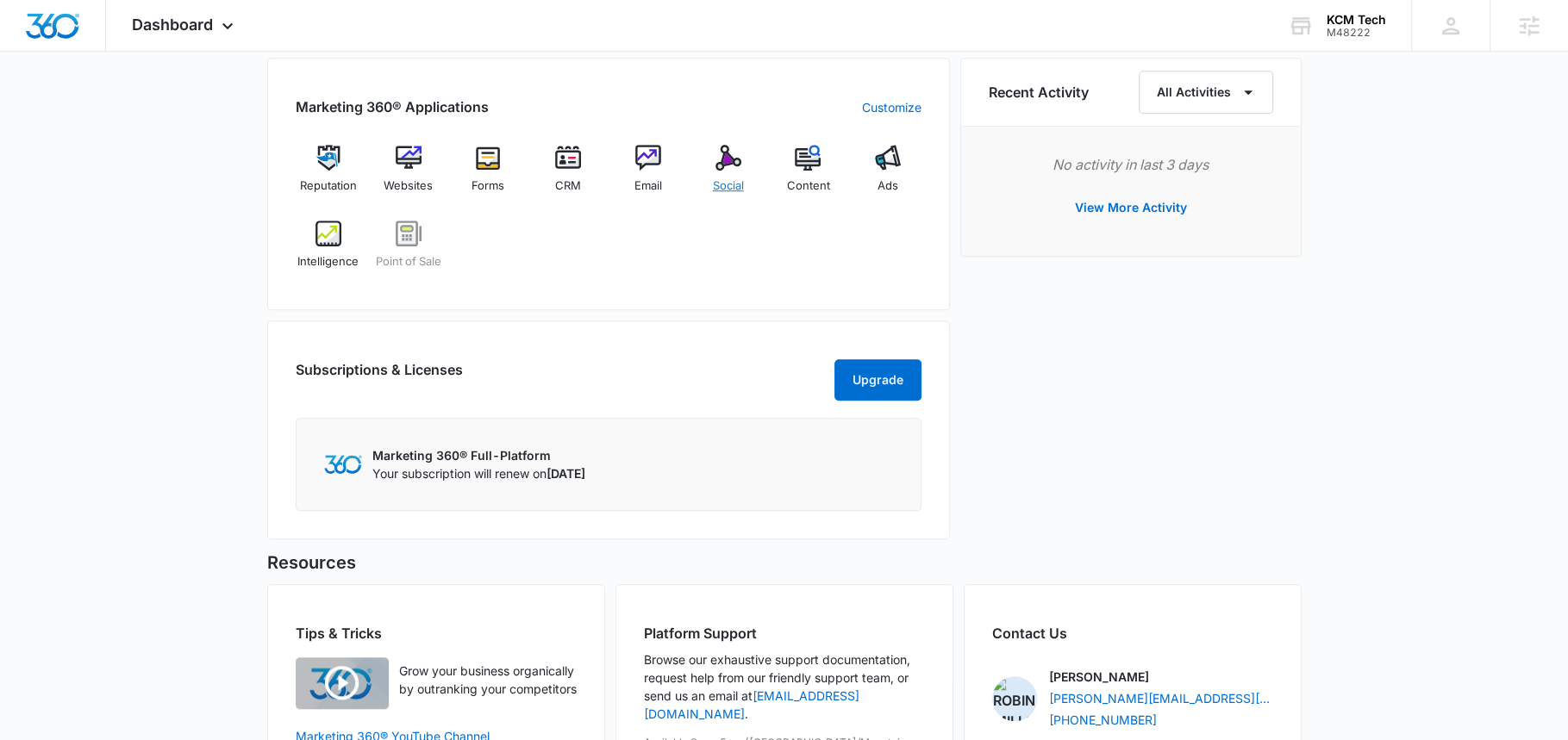
click at [735, 172] on div "Social" at bounding box center [728, 175] width 66 height 62
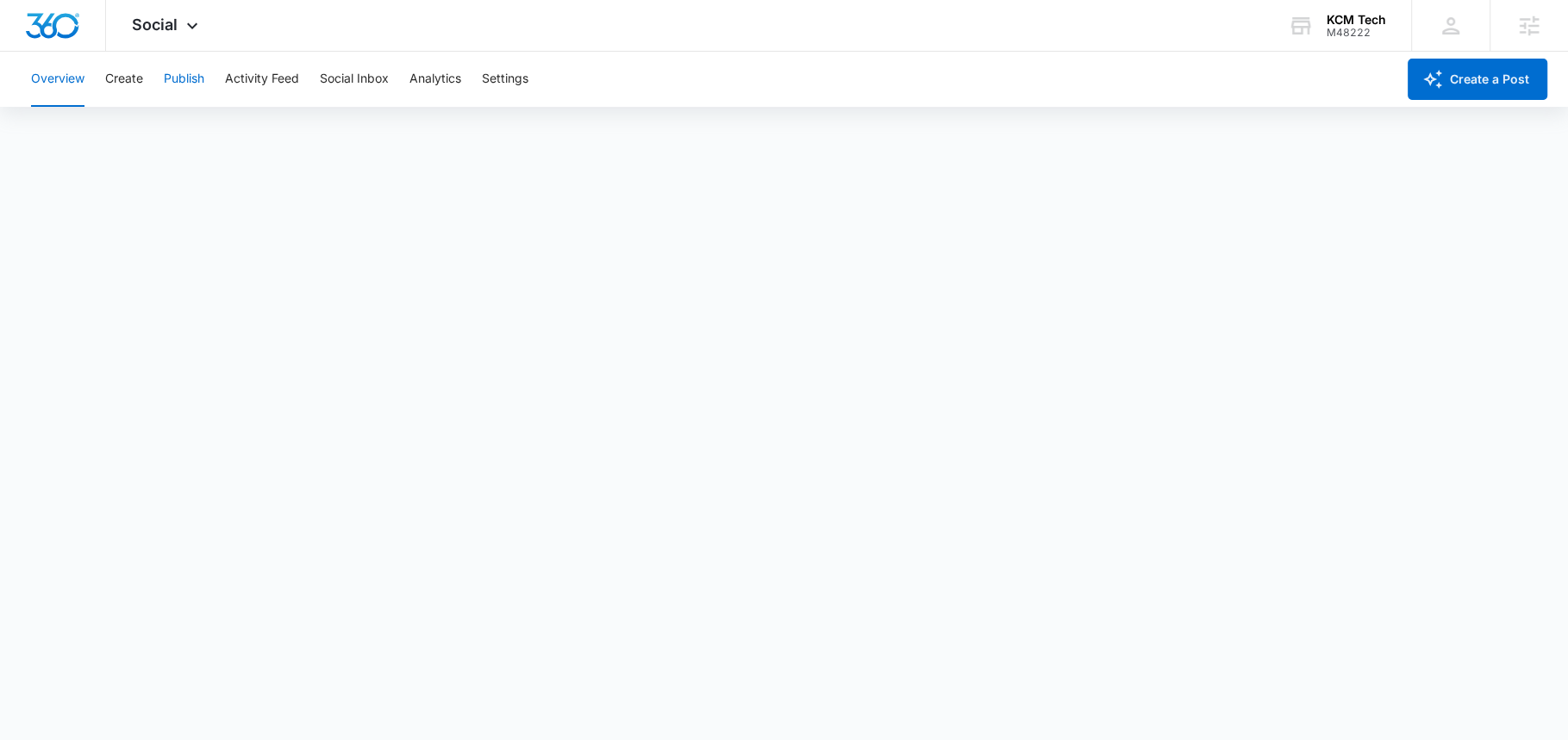
click at [187, 69] on button "Publish" at bounding box center [184, 80] width 40 height 56
click at [1324, 28] on div "KCM Tech M48222 Your Accounts View All" at bounding box center [1337, 25] width 149 height 51
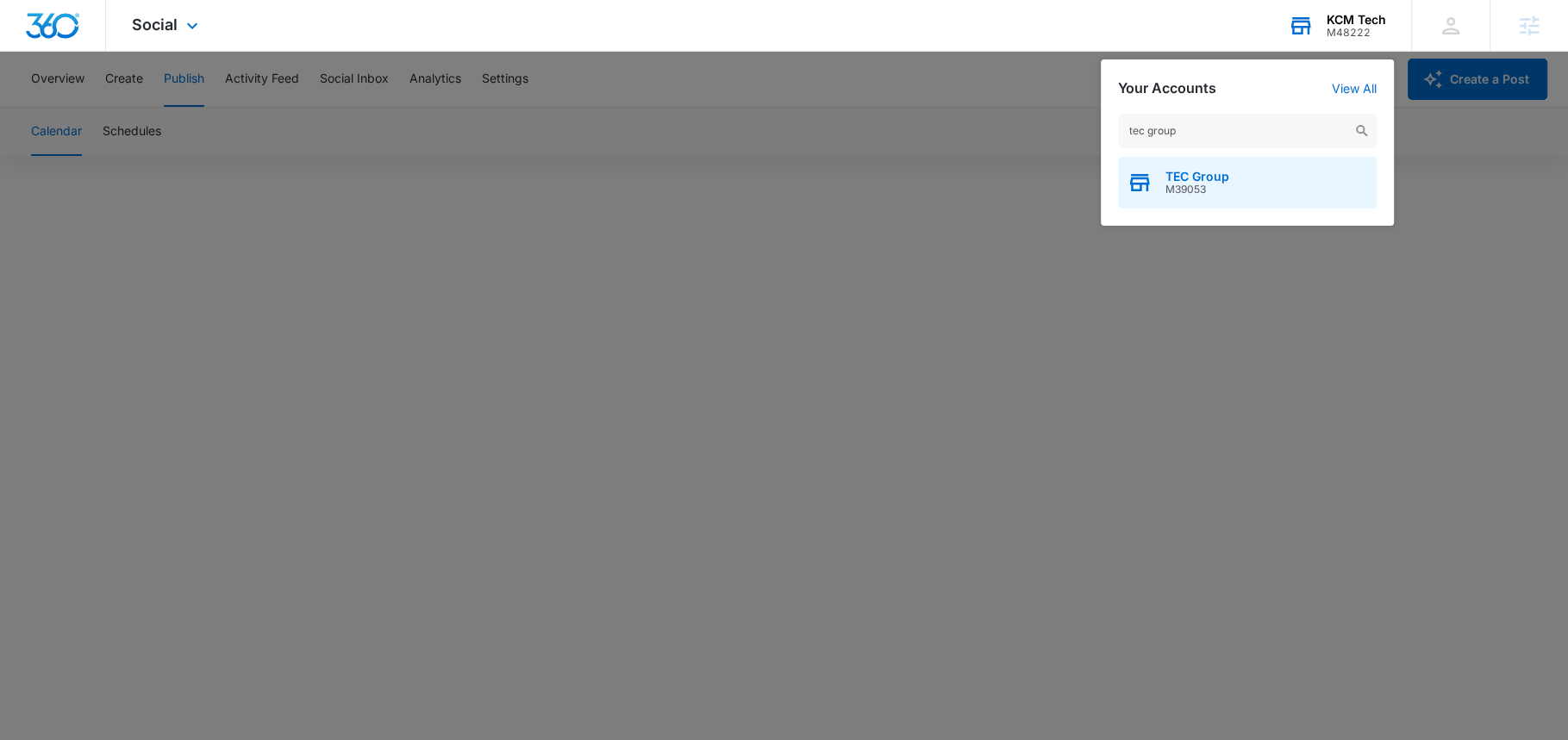
type input "tec group"
click at [1237, 191] on div "TEC Group M39053" at bounding box center [1247, 183] width 258 height 52
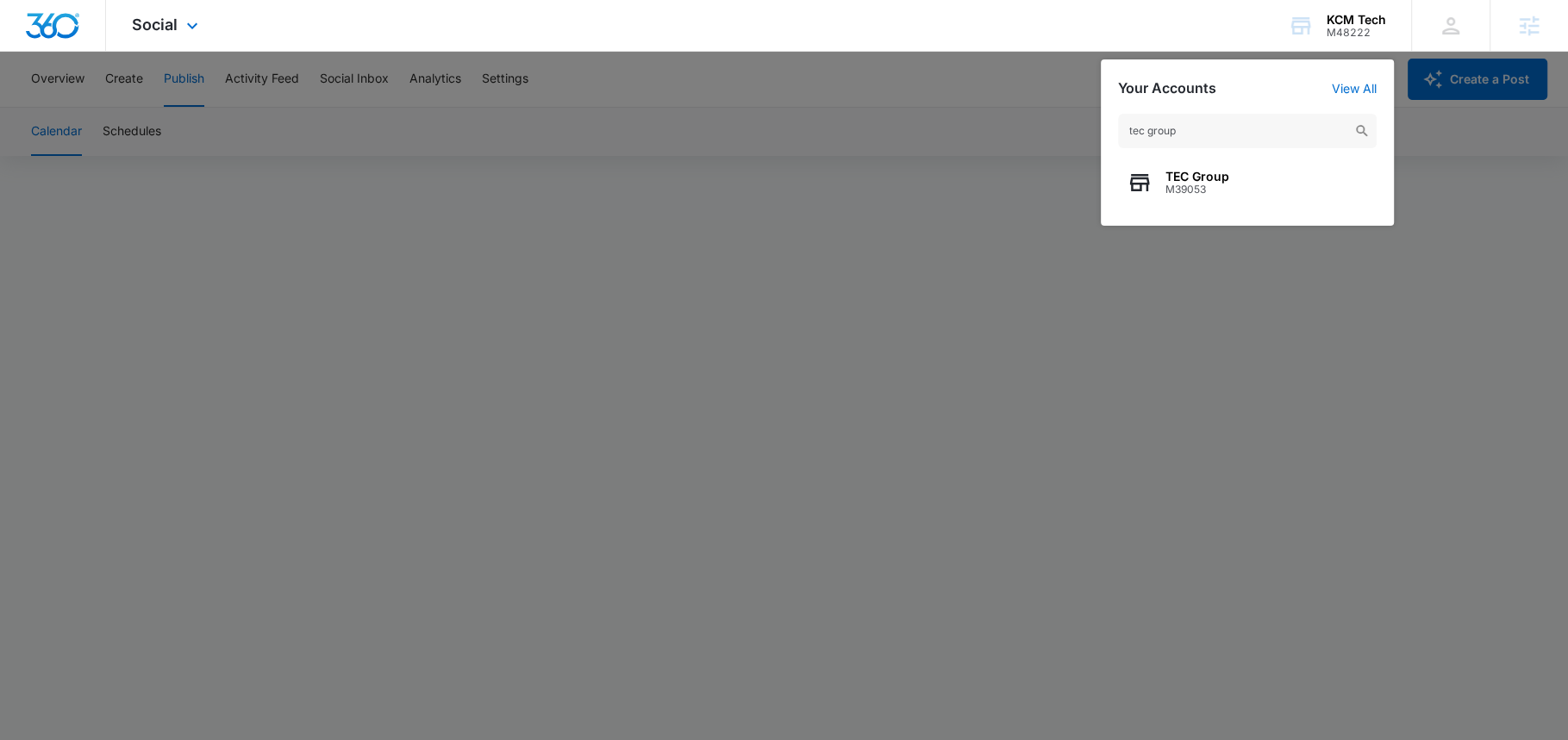
scroll to position [0, 0]
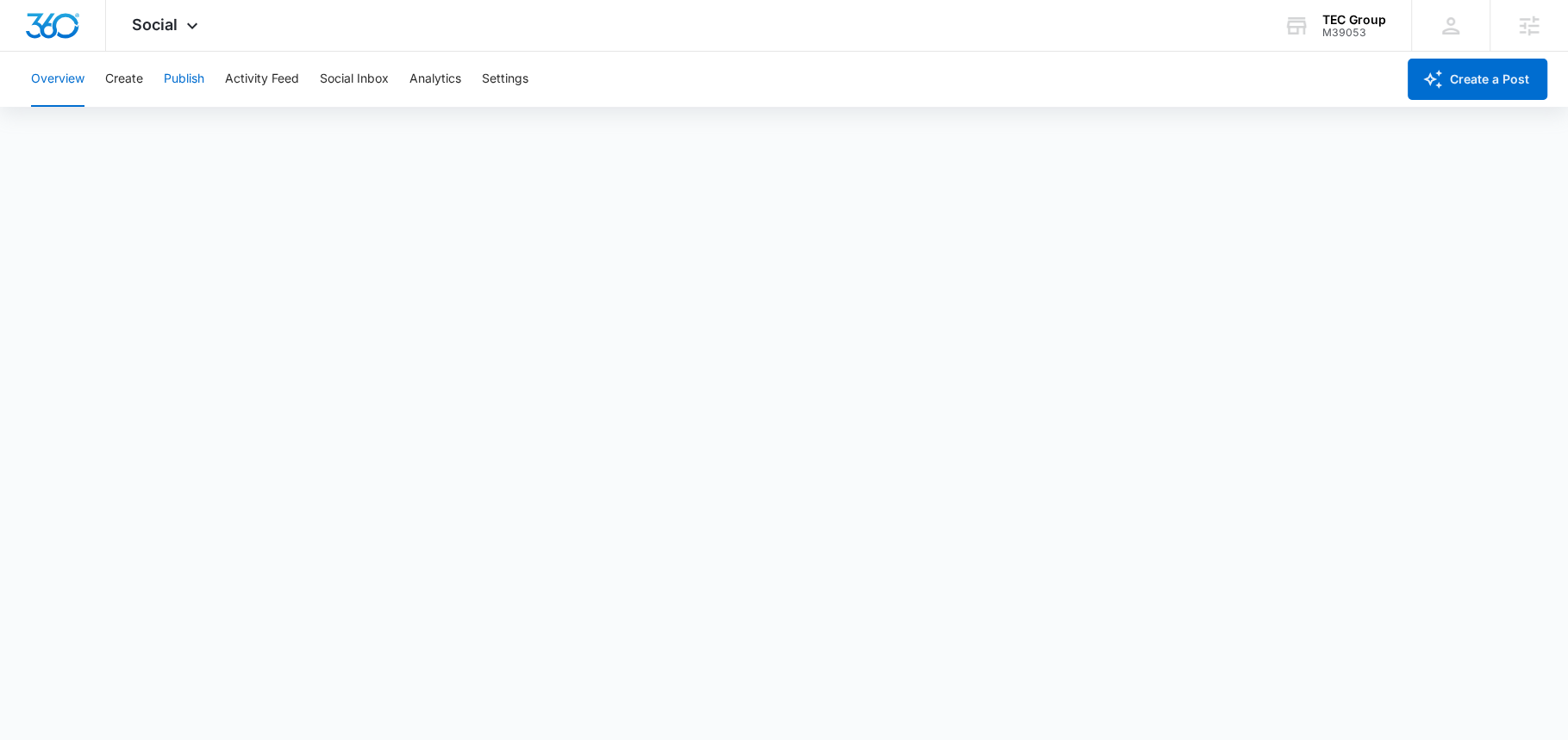
click at [180, 74] on button "Publish" at bounding box center [184, 80] width 40 height 56
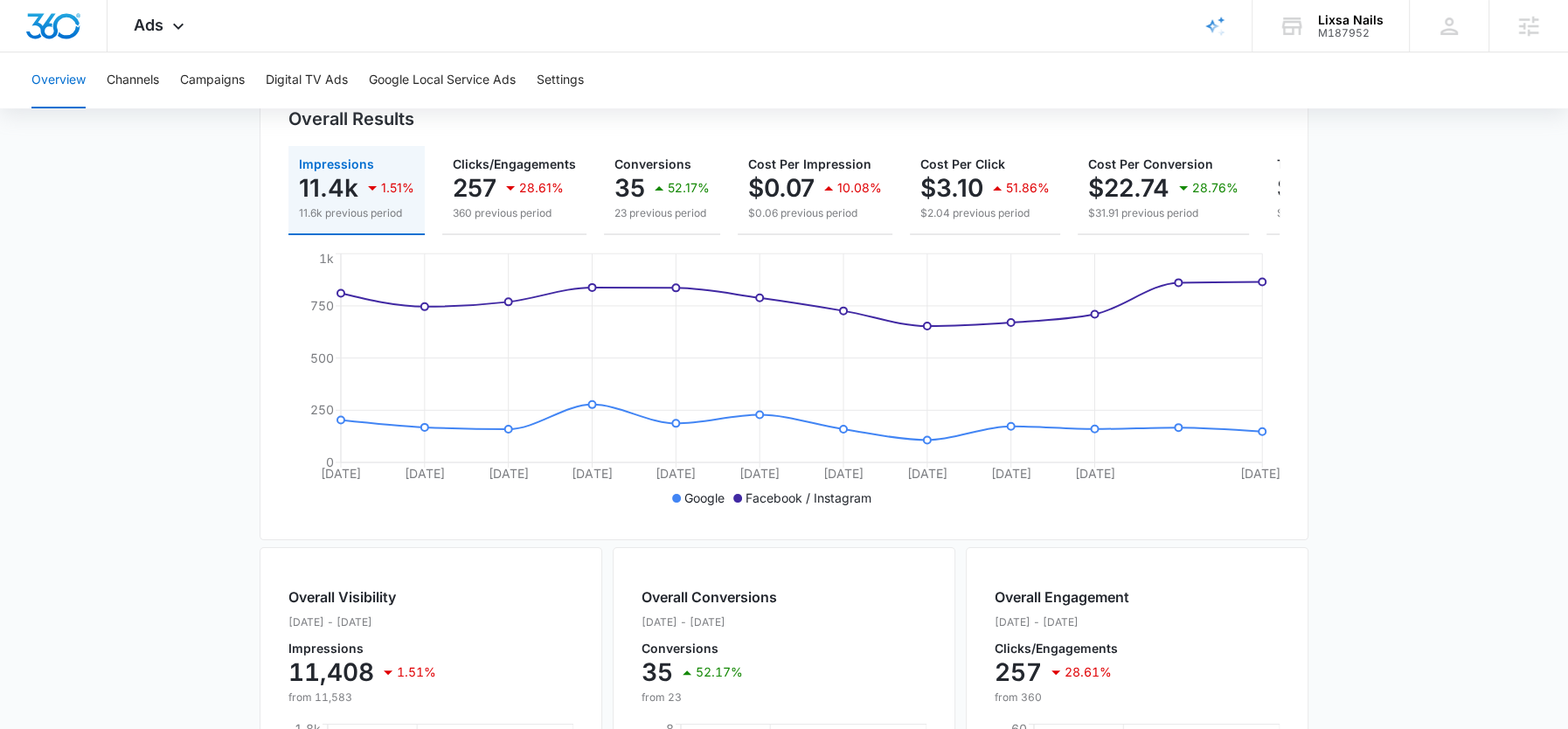
scroll to position [141, 0]
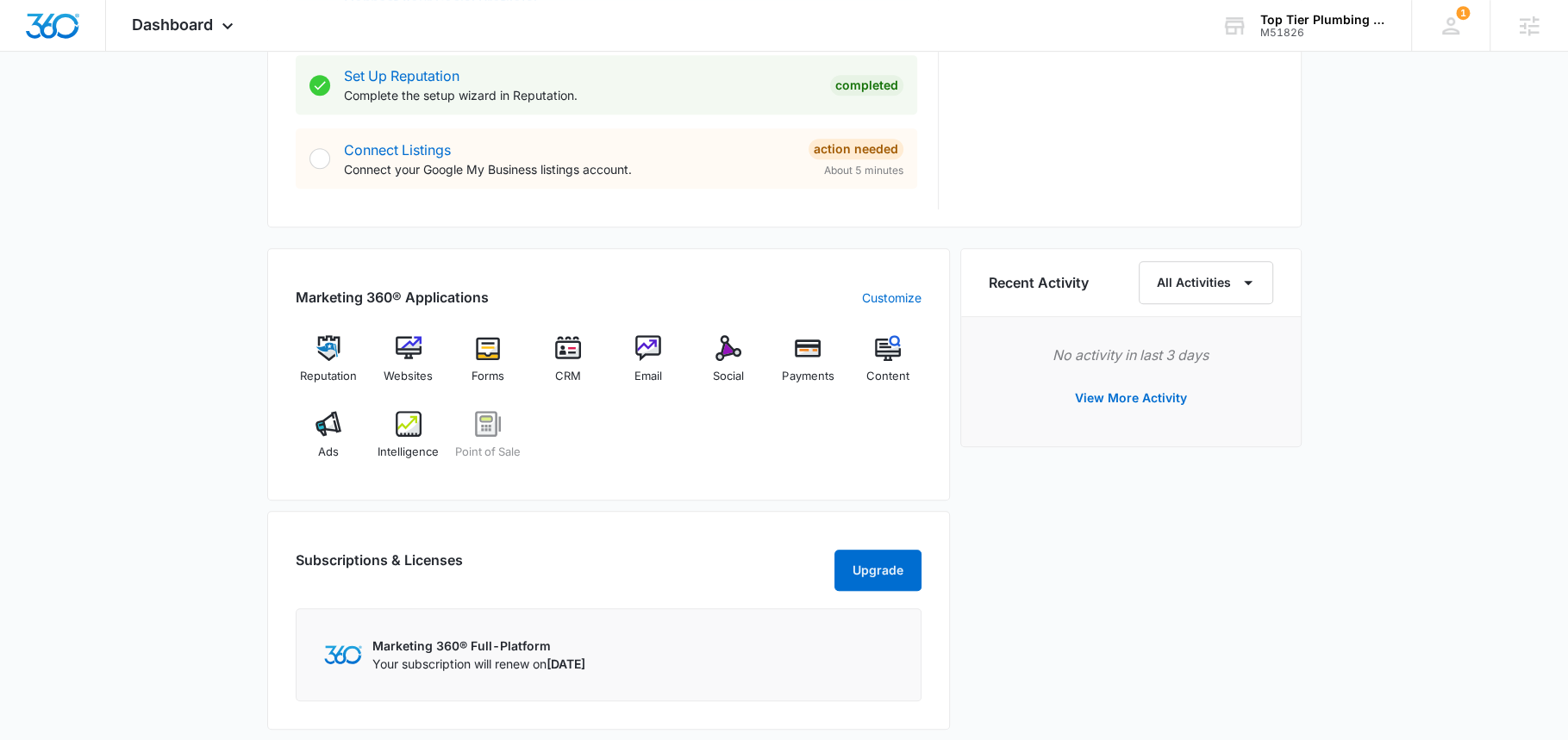
scroll to position [902, 0]
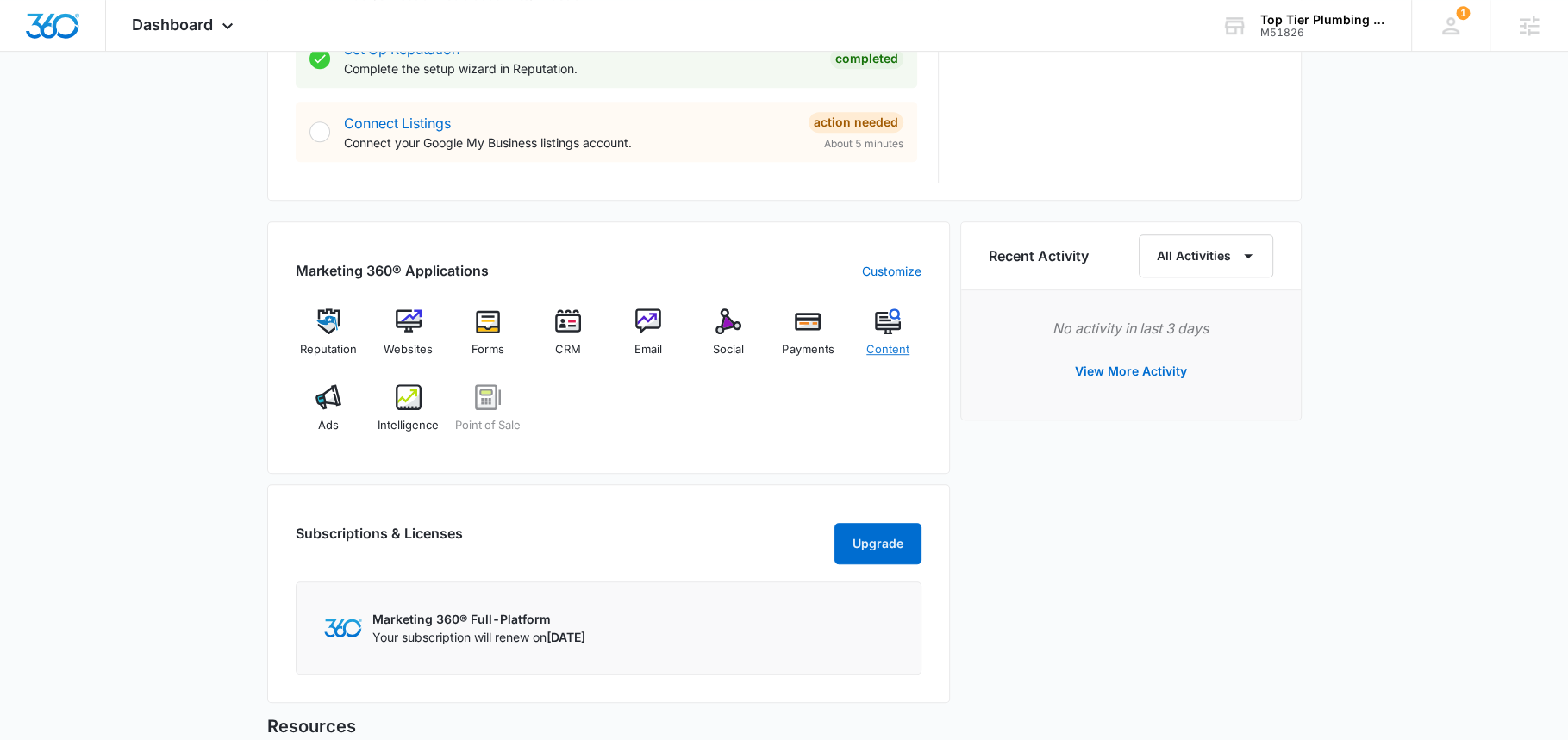
click at [892, 337] on div "Content" at bounding box center [888, 339] width 66 height 62
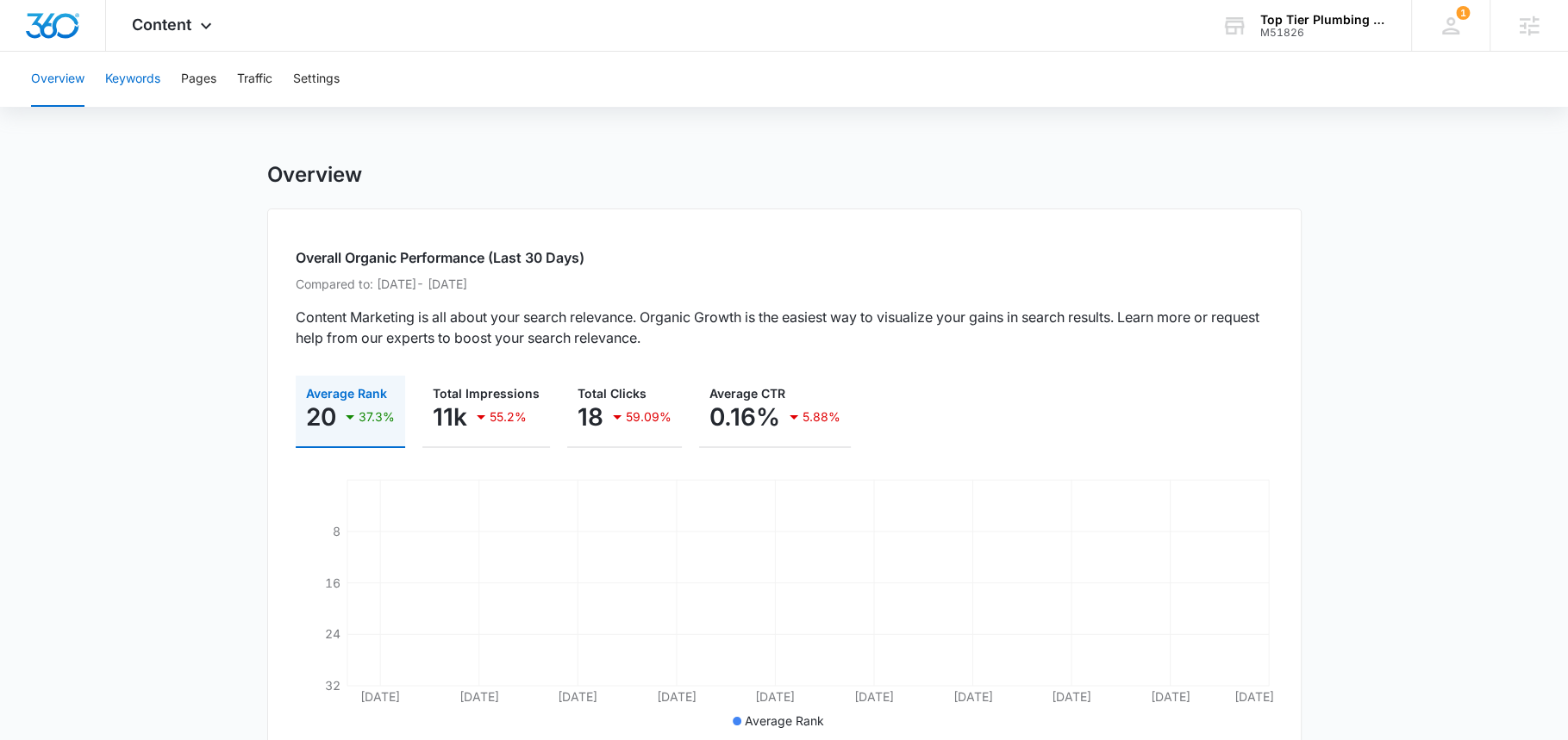
click at [122, 81] on button "Keywords" at bounding box center [133, 80] width 56 height 56
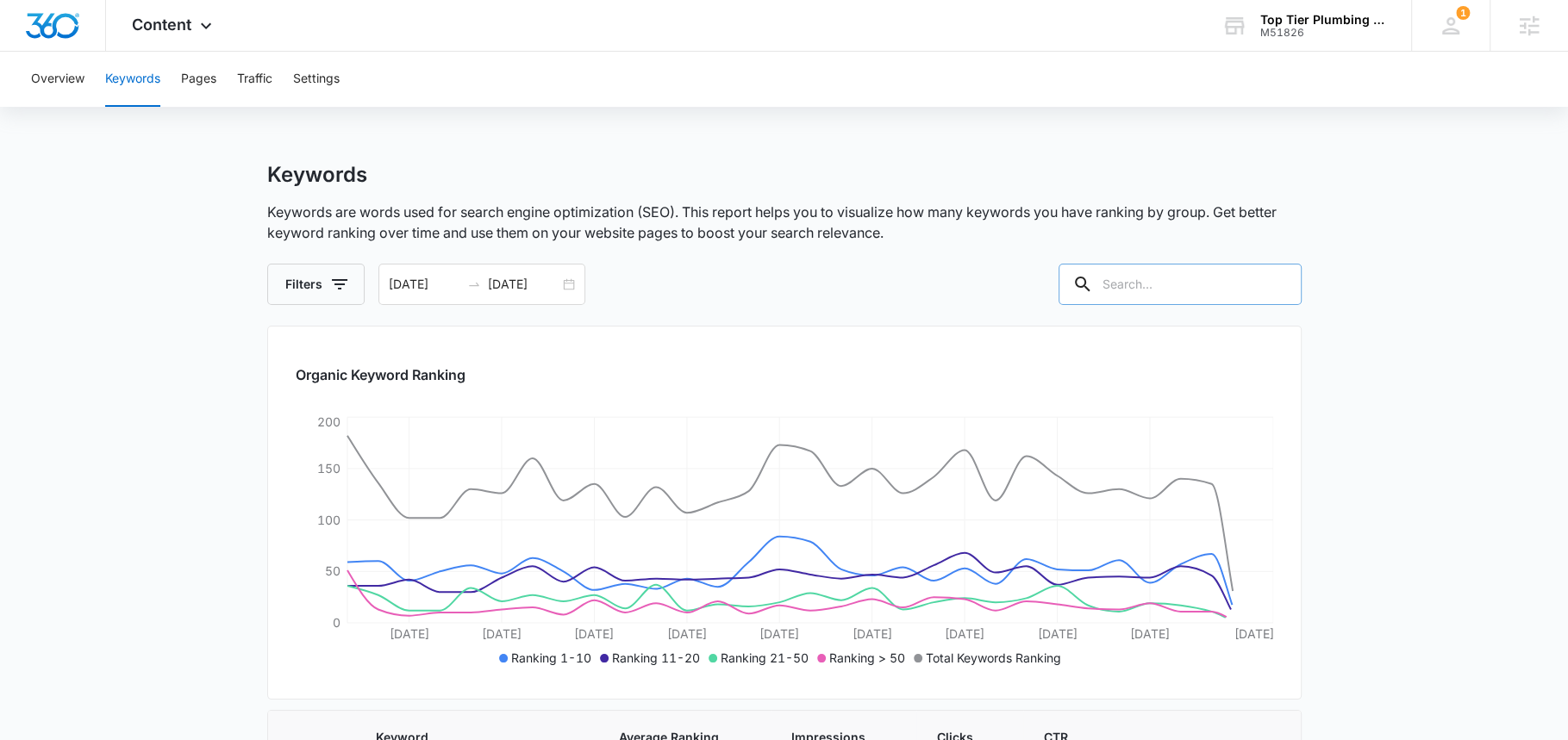
click at [1182, 304] on input "text" at bounding box center [1180, 284] width 243 height 41
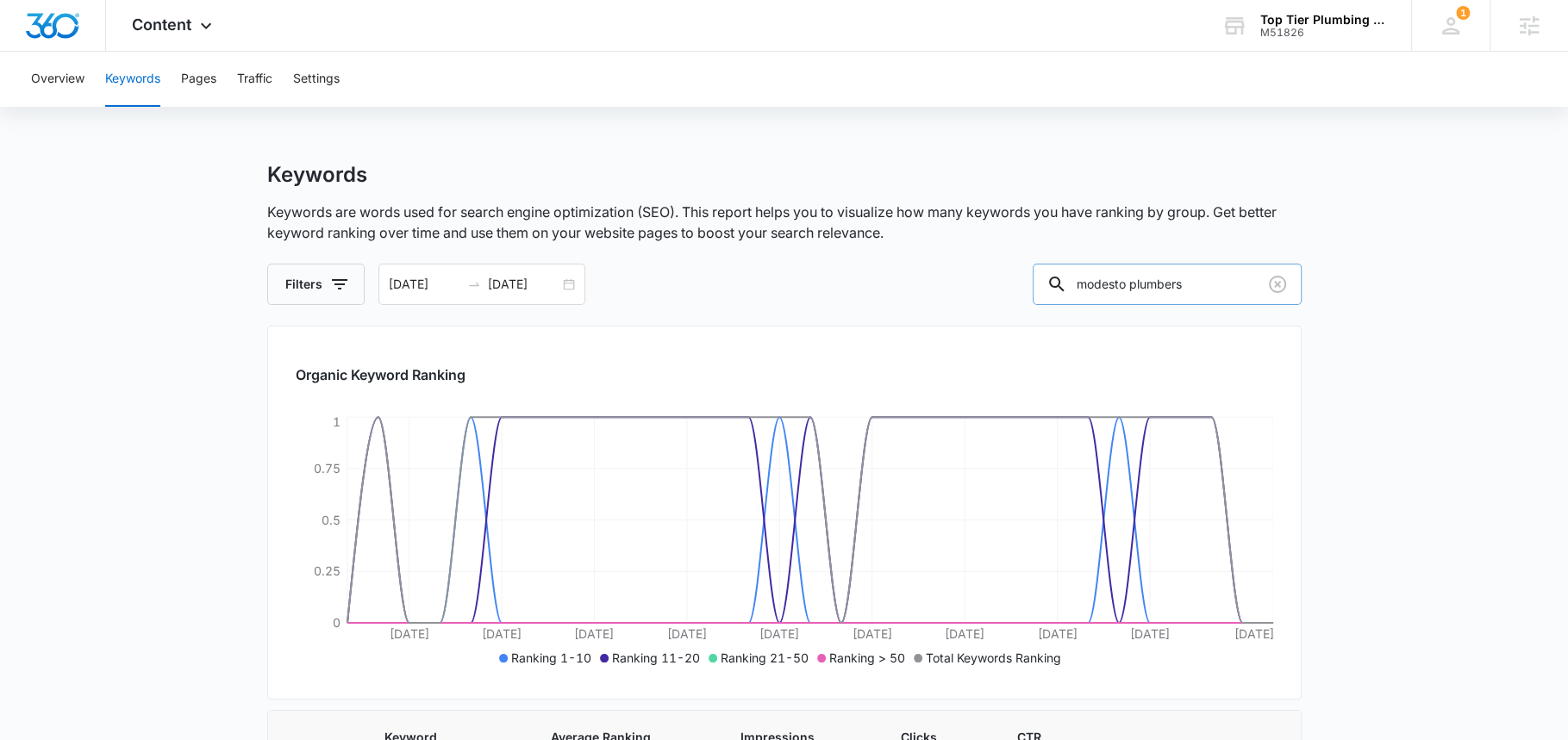
click at [1143, 283] on input "modesto plumbers" at bounding box center [1167, 284] width 269 height 41
click at [1210, 283] on input "modesto plumbers" at bounding box center [1167, 284] width 269 height 41
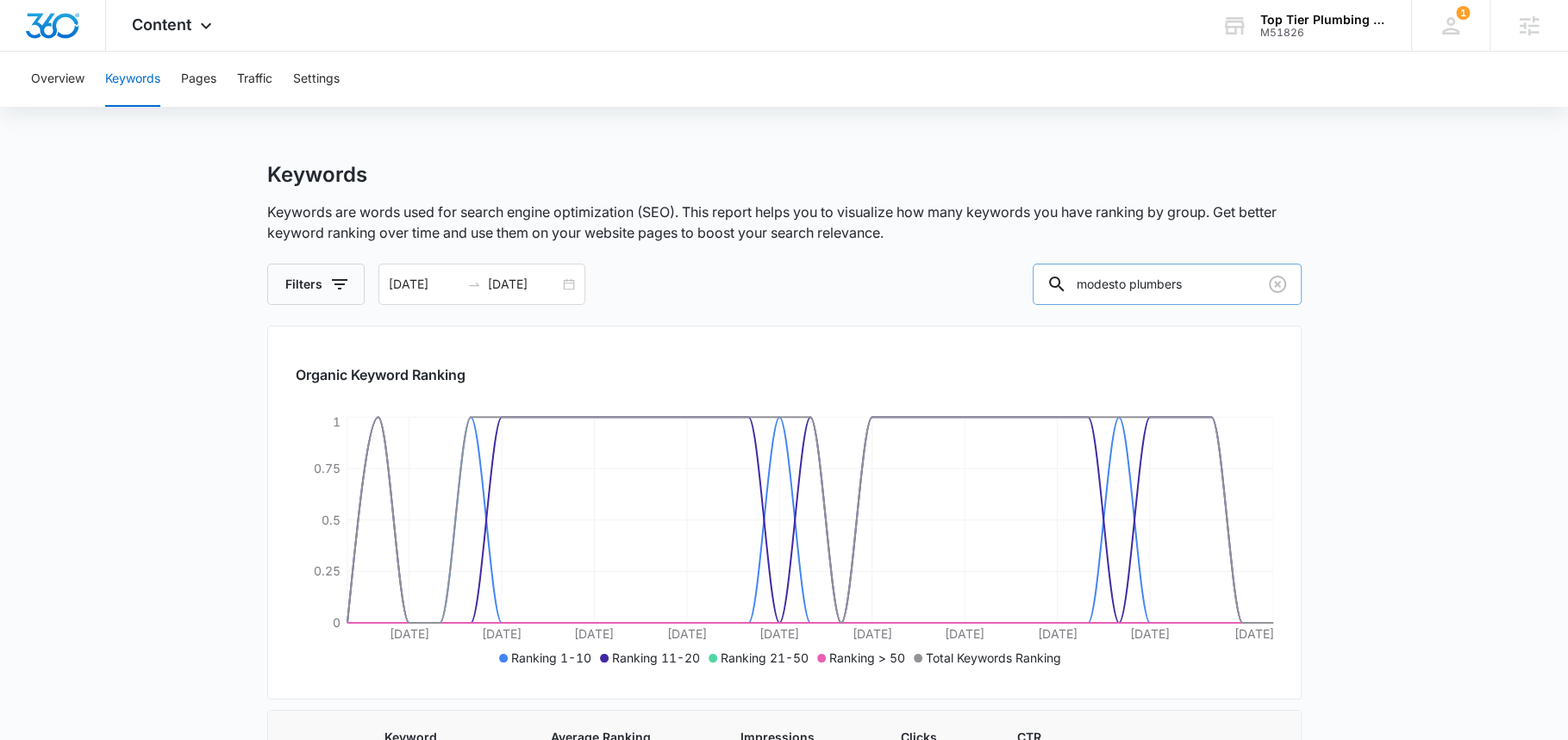
click at [1210, 283] on input "modesto plumbers" at bounding box center [1167, 284] width 269 height 41
type input "modesto"
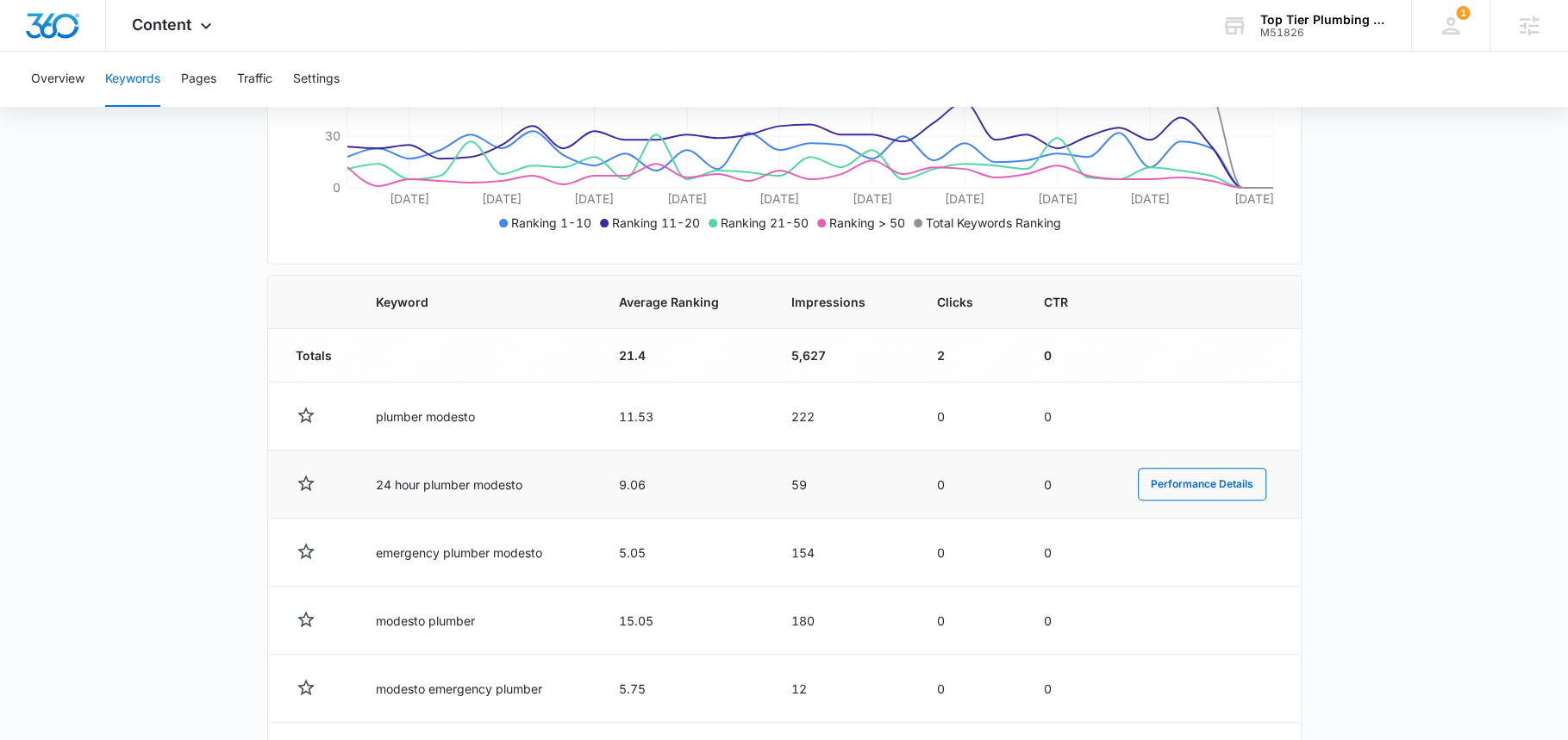
scroll to position [437, 0]
drag, startPoint x: 373, startPoint y: 480, endPoint x: 521, endPoint y: 479, distance: 148.0
click at [522, 479] on td "24 hour plumber modesto" at bounding box center [476, 483] width 242 height 68
click at [529, 479] on td "24 hour plumber modesto" at bounding box center [476, 483] width 242 height 68
click at [509, 479] on td "24 hour plumber modesto" at bounding box center [476, 483] width 242 height 68
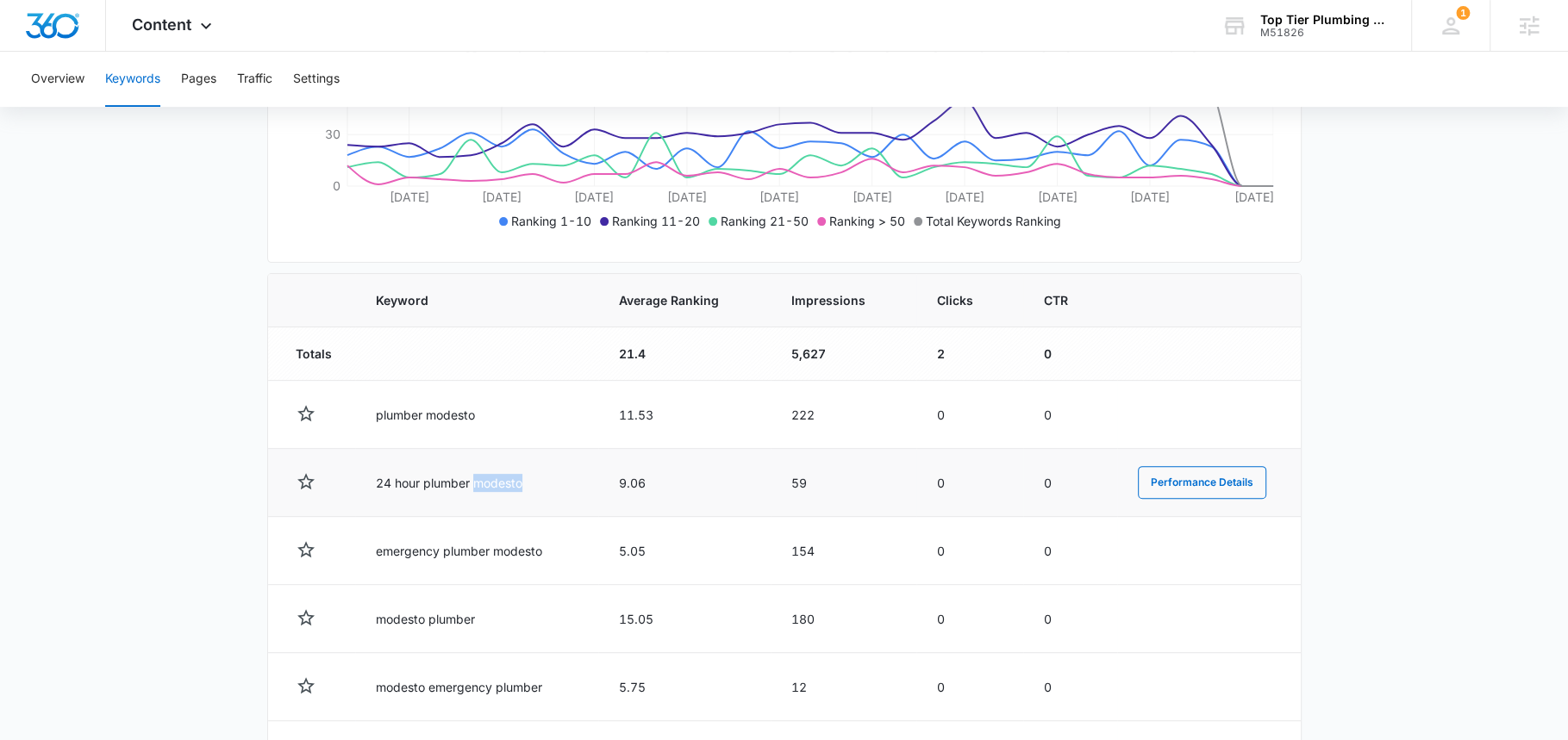
click at [509, 479] on td "24 hour plumber modesto" at bounding box center [476, 483] width 242 height 68
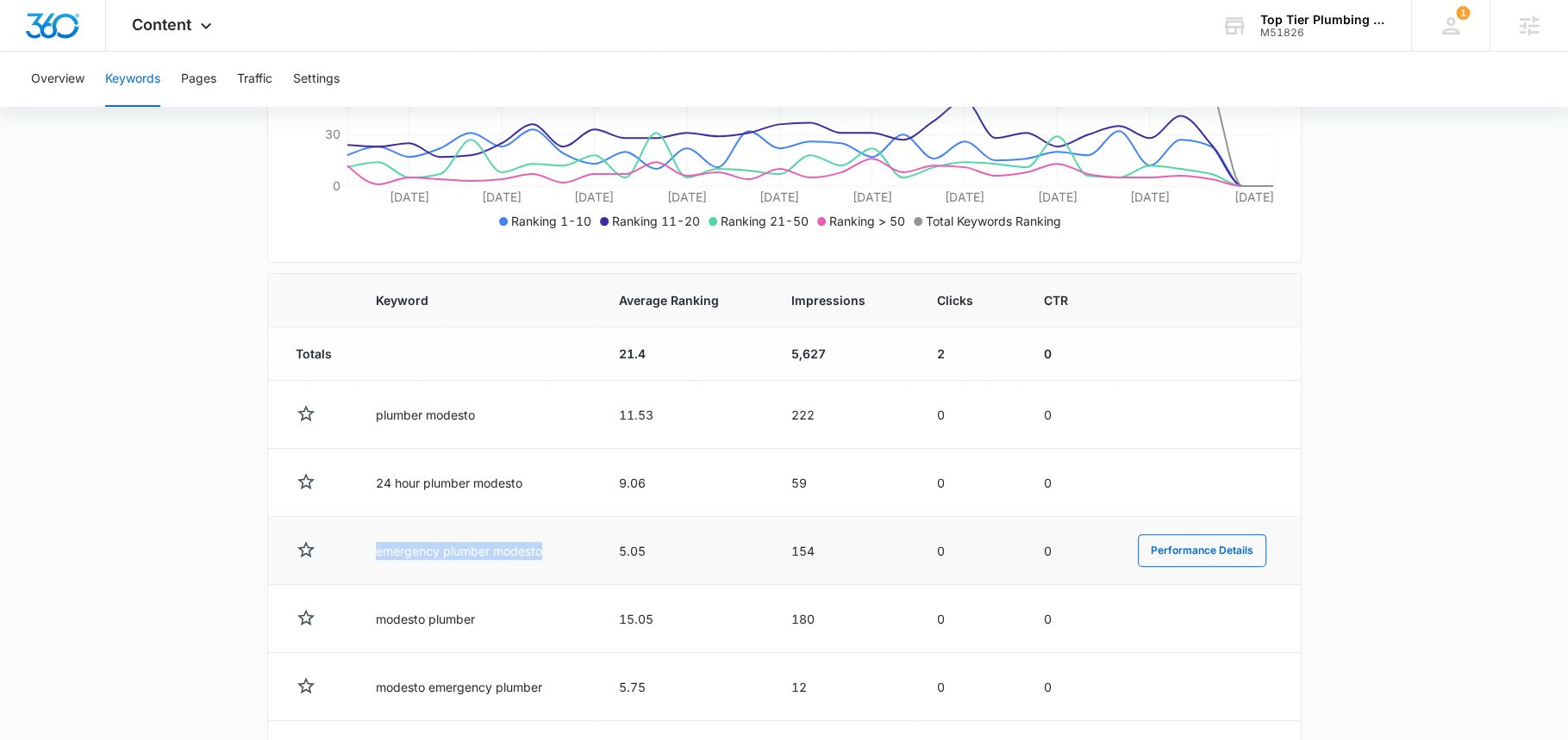
drag, startPoint x: 378, startPoint y: 546, endPoint x: 550, endPoint y: 547, distance: 172.0
click at [550, 547] on td "emergency plumber modesto" at bounding box center [476, 552] width 242 height 68
drag, startPoint x: 598, startPoint y: 545, endPoint x: 654, endPoint y: 545, distance: 56.0
click at [654, 545] on td "5.05" at bounding box center [684, 552] width 172 height 68
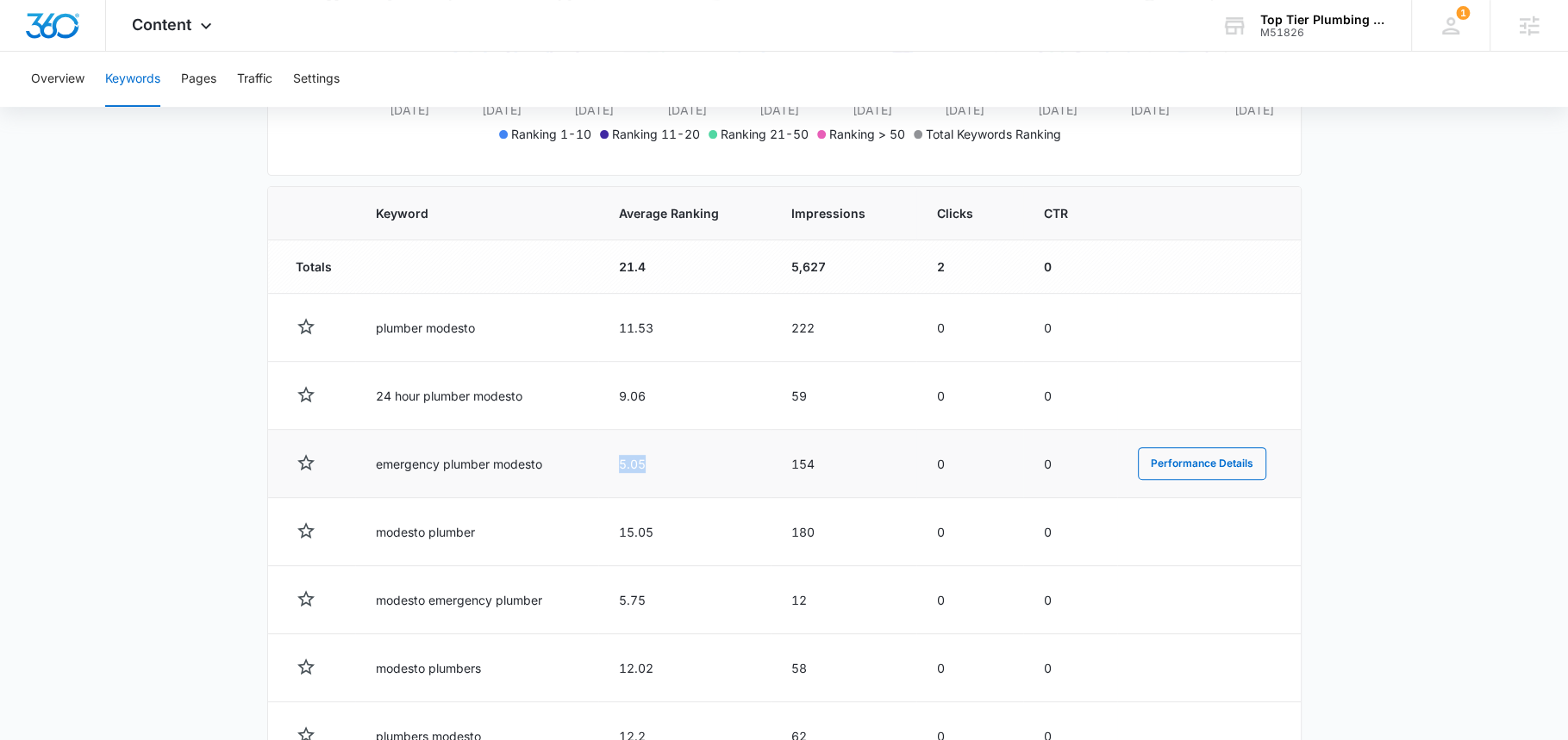
scroll to position [528, 0]
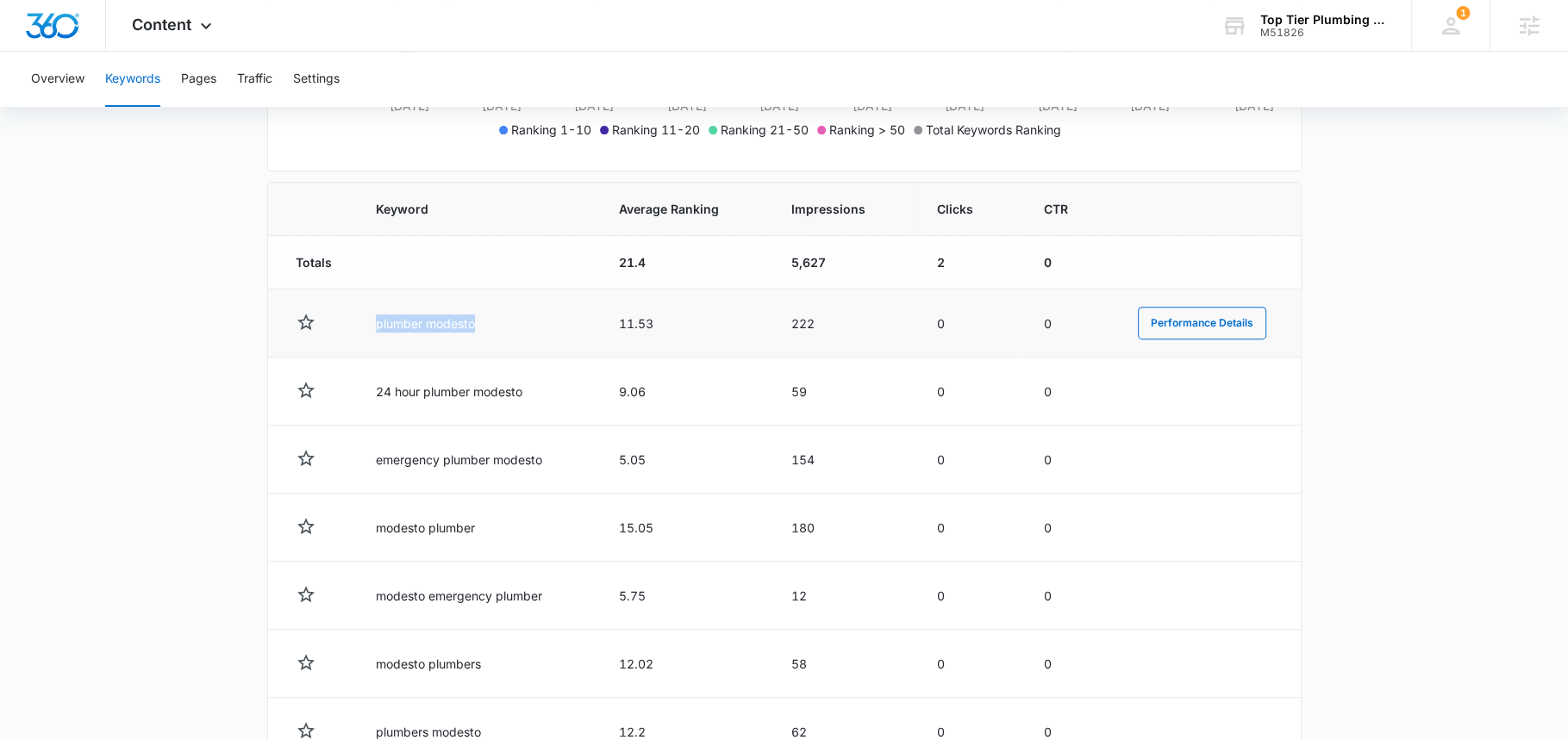
drag, startPoint x: 376, startPoint y: 318, endPoint x: 492, endPoint y: 318, distance: 116.0
click at [492, 318] on td "plumber modesto" at bounding box center [476, 324] width 242 height 68
drag, startPoint x: 597, startPoint y: 320, endPoint x: 704, endPoint y: 320, distance: 107.0
click at [704, 320] on td "11.53" at bounding box center [684, 324] width 172 height 68
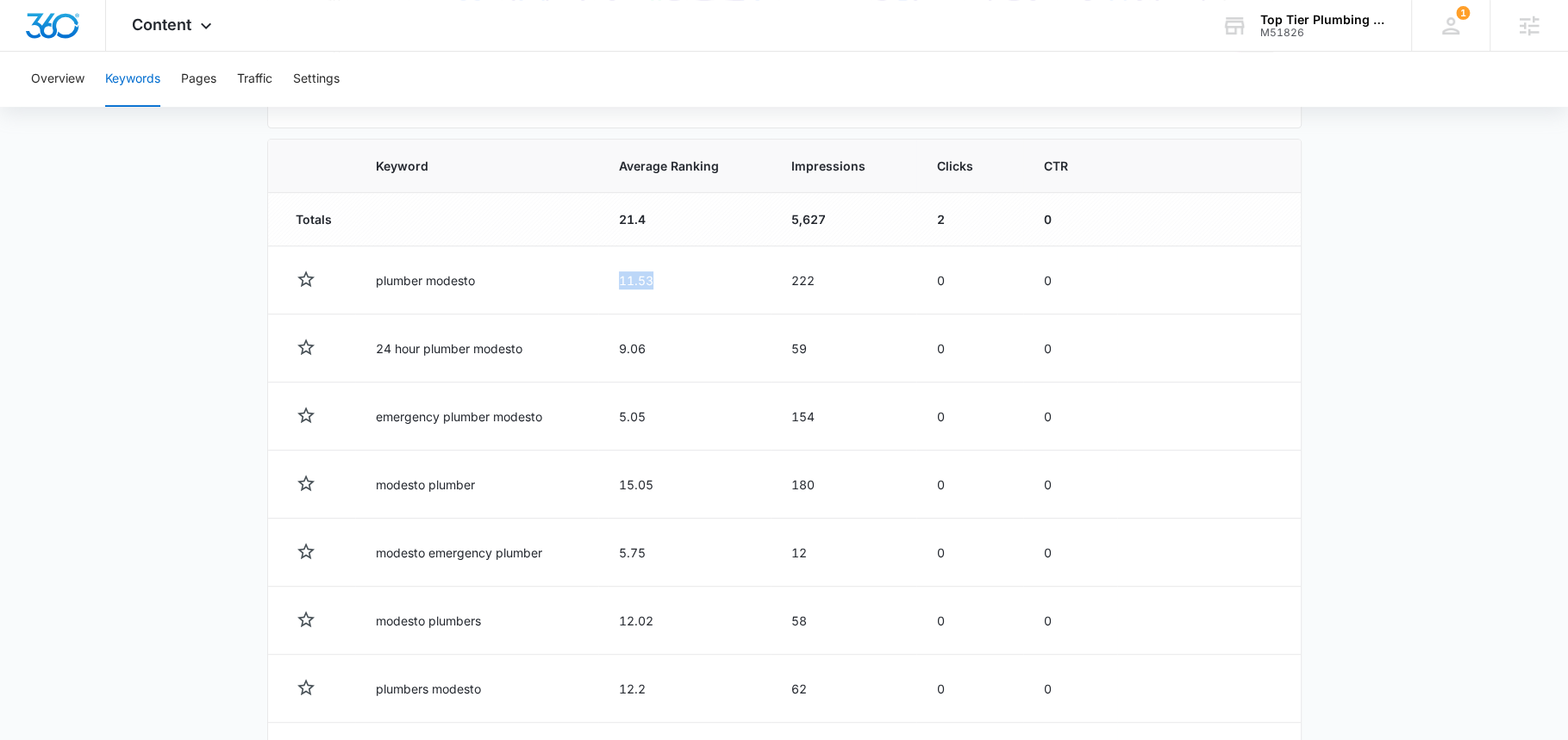
scroll to position [453, 0]
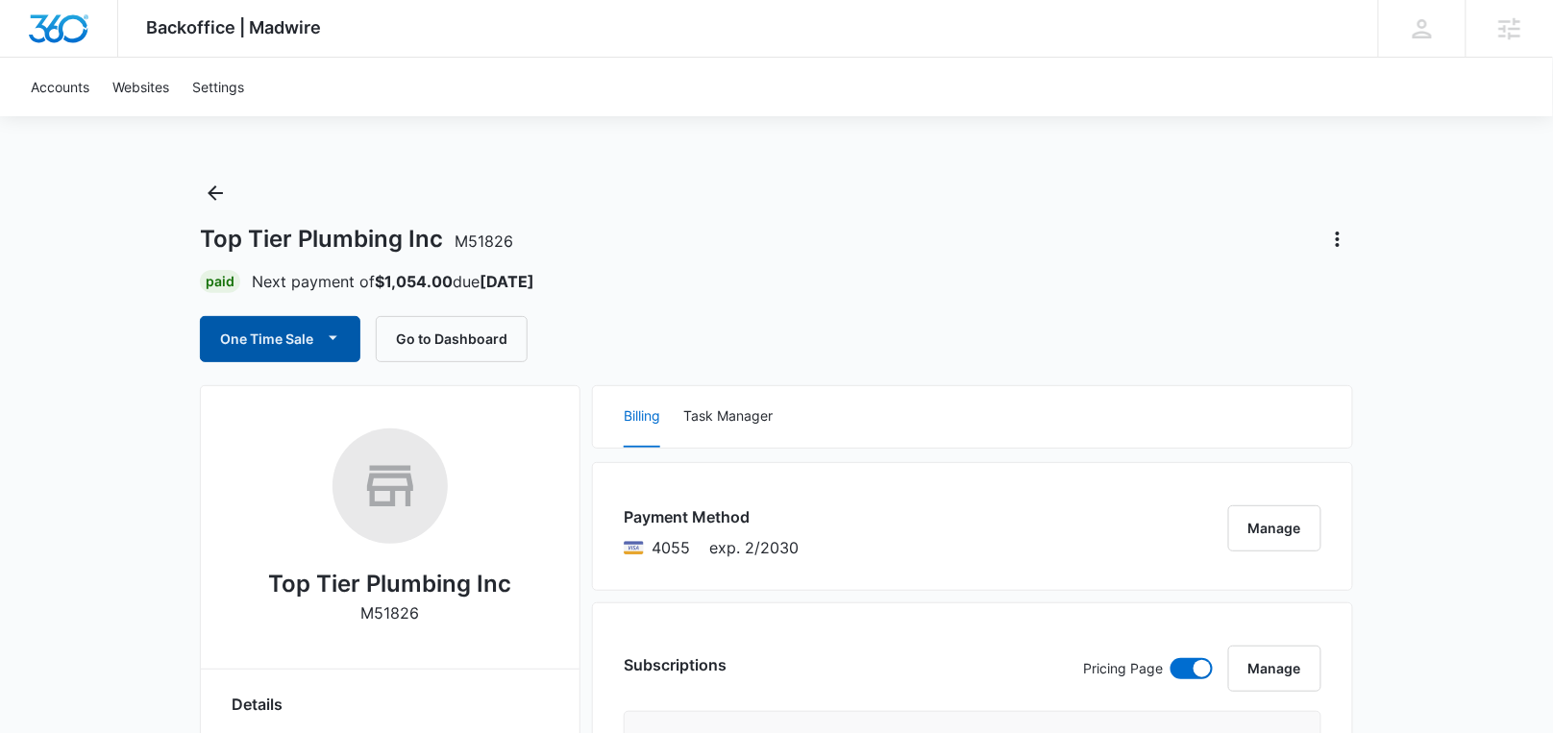
click at [282, 345] on button "One Time Sale" at bounding box center [280, 339] width 160 height 46
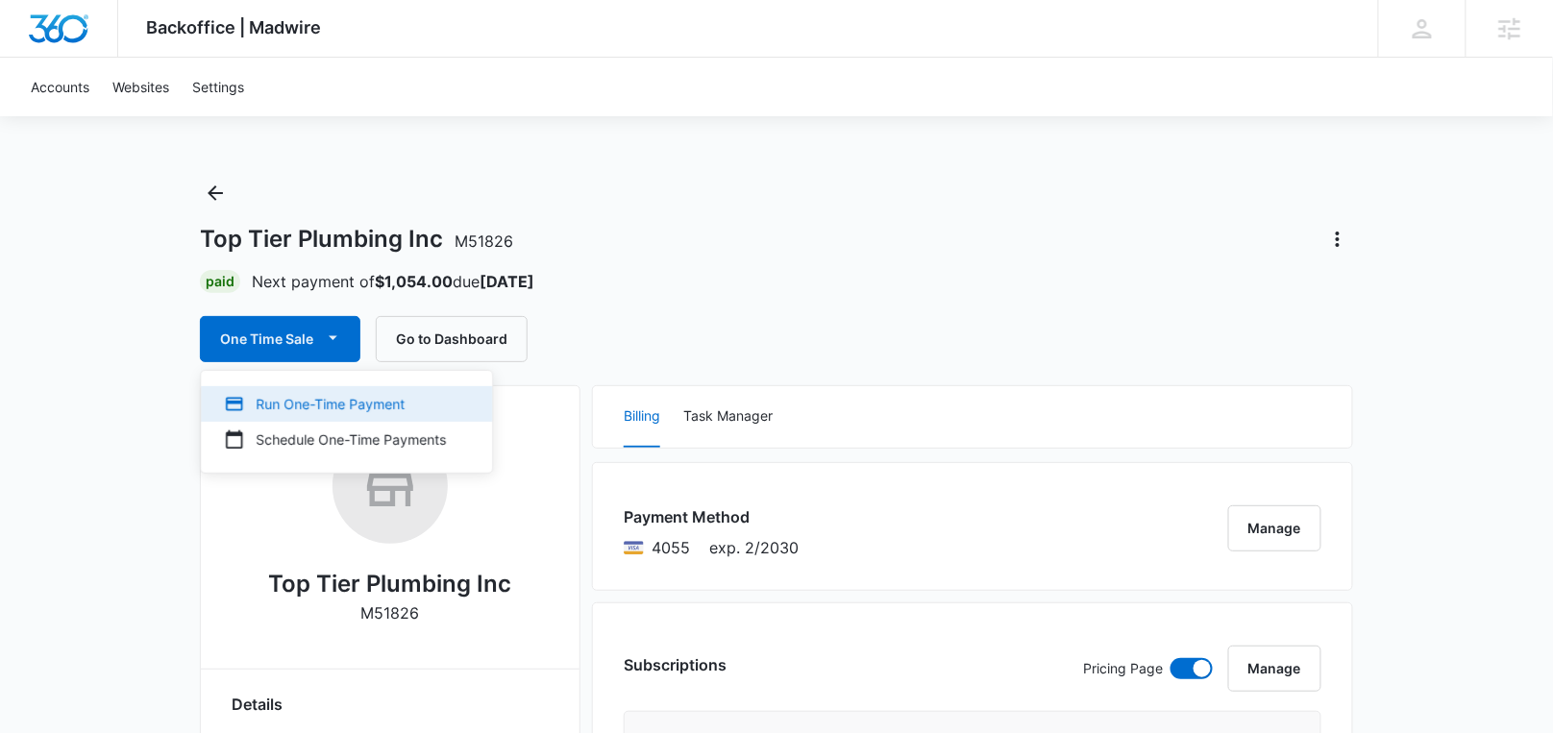
click at [316, 399] on div "Run One-Time Payment" at bounding box center [335, 404] width 222 height 20
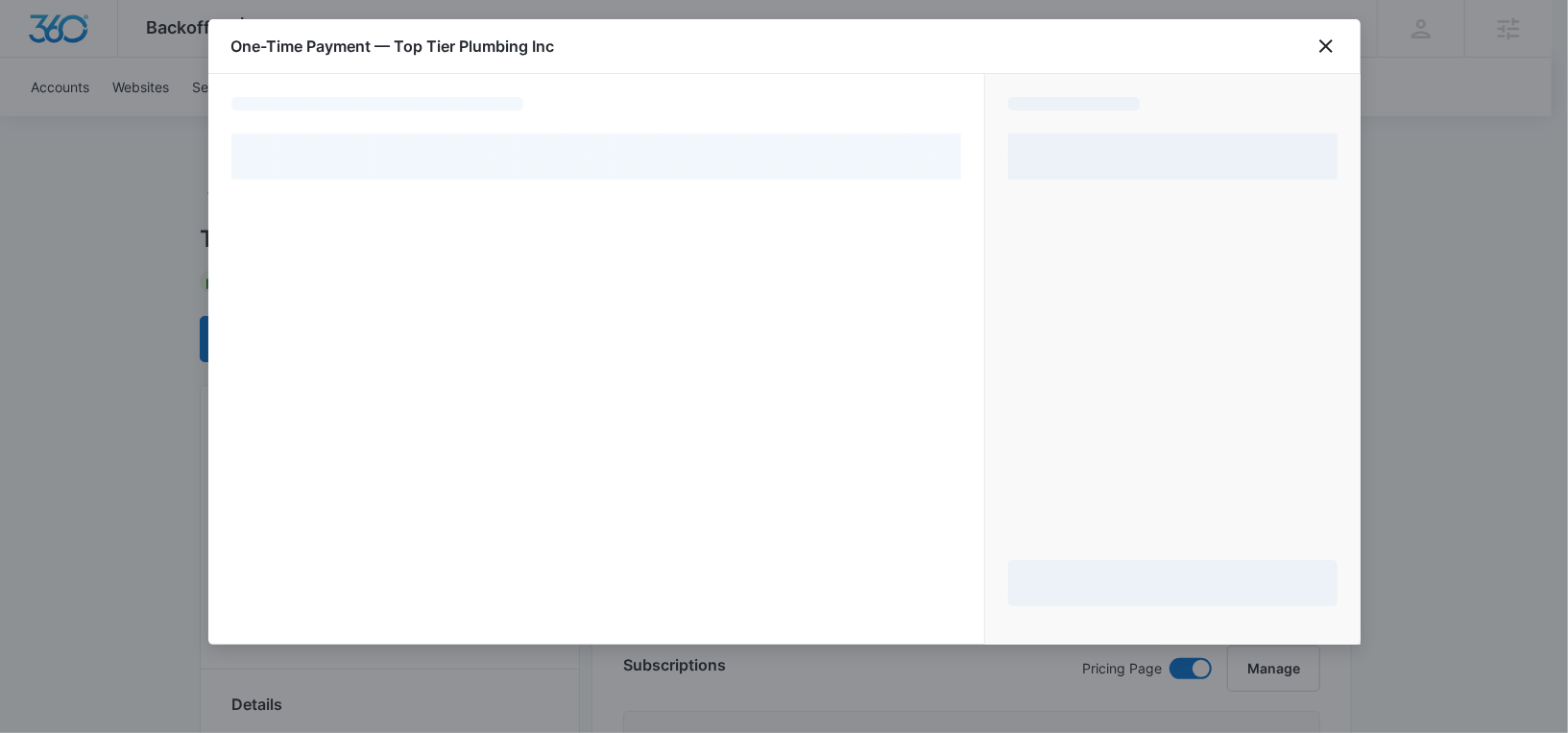
select select "pm_1RlzthA4n8RTgNjUTmYaJNcO"
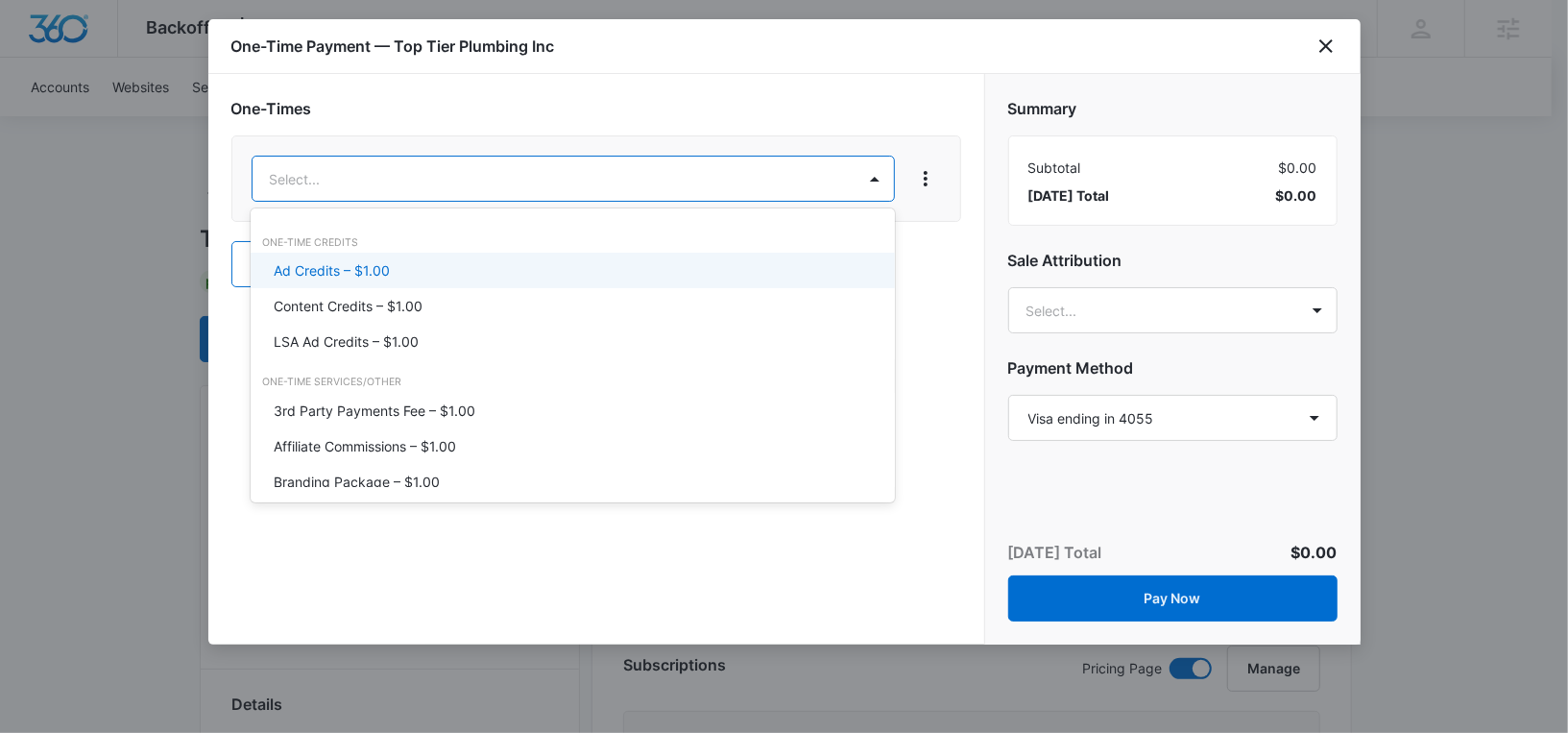
click at [405, 270] on div "Ad Credits – $1.00" at bounding box center [571, 270] width 595 height 20
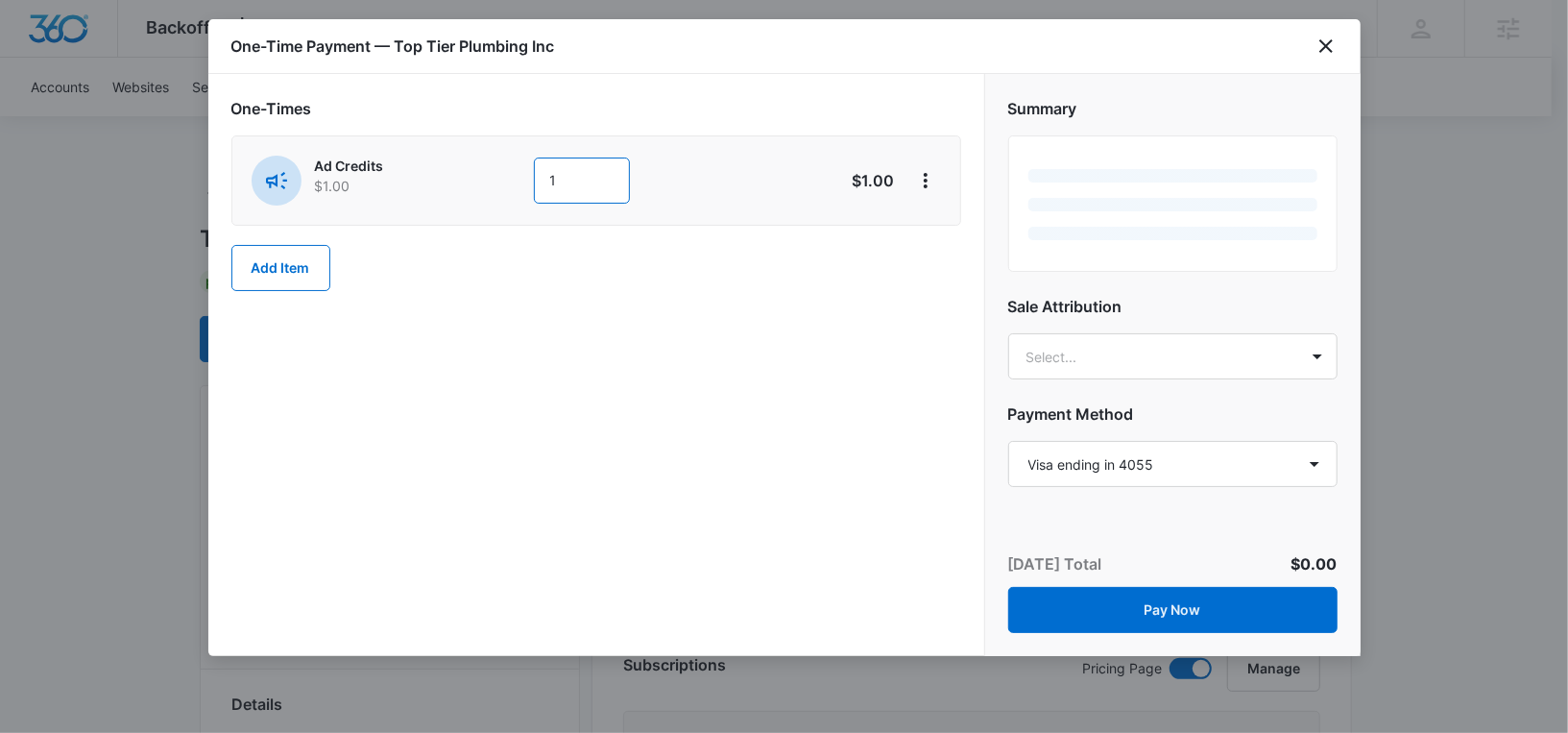
drag, startPoint x: 563, startPoint y: 180, endPoint x: 537, endPoint y: 178, distance: 26.1
click at [537, 179] on input "1" at bounding box center [582, 181] width 96 height 46
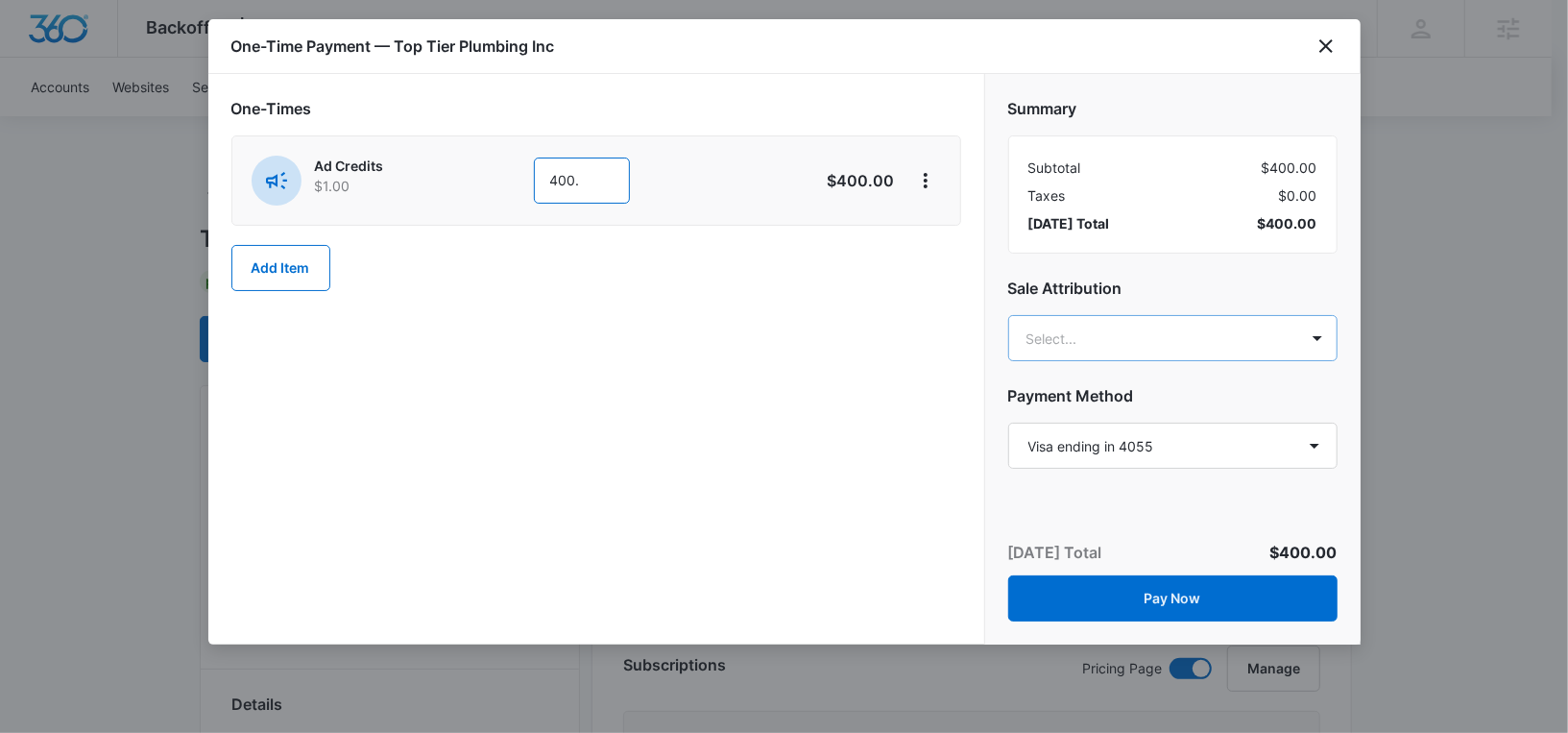
type input "400."
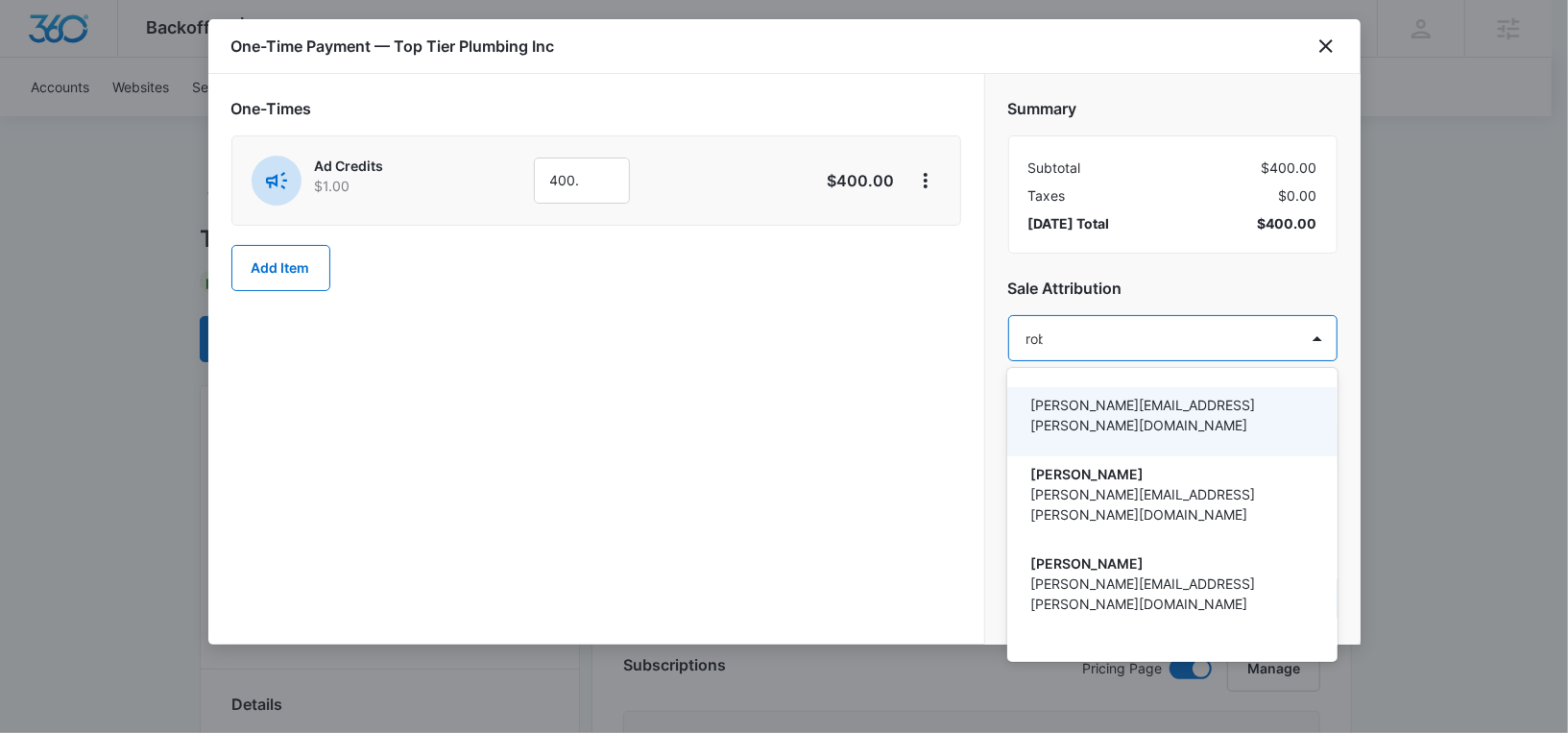
type input "[PERSON_NAME]"
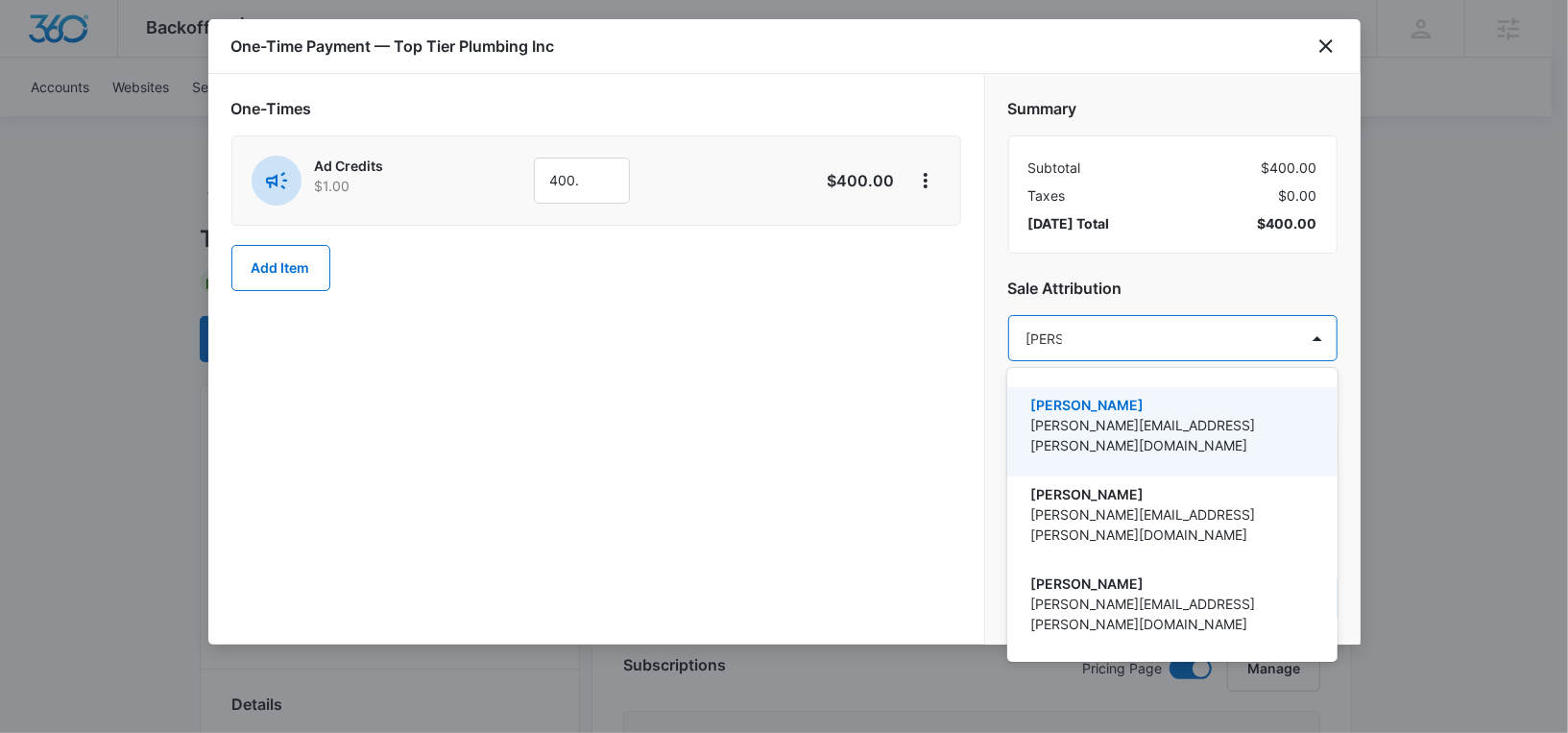
click at [1095, 396] on p "[PERSON_NAME]" at bounding box center [1170, 405] width 280 height 20
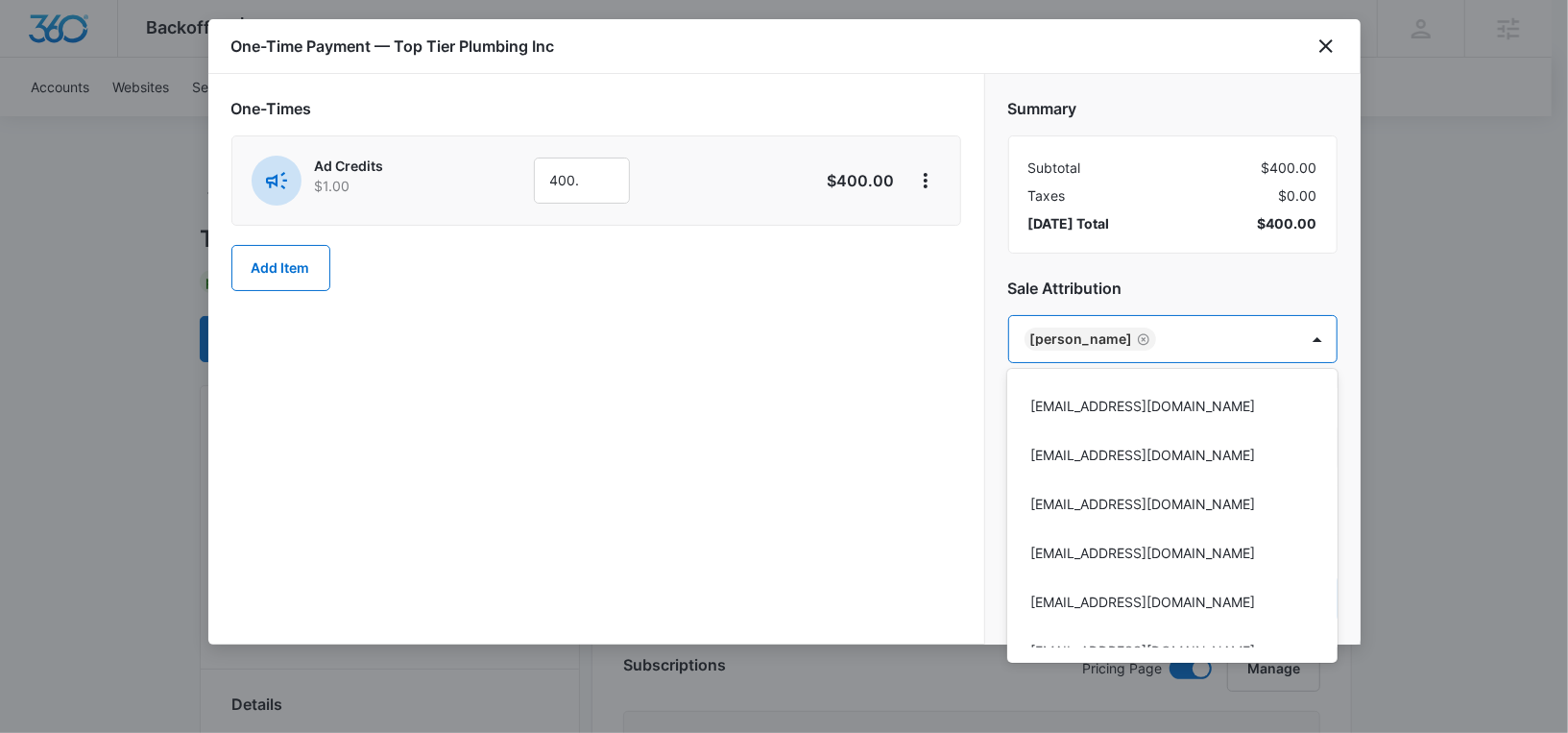
click at [1147, 279] on div at bounding box center [784, 366] width 1568 height 733
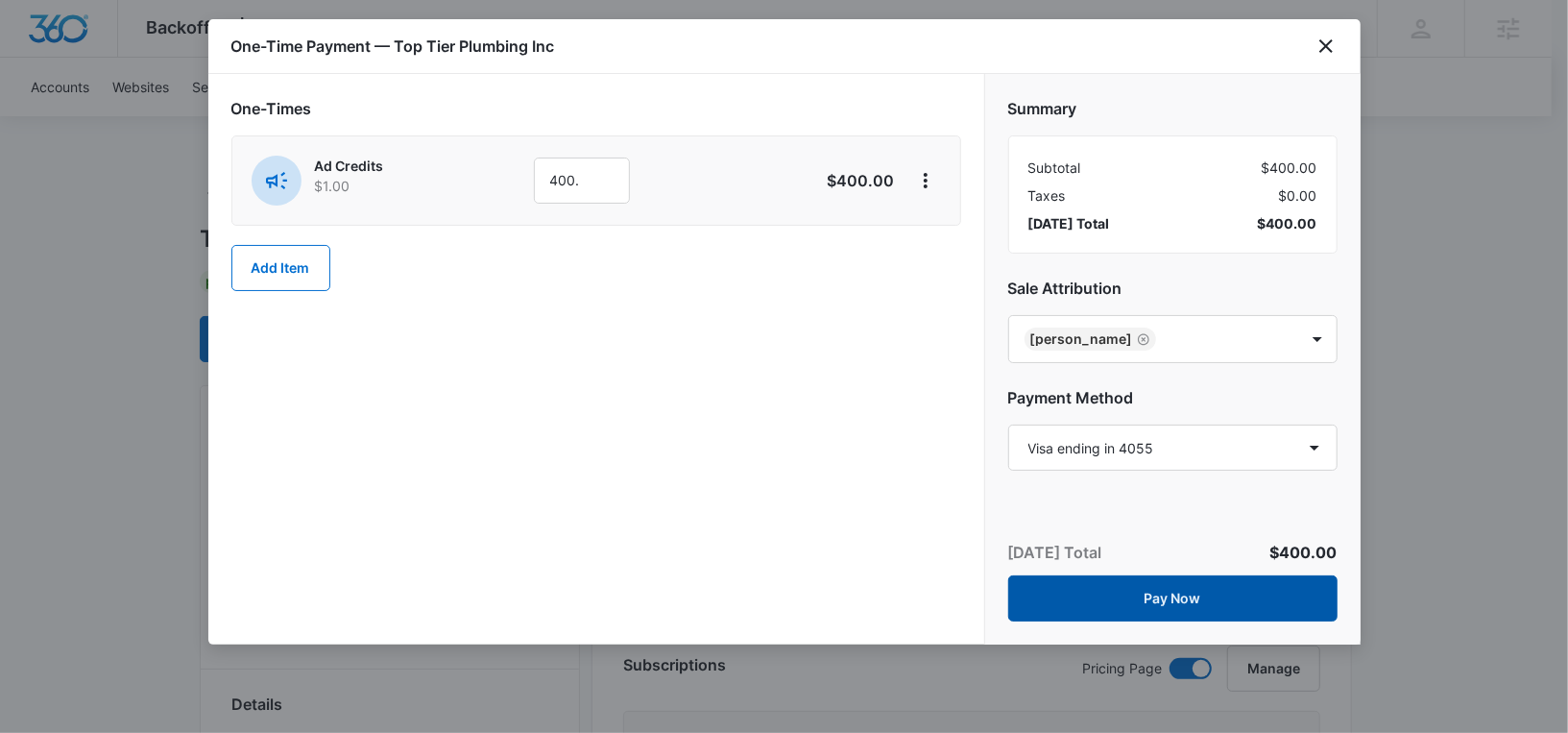
click at [1137, 601] on button "Pay Now" at bounding box center [1173, 599] width 330 height 46
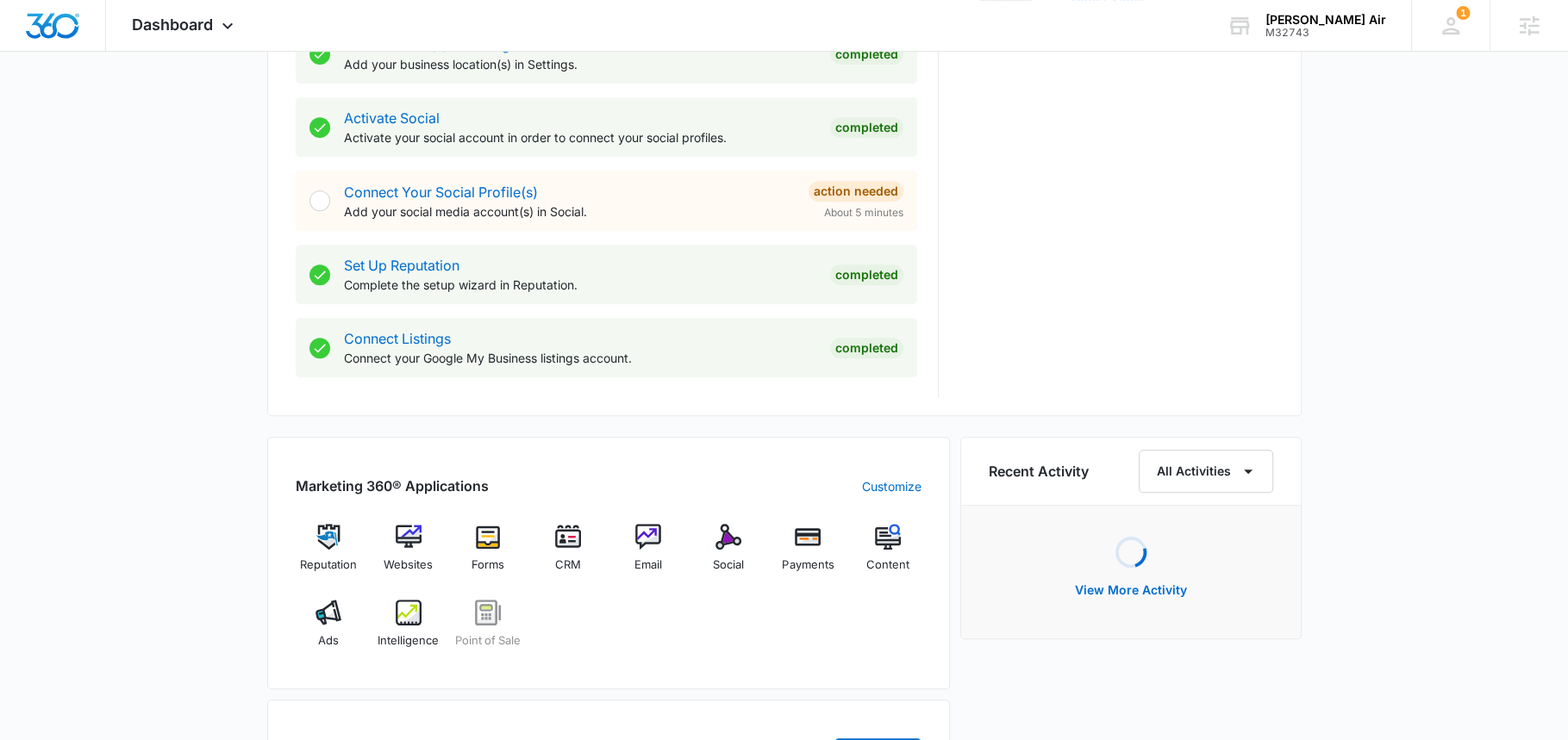
scroll to position [784, 0]
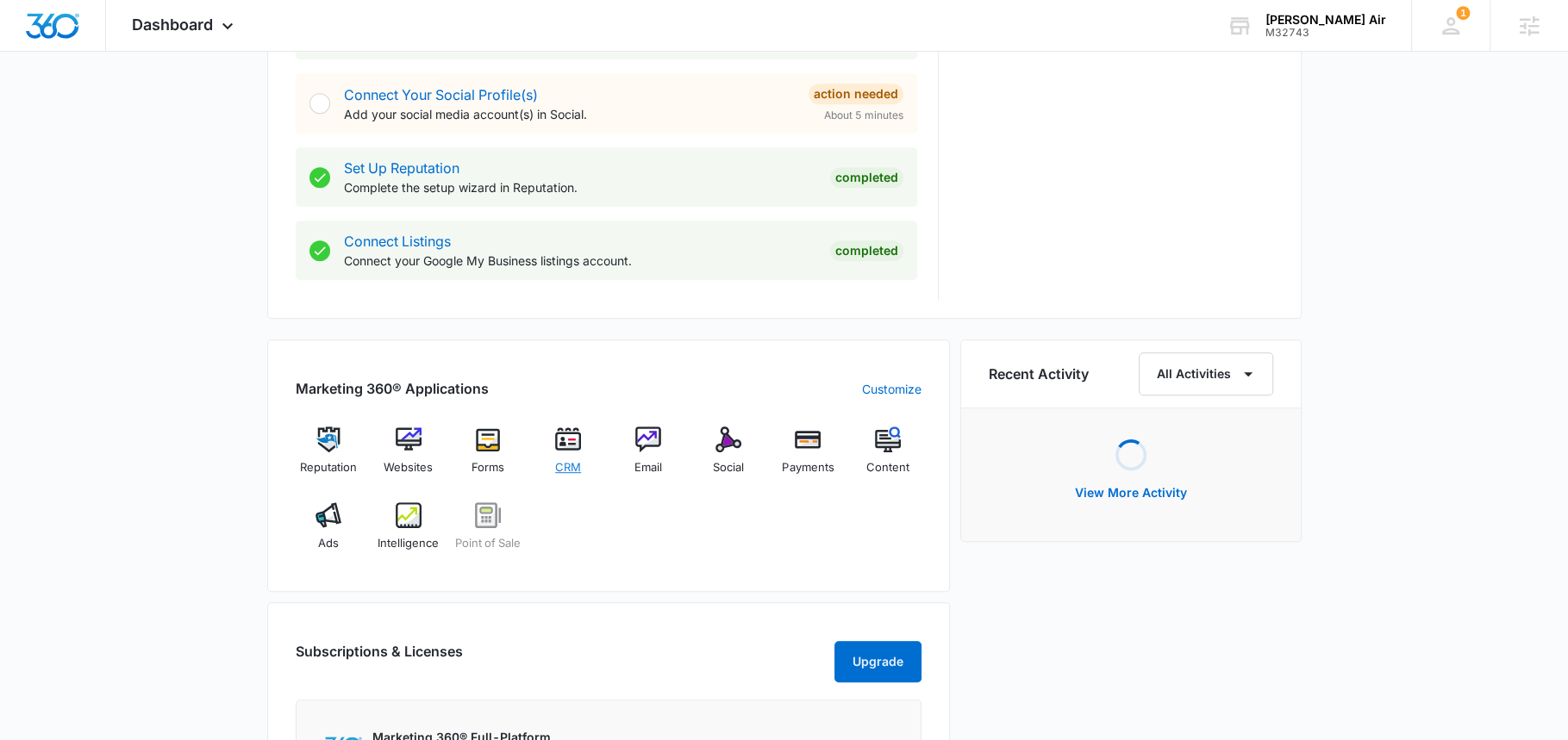
click at [575, 440] on img at bounding box center [568, 440] width 26 height 26
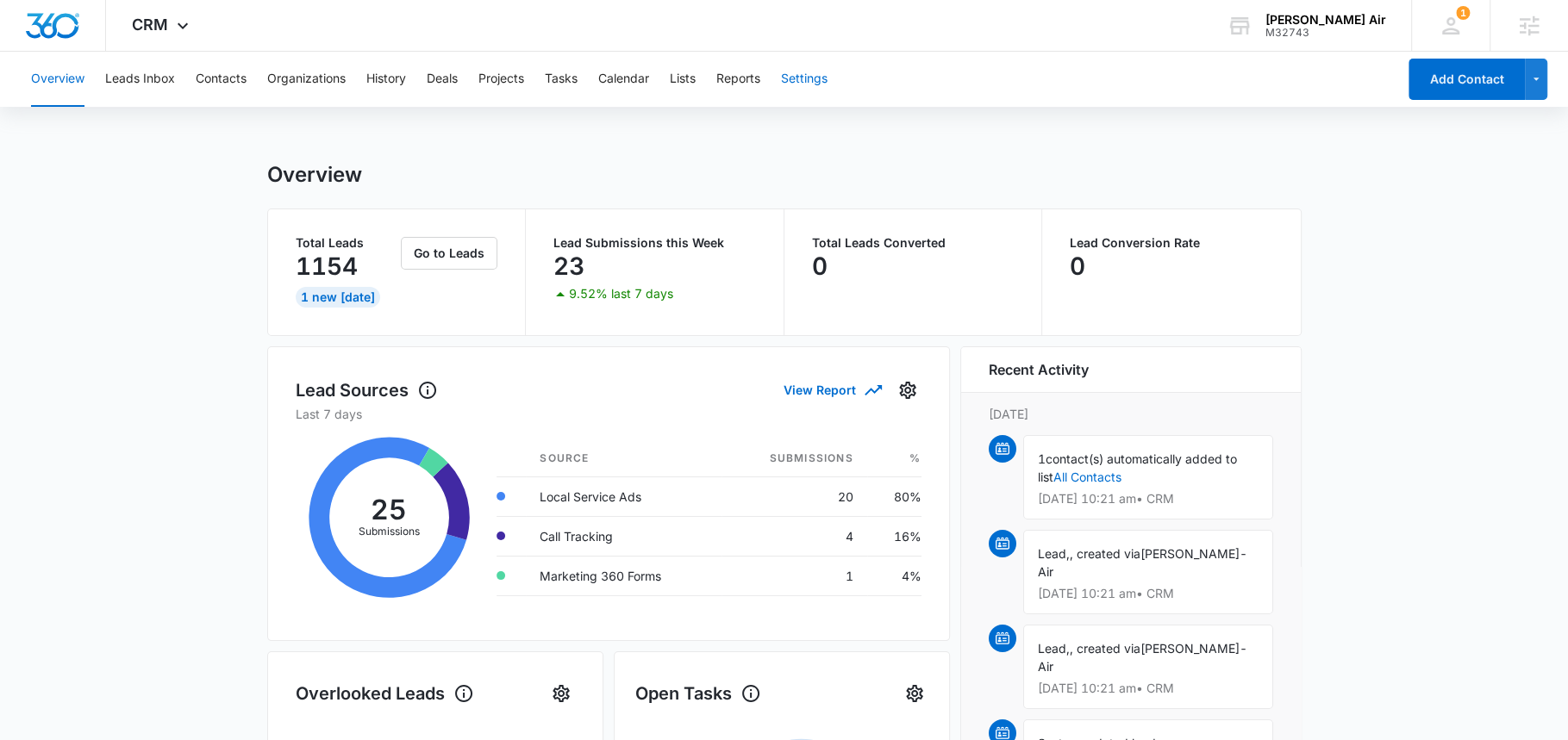
click at [805, 91] on button "Settings" at bounding box center [805, 80] width 47 height 56
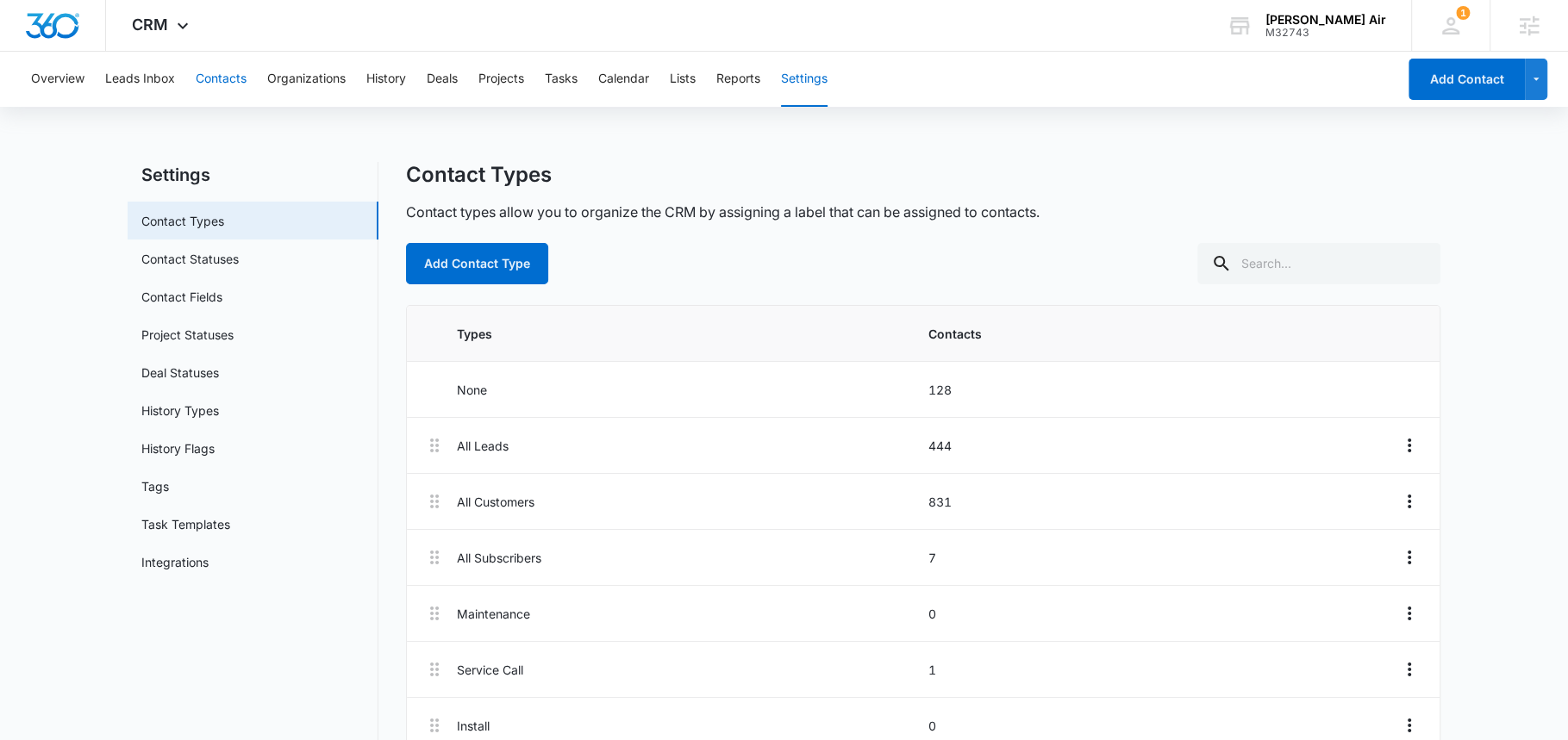
click at [200, 74] on button "Contacts" at bounding box center [221, 80] width 51 height 56
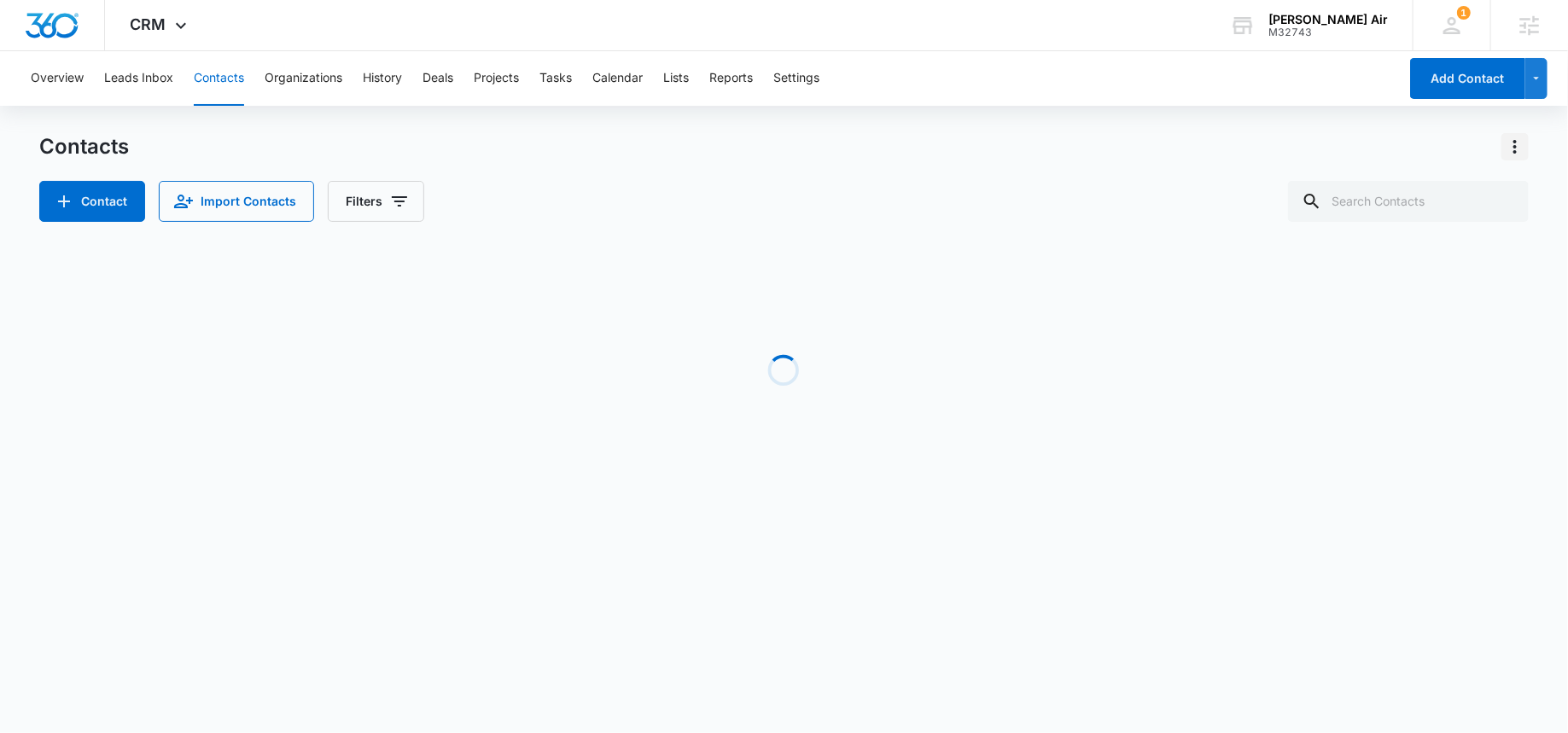
click at [1514, 145] on icon "Actions" at bounding box center [1515, 147] width 20 height 20
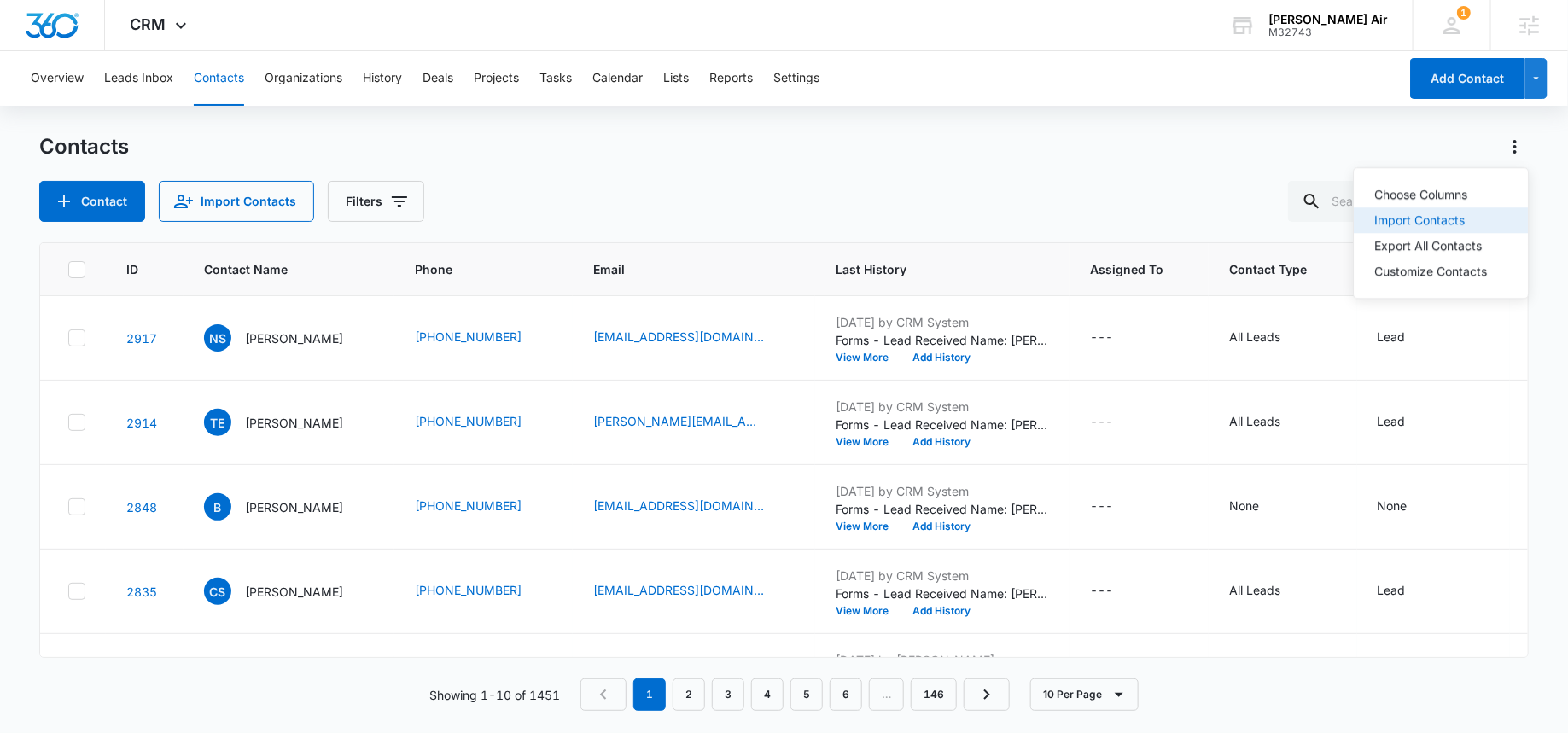
click at [1463, 214] on div "Import Contacts" at bounding box center [1430, 219] width 113 height 12
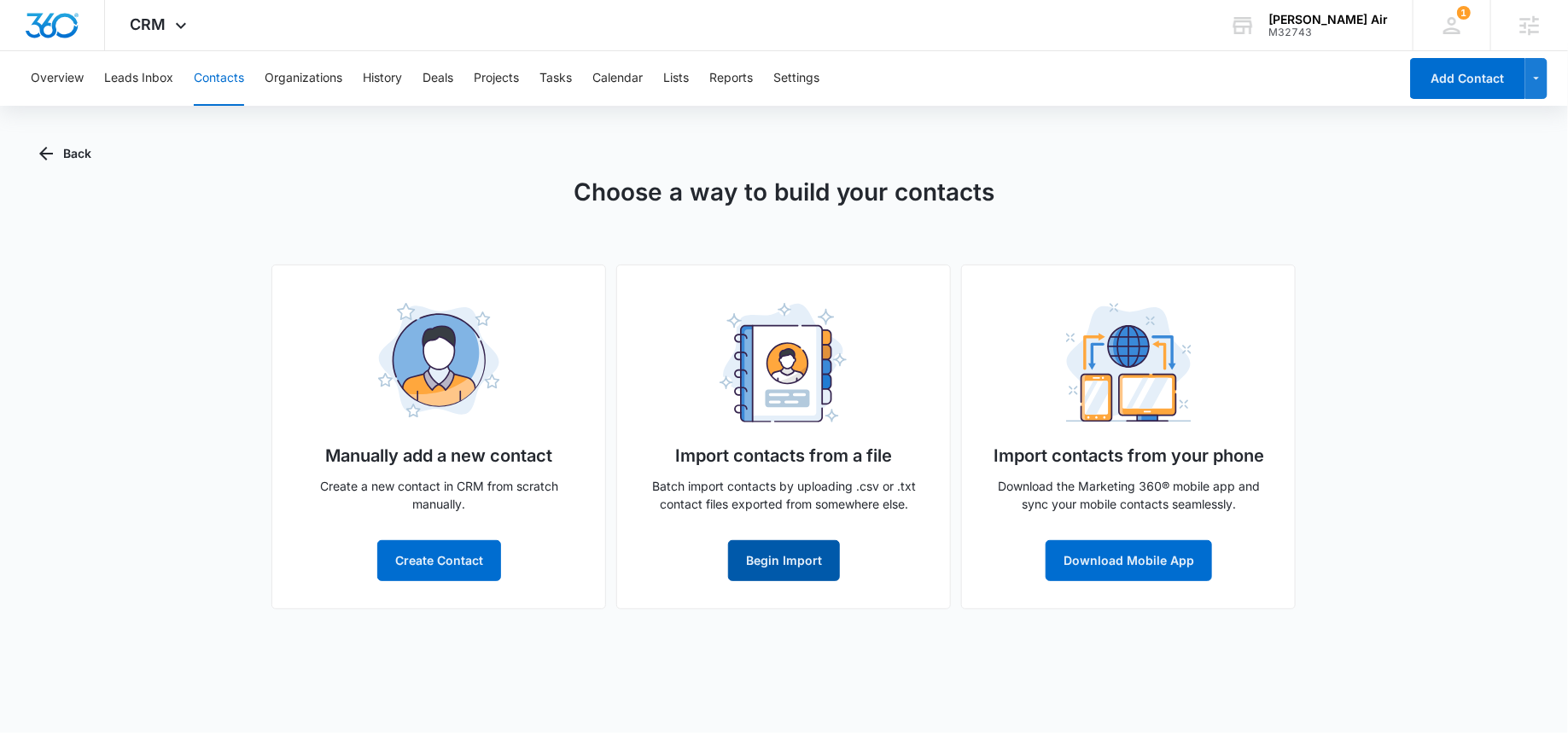
click at [813, 560] on button "Begin Import" at bounding box center [784, 561] width 112 height 41
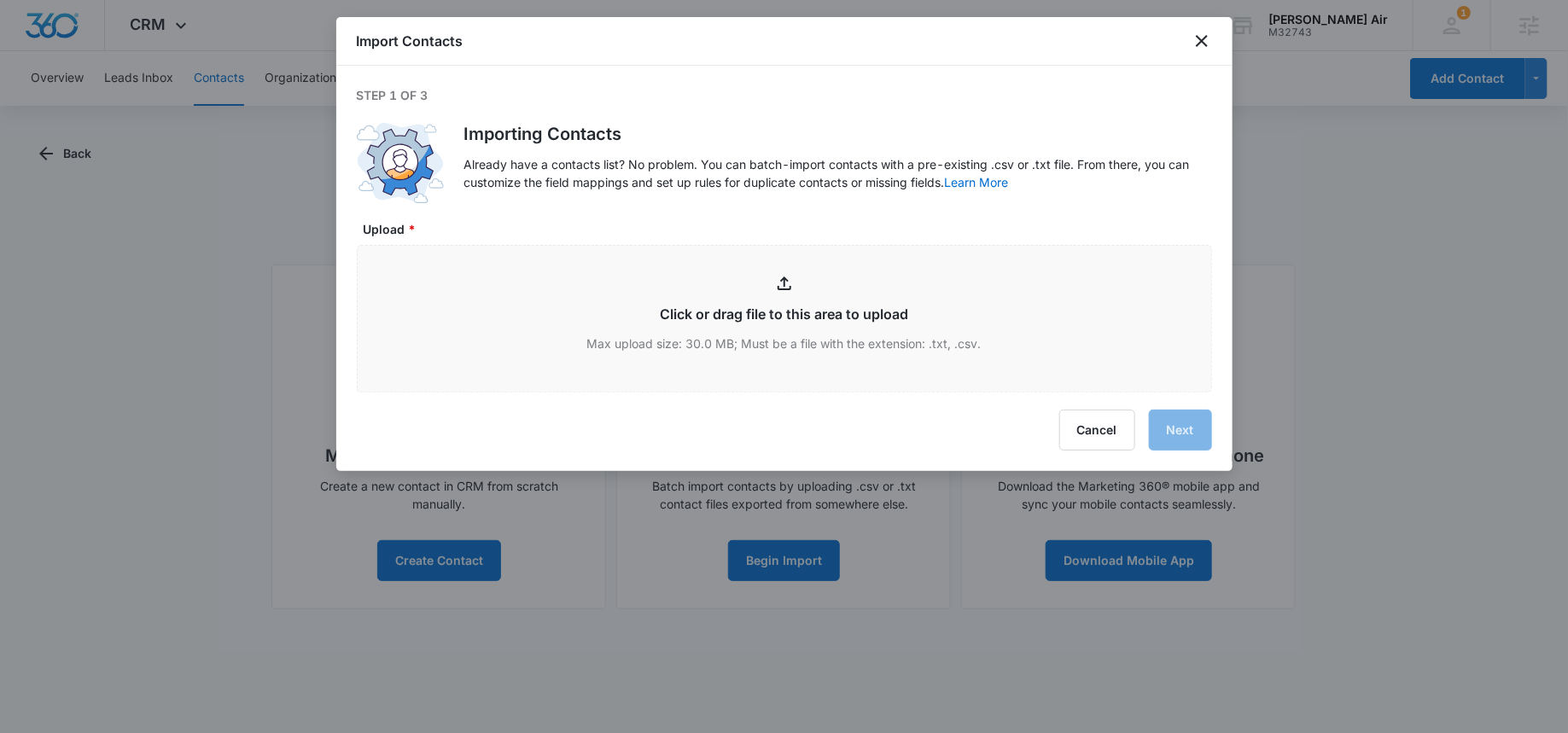
type input "C:\fakepath\Stout-Air_Sales_September_2025.xlsx - Worksheet.csv"
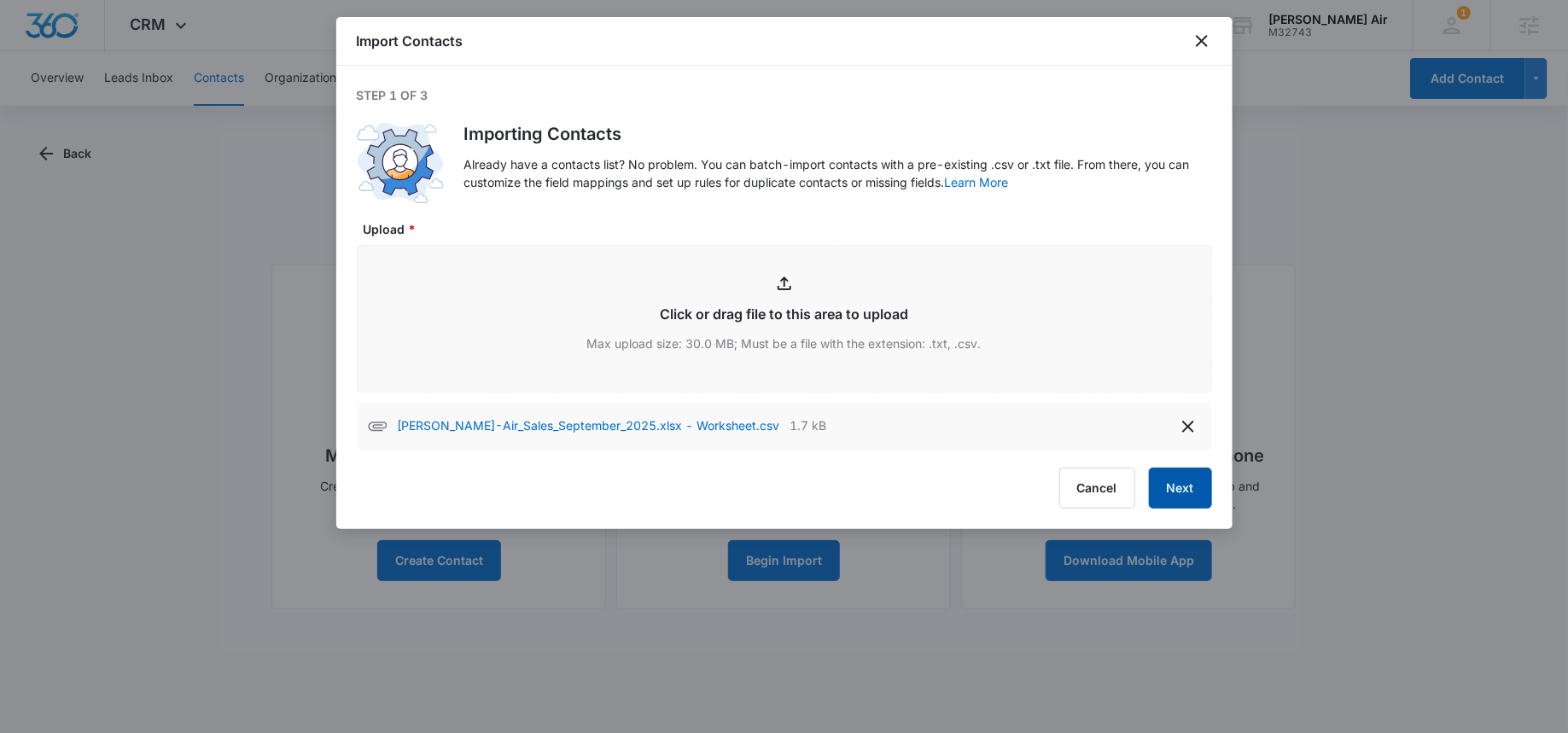
click at [1164, 494] on button "Next" at bounding box center [1180, 489] width 63 height 41
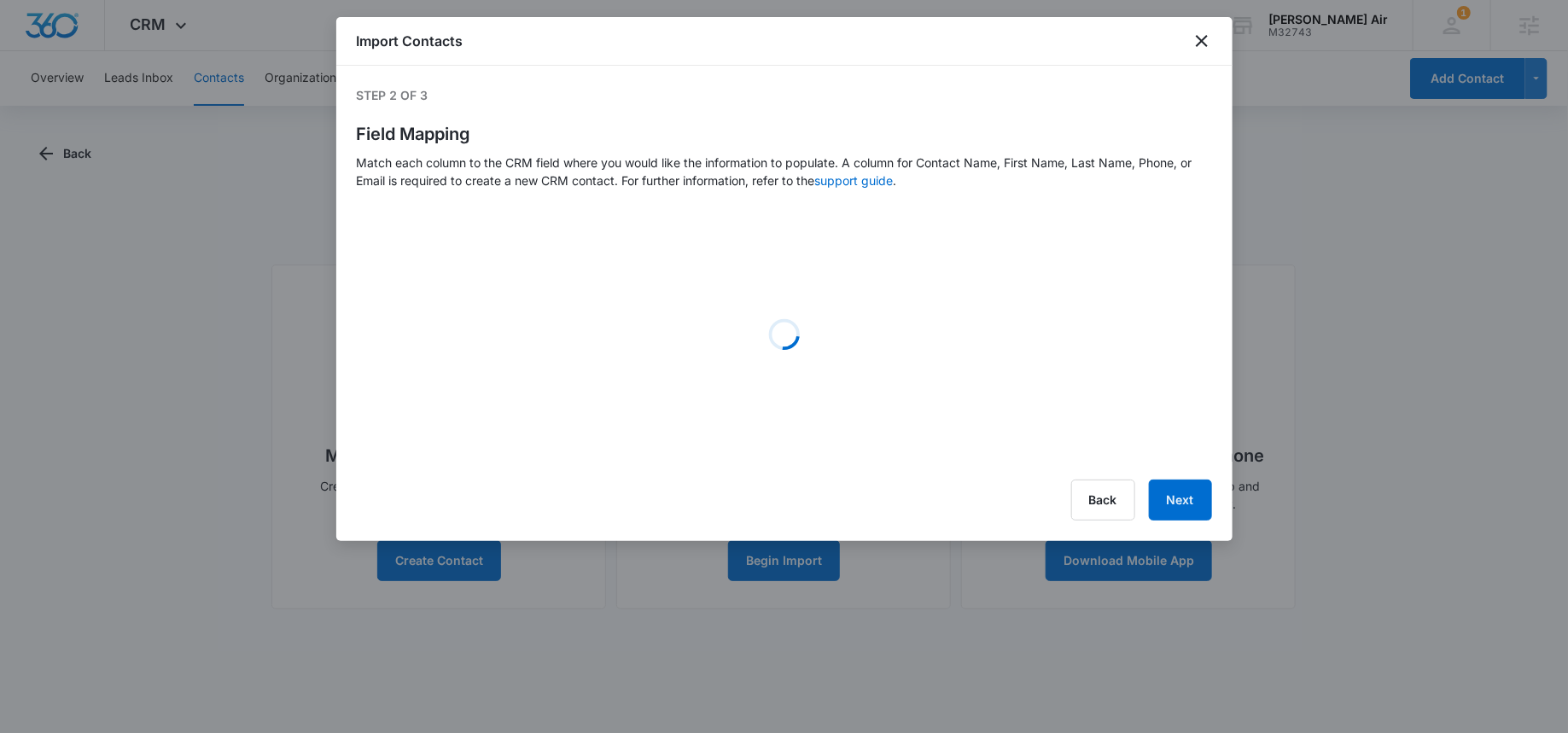
select select "185"
select select "78"
select select "79"
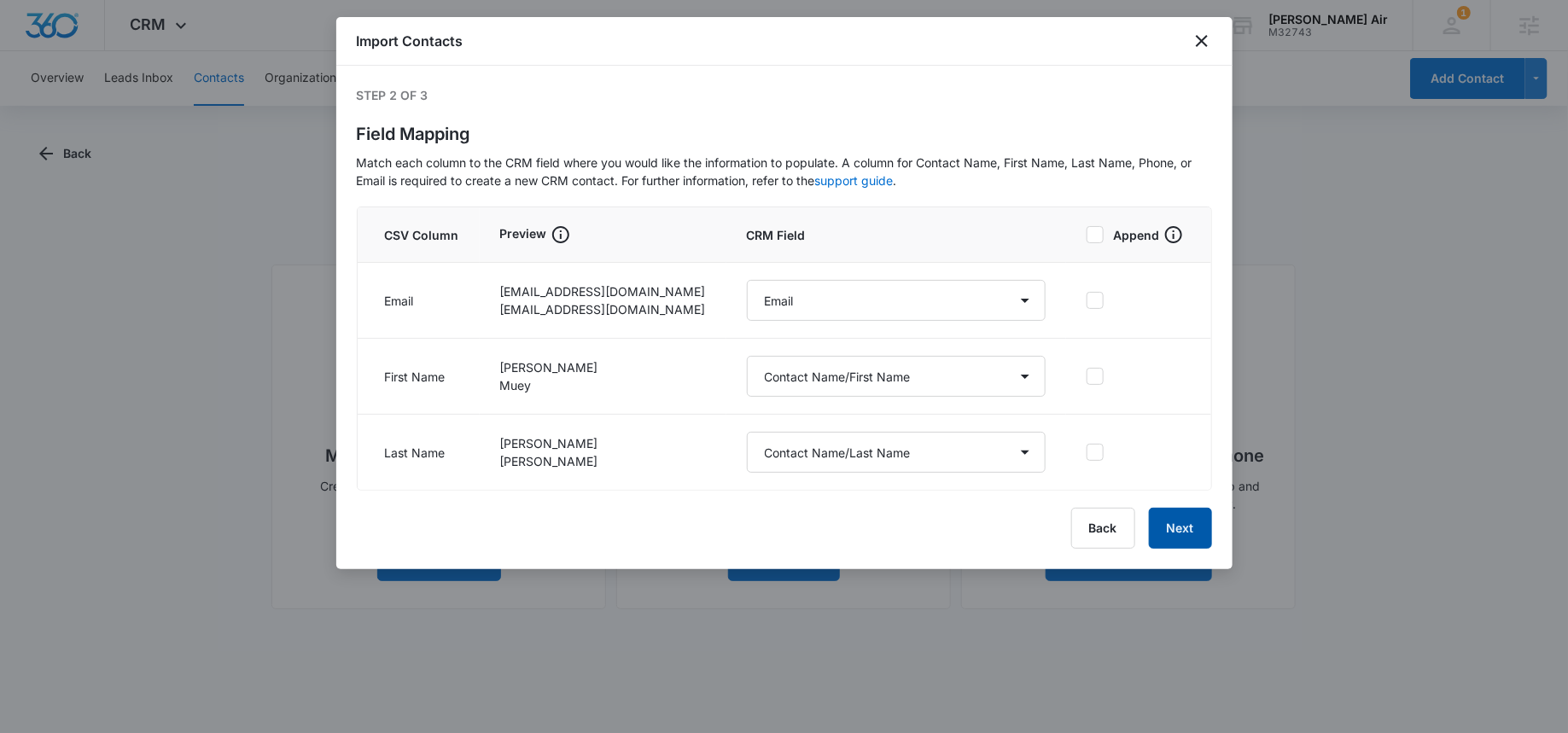
click at [1191, 531] on button "Next" at bounding box center [1180, 529] width 63 height 41
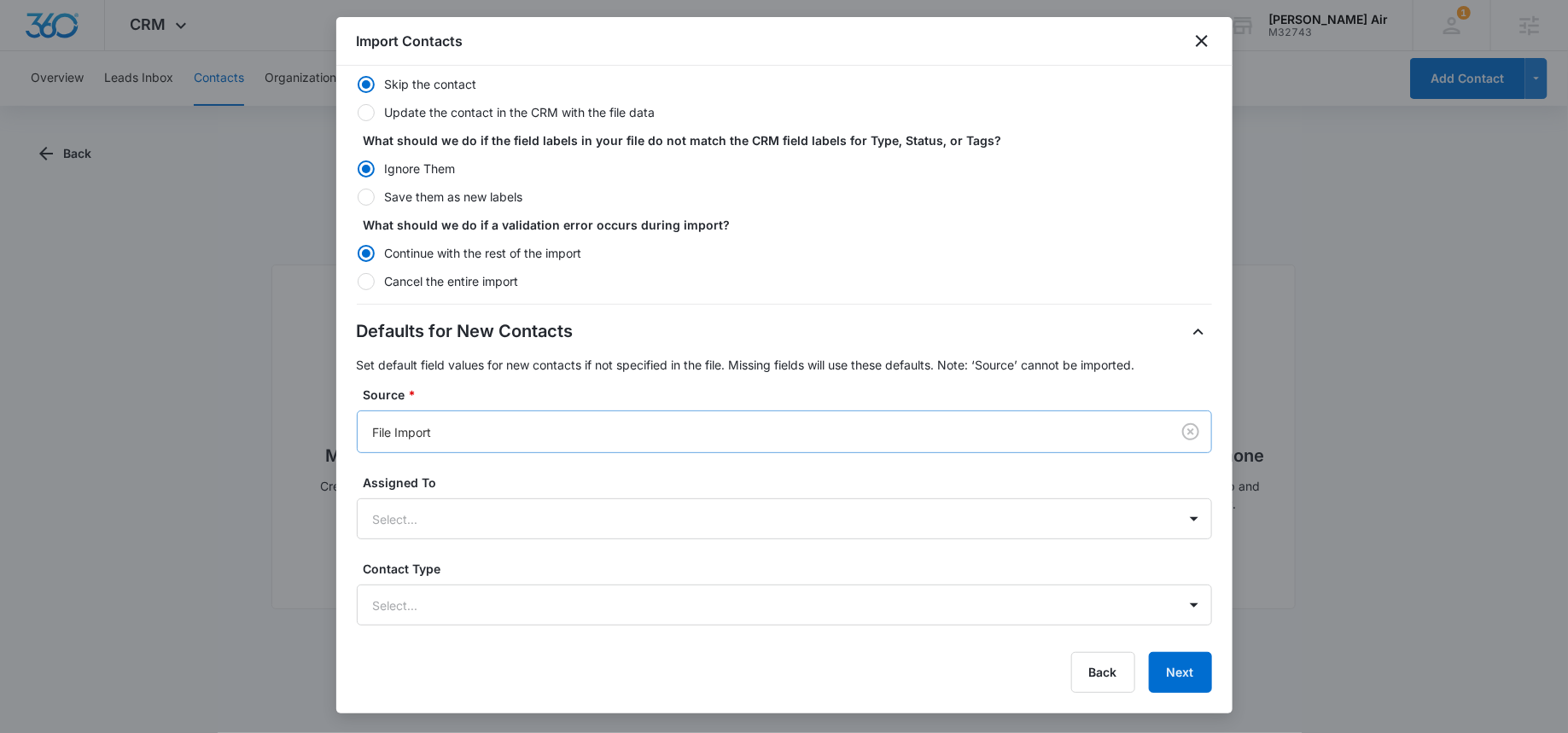
scroll to position [231, 0]
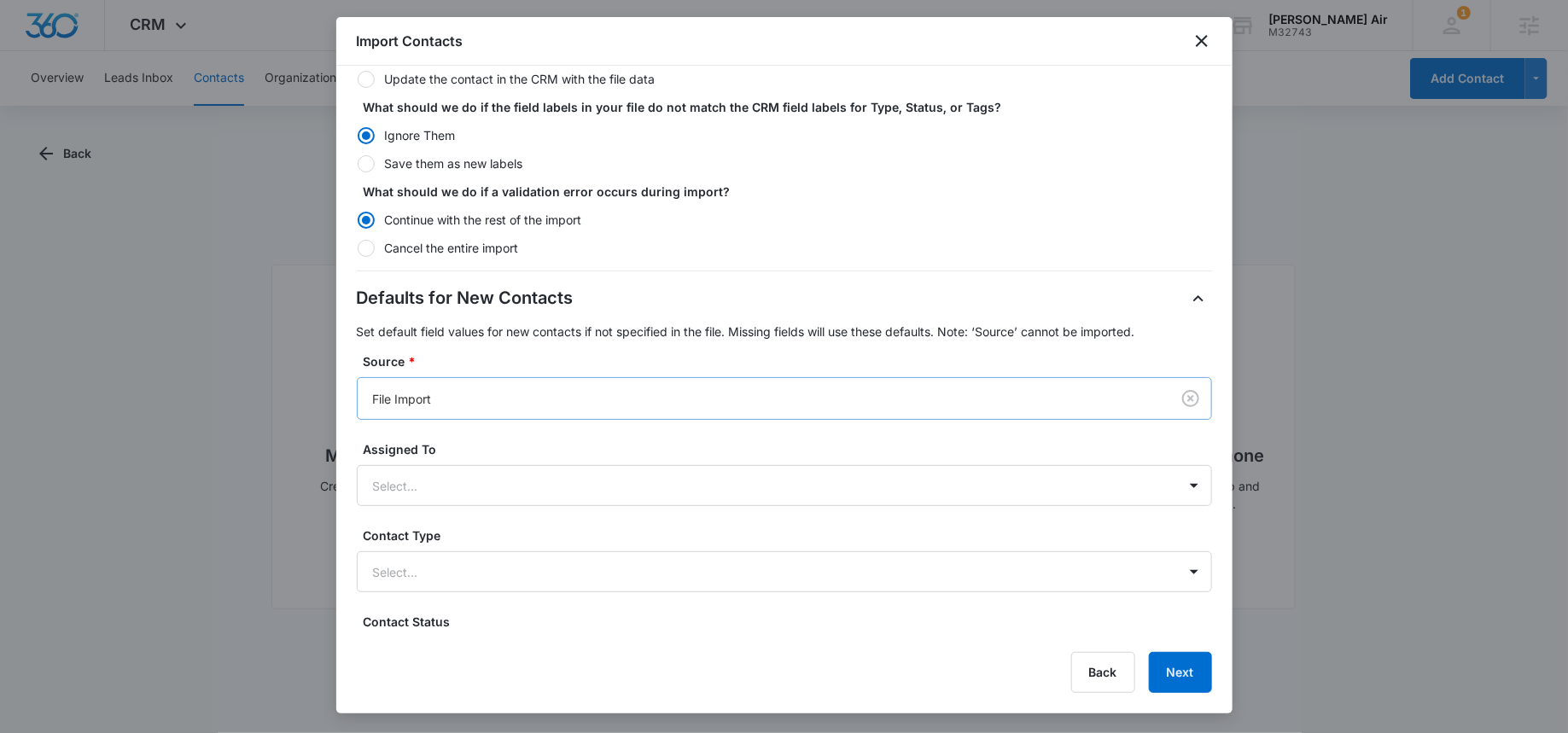
click at [455, 395] on div at bounding box center [760, 399] width 776 height 21
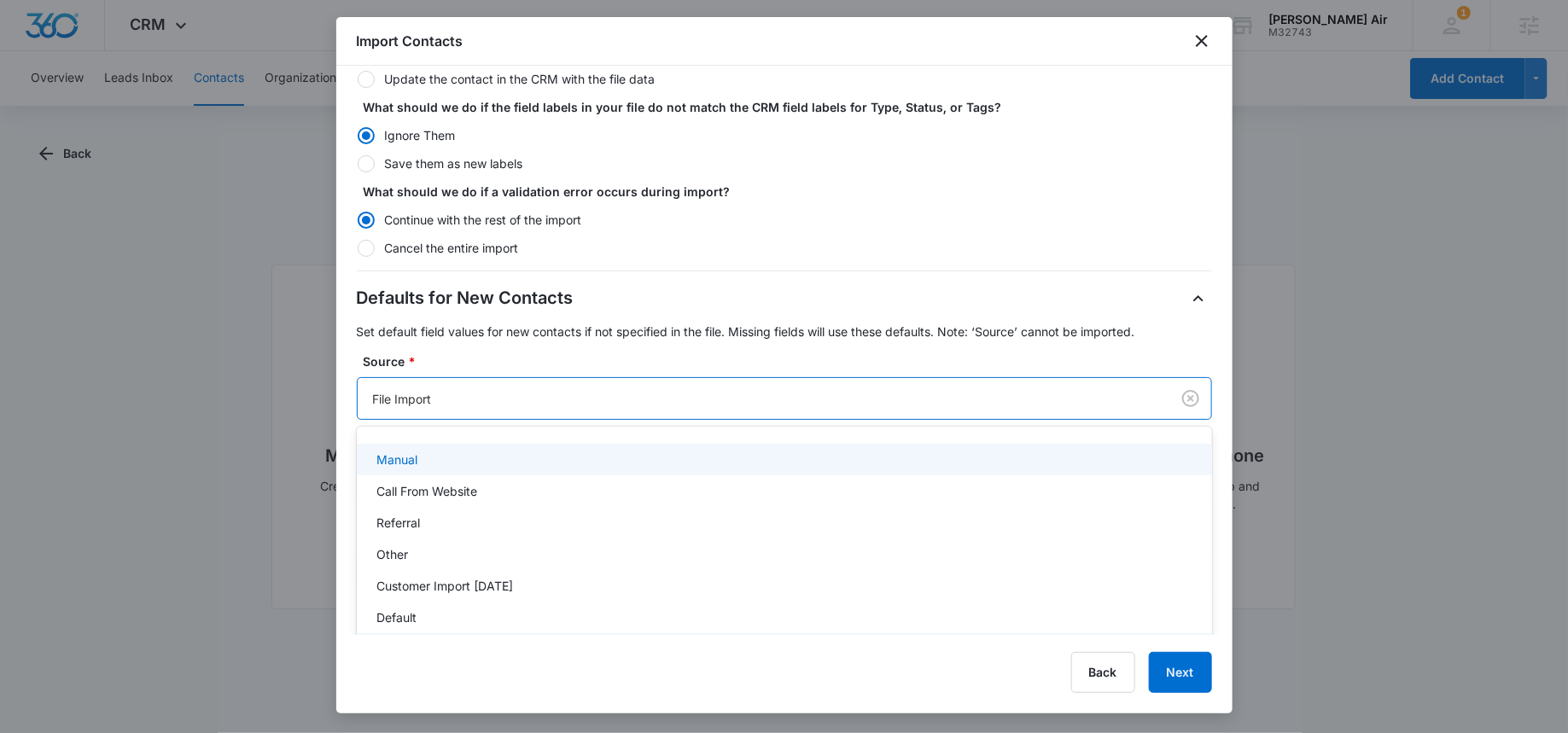
click at [418, 464] on div "Manual" at bounding box center [783, 459] width 811 height 18
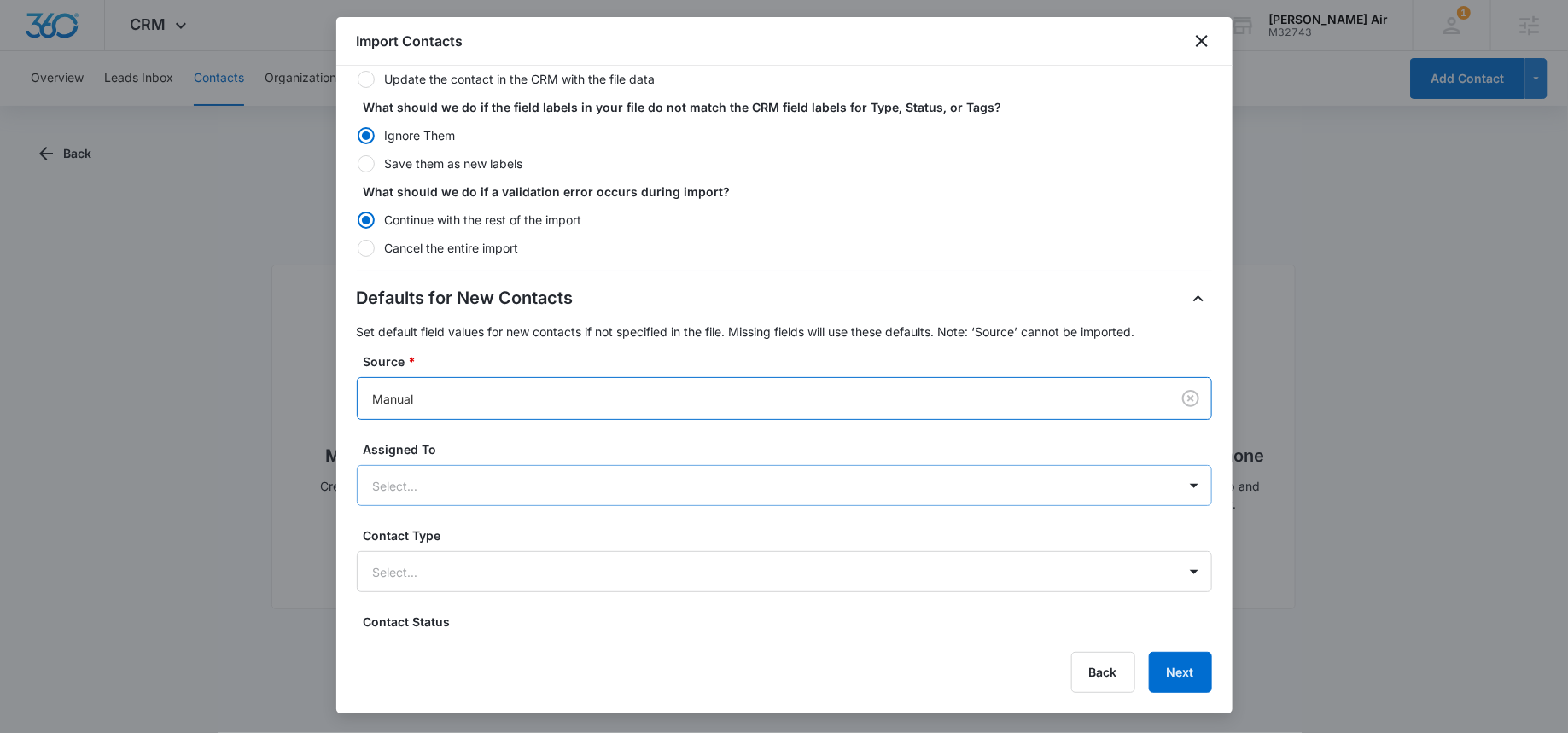
click at [460, 483] on div at bounding box center [764, 486] width 782 height 21
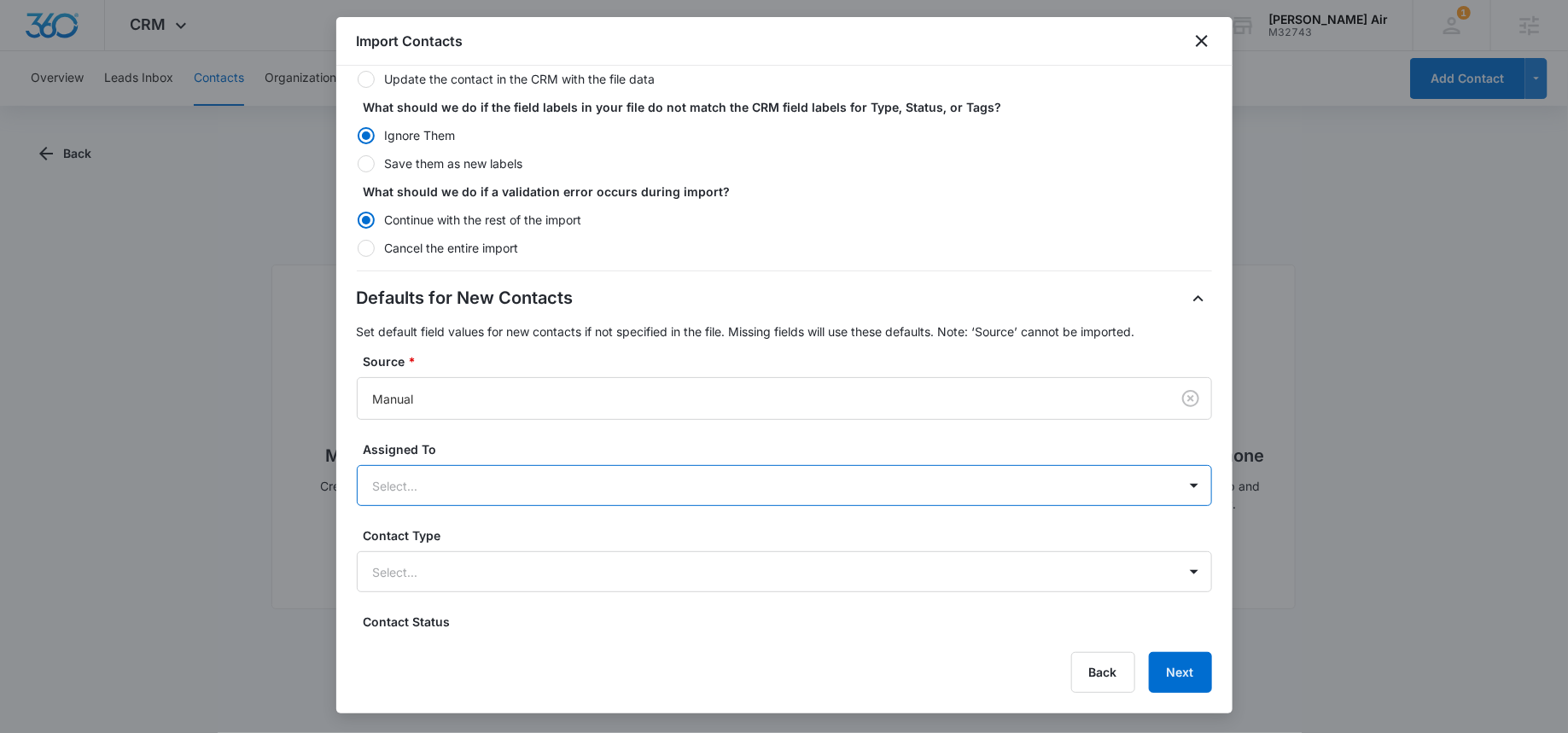
click at [460, 483] on div at bounding box center [764, 486] width 782 height 21
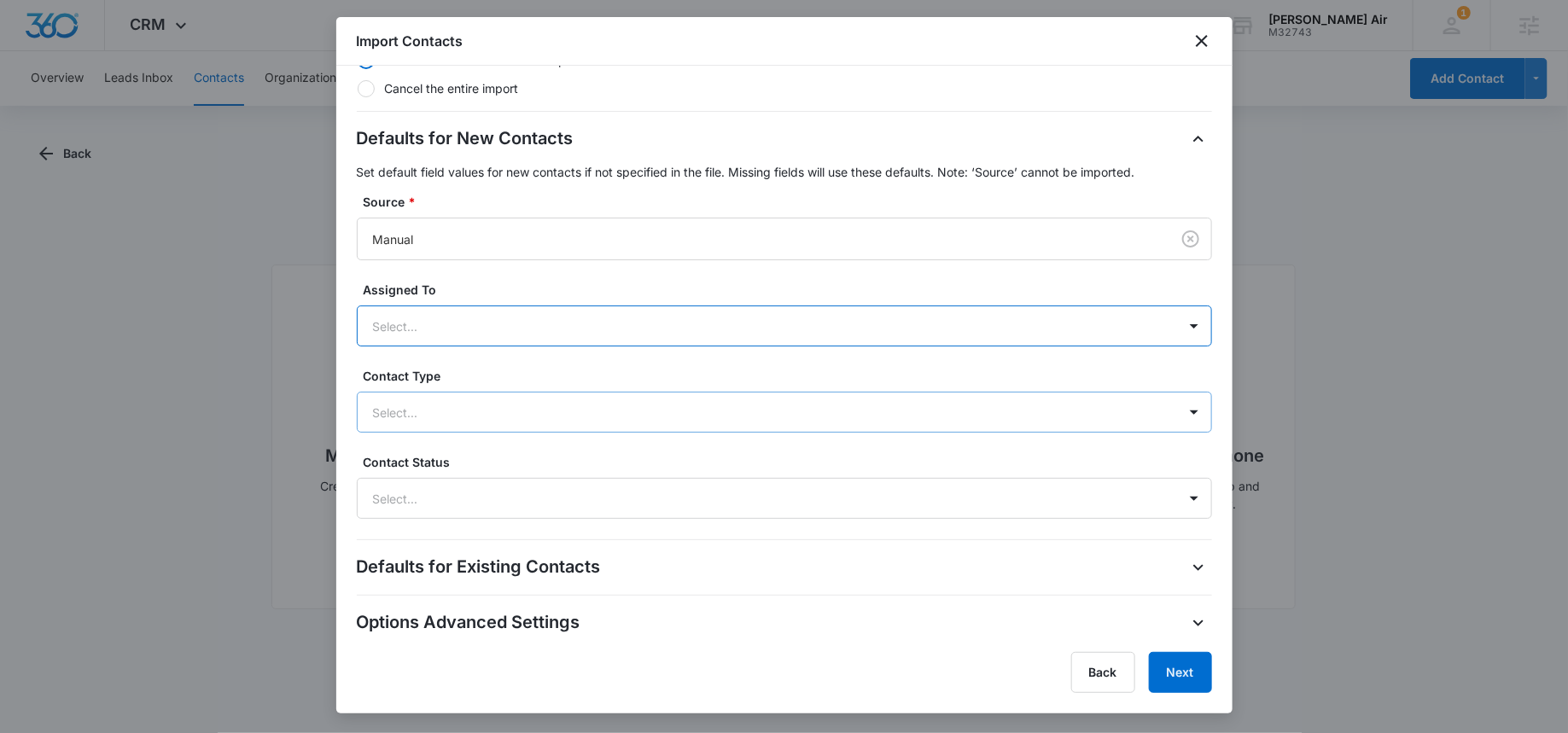
click at [449, 403] on div at bounding box center [764, 413] width 782 height 21
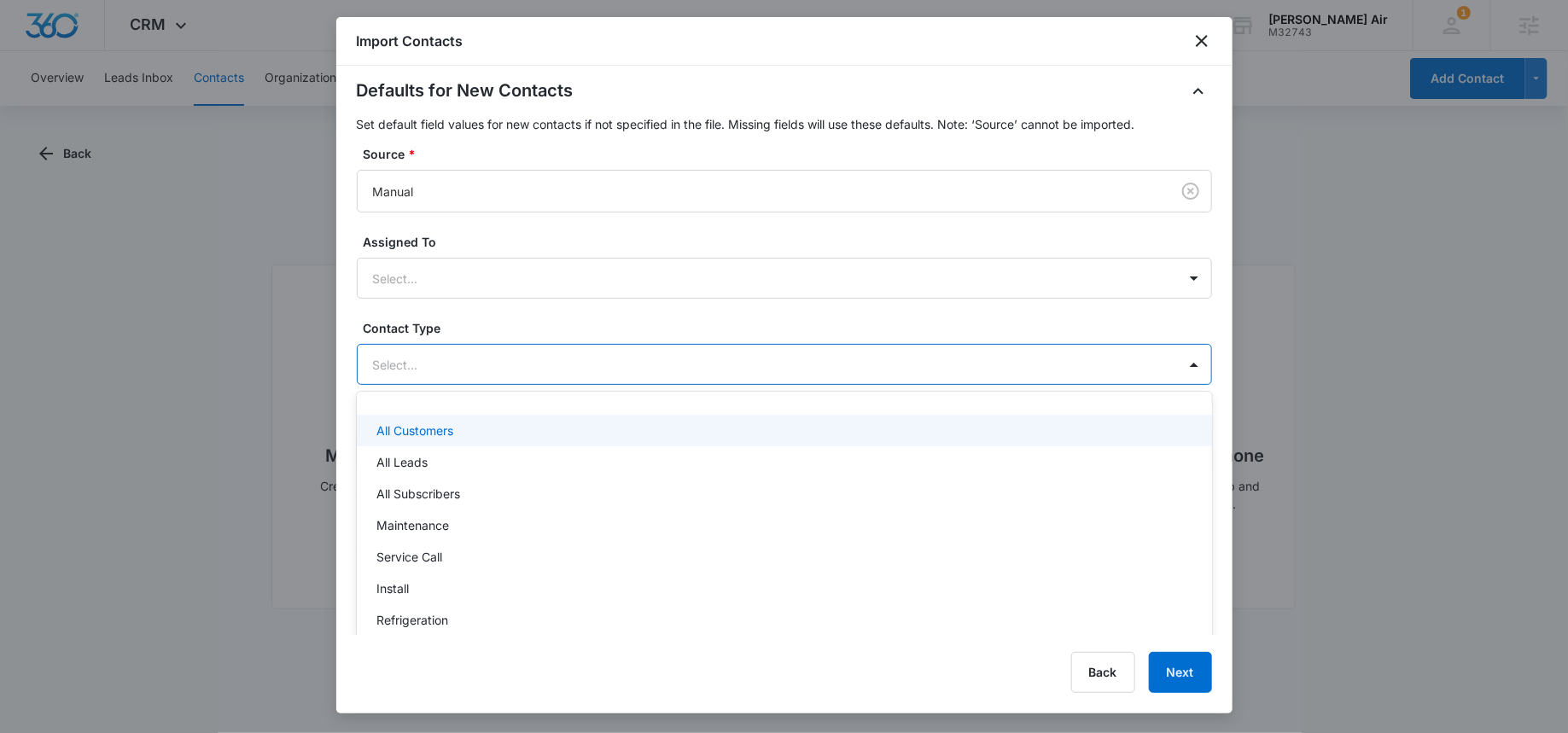
scroll to position [455, 0]
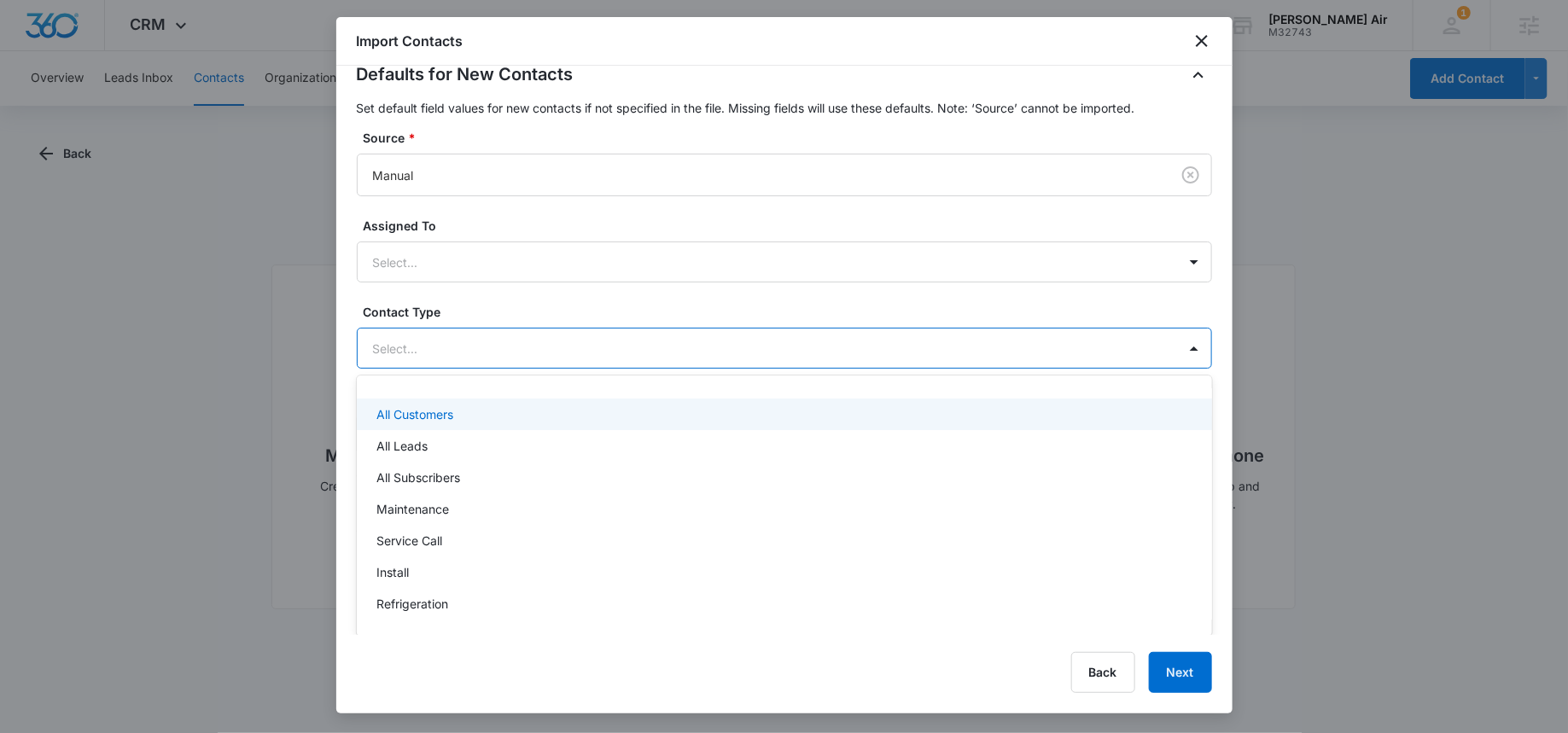
click at [426, 414] on p "All Customers" at bounding box center [416, 414] width 76 height 18
click at [574, 344] on div "Defaults for New Contacts Set default field values for new contacts if not spec…" at bounding box center [784, 259] width 856 height 395
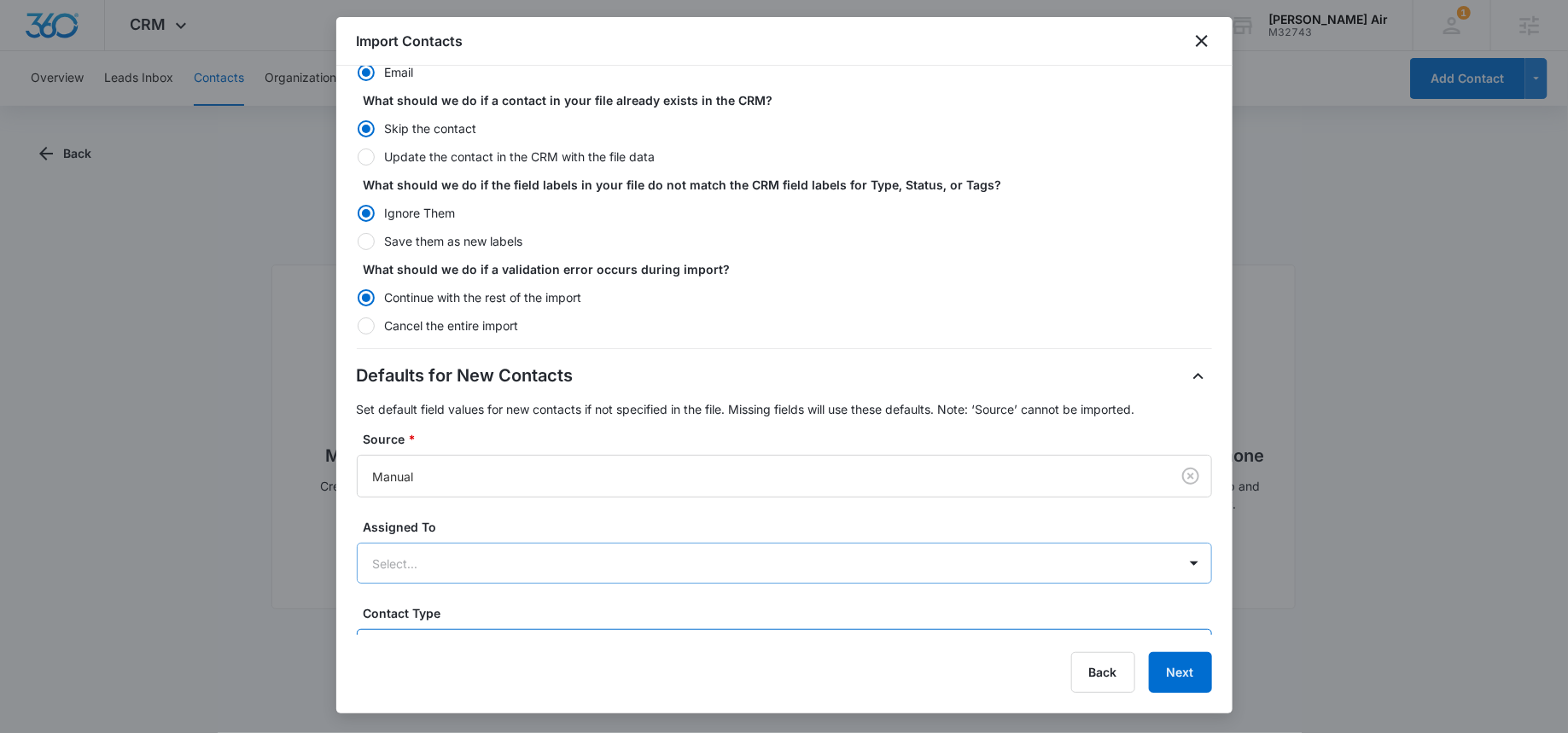
scroll to position [0, 0]
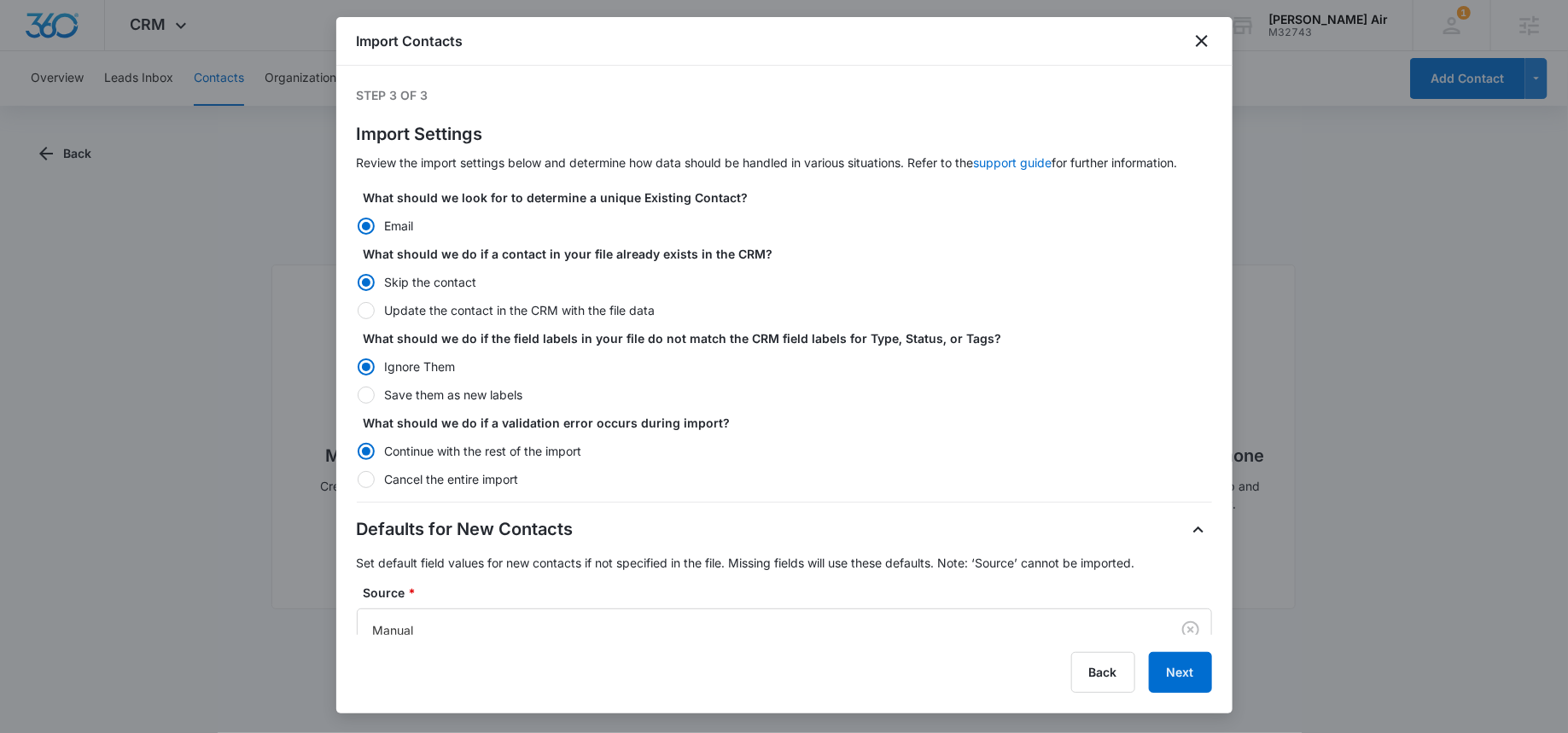
click at [434, 309] on label "Update the contact in the CRM with the file data" at bounding box center [784, 310] width 856 height 18
click at [358, 310] on input "Update the contact in the CRM with the file data" at bounding box center [357, 310] width 1 height 1
radio input "false"
radio input "true"
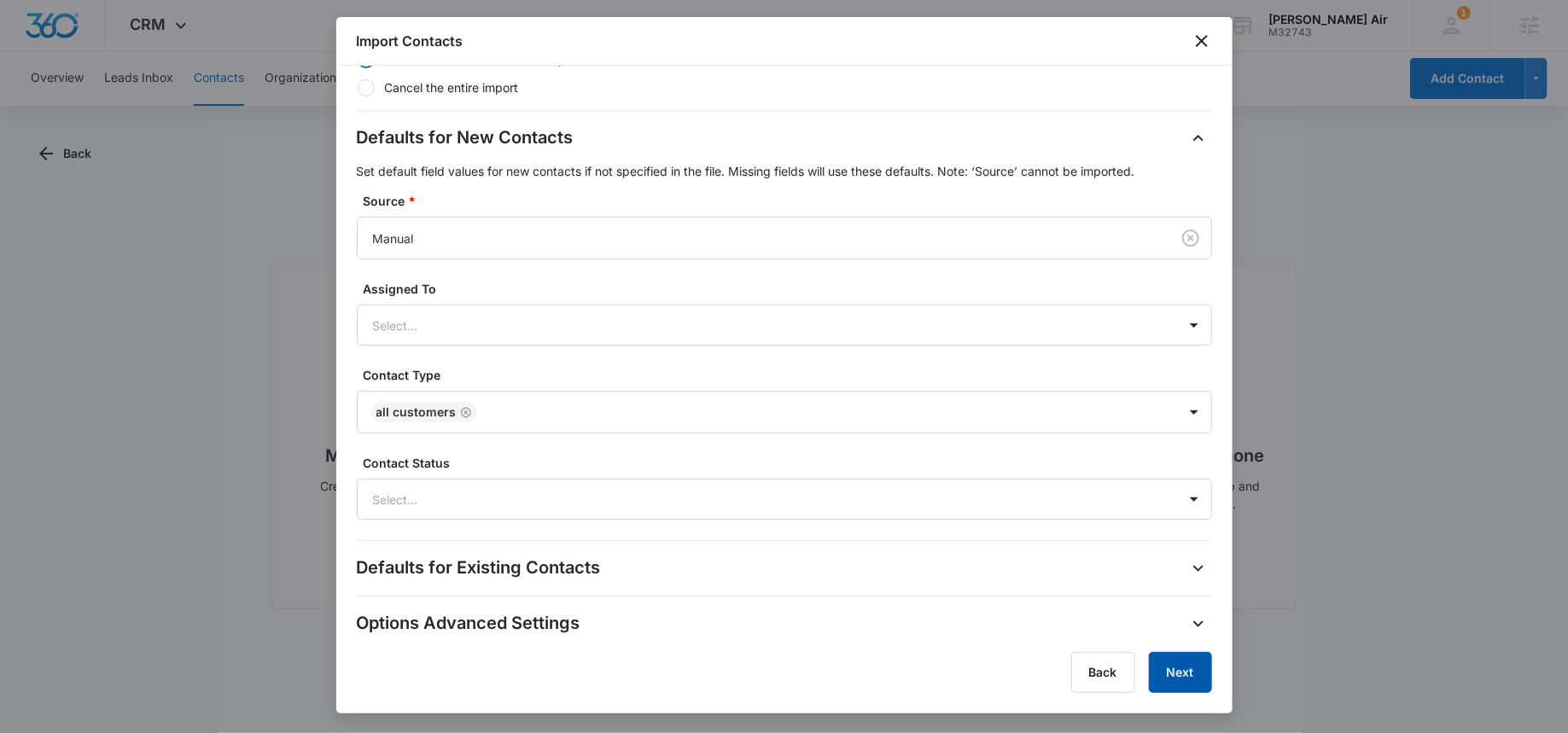
click at [1177, 676] on button "Next" at bounding box center [1180, 673] width 63 height 41
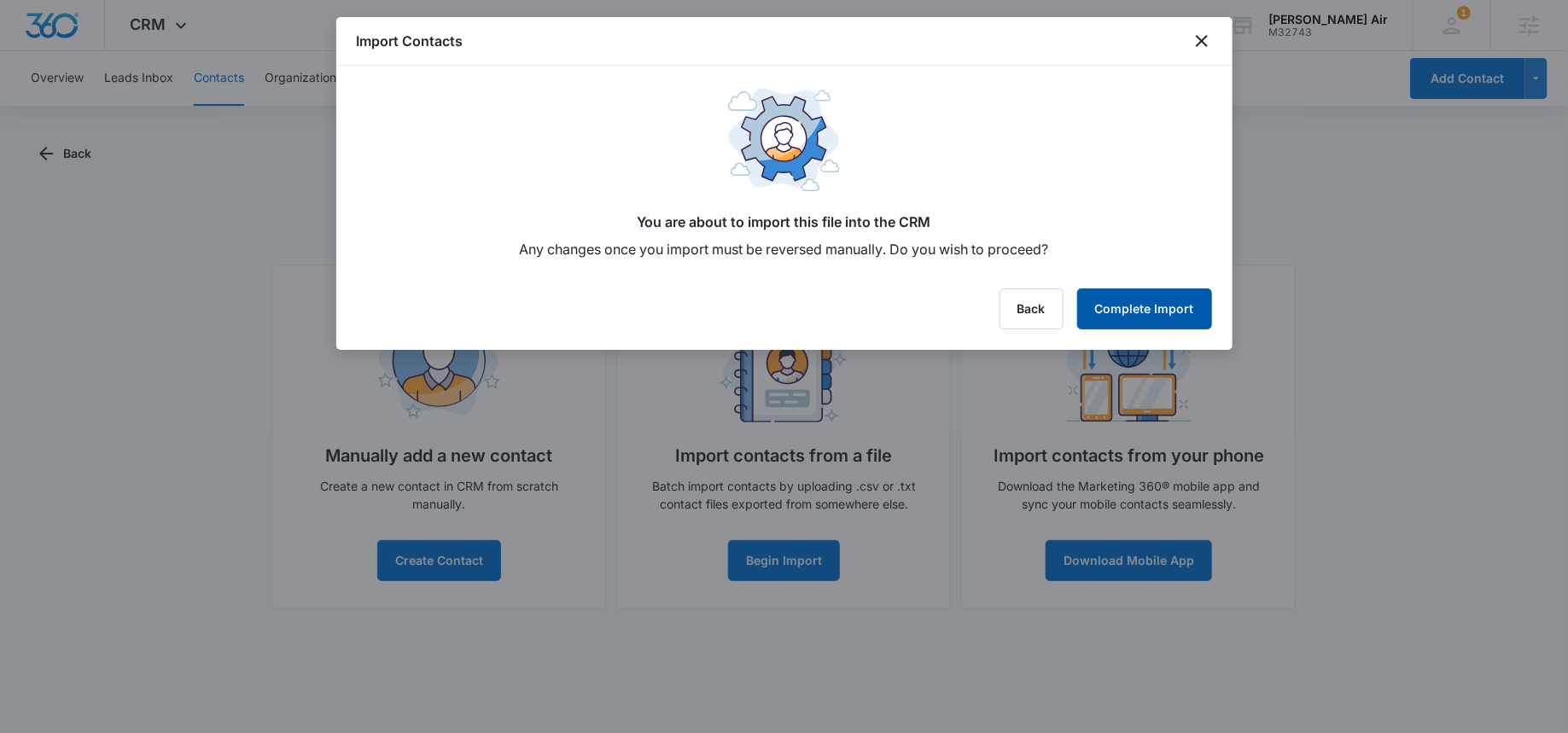
click at [1148, 302] on button "Complete Import" at bounding box center [1145, 309] width 135 height 41
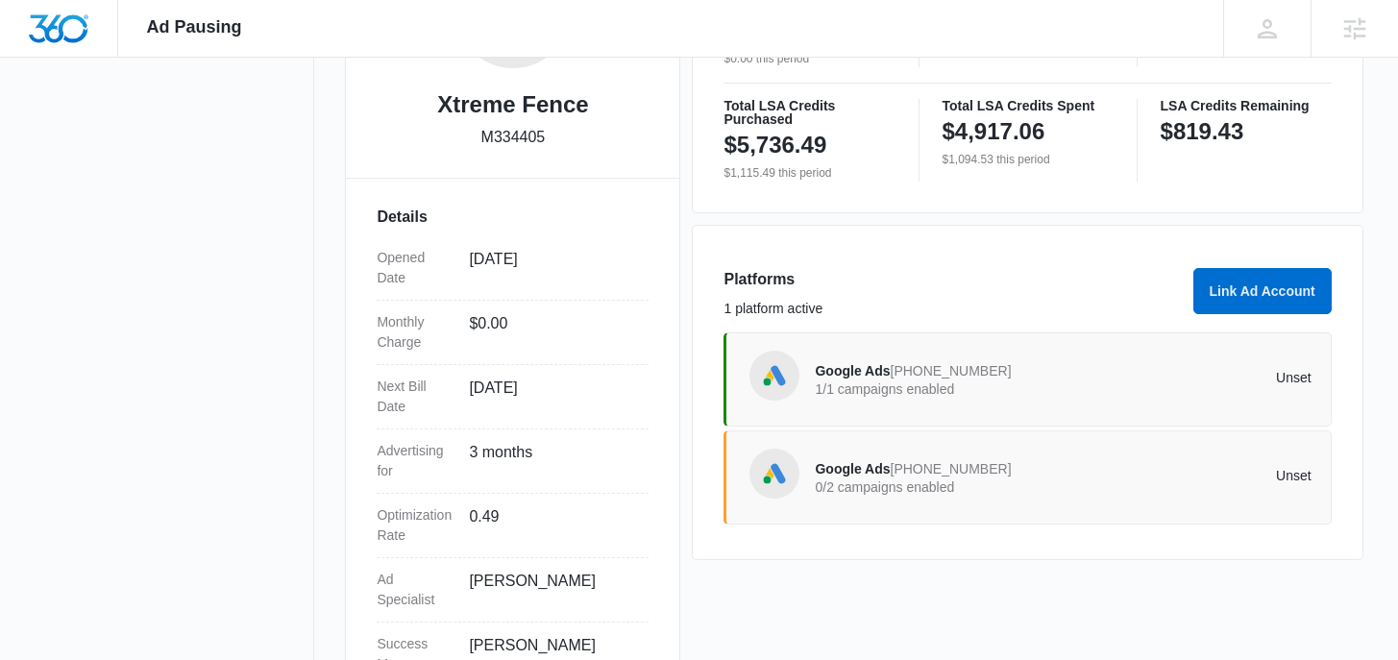
scroll to position [497, 0]
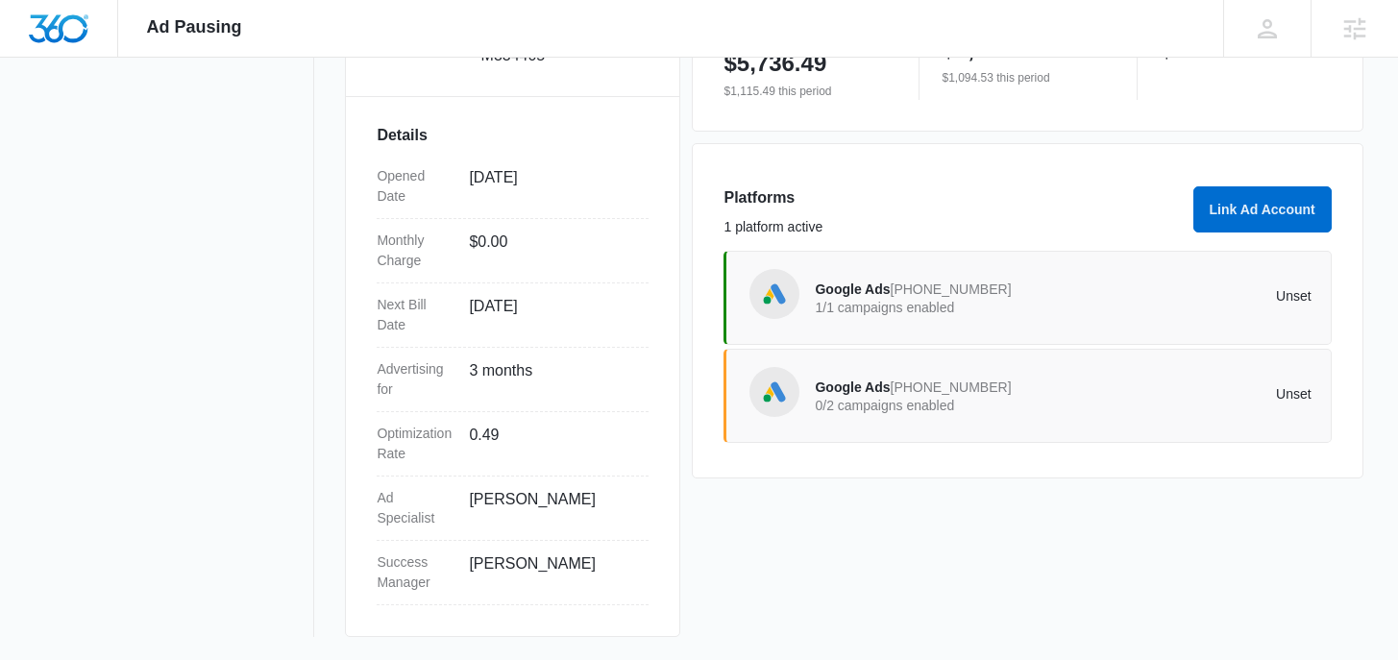
click at [903, 294] on span "468-483-2656" at bounding box center [951, 289] width 121 height 15
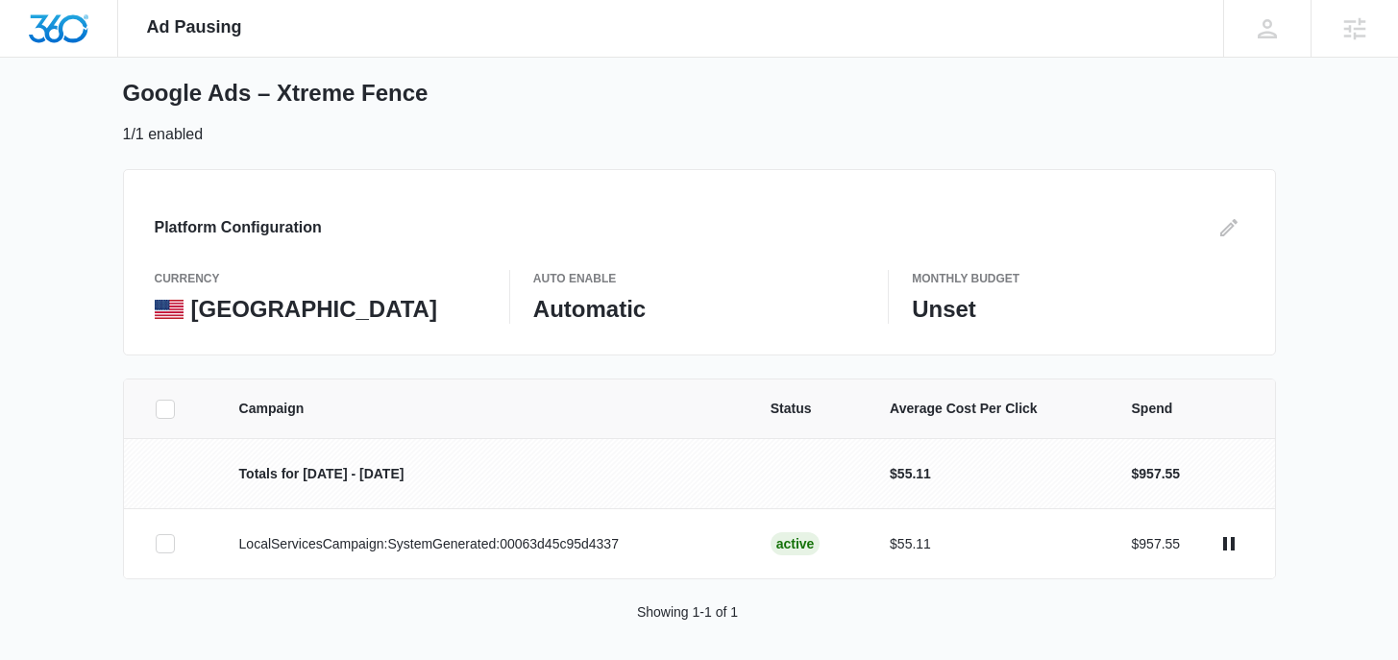
scroll to position [95, 0]
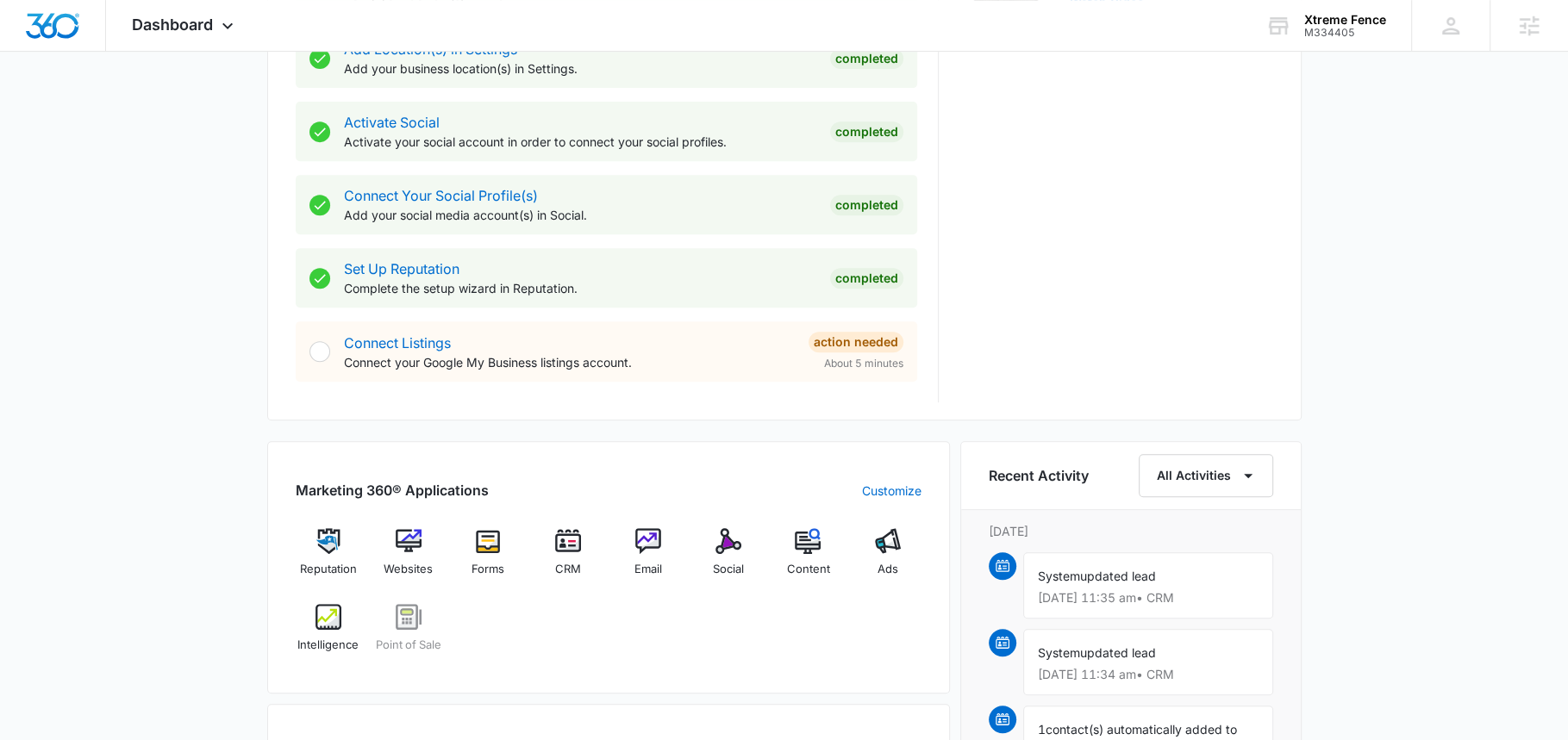
scroll to position [710, 0]
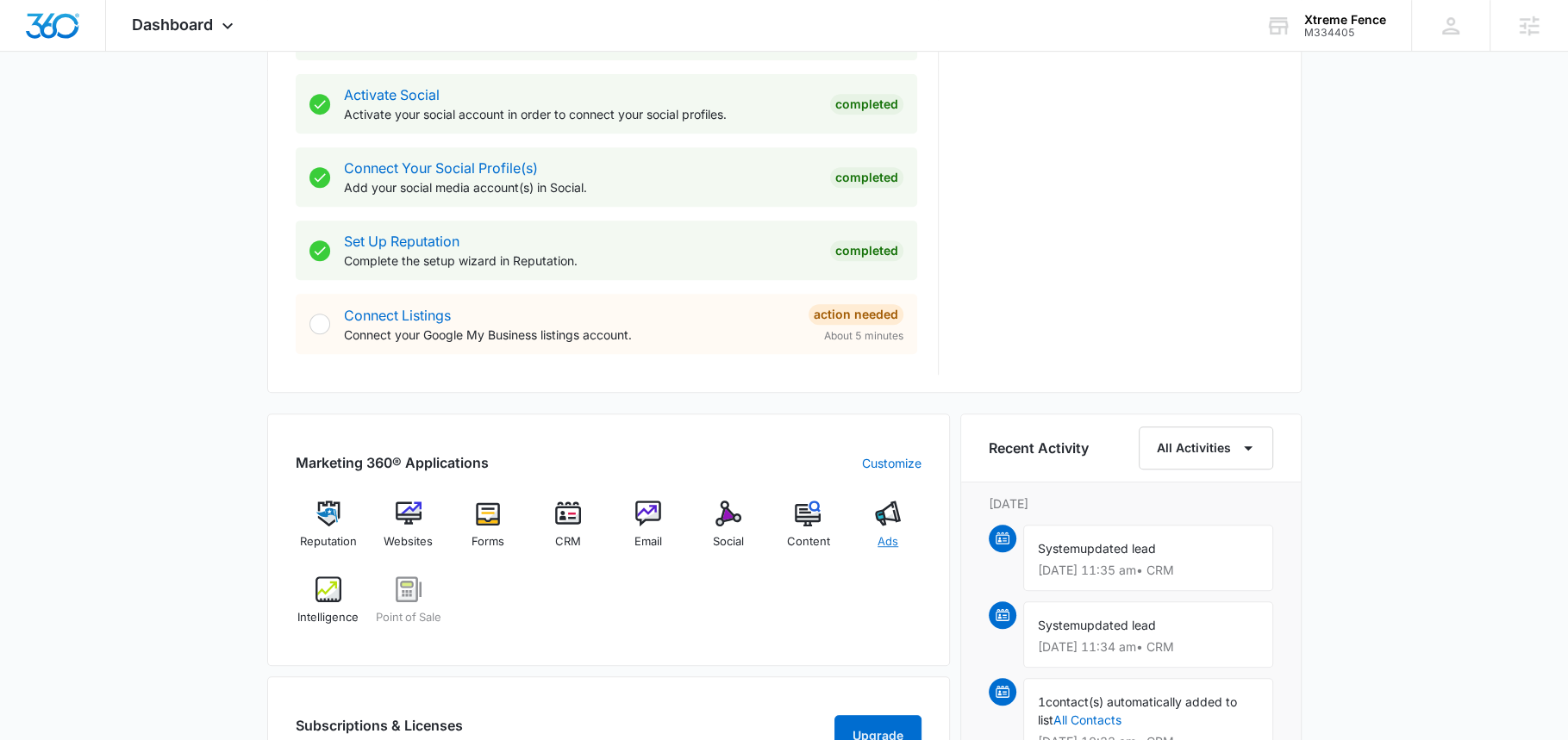
click at [898, 505] on img at bounding box center [887, 513] width 26 height 26
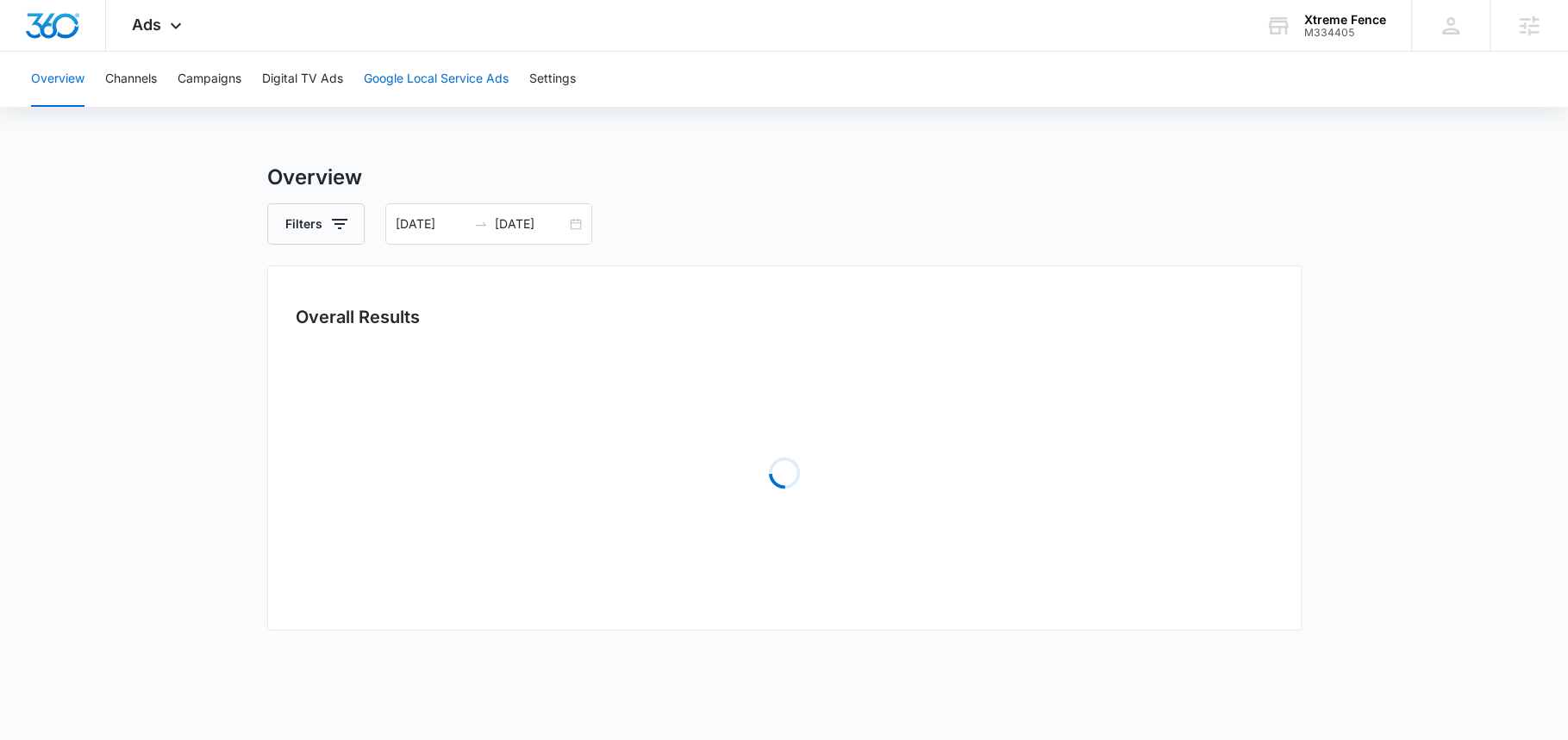
click at [409, 81] on button "Google Local Service Ads" at bounding box center [436, 80] width 144 height 56
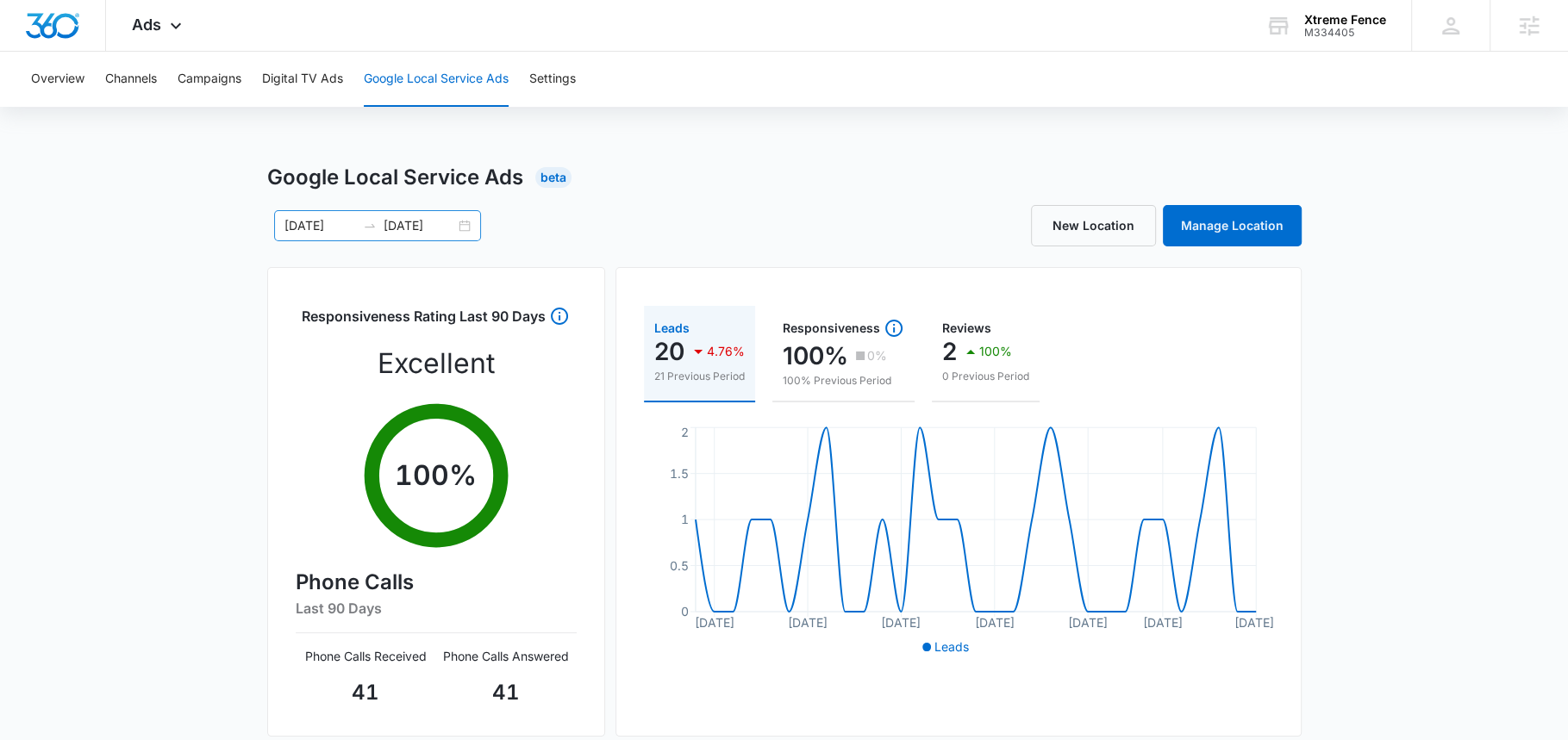
click at [414, 229] on input "10/12/2025" at bounding box center [420, 225] width 72 height 19
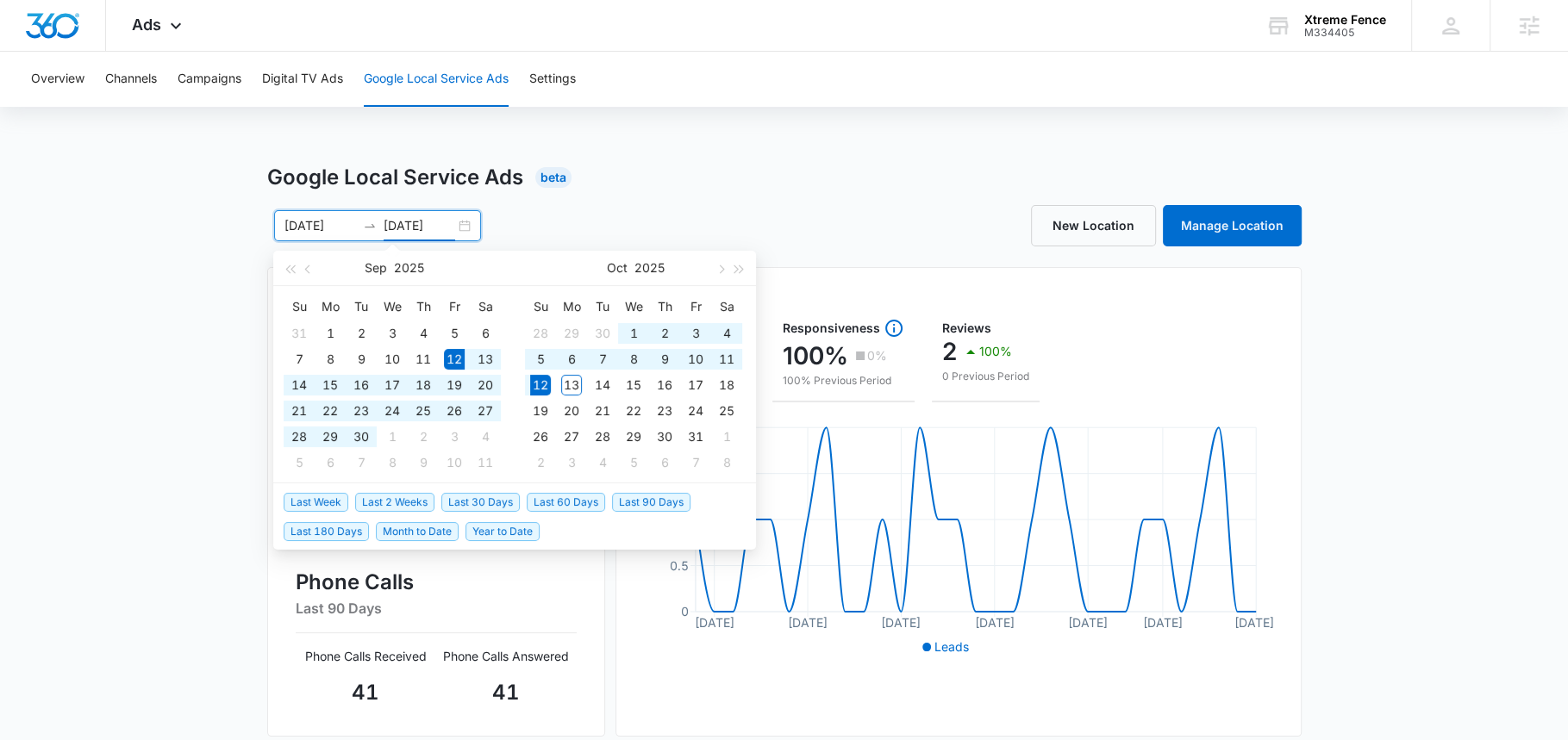
type input "10/12/2025"
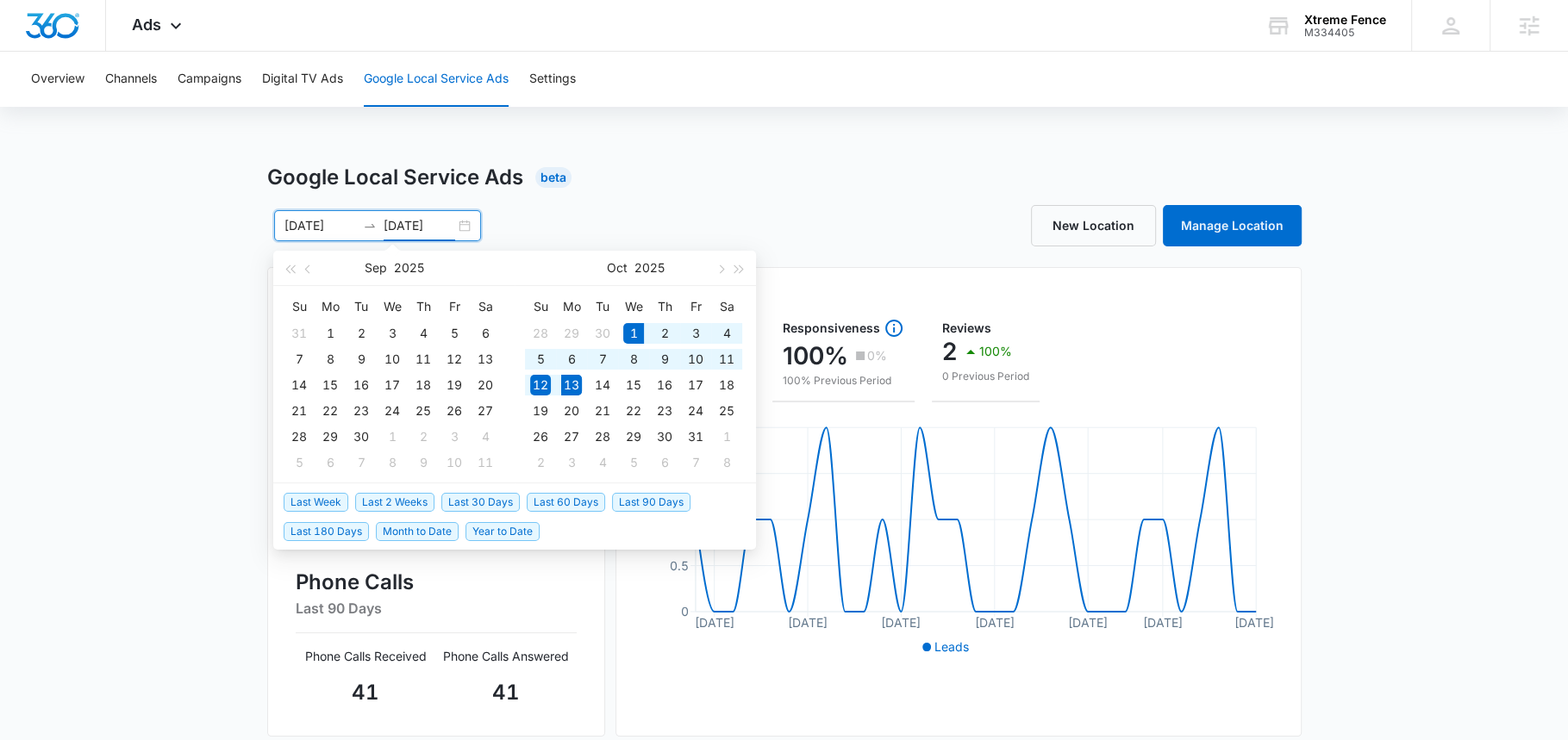
click at [390, 531] on span "Month to Date" at bounding box center [417, 531] width 83 height 19
type input "10/01/2025"
type input "10/13/2025"
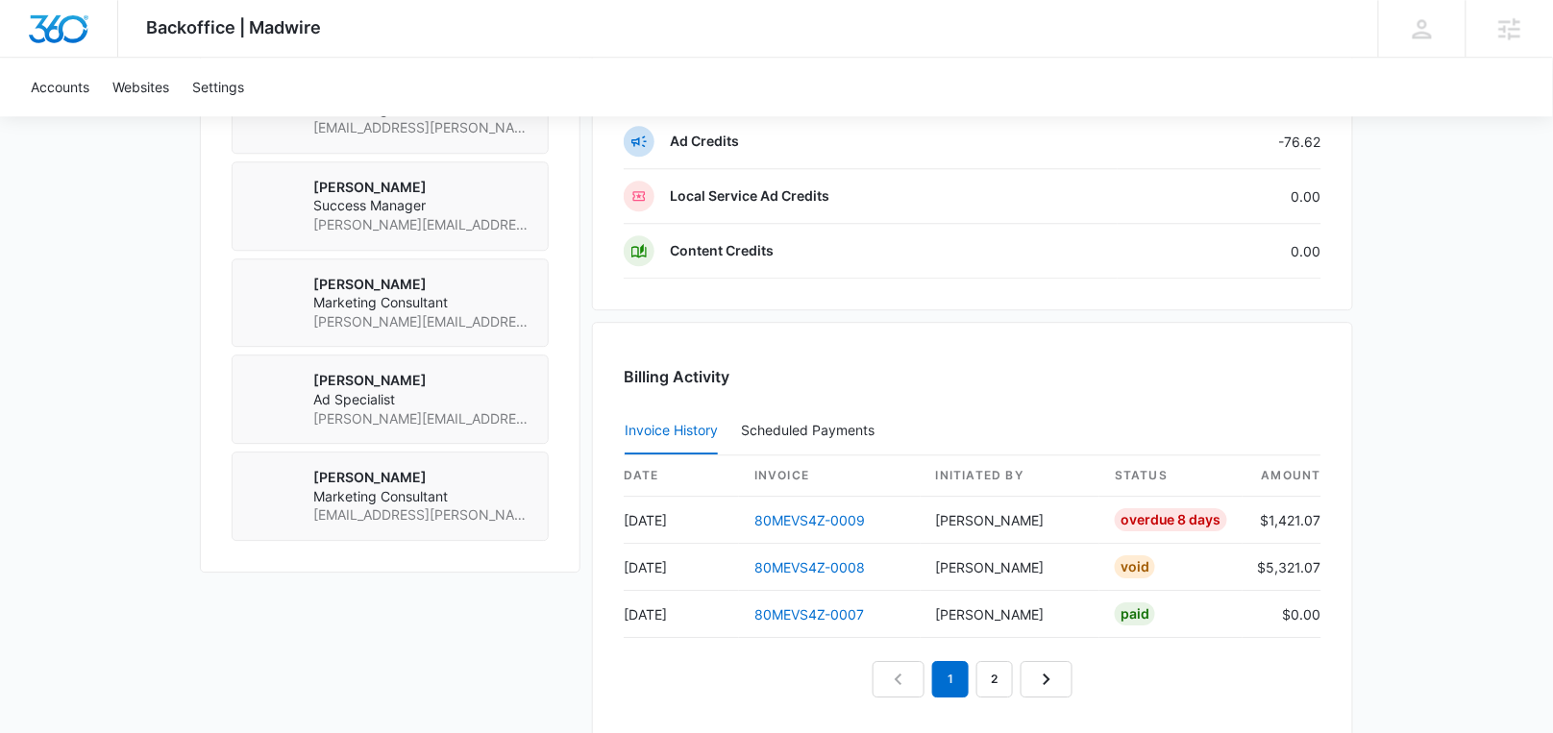
scroll to position [1790, 0]
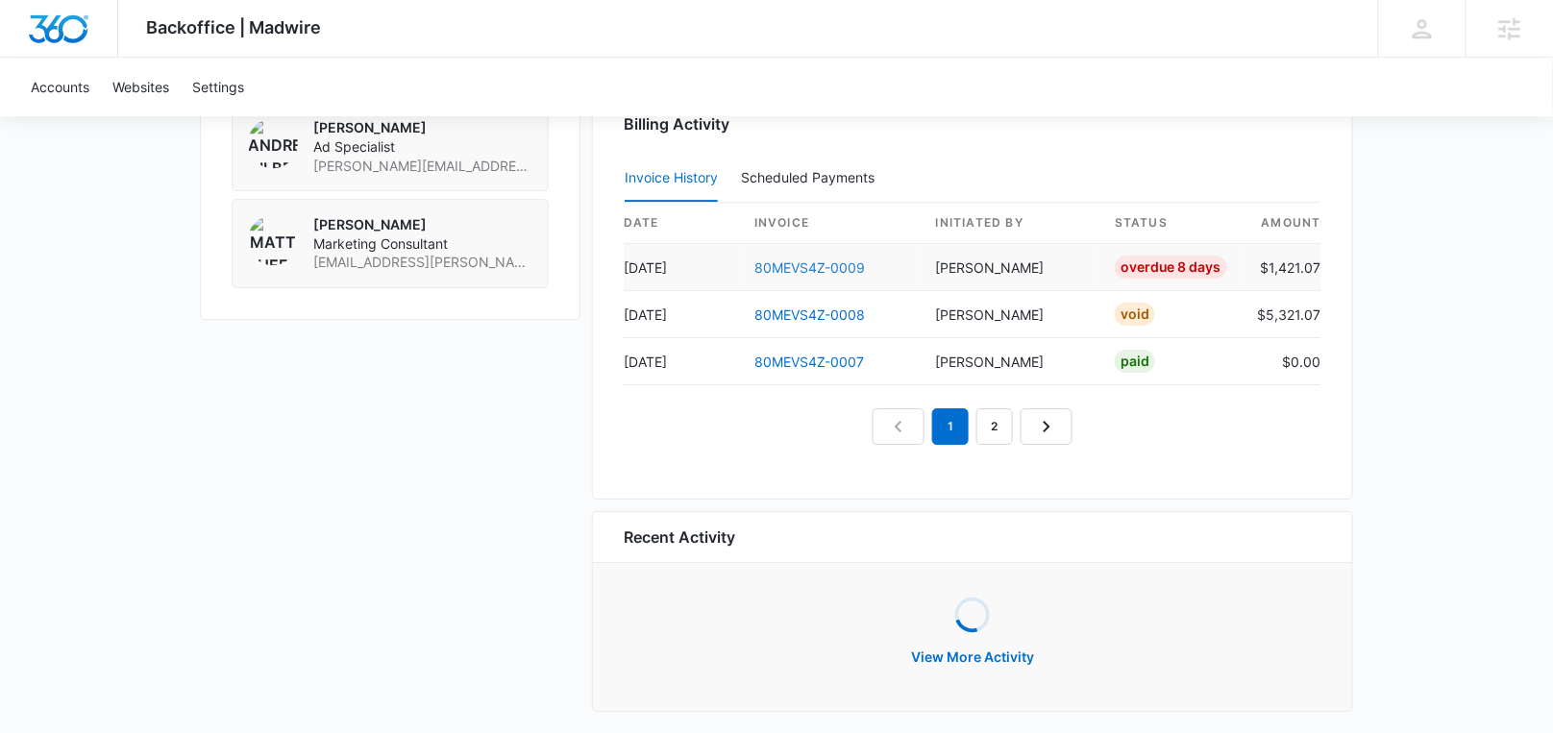
click at [784, 259] on link "80MEVS4Z-0009" at bounding box center [809, 267] width 111 height 16
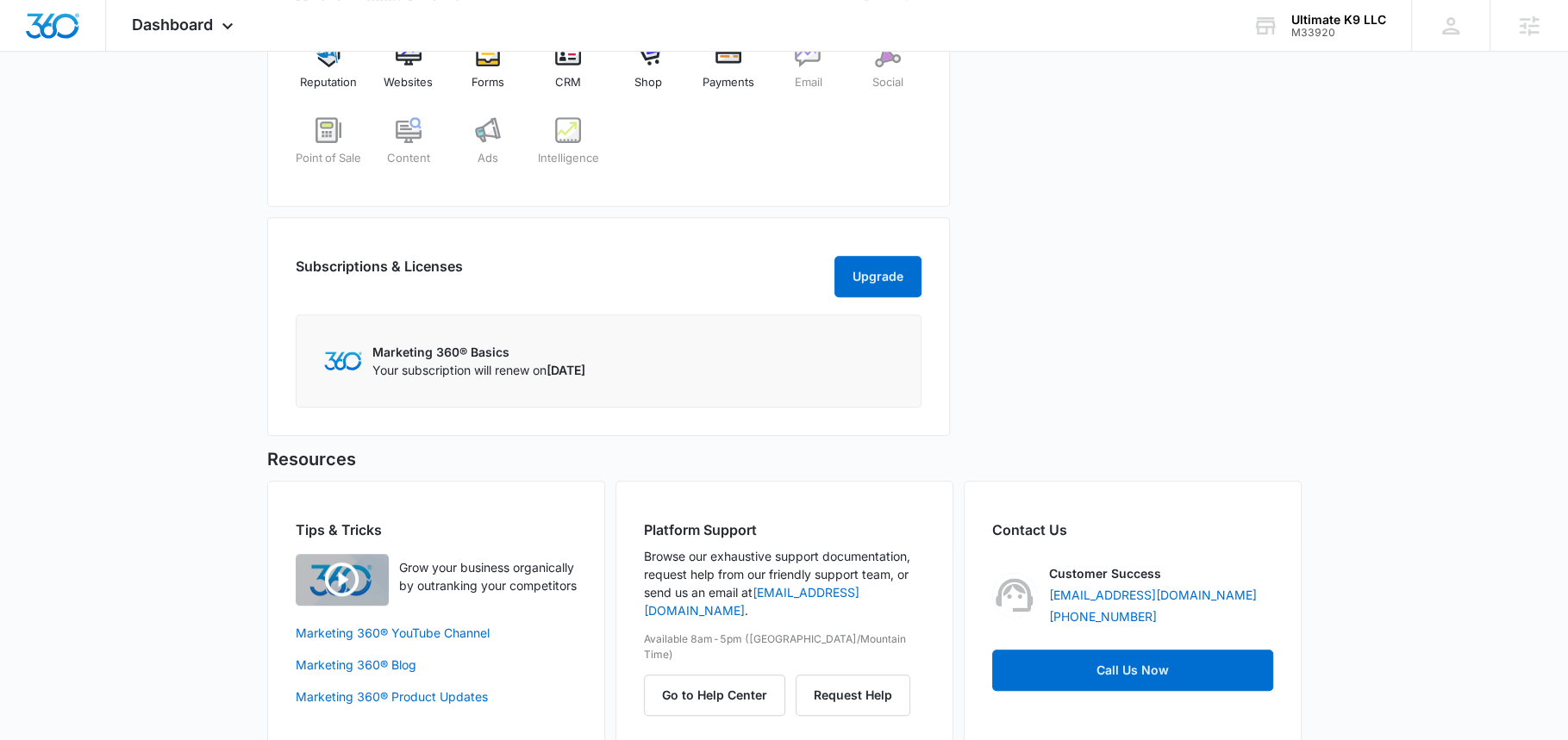
scroll to position [763, 0]
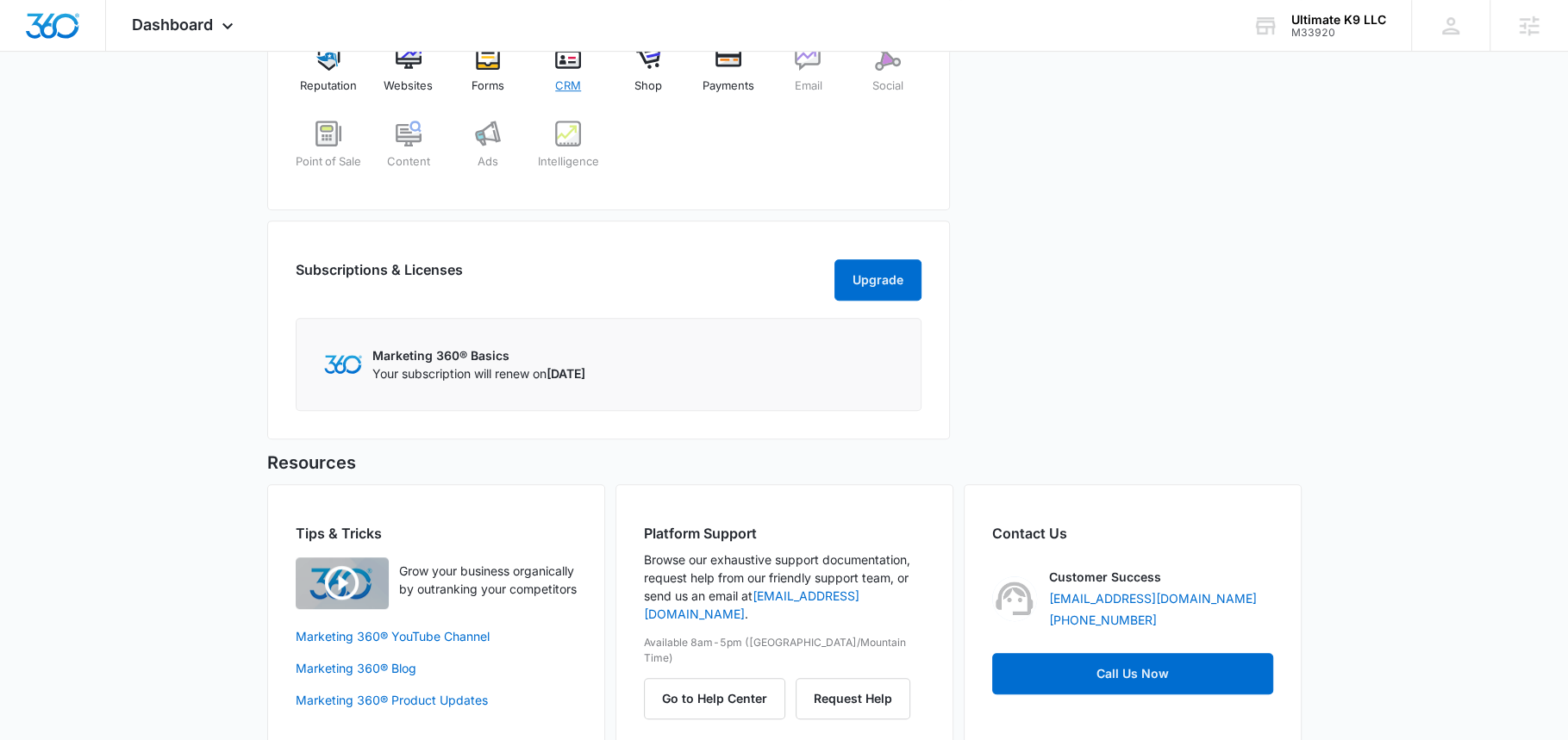
click at [562, 77] on span "CRM" at bounding box center [568, 85] width 26 height 17
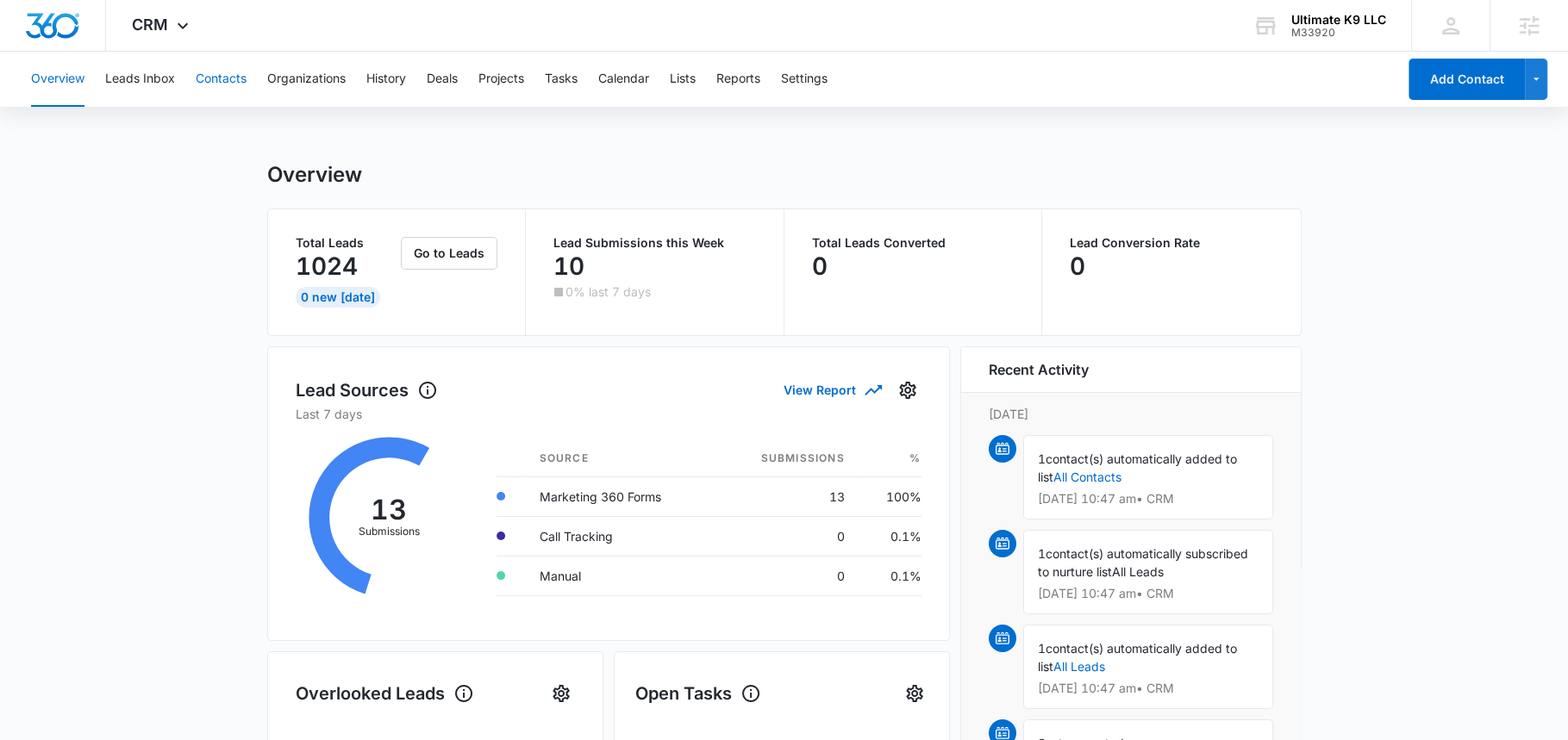
click at [224, 65] on button "Contacts" at bounding box center [221, 80] width 51 height 56
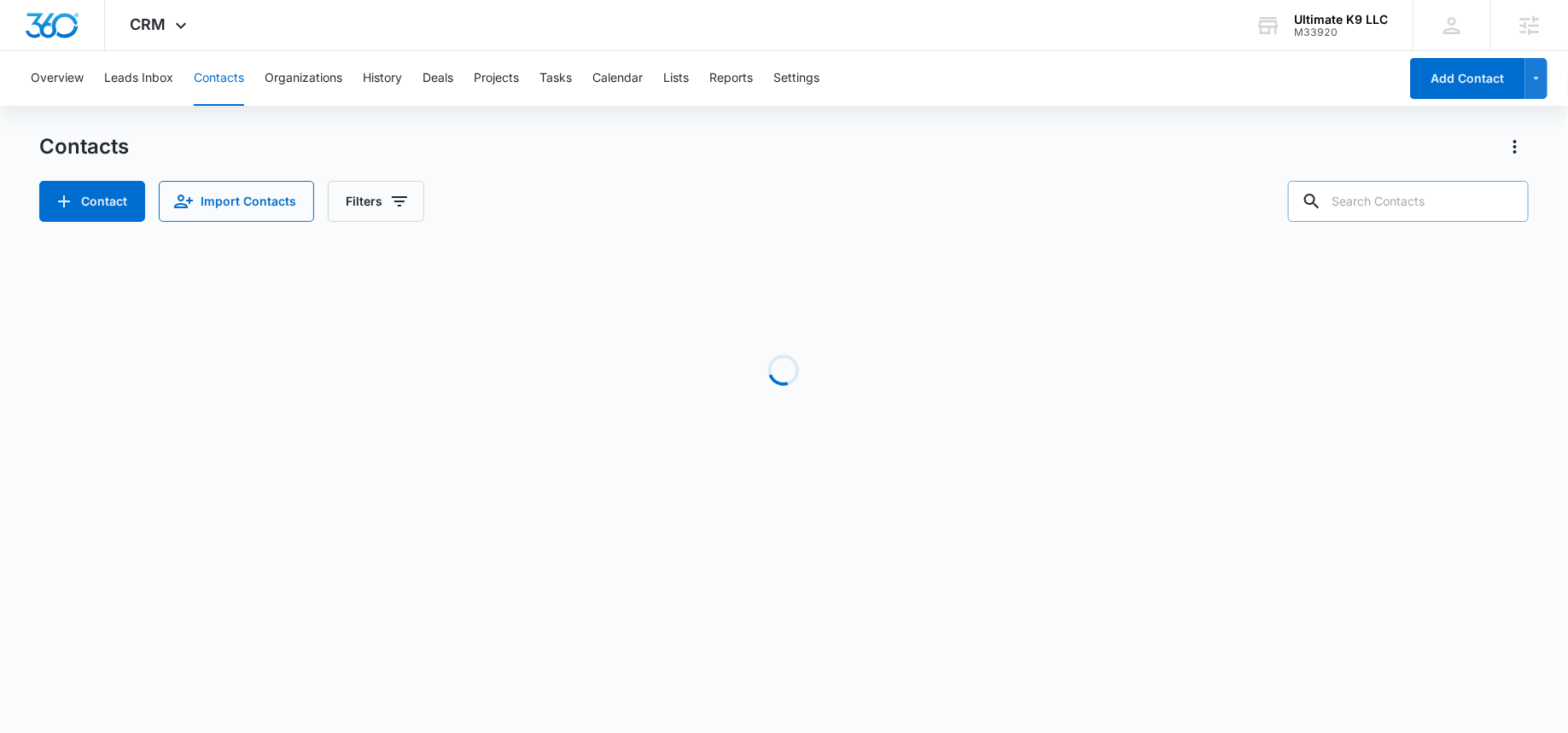
click at [1429, 198] on input "text" at bounding box center [1408, 202] width 241 height 41
paste input "[PERSON_NAME][EMAIL_ADDRESS][DOMAIN_NAME]"
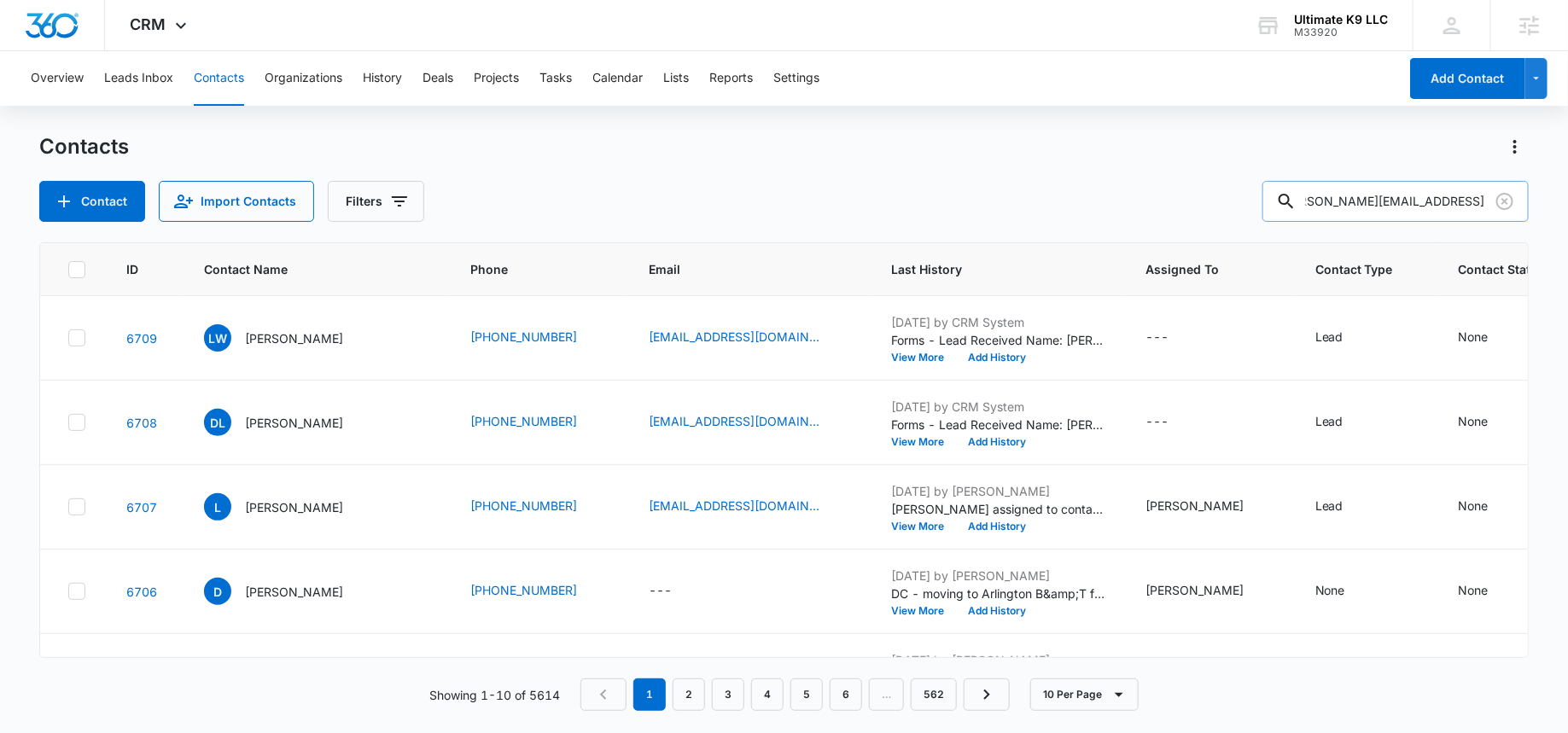
type input "[PERSON_NAME][EMAIL_ADDRESS][DOMAIN_NAME]"
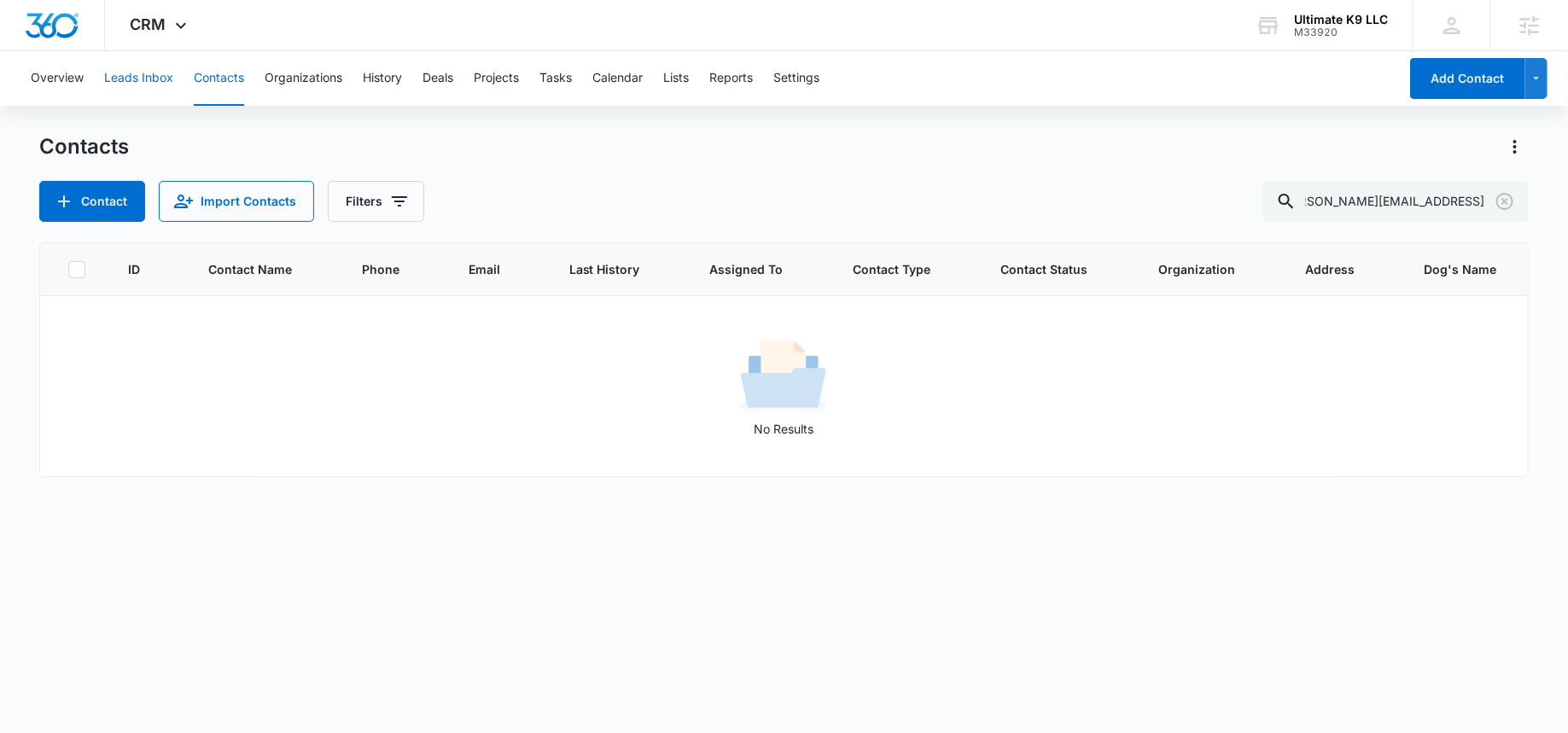
click at [150, 71] on button "Leads Inbox" at bounding box center [139, 79] width 69 height 55
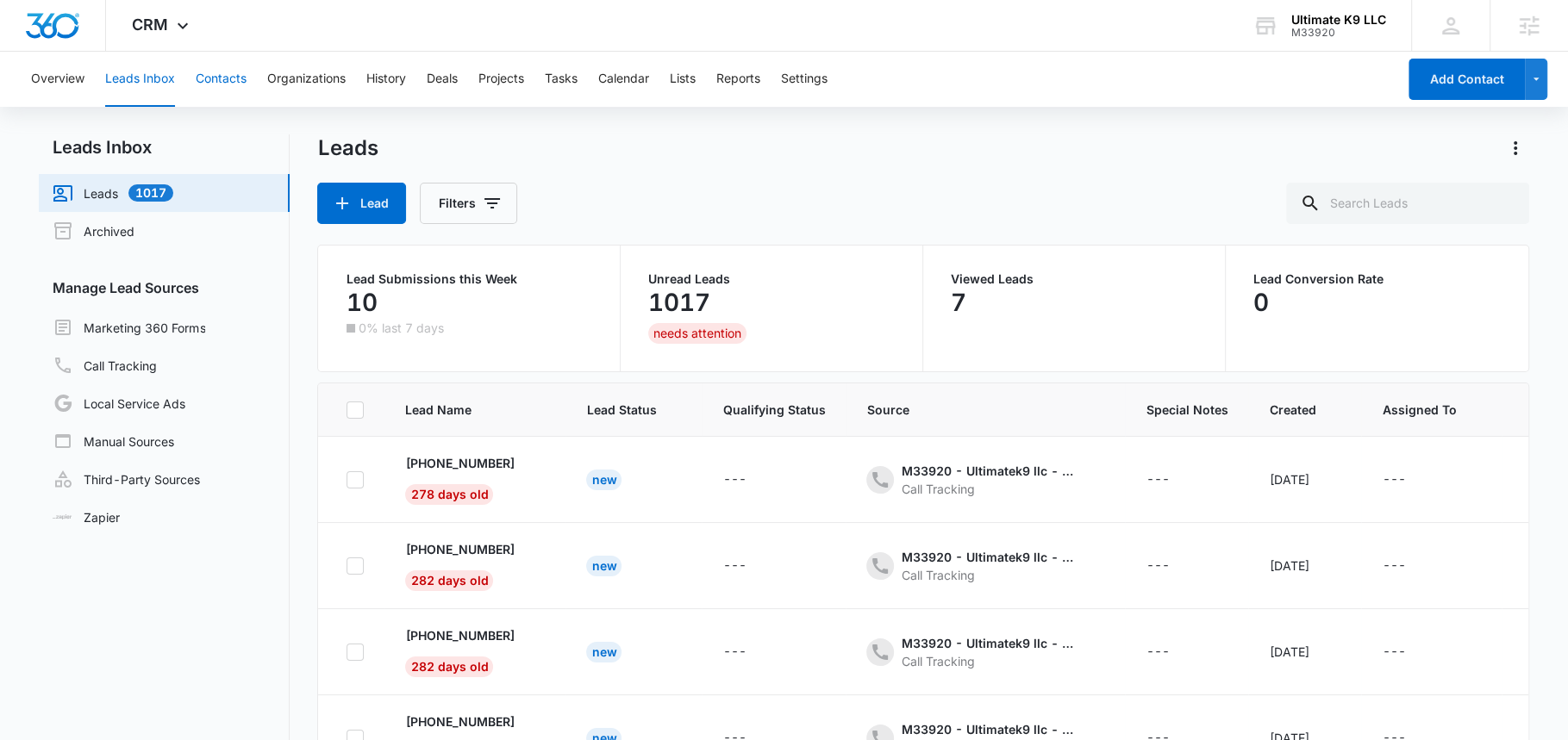
click at [231, 86] on button "Contacts" at bounding box center [221, 80] width 51 height 56
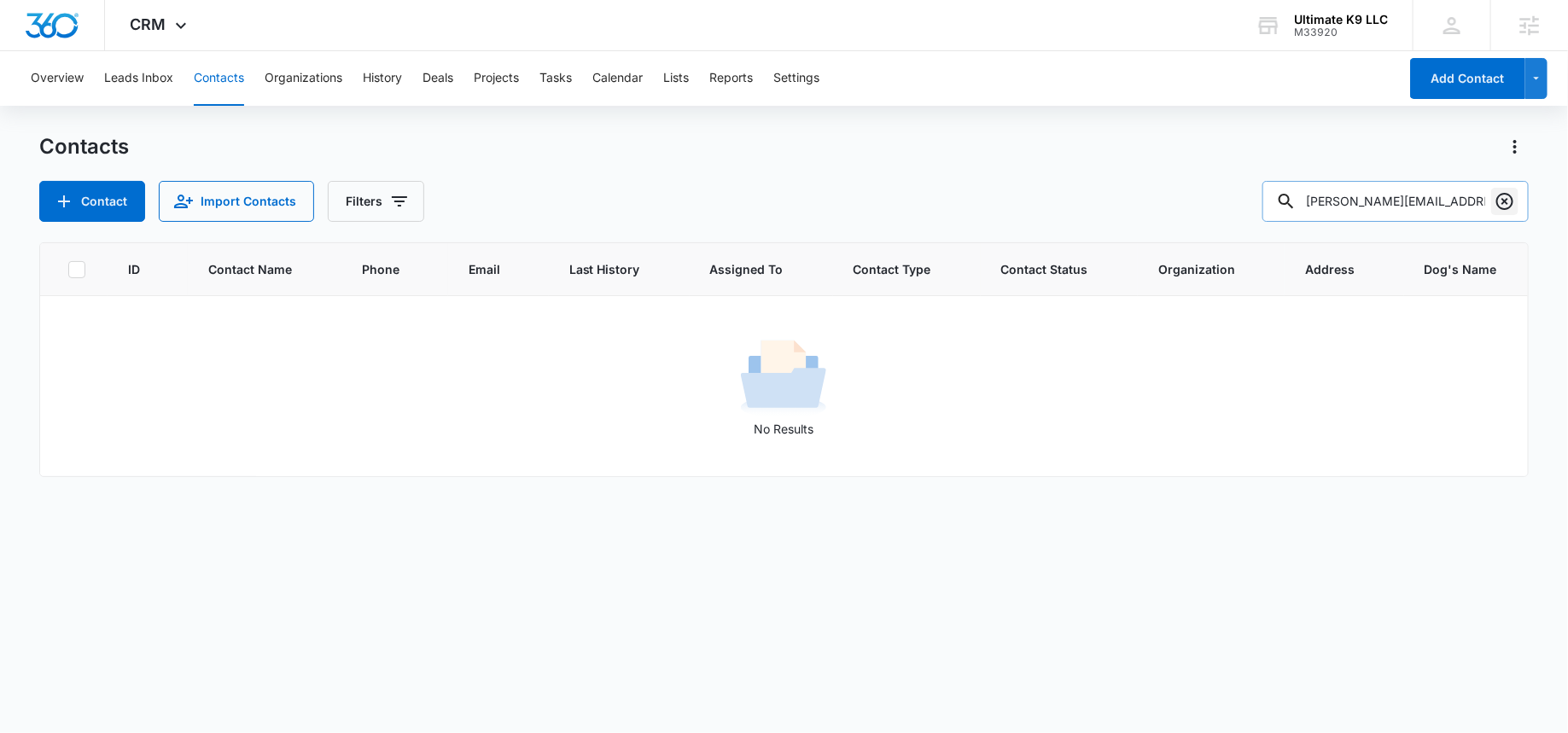
click at [1505, 207] on icon "Clear" at bounding box center [1505, 201] width 20 height 20
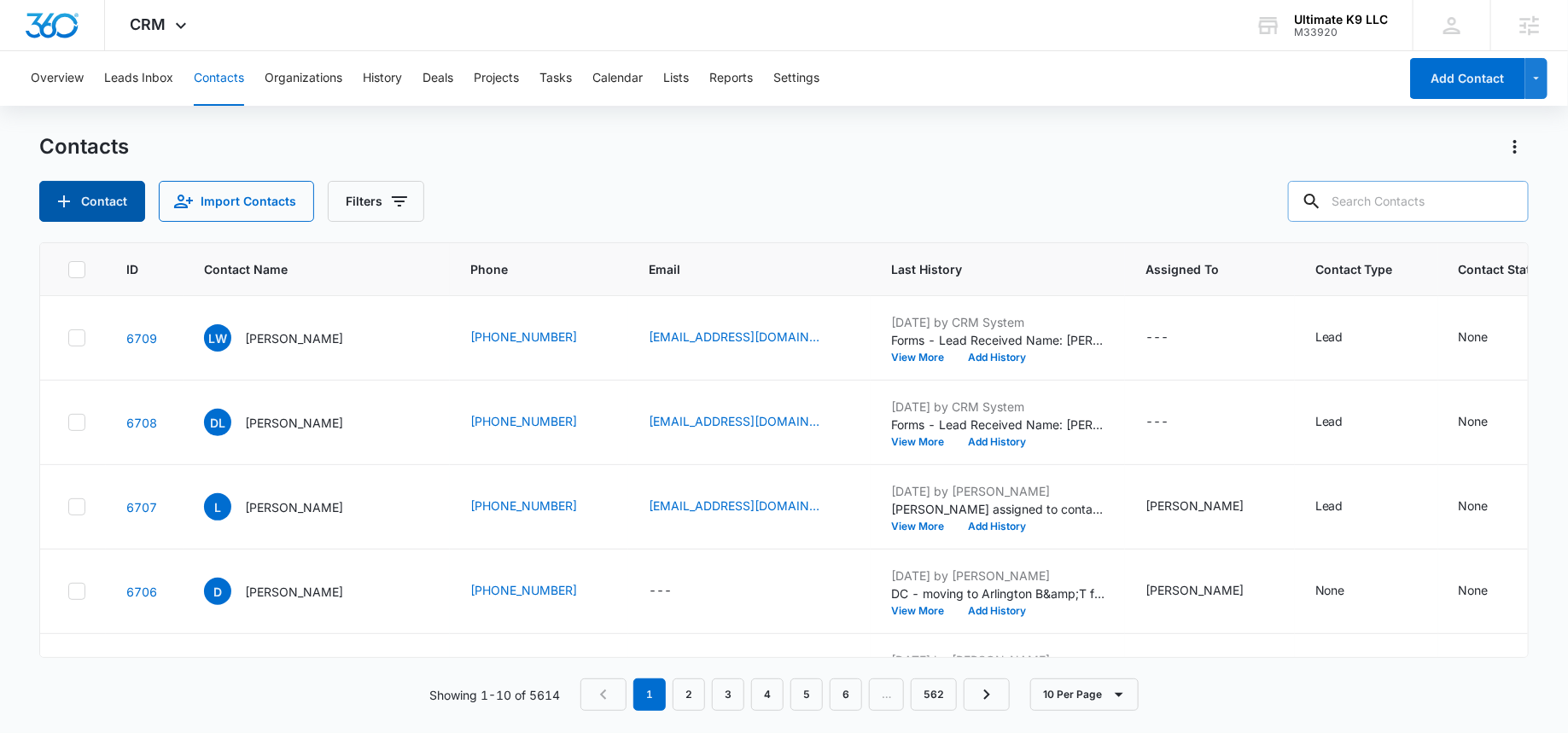
click at [77, 207] on button "Contact" at bounding box center [92, 202] width 106 height 41
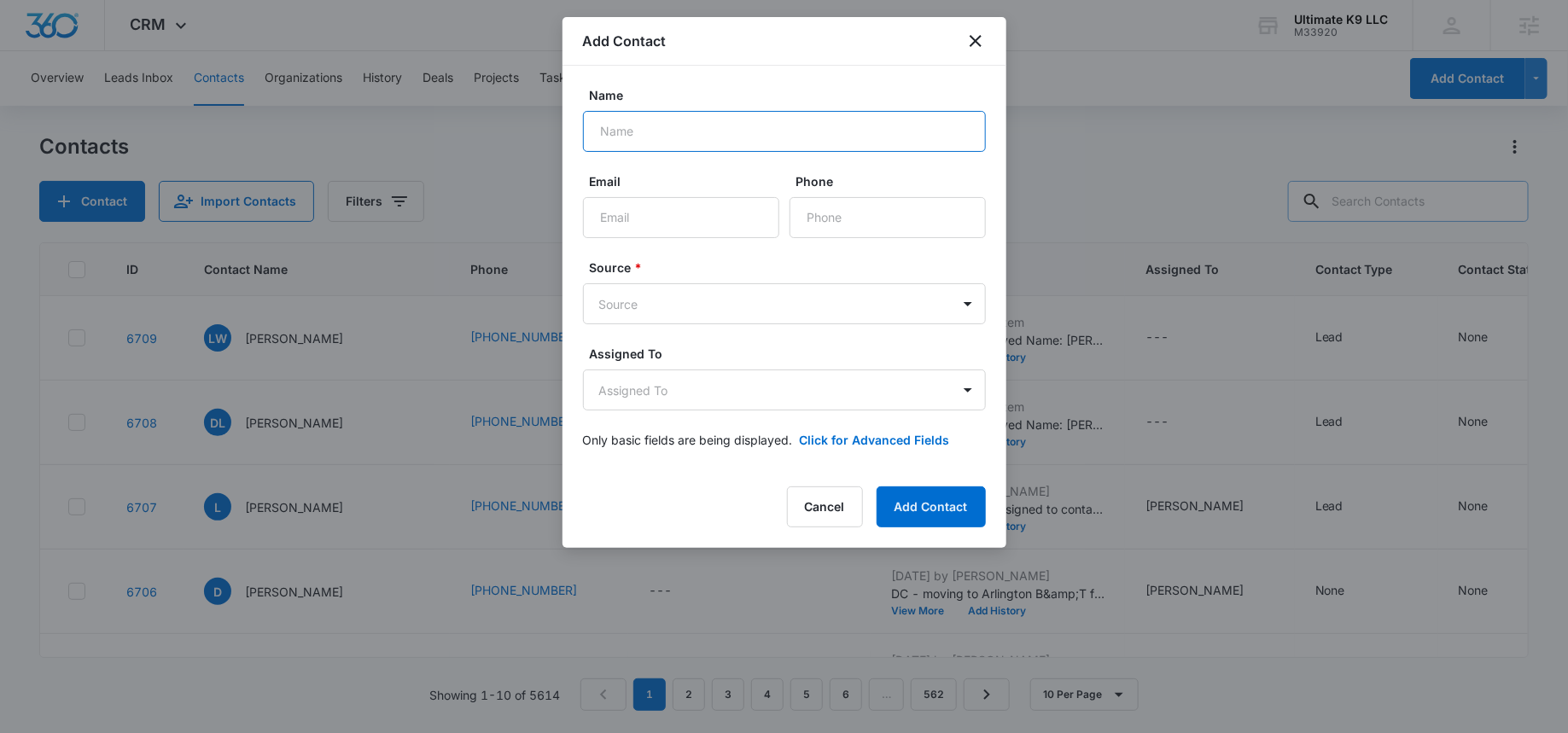
click at [647, 136] on input "Name" at bounding box center [784, 131] width 403 height 41
paste input "Riley"
type input "Riley"
click at [696, 223] on input "Email" at bounding box center [681, 218] width 196 height 41
paste input "riley.staten2015@icloud.com"
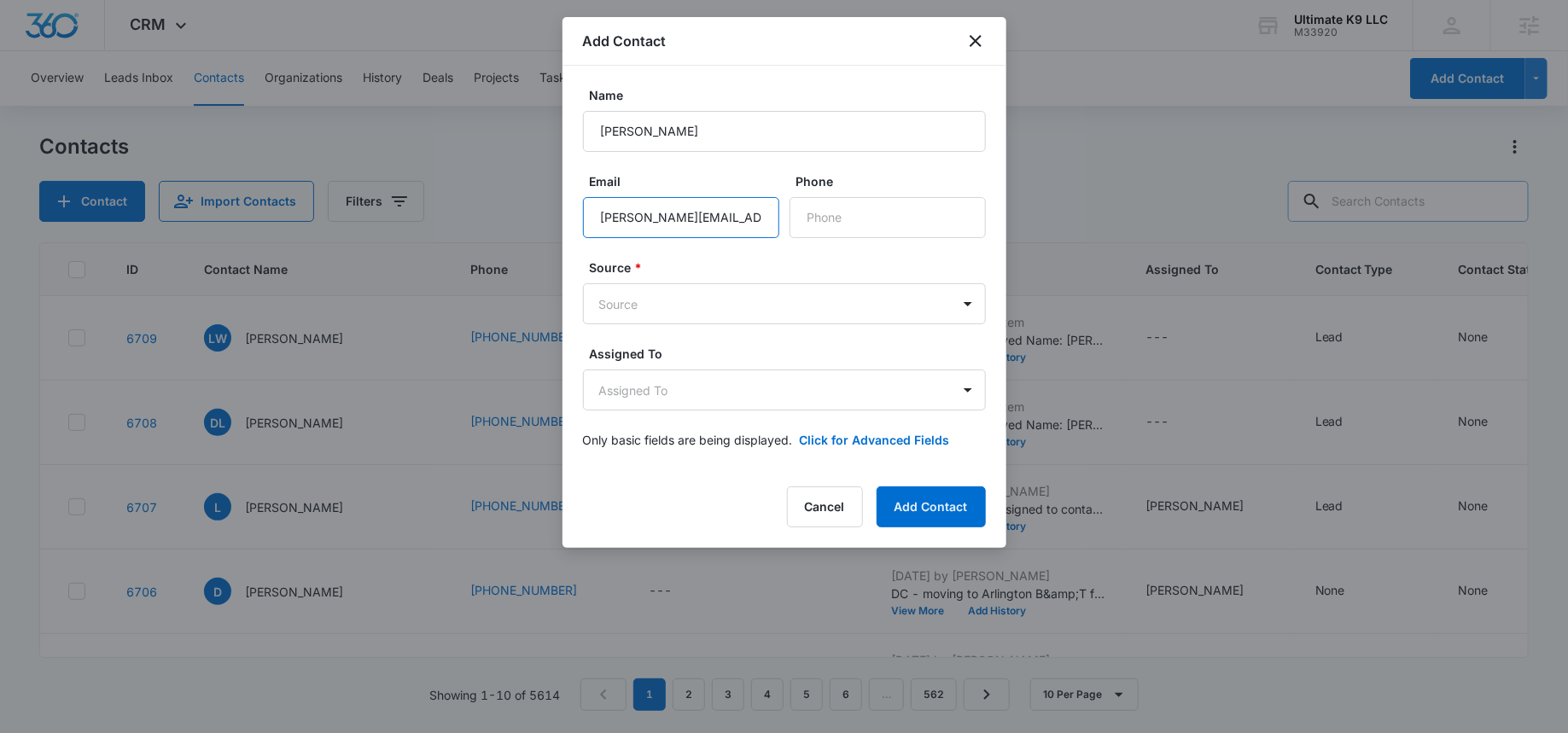
scroll to position [0, 1]
type input "riley.staten2015@icloud.com"
click at [848, 217] on input "Phone" at bounding box center [887, 218] width 196 height 41
paste input "(301) 769-9066"
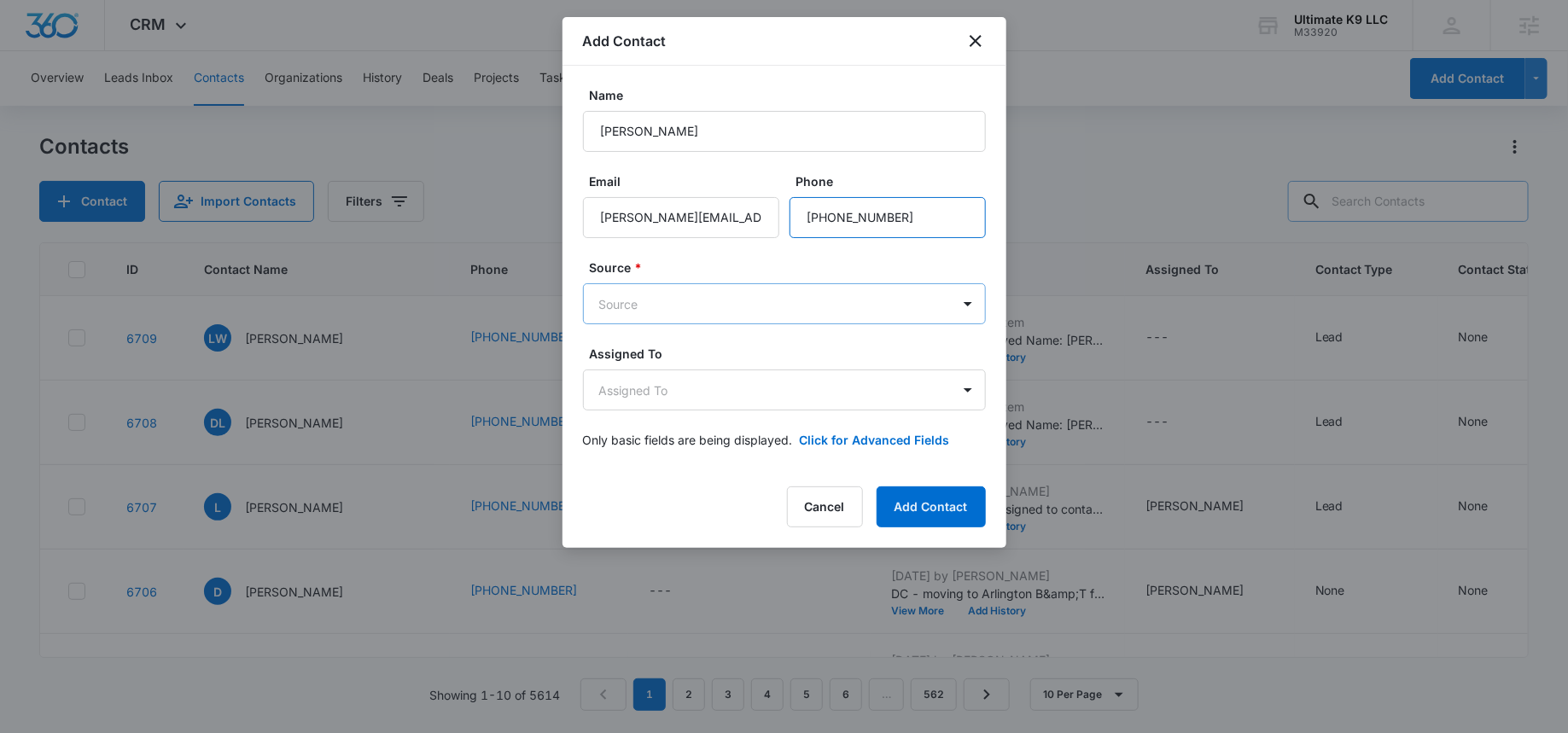
type input "(301) 769-9066"
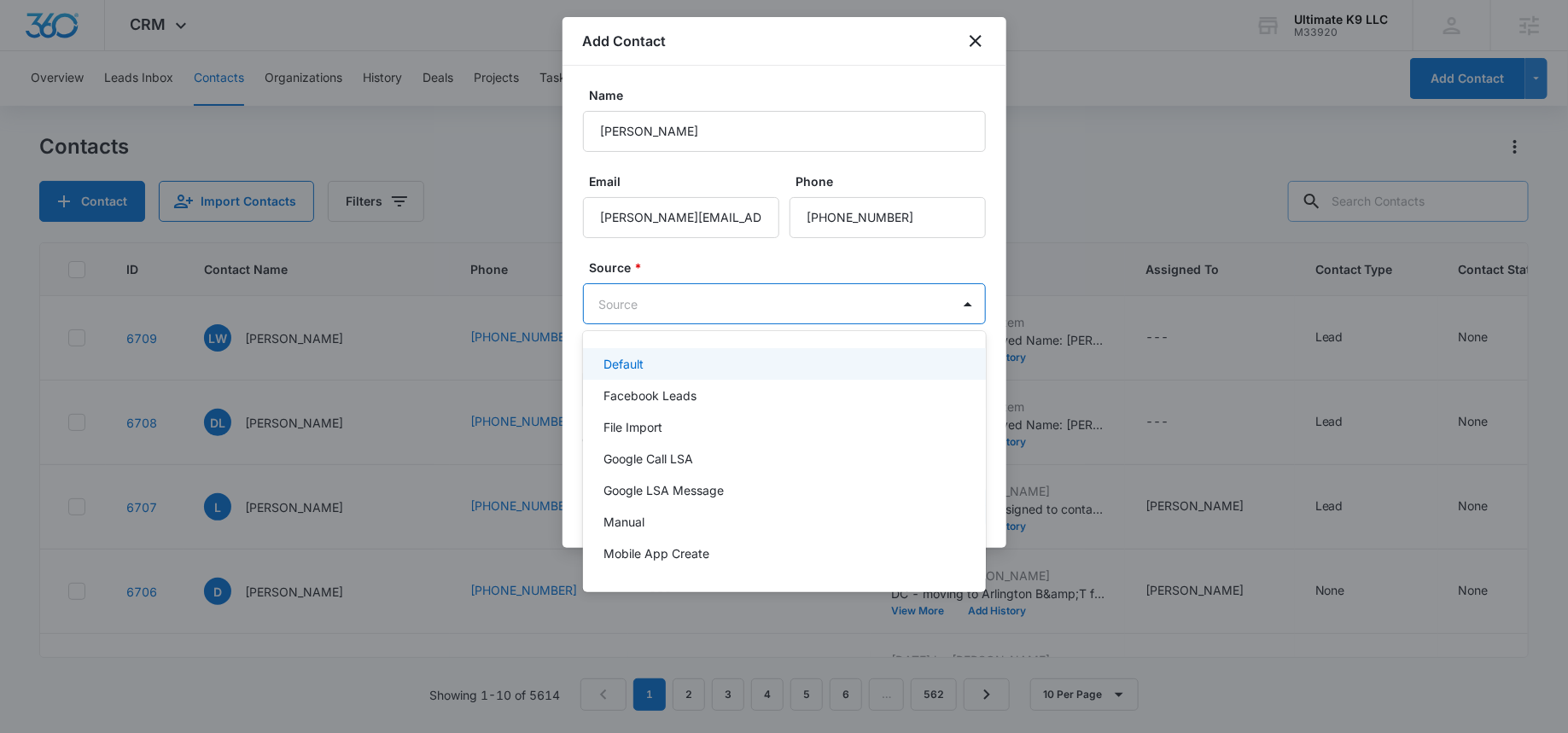
click at [625, 299] on body "CRM Apps Reputation Websites Forms CRM Email Social Shop Payments POS Content A…" at bounding box center [784, 366] width 1568 height 733
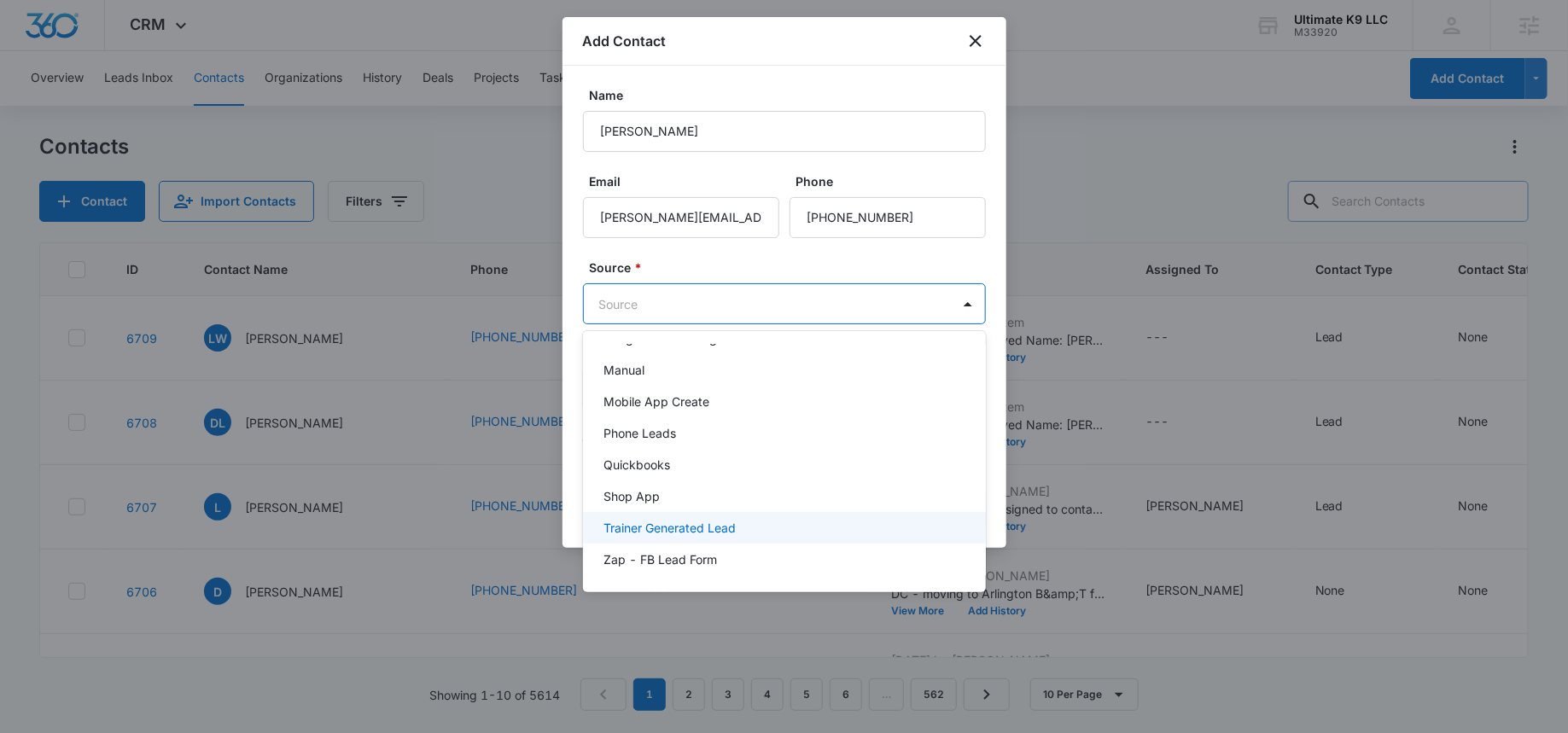
scroll to position [116, 0]
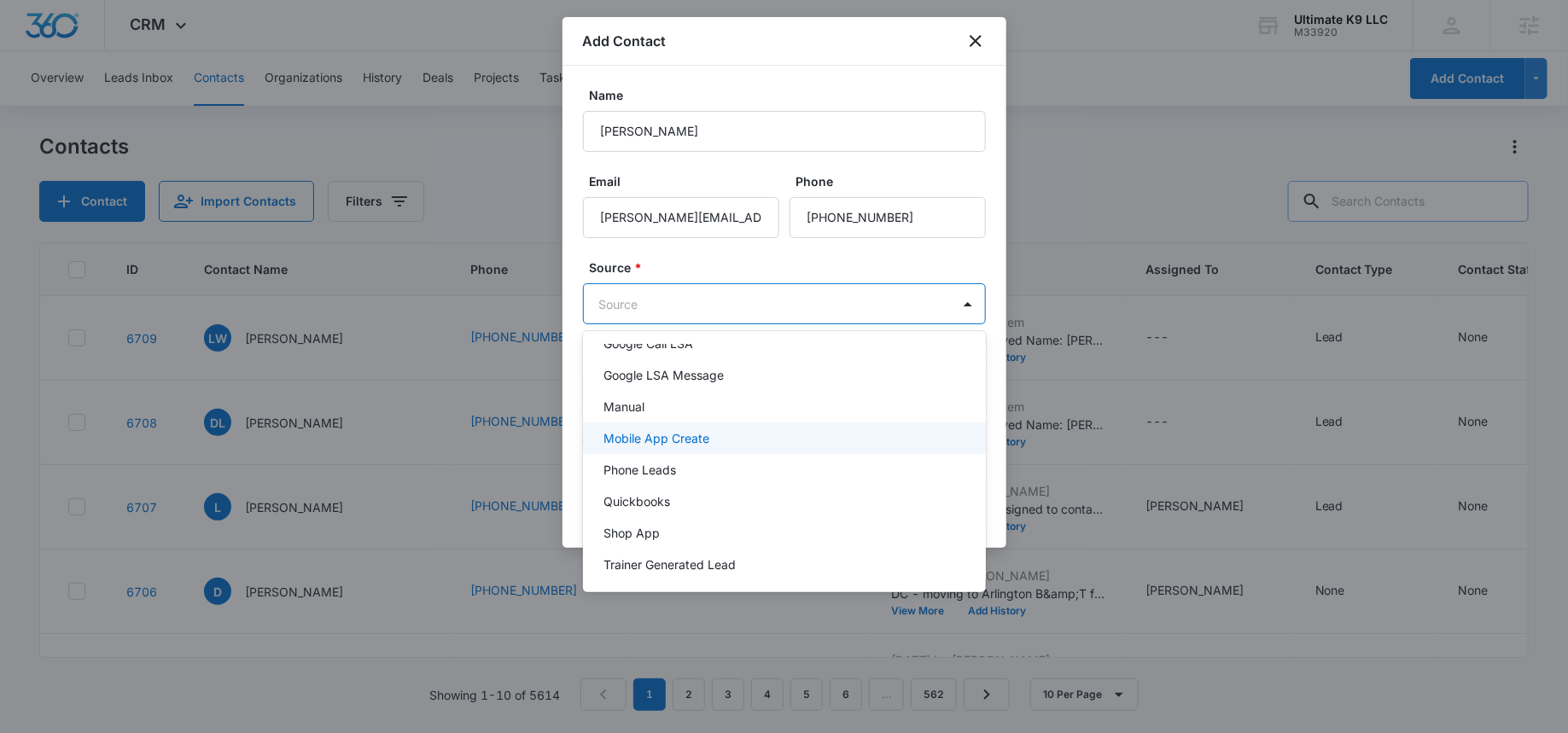
click at [624, 410] on p "Manual" at bounding box center [624, 407] width 41 height 18
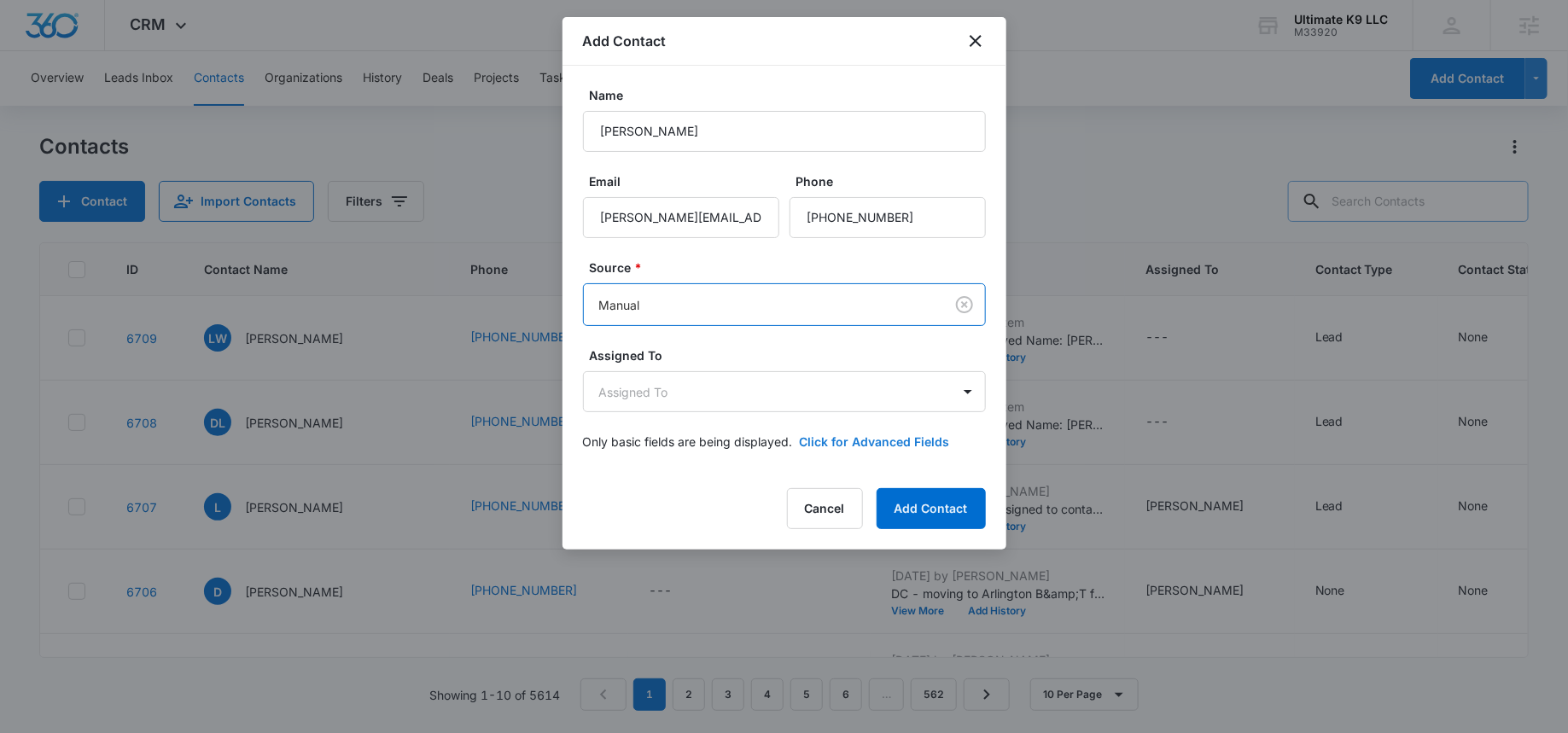
click at [854, 441] on button "Click for Advanced Fields" at bounding box center [874, 442] width 150 height 18
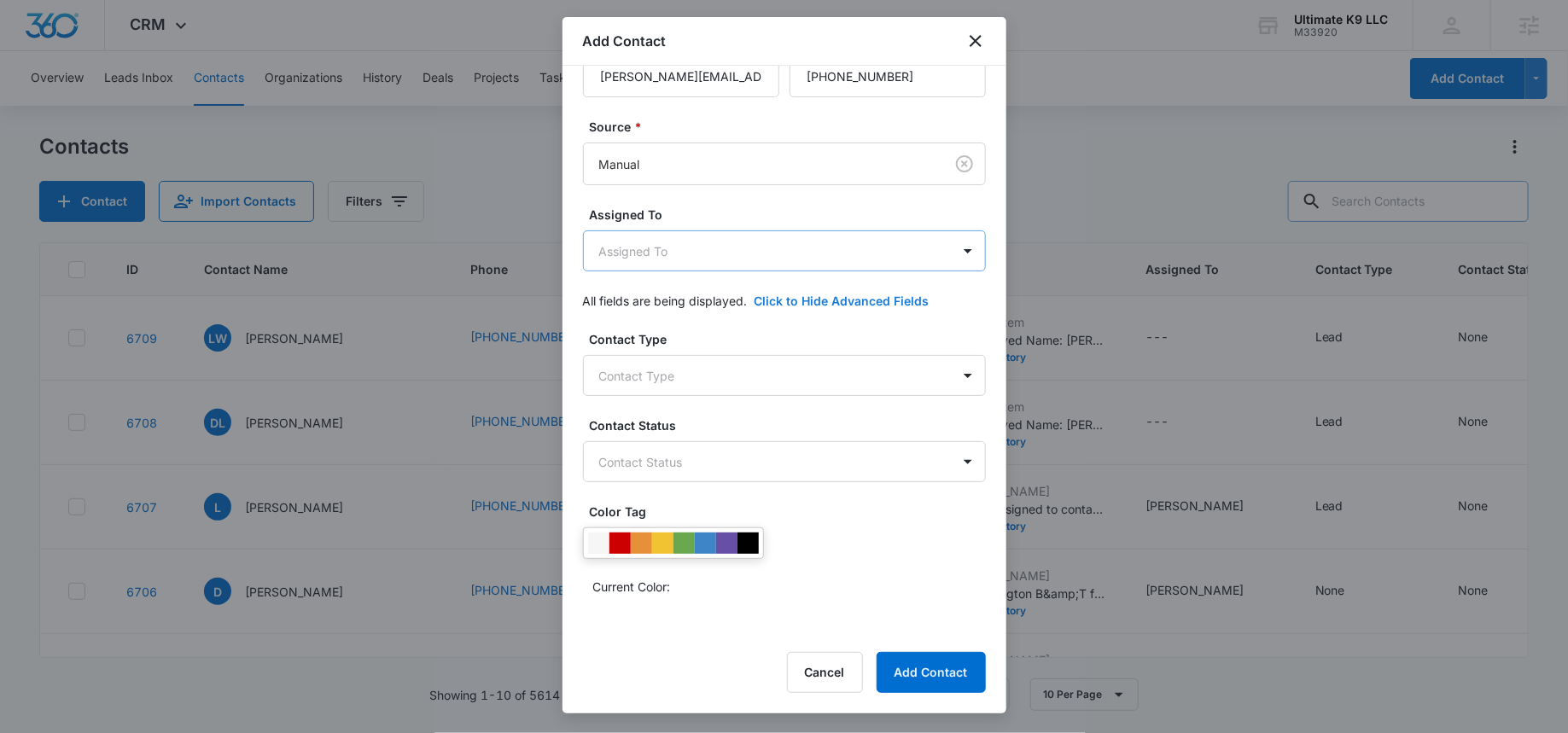
scroll to position [185, 0]
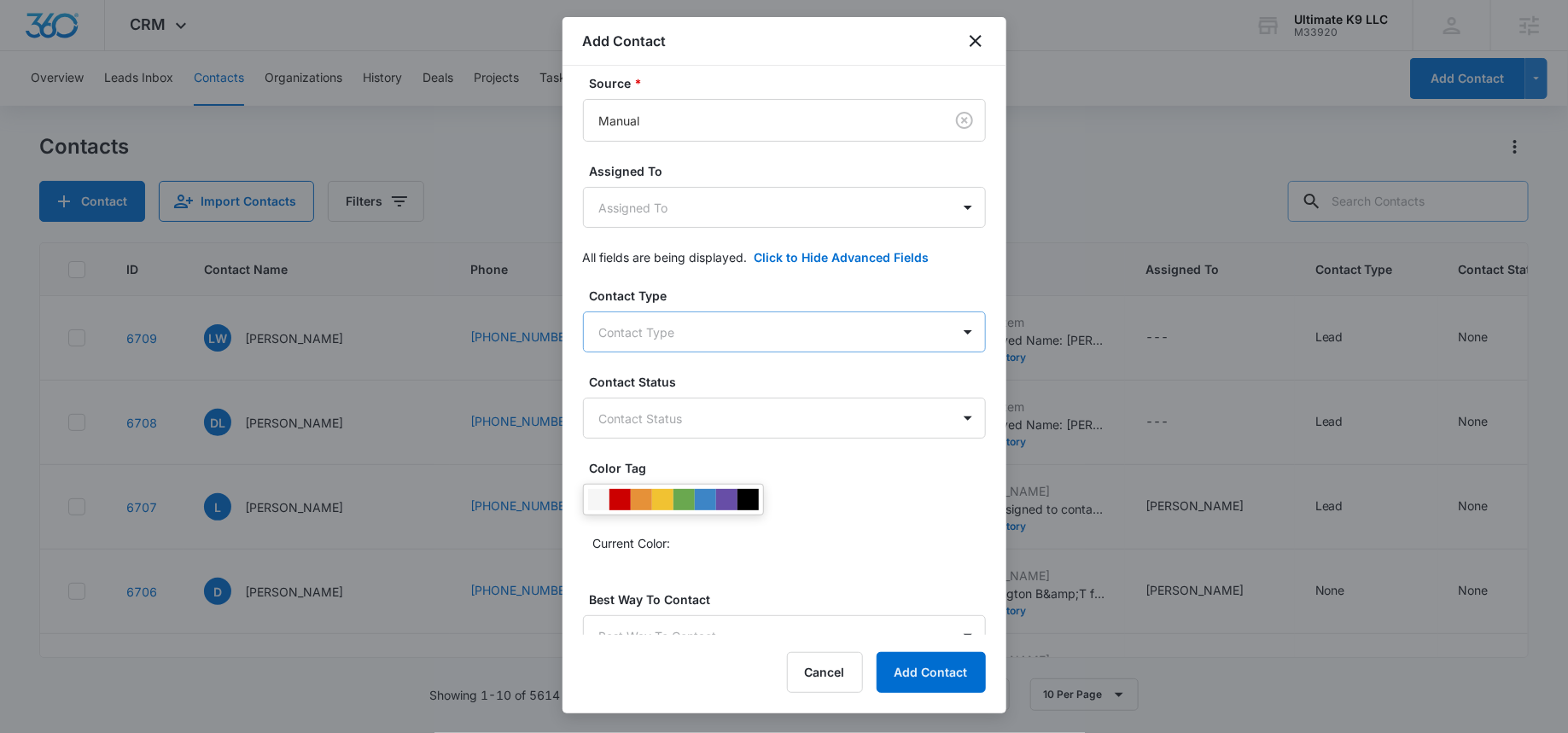
click at [680, 328] on body "CRM Apps Reputation Websites Forms CRM Email Social Shop Payments POS Content A…" at bounding box center [784, 366] width 1568 height 733
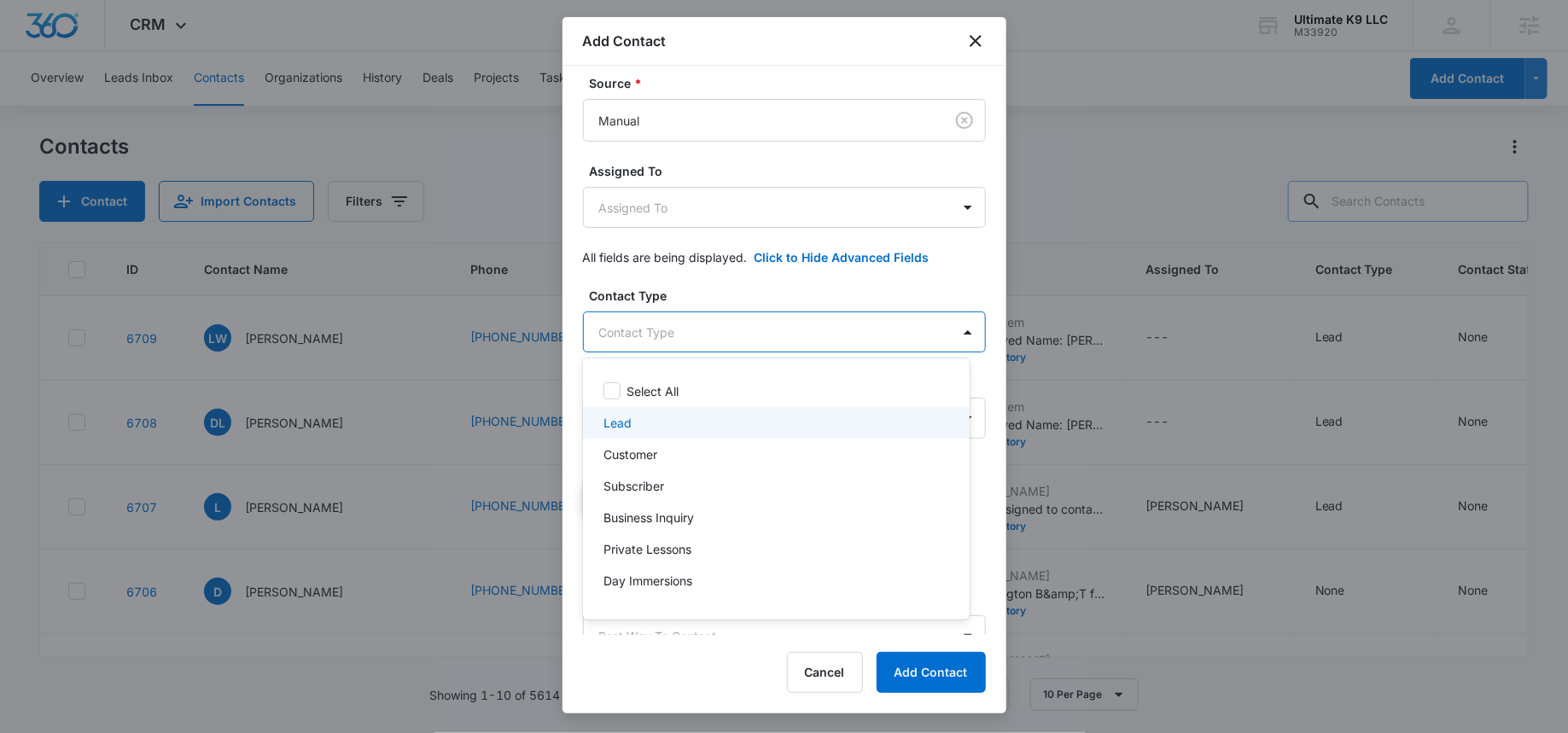
click at [642, 420] on div "Lead" at bounding box center [774, 423] width 342 height 18
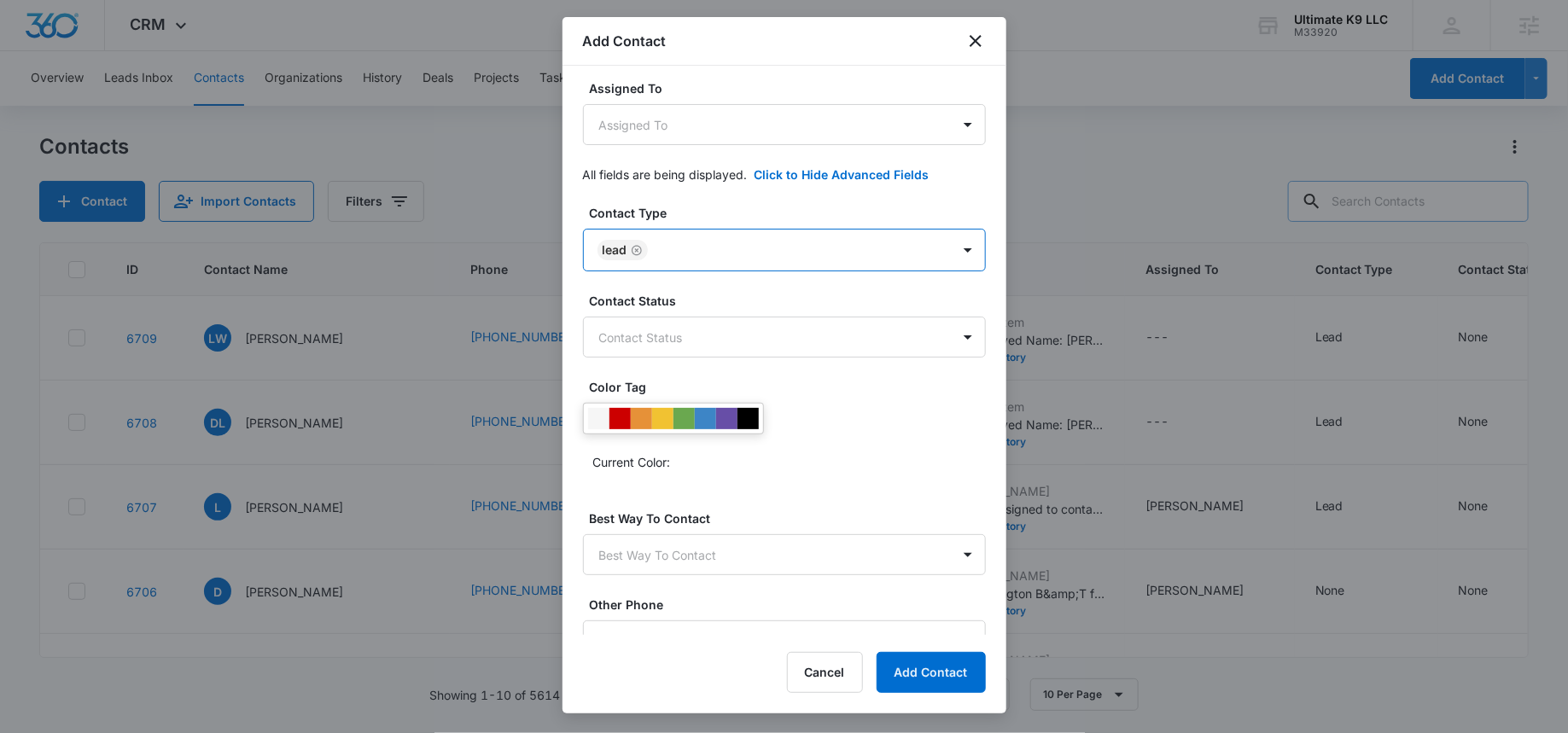
scroll to position [292, 0]
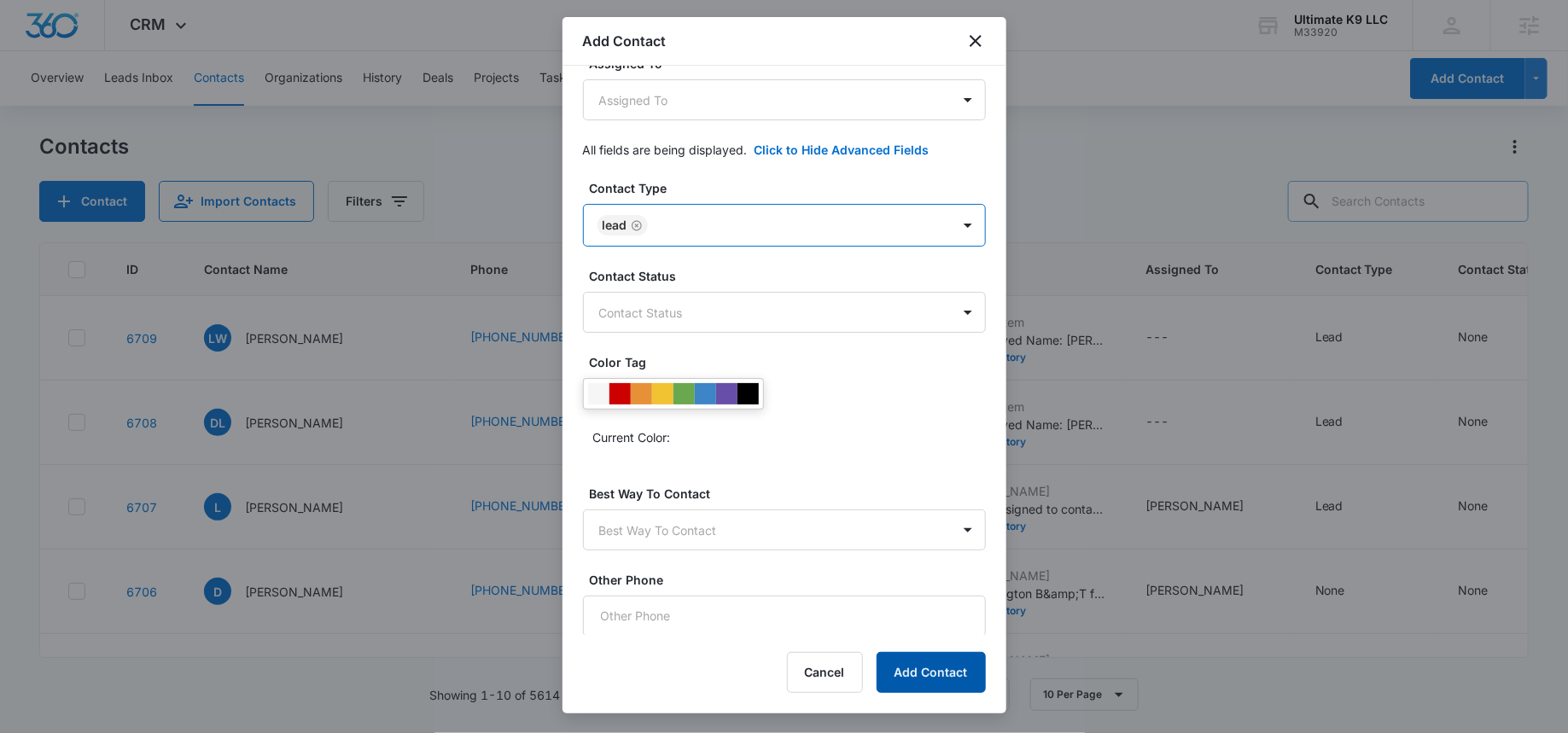
click at [933, 678] on button "Add Contact" at bounding box center [931, 673] width 109 height 41
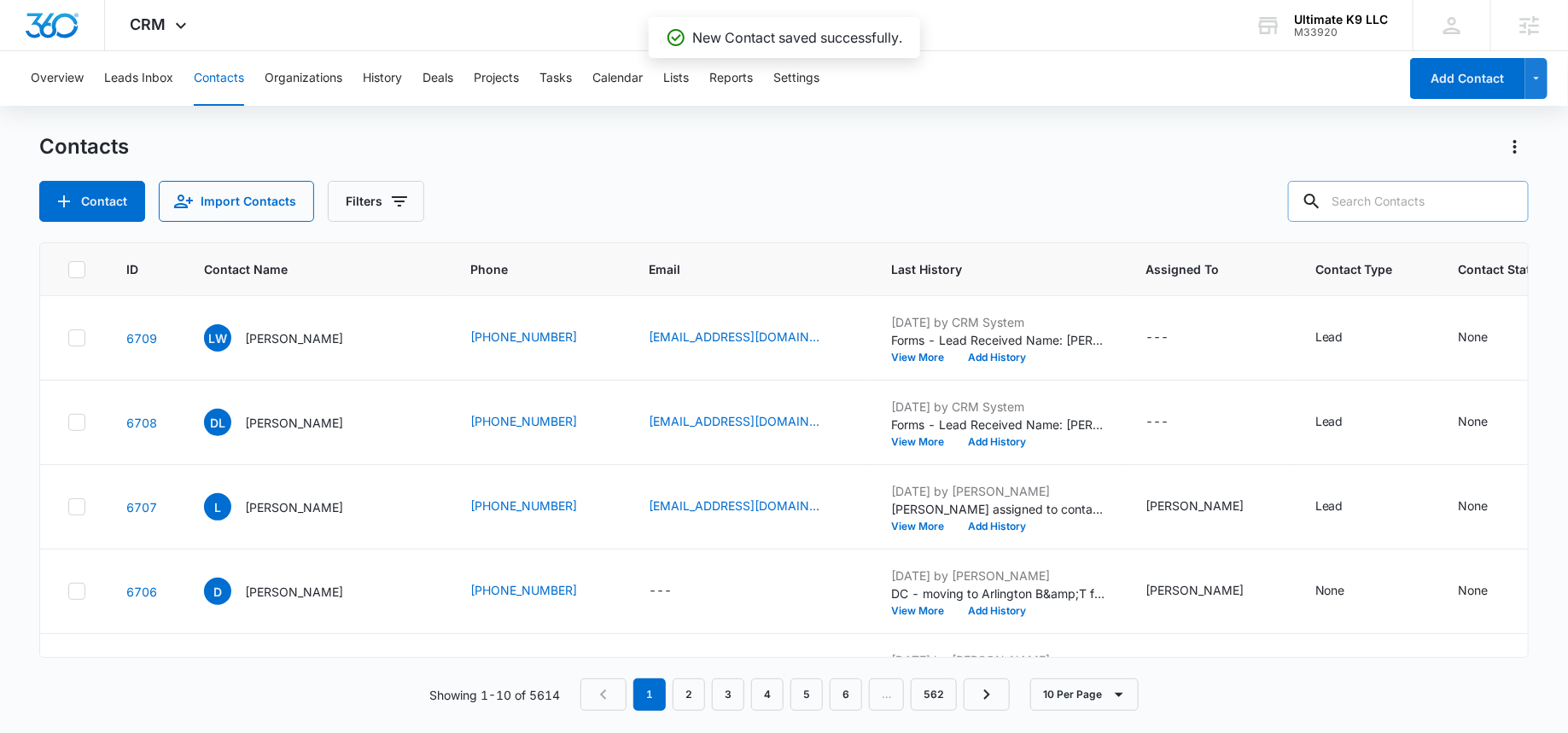
click at [1425, 196] on input "text" at bounding box center [1408, 202] width 241 height 41
type input "riley"
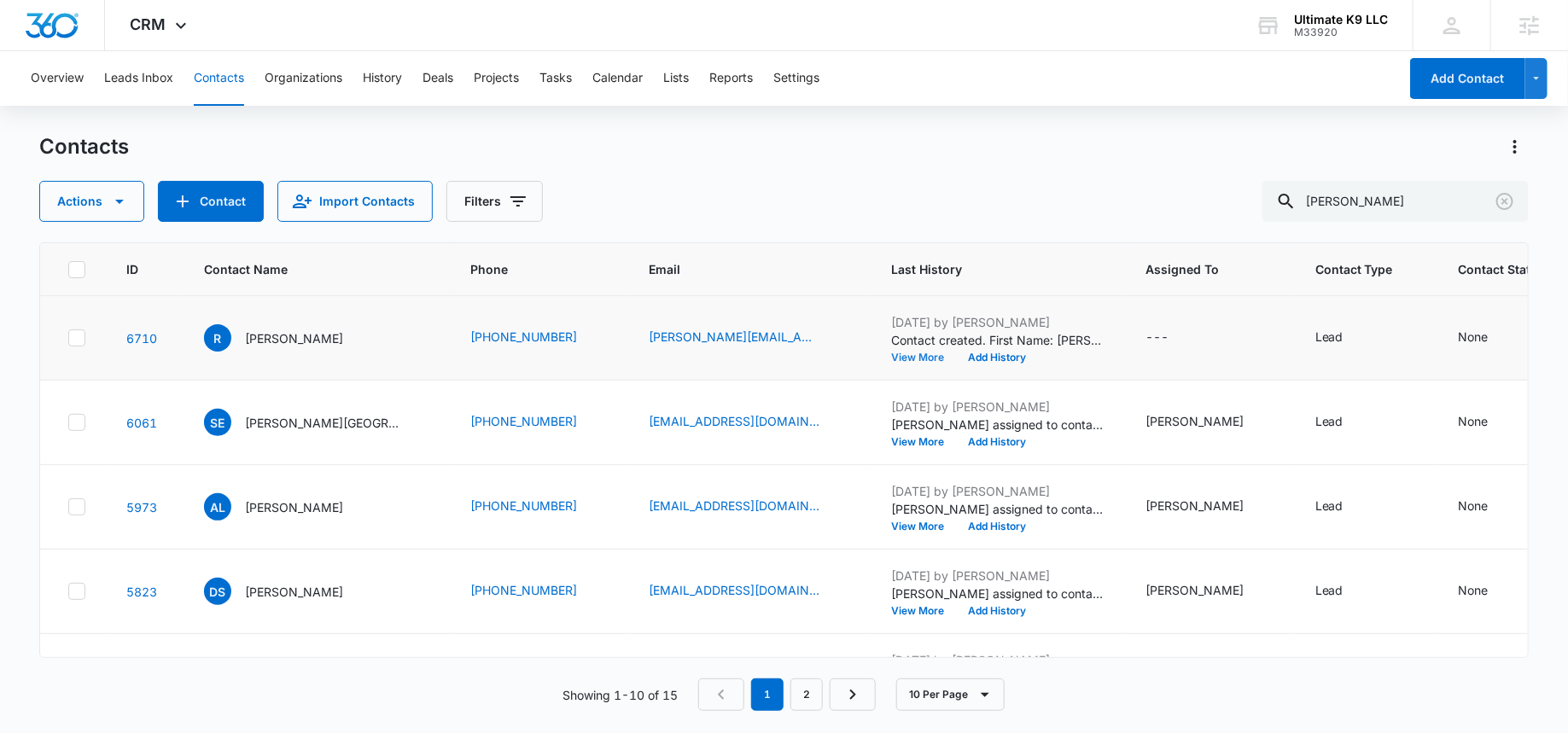
click at [891, 357] on button "View More" at bounding box center [923, 358] width 65 height 11
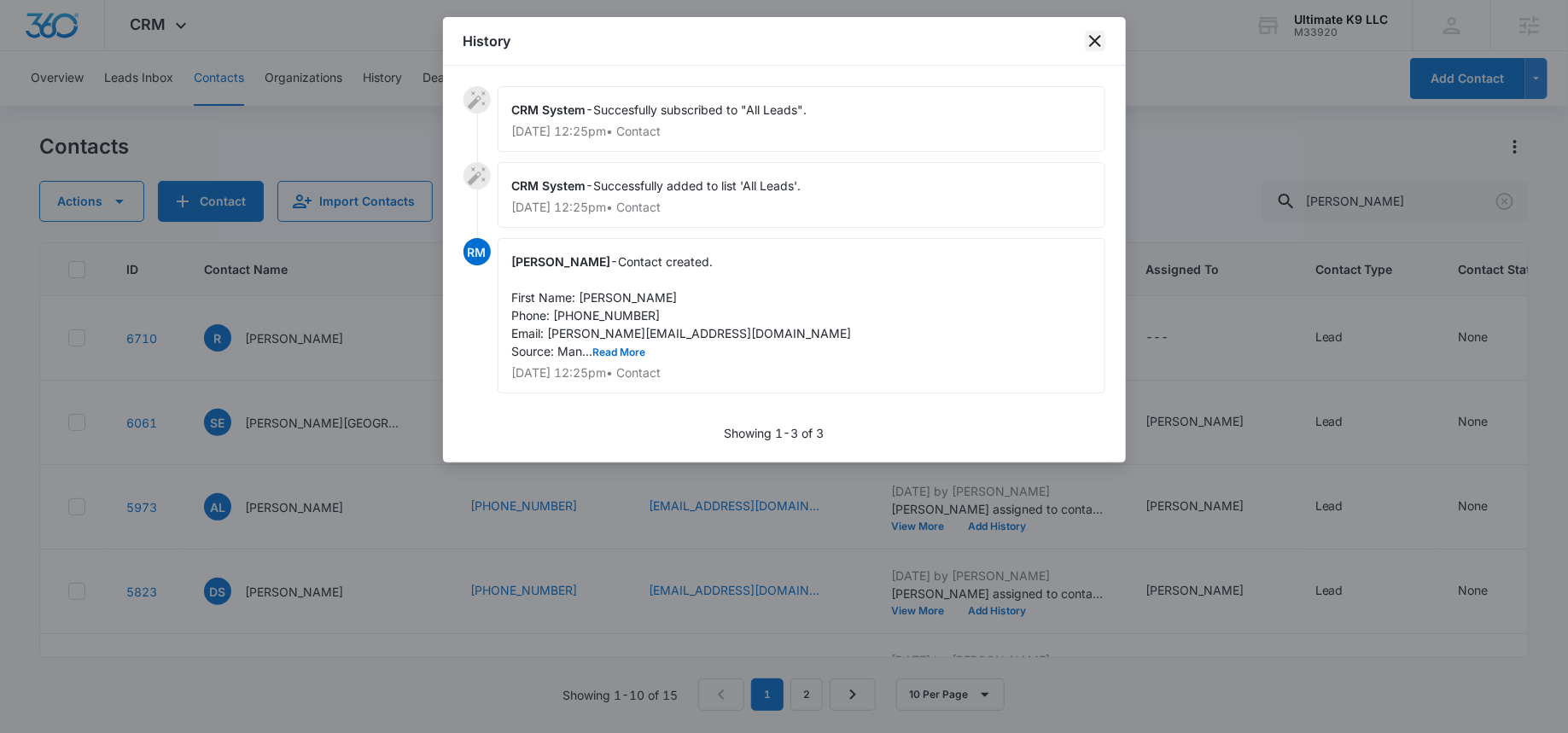
click at [1090, 37] on icon "close" at bounding box center [1094, 41] width 20 height 20
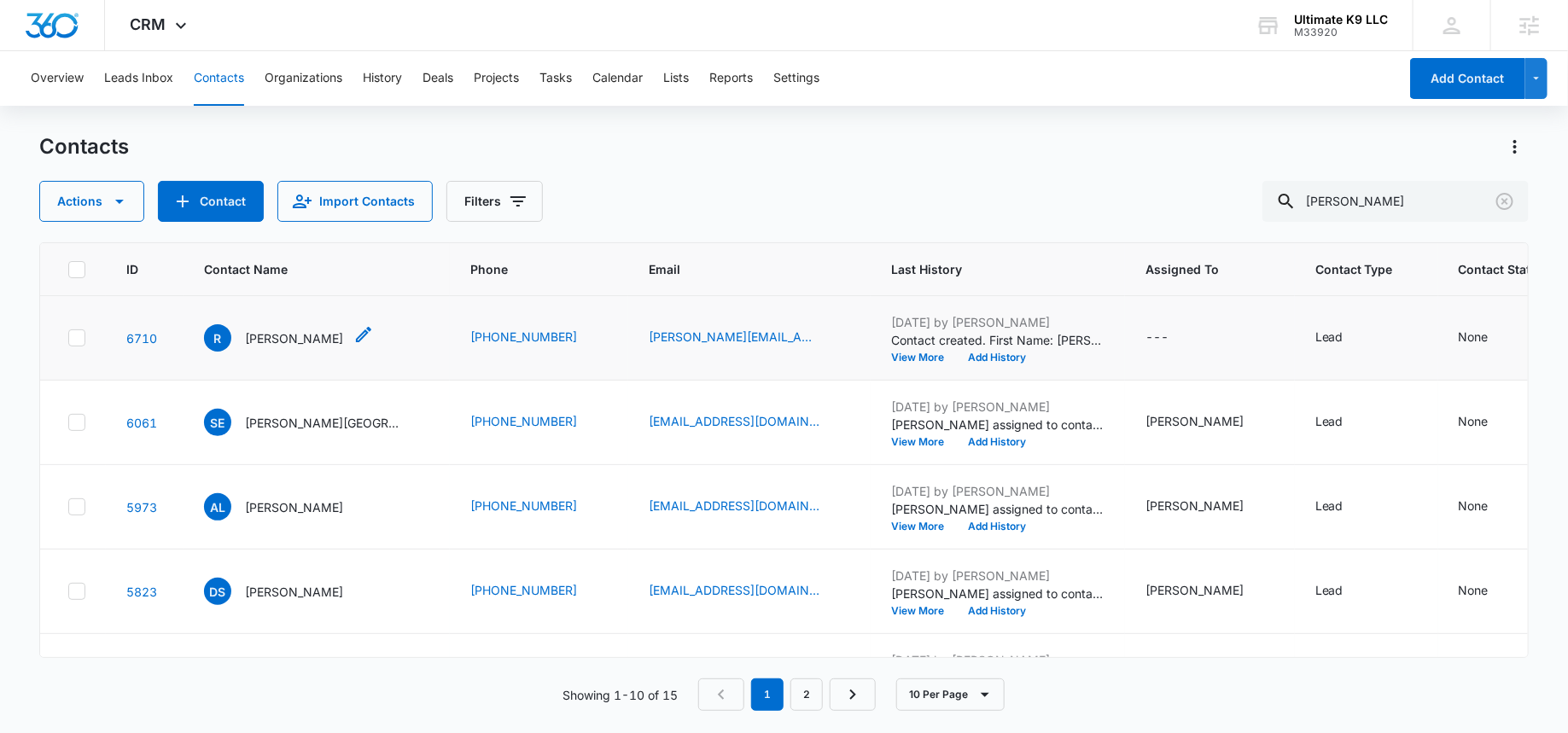
click at [249, 336] on p "Riley" at bounding box center [294, 339] width 99 height 18
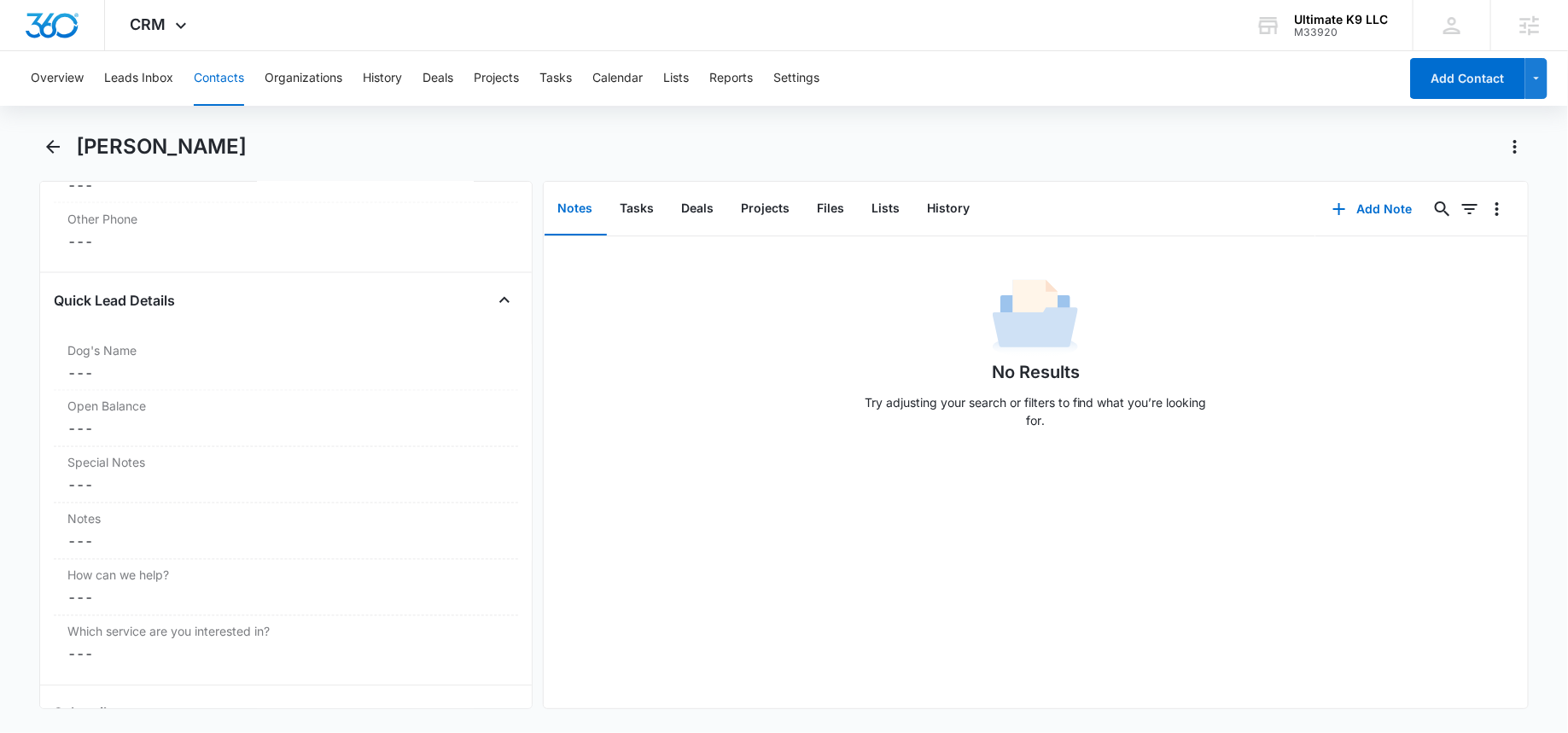
scroll to position [1367, 0]
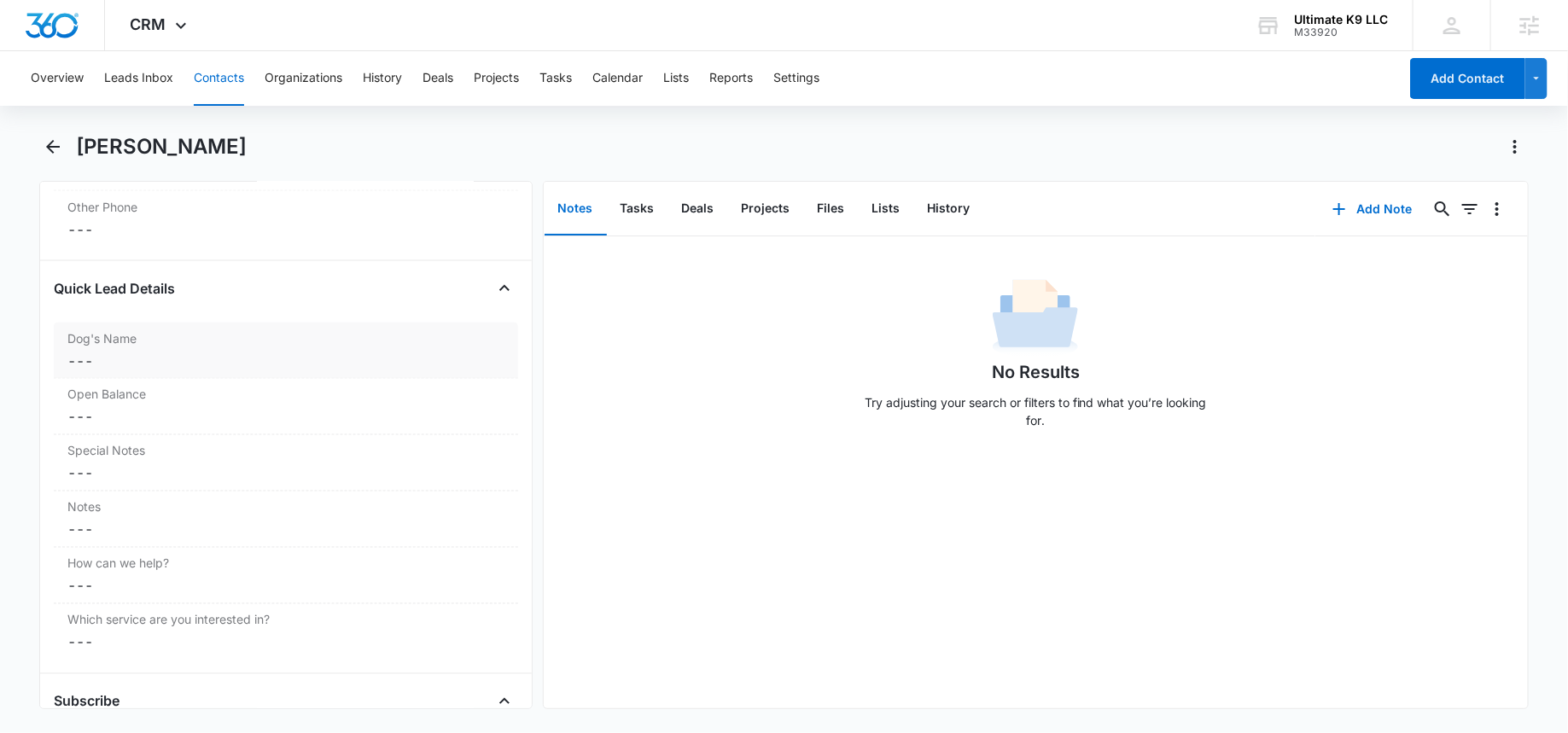
click at [155, 362] on dd "Cancel Save Changes ---" at bounding box center [286, 361] width 437 height 20
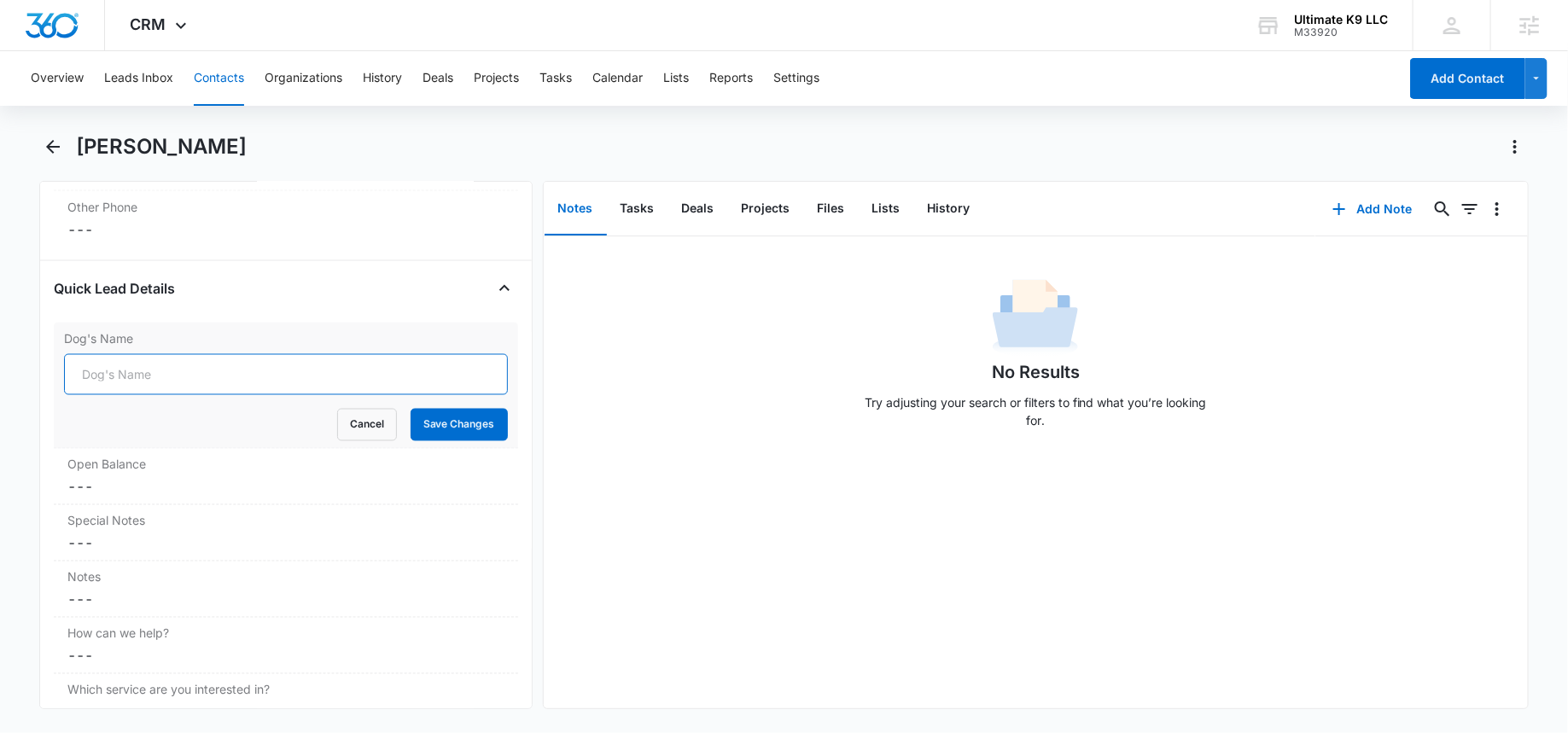
click at [220, 356] on input "Dog's Name" at bounding box center [286, 375] width 444 height 41
paste input "Riv"
type input "Riv"
click at [455, 415] on button "Save Changes" at bounding box center [459, 425] width 98 height 33
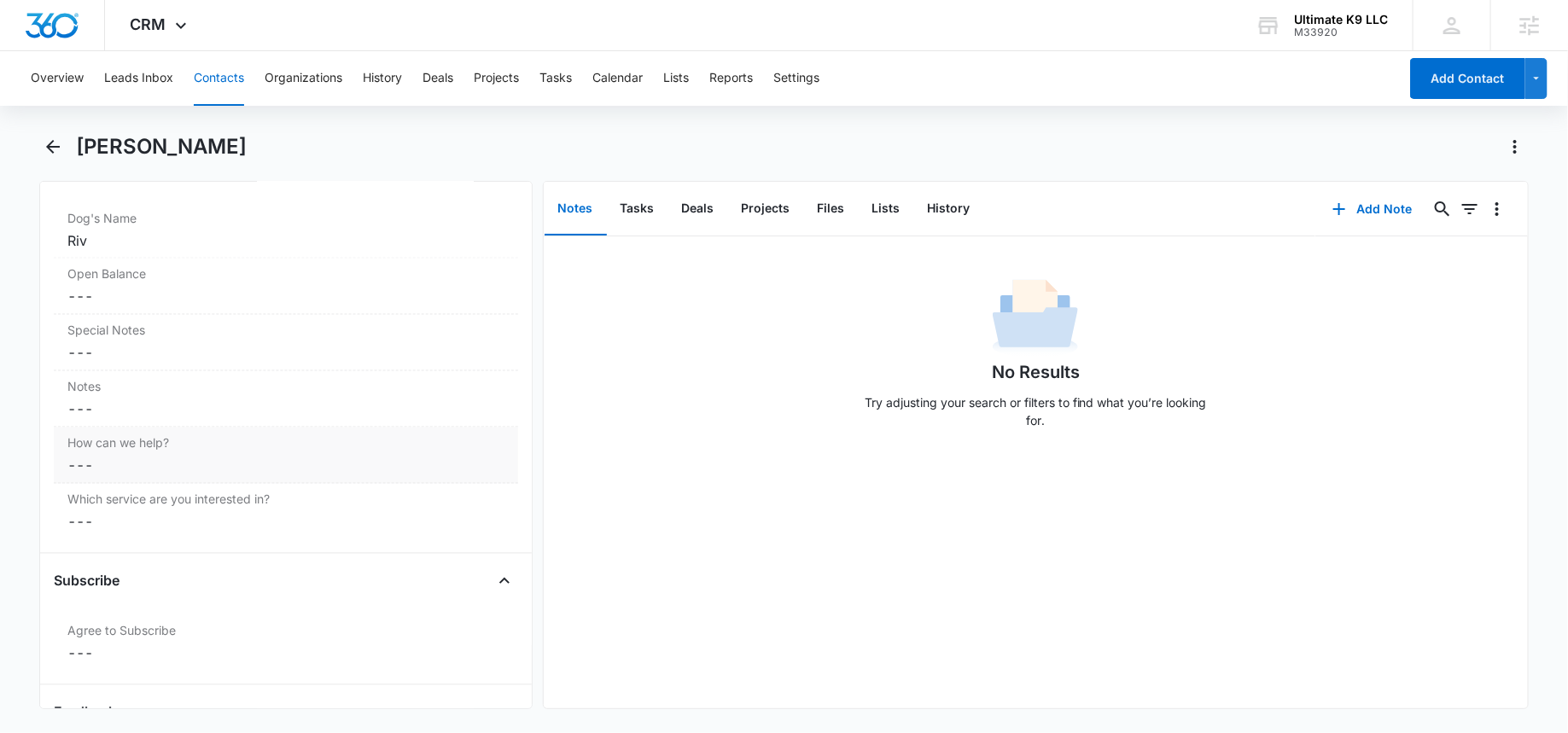
scroll to position [1493, 0]
click at [124, 451] on dd "Cancel Save Changes ---" at bounding box center [286, 461] width 437 height 20
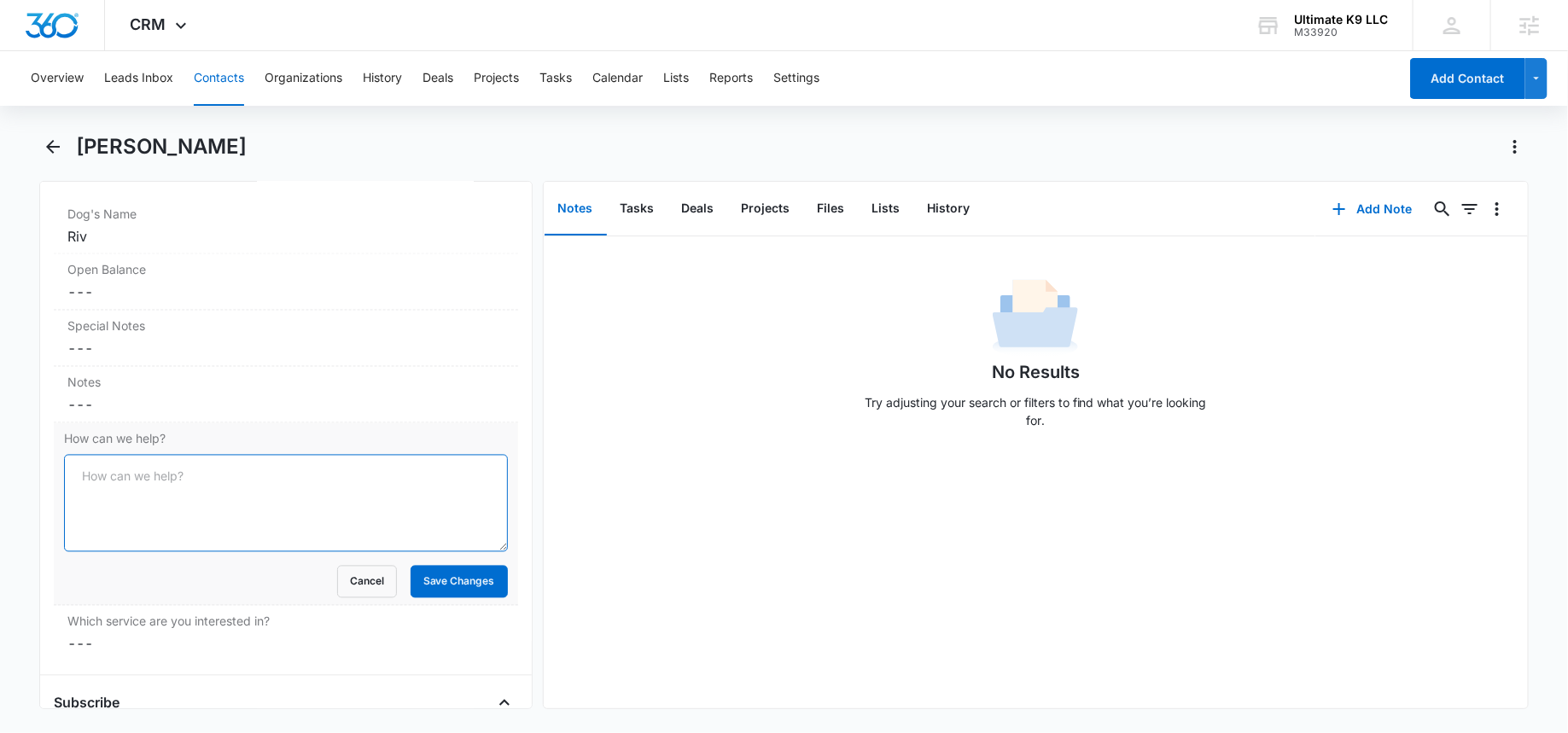
click at [153, 517] on textarea "How can we help?" at bounding box center [286, 504] width 444 height 98
paste textarea "My one and half year old black lab does not focus and listen when we try to tak…"
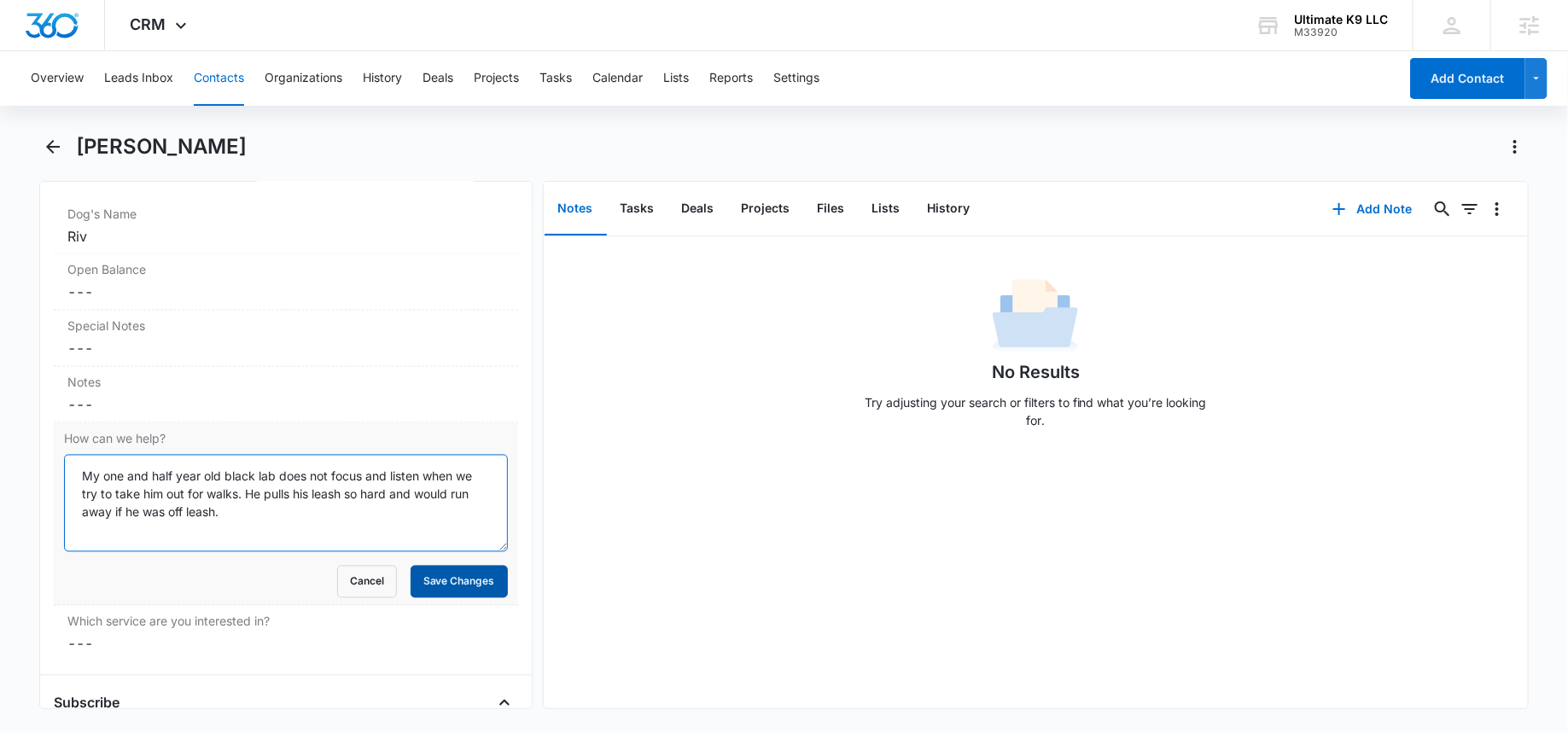
type textarea "My one and half year old black lab does not focus and listen when we try to tak…"
click at [426, 577] on button "Save Changes" at bounding box center [459, 582] width 98 height 33
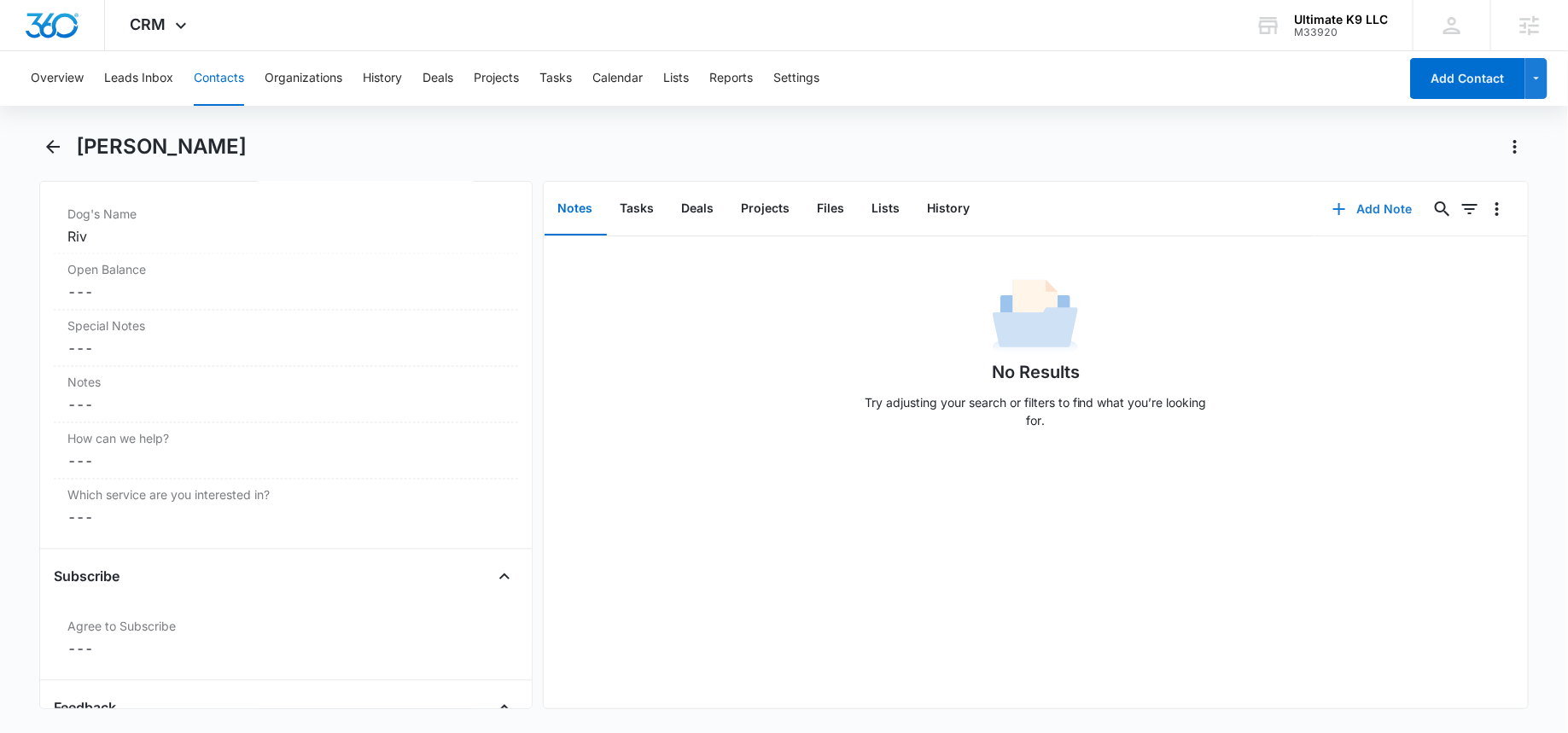
click at [1349, 210] on button "Add Note" at bounding box center [1373, 209] width 114 height 41
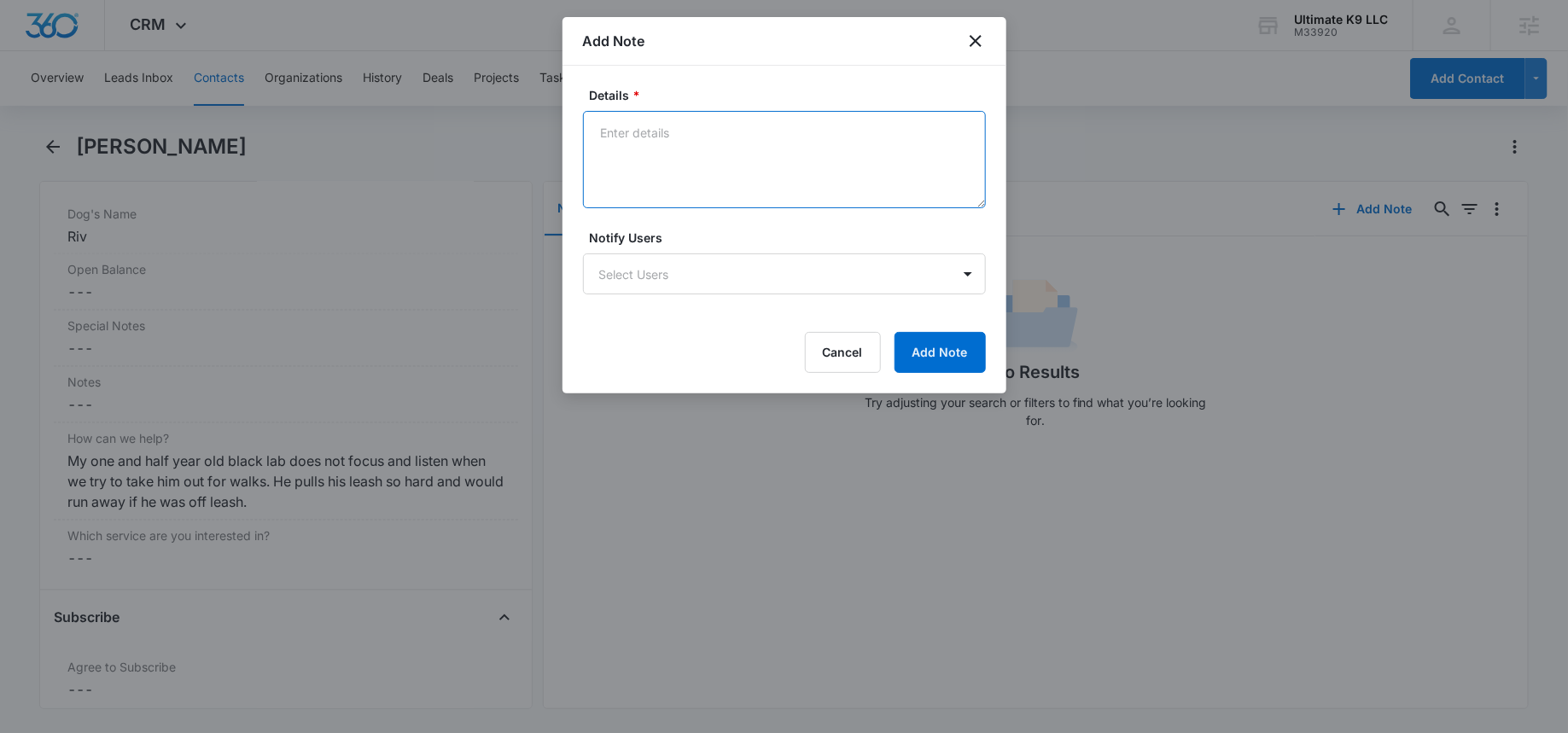
click at [685, 156] on textarea "Details *" at bounding box center [784, 160] width 403 height 98
click at [839, 349] on button "Cancel" at bounding box center [843, 353] width 76 height 41
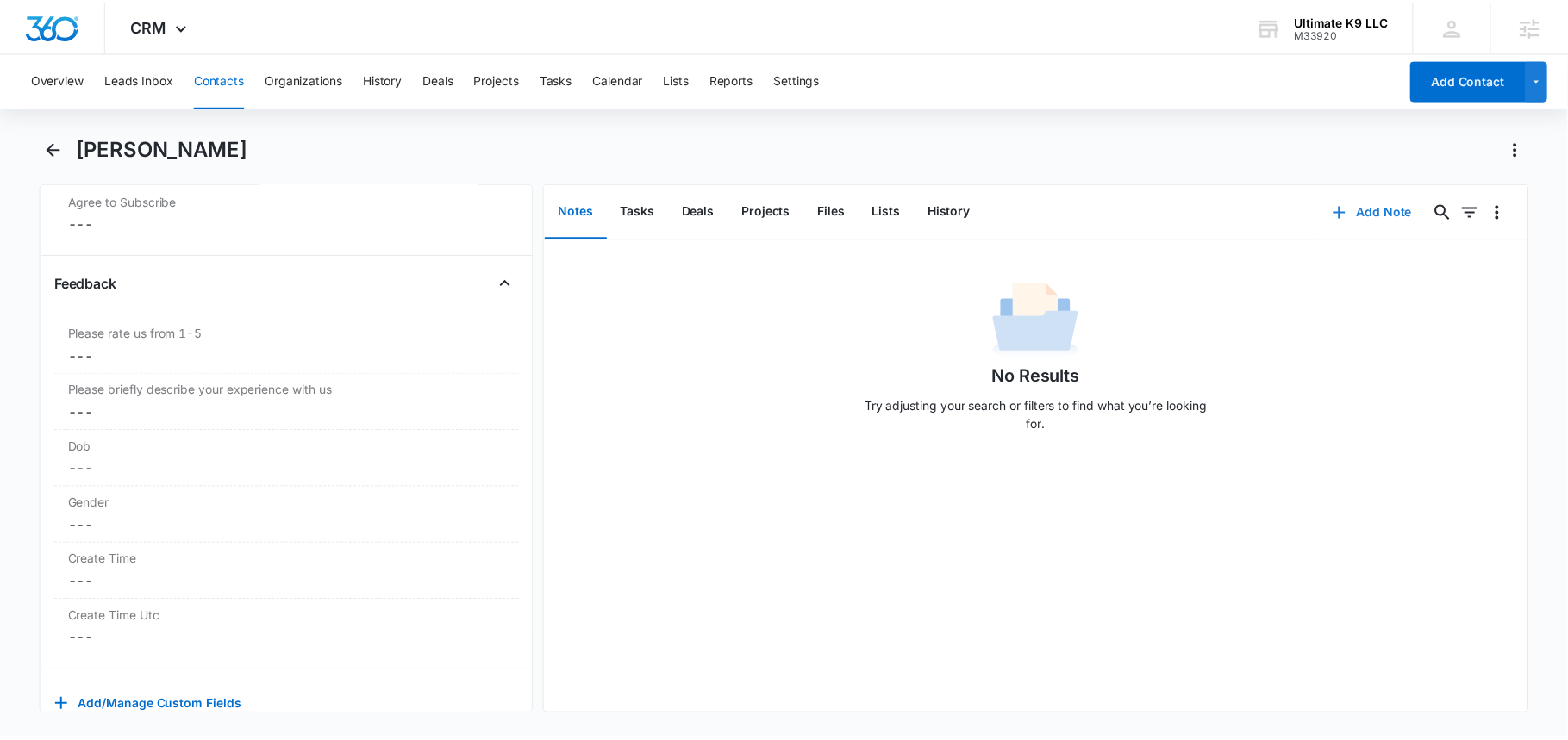
scroll to position [2018, 0]
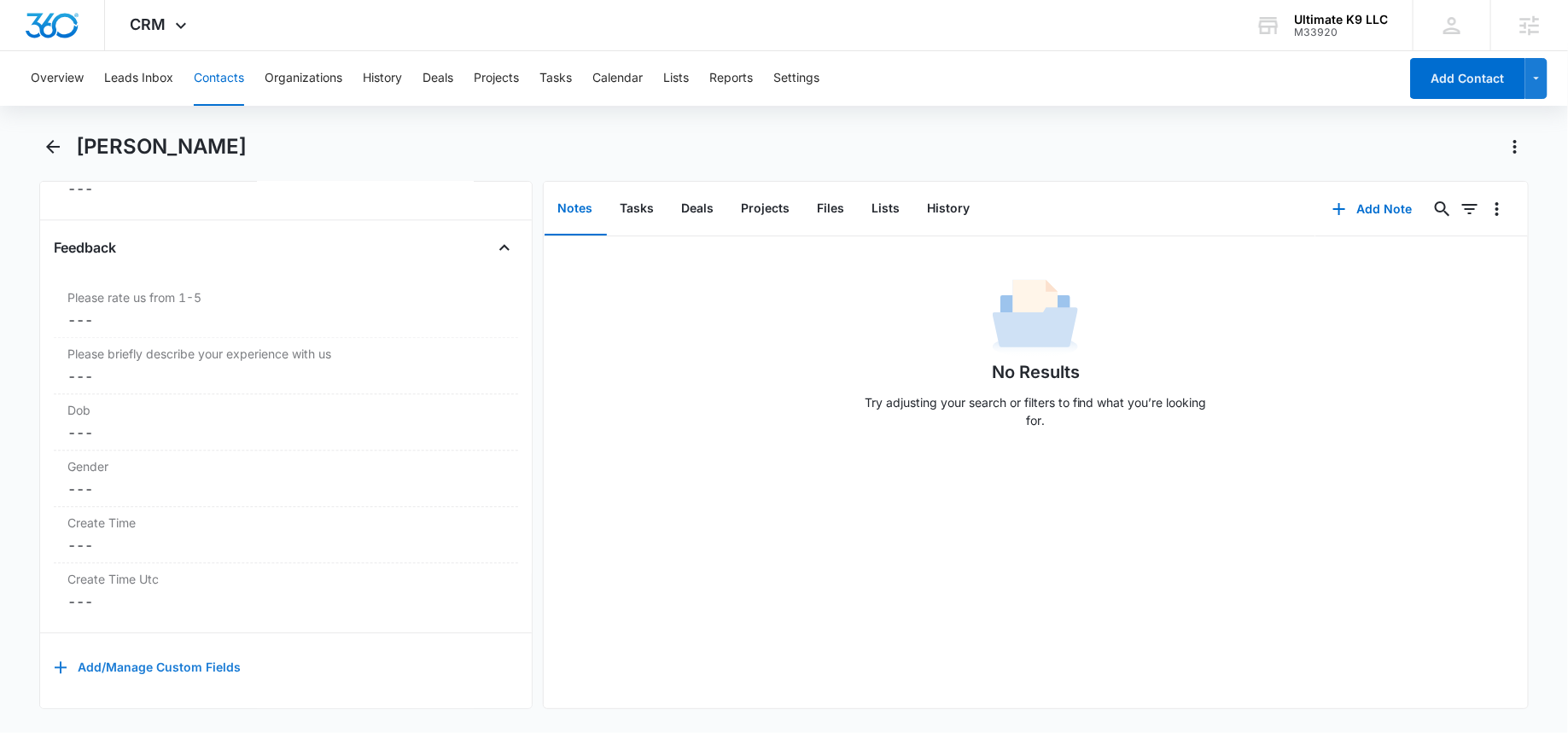
click at [160, 649] on button "Add/Manage Custom Fields" at bounding box center [147, 667] width 187 height 41
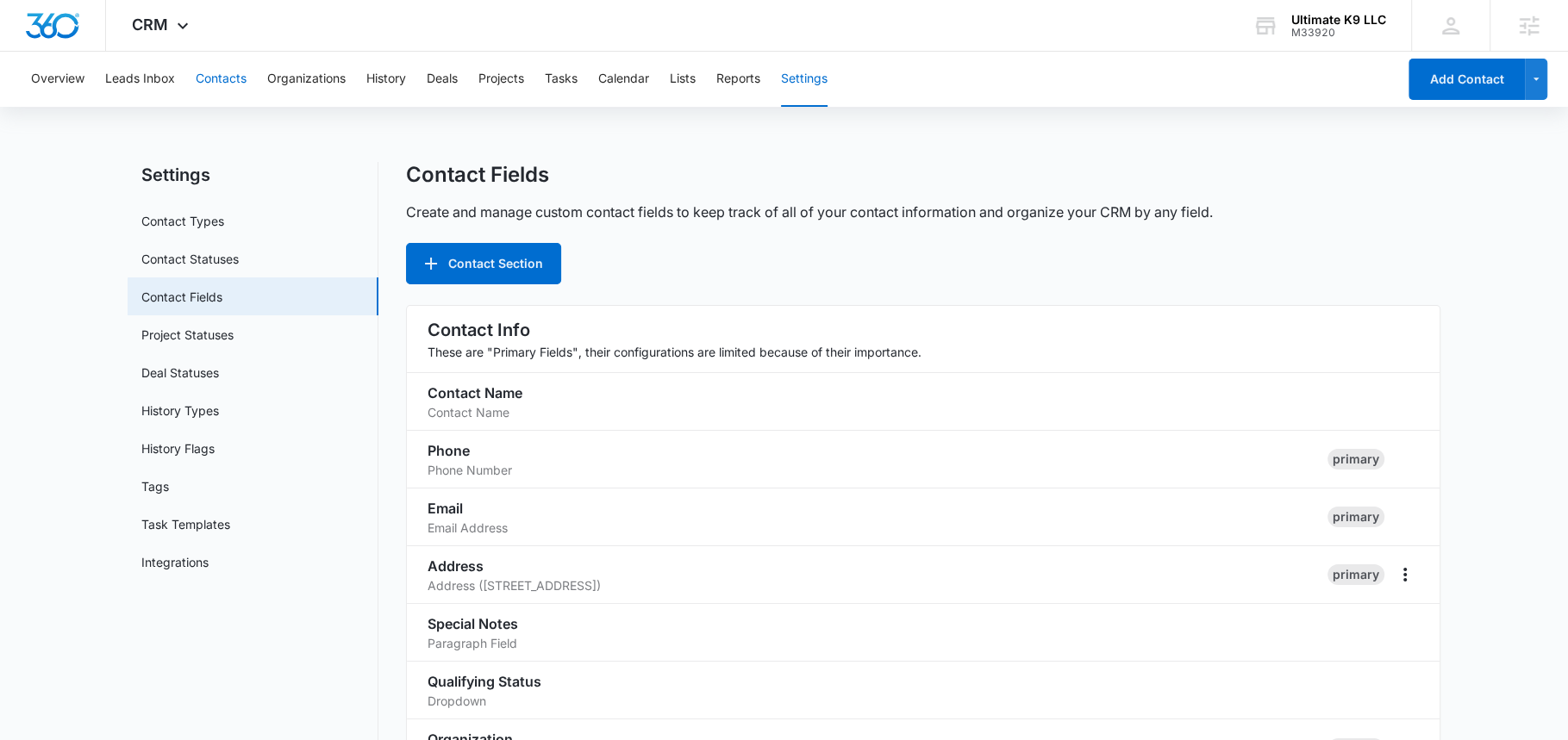
click at [206, 65] on button "Contacts" at bounding box center [221, 80] width 51 height 56
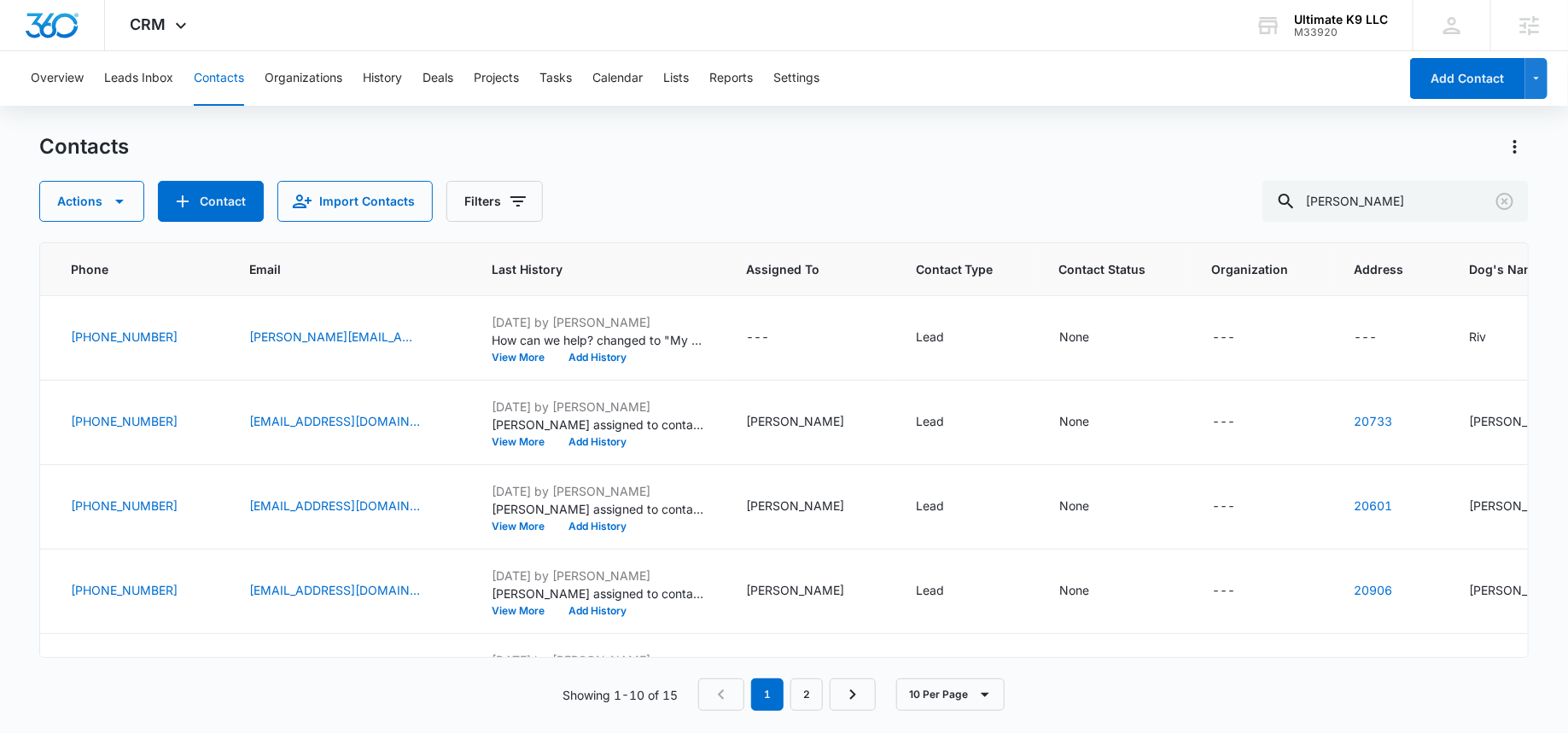
scroll to position [0, 457]
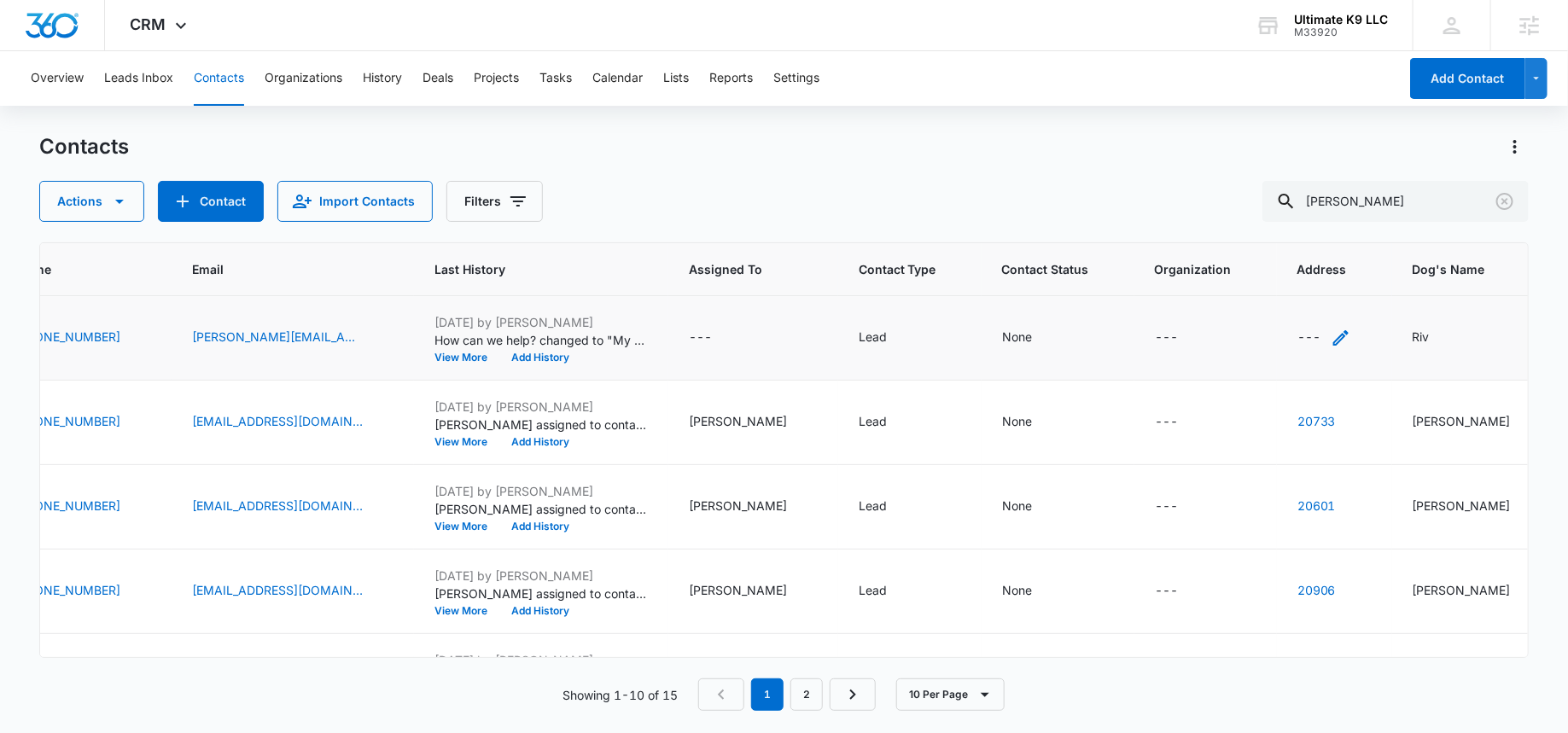
click at [1298, 334] on div "---" at bounding box center [1325, 338] width 54 height 20
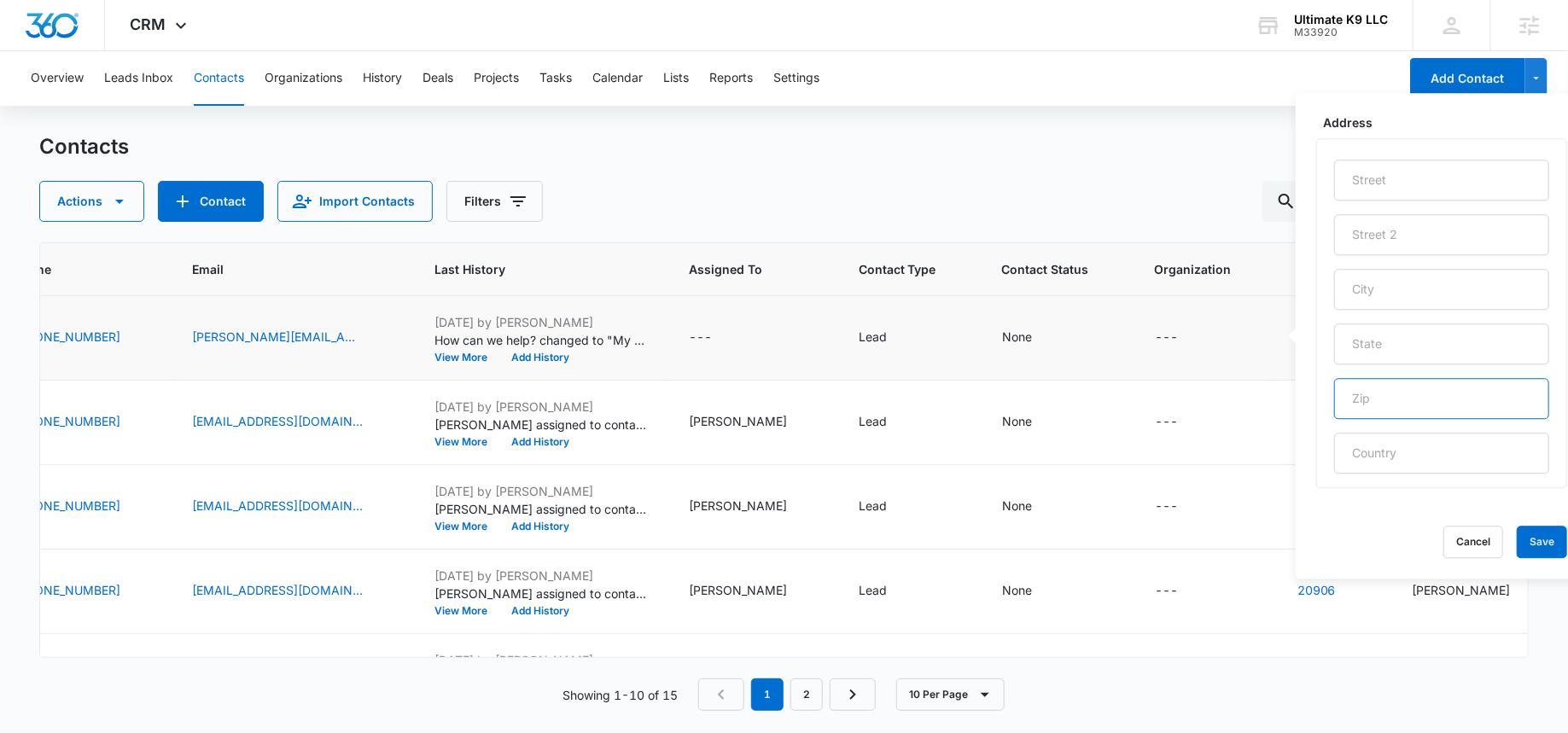
click at [1365, 387] on input "text" at bounding box center [1442, 399] width 215 height 41
paste input "20657"
type input "20657"
click at [1517, 537] on button "Save" at bounding box center [1542, 542] width 51 height 33
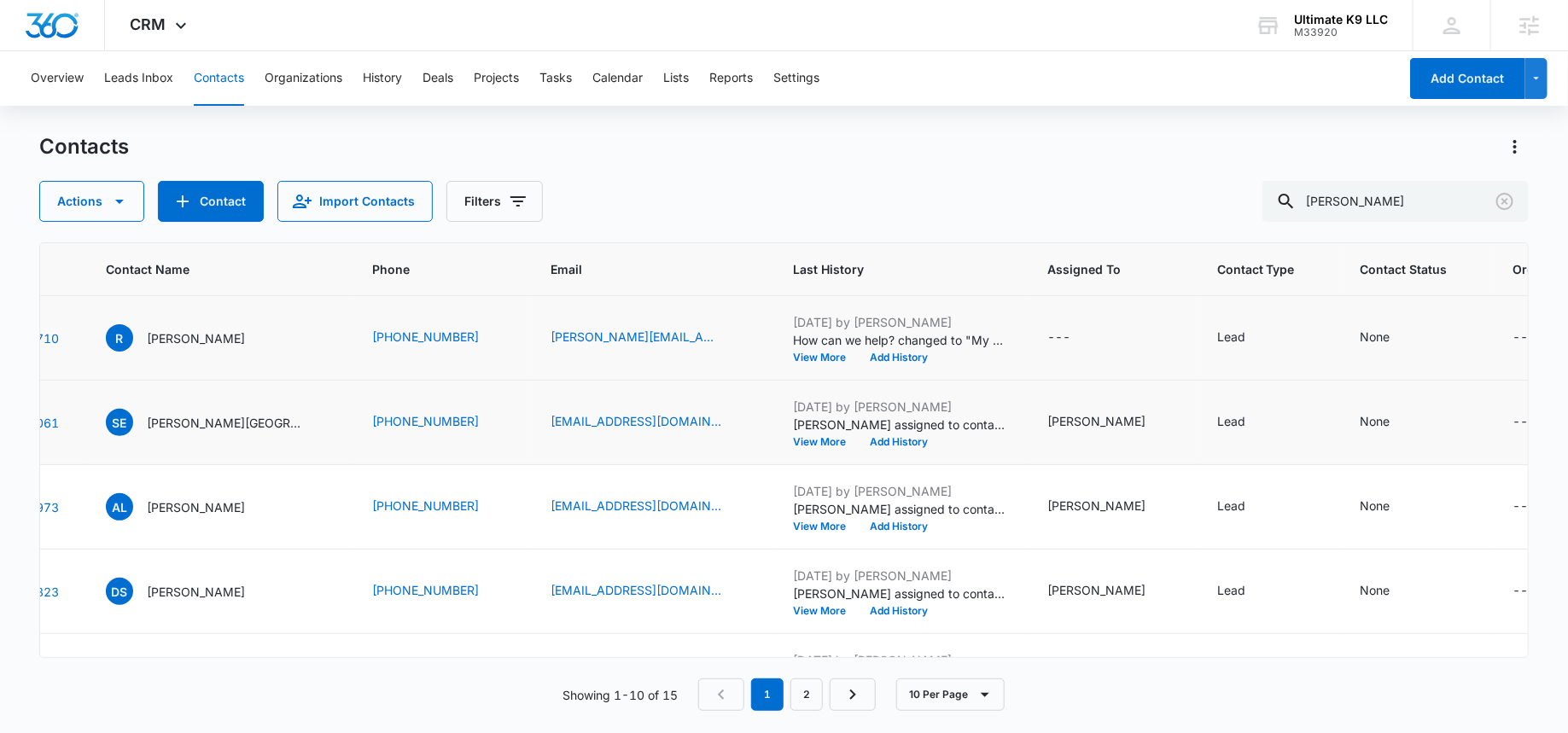
scroll to position [0, 0]
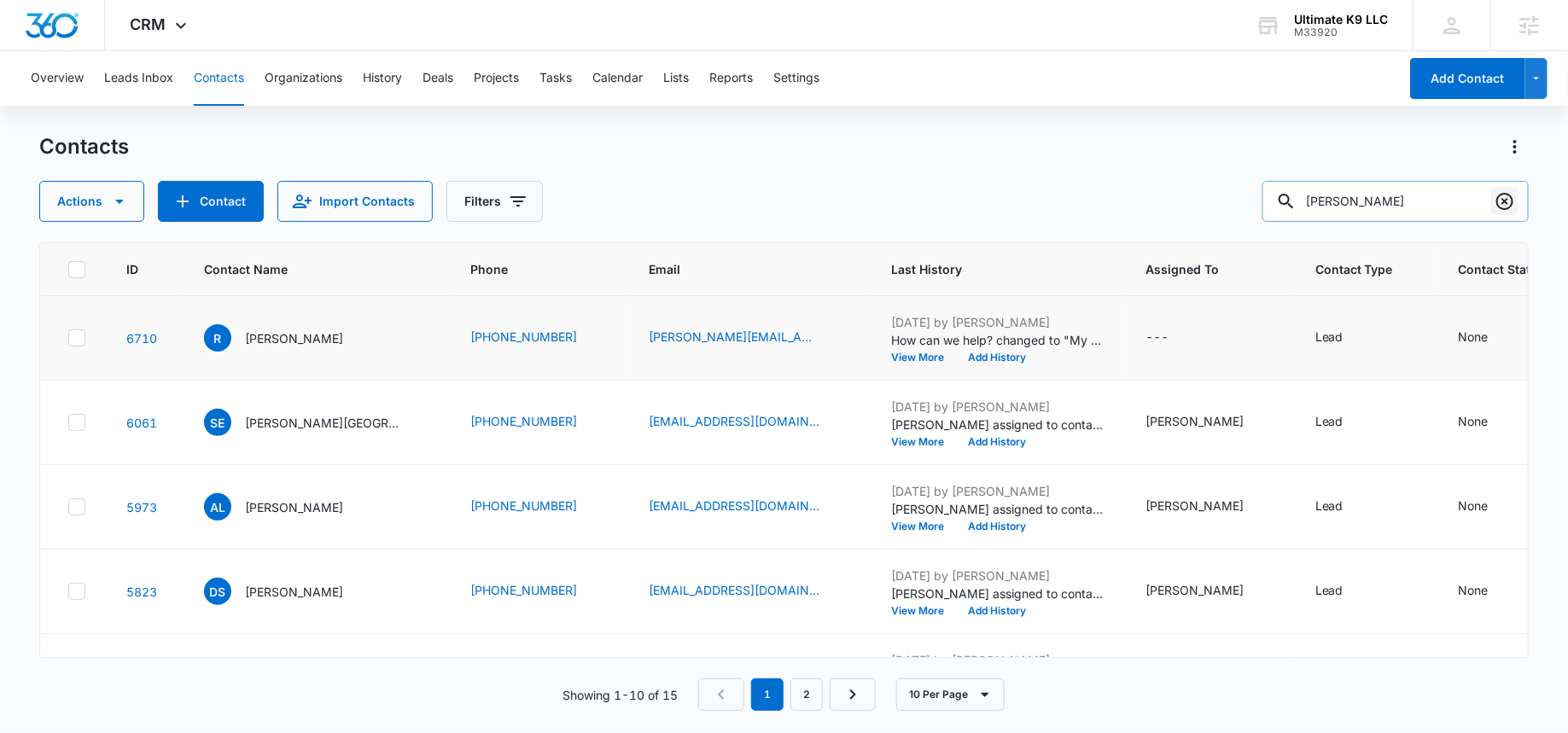
click at [1513, 205] on icon "Clear" at bounding box center [1505, 201] width 20 height 20
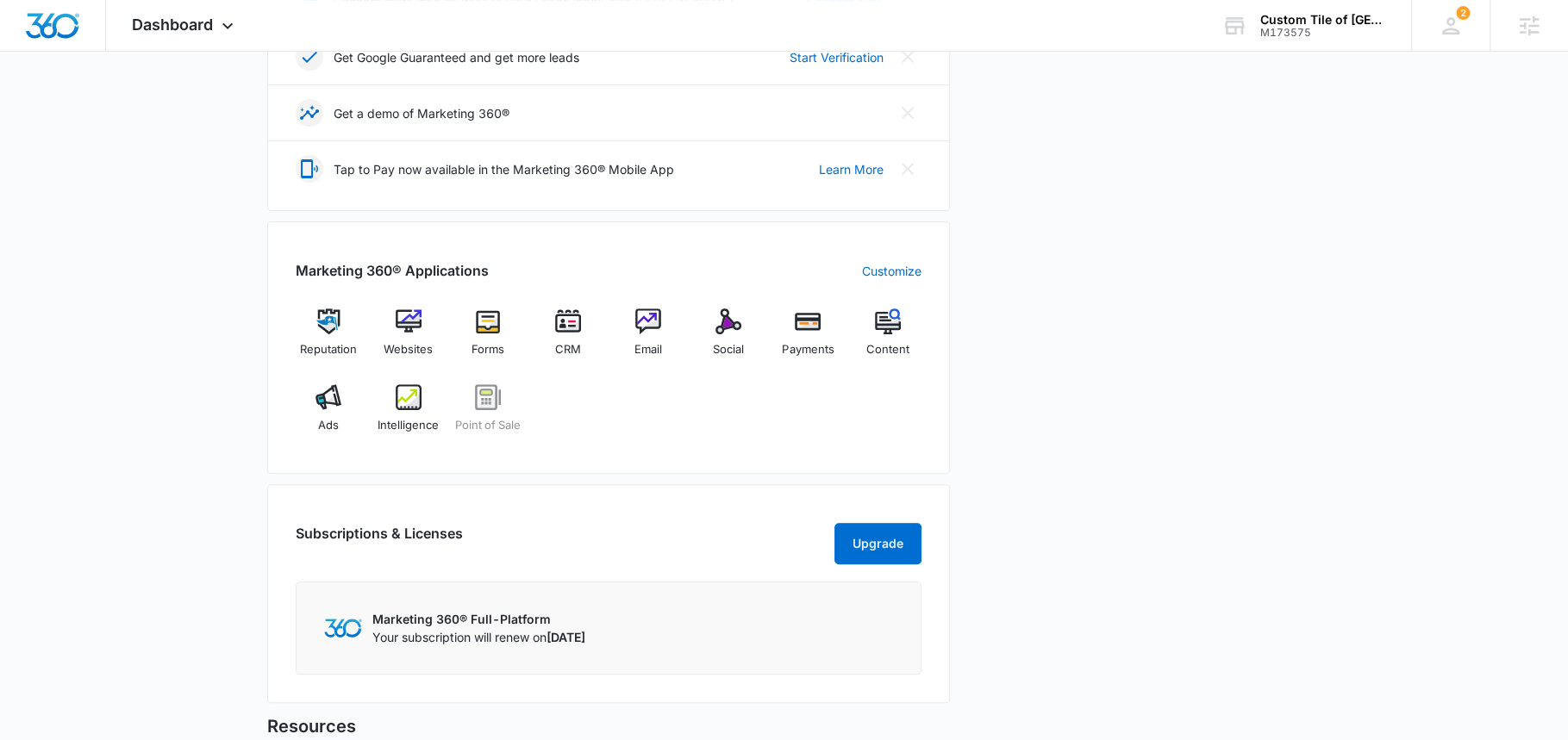
scroll to position [574, 0]
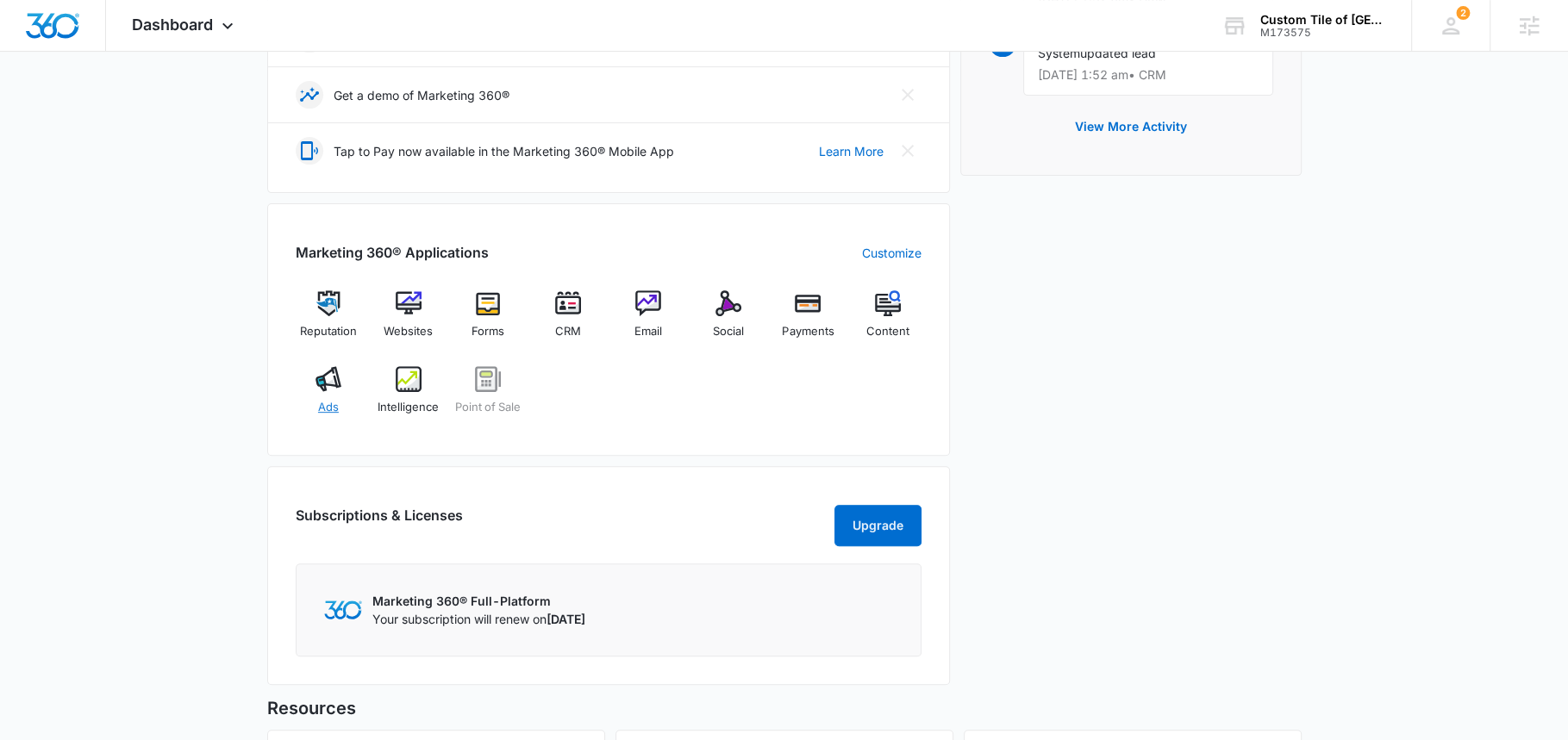
click at [326, 376] on img at bounding box center [328, 379] width 26 height 26
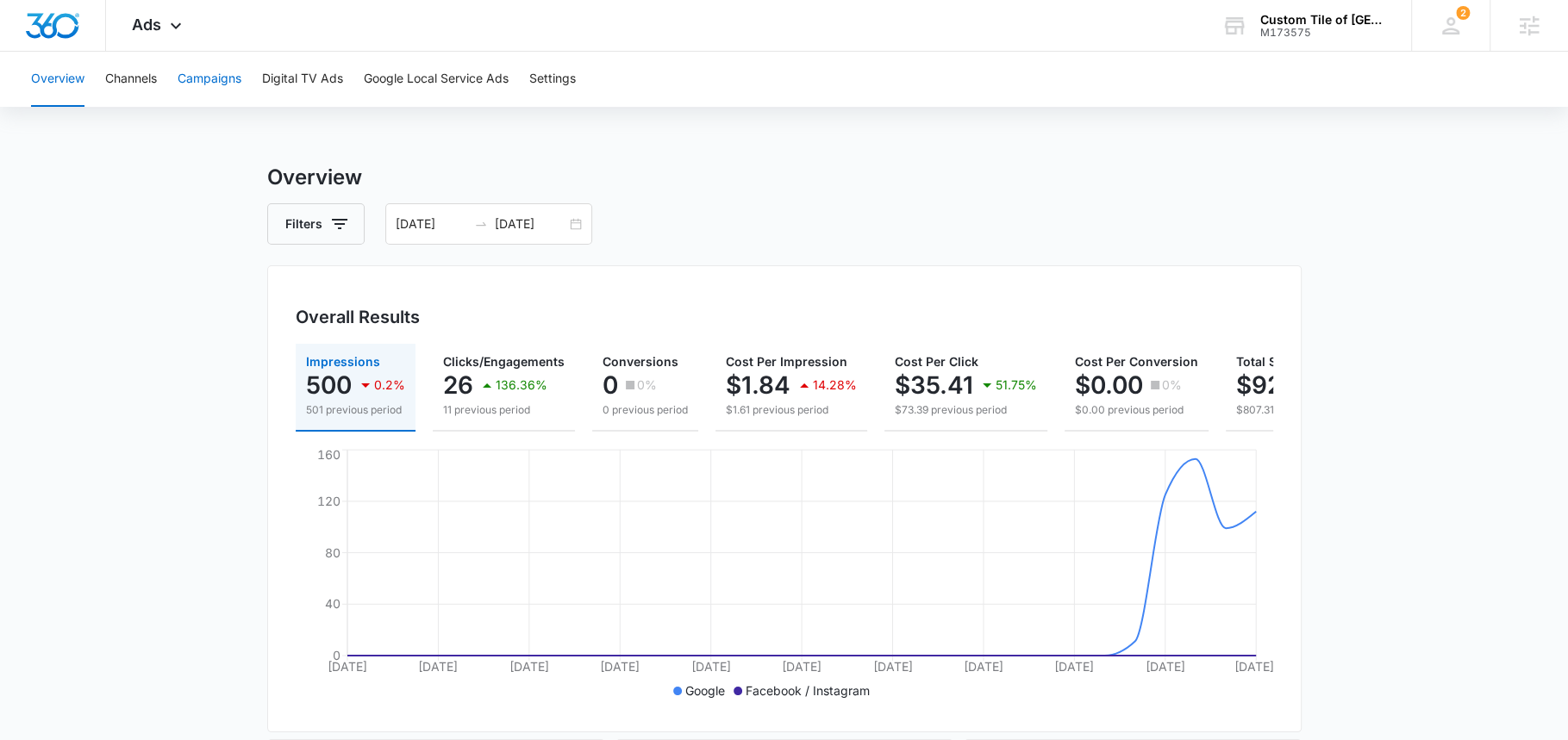
click at [210, 66] on button "Campaigns" at bounding box center [209, 80] width 64 height 56
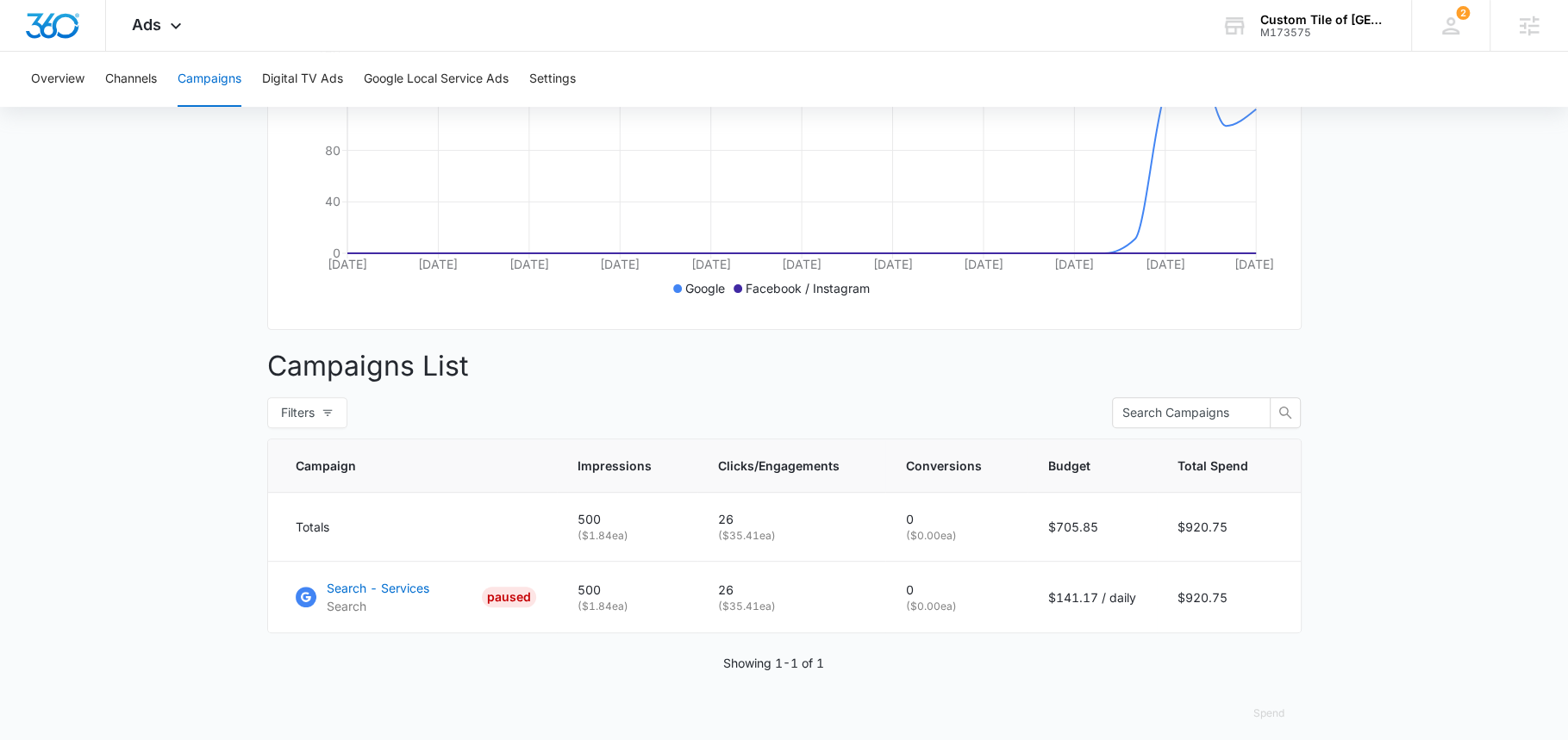
scroll to position [431, 0]
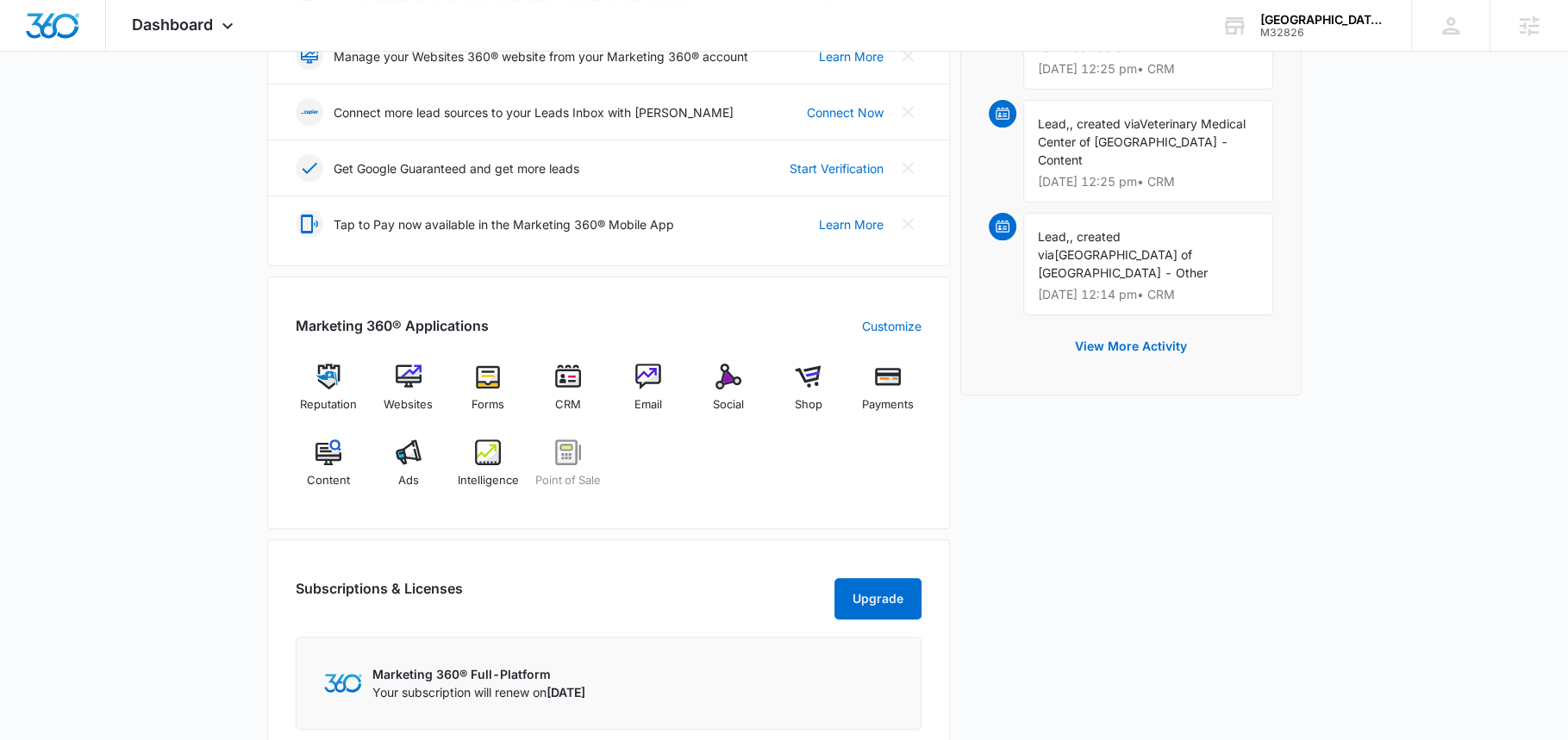
scroll to position [446, 0]
click at [401, 386] on div "Websites" at bounding box center [408, 394] width 66 height 62
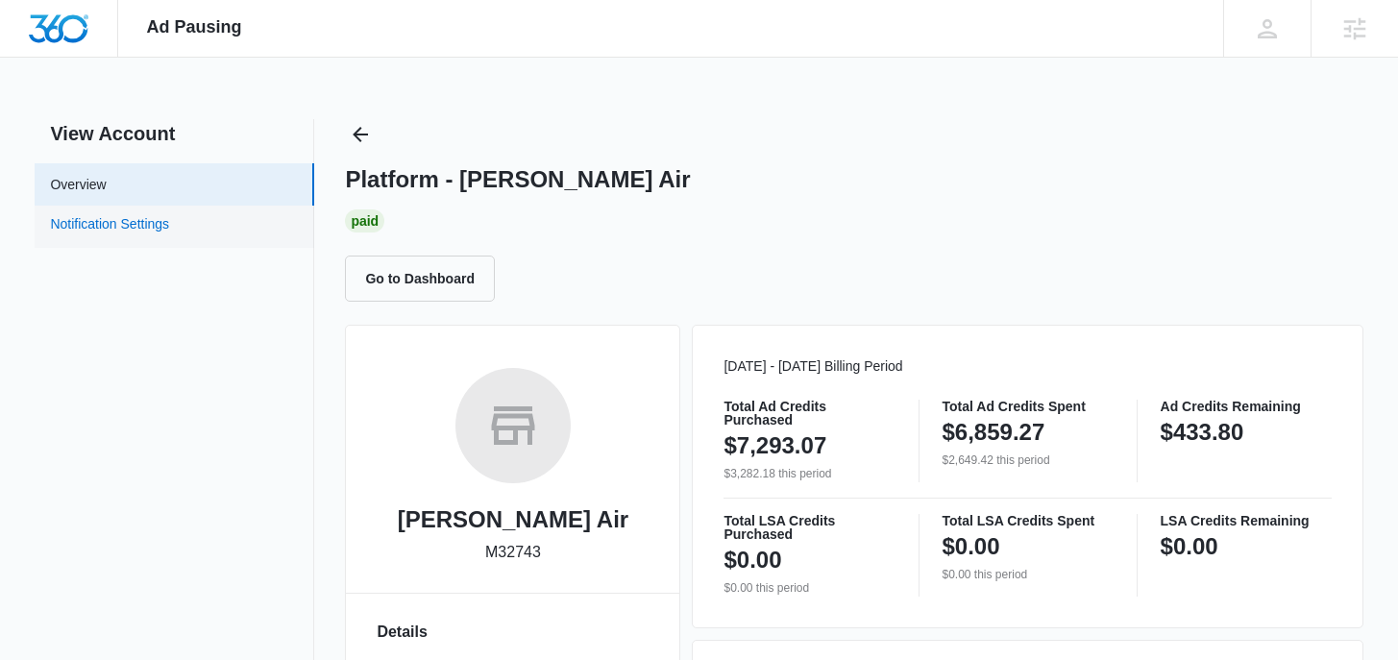
click at [169, 239] on link "Notification Settings" at bounding box center [109, 226] width 119 height 25
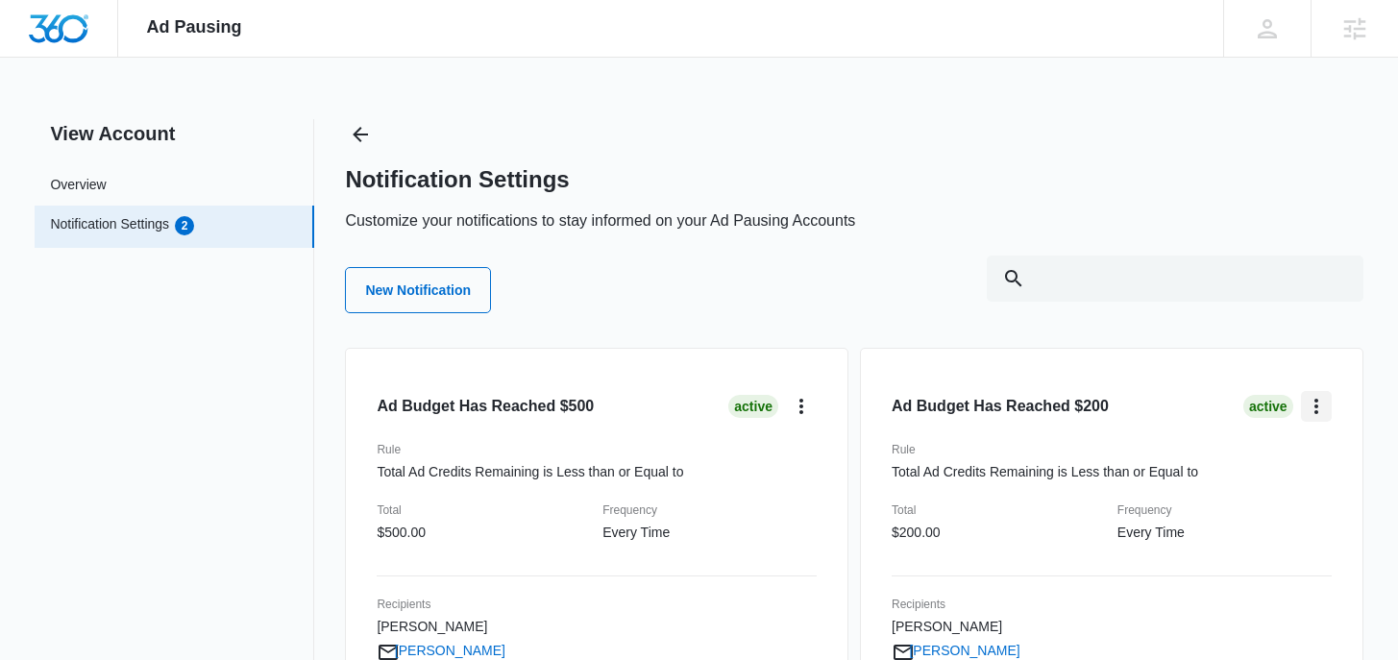
click at [1315, 407] on icon "card.dropdown.label" at bounding box center [1316, 406] width 23 height 23
click at [1250, 464] on div "Edit" at bounding box center [1252, 460] width 56 height 13
select select "every_time"
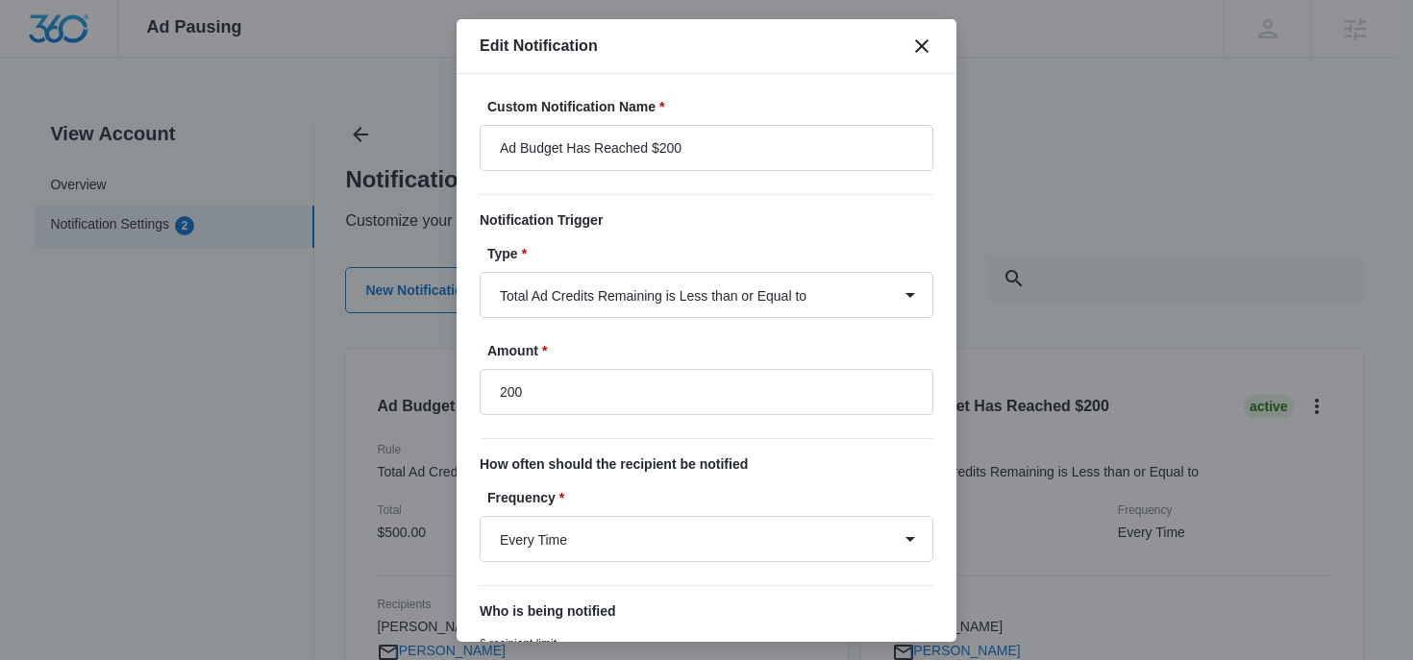
type input "$200.00"
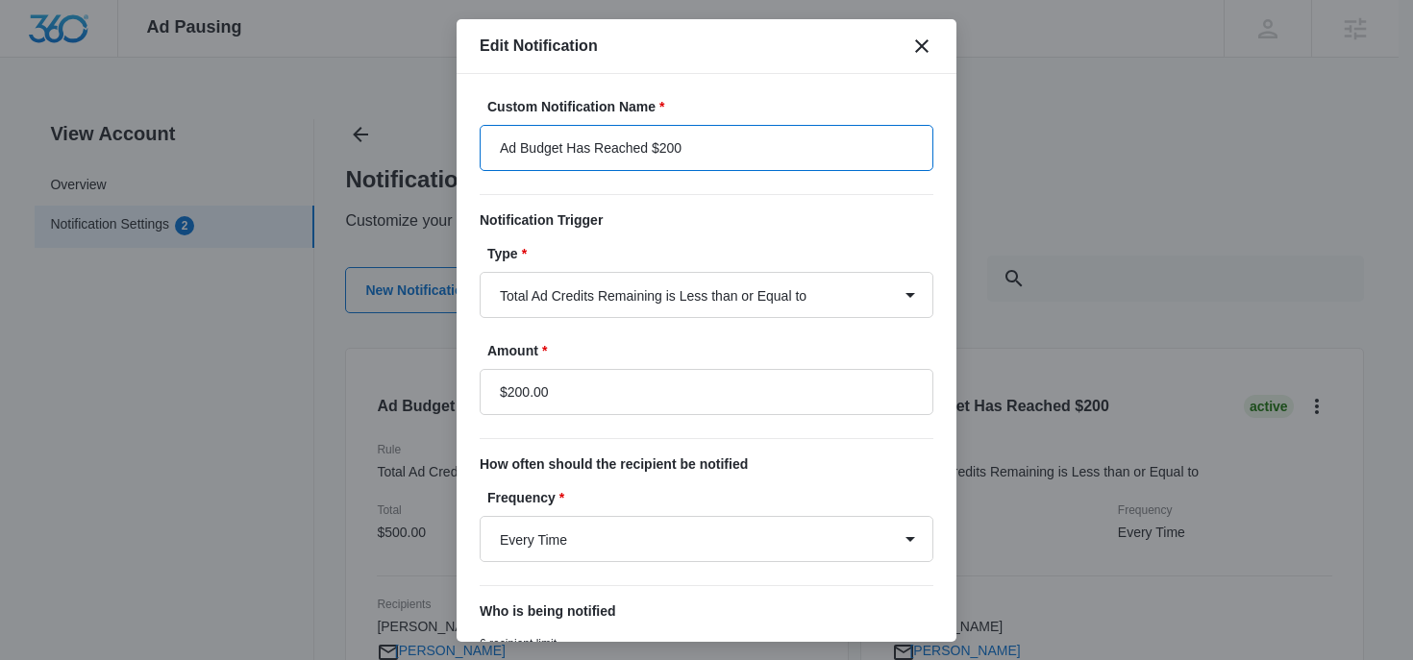
click at [677, 145] on input "Ad Budget Has Reached $200" at bounding box center [707, 148] width 454 height 46
type input "Ad Budget Has Reached $300"
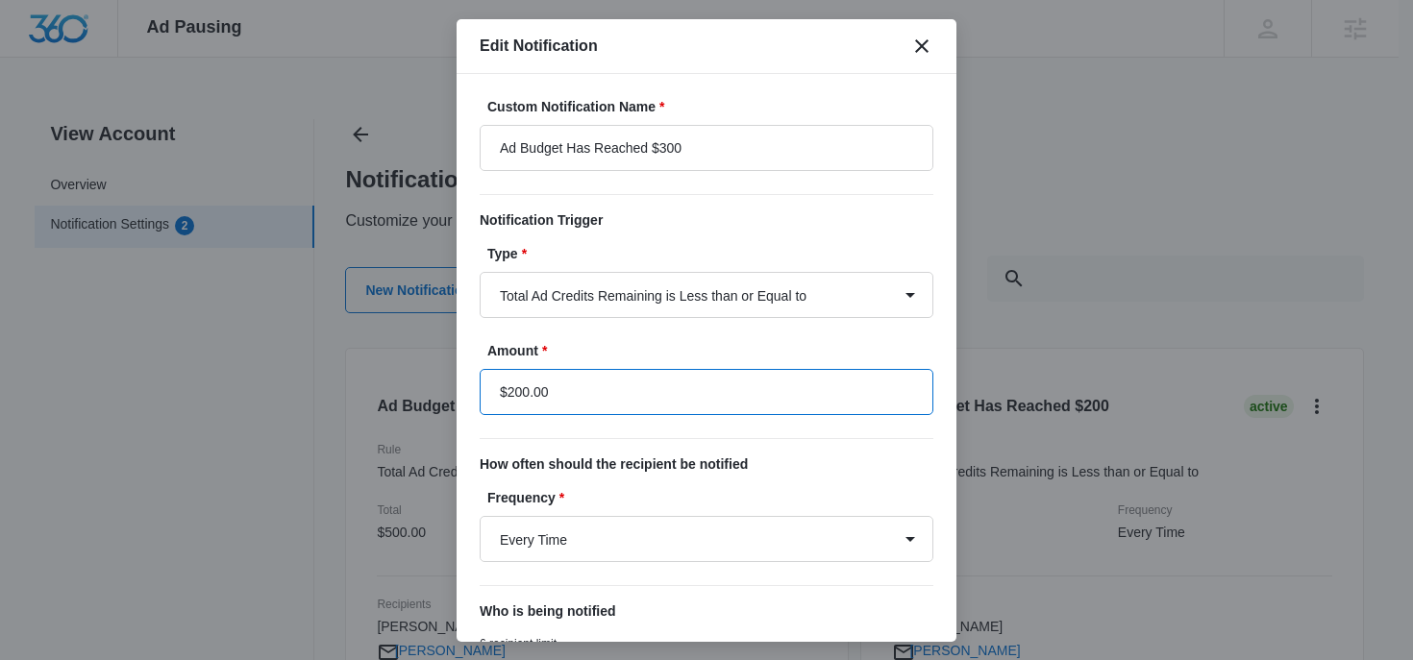
click at [514, 388] on input "$200.00" at bounding box center [707, 392] width 454 height 46
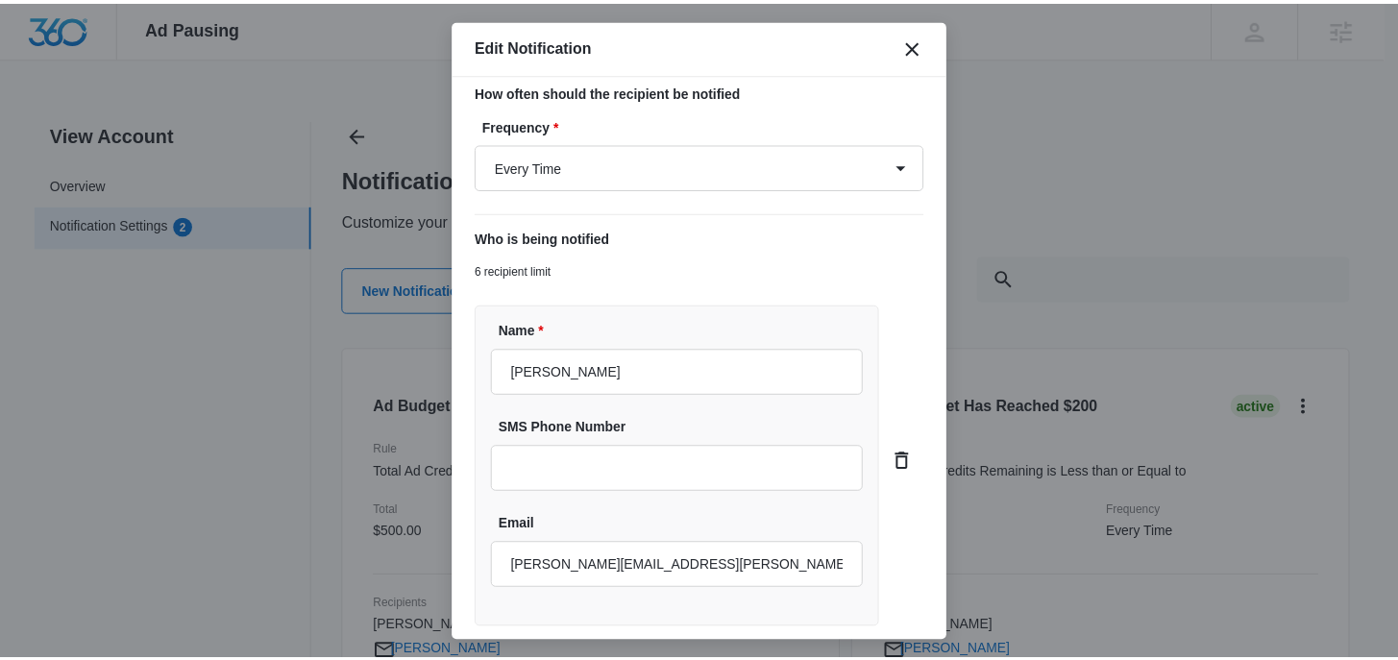
scroll to position [505, 0]
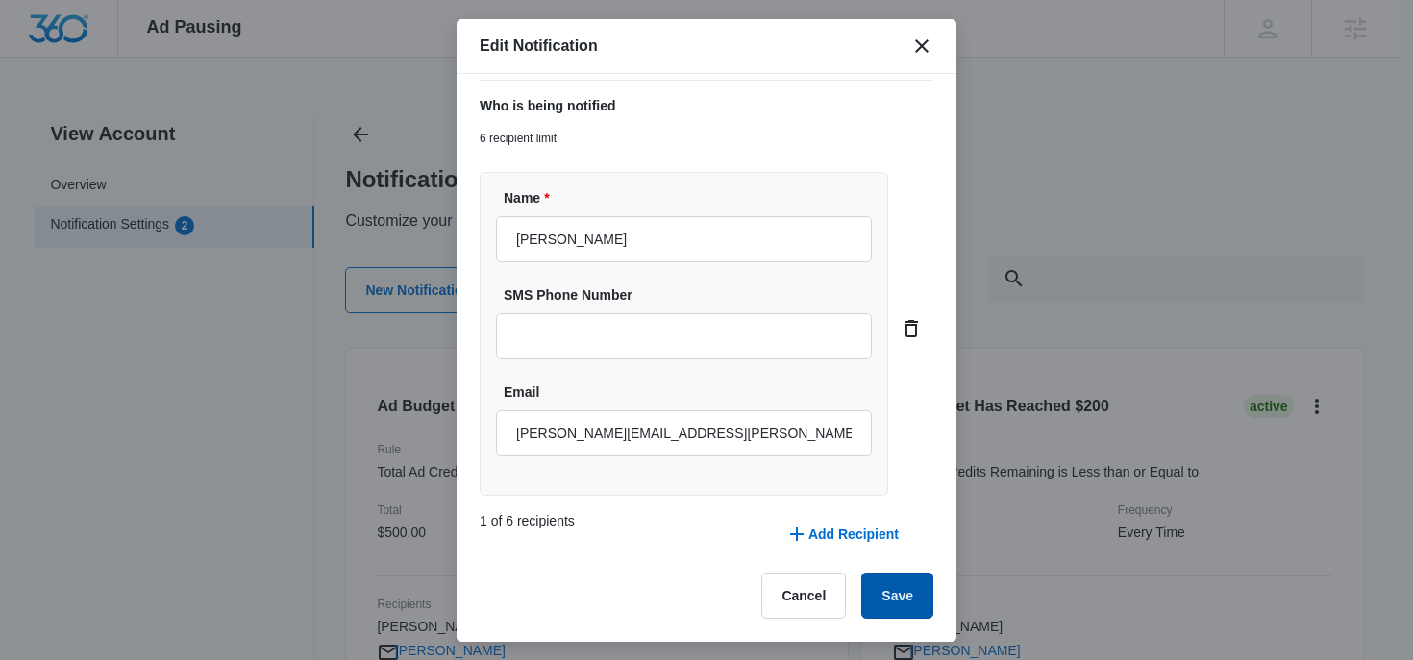
type input "$300.00"
click at [869, 592] on button "Save" at bounding box center [897, 596] width 72 height 46
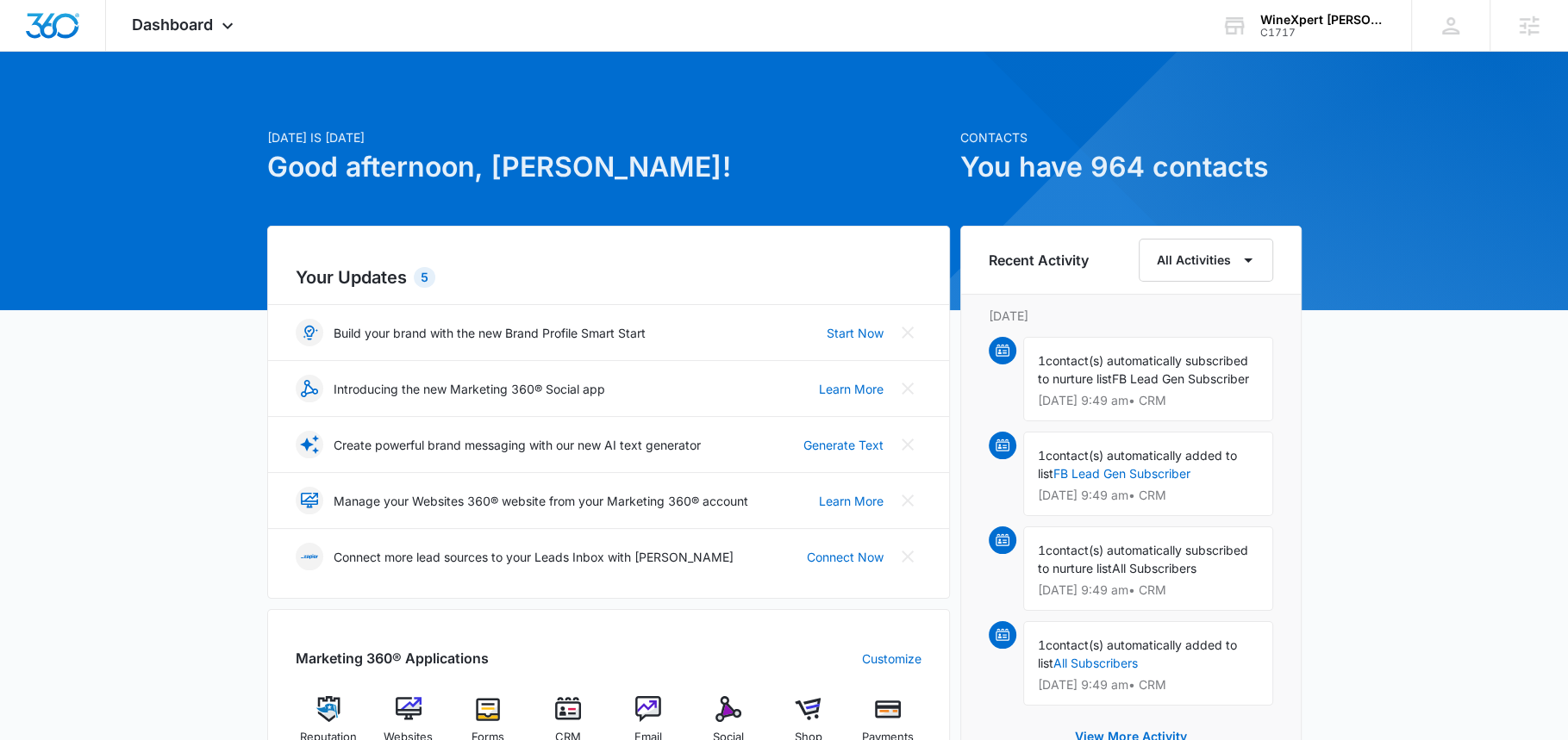
scroll to position [191, 0]
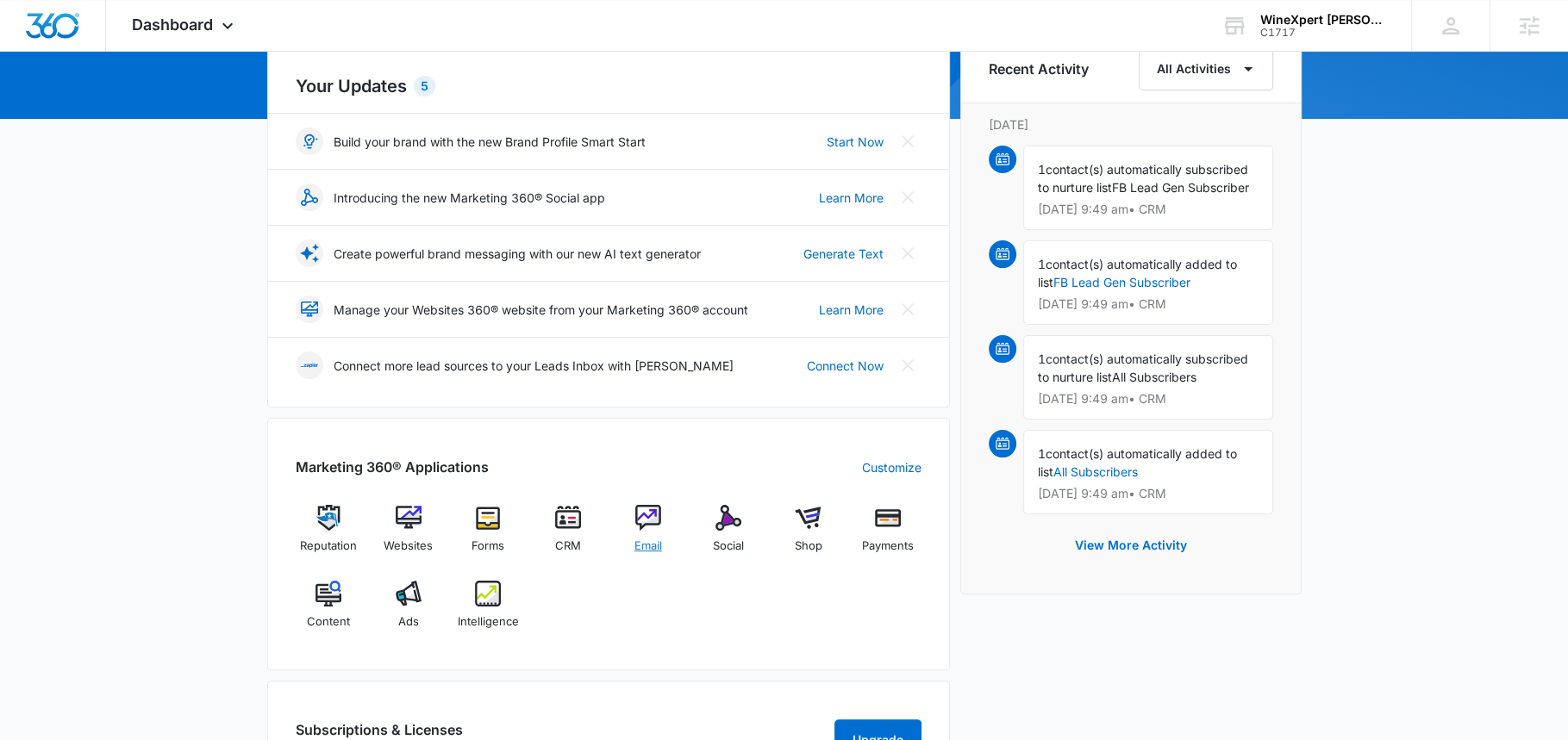
click at [651, 538] on span "Email" at bounding box center [648, 546] width 28 height 17
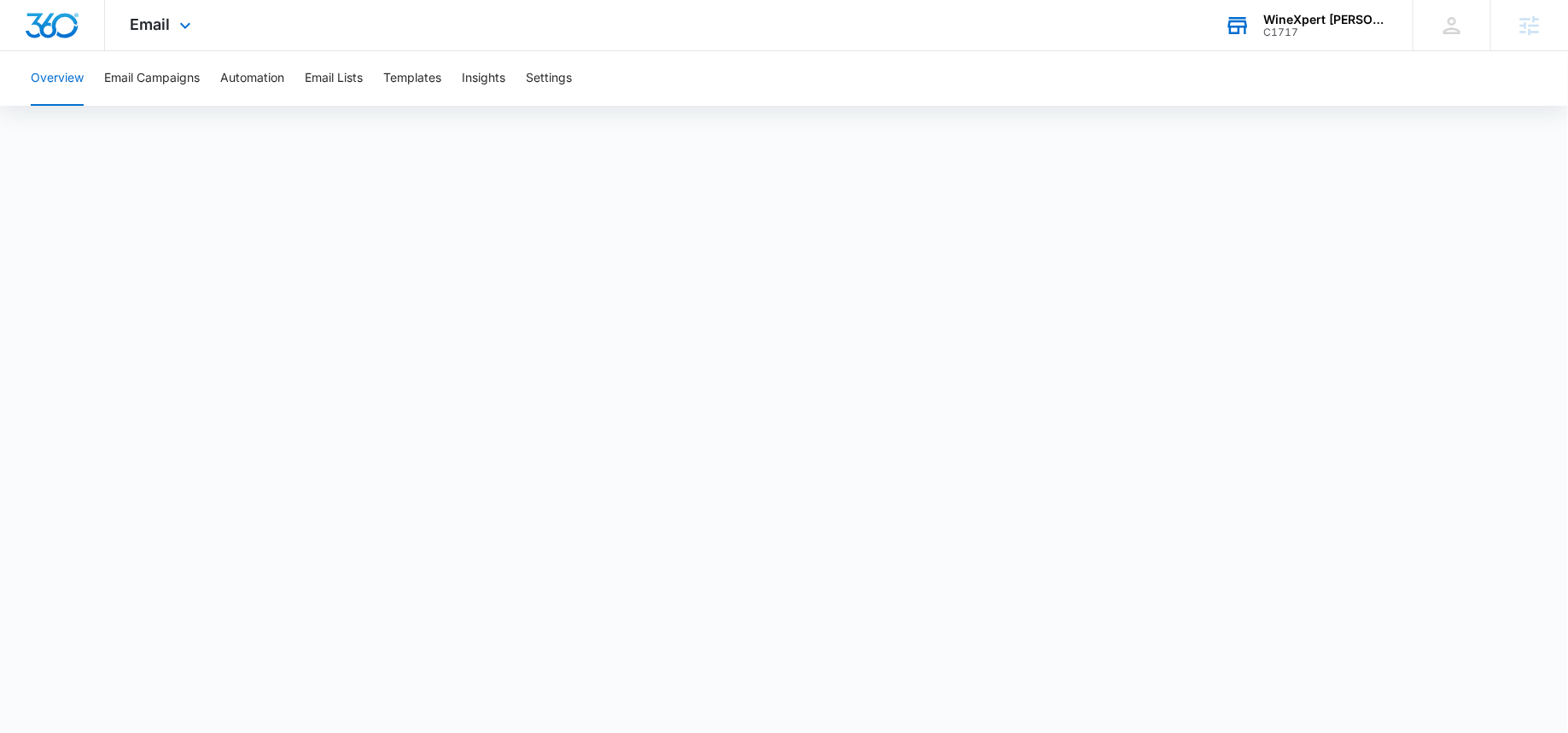
click at [1324, 21] on div "WineXpert [PERSON_NAME]" at bounding box center [1325, 19] width 124 height 13
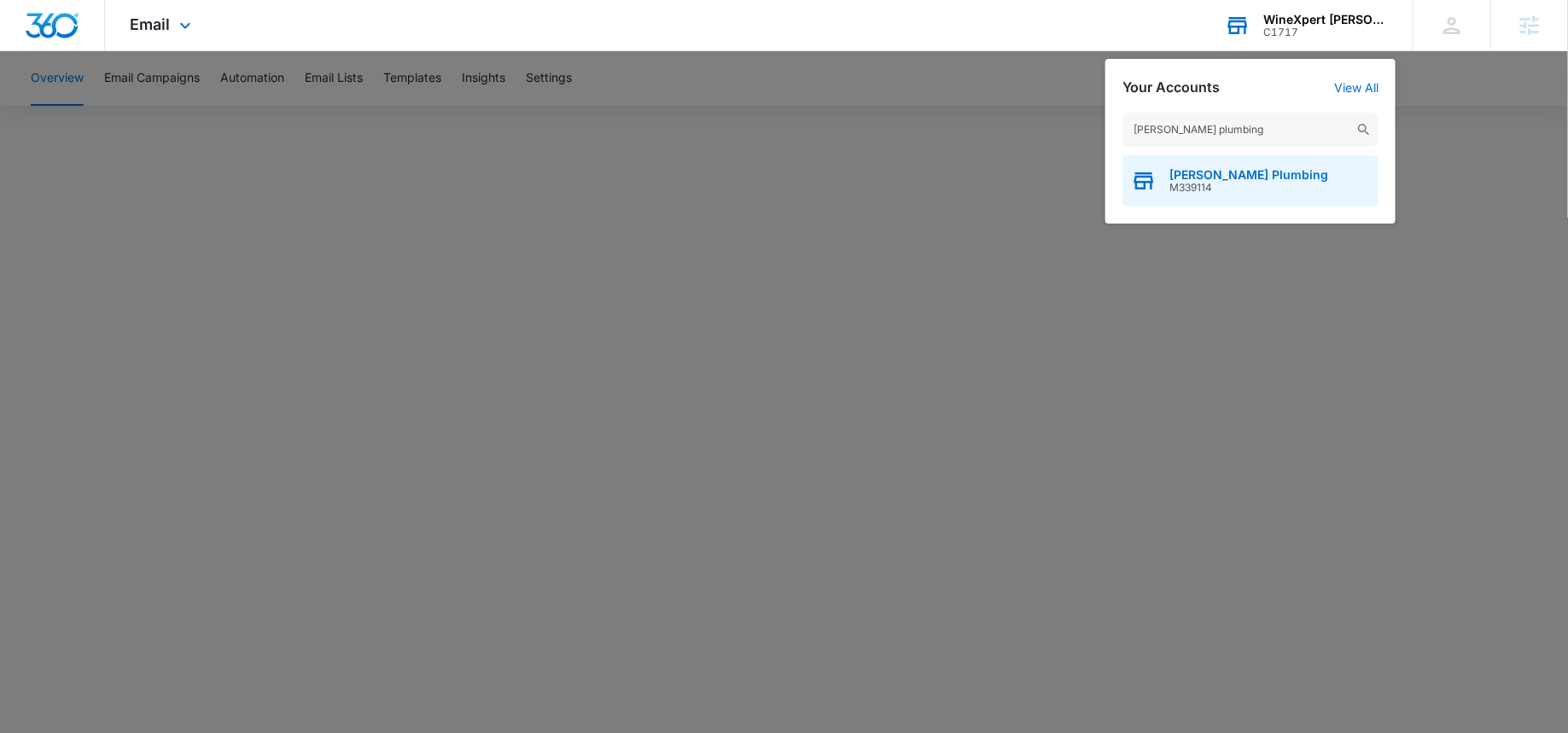
type input "[PERSON_NAME] plumbing"
click at [1176, 178] on span "[PERSON_NAME] Plumbing" at bounding box center [1249, 174] width 159 height 13
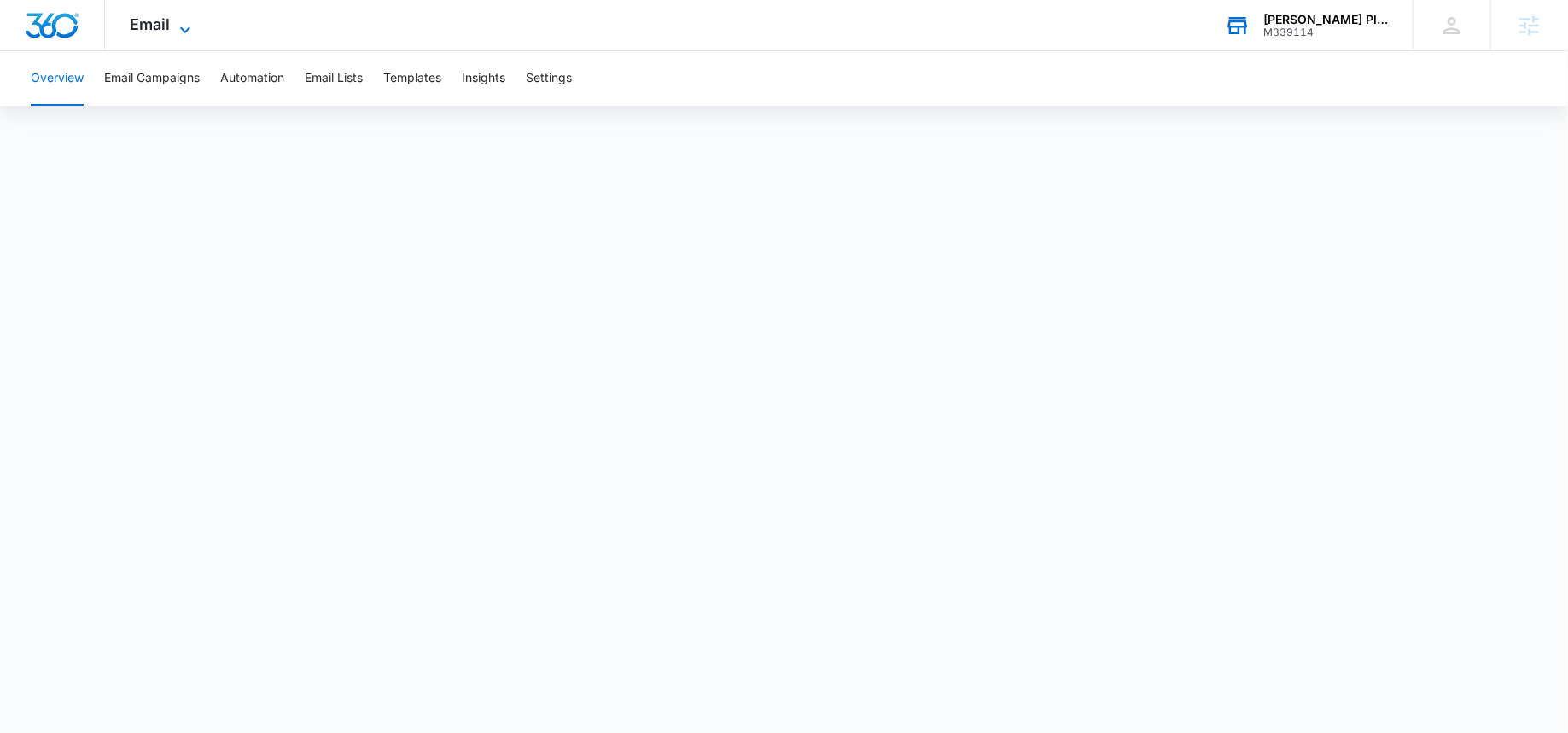
click at [181, 30] on icon at bounding box center [185, 29] width 20 height 20
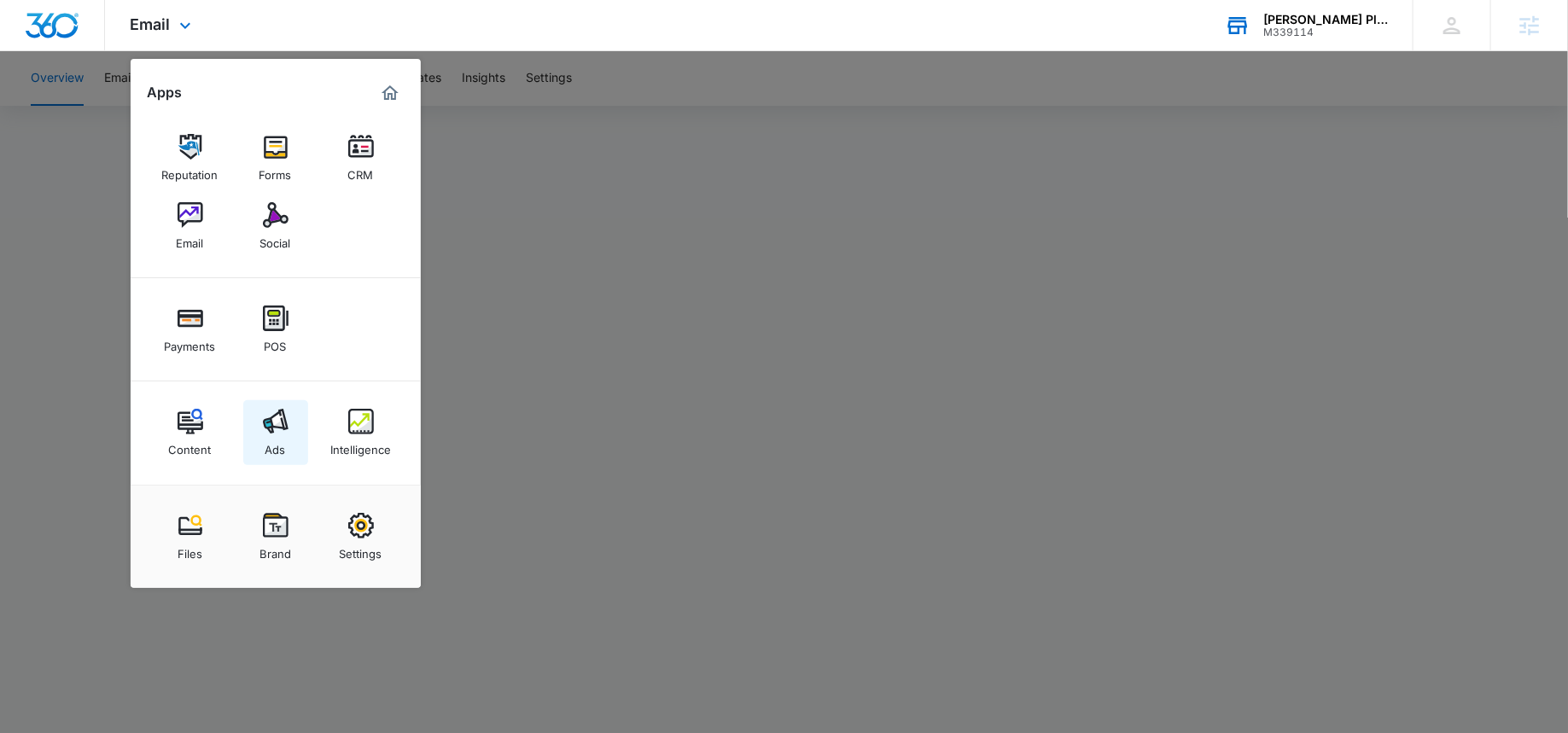
click at [278, 434] on div "Ads" at bounding box center [275, 445] width 20 height 22
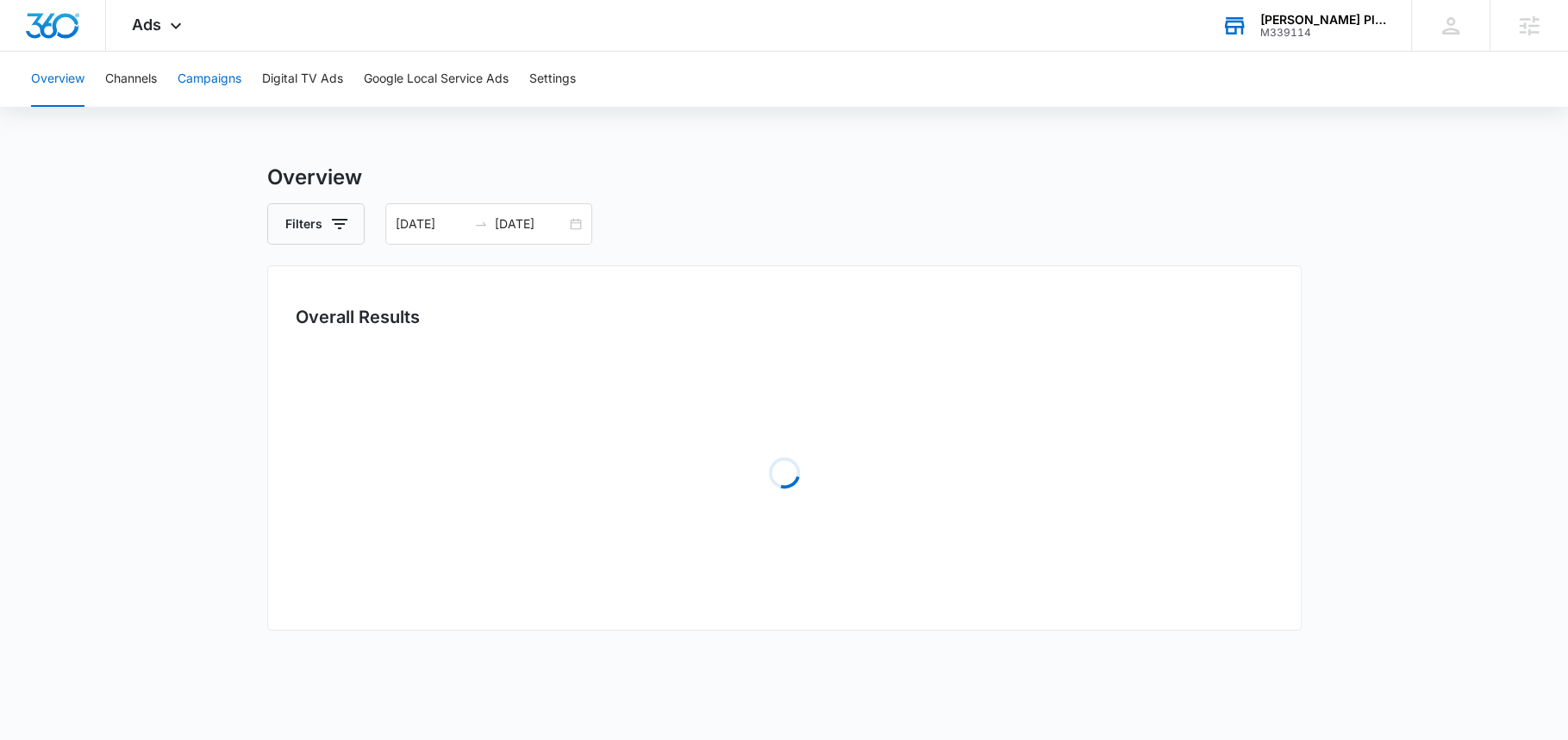
click at [201, 81] on button "Campaigns" at bounding box center [209, 80] width 64 height 56
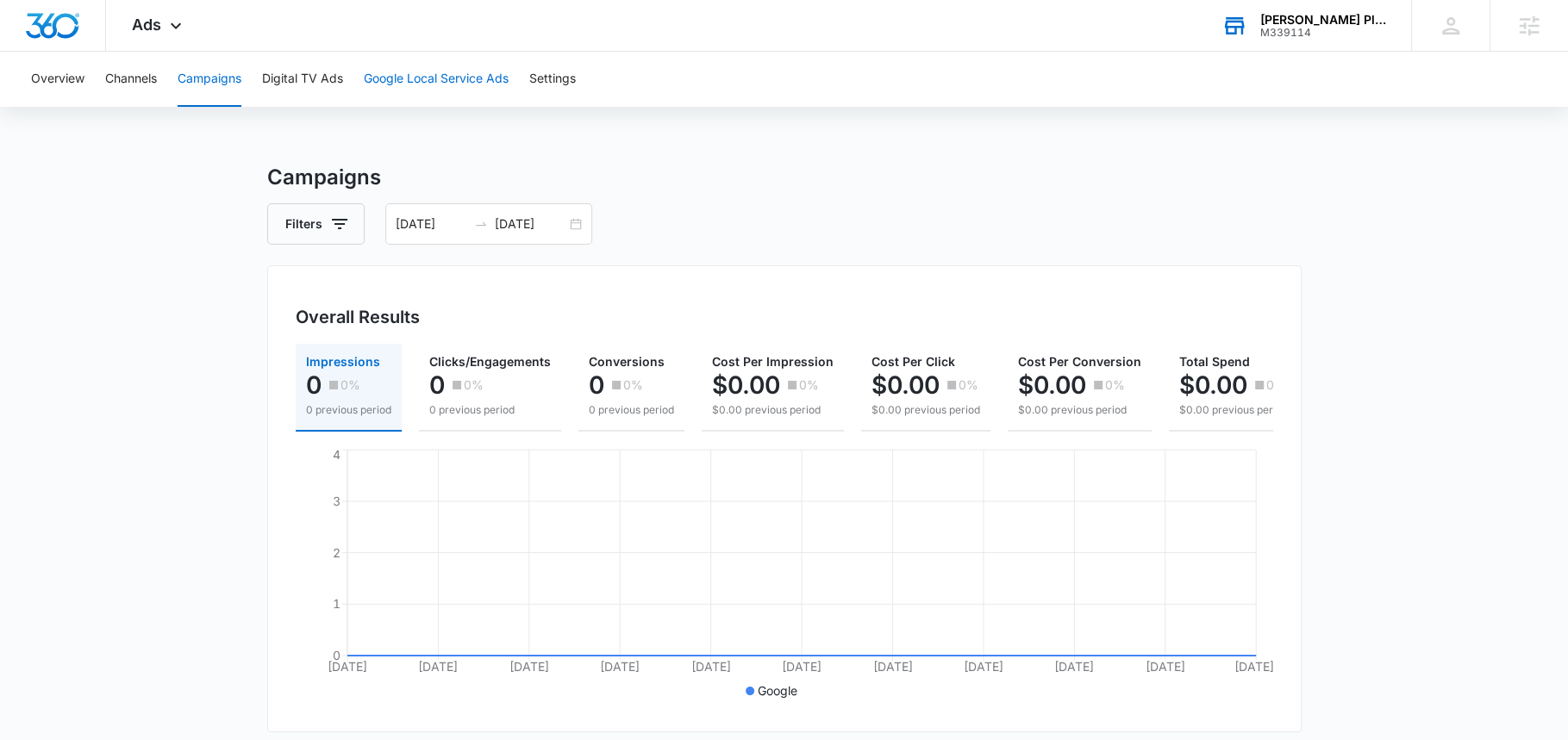
click at [454, 84] on button "Google Local Service Ads" at bounding box center [436, 80] width 144 height 56
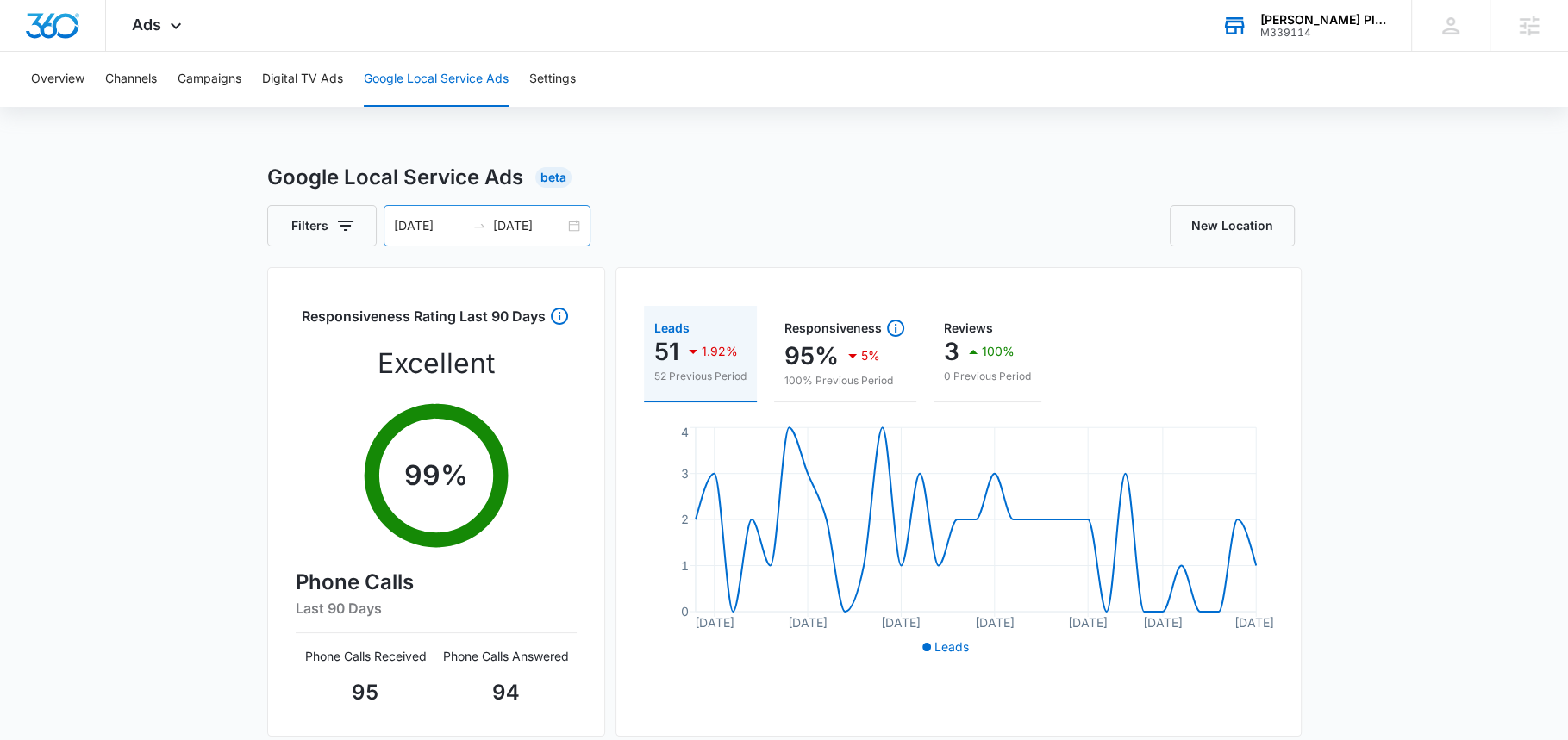
click at [518, 225] on input "[DATE]" at bounding box center [529, 225] width 72 height 19
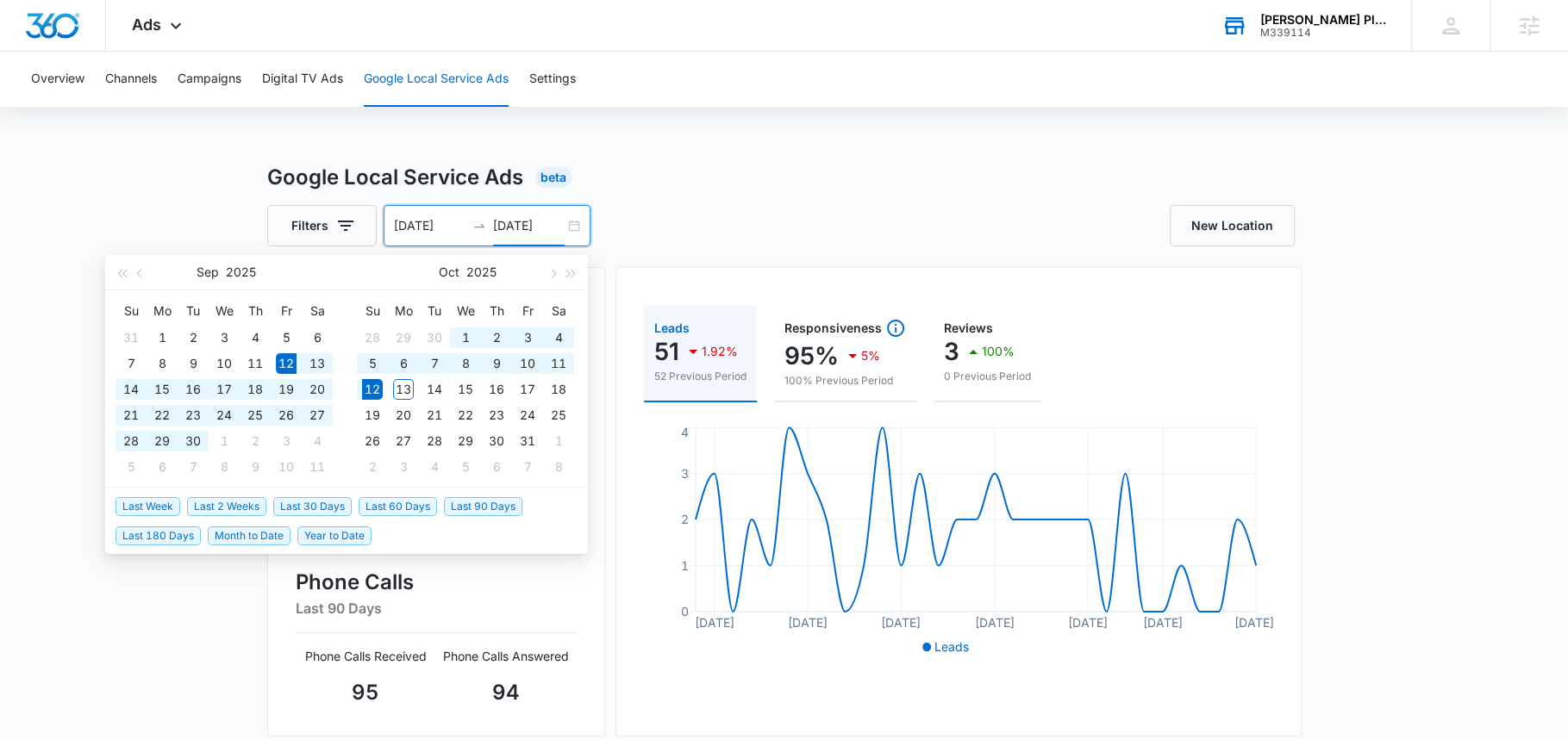
type input "[DATE]"
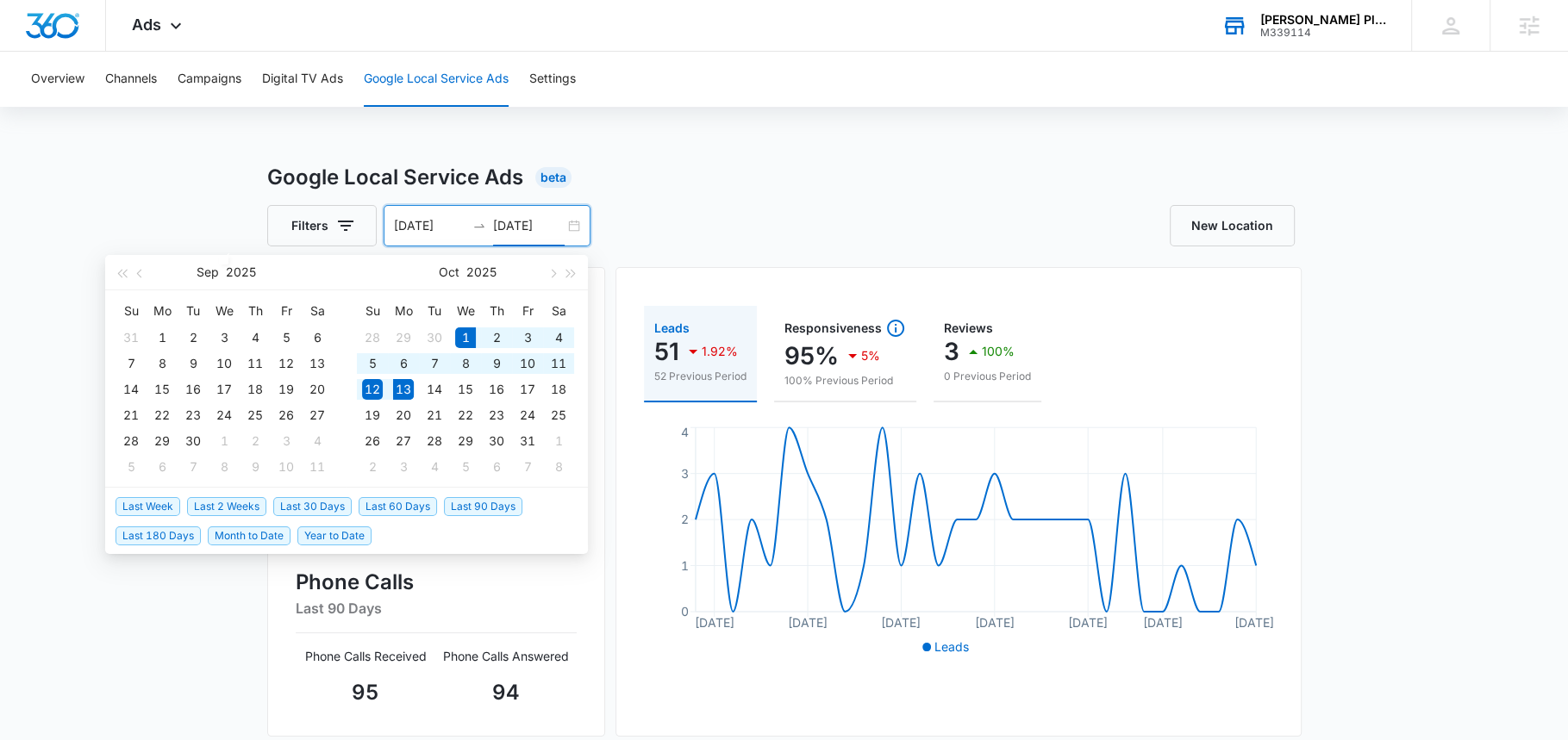
click at [248, 533] on span "Month to Date" at bounding box center [249, 535] width 83 height 19
type input "[DATE]"
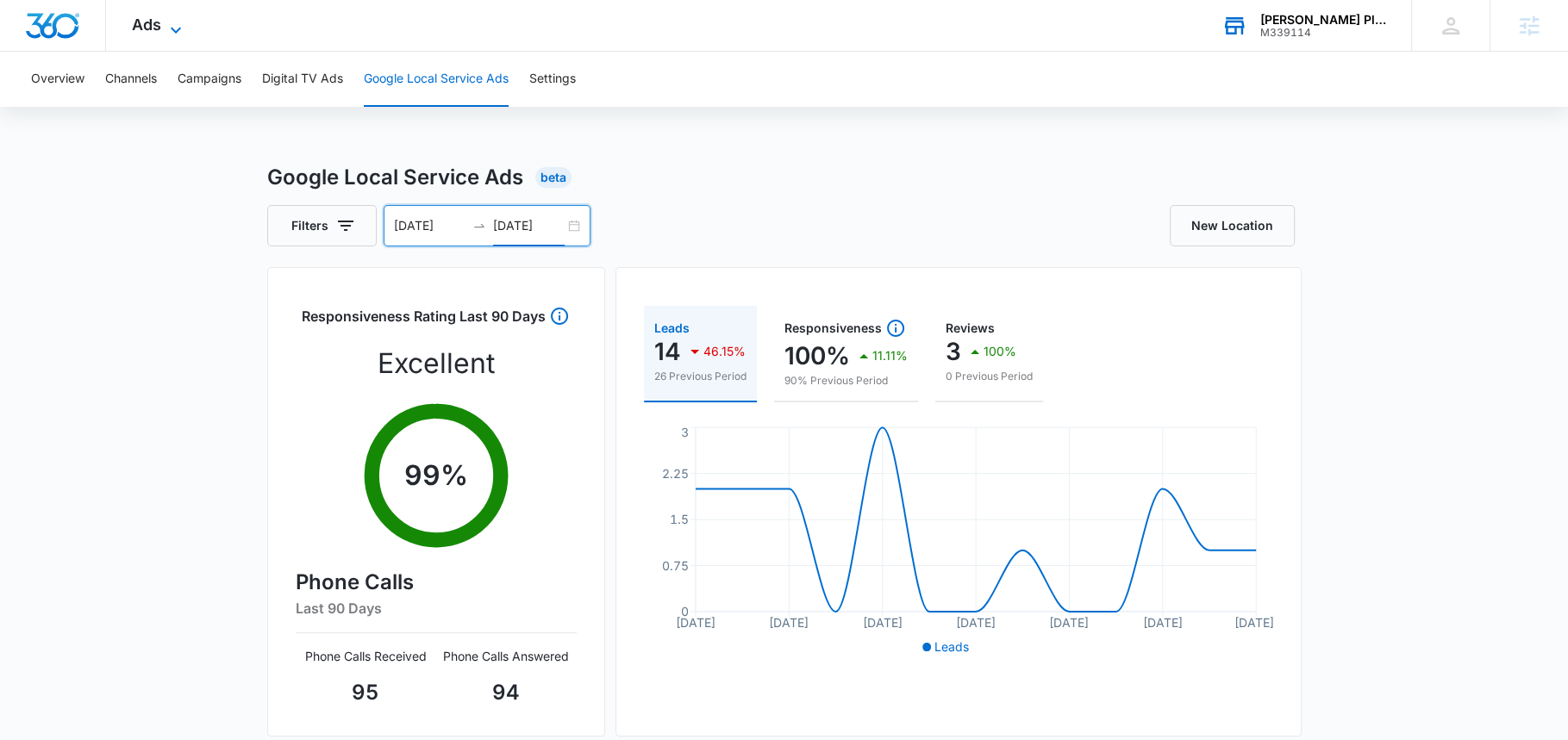
click at [166, 22] on icon at bounding box center [176, 30] width 21 height 21
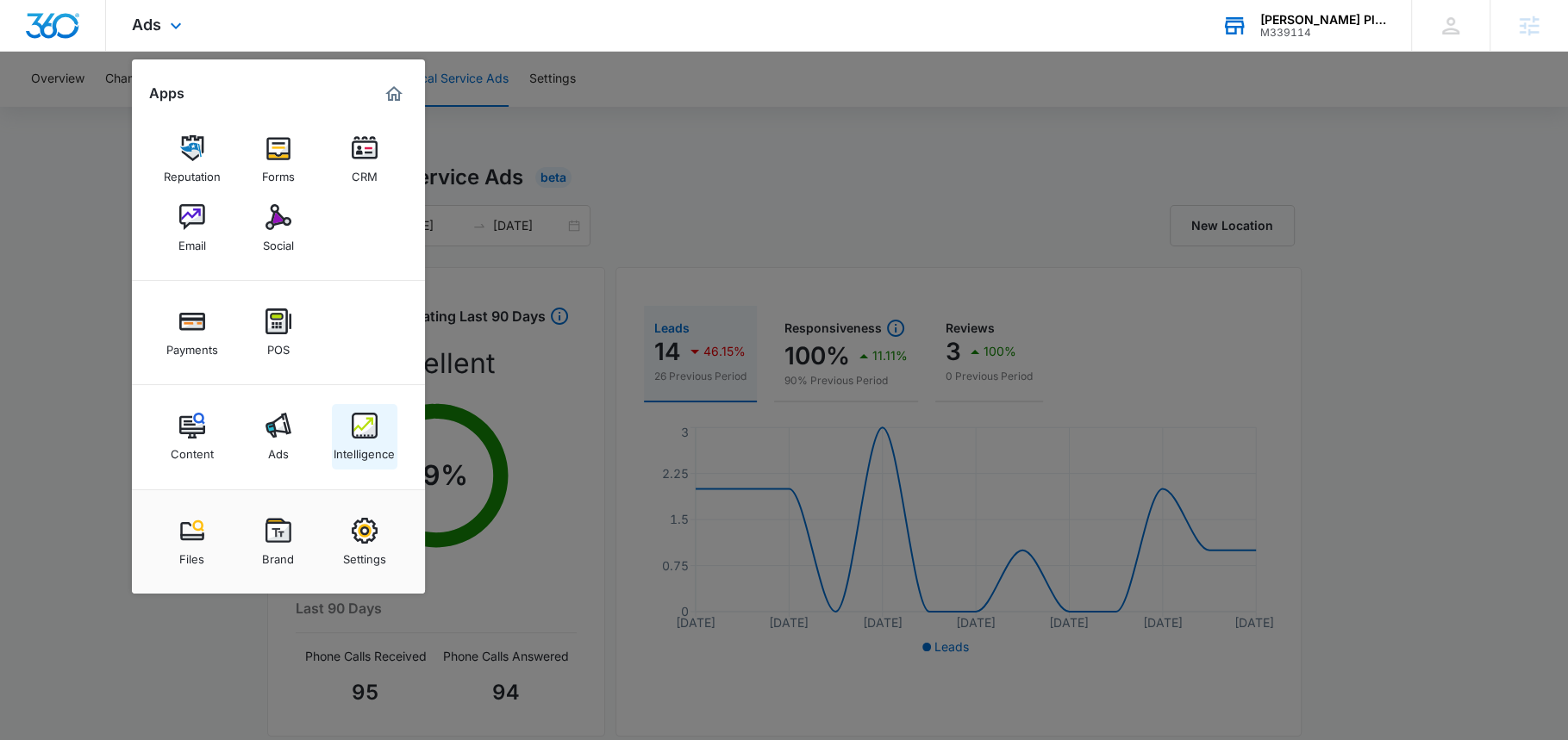
click at [341, 453] on div "Intelligence" at bounding box center [364, 449] width 61 height 22
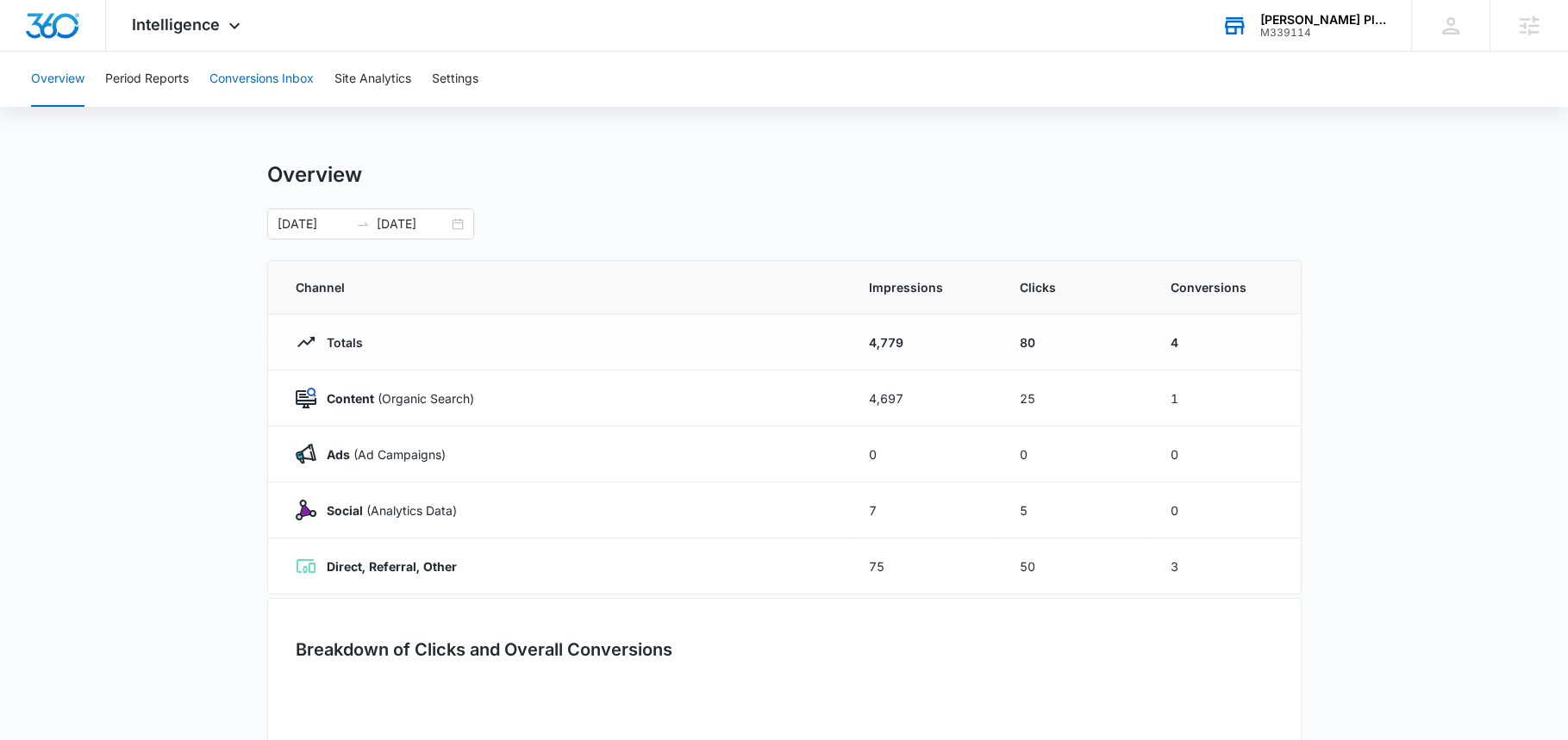
click at [240, 76] on button "Conversions Inbox" at bounding box center [262, 80] width 104 height 56
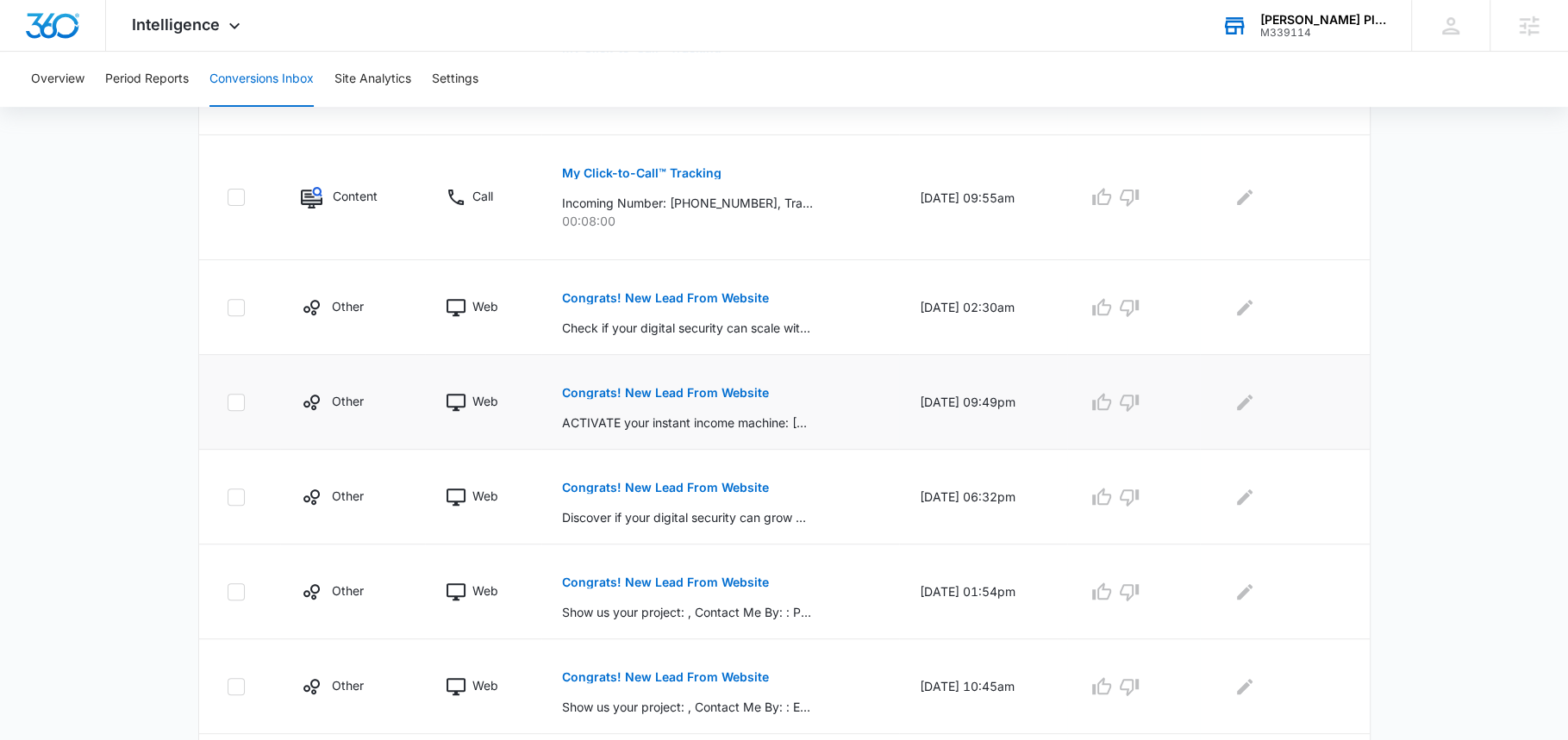
scroll to position [540, 0]
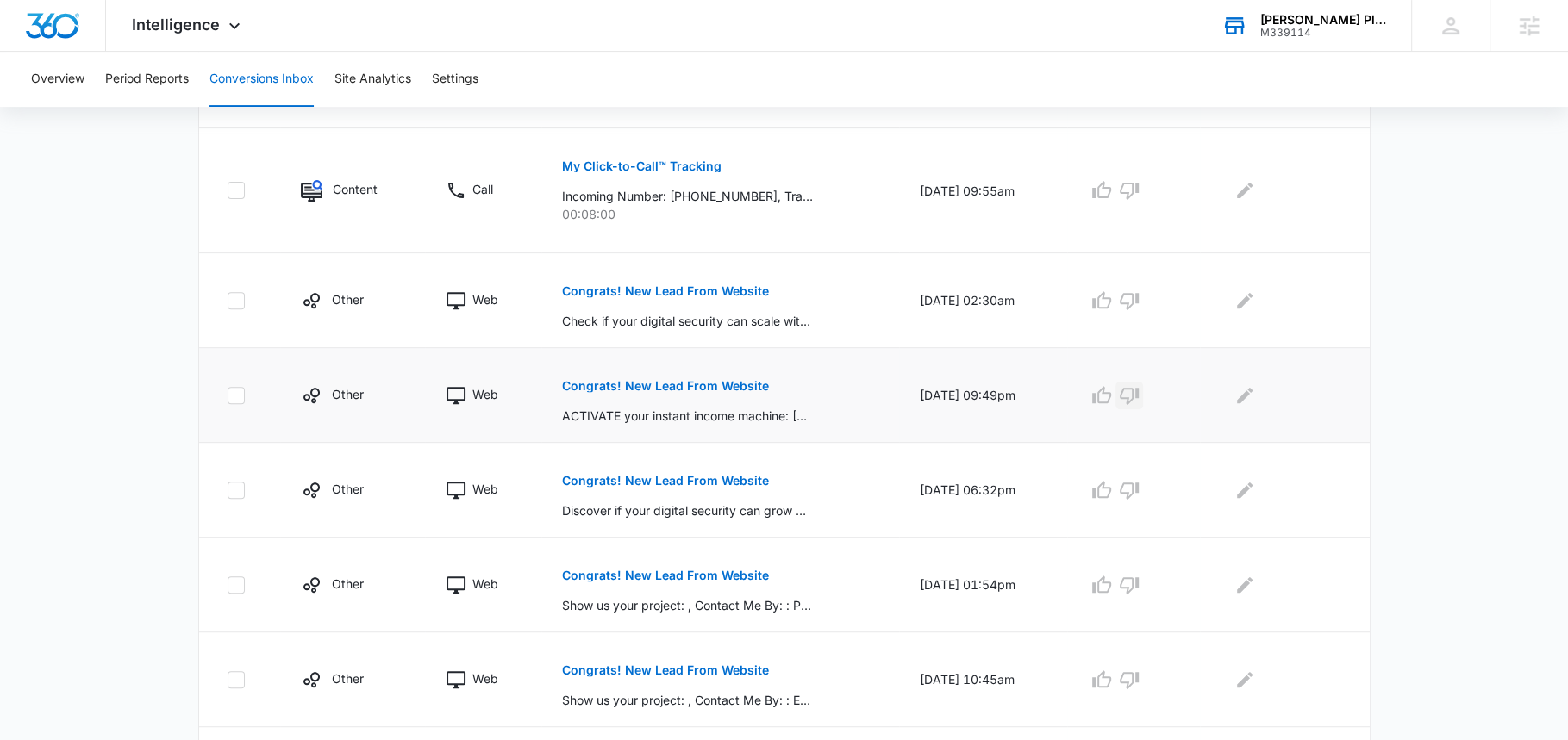
click at [1137, 391] on icon "button" at bounding box center [1128, 396] width 21 height 21
click at [1143, 287] on button "button" at bounding box center [1128, 300] width 28 height 28
click at [1138, 484] on icon "button" at bounding box center [1128, 490] width 21 height 21
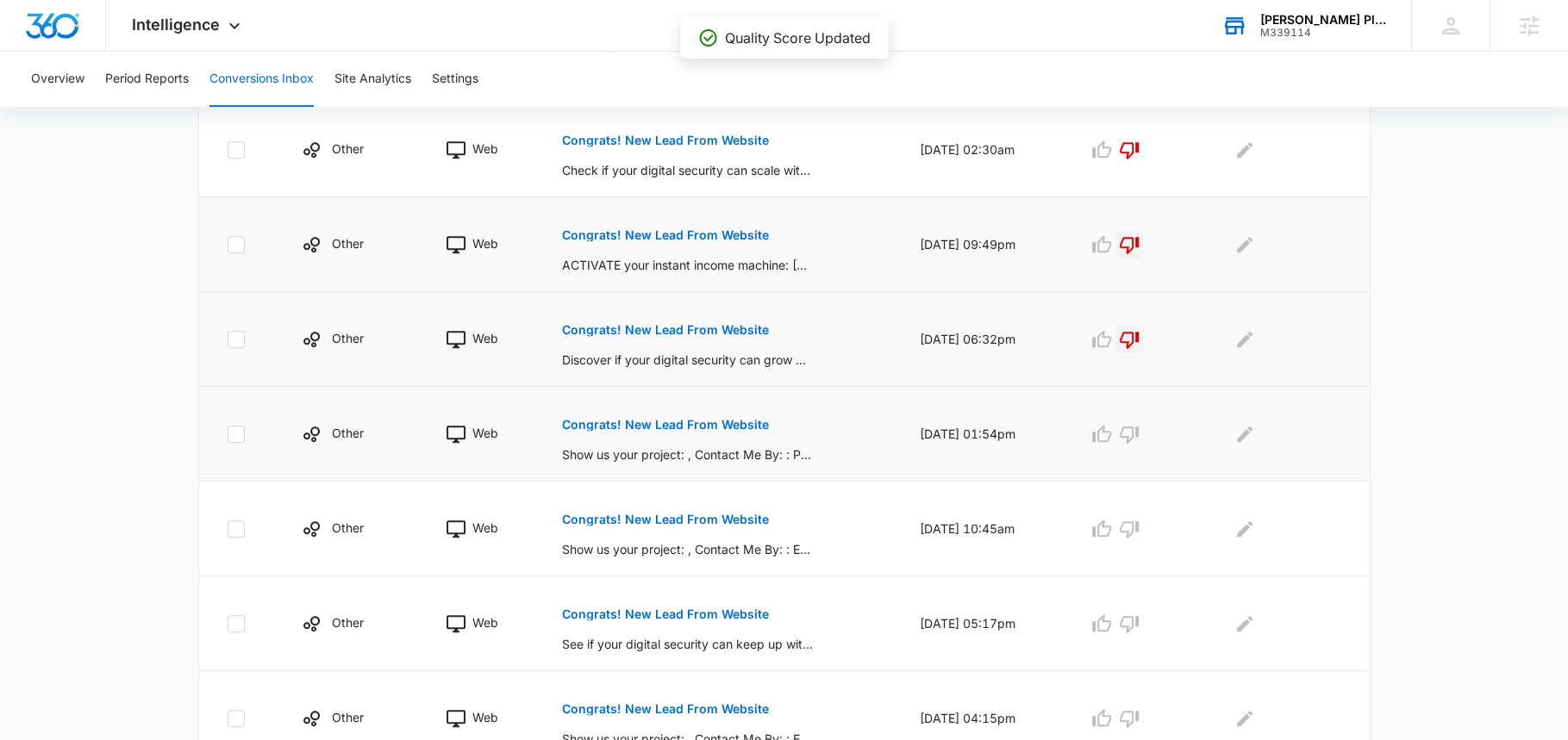
scroll to position [709, 0]
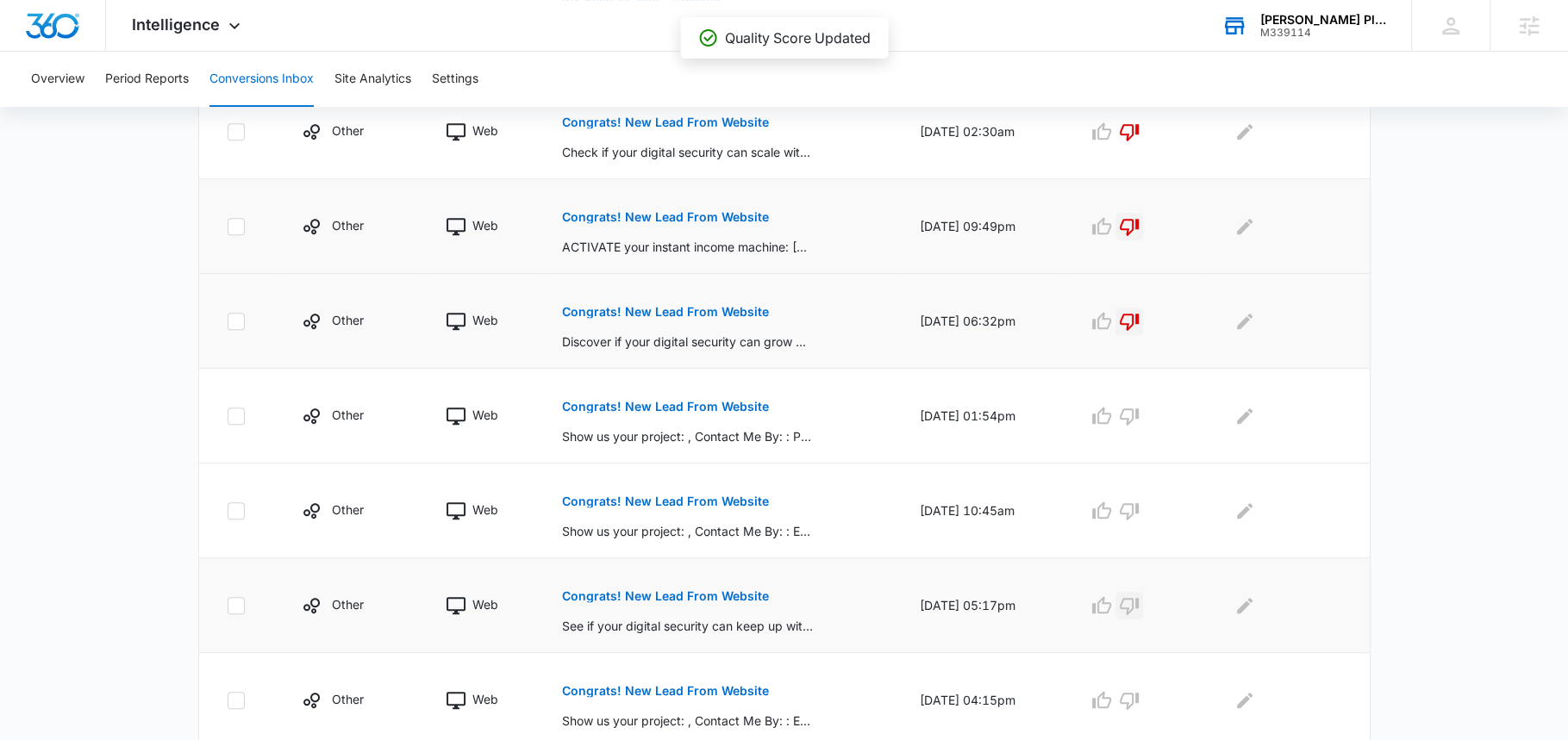
click at [1138, 599] on icon "button" at bounding box center [1128, 605] width 21 height 21
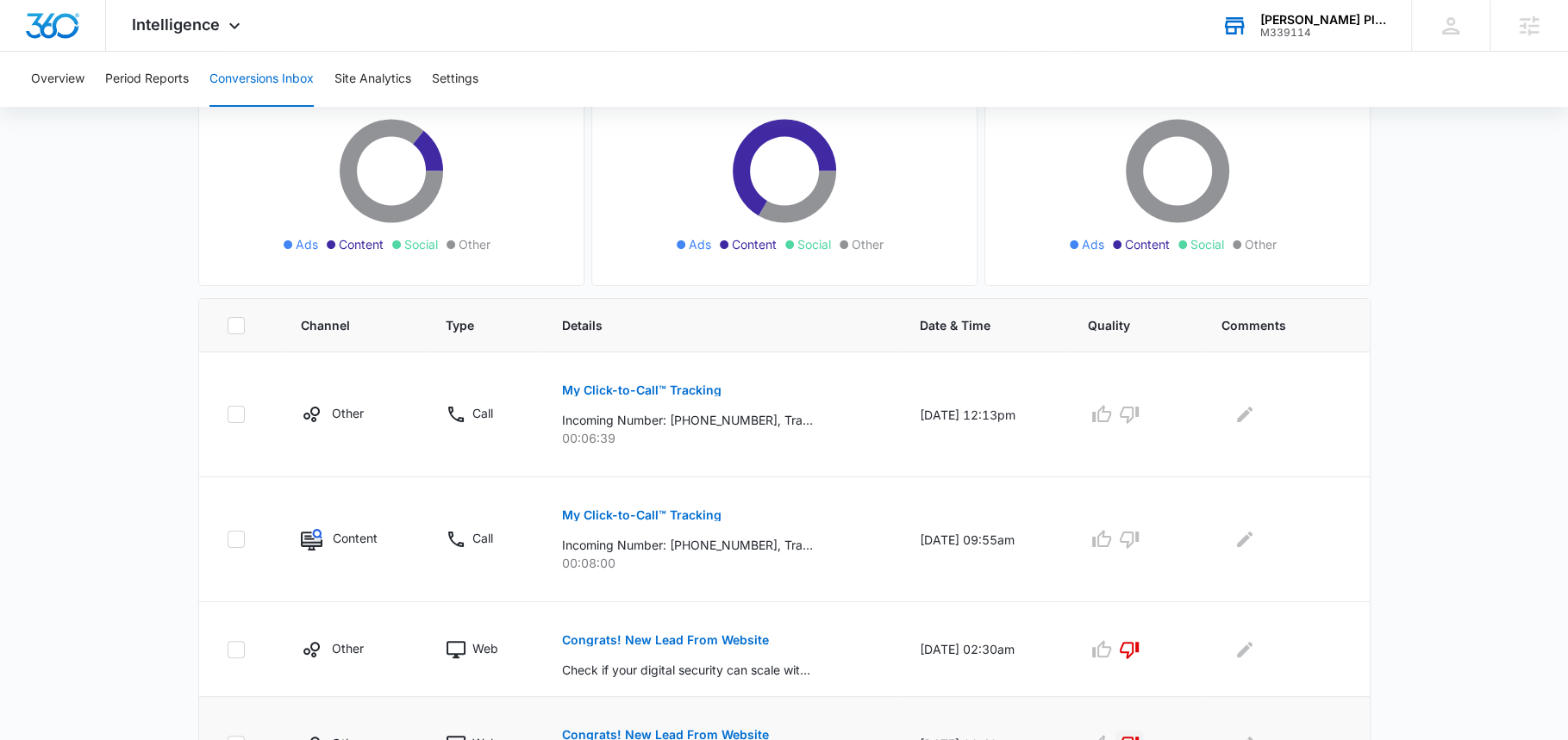
scroll to position [188, 0]
click at [411, 100] on button "Site Analytics" at bounding box center [373, 80] width 77 height 56
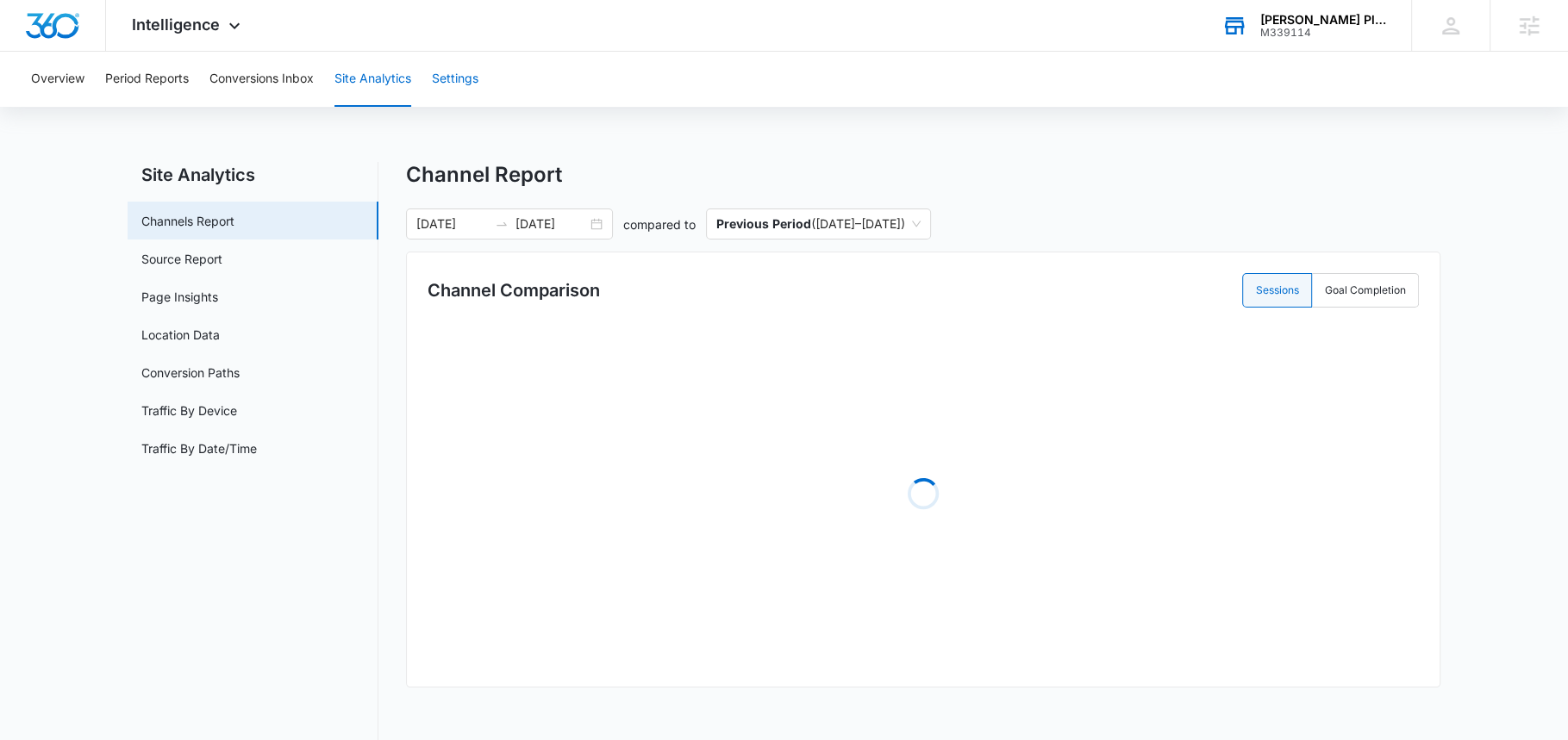
click at [474, 100] on button "Settings" at bounding box center [455, 80] width 47 height 56
